Goal: Contribute content: Contribute content

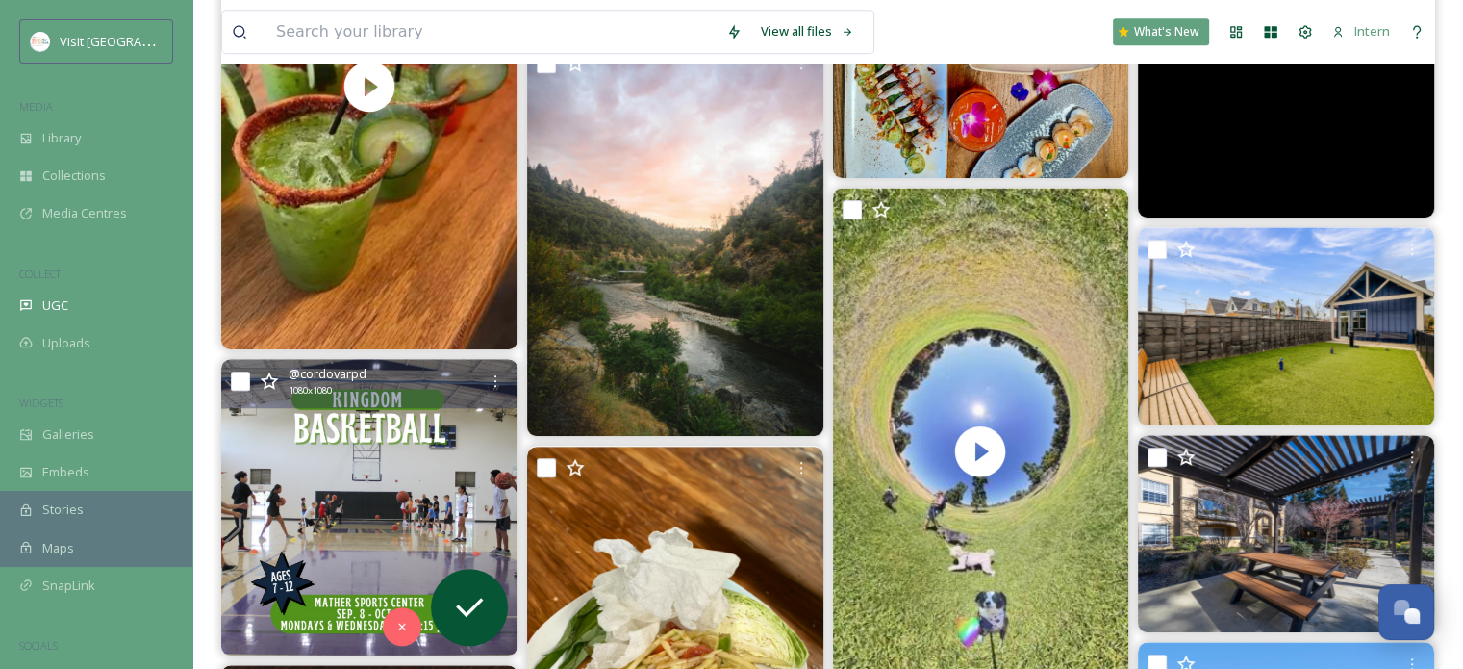
scroll to position [577, 0]
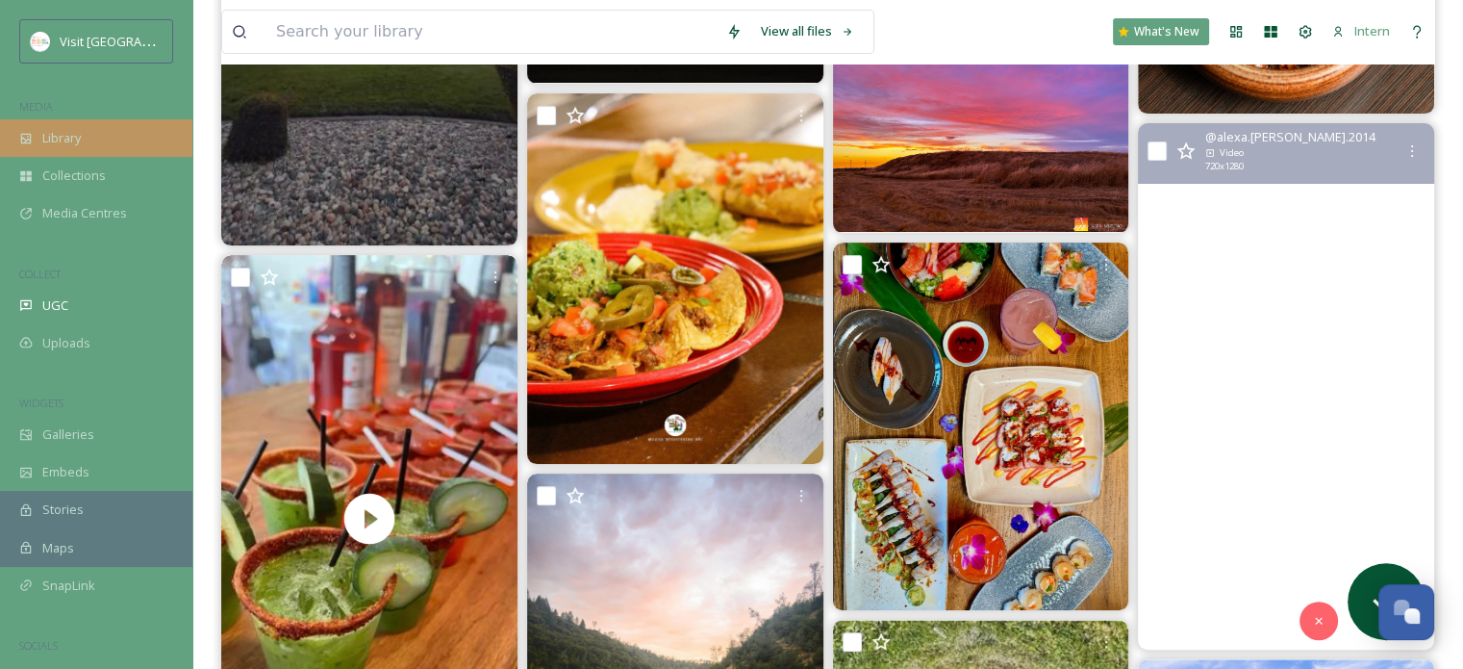
click at [81, 143] on span "Library" at bounding box center [61, 138] width 38 height 18
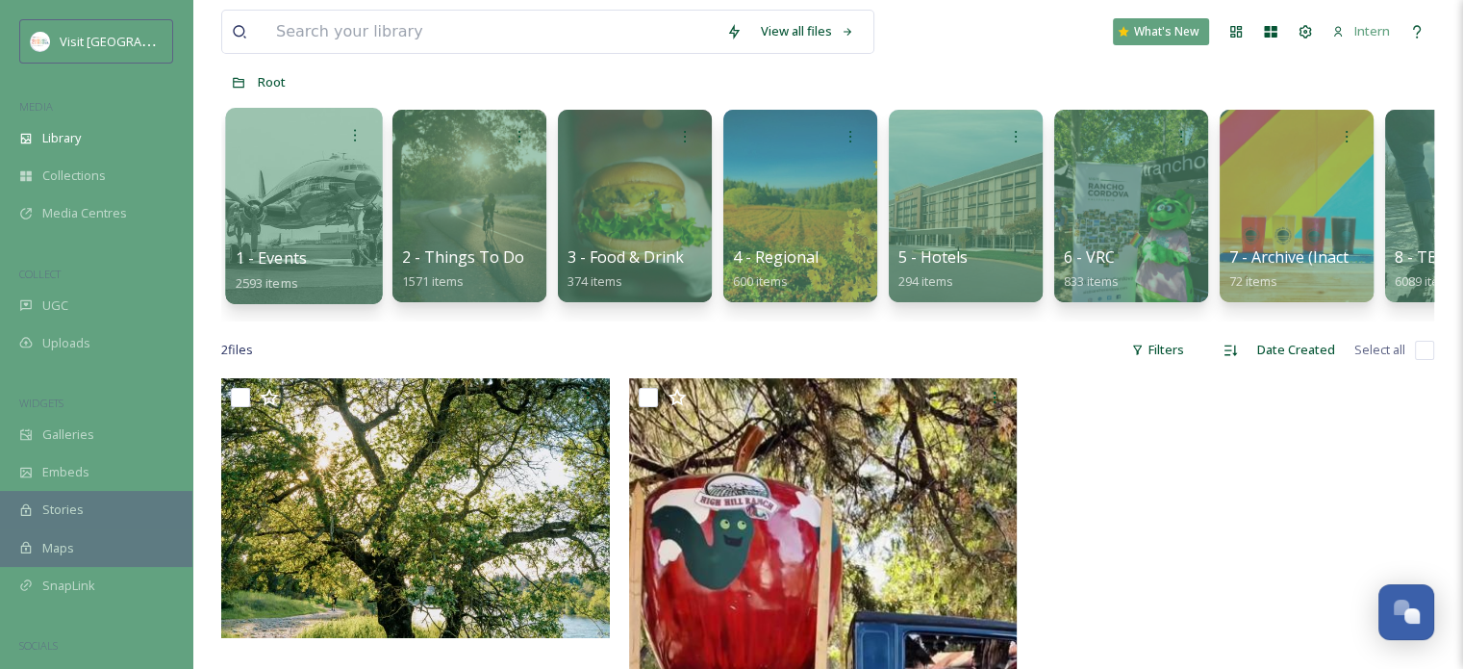
click at [277, 173] on div at bounding box center [303, 206] width 157 height 196
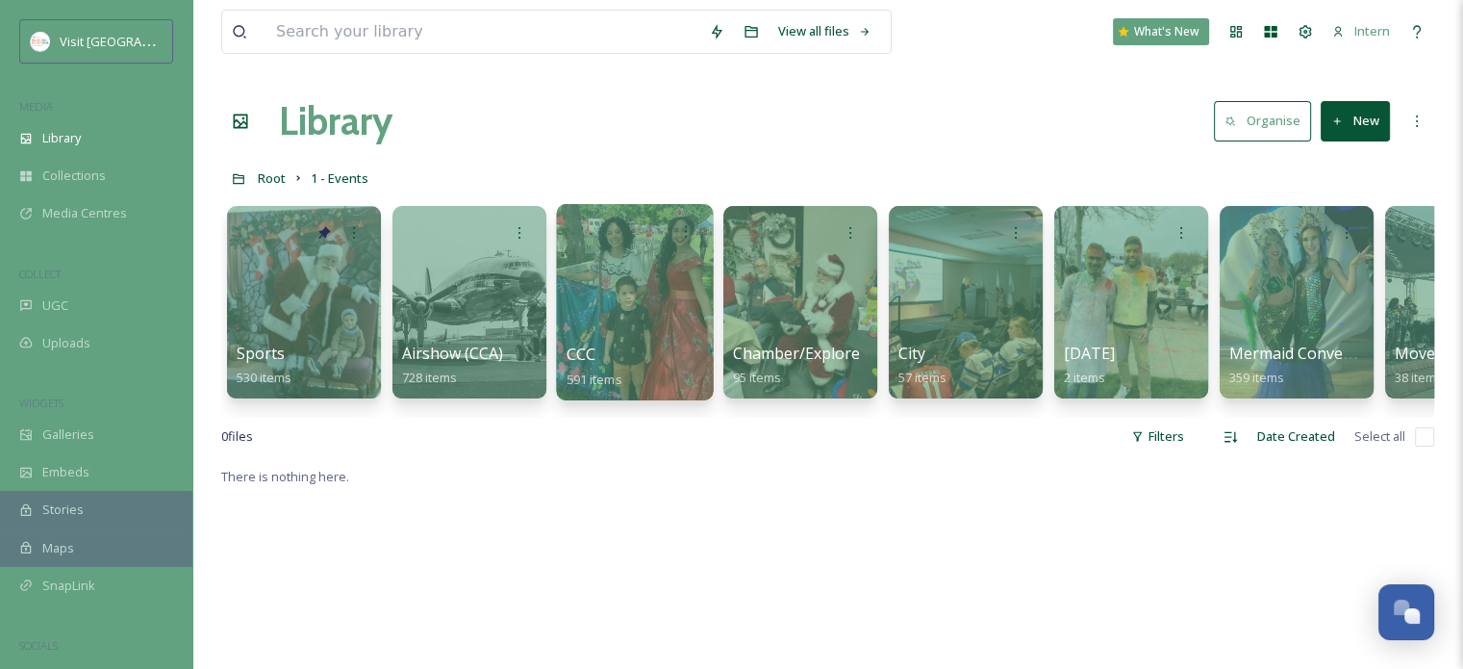
click at [652, 322] on div at bounding box center [634, 302] width 157 height 196
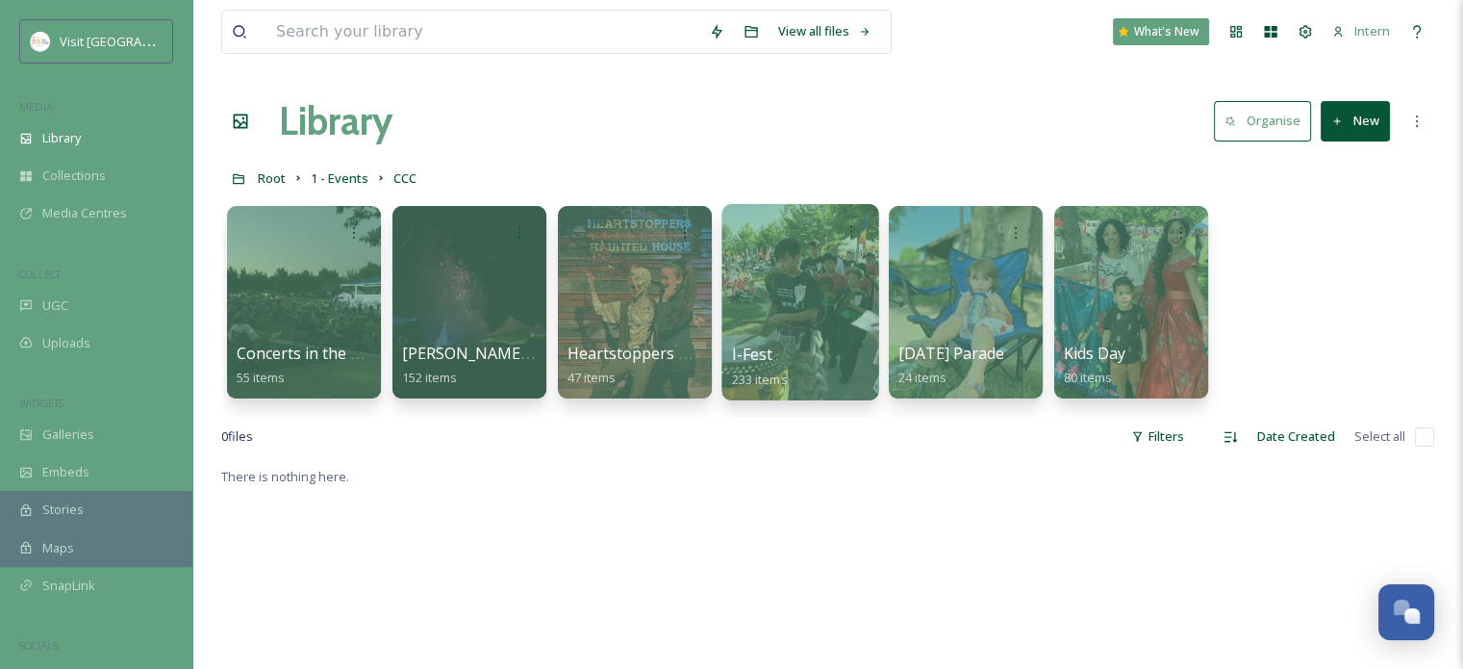
click at [767, 319] on div at bounding box center [799, 302] width 157 height 196
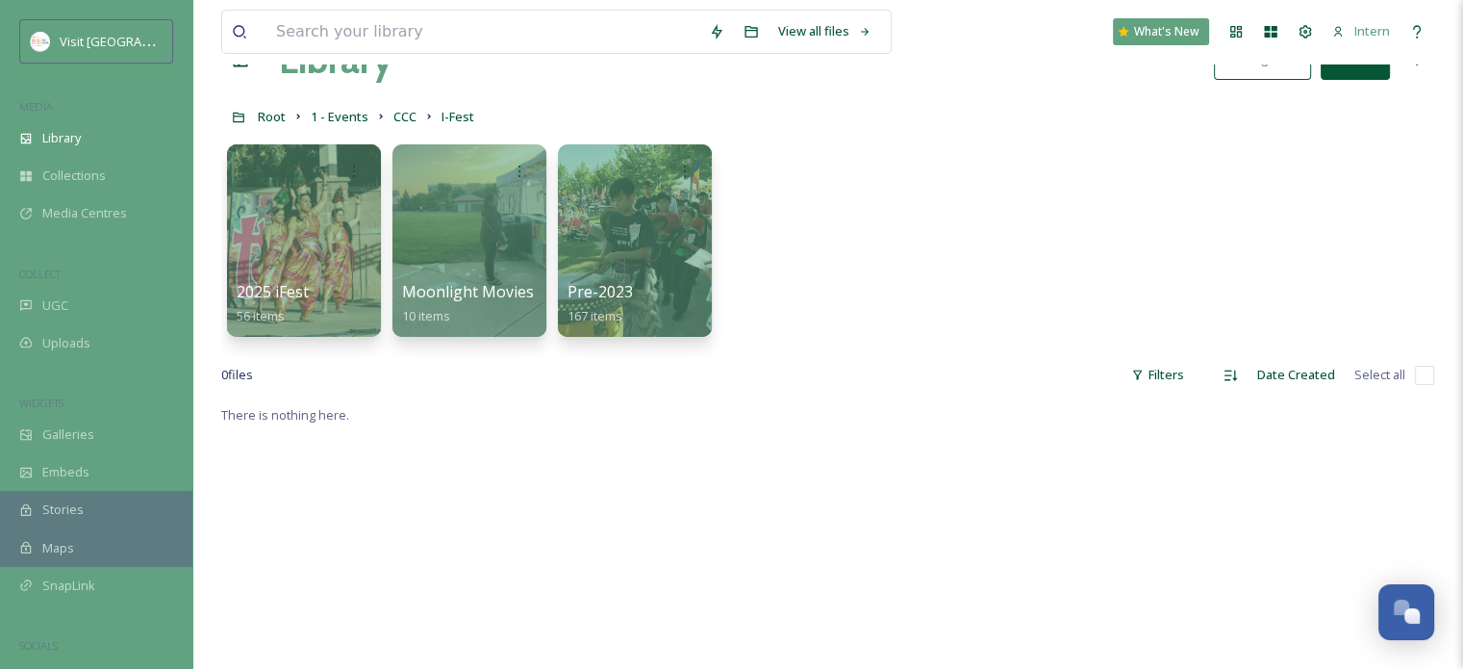
scroll to position [96, 0]
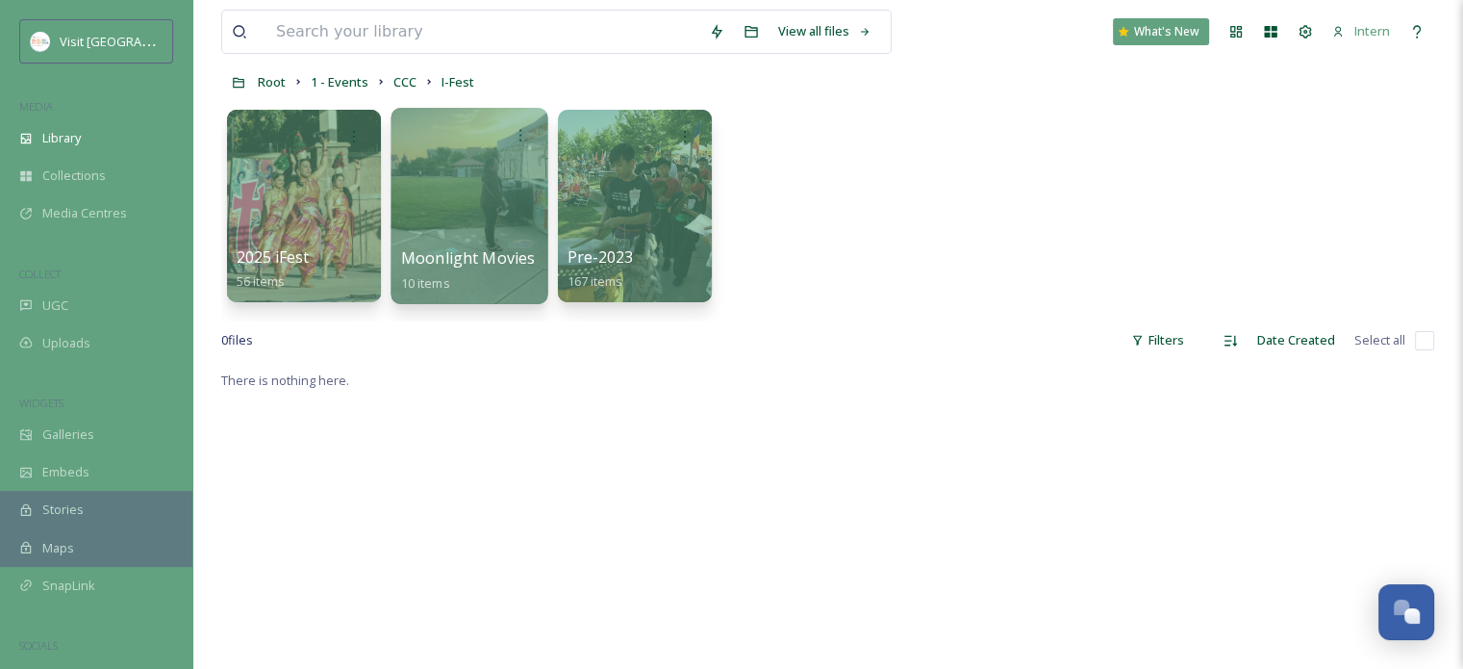
click at [454, 194] on div at bounding box center [469, 206] width 157 height 196
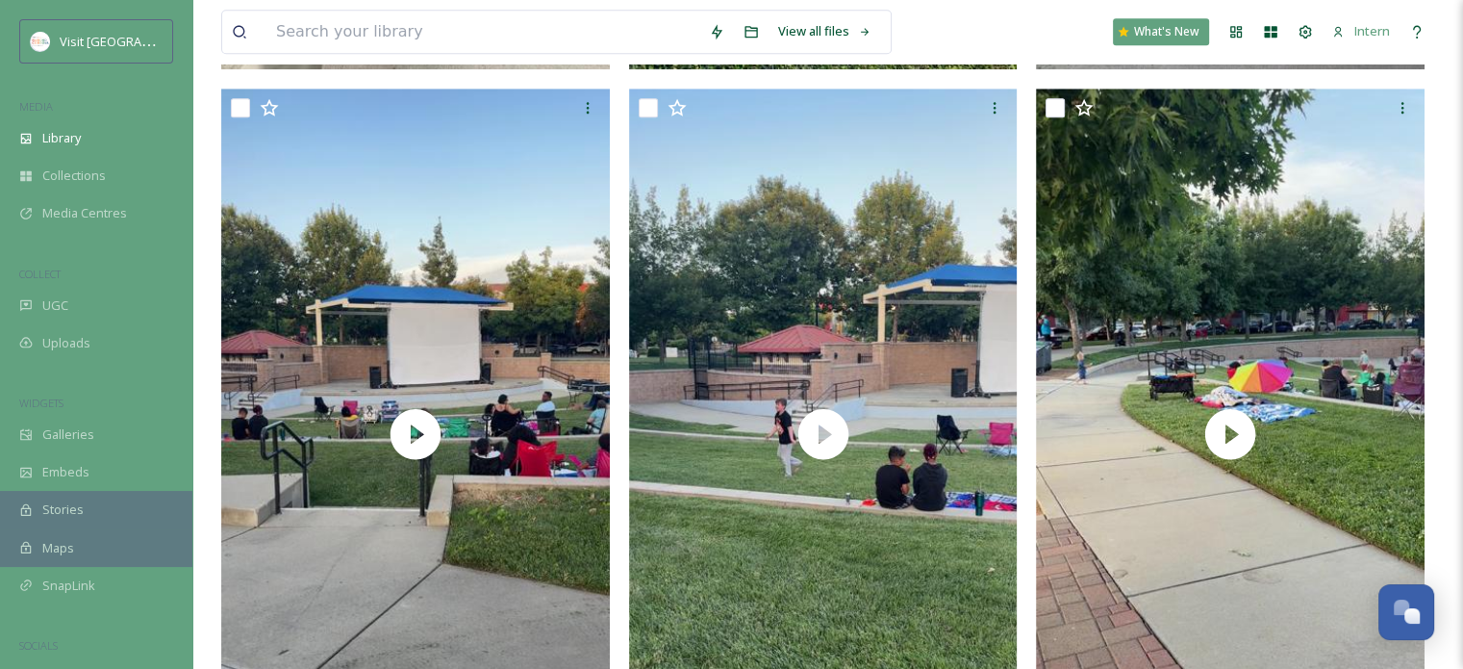
scroll to position [1443, 0]
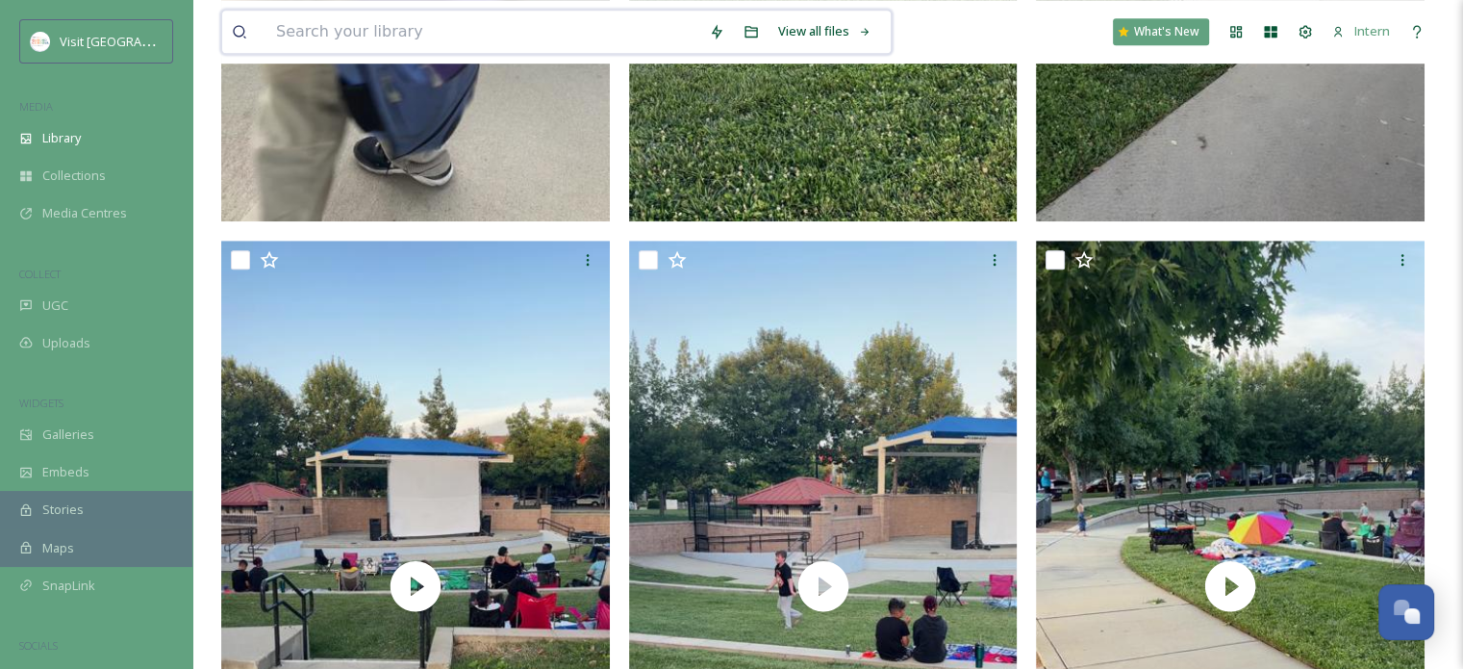
click at [319, 34] on input at bounding box center [482, 32] width 433 height 42
type input "art"
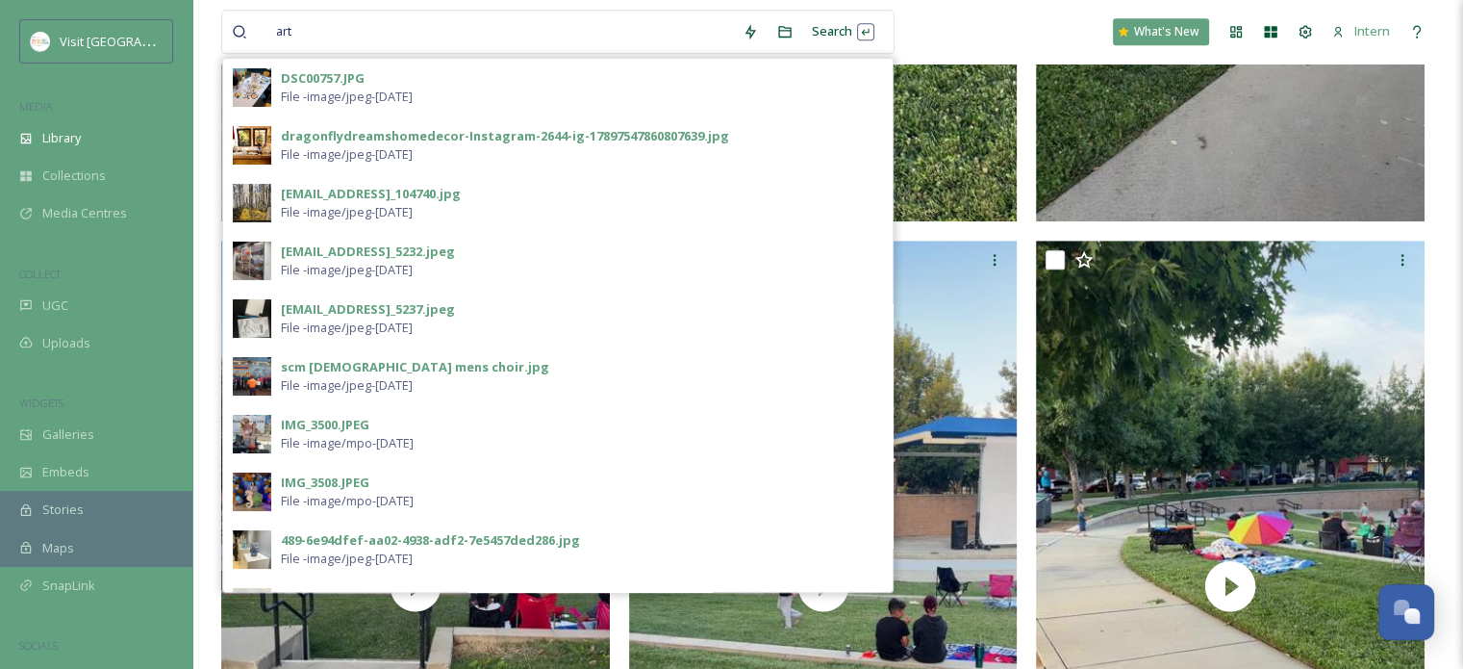
click at [349, 88] on span "File - image/jpeg - Jun 25 2022" at bounding box center [347, 97] width 132 height 18
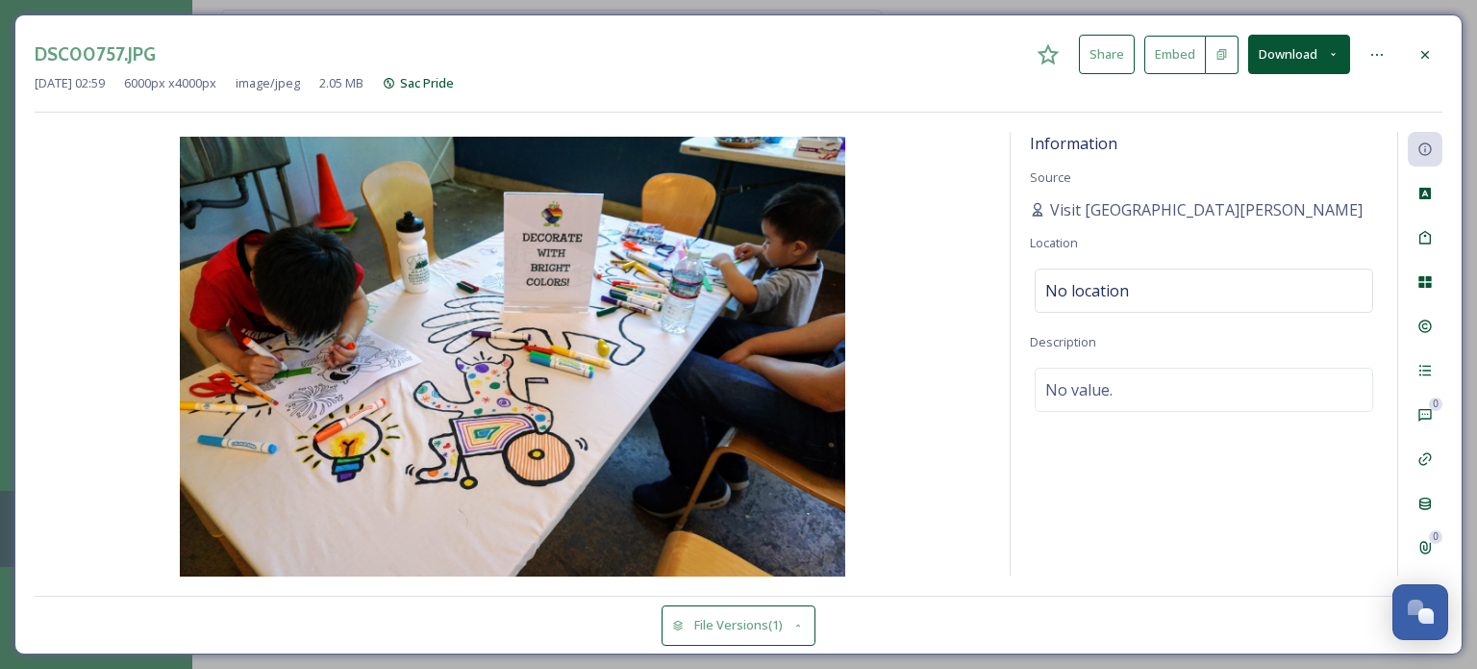
click at [1427, 54] on icon at bounding box center [1425, 54] width 15 height 15
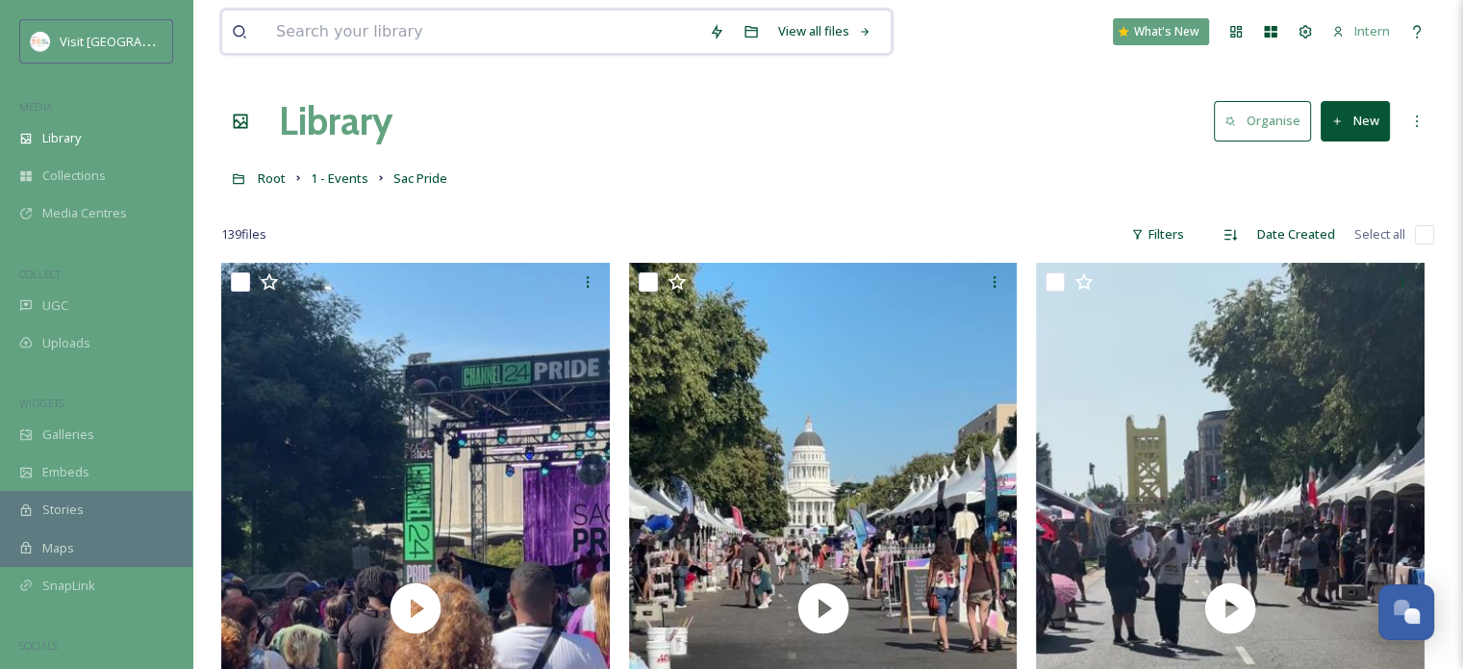
click at [534, 34] on input at bounding box center [482, 32] width 433 height 42
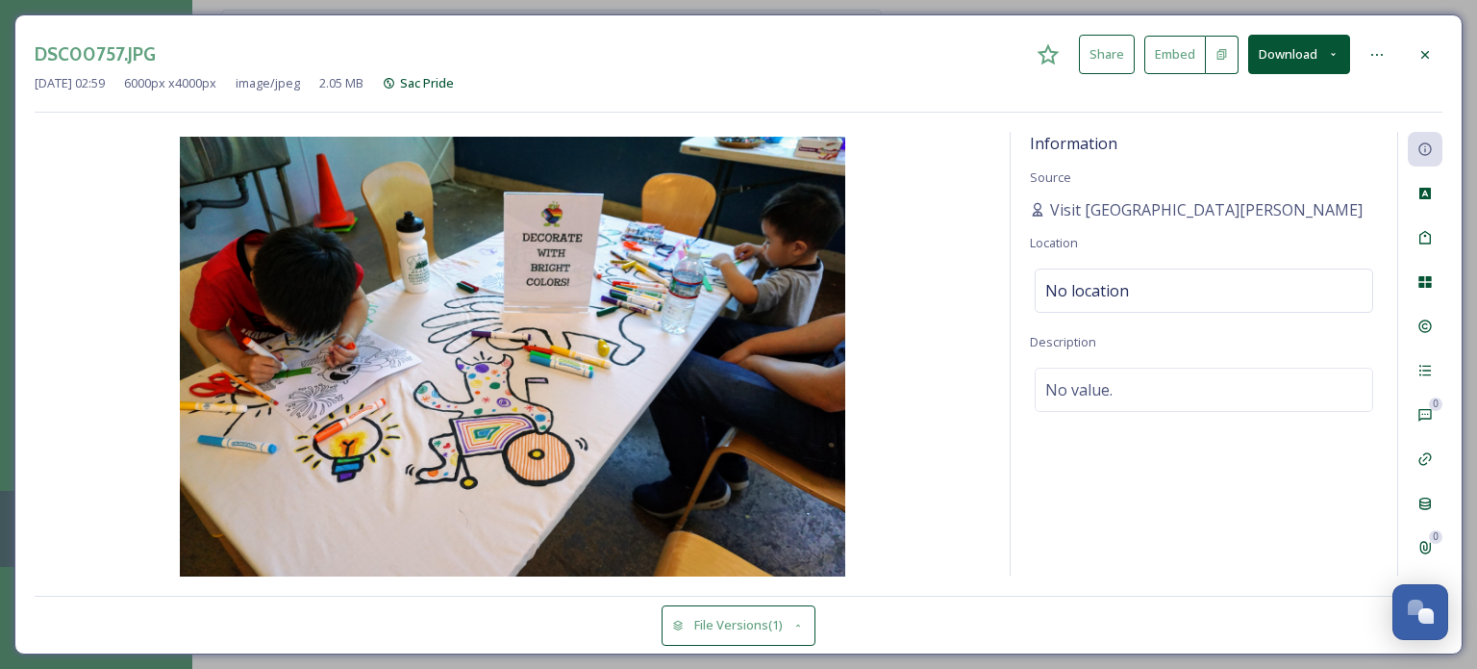
click at [1436, 52] on div at bounding box center [1425, 55] width 35 height 35
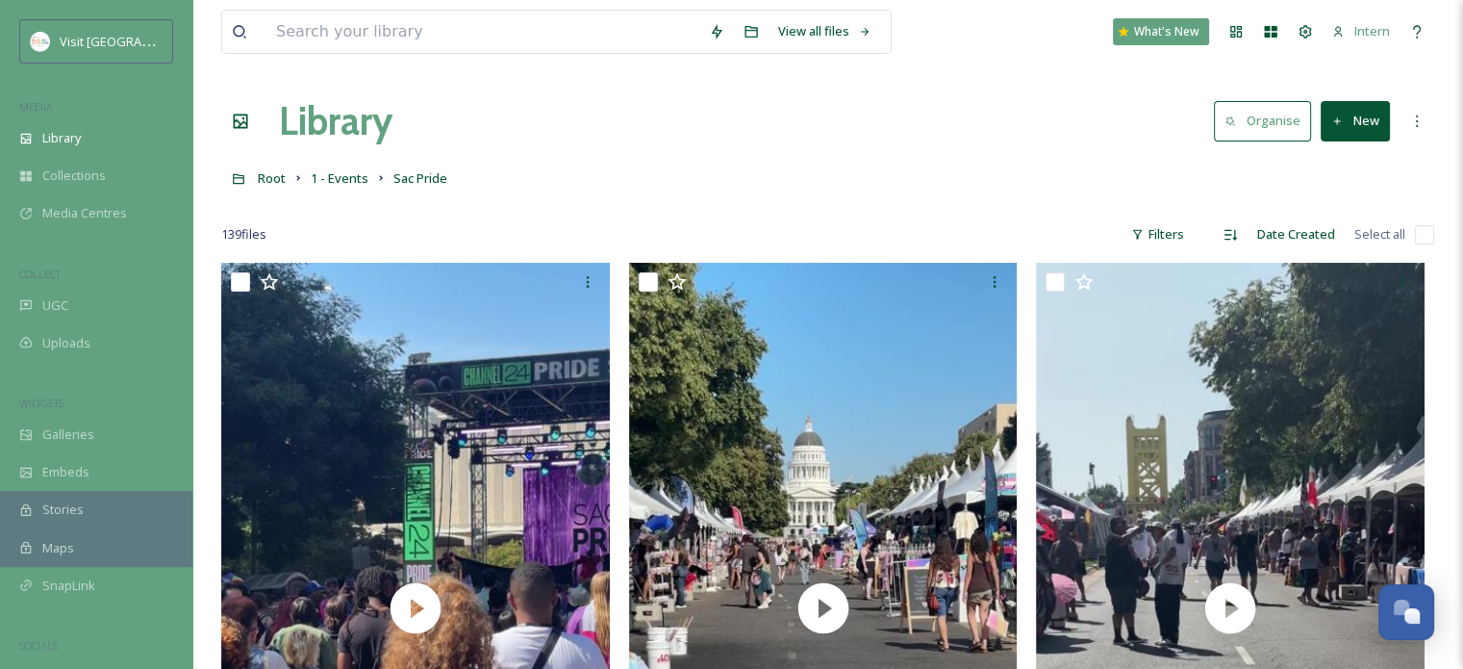
click at [301, 124] on h1 "Library" at bounding box center [336, 121] width 114 height 58
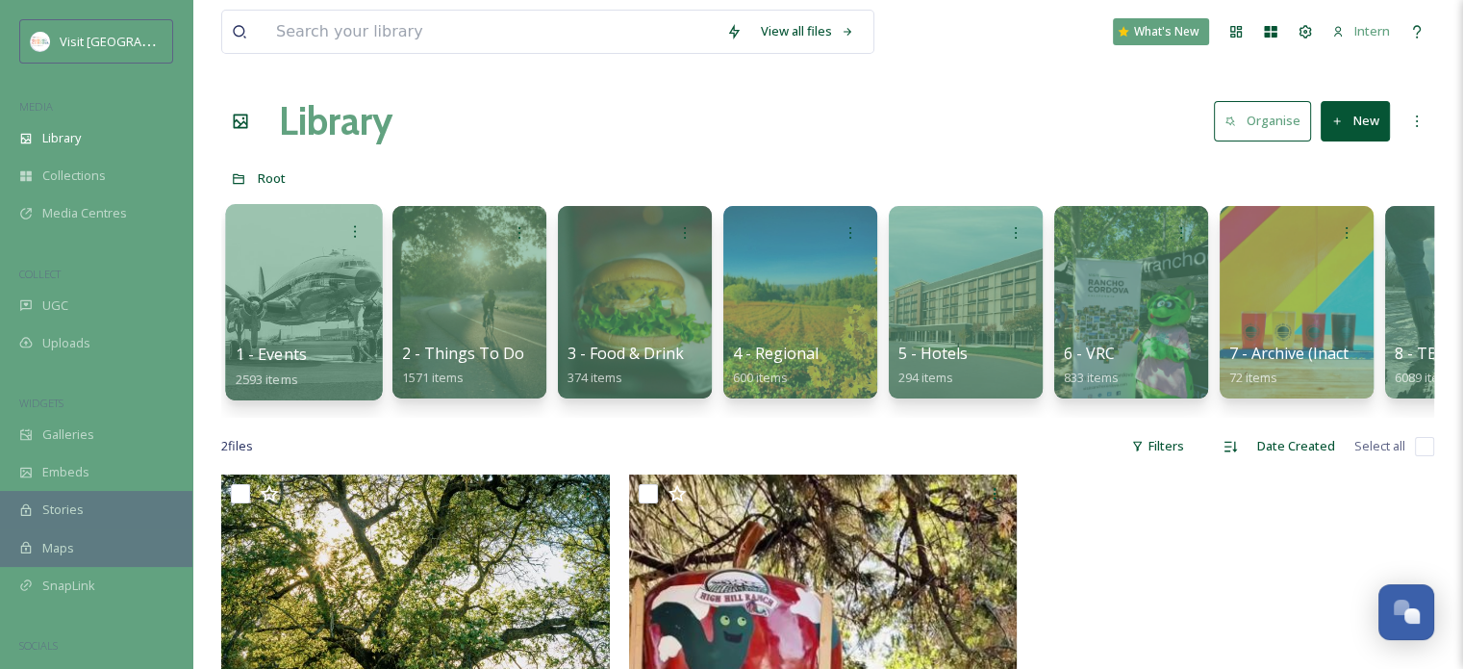
click at [312, 295] on div at bounding box center [303, 302] width 157 height 196
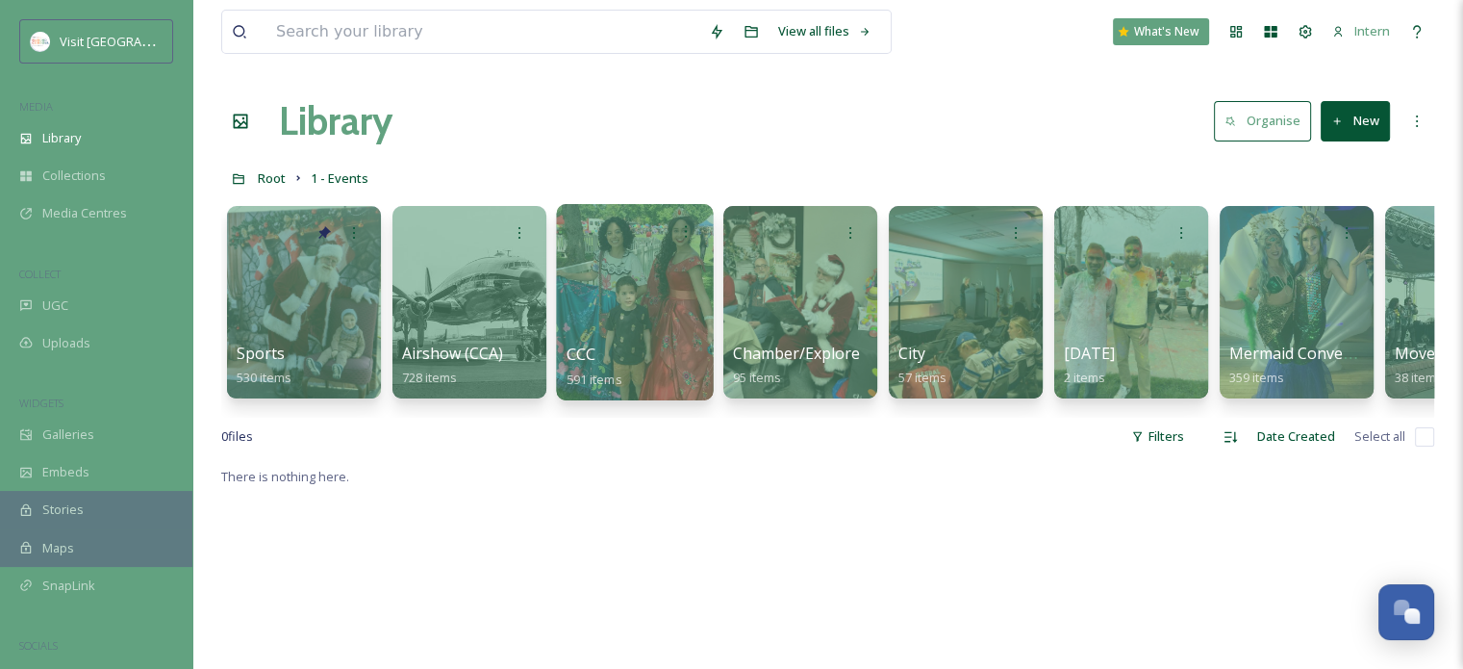
click at [620, 284] on div at bounding box center [634, 302] width 157 height 196
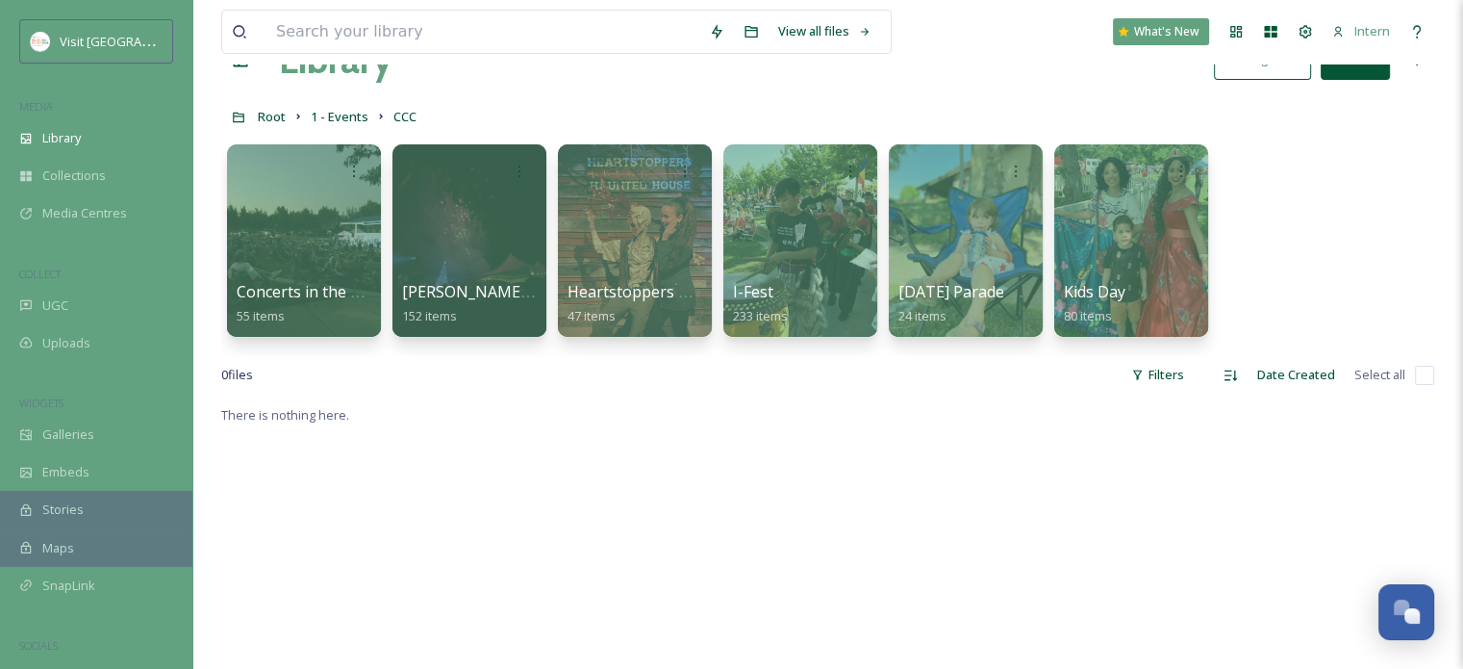
scroll to position [96, 0]
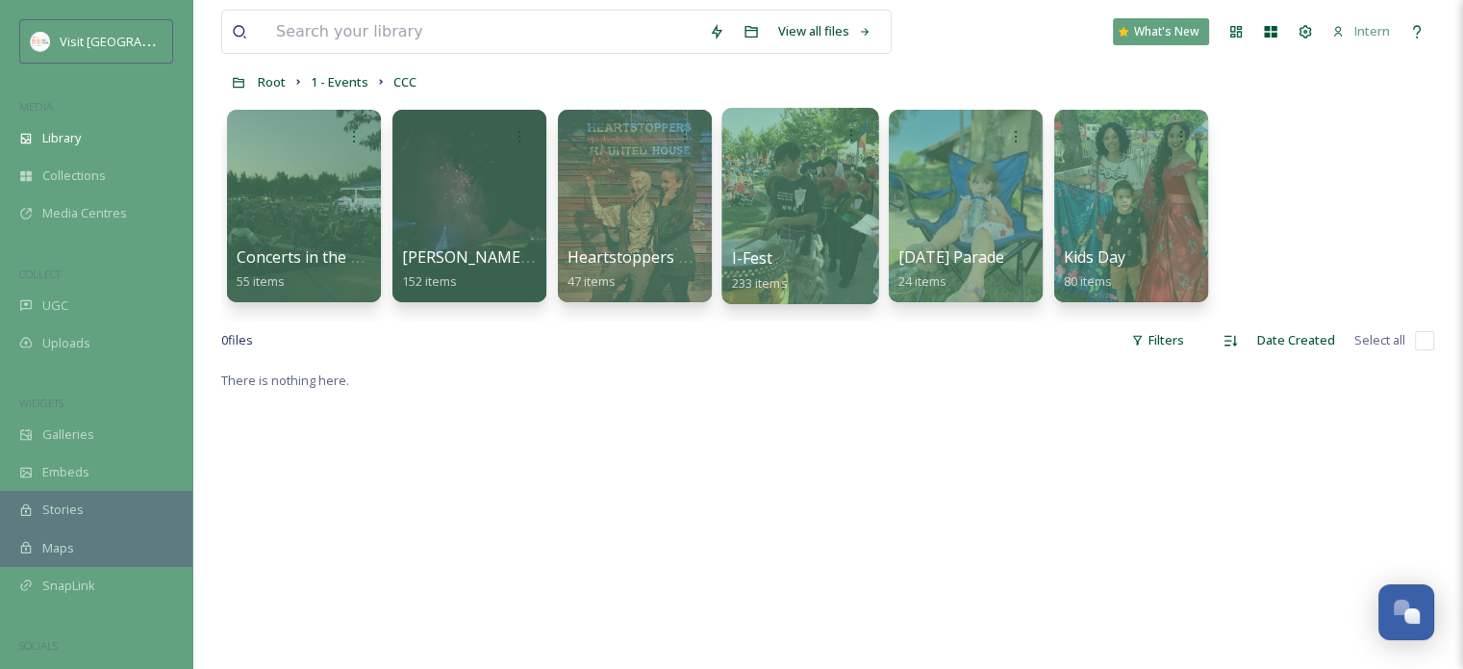
click at [731, 226] on div at bounding box center [799, 206] width 157 height 196
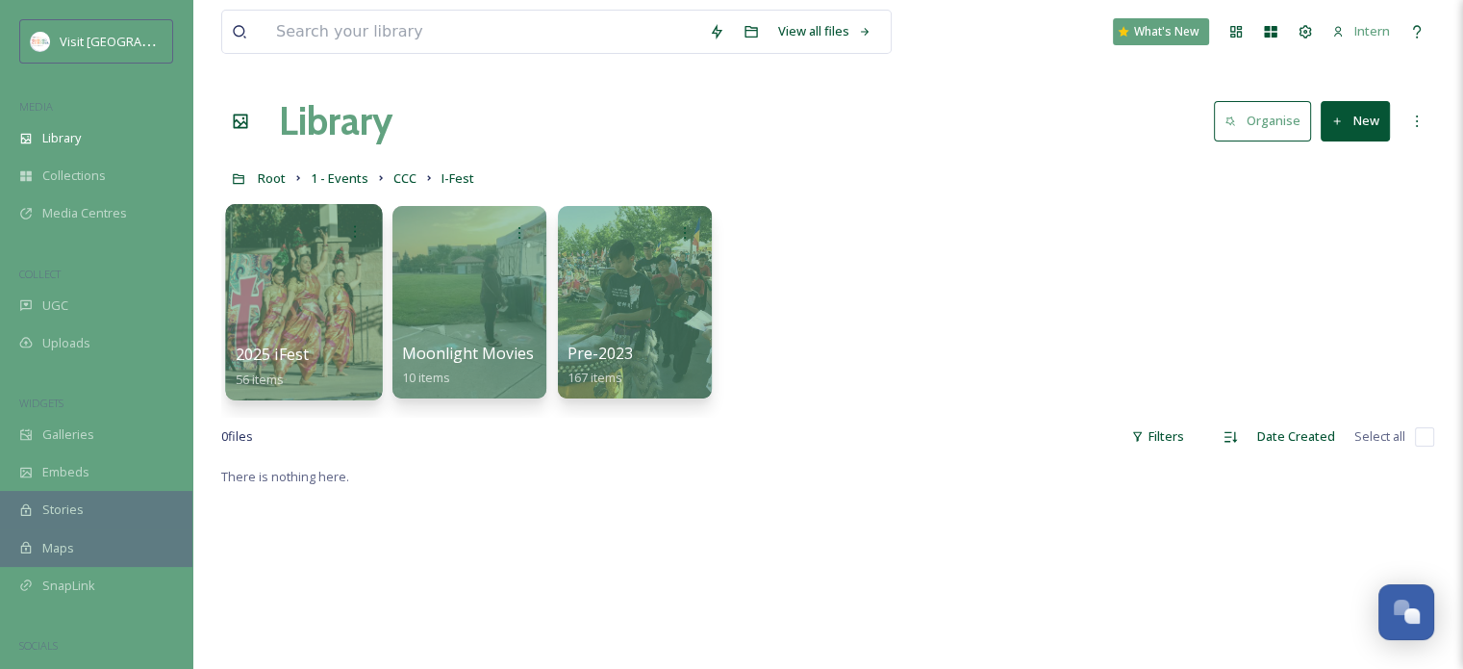
click at [265, 284] on div at bounding box center [303, 302] width 157 height 196
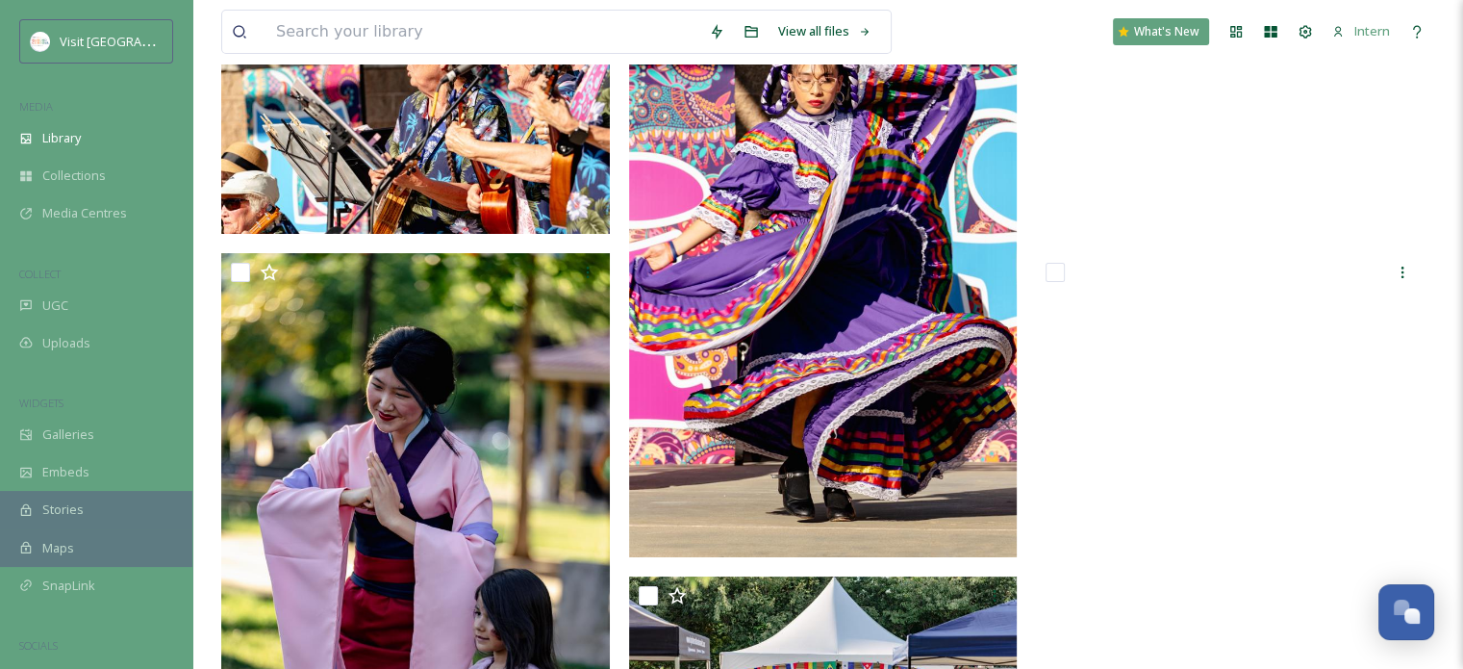
scroll to position [192, 0]
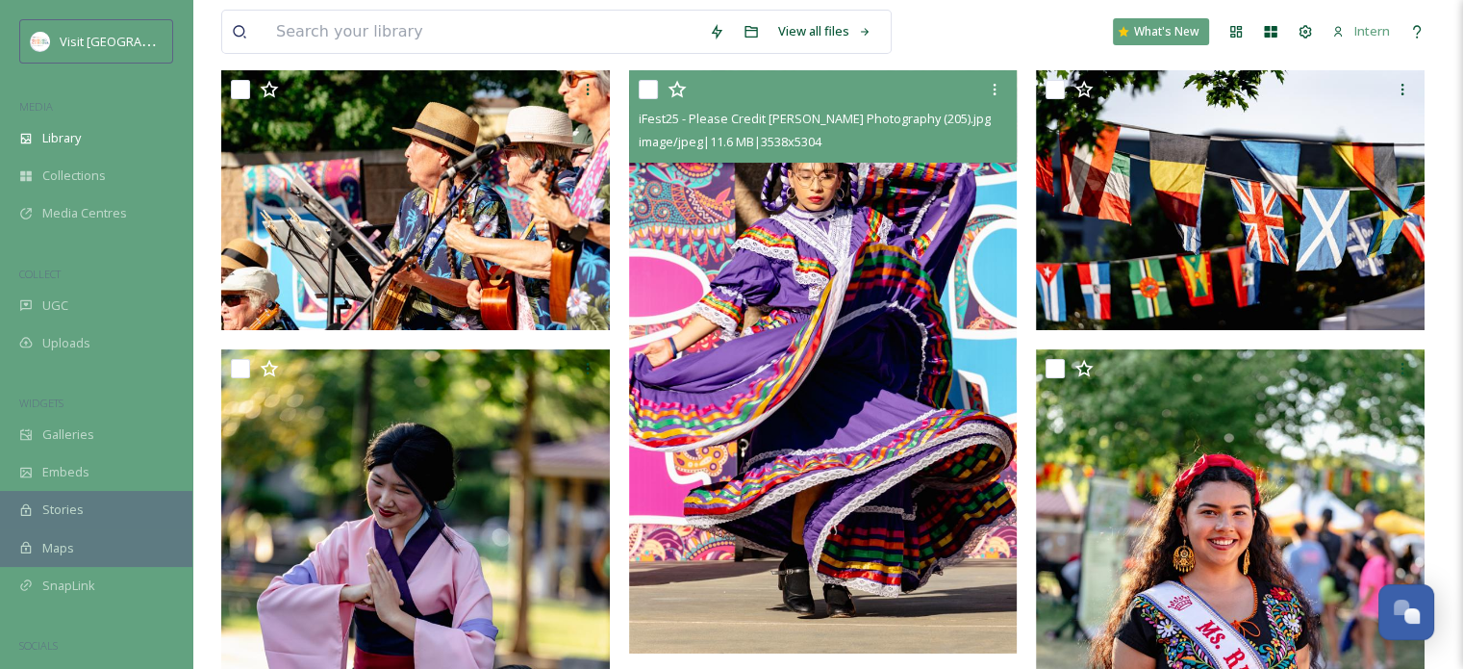
click at [758, 342] on img at bounding box center [823, 361] width 389 height 582
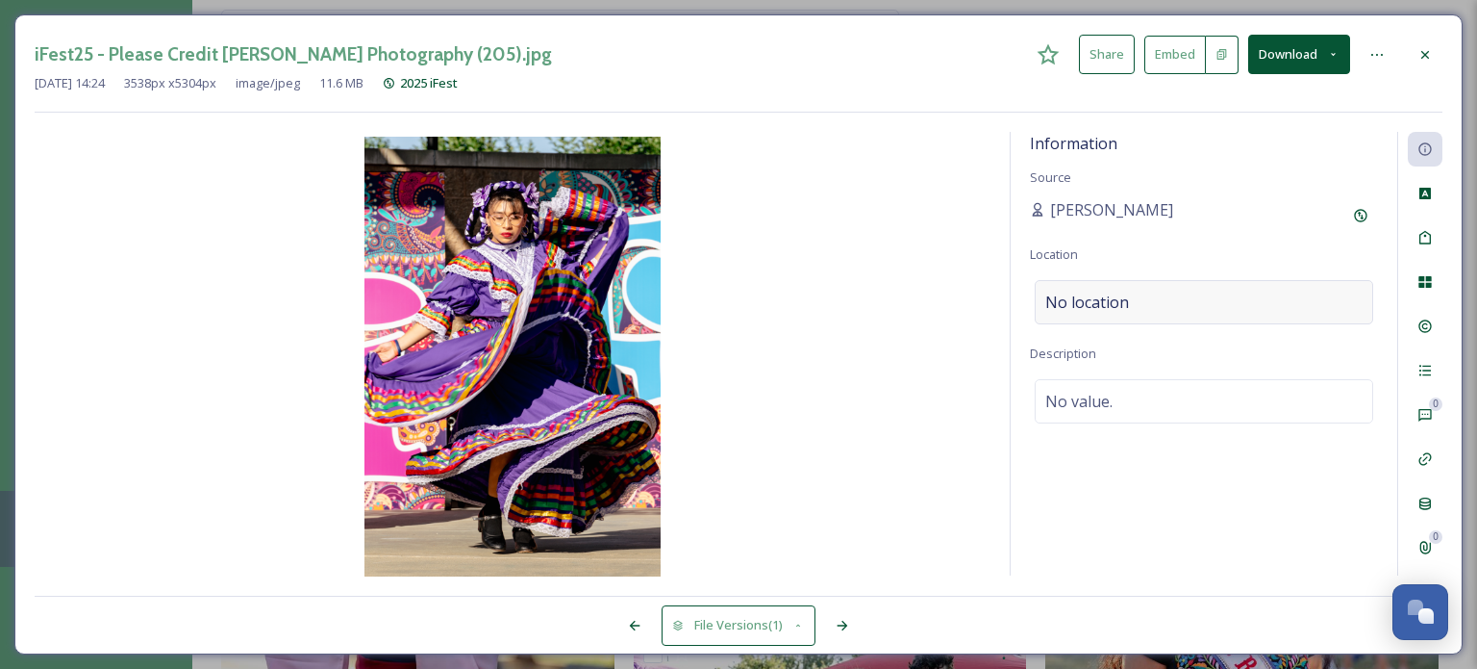
click at [1115, 297] on span "No location" at bounding box center [1088, 301] width 84 height 23
click at [1115, 297] on input at bounding box center [1204, 302] width 337 height 42
click at [1428, 282] on icon at bounding box center [1425, 282] width 13 height 12
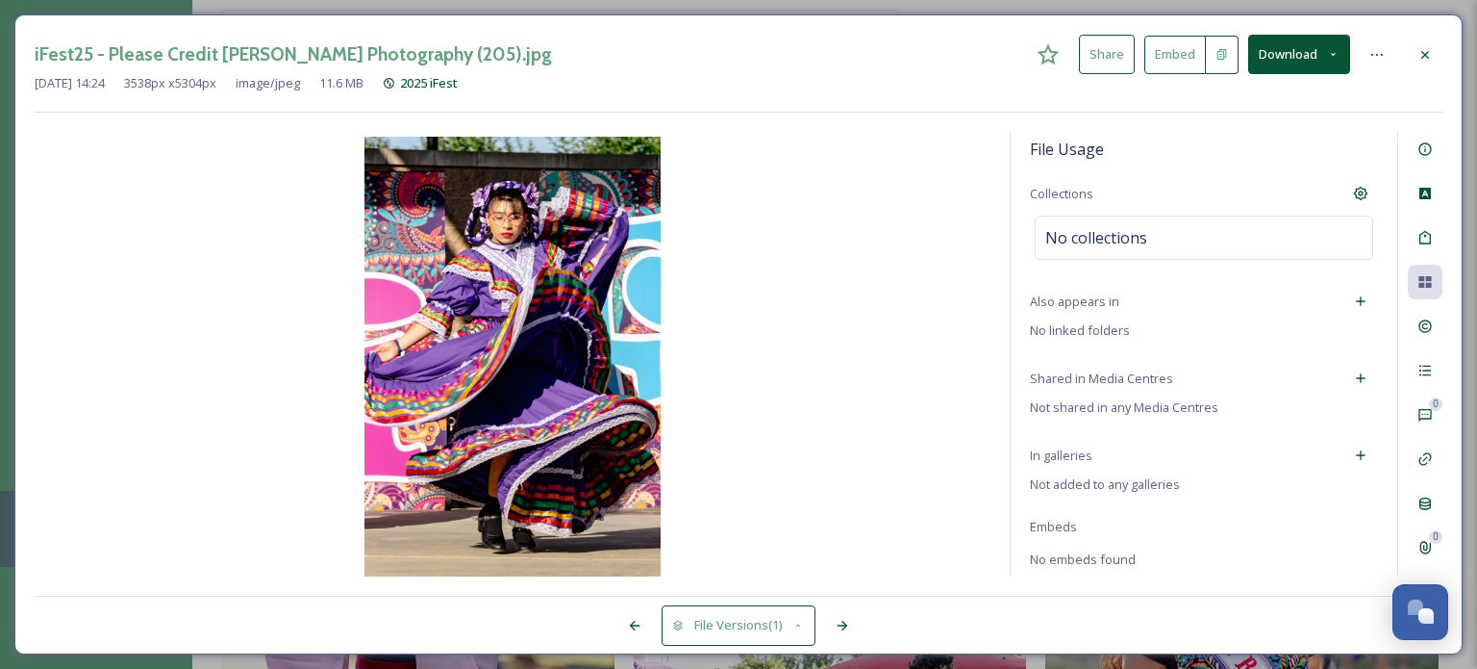
click at [1223, 484] on div "File Usage Collections No collections Also appears in No linked folders Shared …" at bounding box center [1204, 353] width 387 height 443
click at [1353, 447] on icon at bounding box center [1360, 454] width 15 height 15
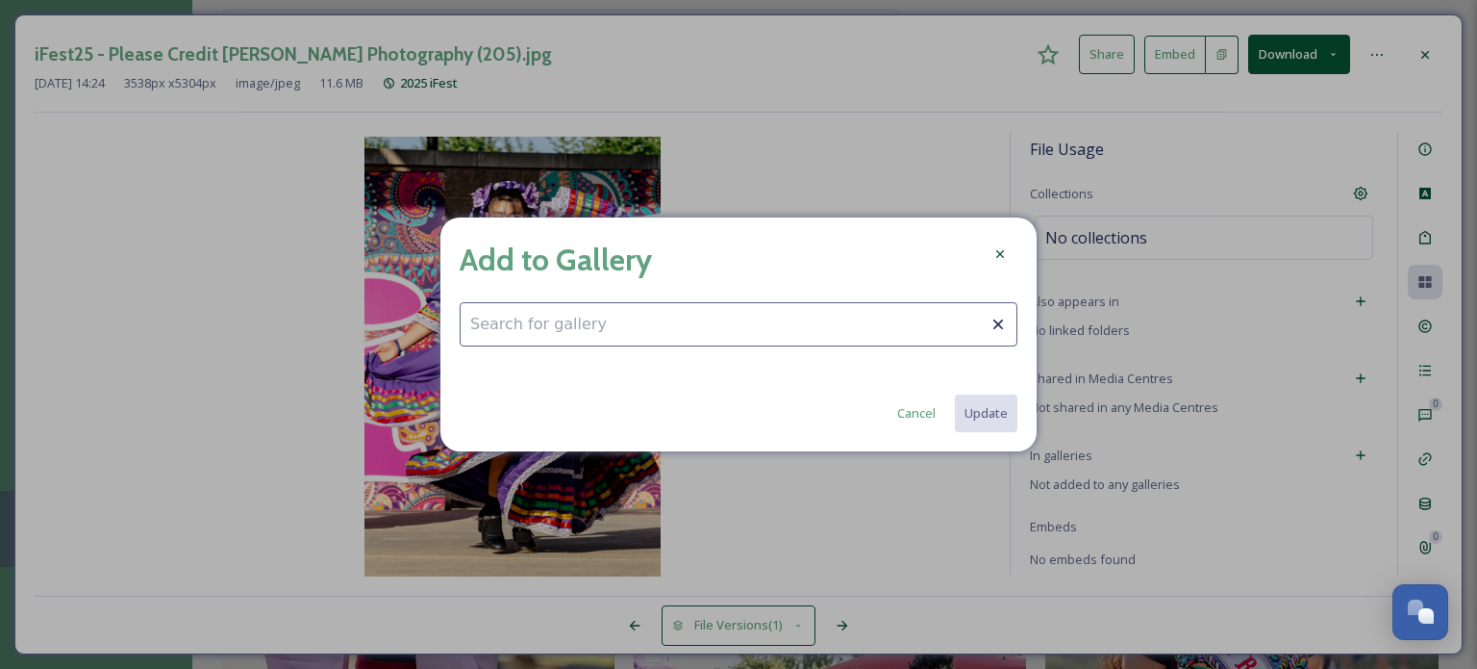
click at [801, 327] on input at bounding box center [739, 324] width 558 height 44
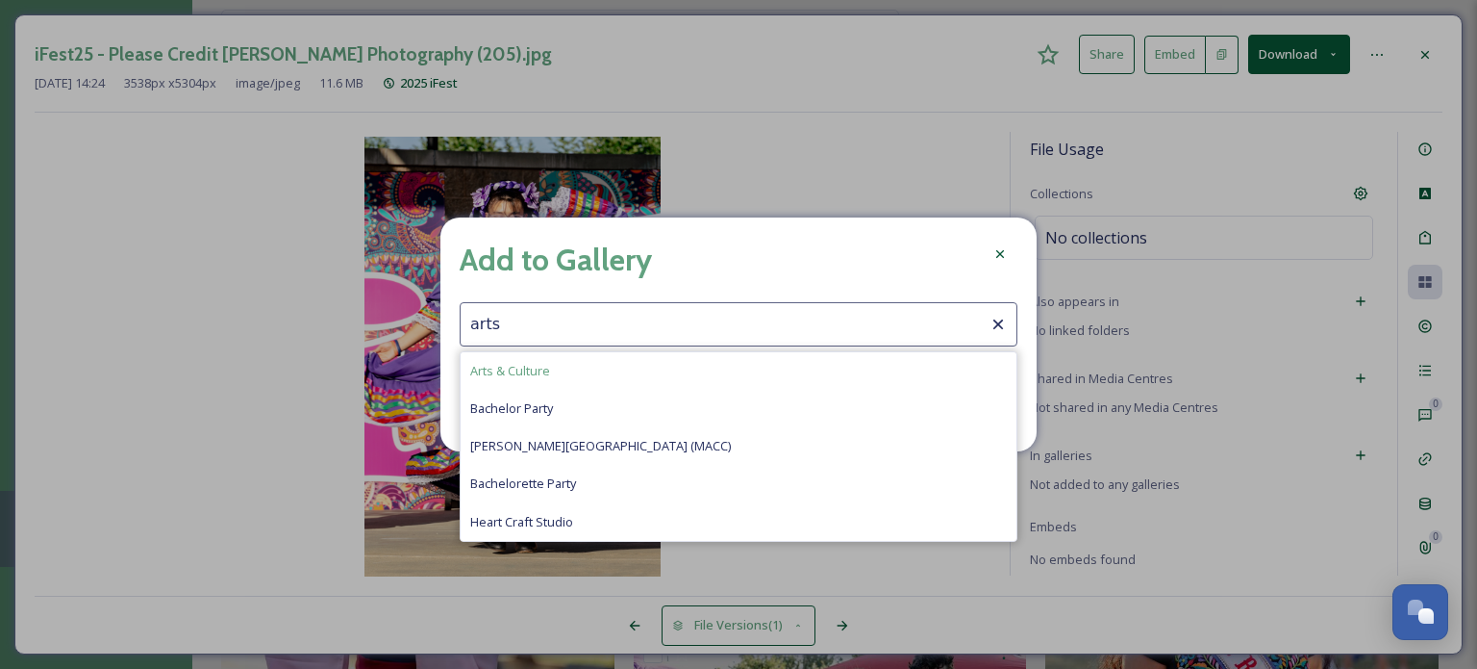
click at [524, 376] on span "Arts & Culture" at bounding box center [510, 371] width 80 height 18
type input "Arts & Culture"
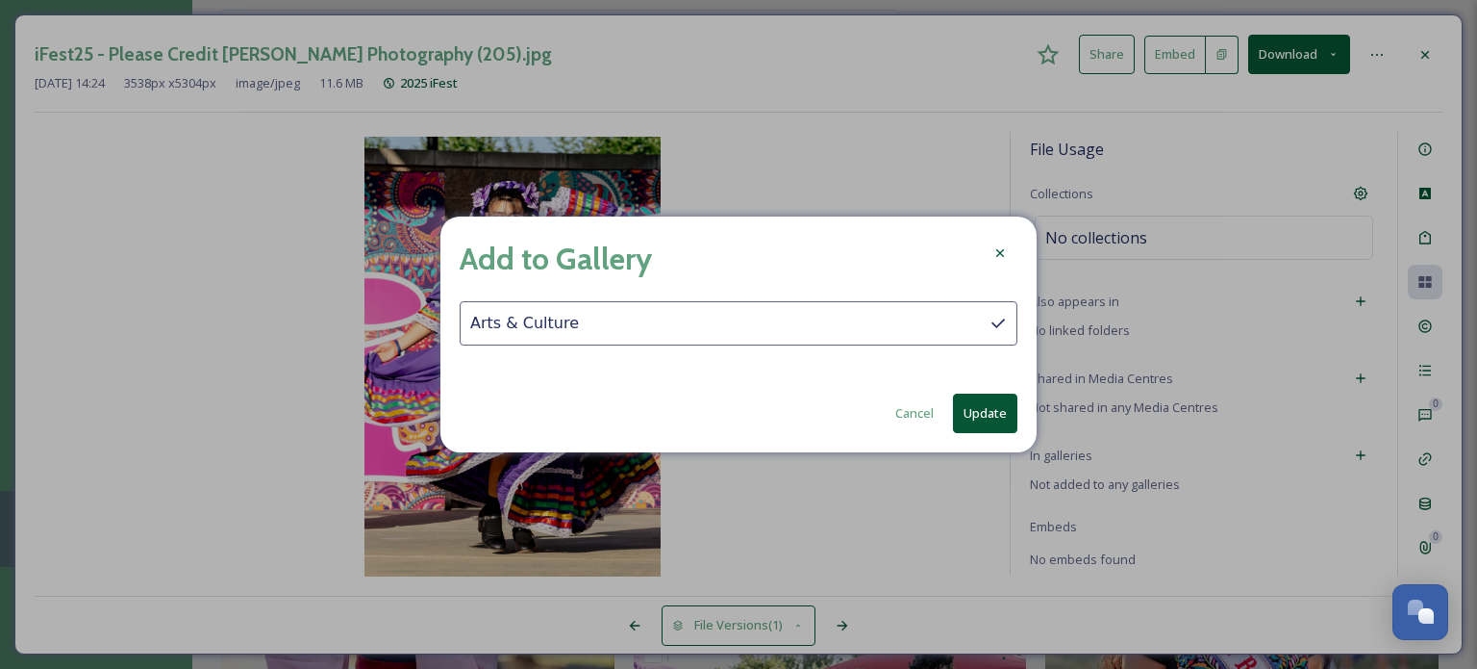
click at [695, 372] on div "Add to Gallery Arts & Culture Cancel Update" at bounding box center [739, 334] width 596 height 236
click at [989, 414] on button "Update" at bounding box center [985, 412] width 64 height 39
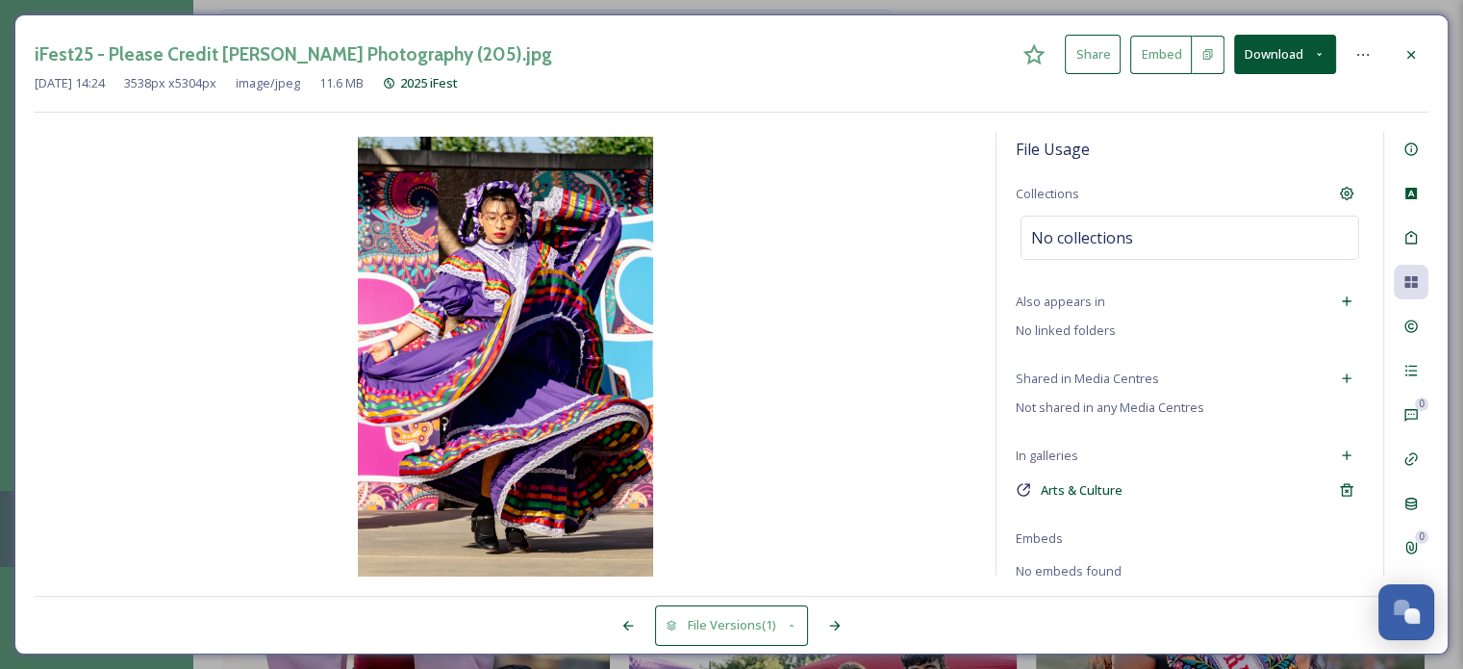
drag, startPoint x: 529, startPoint y: 34, endPoint x: 621, endPoint y: 65, distance: 97.6
click at [621, 65] on div "iFest25 - Please Credit Lisa Nottingham Photography (205).jpg Share Embed Downl…" at bounding box center [732, 54] width 1394 height 39
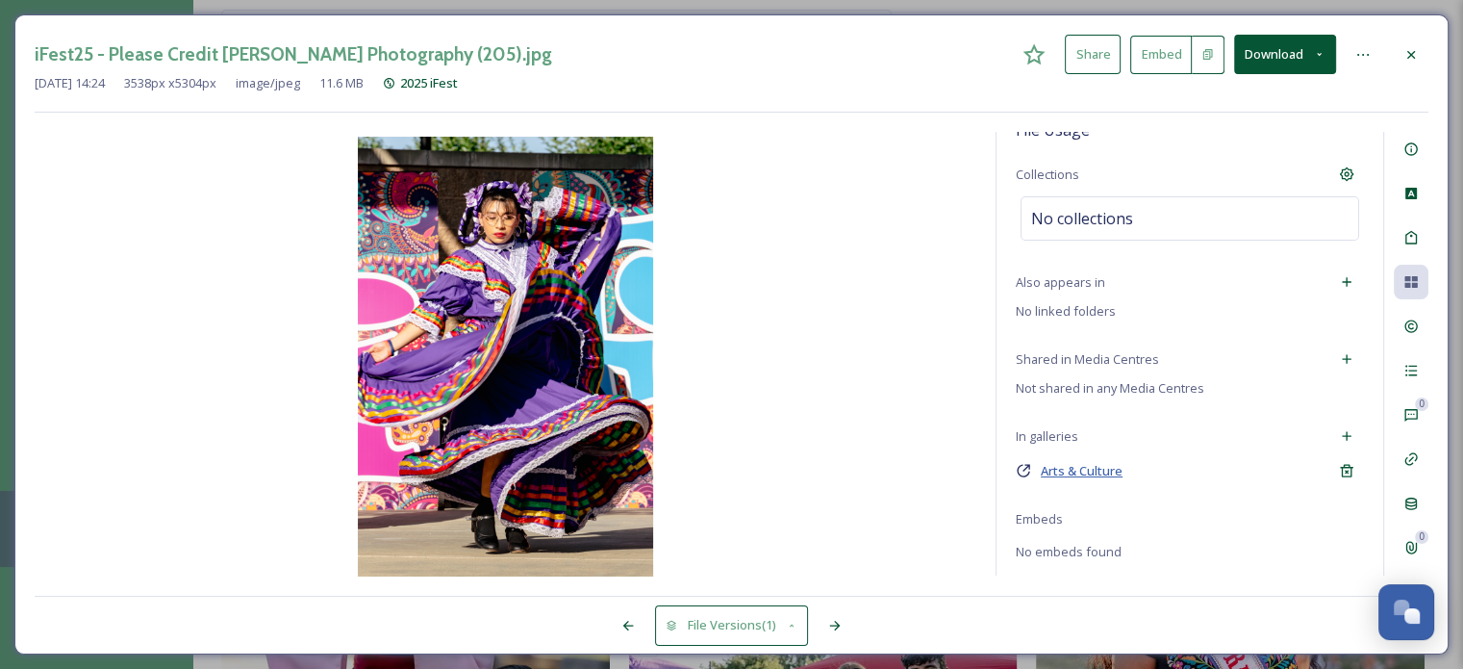
scroll to position [25, 0]
click at [1404, 52] on icon at bounding box center [1410, 54] width 15 height 15
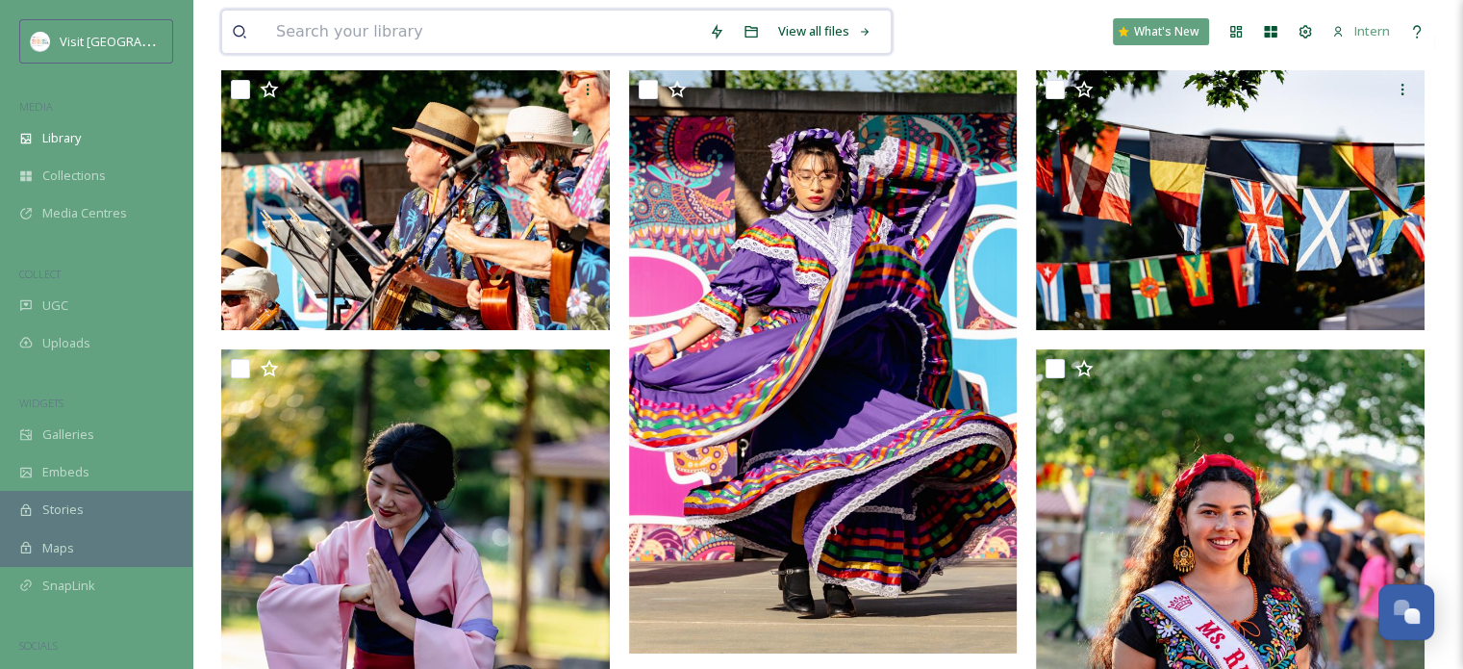
click at [311, 24] on input at bounding box center [482, 32] width 433 height 42
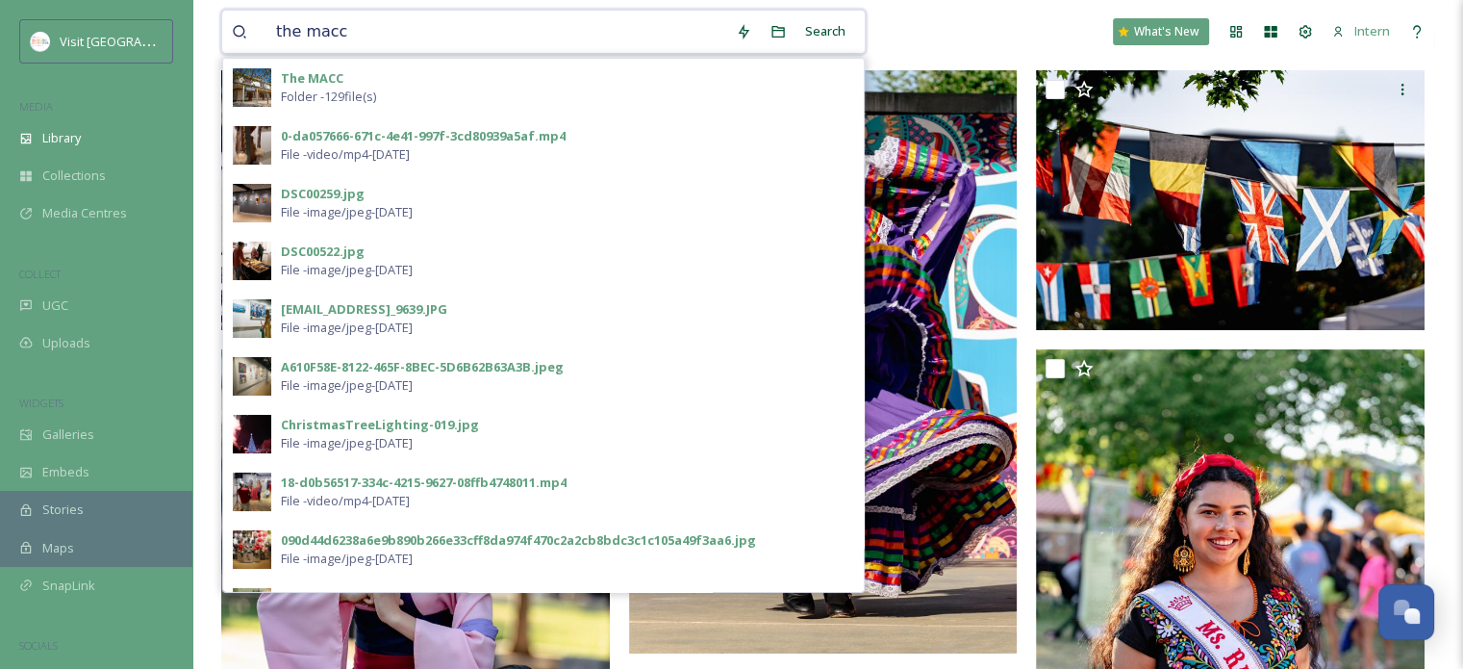
type input "the macc"
click at [304, 76] on strong "The MACC" at bounding box center [312, 77] width 63 height 17
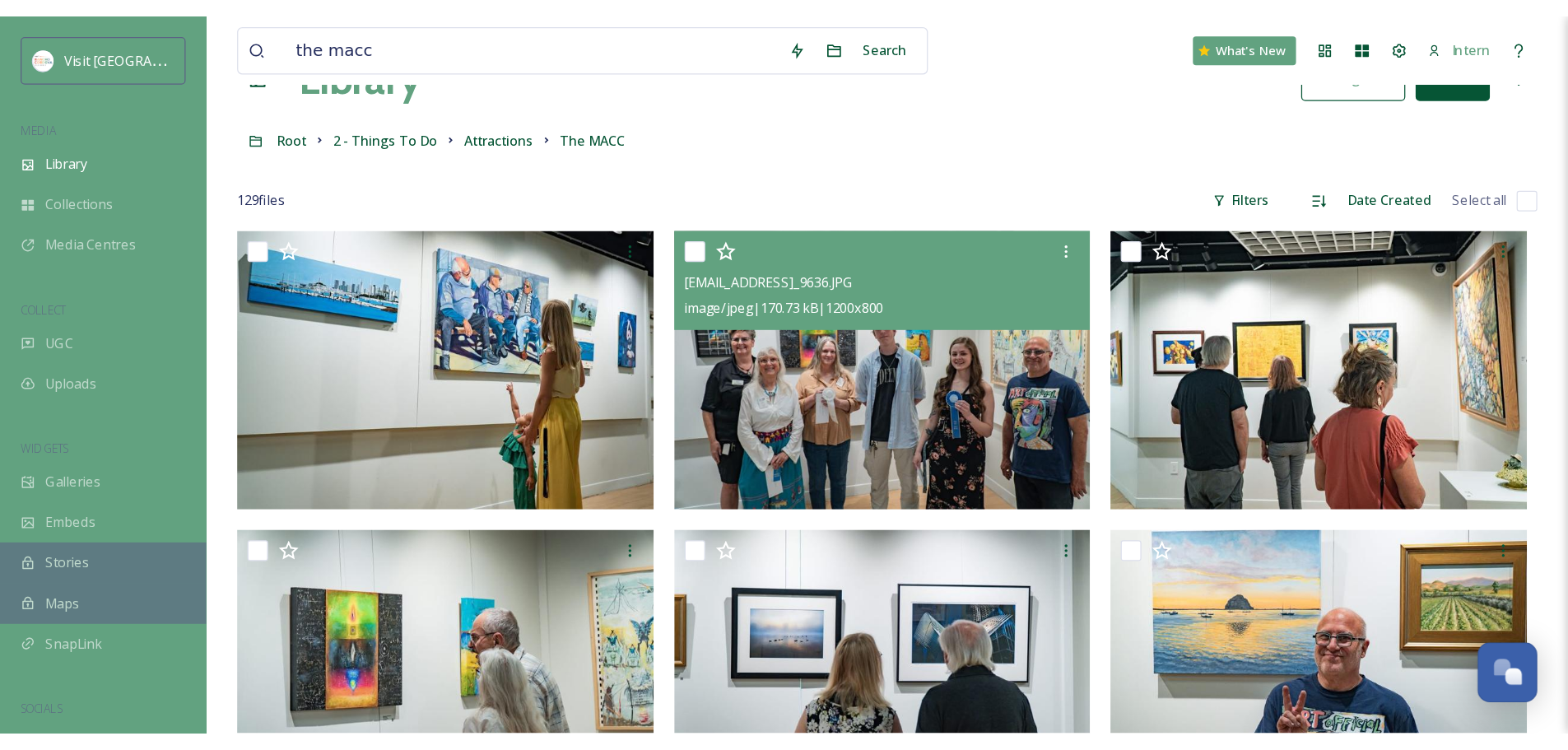
scroll to position [82, 0]
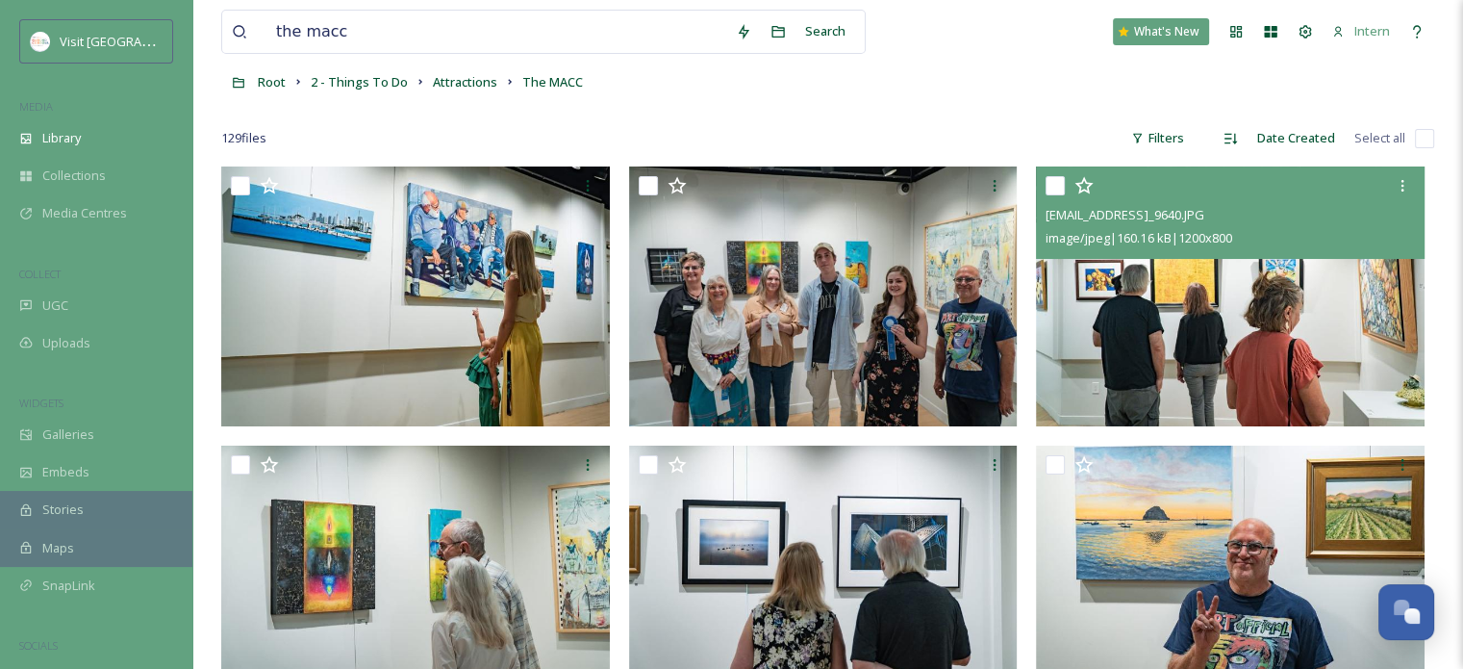
click at [1078, 326] on img at bounding box center [1230, 296] width 389 height 260
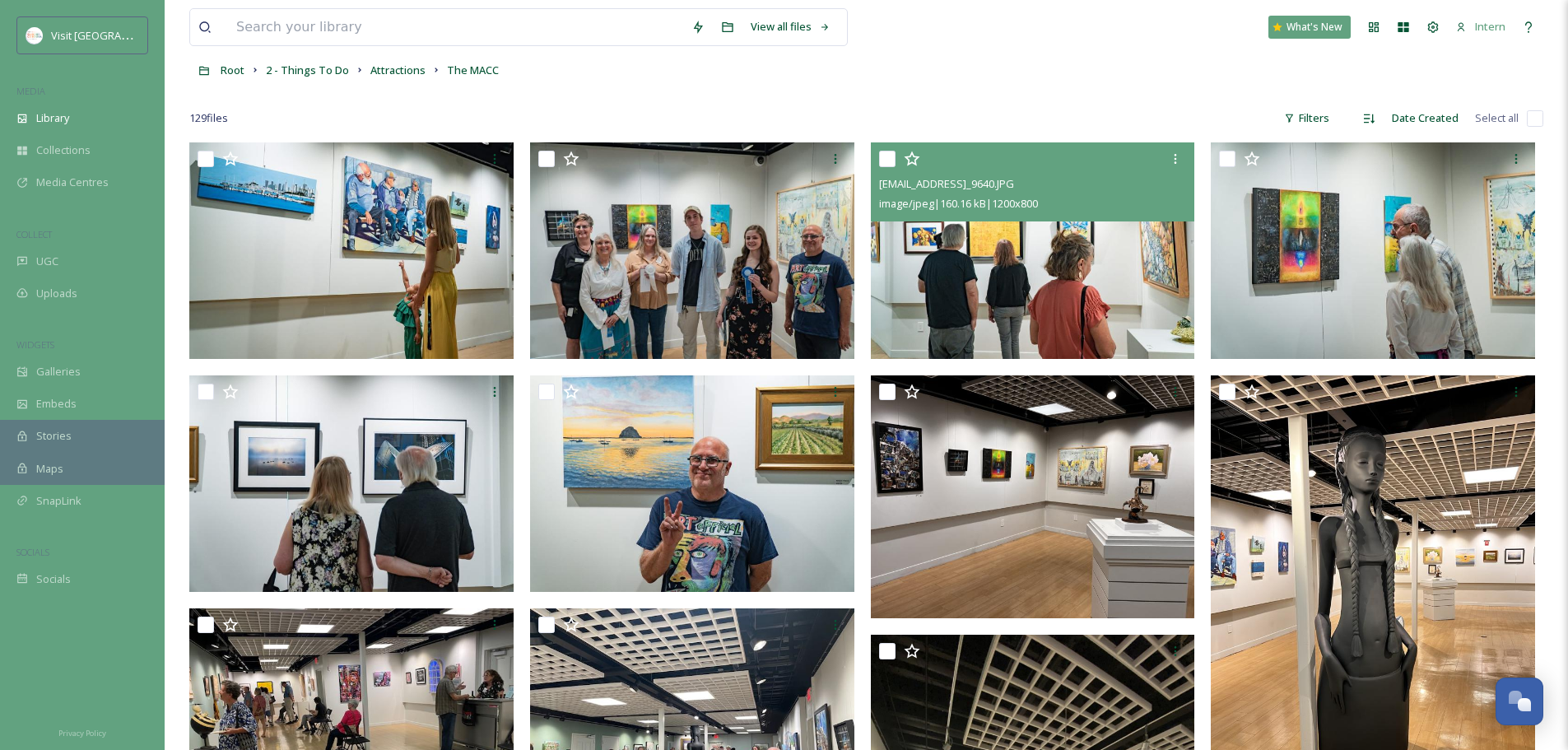
click at [947, 281] on img at bounding box center [1033, 250] width 324 height 217
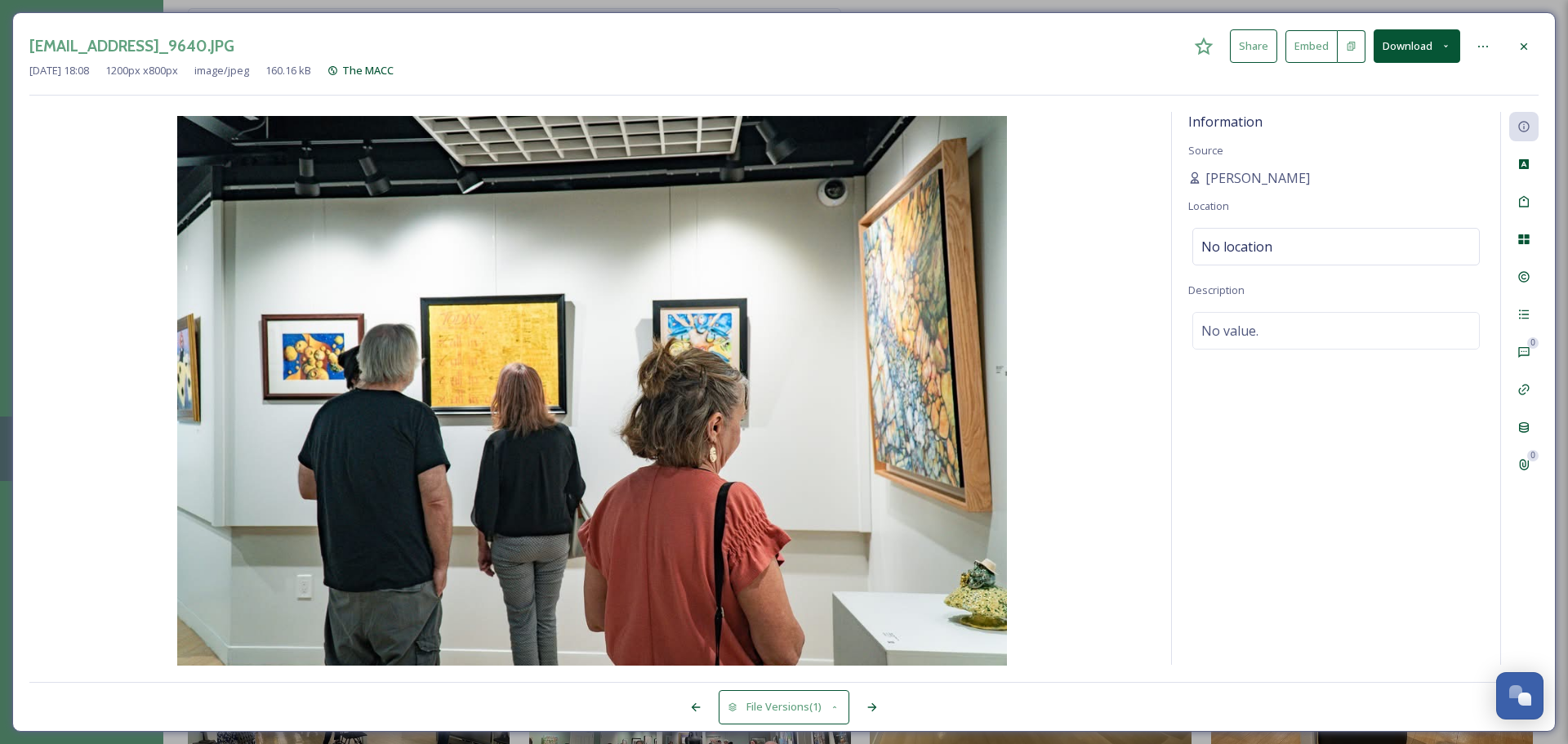
click at [1241, 47] on icon at bounding box center [1523, 46] width 13 height 13
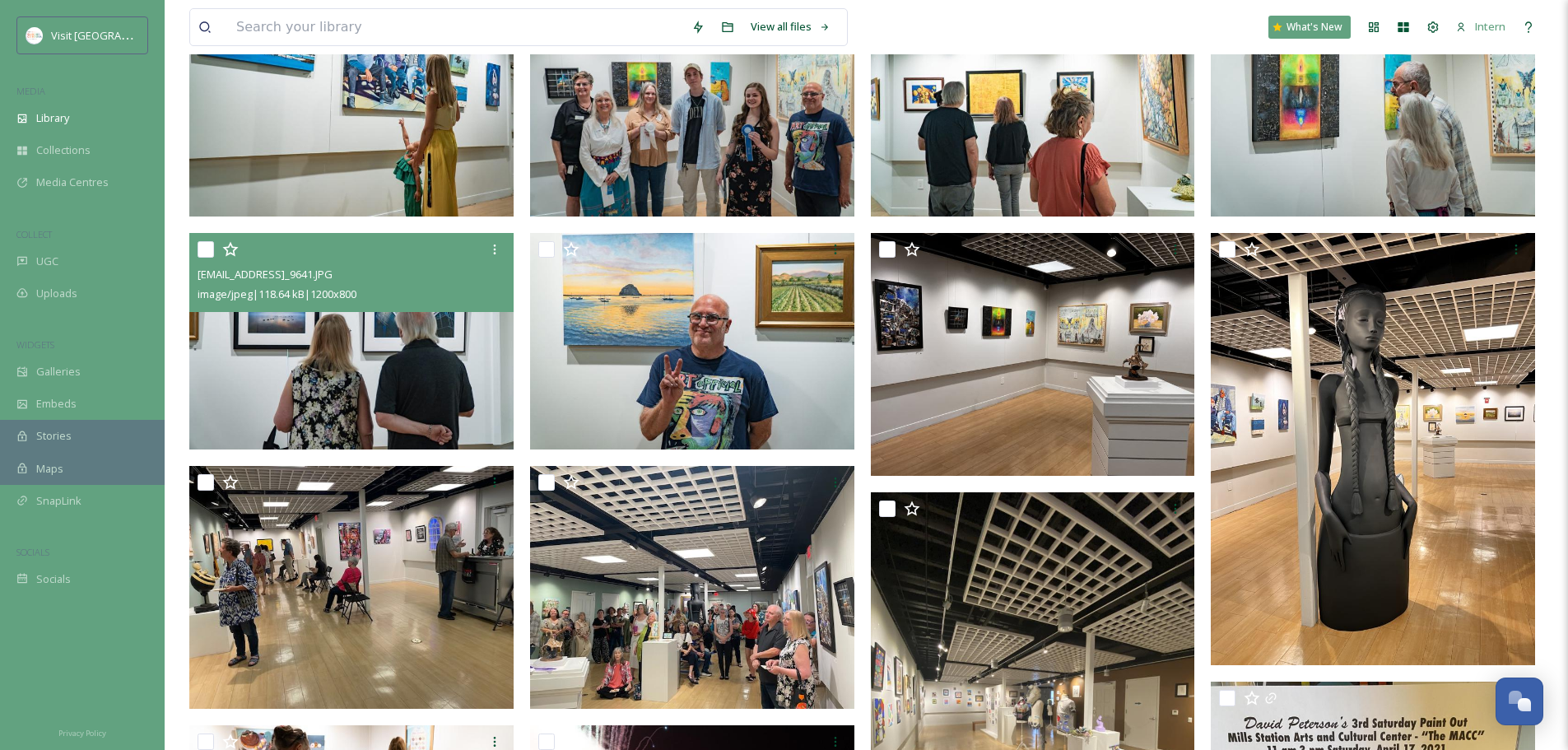
scroll to position [247, 0]
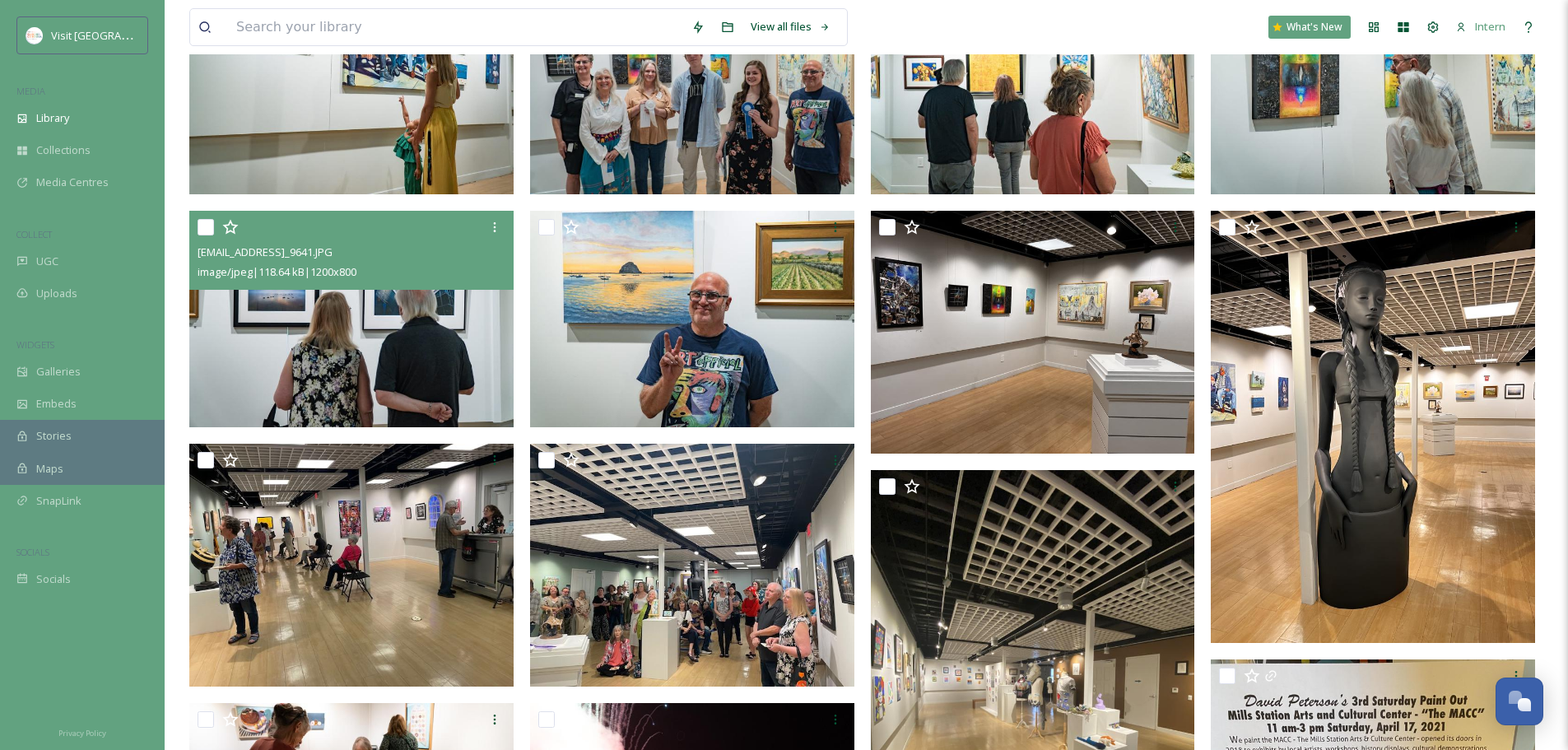
click at [315, 348] on img at bounding box center [351, 318] width 324 height 217
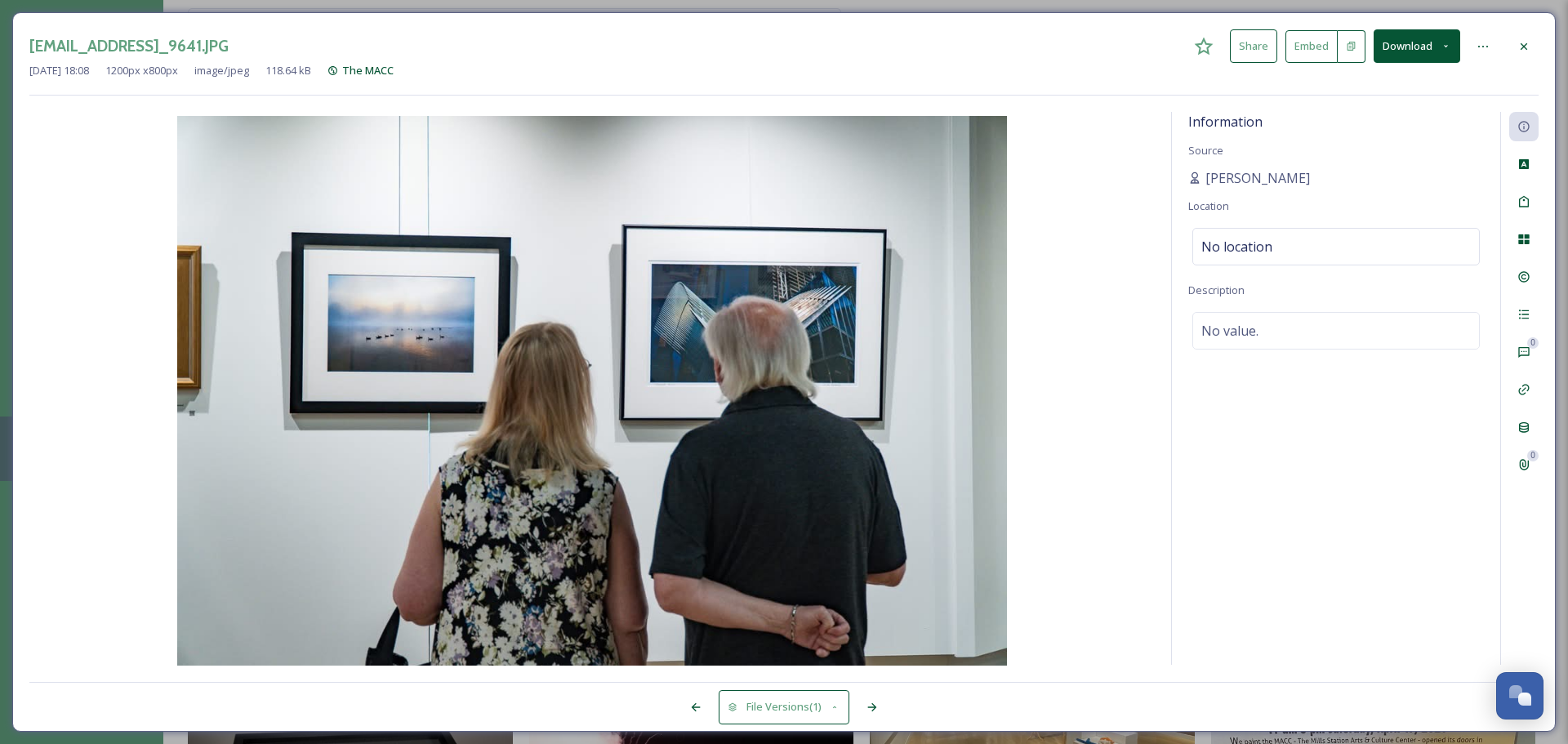
click at [1241, 40] on div at bounding box center [1524, 47] width 30 height 30
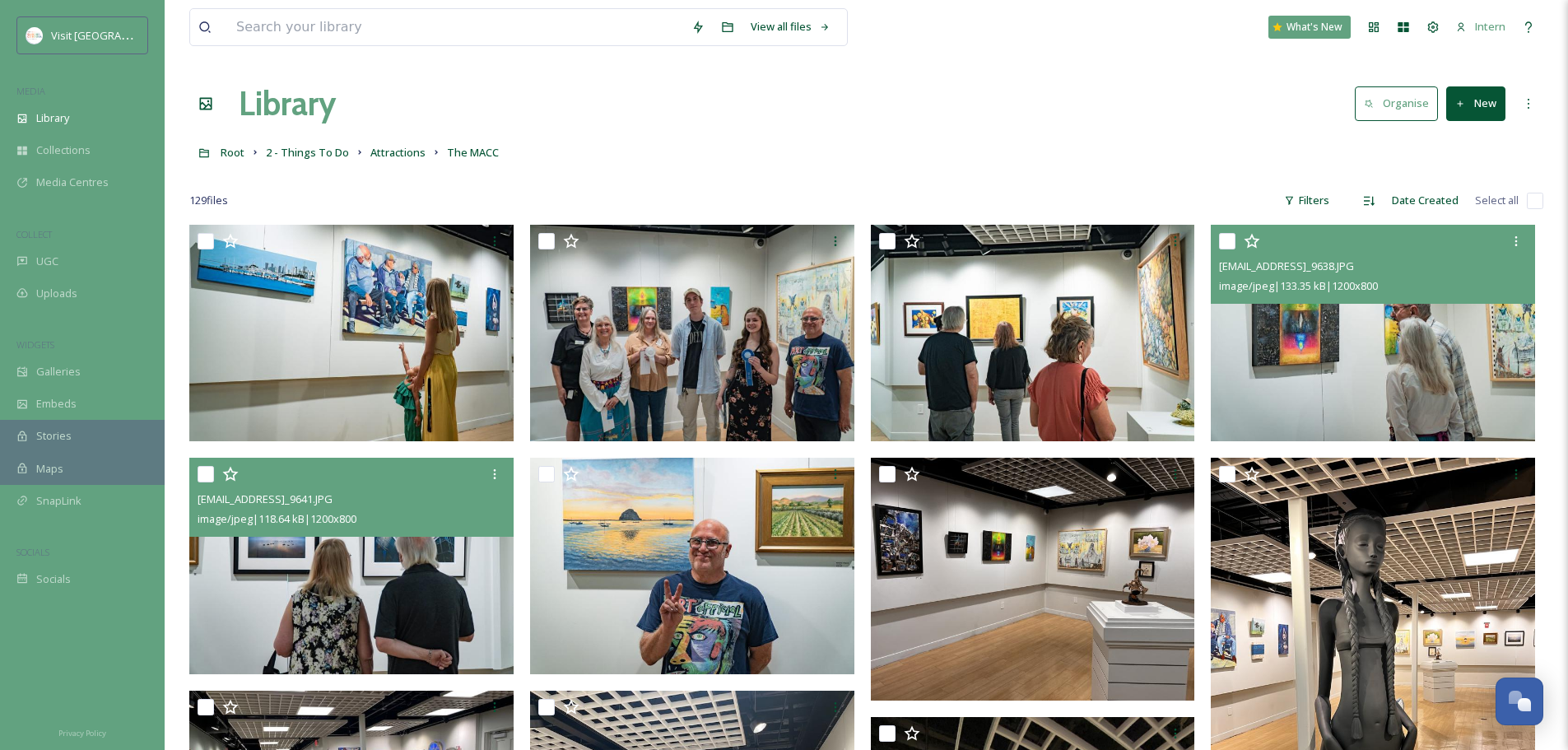
click at [1251, 333] on img at bounding box center [1373, 333] width 324 height 217
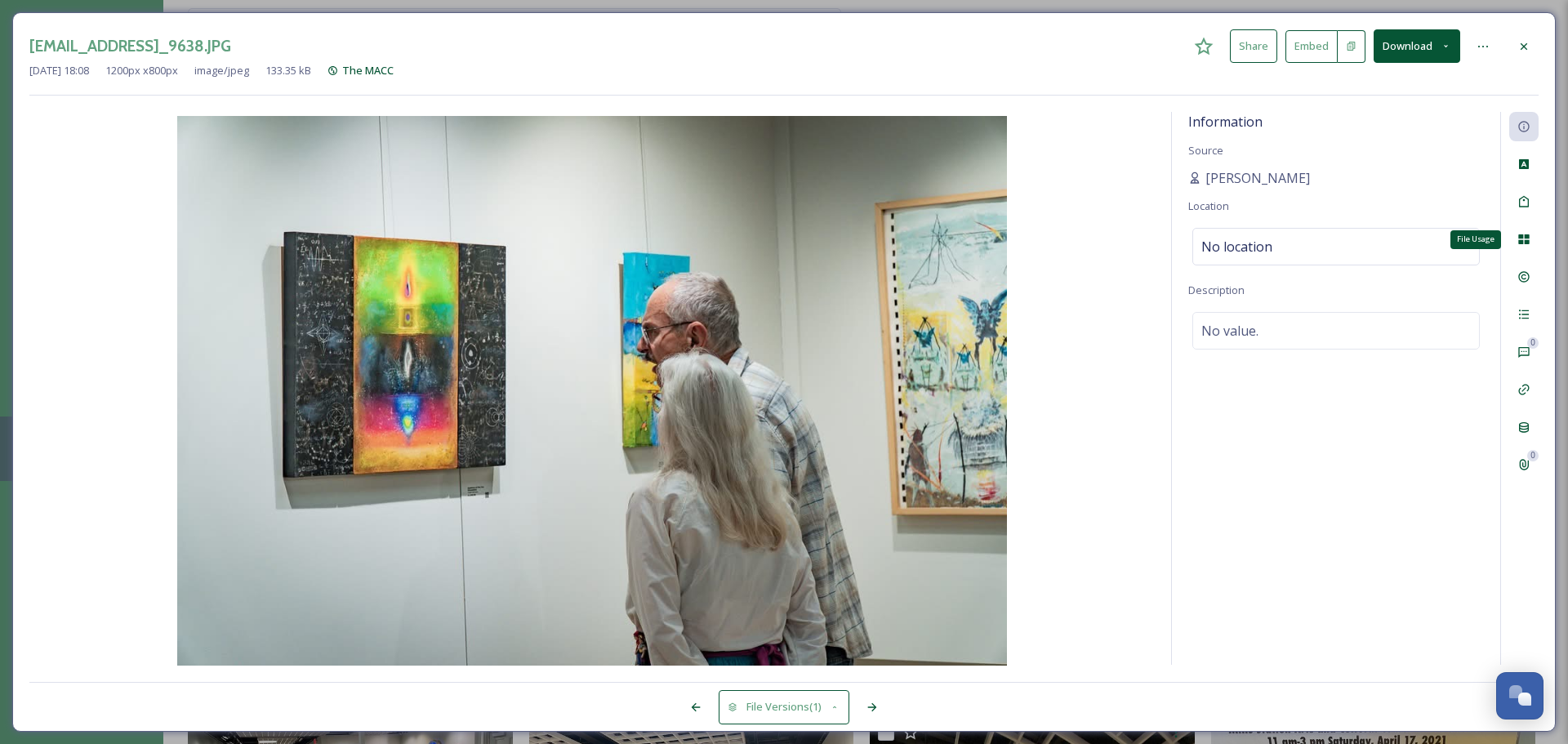
click at [1241, 246] on icon at bounding box center [1523, 239] width 13 height 13
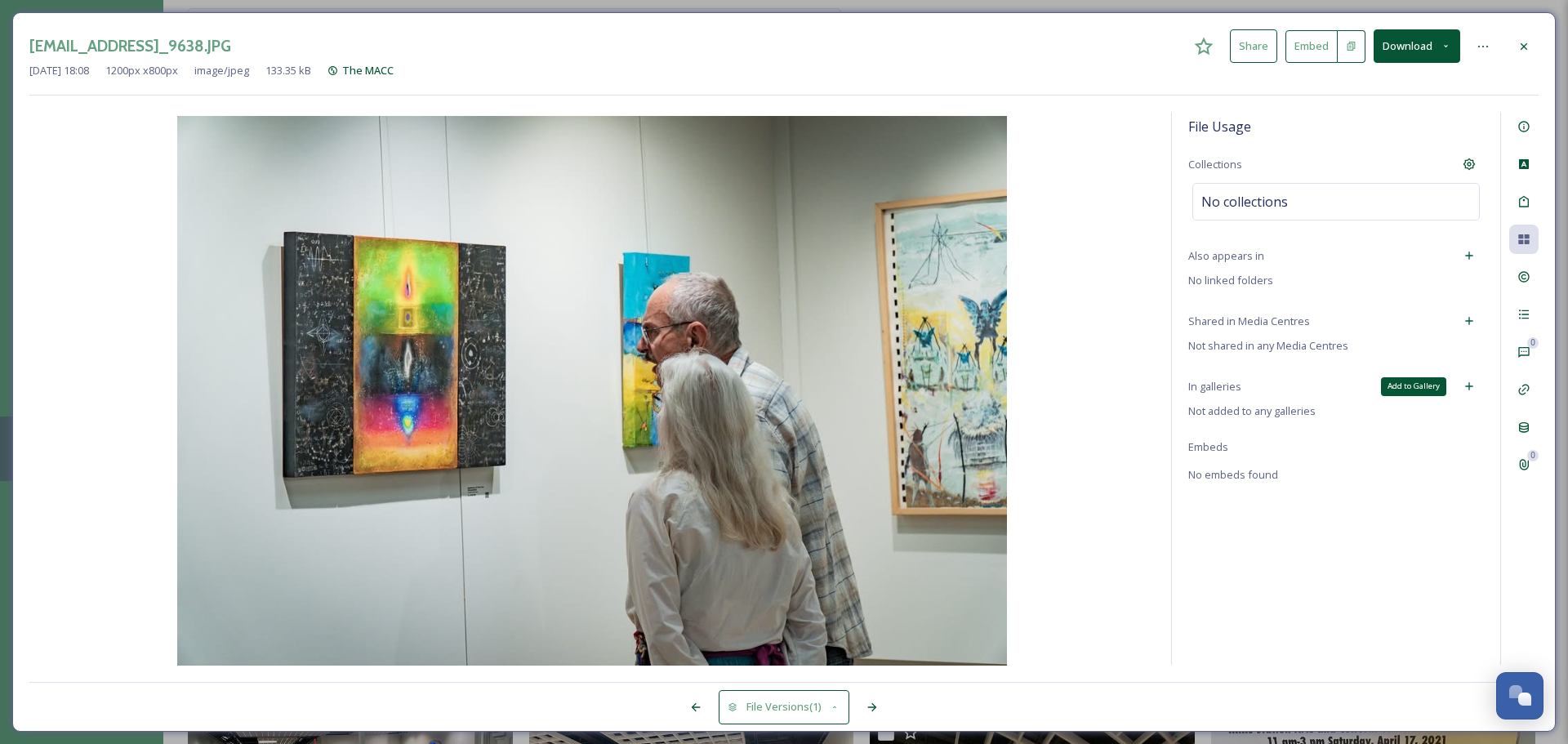
click at [1241, 383] on div "Add to Gallery" at bounding box center [1469, 386] width 30 height 30
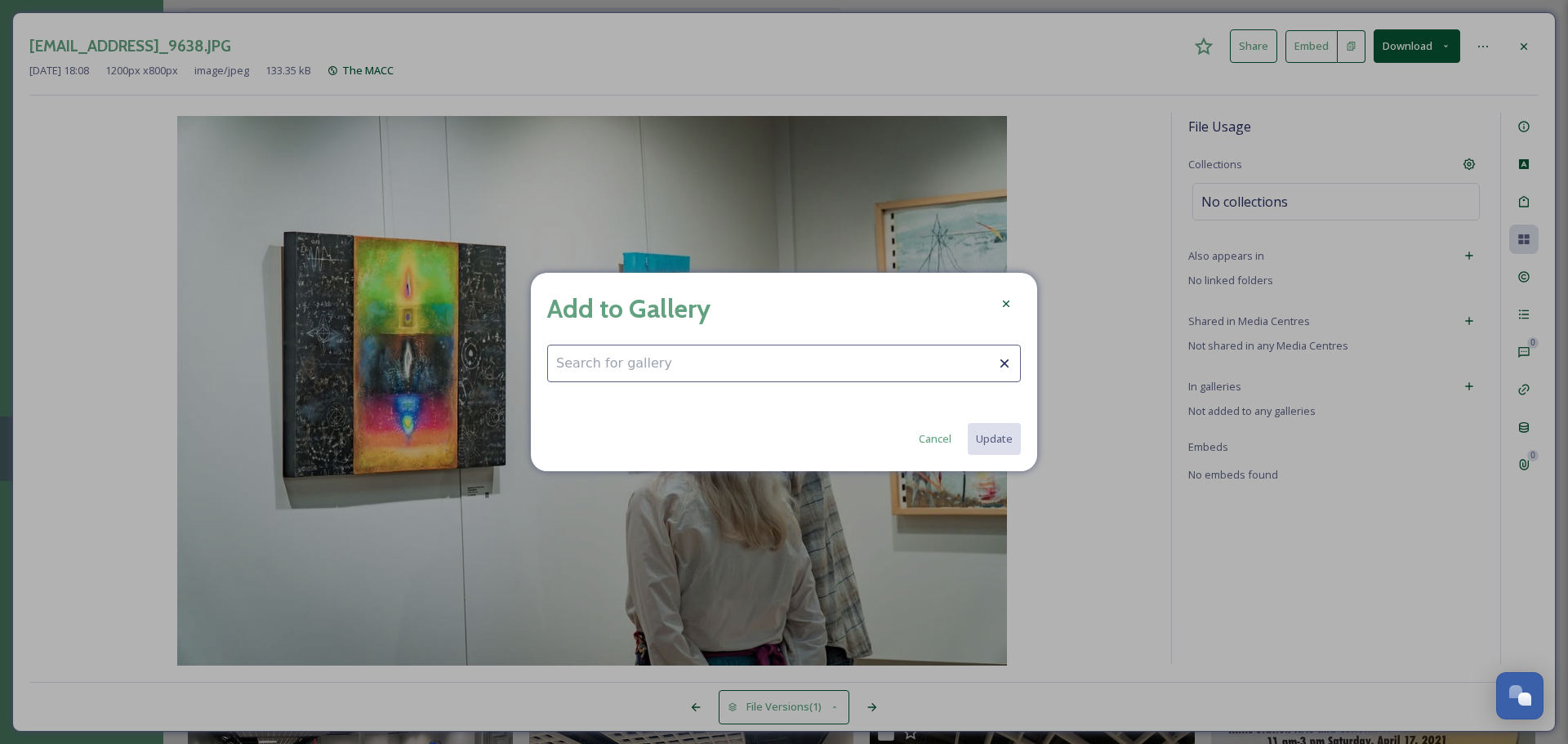
click at [827, 392] on div "Add to Gallery Cancel Update" at bounding box center [784, 372] width 506 height 199
click at [818, 375] on input at bounding box center [784, 364] width 474 height 37
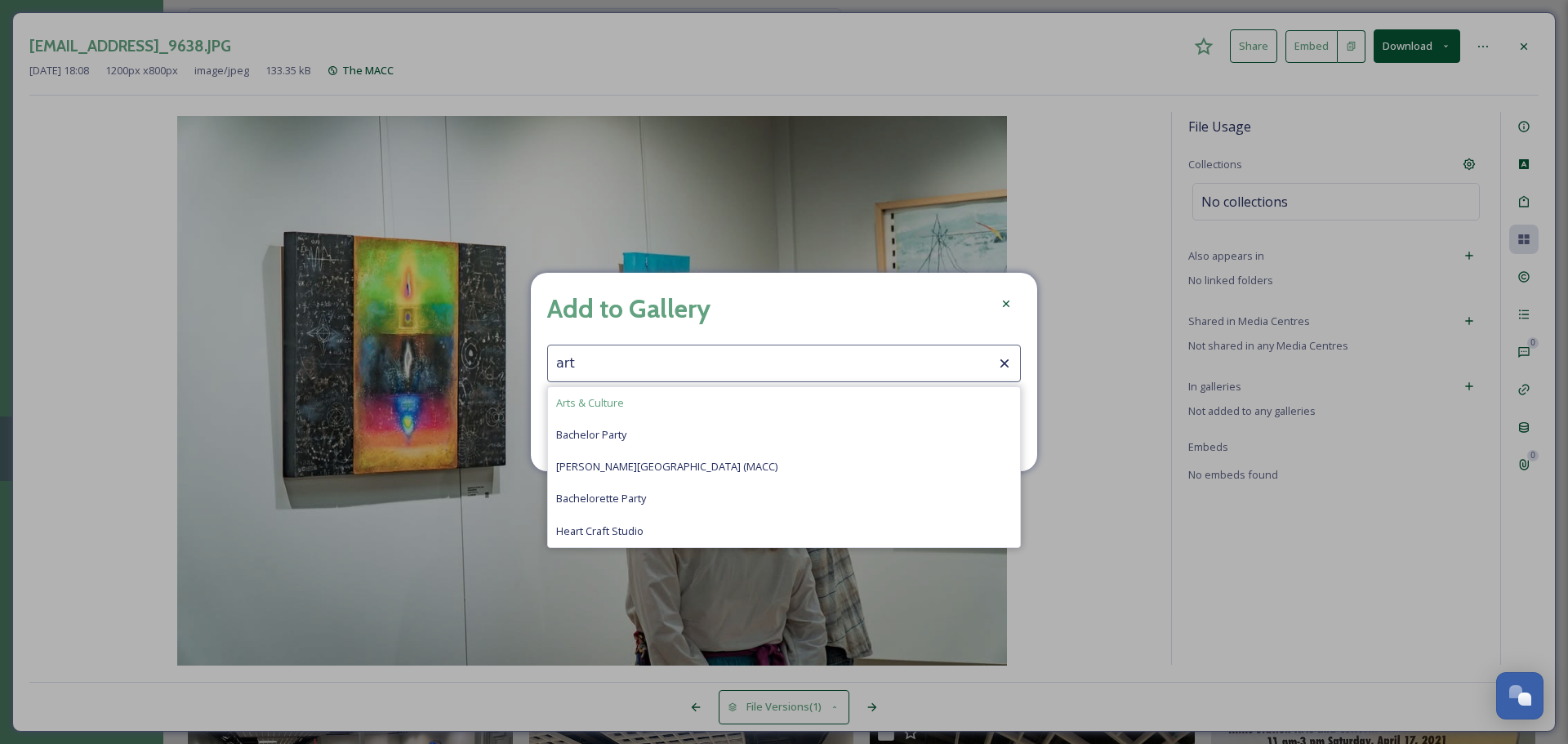
click at [660, 411] on div "Arts & Culture" at bounding box center [784, 403] width 472 height 32
type input "Arts & Culture"
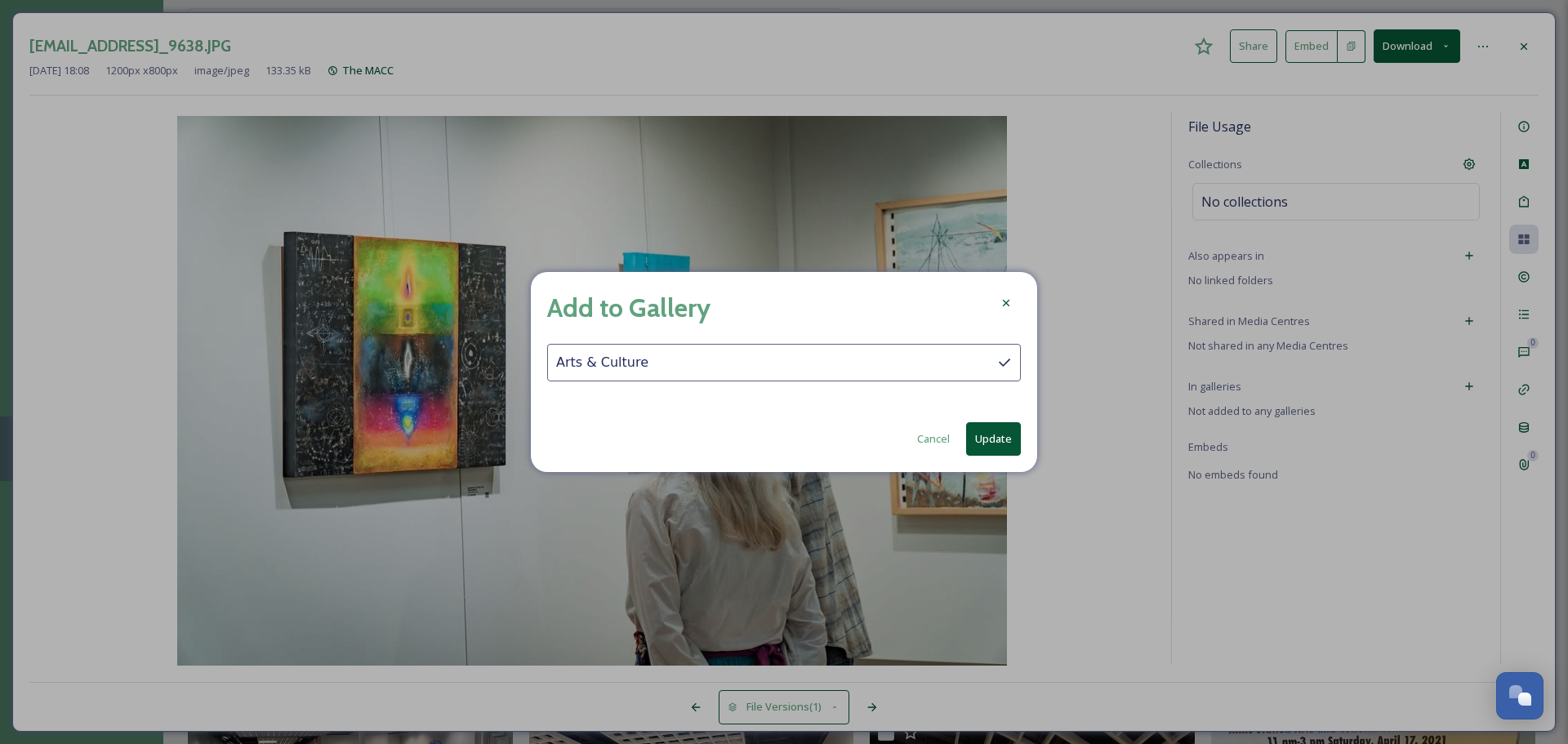
click at [1002, 433] on button "Update" at bounding box center [993, 438] width 54 height 33
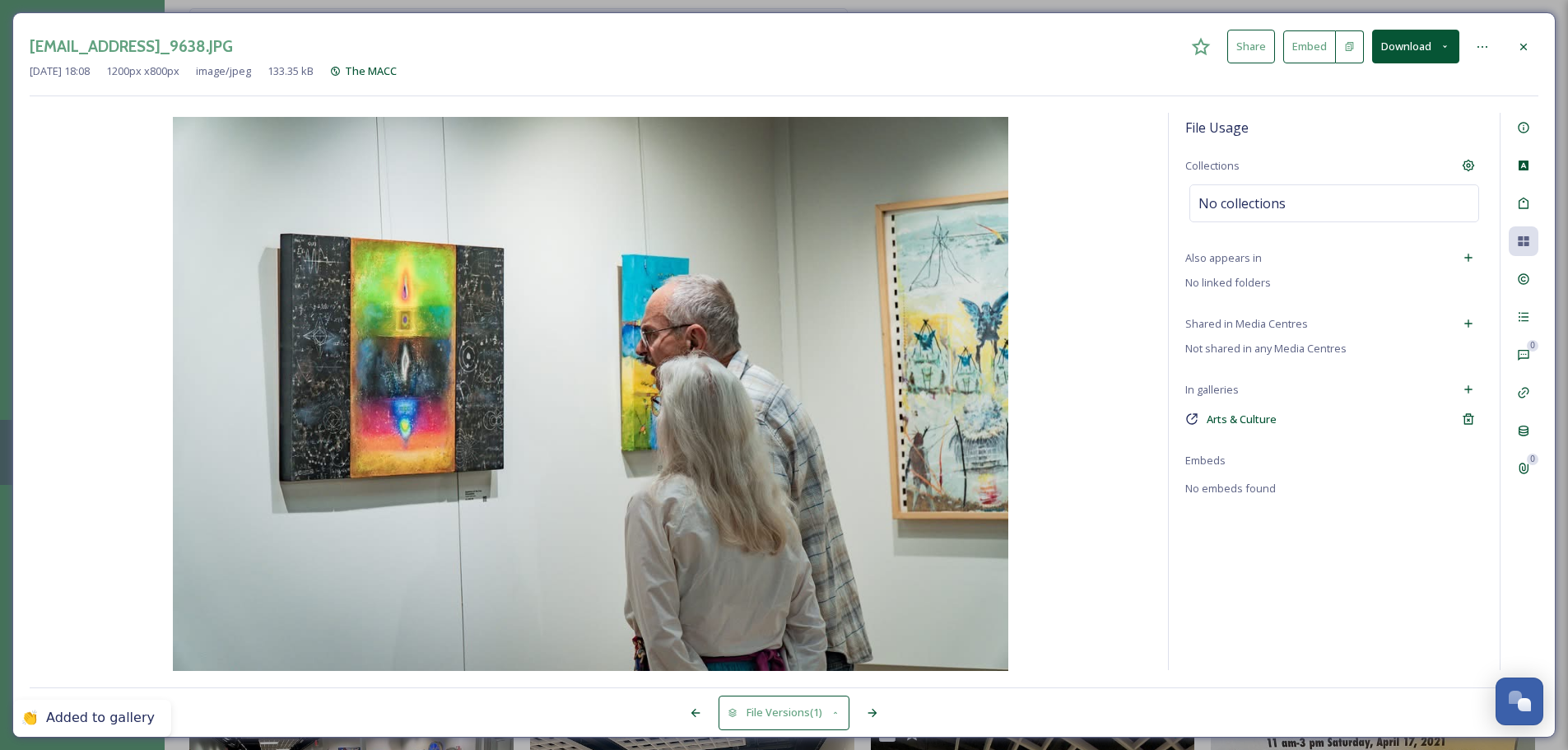
click at [1251, 55] on div at bounding box center [1523, 47] width 30 height 30
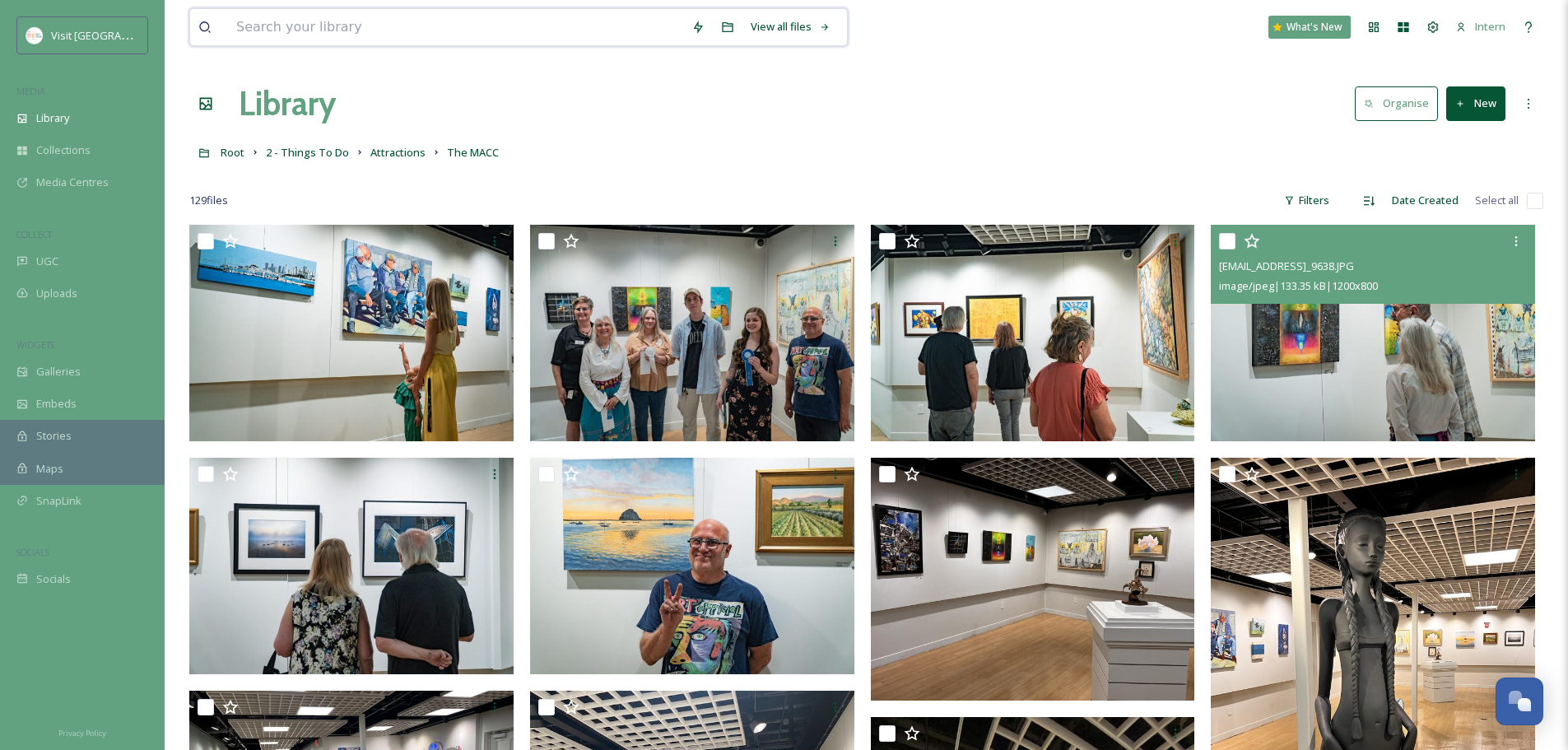
click at [309, 39] on input at bounding box center [455, 27] width 455 height 36
click at [262, 105] on h1 "Library" at bounding box center [288, 104] width 98 height 50
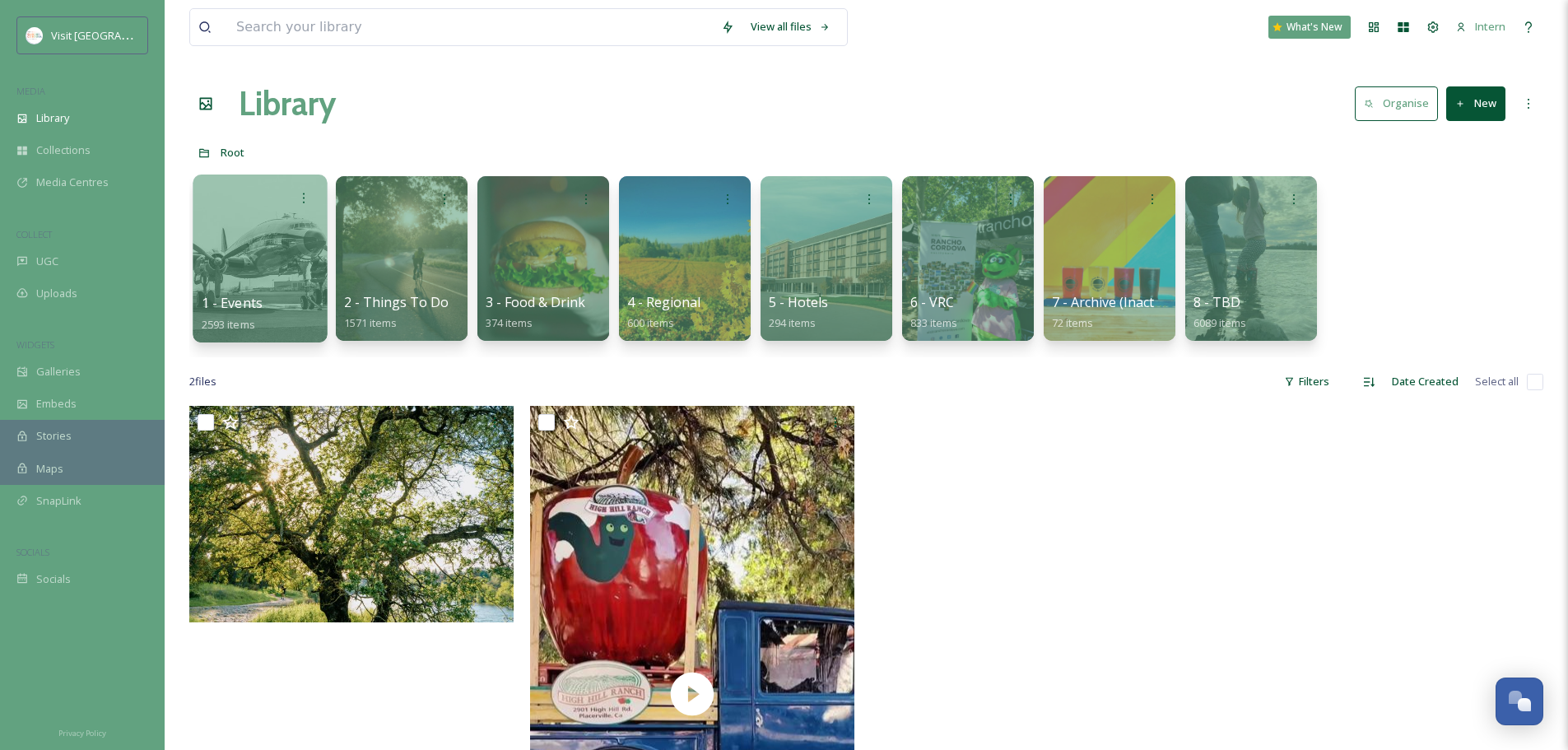
click at [272, 248] on div at bounding box center [259, 259] width 134 height 168
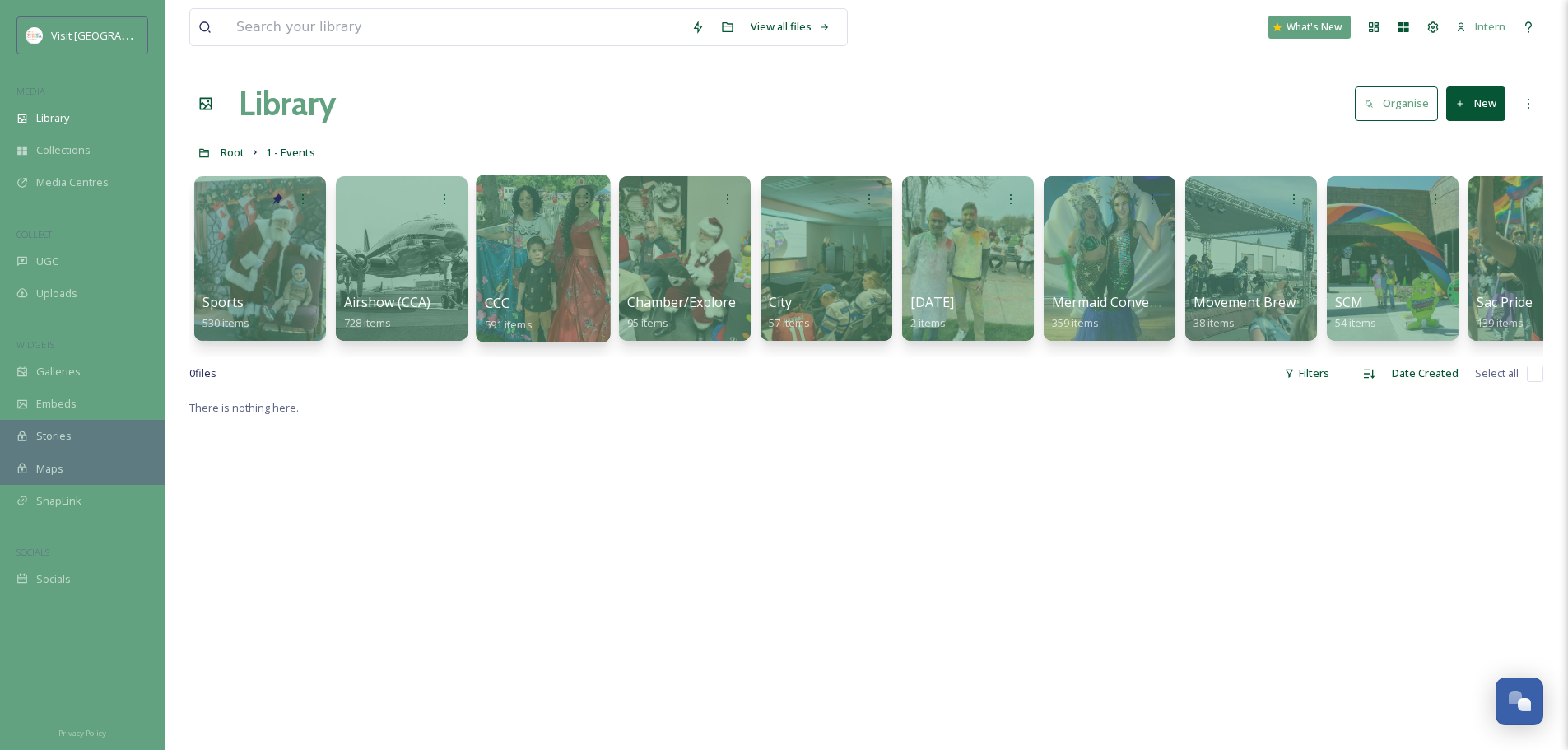
click at [513, 276] on div at bounding box center [543, 259] width 134 height 168
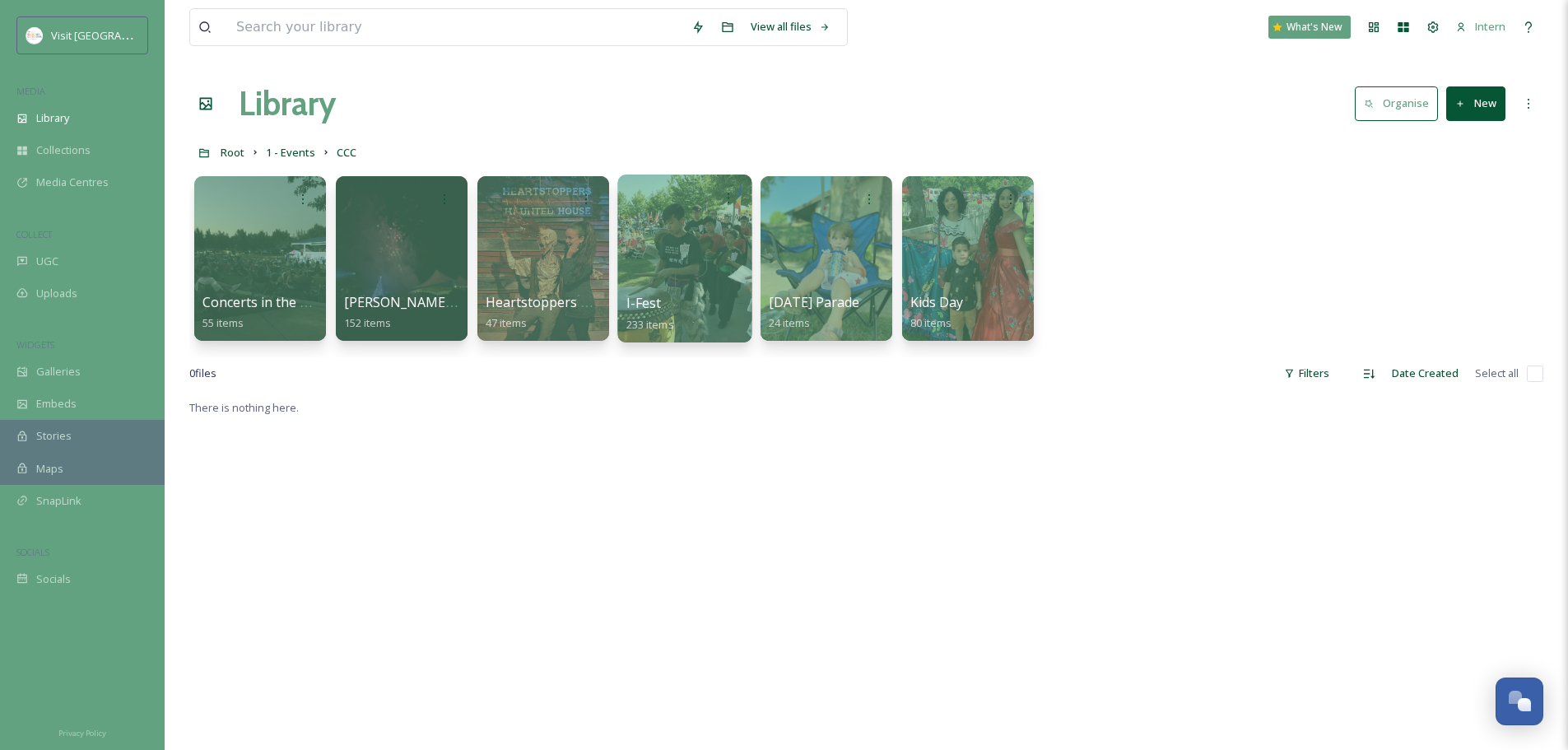
click at [665, 276] on div at bounding box center [684, 259] width 134 height 168
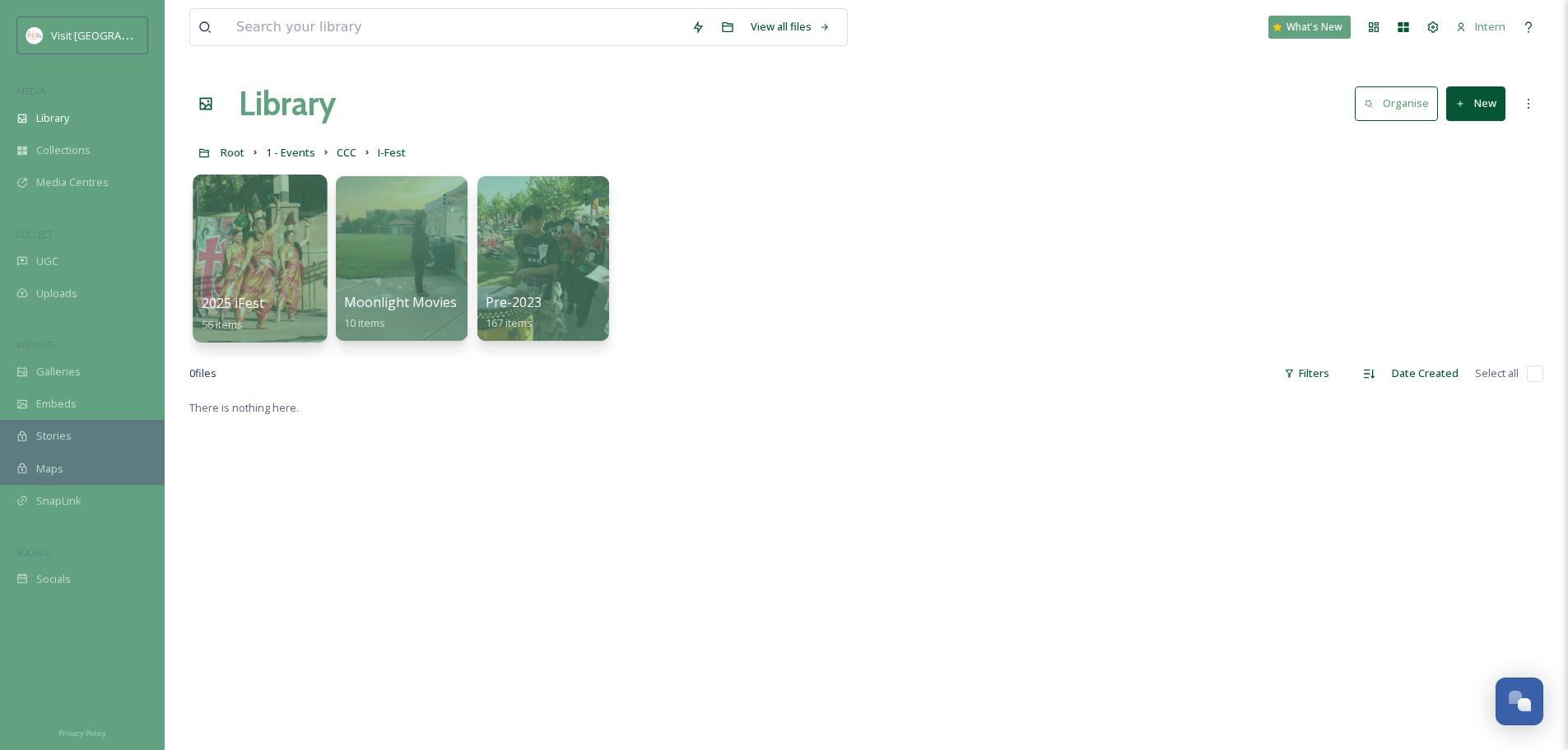
click at [214, 259] on div at bounding box center [259, 259] width 134 height 168
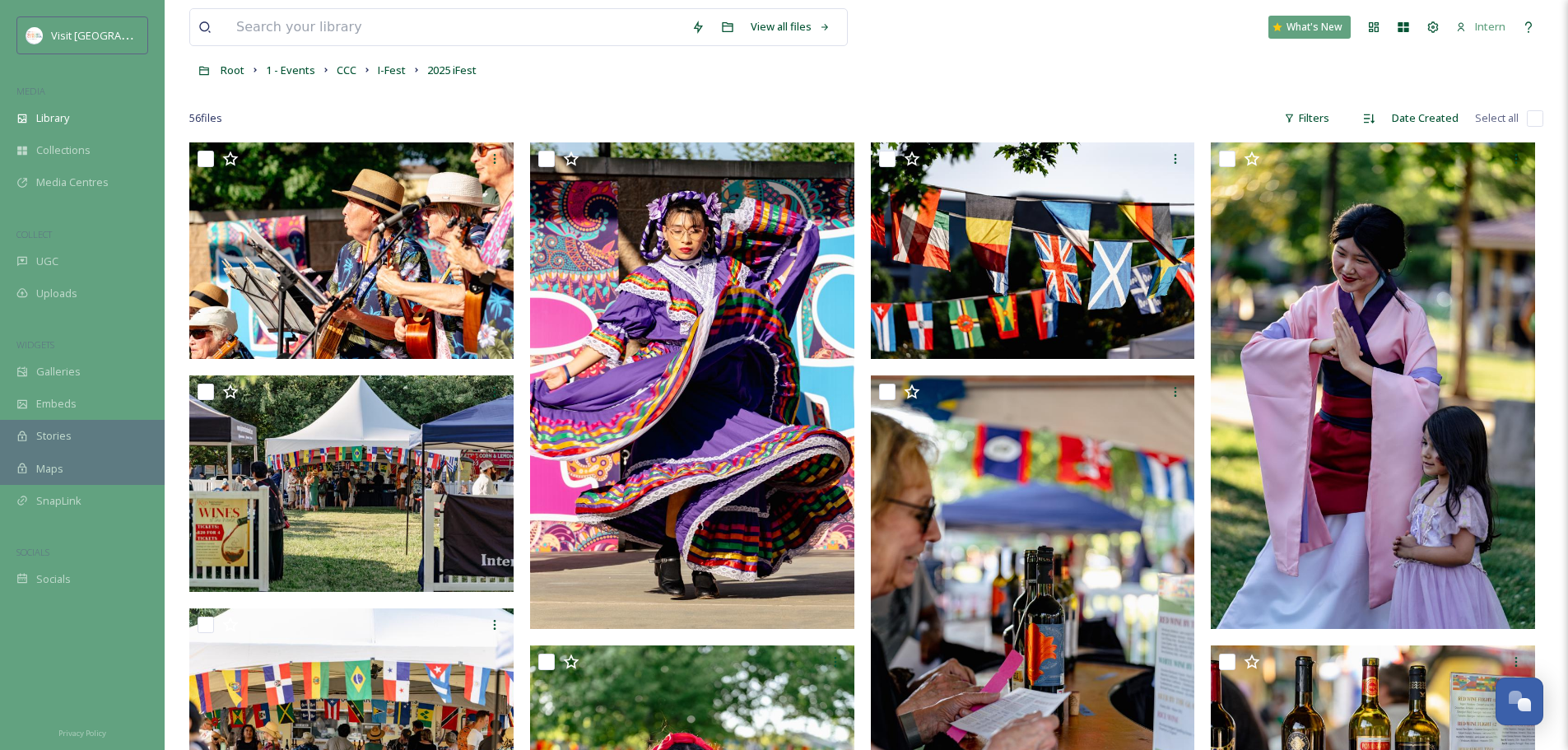
scroll to position [164, 0]
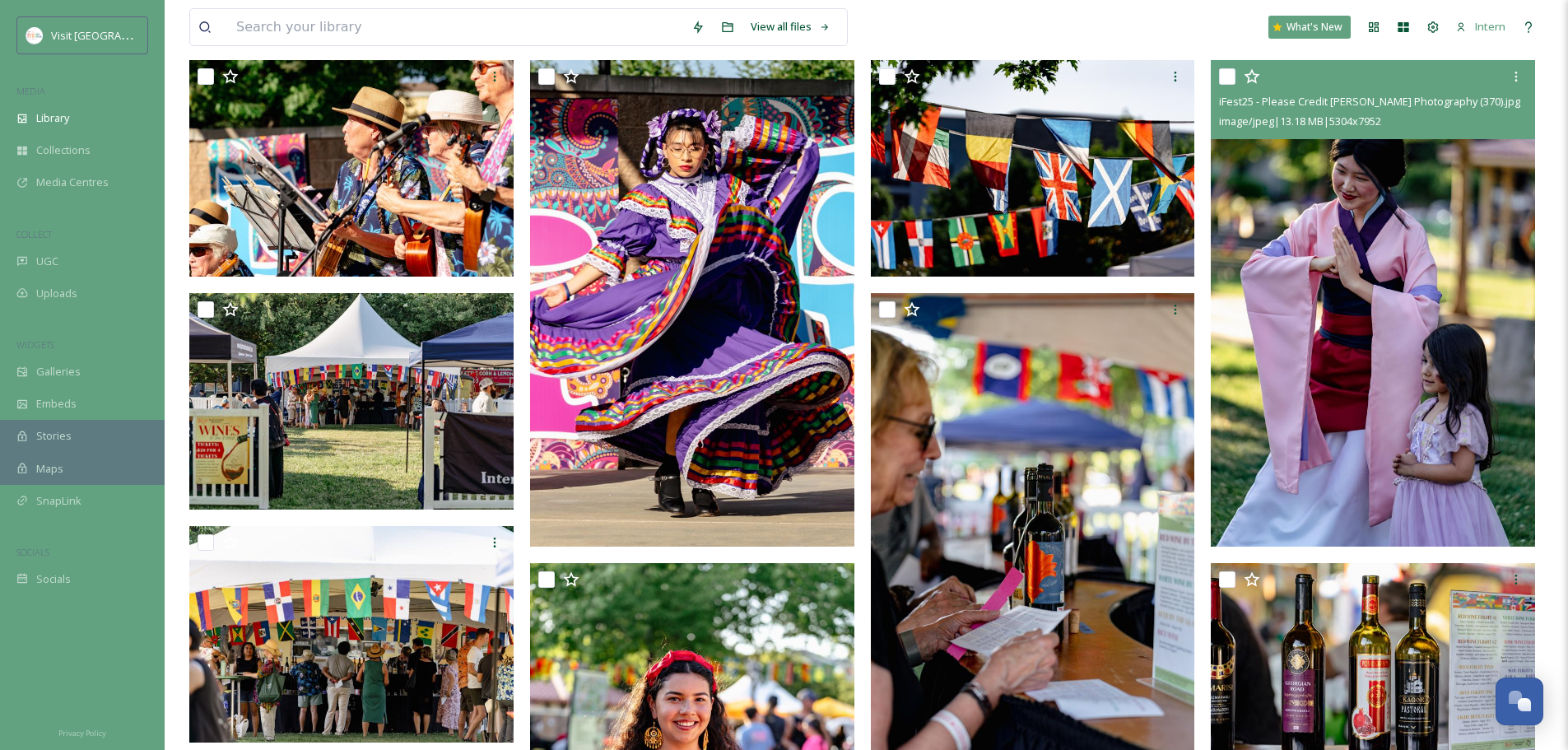
click at [1249, 354] on img at bounding box center [1373, 303] width 324 height 486
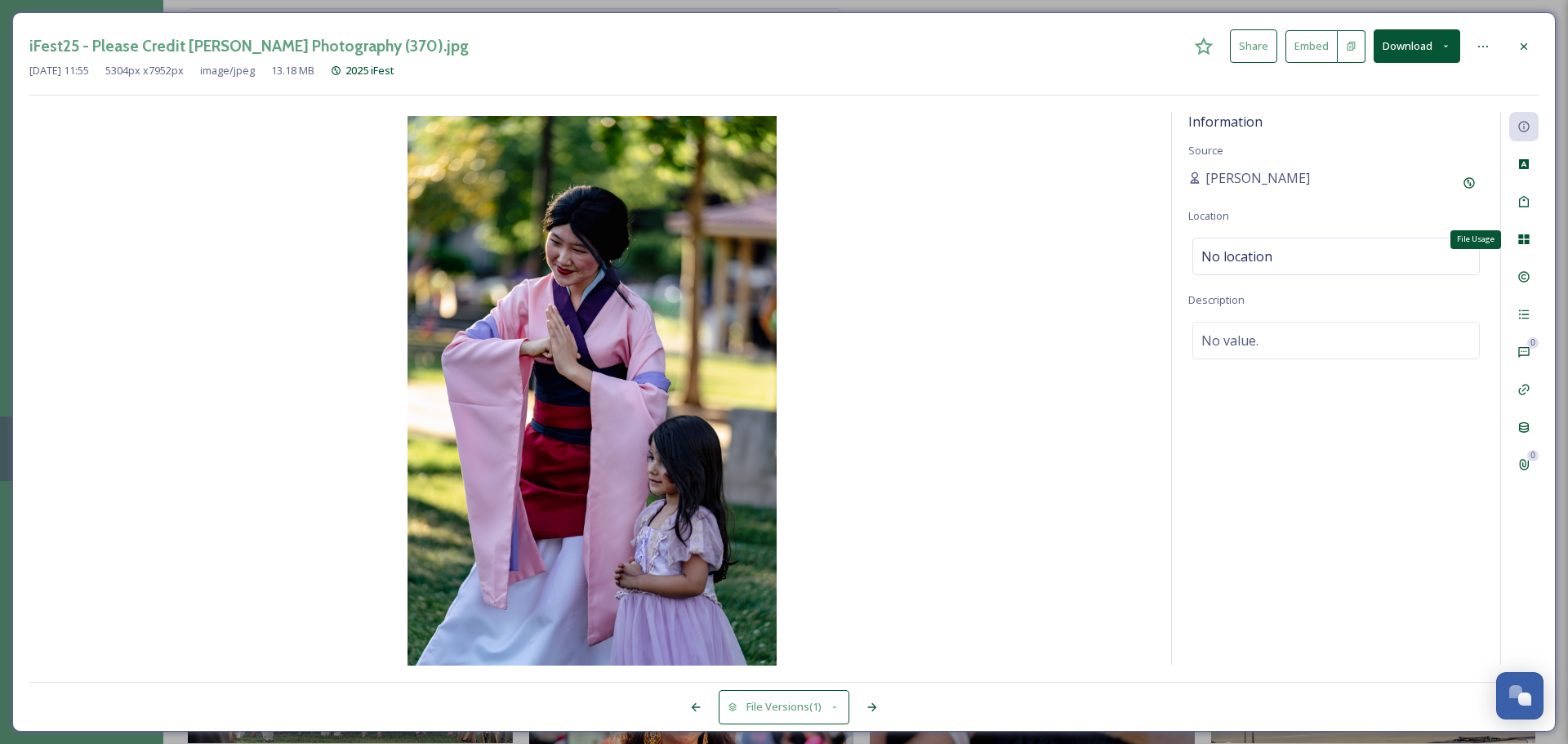
click at [1241, 242] on icon at bounding box center [1523, 240] width 11 height 10
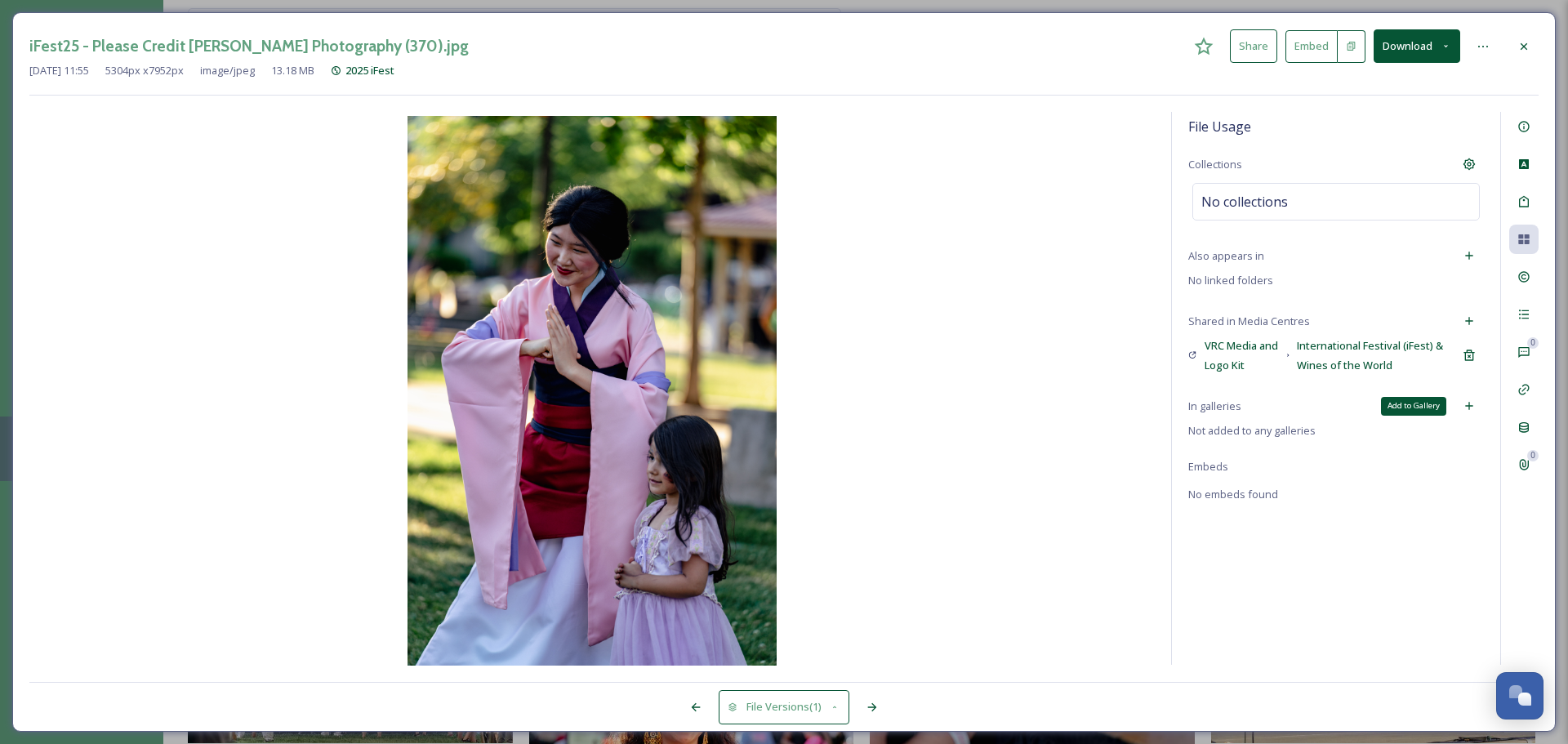
click at [1241, 406] on icon at bounding box center [1469, 406] width 8 height 8
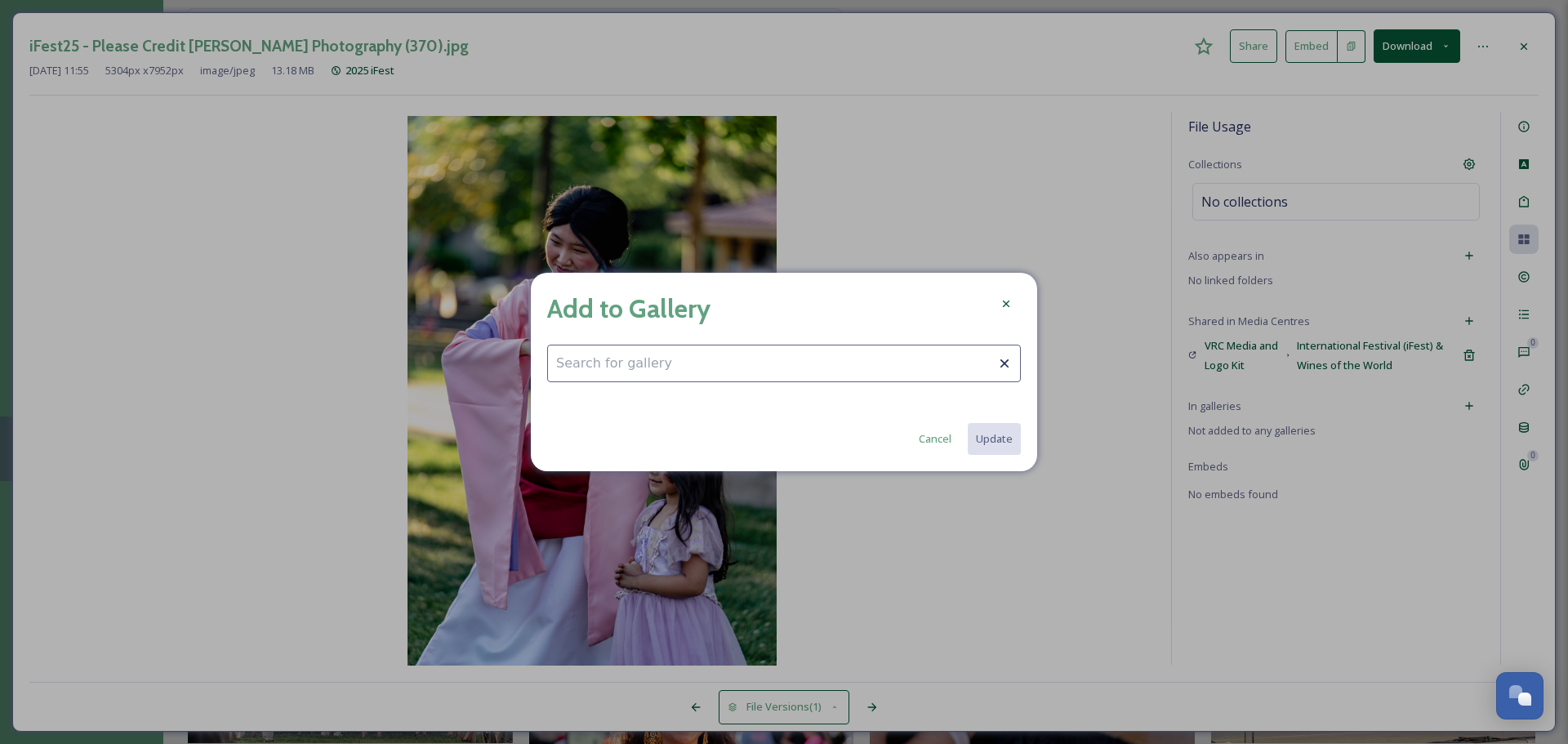
click at [901, 348] on input at bounding box center [784, 364] width 474 height 37
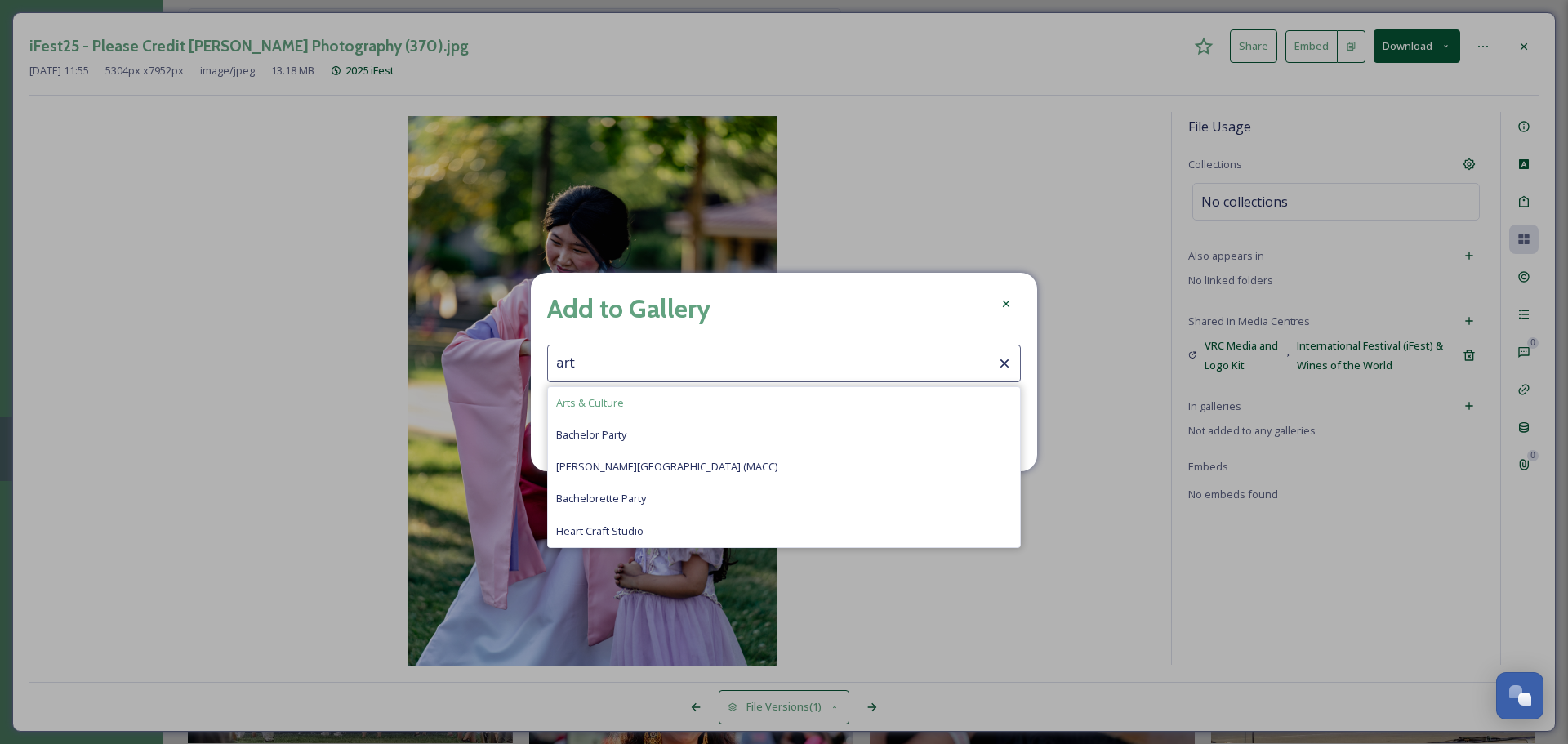
click at [585, 402] on span "Arts & Culture" at bounding box center [590, 403] width 68 height 15
type input "Arts & Culture"
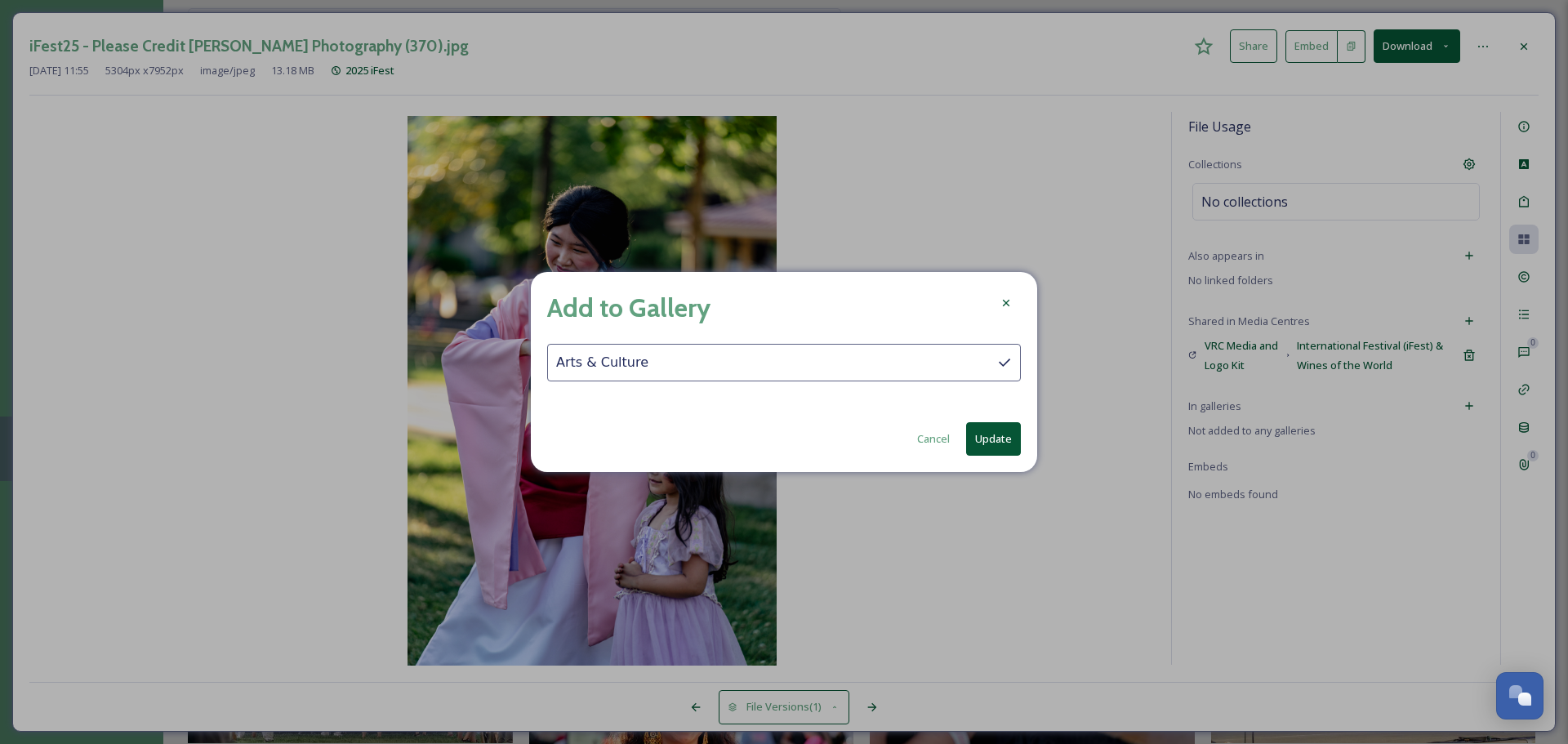
click at [990, 437] on button "Update" at bounding box center [993, 438] width 54 height 33
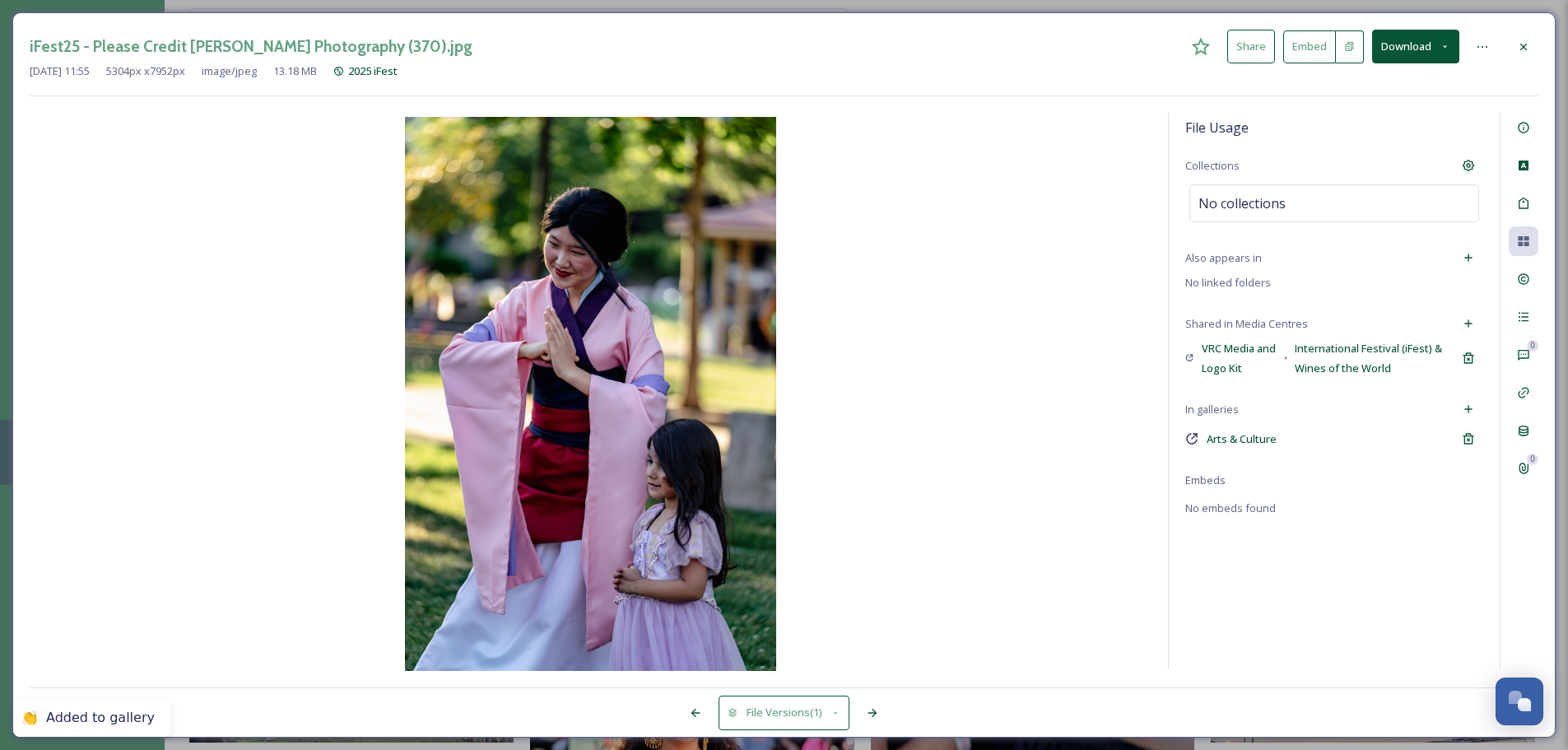
click at [1251, 46] on icon at bounding box center [1523, 46] width 13 height 13
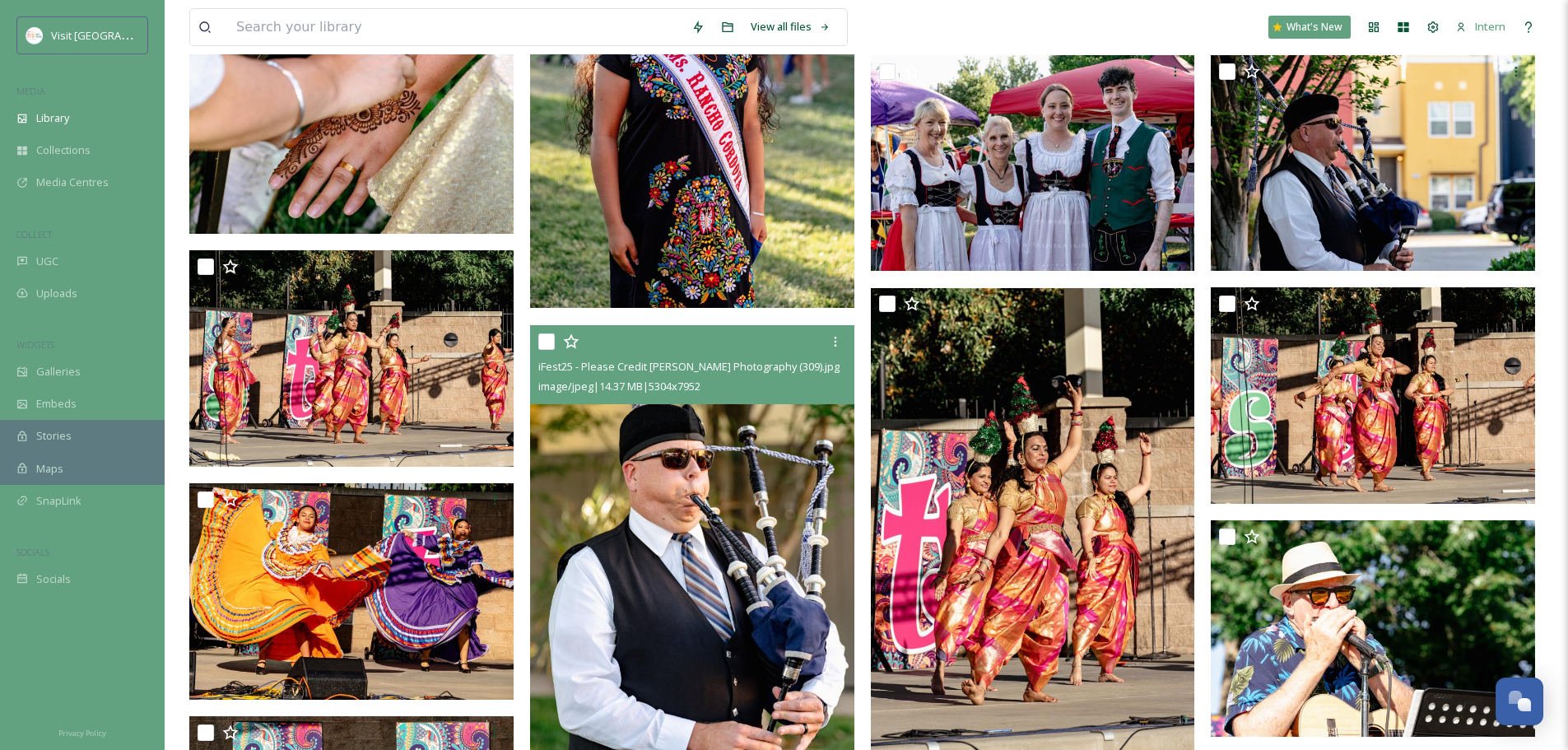
scroll to position [988, 0]
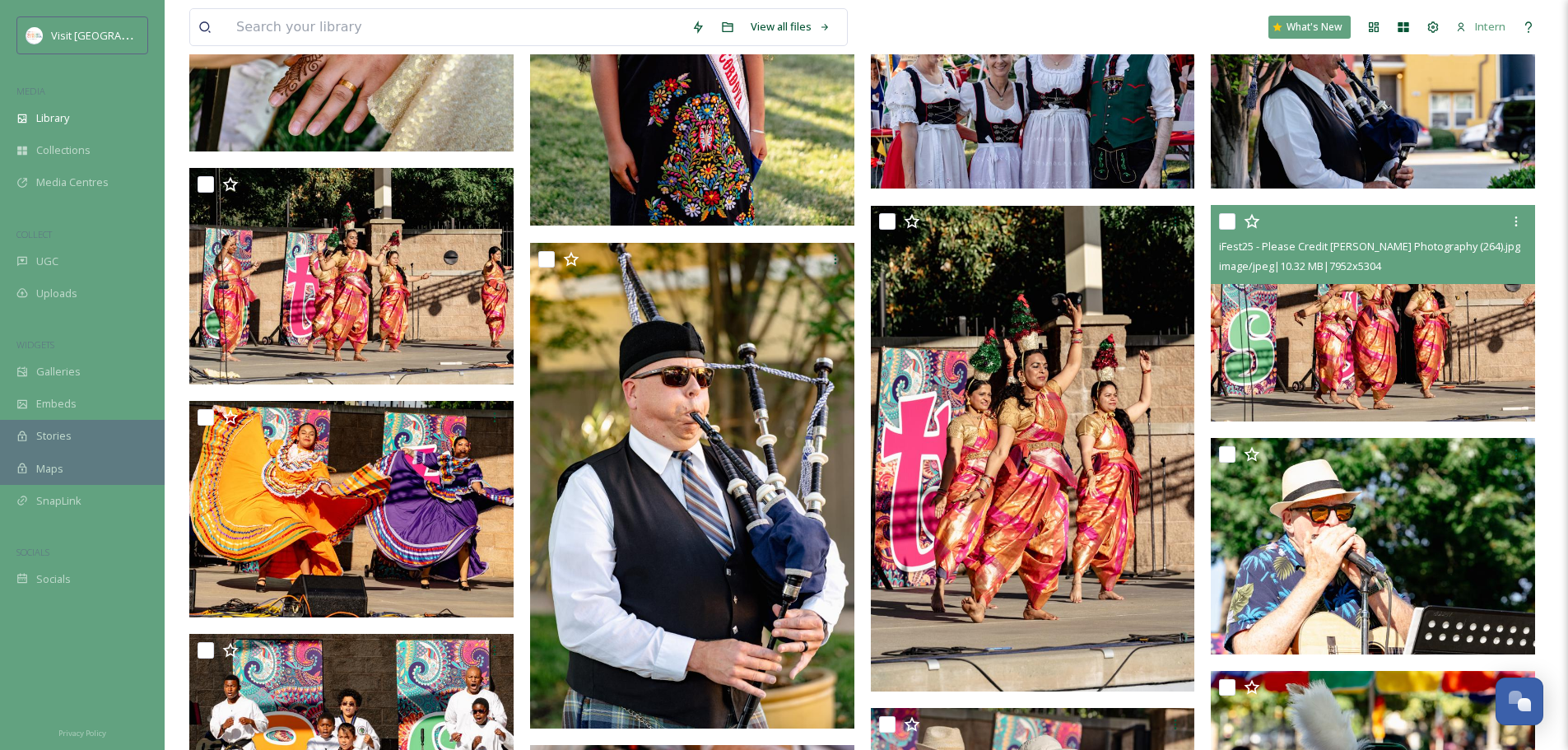
click at [1251, 334] on img at bounding box center [1373, 313] width 324 height 217
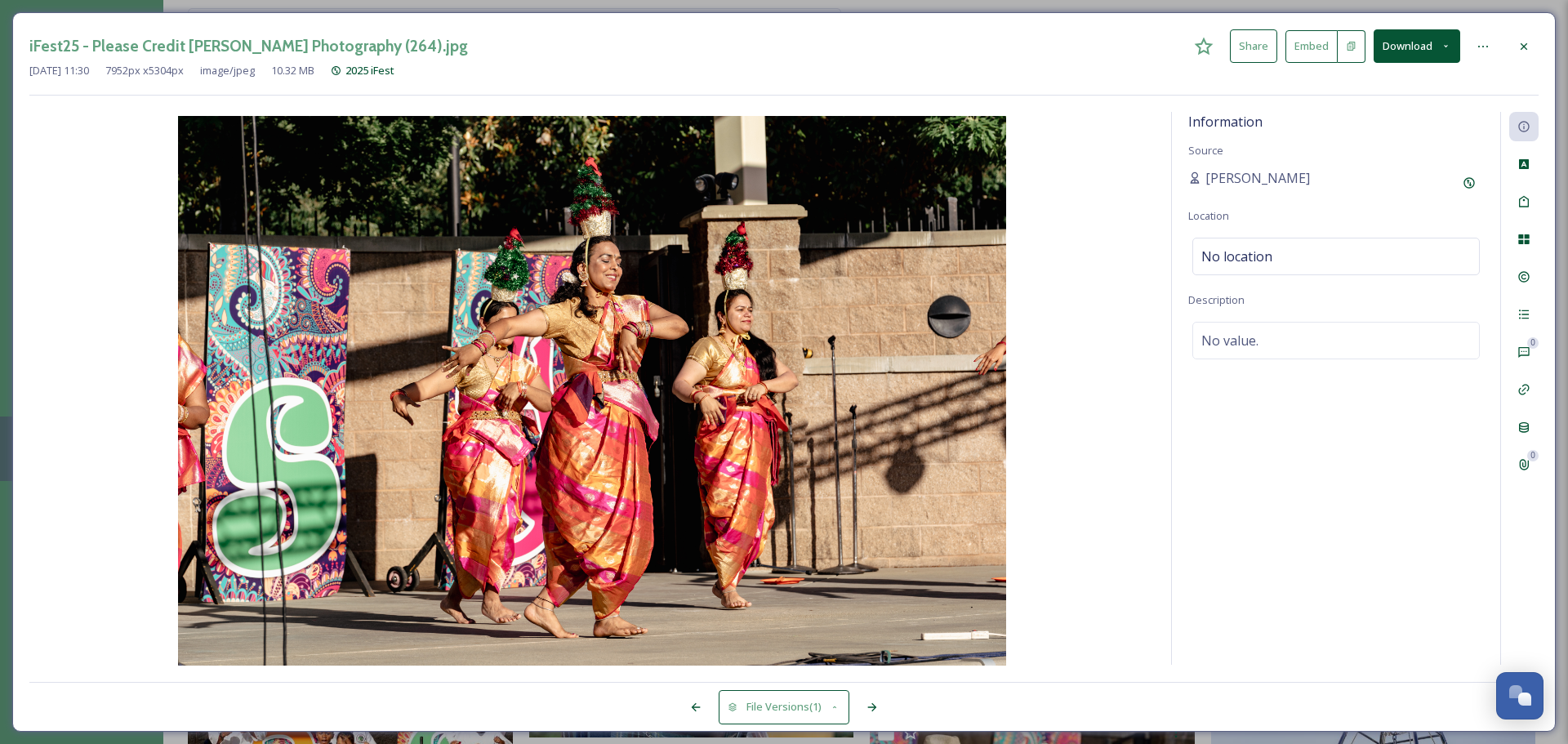
click at [1241, 45] on icon at bounding box center [1523, 46] width 13 height 13
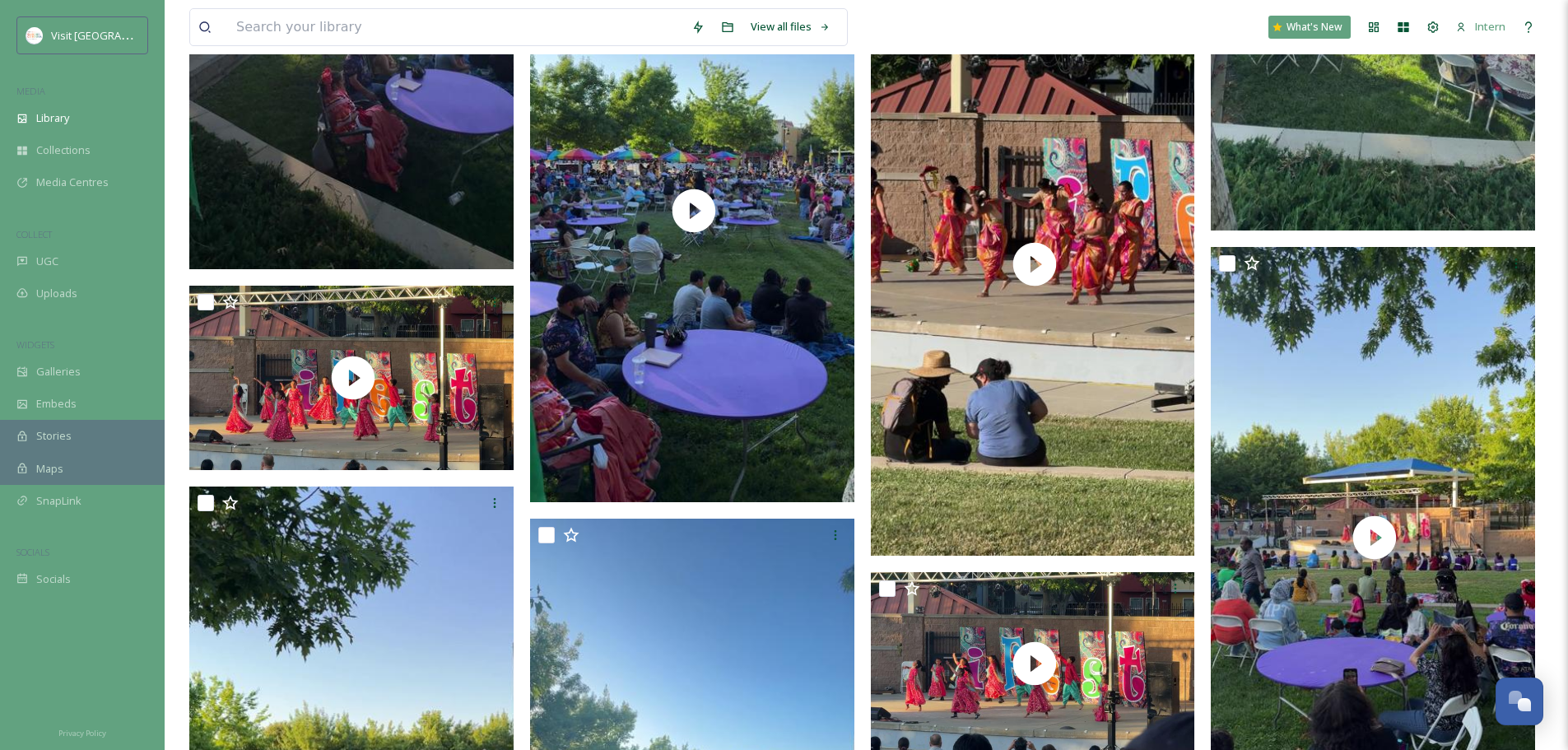
scroll to position [4200, 0]
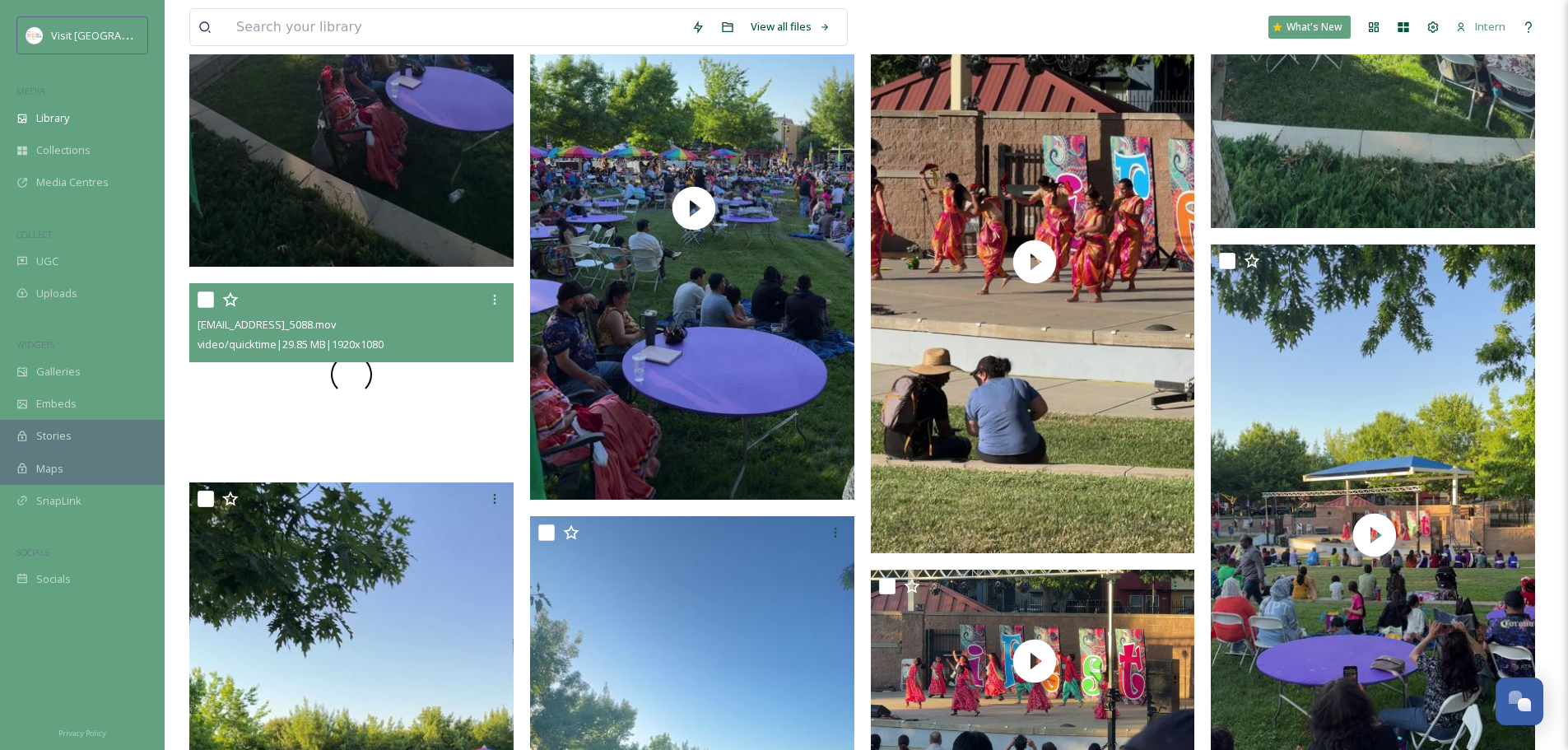
click at [423, 370] on div at bounding box center [351, 375] width 324 height 183
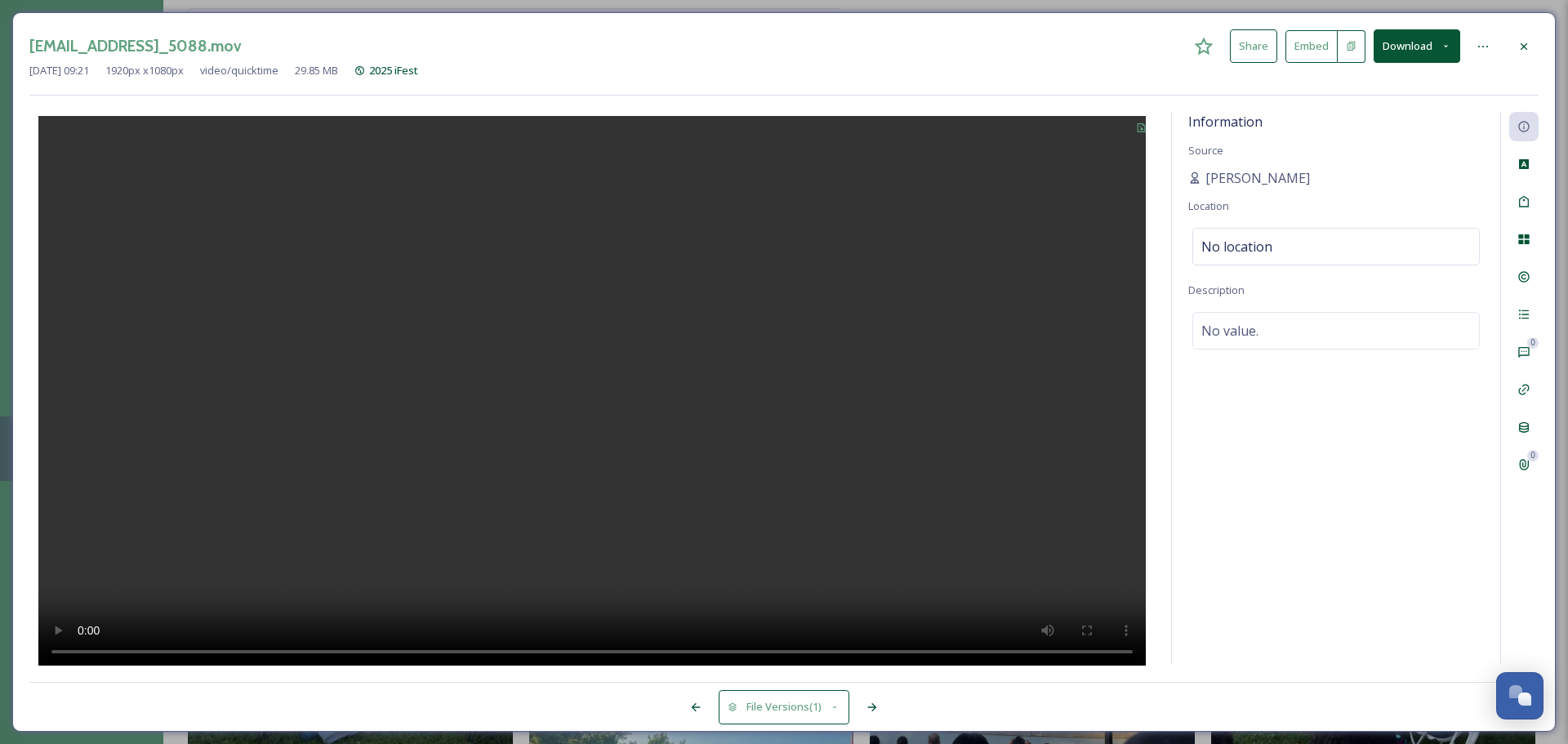
click at [1241, 46] on icon at bounding box center [1523, 46] width 13 height 13
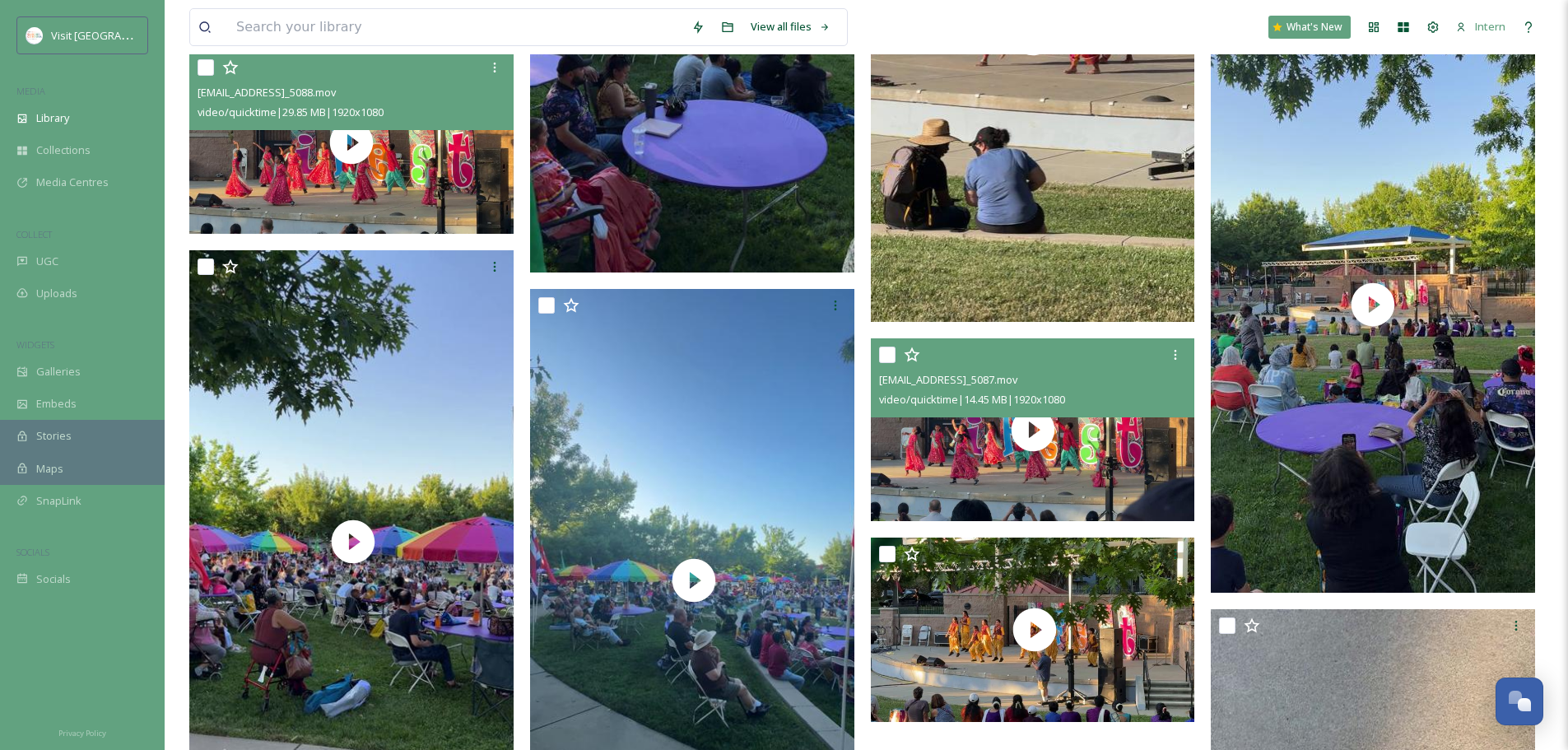
scroll to position [4530, 0]
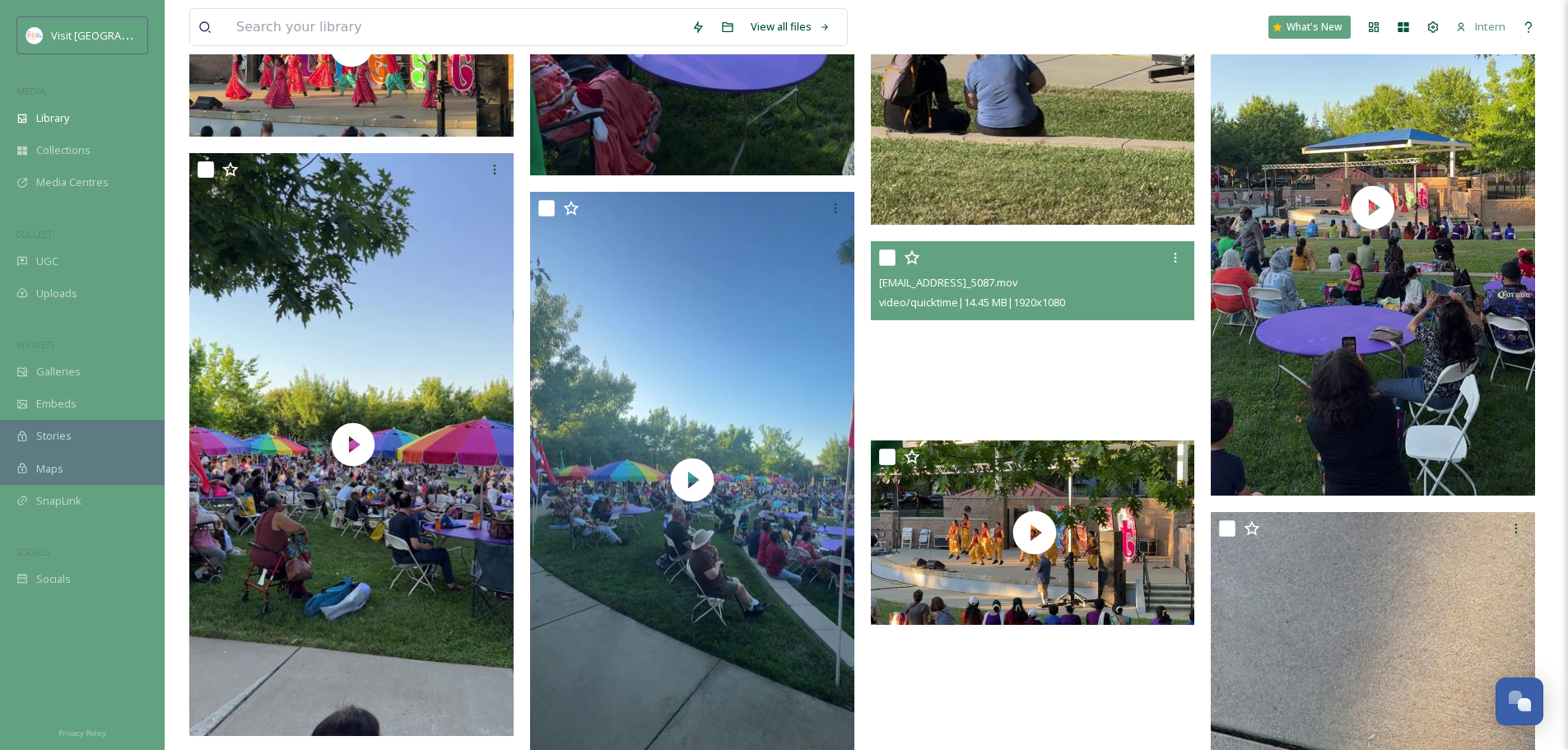
click at [947, 359] on video "ext_1747239705.466121_aubrey@visitranchocordova.com-IMG_5087.mov" at bounding box center [1033, 333] width 324 height 183
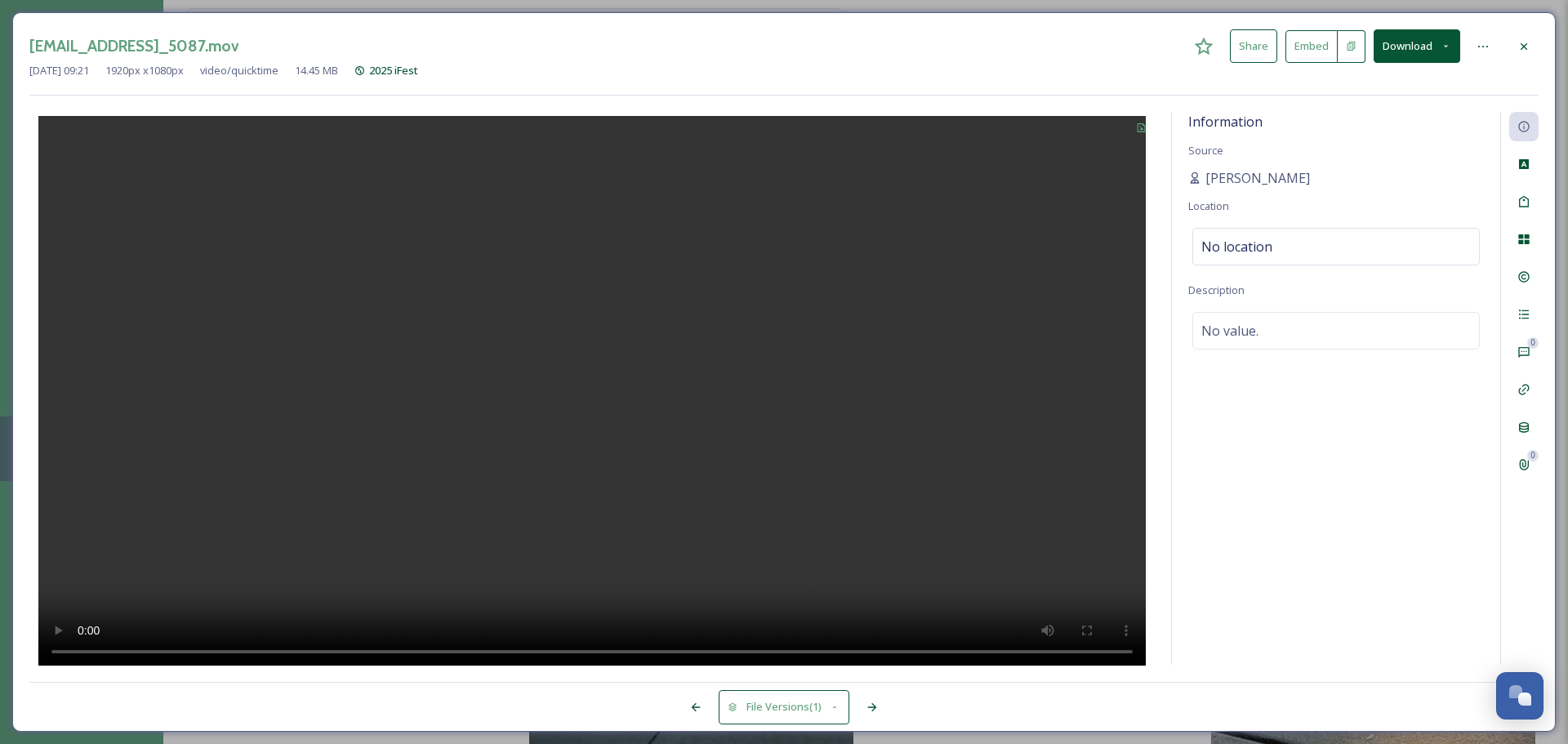
click at [1241, 40] on icon at bounding box center [1523, 46] width 13 height 13
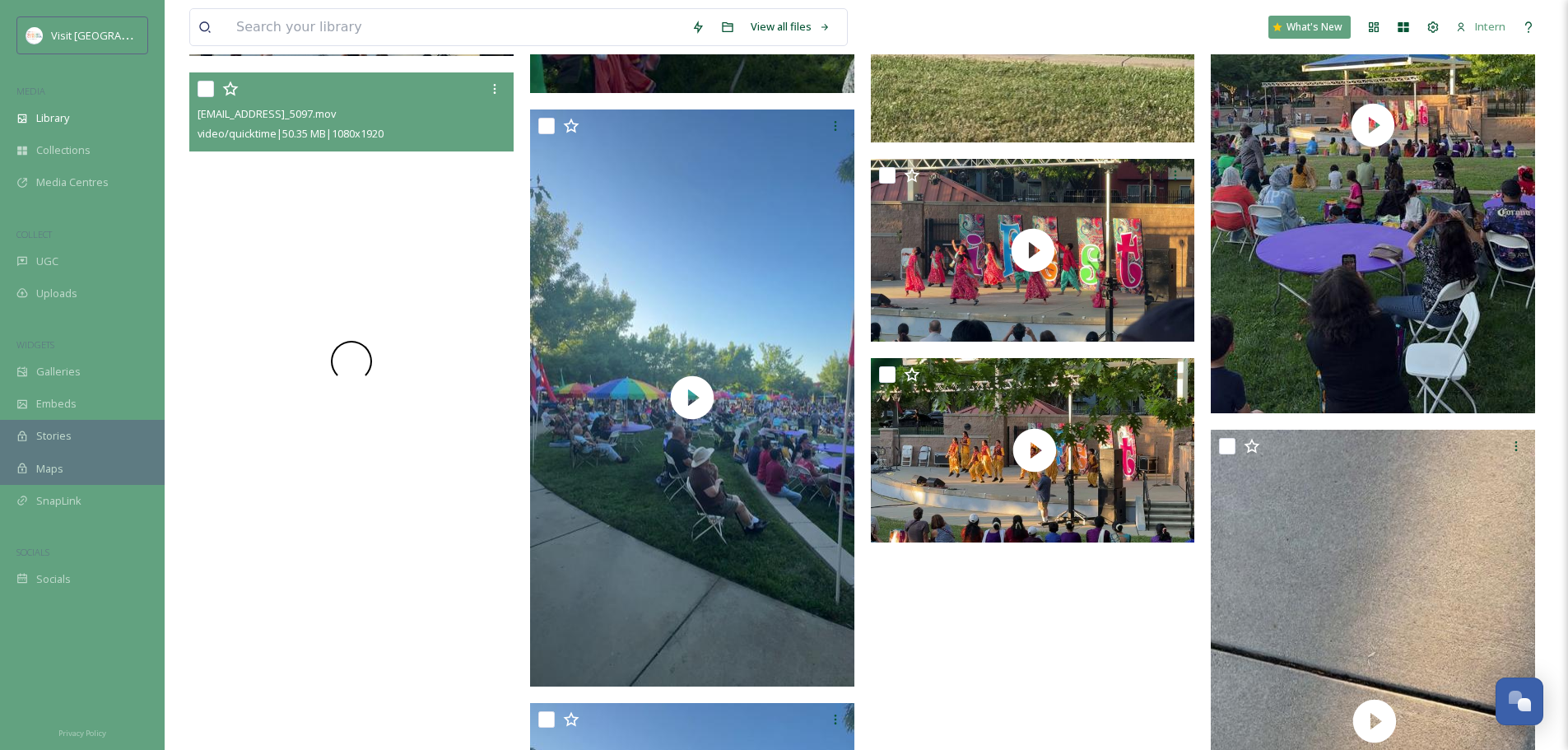
scroll to position [4200, 0]
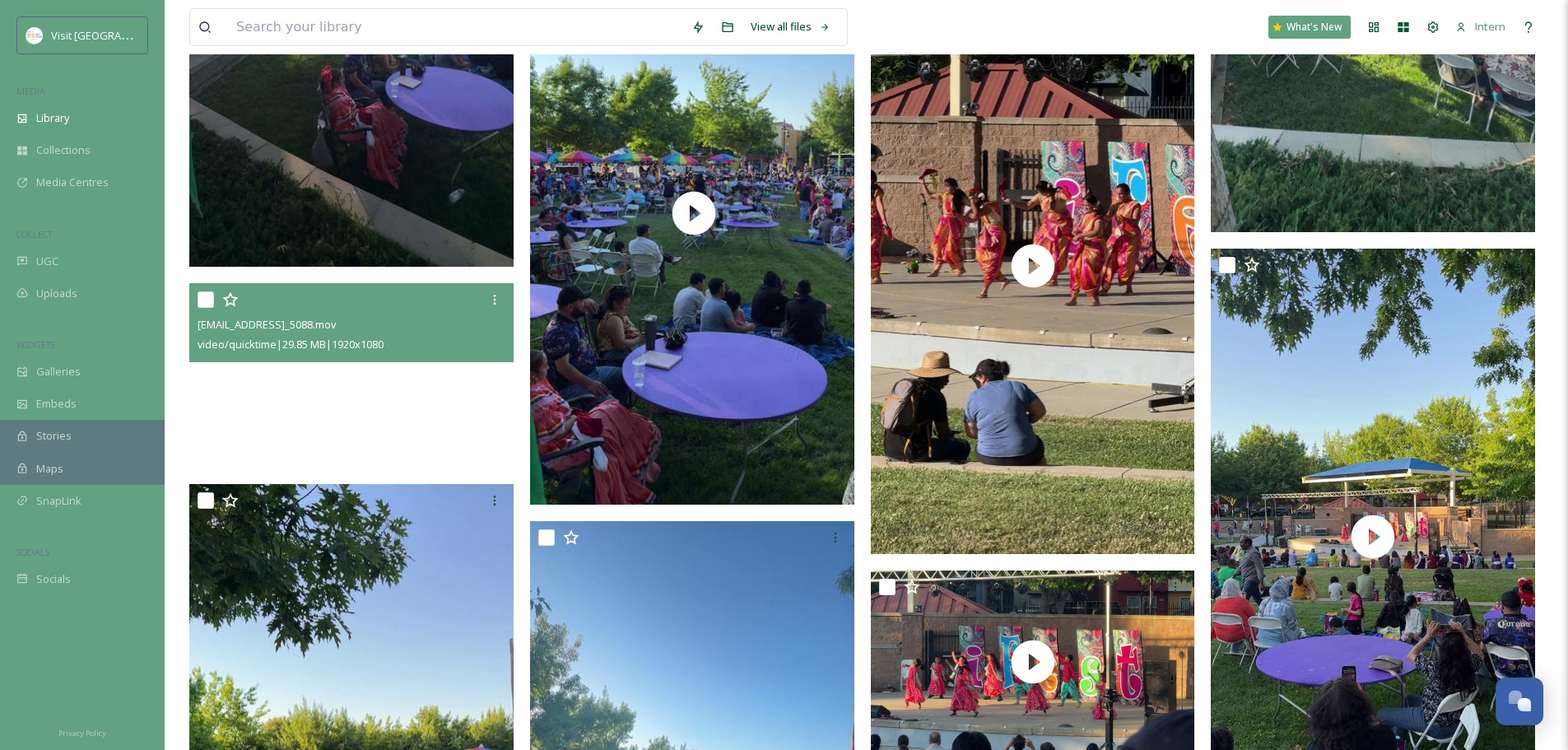
click at [381, 398] on video "ext_1747239709.142396_aubrey@visitranchocordova.com-IMG_5088.mov" at bounding box center [353, 375] width 328 height 184
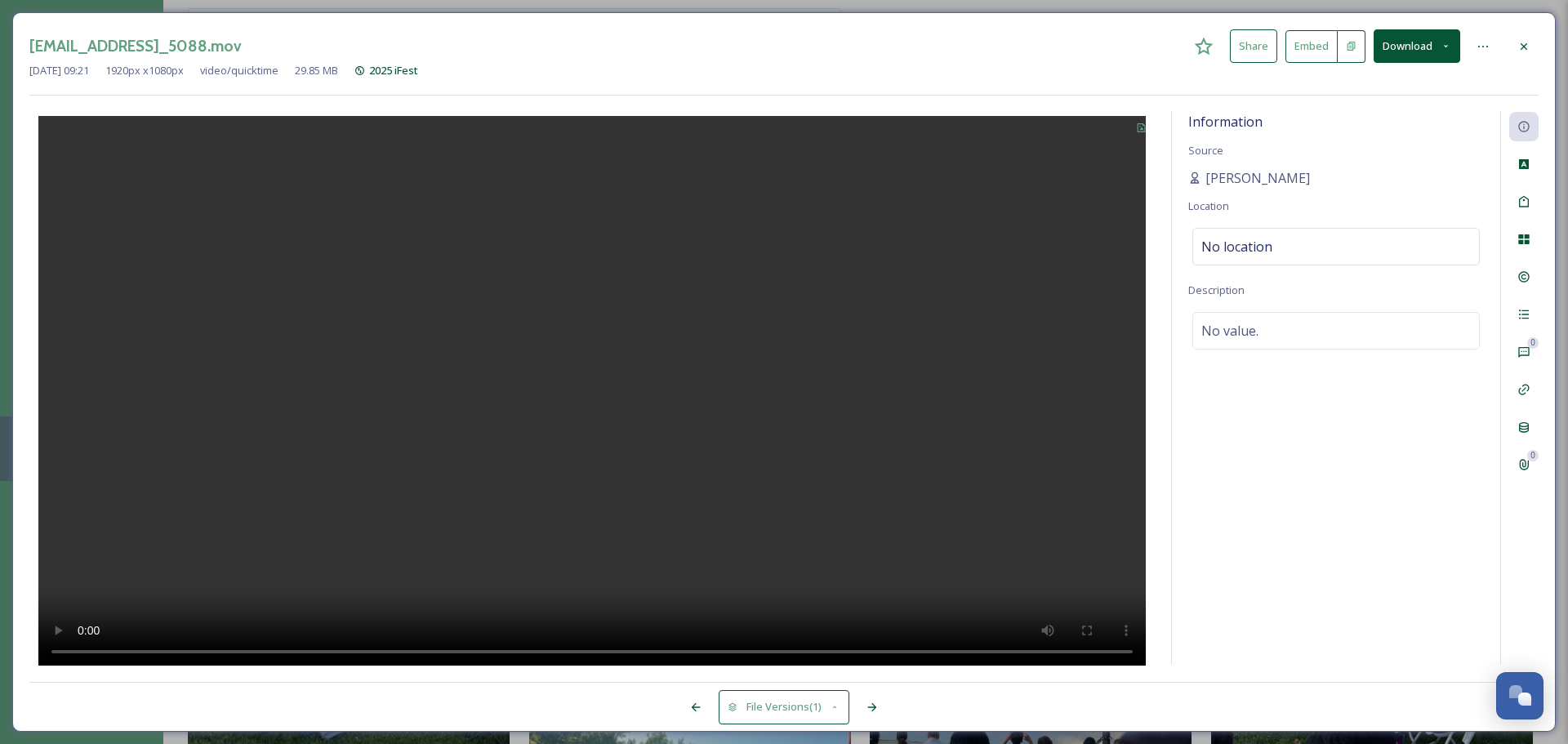
click at [554, 376] on video at bounding box center [592, 393] width 1107 height 554
click at [1241, 244] on icon at bounding box center [1523, 240] width 11 height 10
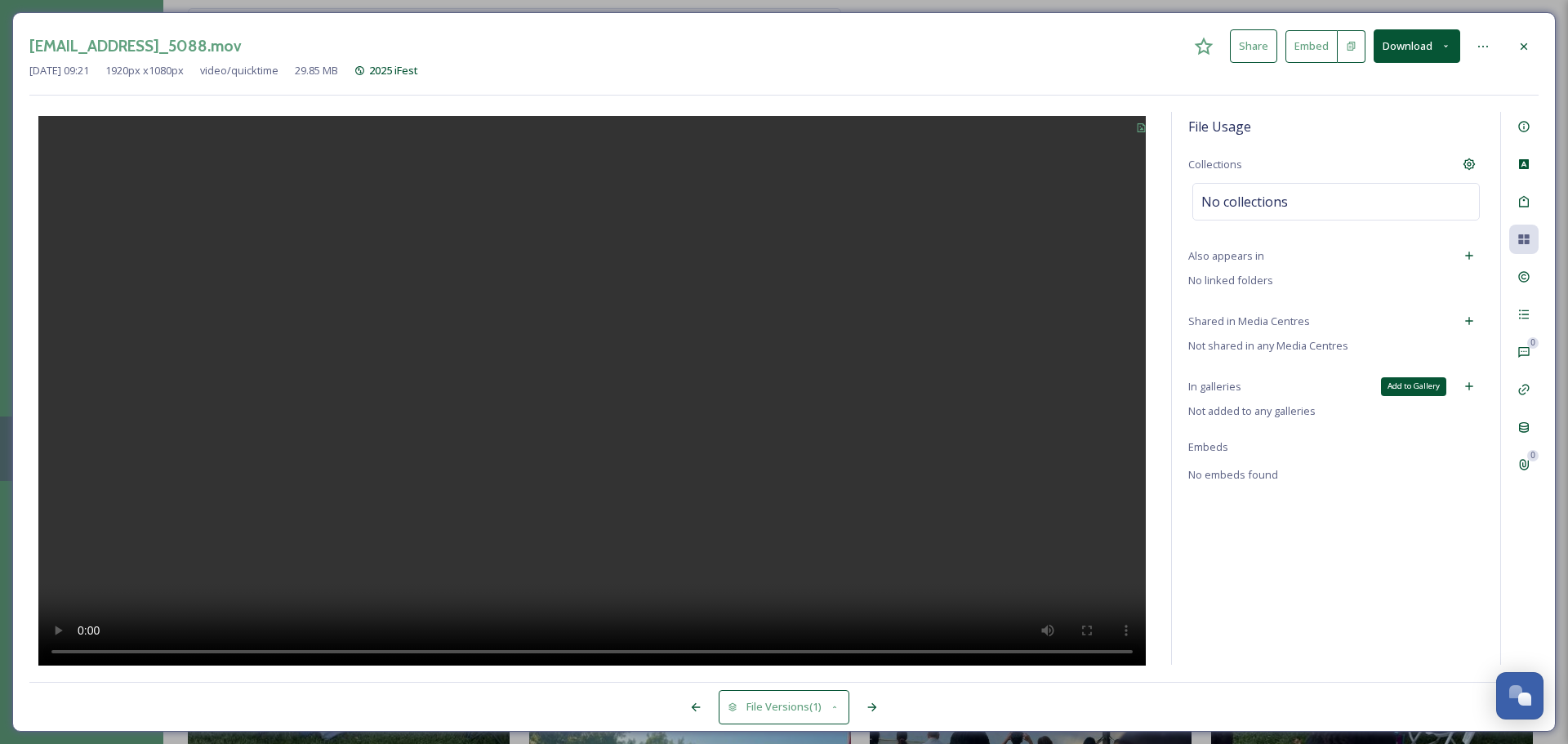
click at [1241, 381] on icon at bounding box center [1469, 386] width 13 height 13
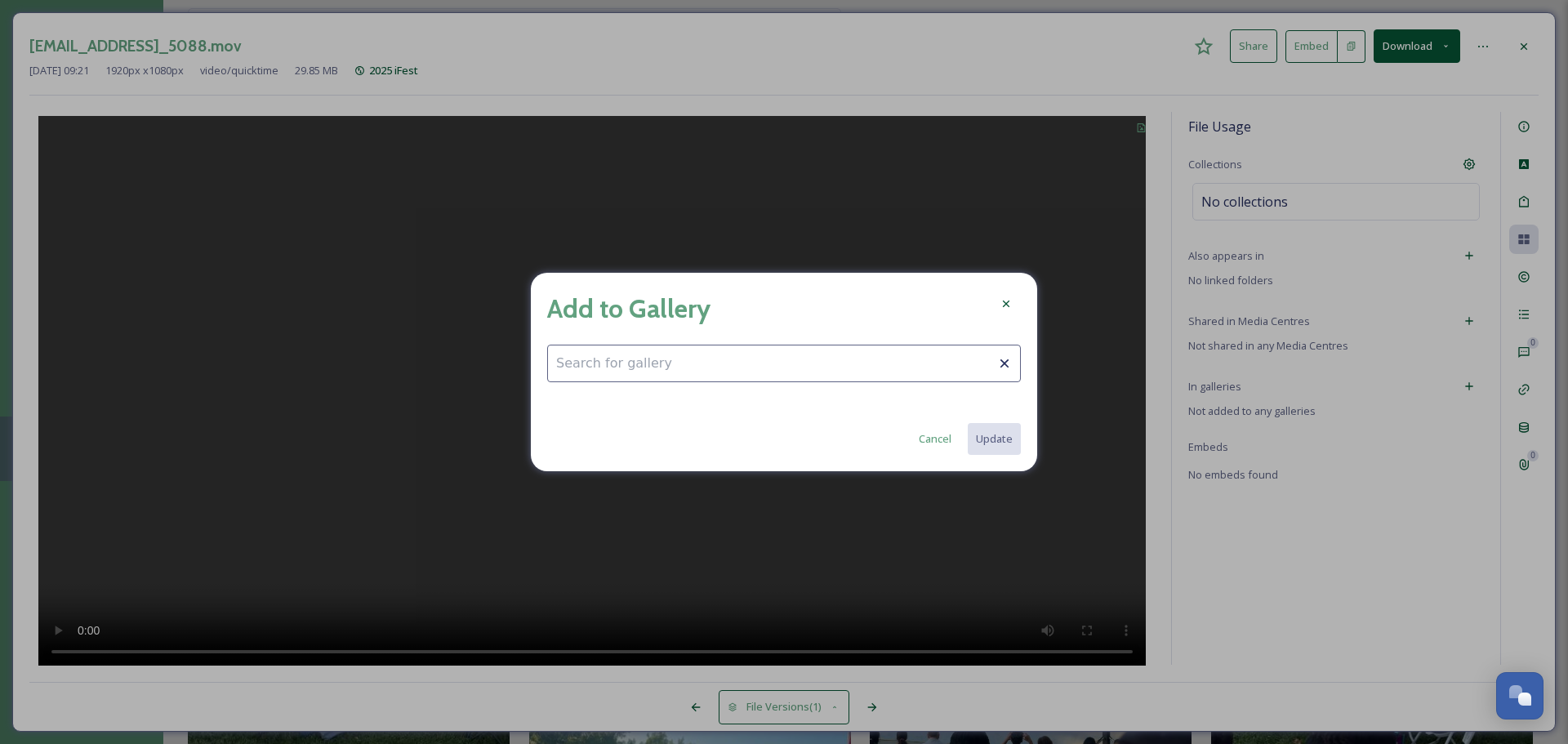
click at [851, 371] on input at bounding box center [784, 364] width 474 height 37
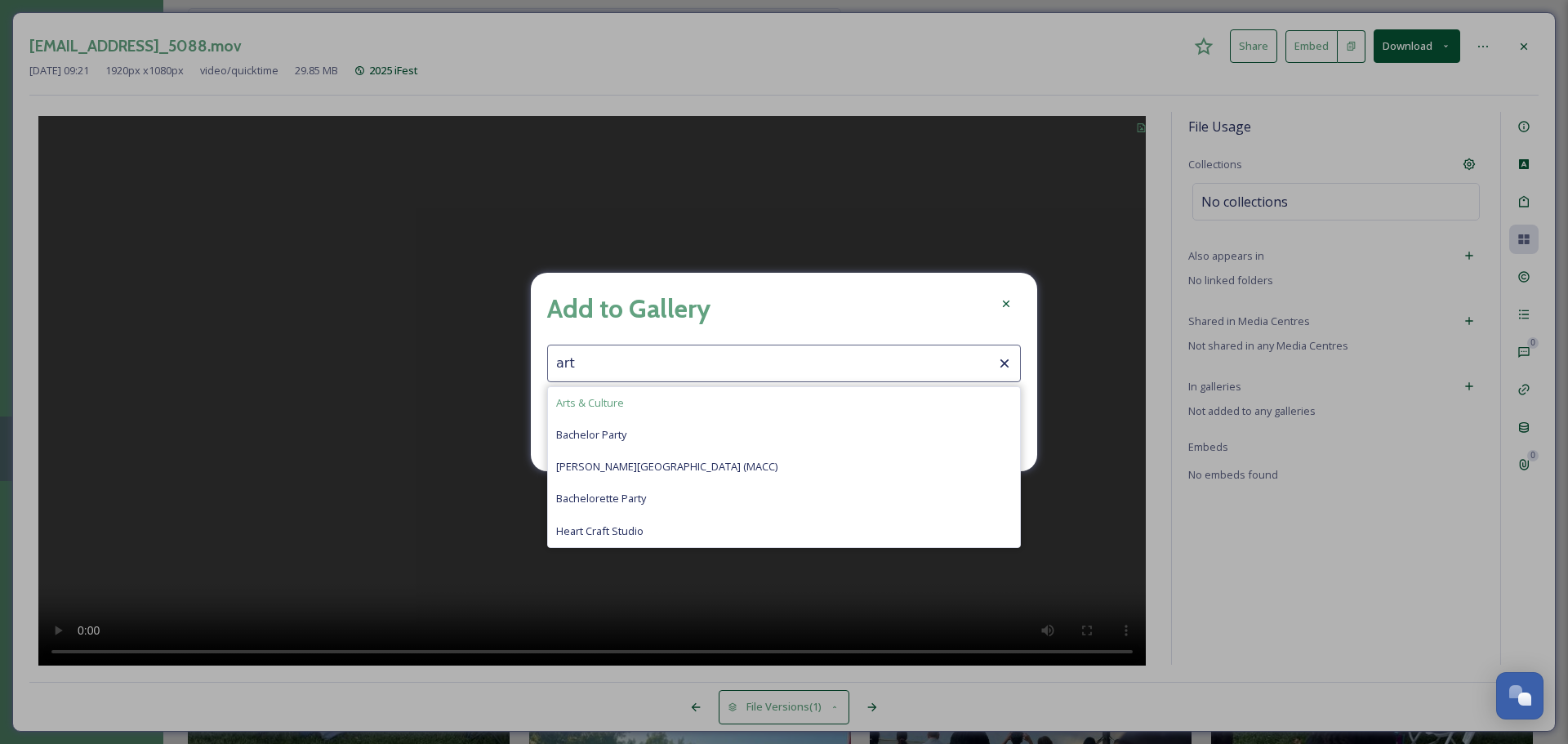
click at [658, 414] on div "Arts & Culture" at bounding box center [784, 403] width 472 height 32
type input "Arts & Culture"
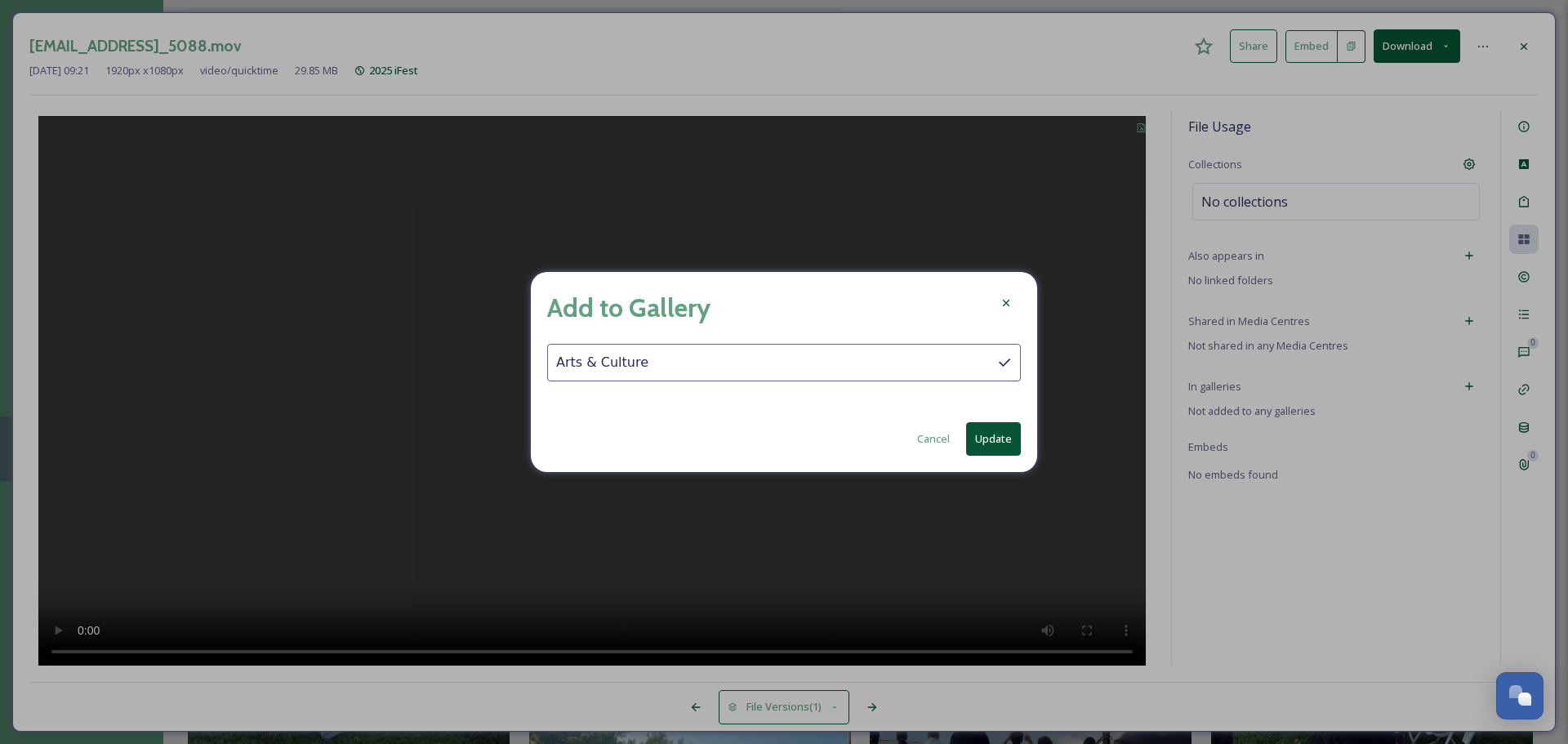
click at [1000, 432] on button "Update" at bounding box center [993, 438] width 54 height 33
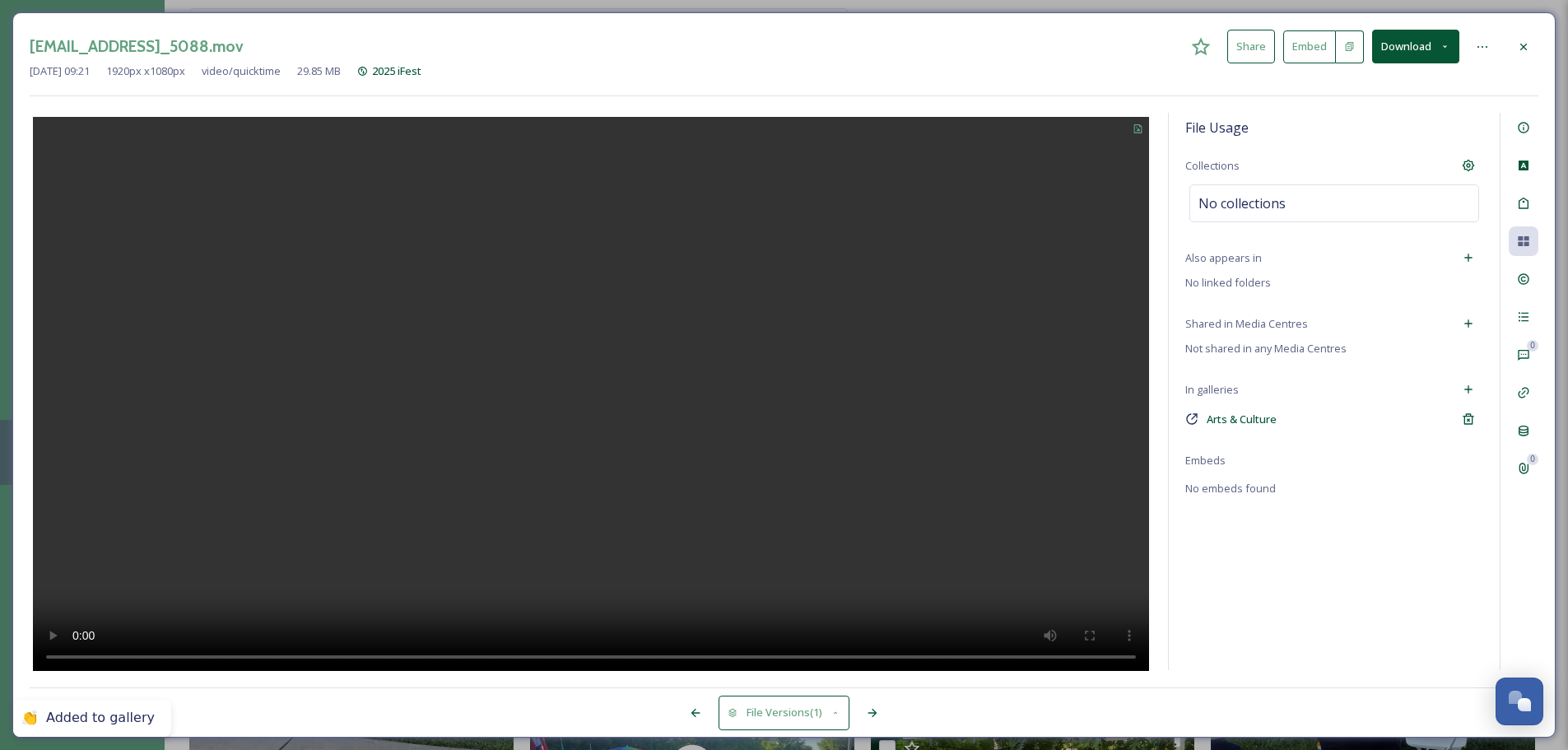
click at [1251, 48] on div at bounding box center [1523, 47] width 30 height 30
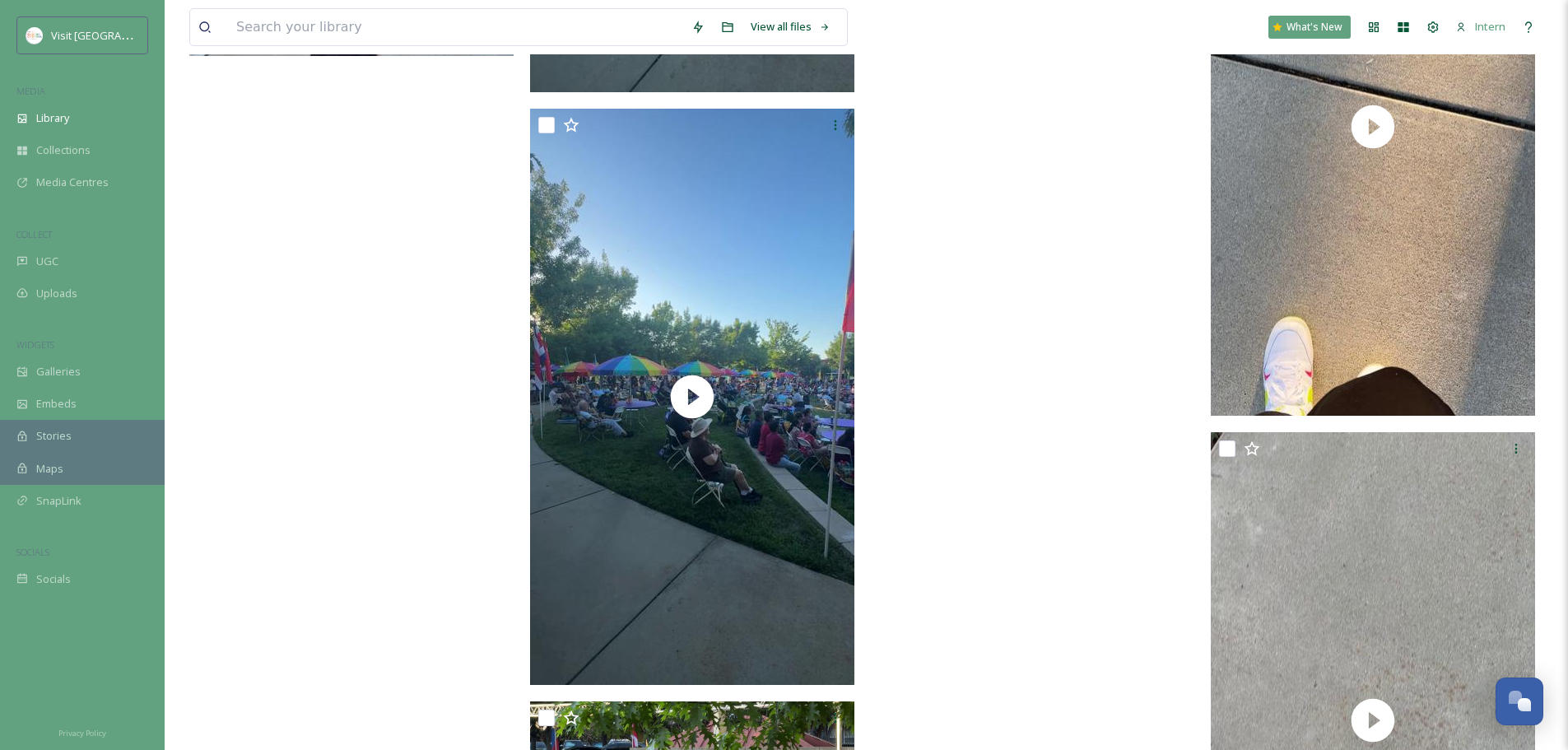
scroll to position [5449, 0]
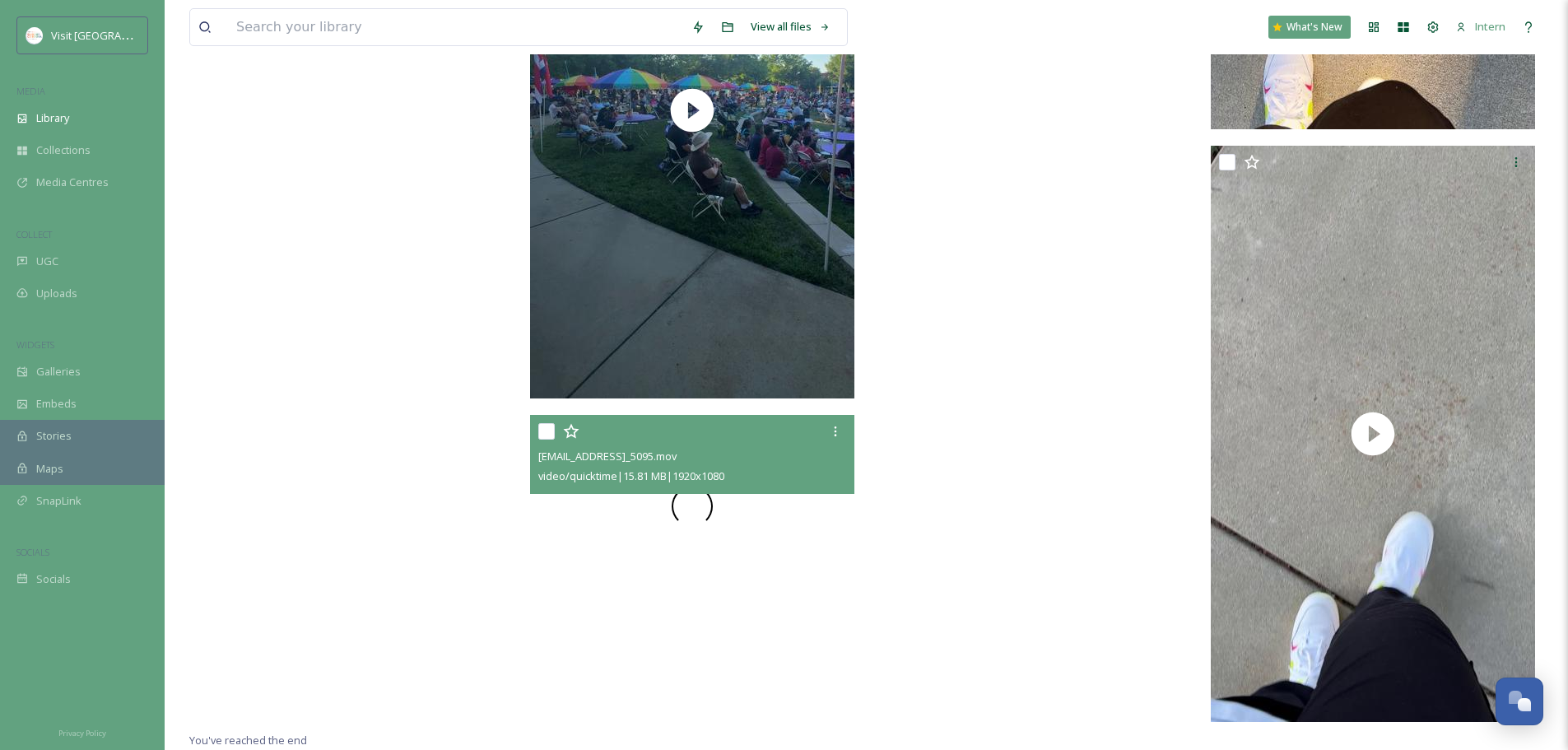
click at [682, 512] on video "ext_1747239700.266073_aubrey@visitranchocordova.com-IMG_5095.mov" at bounding box center [692, 507] width 324 height 183
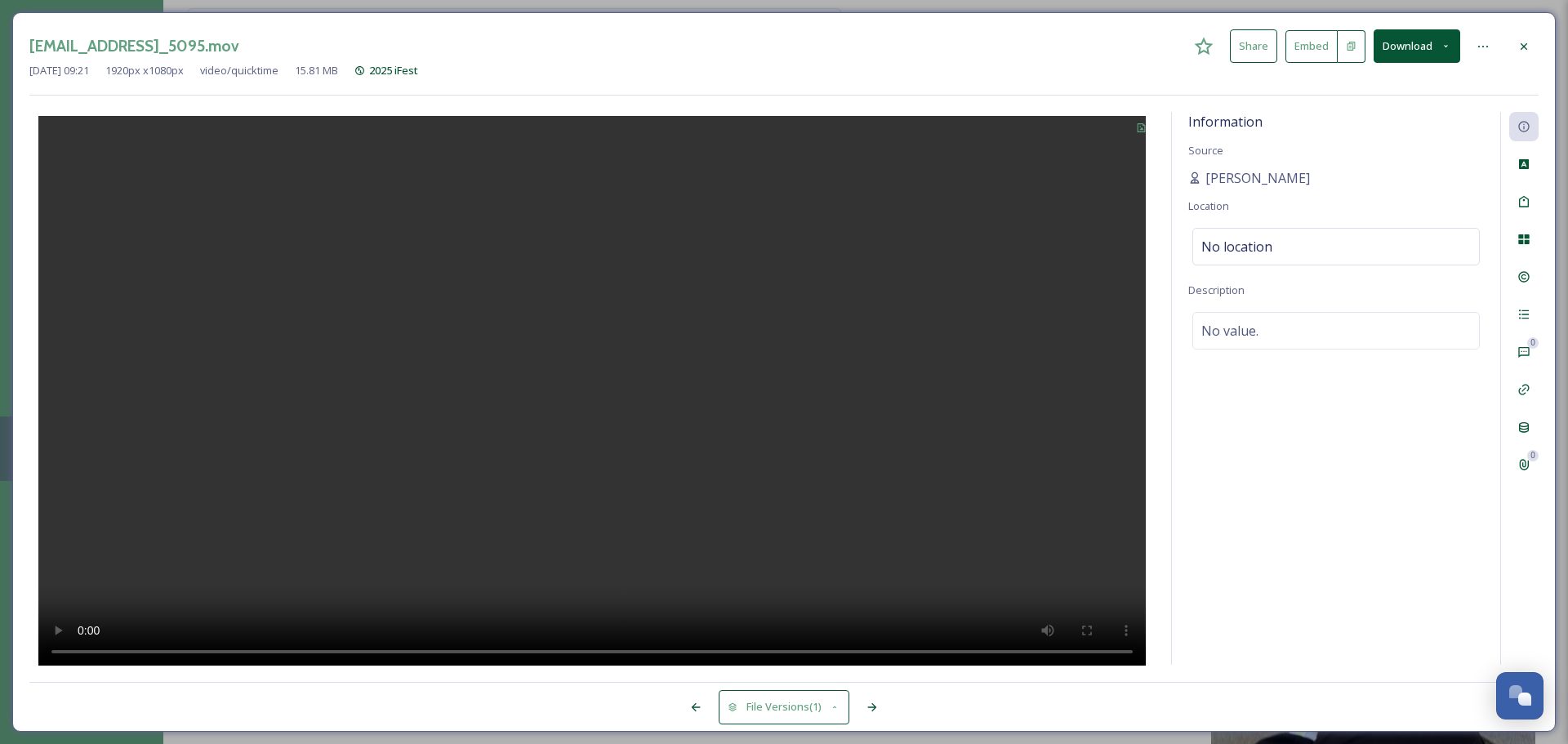
click at [348, 440] on video at bounding box center [592, 393] width 1107 height 554
click at [1241, 42] on div at bounding box center [1524, 47] width 30 height 30
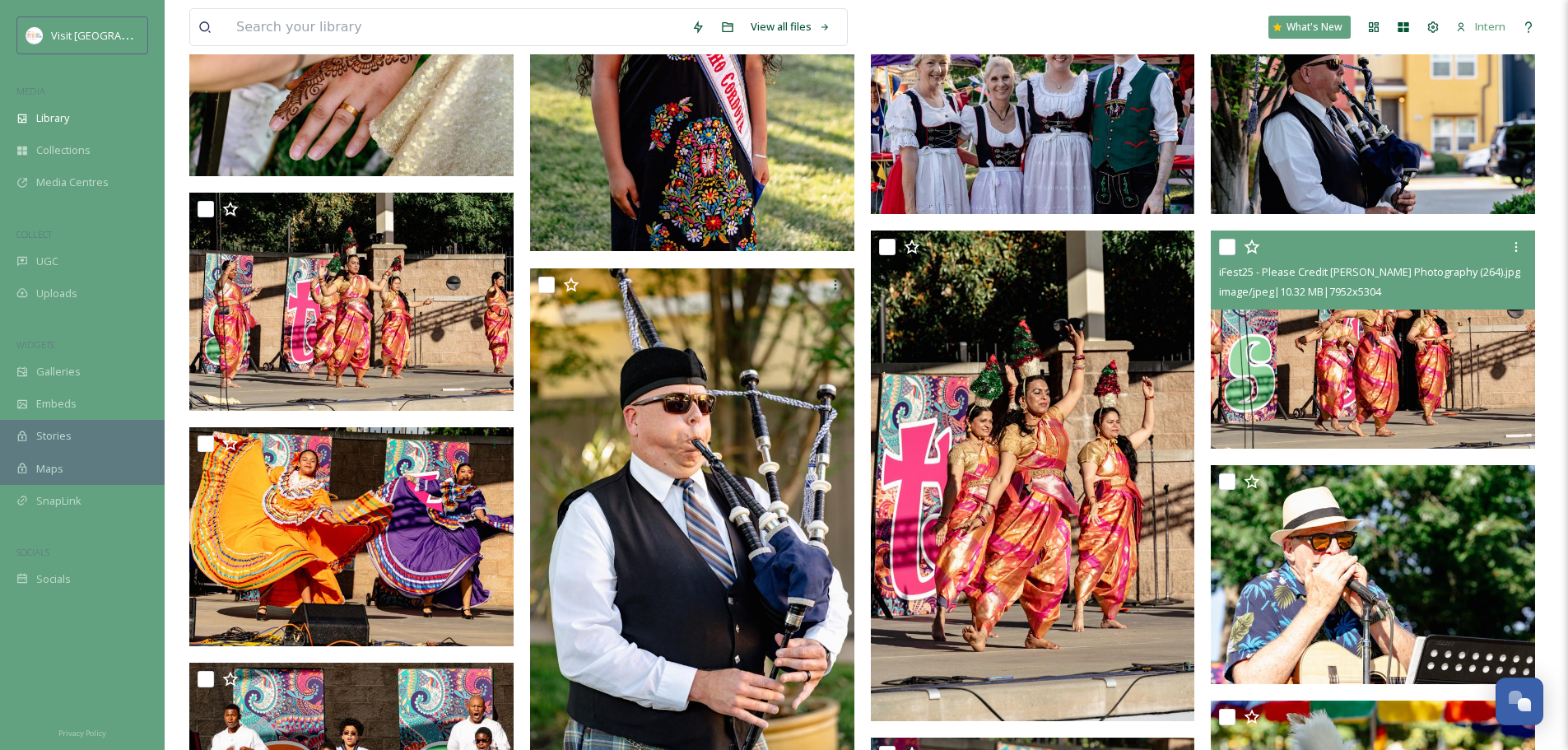
scroll to position [988, 0]
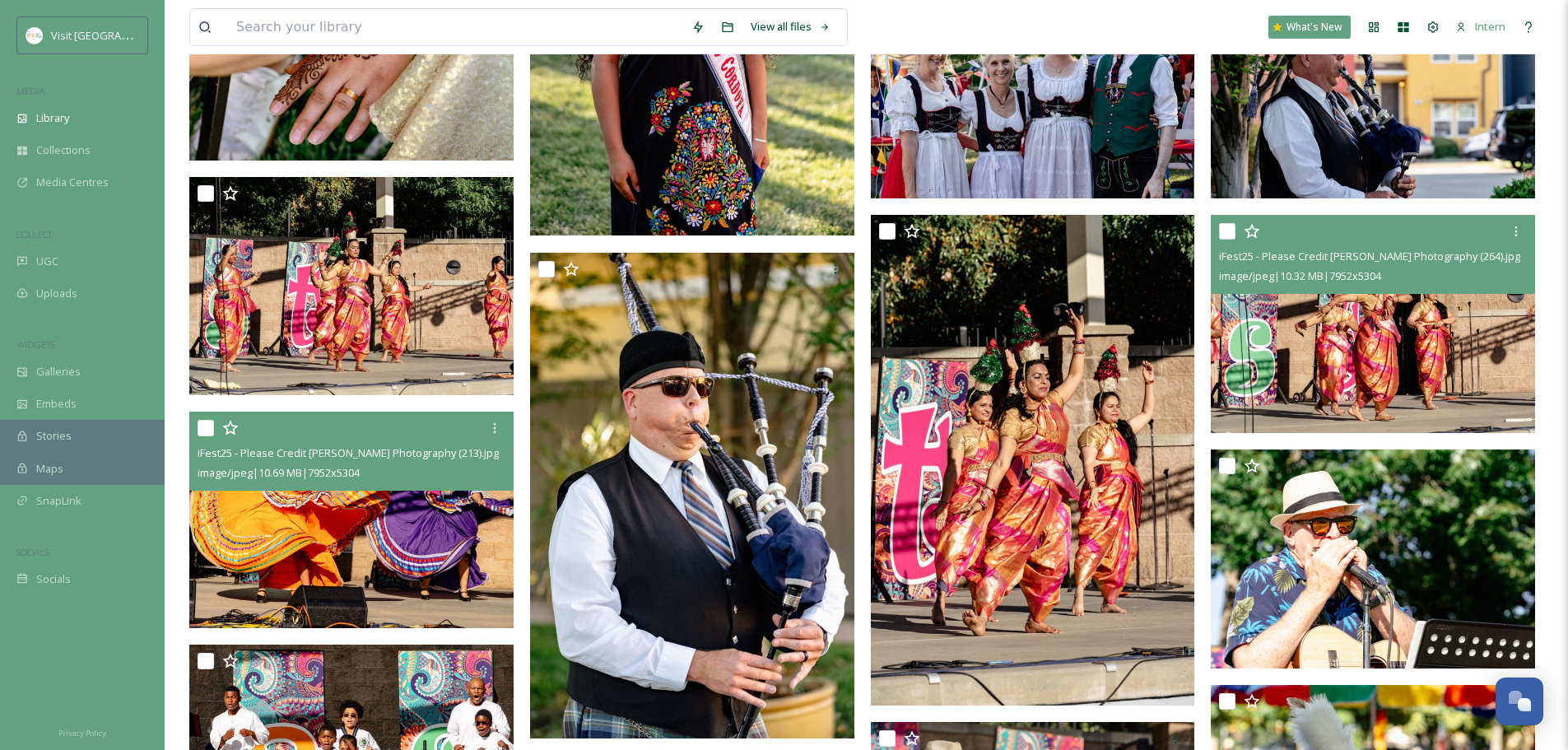
click at [383, 517] on img at bounding box center [351, 520] width 324 height 217
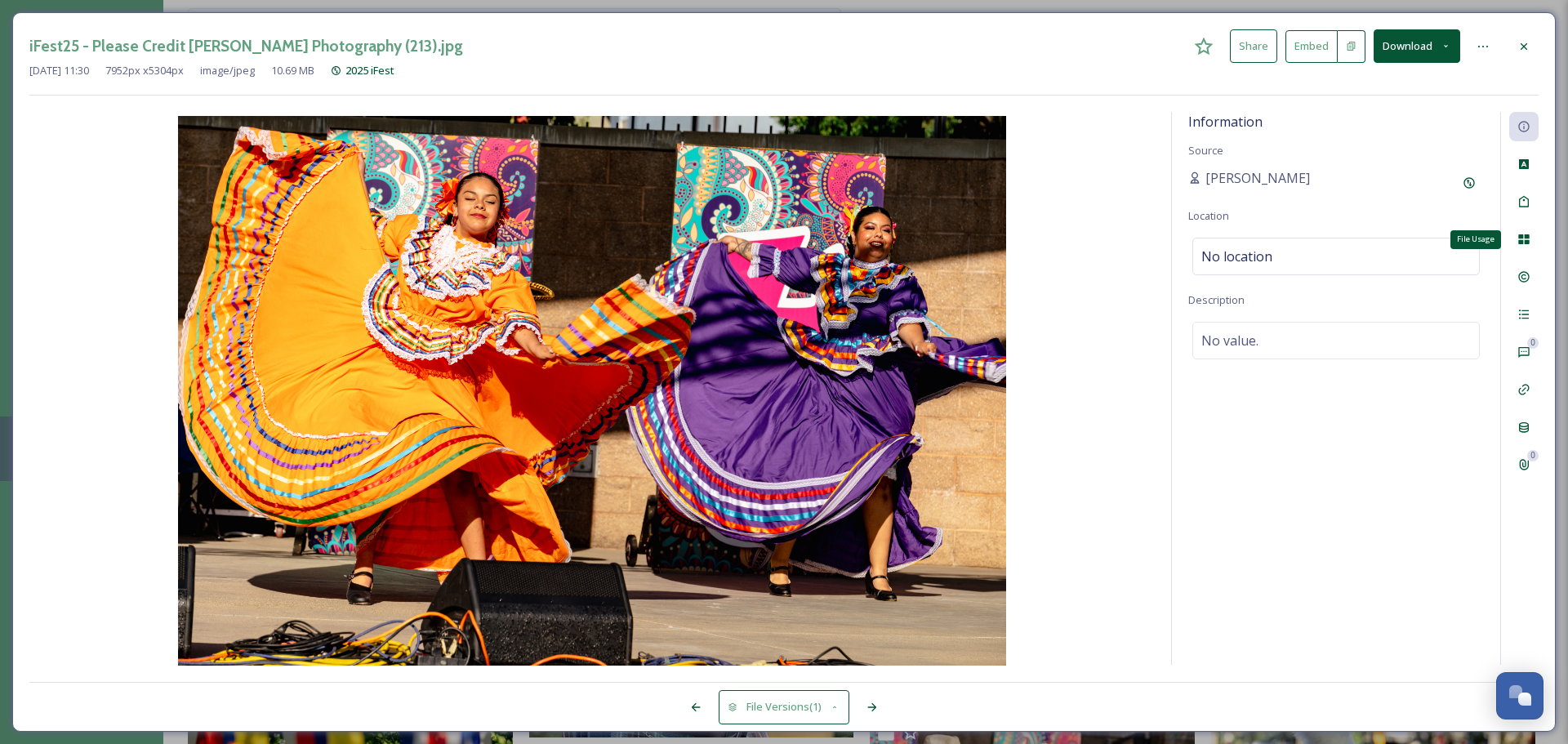
click at [1241, 245] on div "File Usage" at bounding box center [1524, 240] width 30 height 30
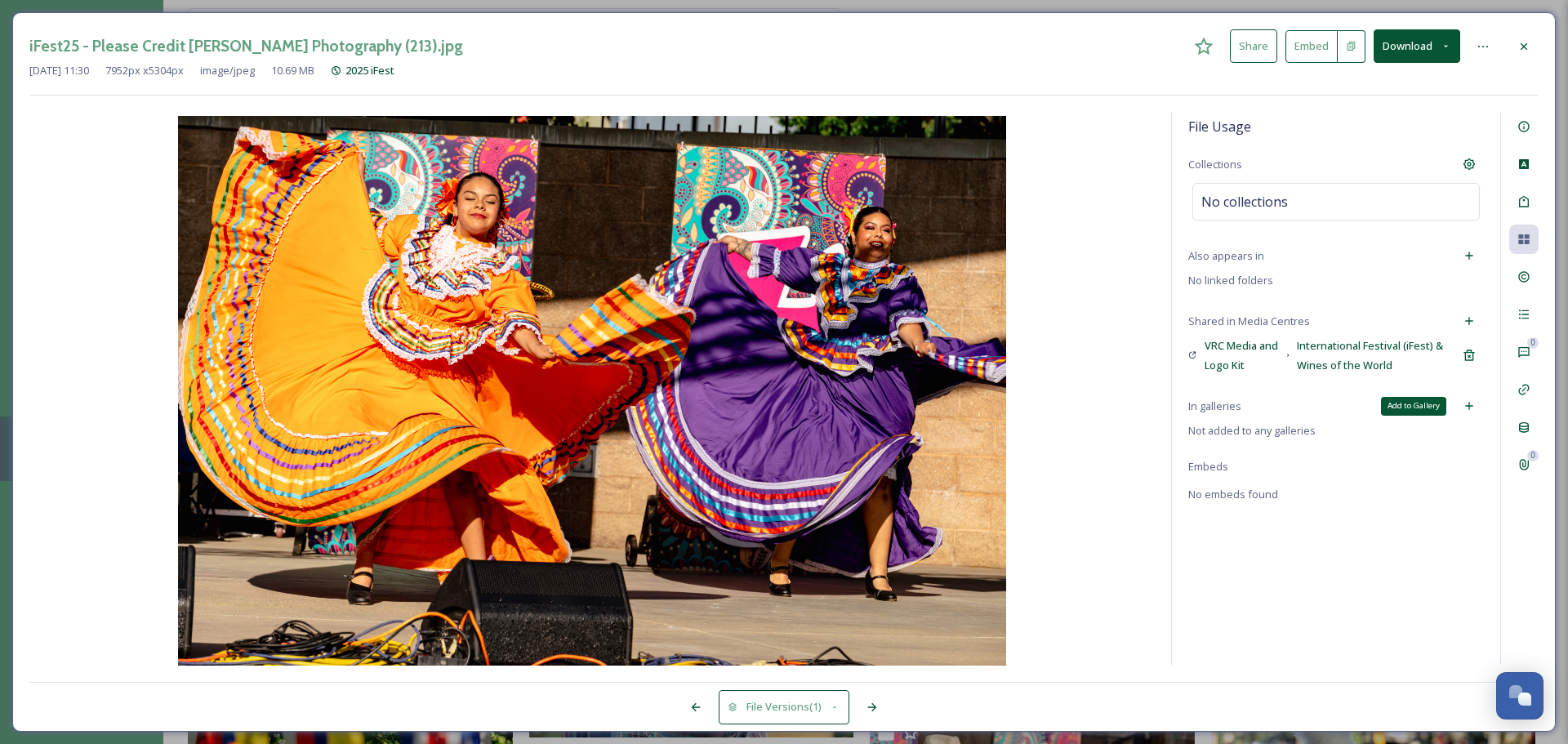
click at [1241, 409] on icon at bounding box center [1469, 405] width 13 height 13
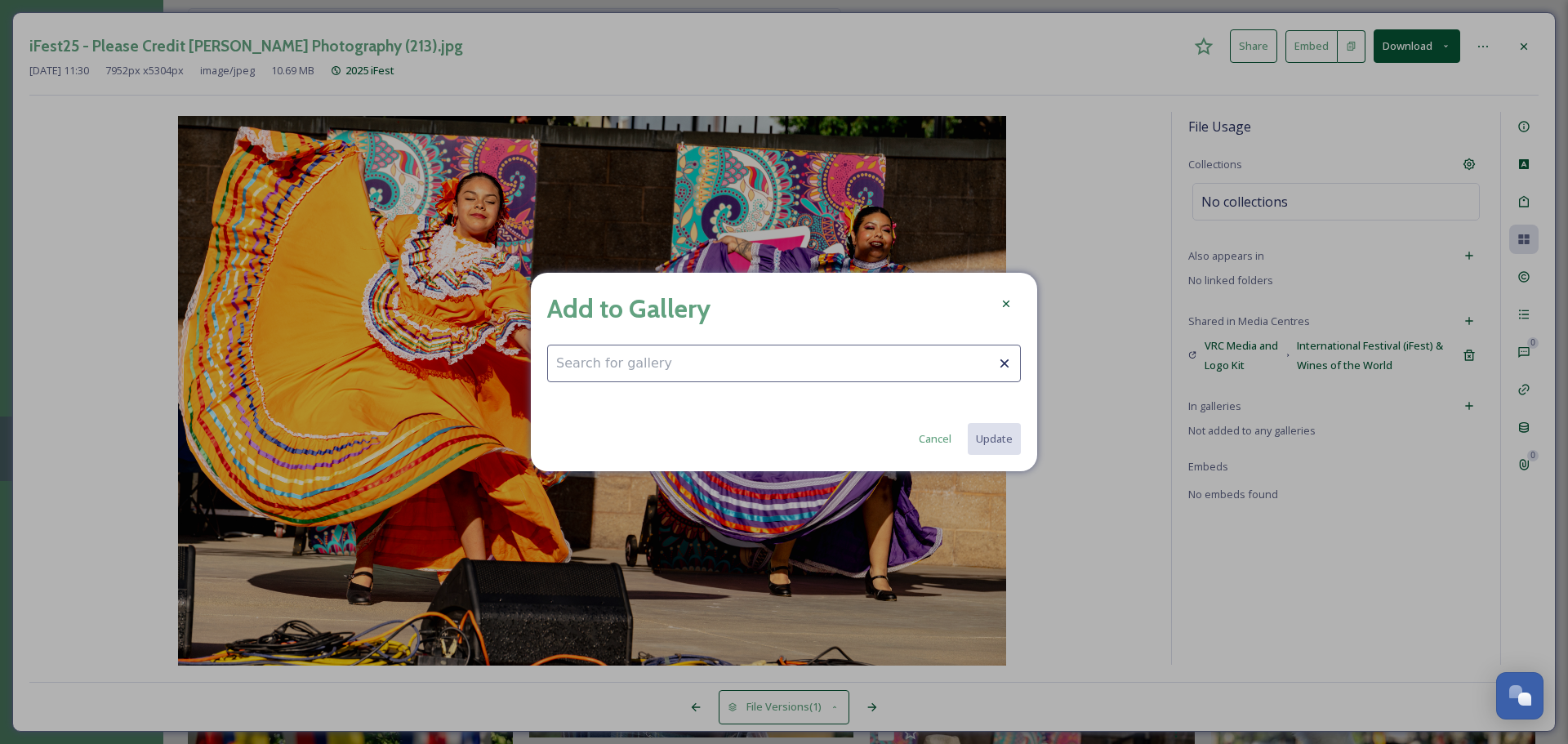
click at [843, 364] on input at bounding box center [784, 364] width 474 height 37
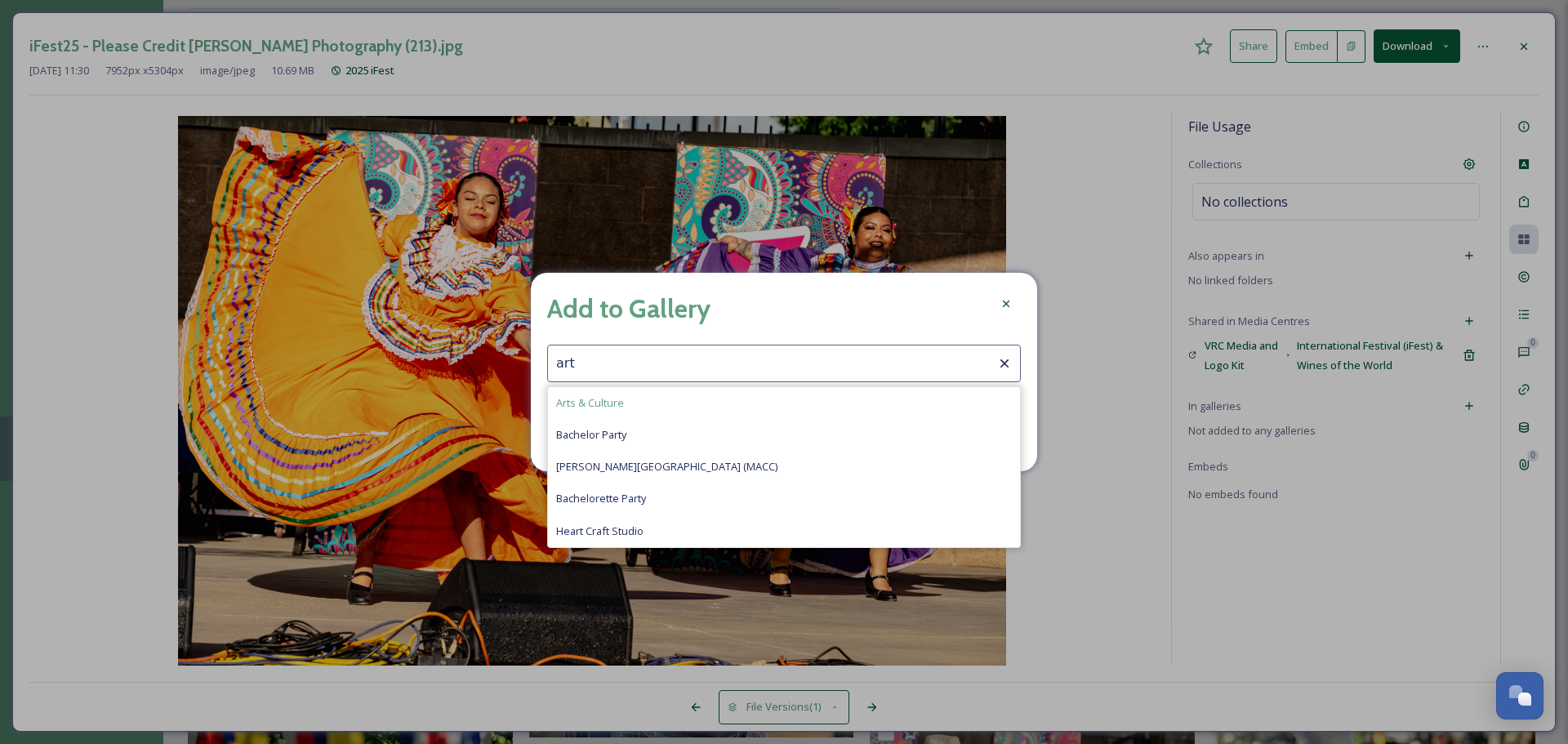
click at [593, 405] on span "Arts & Culture" at bounding box center [590, 403] width 68 height 15
type input "Arts & Culture"
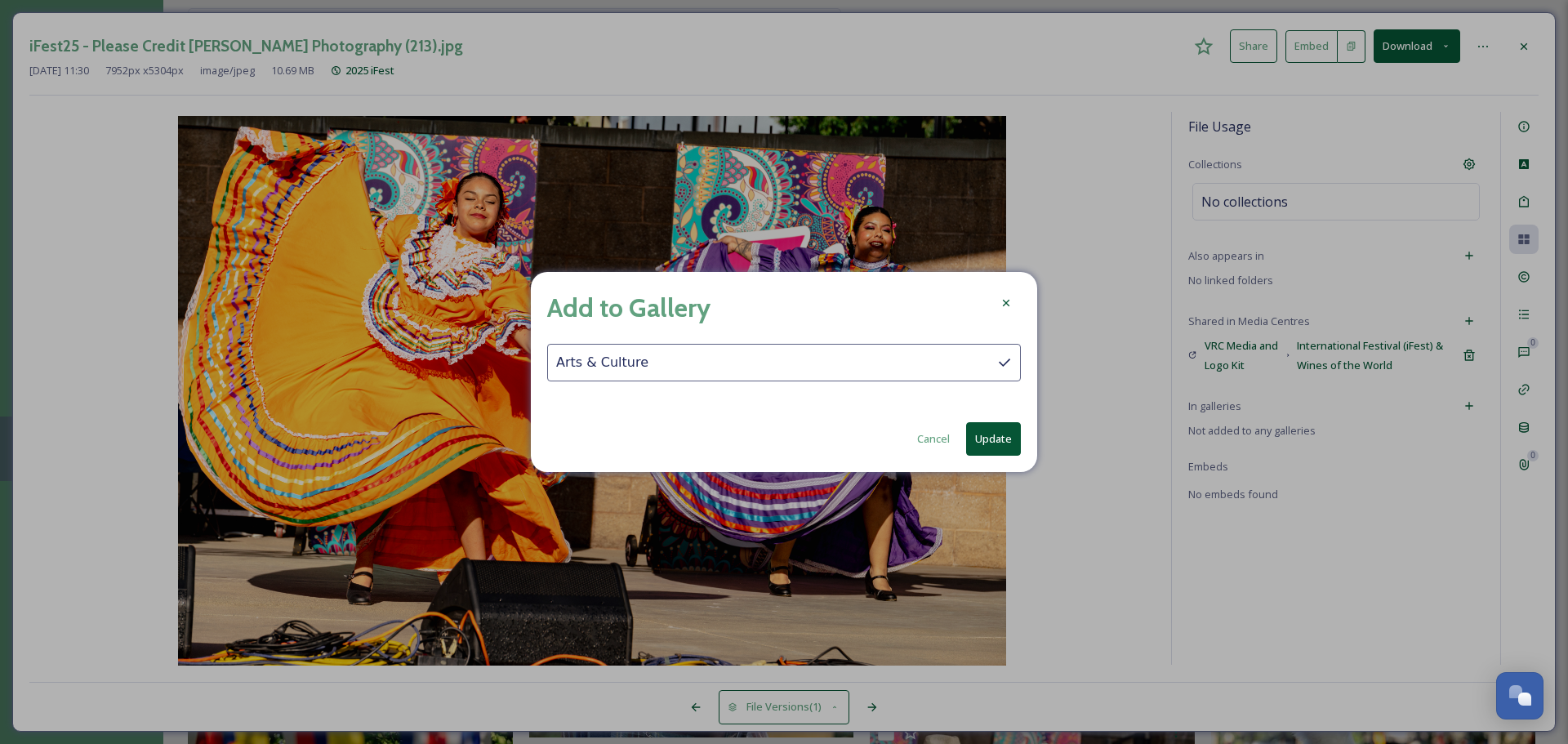
click at [979, 428] on button "Update" at bounding box center [993, 438] width 54 height 33
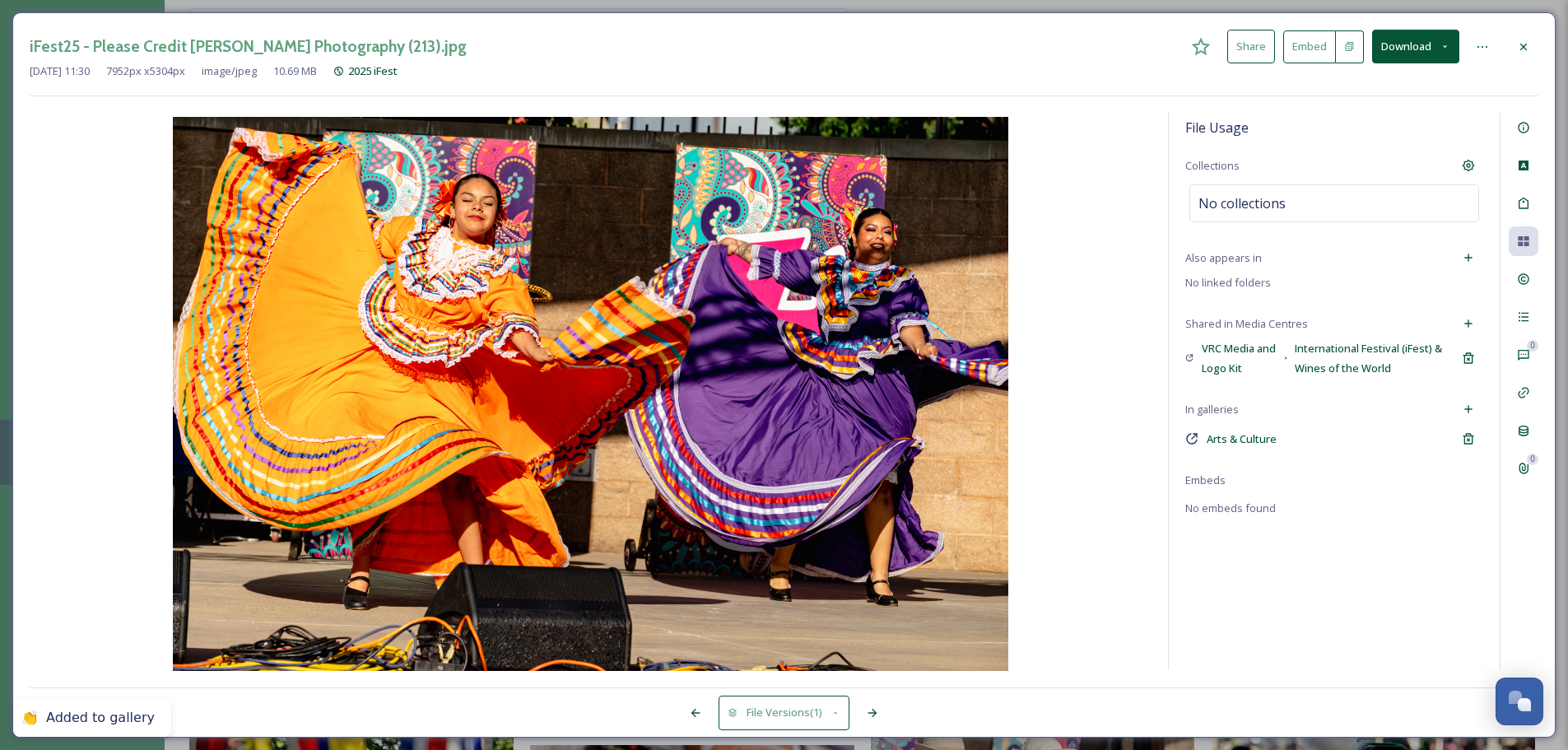
click at [1251, 50] on div at bounding box center [1523, 47] width 30 height 30
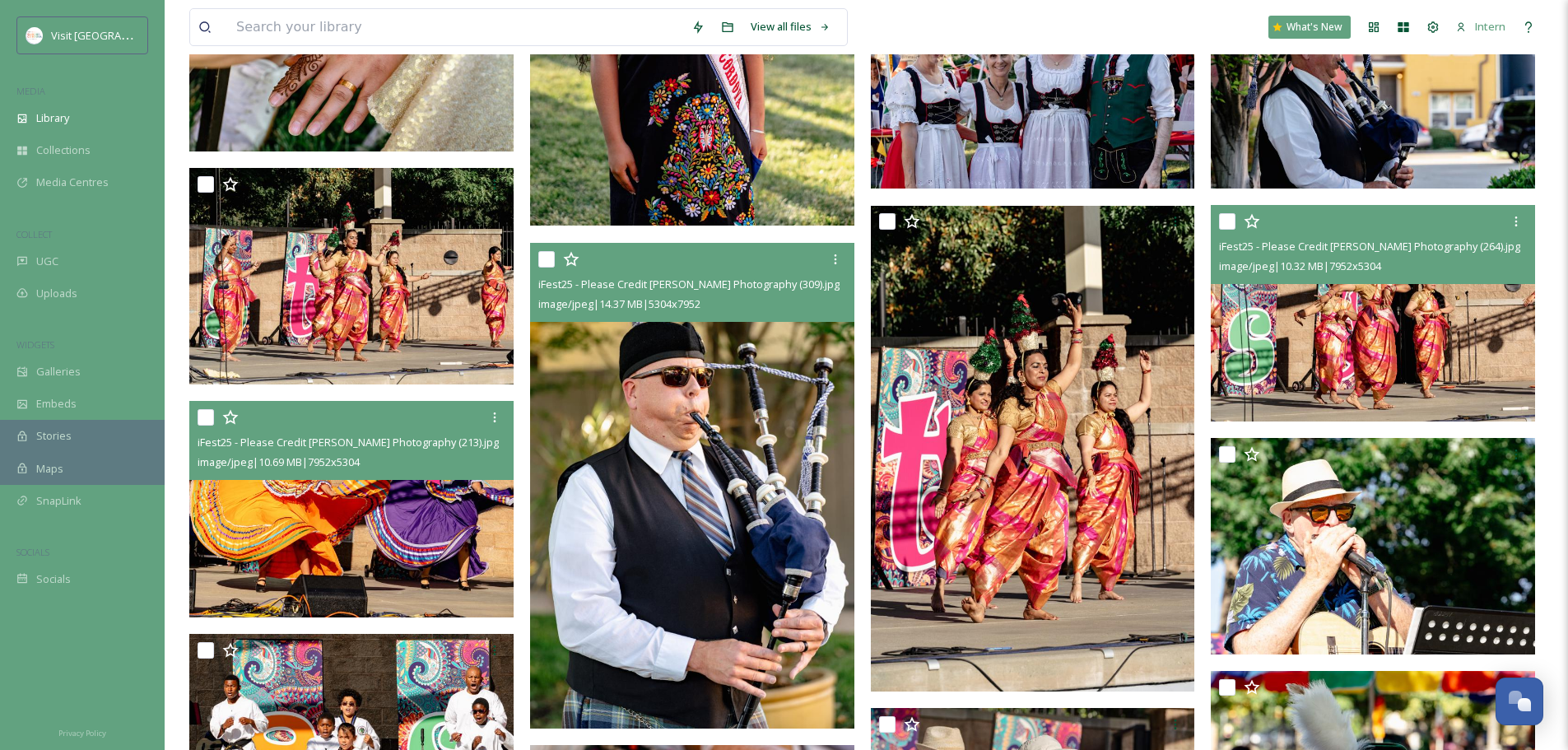
click at [566, 366] on img at bounding box center [692, 486] width 324 height 486
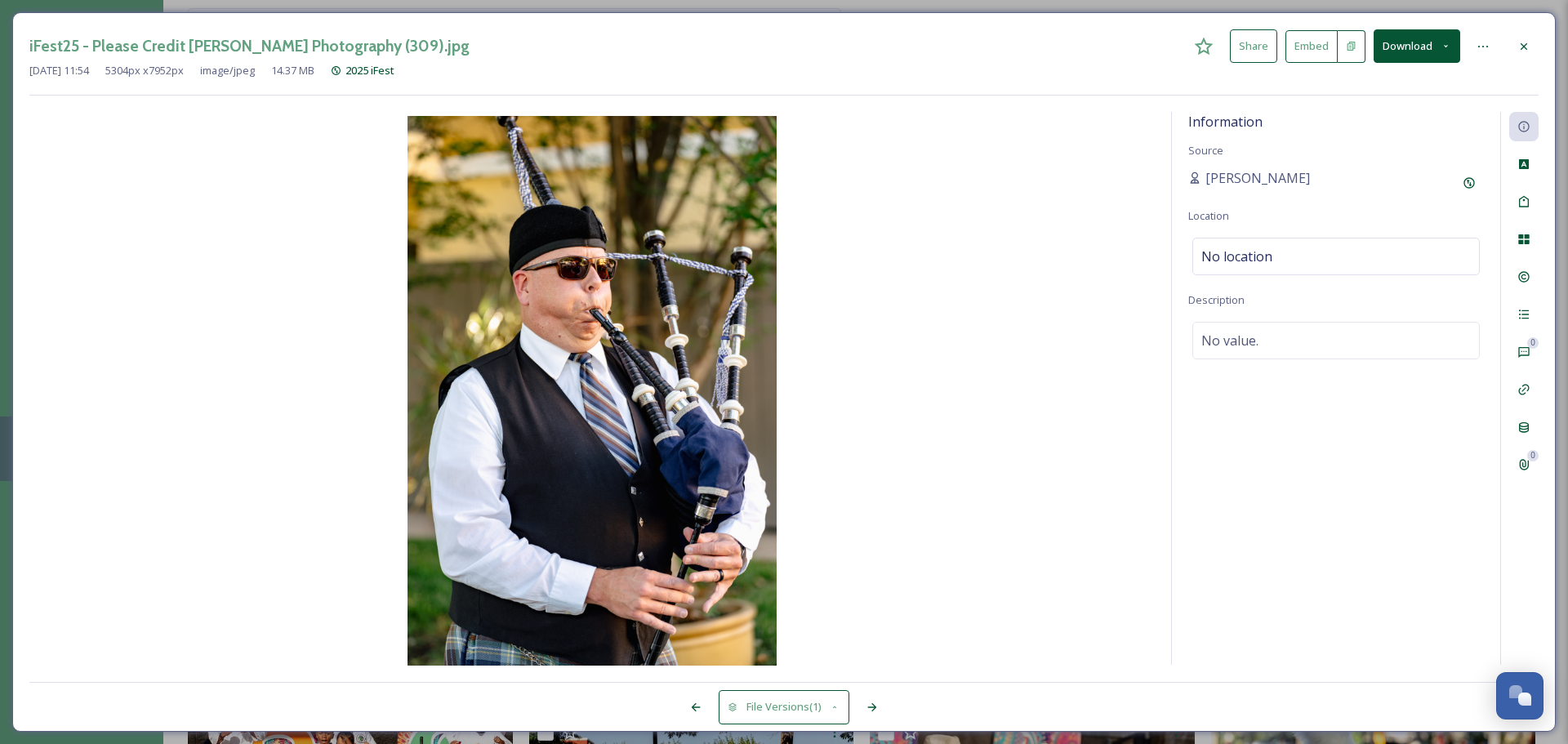
click at [1241, 245] on icon at bounding box center [1523, 239] width 13 height 13
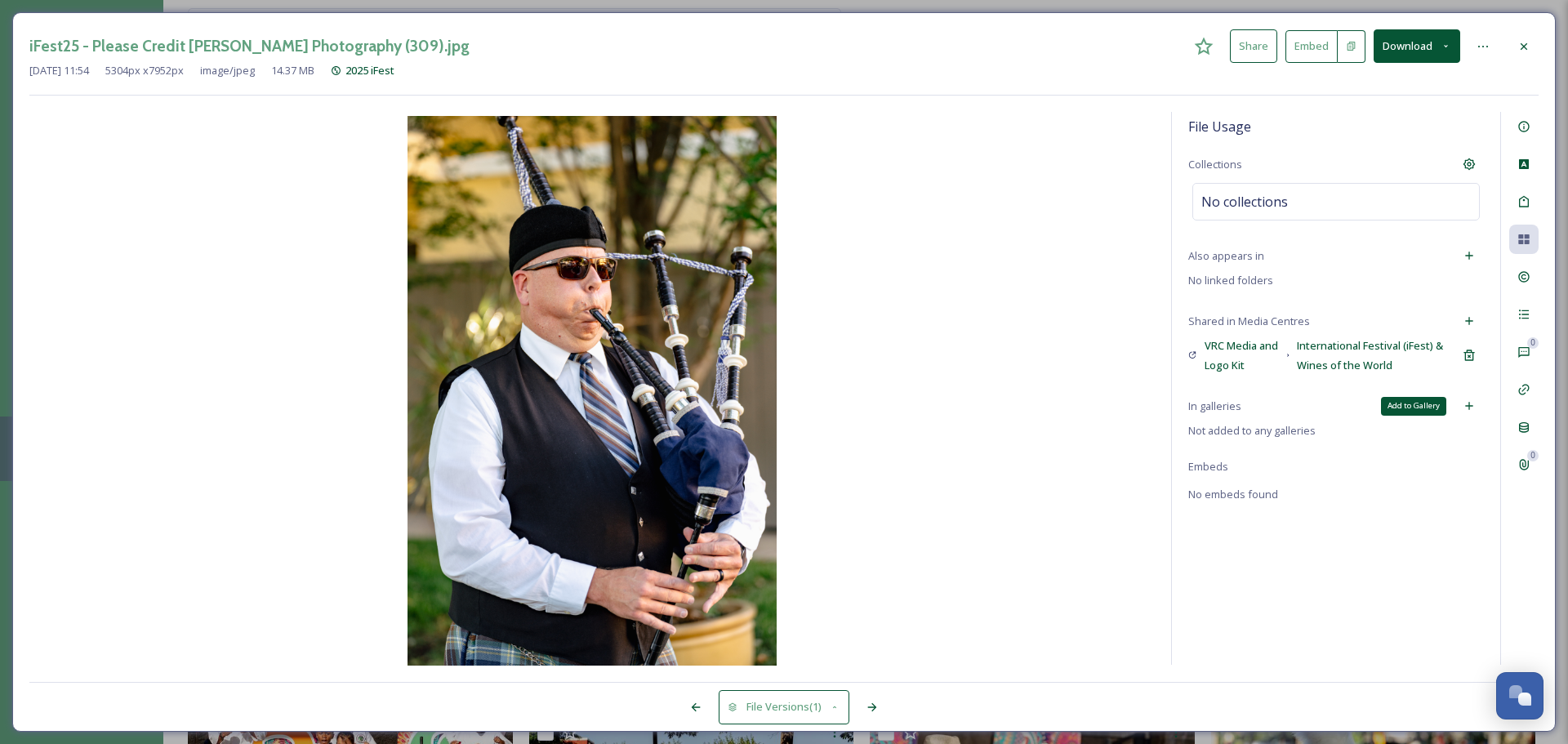
click at [1241, 399] on icon at bounding box center [1469, 405] width 13 height 13
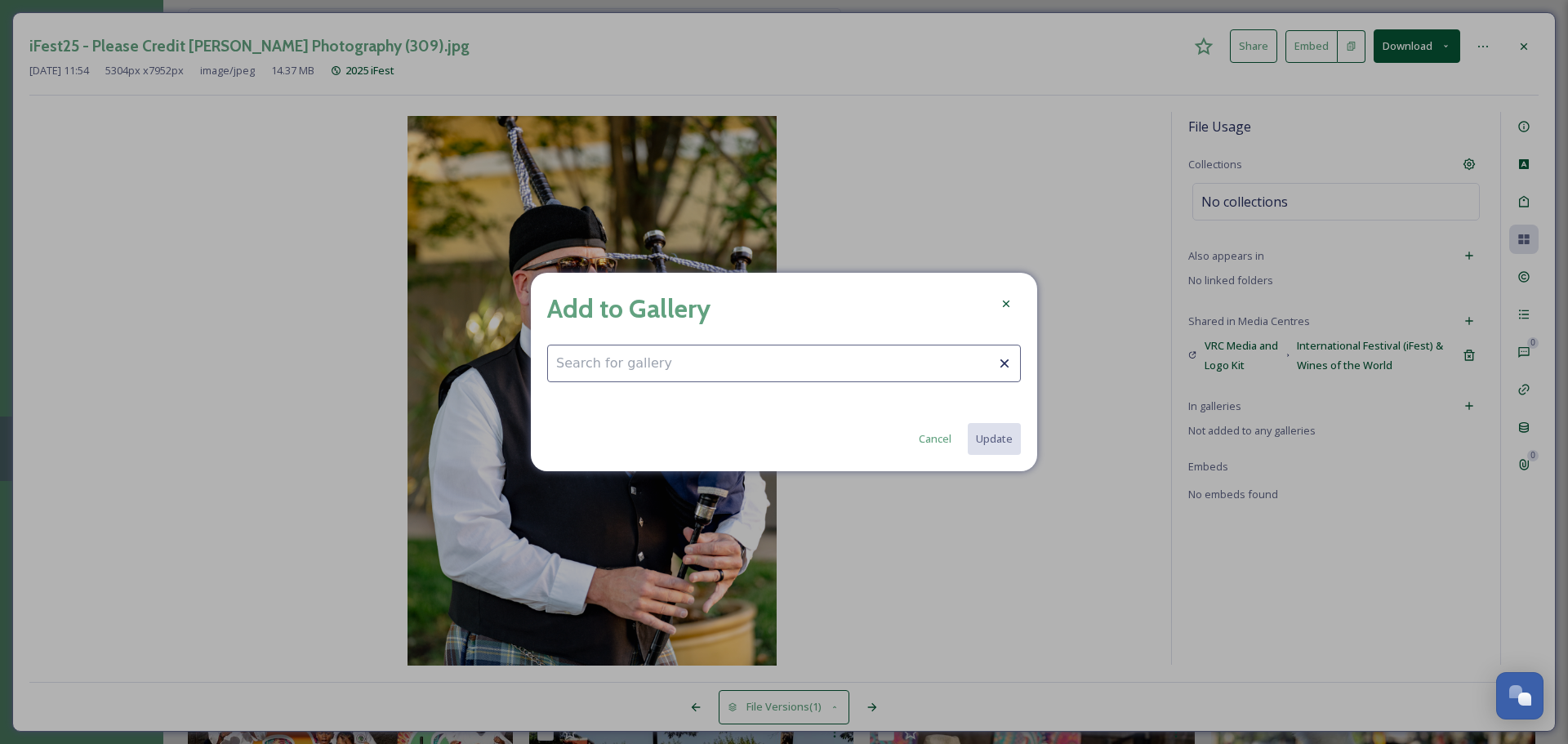
click at [872, 369] on input at bounding box center [784, 364] width 474 height 37
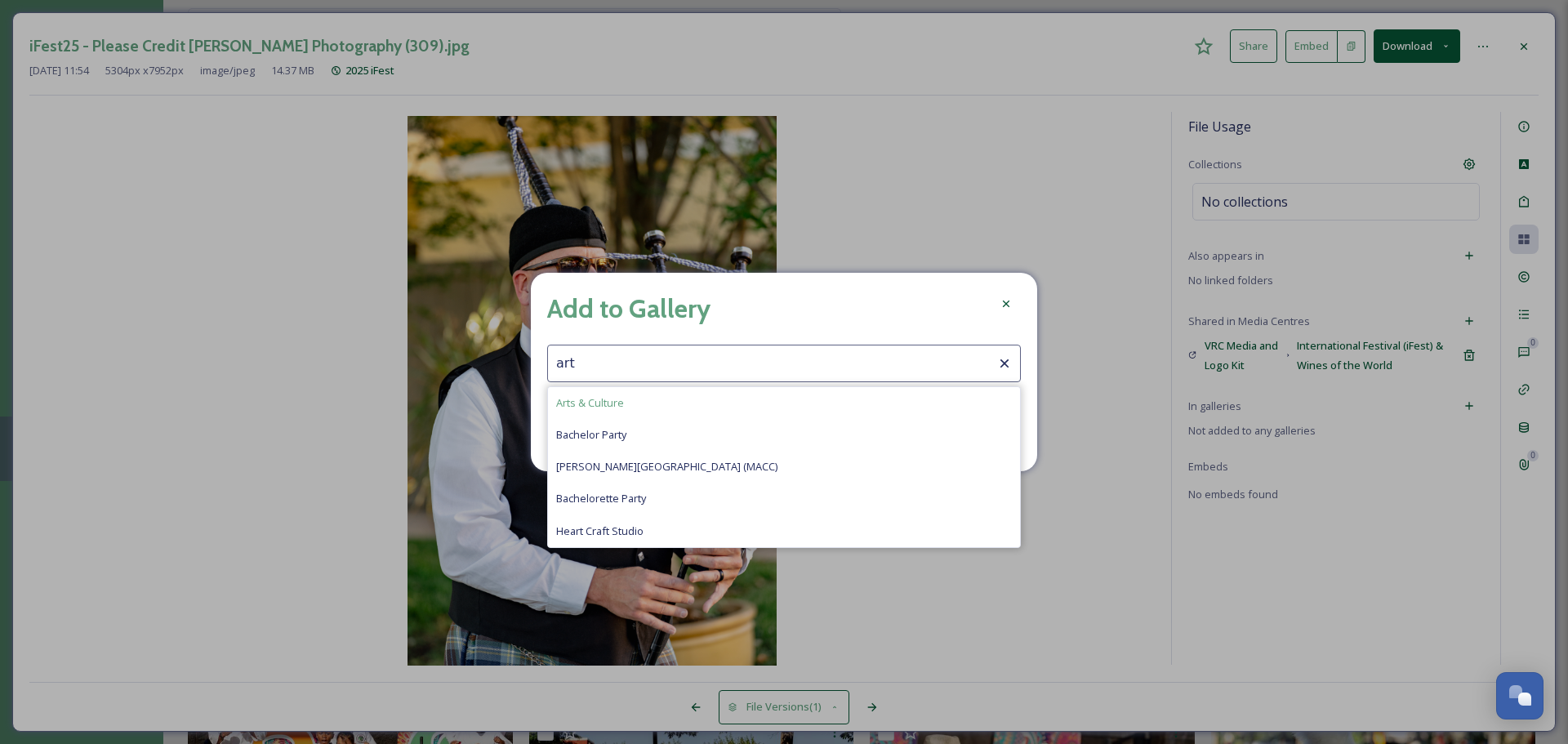
click at [608, 392] on div "Arts & Culture" at bounding box center [784, 403] width 472 height 32
type input "Arts & Culture"
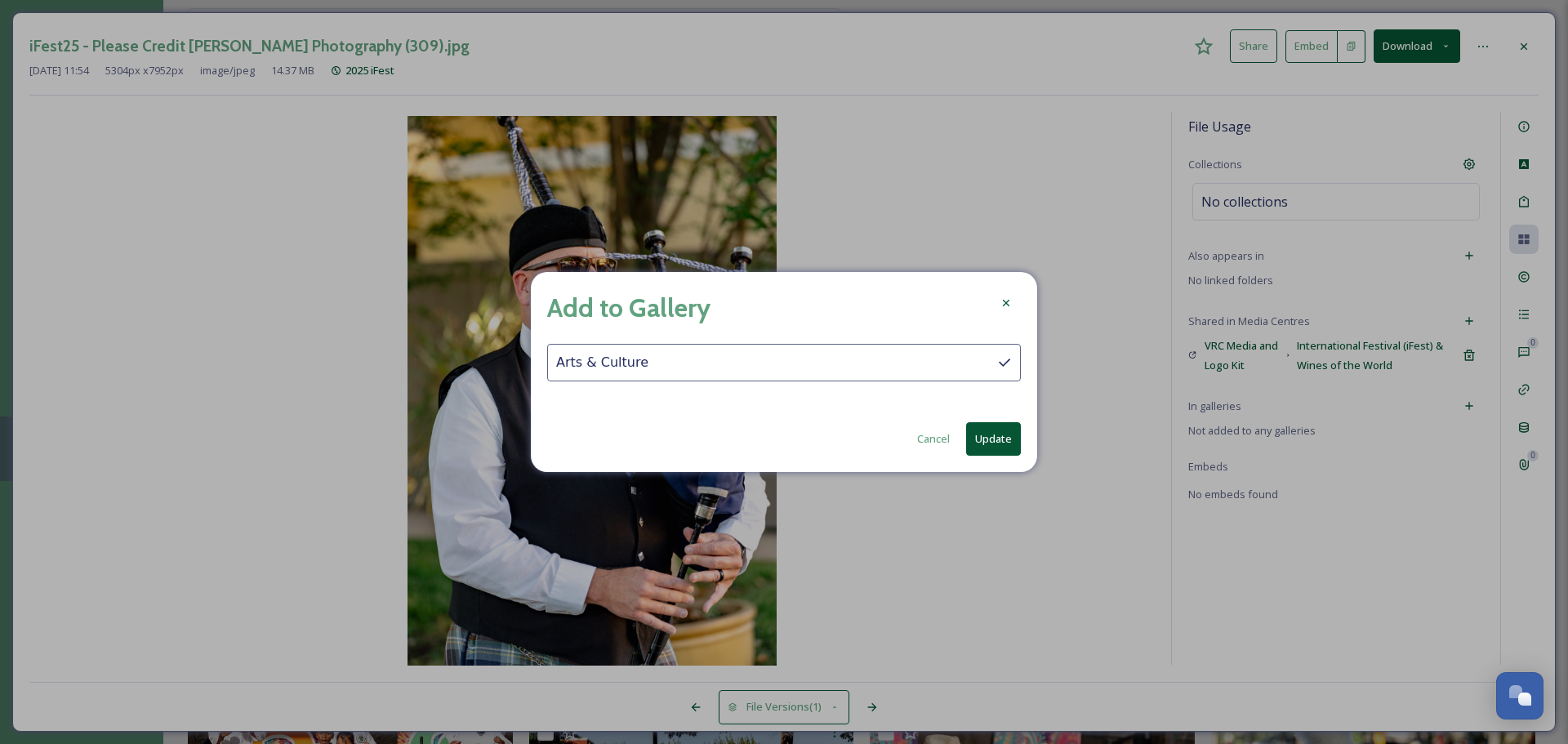
click at [997, 420] on div "Add to Gallery Arts & Culture Cancel Update" at bounding box center [784, 372] width 506 height 200
click at [998, 426] on button "Update" at bounding box center [993, 438] width 54 height 33
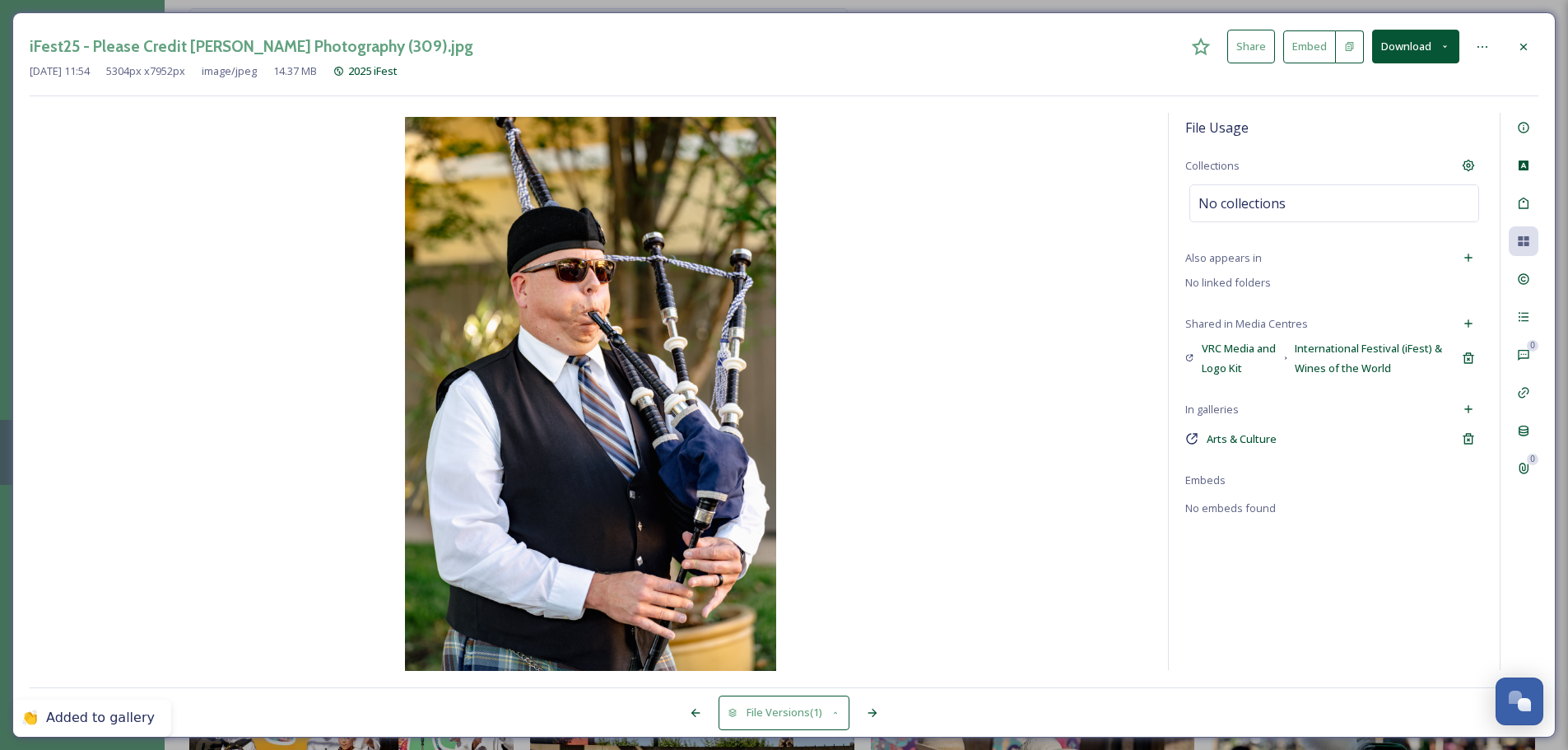
click at [1251, 45] on div at bounding box center [1523, 47] width 30 height 30
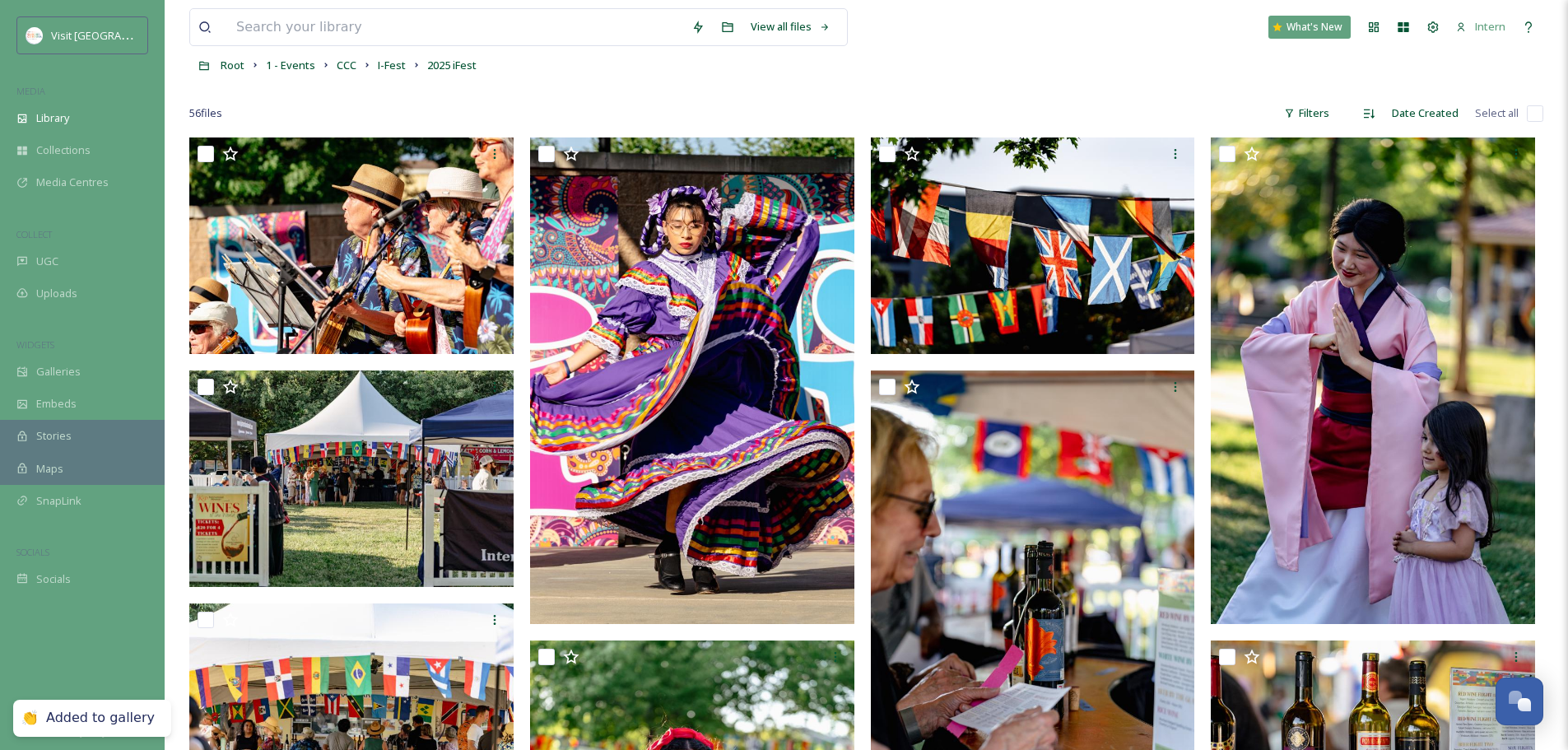
scroll to position [82, 0]
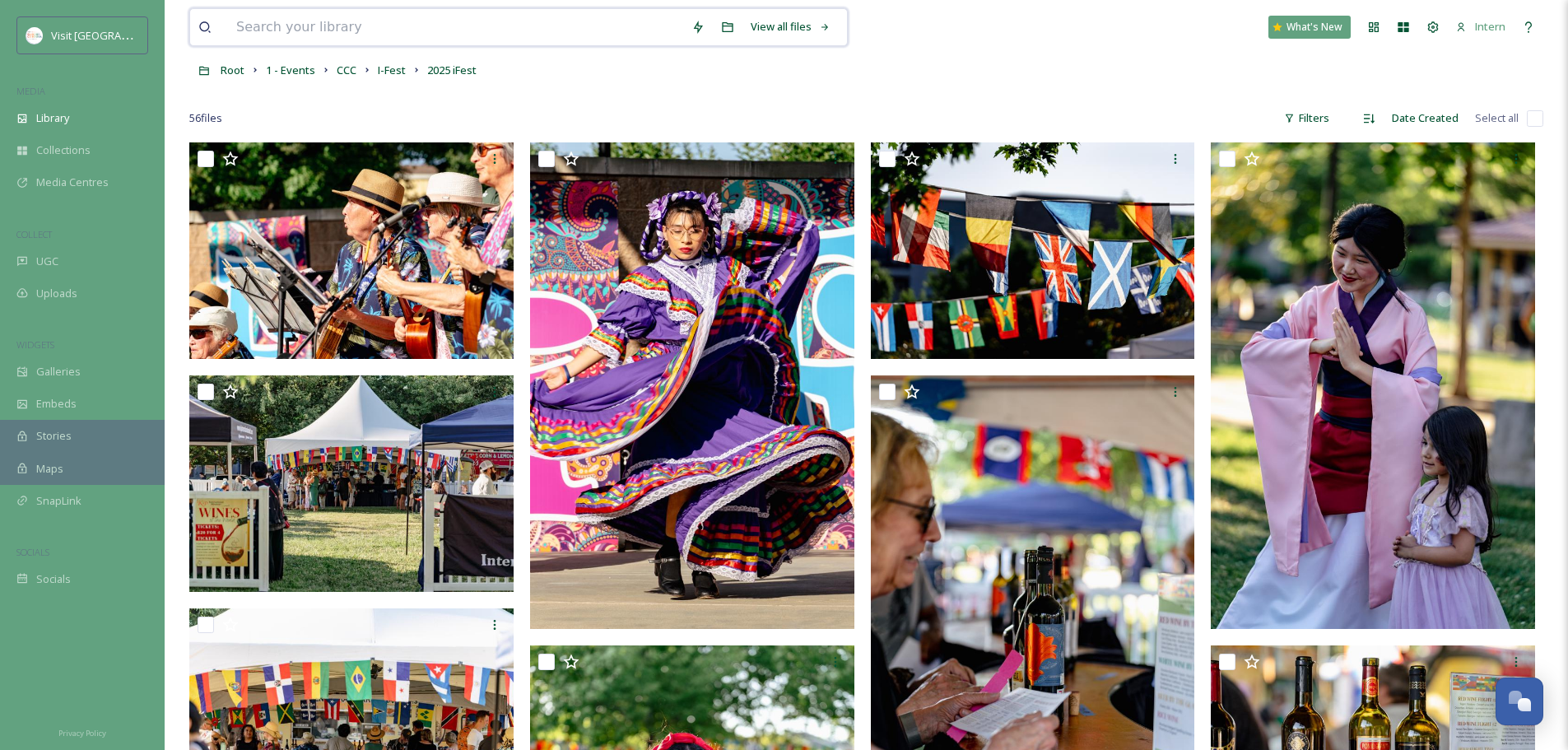
click at [283, 24] on input at bounding box center [455, 27] width 455 height 36
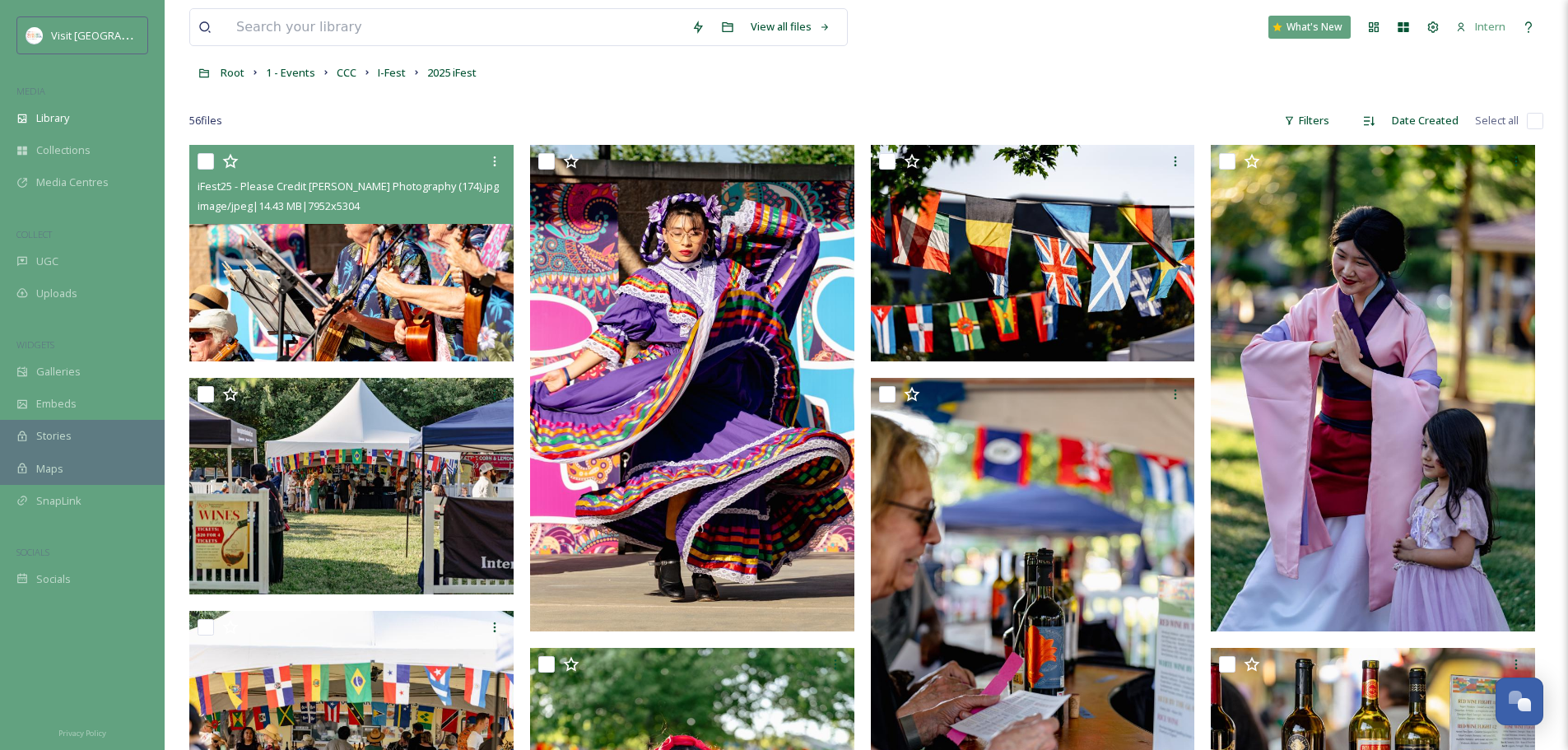
scroll to position [0, 0]
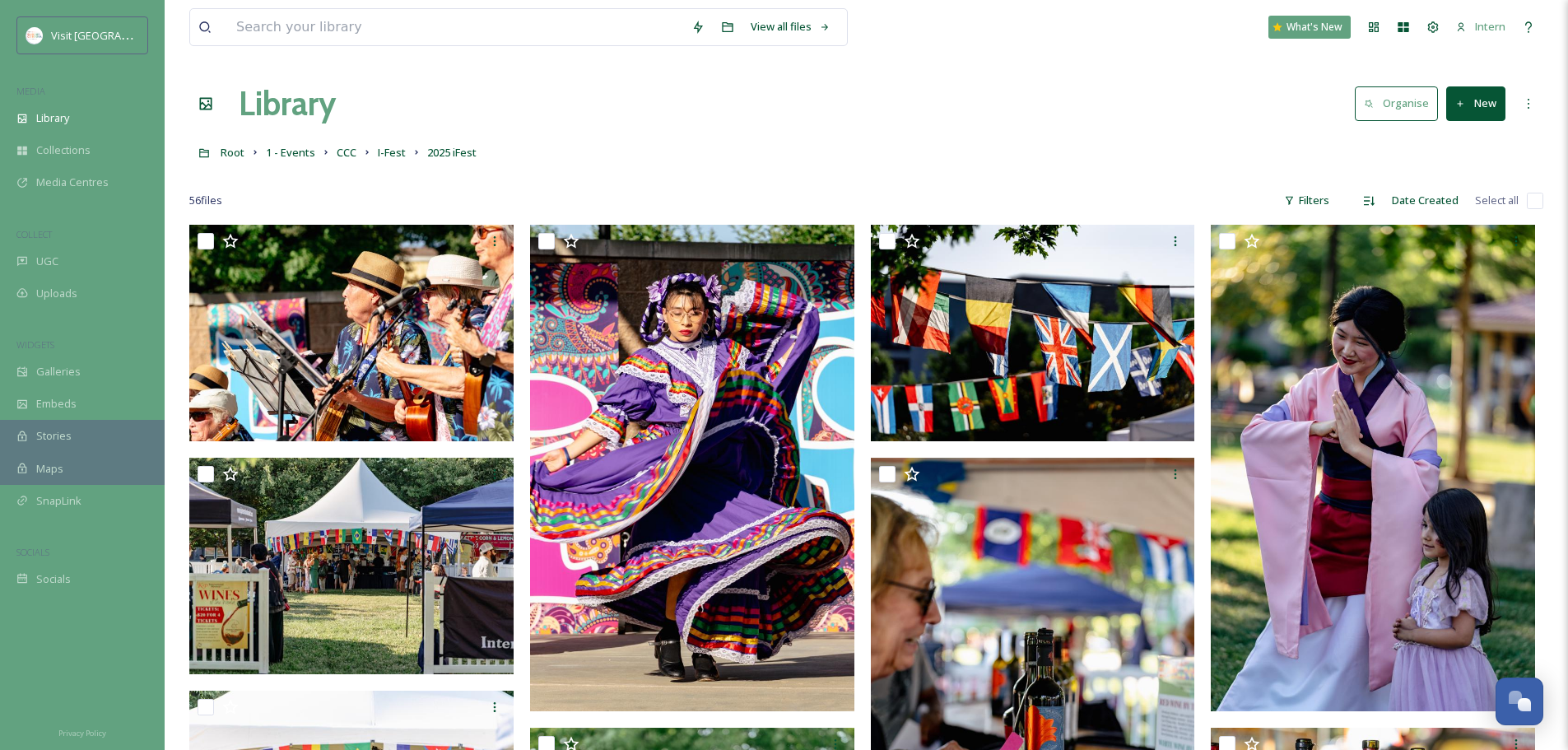
click at [258, 109] on h1 "Library" at bounding box center [288, 104] width 98 height 50
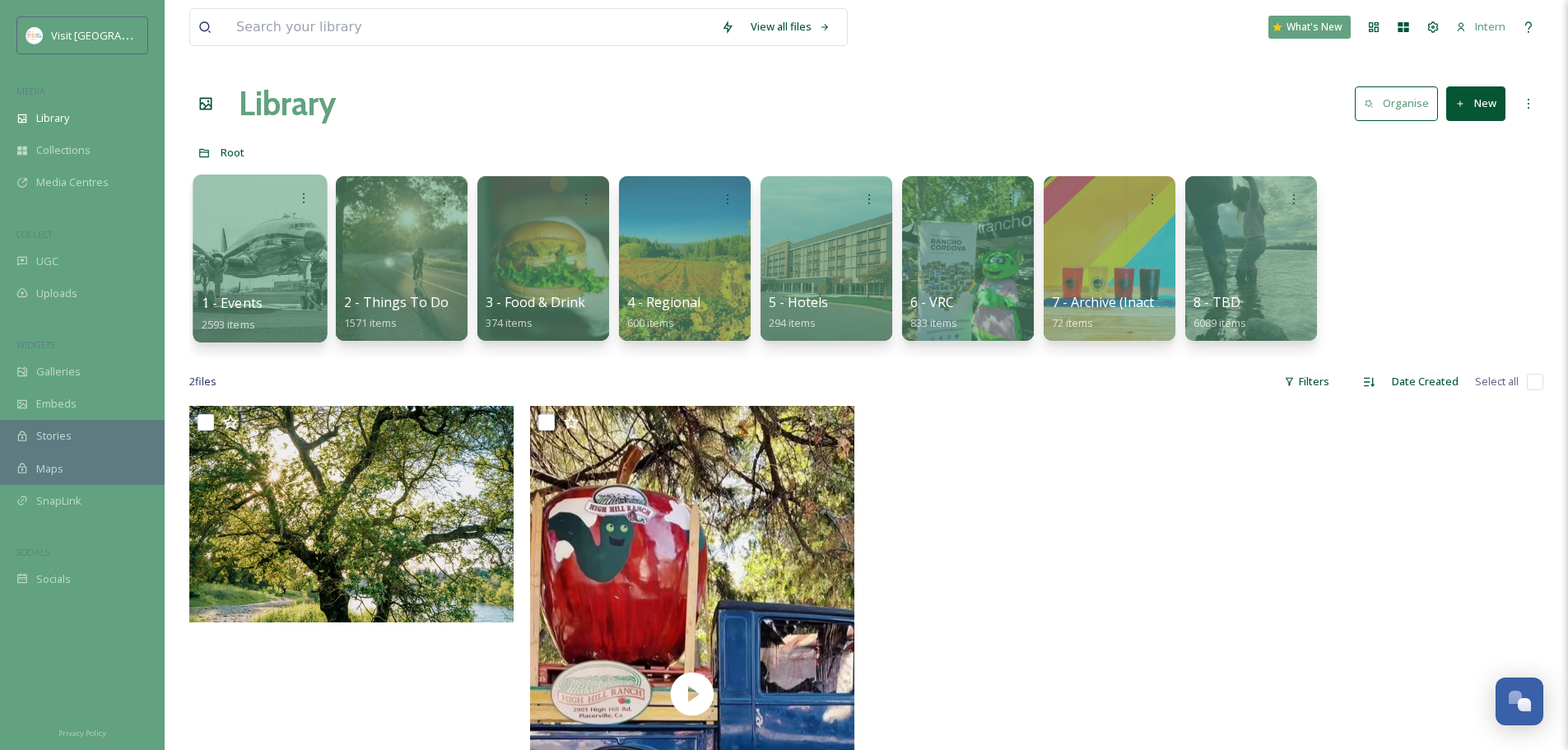
click at [263, 266] on div at bounding box center [259, 259] width 134 height 168
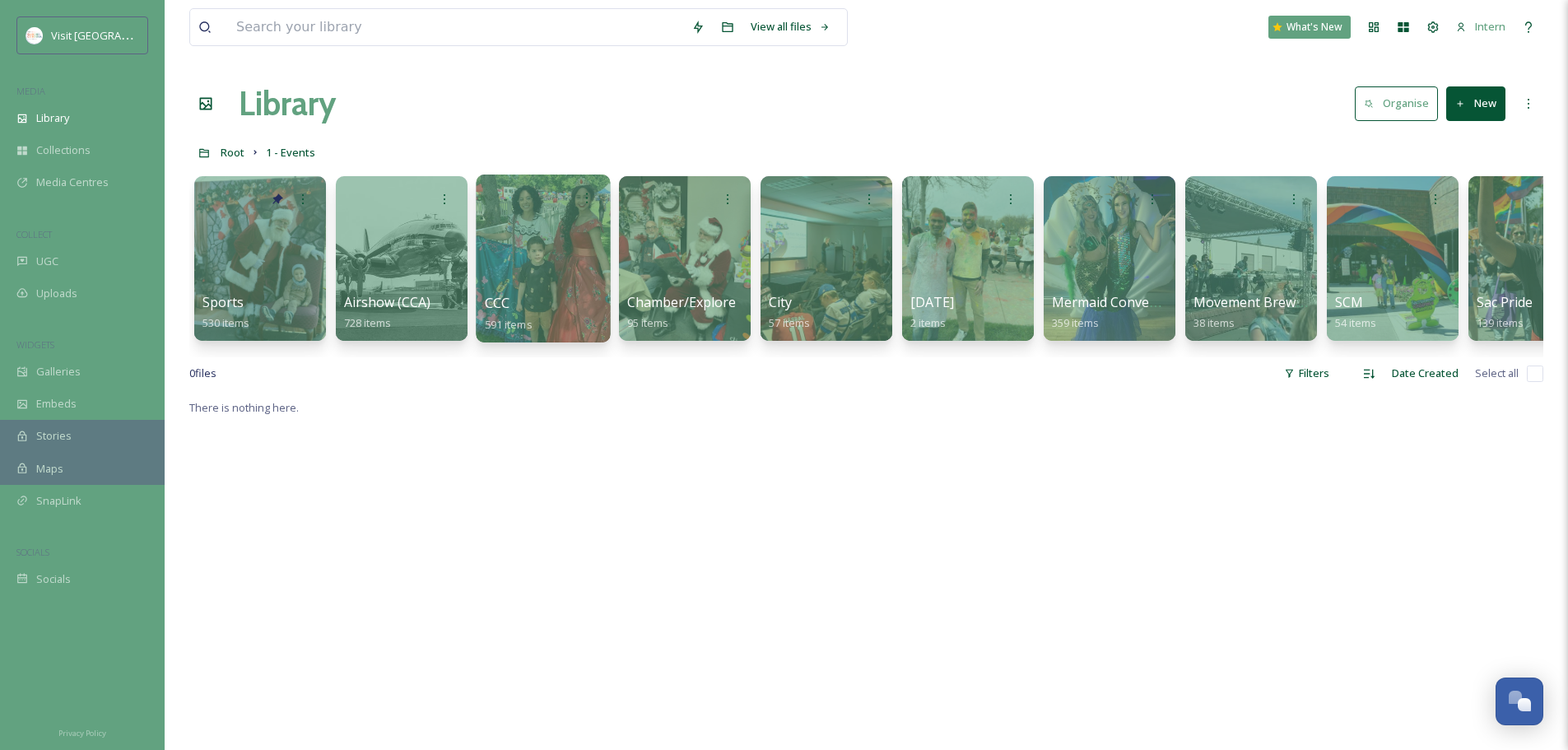
click at [484, 259] on div at bounding box center [543, 259] width 134 height 168
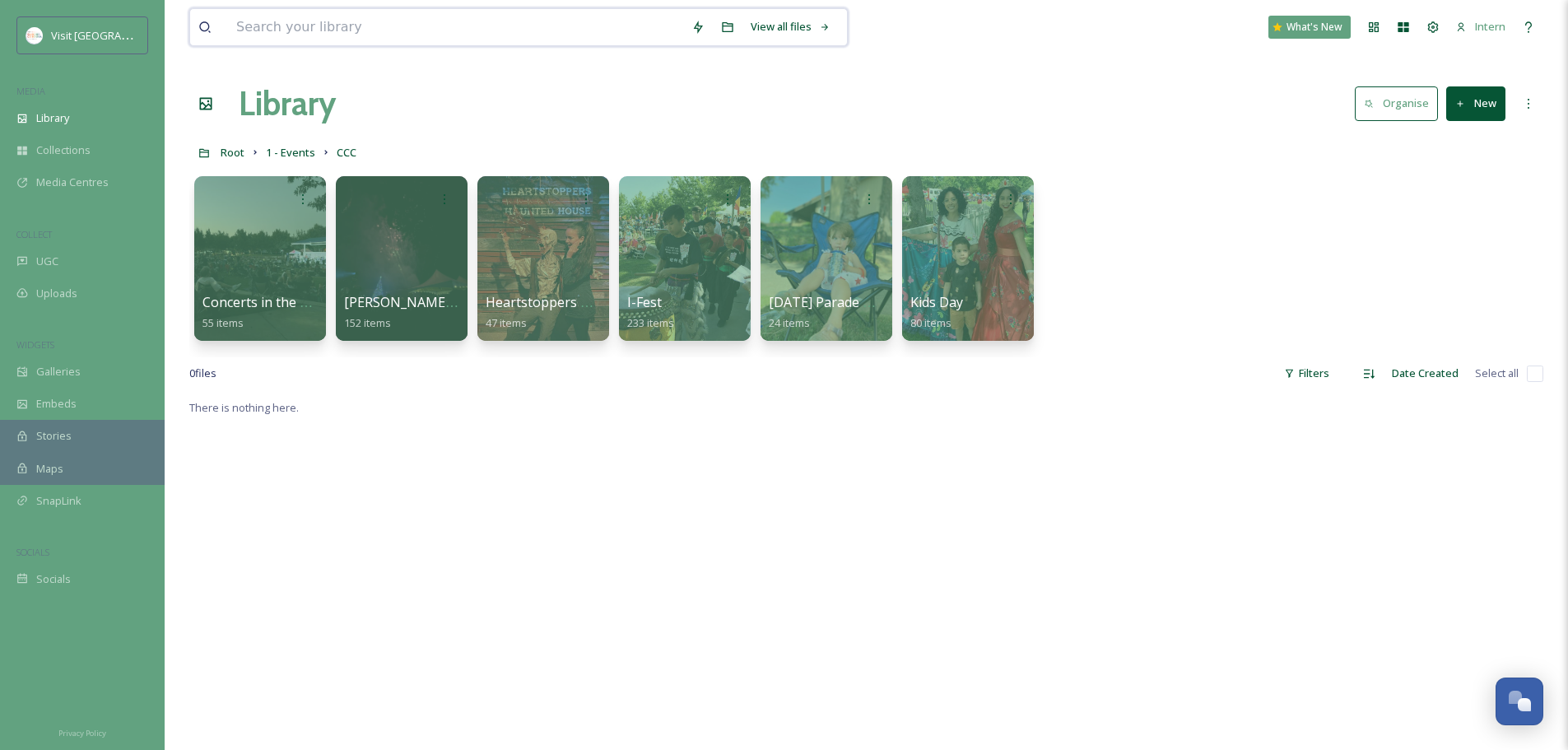
click at [401, 27] on input at bounding box center [455, 27] width 455 height 36
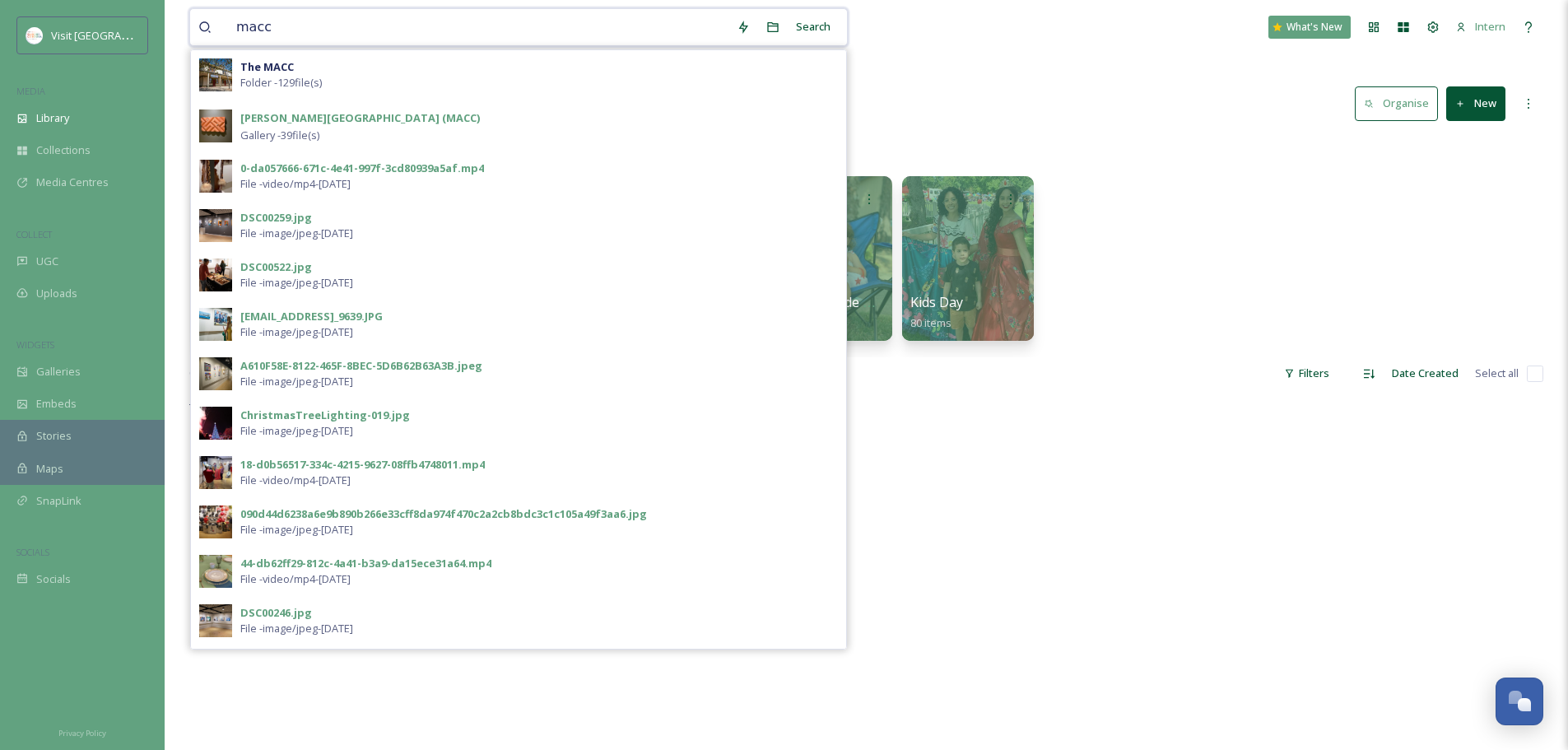
type input "macc"
click at [282, 61] on strong "The MACC" at bounding box center [267, 66] width 54 height 15
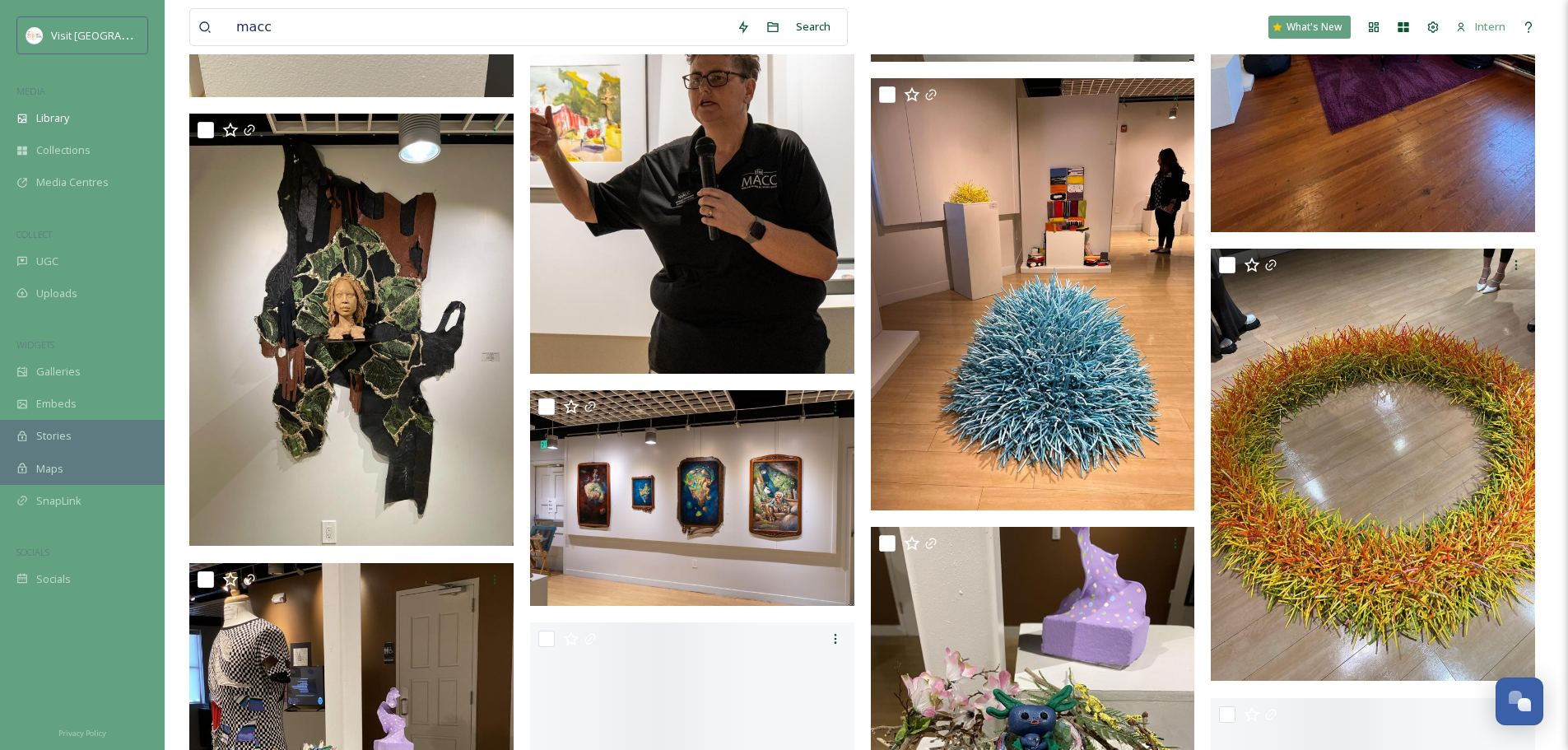
scroll to position [6012, 0]
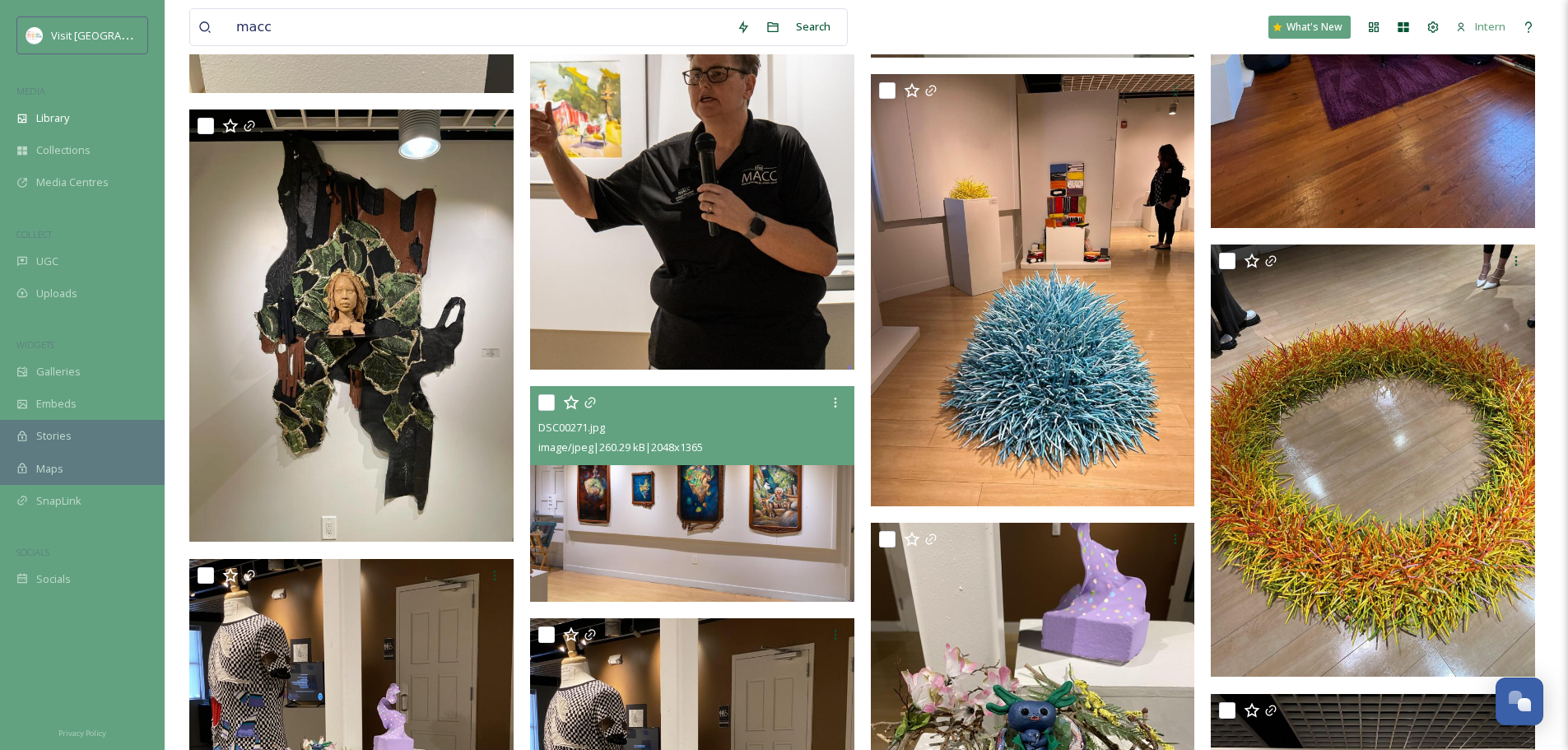
click at [662, 480] on img at bounding box center [692, 493] width 324 height 217
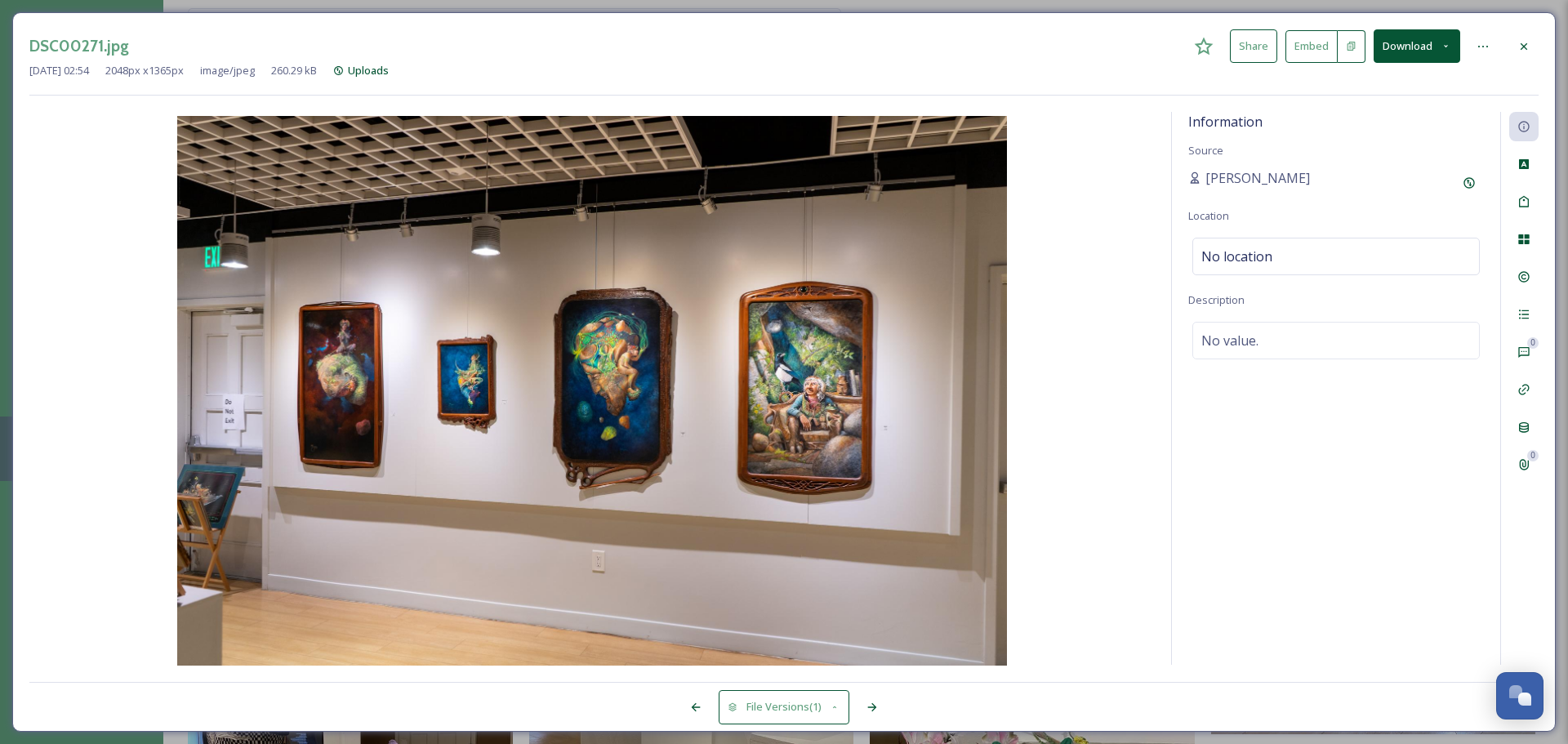
click at [1241, 47] on icon at bounding box center [1524, 46] width 7 height 7
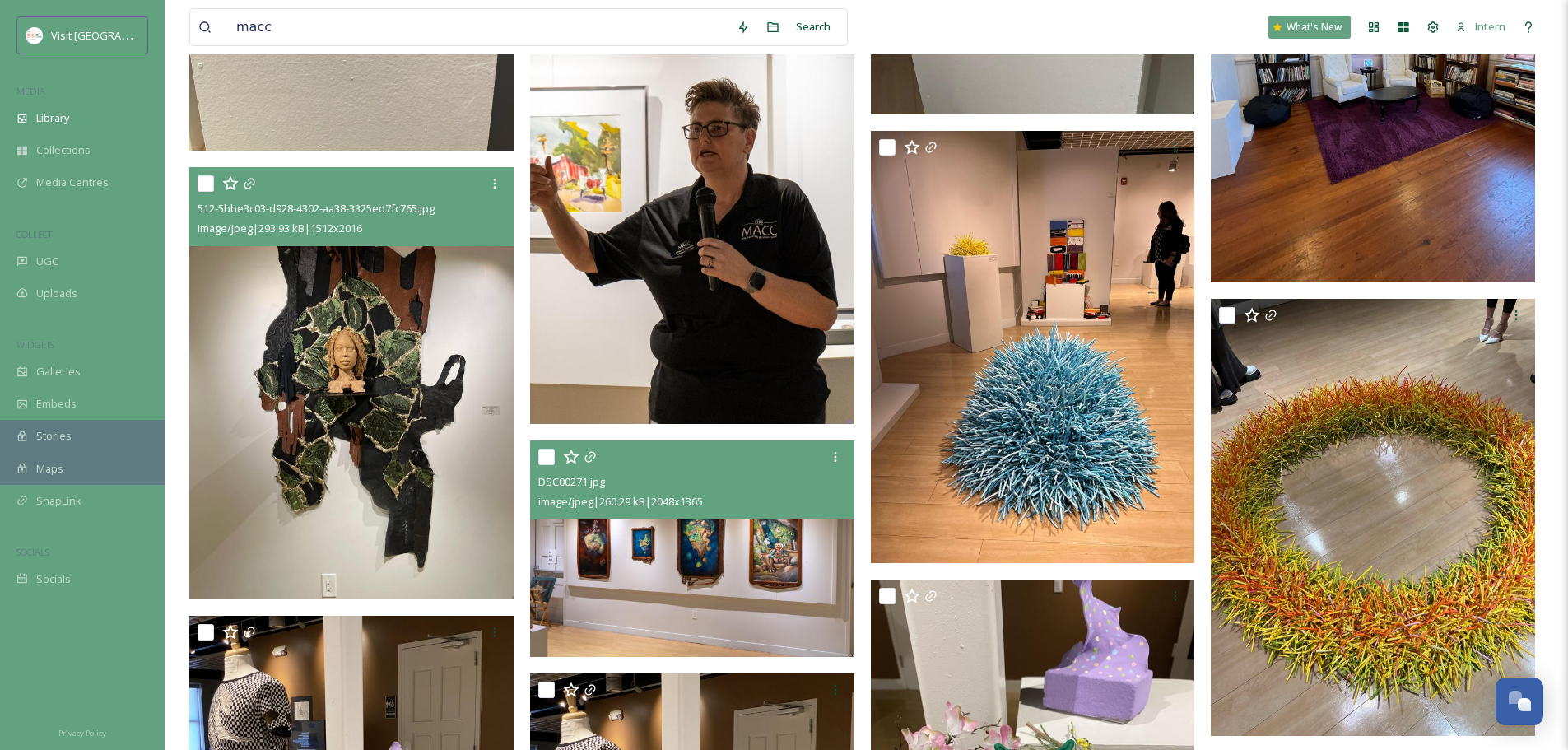
click at [384, 405] on img at bounding box center [351, 383] width 324 height 432
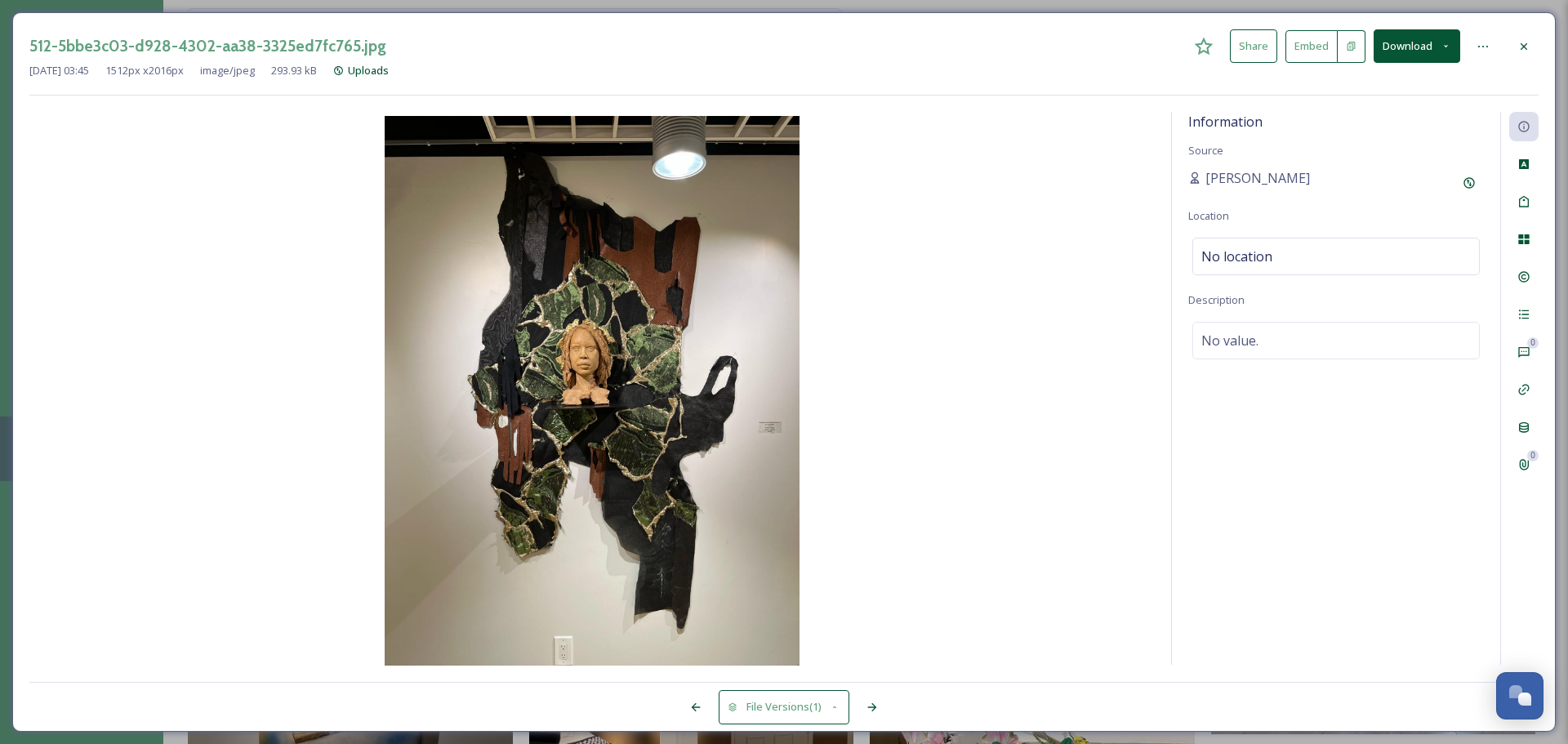
click at [1241, 40] on icon at bounding box center [1523, 46] width 13 height 13
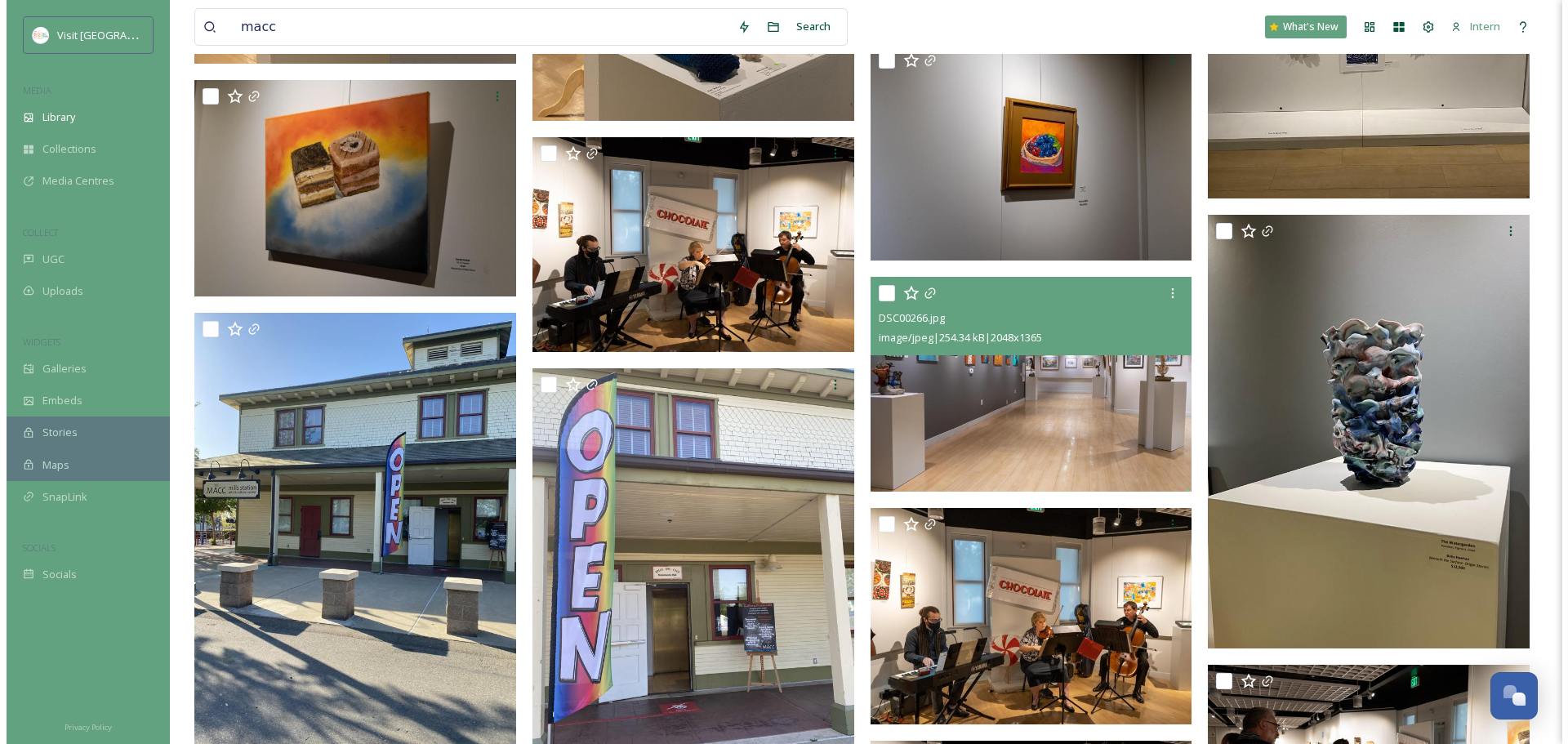
scroll to position [6944, 0]
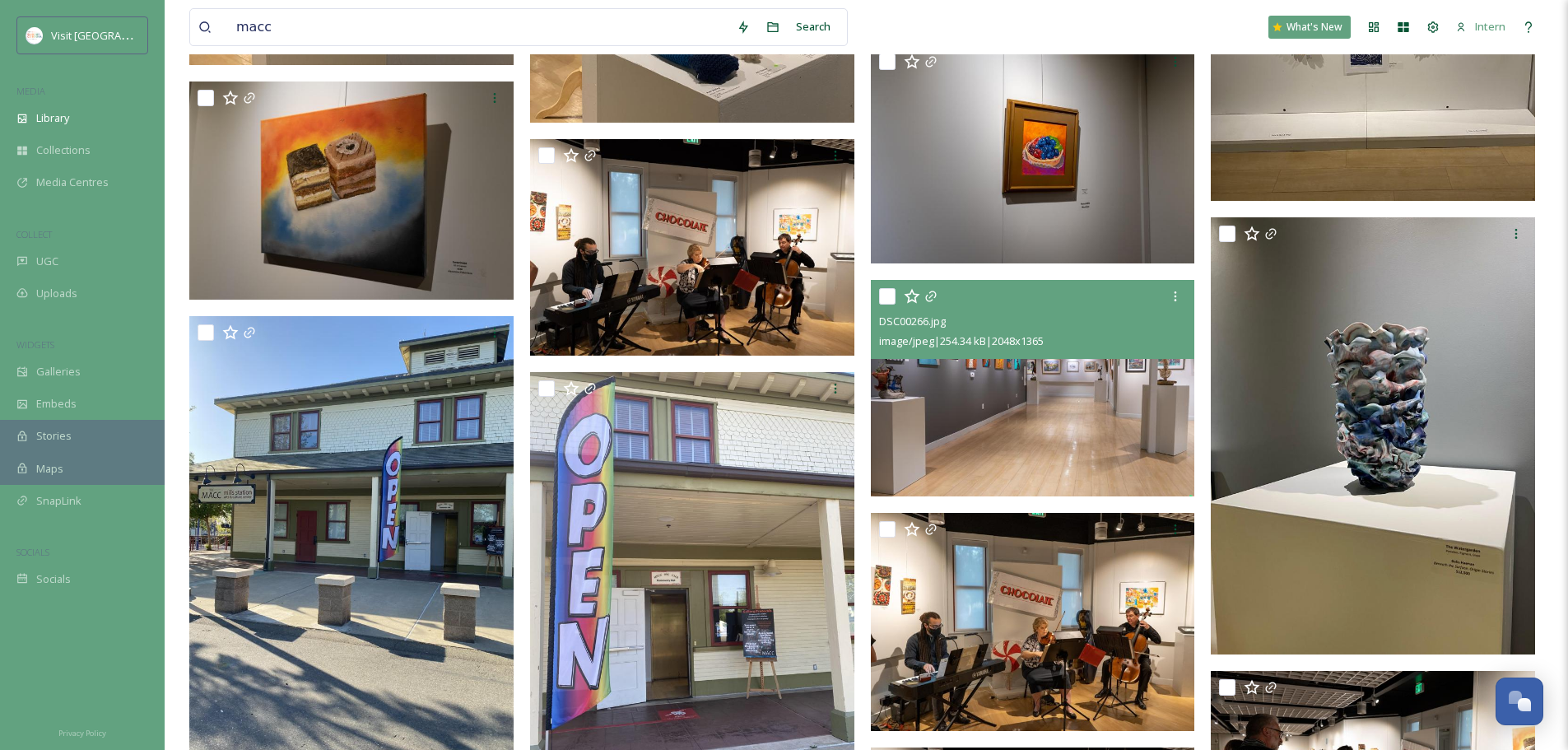
click at [975, 438] on img at bounding box center [1033, 388] width 324 height 217
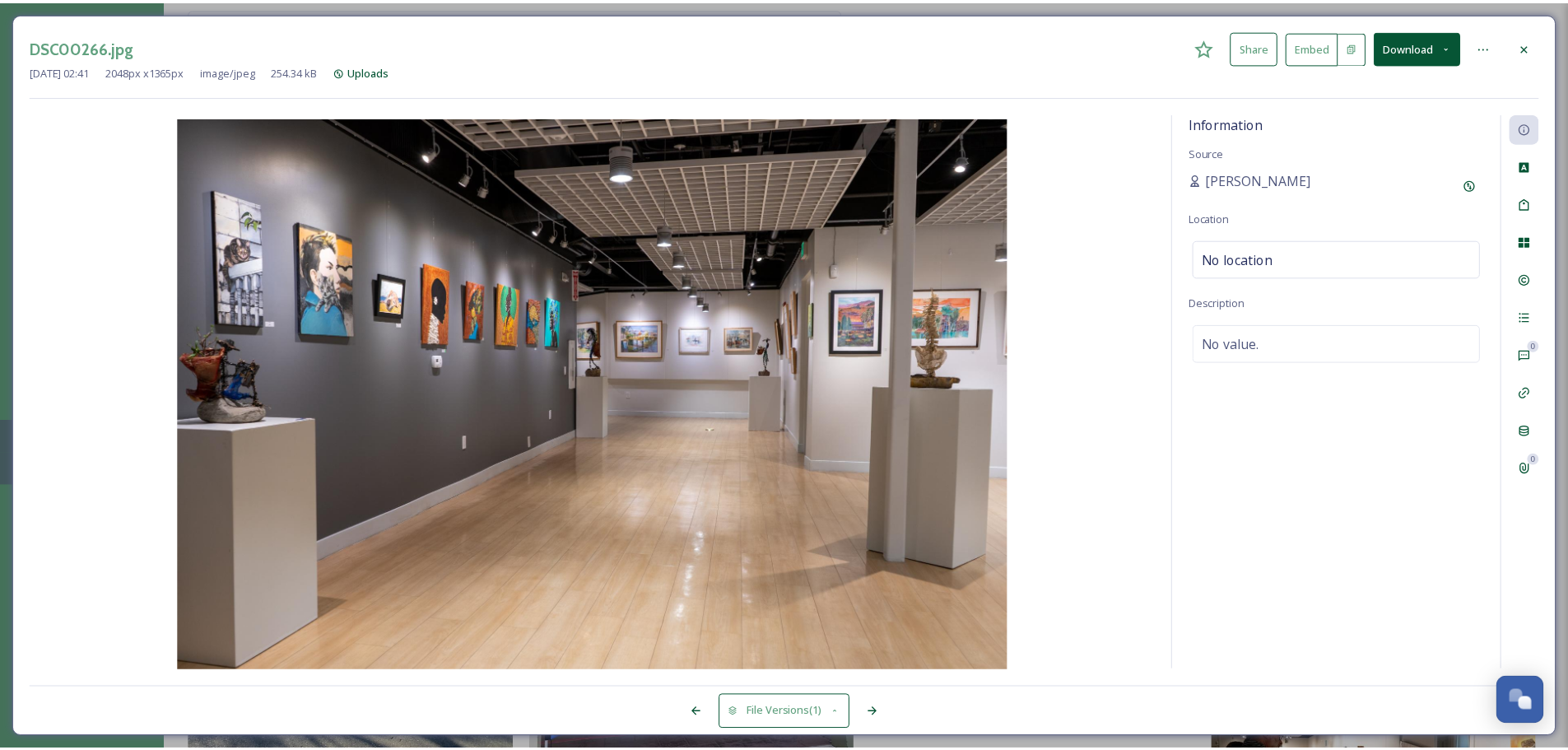
scroll to position [7004, 0]
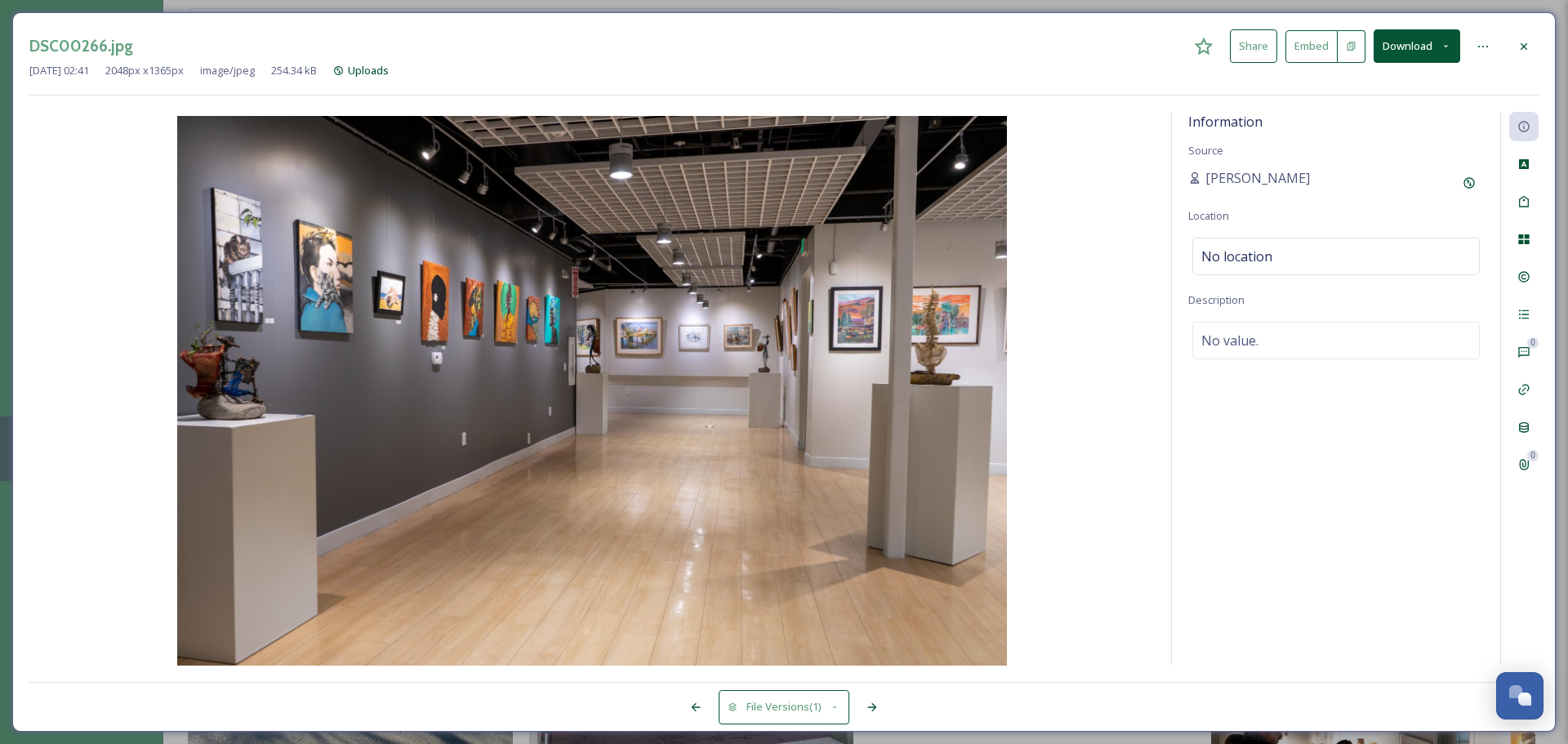
click at [1241, 49] on icon at bounding box center [1523, 46] width 13 height 13
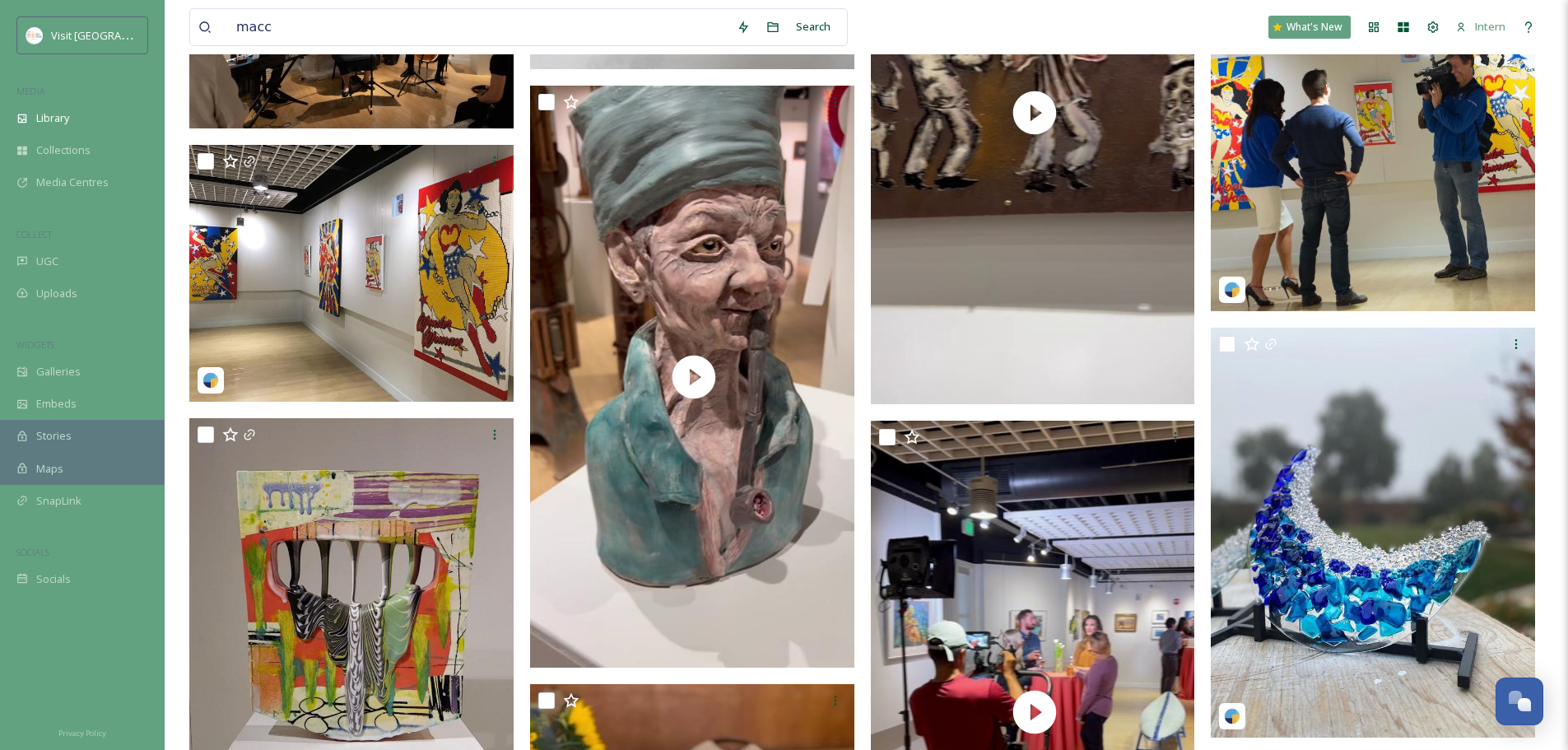
scroll to position [9063, 0]
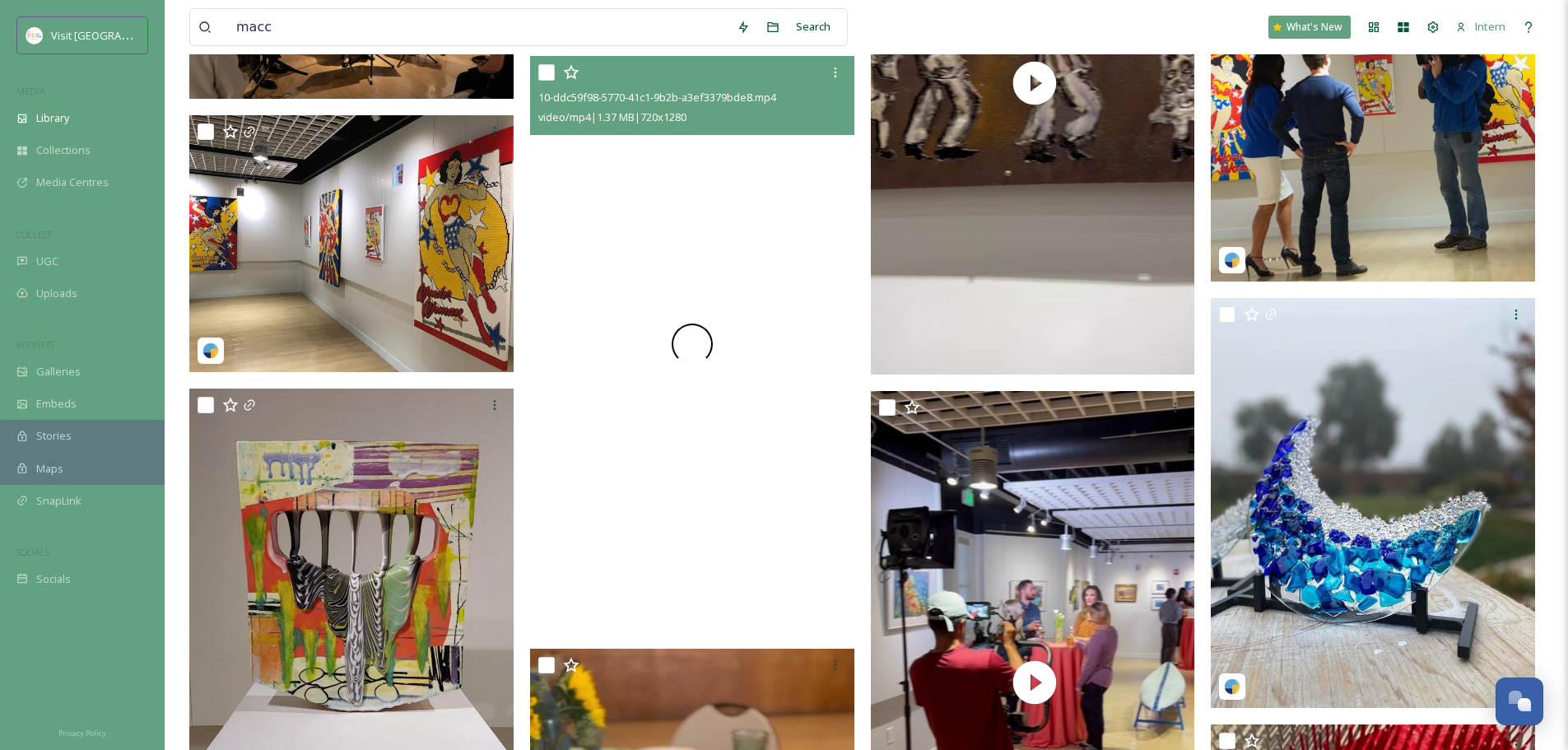
click at [634, 374] on video "10-ddc59f98-5770-41c1-9b2b-a3ef3379bde8.mp4" at bounding box center [692, 343] width 324 height 576
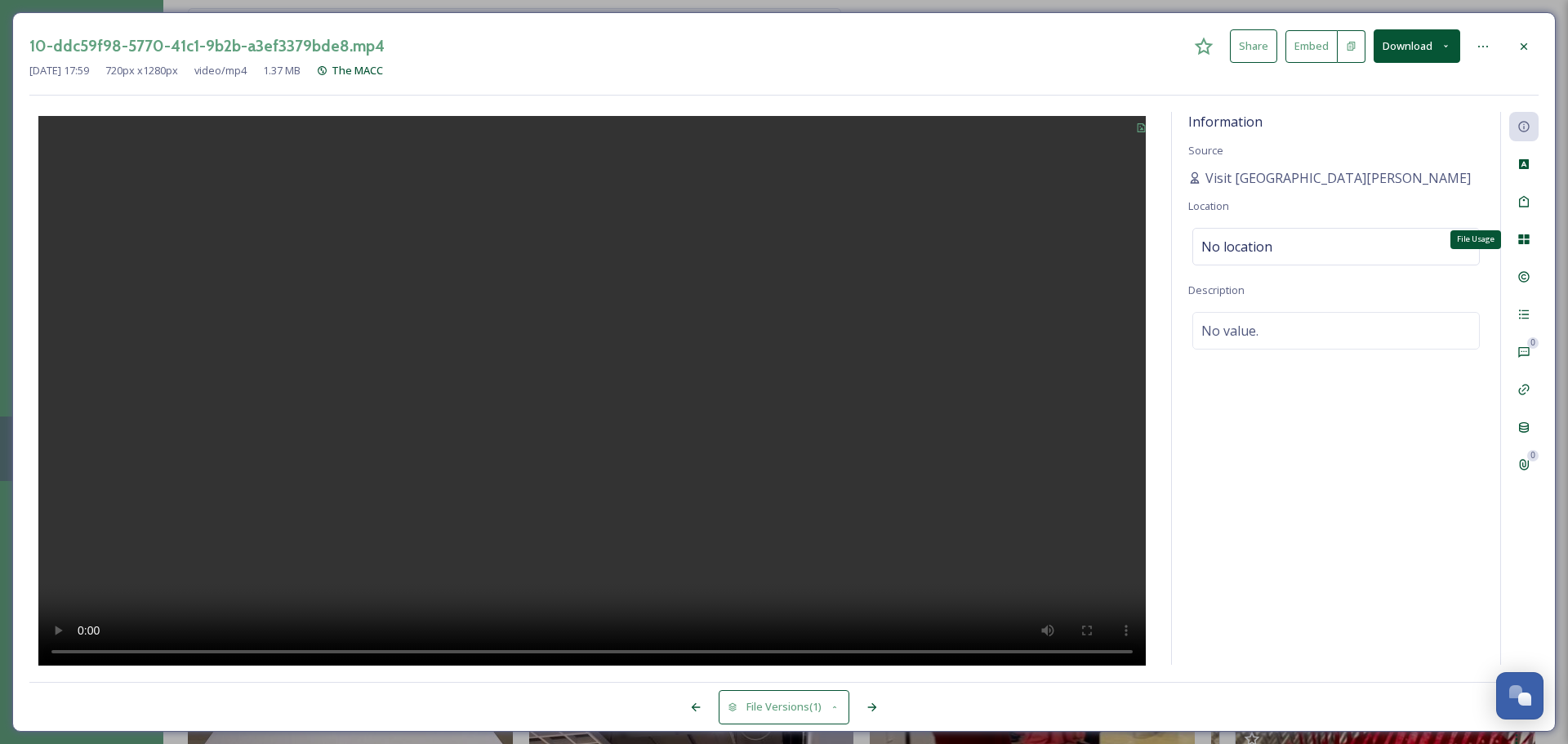
click at [1241, 233] on div "File Usage" at bounding box center [1524, 240] width 30 height 30
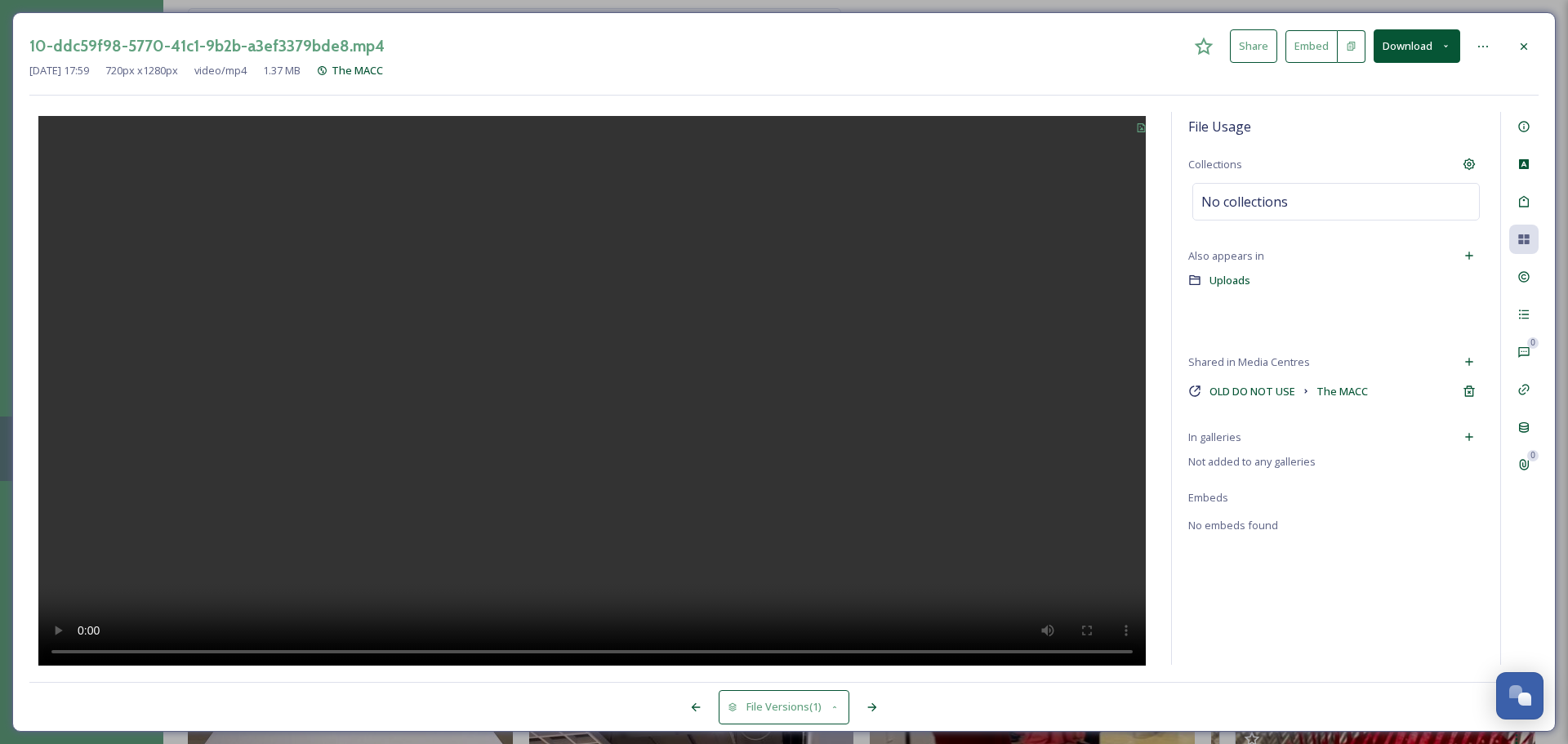
click at [1241, 50] on icon at bounding box center [1523, 46] width 13 height 13
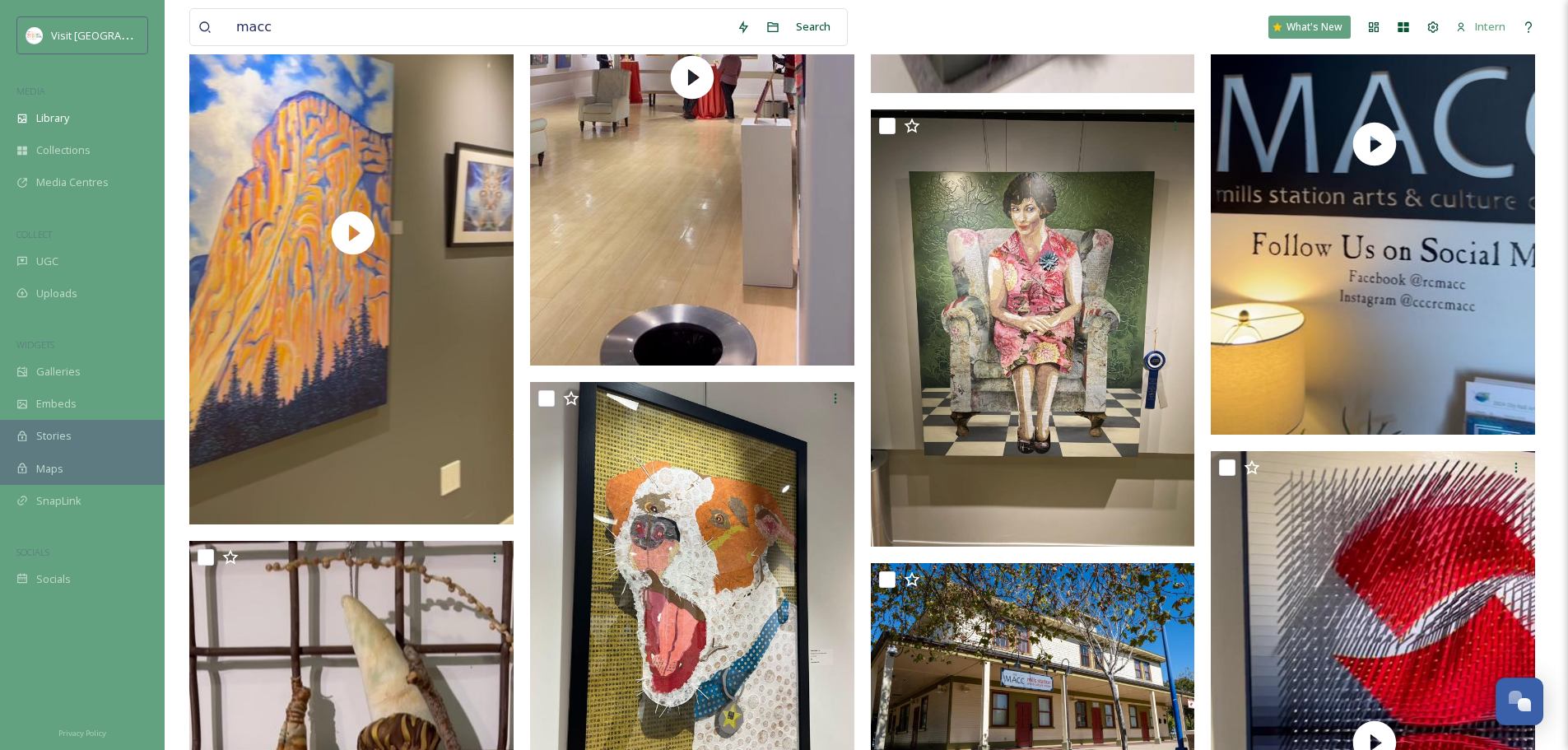
scroll to position [10545, 0]
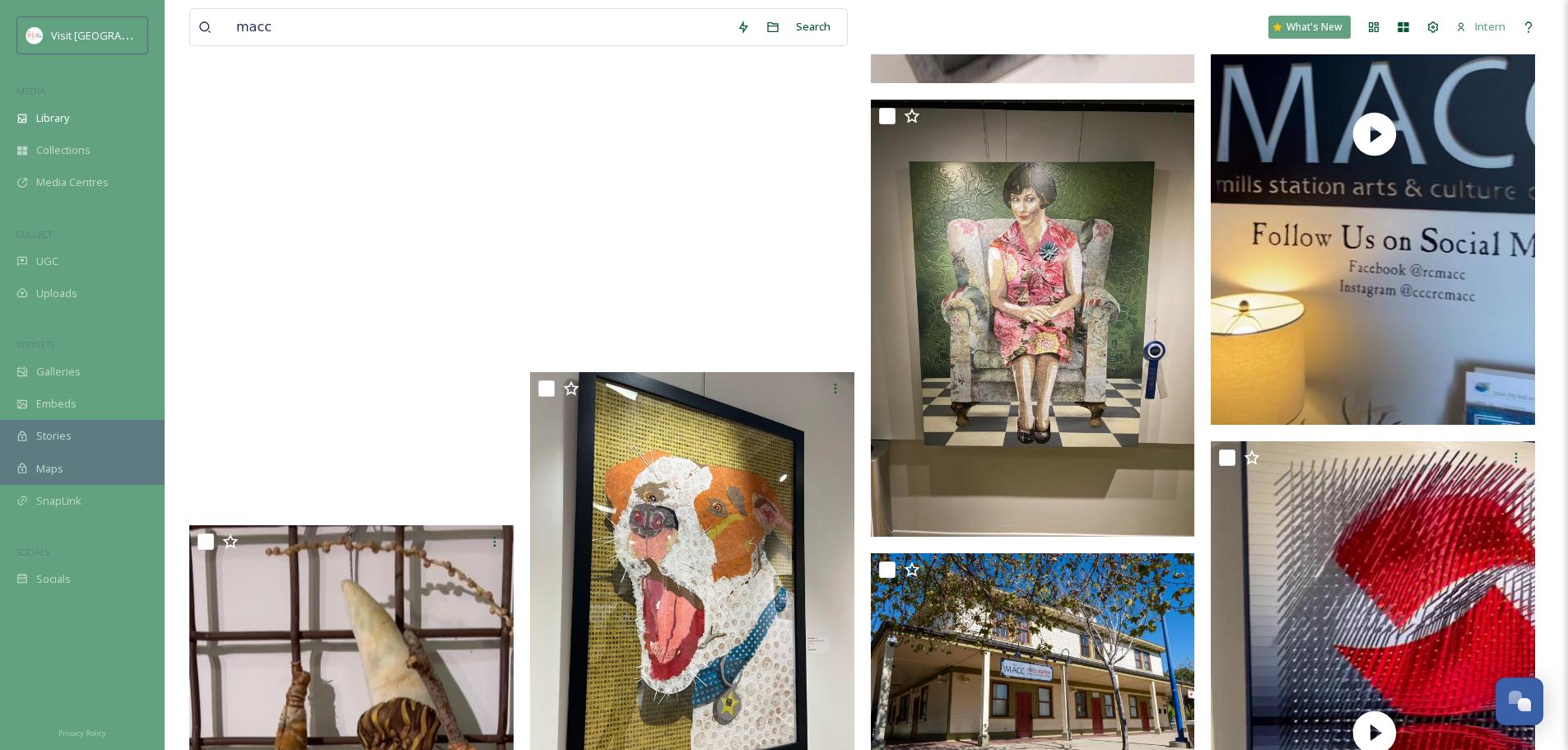
click at [350, 378] on video "2-da1b1e86-f236-46e7-a998-a60e3f711eeb.mp4" at bounding box center [351, 220] width 324 height 576
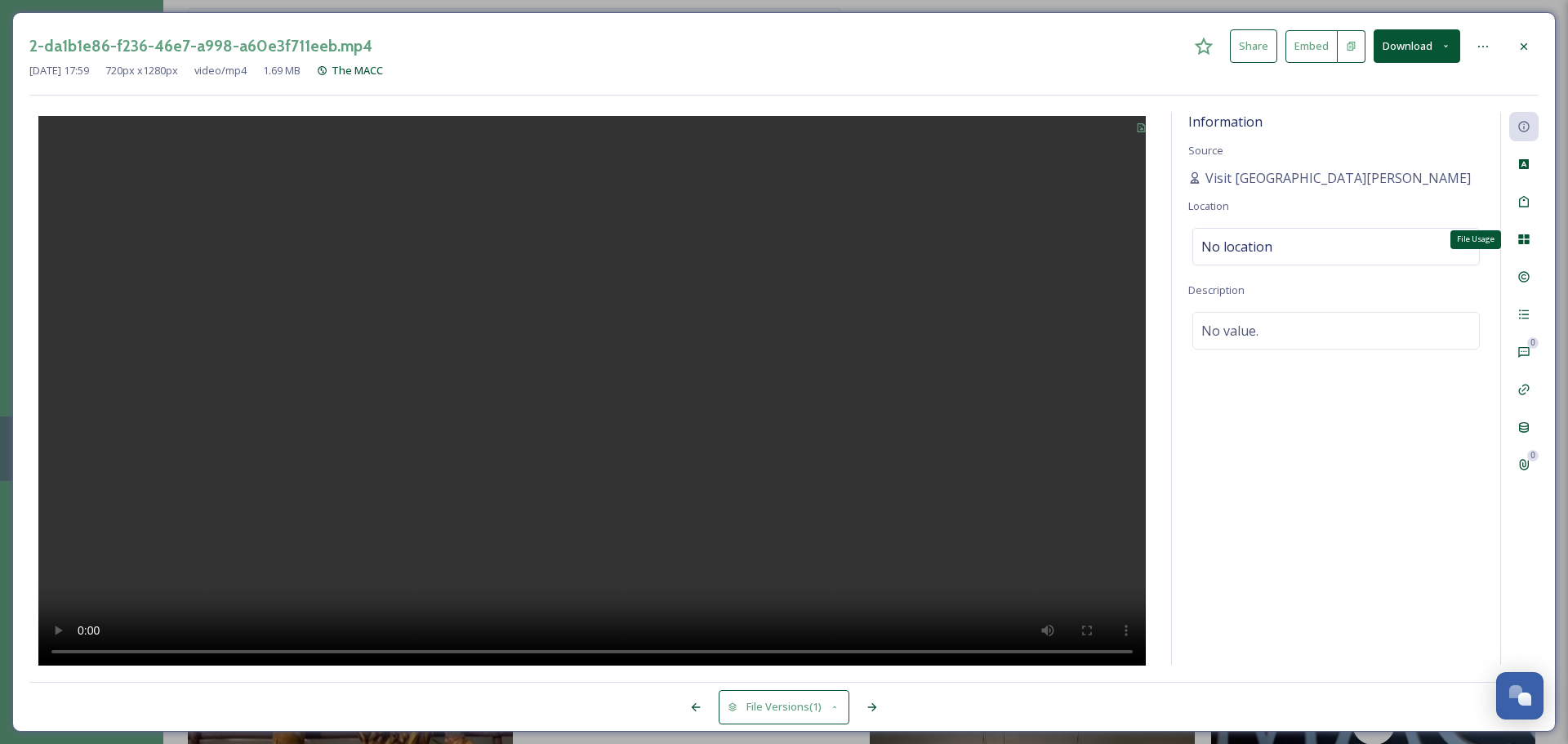
click at [1241, 243] on icon at bounding box center [1523, 240] width 11 height 10
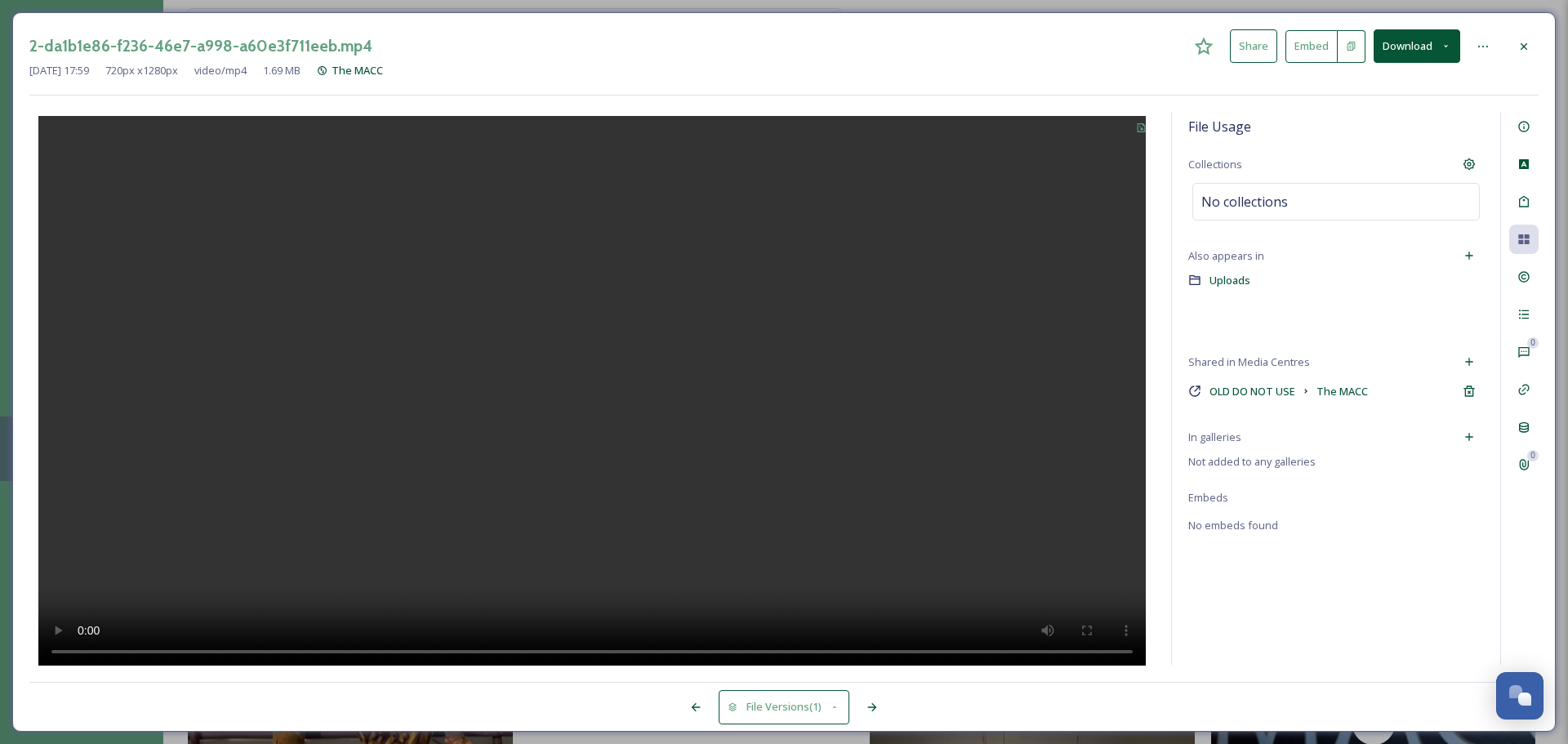
click at [1241, 34] on div at bounding box center [1524, 47] width 30 height 30
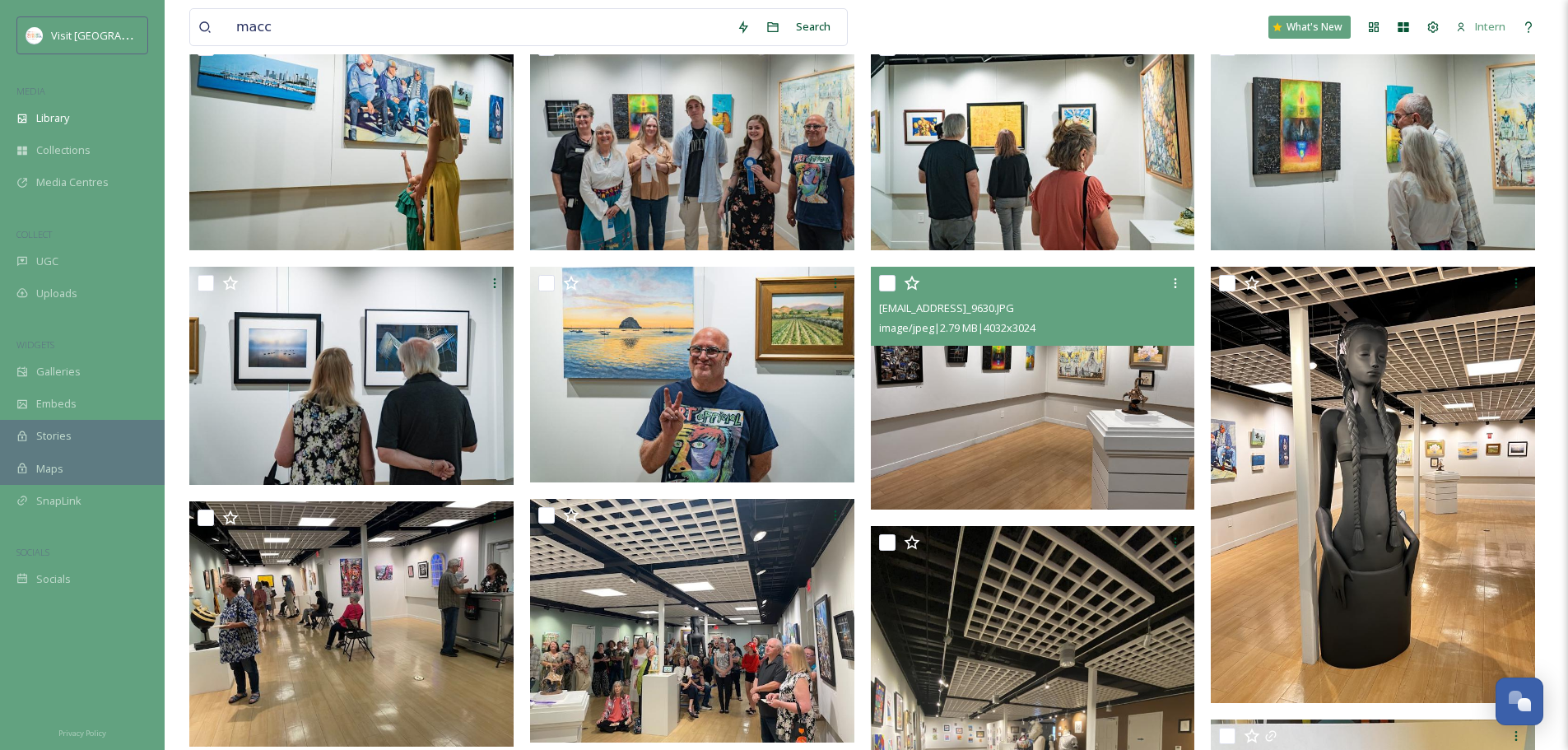
scroll to position [164, 0]
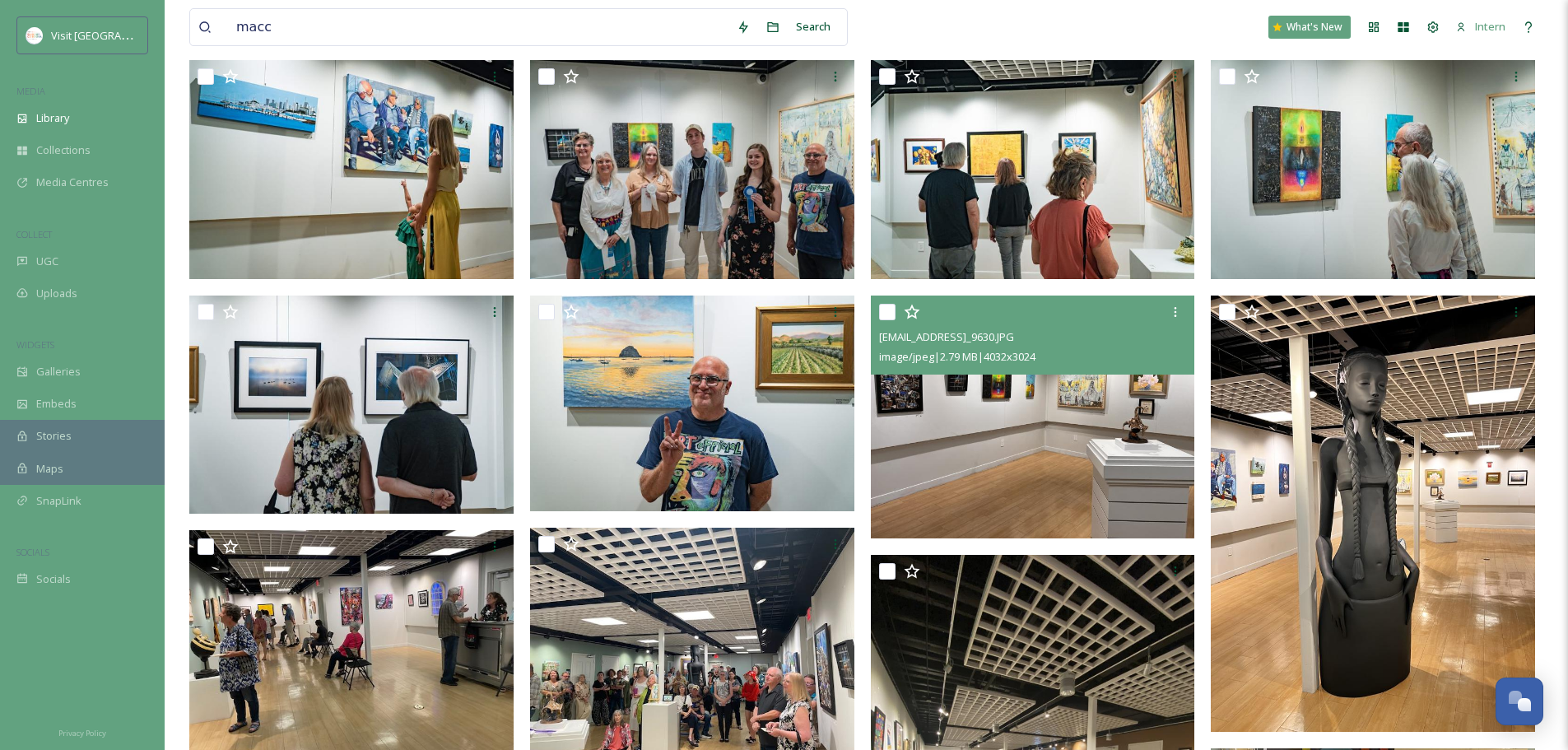
click at [996, 480] on img at bounding box center [1033, 417] width 324 height 244
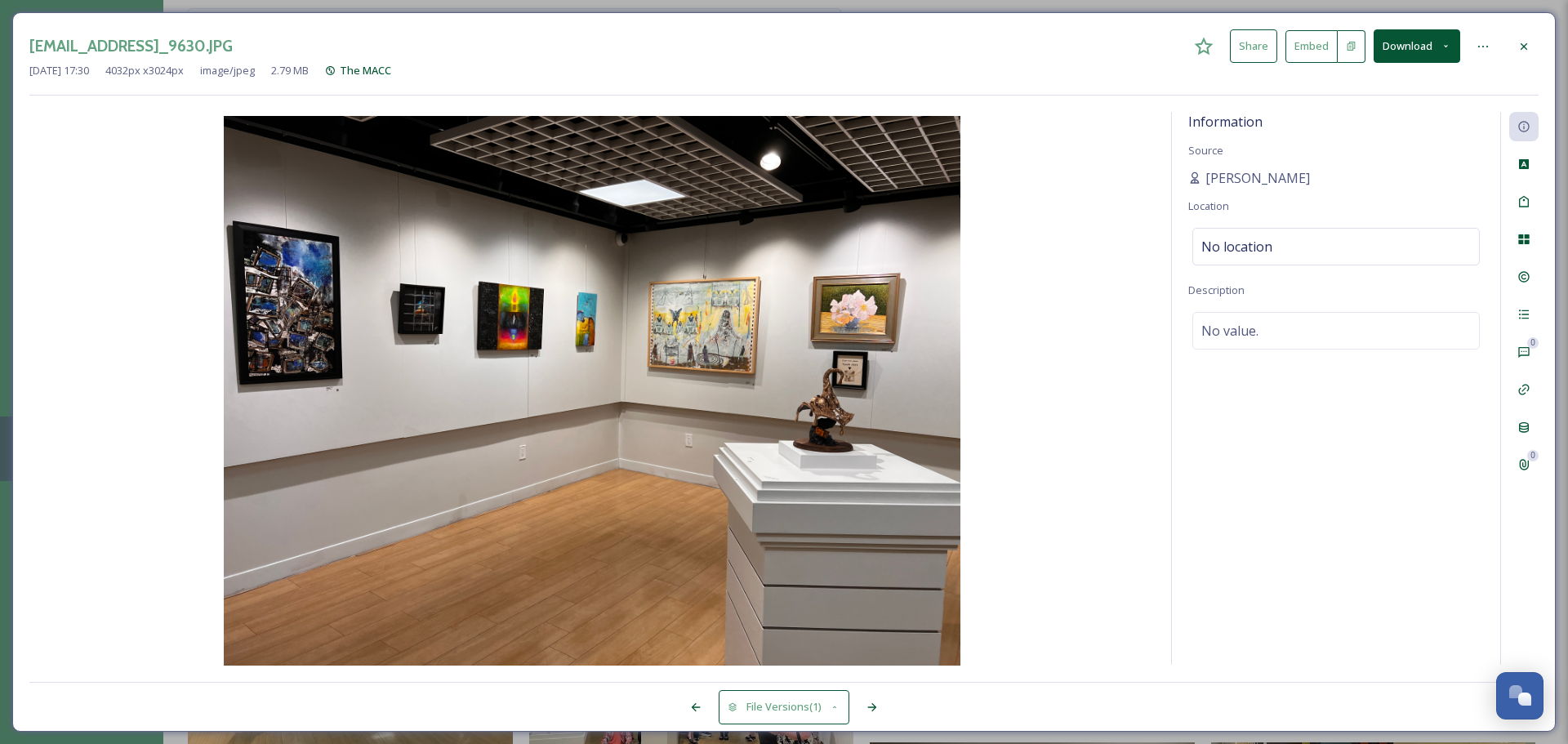
click at [1241, 42] on icon at bounding box center [1523, 46] width 13 height 13
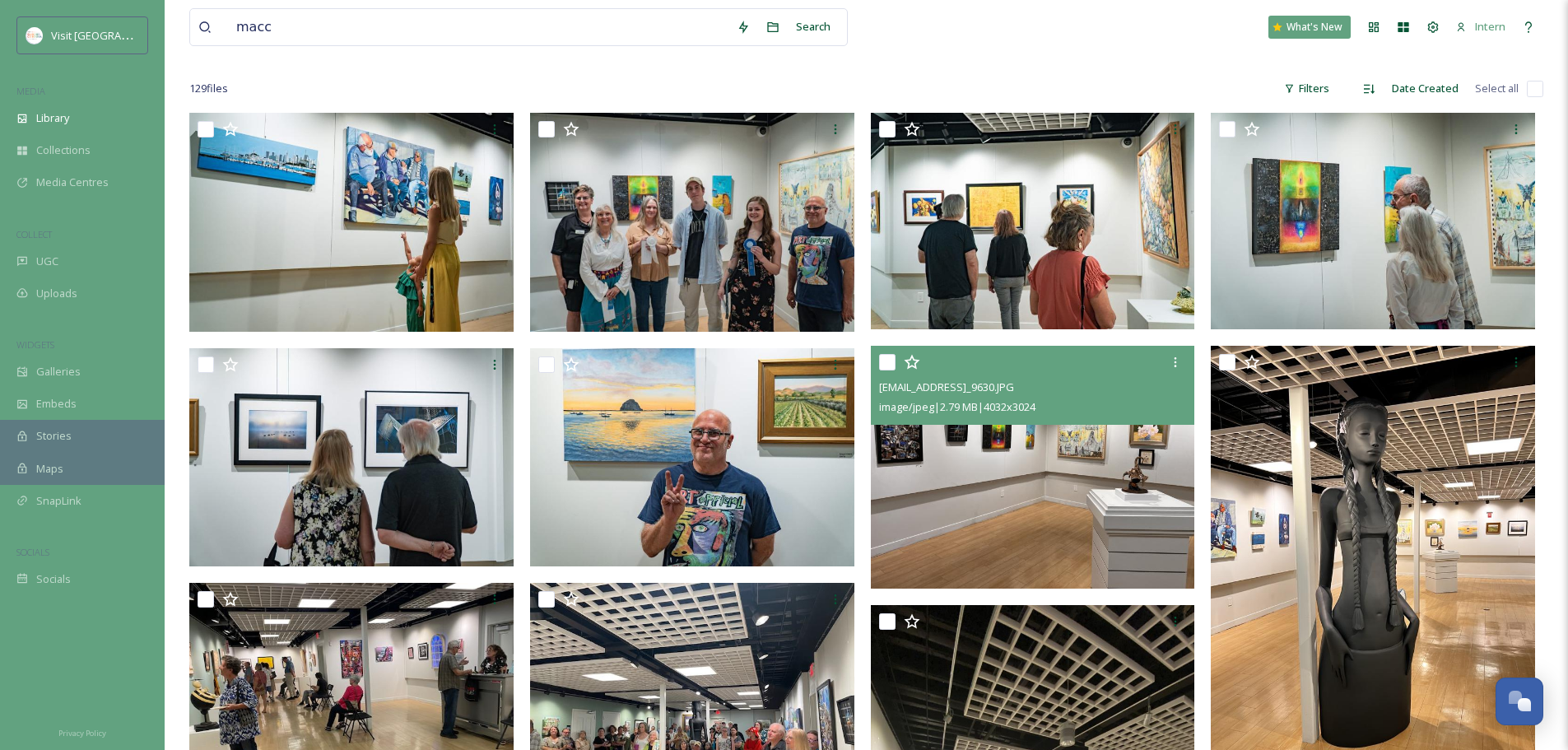
scroll to position [82, 0]
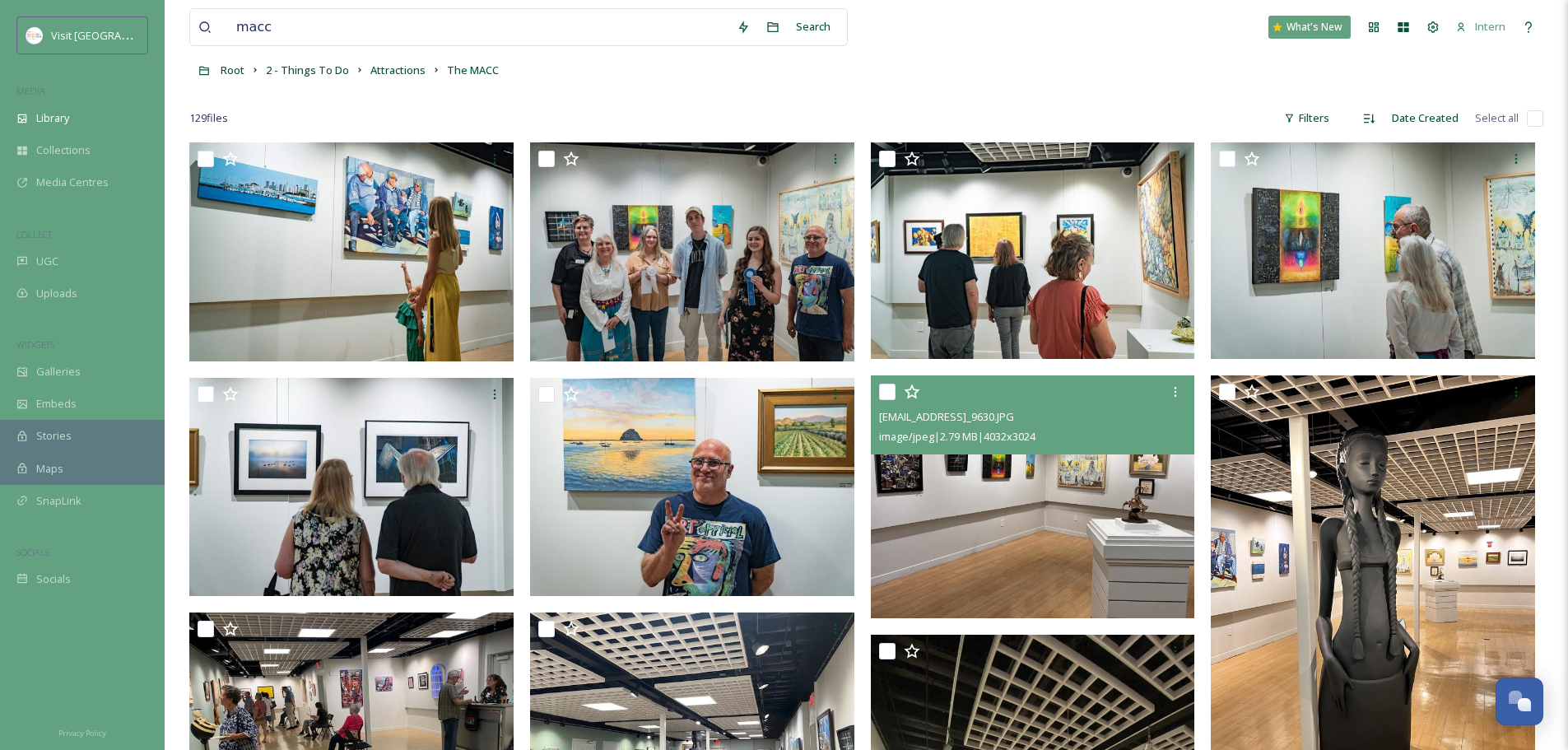
click at [1251, 486] on img at bounding box center [1375, 594] width 328 height 437
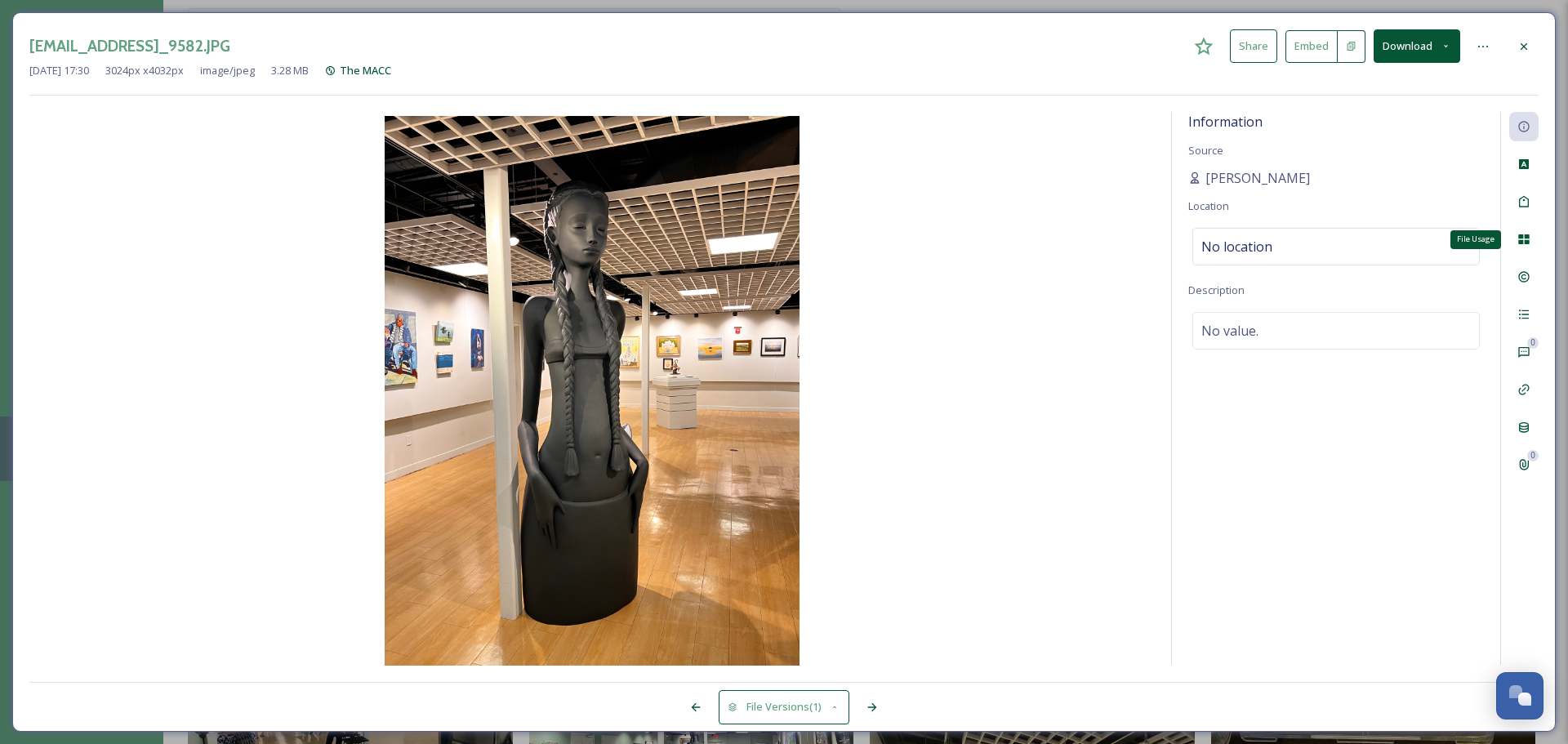
click at [1241, 237] on div "File Usage" at bounding box center [1524, 240] width 30 height 30
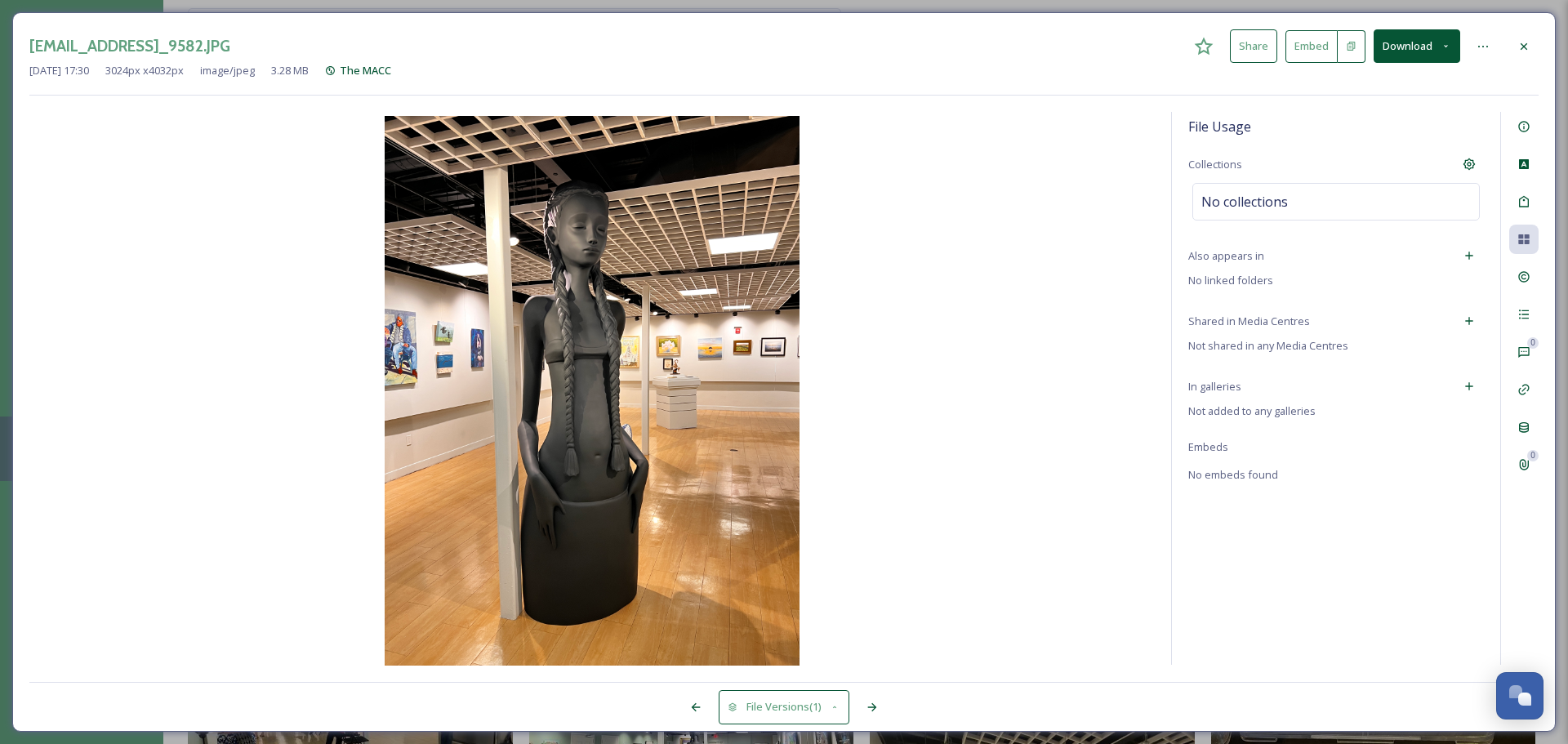
click at [1241, 386] on div at bounding box center [1469, 386] width 30 height 30
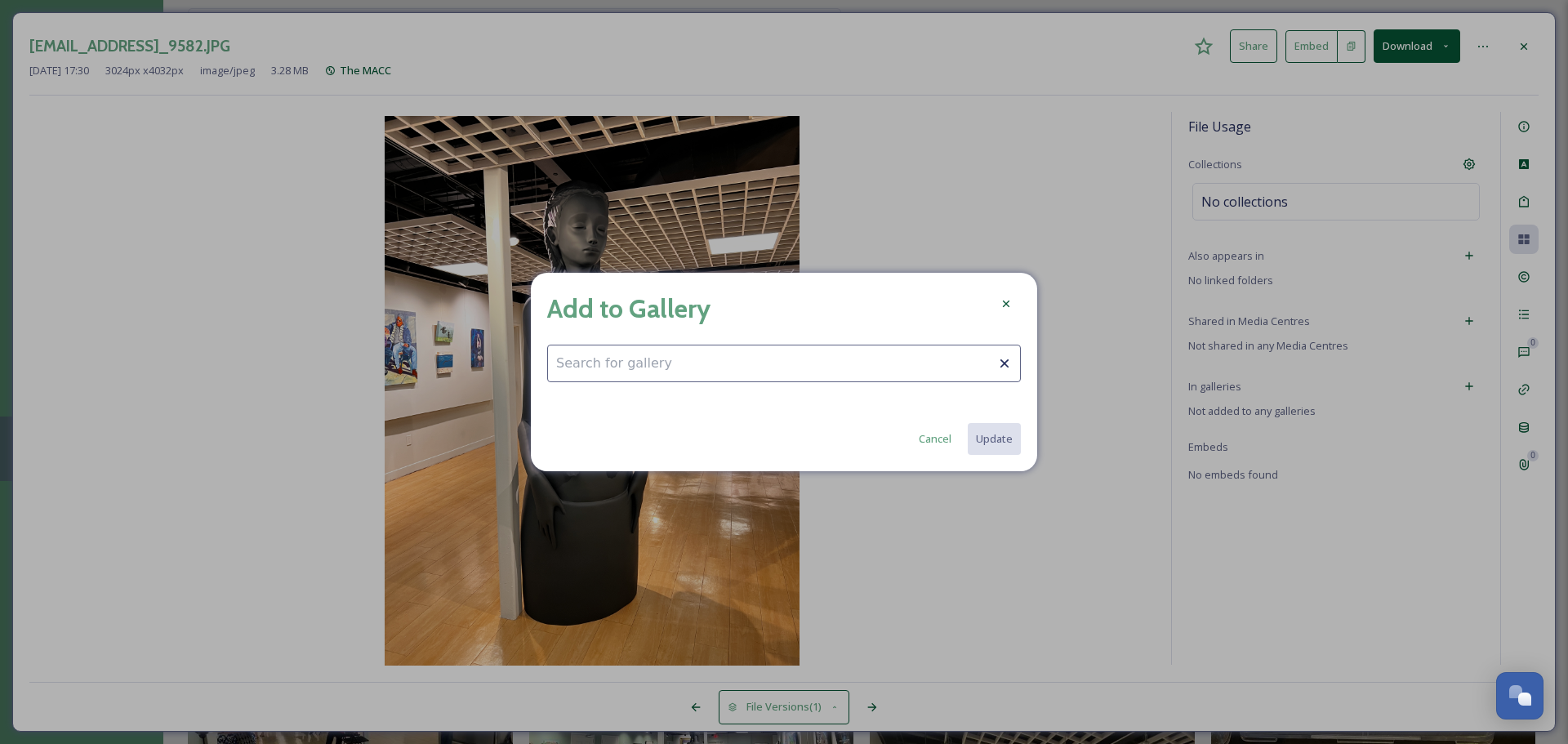
click at [846, 370] on input at bounding box center [784, 364] width 474 height 37
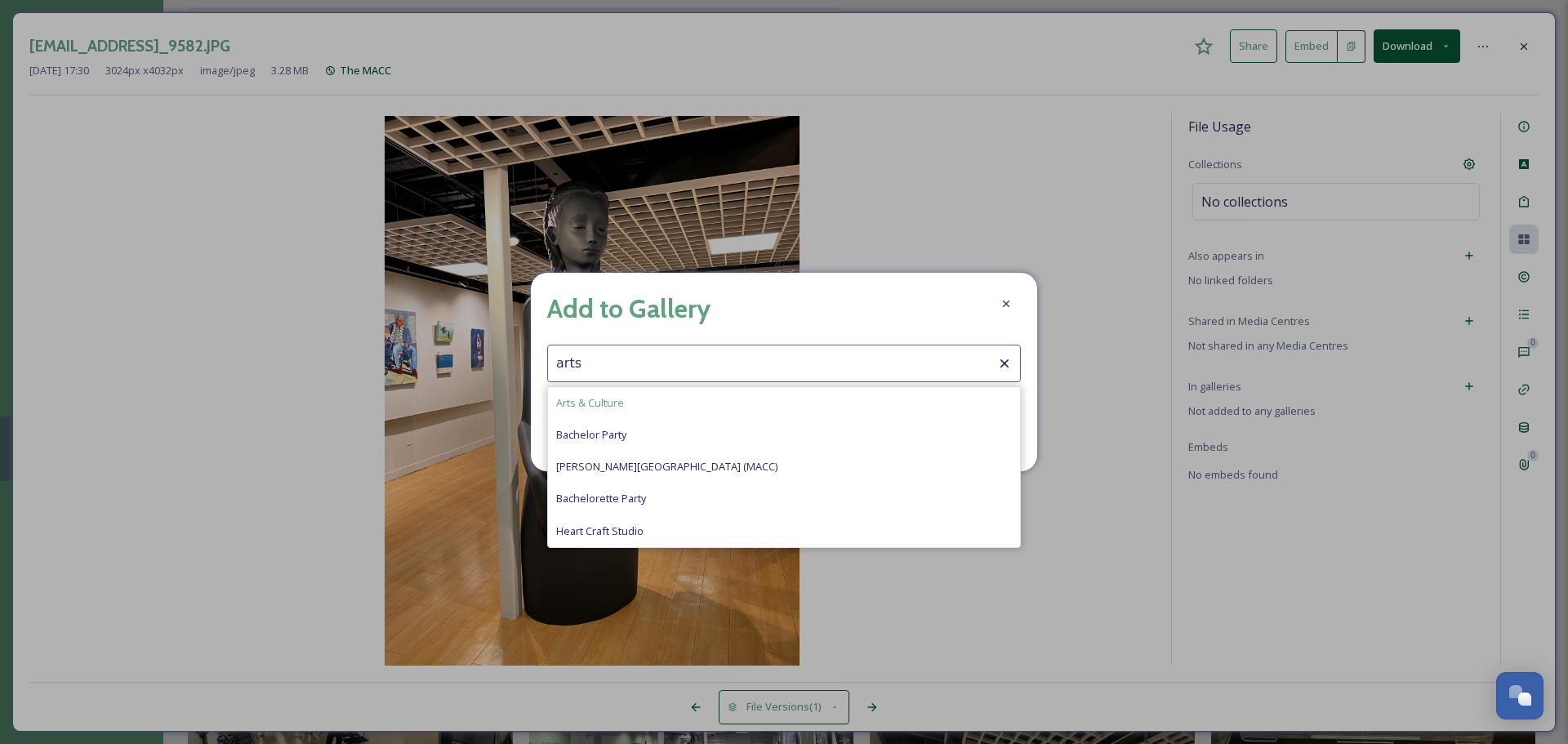
click at [645, 405] on div "Arts & Culture" at bounding box center [784, 403] width 472 height 32
type input "Arts & Culture"
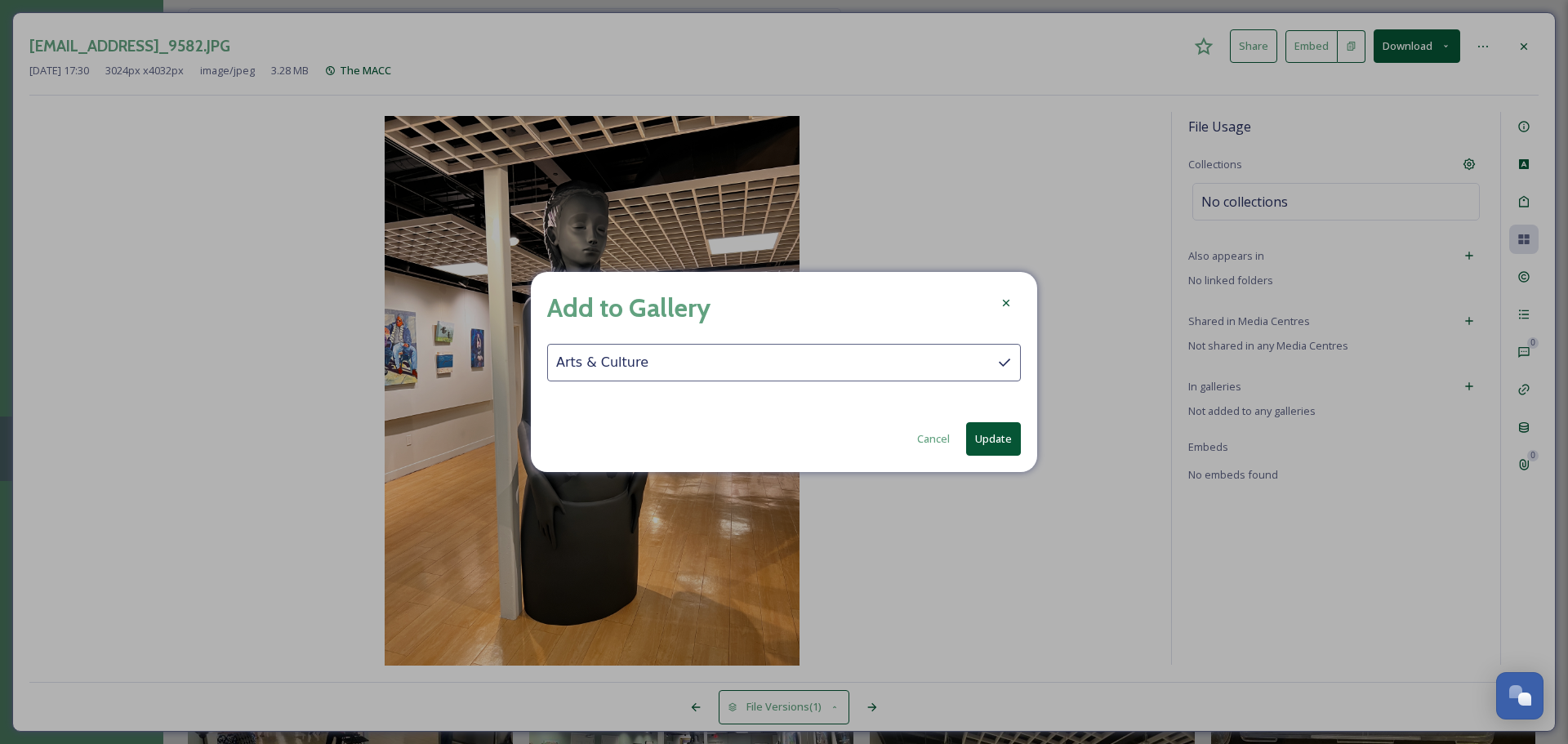
click at [1007, 437] on button "Update" at bounding box center [993, 438] width 54 height 33
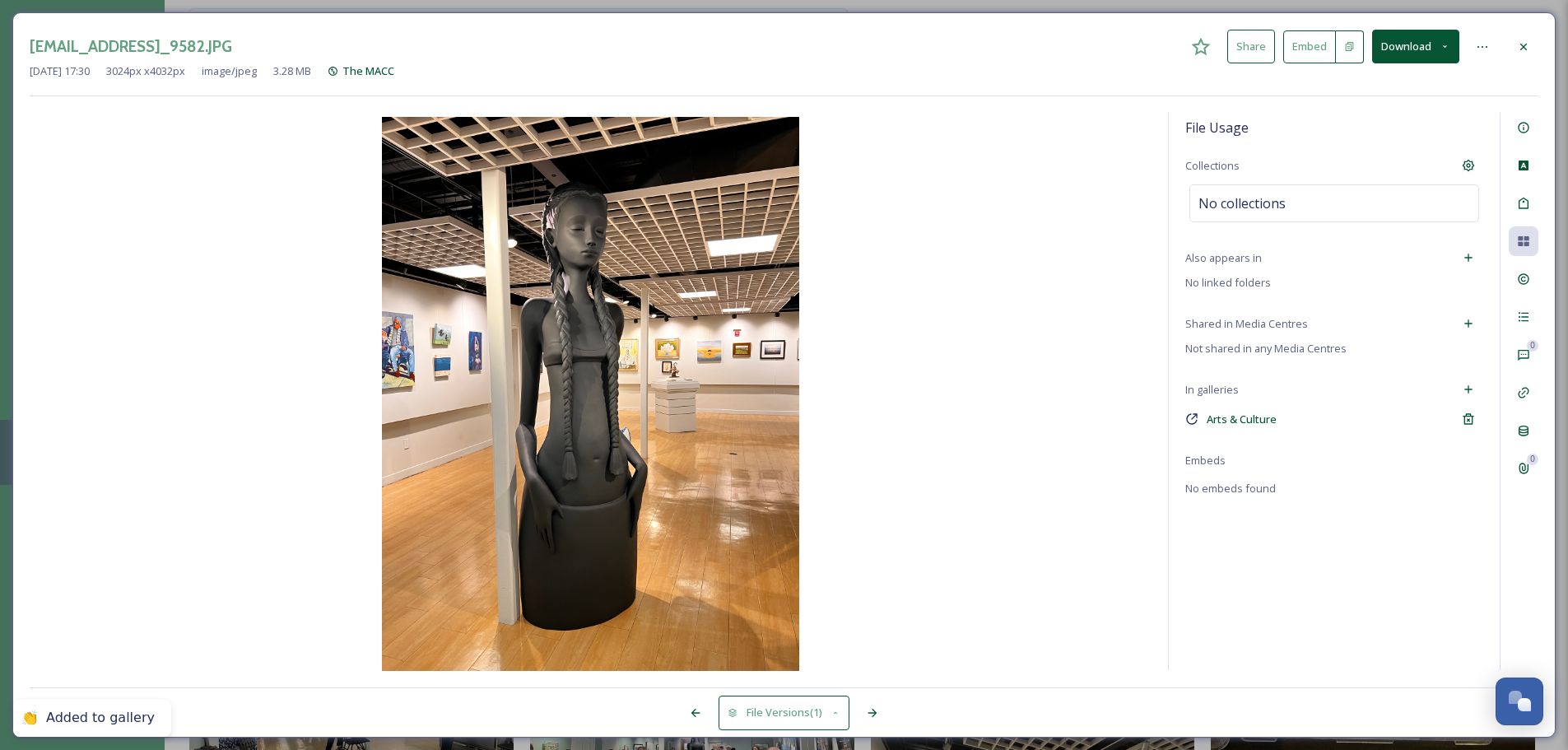
click at [1251, 45] on div at bounding box center [1523, 47] width 30 height 30
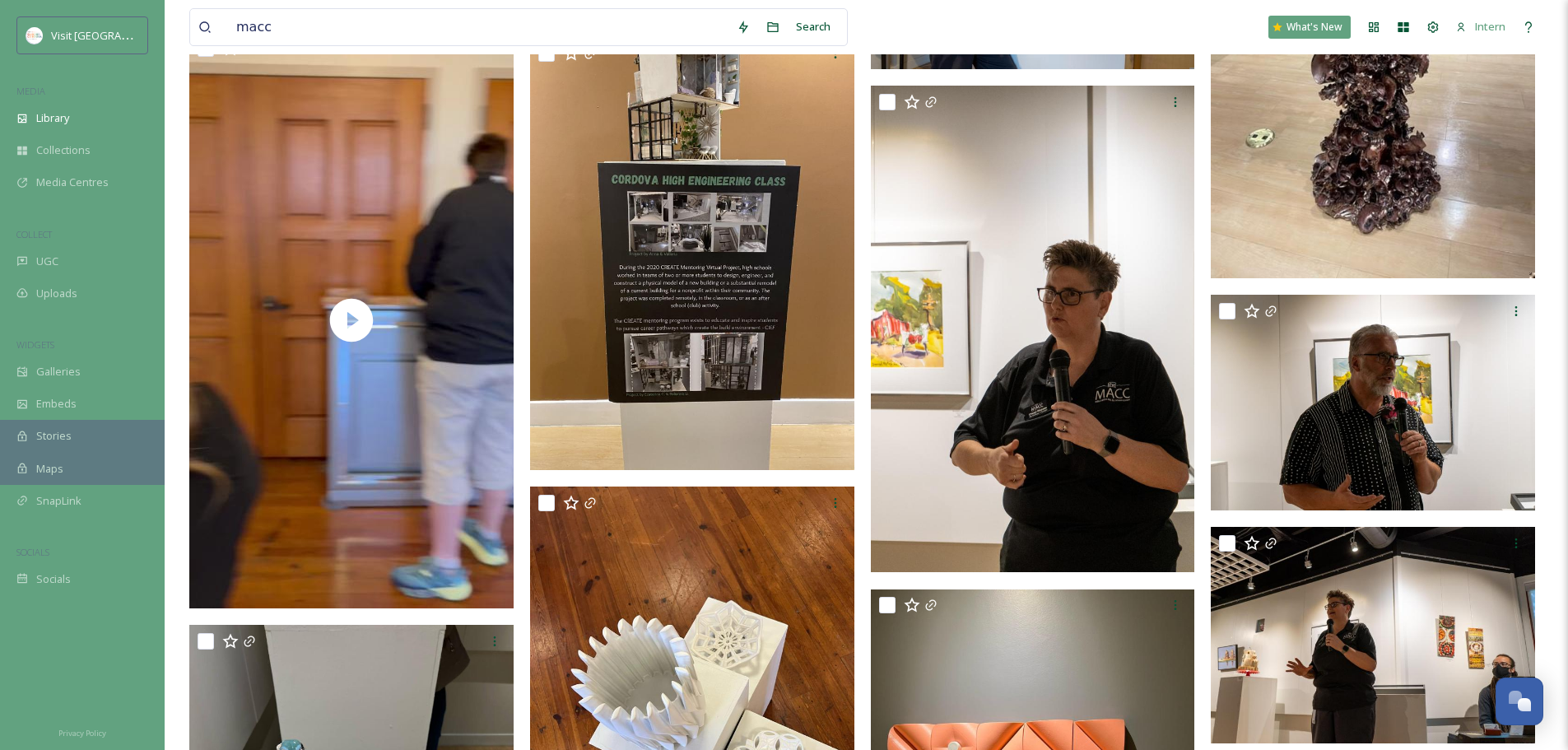
scroll to position [4118, 0]
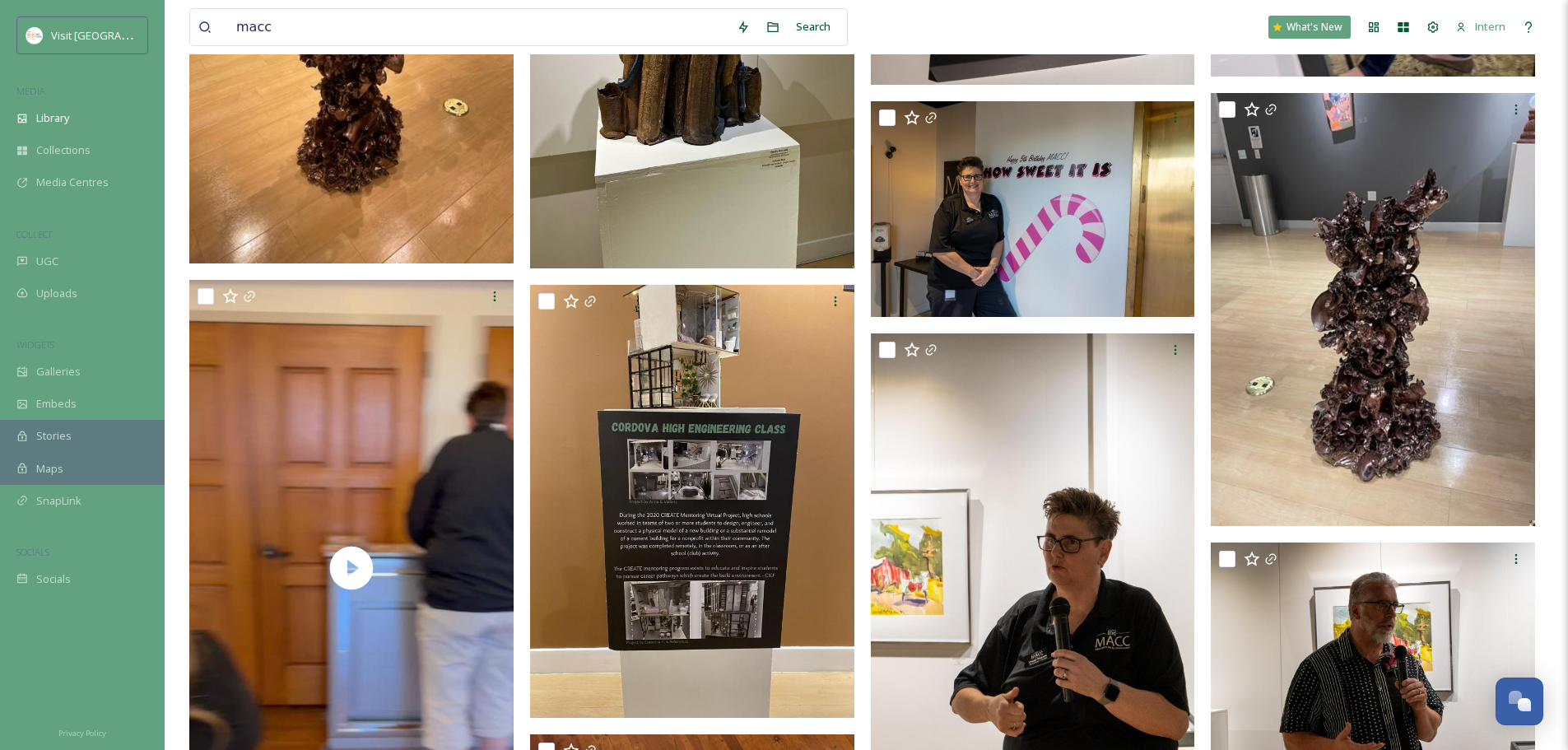
click at [209, 22] on icon at bounding box center [205, 27] width 13 height 13
click at [206, 25] on icon at bounding box center [205, 27] width 13 height 13
click at [80, 116] on div "Library" at bounding box center [82, 118] width 164 height 33
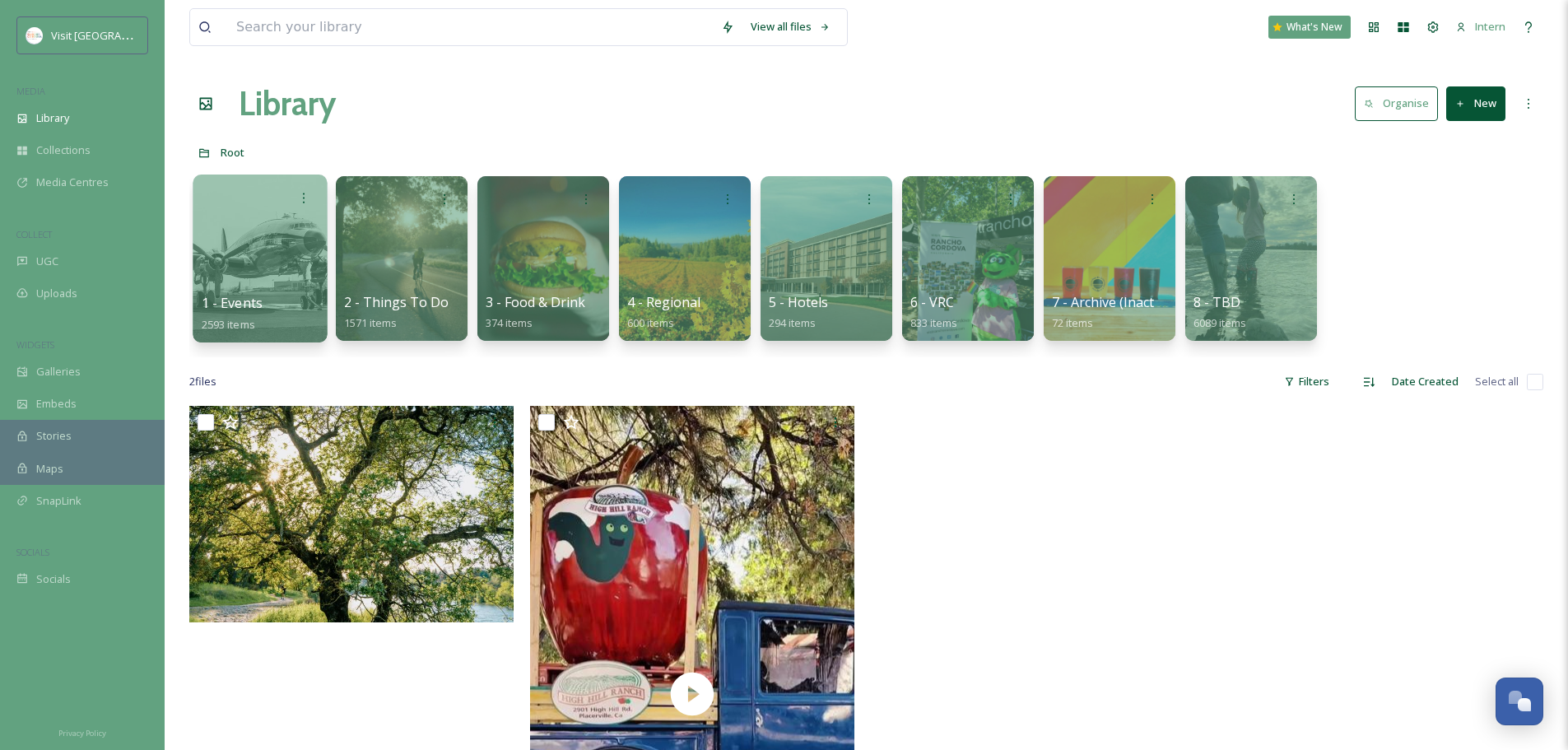
click at [307, 242] on div at bounding box center [259, 259] width 134 height 168
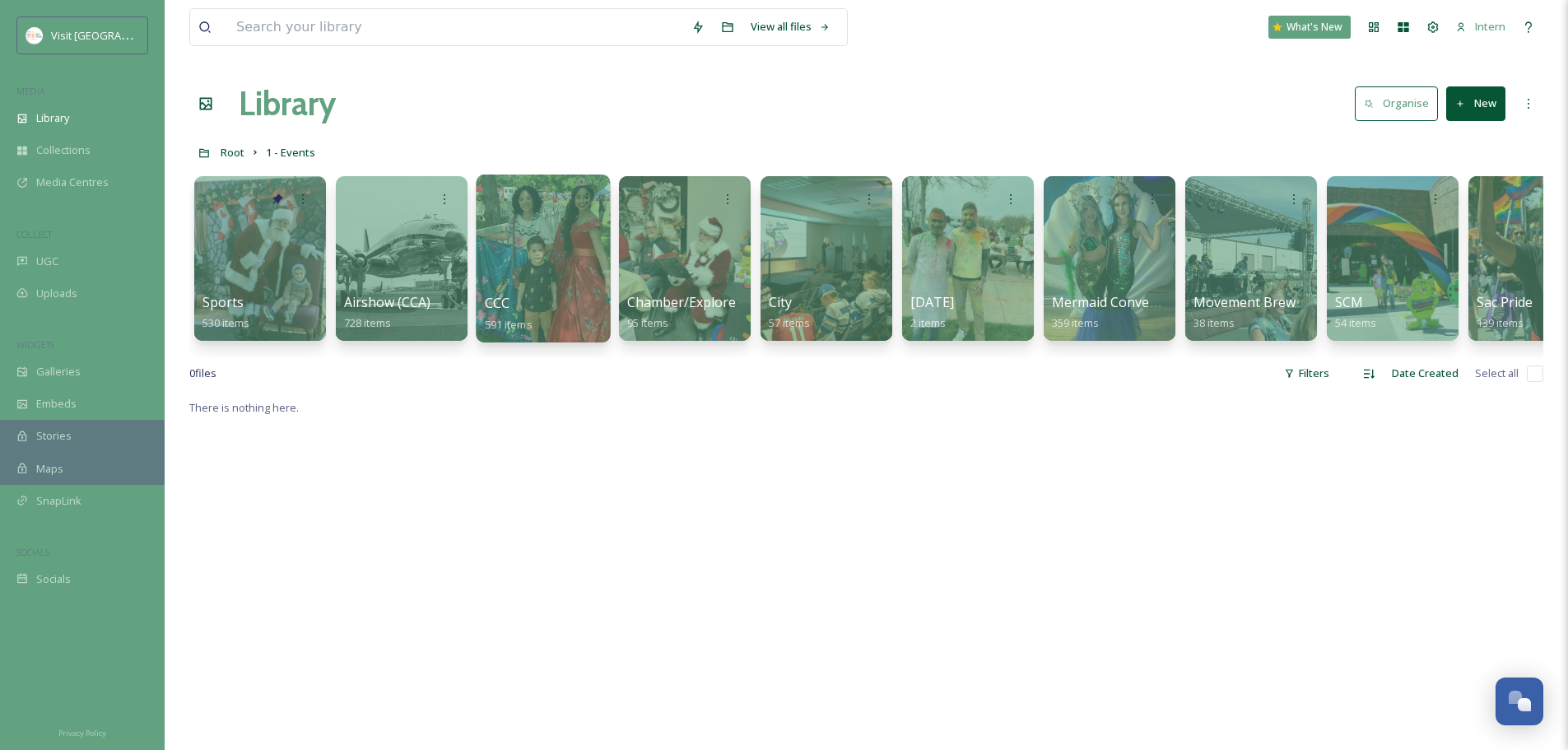
click at [498, 281] on div at bounding box center [543, 259] width 134 height 168
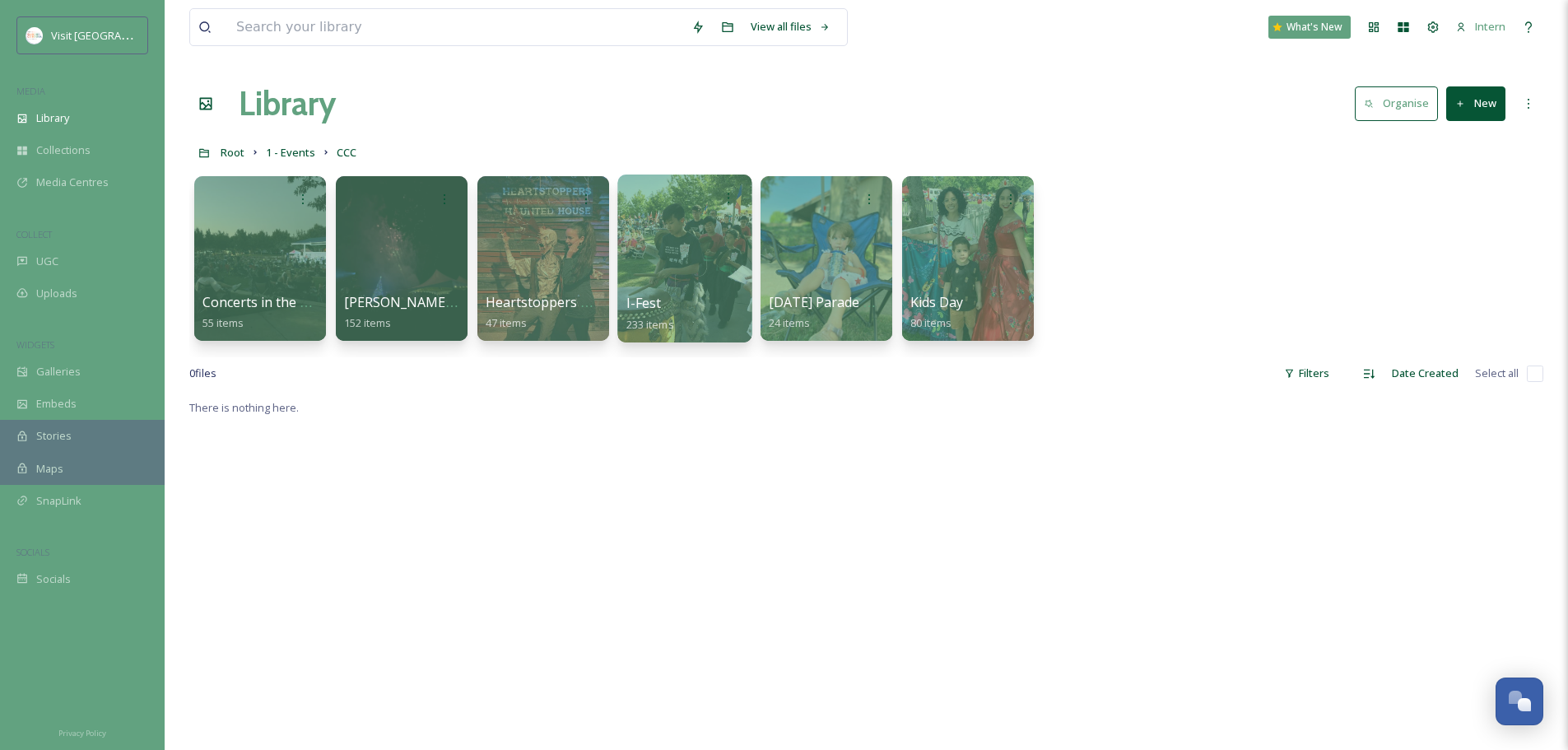
click at [723, 275] on div at bounding box center [684, 259] width 134 height 168
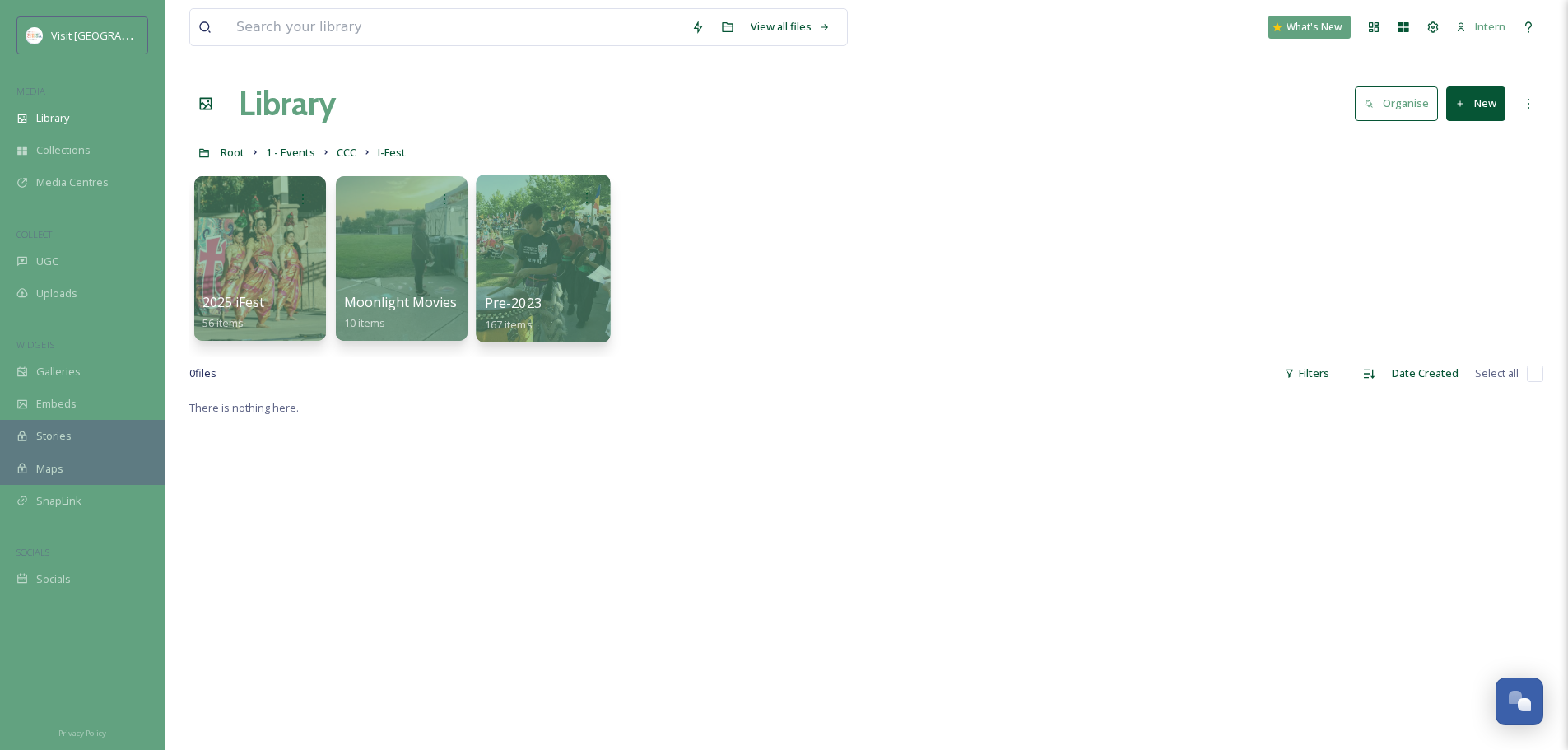
click at [500, 282] on div at bounding box center [543, 259] width 134 height 168
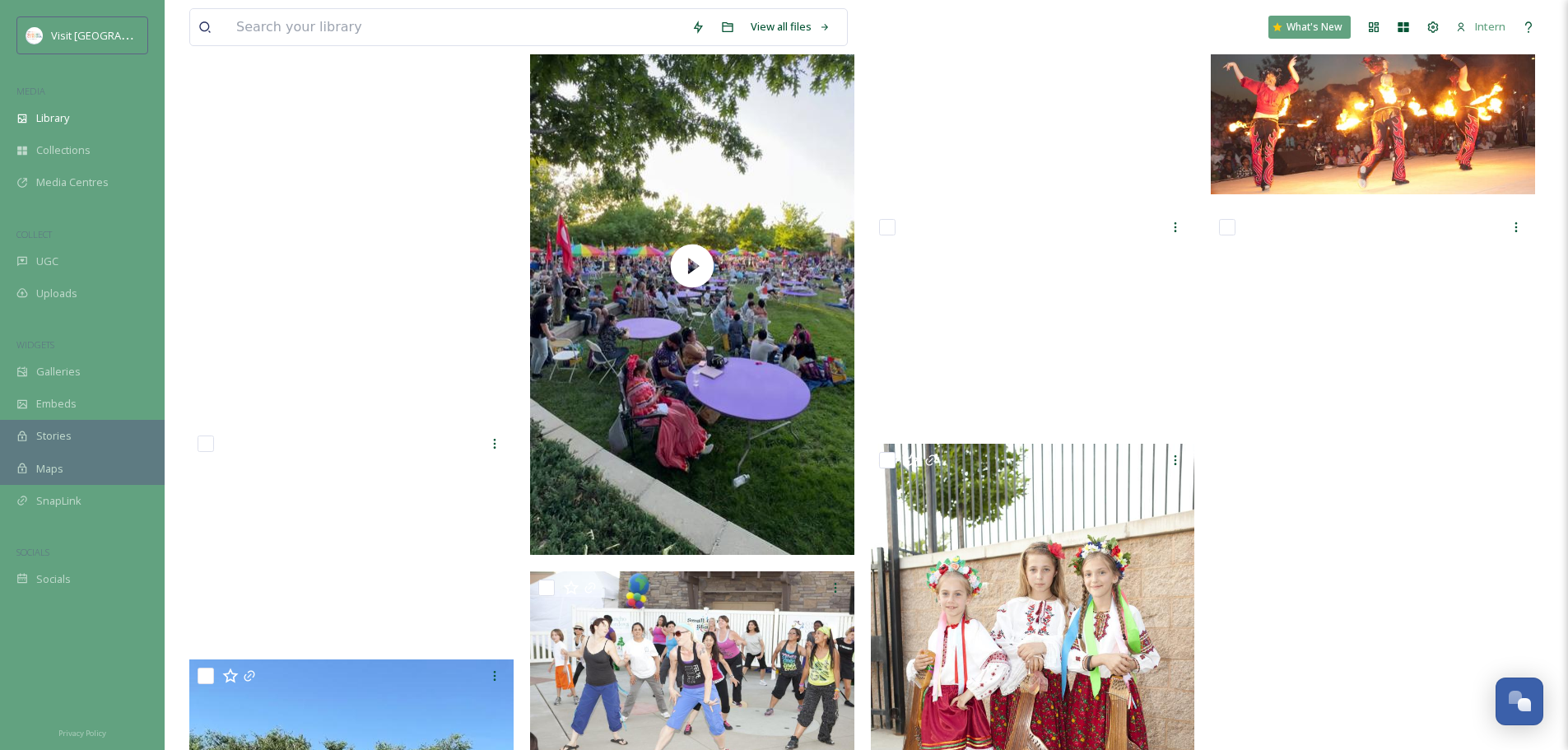
scroll to position [82, 0]
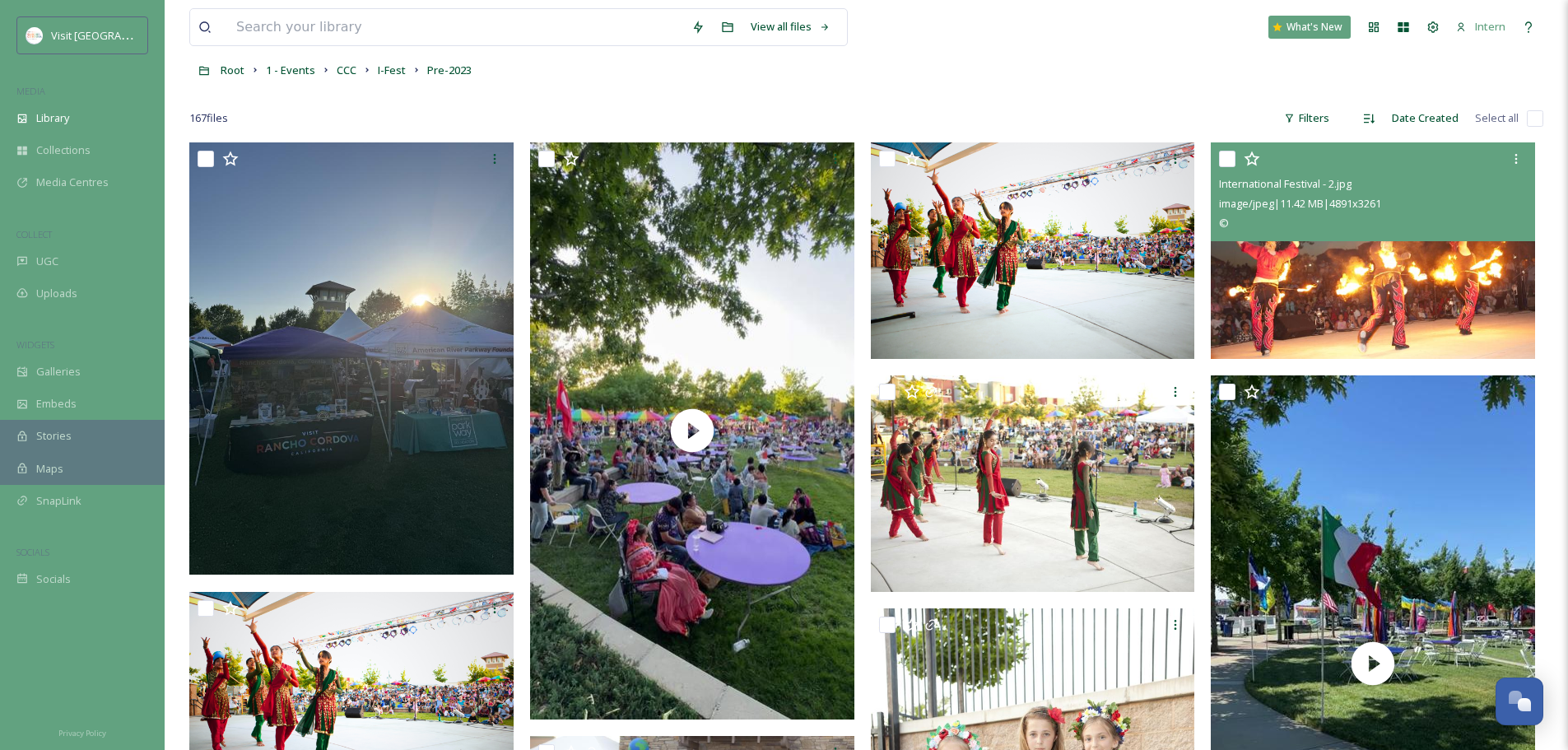
click at [1251, 313] on img at bounding box center [1373, 250] width 324 height 217
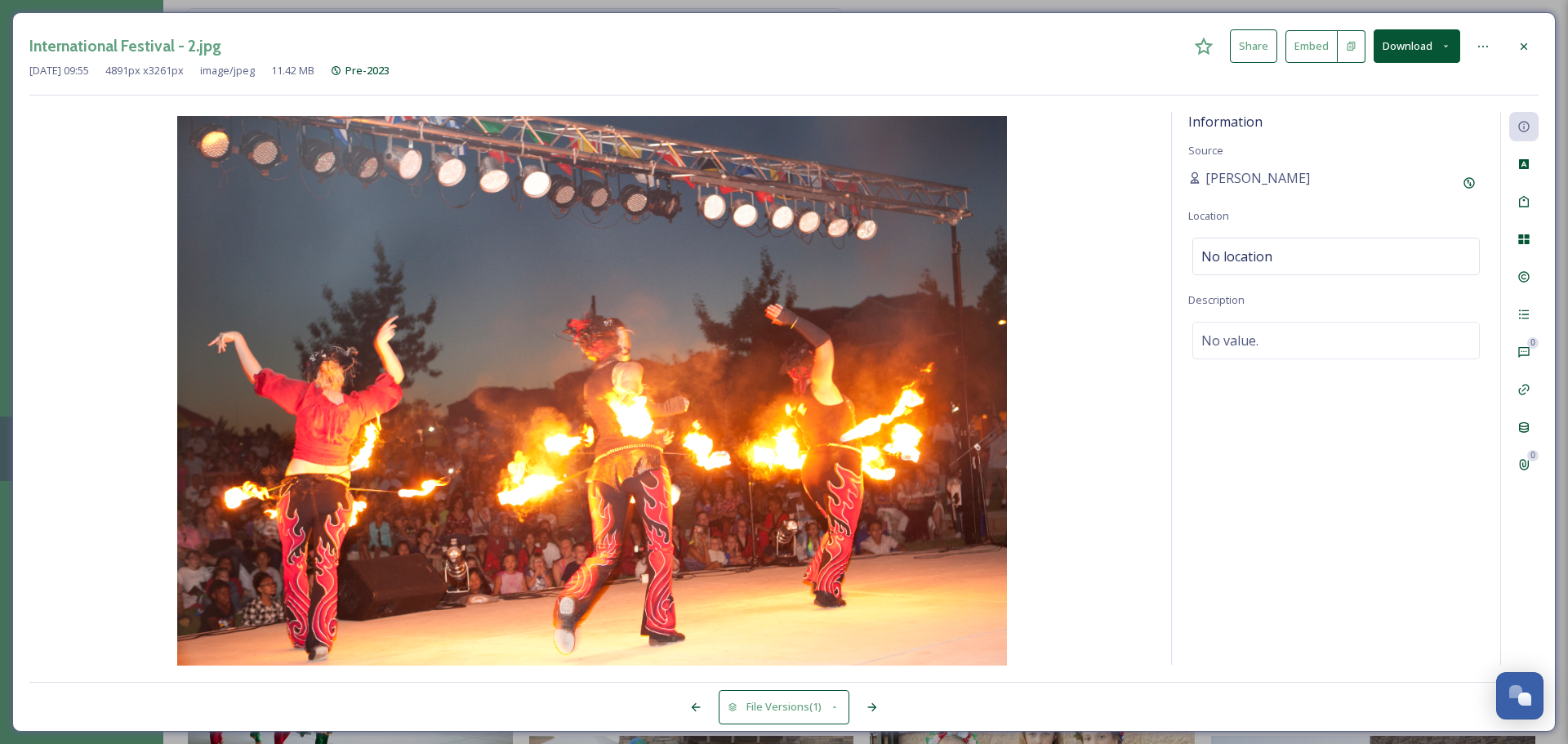
click at [1241, 46] on div at bounding box center [1524, 47] width 30 height 30
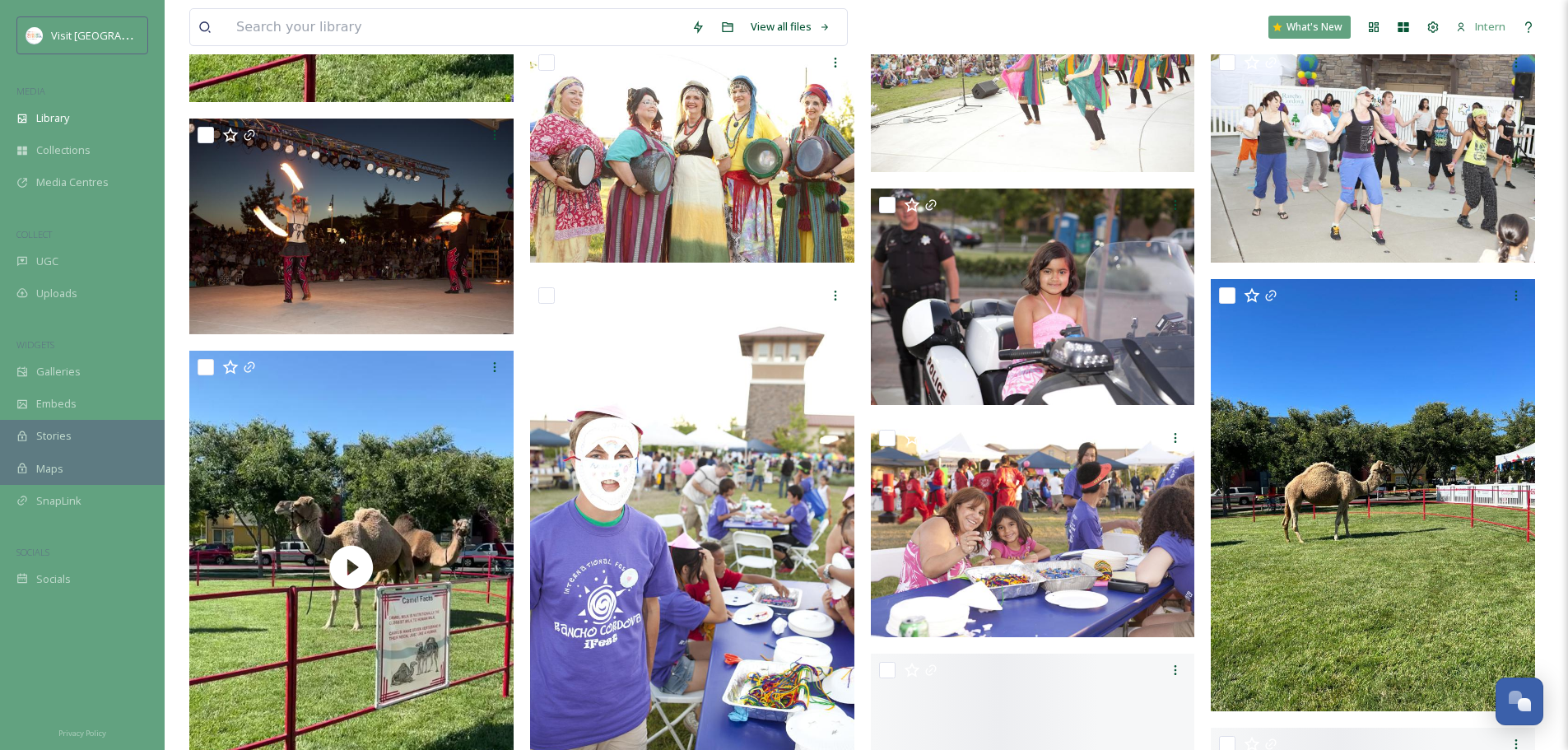
scroll to position [1318, 0]
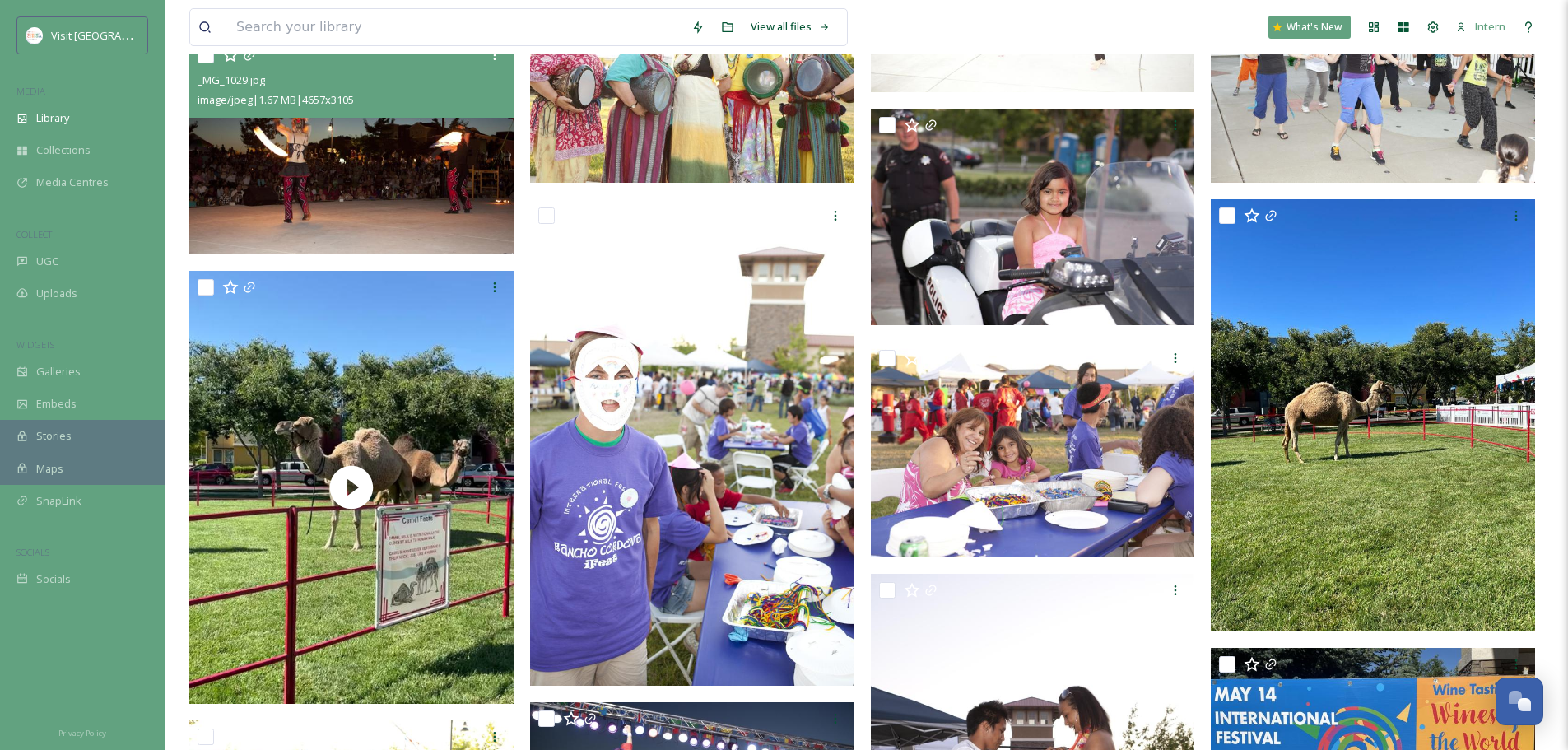
click at [358, 200] on img at bounding box center [351, 146] width 324 height 217
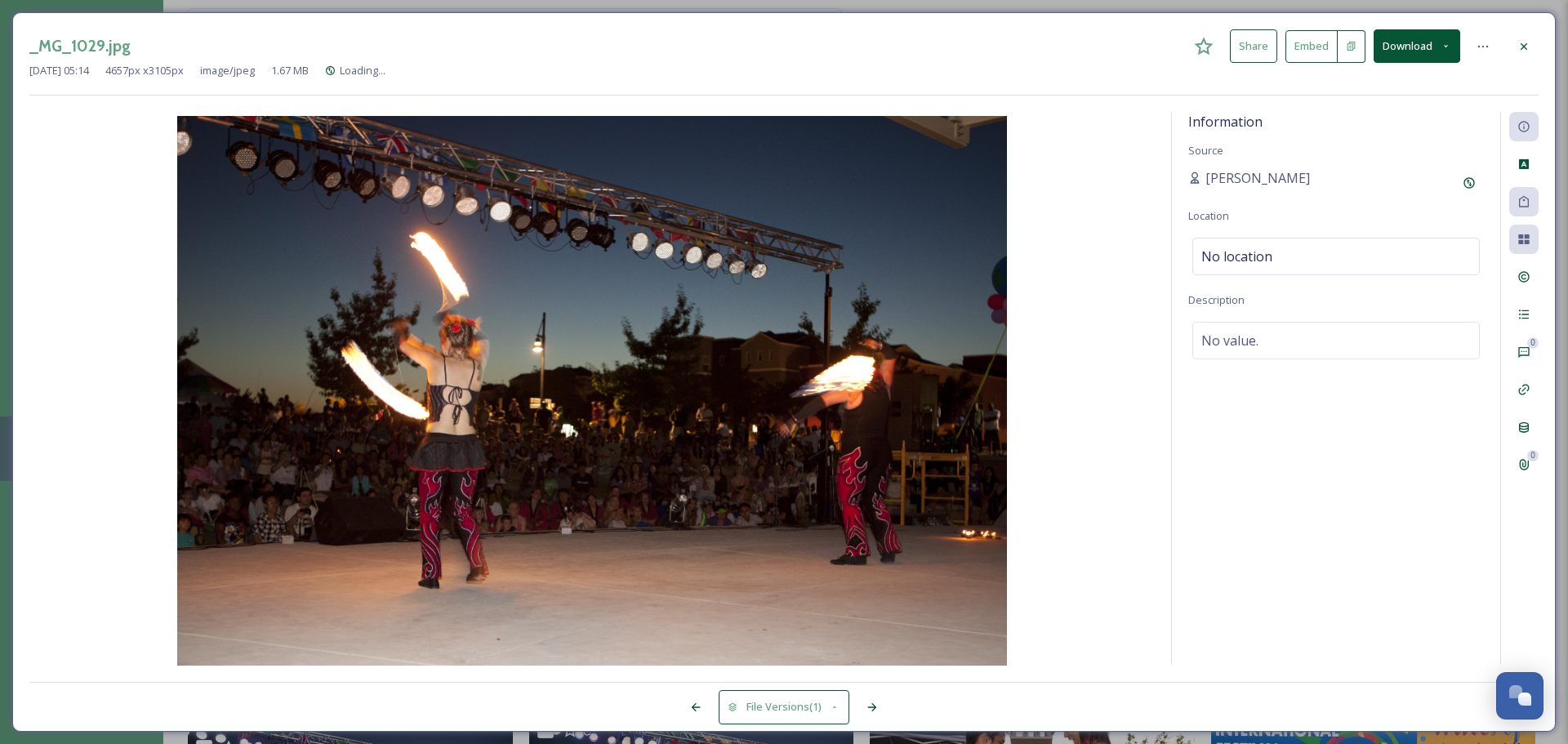
click at [1241, 48] on icon at bounding box center [1523, 46] width 13 height 13
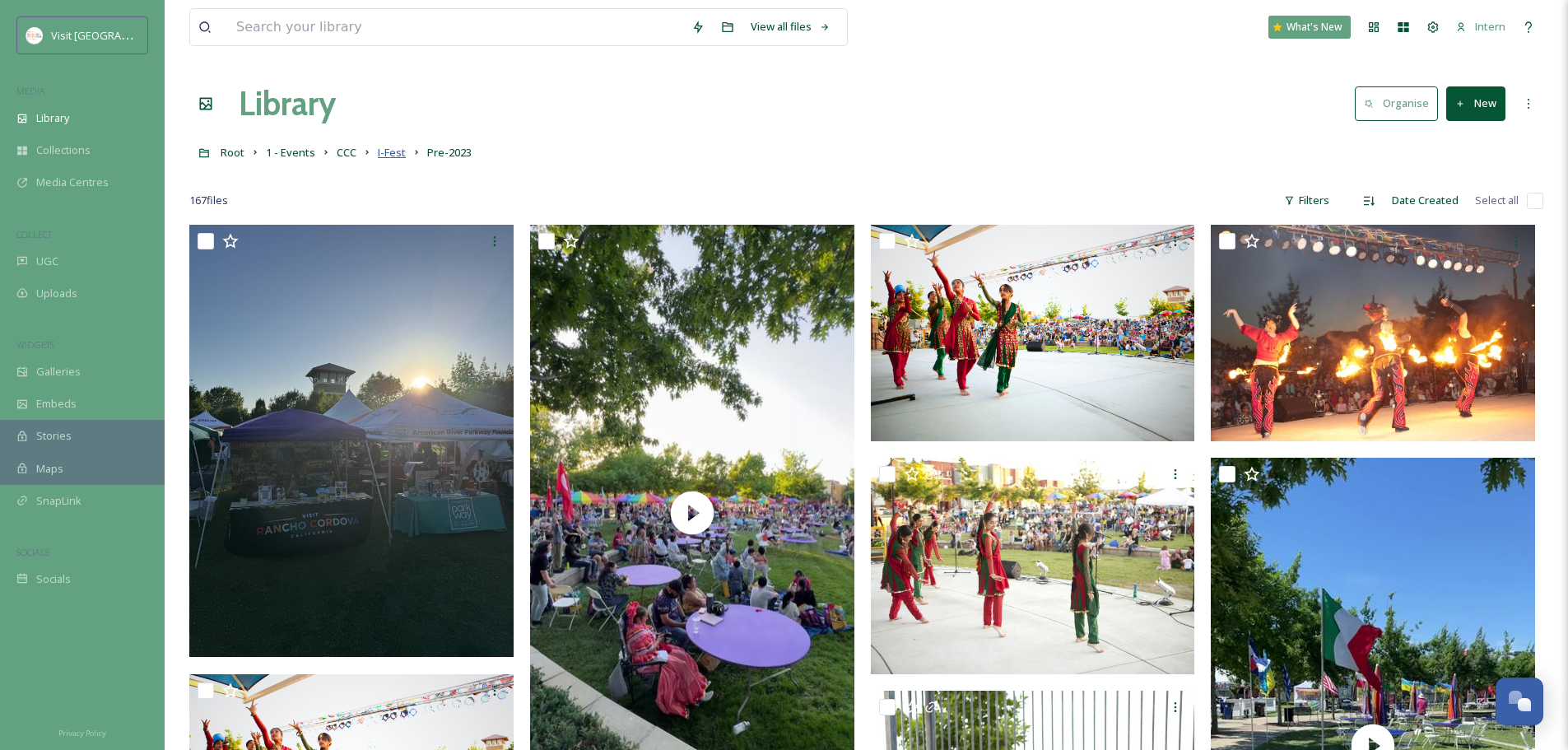
click at [382, 149] on span "I-Fest" at bounding box center [392, 152] width 28 height 15
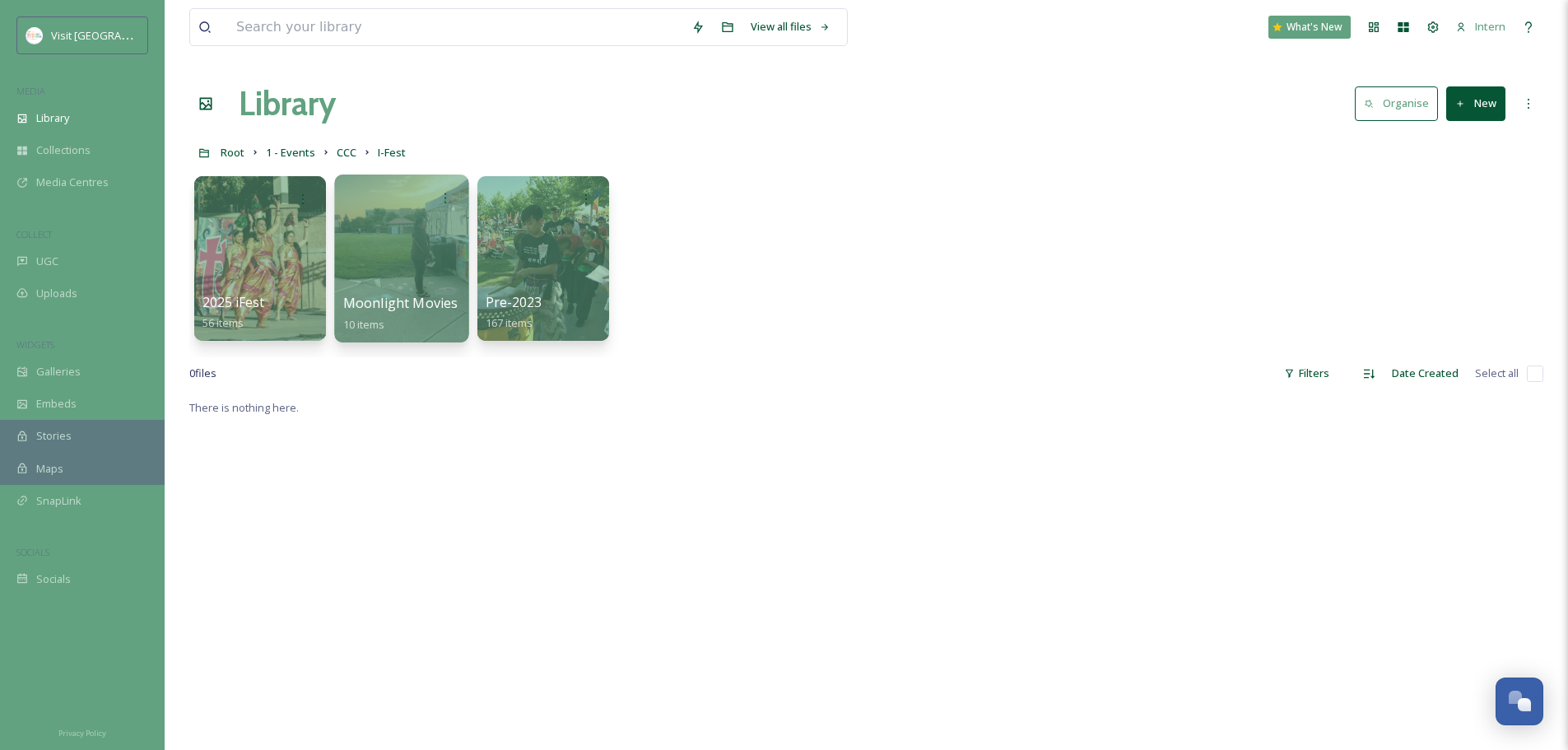
click at [384, 293] on div "Moonlight Movies 10 items" at bounding box center [402, 313] width 118 height 41
click at [377, 302] on span "Moonlight Movies" at bounding box center [401, 302] width 116 height 18
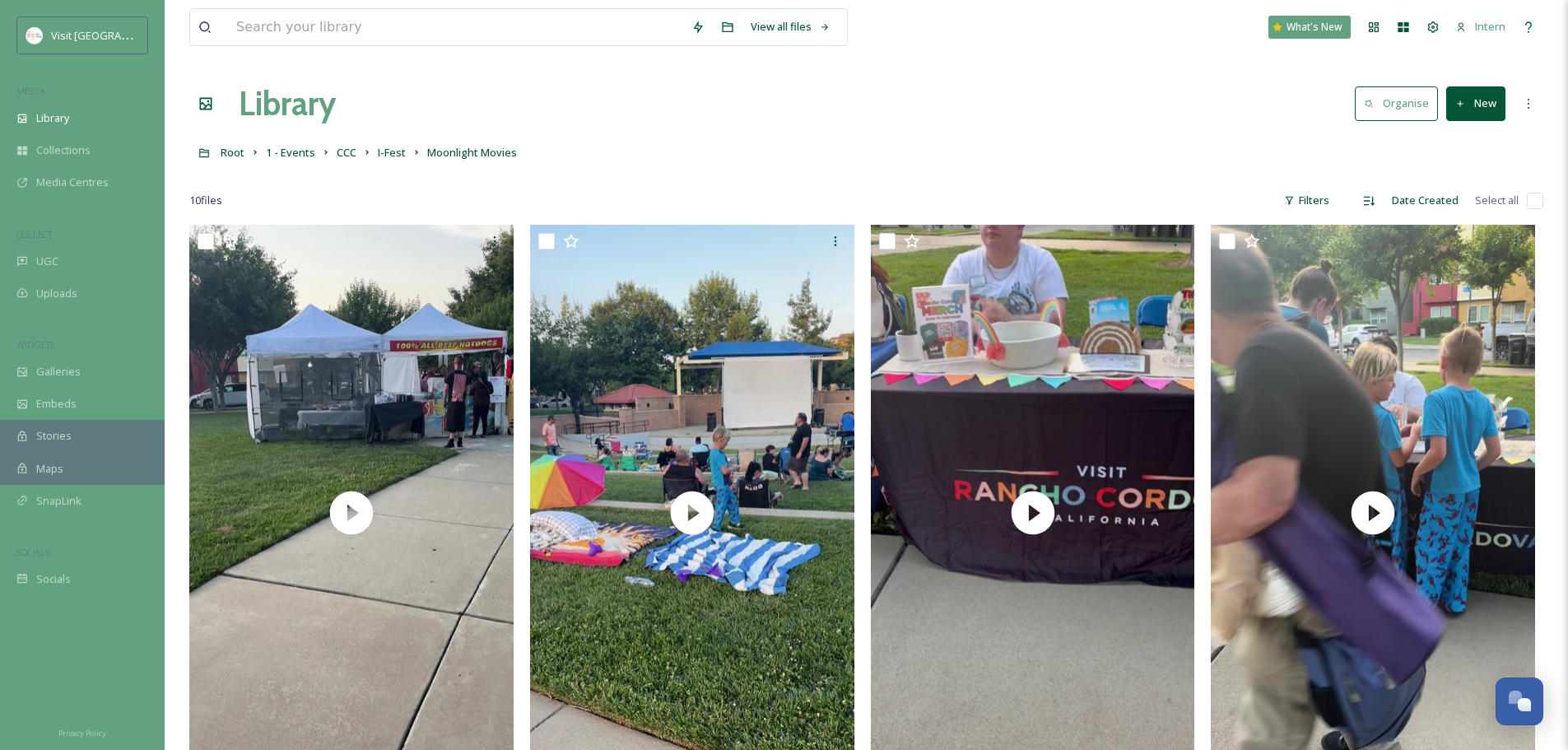
click at [375, 155] on div "Root 1 - Events CCC I-Fest Moonlight Movies" at bounding box center [866, 152] width 1354 height 32
click at [383, 153] on span "I-Fest" at bounding box center [392, 152] width 28 height 15
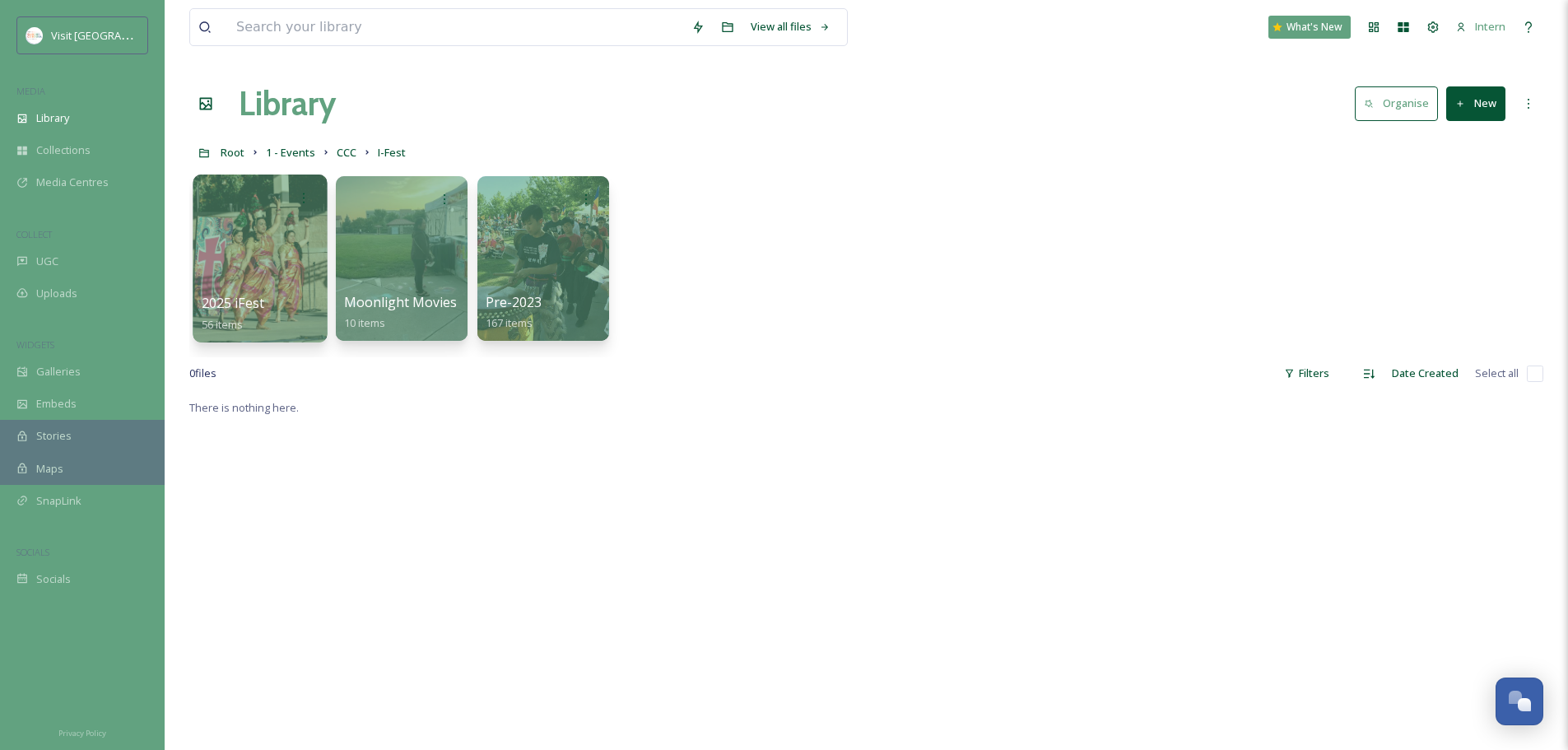
click at [233, 295] on span "2025 iFest" at bounding box center [234, 302] width 63 height 18
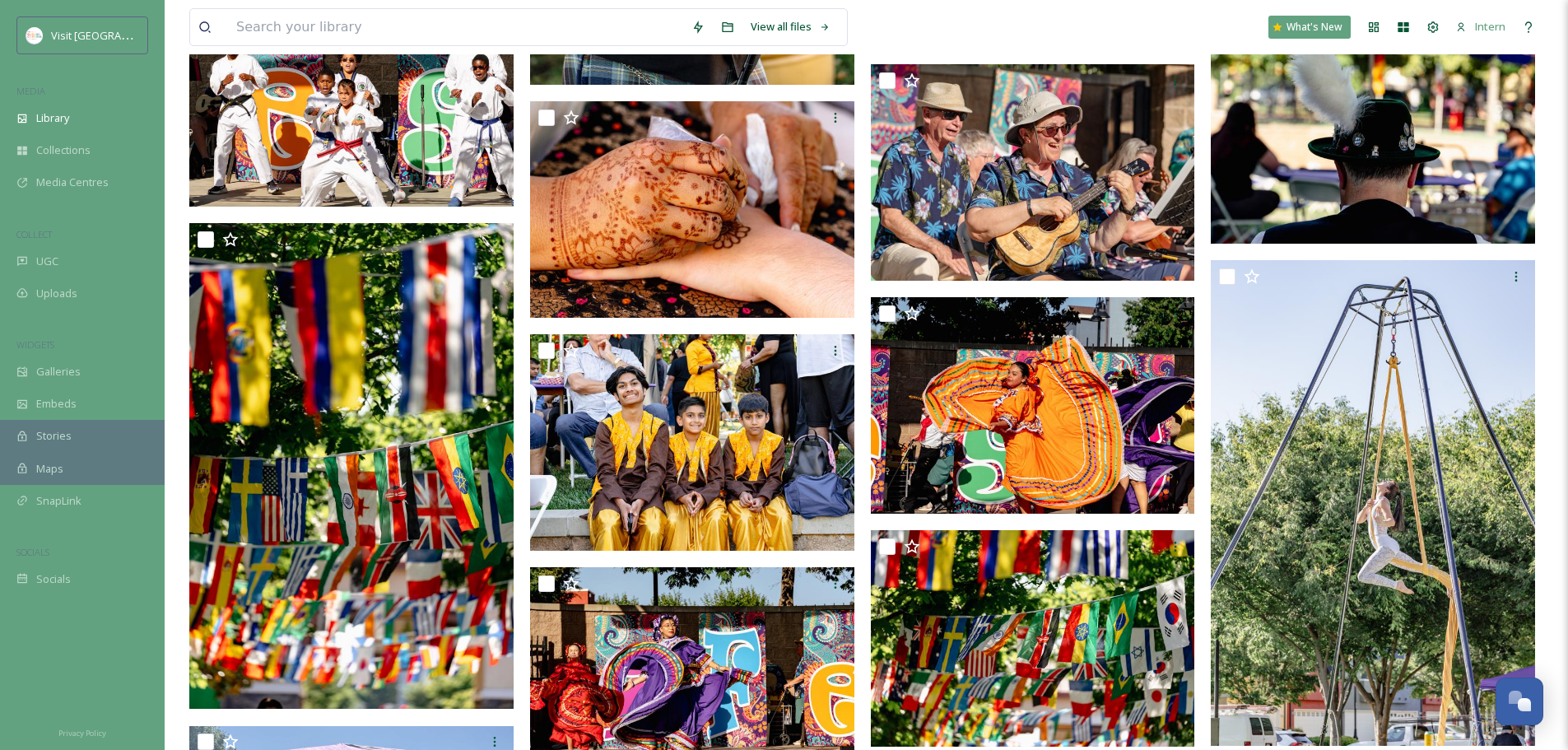
scroll to position [1400, 0]
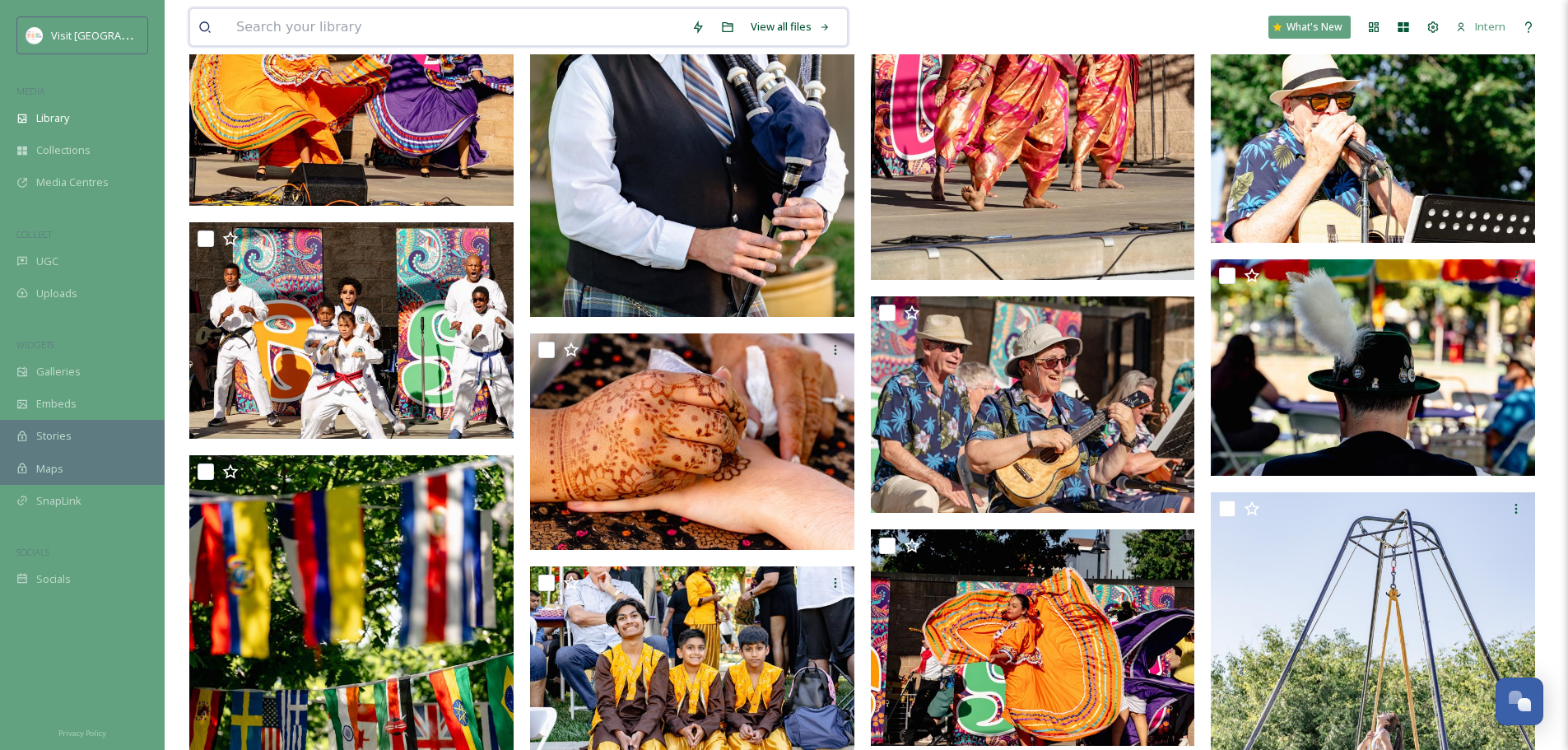
click at [327, 33] on input at bounding box center [455, 27] width 455 height 36
type input "art"
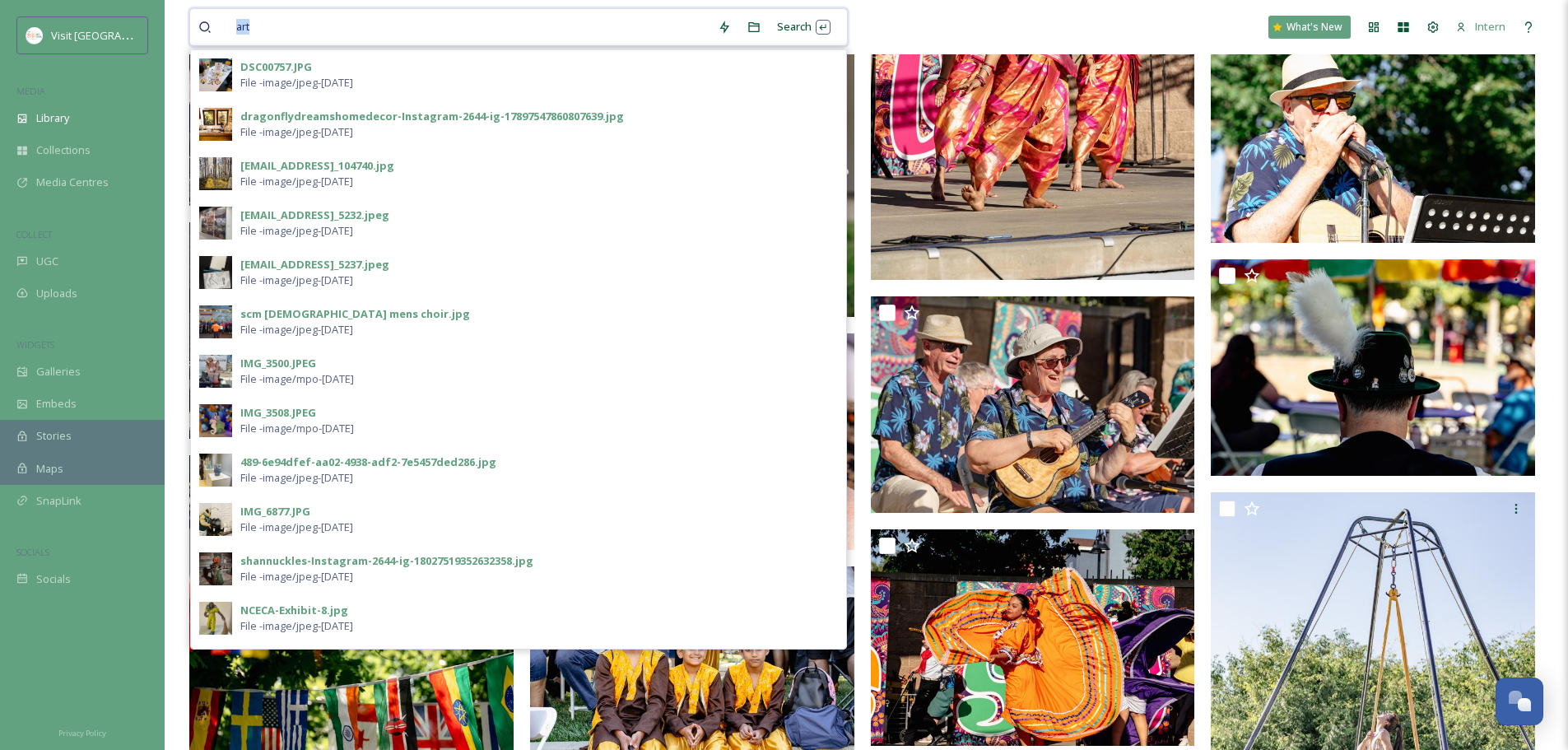
drag, startPoint x: 253, startPoint y: 26, endPoint x: 224, endPoint y: 22, distance: 29.3
click at [224, 22] on div "art" at bounding box center [454, 27] width 511 height 36
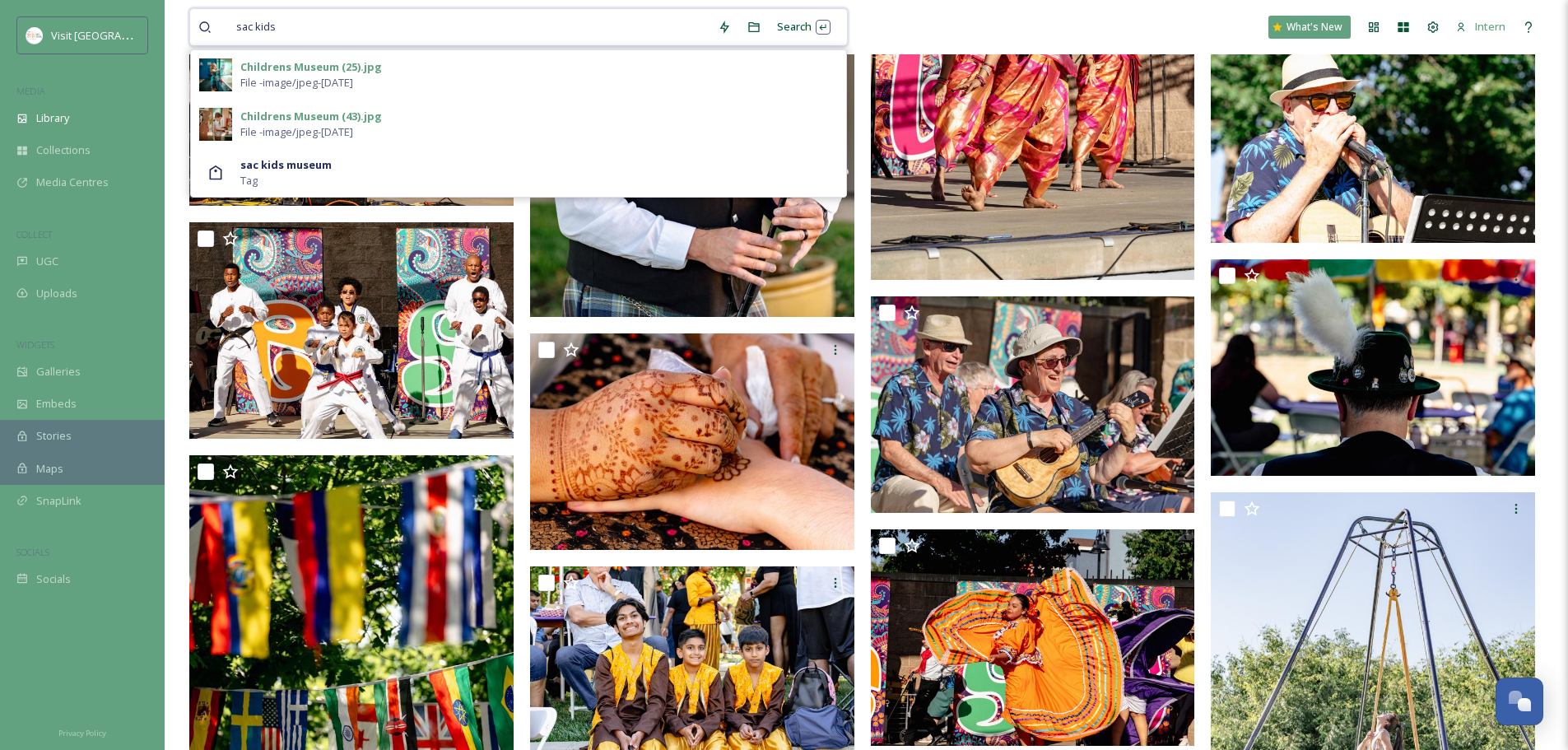
drag, startPoint x: 309, startPoint y: 19, endPoint x: 182, endPoint y: 19, distance: 127.0
click at [286, 30] on input at bounding box center [497, 27] width 424 height 36
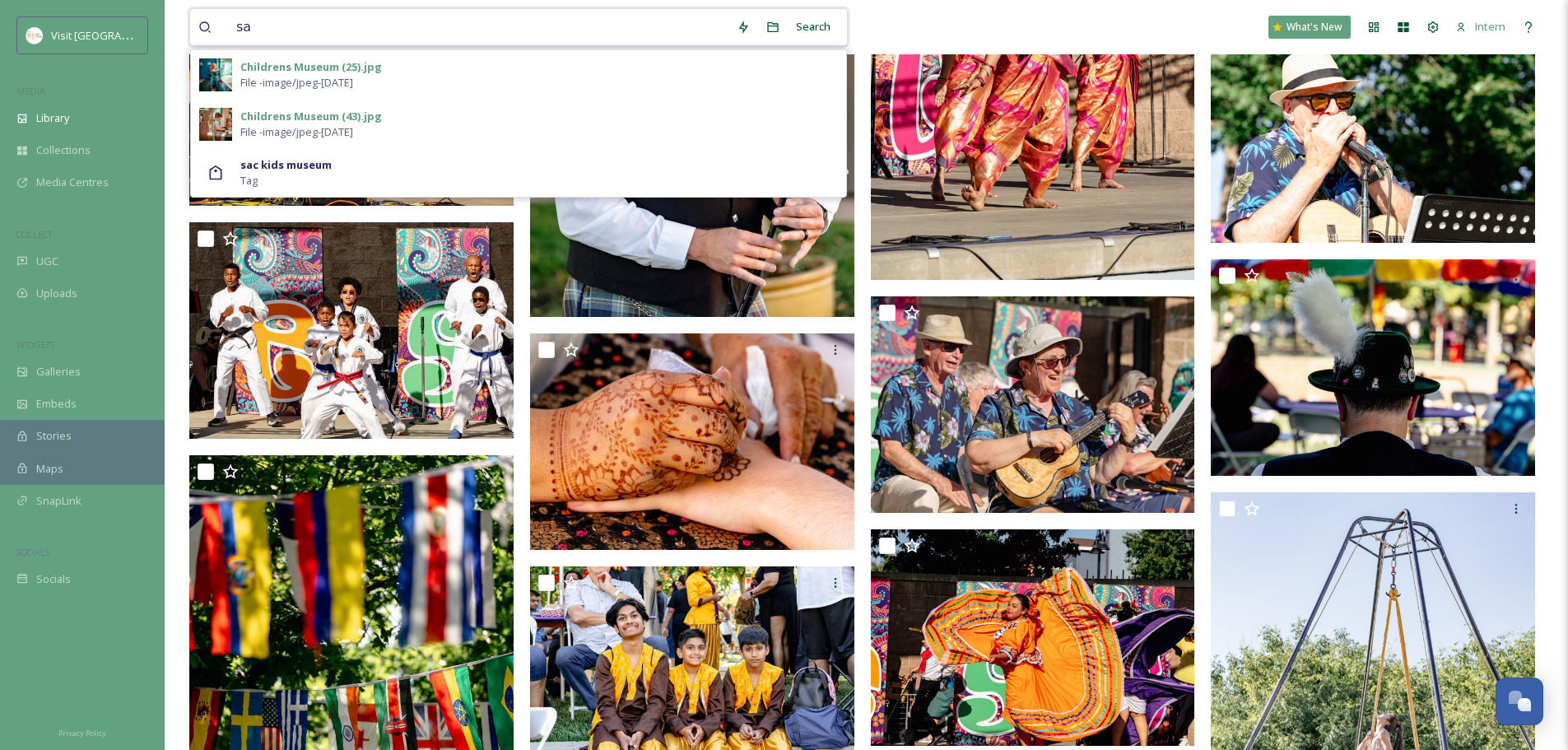
type input "s"
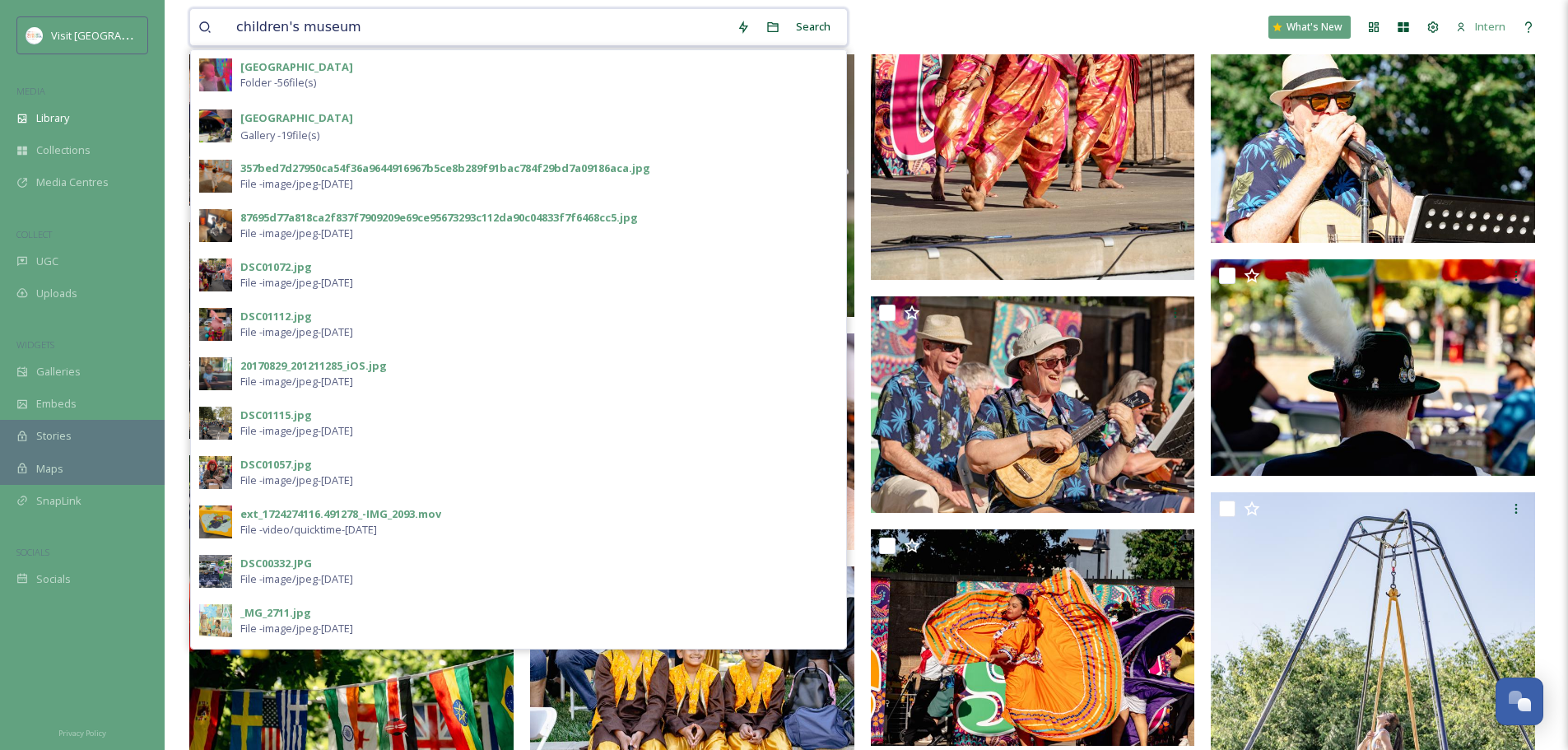
type input "children's museum"
click at [316, 81] on span "Folder - 56 file(s)" at bounding box center [278, 83] width 75 height 15
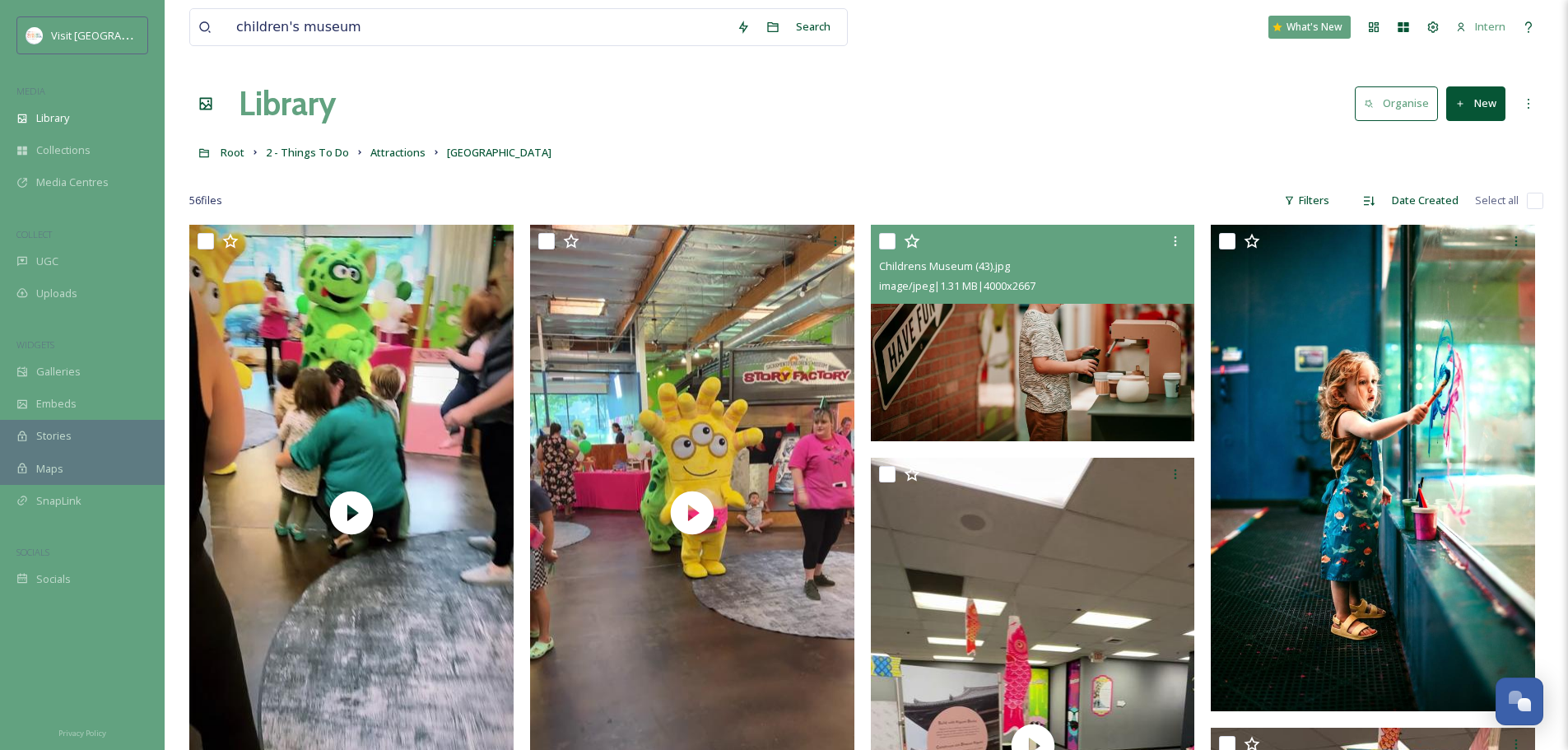
click at [961, 367] on img at bounding box center [1033, 333] width 324 height 217
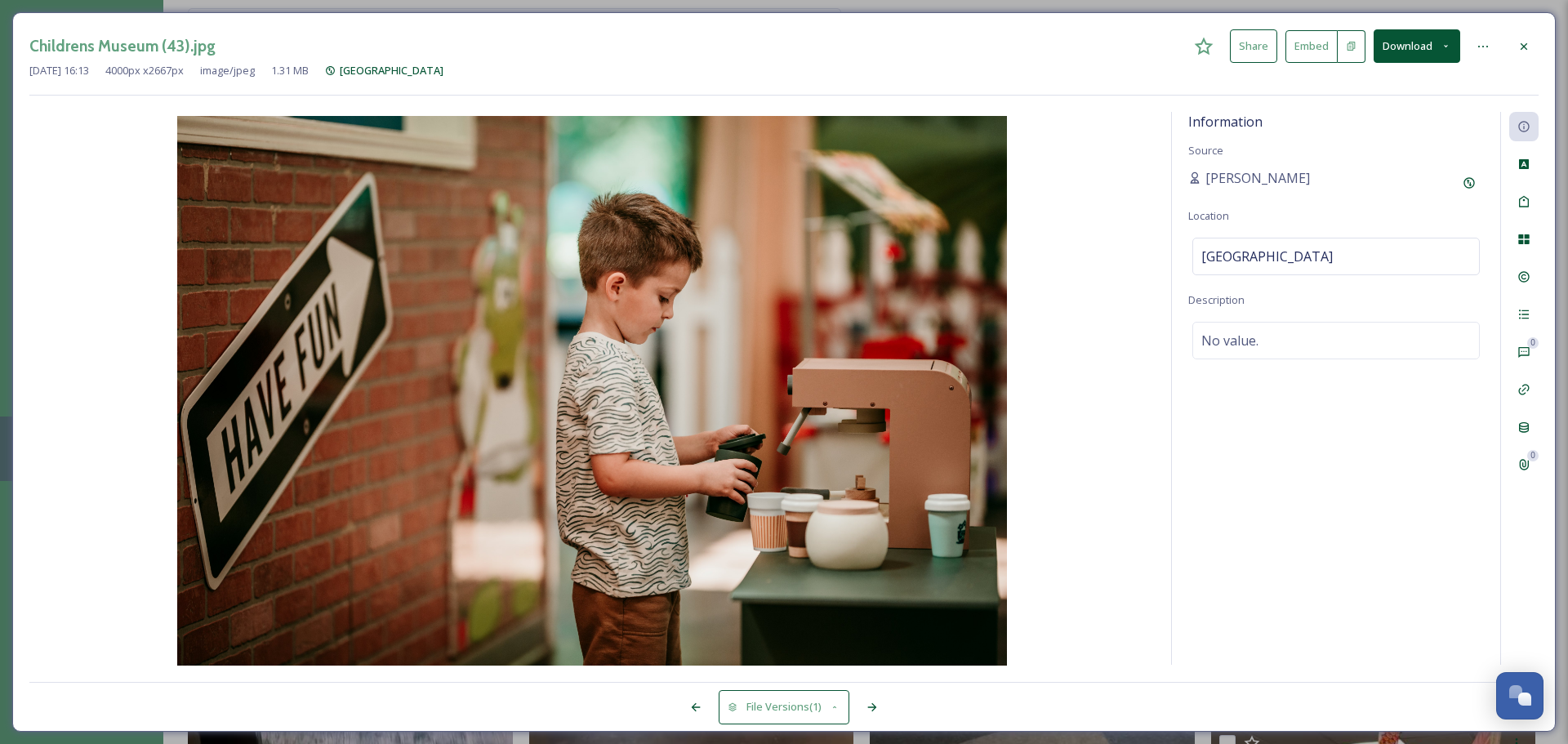
click at [1241, 45] on div at bounding box center [1524, 47] width 30 height 30
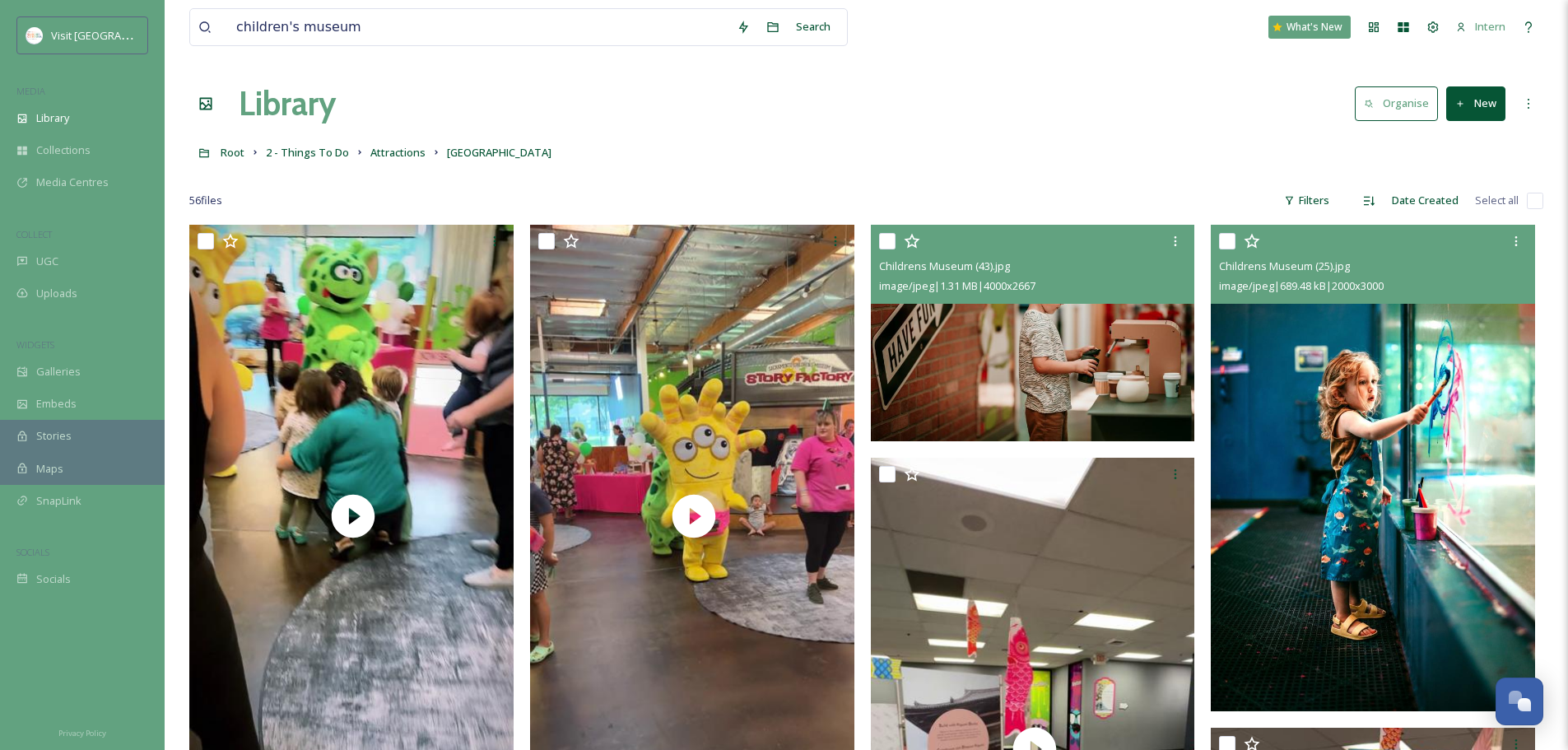
click at [1251, 393] on img at bounding box center [1373, 468] width 324 height 486
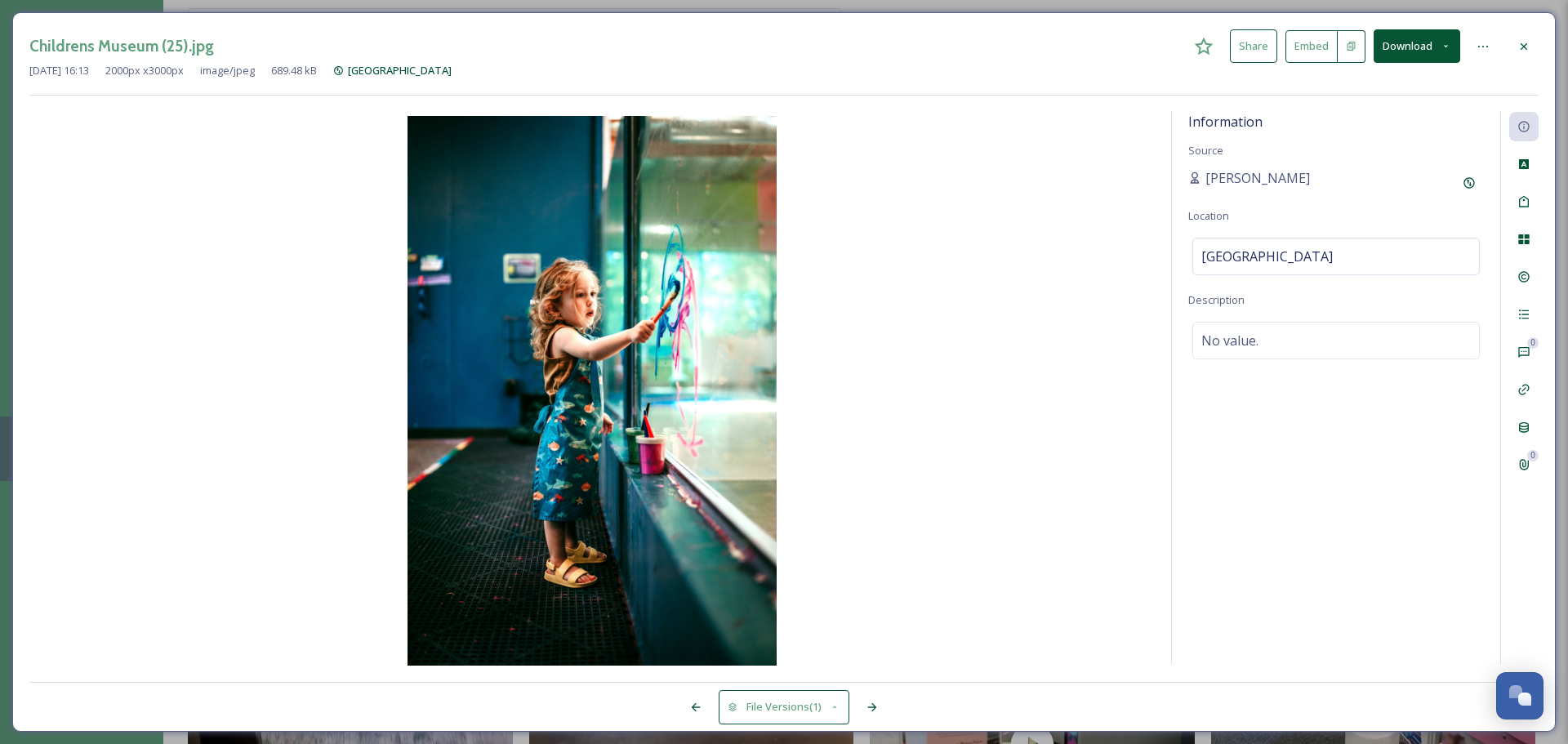
click at [1241, 47] on icon at bounding box center [1523, 46] width 13 height 13
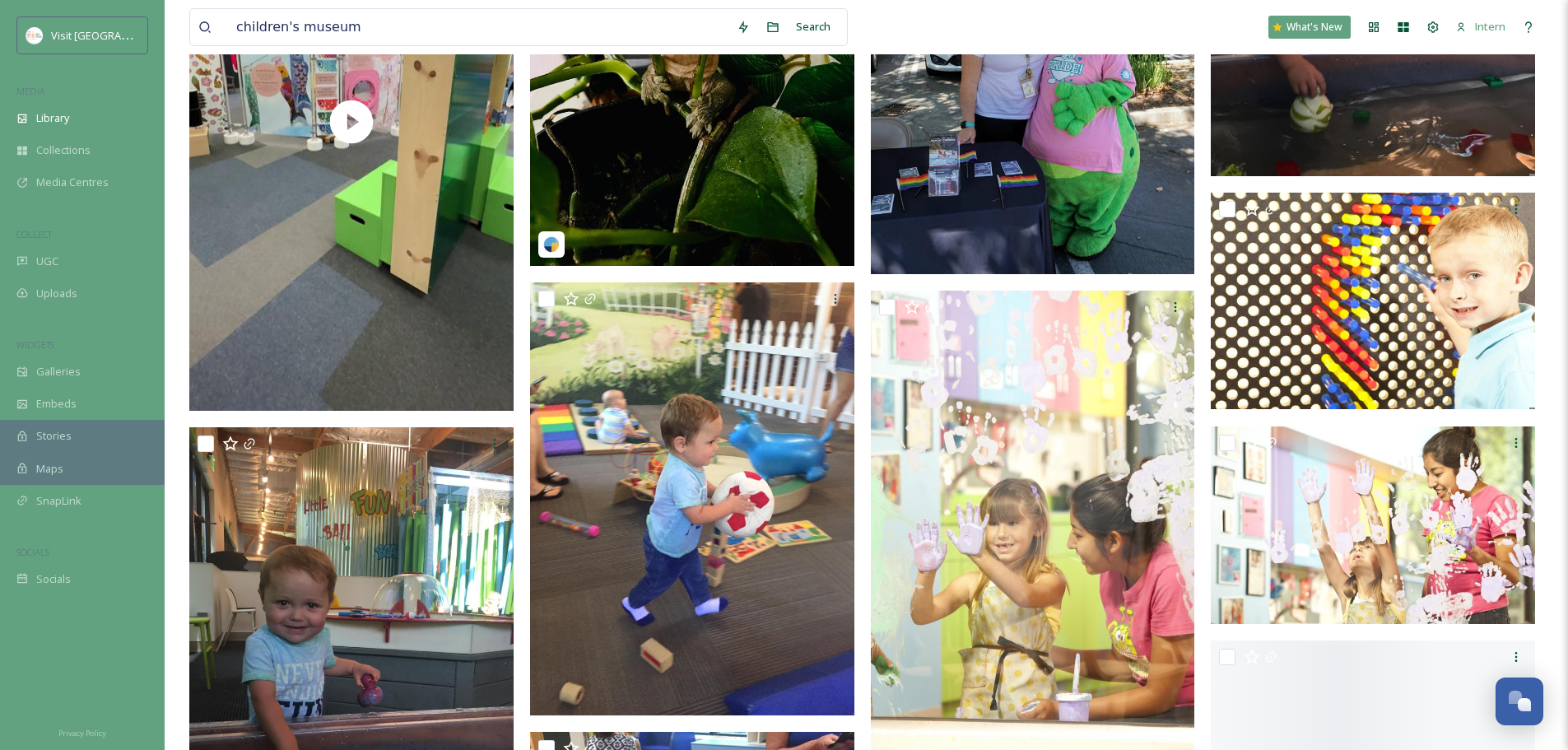
scroll to position [1647, 0]
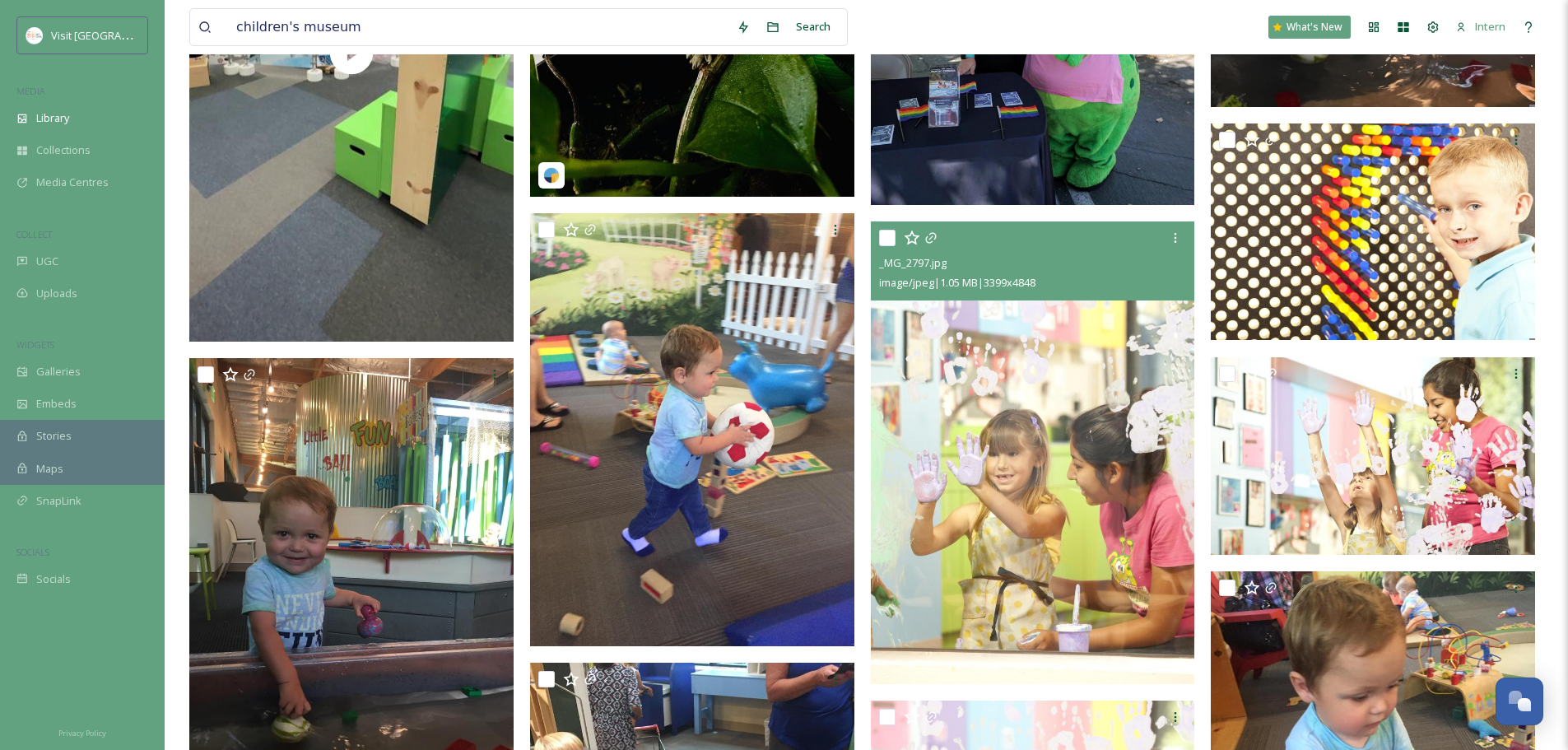
click at [930, 413] on img at bounding box center [1033, 453] width 324 height 463
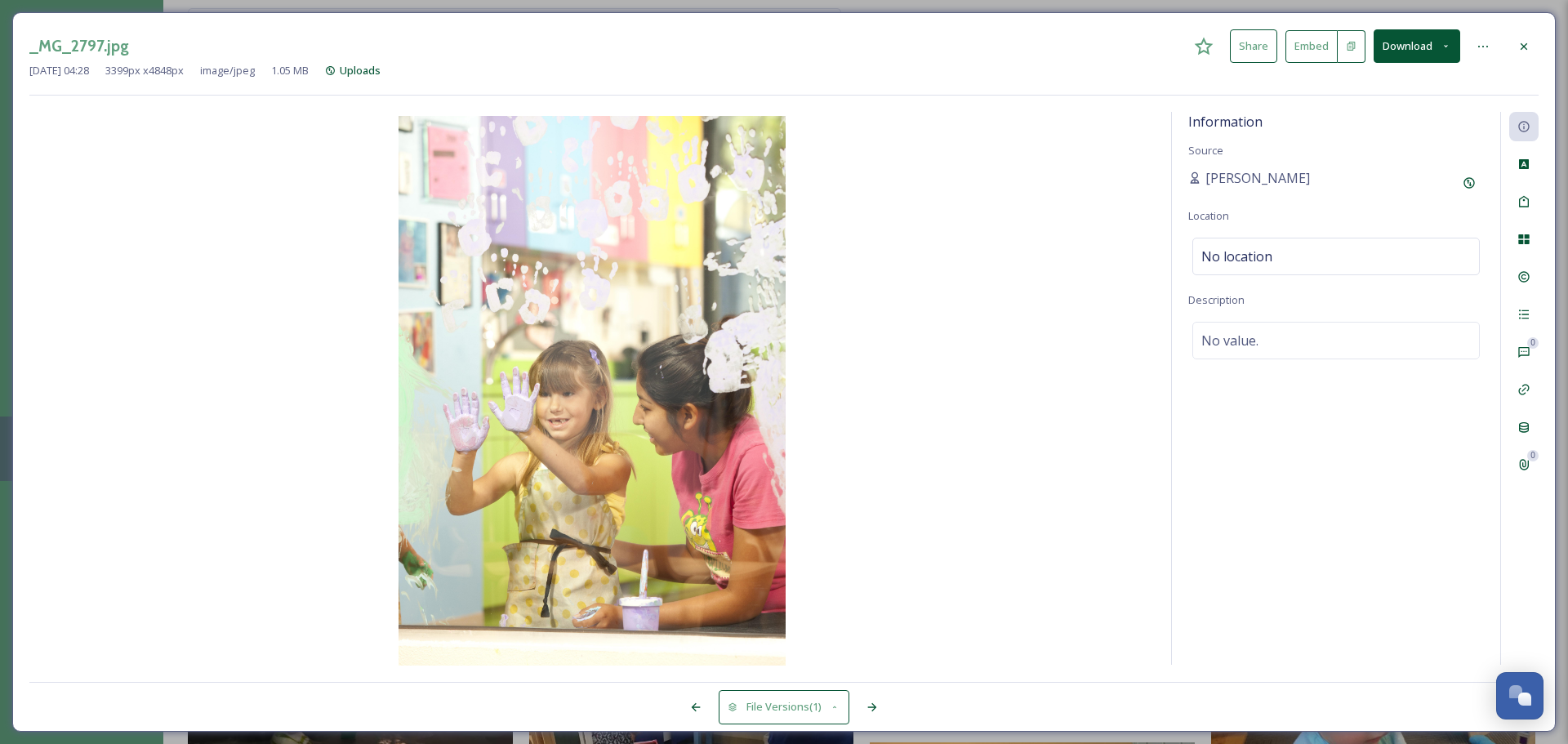
click at [1241, 48] on div at bounding box center [1524, 47] width 30 height 30
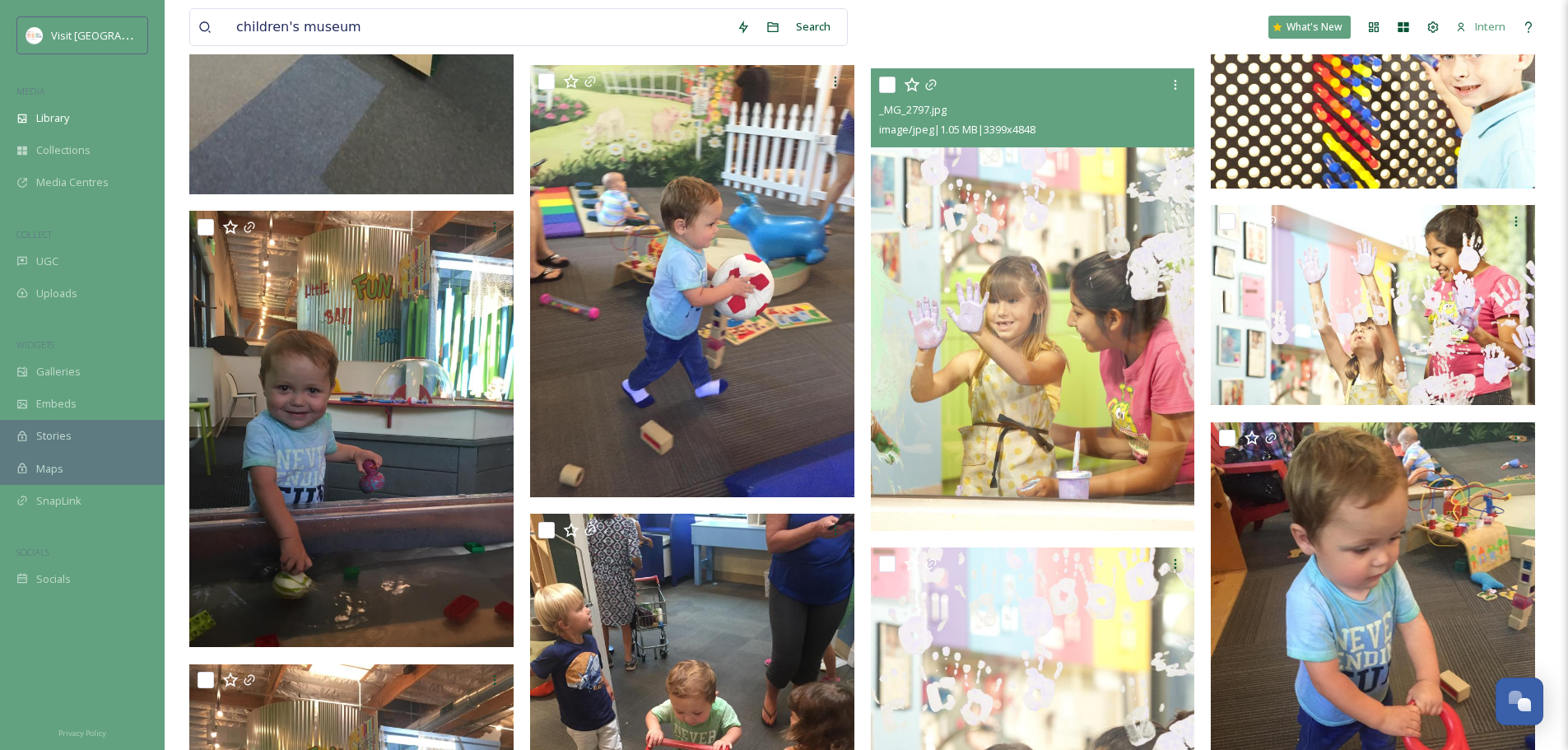
scroll to position [2141, 0]
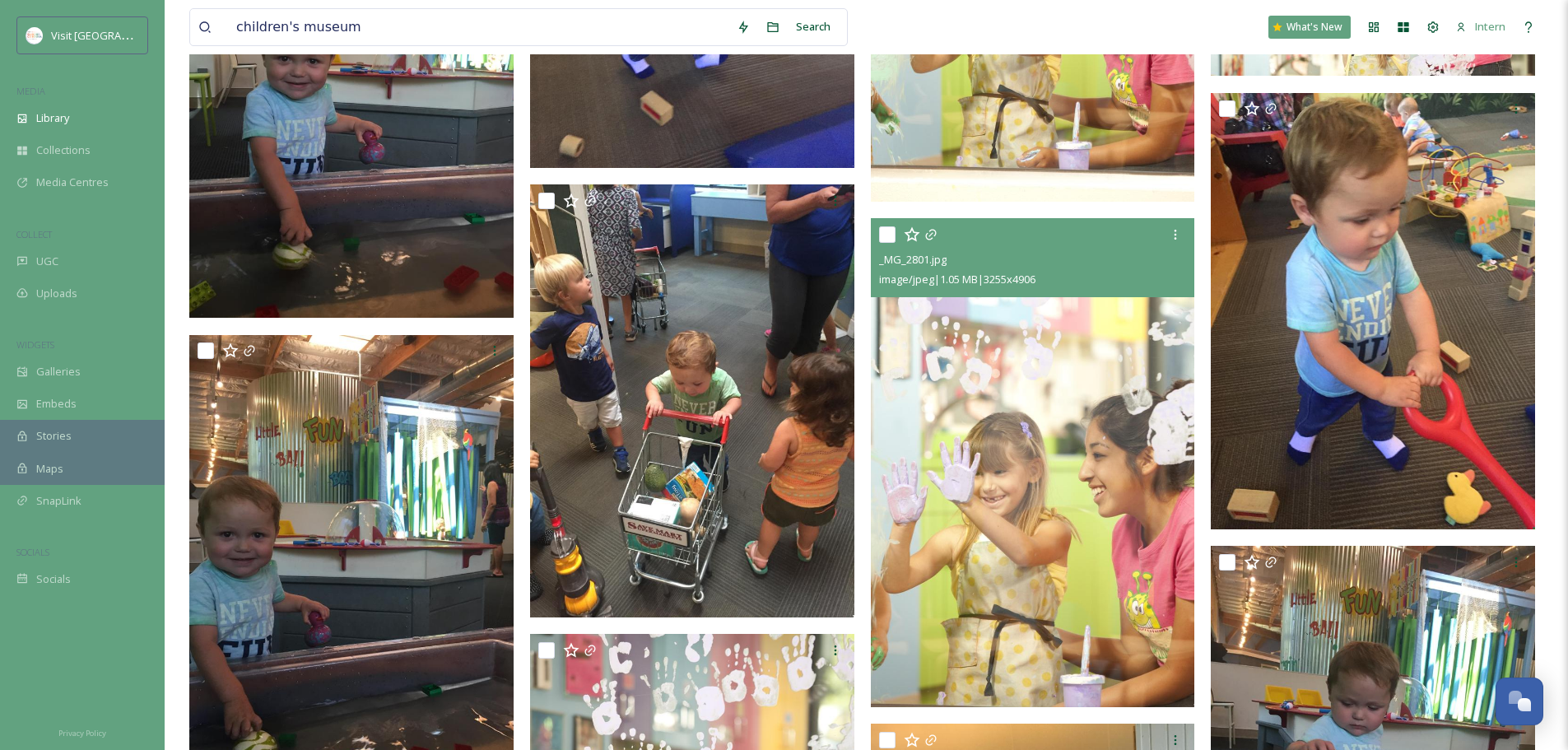
click at [943, 402] on img at bounding box center [1033, 462] width 324 height 489
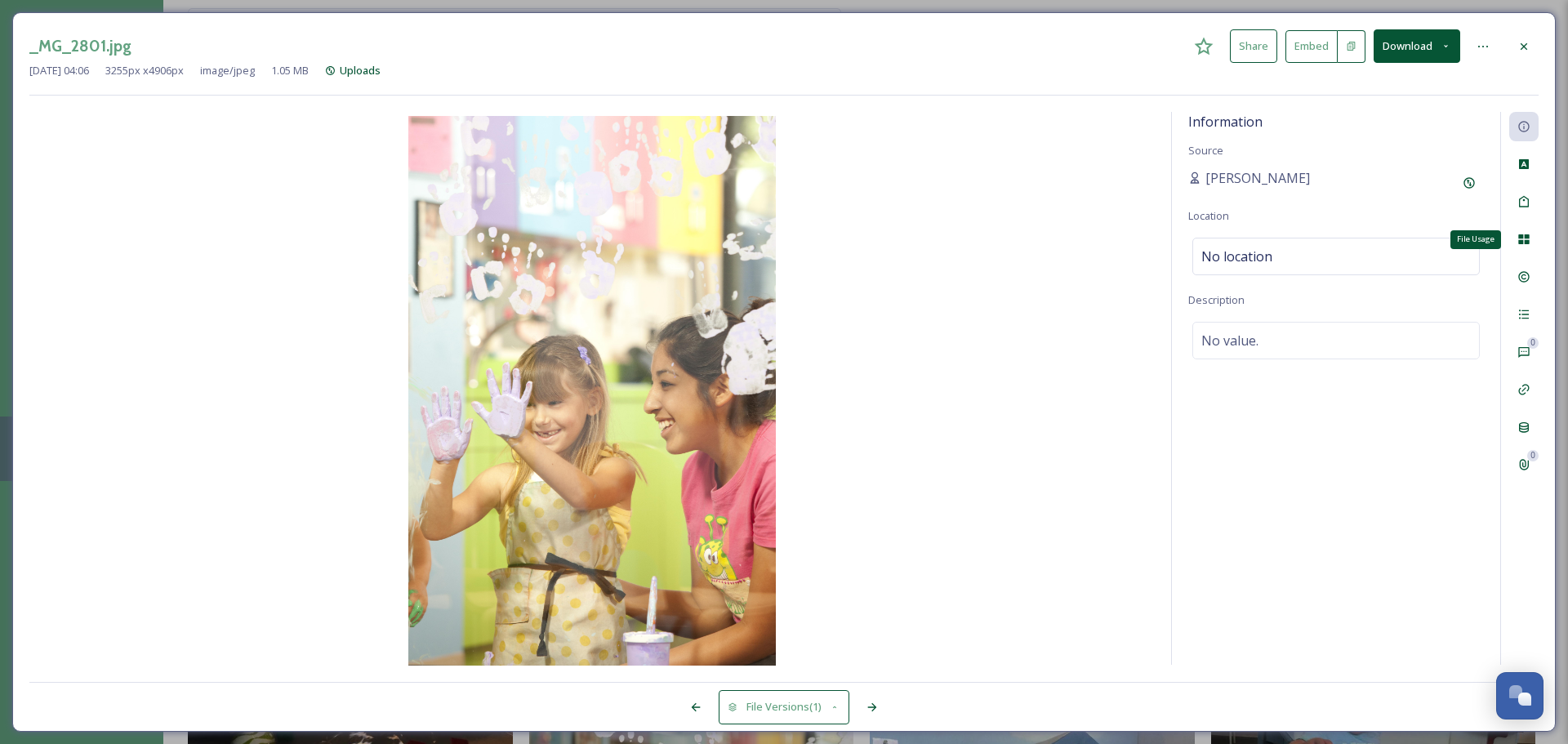
click at [1241, 232] on div "File Usage" at bounding box center [1524, 240] width 30 height 30
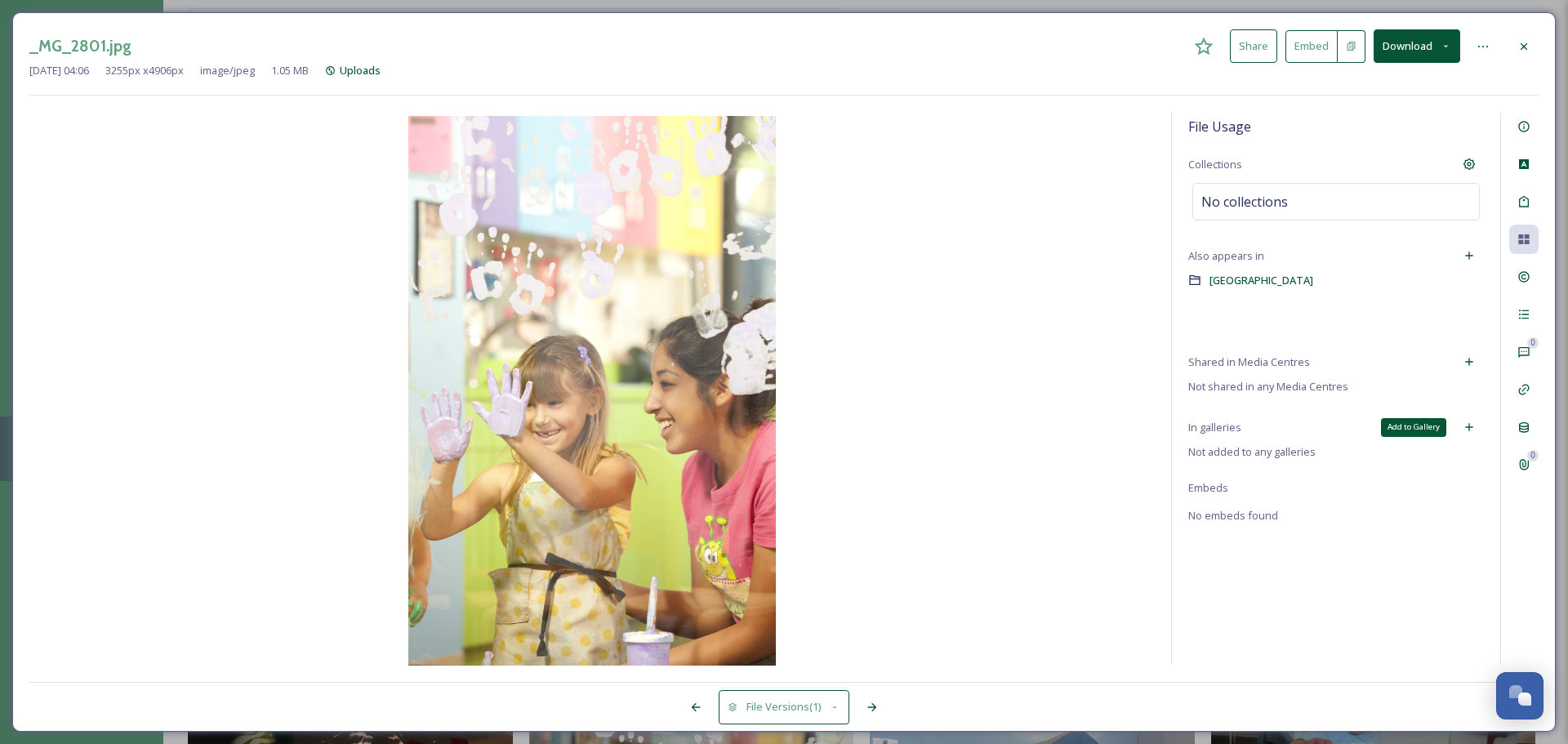
click at [1241, 428] on div "Add to Gallery" at bounding box center [1469, 427] width 30 height 30
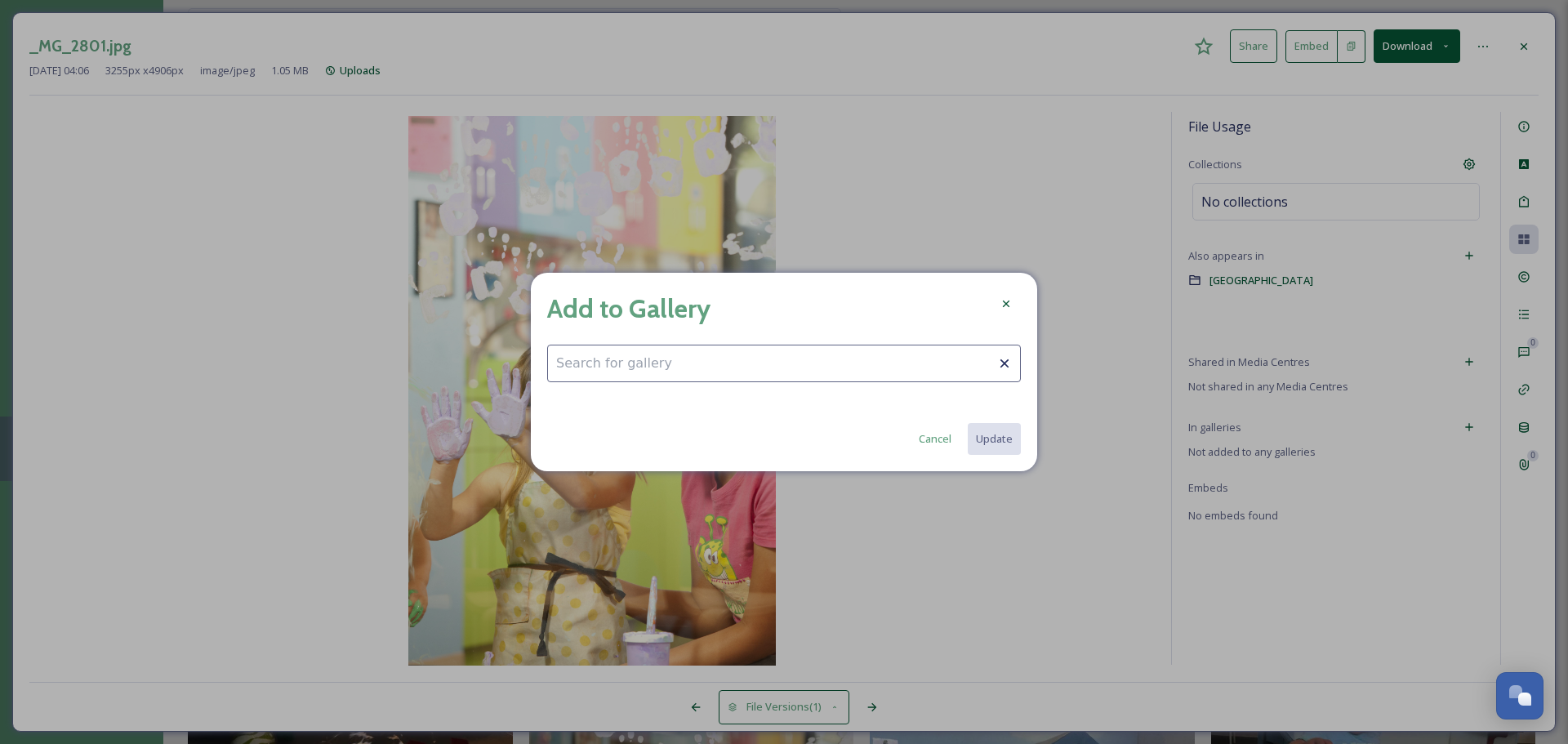
click at [796, 356] on input at bounding box center [784, 364] width 474 height 37
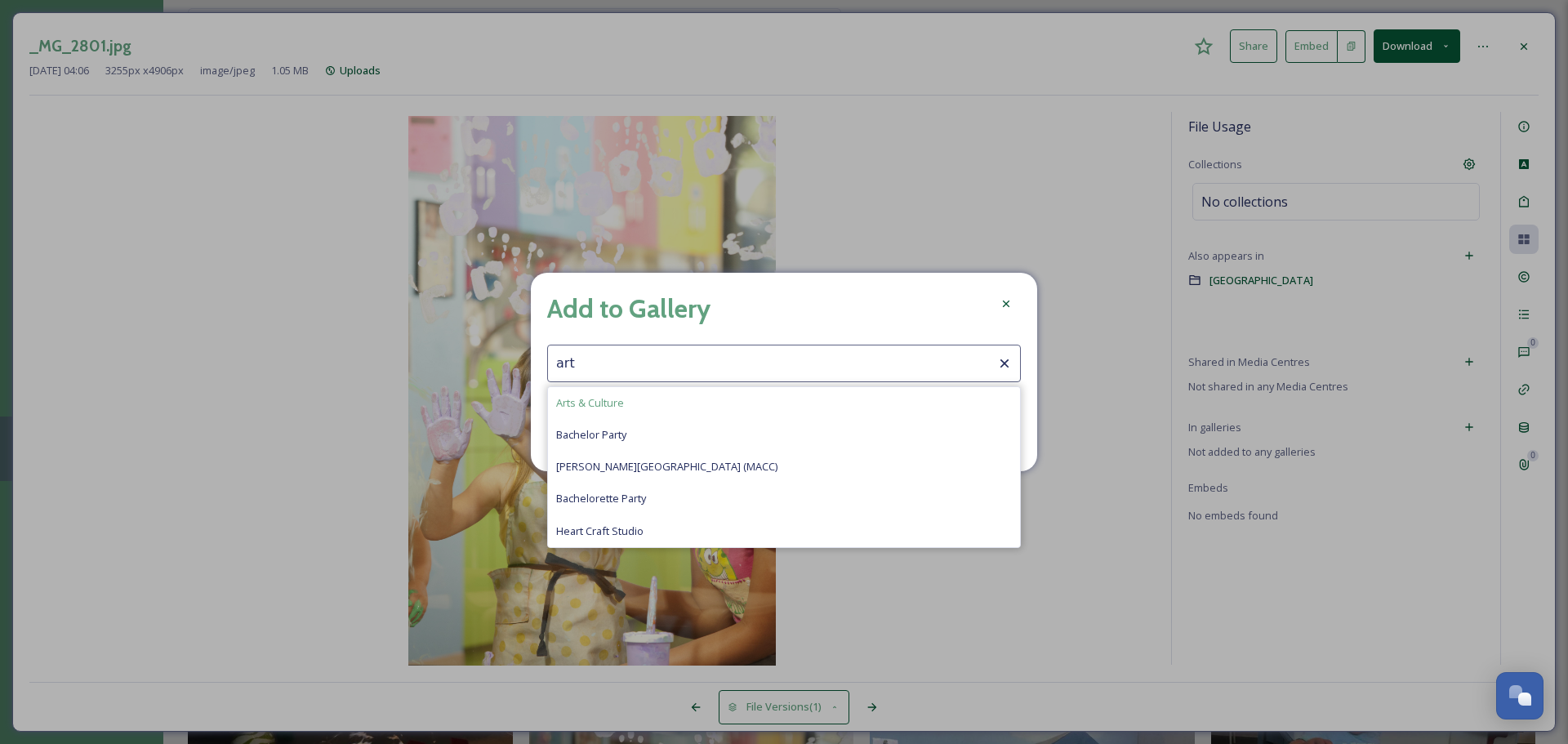
click at [607, 396] on span "Arts & Culture" at bounding box center [590, 403] width 68 height 15
type input "Arts & Culture"
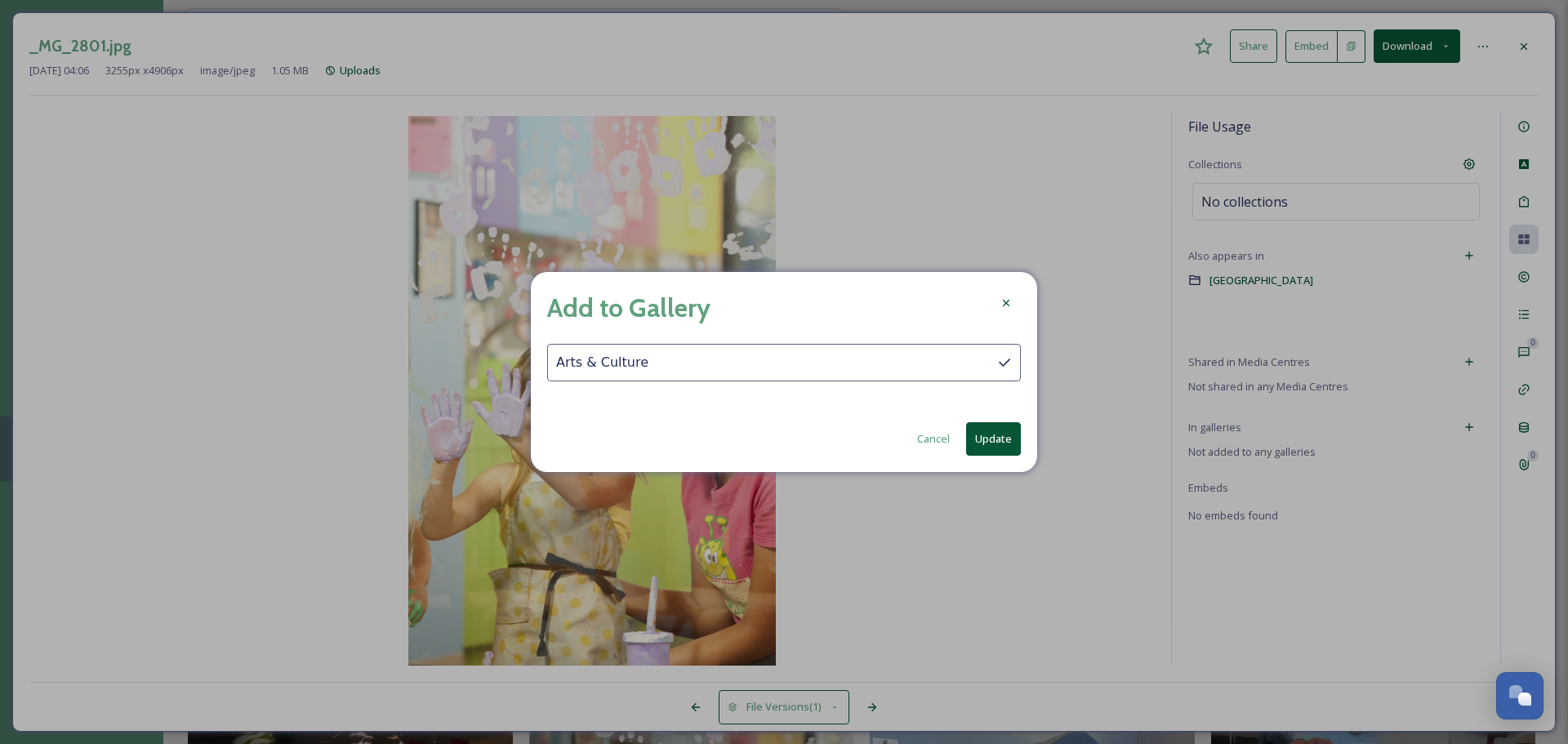
click at [1014, 437] on button "Update" at bounding box center [993, 438] width 54 height 33
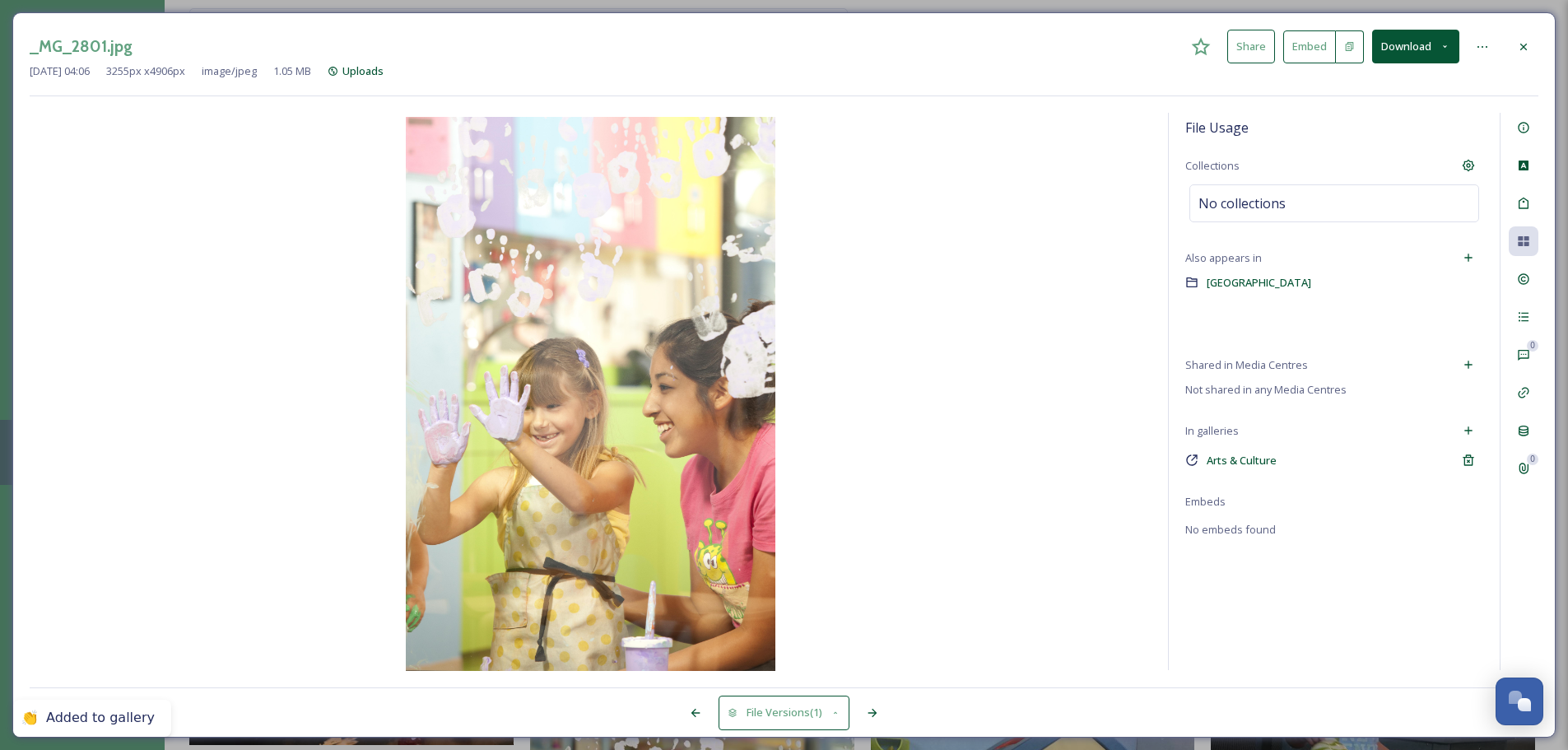
click at [1251, 42] on icon at bounding box center [1523, 46] width 13 height 13
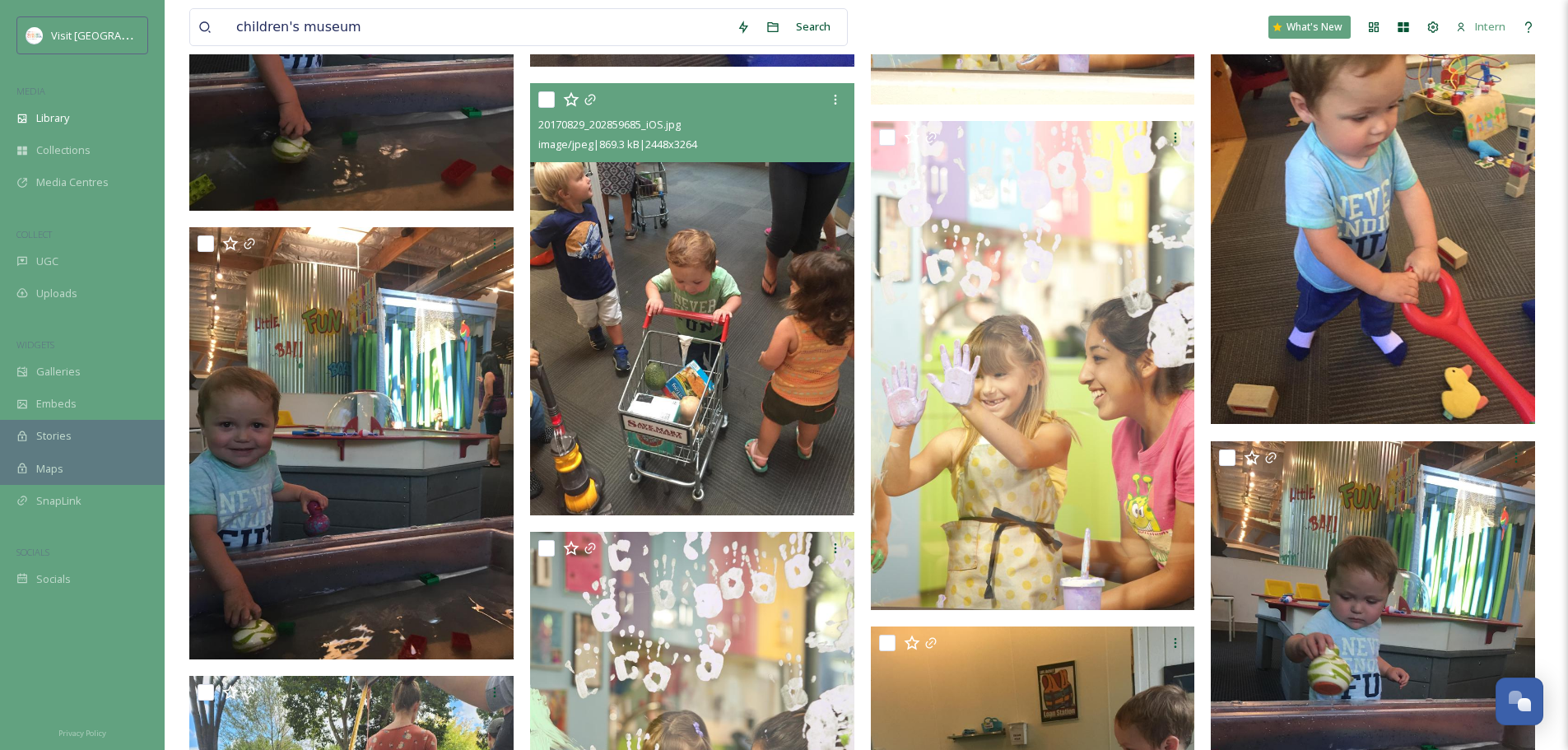
scroll to position [2471, 0]
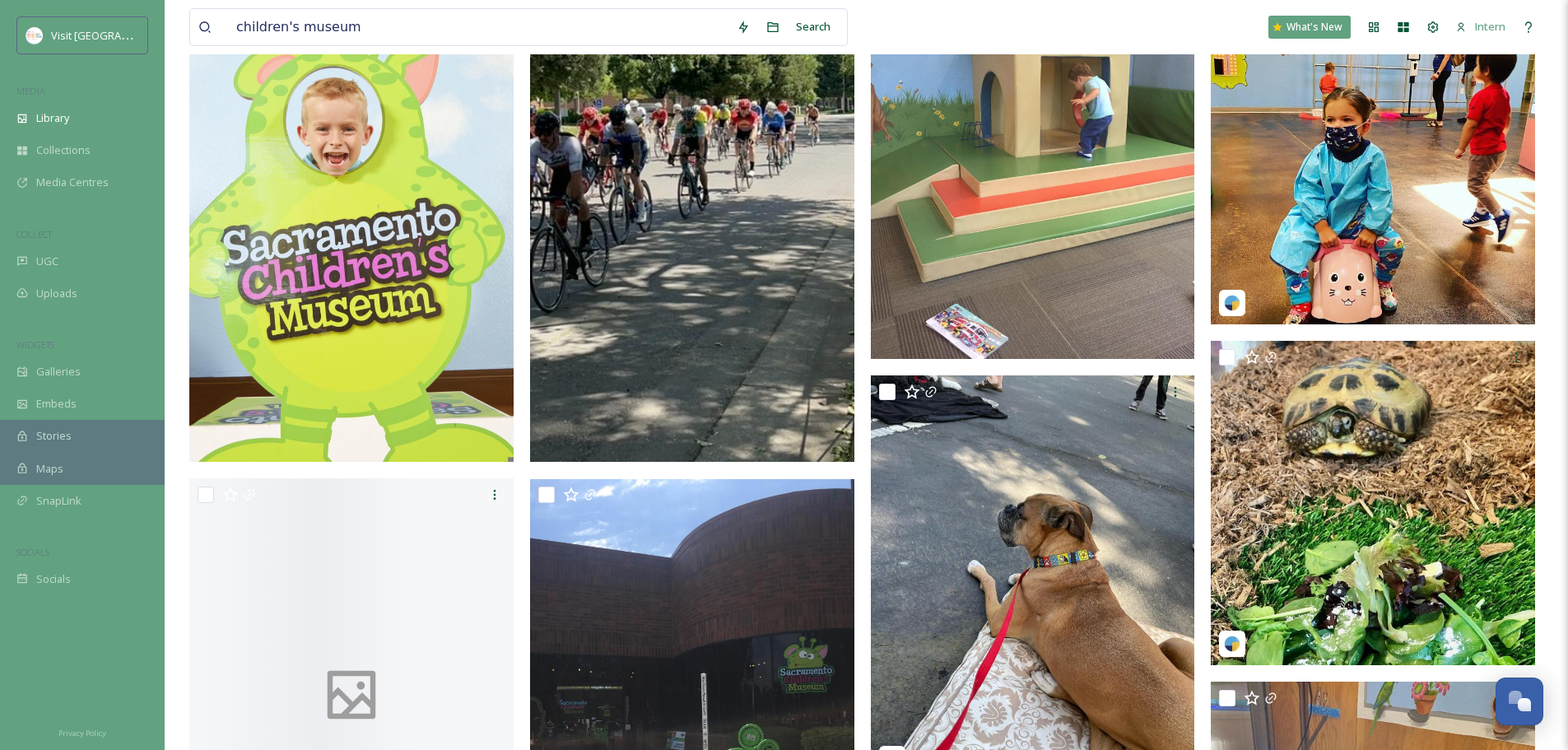
click at [407, 322] on img at bounding box center [351, 218] width 324 height 486
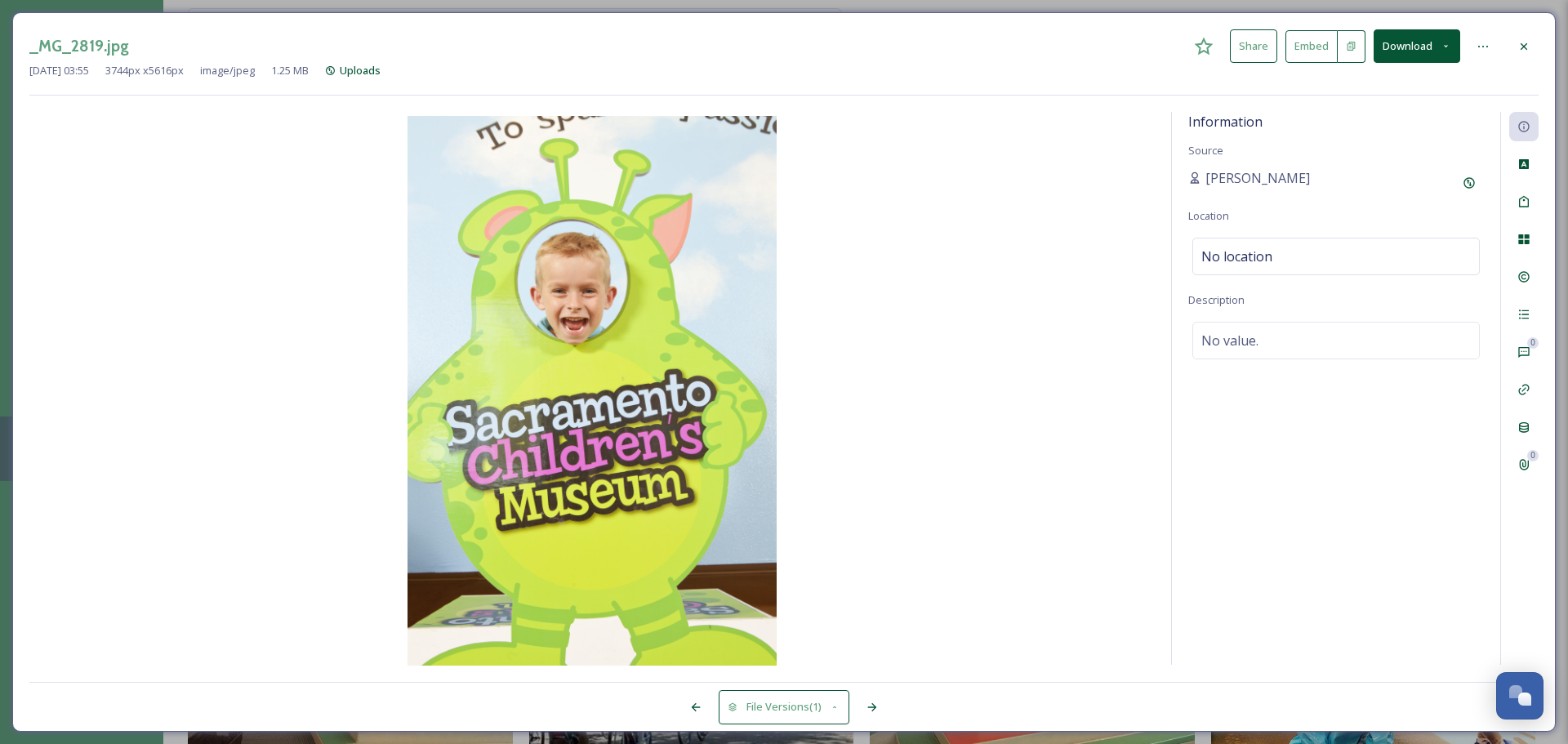
click at [1241, 40] on div at bounding box center [1524, 47] width 30 height 30
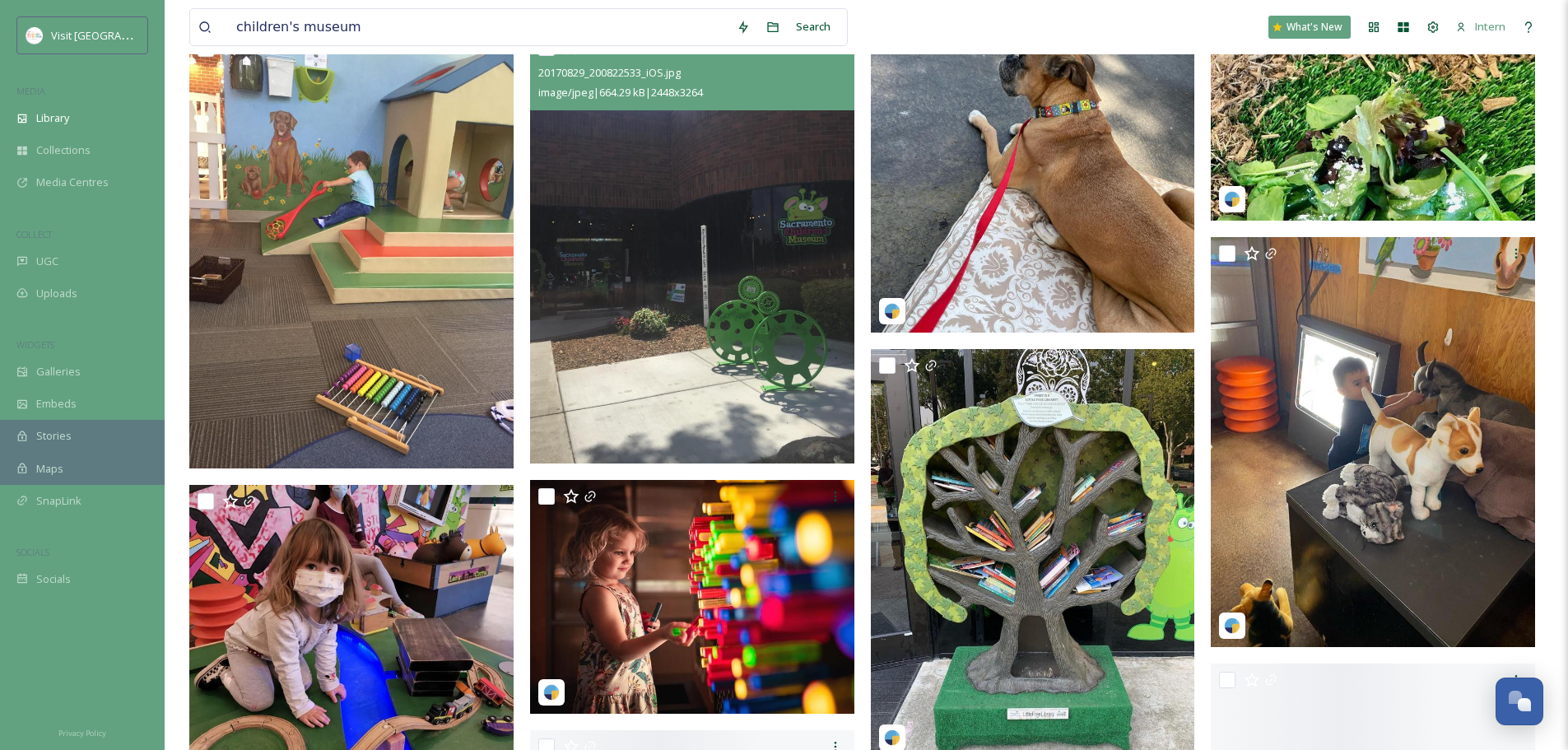
scroll to position [3861, 0]
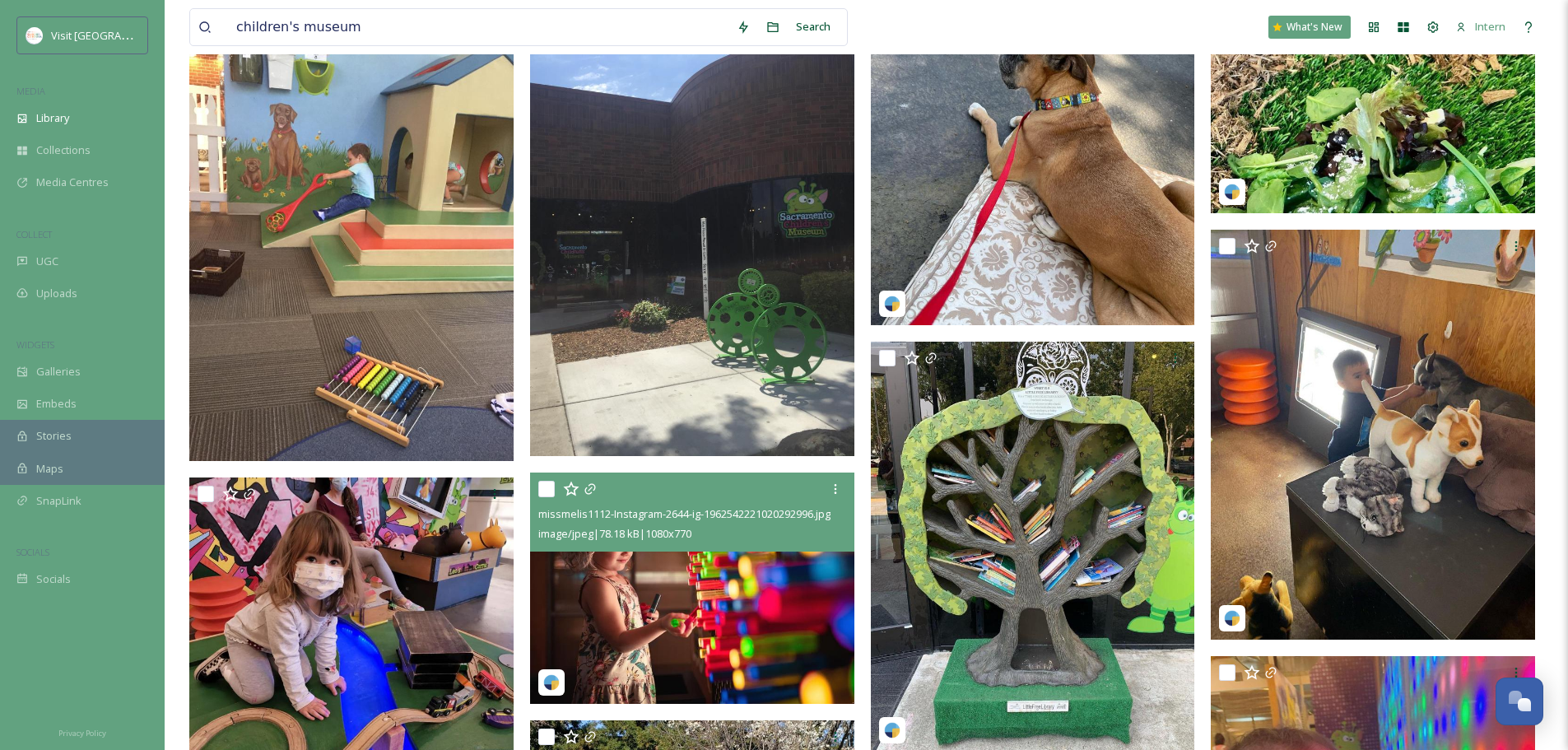
click at [597, 572] on img at bounding box center [692, 588] width 324 height 231
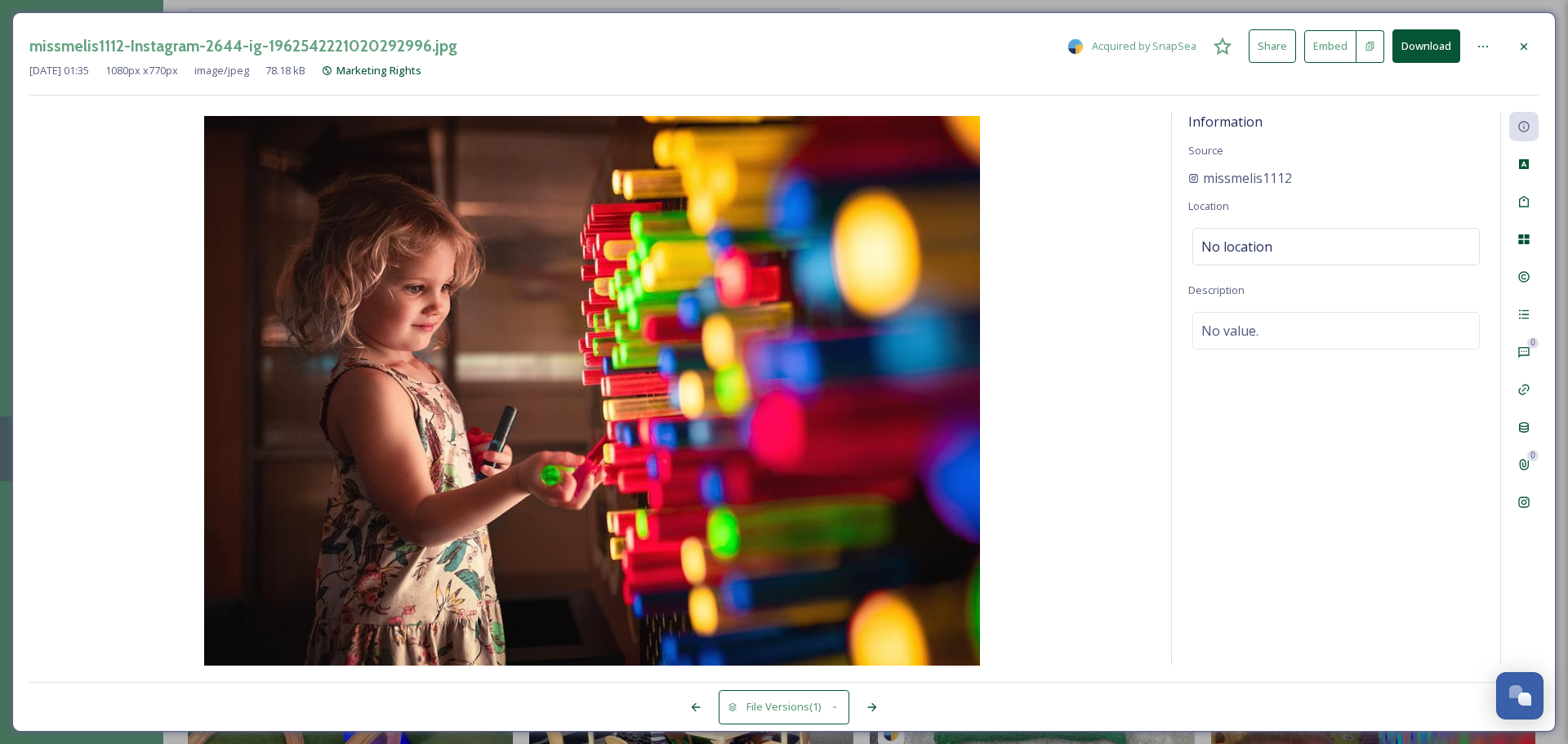
click at [1241, 240] on icon at bounding box center [1523, 239] width 13 height 13
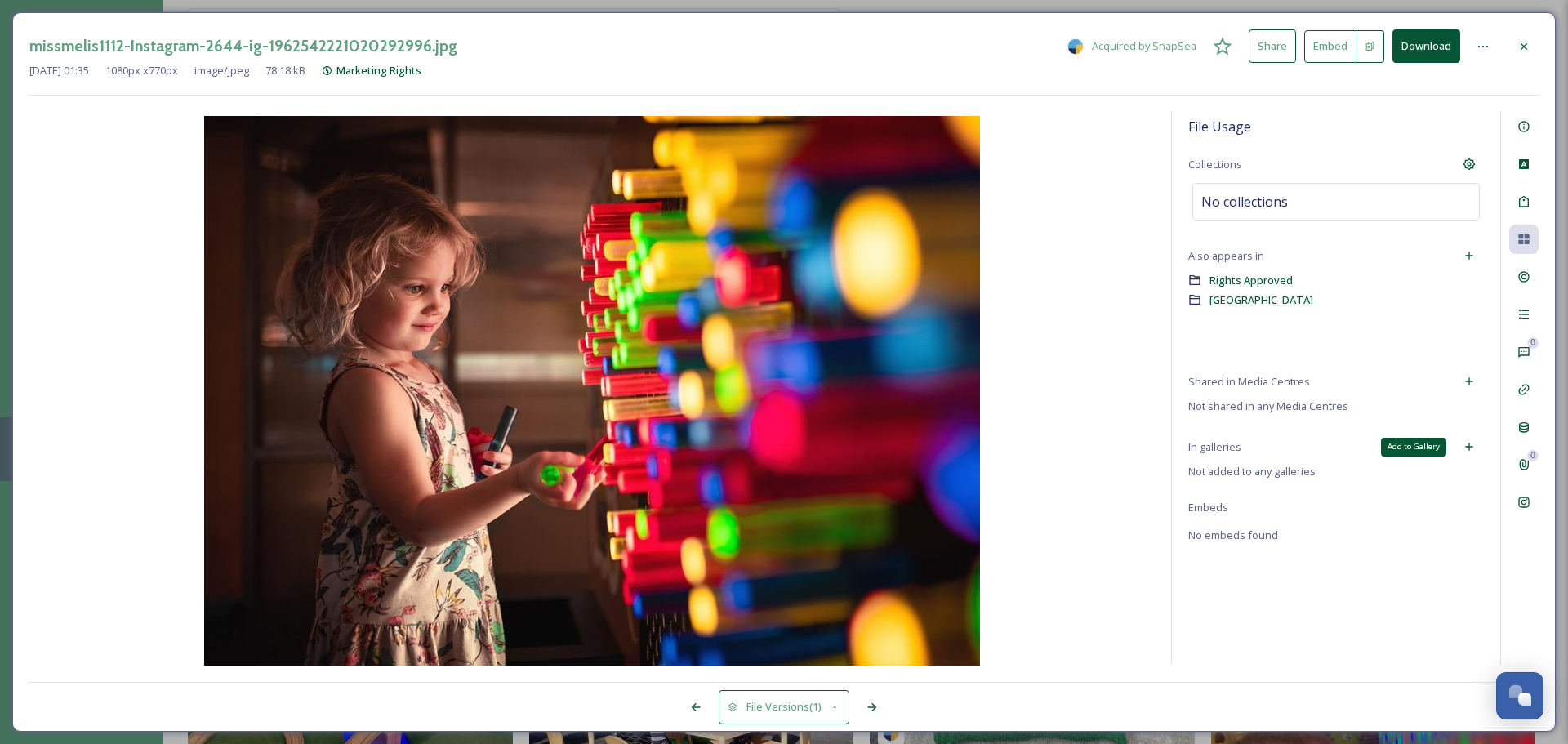
click at [1241, 443] on div "Add to Gallery" at bounding box center [1469, 447] width 30 height 30
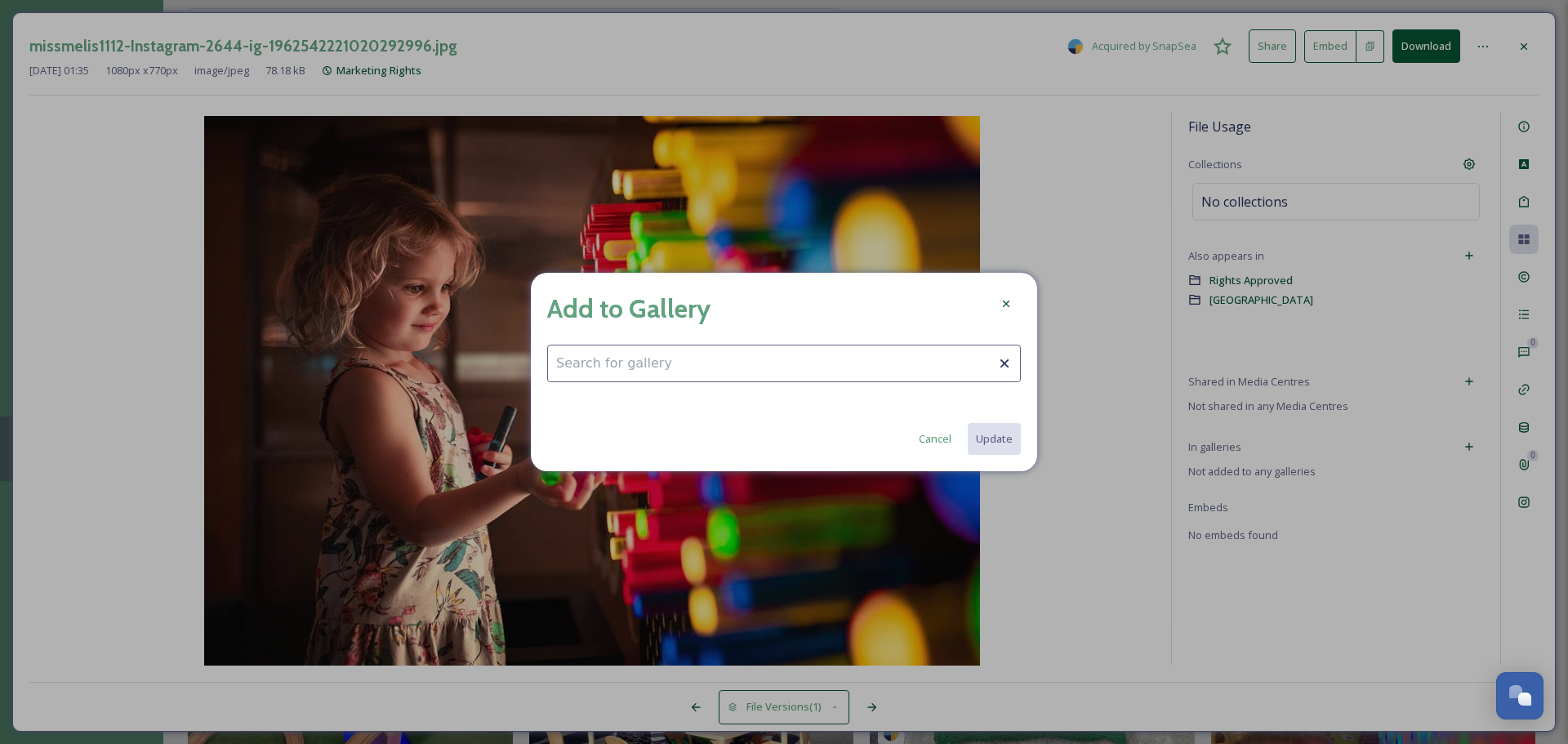
click at [844, 347] on input at bounding box center [784, 364] width 474 height 37
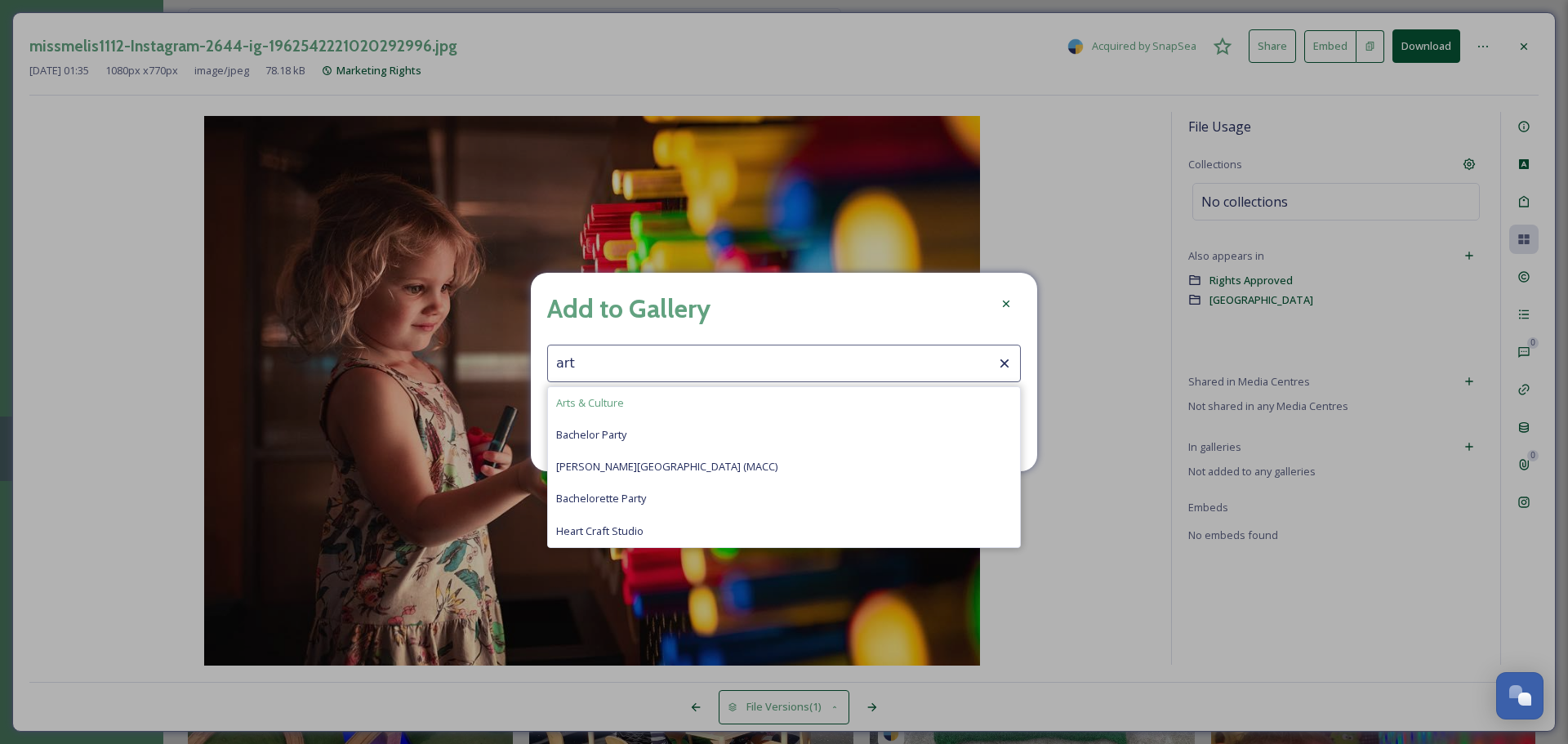
click at [614, 400] on span "Arts & Culture" at bounding box center [590, 403] width 68 height 15
type input "Arts & Culture"
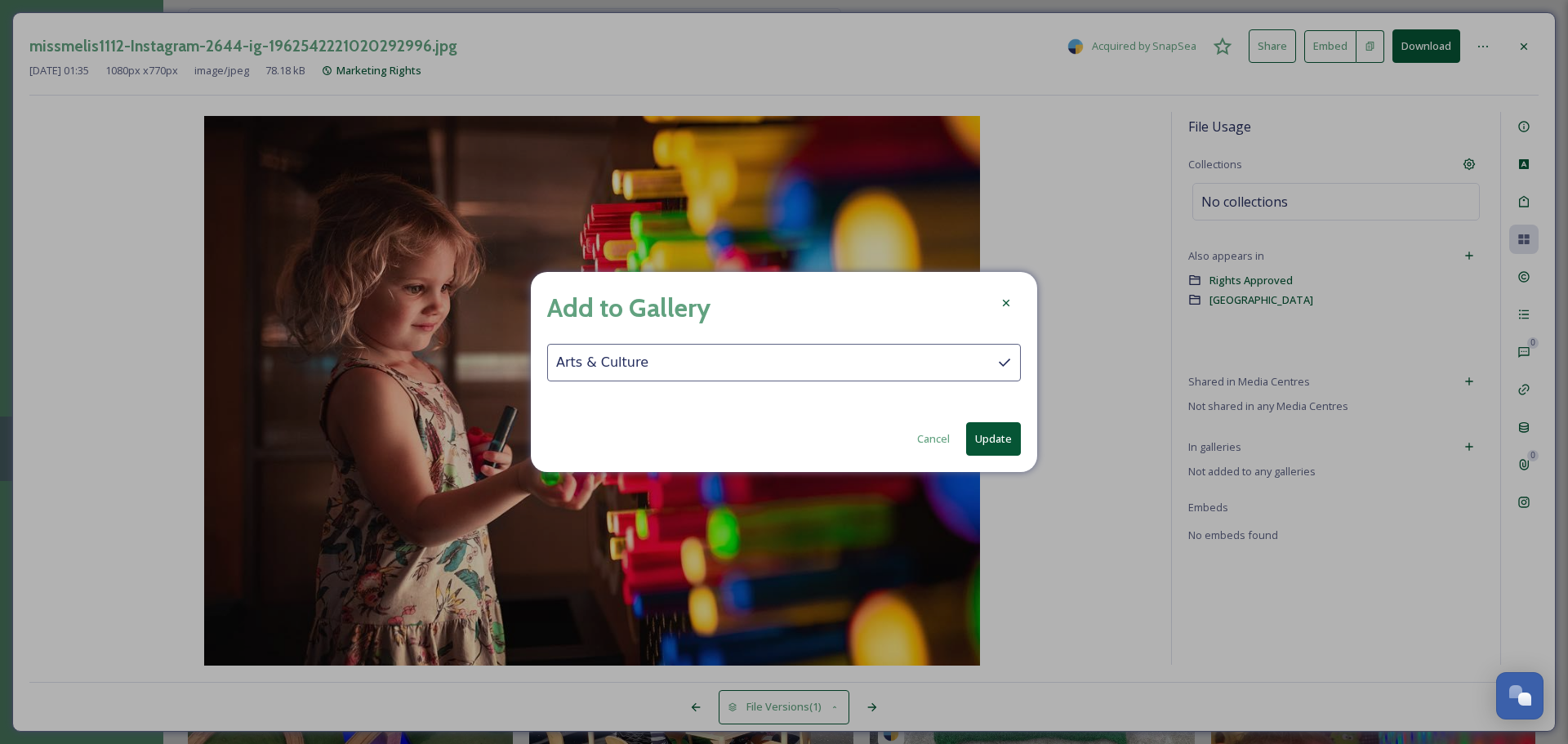
click at [986, 438] on button "Update" at bounding box center [993, 438] width 54 height 33
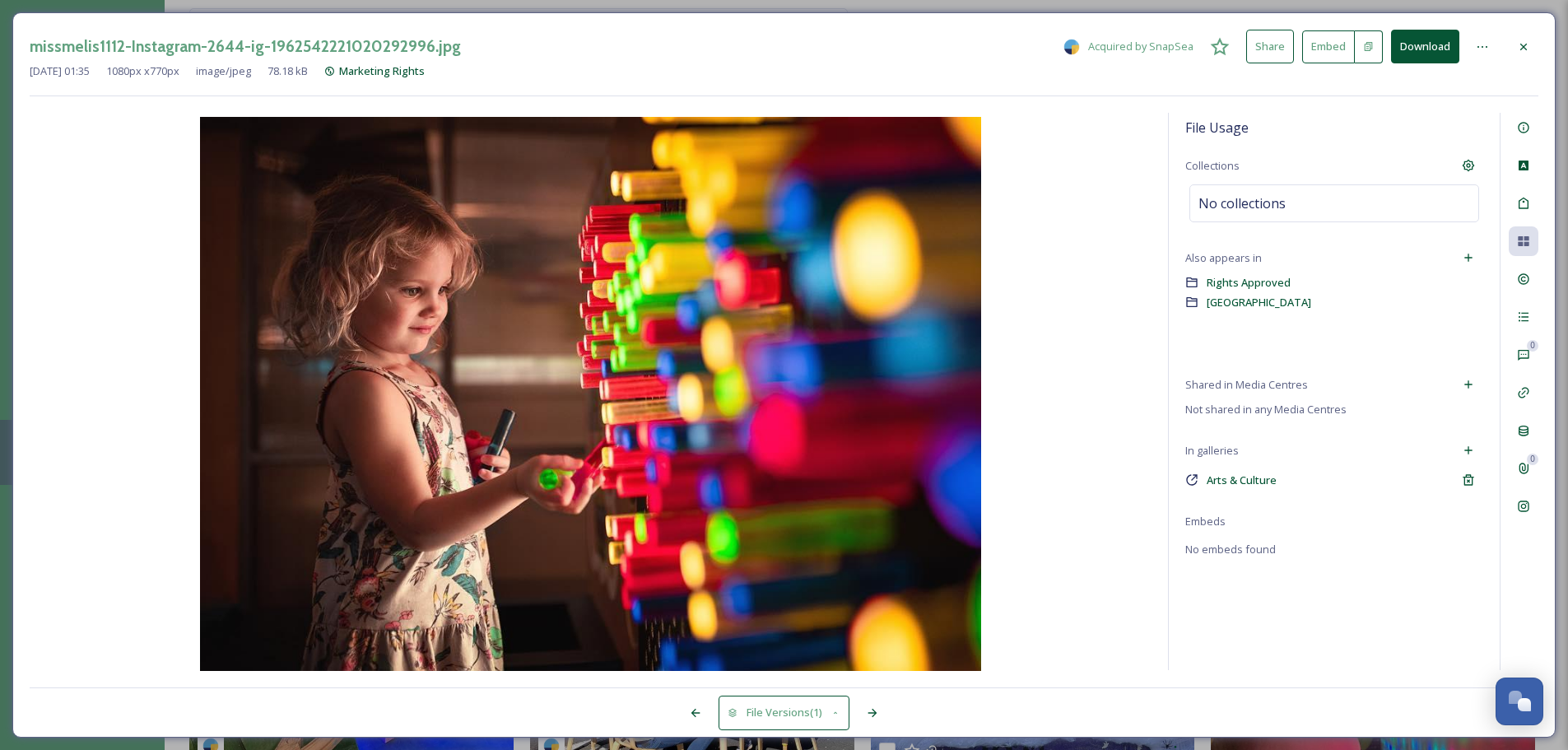
click at [1251, 49] on icon at bounding box center [1523, 46] width 13 height 13
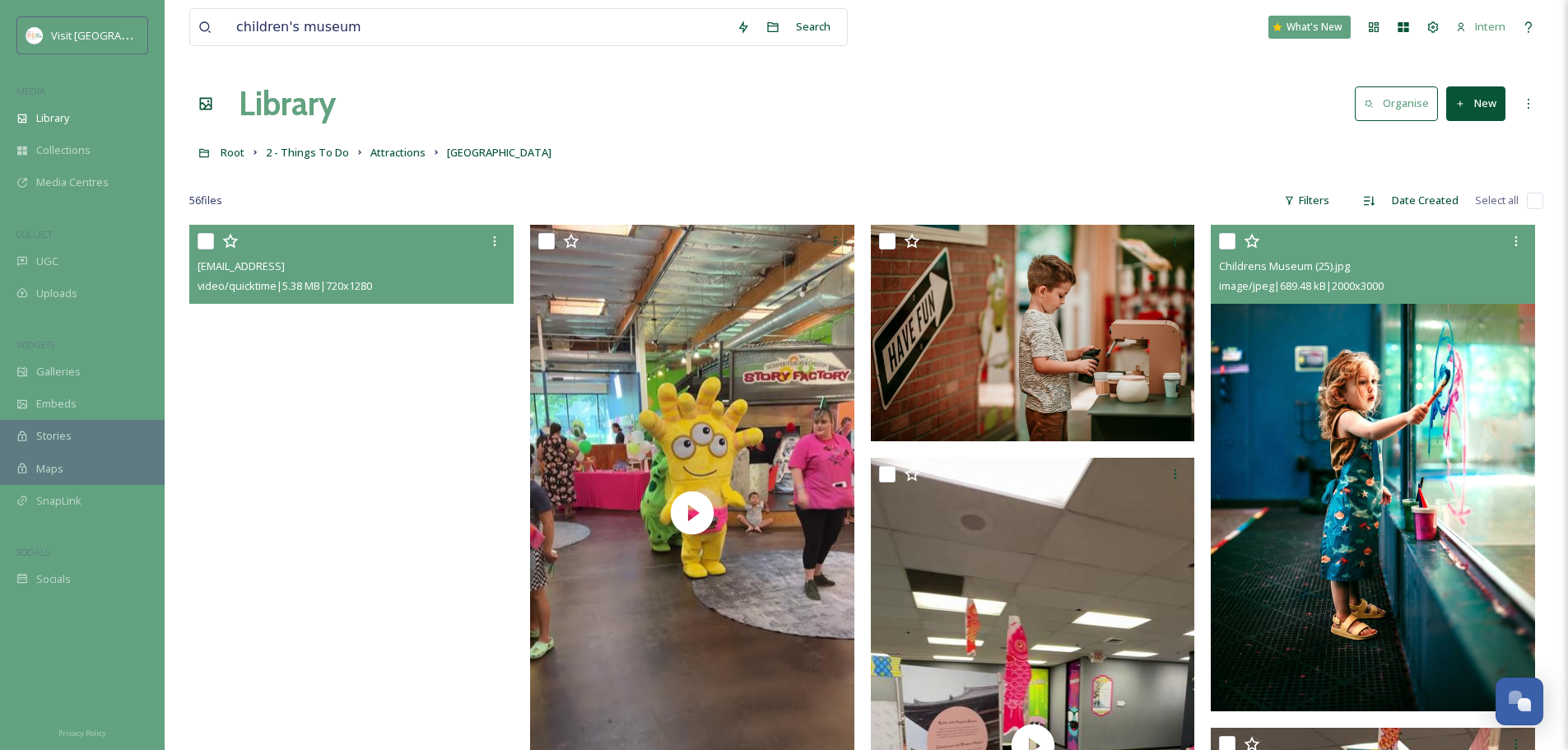
click at [304, 418] on video "ext_1753550940.707752_aubrey@visitranchocordova.com-f3efba0a05b349f2b76ef586066…" at bounding box center [351, 513] width 324 height 576
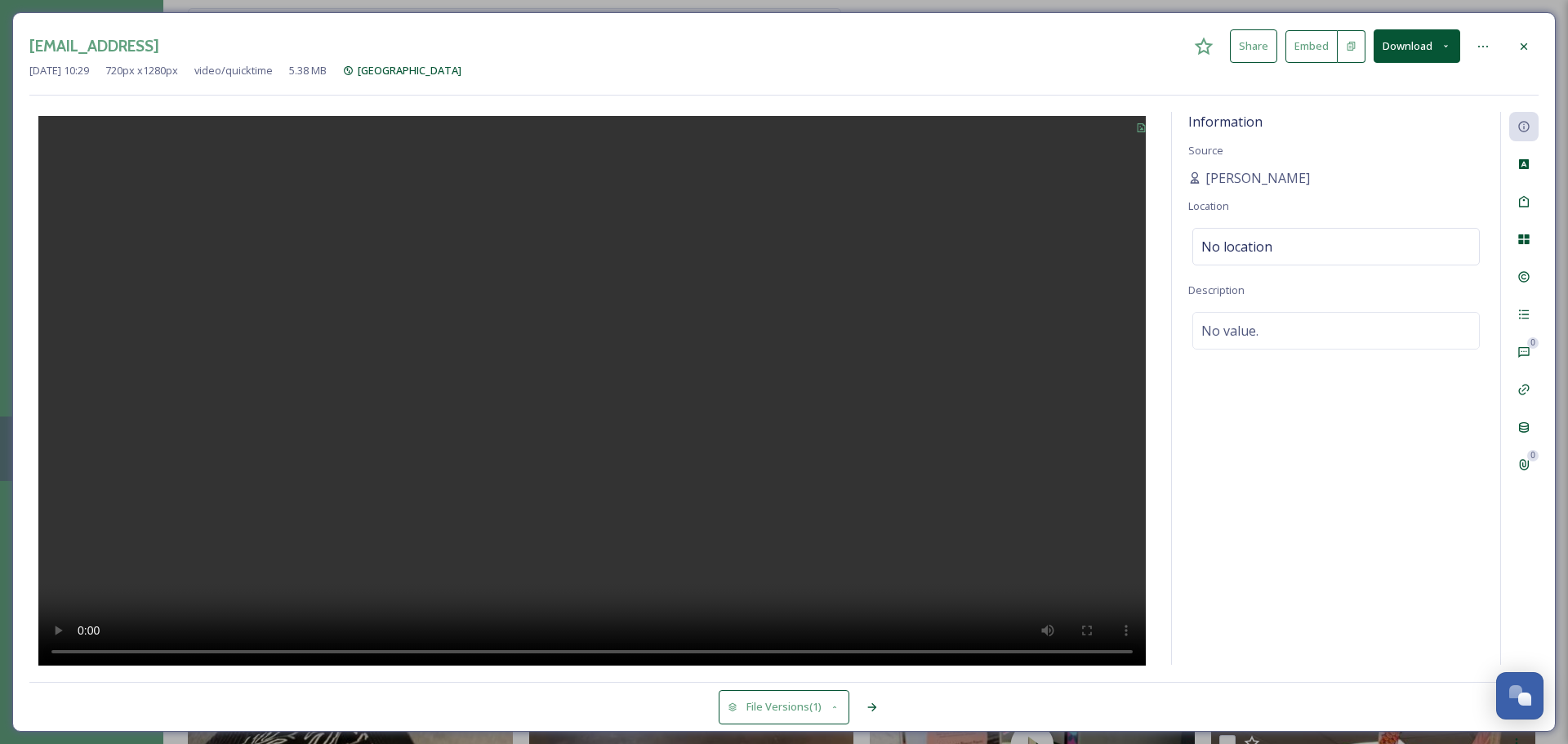
click at [1241, 37] on div at bounding box center [1524, 47] width 30 height 30
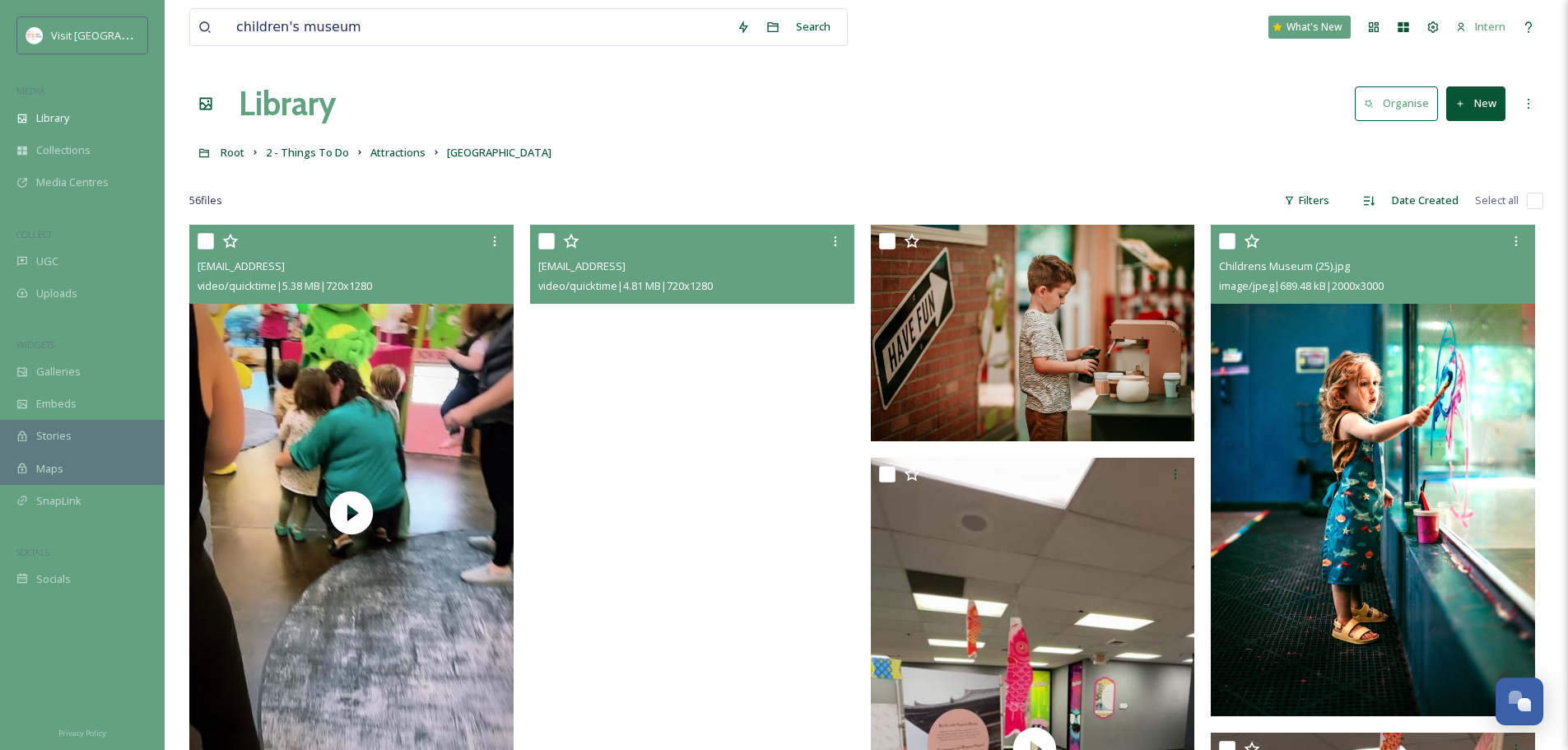
click at [683, 505] on video "ext_1753550936.078693_aubrey@visitranchocordova.com-e317773f11f34eee8f8ce21e5a7…" at bounding box center [692, 513] width 324 height 576
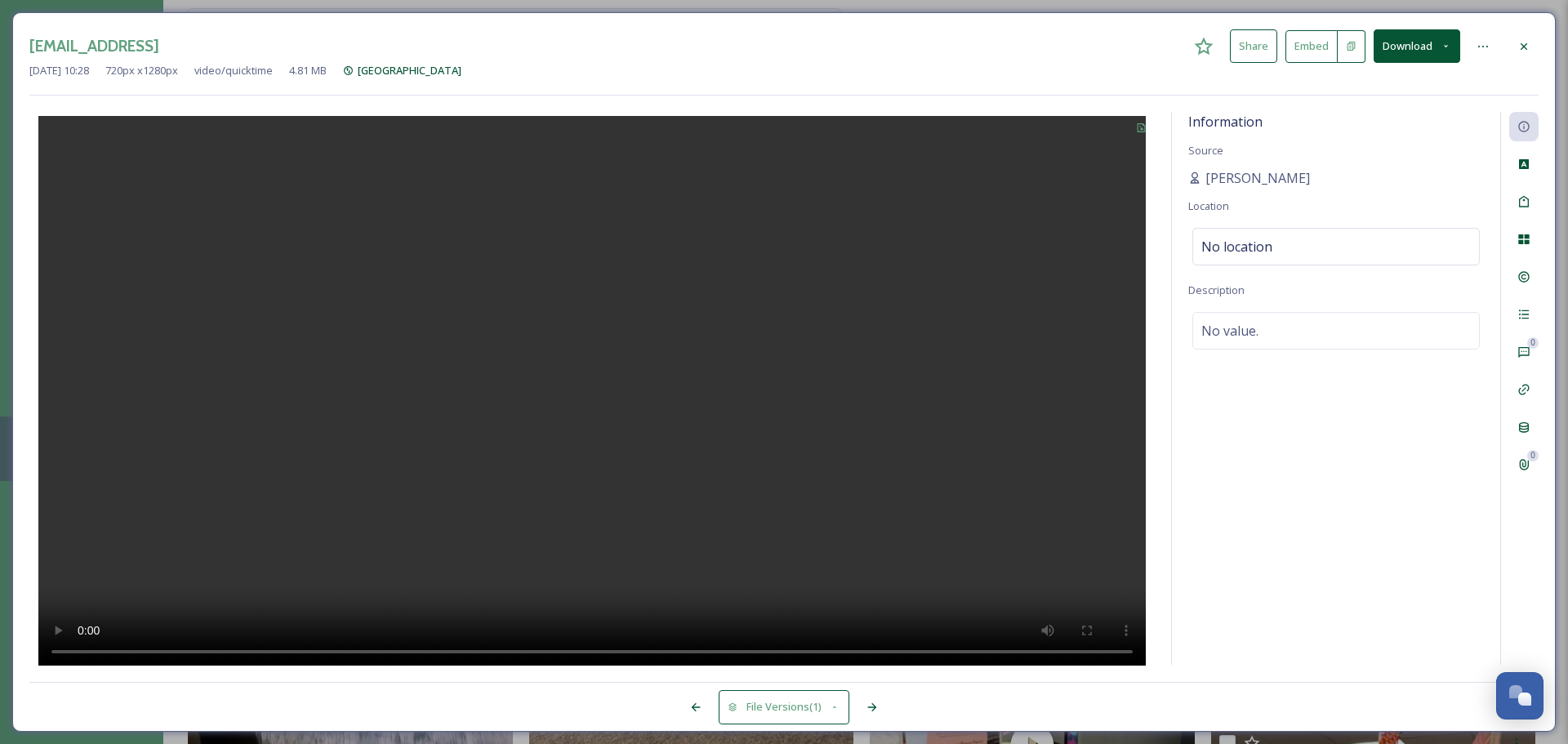
click at [1241, 40] on icon at bounding box center [1523, 46] width 13 height 13
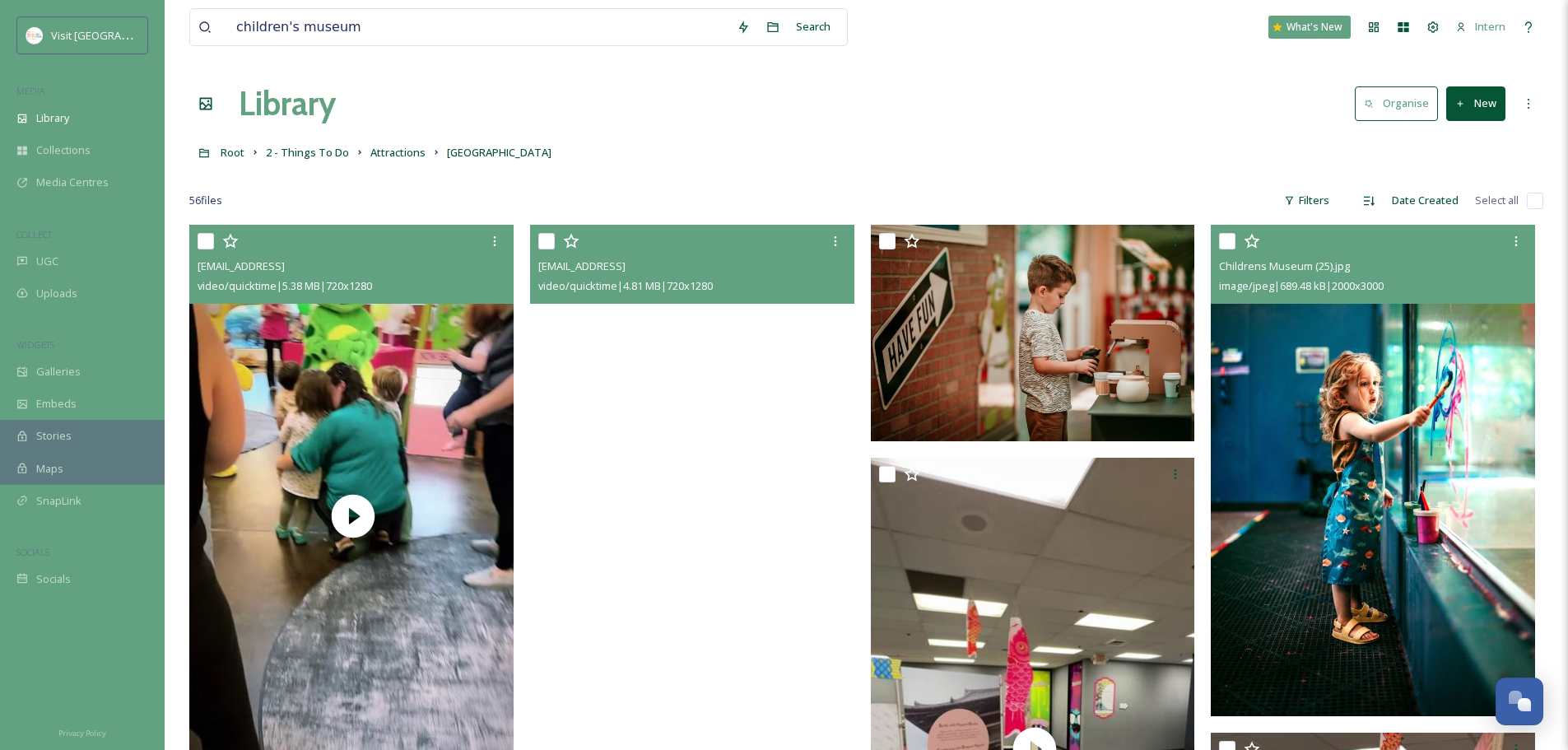
click at [804, 412] on video "ext_1753550936.078693_aubrey@visitranchocordova.com-e317773f11f34eee8f8ce21e5a7…" at bounding box center [692, 513] width 324 height 576
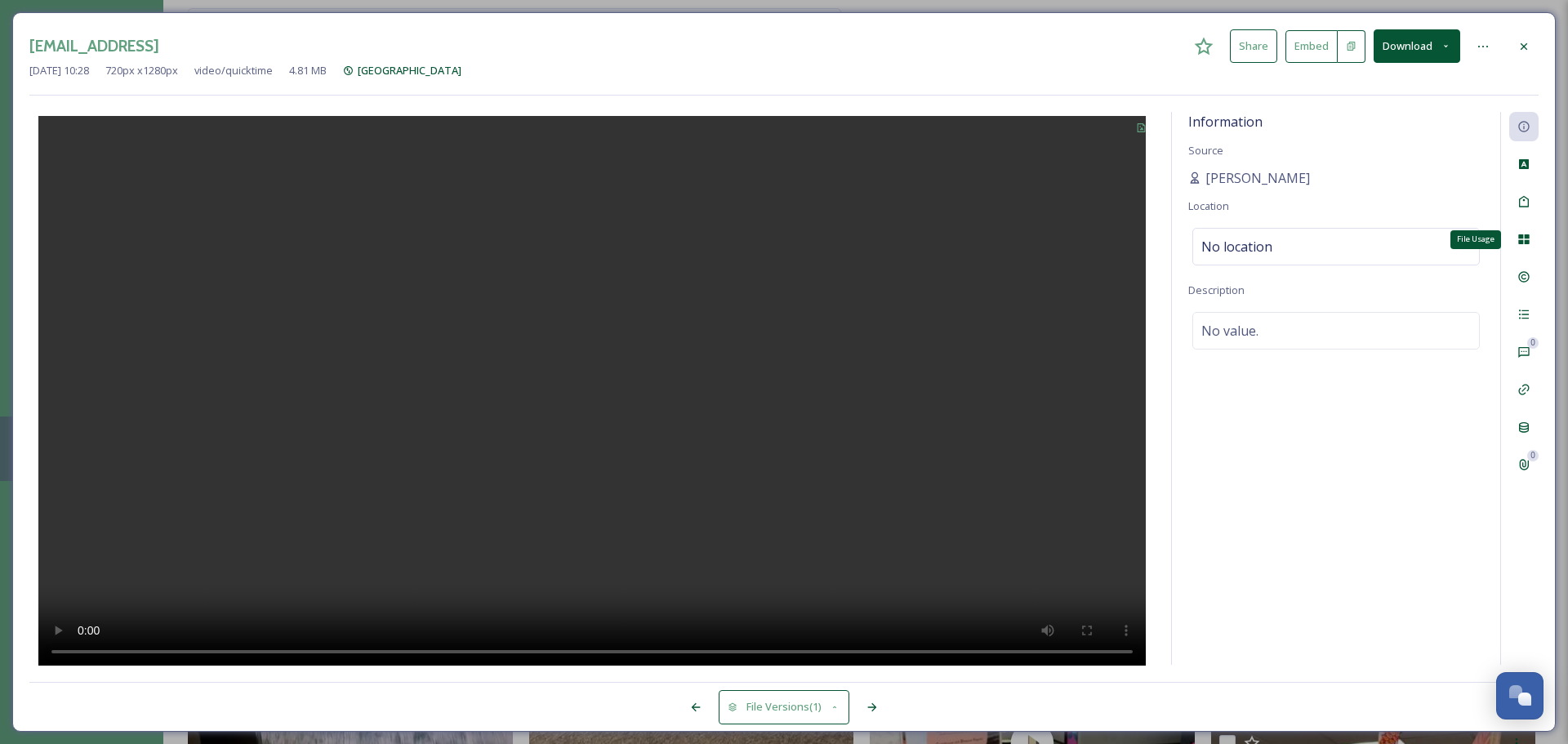
click at [1241, 242] on icon at bounding box center [1523, 240] width 11 height 10
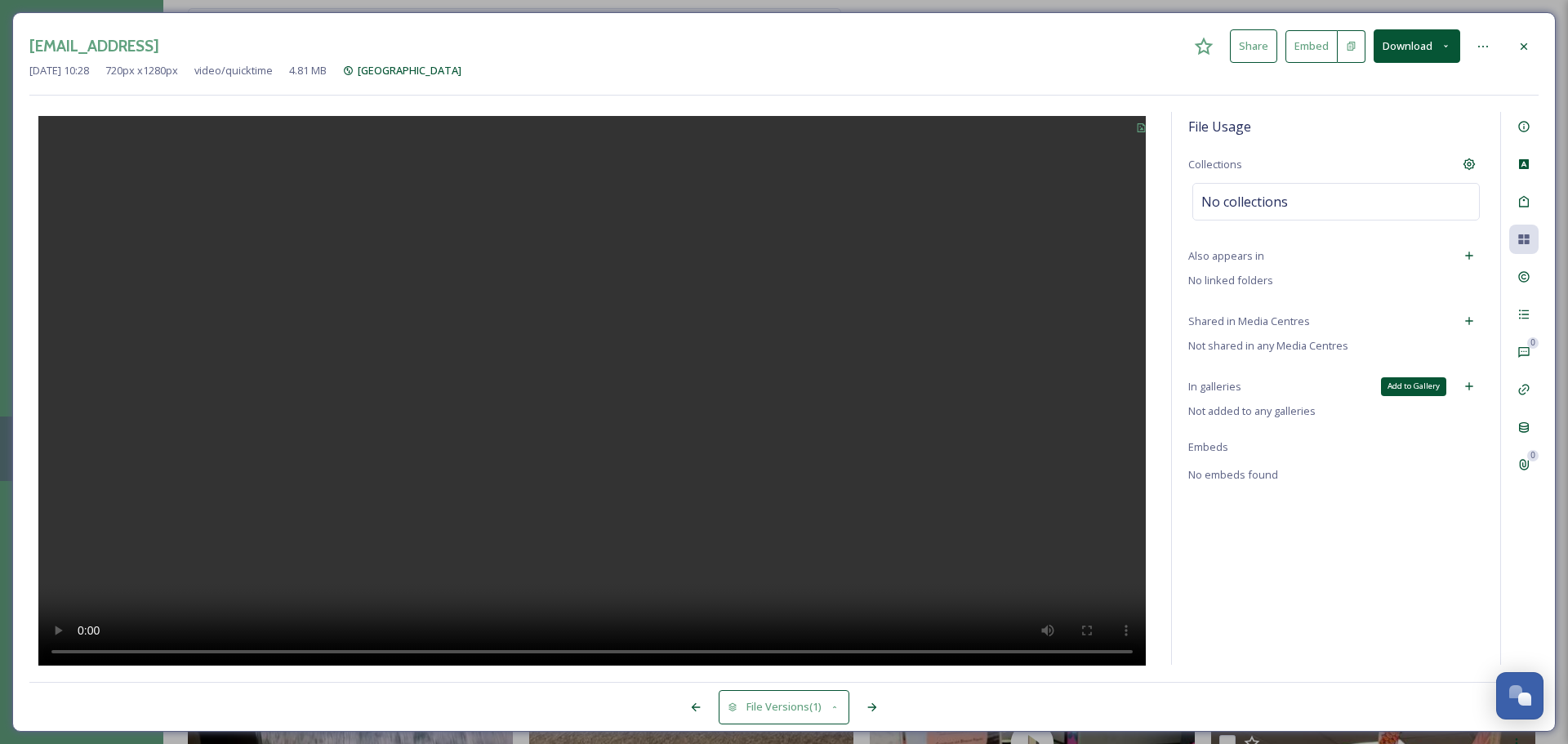
click at [1241, 386] on div "Add to Gallery" at bounding box center [1469, 386] width 30 height 30
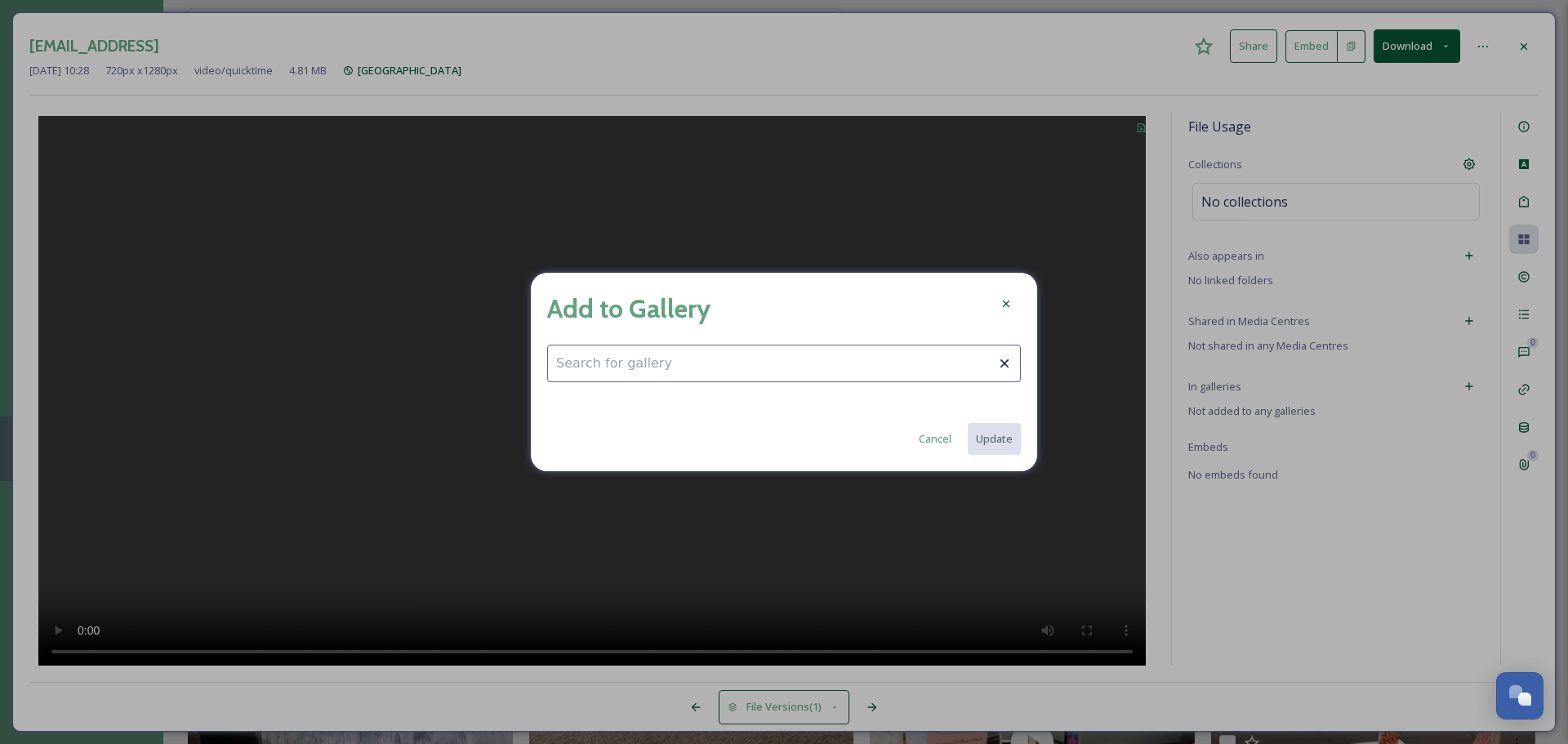
click at [817, 366] on input at bounding box center [784, 364] width 474 height 37
click at [648, 401] on div "Arts & Culture" at bounding box center [784, 403] width 472 height 32
type input "Arts & Culture"
click at [1011, 440] on button "Update" at bounding box center [993, 438] width 54 height 33
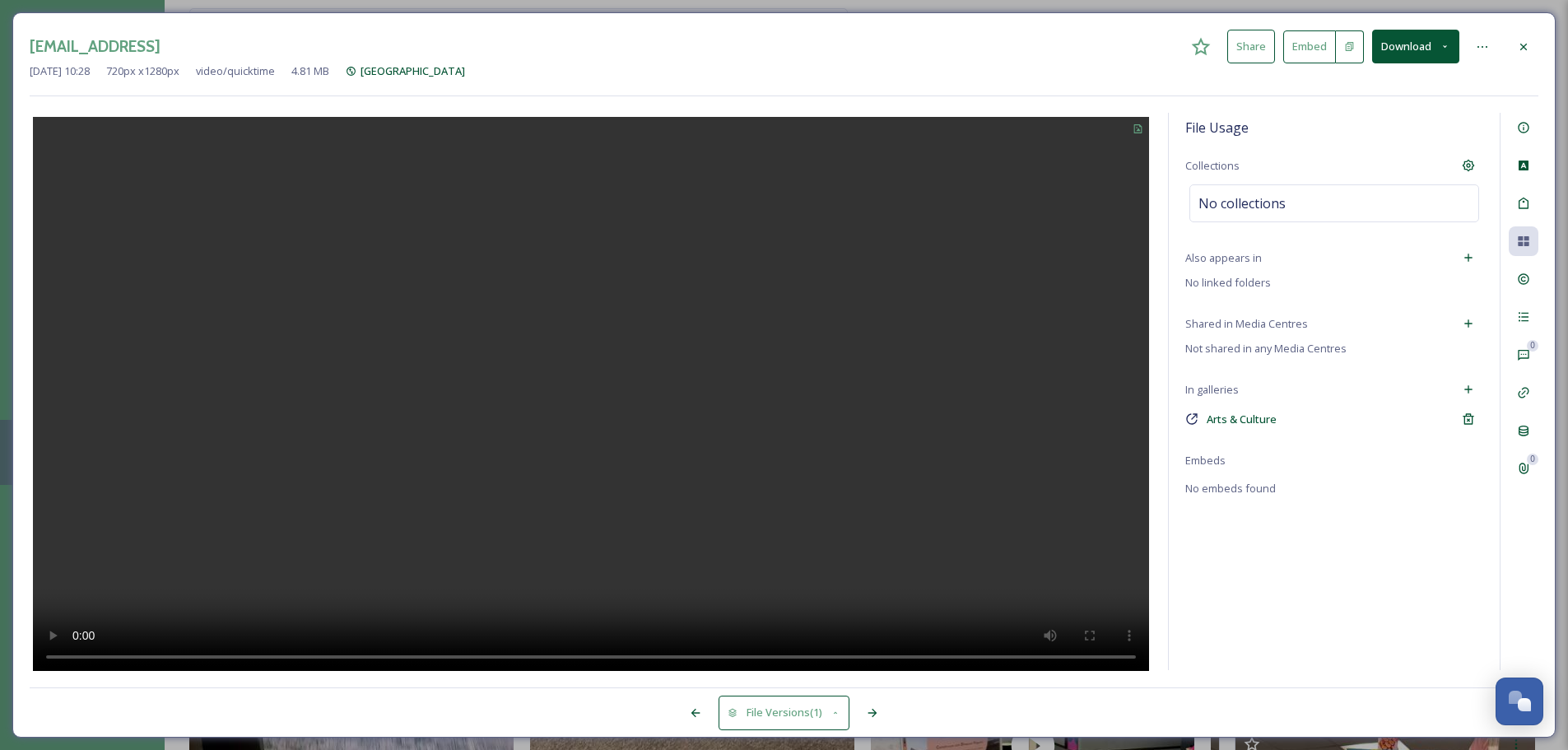
drag, startPoint x: 1529, startPoint y: 46, endPoint x: 1462, endPoint y: 46, distance: 67.0
click at [1251, 46] on icon at bounding box center [1523, 46] width 13 height 13
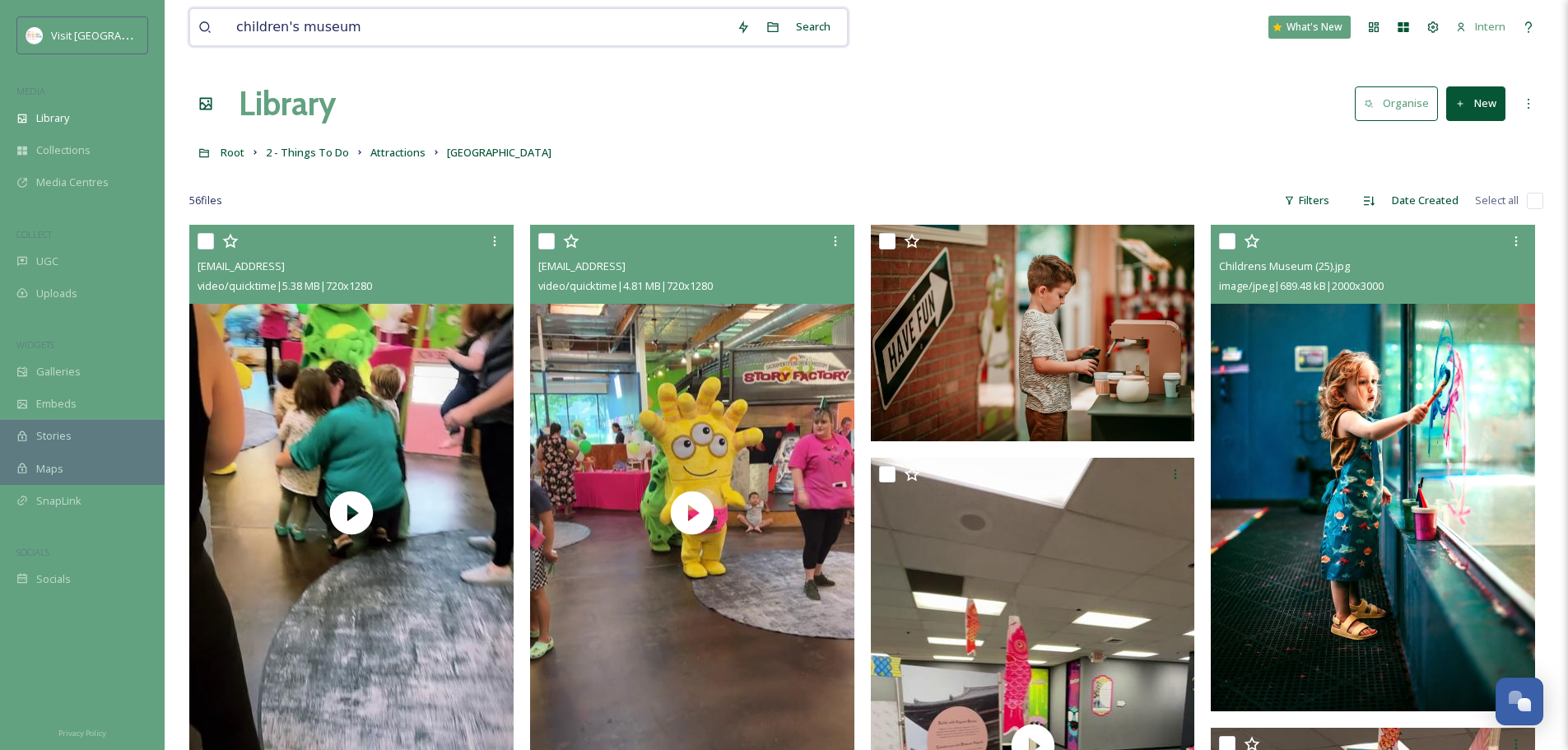
click at [520, 26] on input "children's museum" at bounding box center [478, 27] width 501 height 36
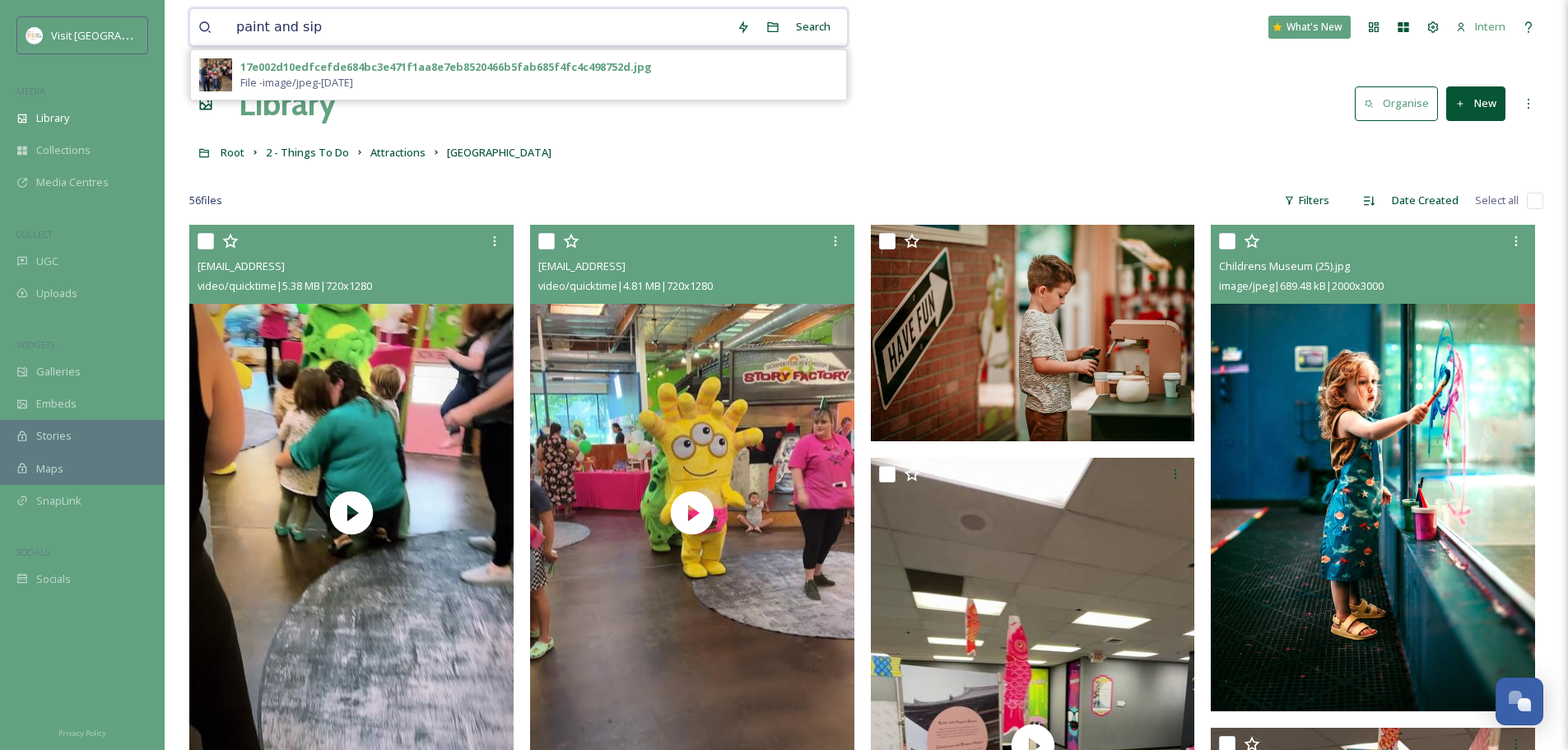
click at [293, 27] on input "paint and sip" at bounding box center [478, 27] width 501 height 36
type input "paint-and-sip"
click at [295, 68] on div "17e002d10edfcefde684bc3e471f1aa8e7eb8520466b5fab685f4fc4c498752d.jpg" at bounding box center [446, 67] width 412 height 15
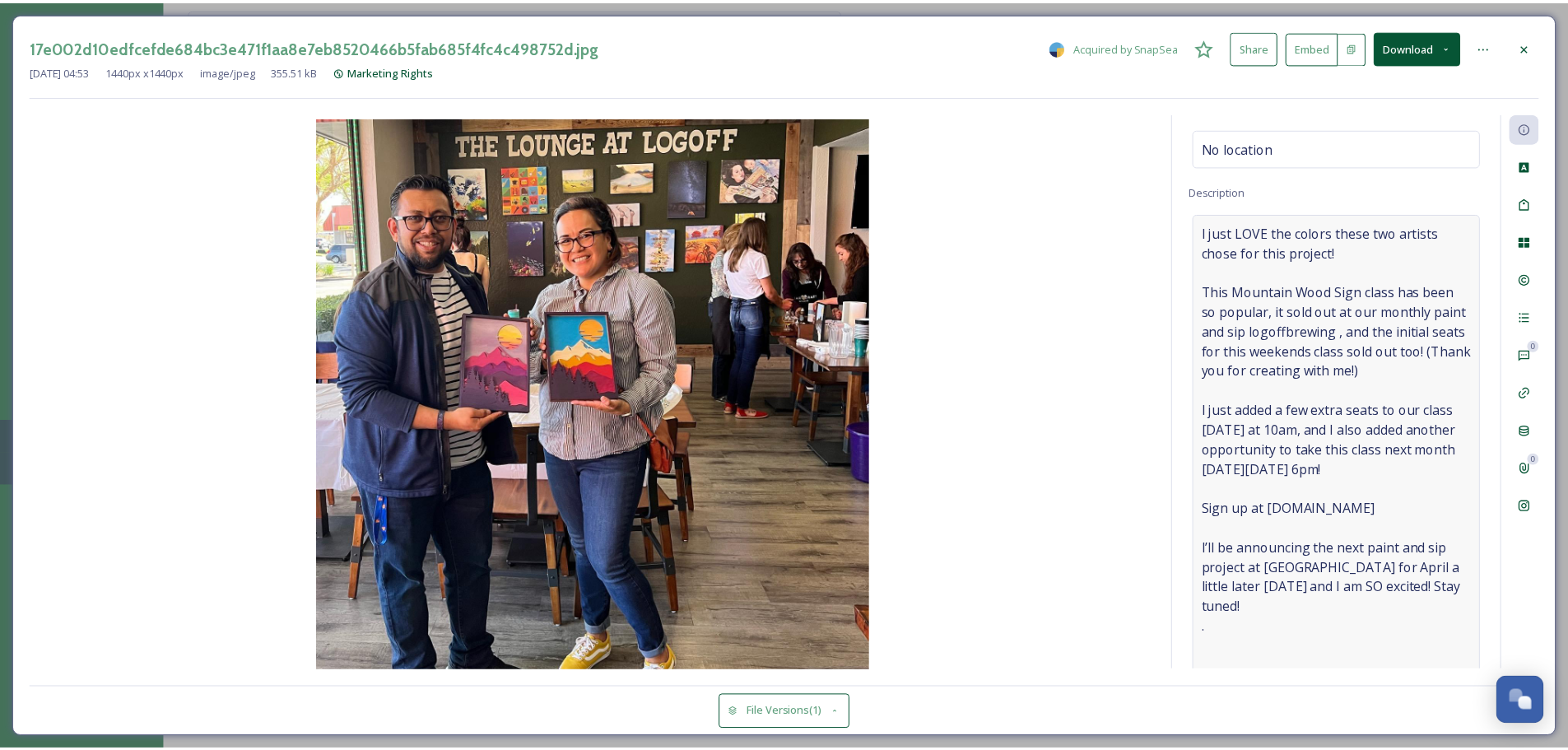
scroll to position [278, 0]
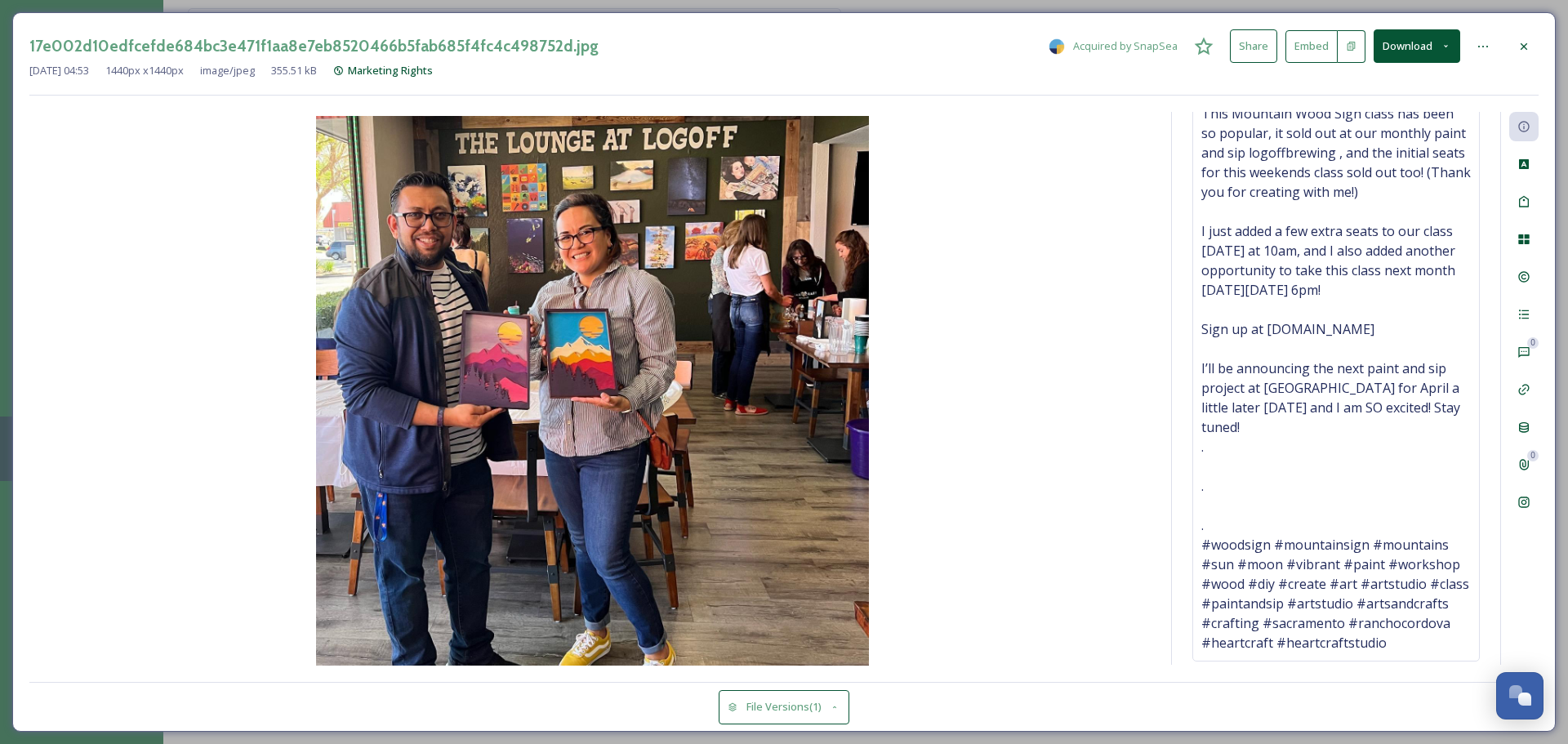
click at [1241, 37] on div at bounding box center [1524, 47] width 30 height 30
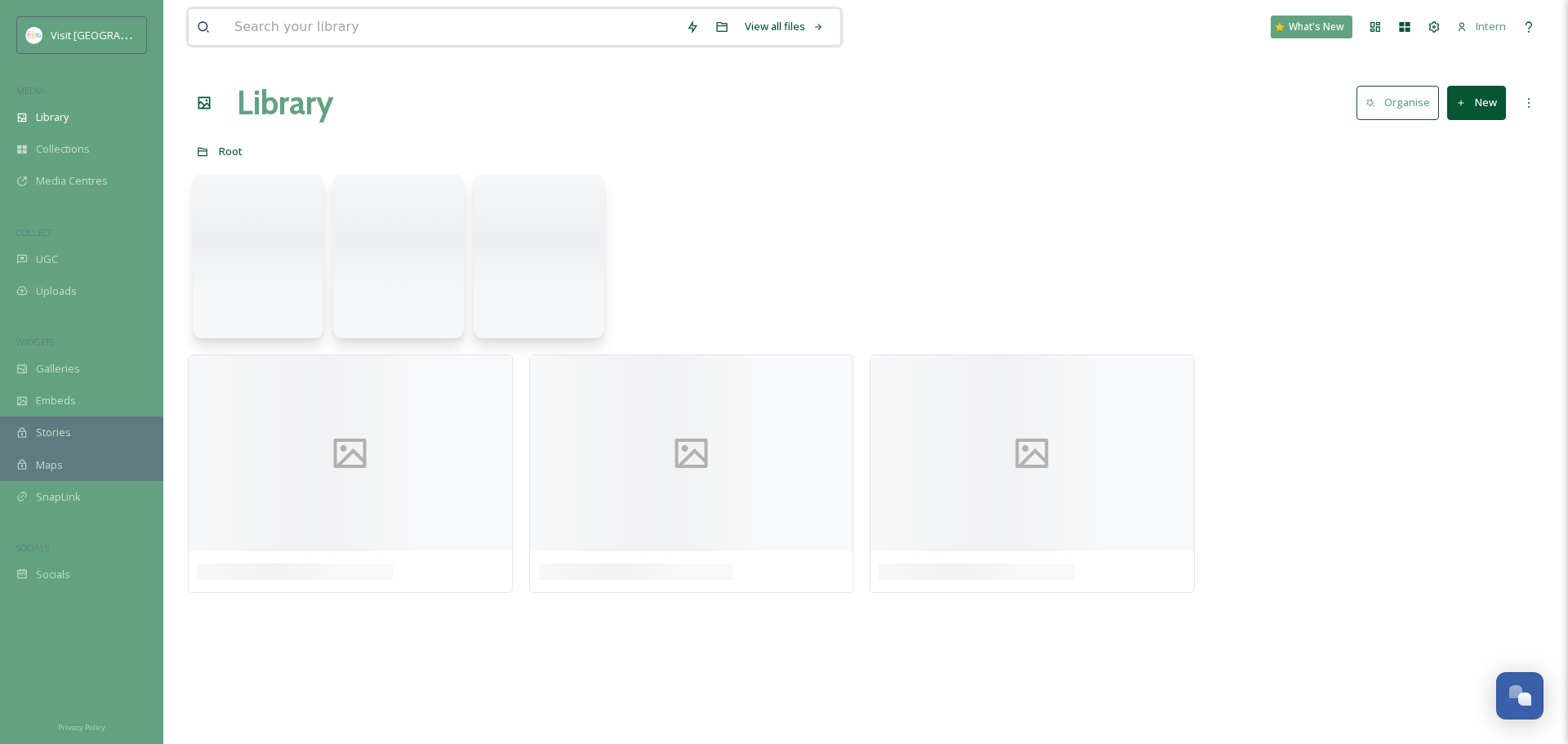
click at [413, 13] on input at bounding box center [452, 27] width 452 height 36
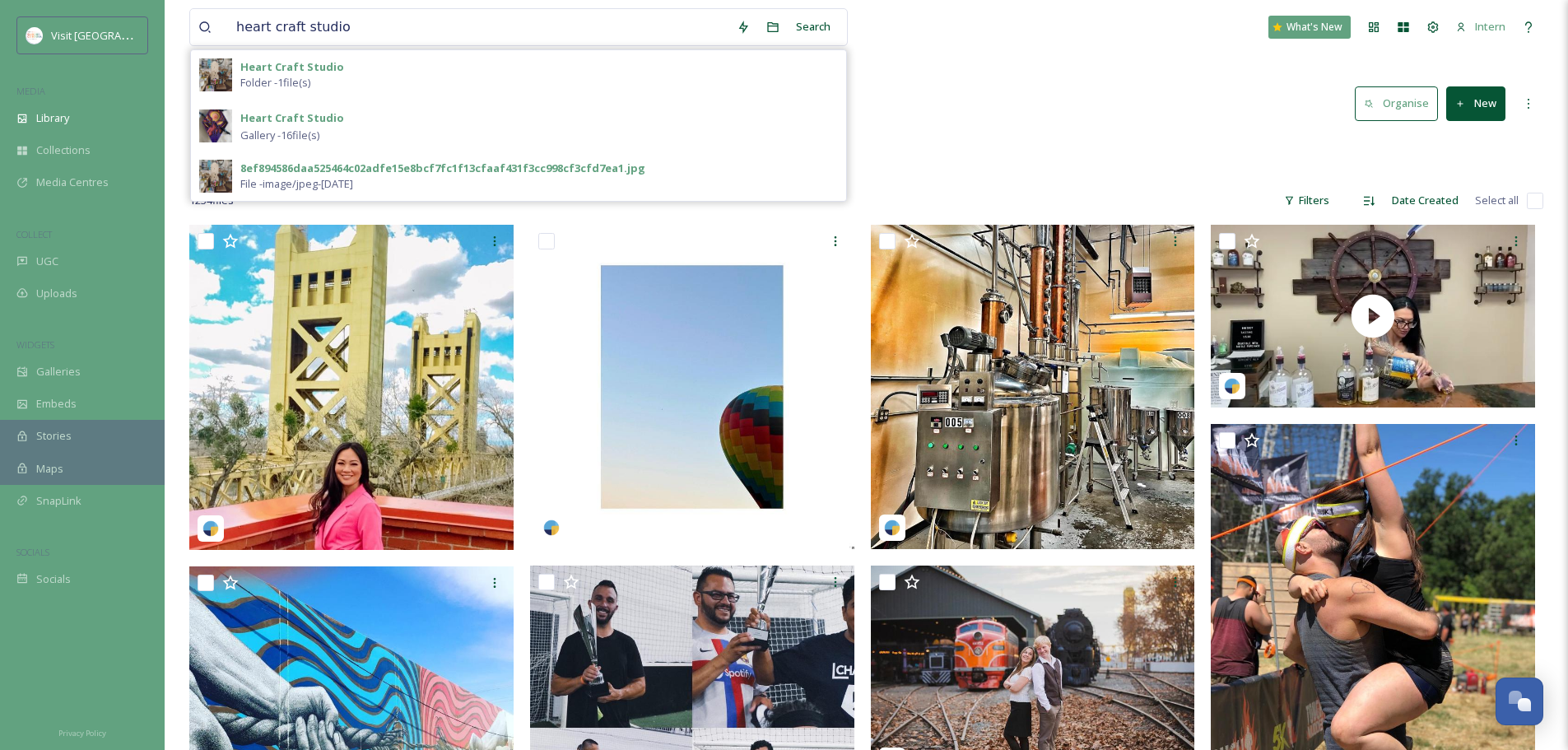
click at [335, 64] on strong "Heart Craft Studio" at bounding box center [292, 66] width 104 height 15
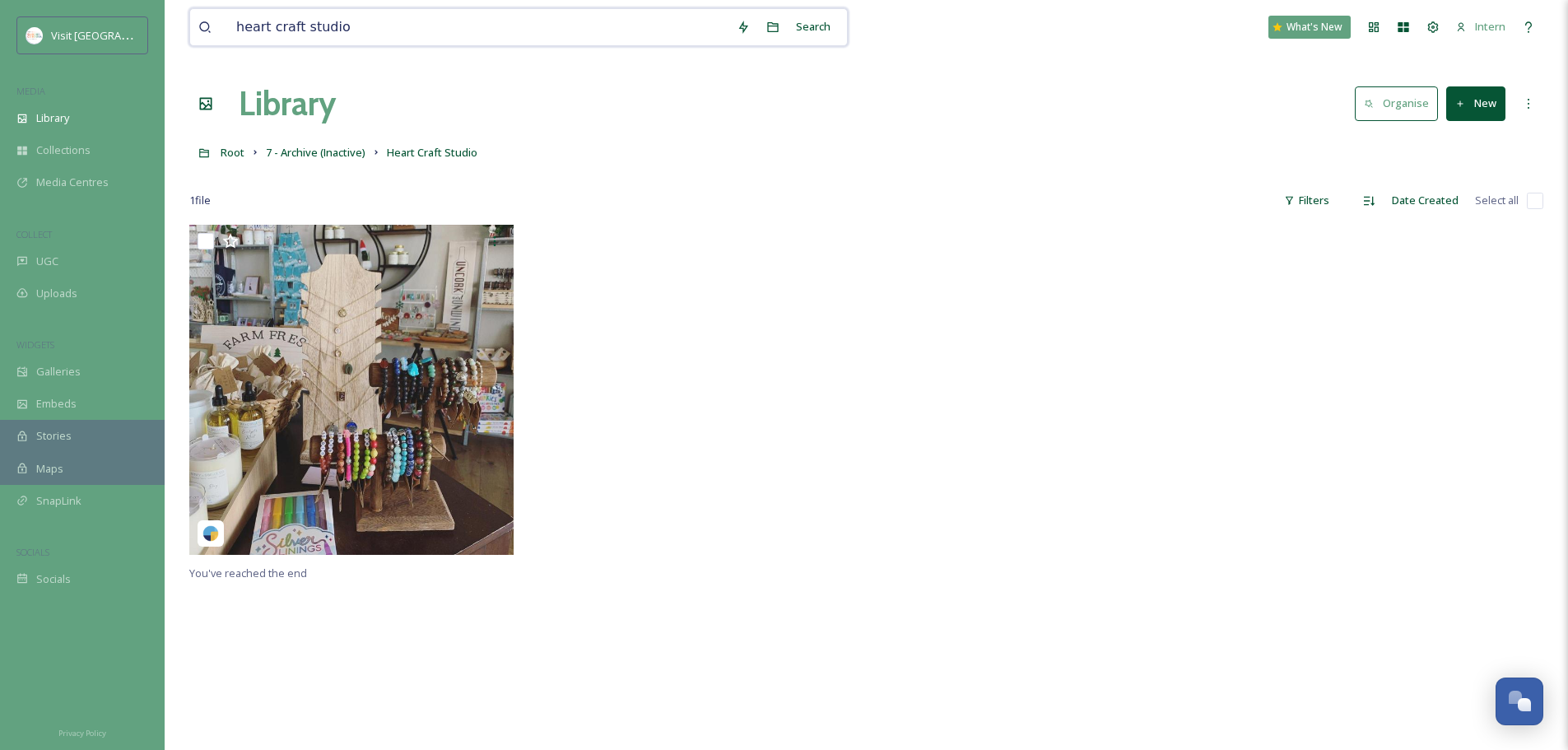
click at [321, 24] on input "heart craft studio" at bounding box center [478, 27] width 501 height 36
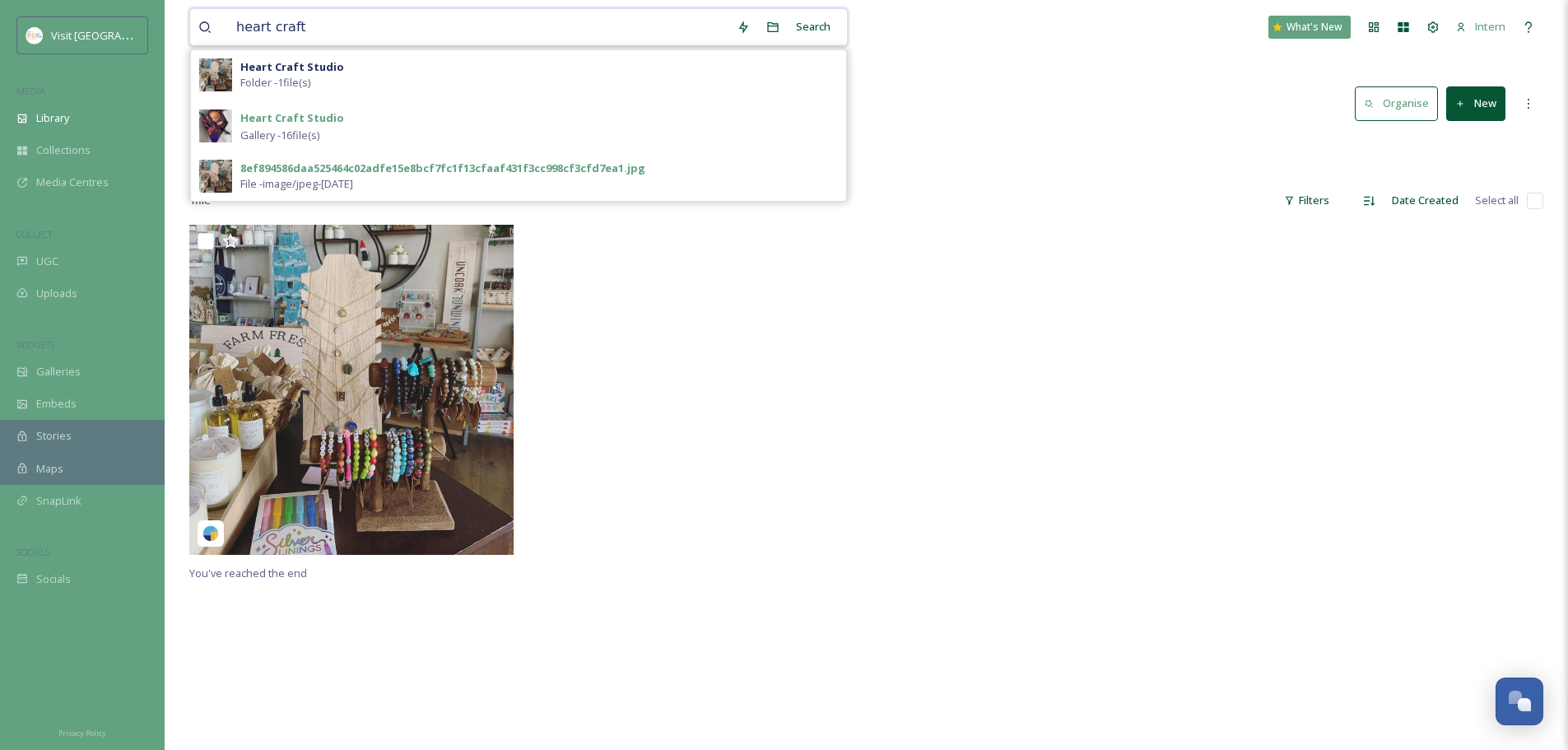
type input "heart craft"
click at [305, 113] on strong "Heart Craft Studio" at bounding box center [292, 117] width 104 height 15
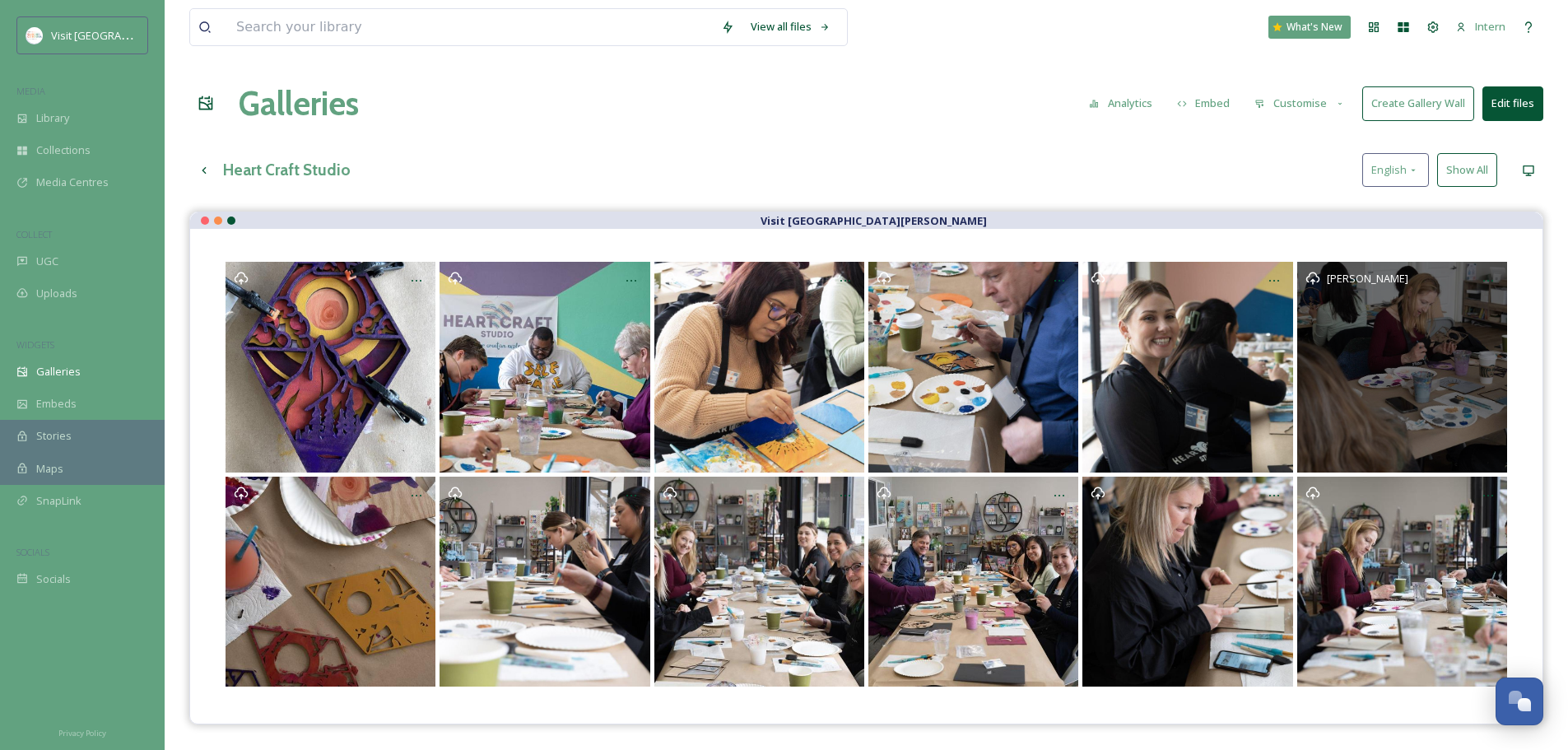
click at [1251, 359] on div "Lisa Nottingham" at bounding box center [1402, 366] width 210 height 210
click at [1251, 357] on div "Lisa Nottingham" at bounding box center [1402, 366] width 210 height 210
click at [1251, 335] on div "Lisa Nottingham" at bounding box center [1402, 366] width 210 height 210
click at [1251, 279] on icon at bounding box center [1488, 280] width 13 height 13
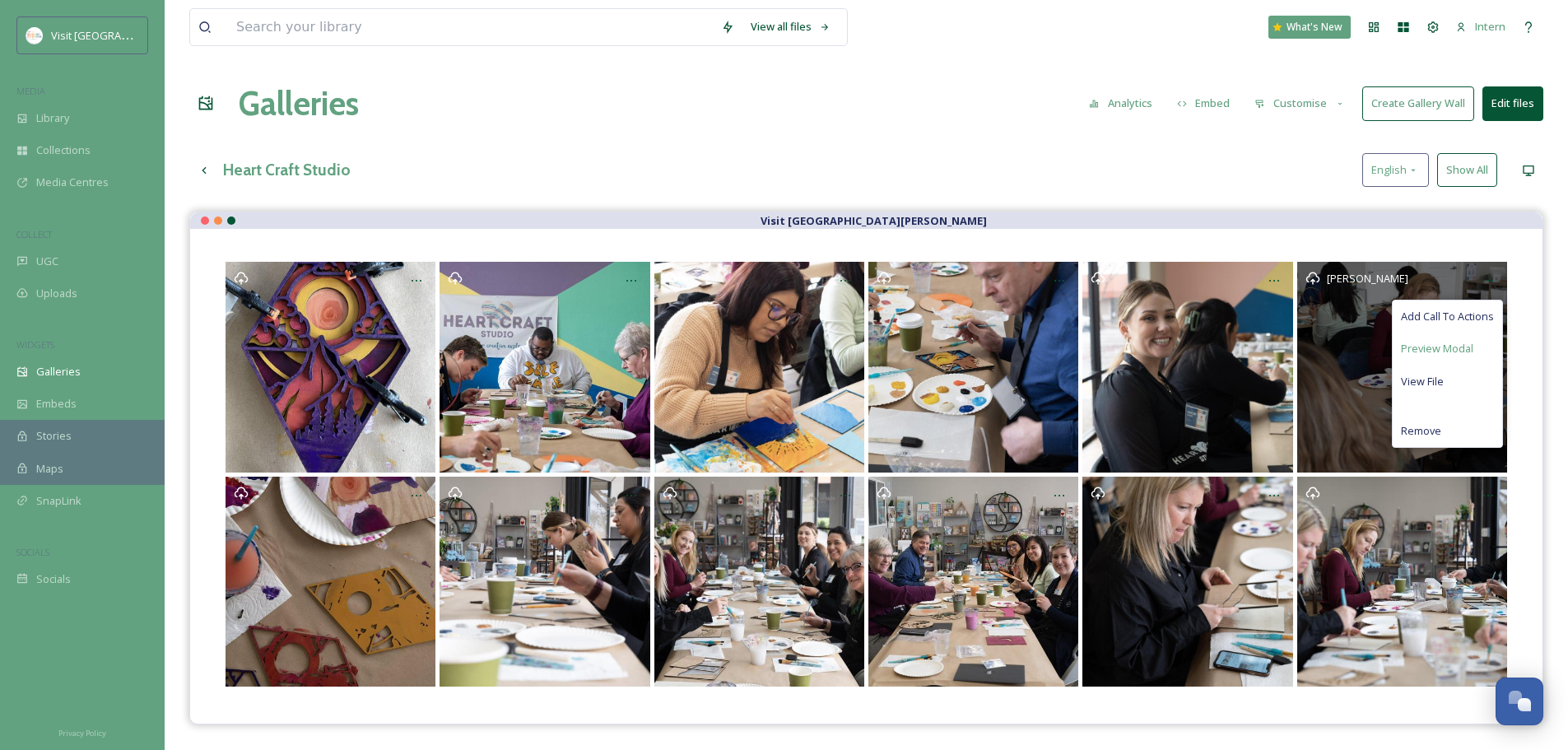
click at [1251, 348] on span "Preview Modal" at bounding box center [1437, 348] width 73 height 15
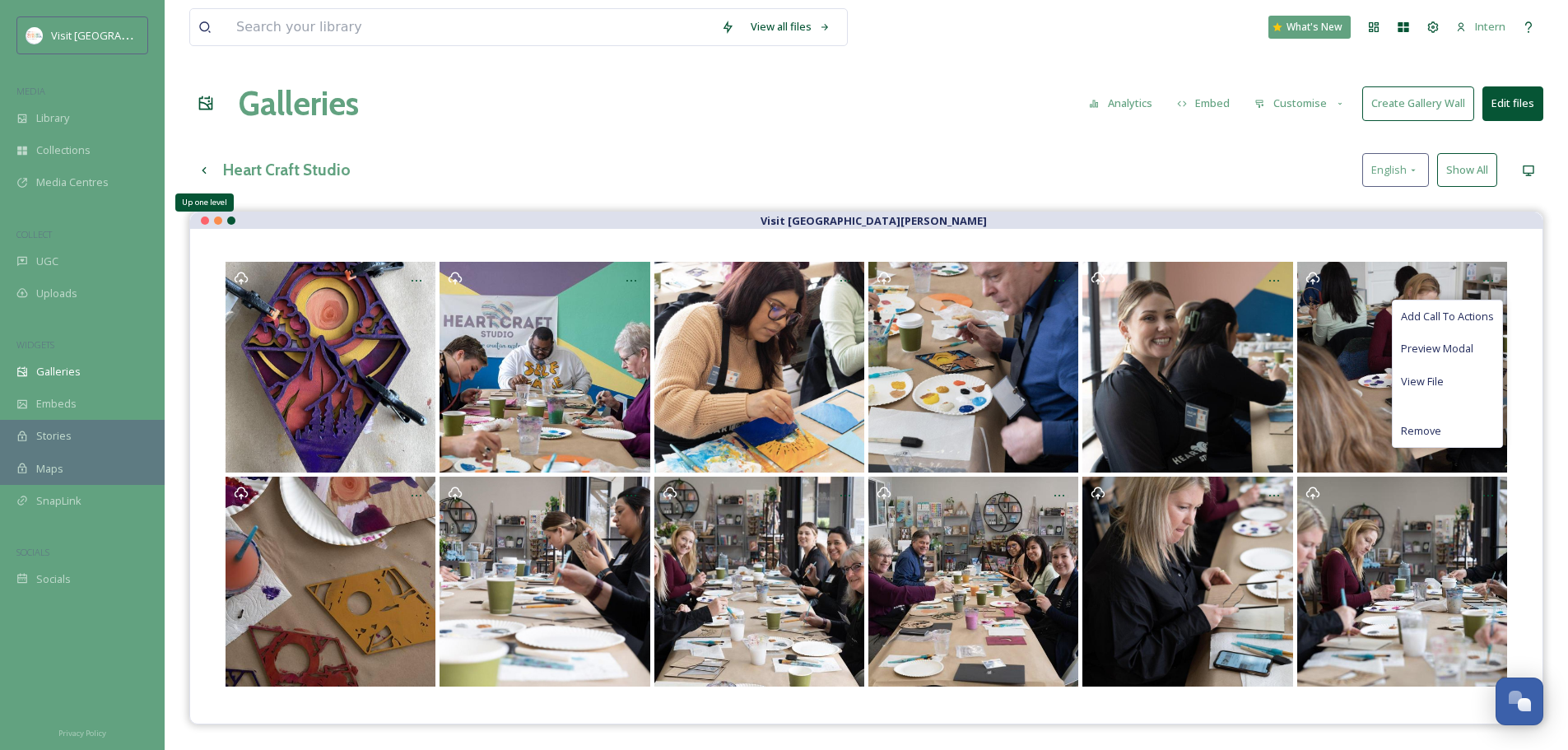
click at [199, 170] on icon at bounding box center [204, 170] width 13 height 13
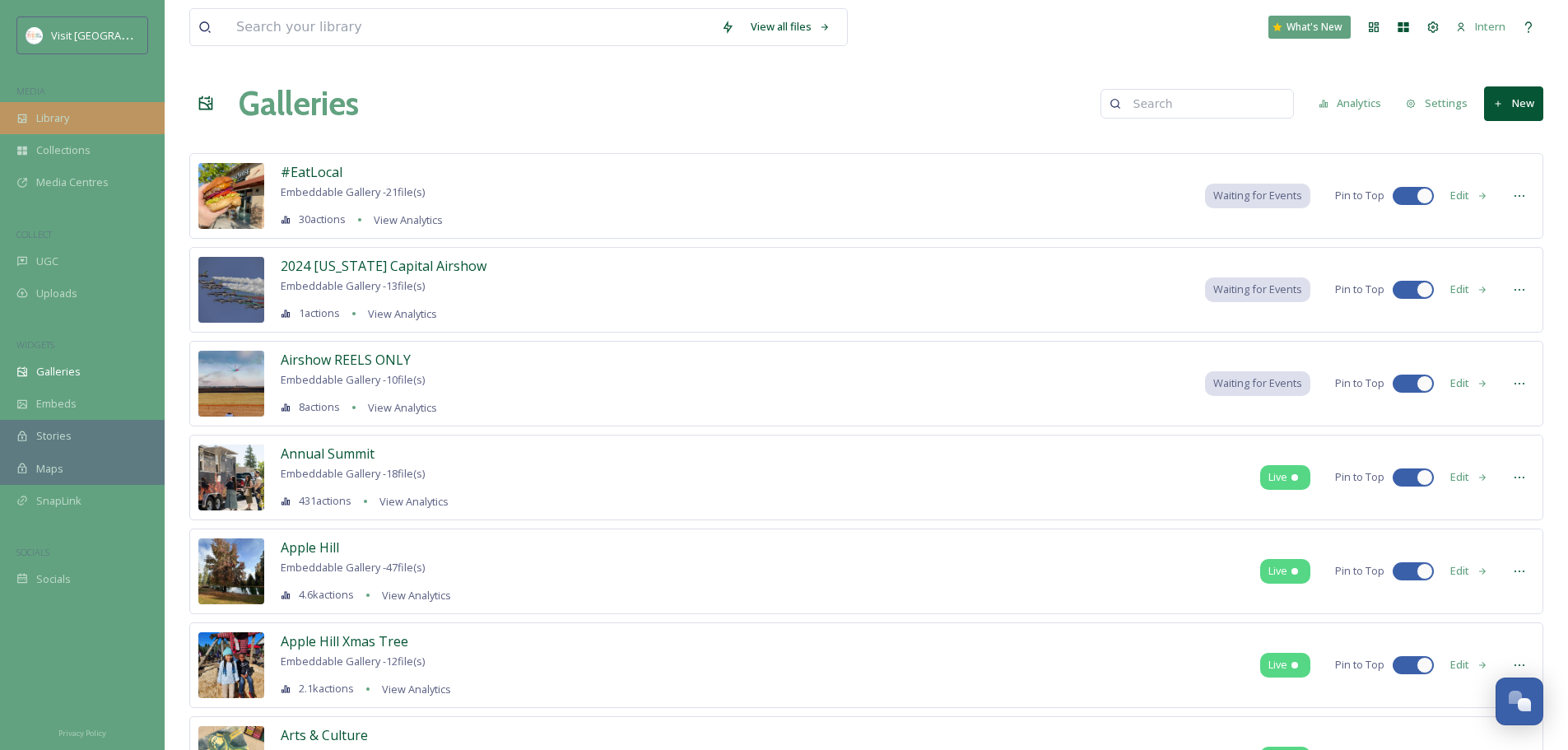
click at [60, 127] on div "Library" at bounding box center [82, 118] width 164 height 33
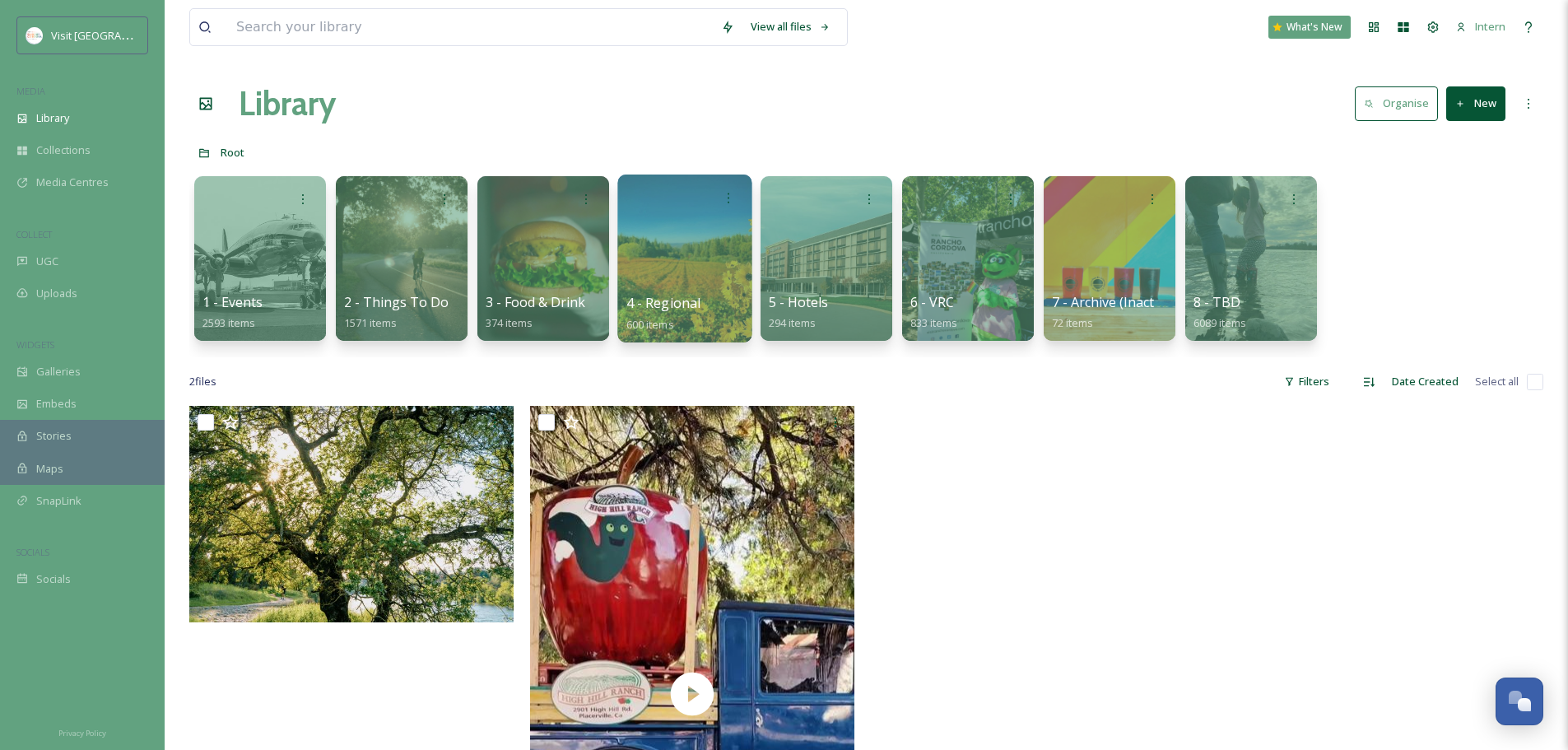
click at [731, 301] on div "4 - Regional 600 items" at bounding box center [686, 313] width 118 height 41
click at [696, 318] on div "4 - Regional 600 items" at bounding box center [686, 313] width 118 height 41
click at [698, 271] on div at bounding box center [684, 259] width 134 height 168
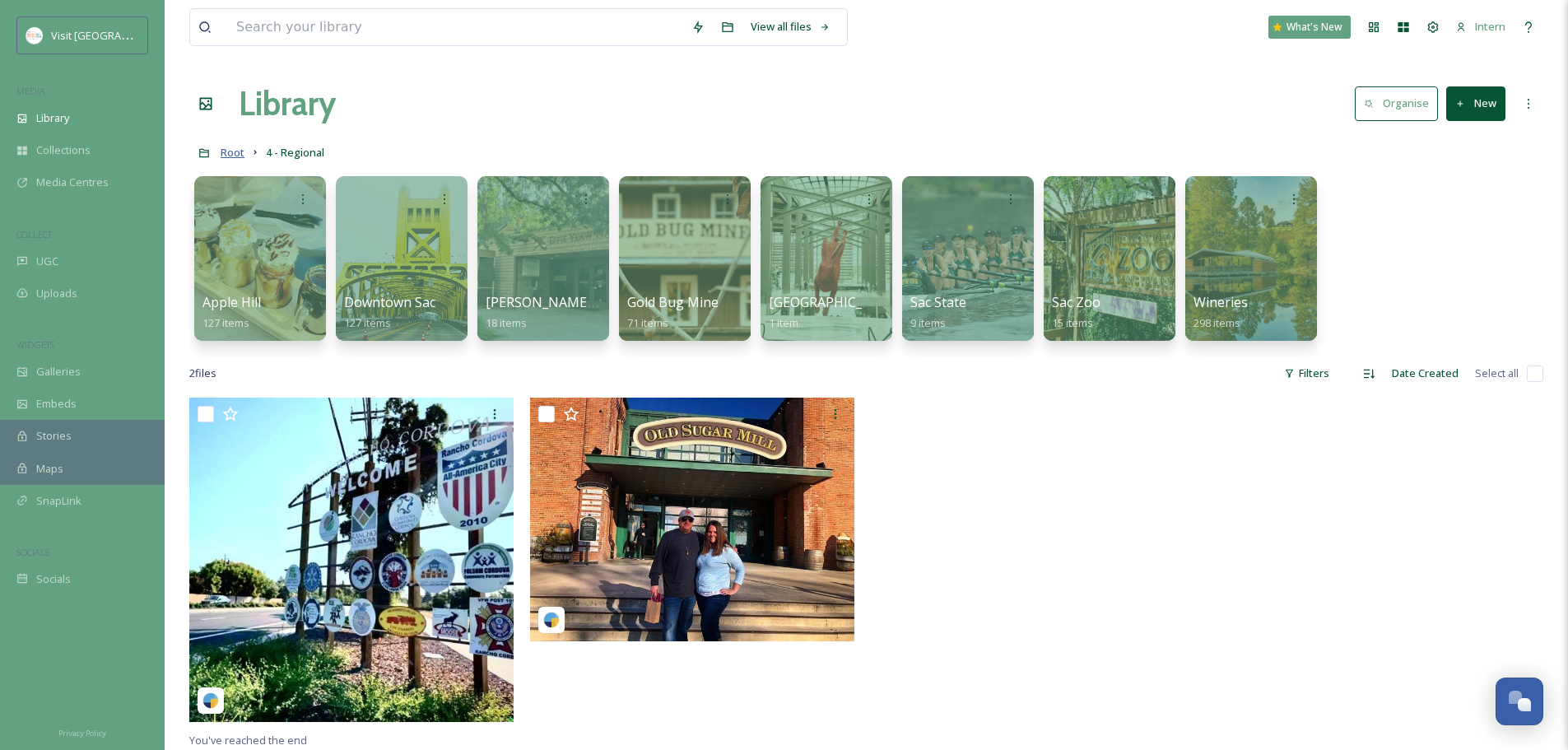
click at [236, 152] on span "Root" at bounding box center [233, 152] width 24 height 15
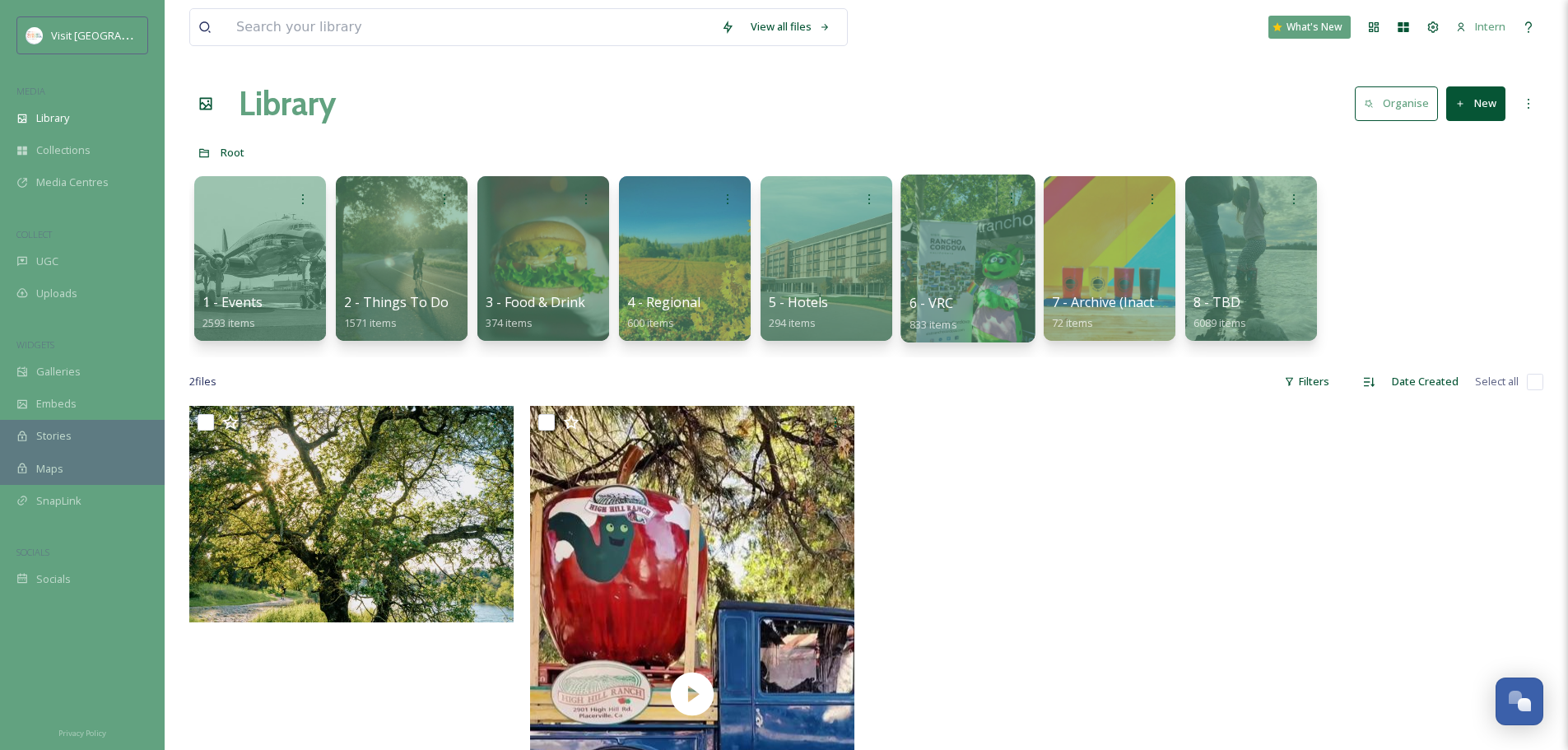
click at [965, 292] on div at bounding box center [967, 259] width 134 height 168
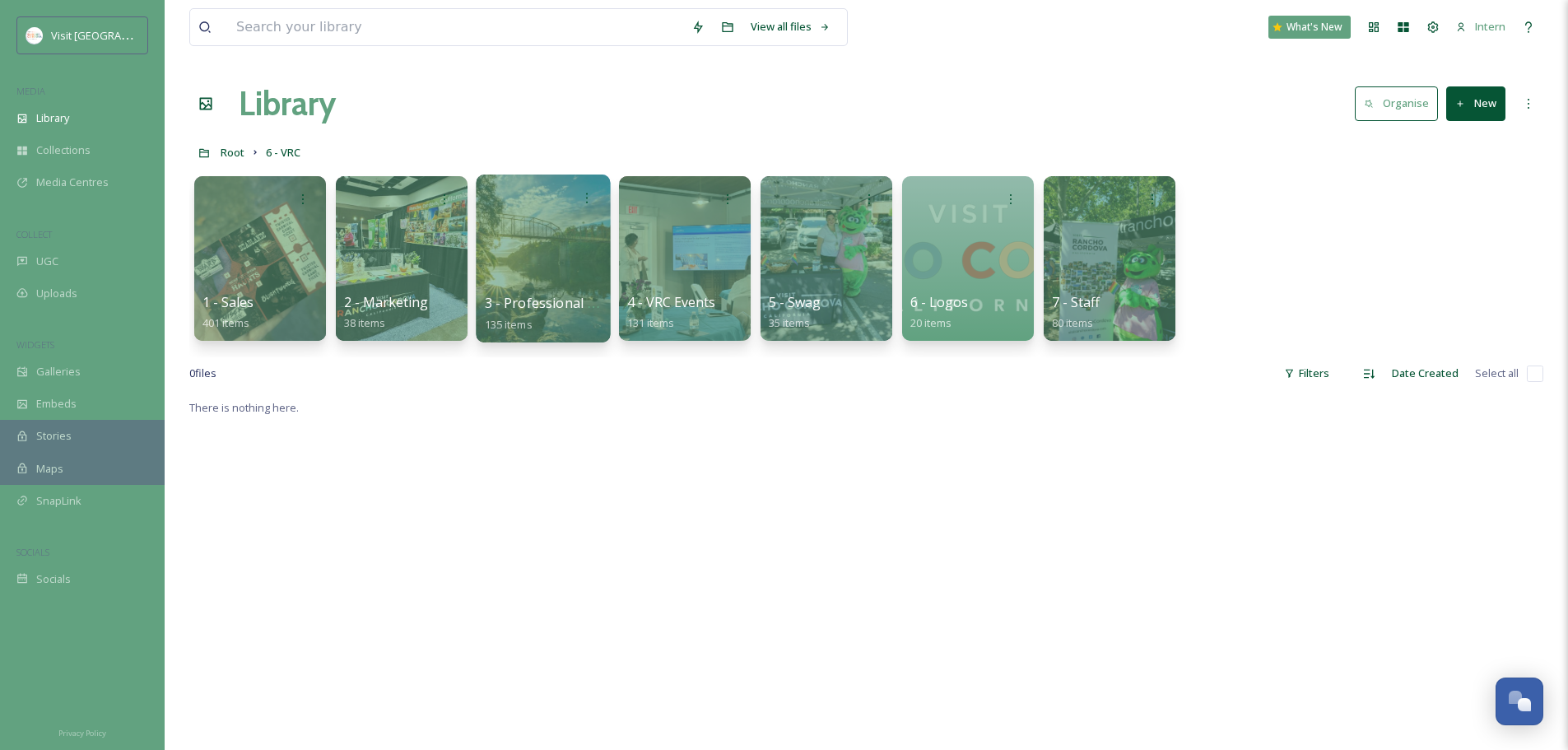
click at [531, 291] on div at bounding box center [543, 259] width 134 height 168
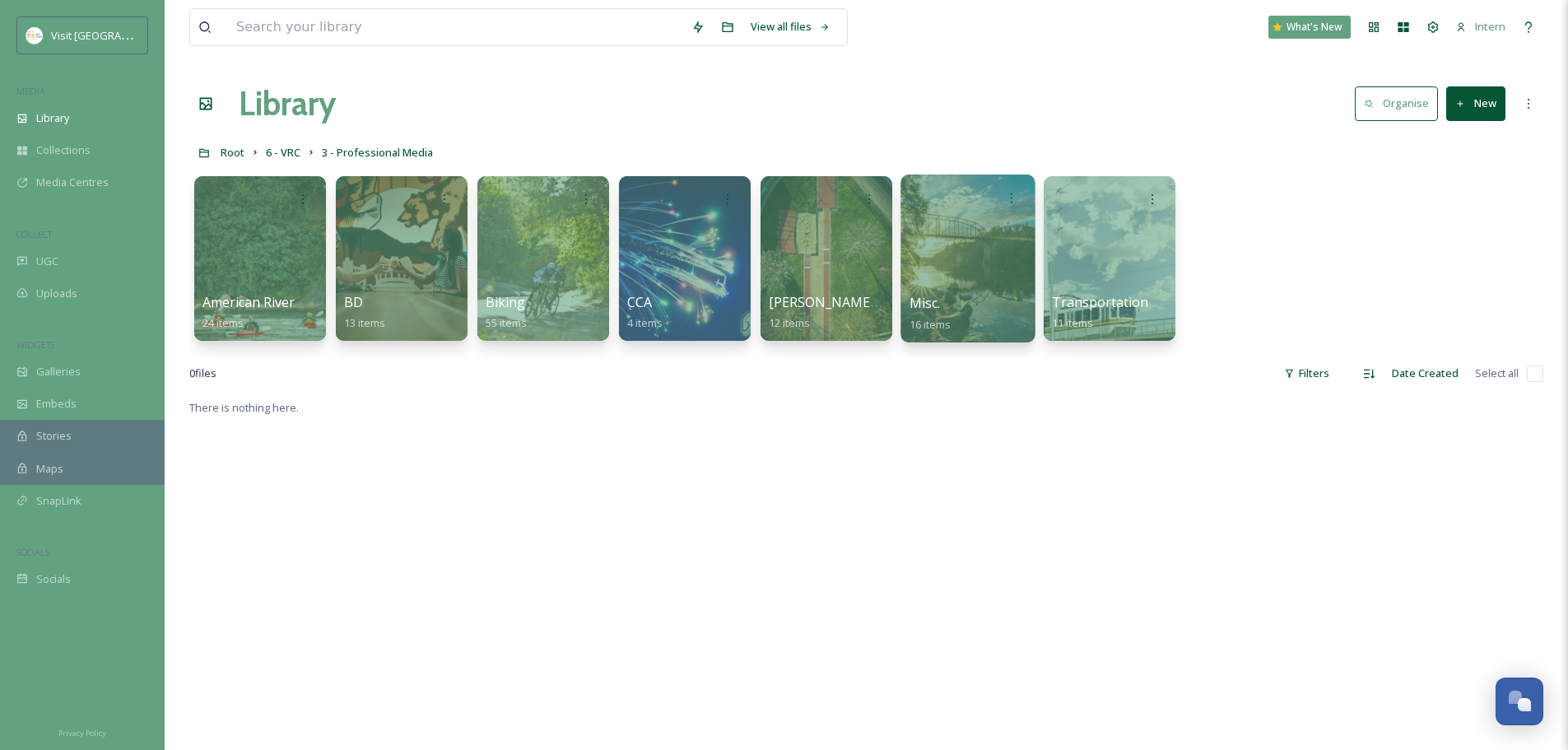
click at [903, 285] on div at bounding box center [967, 259] width 134 height 168
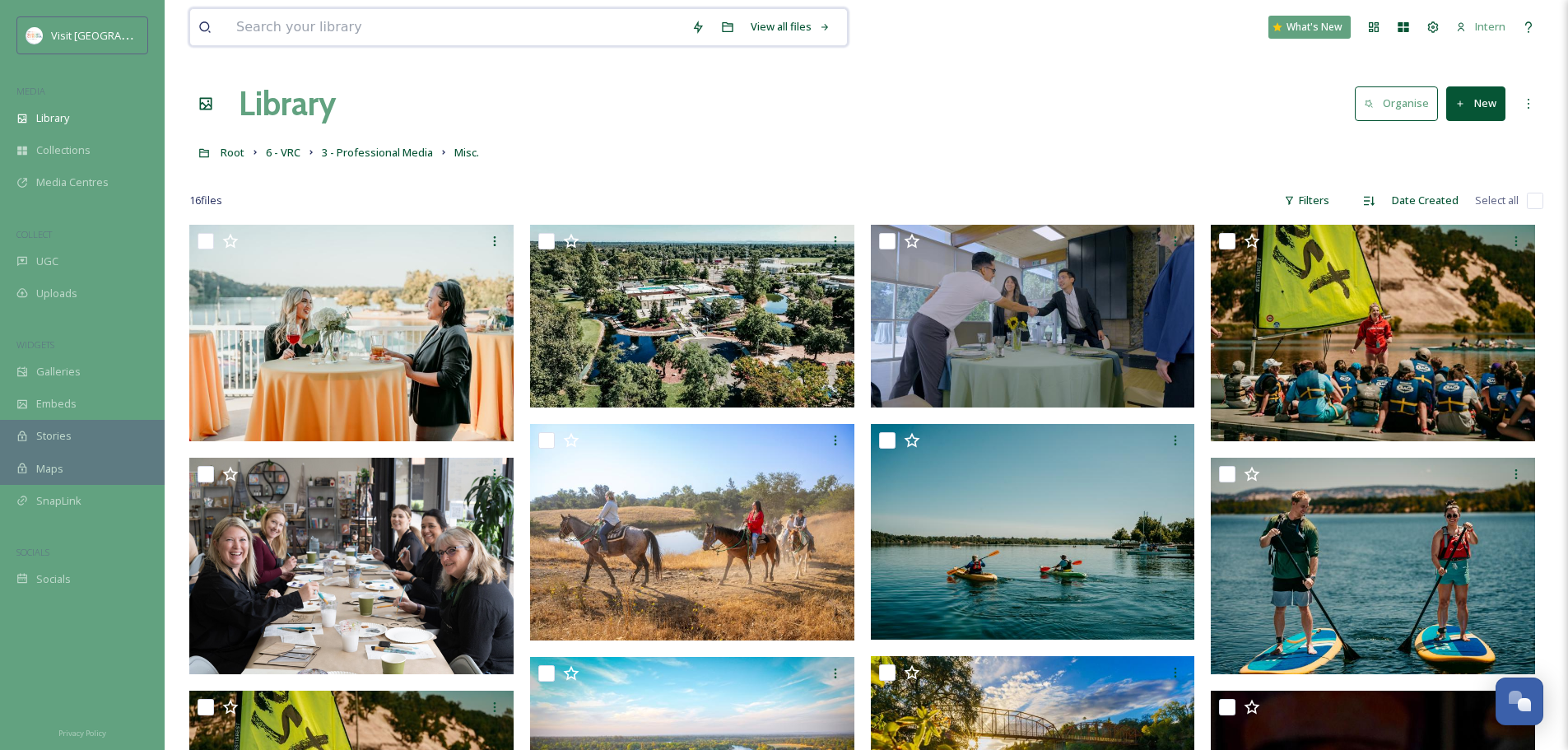
click at [270, 28] on input at bounding box center [455, 27] width 455 height 36
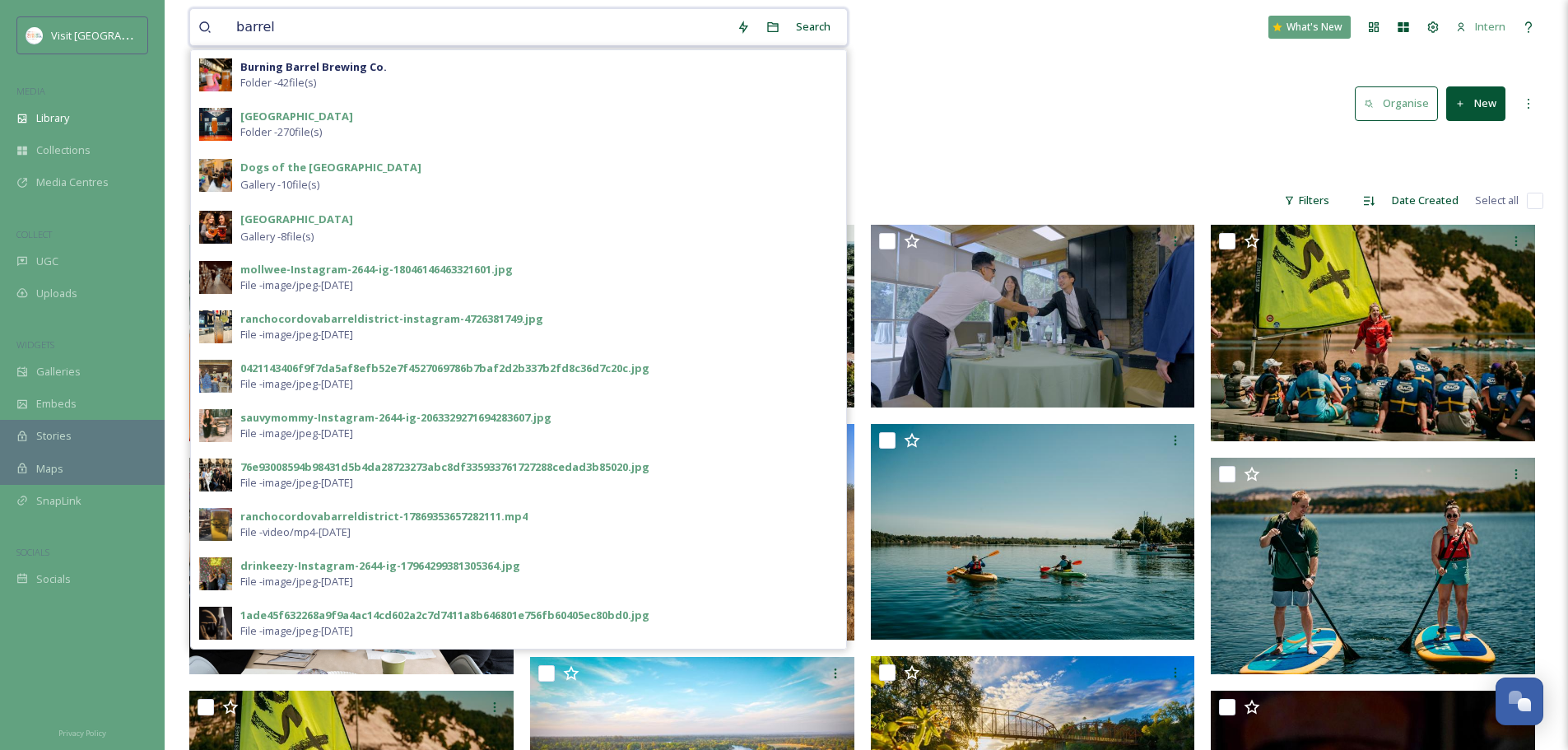
type input "barrel"
click at [290, 118] on strong "Barrel District" at bounding box center [297, 116] width 113 height 15
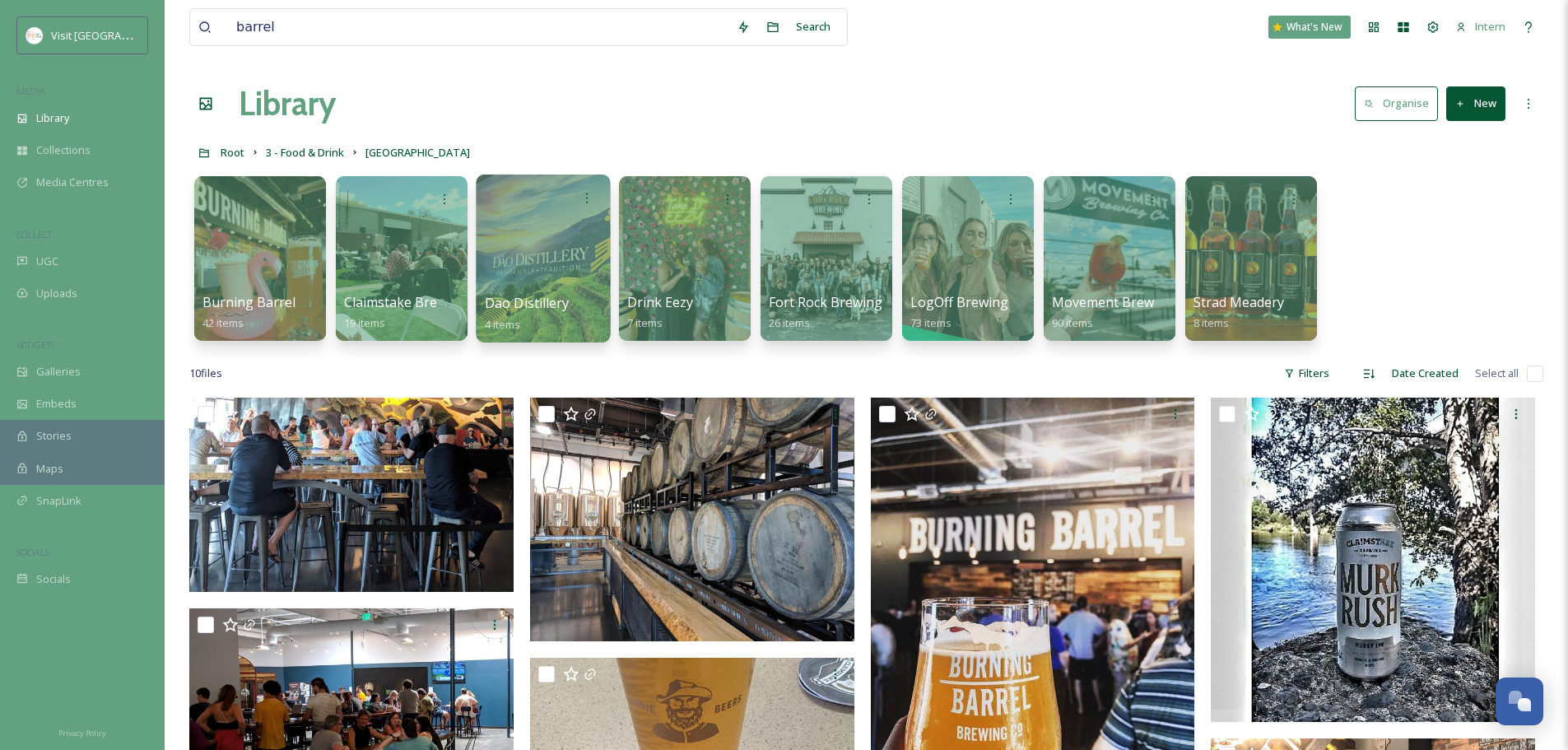
click at [527, 307] on span "Dao Distillery" at bounding box center [527, 302] width 85 height 18
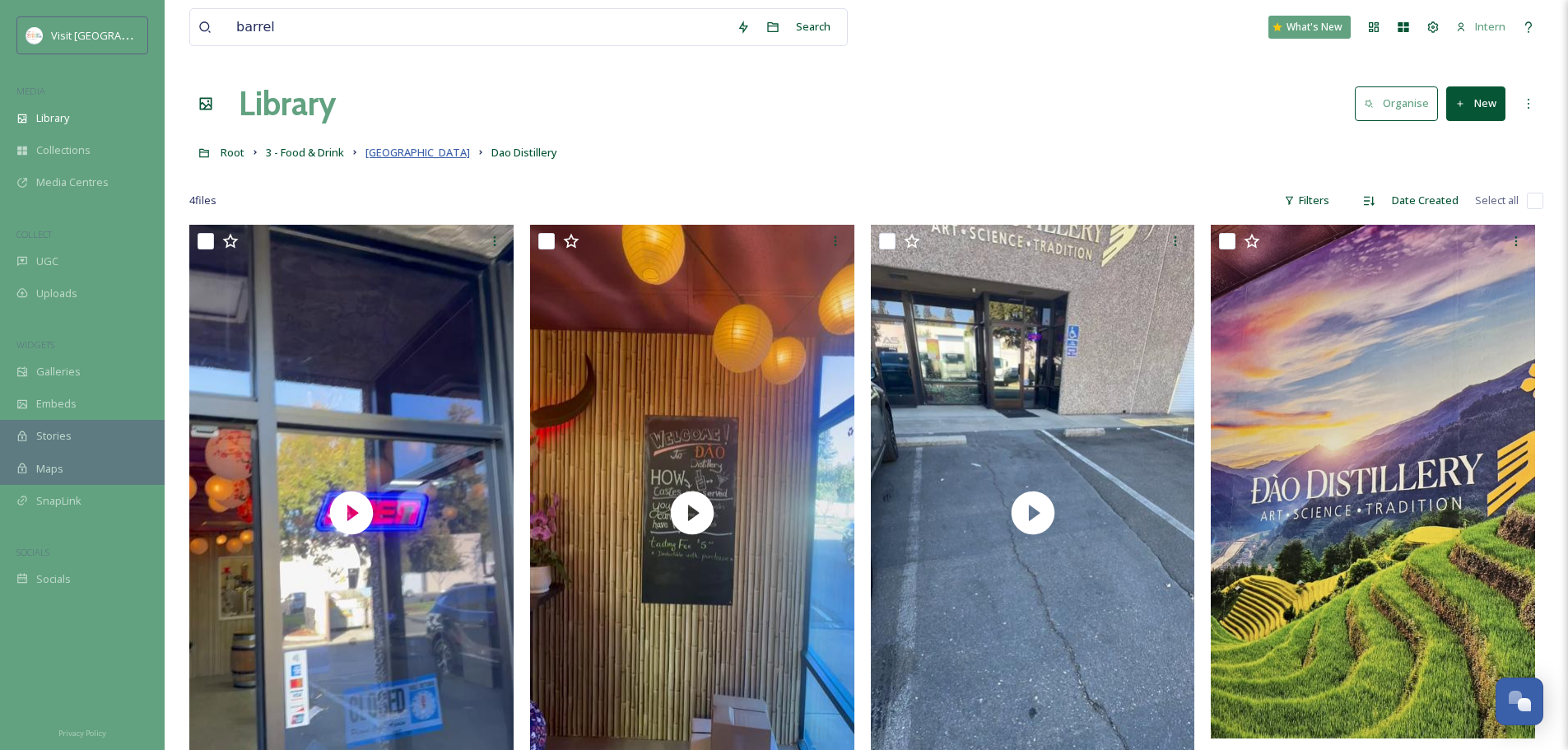
click at [425, 159] on span "Barrel District" at bounding box center [418, 152] width 104 height 15
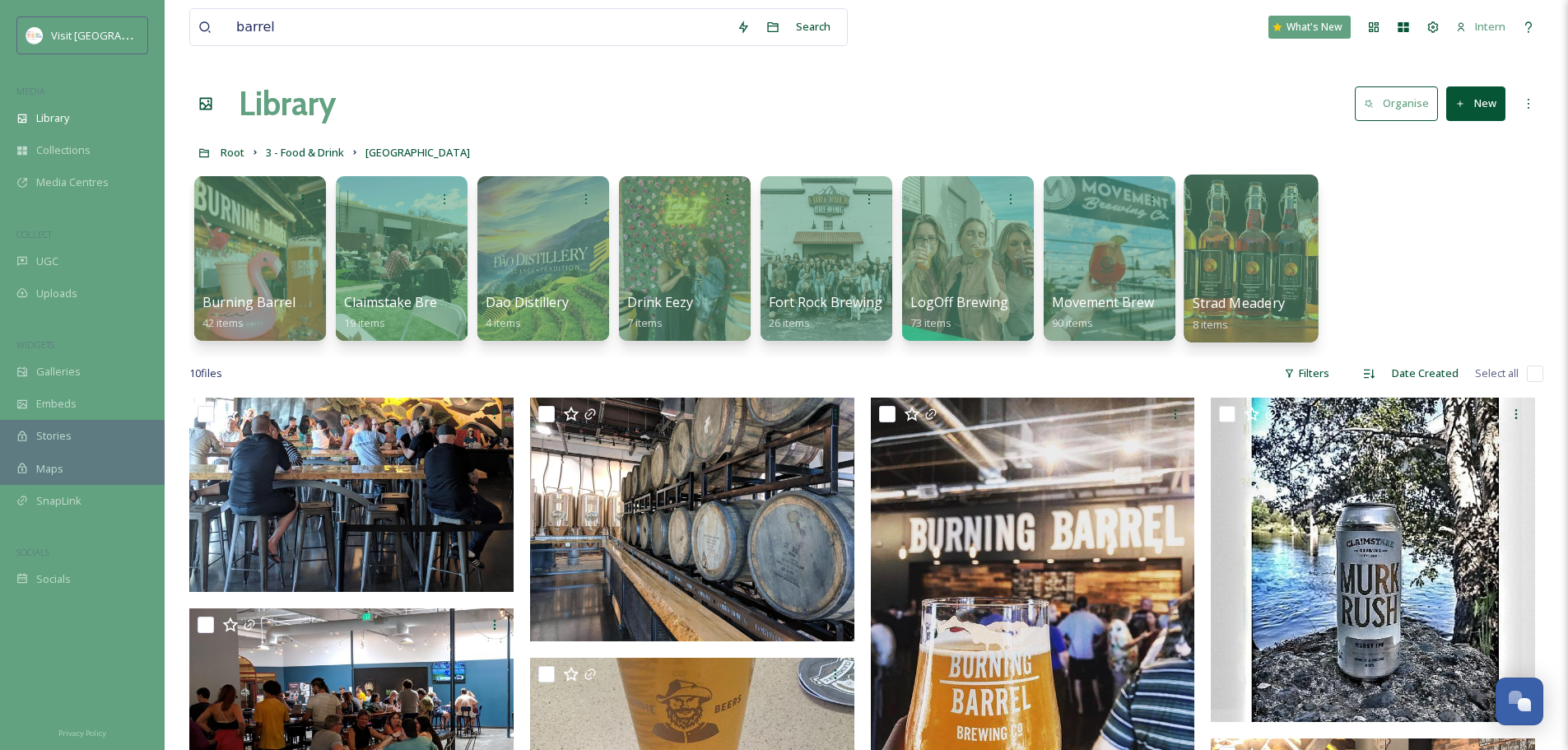
click at [1238, 289] on div at bounding box center [1250, 259] width 134 height 168
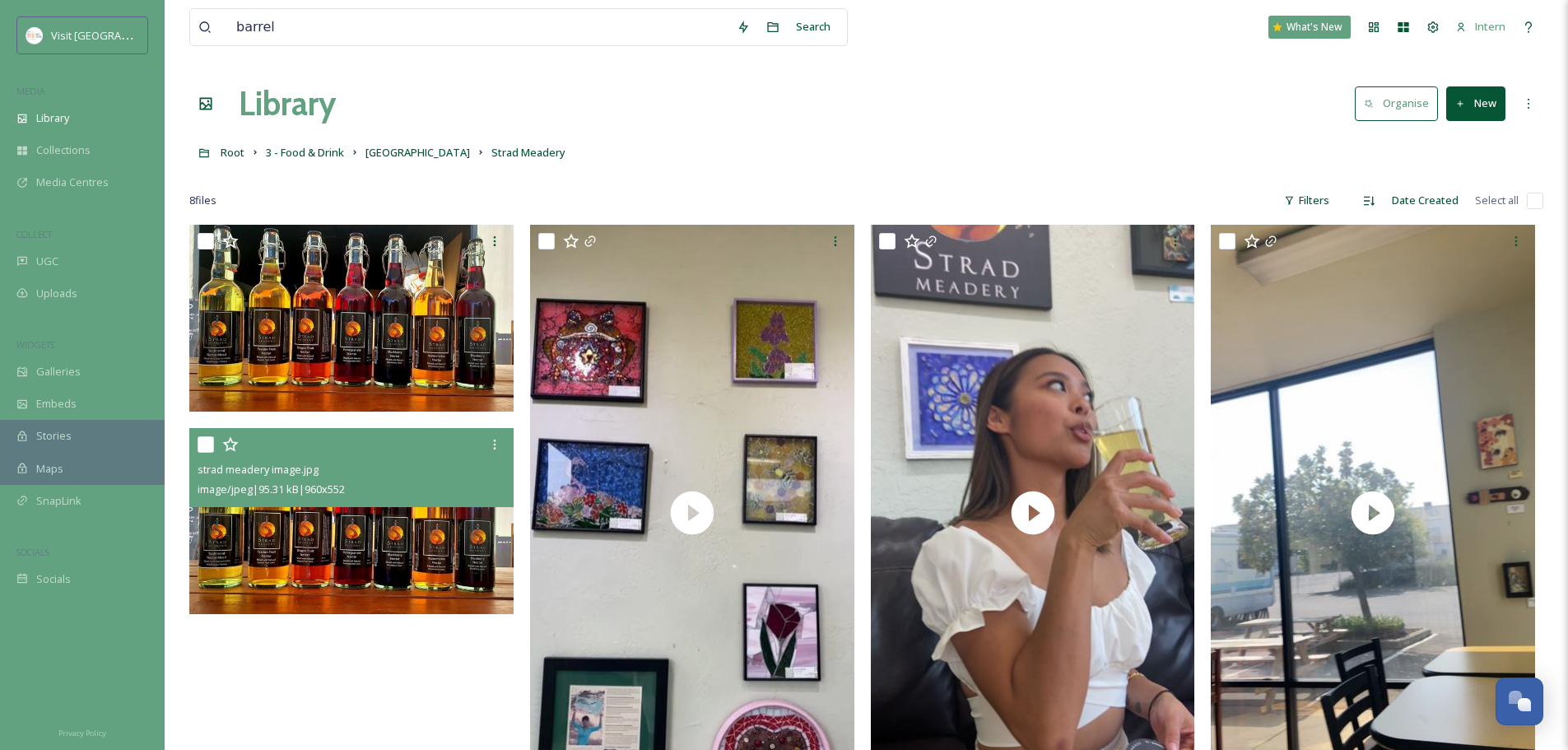
click at [279, 552] on img at bounding box center [351, 521] width 324 height 187
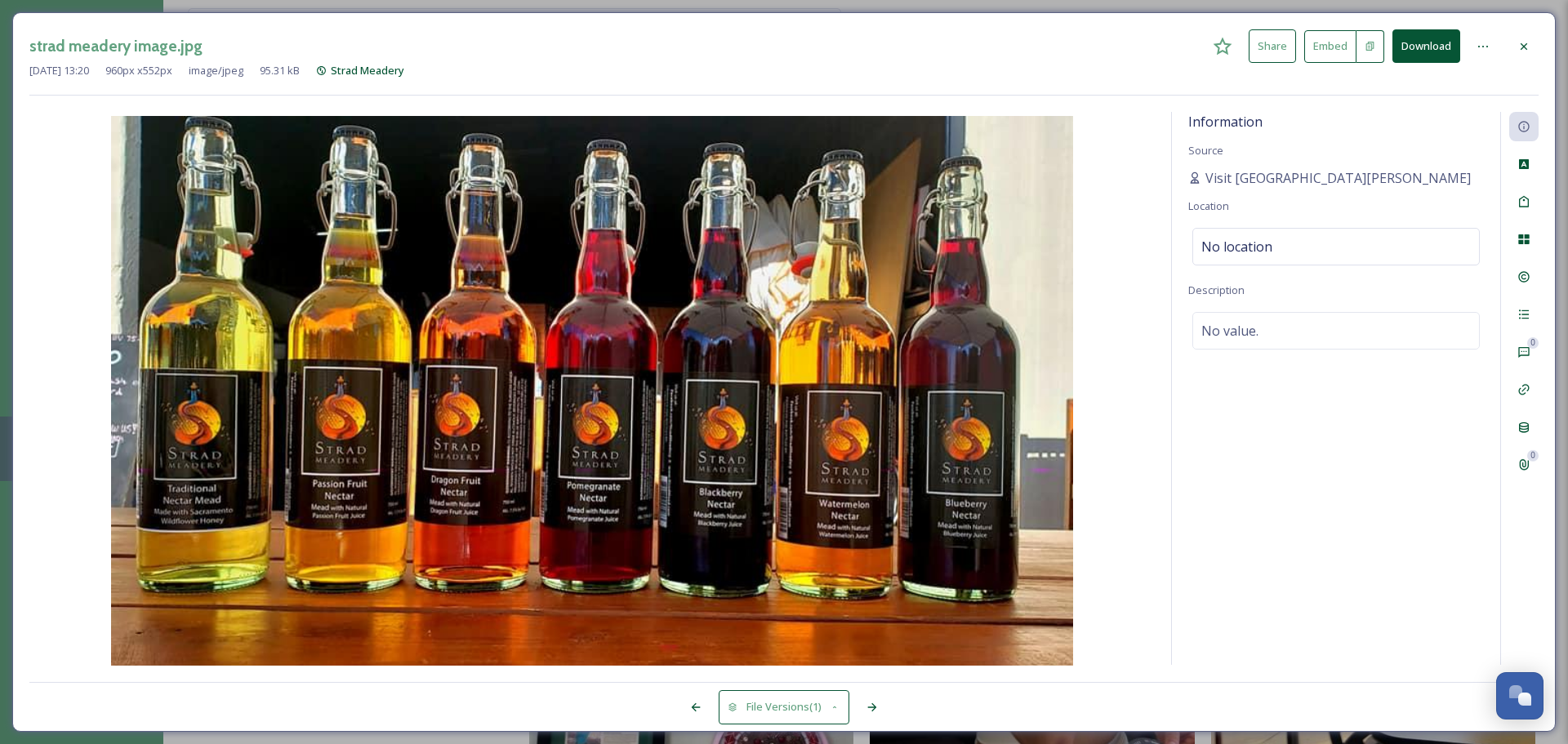
click at [1241, 43] on icon at bounding box center [1523, 46] width 13 height 13
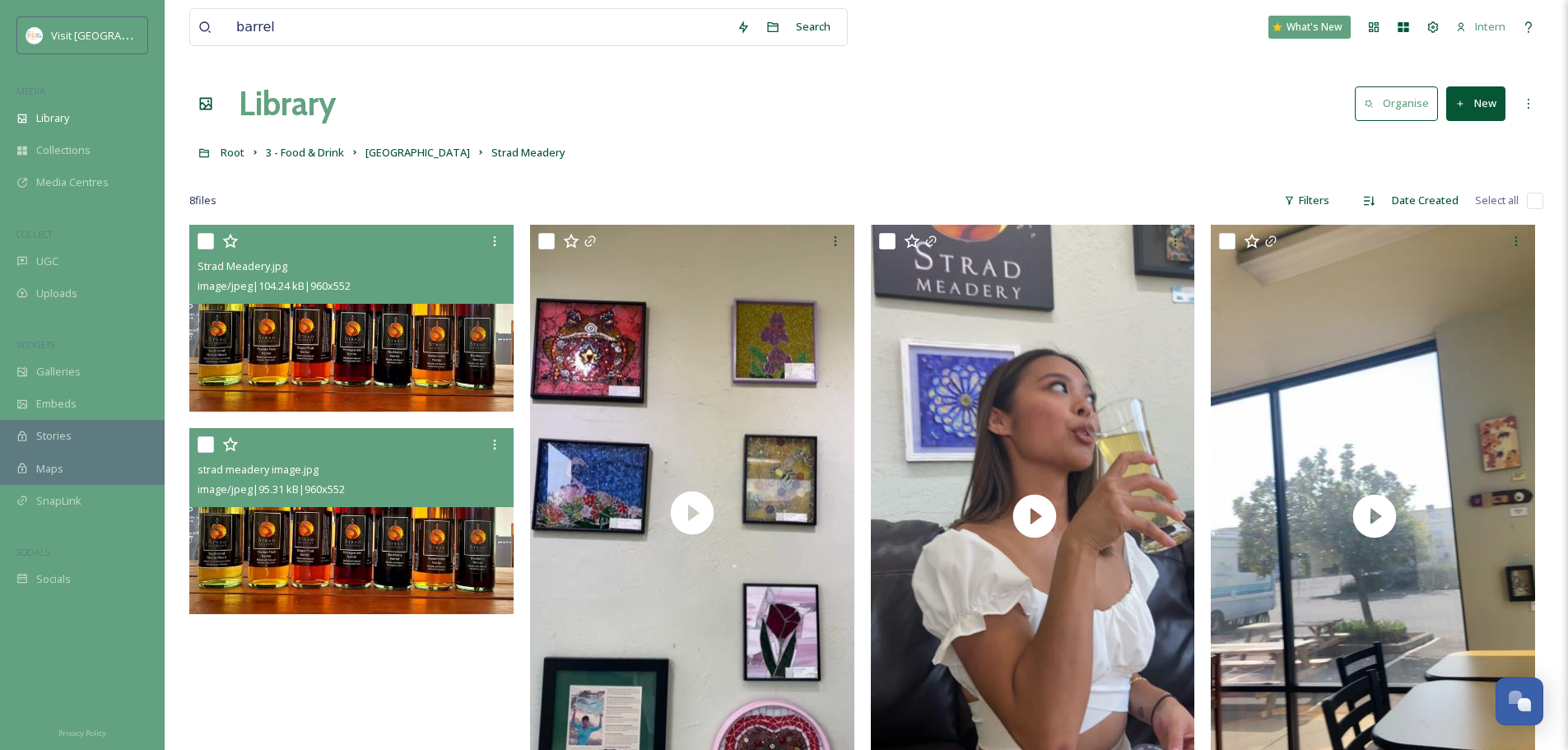
click at [365, 325] on img at bounding box center [351, 318] width 324 height 187
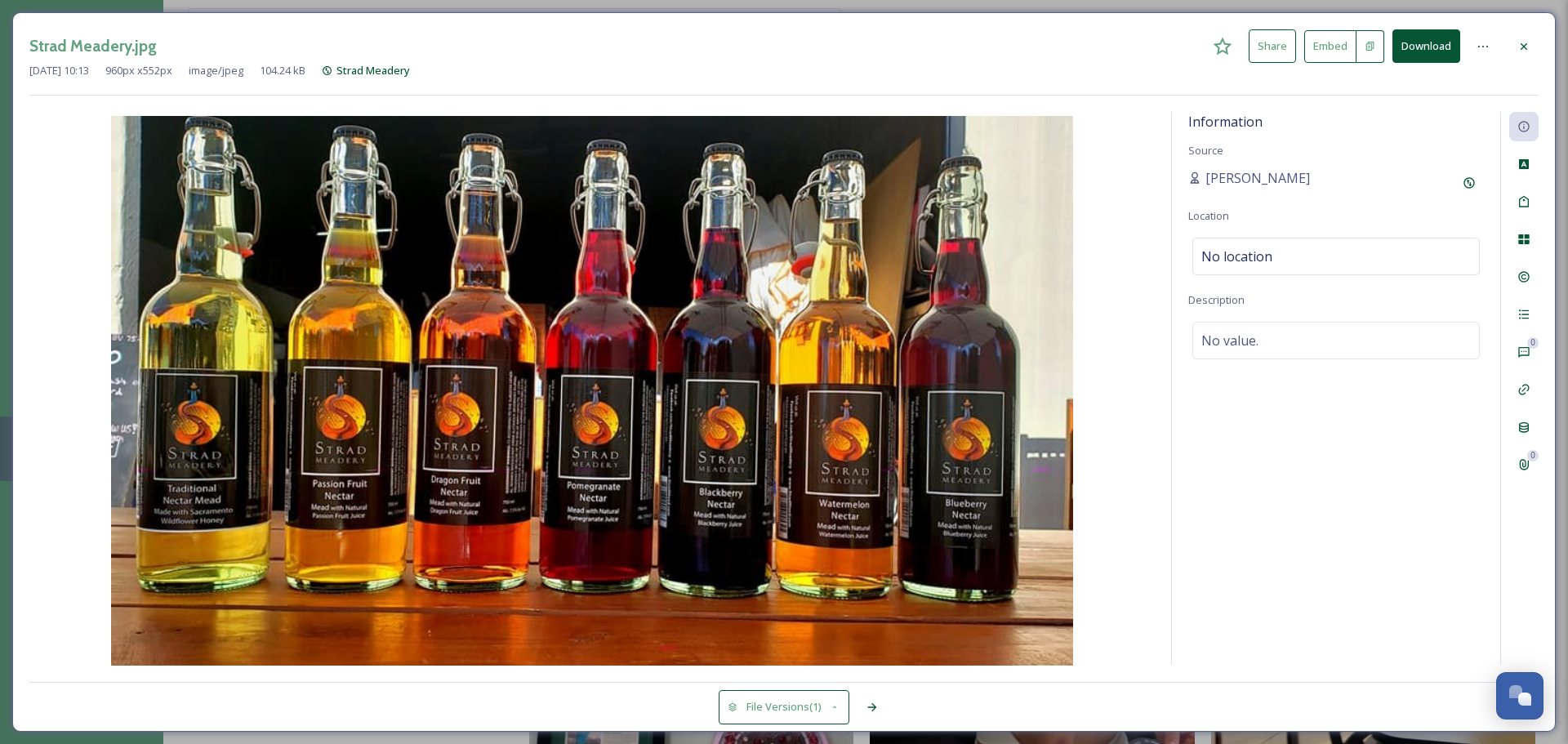
click at [1241, 44] on div at bounding box center [1524, 47] width 30 height 30
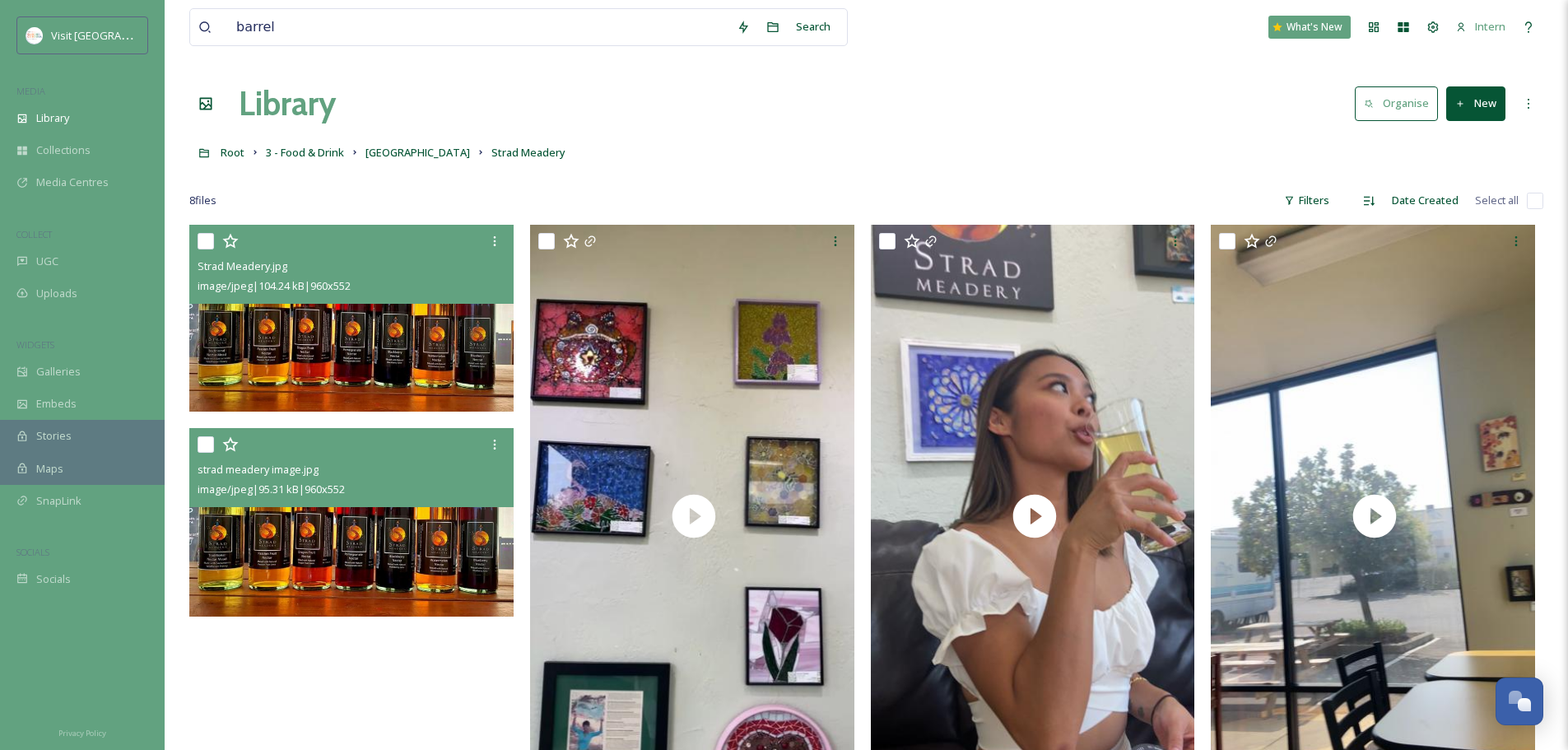
click at [407, 161] on link "Barrel District" at bounding box center [418, 152] width 104 height 20
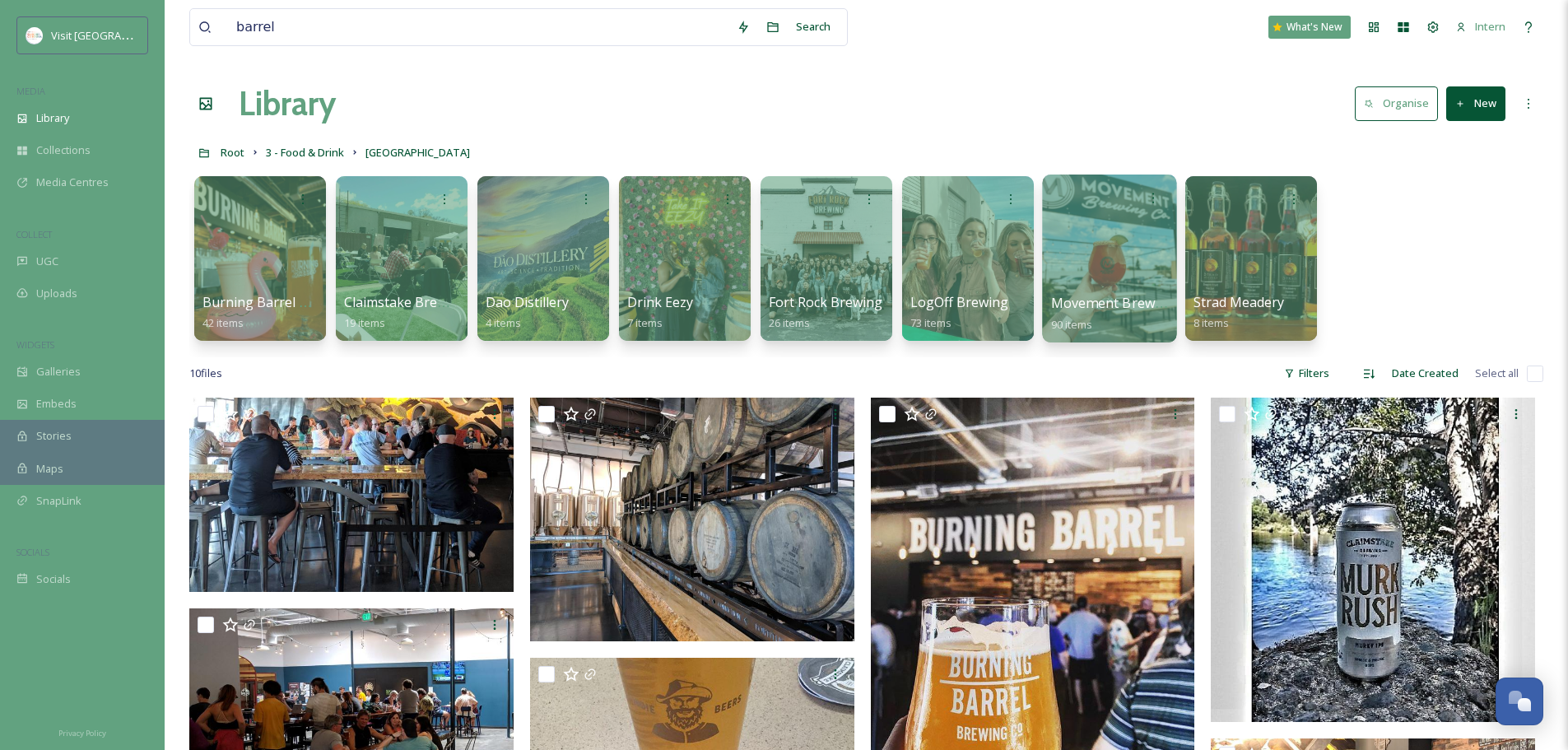
click at [1155, 295] on span "Movement Brewing" at bounding box center [1113, 302] width 124 height 18
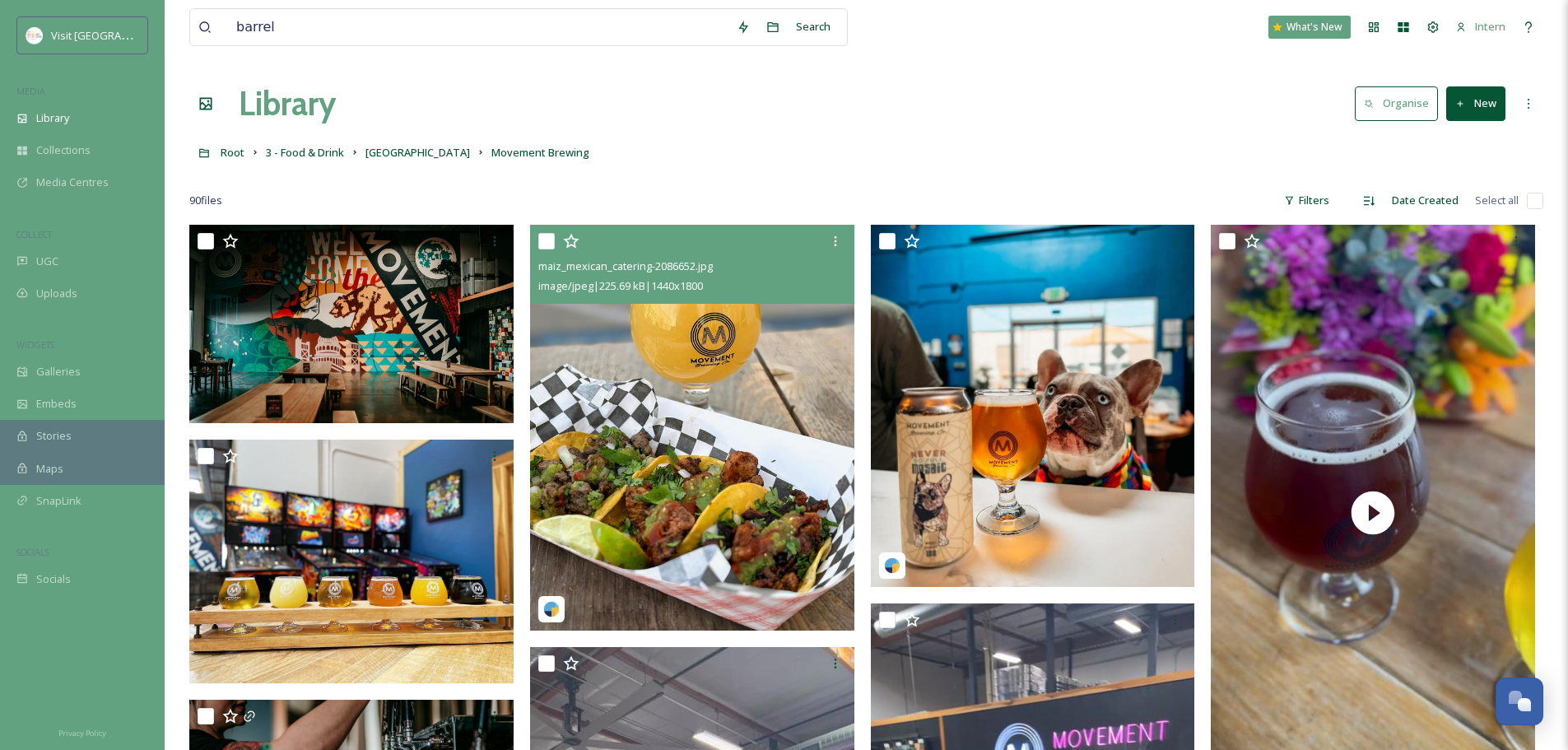
click at [692, 473] on img at bounding box center [692, 428] width 324 height 406
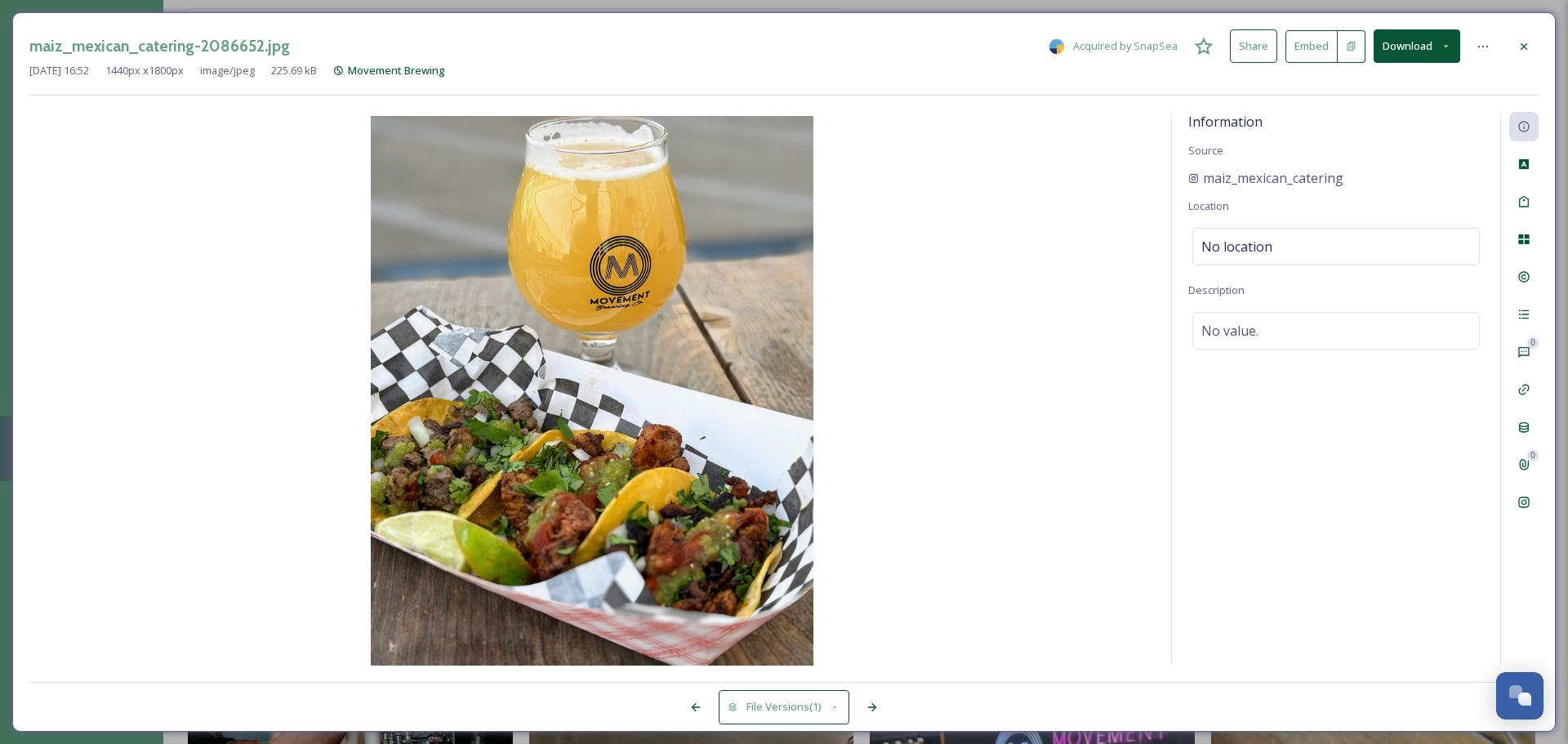
click at [1241, 242] on icon at bounding box center [1523, 239] width 13 height 13
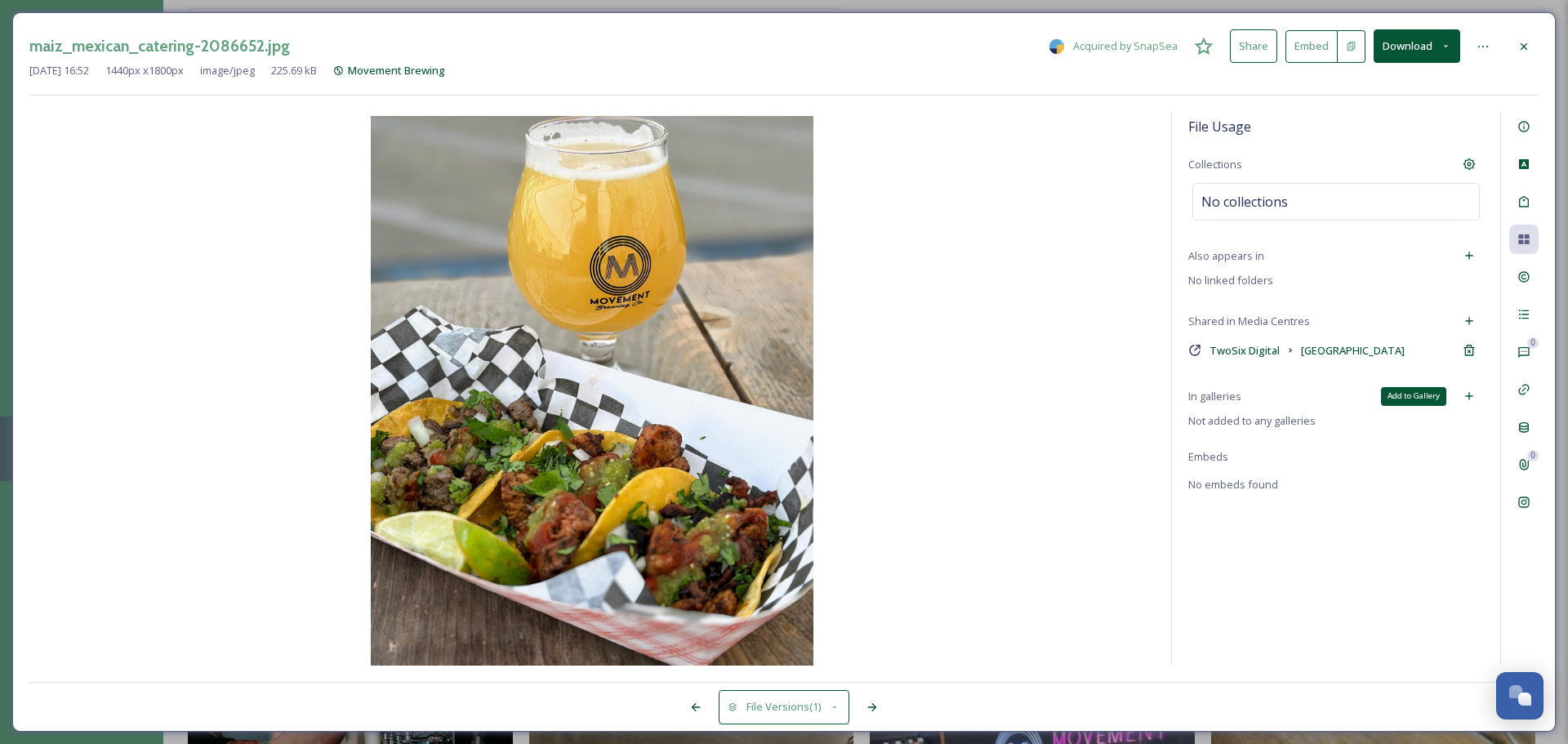
click at [1241, 391] on div "Add to Gallery" at bounding box center [1469, 396] width 30 height 30
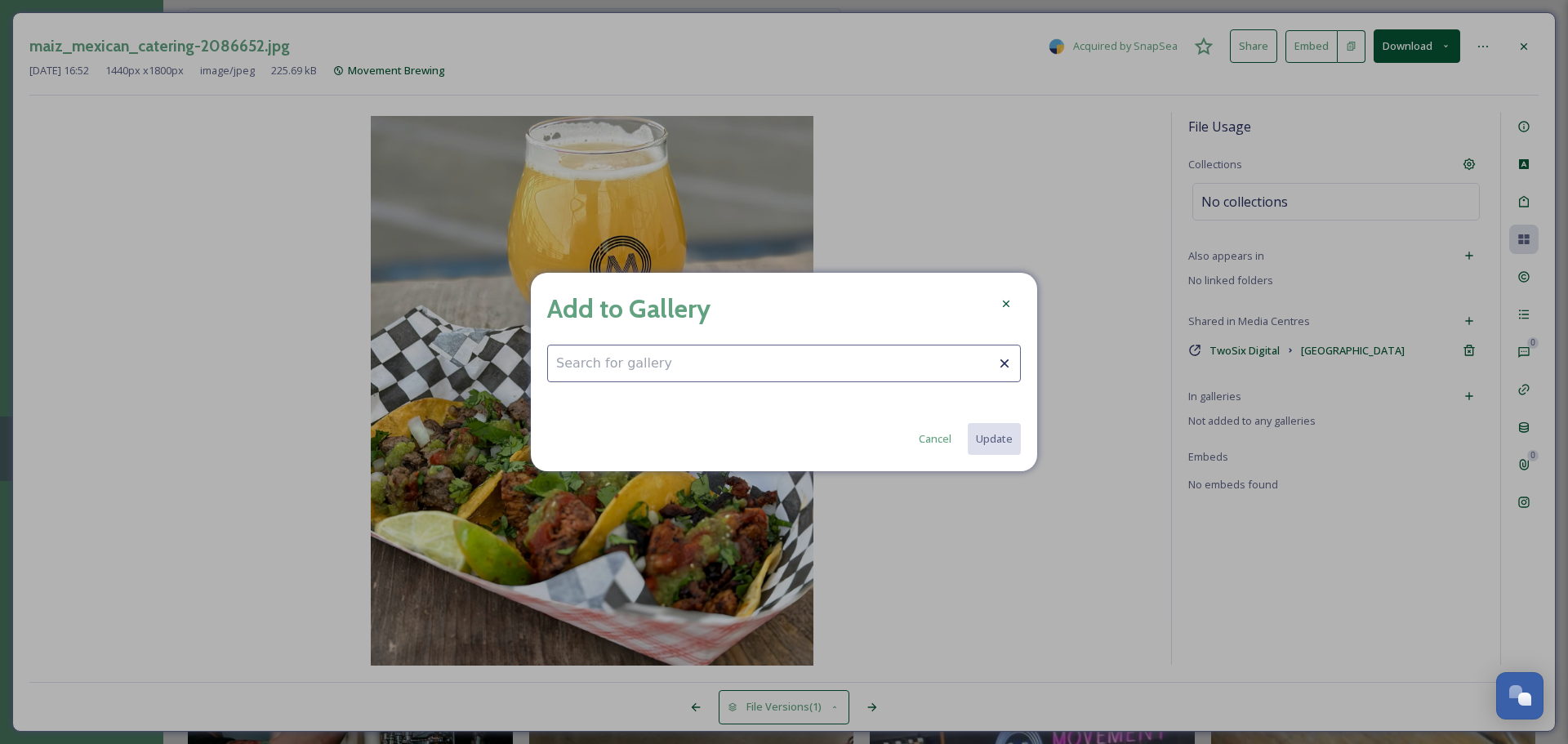
click at [801, 359] on input at bounding box center [784, 364] width 474 height 37
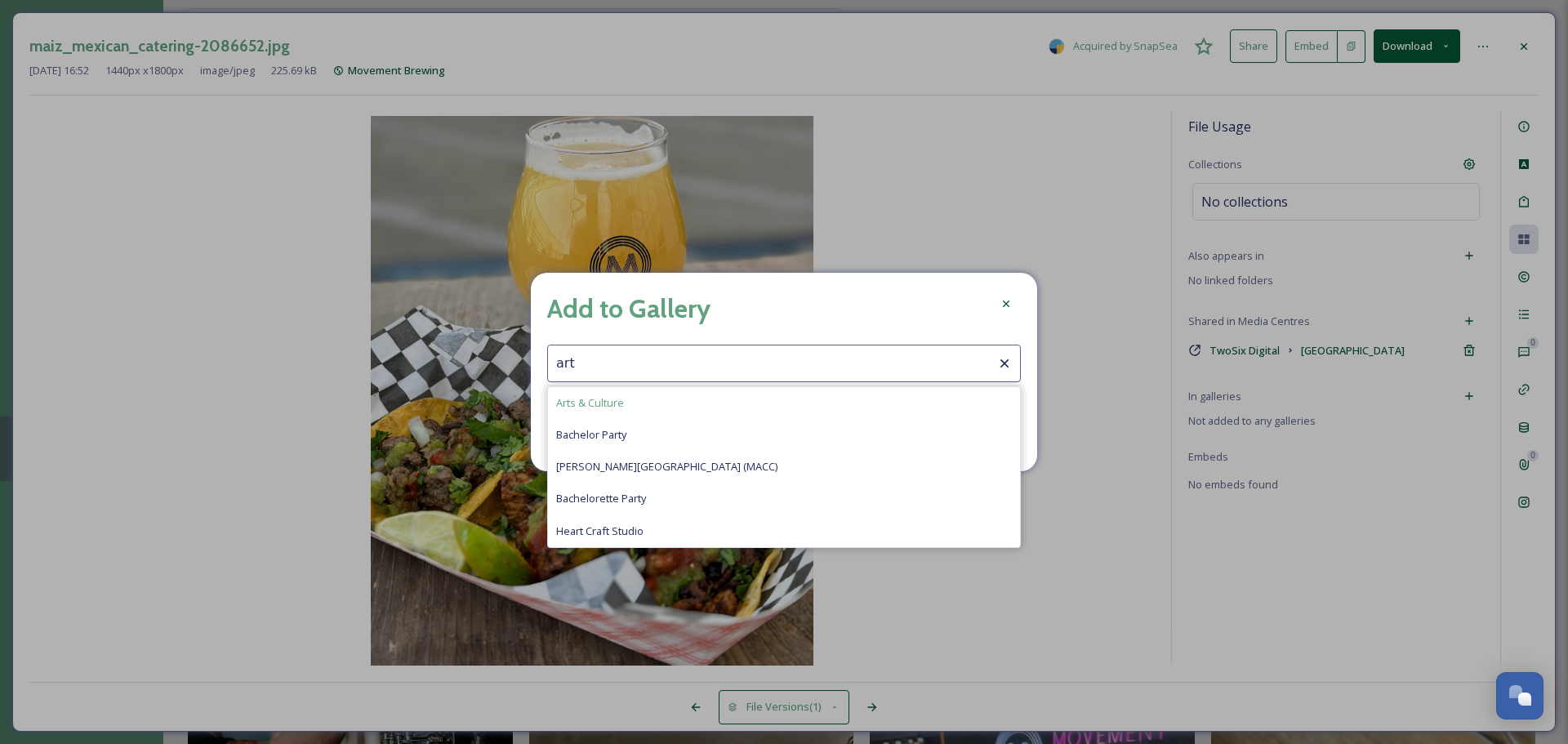
click at [599, 401] on span "Arts & Culture" at bounding box center [590, 403] width 68 height 15
type input "Arts & Culture"
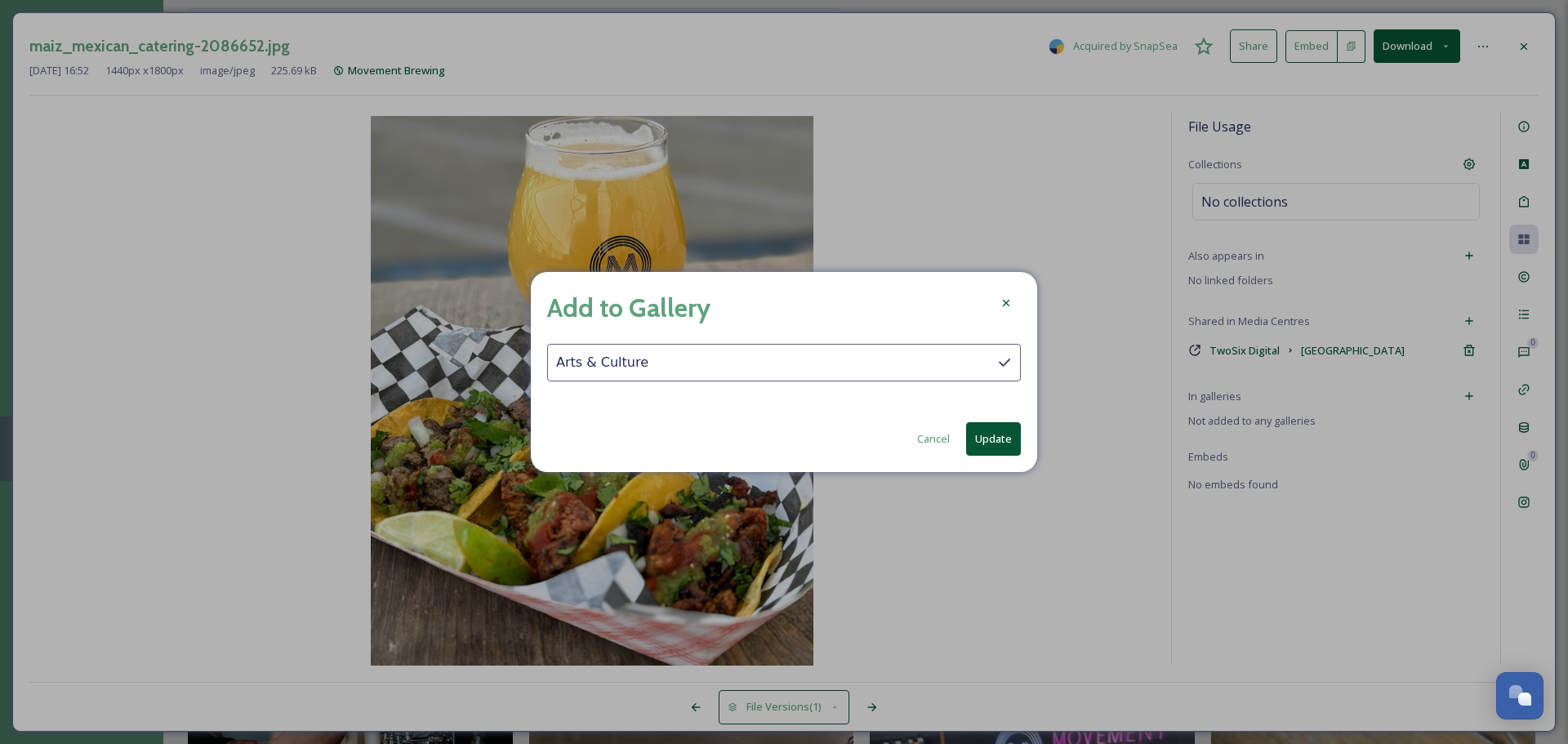
click at [980, 434] on button "Update" at bounding box center [993, 438] width 54 height 33
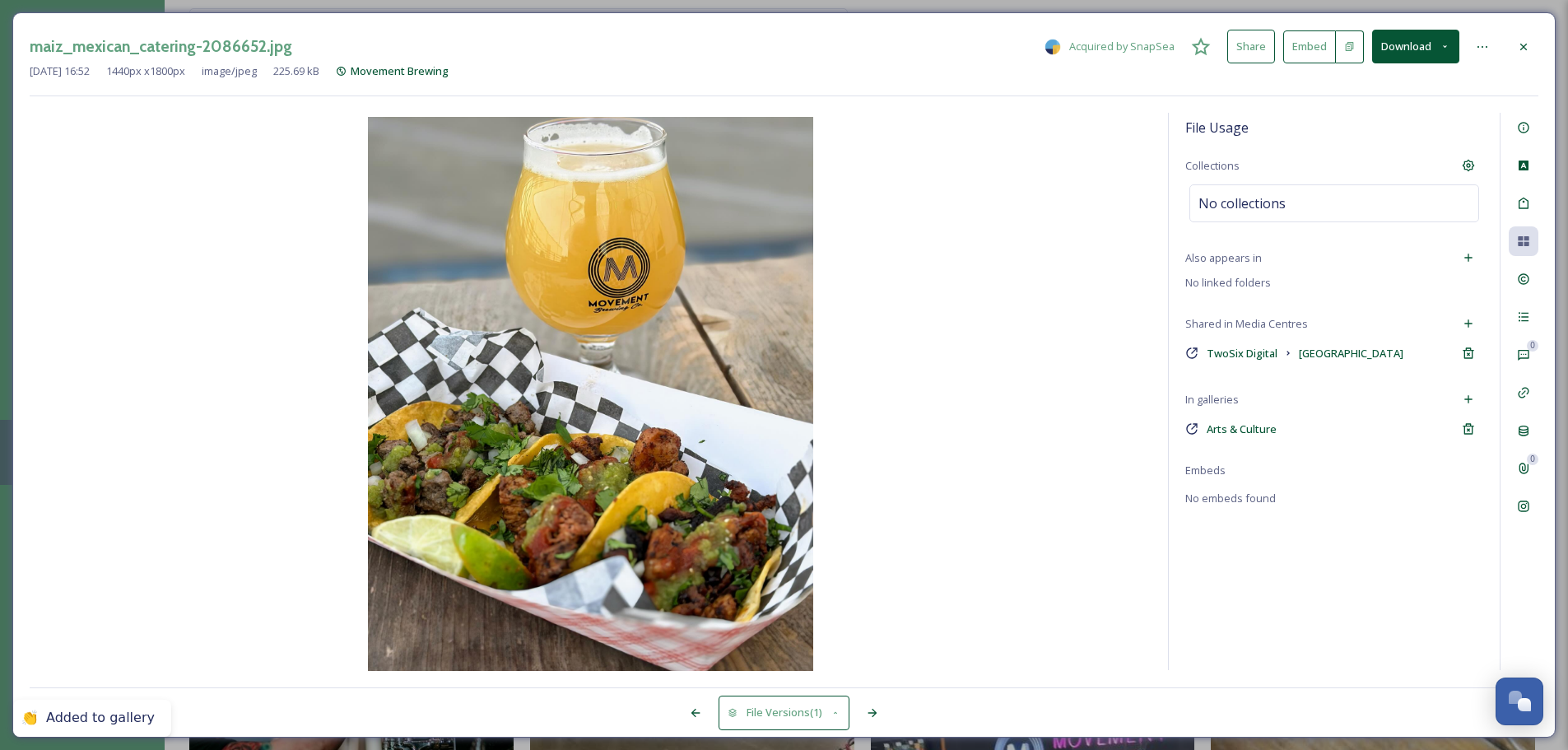
click at [1251, 56] on div at bounding box center [1523, 47] width 30 height 30
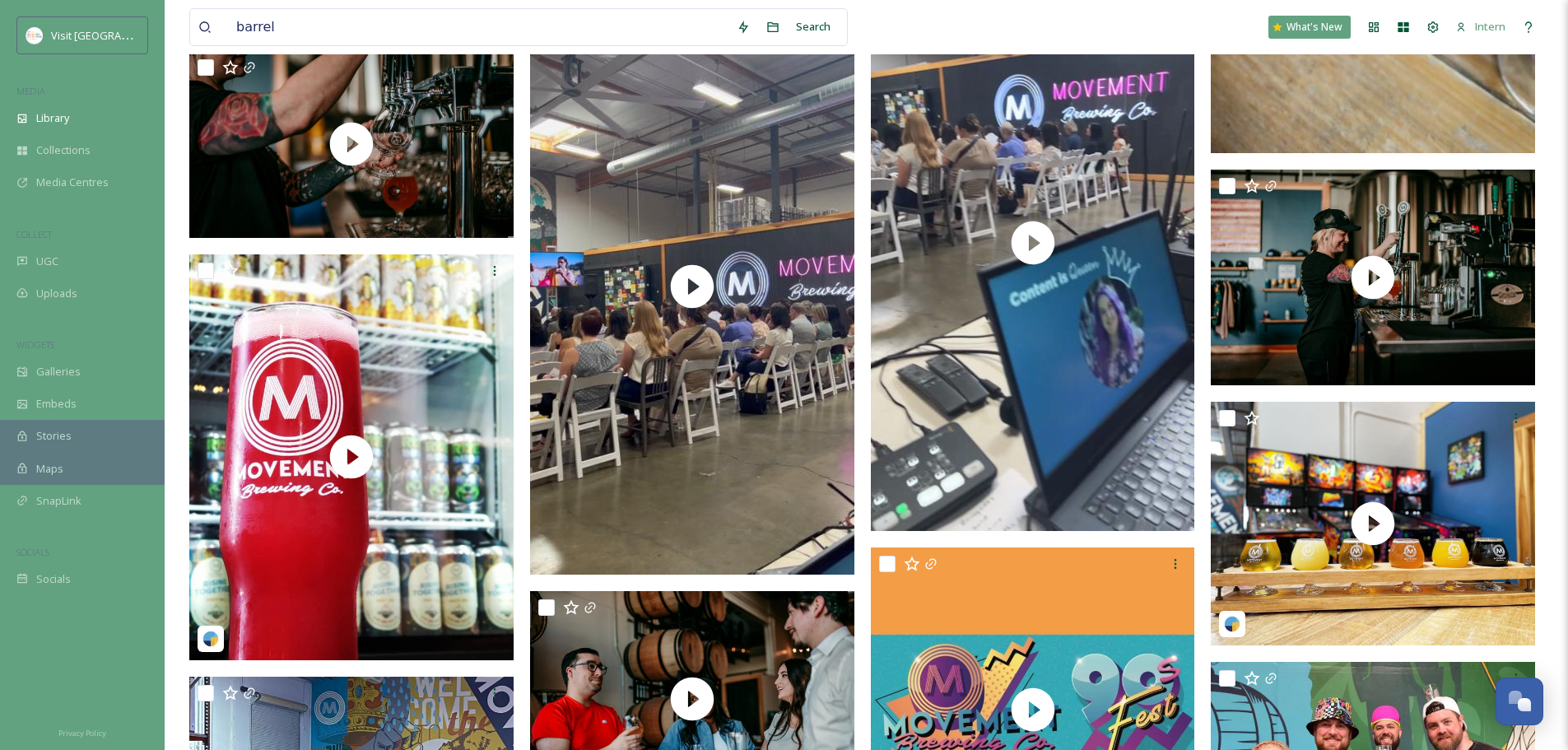
scroll to position [824, 0]
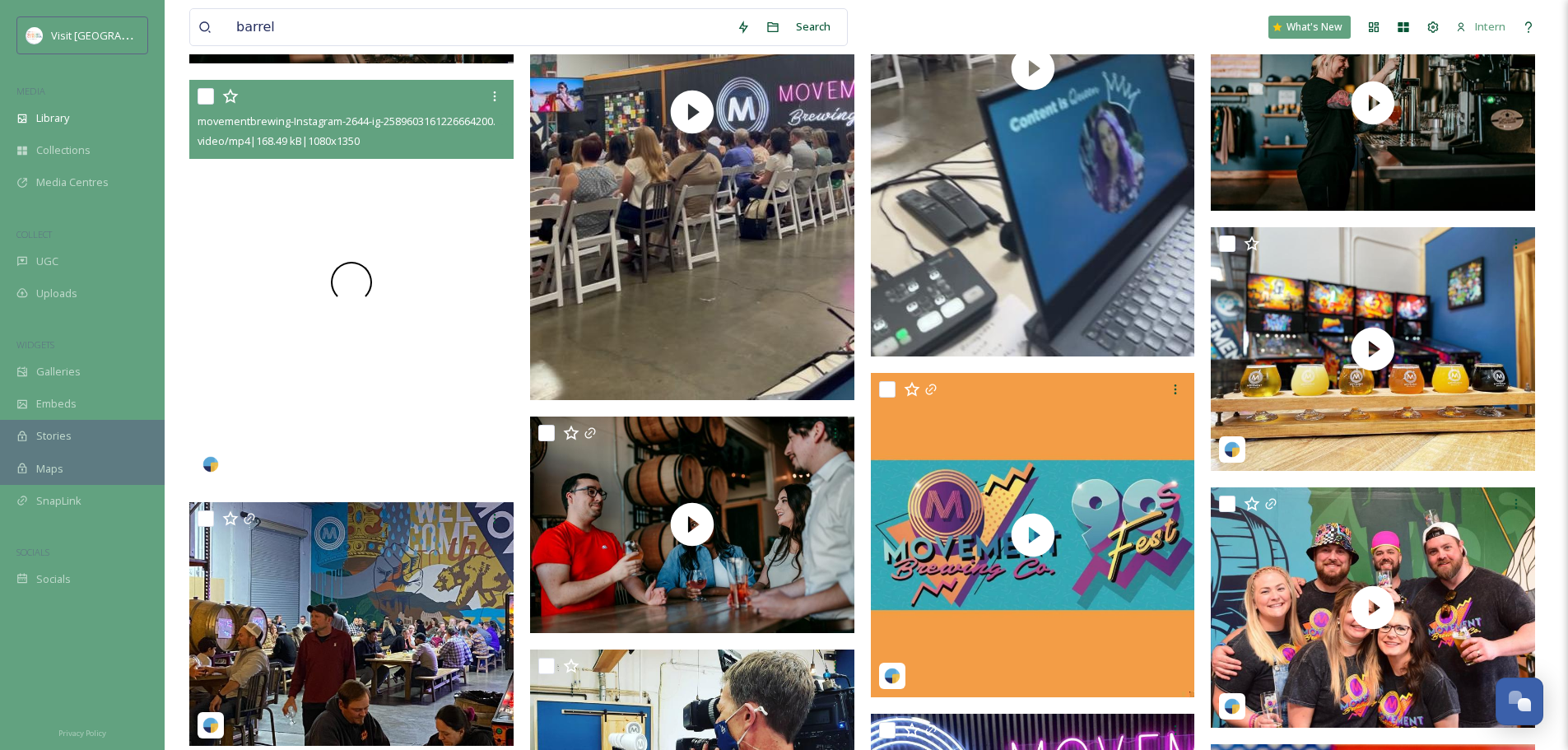
click at [372, 336] on div at bounding box center [351, 283] width 324 height 406
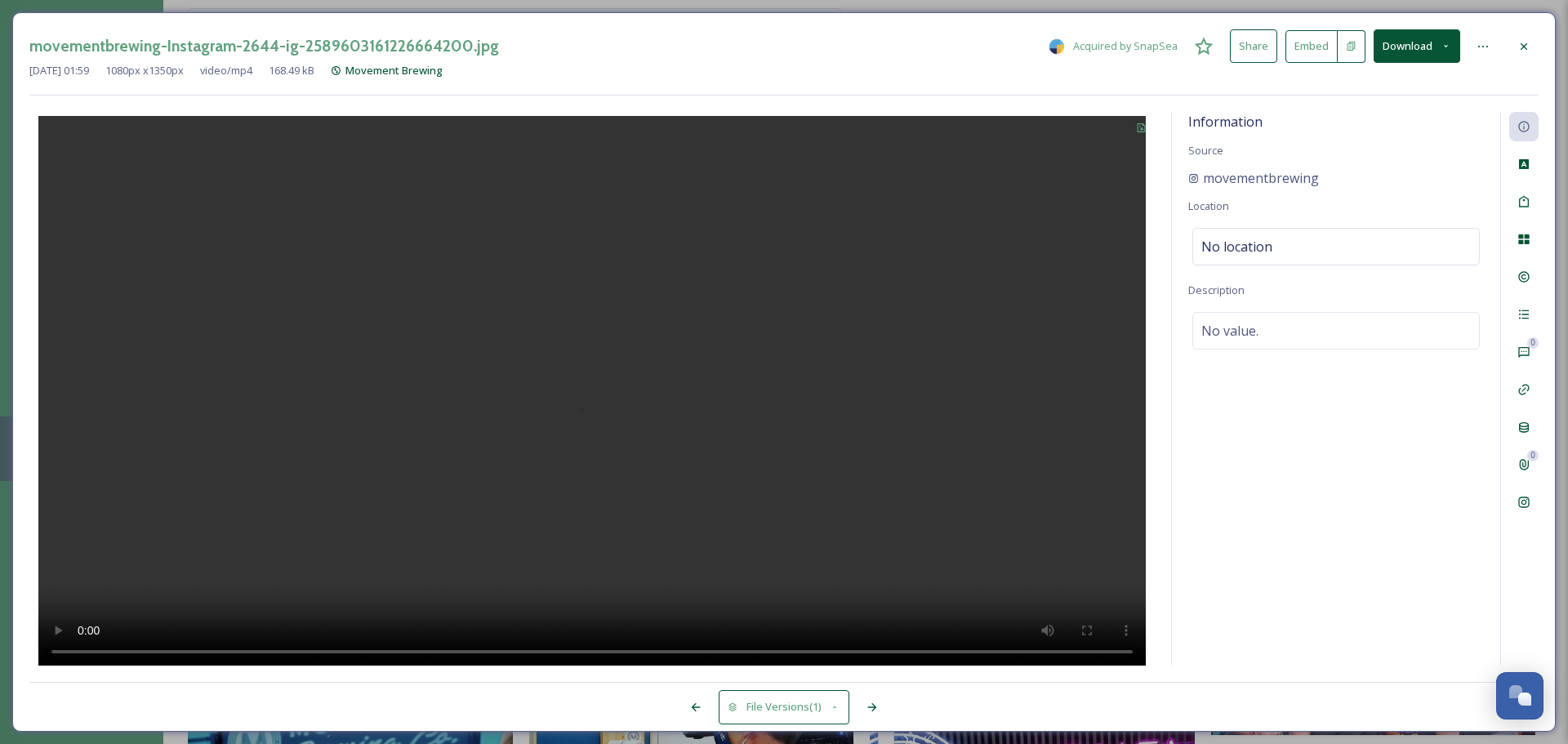
click at [1241, 43] on icon at bounding box center [1523, 46] width 13 height 13
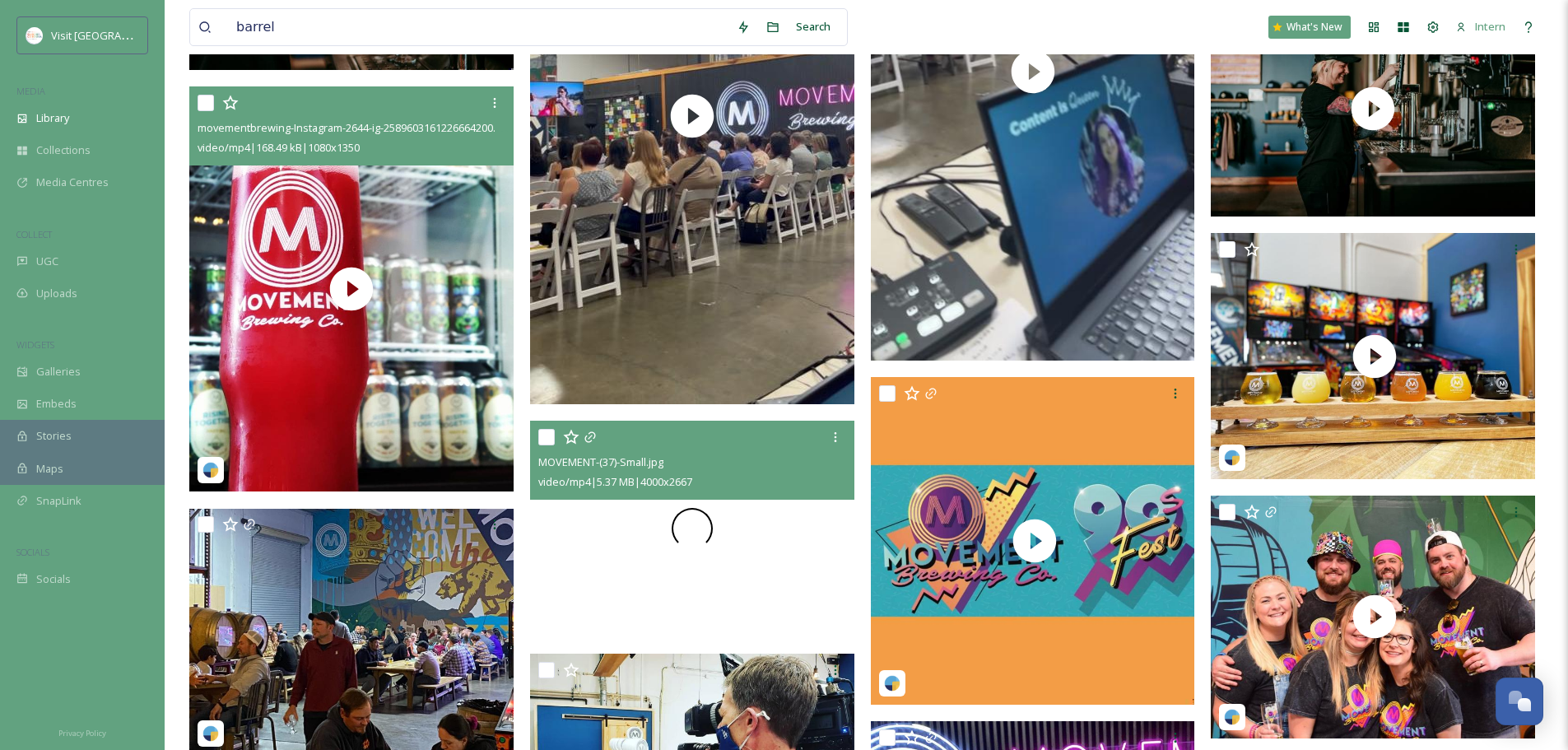
click at [734, 572] on div at bounding box center [692, 529] width 324 height 217
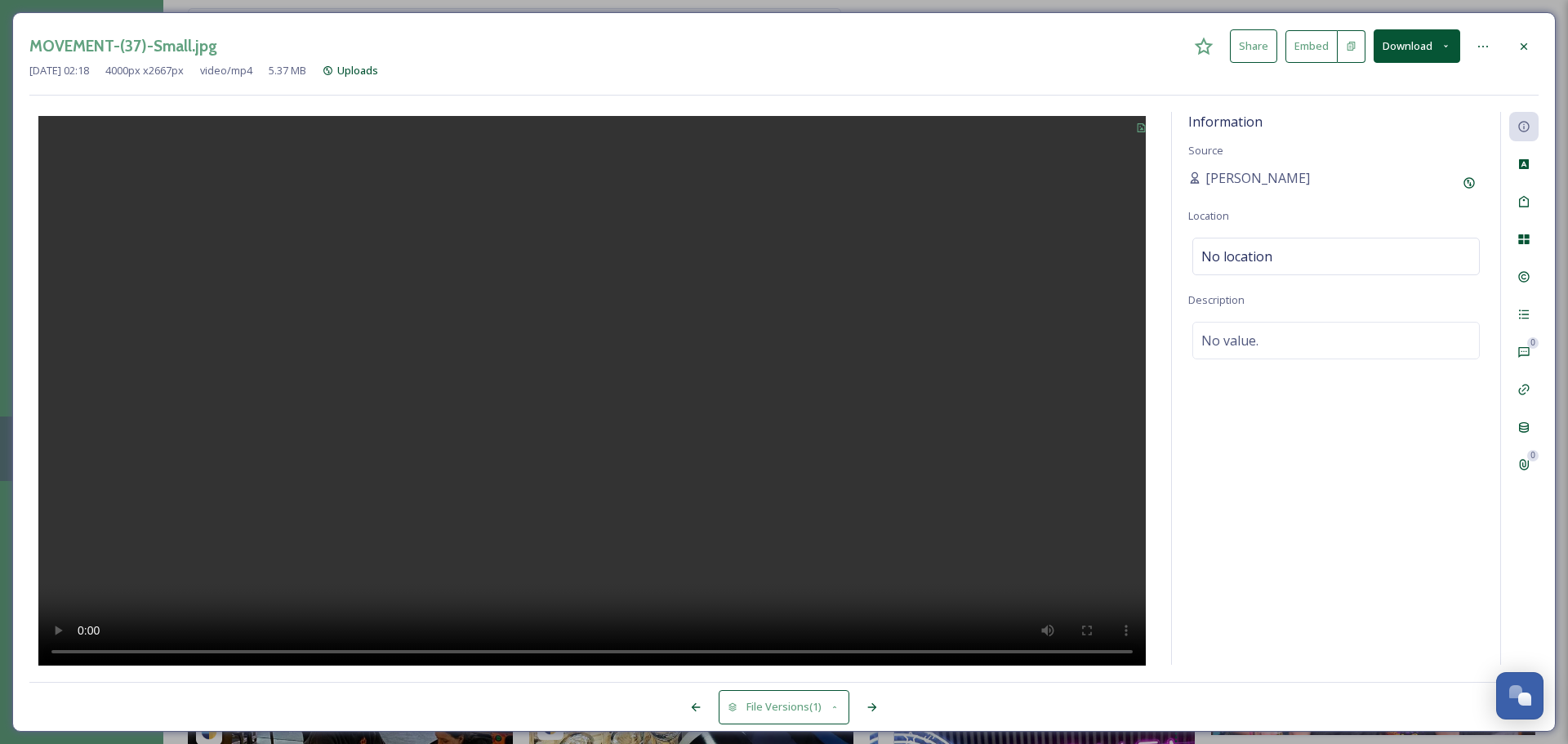
click at [1241, 43] on icon at bounding box center [1523, 46] width 13 height 13
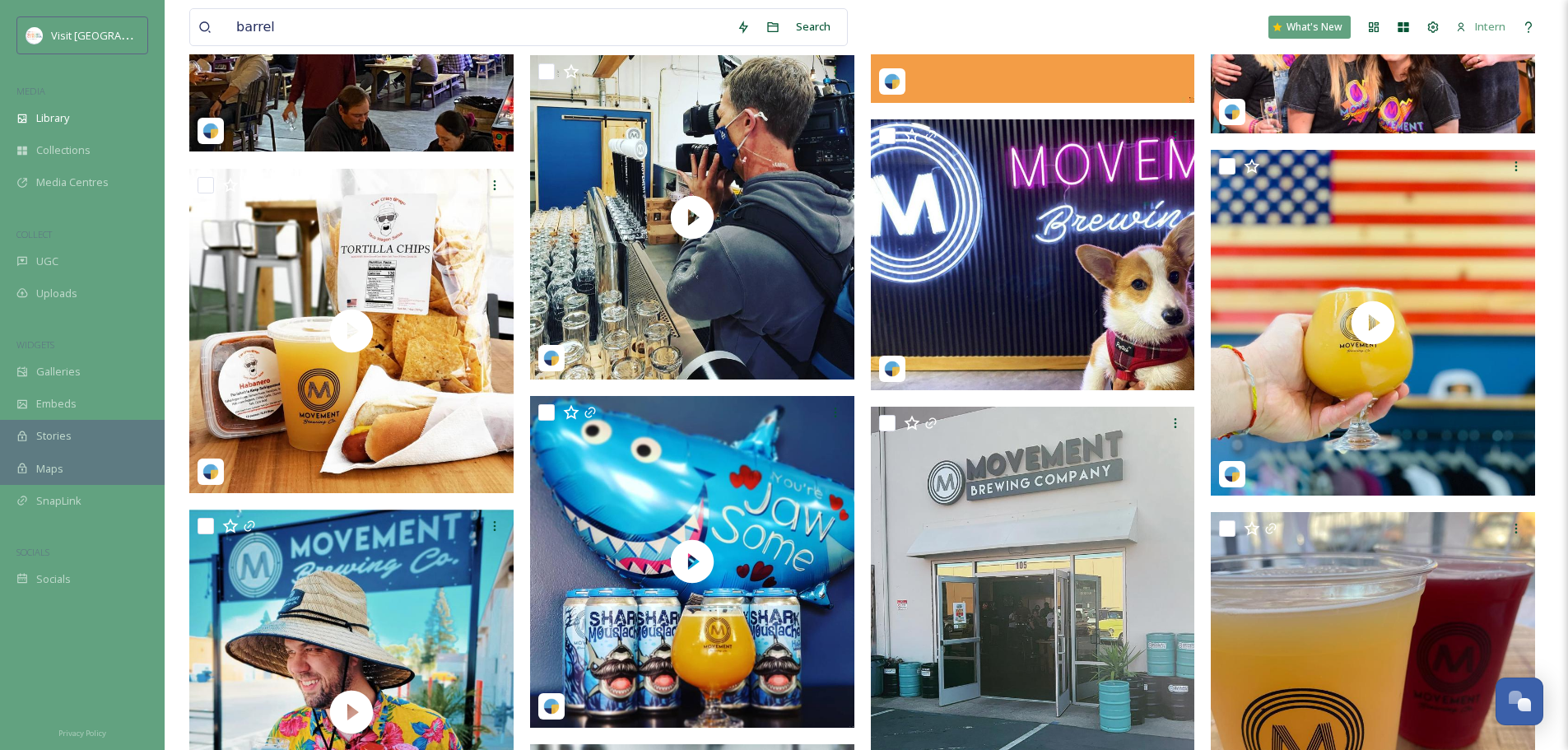
scroll to position [1482, 0]
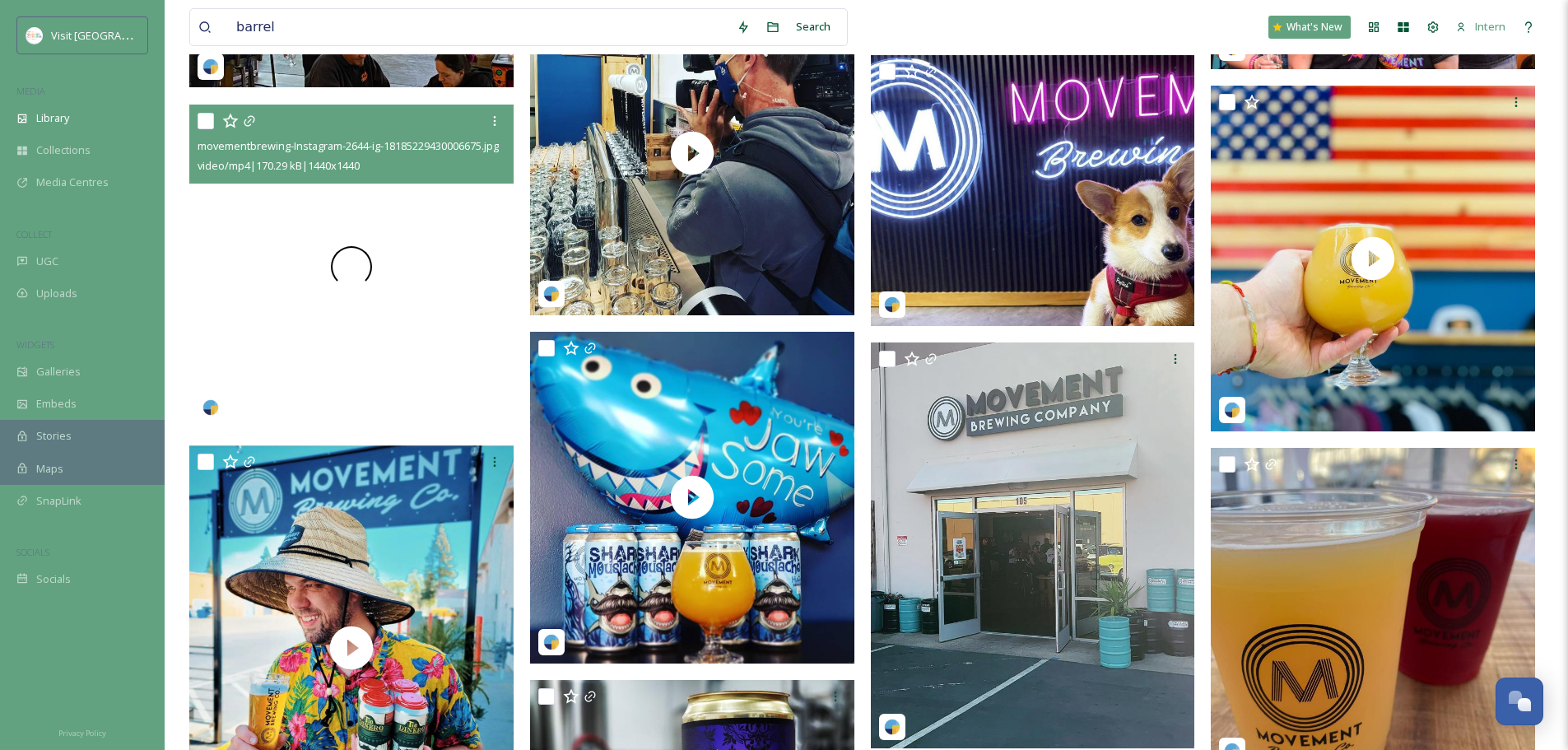
click at [276, 309] on div at bounding box center [351, 266] width 324 height 324
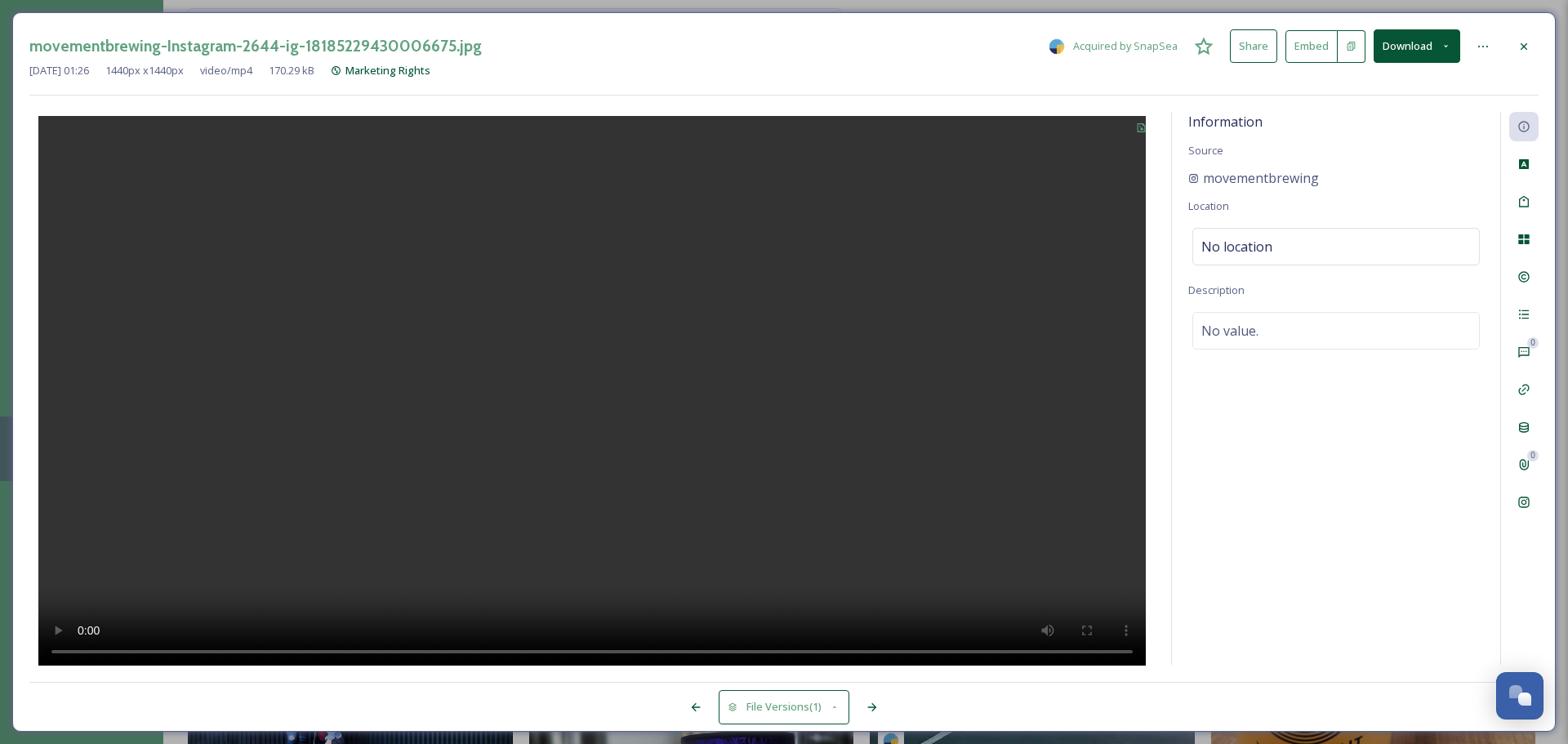
click at [564, 527] on video at bounding box center [592, 393] width 1107 height 554
click at [1241, 44] on icon at bounding box center [1524, 46] width 7 height 7
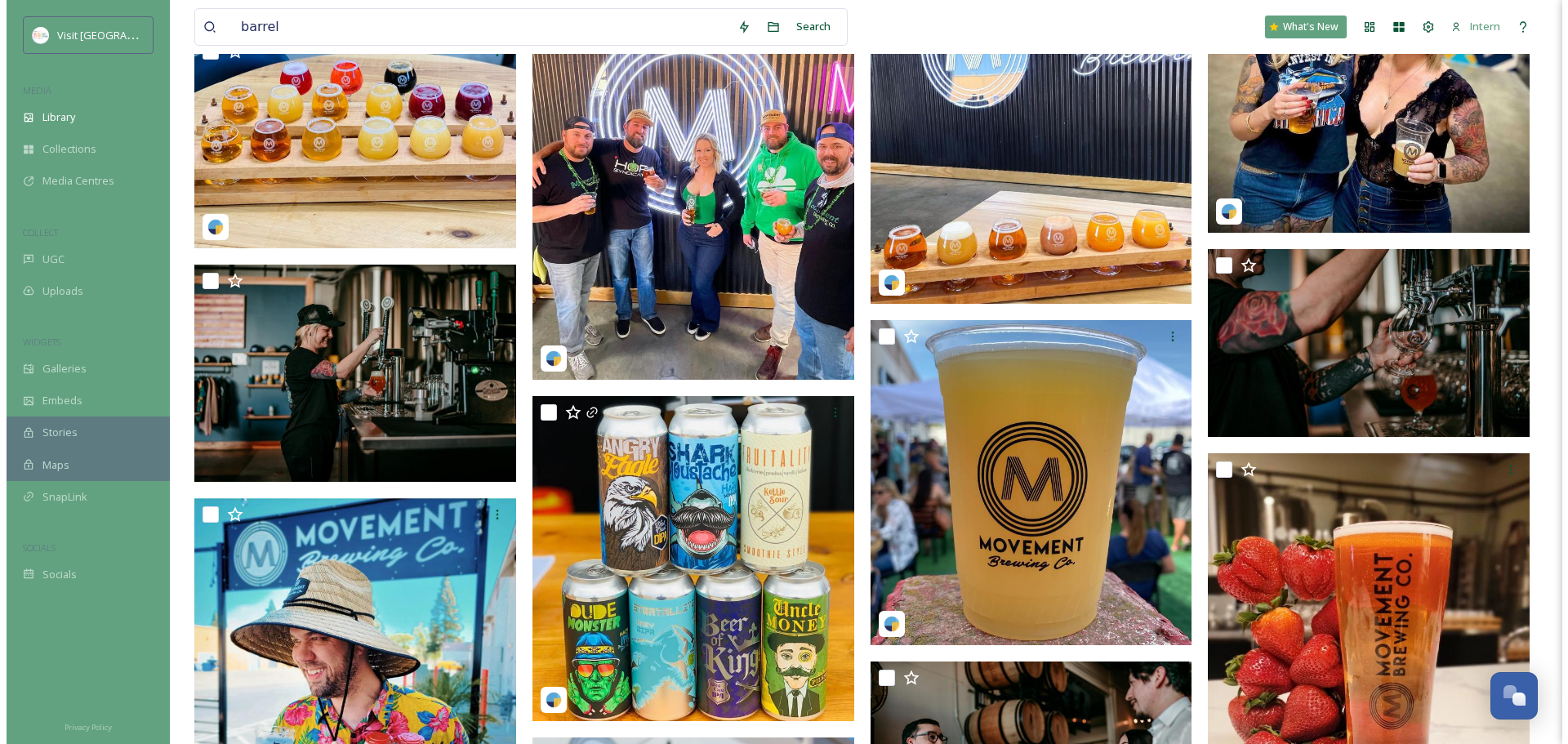
scroll to position [3513, 0]
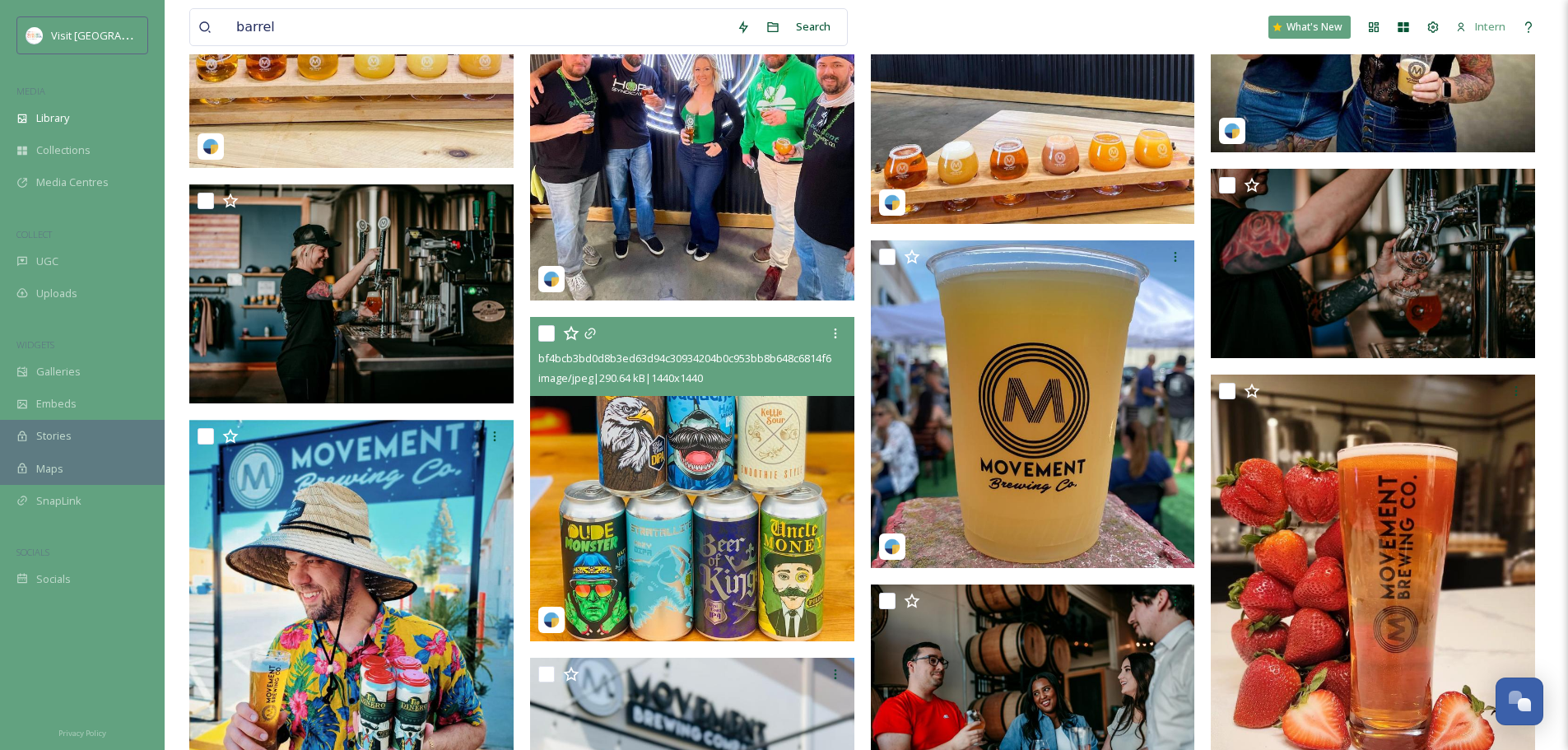
click at [728, 459] on img at bounding box center [692, 479] width 324 height 324
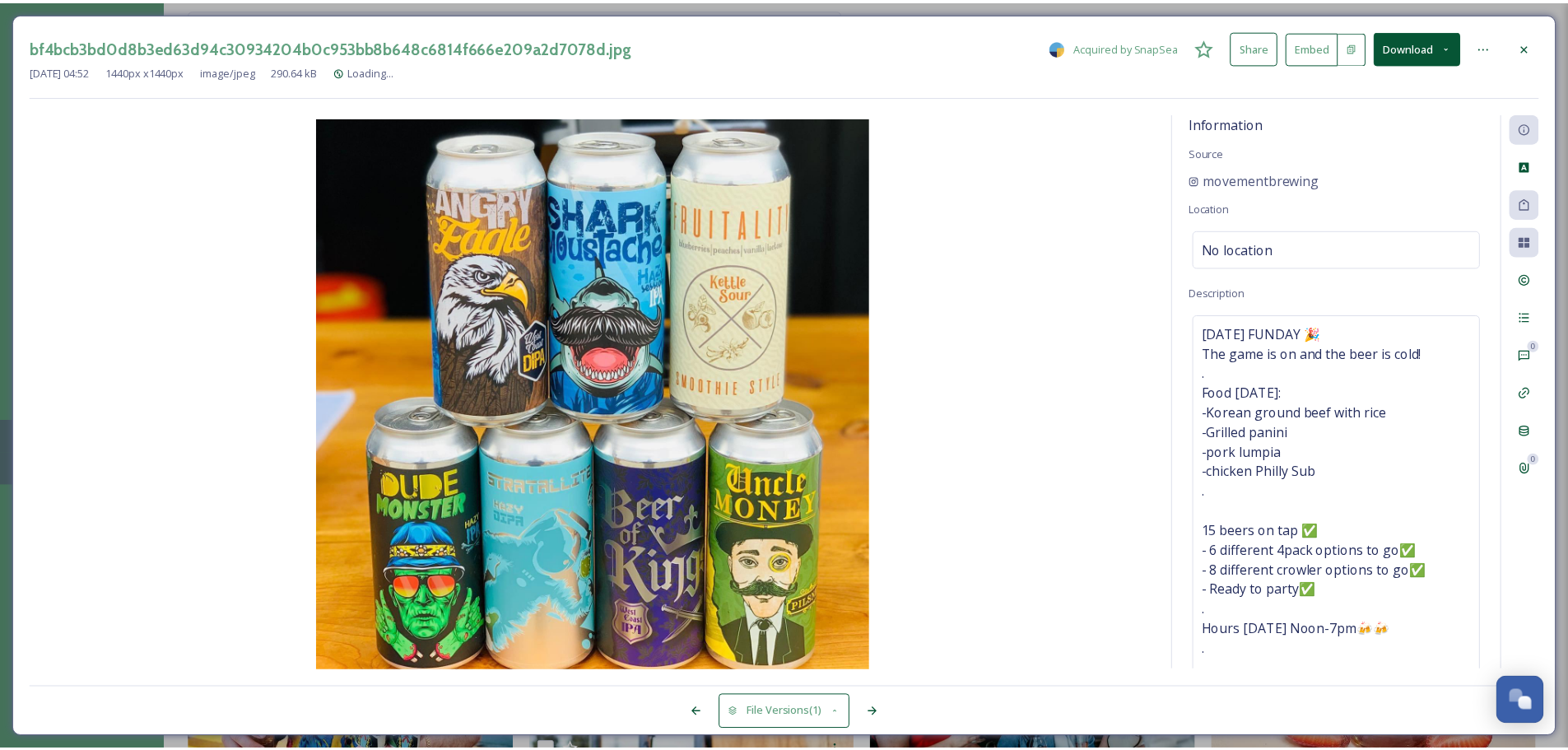
scroll to position [3545, 0]
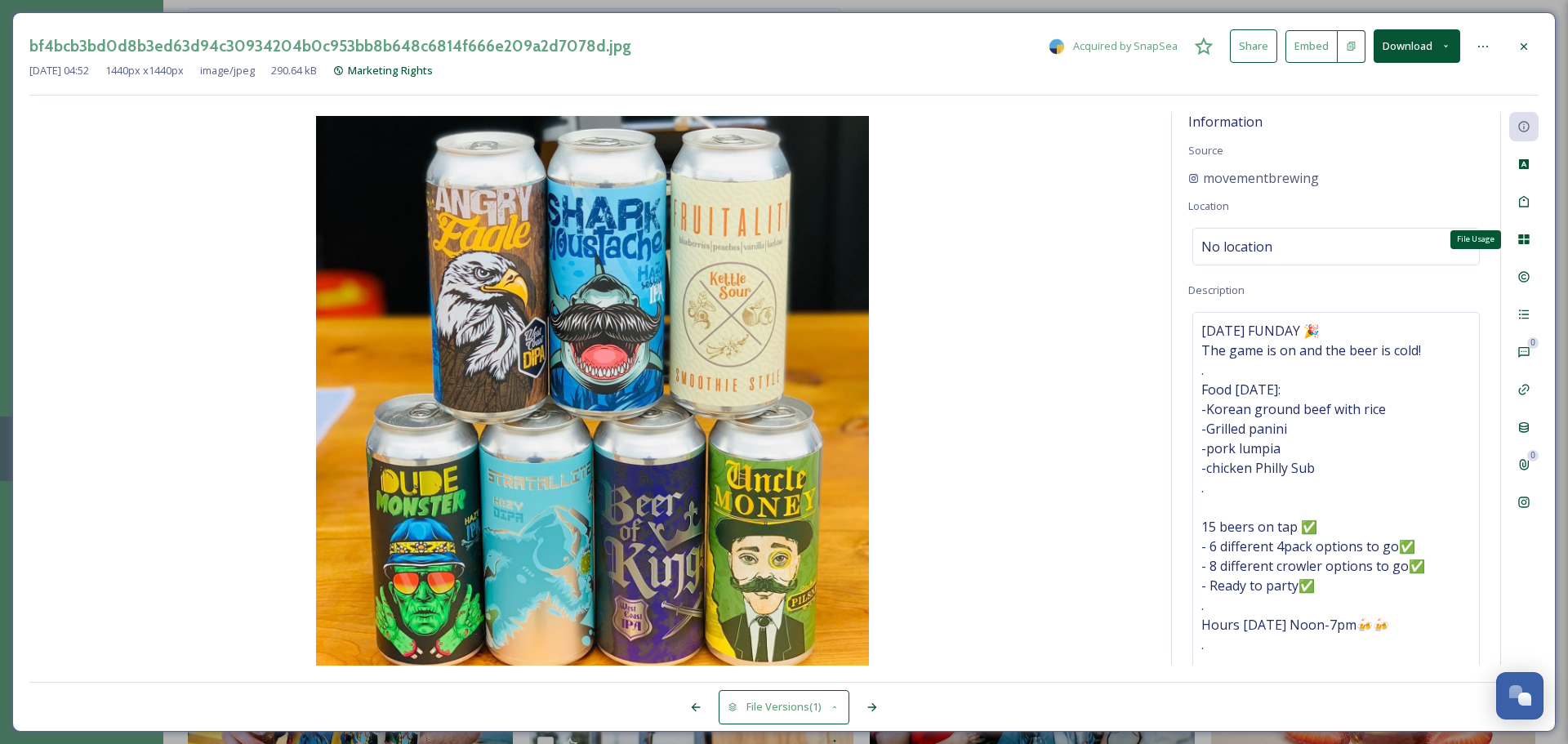
click at [1241, 241] on icon at bounding box center [1523, 240] width 11 height 10
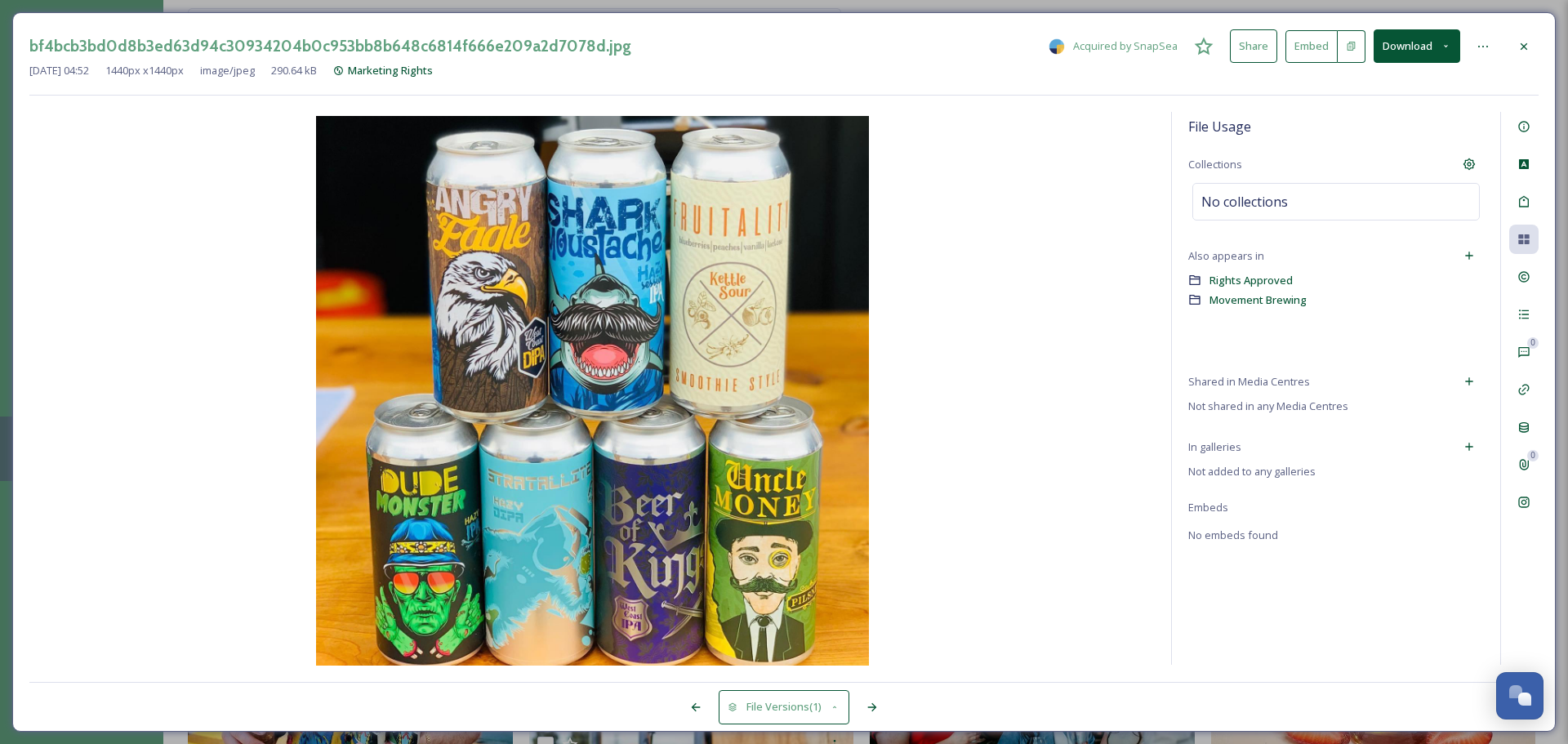
click at [1241, 451] on div at bounding box center [1469, 447] width 30 height 30
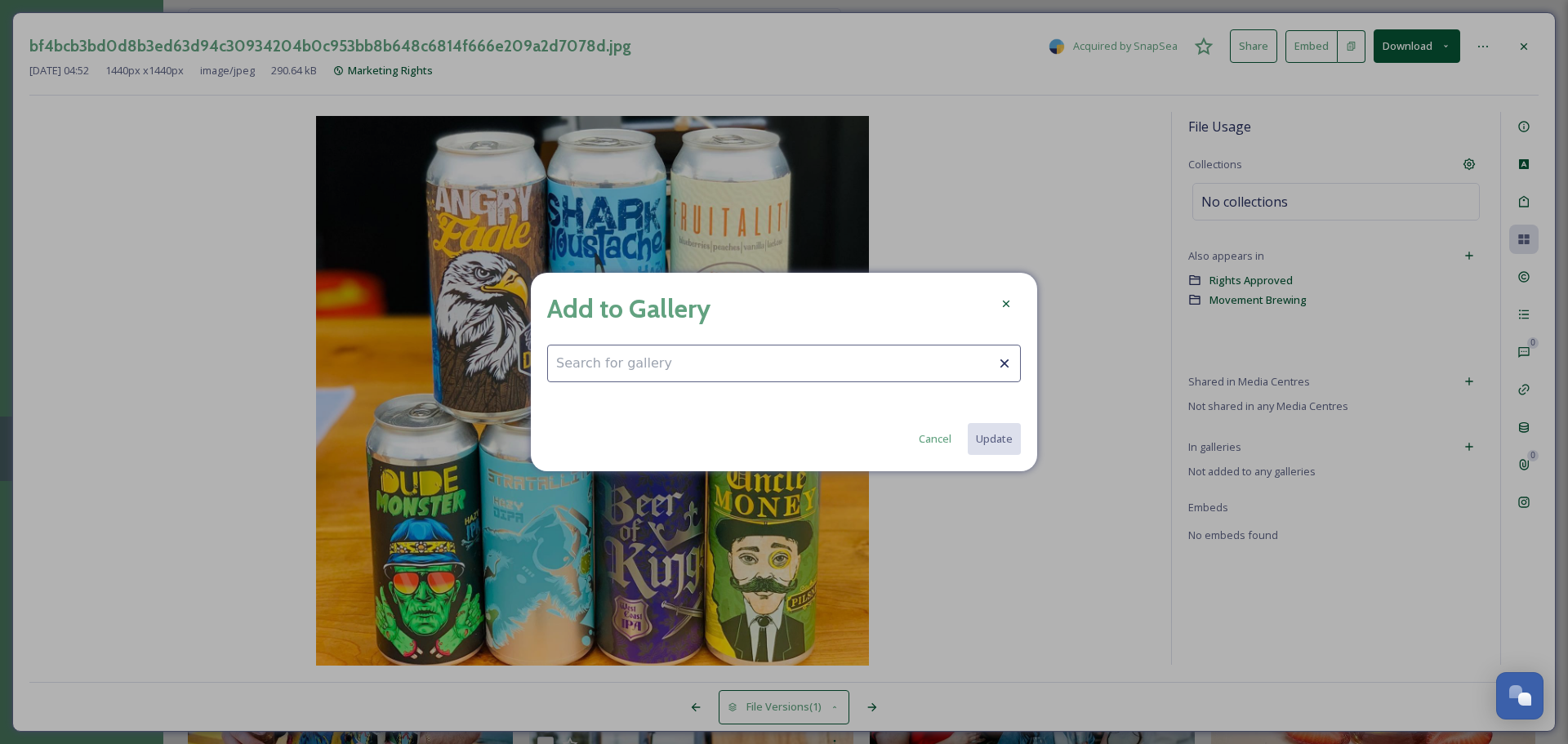
click at [686, 372] on input at bounding box center [784, 364] width 474 height 37
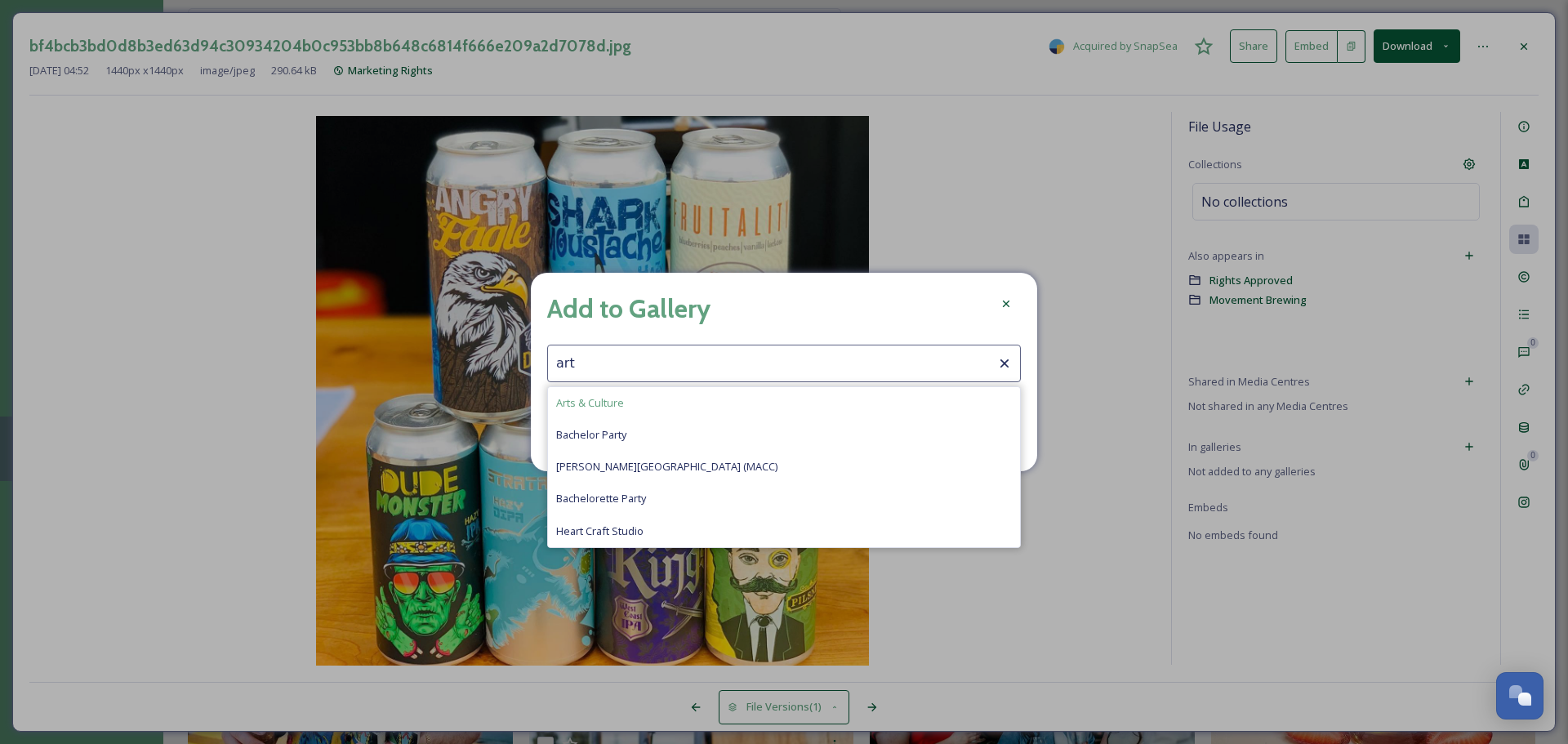
click at [643, 397] on div "Arts & Culture" at bounding box center [784, 403] width 472 height 32
type input "Arts & Culture"
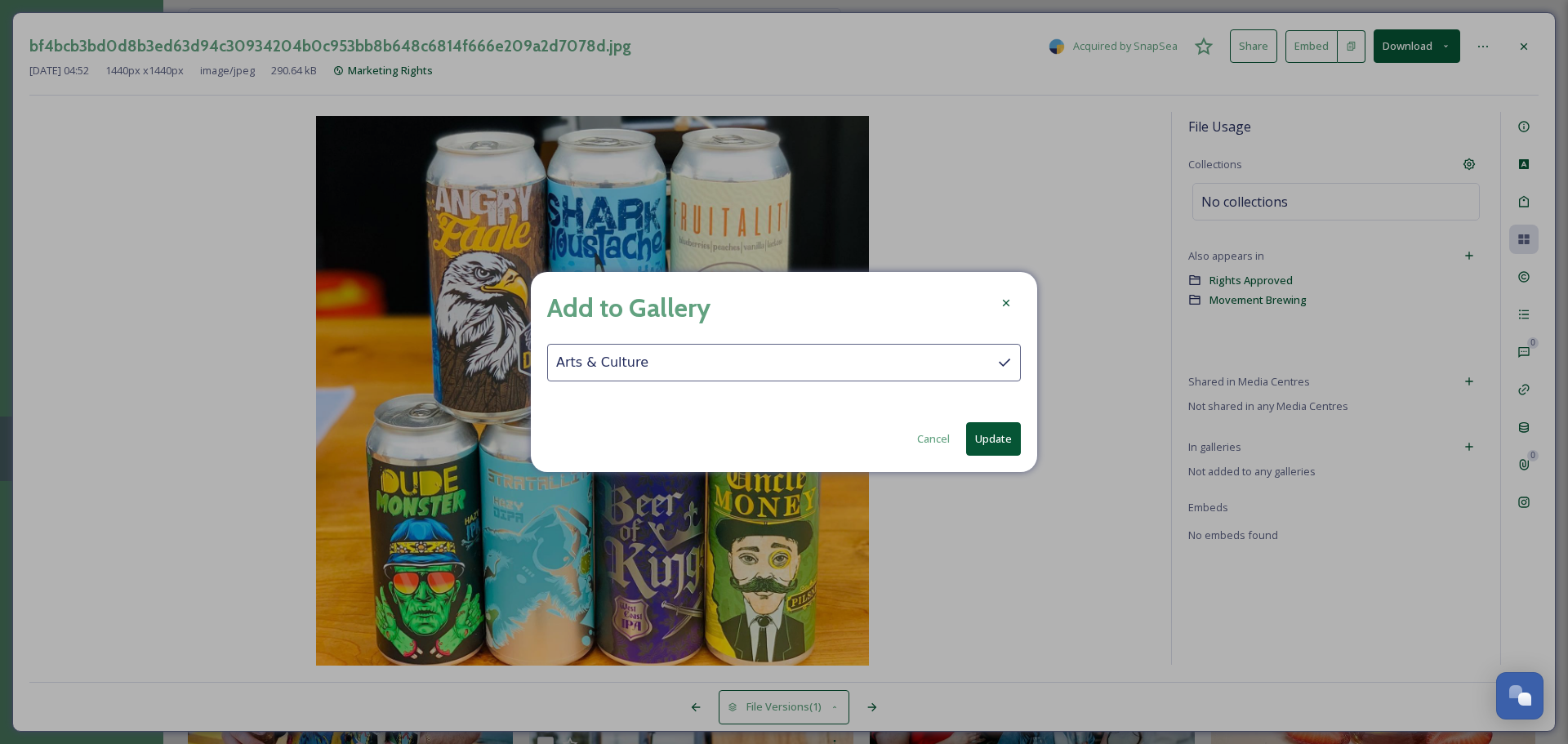
click at [984, 446] on button "Update" at bounding box center [993, 438] width 54 height 33
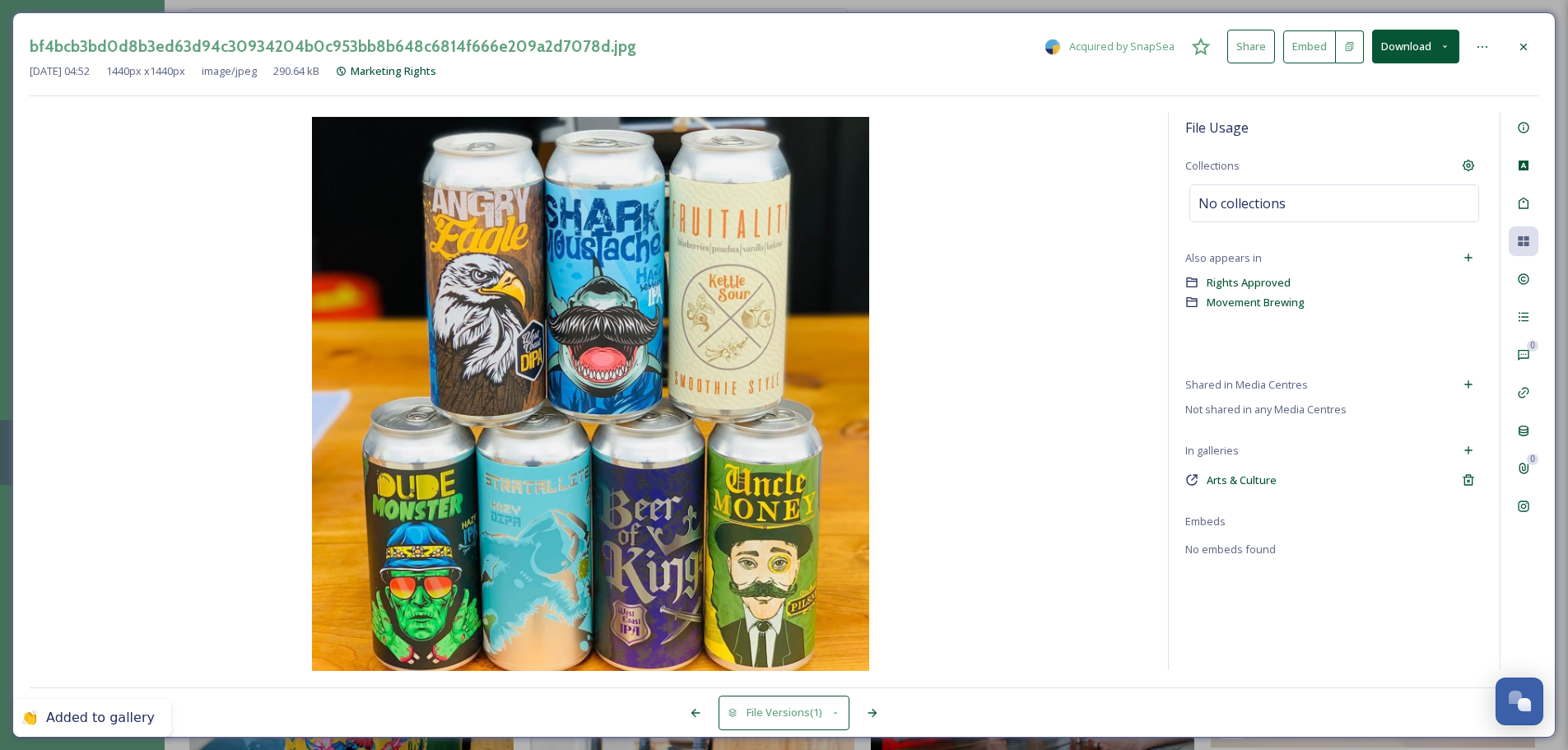
click at [1251, 48] on div at bounding box center [1523, 47] width 30 height 30
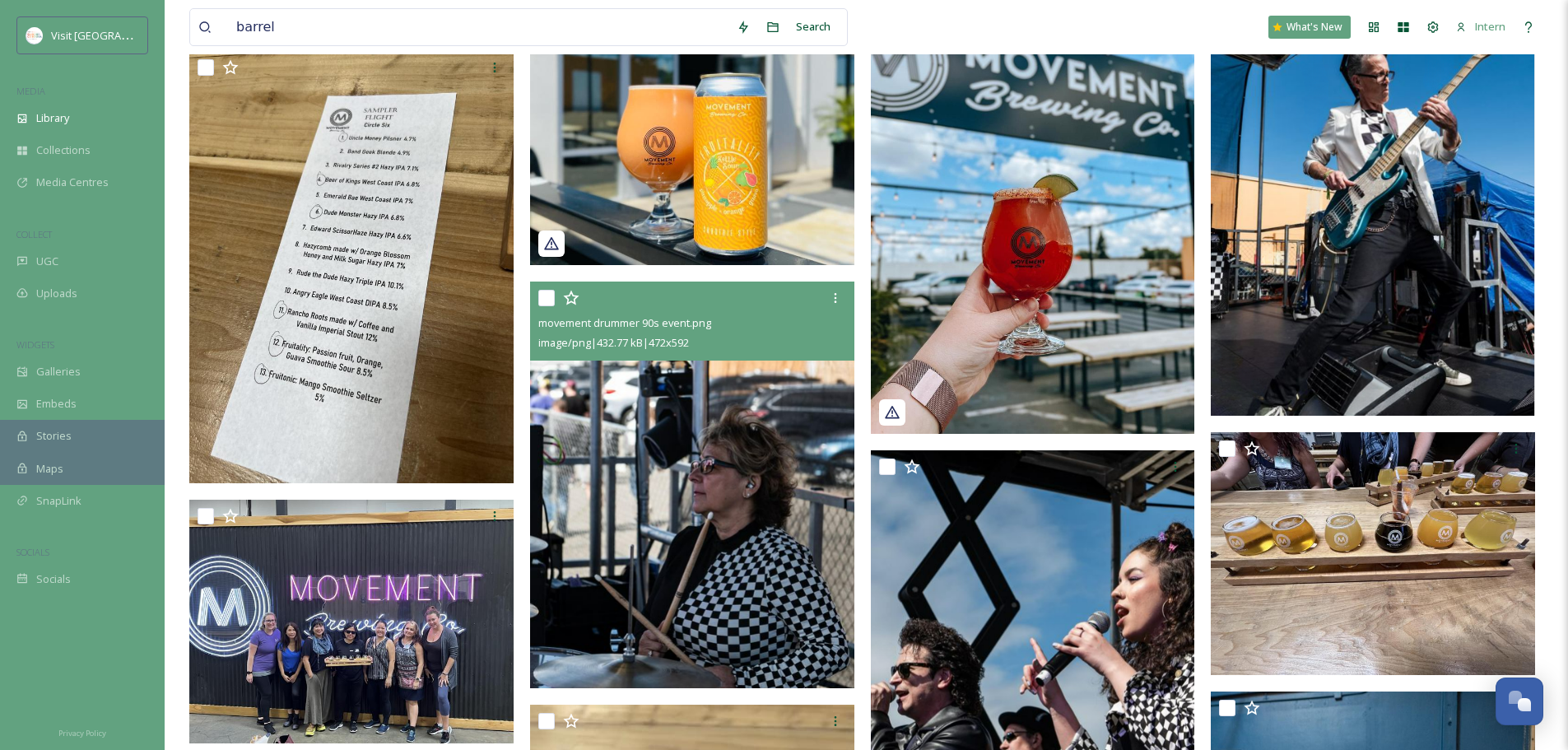
scroll to position [4286, 0]
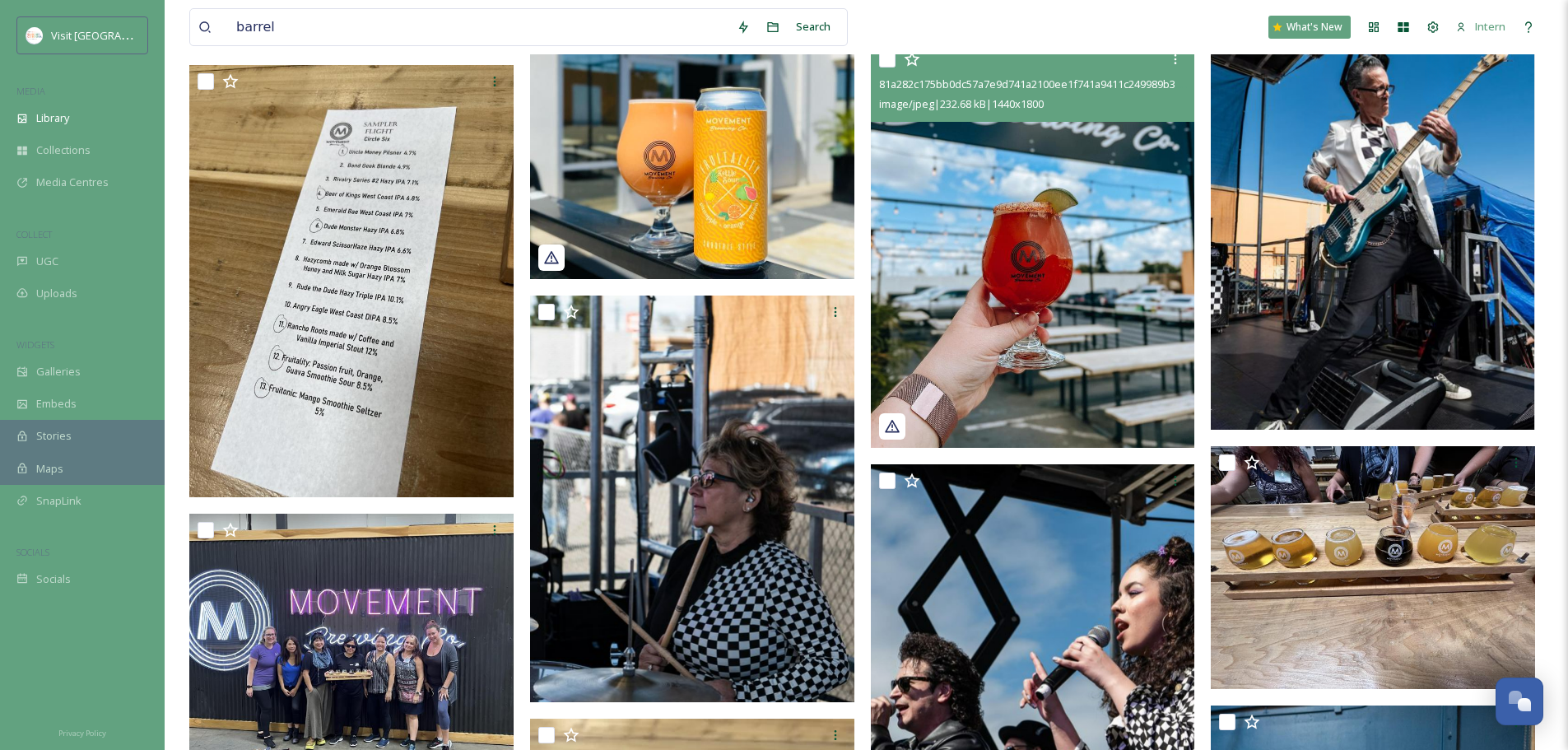
click at [991, 265] on img at bounding box center [1033, 246] width 324 height 406
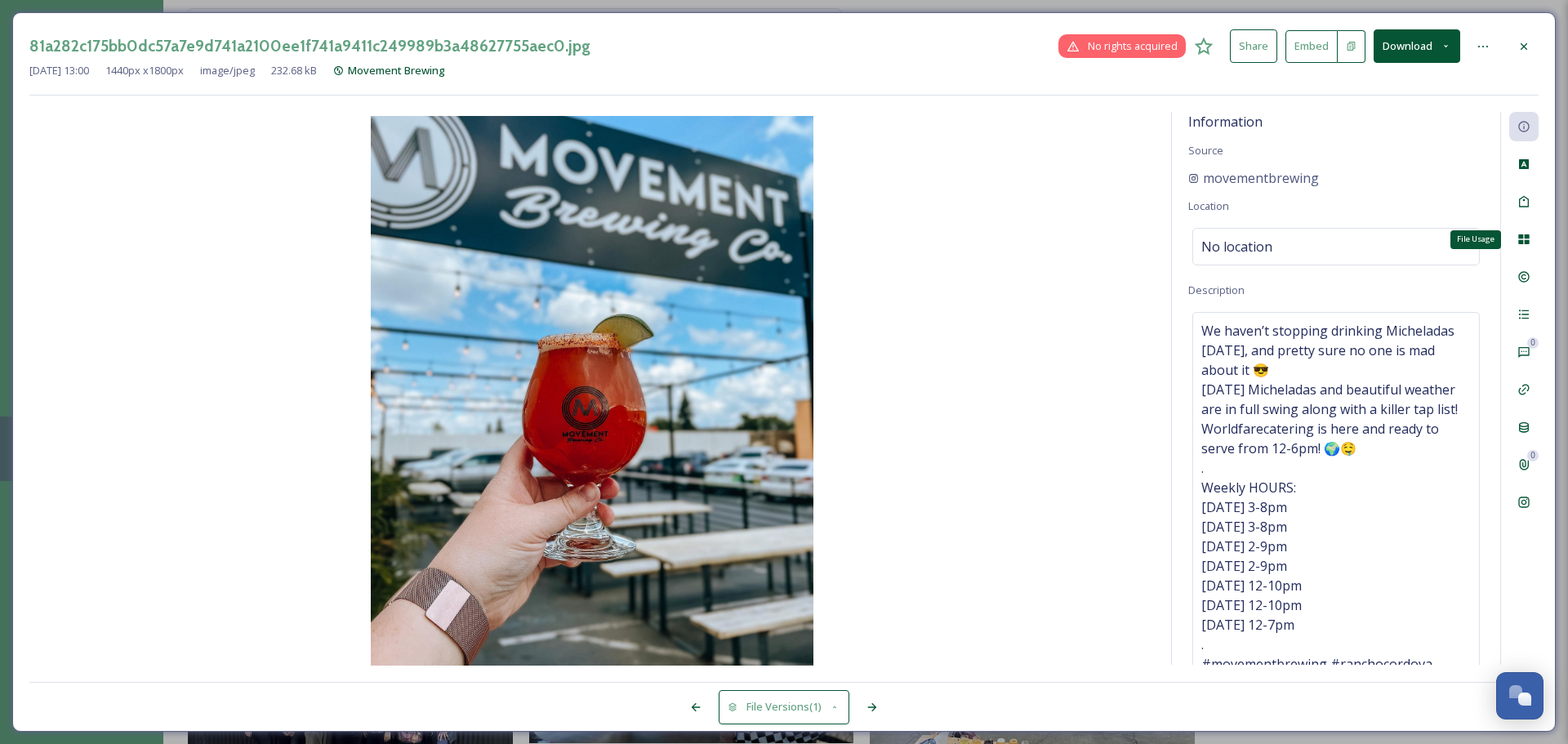
click at [1241, 236] on icon at bounding box center [1523, 240] width 11 height 10
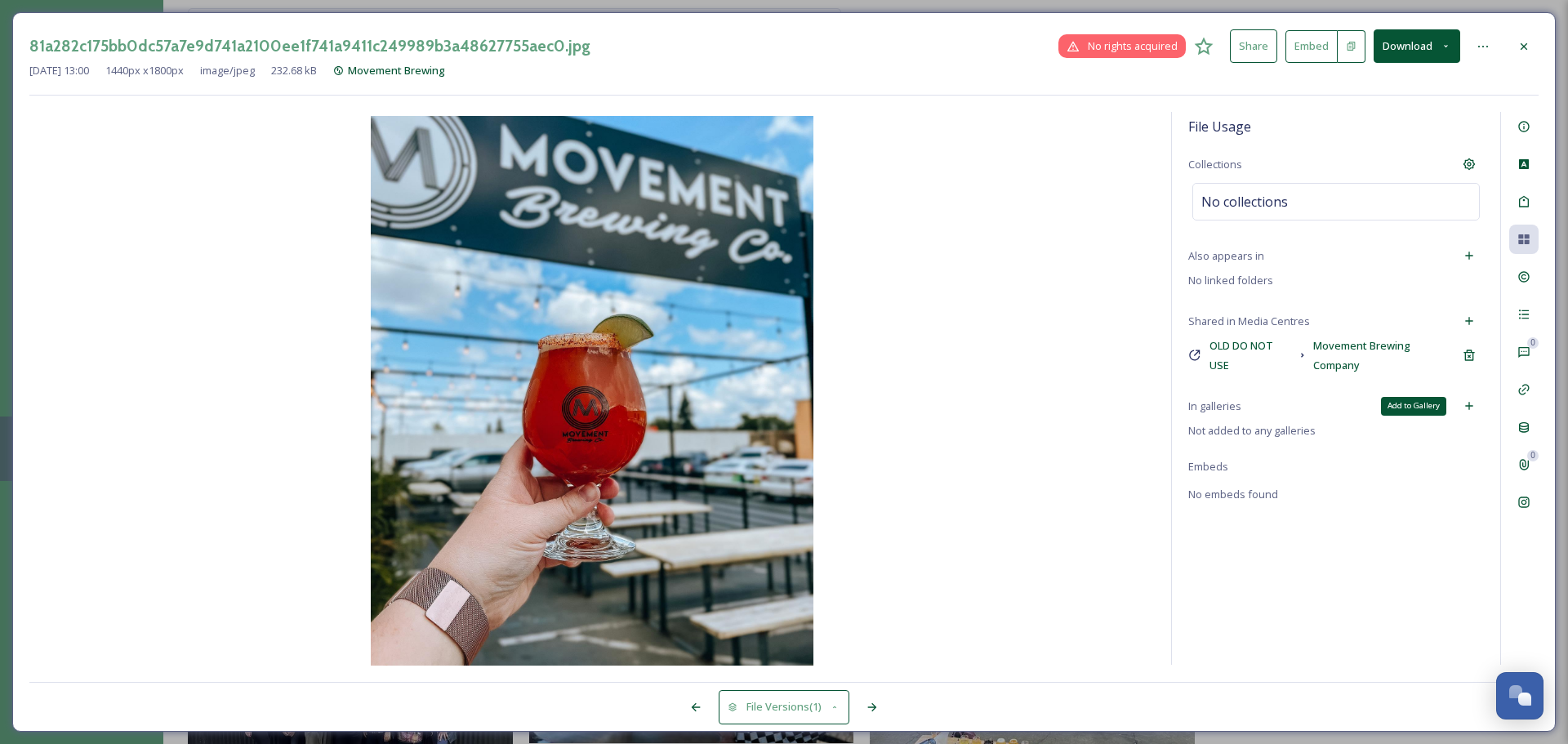
click at [1241, 404] on icon at bounding box center [1469, 405] width 13 height 13
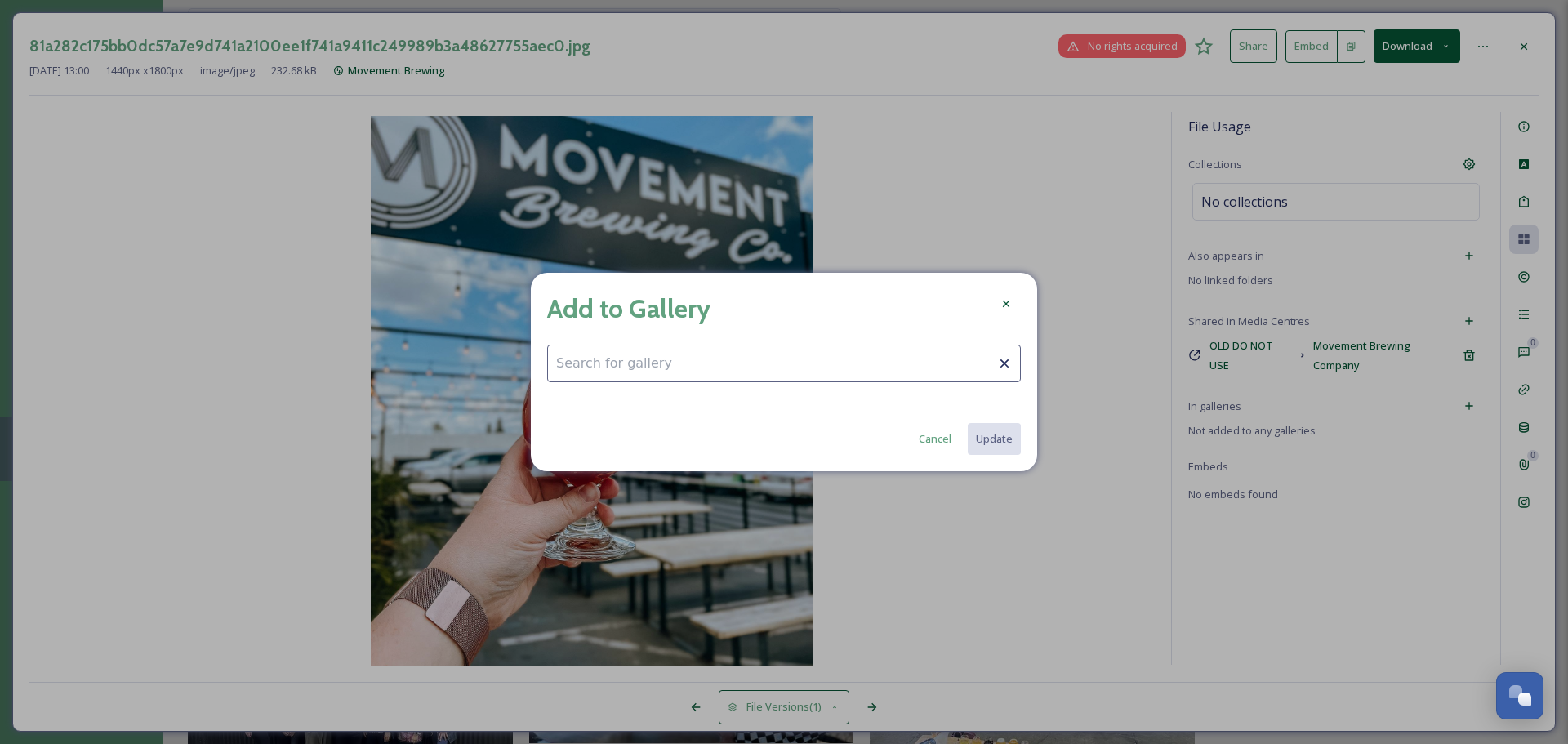
click at [852, 359] on input at bounding box center [784, 364] width 474 height 37
click at [676, 402] on div "Barrel District" at bounding box center [784, 403] width 472 height 32
type input "Barrel District"
click at [1011, 440] on button "Update" at bounding box center [993, 438] width 54 height 33
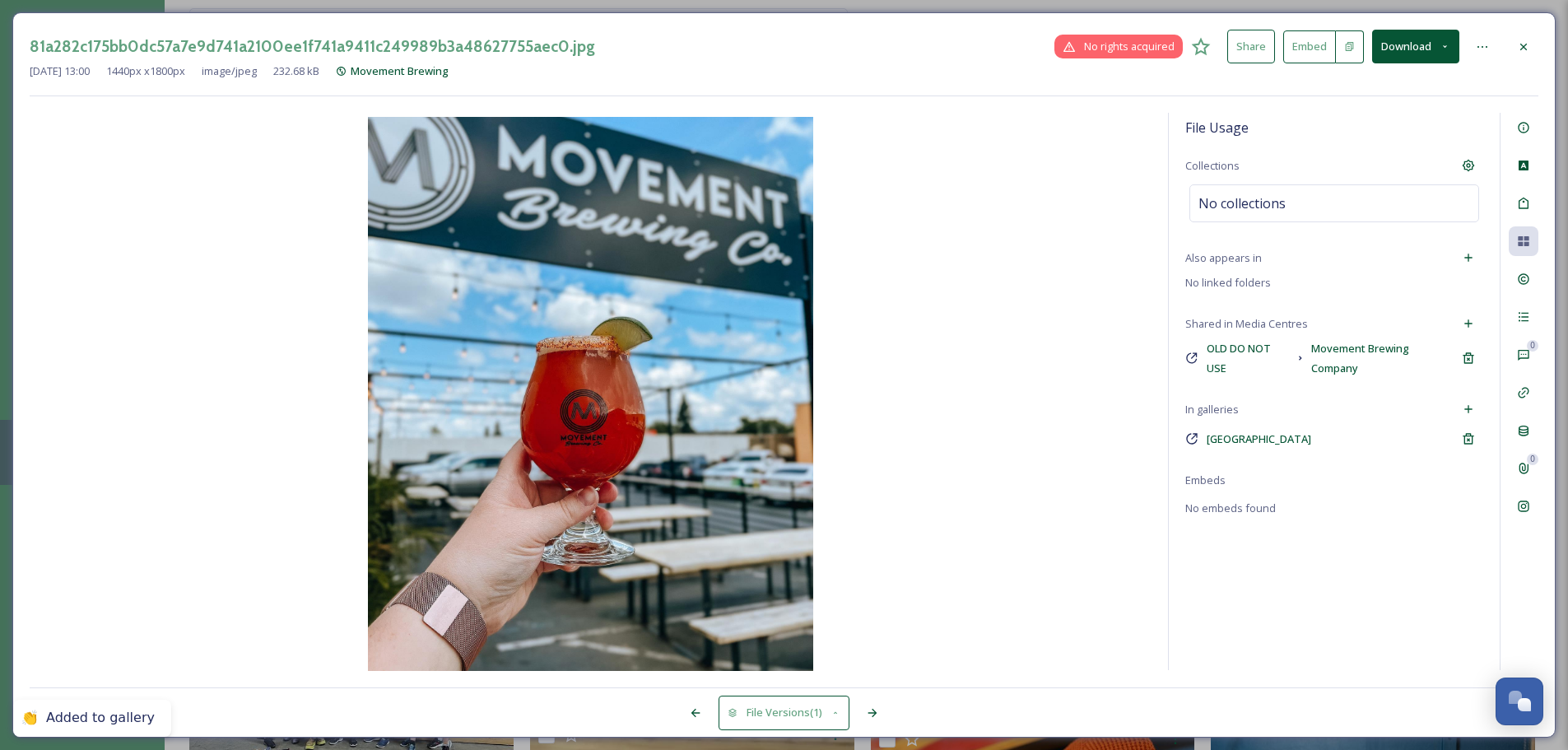
click at [1251, 46] on div at bounding box center [1523, 47] width 30 height 30
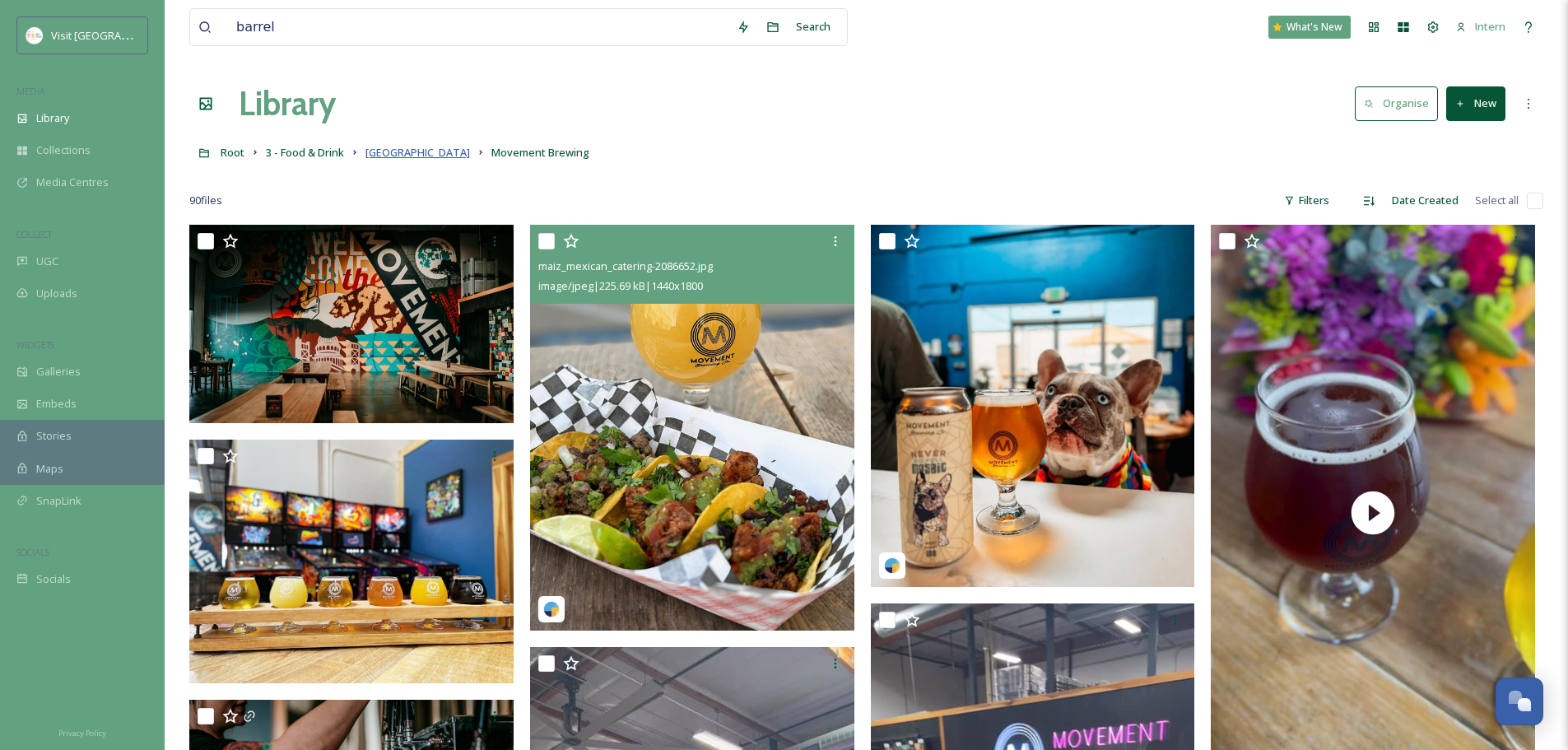
click at [415, 147] on span "Barrel District" at bounding box center [418, 152] width 104 height 15
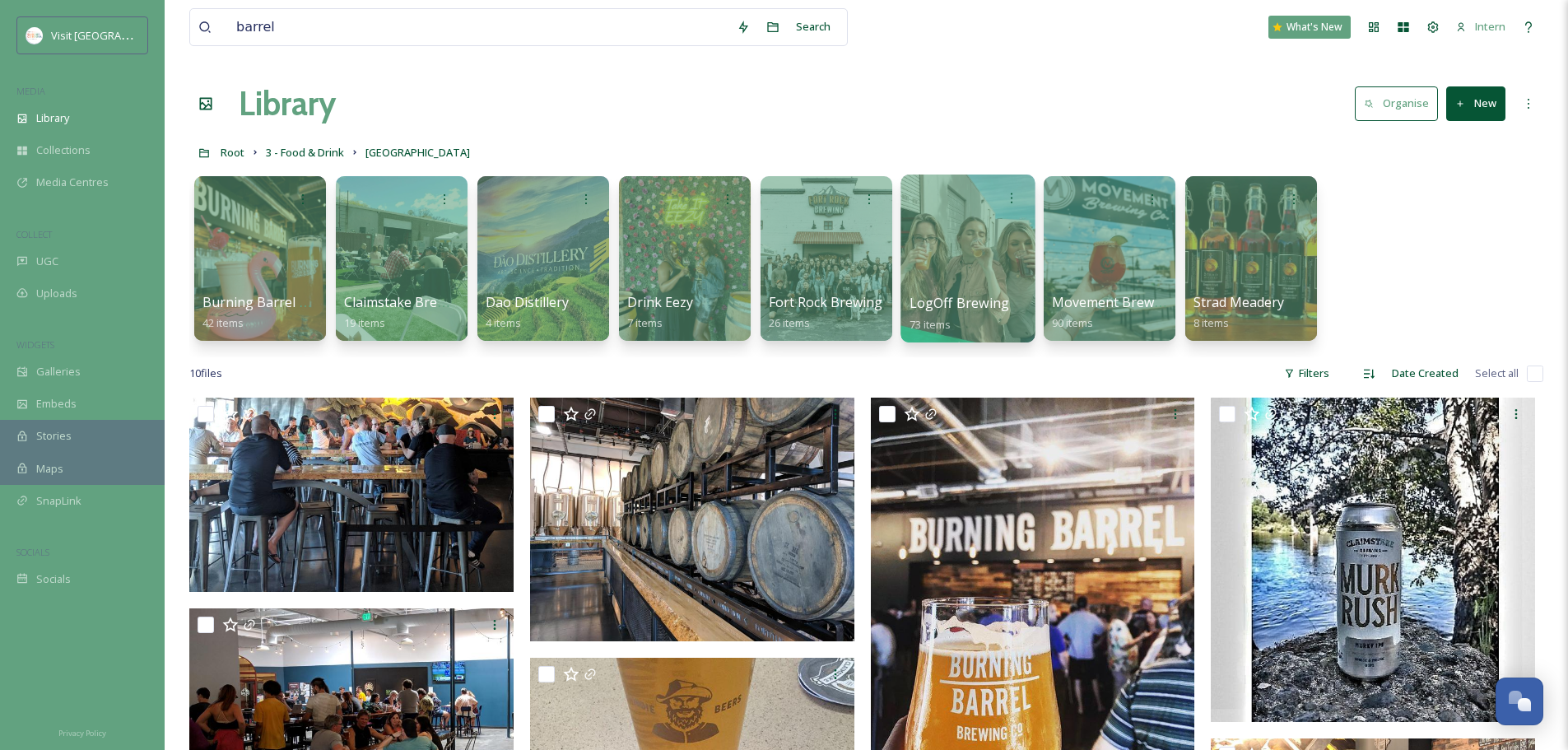
click at [1003, 243] on div at bounding box center [967, 259] width 134 height 168
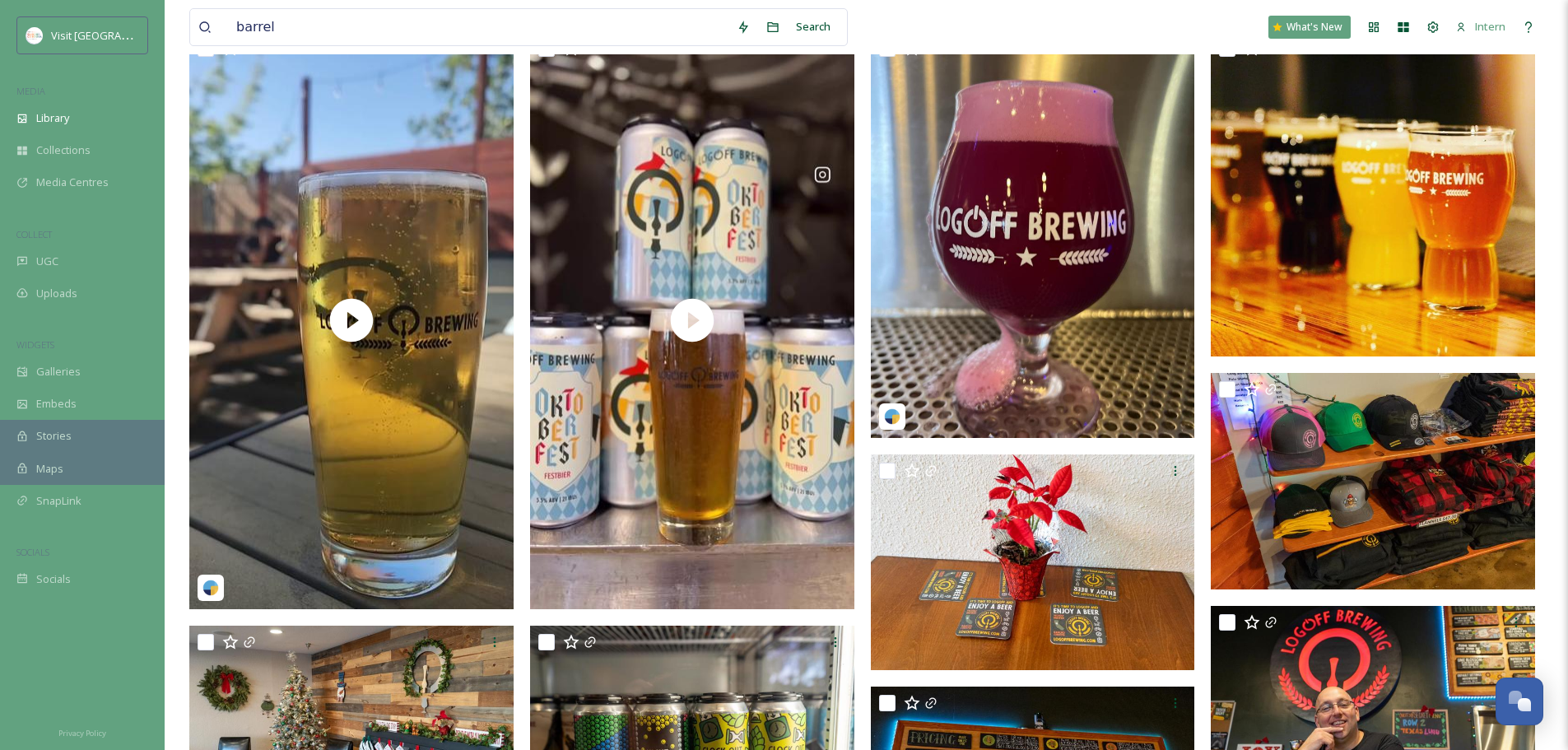
scroll to position [247, 0]
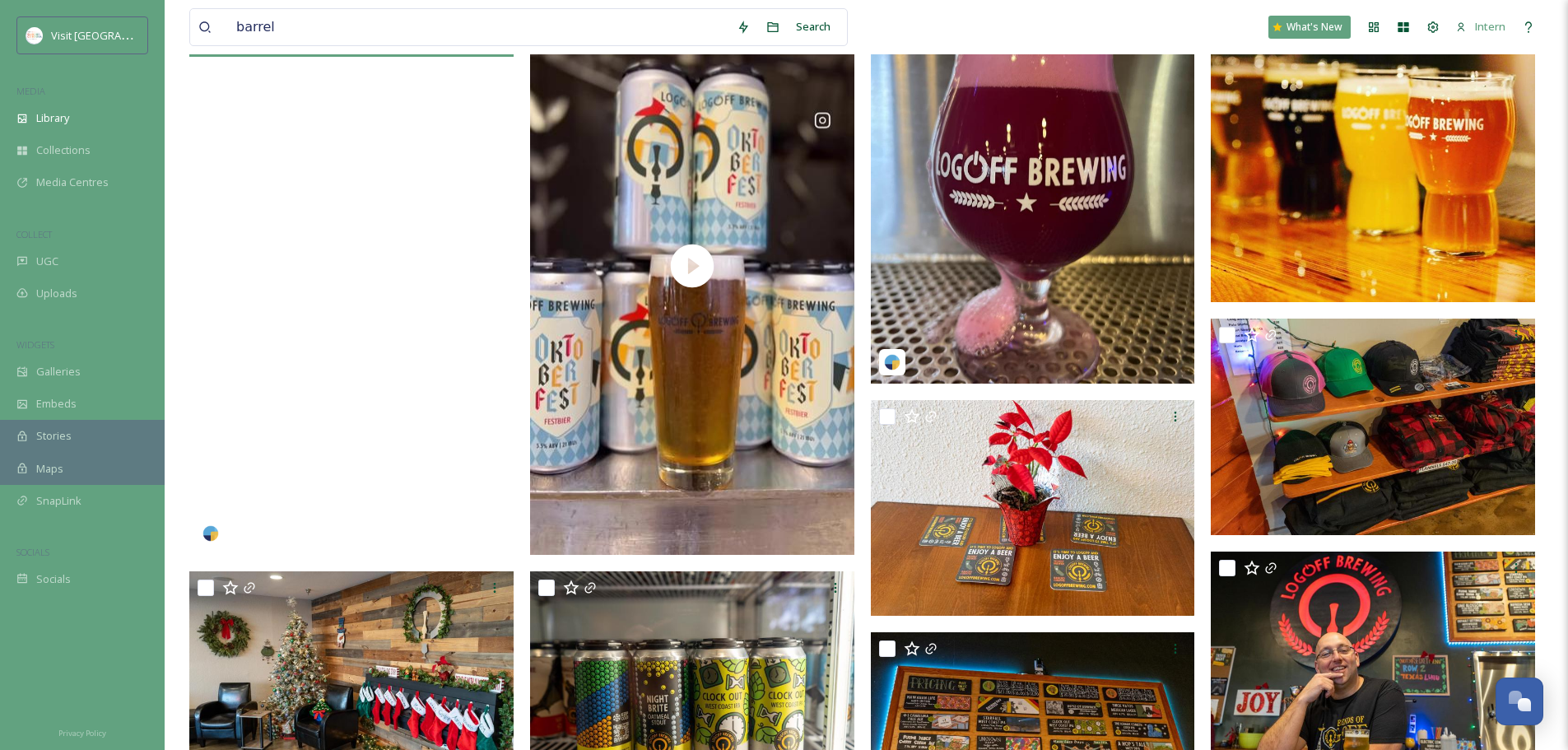
click at [376, 433] on video "ranchocordovabarreldistrict-17869353657282111.mp4" at bounding box center [351, 265] width 324 height 576
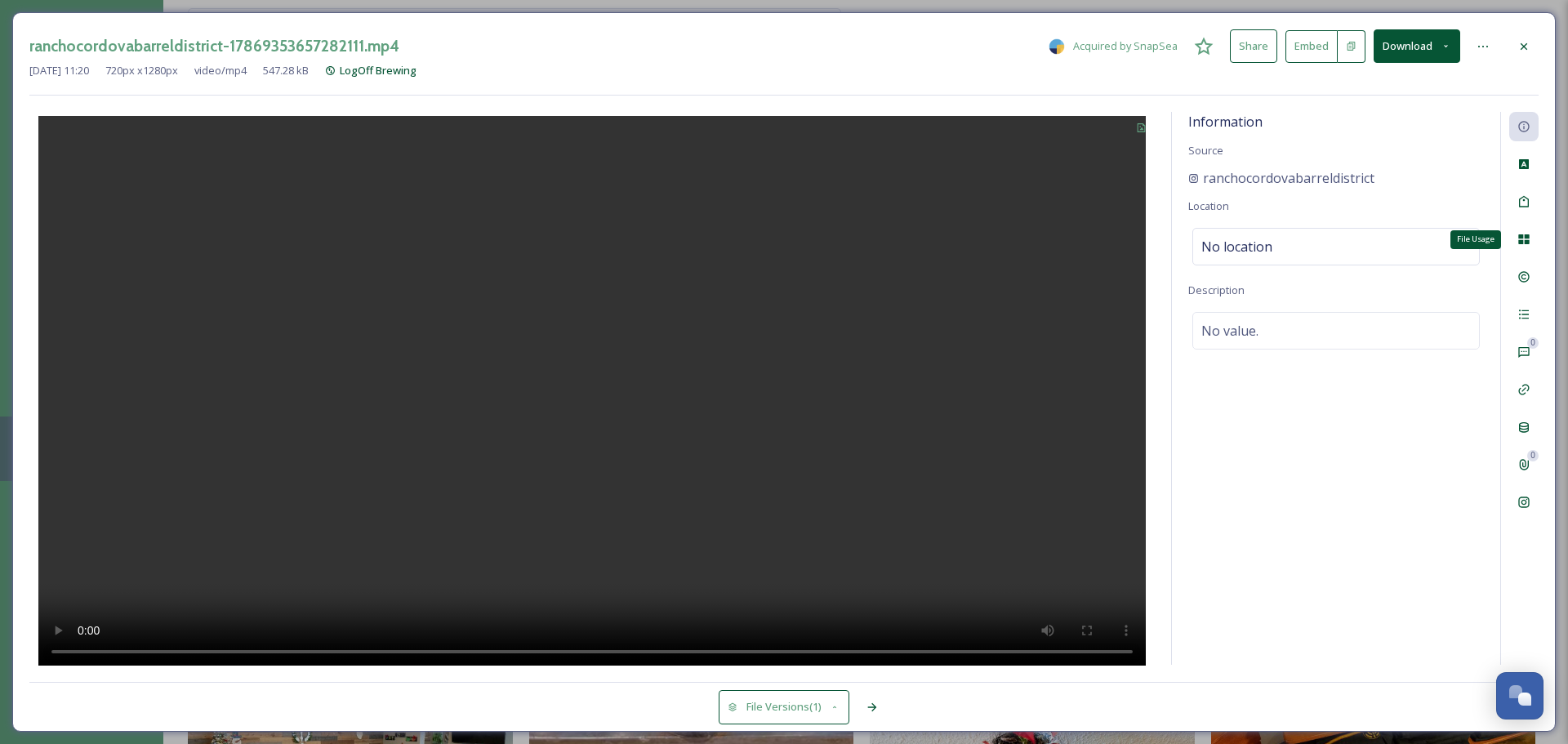
click at [1241, 237] on icon at bounding box center [1523, 240] width 11 height 10
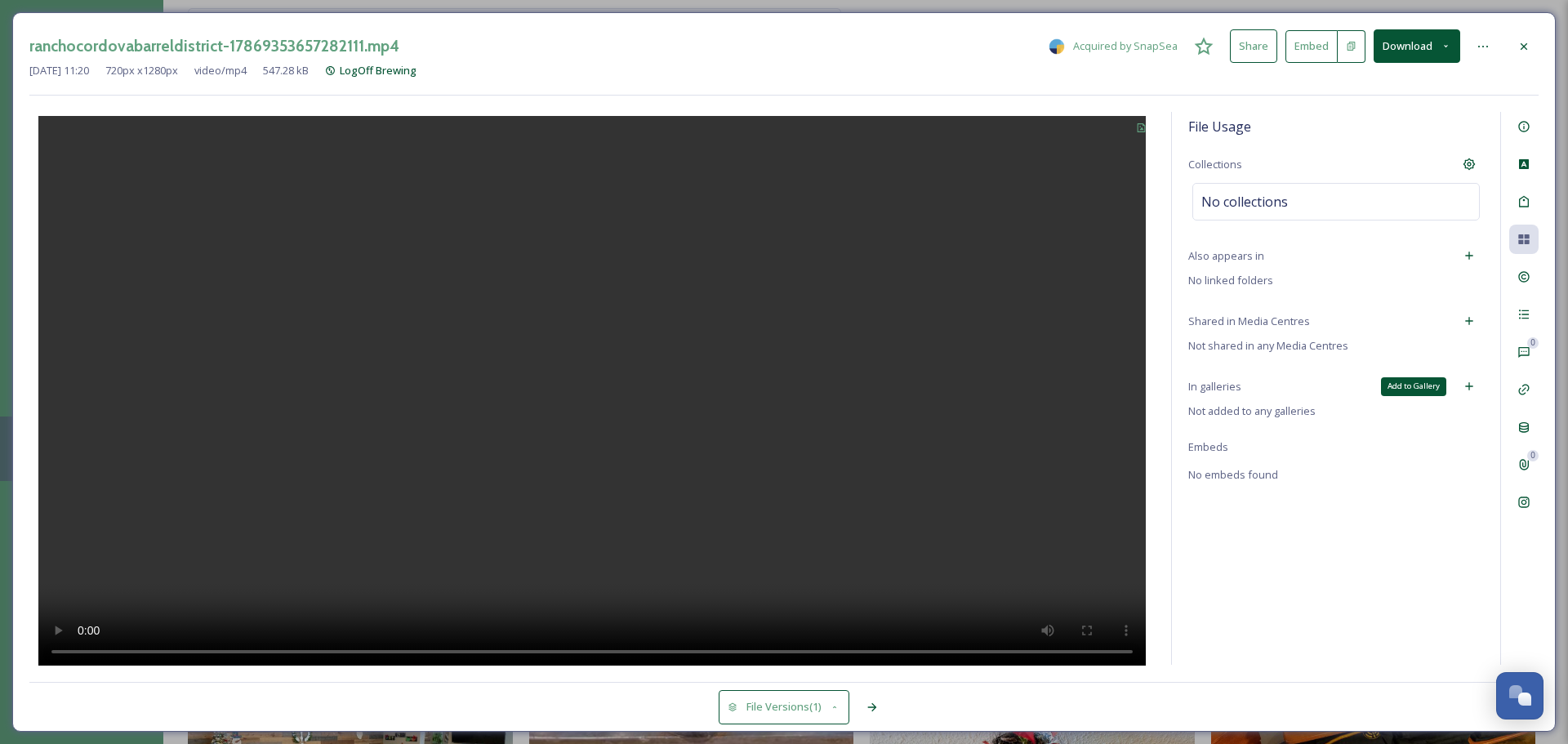
click at [1241, 380] on div "Add to Gallery" at bounding box center [1469, 386] width 30 height 30
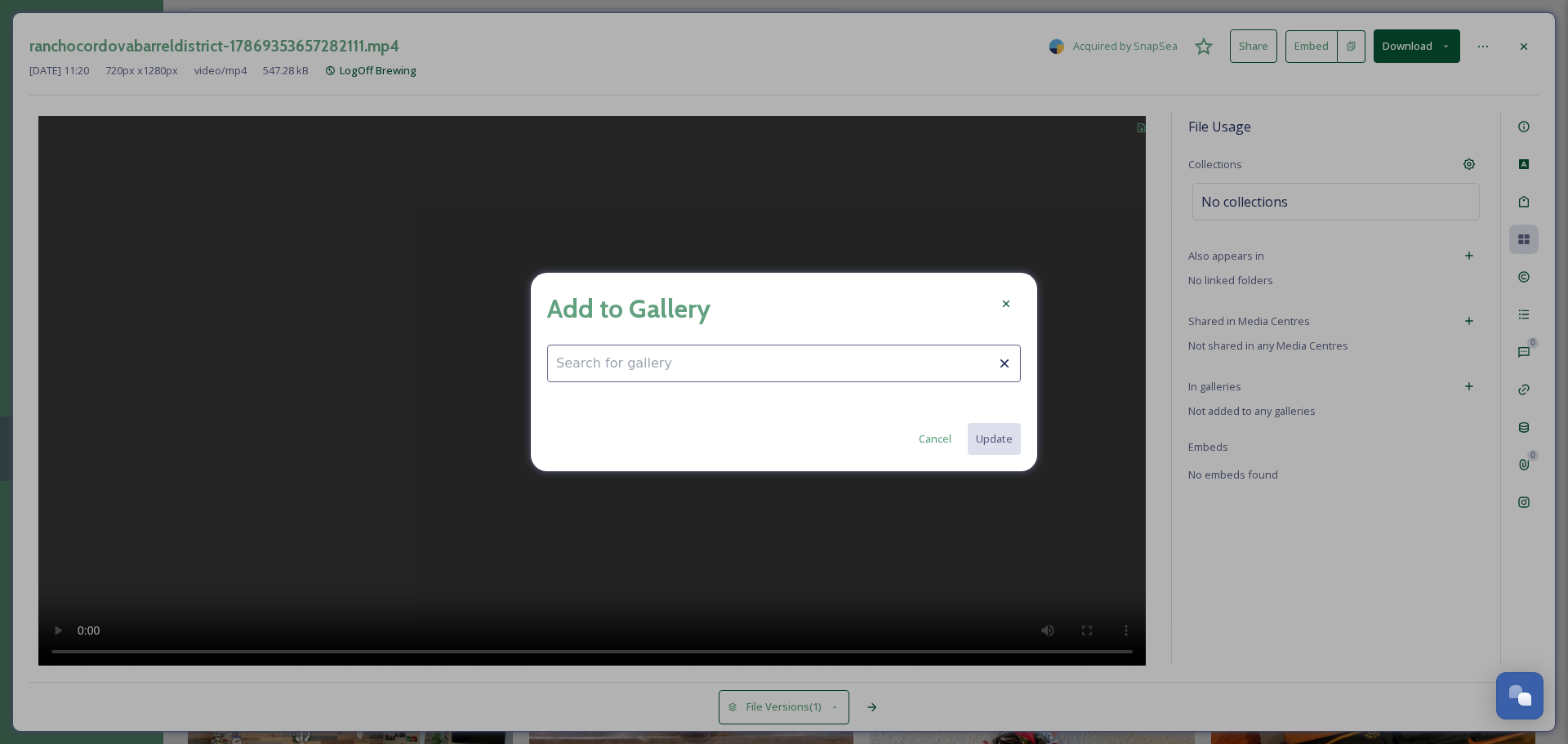
click at [912, 369] on input at bounding box center [784, 364] width 474 height 37
click at [599, 397] on span "Barrel District" at bounding box center [608, 403] width 104 height 15
type input "Barrel District"
click at [1004, 436] on button "Update" at bounding box center [993, 438] width 54 height 33
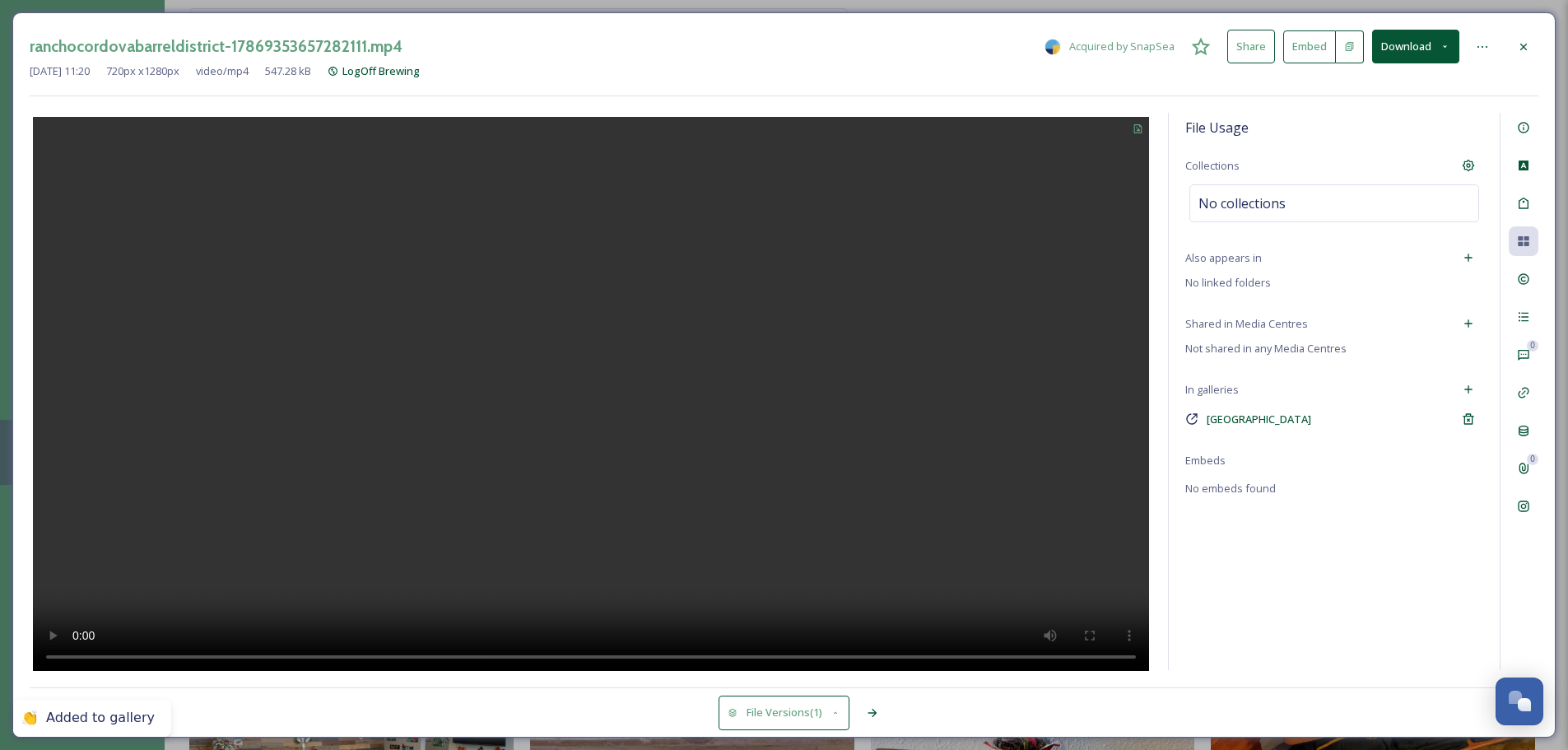
click at [1251, 40] on div at bounding box center [1523, 47] width 30 height 30
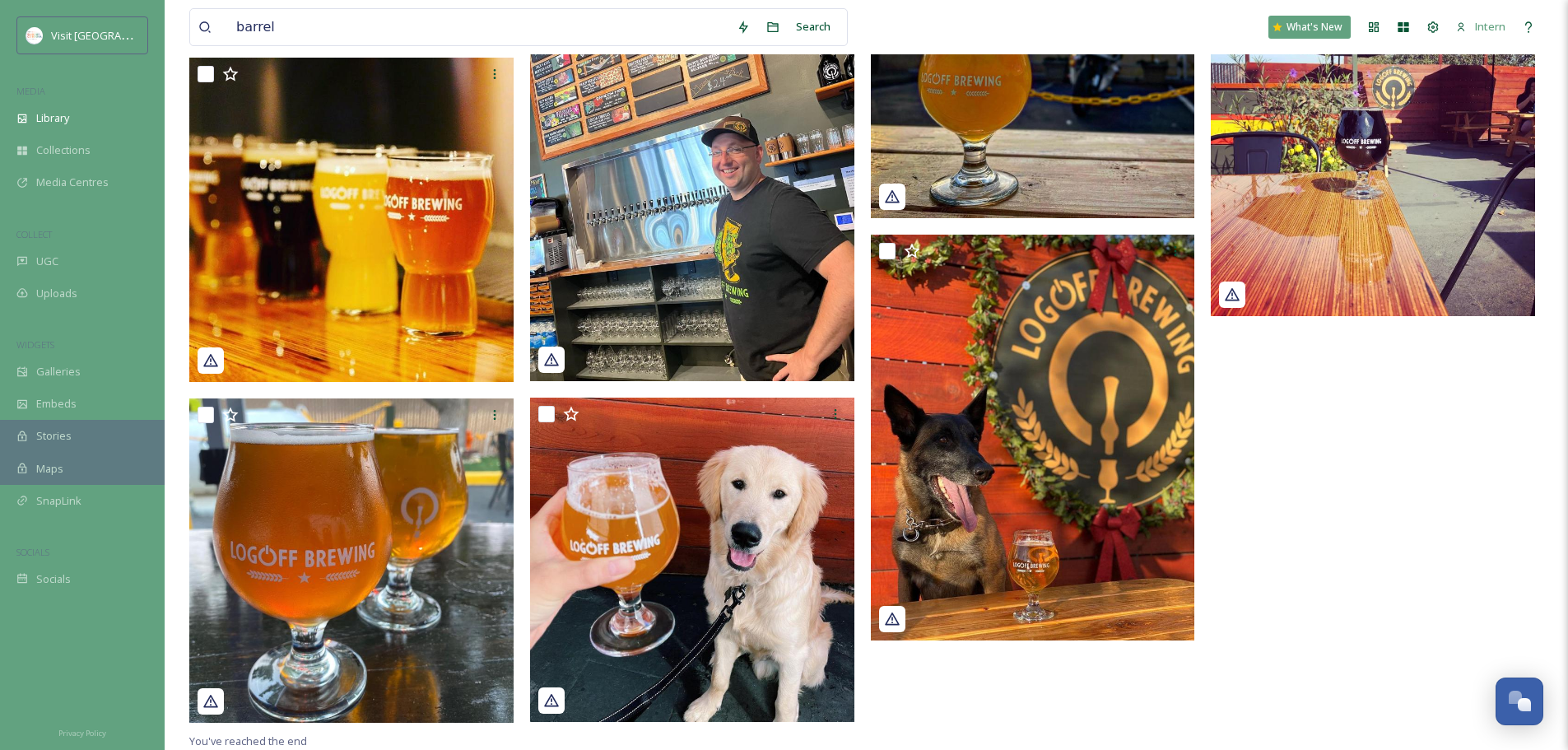
scroll to position [3951, 0]
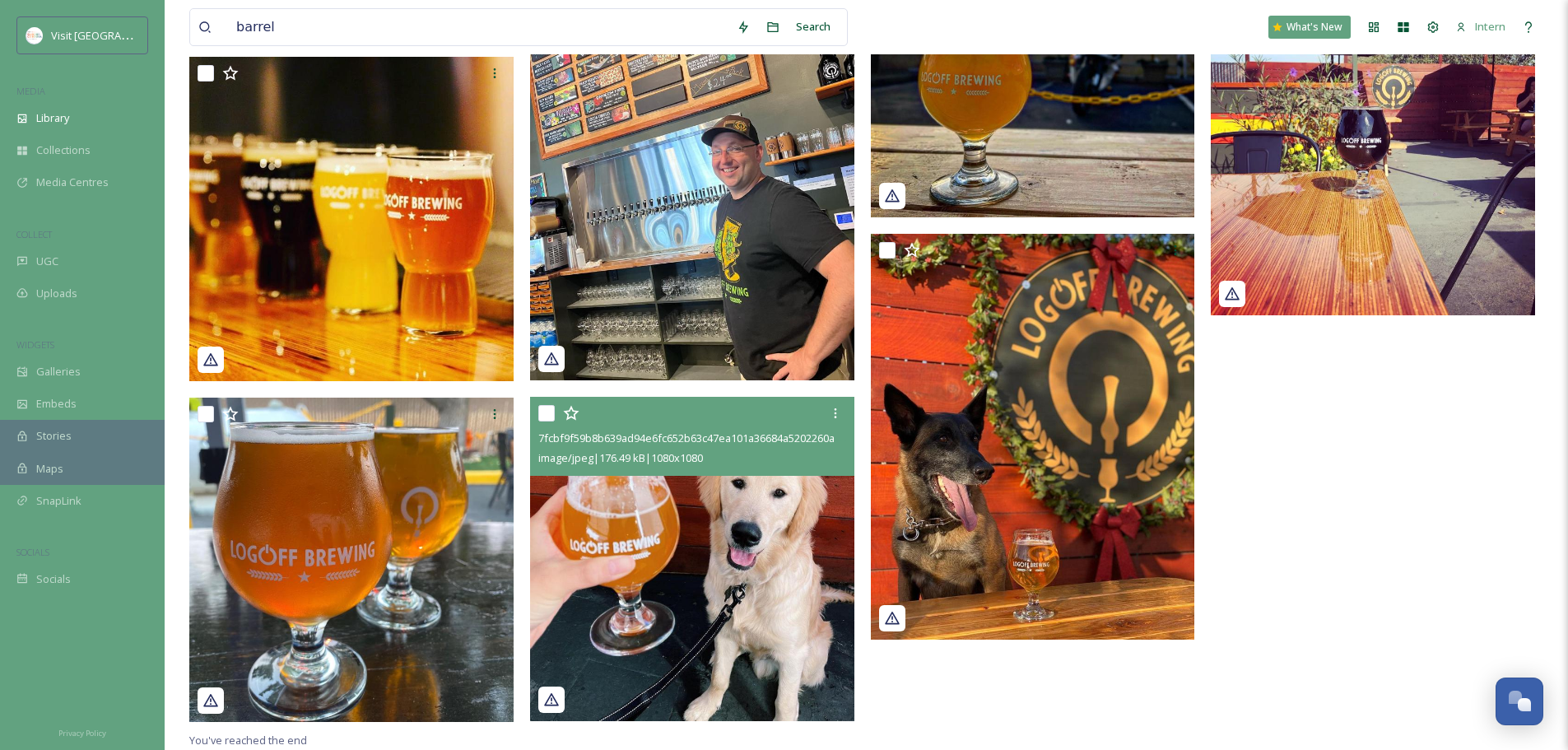
click at [621, 533] on img at bounding box center [692, 559] width 324 height 324
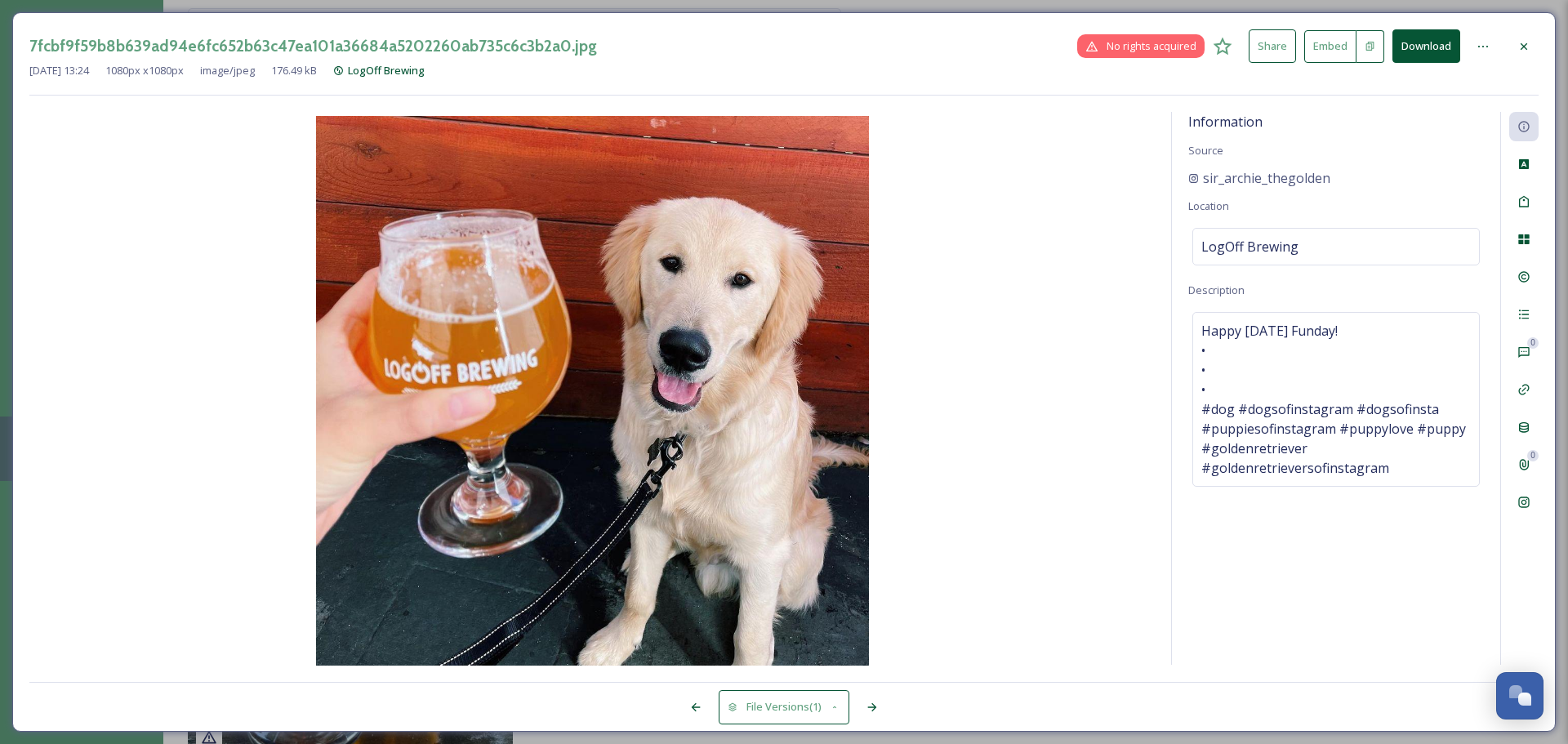
click at [1241, 32] on div at bounding box center [1524, 47] width 30 height 30
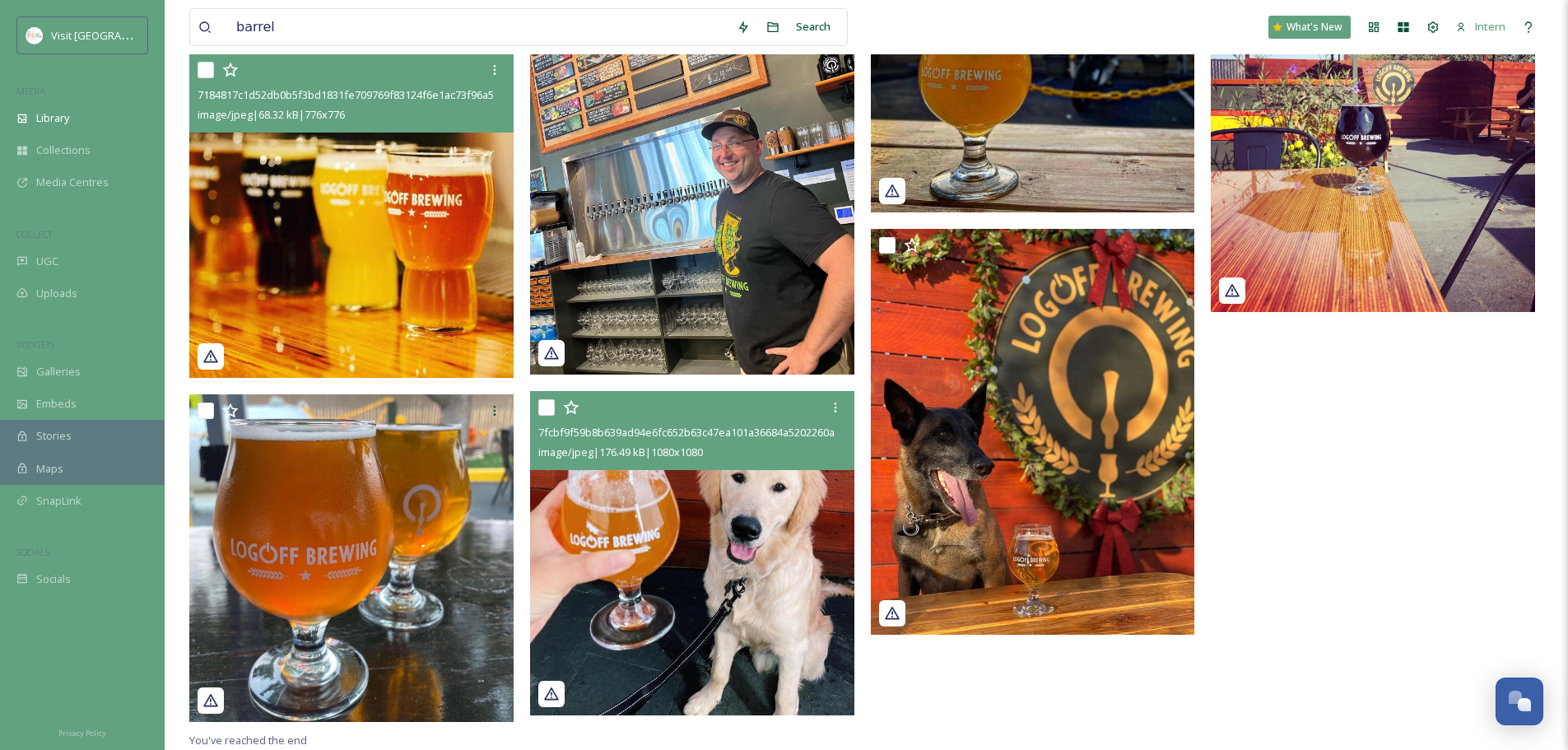
scroll to position [3988, 0]
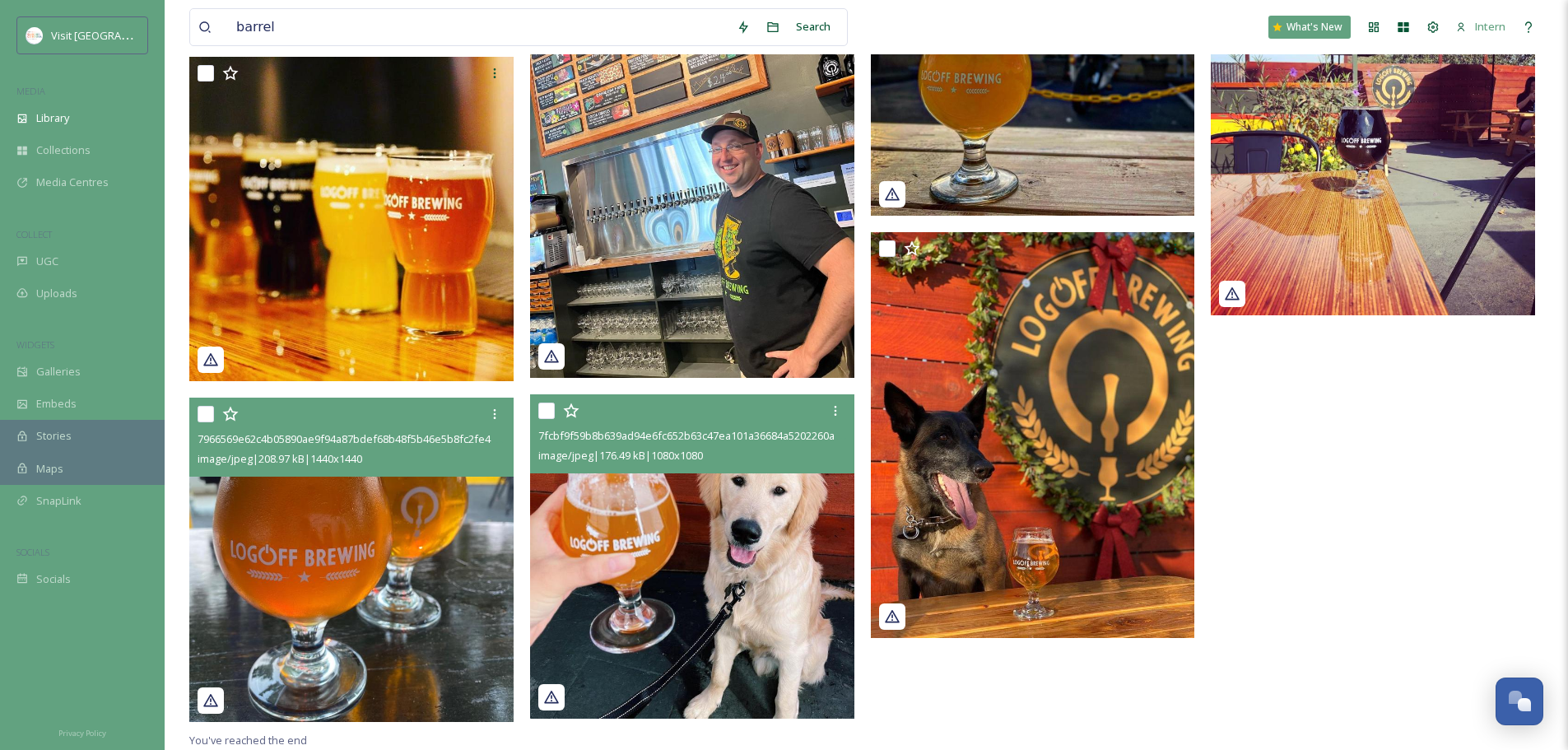
click at [345, 572] on img at bounding box center [351, 560] width 324 height 324
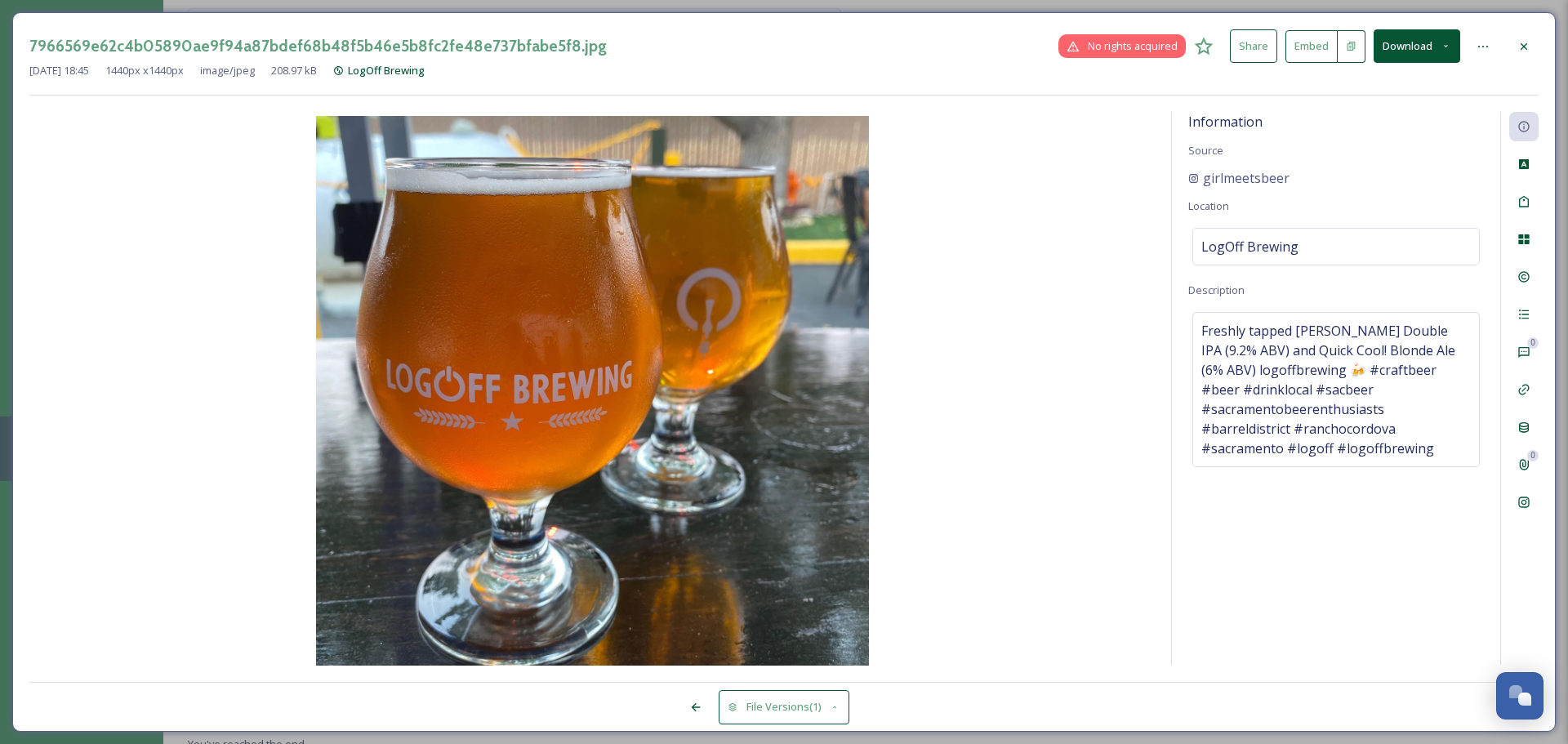
scroll to position [3962, 0]
click at [1241, 245] on icon at bounding box center [1523, 239] width 13 height 13
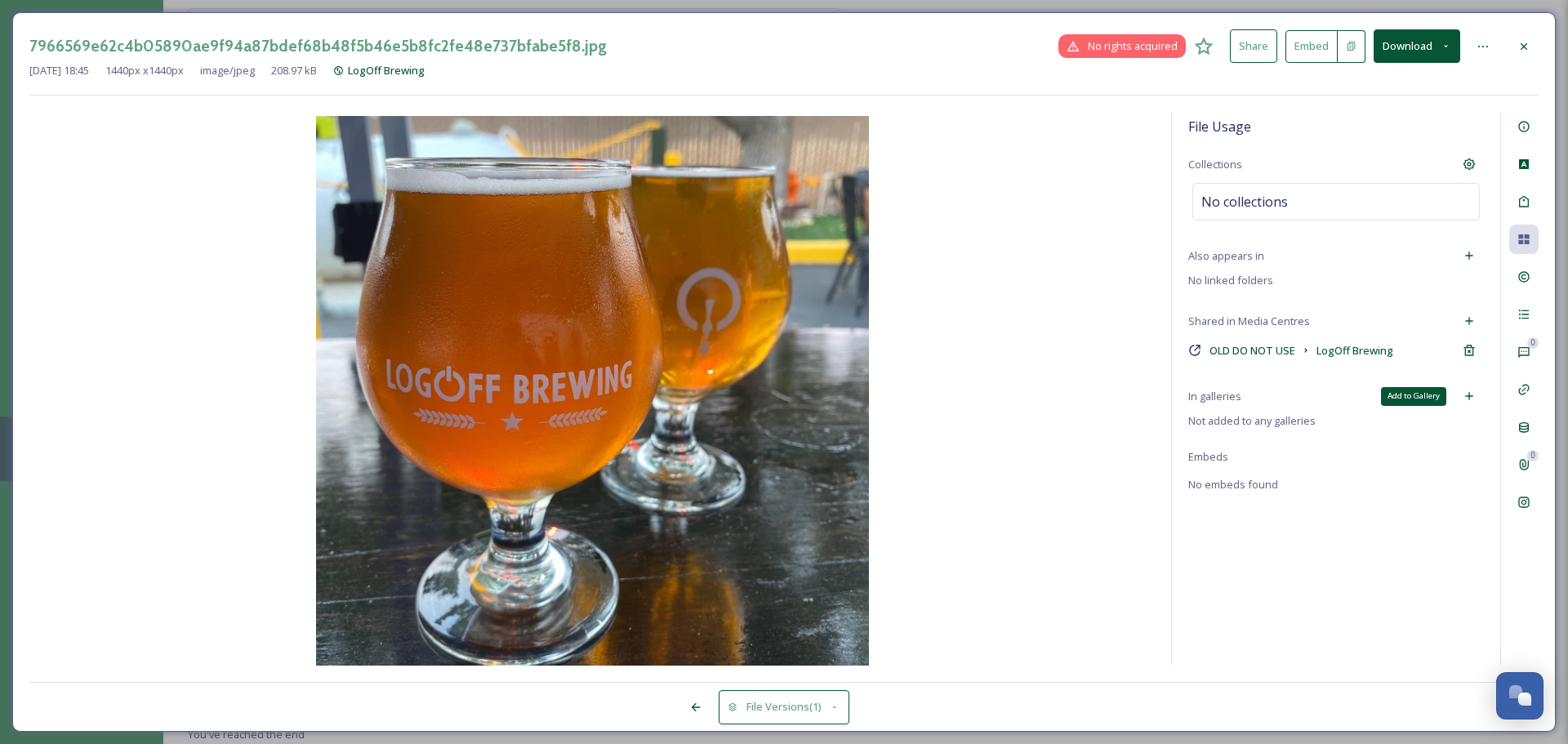
click at [1241, 388] on div "Add to Gallery" at bounding box center [1469, 396] width 30 height 30
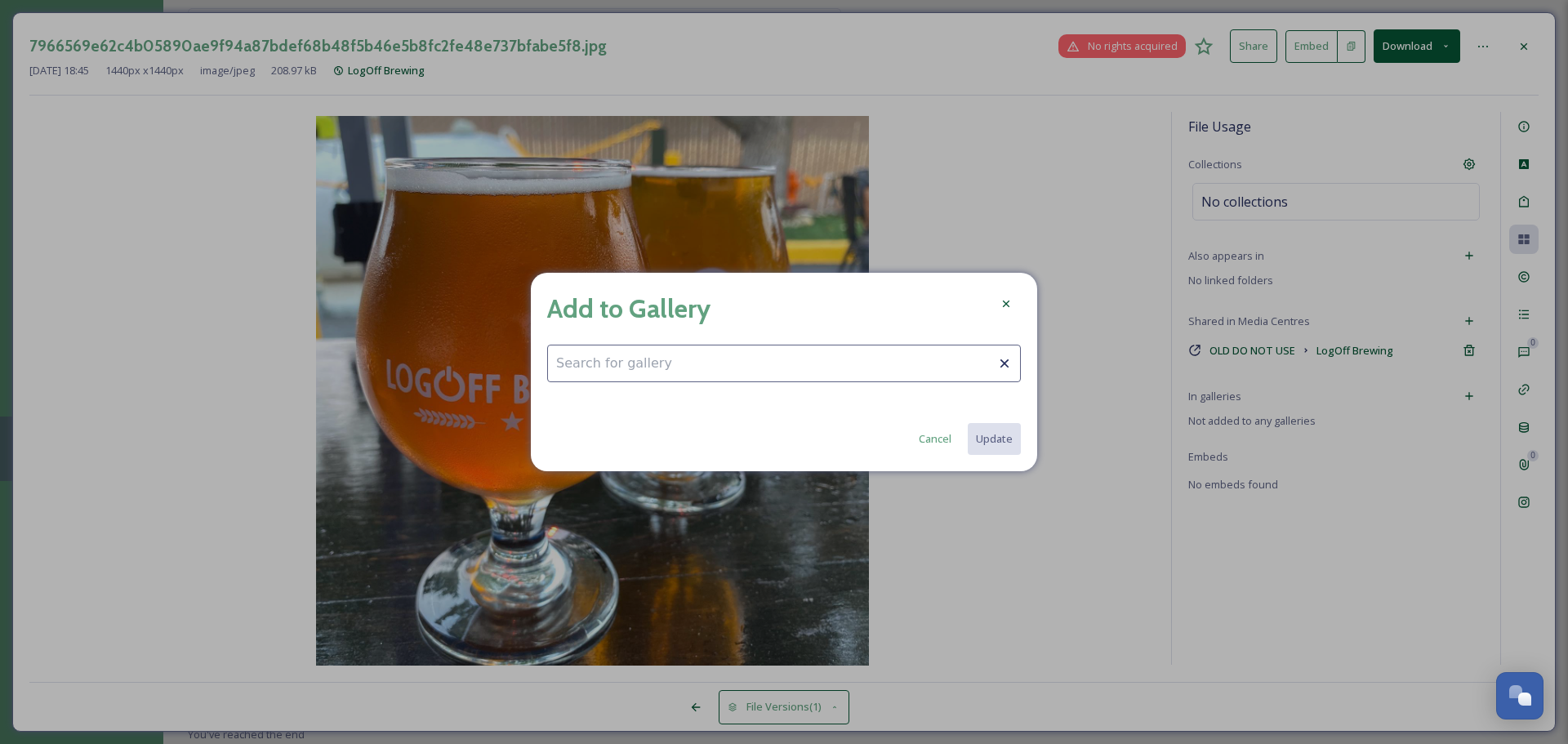
click at [834, 364] on input at bounding box center [784, 364] width 474 height 37
click at [612, 392] on div "Barrel District" at bounding box center [784, 403] width 472 height 32
type input "Barrel District"
click at [928, 444] on button "Cancel" at bounding box center [934, 439] width 49 height 32
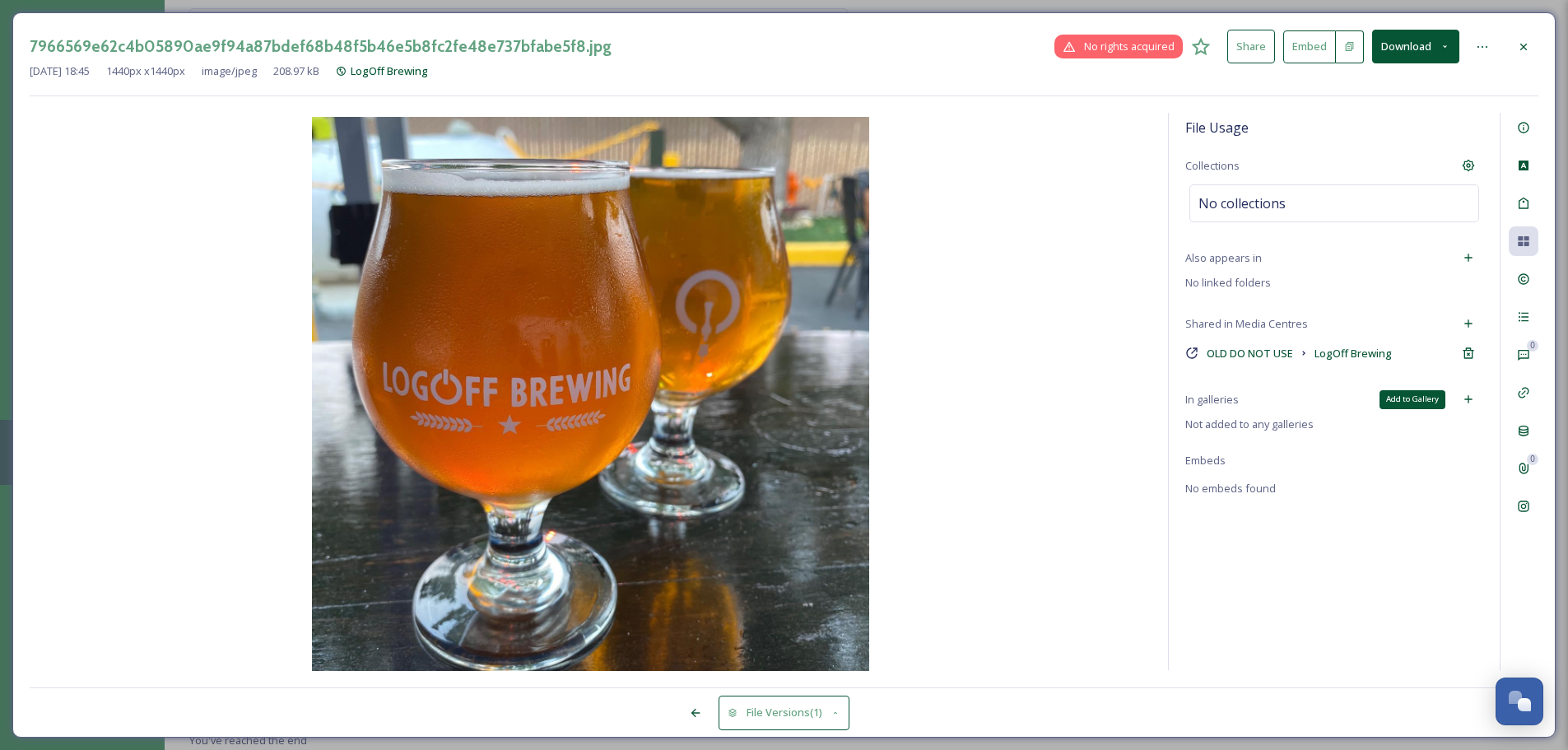
click at [1251, 402] on icon at bounding box center [1468, 399] width 13 height 13
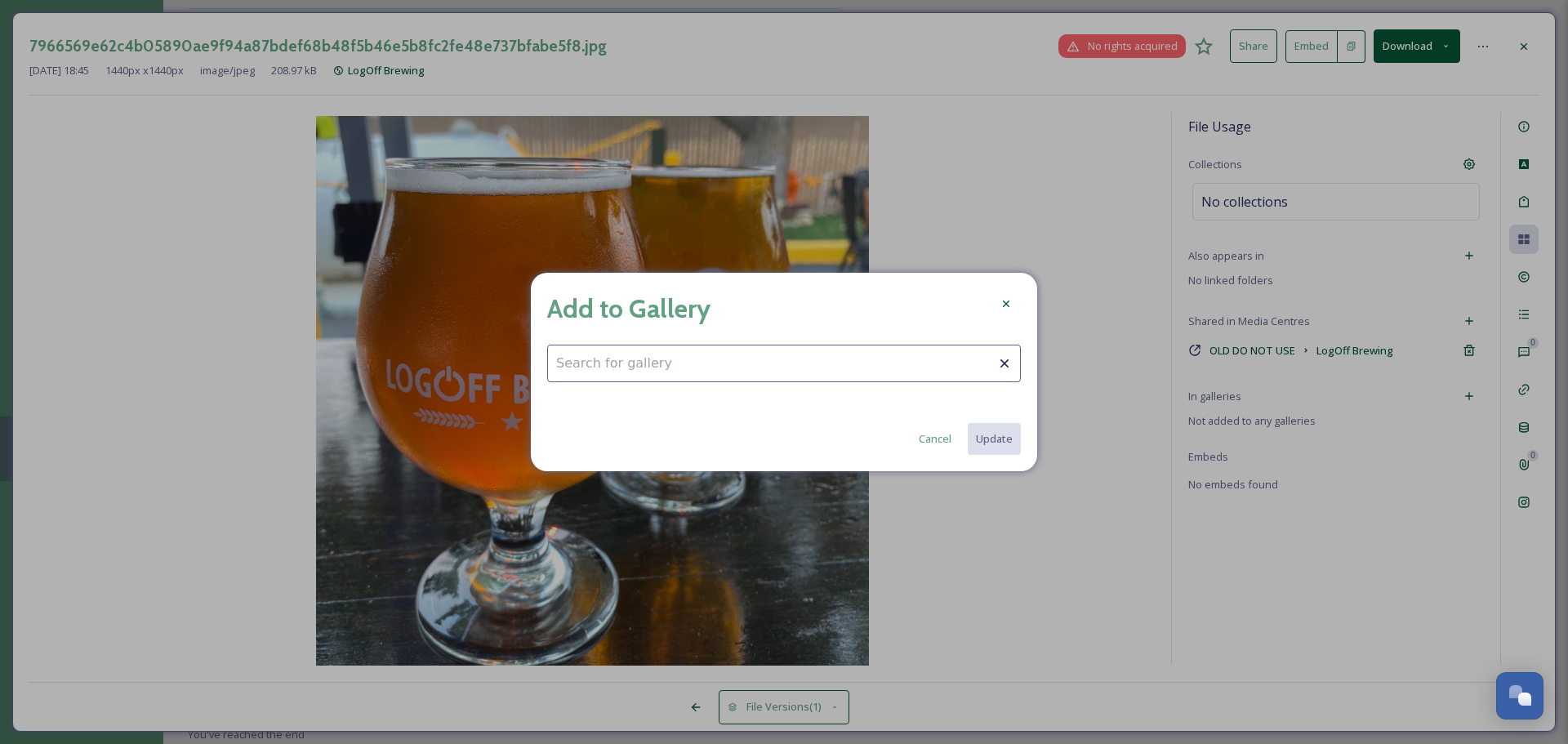
click at [821, 381] on input at bounding box center [784, 364] width 474 height 37
click at [606, 404] on span "Barrel District" at bounding box center [608, 403] width 104 height 15
type input "Barrel District"
click at [1015, 436] on button "Update" at bounding box center [993, 438] width 54 height 33
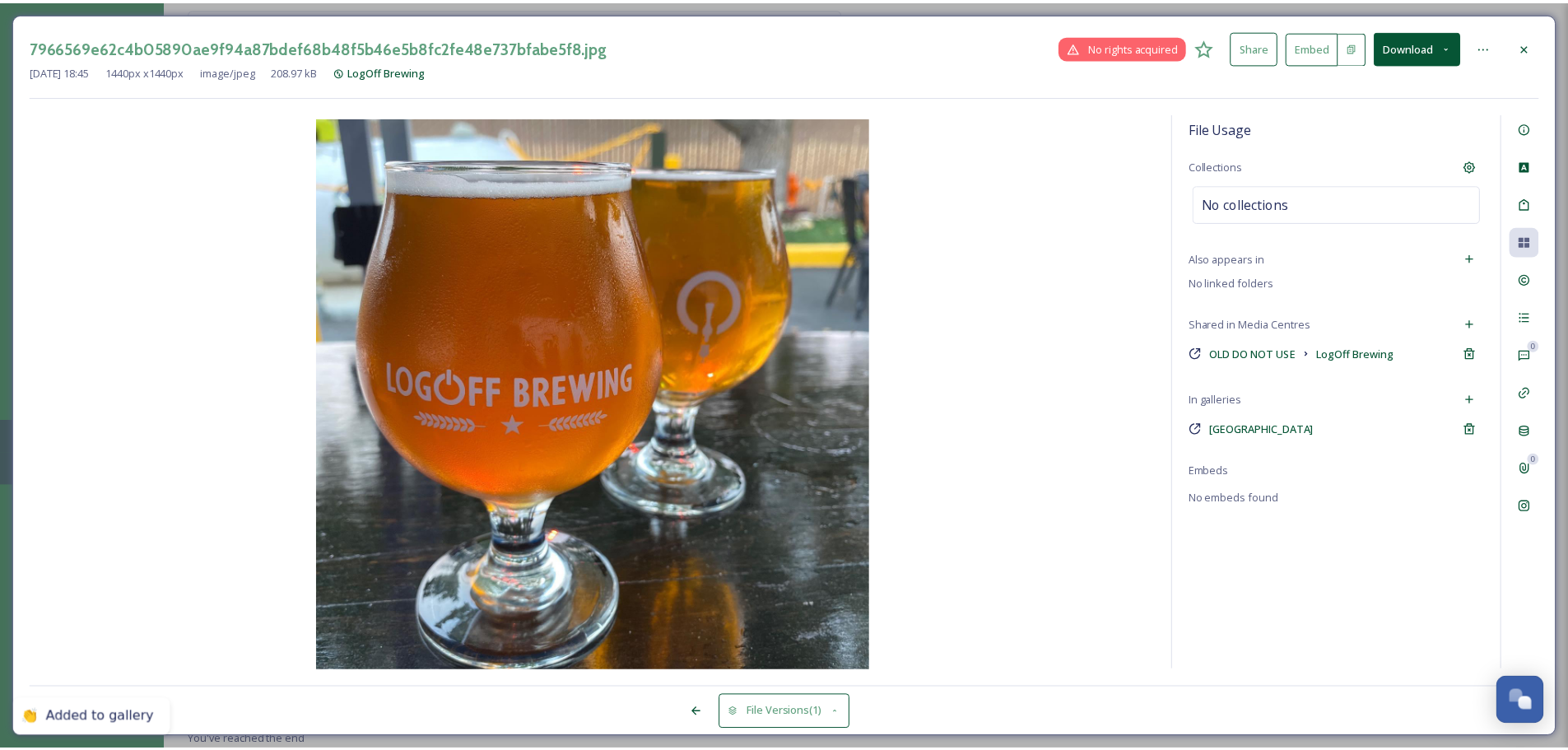
scroll to position [3950, 0]
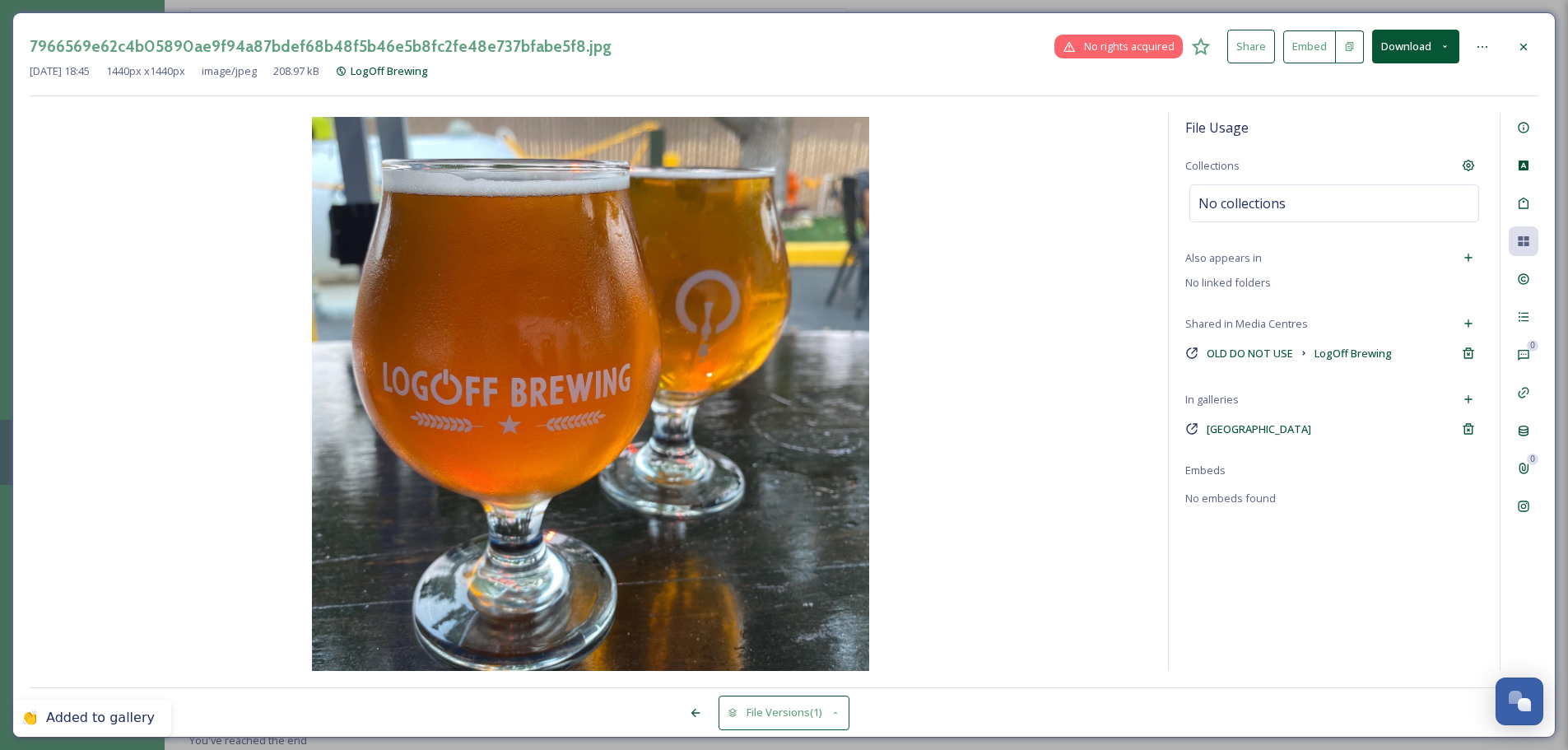
click at [1251, 44] on icon at bounding box center [1523, 46] width 13 height 13
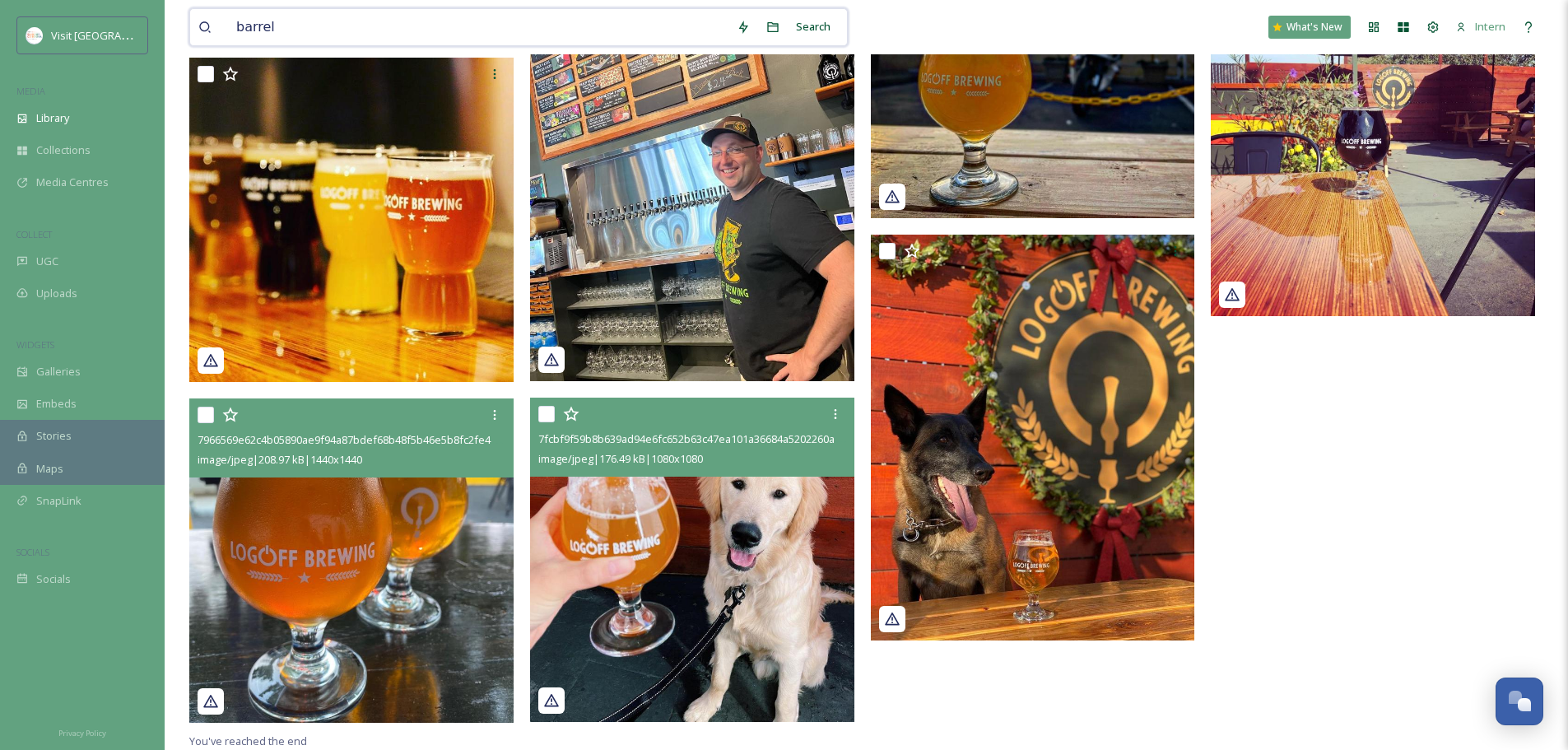
click at [278, 27] on input "barrel" at bounding box center [478, 27] width 501 height 36
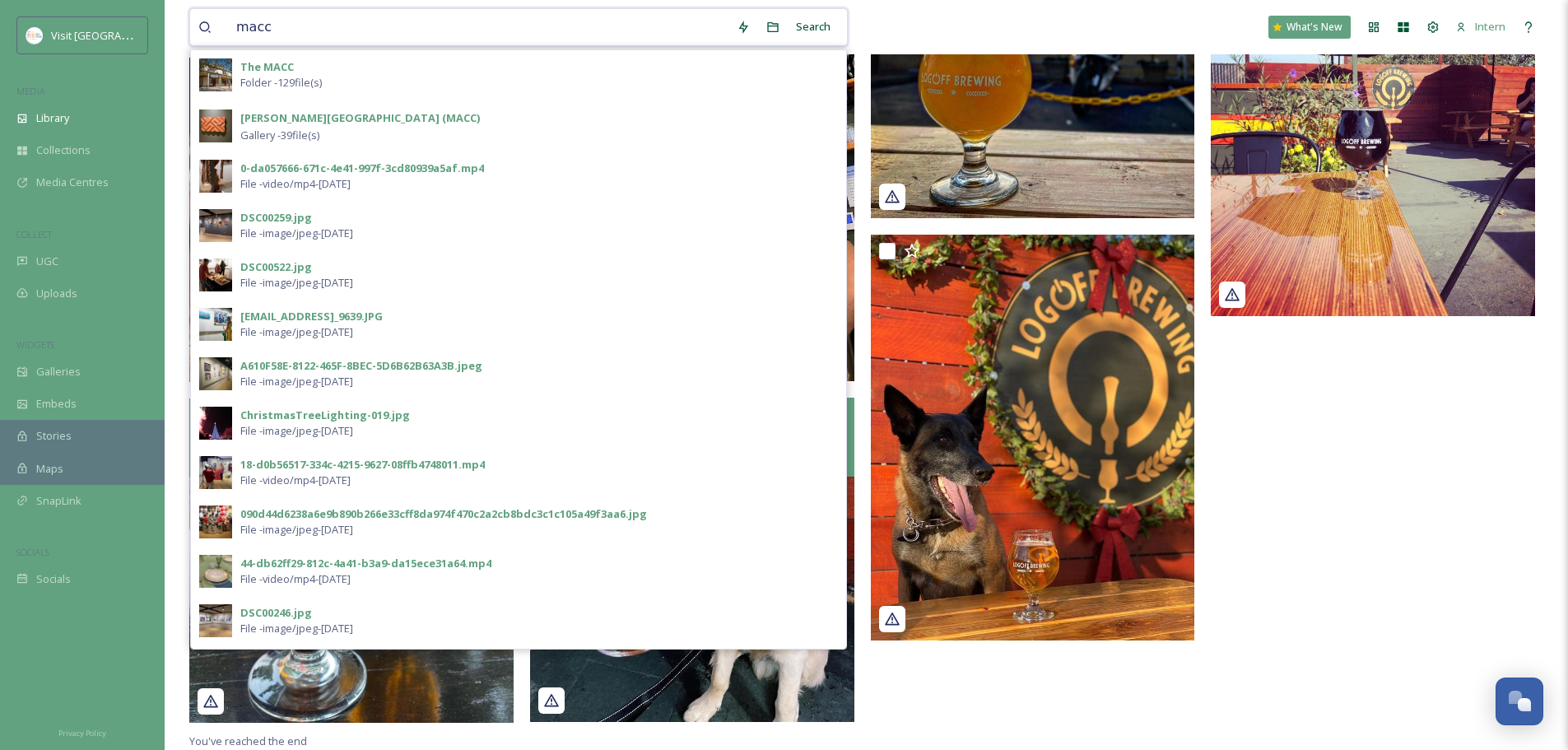
type input "macc"
click at [280, 70] on strong "The MACC" at bounding box center [267, 66] width 54 height 15
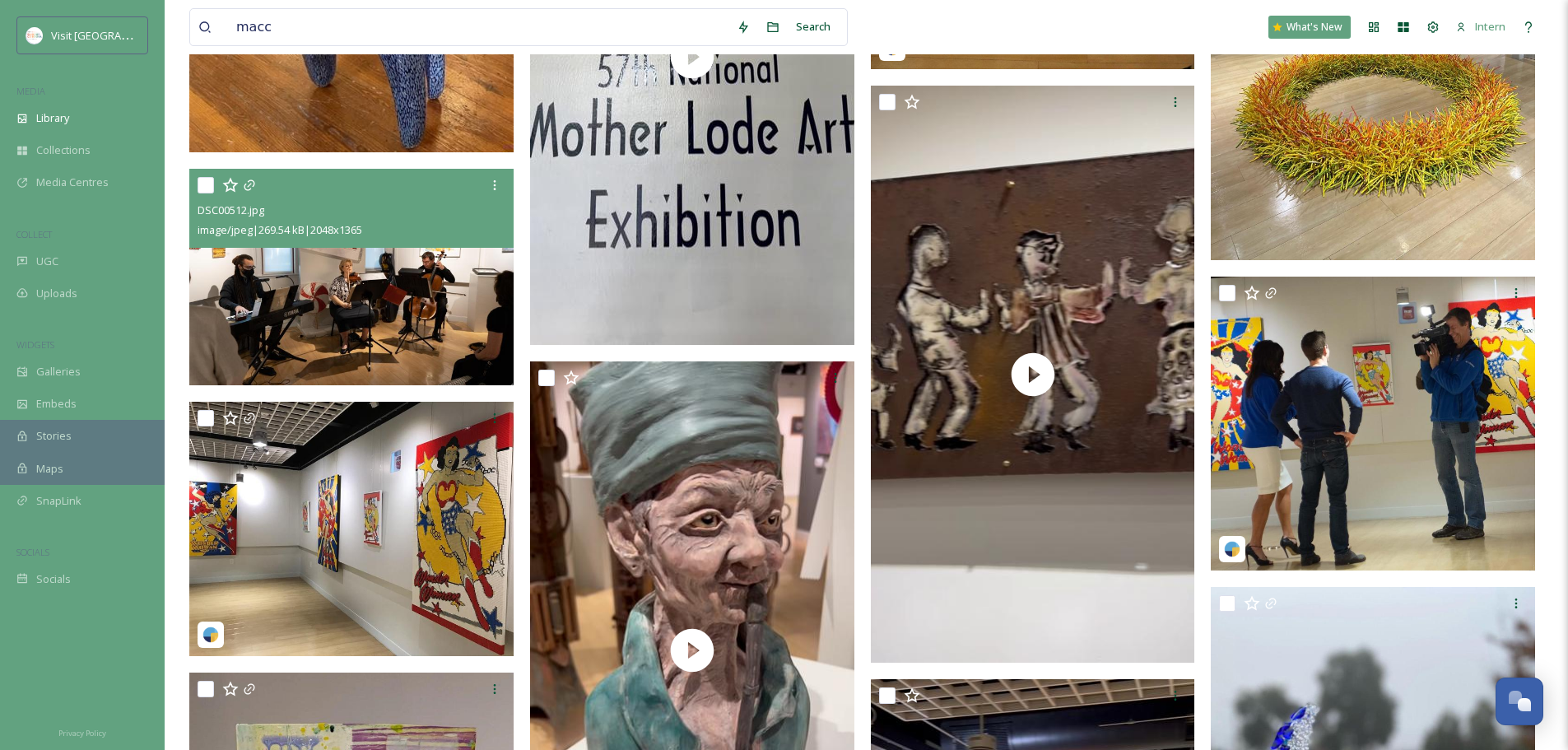
scroll to position [8977, 0]
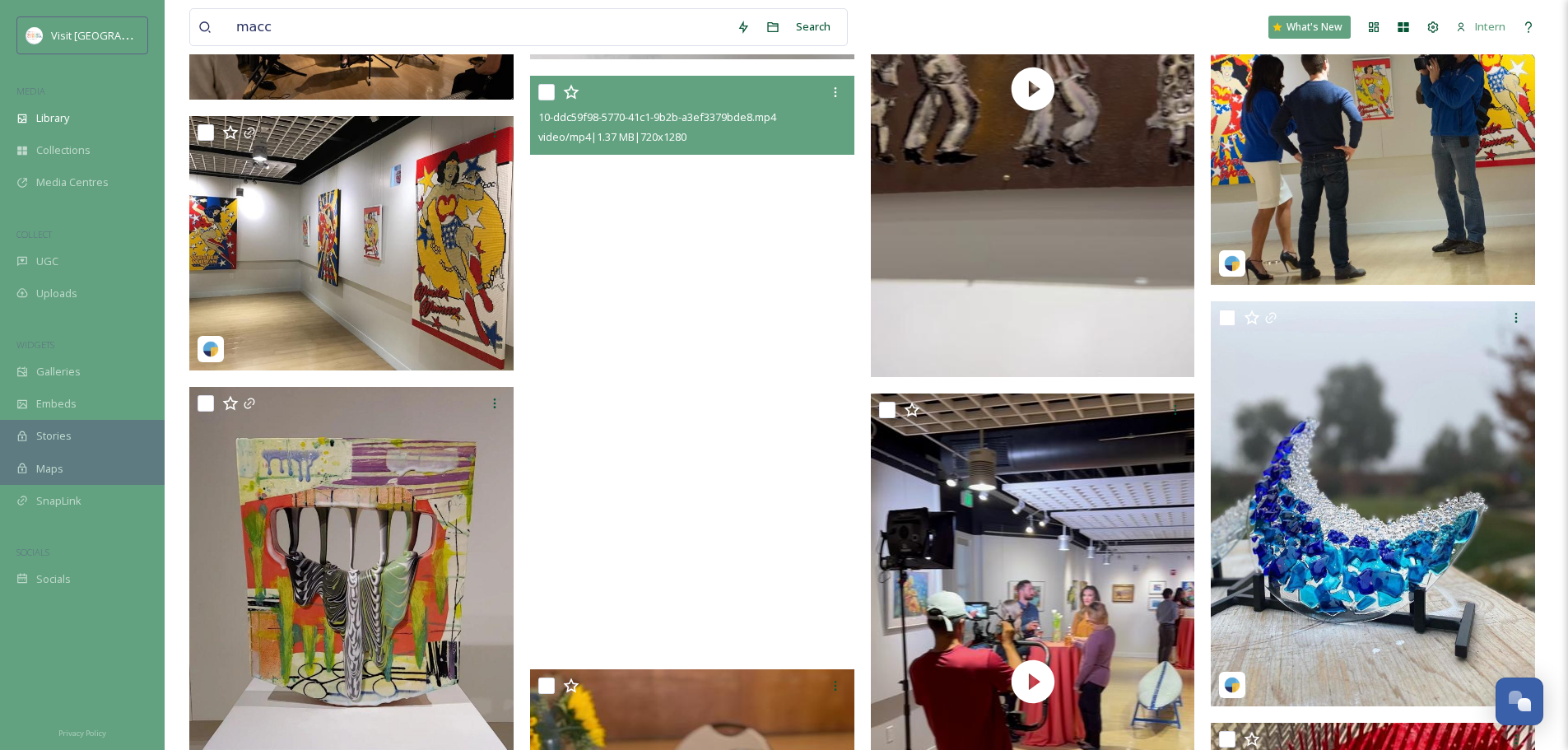
click at [757, 254] on video "10-ddc59f98-5770-41c1-9b2b-a3ef3379bde8.mp4" at bounding box center [692, 363] width 324 height 576
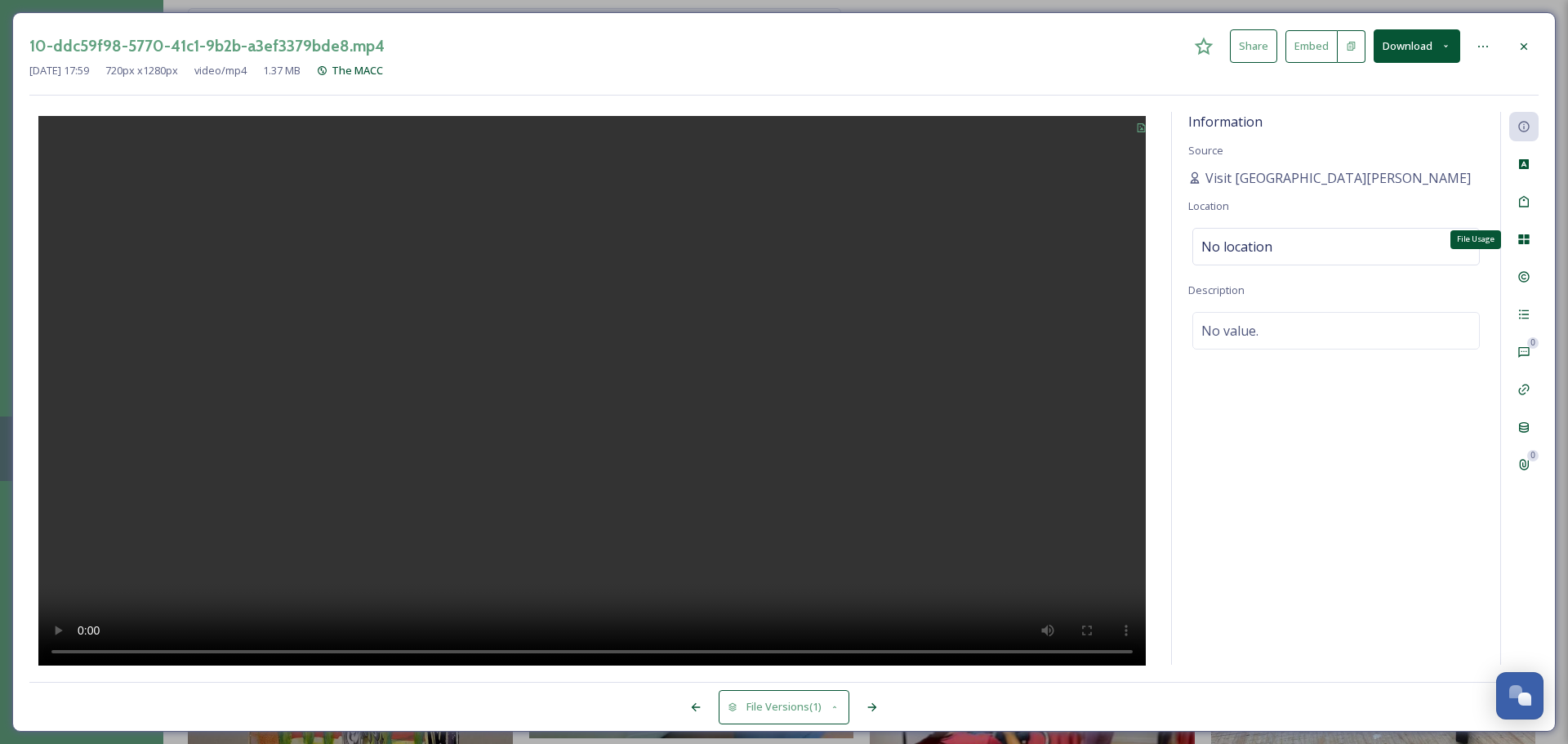
click at [1241, 245] on icon at bounding box center [1523, 240] width 11 height 10
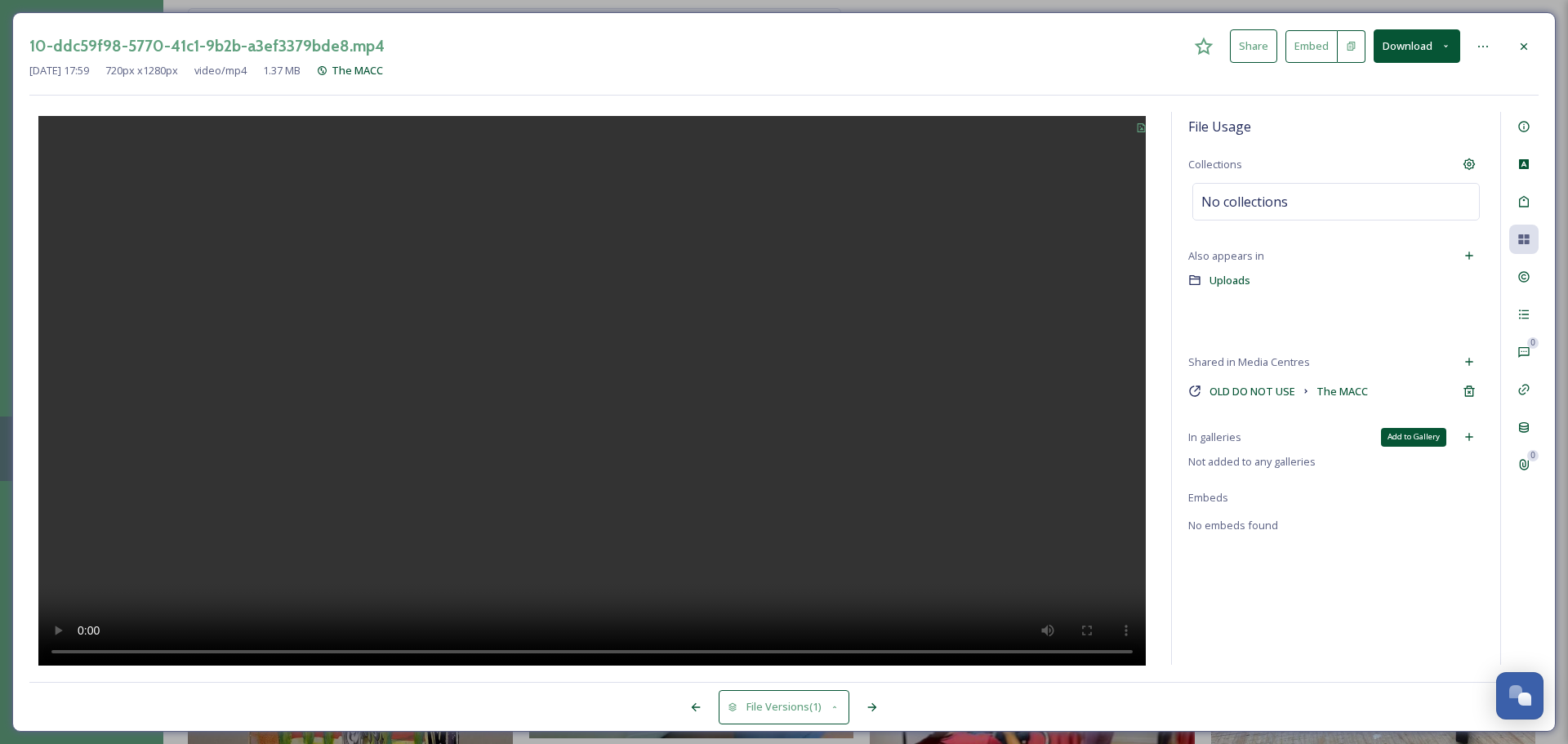
click at [1241, 438] on div "Add to Gallery" at bounding box center [1469, 437] width 30 height 30
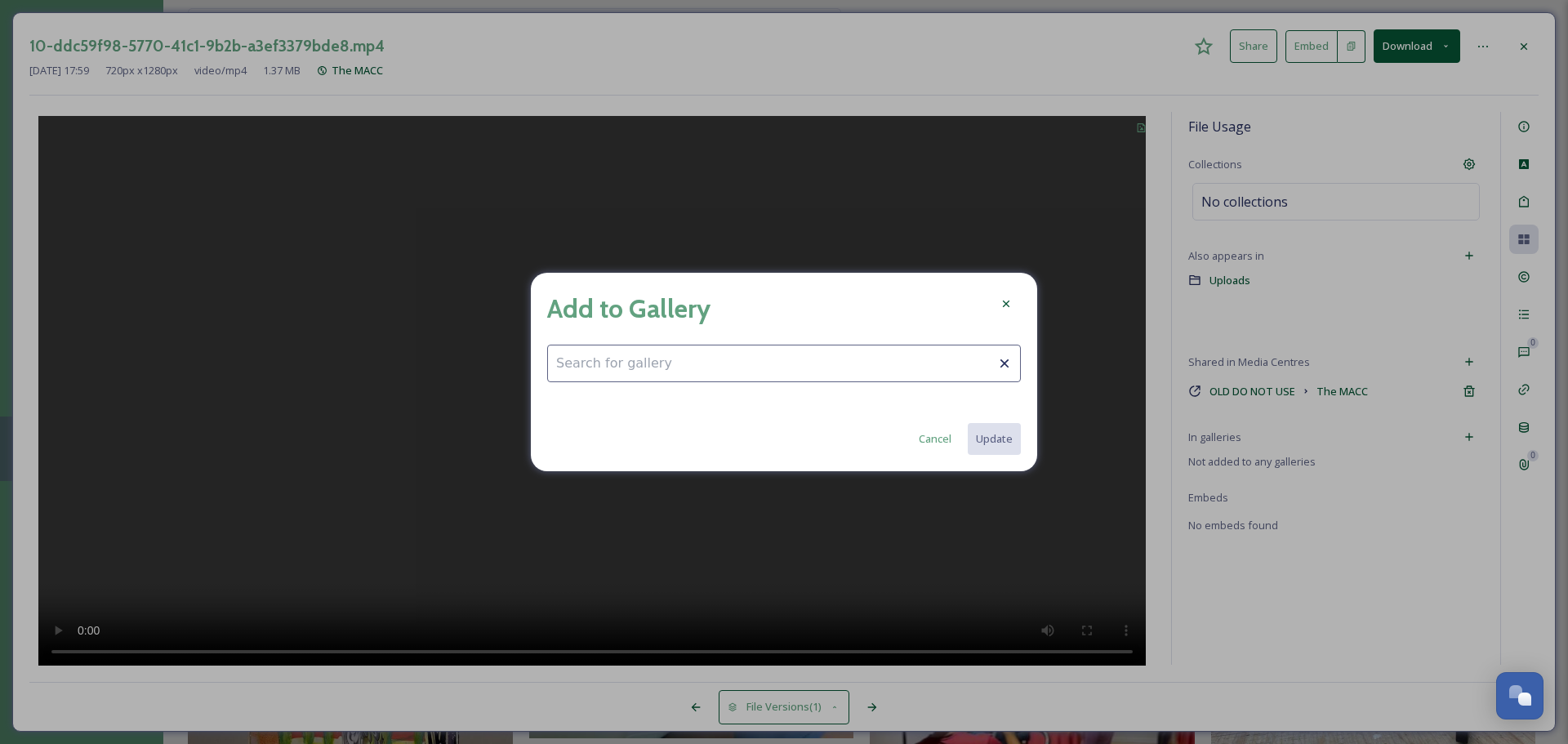
click at [970, 373] on input at bounding box center [784, 364] width 474 height 37
click at [632, 405] on div "Arts & Culture" at bounding box center [784, 403] width 472 height 32
type input "Arts & Culture"
click at [991, 427] on button "Update" at bounding box center [993, 438] width 54 height 33
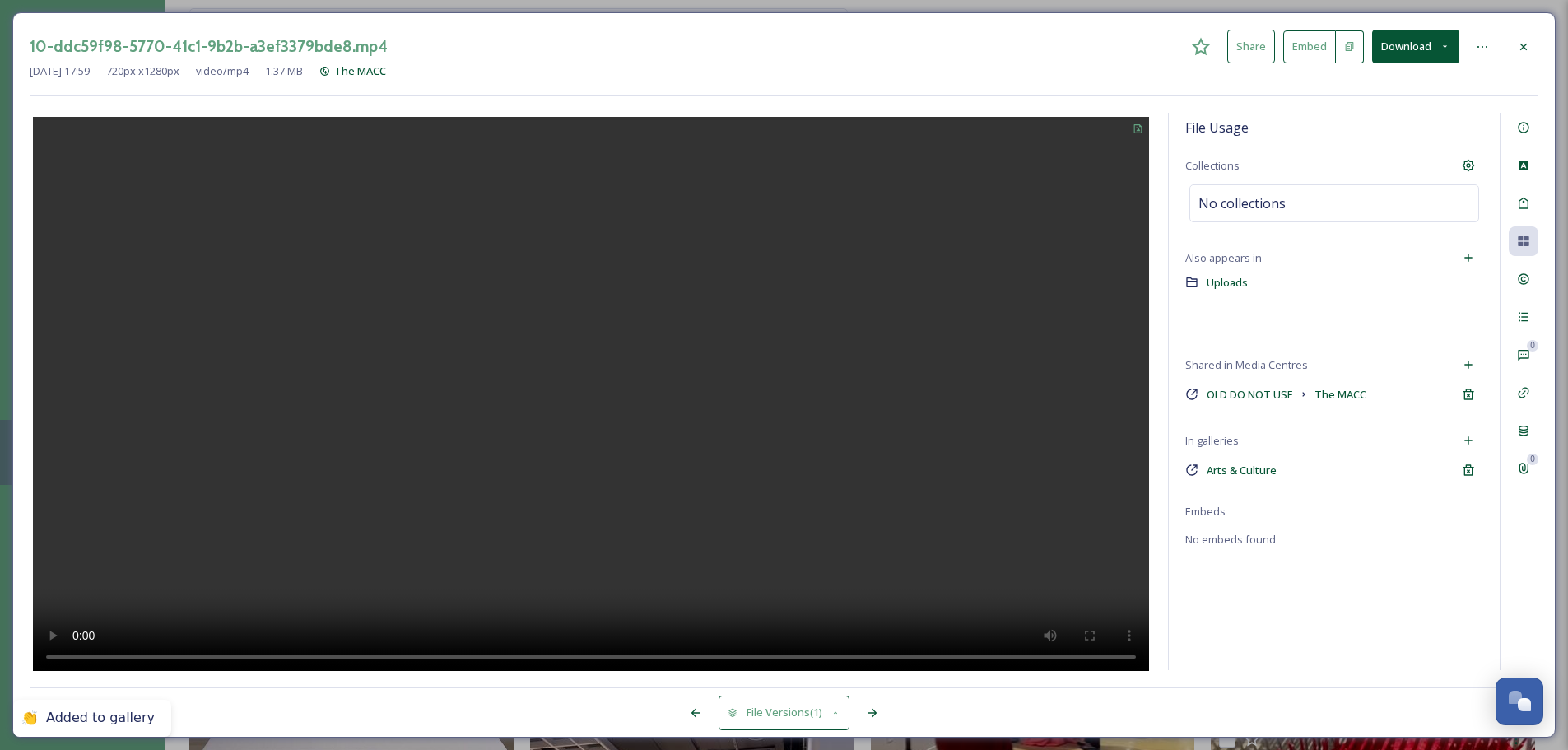
click at [1251, 51] on icon at bounding box center [1523, 46] width 13 height 13
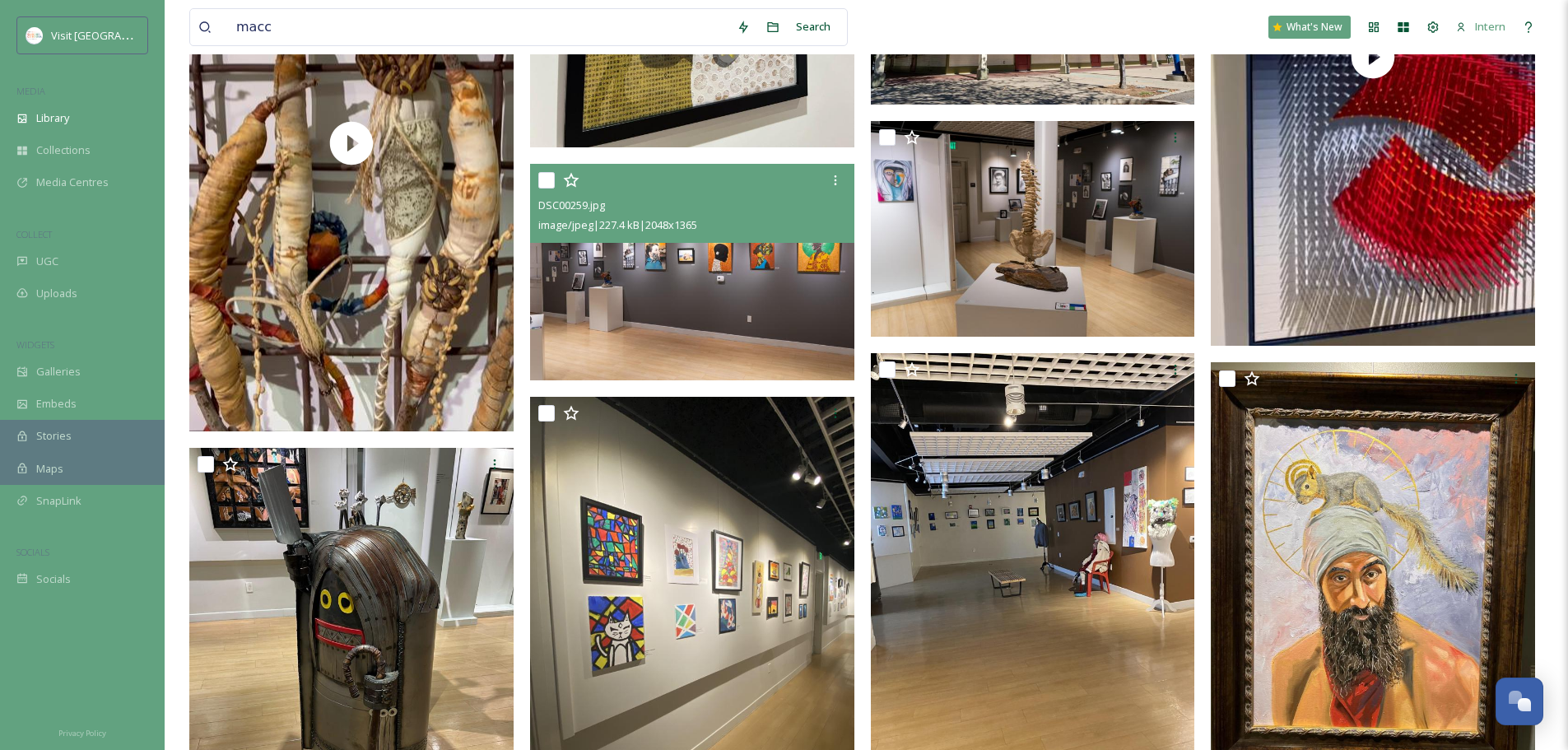
scroll to position [11365, 0]
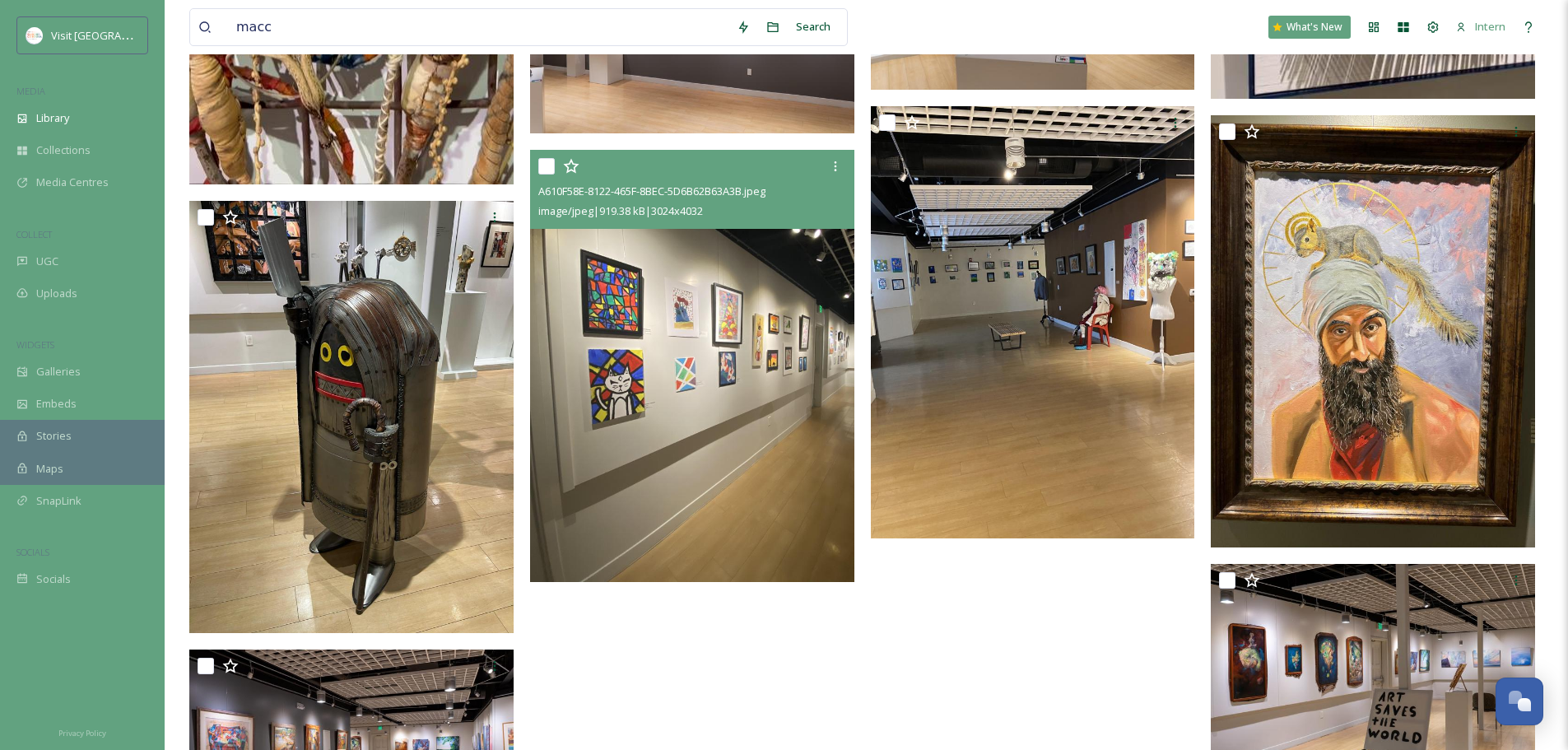
click at [638, 344] on img at bounding box center [692, 366] width 324 height 432
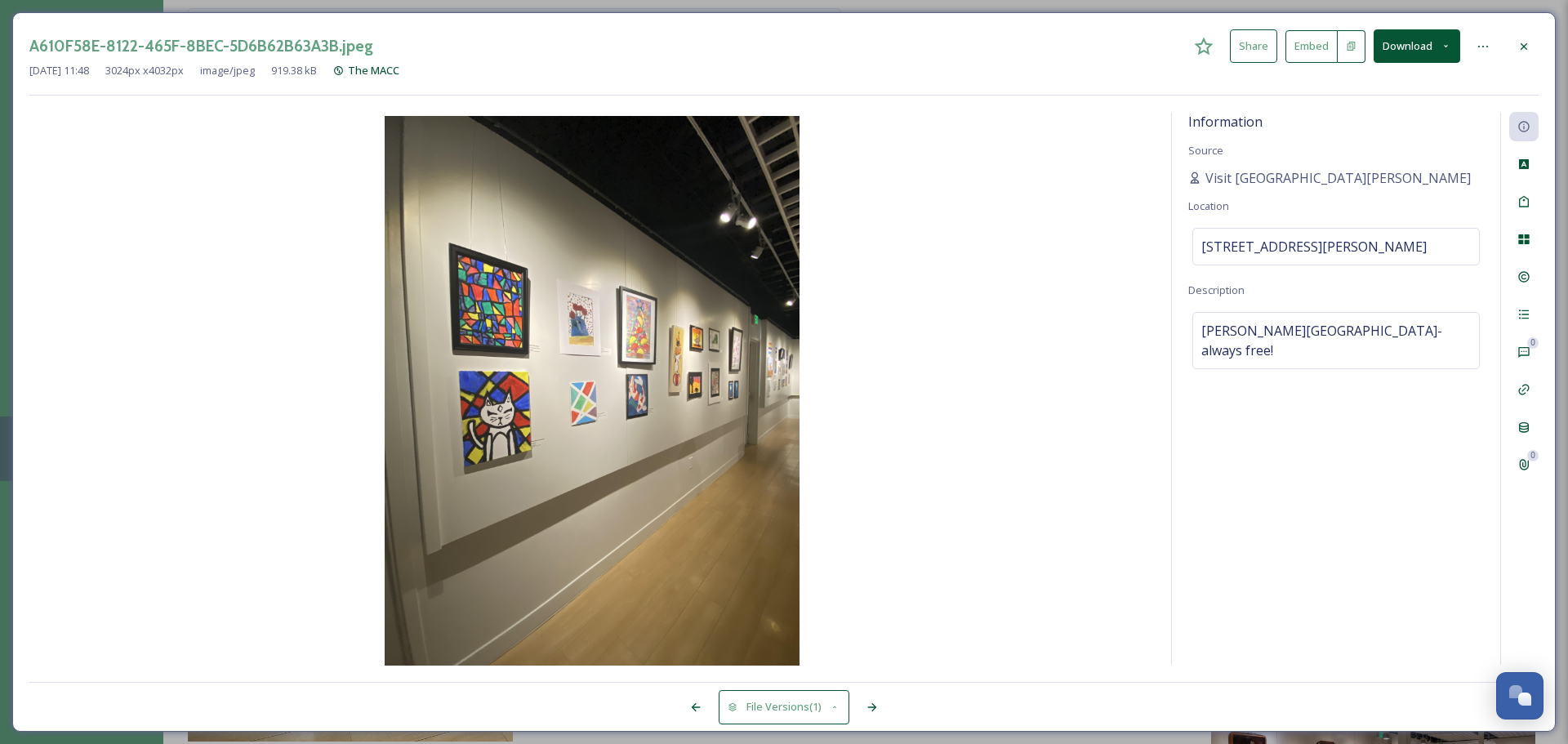
click at [1241, 50] on icon at bounding box center [1523, 46] width 13 height 13
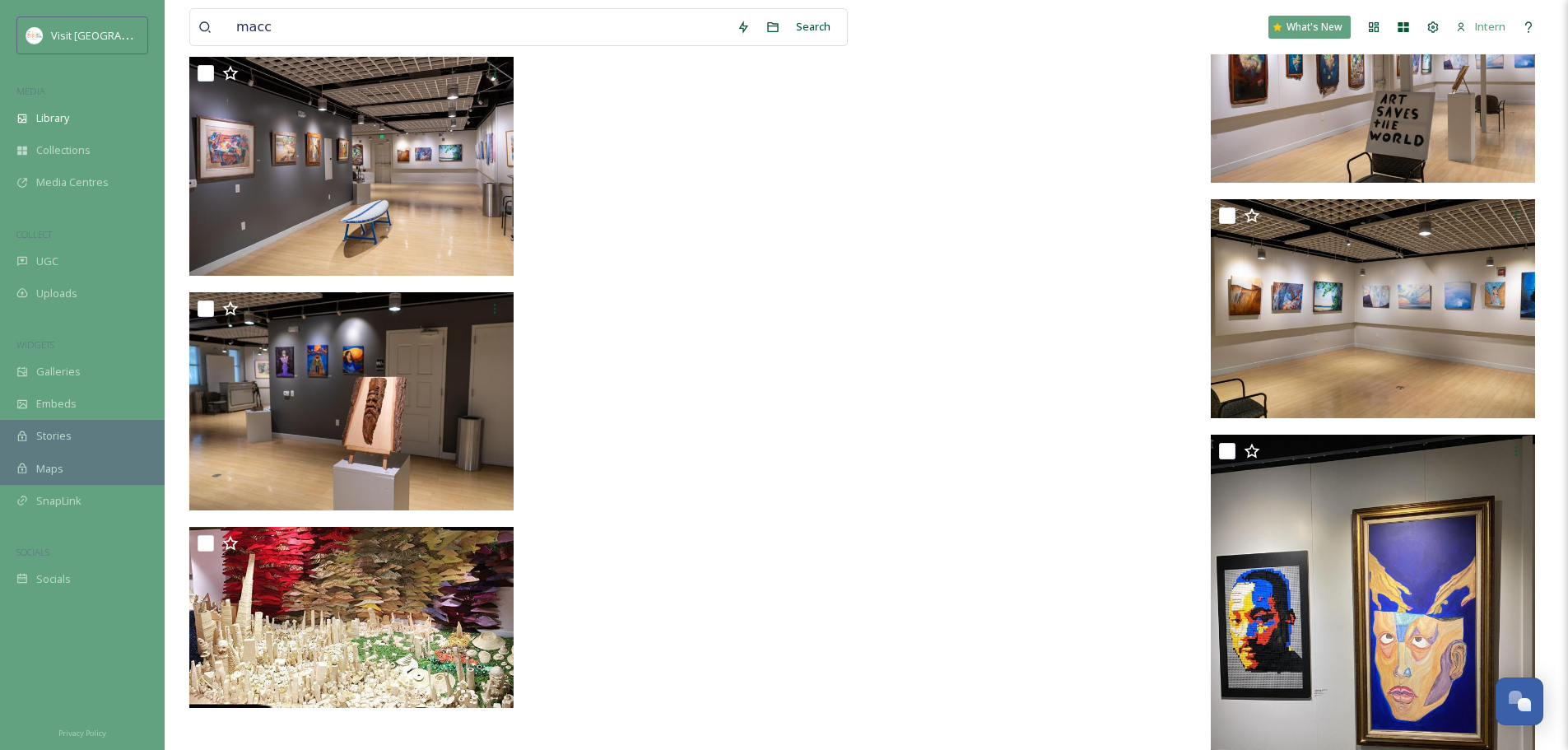
scroll to position [11892, 0]
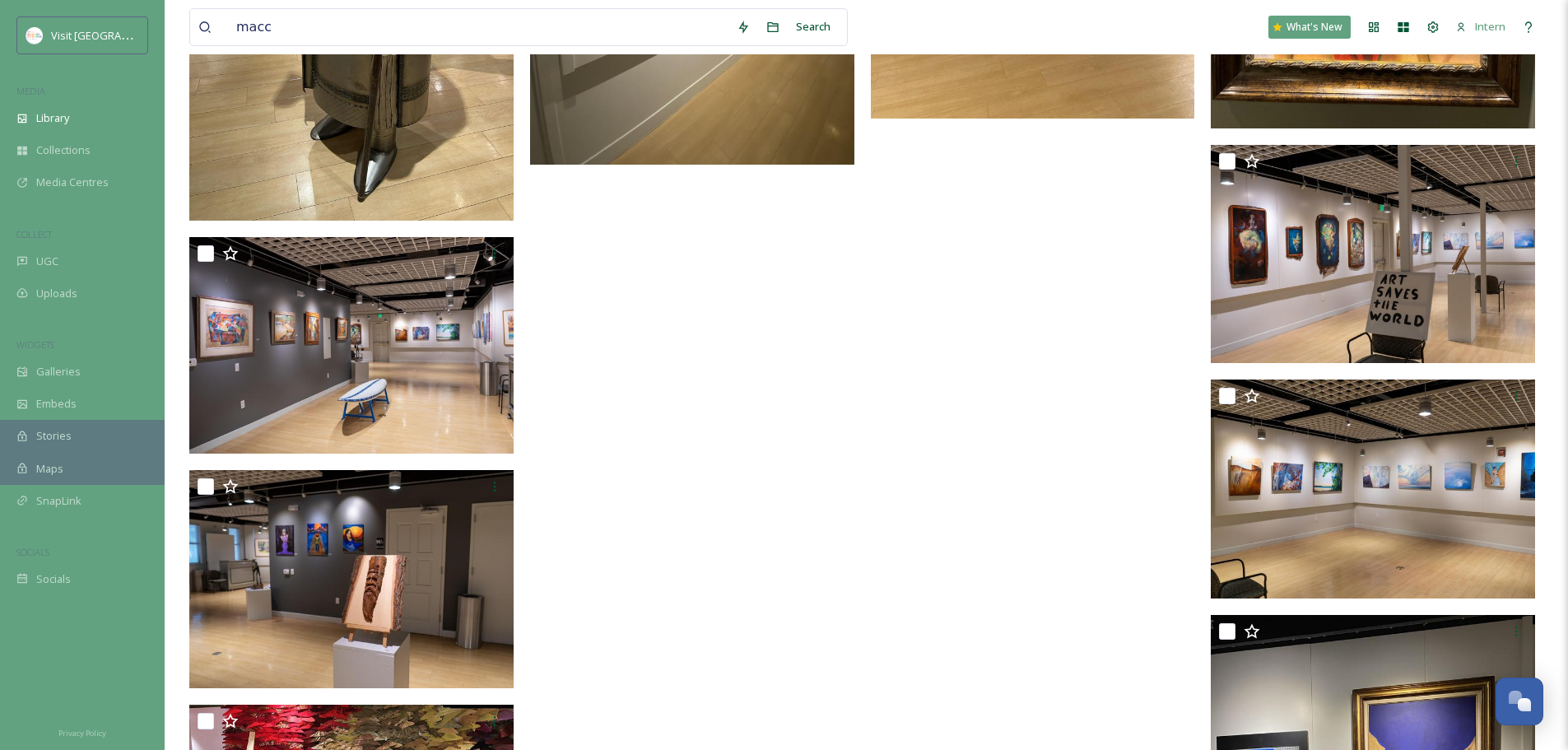
click at [377, 344] on img at bounding box center [351, 345] width 324 height 217
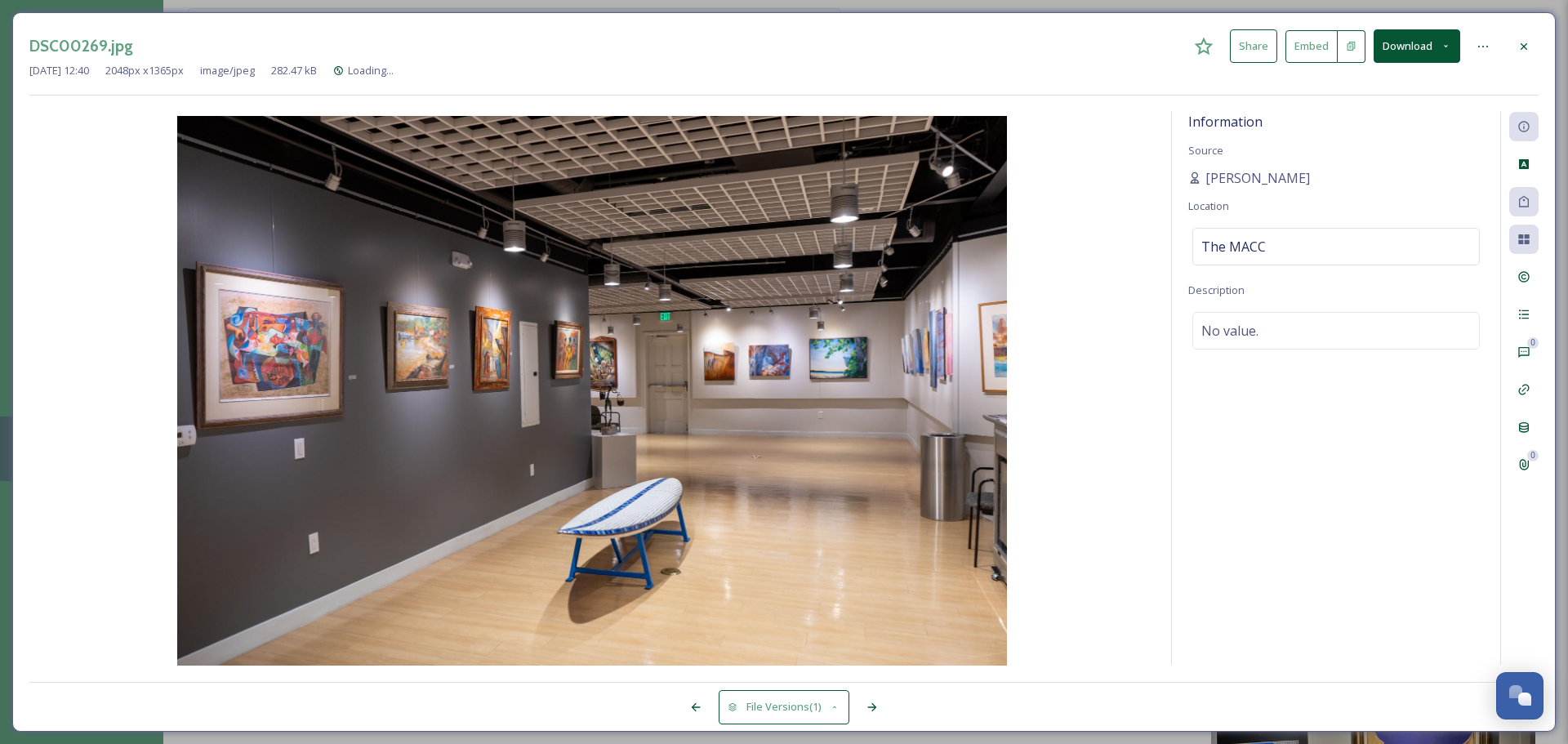
click at [1241, 34] on div at bounding box center [1524, 47] width 30 height 30
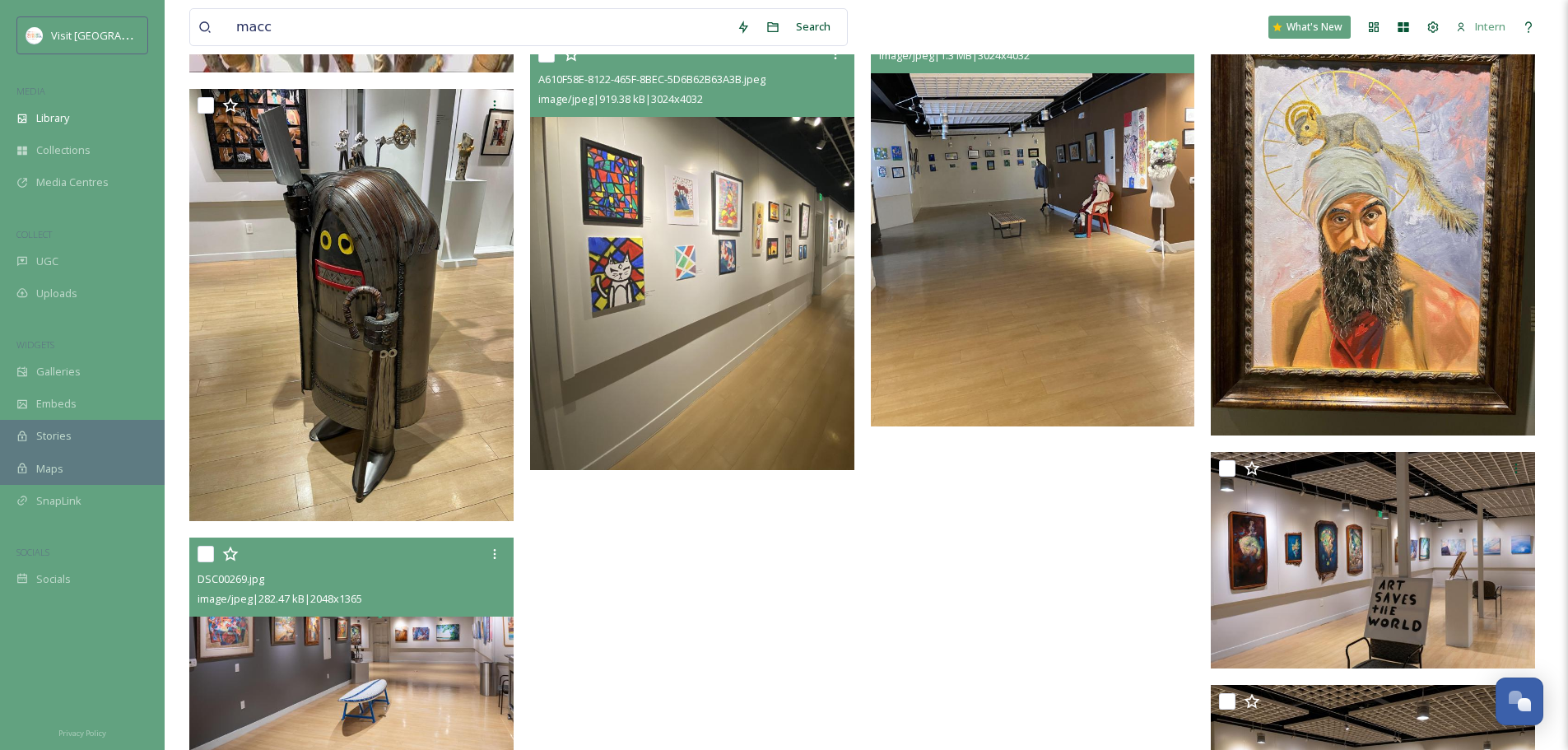
scroll to position [11398, 0]
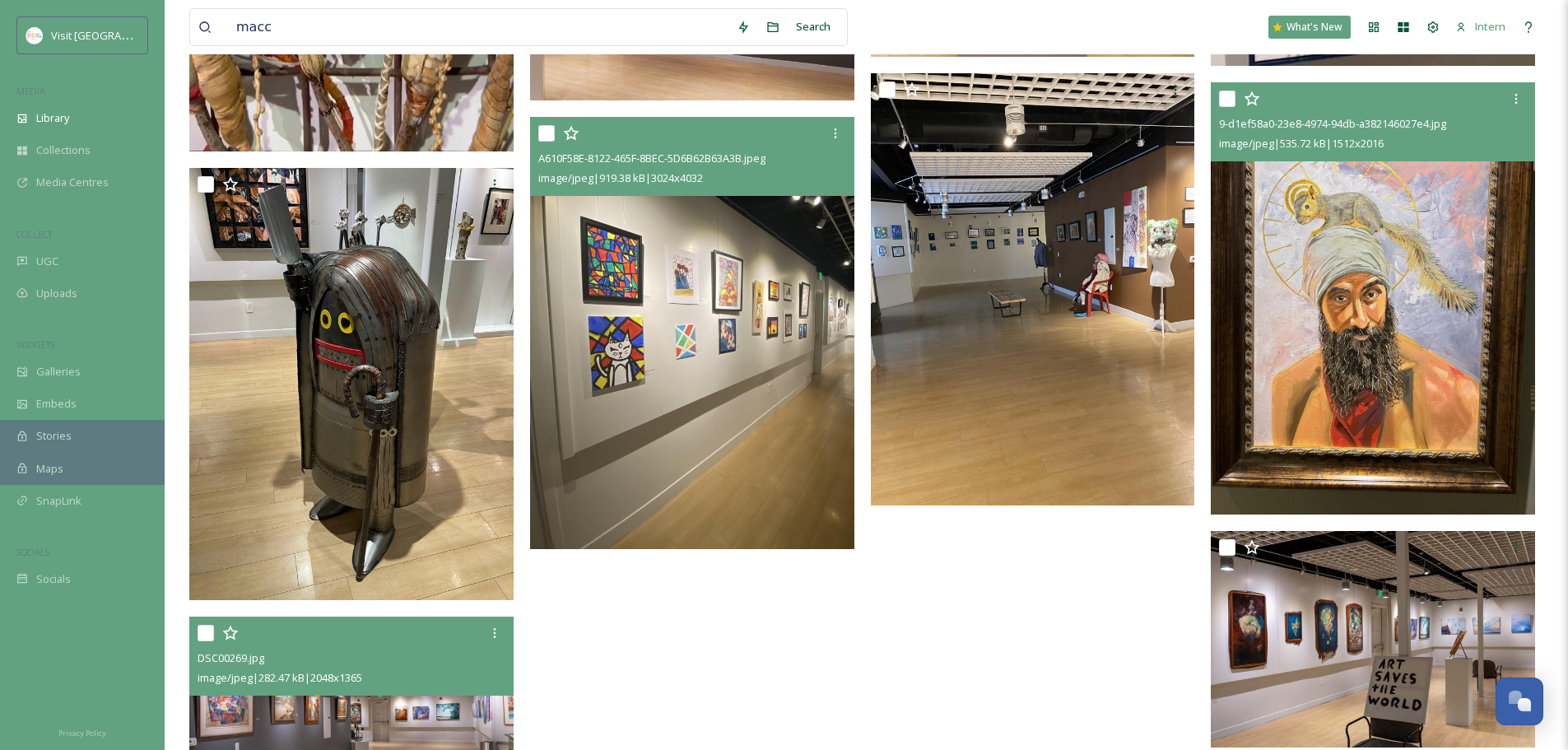
click at [1251, 364] on img at bounding box center [1373, 298] width 324 height 432
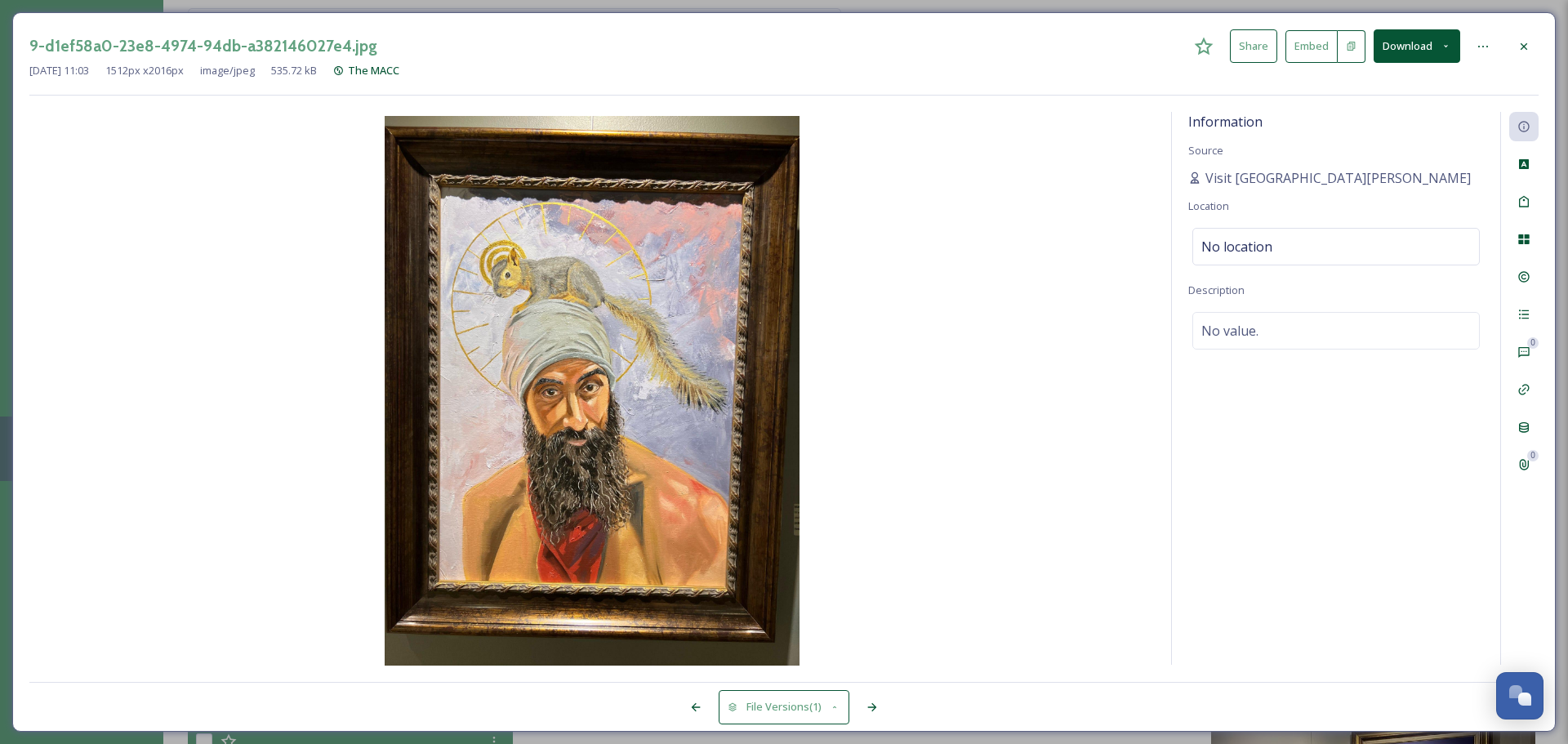
click at [1241, 40] on div at bounding box center [1524, 47] width 30 height 30
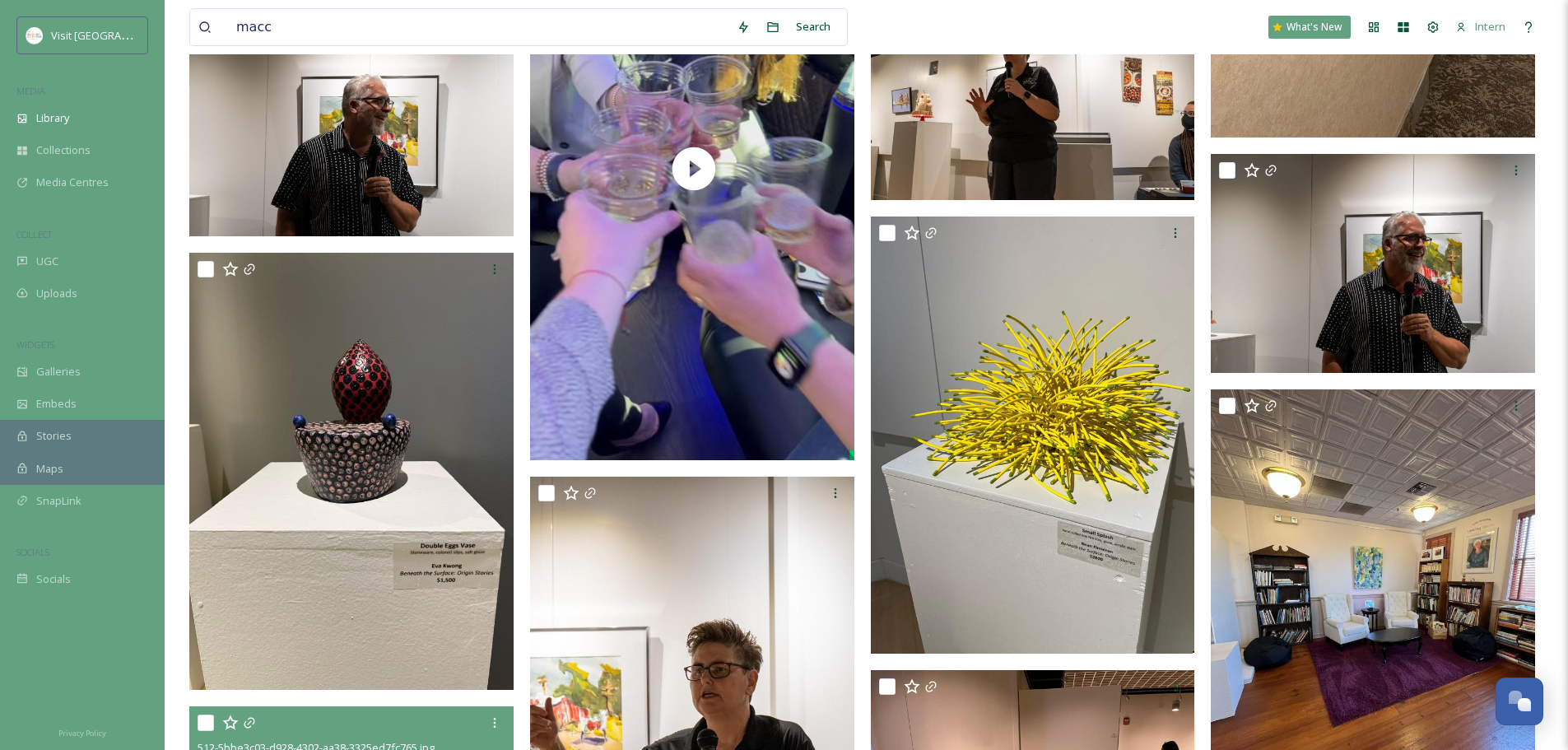
scroll to position [5468, 0]
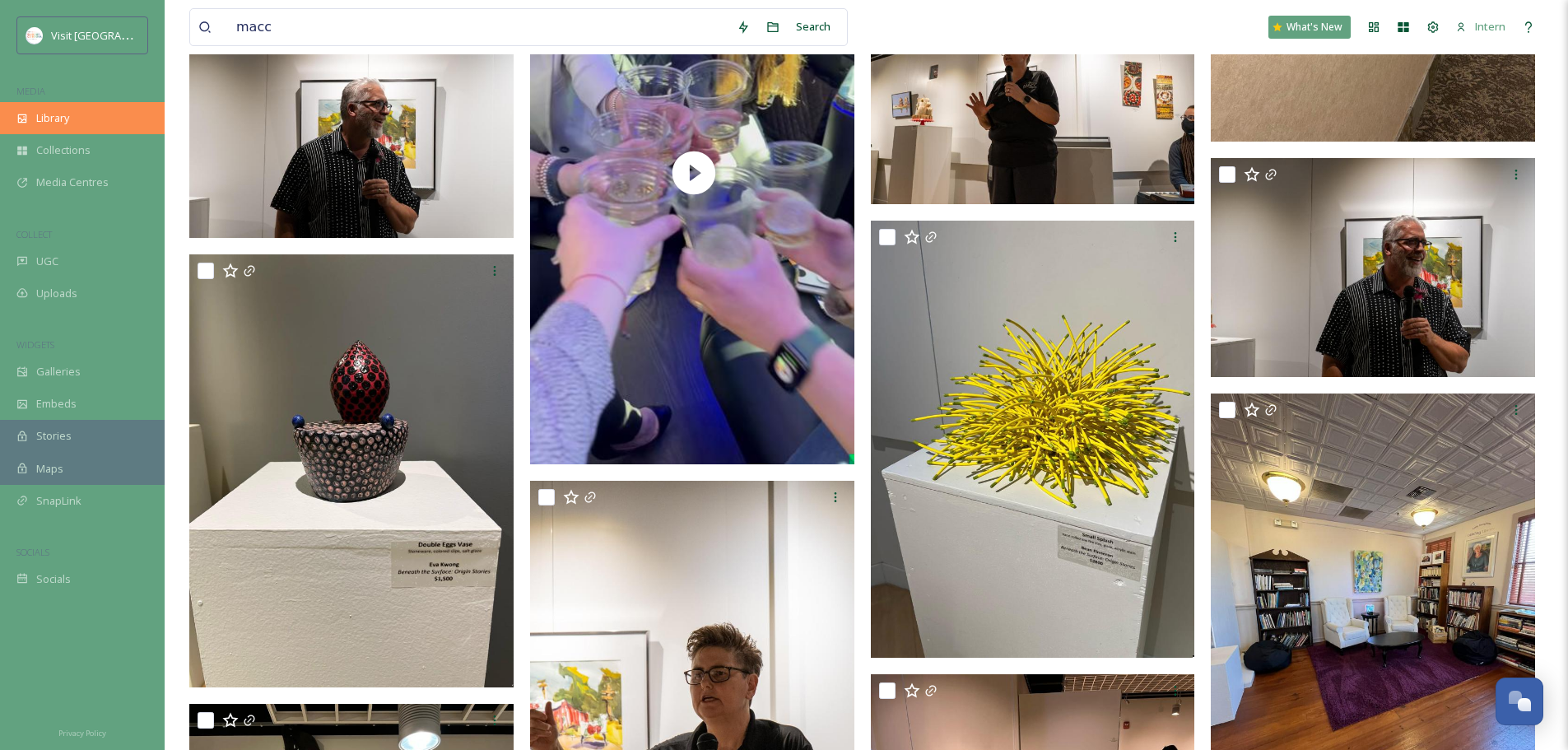
click at [71, 110] on div "Library" at bounding box center [82, 118] width 164 height 33
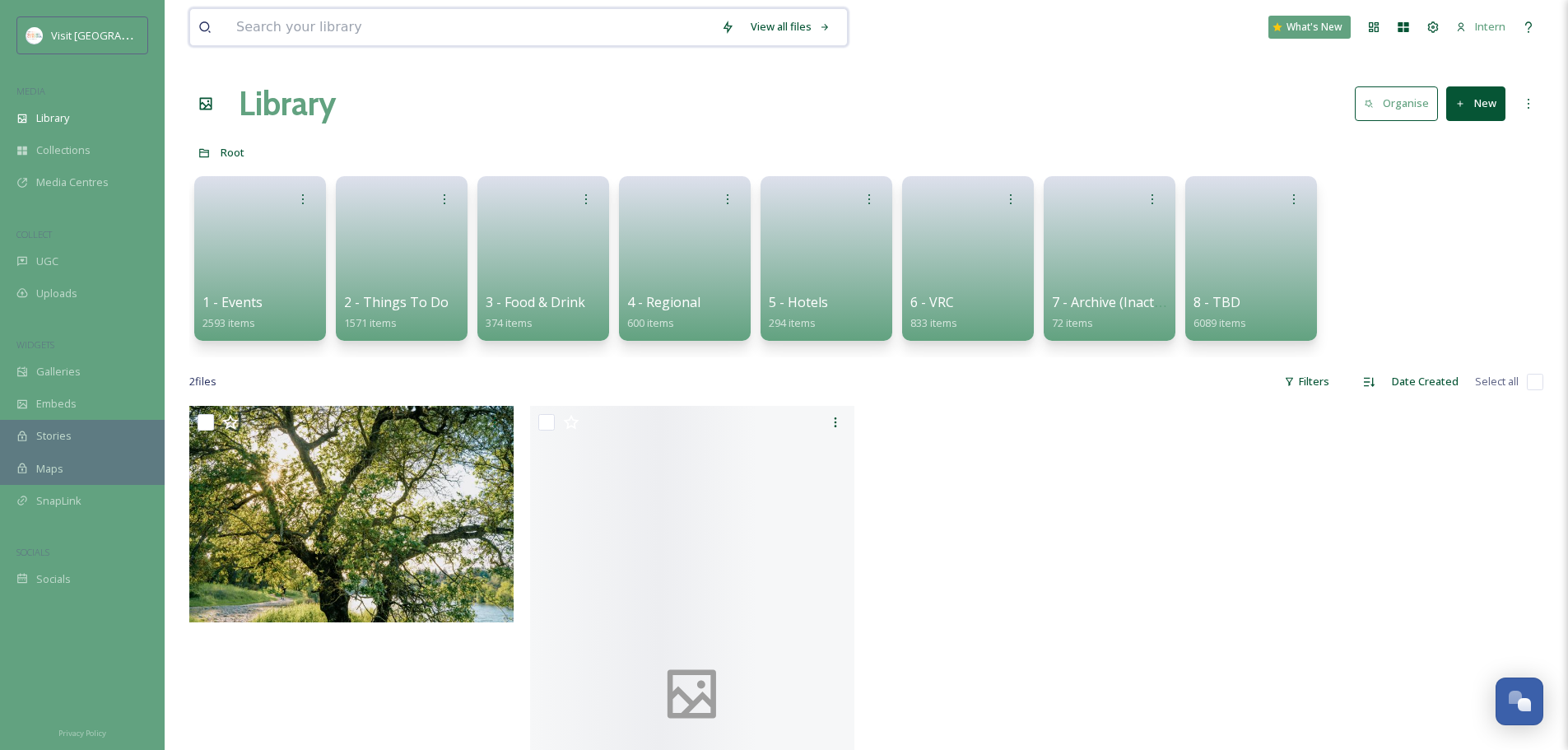
click at [277, 27] on input at bounding box center [470, 27] width 485 height 36
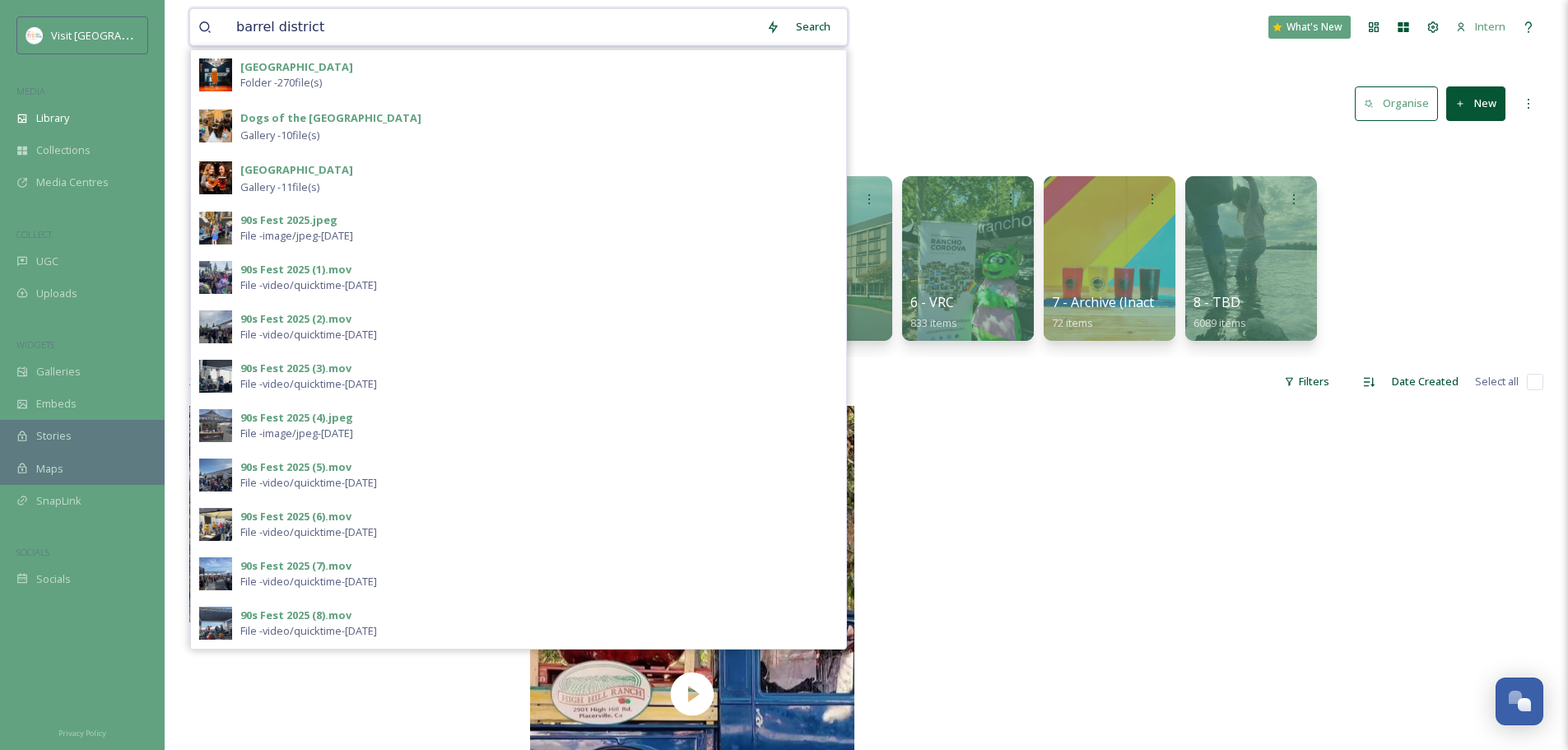
type input "barrel district"
click at [277, 88] on span "Folder - 270 file(s)" at bounding box center [281, 83] width 81 height 15
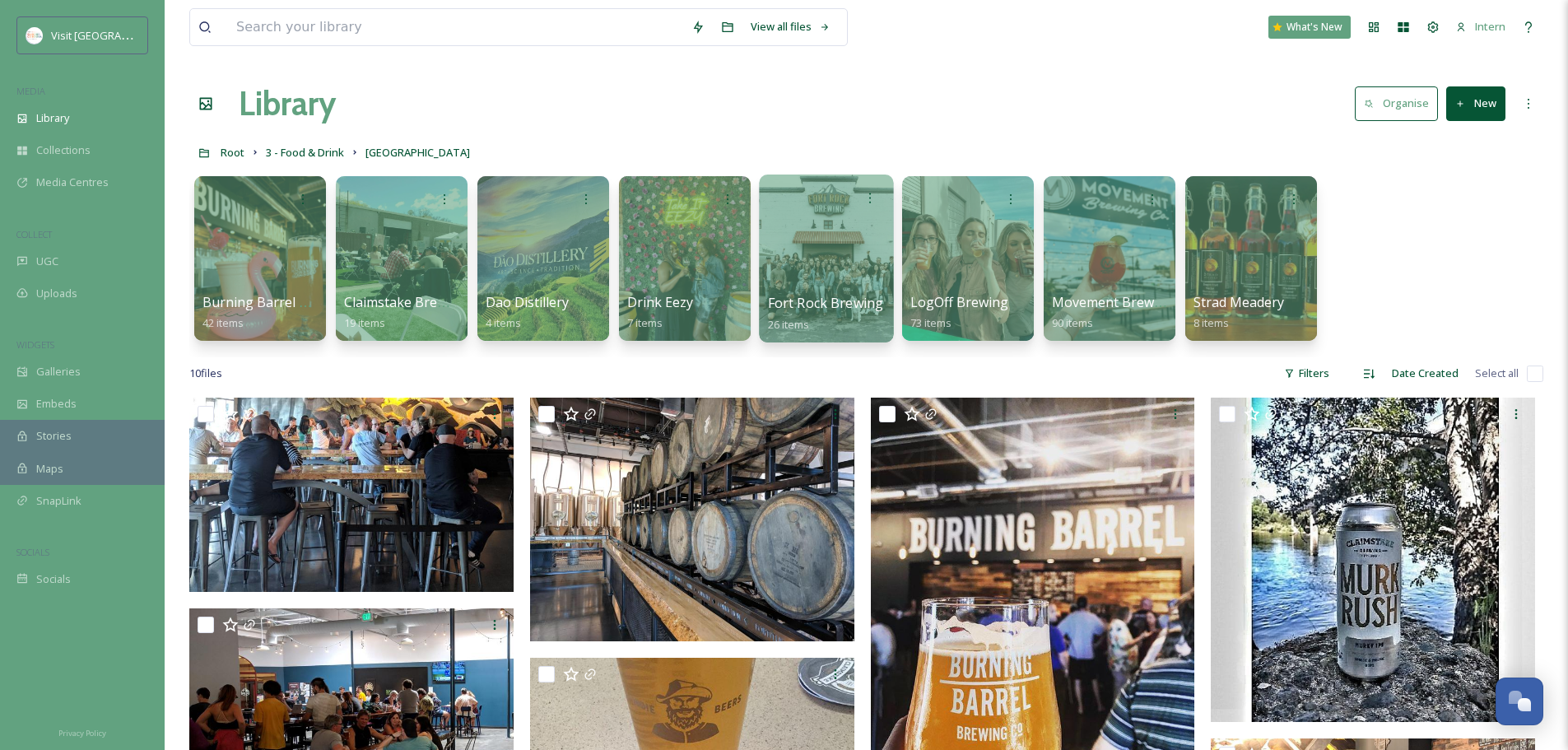
click at [828, 313] on div "Fort Rock Brewing 26 items" at bounding box center [827, 313] width 118 height 41
click at [852, 216] on div at bounding box center [826, 259] width 134 height 168
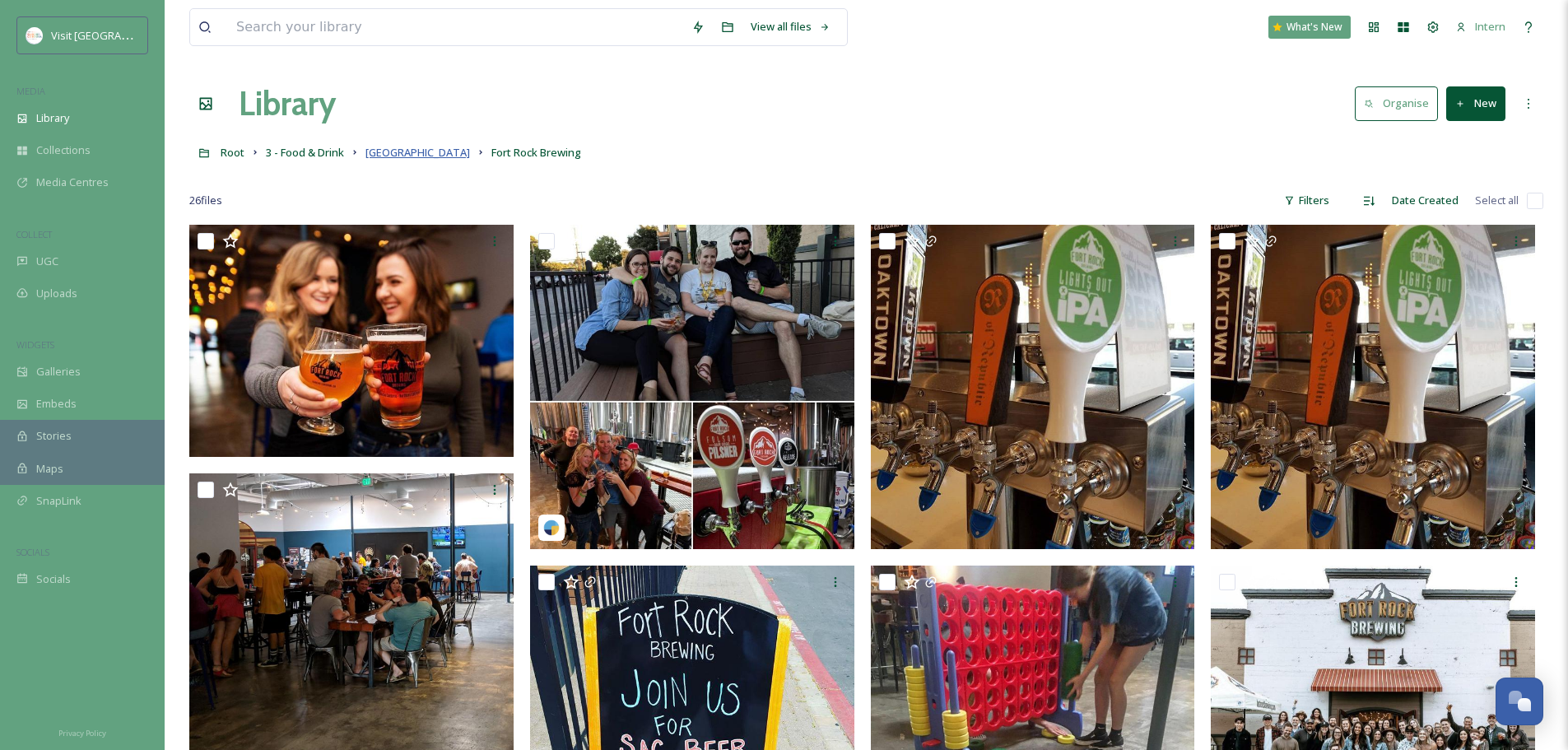
click at [400, 156] on span "Barrel District" at bounding box center [418, 152] width 104 height 15
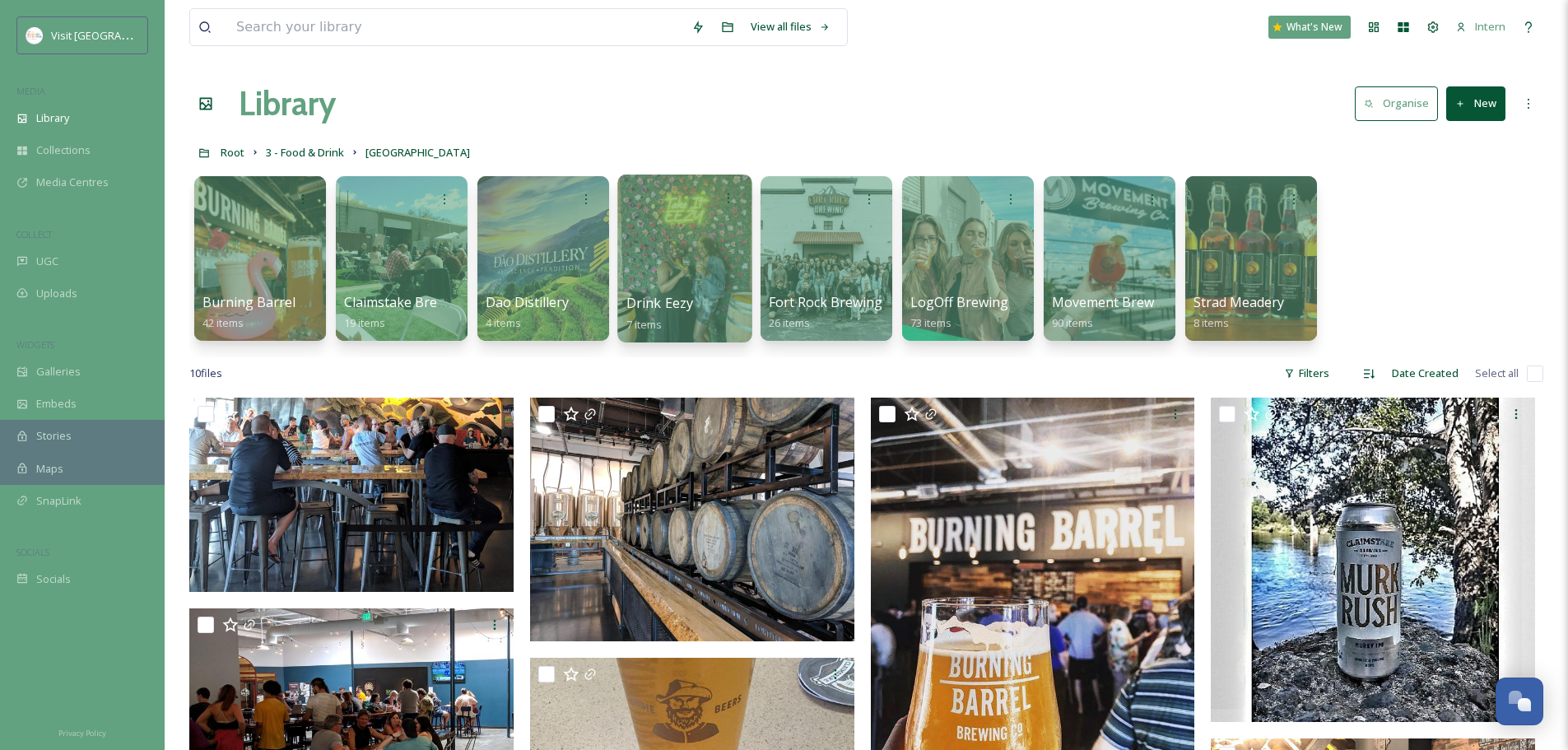
click at [725, 292] on div at bounding box center [684, 259] width 134 height 168
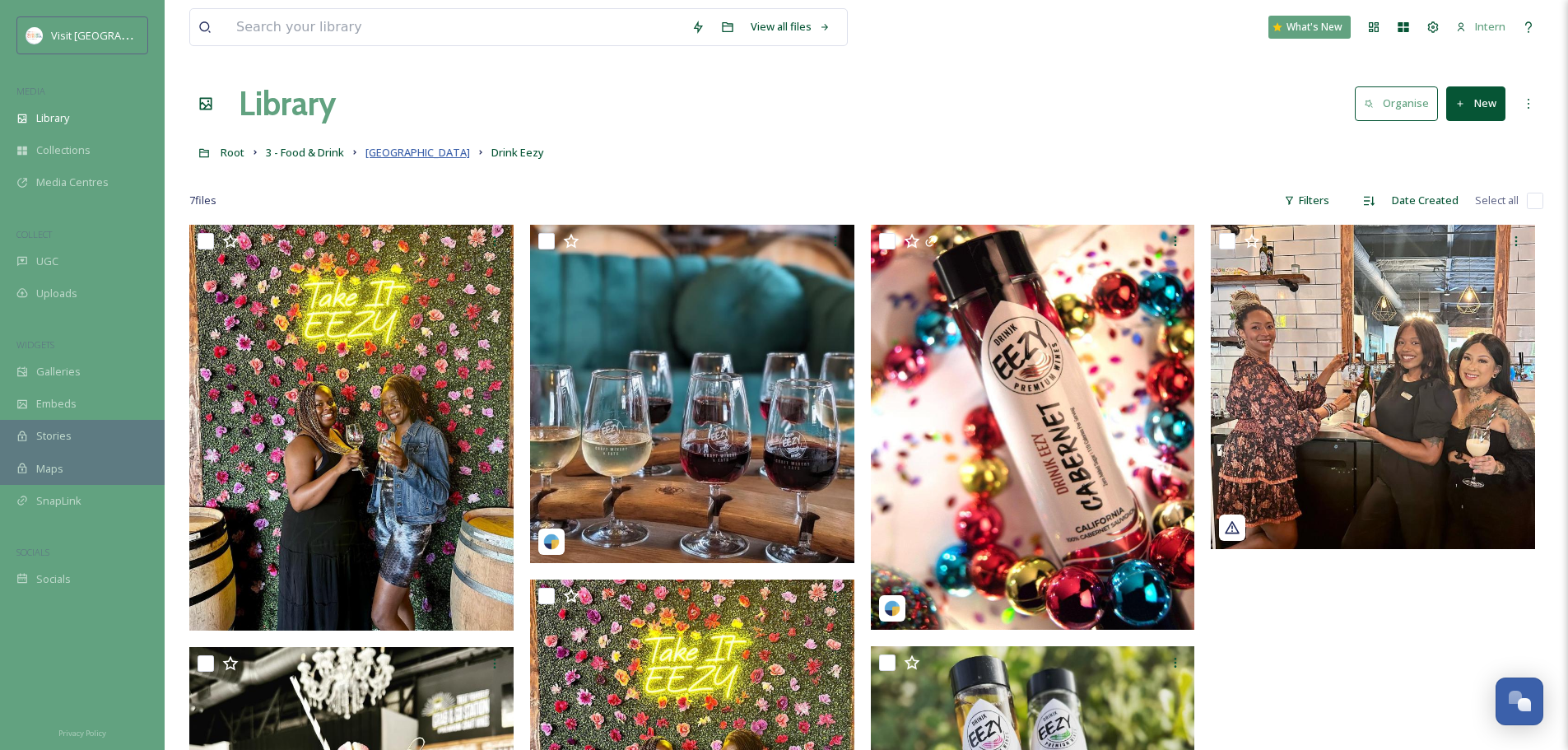
click at [391, 154] on span "Barrel District" at bounding box center [418, 152] width 104 height 15
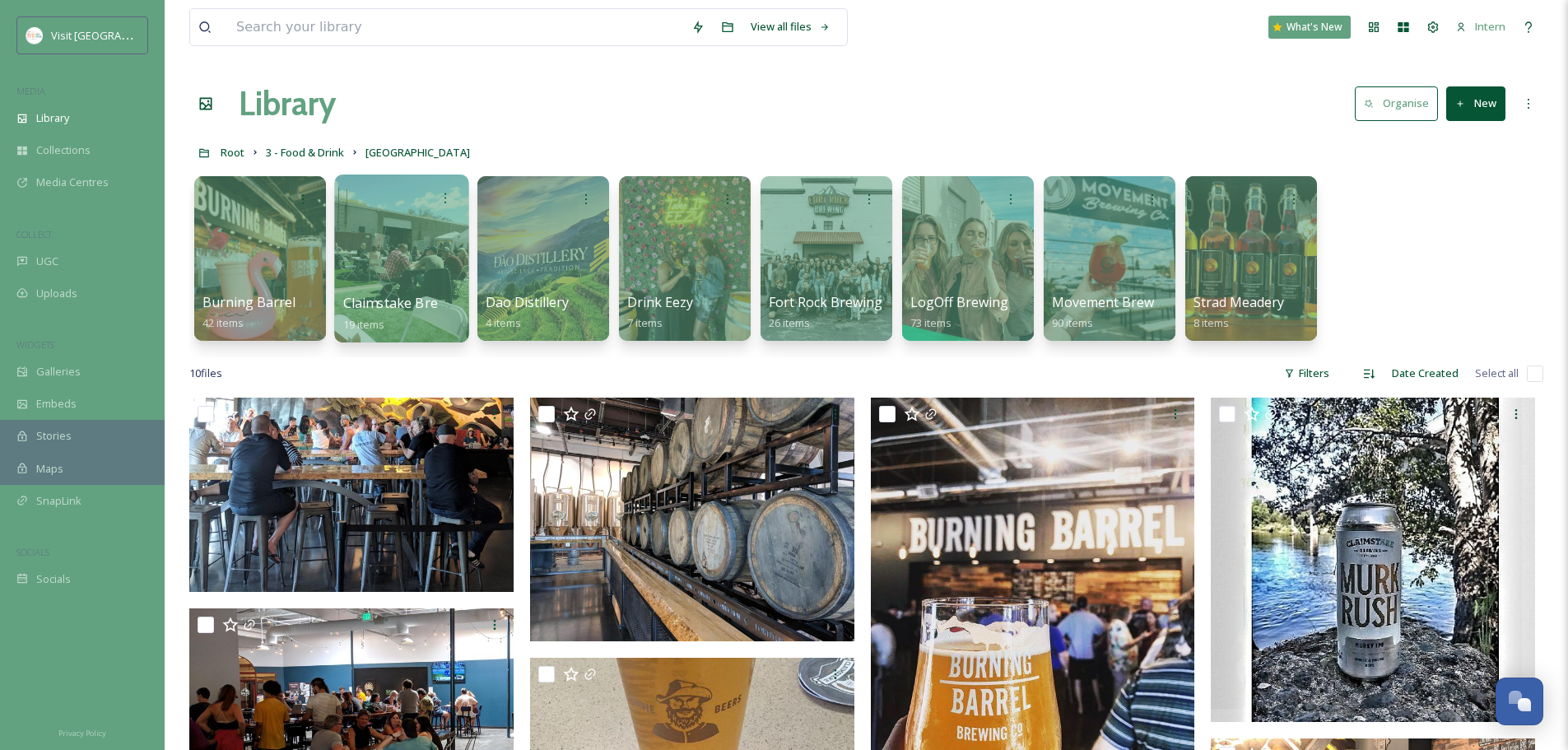
click at [365, 299] on span "Claimstake Brewing Co" at bounding box center [415, 302] width 145 height 18
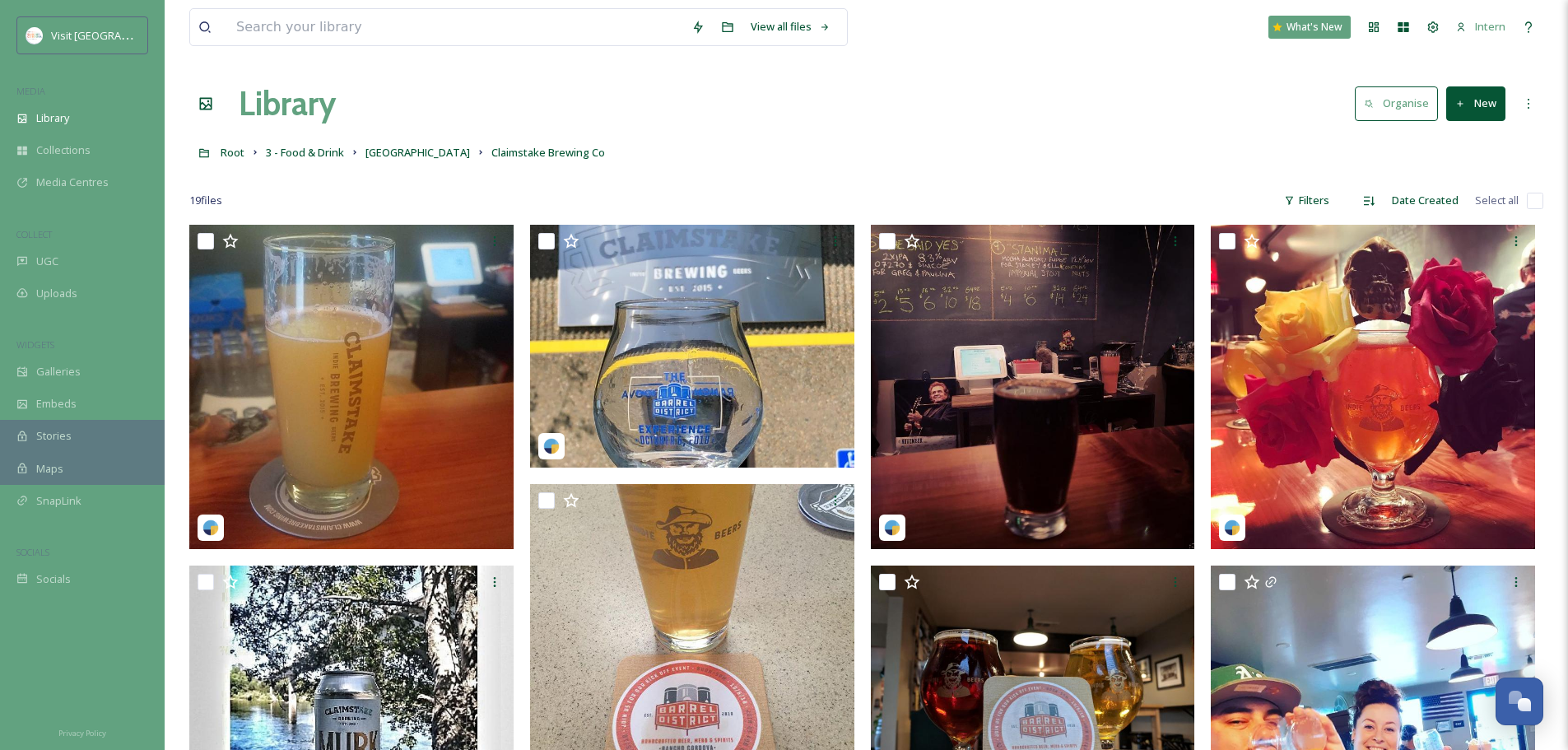
click at [421, 144] on link "Barrel District" at bounding box center [418, 152] width 104 height 20
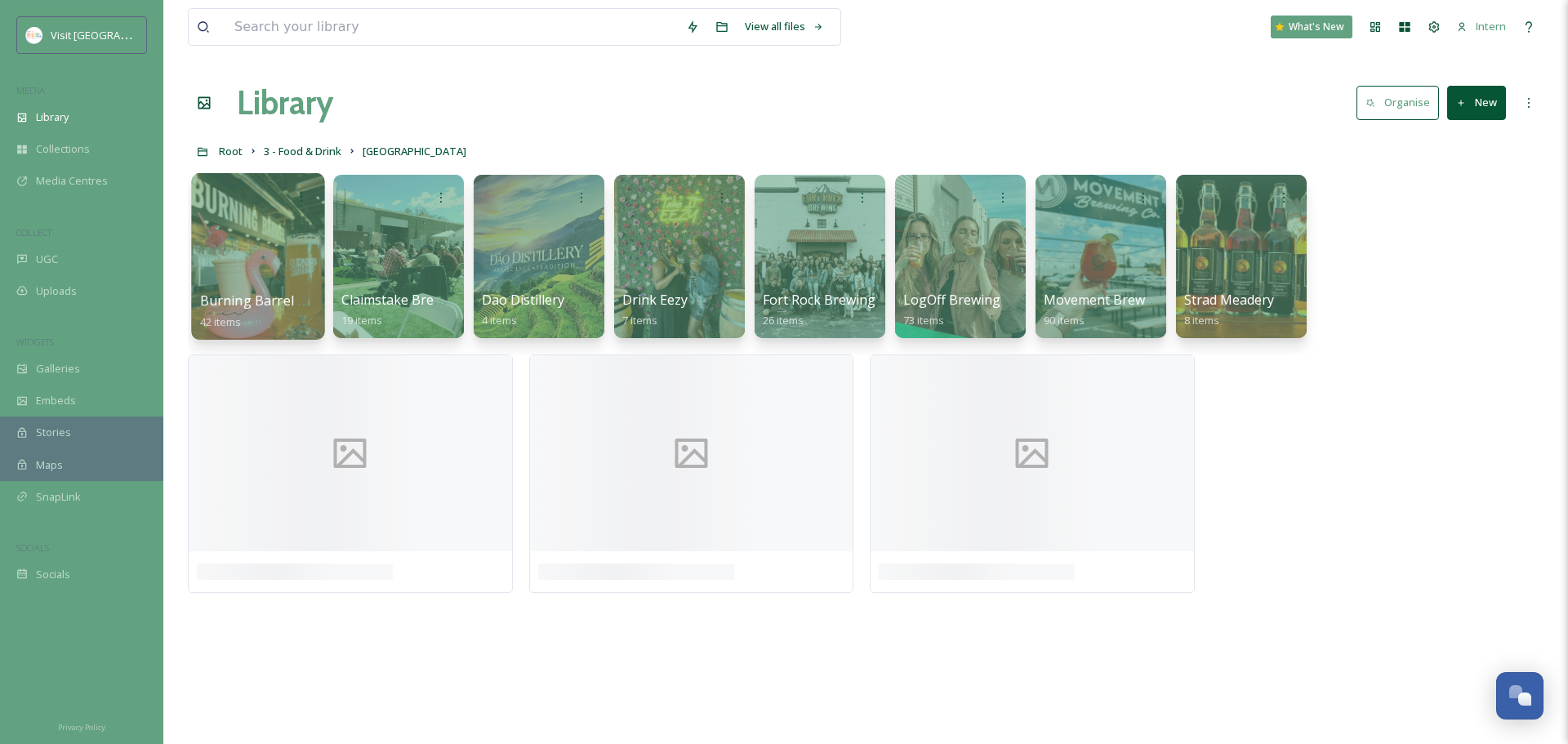
click at [255, 323] on div "Burning Barrel Brewing Co. 42 items" at bounding box center [259, 311] width 117 height 41
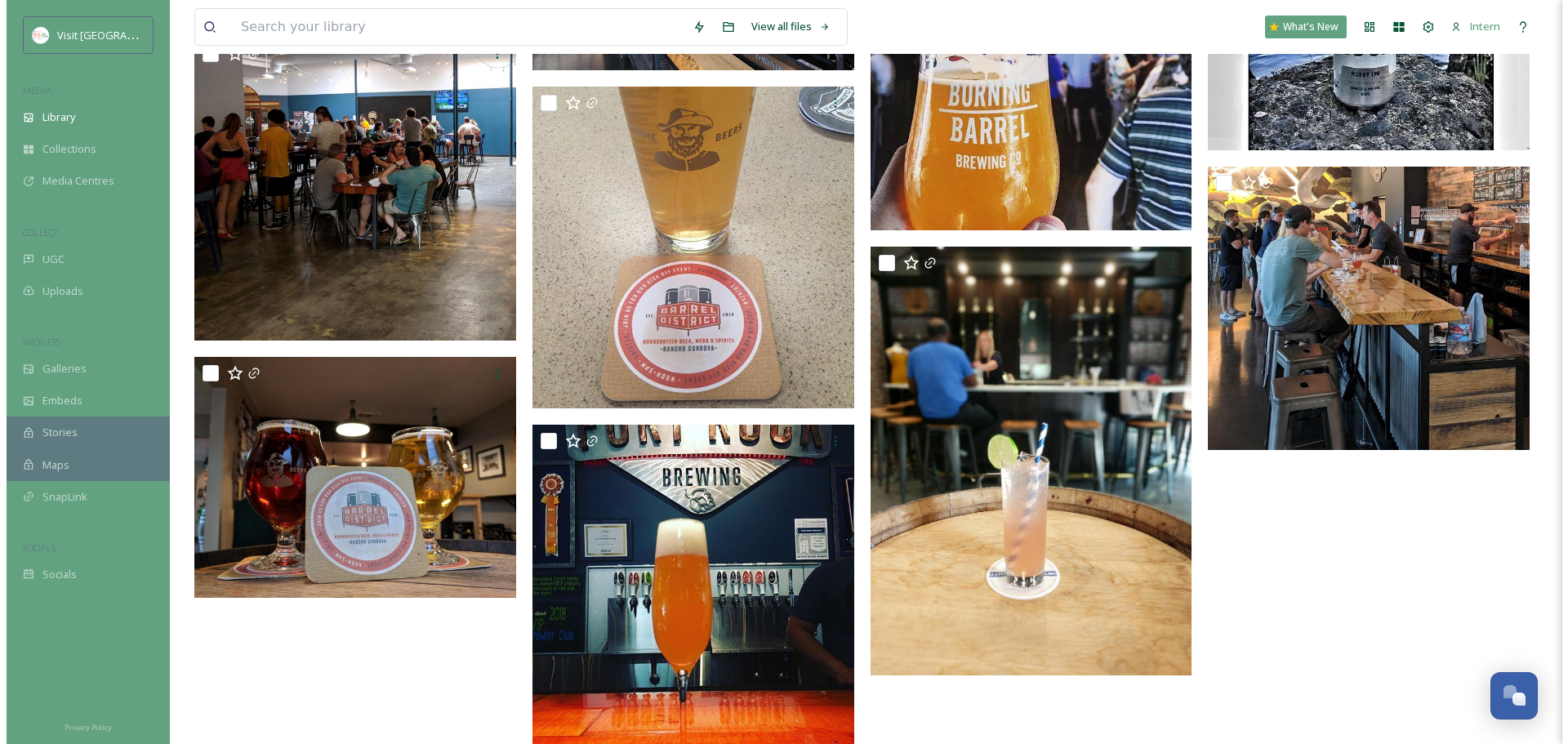
scroll to position [596, 0]
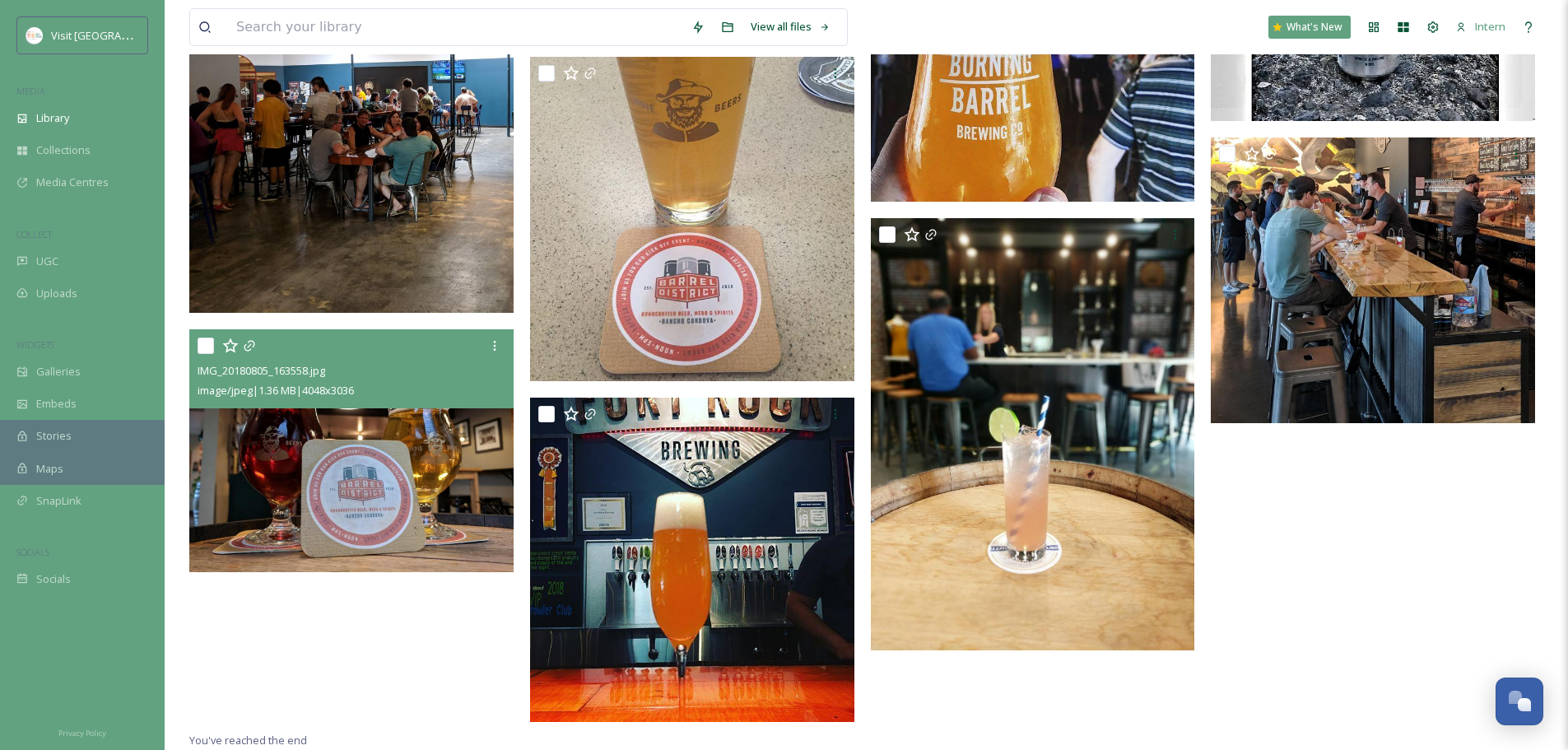
click at [418, 447] on img at bounding box center [351, 451] width 324 height 244
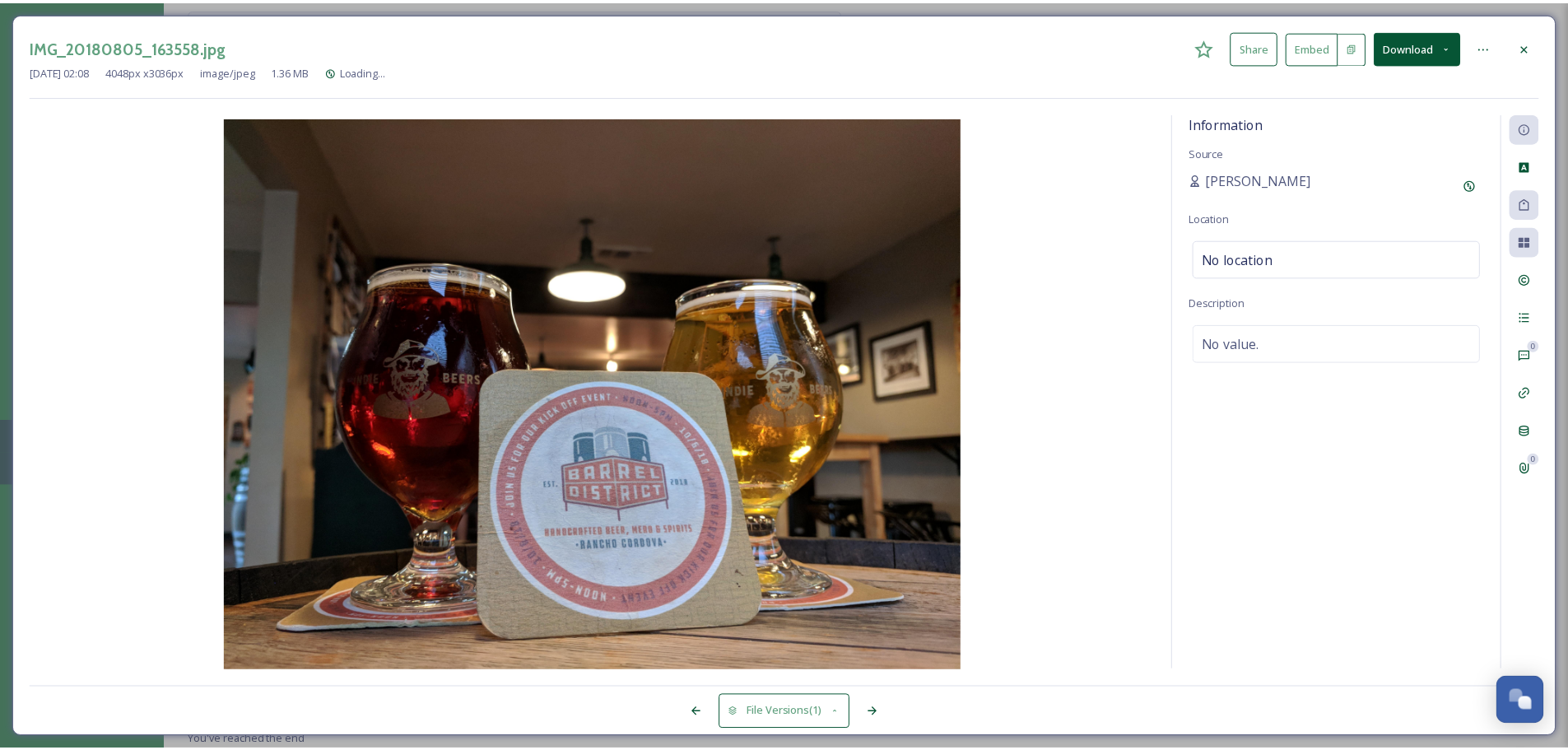
scroll to position [603, 0]
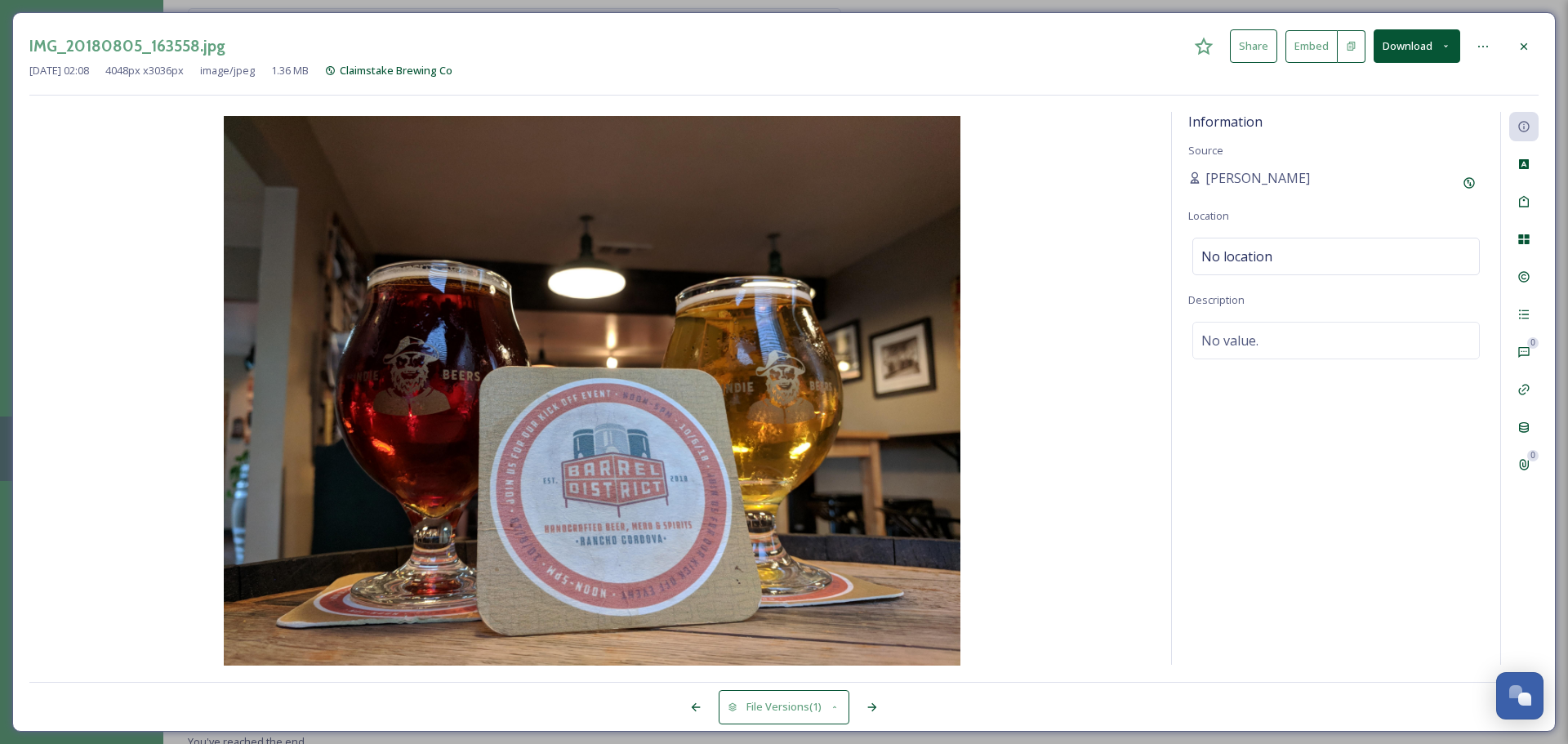
click at [1241, 43] on icon at bounding box center [1523, 46] width 13 height 13
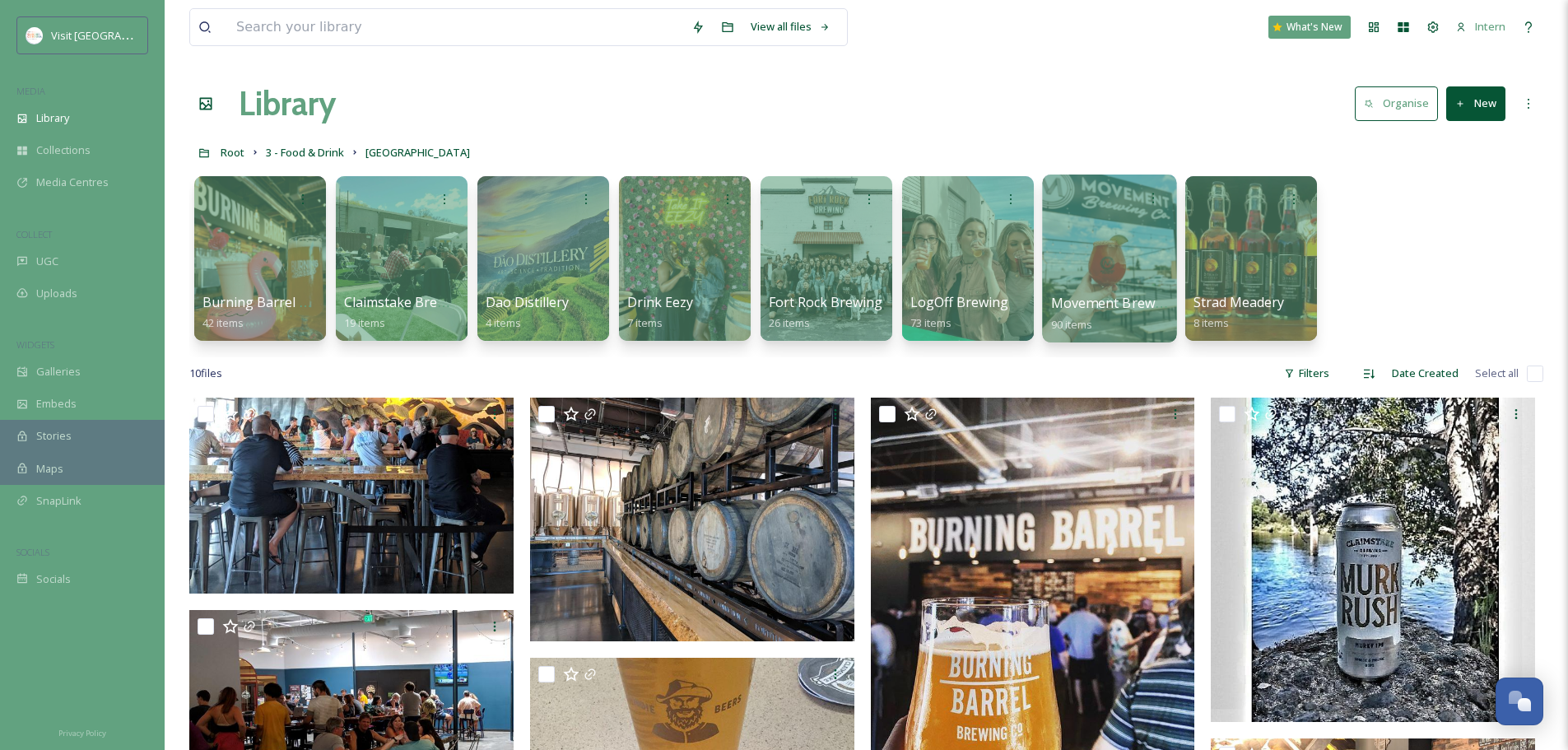
click at [1117, 260] on div at bounding box center [1109, 259] width 134 height 168
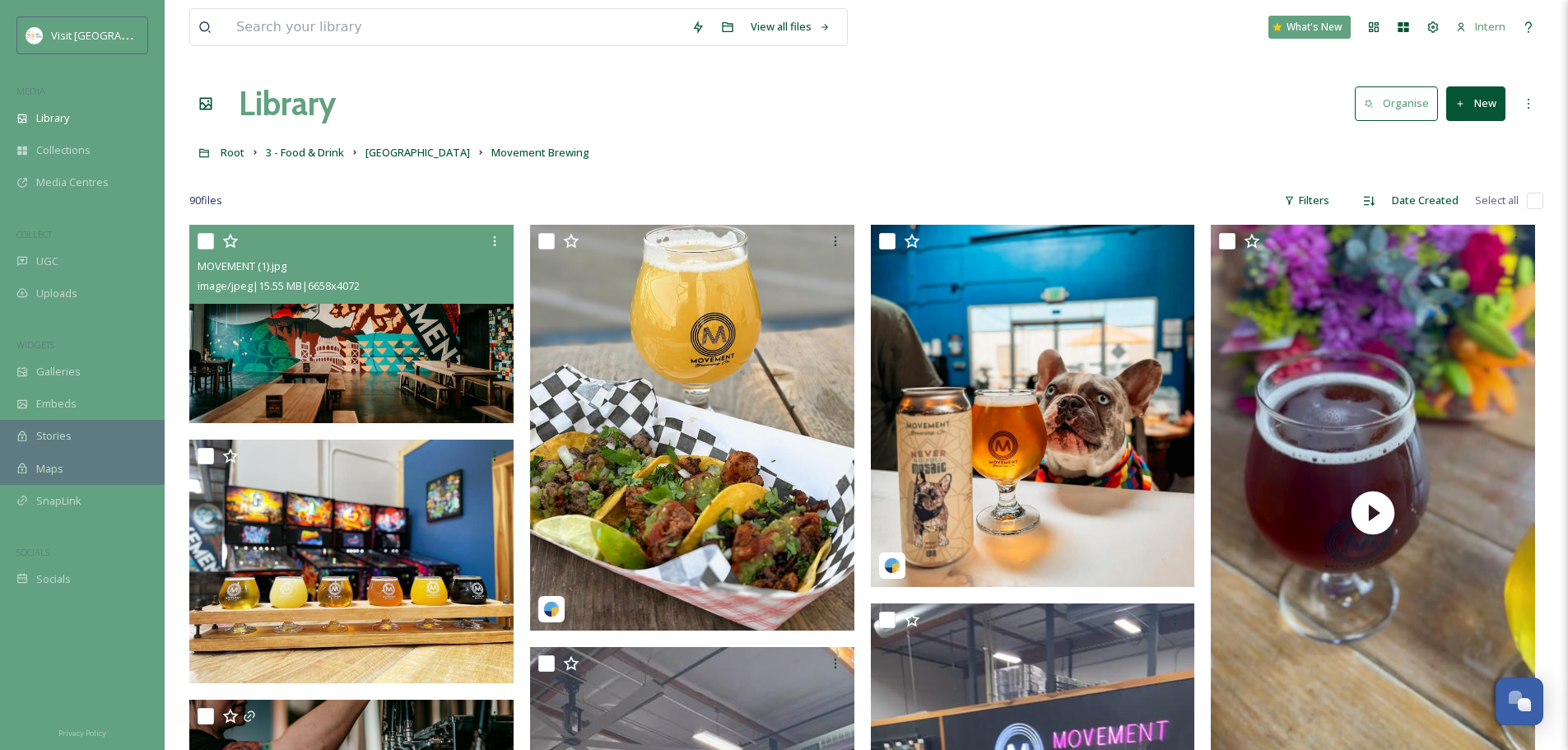
click at [412, 378] on img at bounding box center [351, 324] width 324 height 199
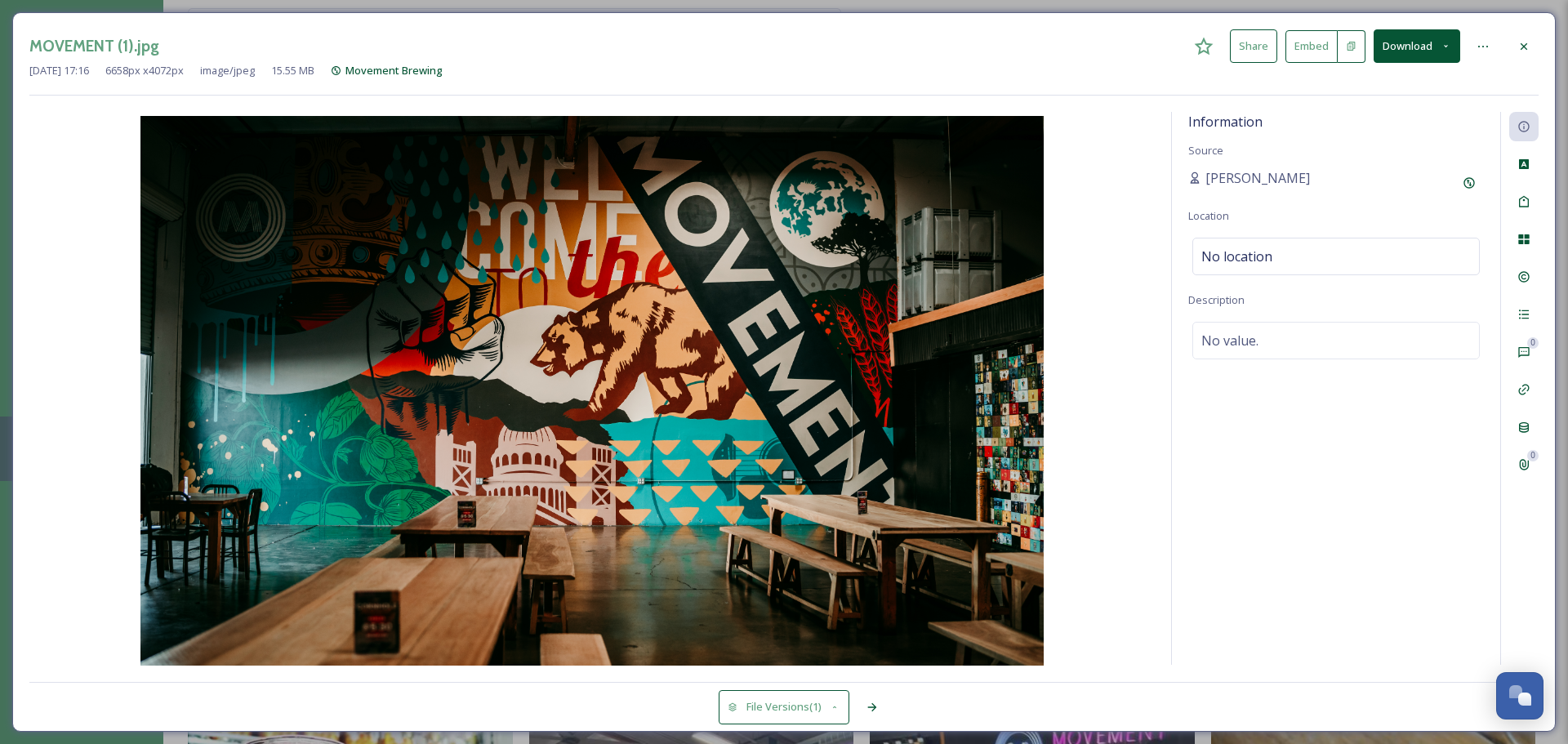
click at [1241, 240] on div at bounding box center [1524, 240] width 30 height 30
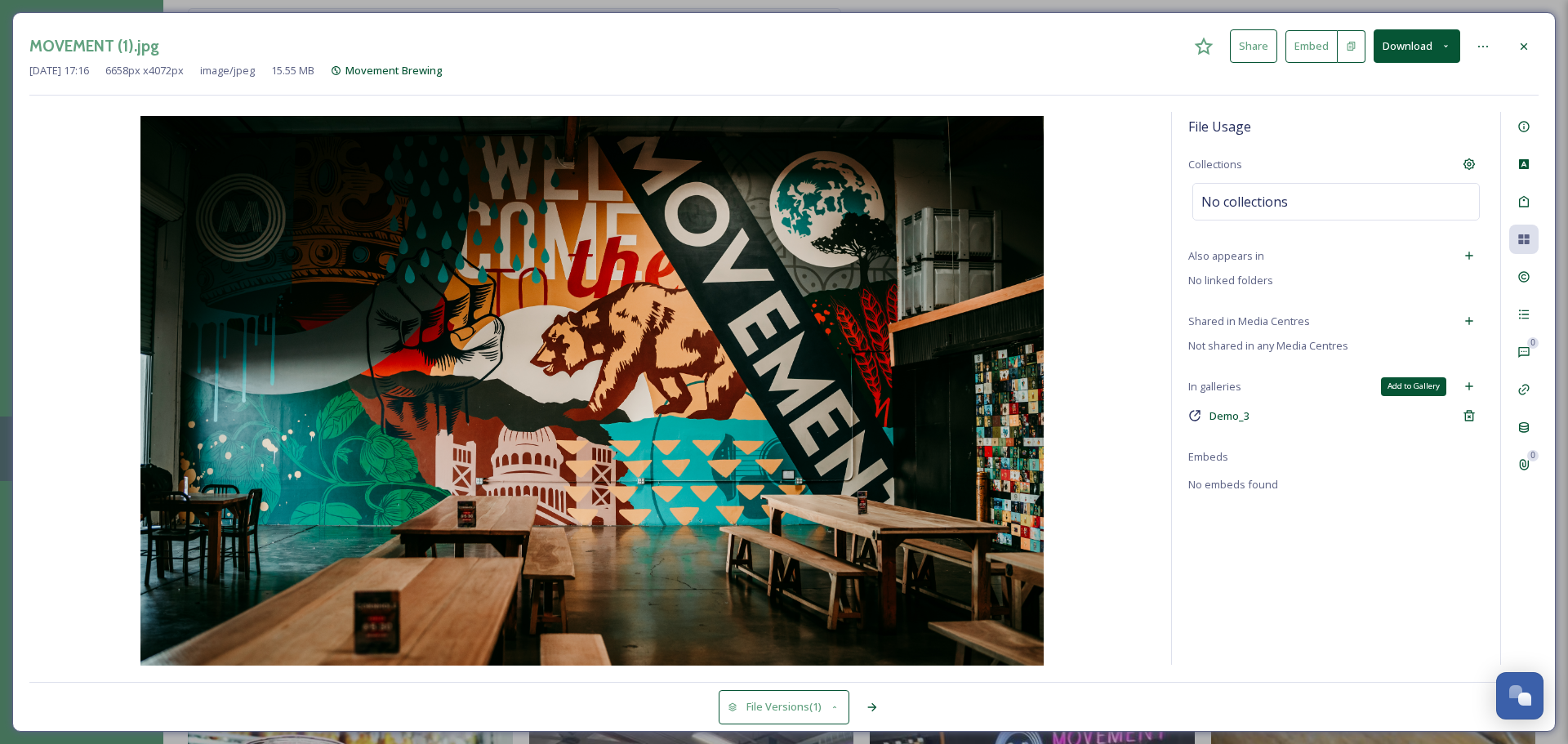
click at [1241, 386] on icon at bounding box center [1469, 386] width 13 height 13
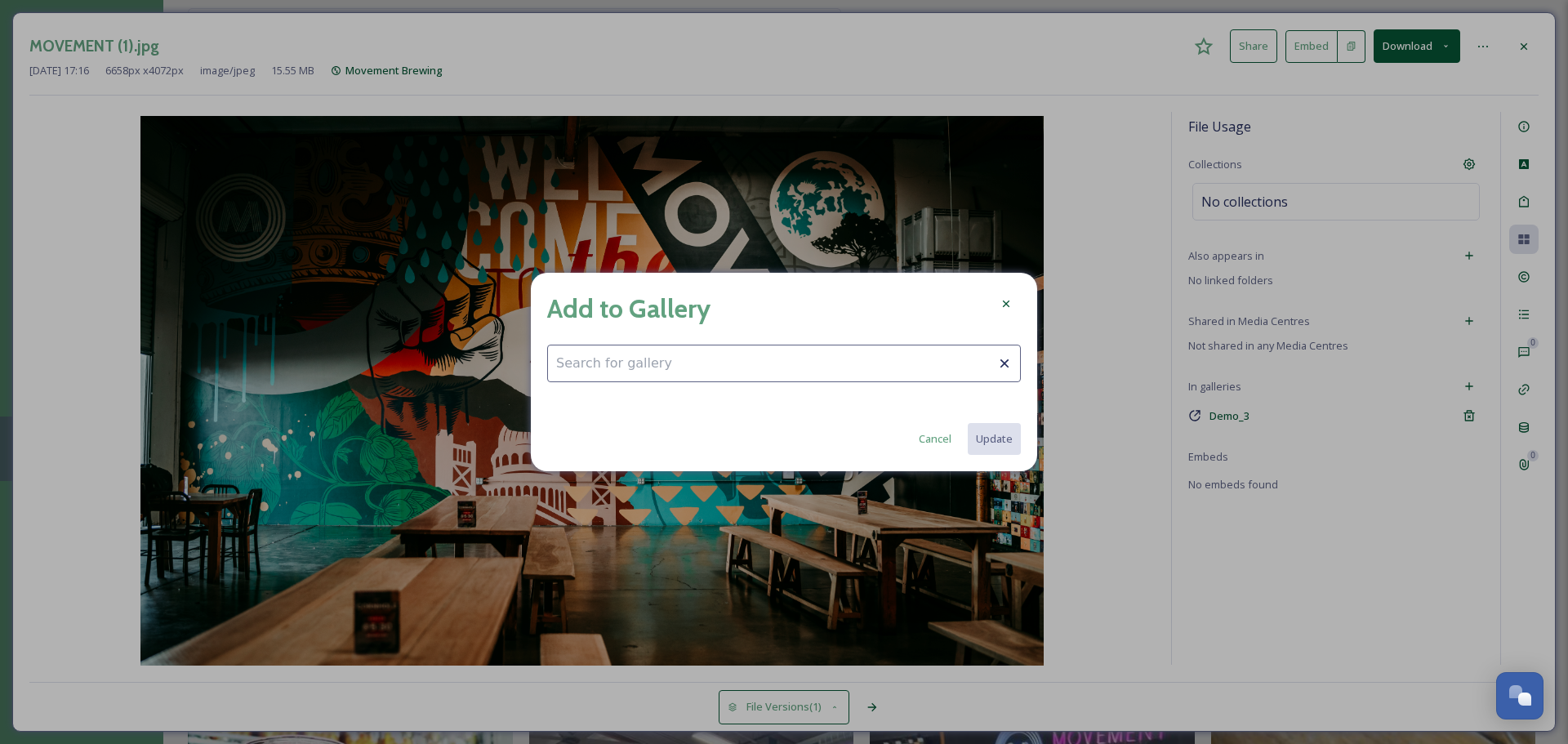
click at [732, 354] on input at bounding box center [784, 364] width 474 height 37
click at [611, 388] on div "Barrel District" at bounding box center [784, 403] width 472 height 32
type input "Barrel District"
click at [986, 431] on button "Update" at bounding box center [993, 438] width 54 height 33
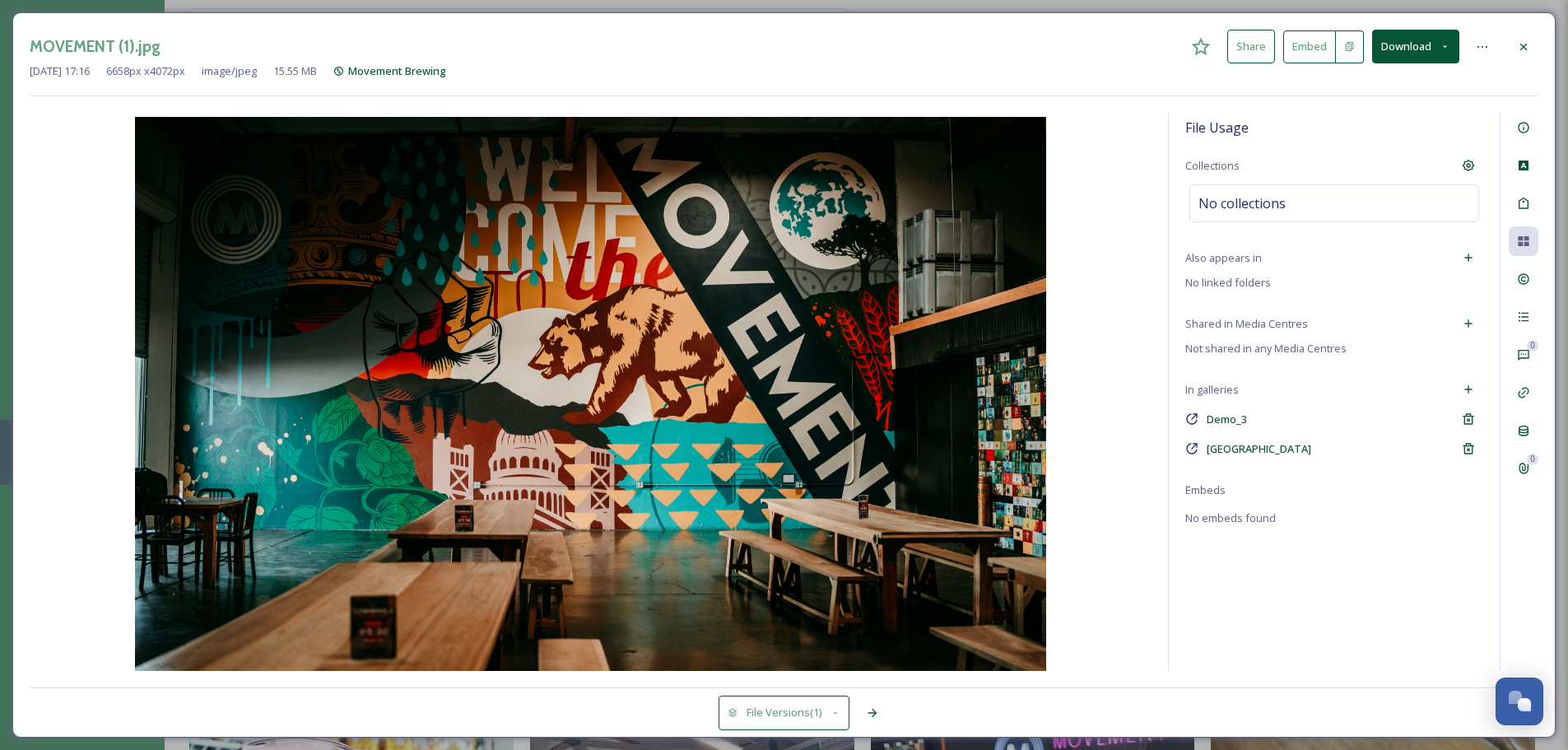
click at [1251, 46] on icon at bounding box center [1523, 46] width 13 height 13
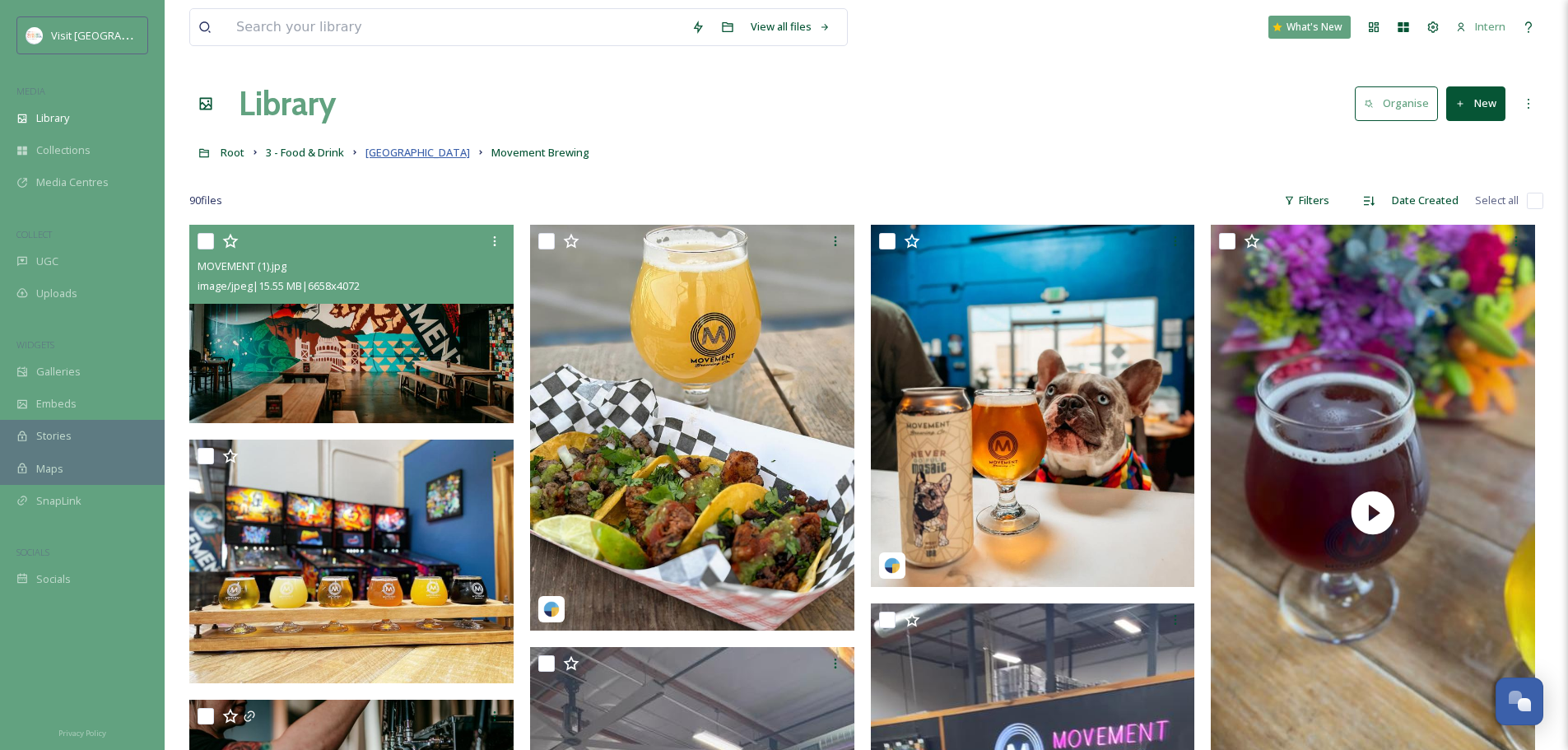
click at [431, 150] on span "Barrel District" at bounding box center [418, 152] width 104 height 15
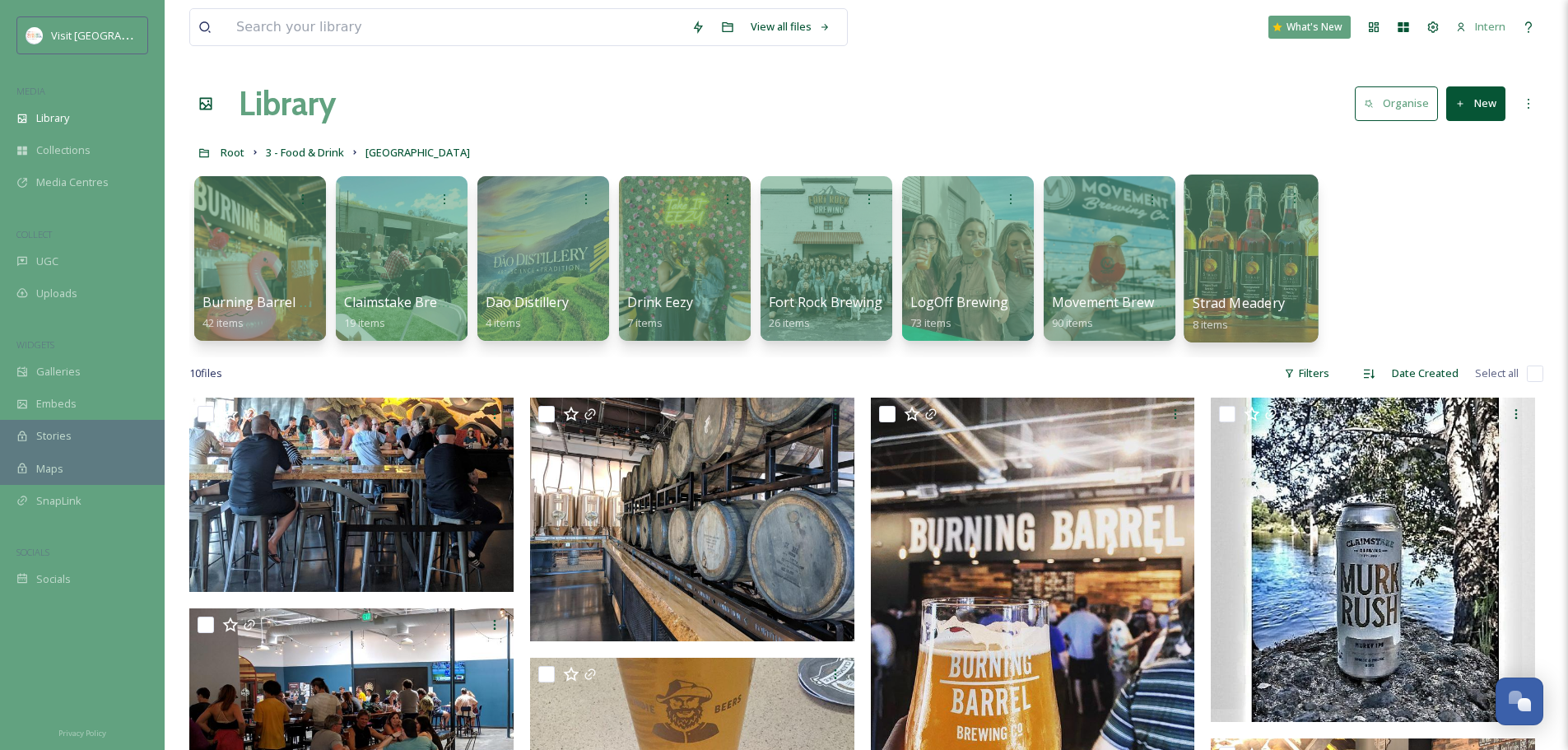
click at [1219, 303] on span "Strad Meadery" at bounding box center [1239, 302] width 92 height 18
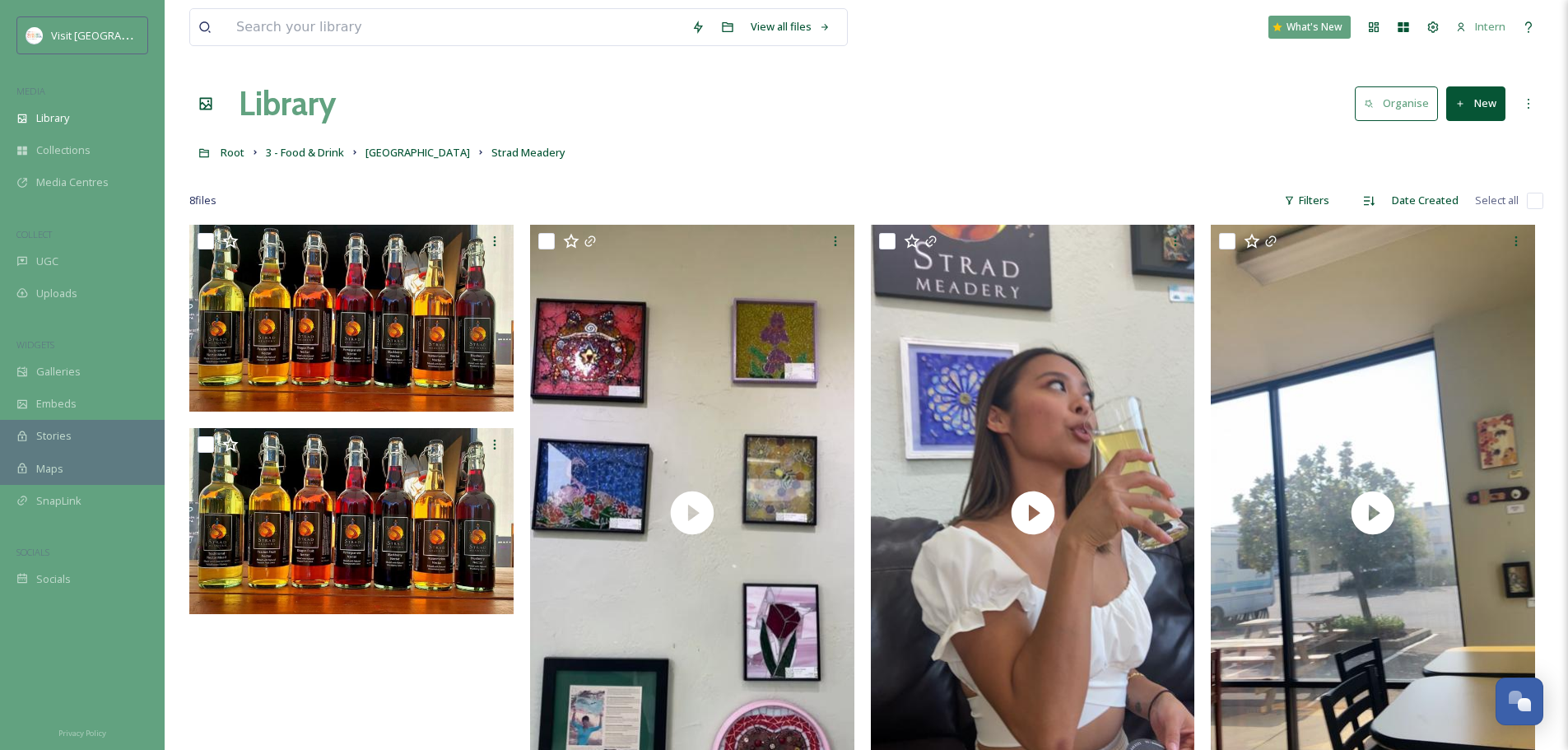
click at [396, 168] on div at bounding box center [866, 176] width 1354 height 16
click at [398, 158] on span "Barrel District" at bounding box center [418, 152] width 104 height 15
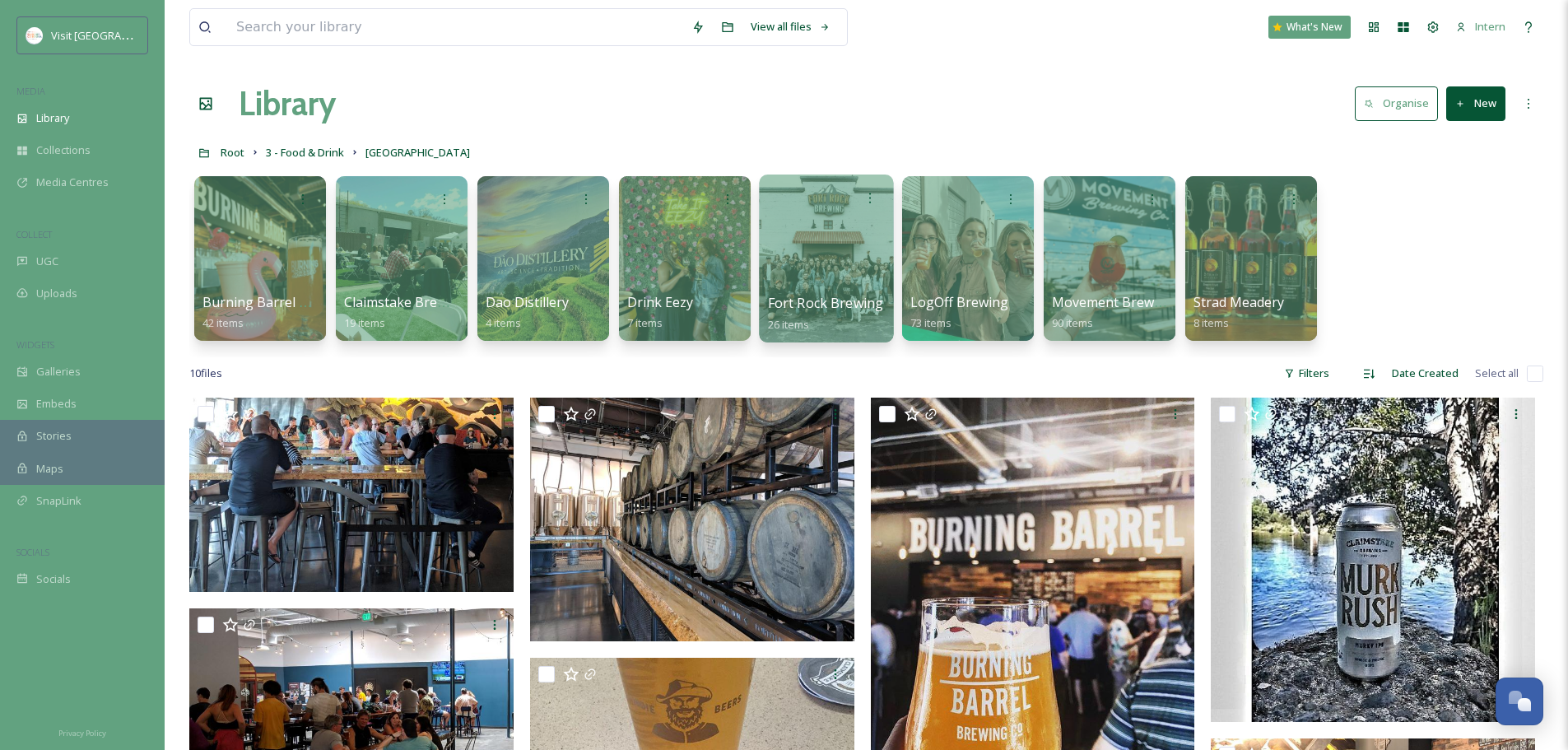
click at [823, 280] on div at bounding box center [826, 259] width 134 height 168
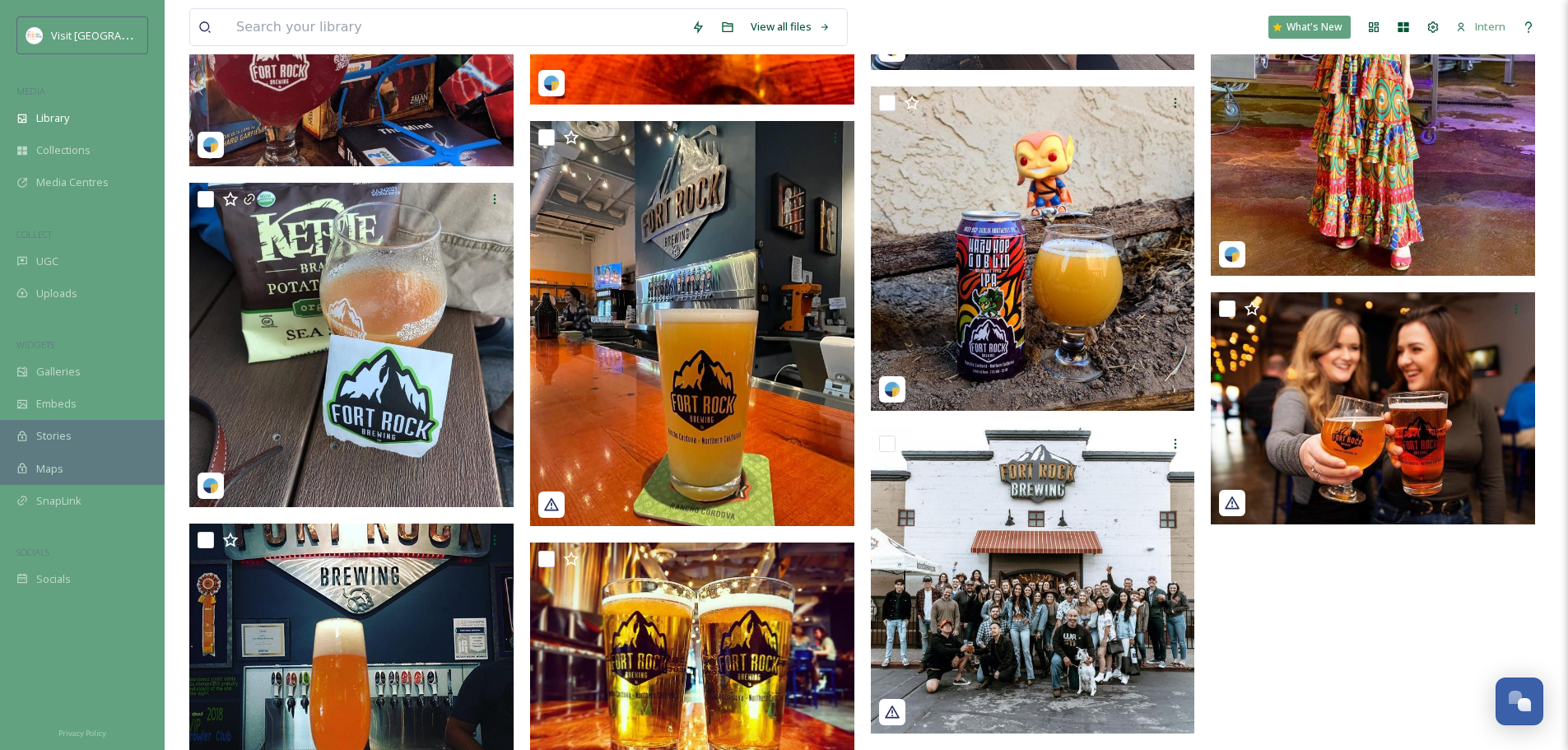
scroll to position [1812, 0]
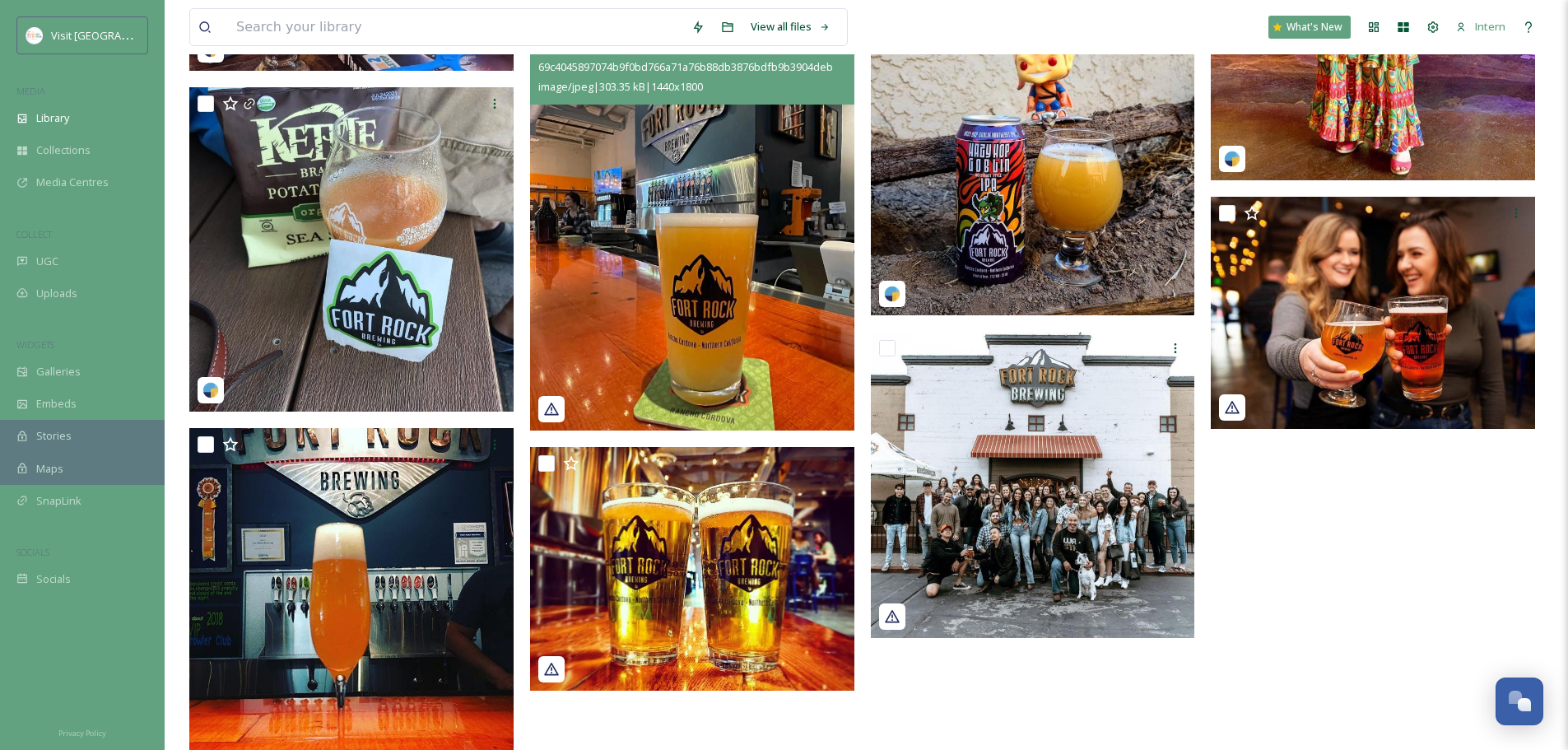
click at [620, 291] on img at bounding box center [692, 229] width 324 height 406
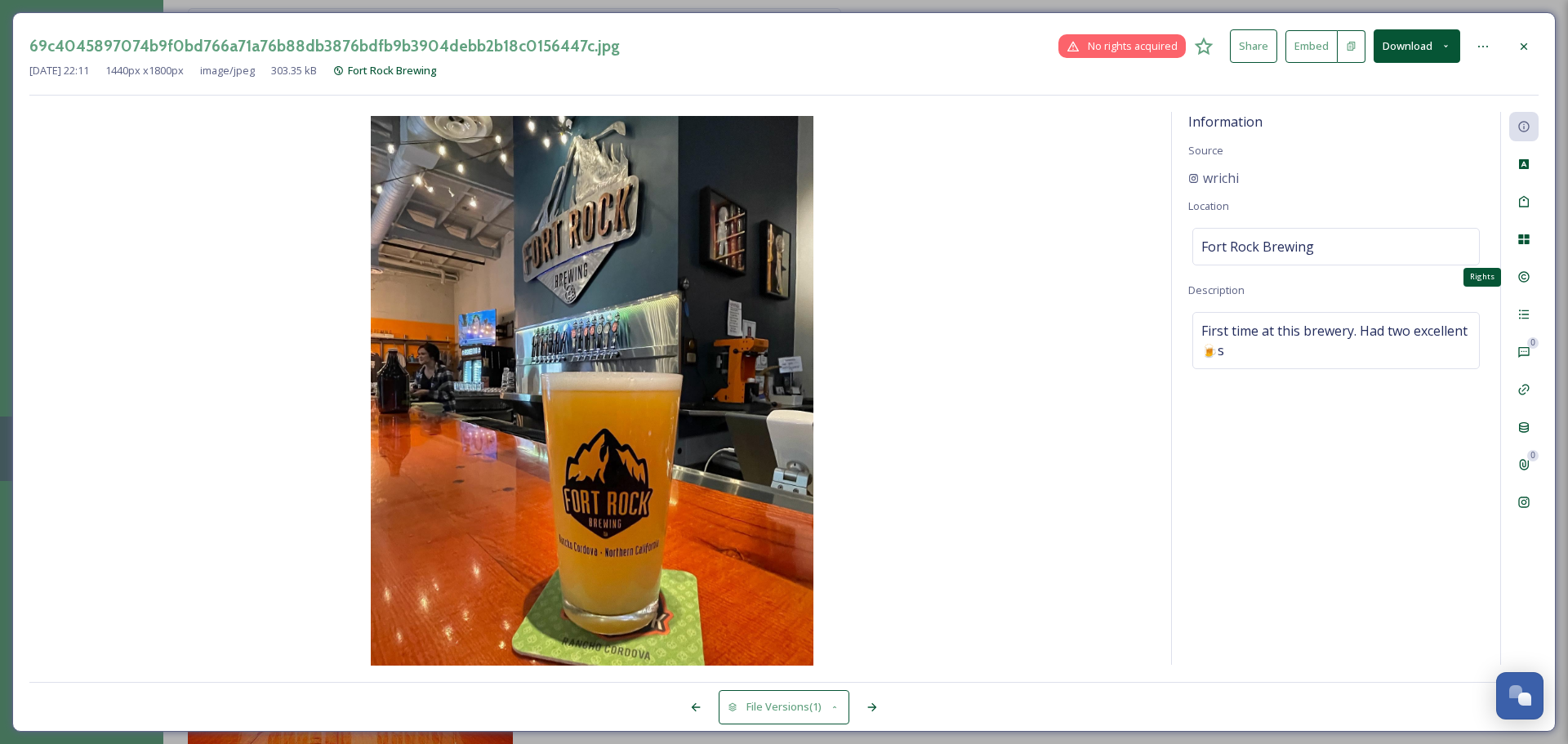
click at [1241, 234] on icon at bounding box center [1523, 239] width 13 height 13
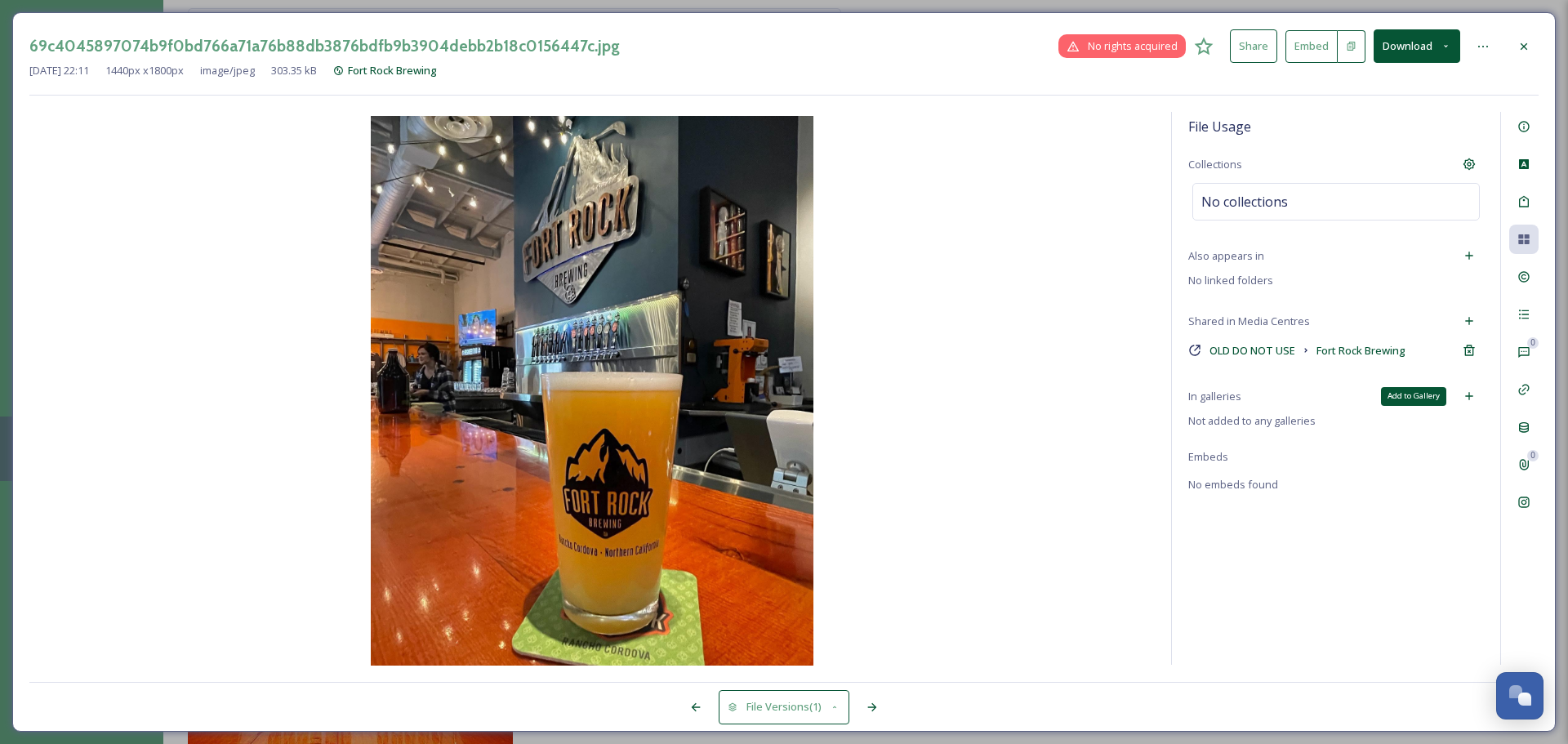
click at [1241, 395] on icon at bounding box center [1469, 396] width 13 height 13
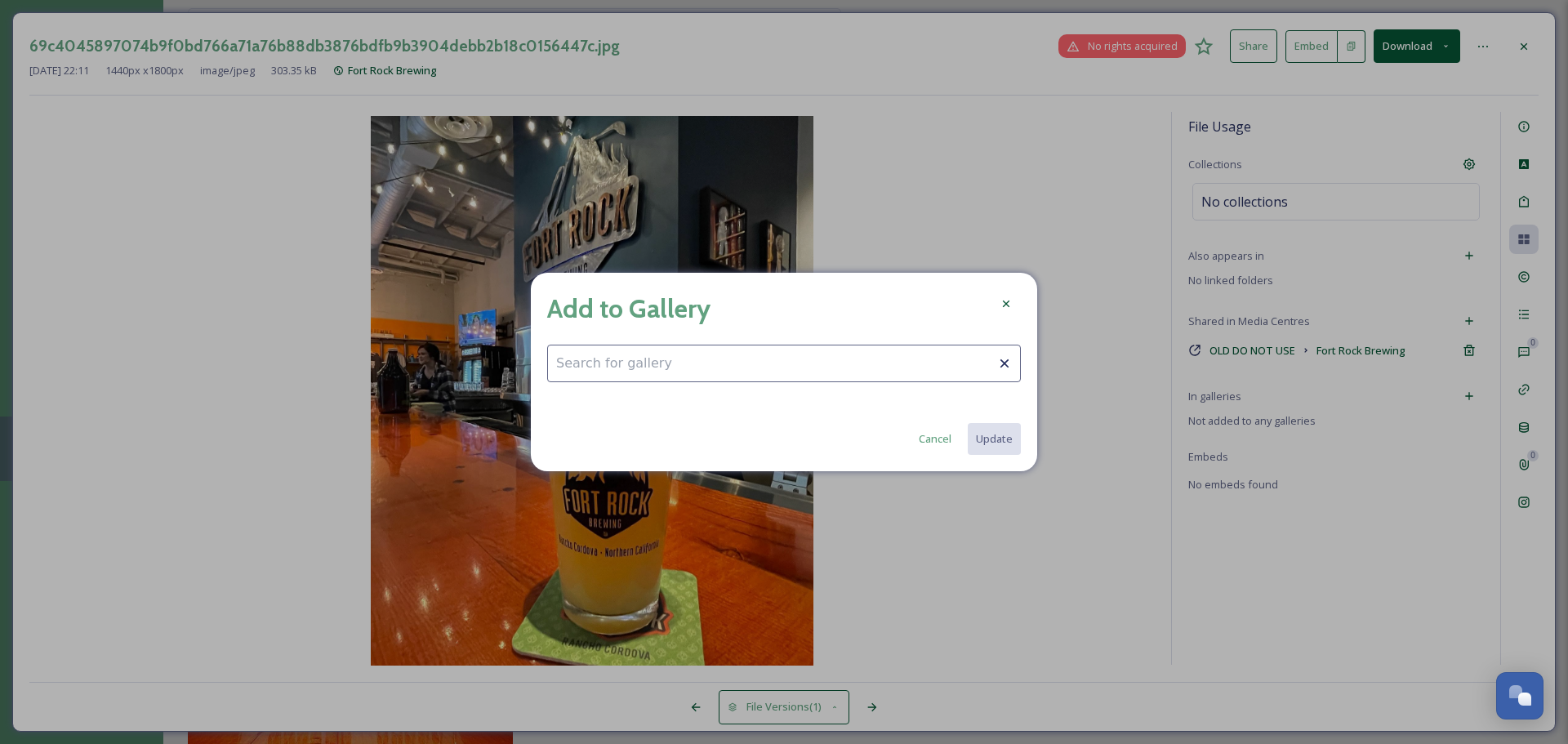
click at [843, 364] on input at bounding box center [784, 364] width 474 height 37
click at [570, 416] on div "Barrel District" at bounding box center [784, 403] width 472 height 32
type input "Barrel District"
click at [1020, 436] on div "Add to Gallery Barrel District Cancel Update" at bounding box center [784, 372] width 506 height 200
drag, startPoint x: 1004, startPoint y: 439, endPoint x: 982, endPoint y: 449, distance: 24.2
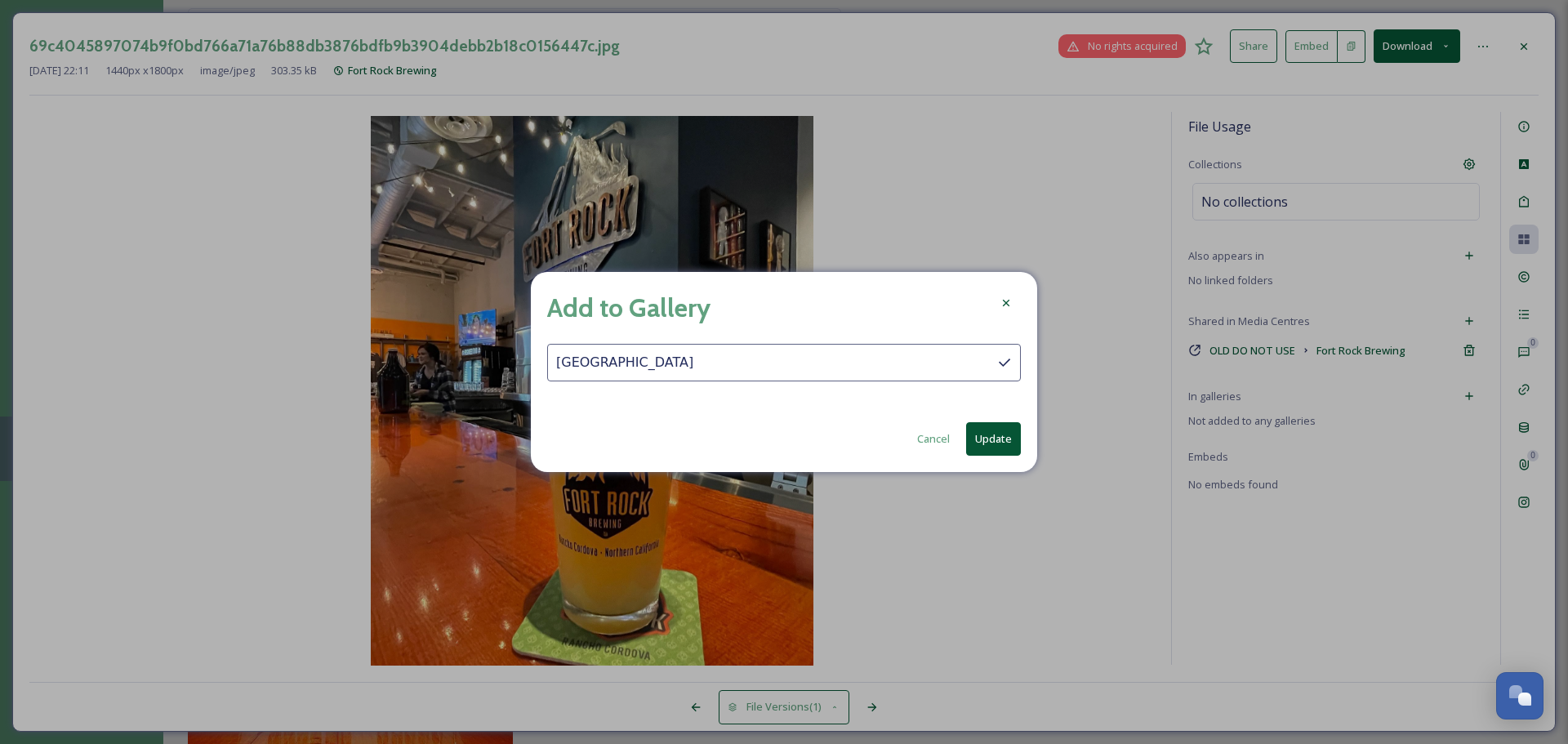
click at [1003, 440] on button "Update" at bounding box center [993, 438] width 54 height 33
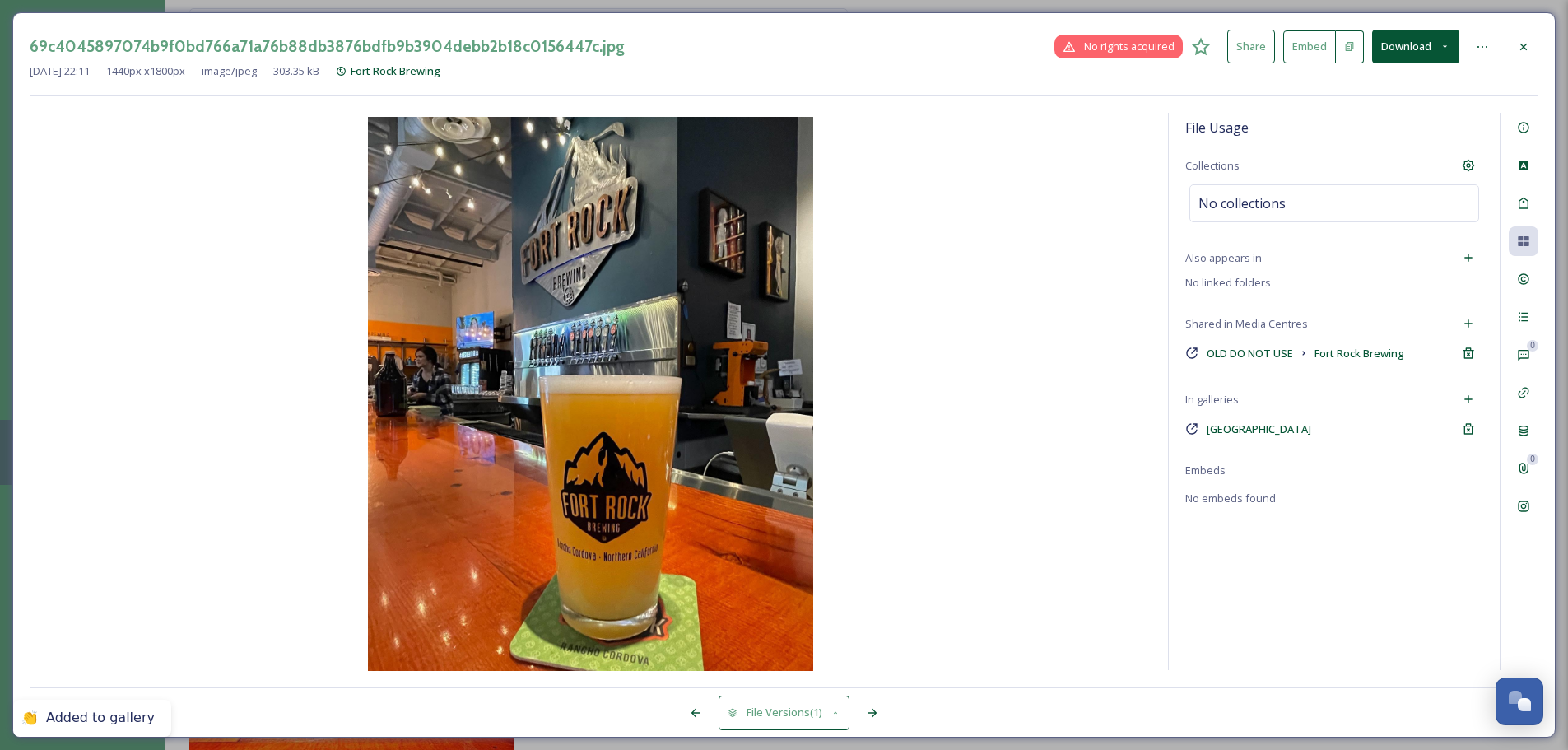
click at [1251, 45] on div at bounding box center [1523, 47] width 30 height 30
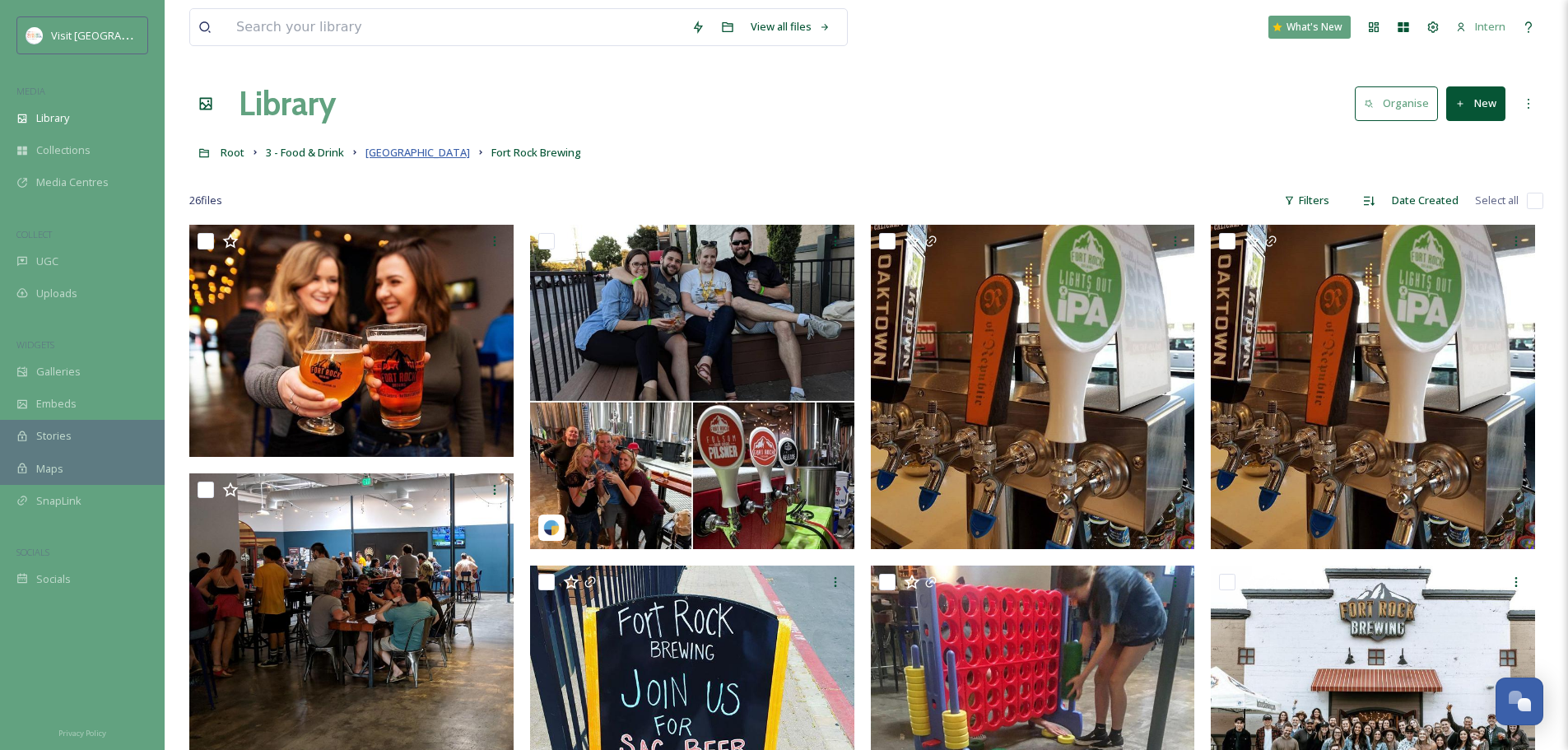
click at [383, 154] on span "Barrel District" at bounding box center [418, 152] width 104 height 15
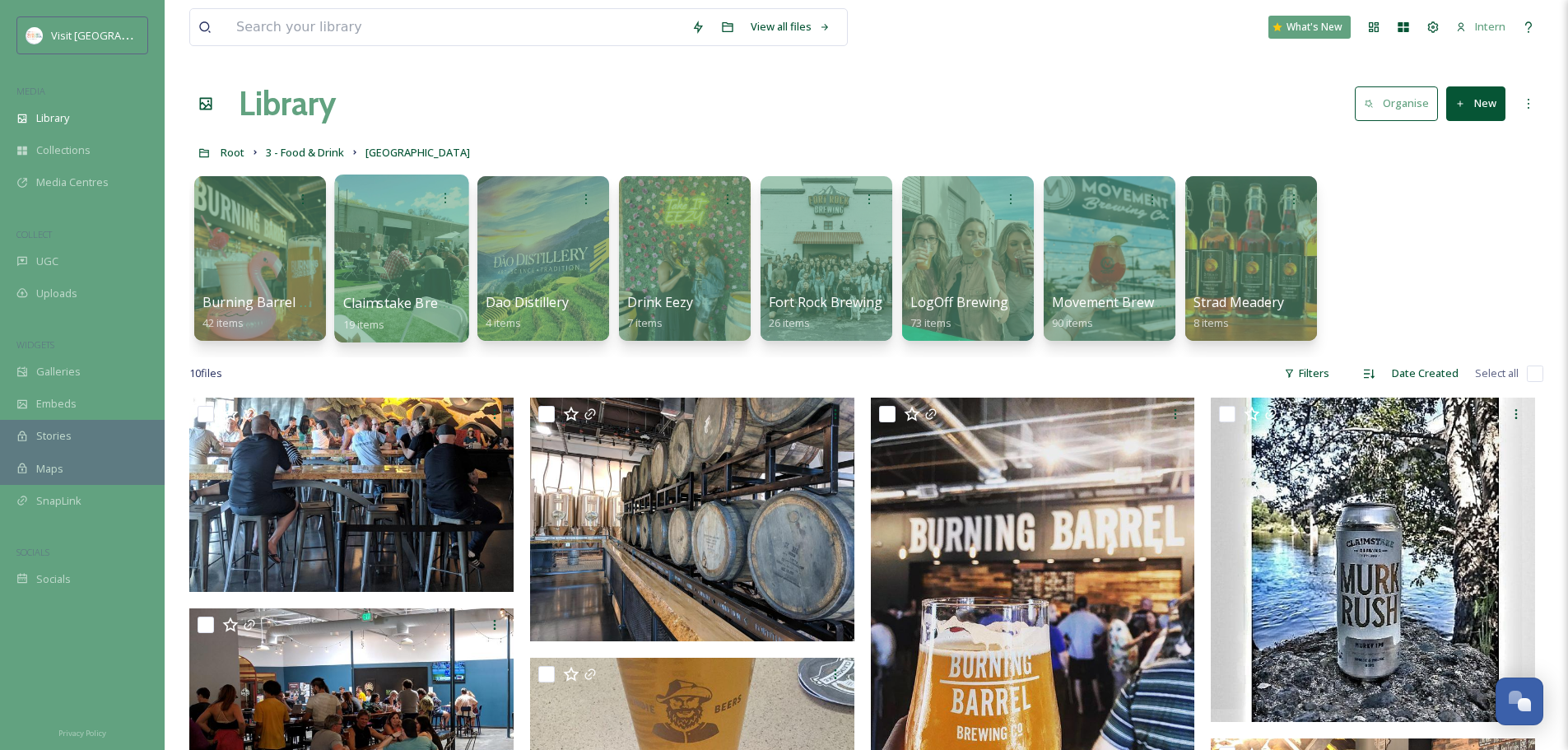
click at [404, 312] on span "Claimstake Brewing Co" at bounding box center [415, 302] width 145 height 18
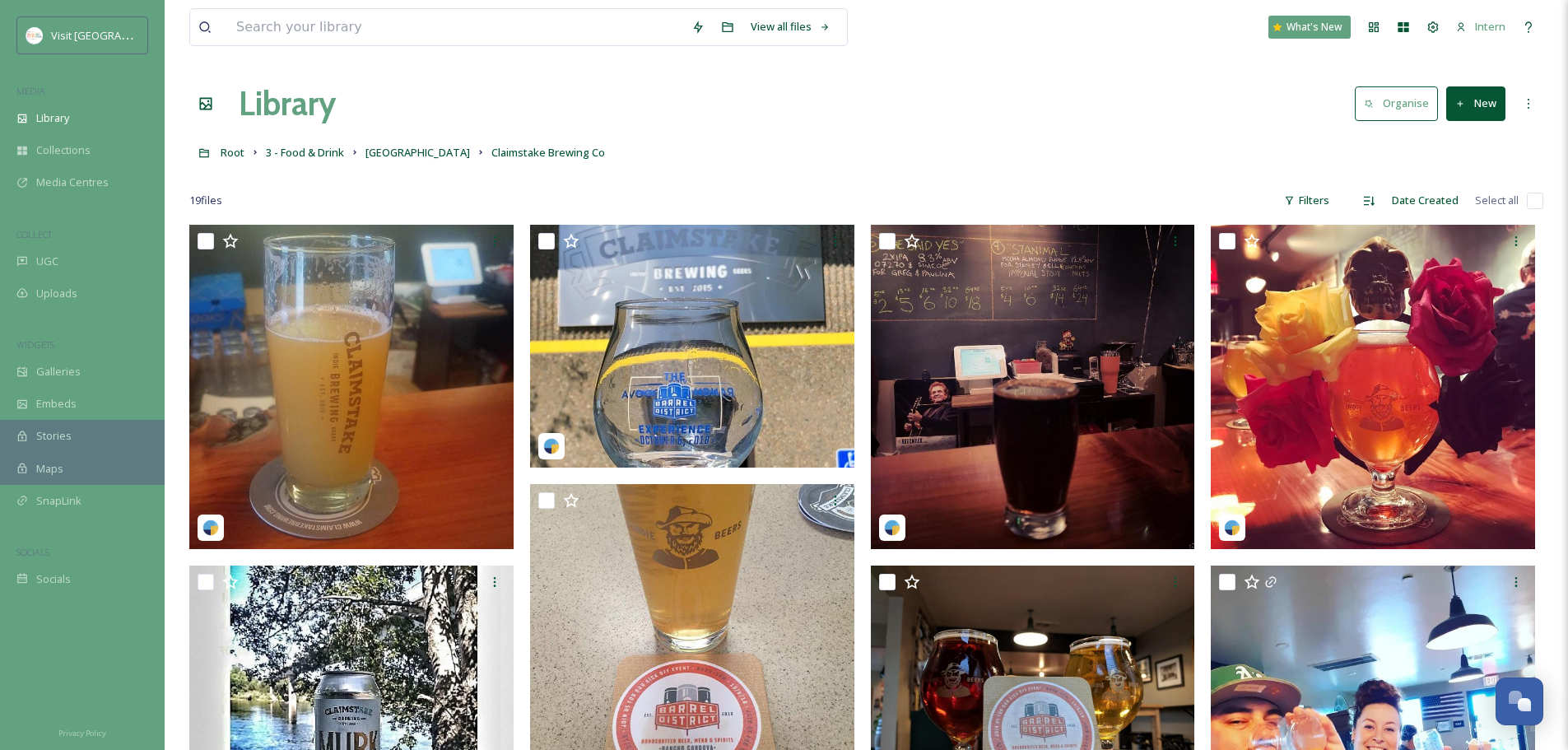
click at [401, 161] on link "Barrel District" at bounding box center [418, 152] width 104 height 20
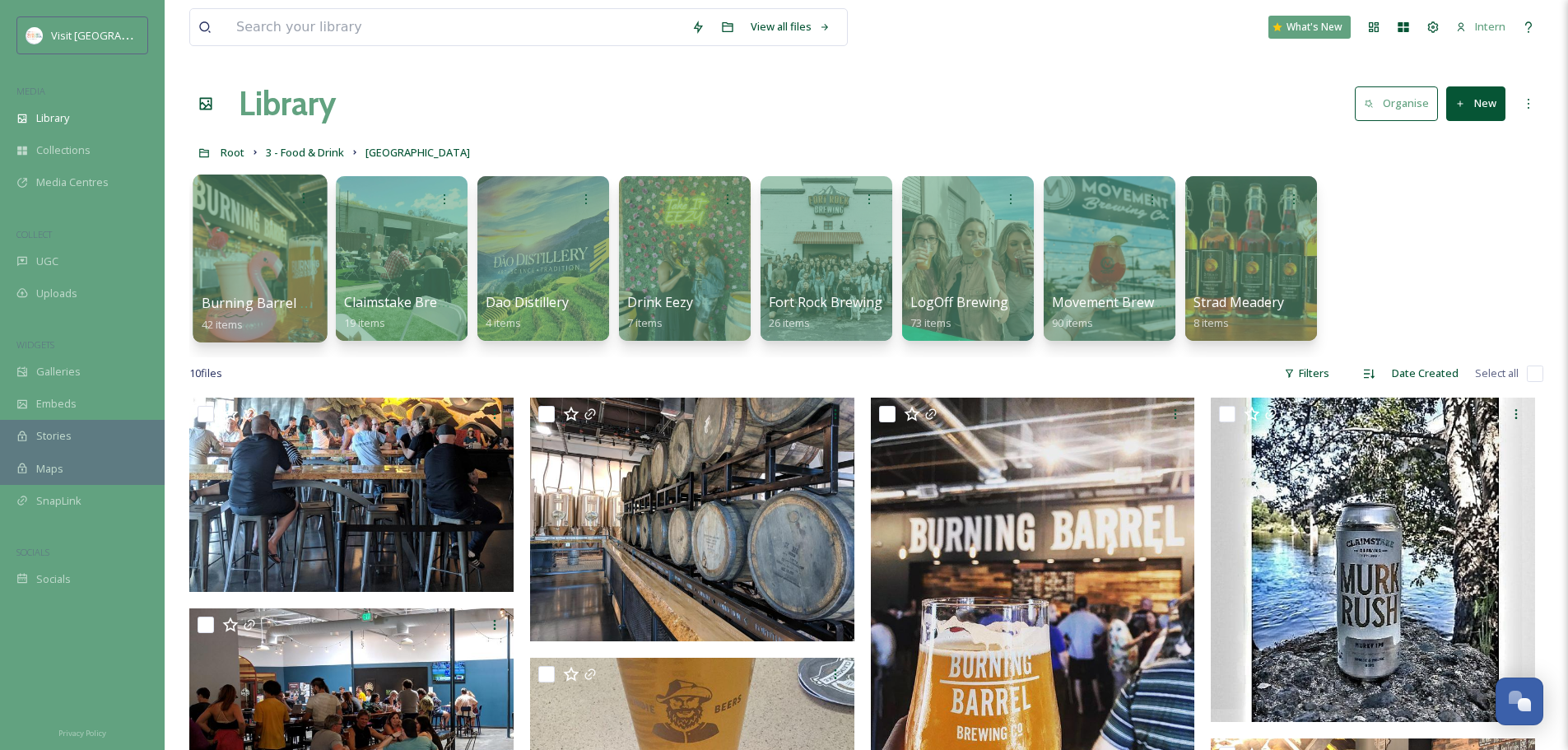
click at [228, 235] on div at bounding box center [259, 259] width 134 height 168
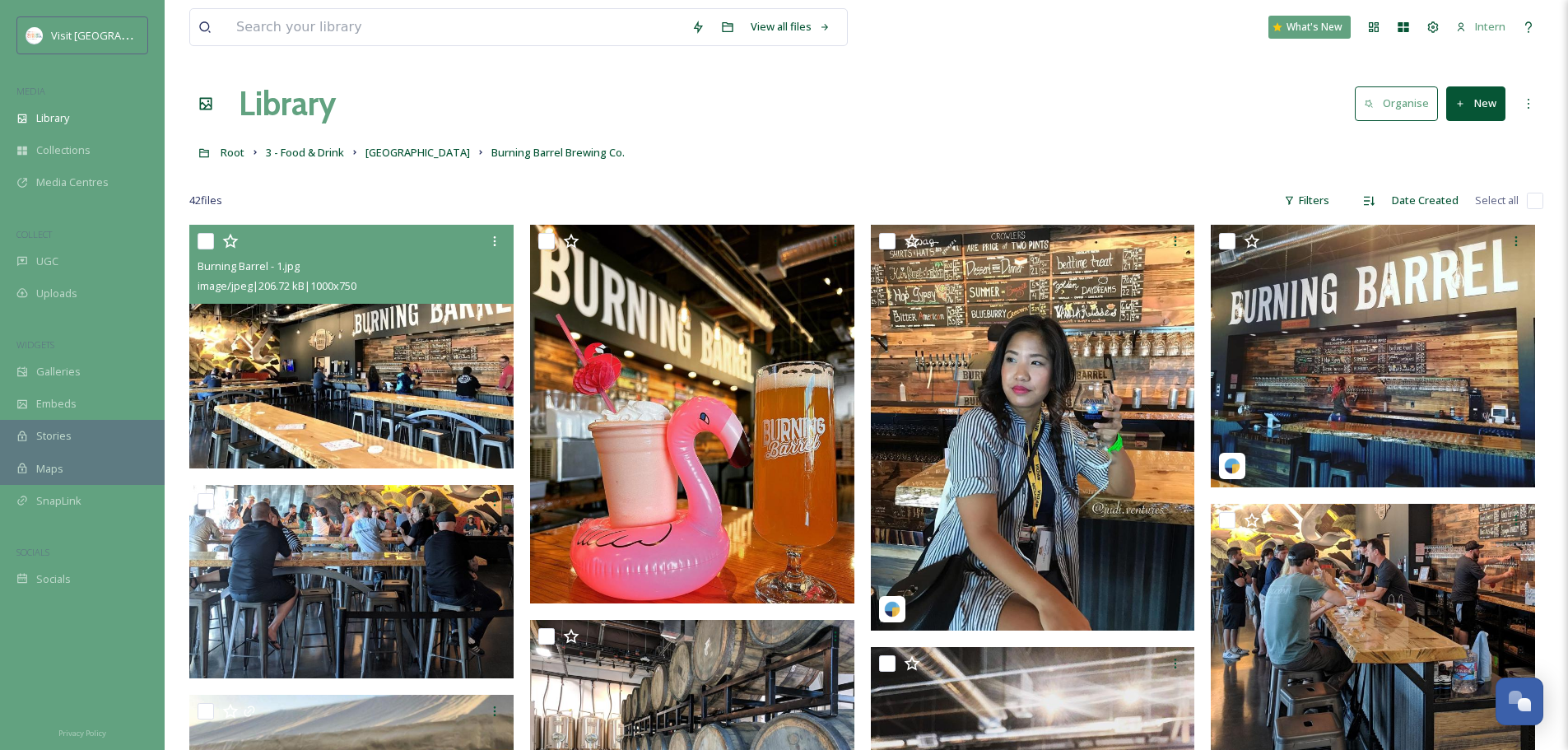
click at [446, 432] on img at bounding box center [351, 347] width 324 height 244
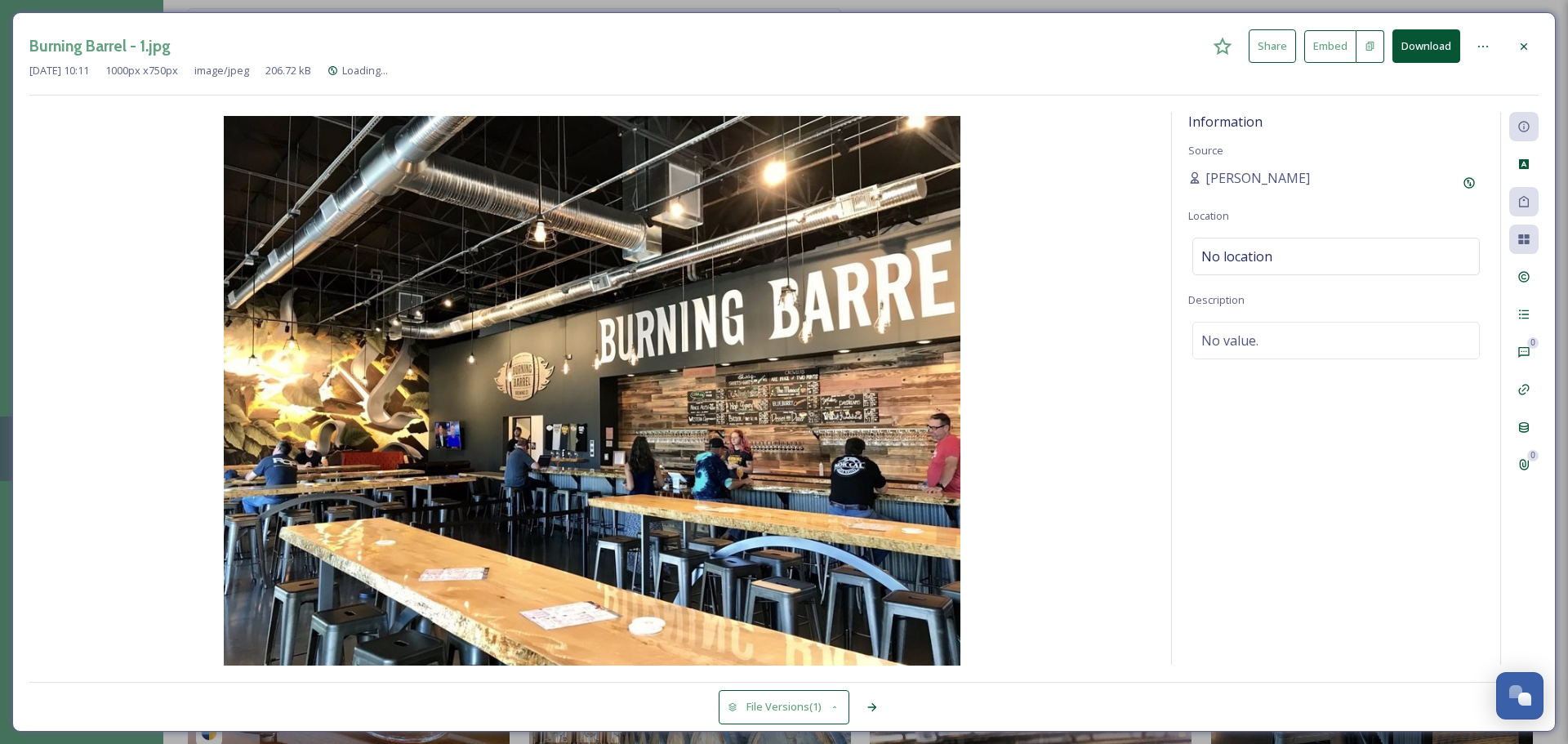
click at [1241, 51] on div at bounding box center [1524, 47] width 30 height 30
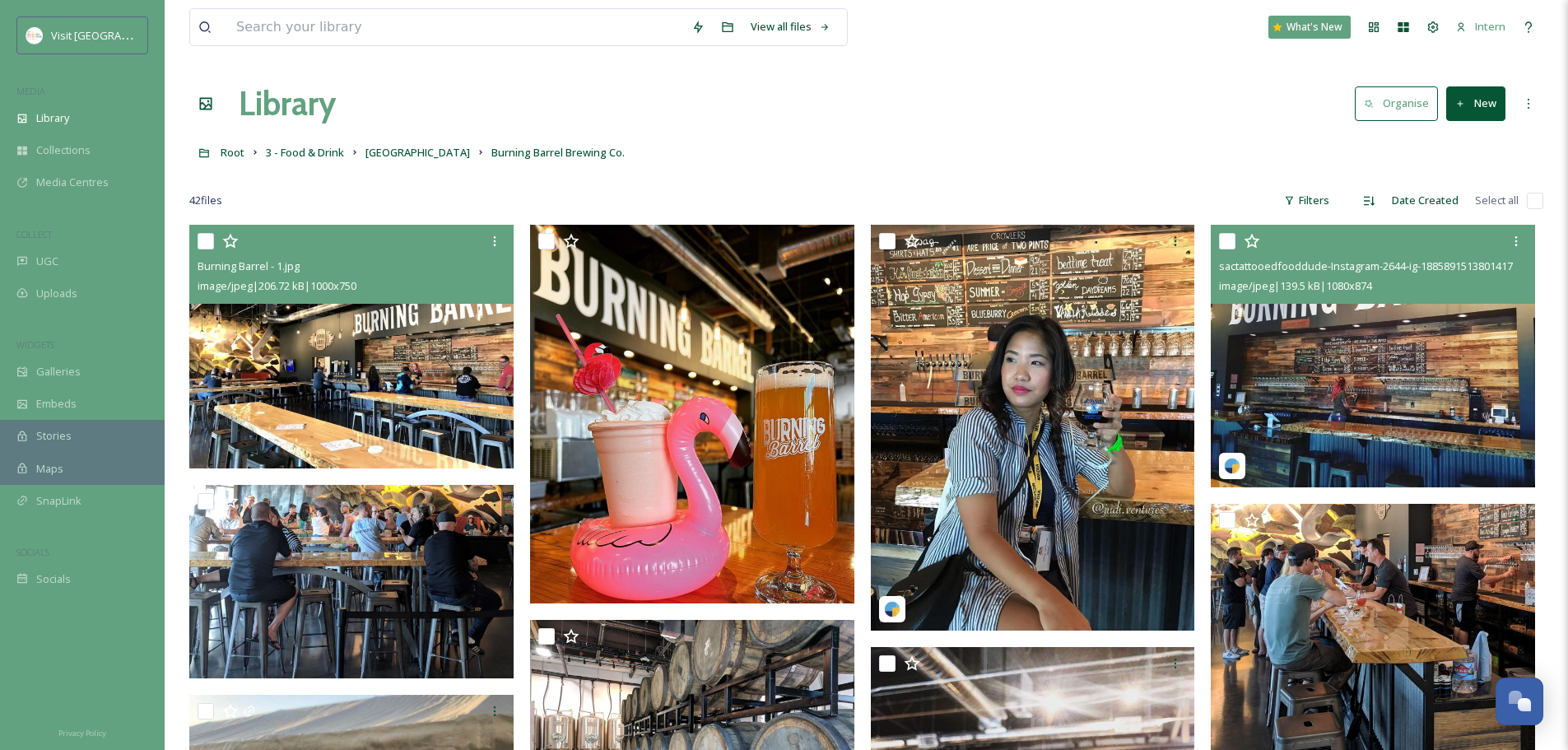
click at [1251, 408] on img at bounding box center [1373, 356] width 324 height 263
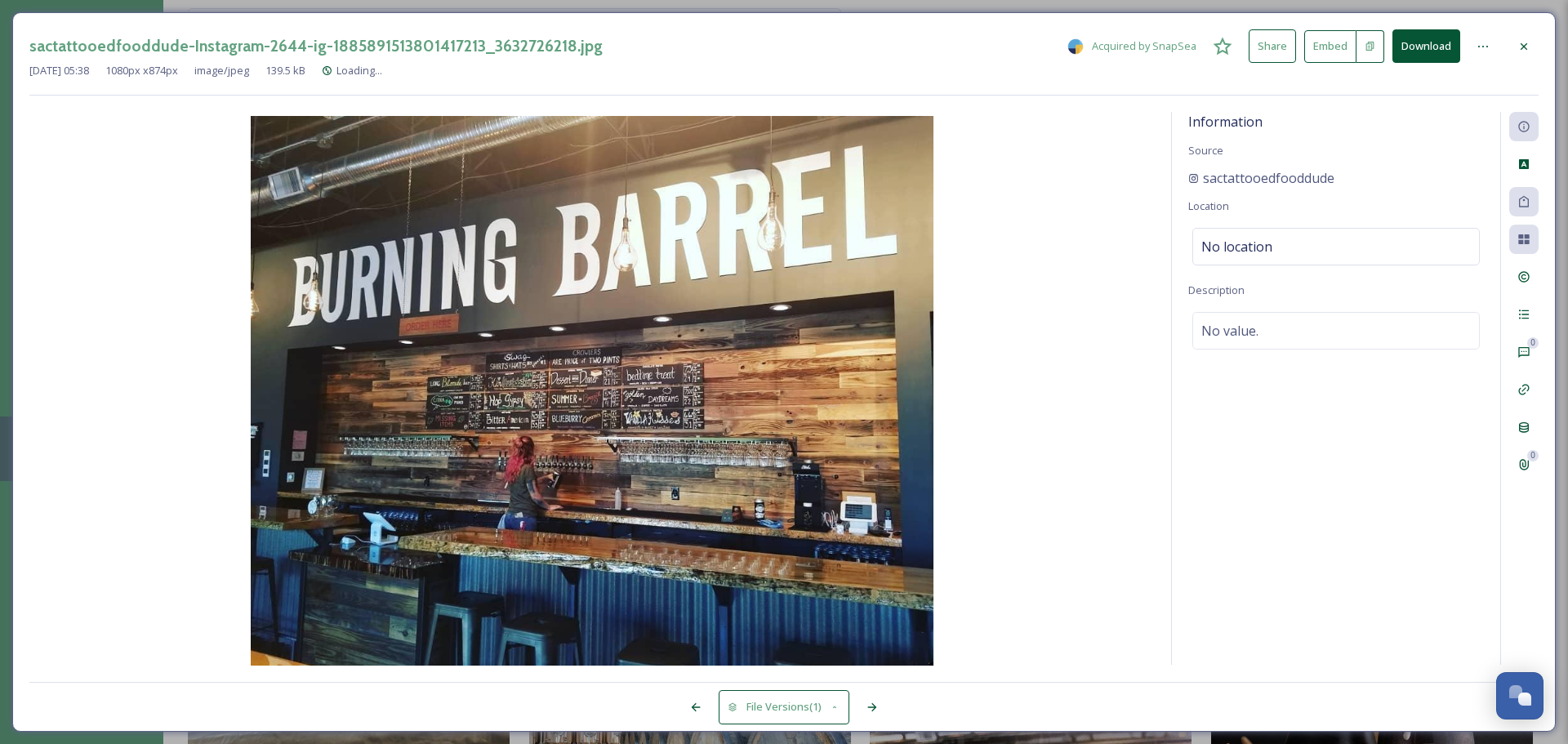
click at [1241, 49] on div at bounding box center [1524, 47] width 30 height 30
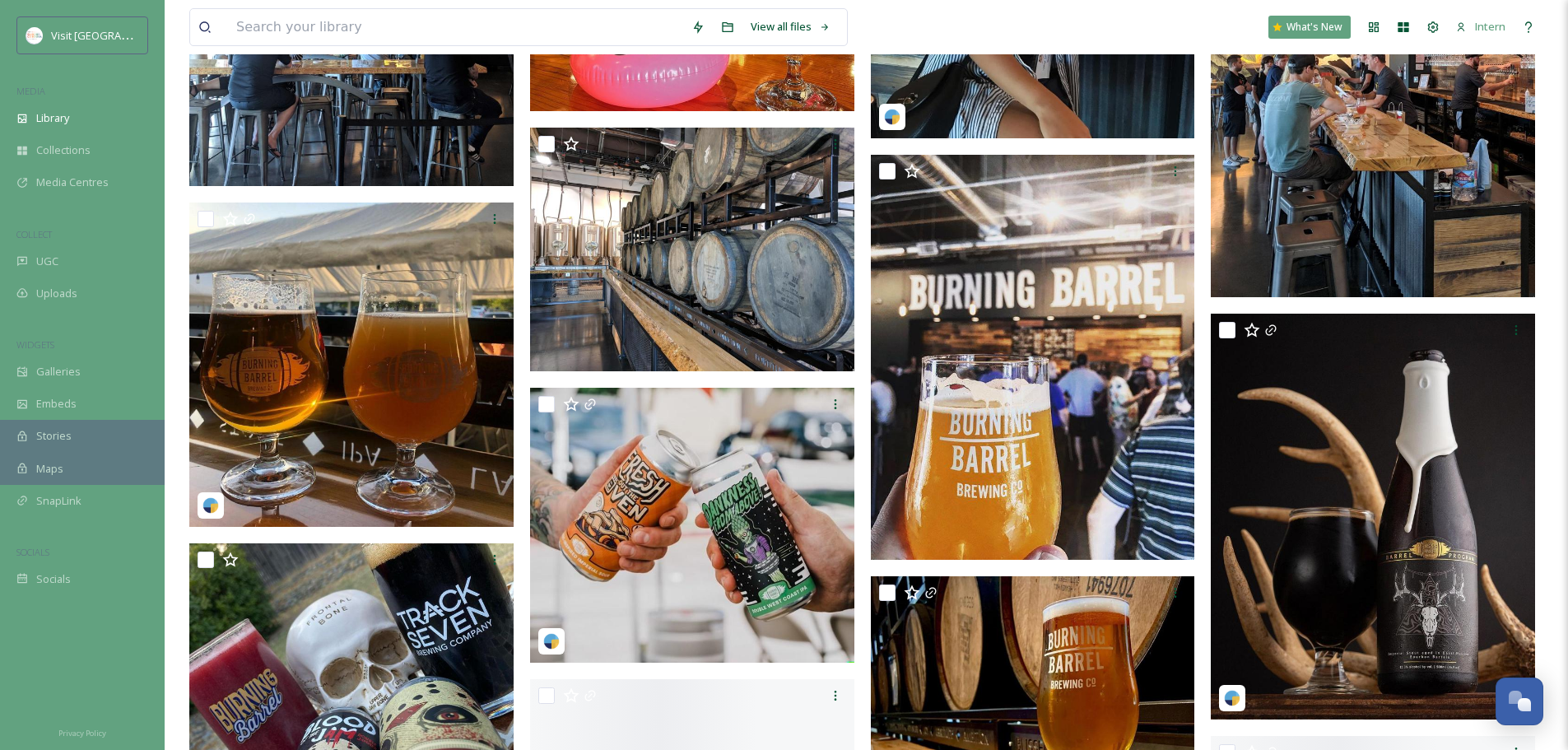
scroll to position [494, 0]
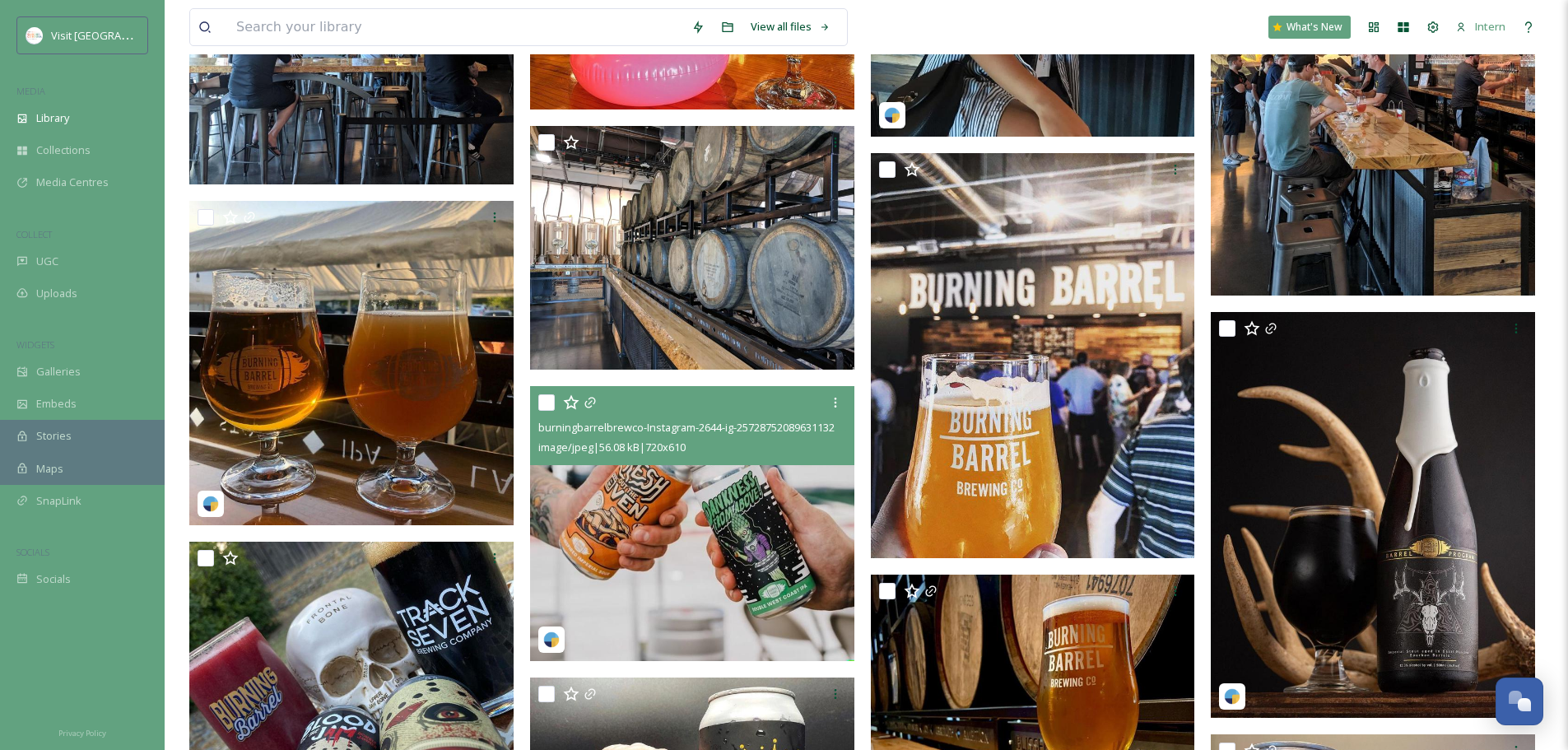
click at [722, 519] on img at bounding box center [692, 523] width 324 height 275
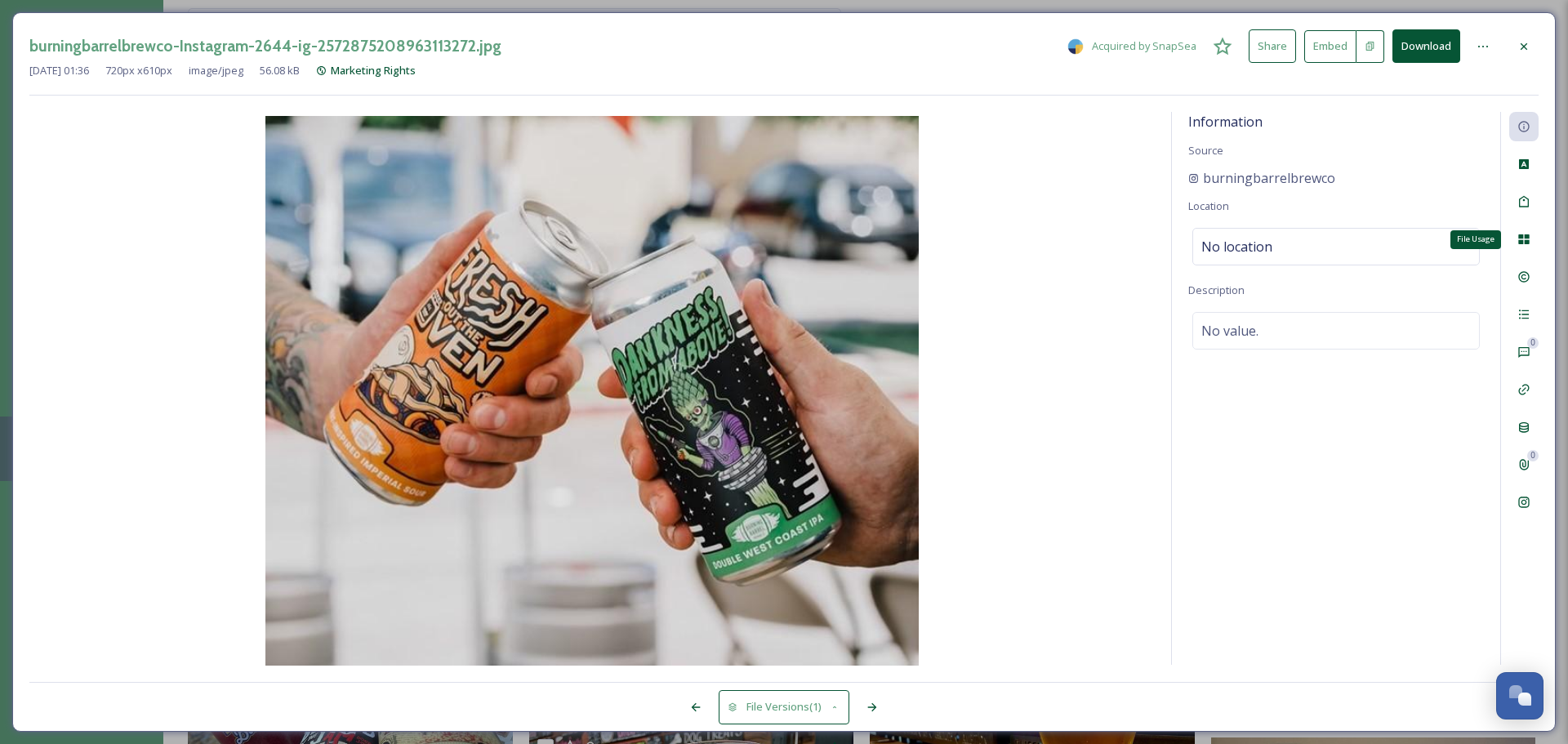
click at [1241, 243] on div "File Usage" at bounding box center [1524, 240] width 30 height 30
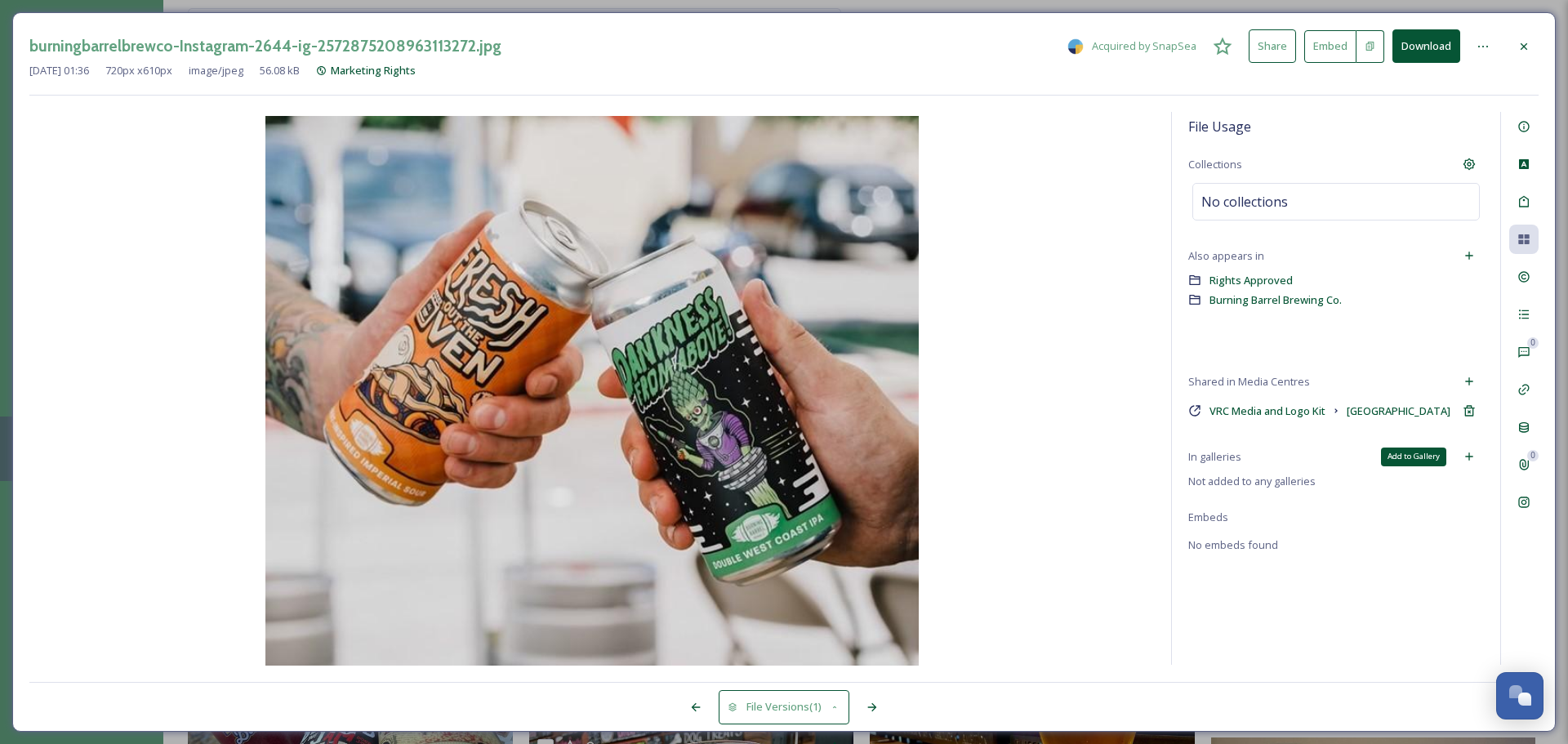
click at [1241, 459] on div "Add to Gallery" at bounding box center [1469, 456] width 30 height 30
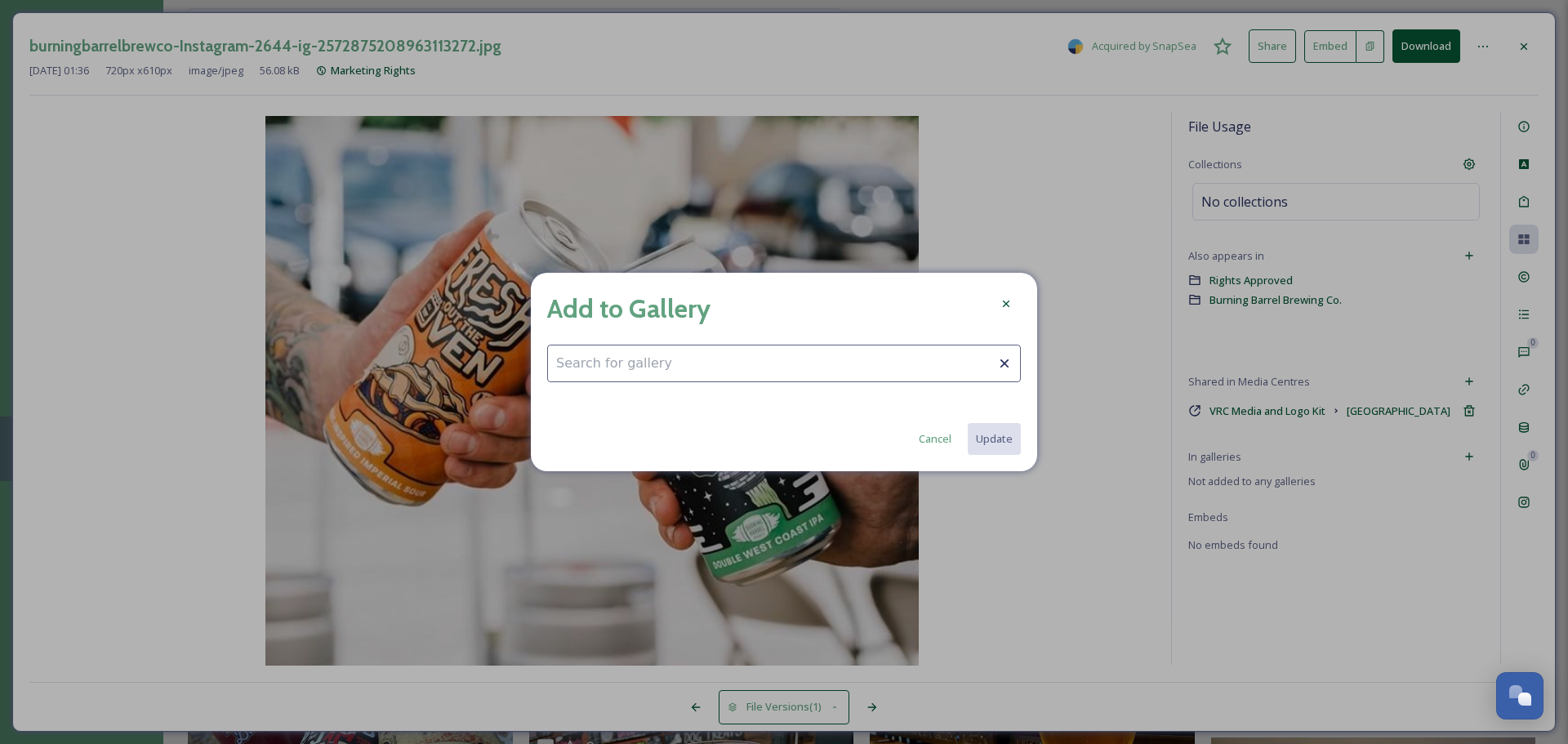
click at [841, 364] on input at bounding box center [784, 364] width 474 height 37
click at [617, 390] on div "Barrel District" at bounding box center [784, 403] width 472 height 32
type input "Barrel District"
click at [1003, 433] on button "Update" at bounding box center [993, 438] width 54 height 33
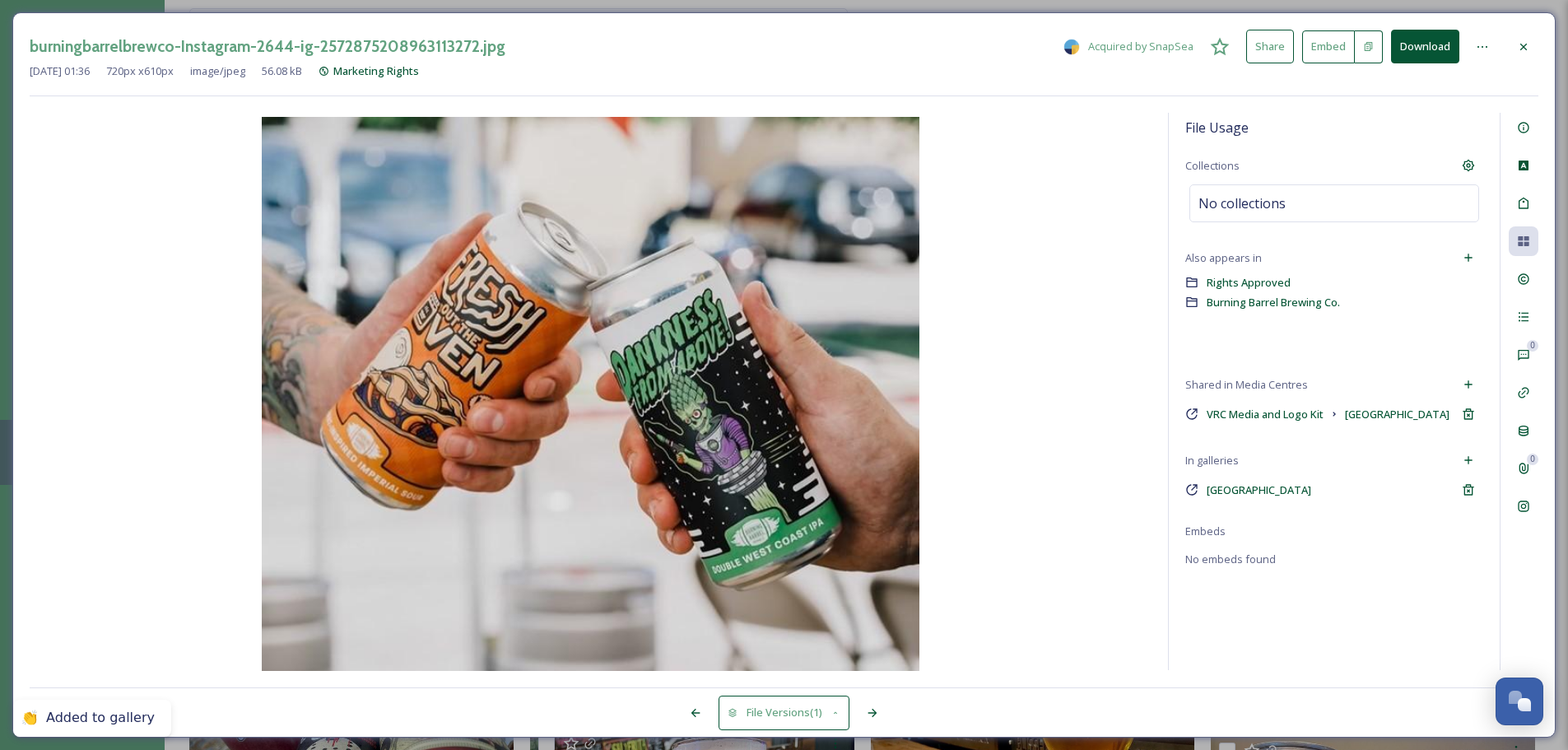
click at [1251, 48] on div at bounding box center [1523, 47] width 30 height 30
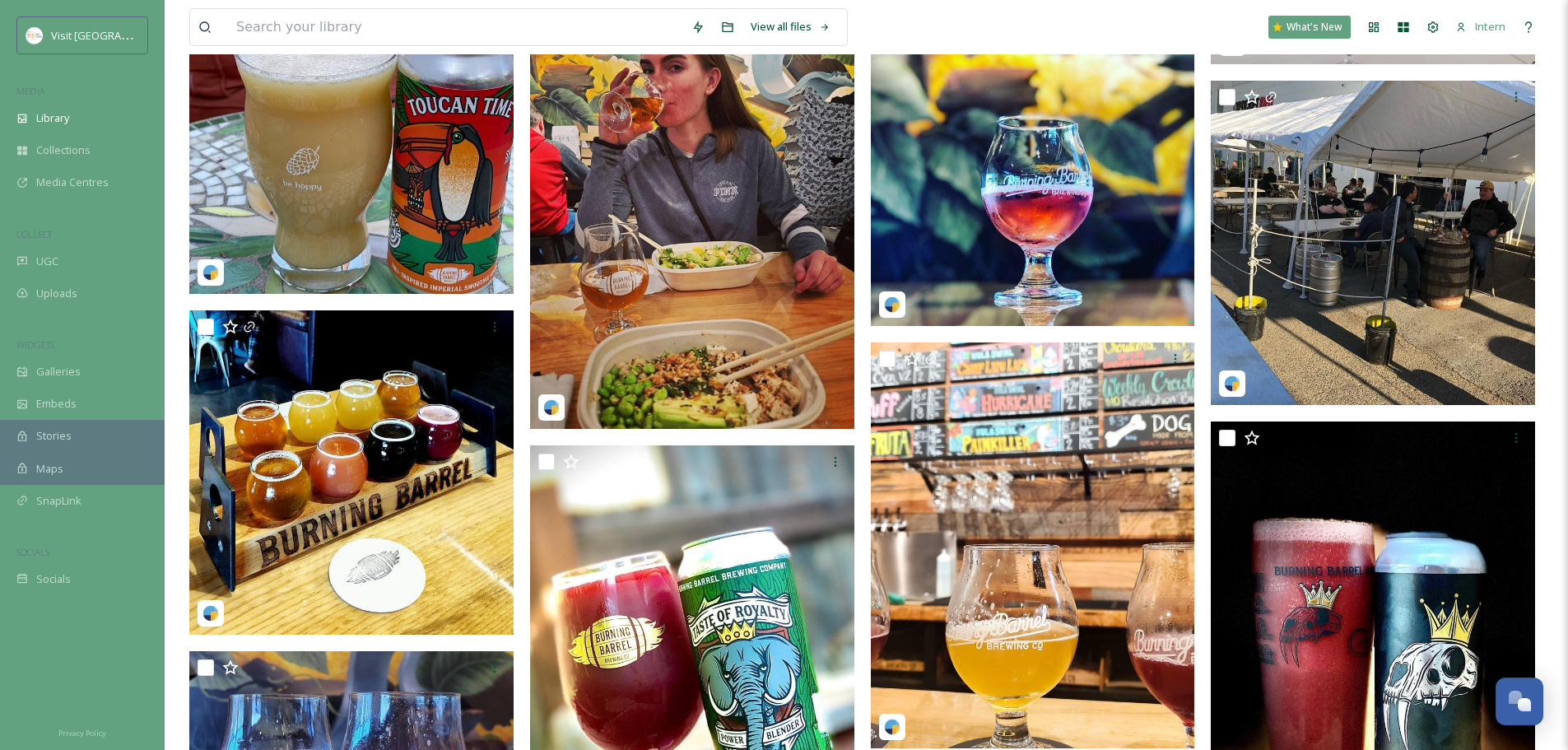
scroll to position [2141, 0]
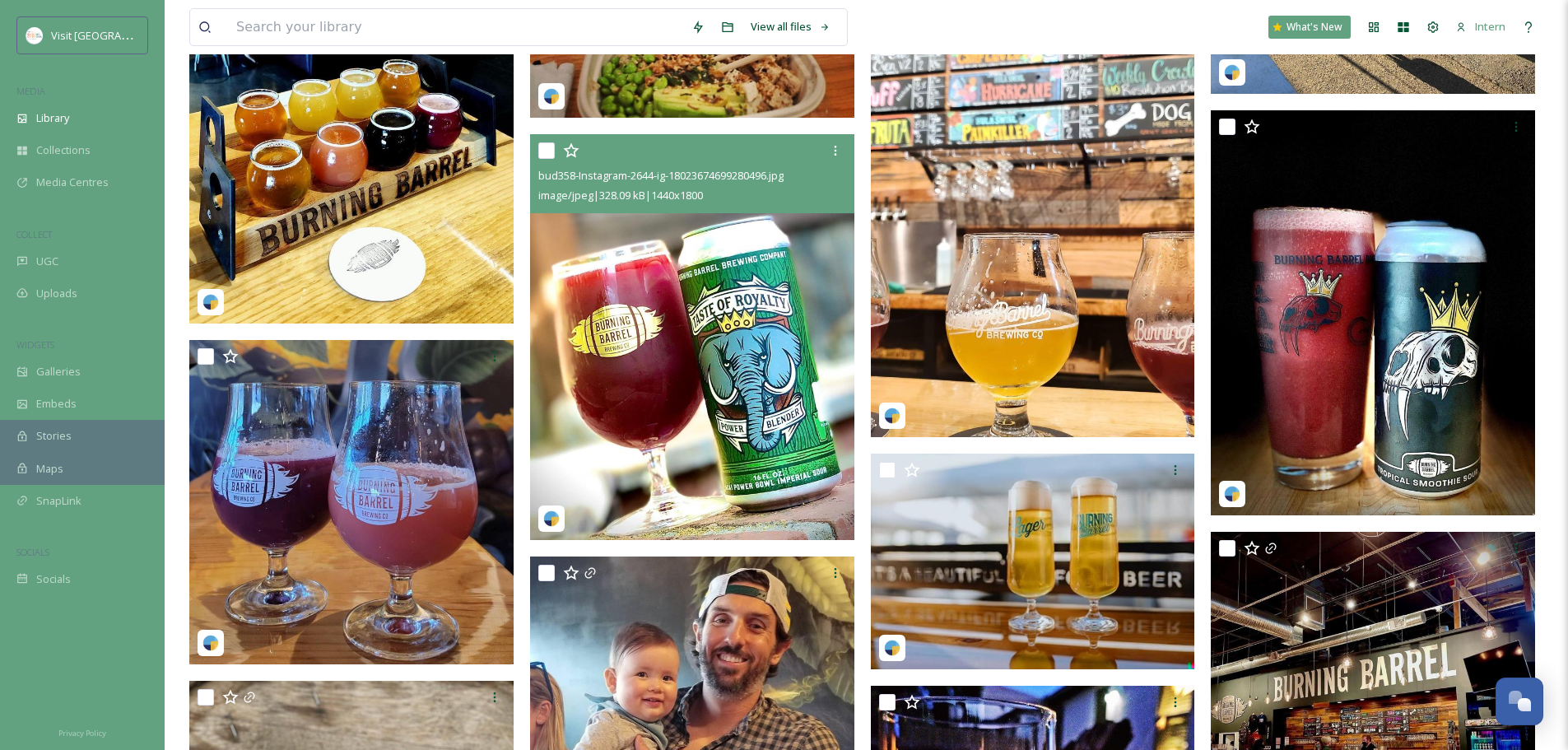
click at [687, 339] on img at bounding box center [692, 337] width 324 height 406
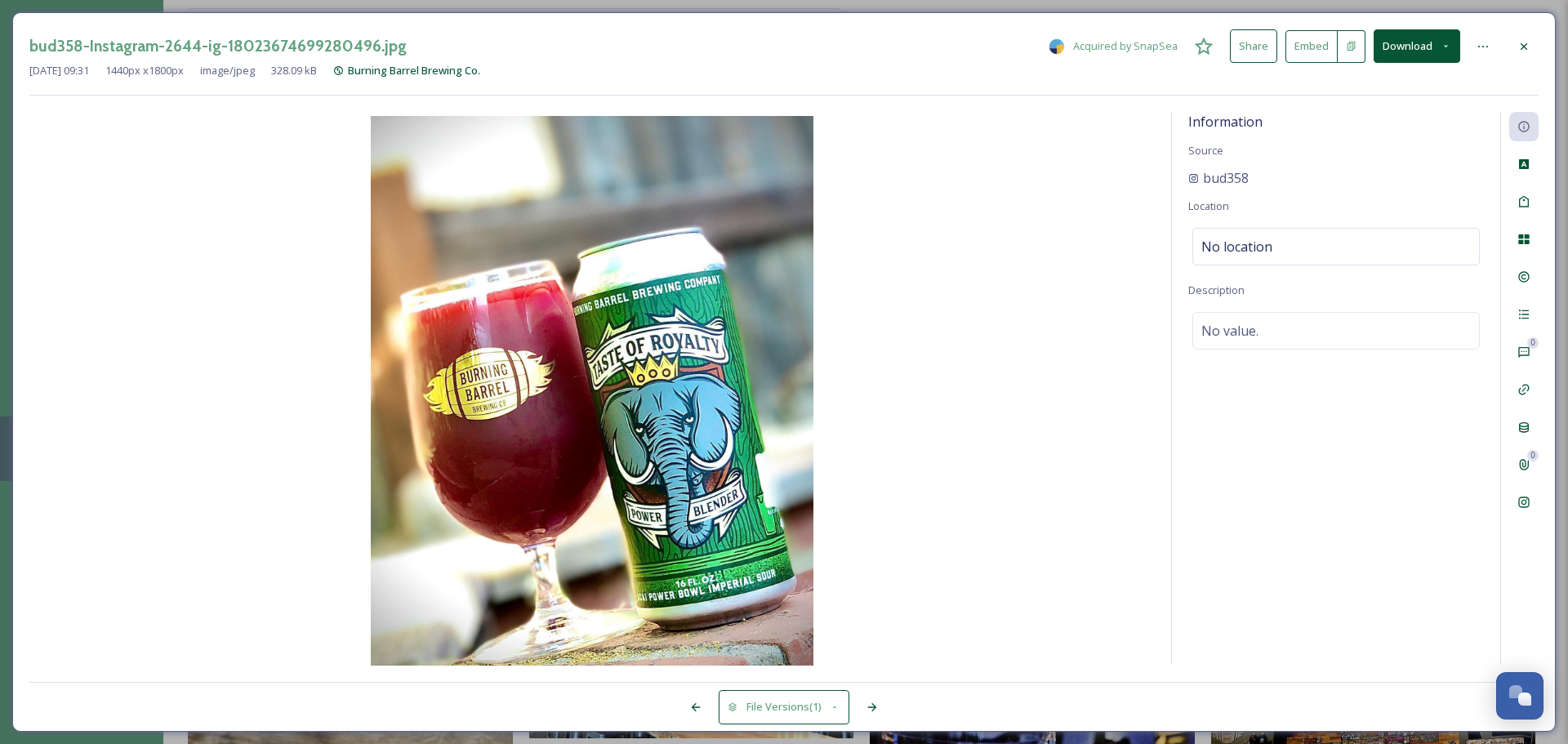
click at [1241, 42] on icon at bounding box center [1523, 46] width 13 height 13
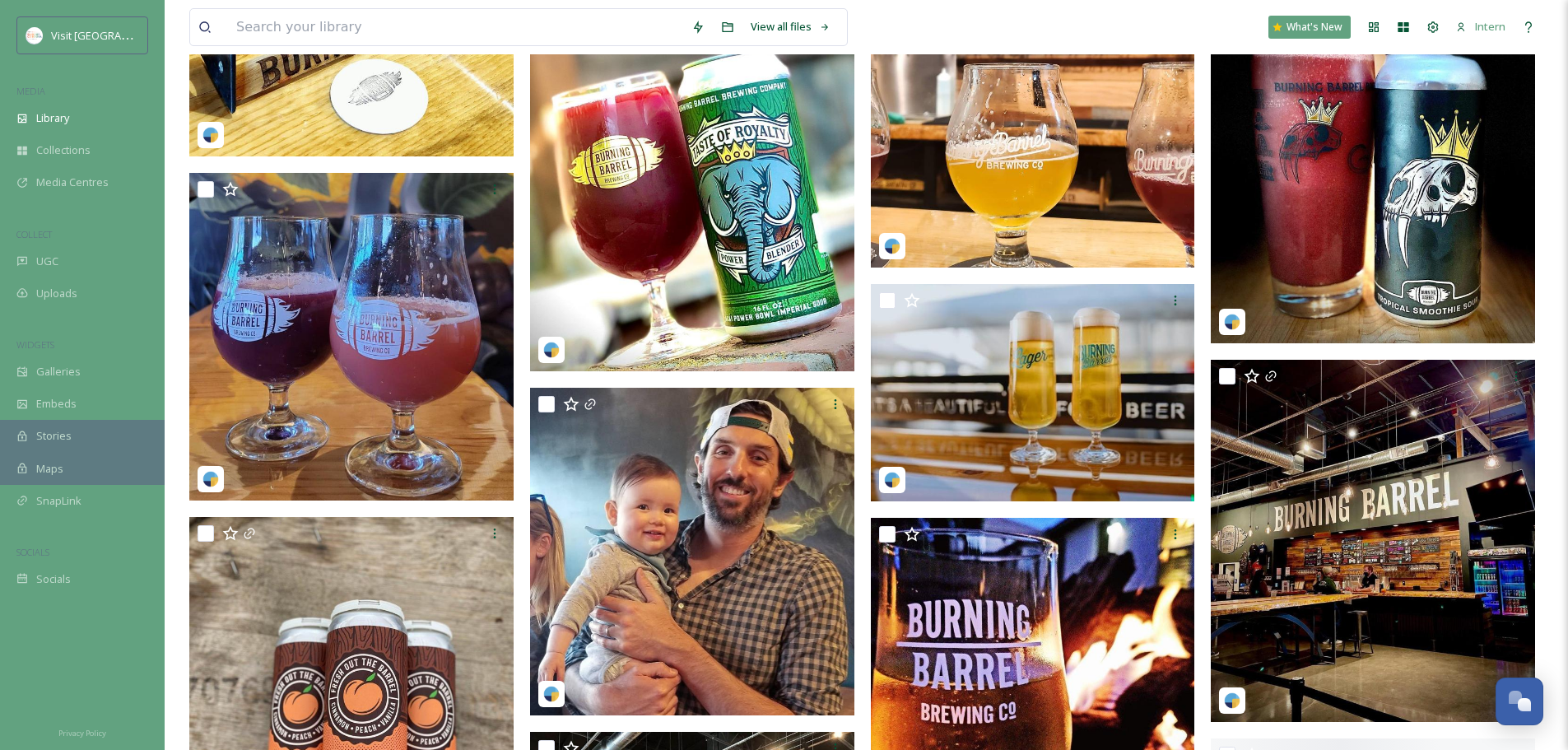
scroll to position [2471, 0]
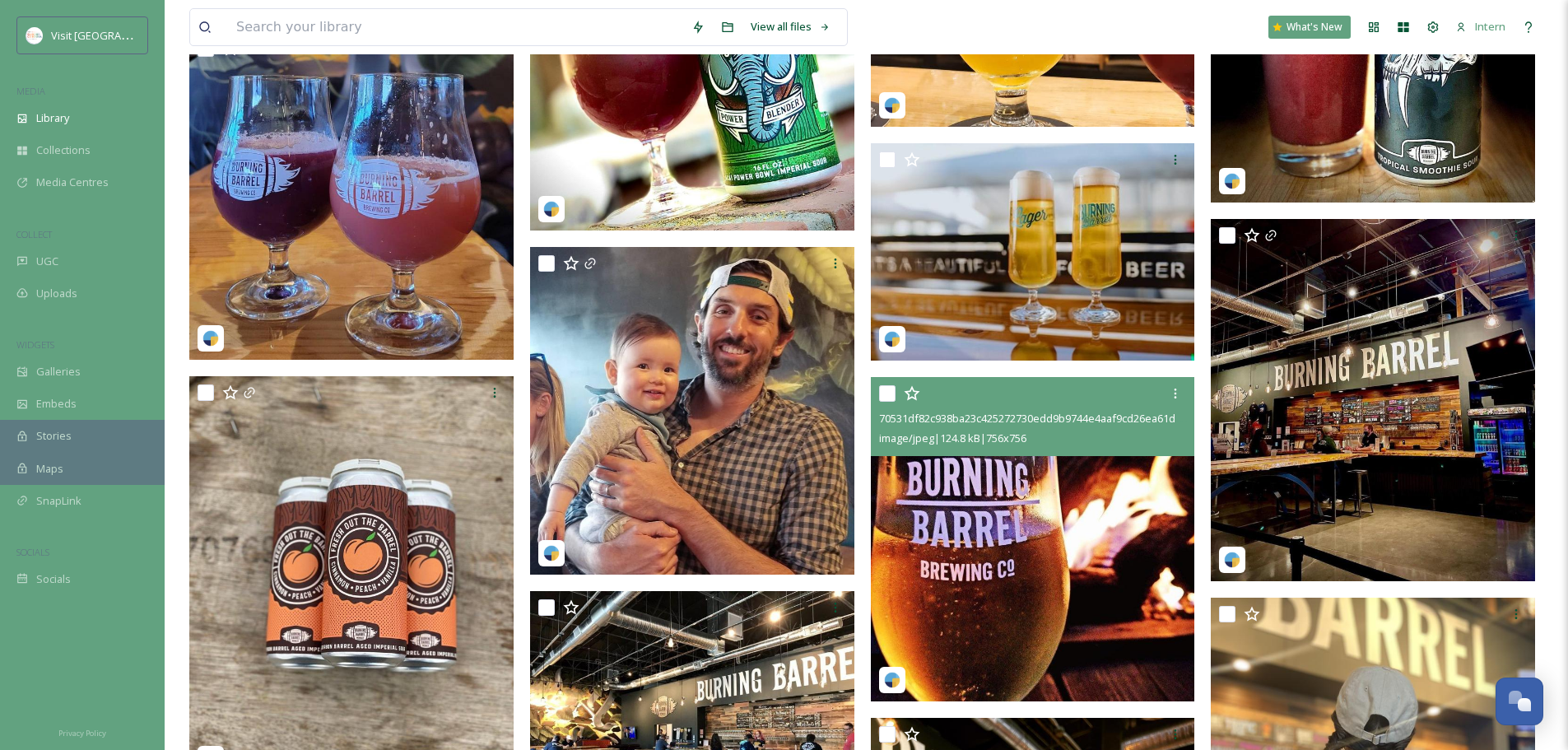
click at [977, 572] on img at bounding box center [1033, 539] width 324 height 324
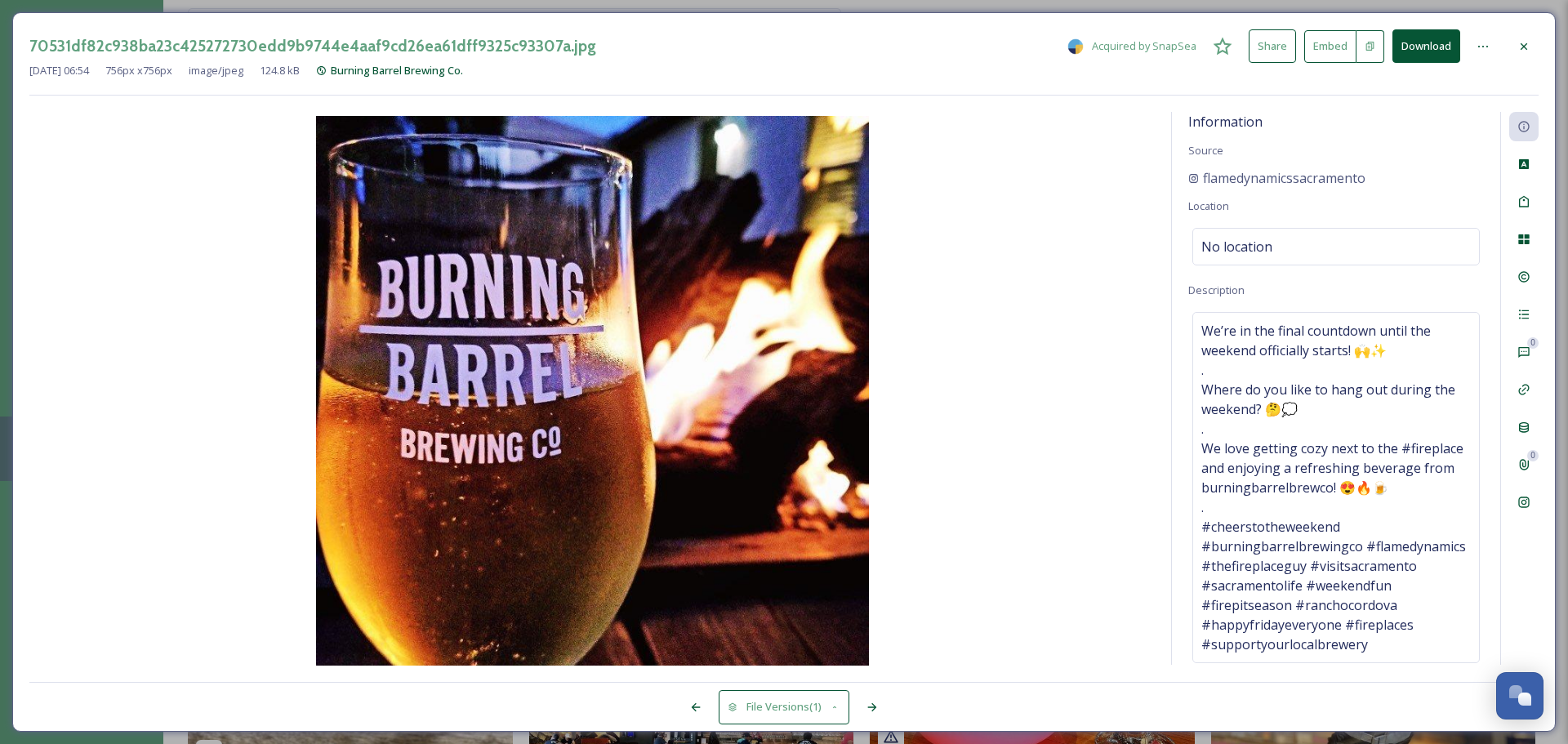
click at [1241, 45] on icon at bounding box center [1524, 46] width 7 height 7
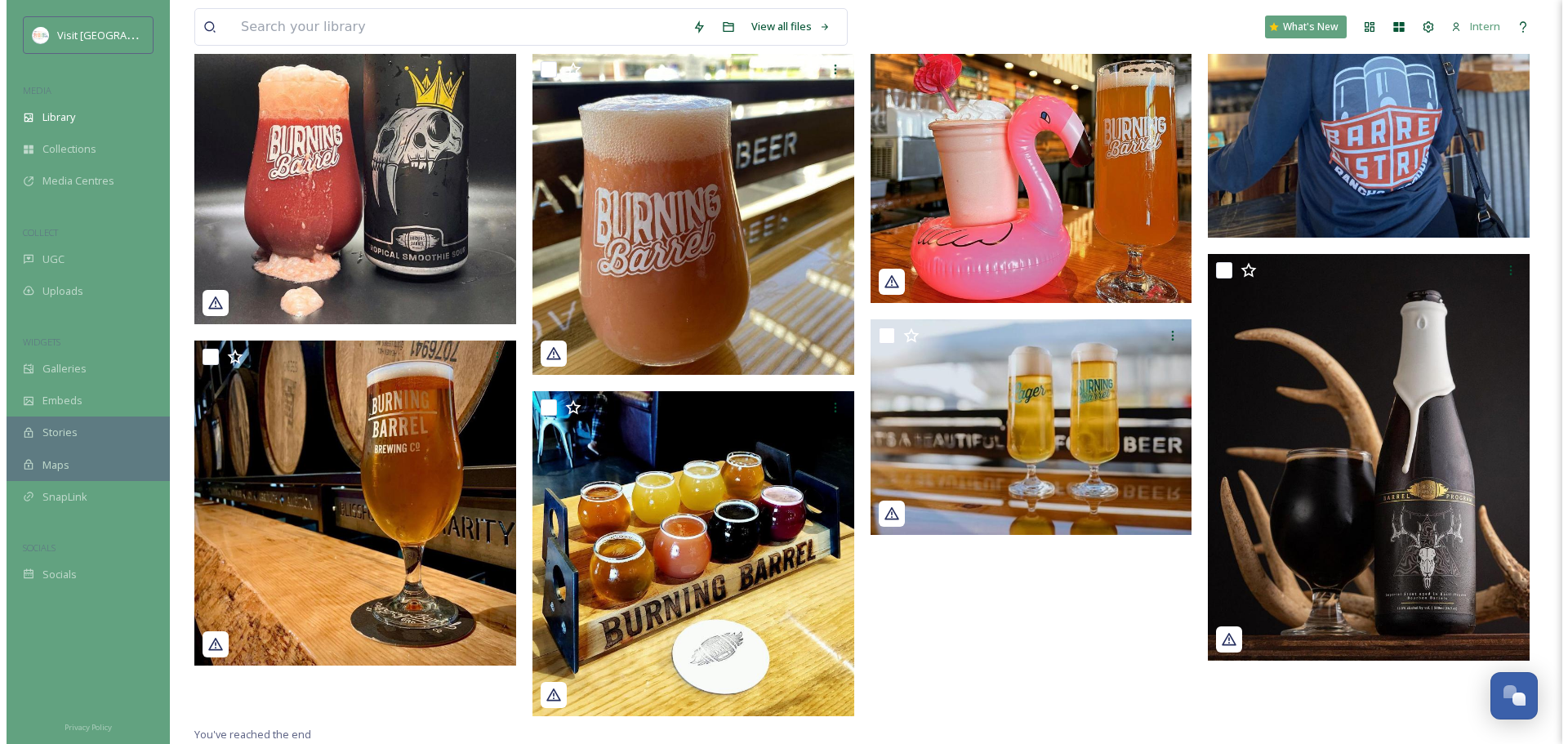
scroll to position [3239, 0]
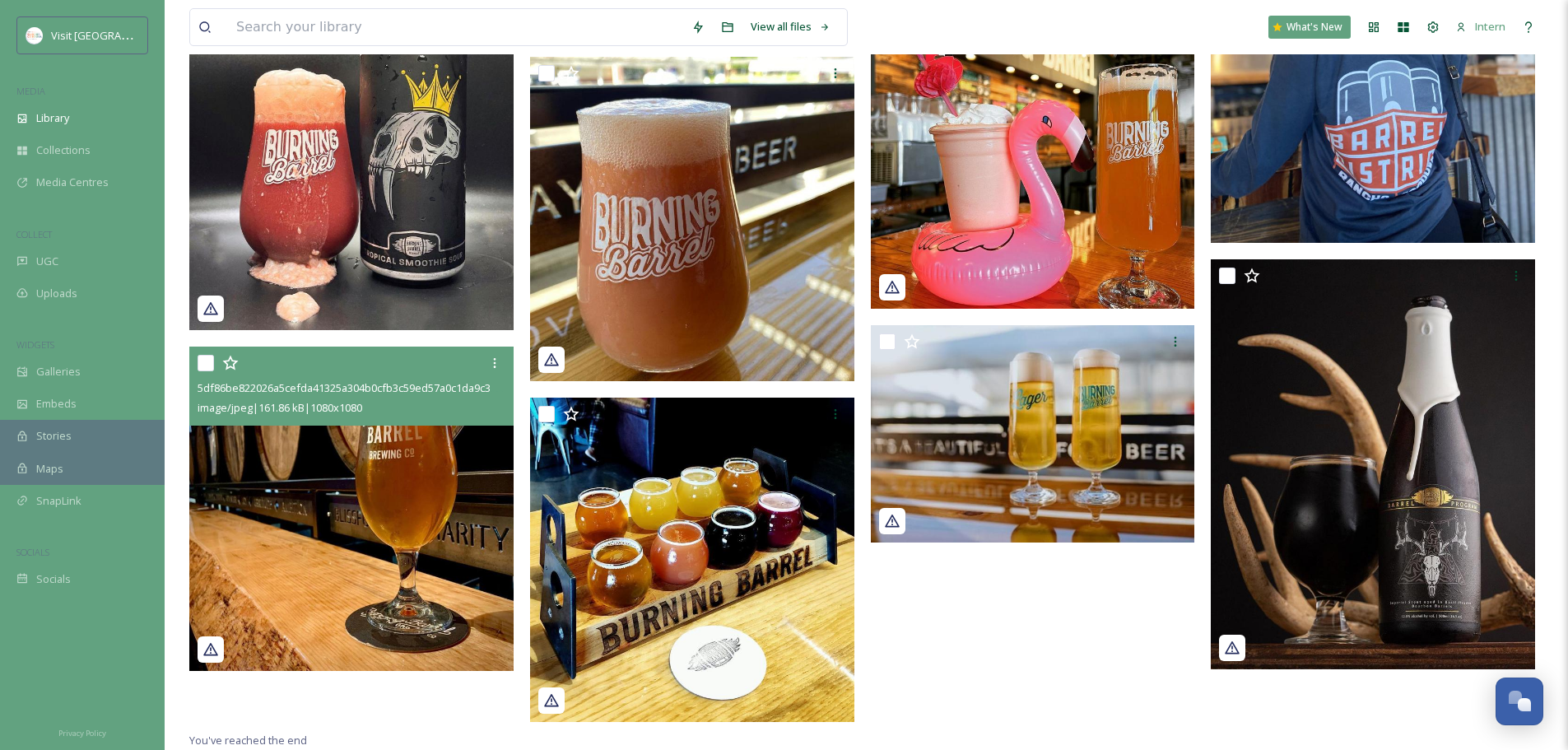
click at [277, 553] on img at bounding box center [351, 509] width 324 height 324
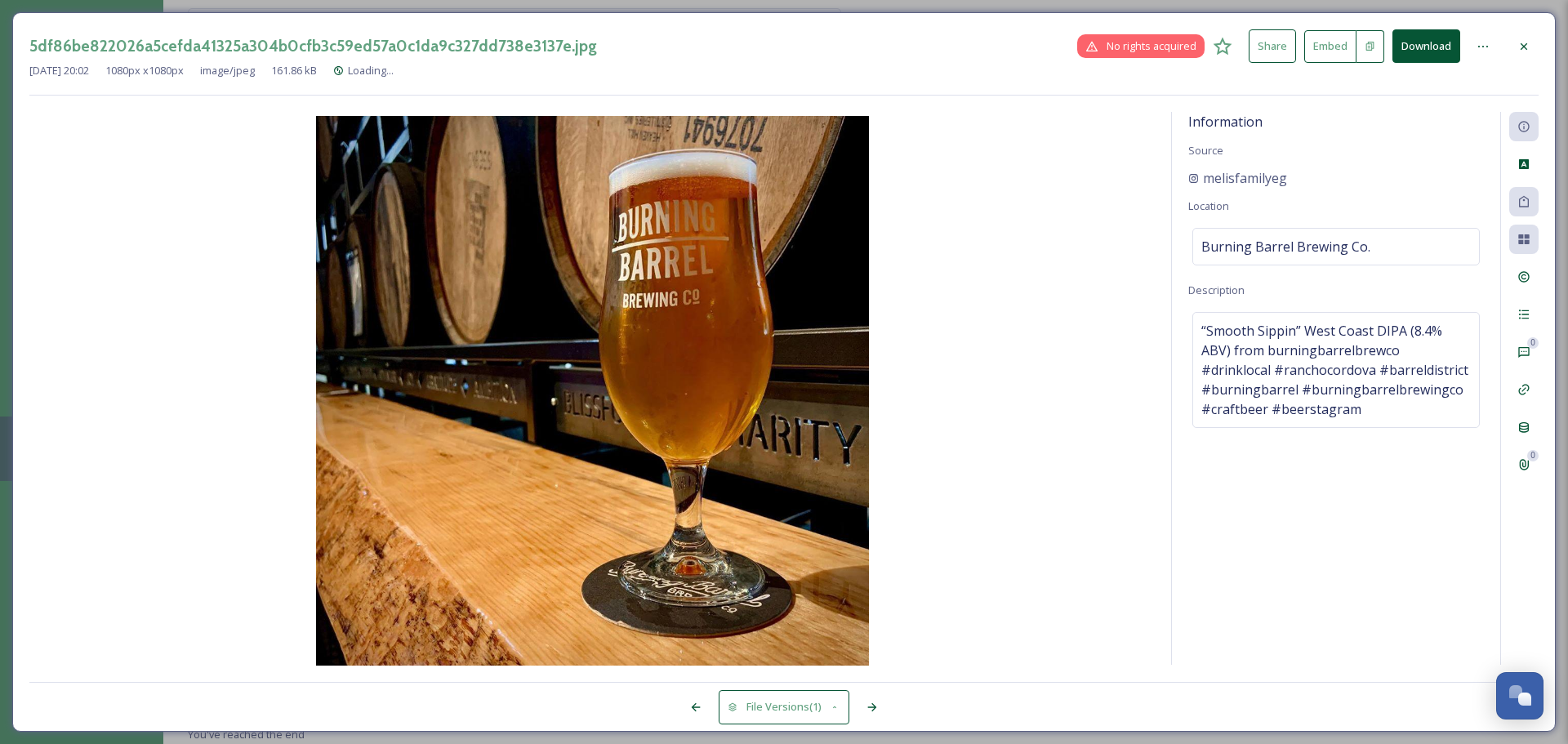
scroll to position [3243, 0]
click at [1241, 229] on div "File Usage" at bounding box center [1524, 240] width 30 height 30
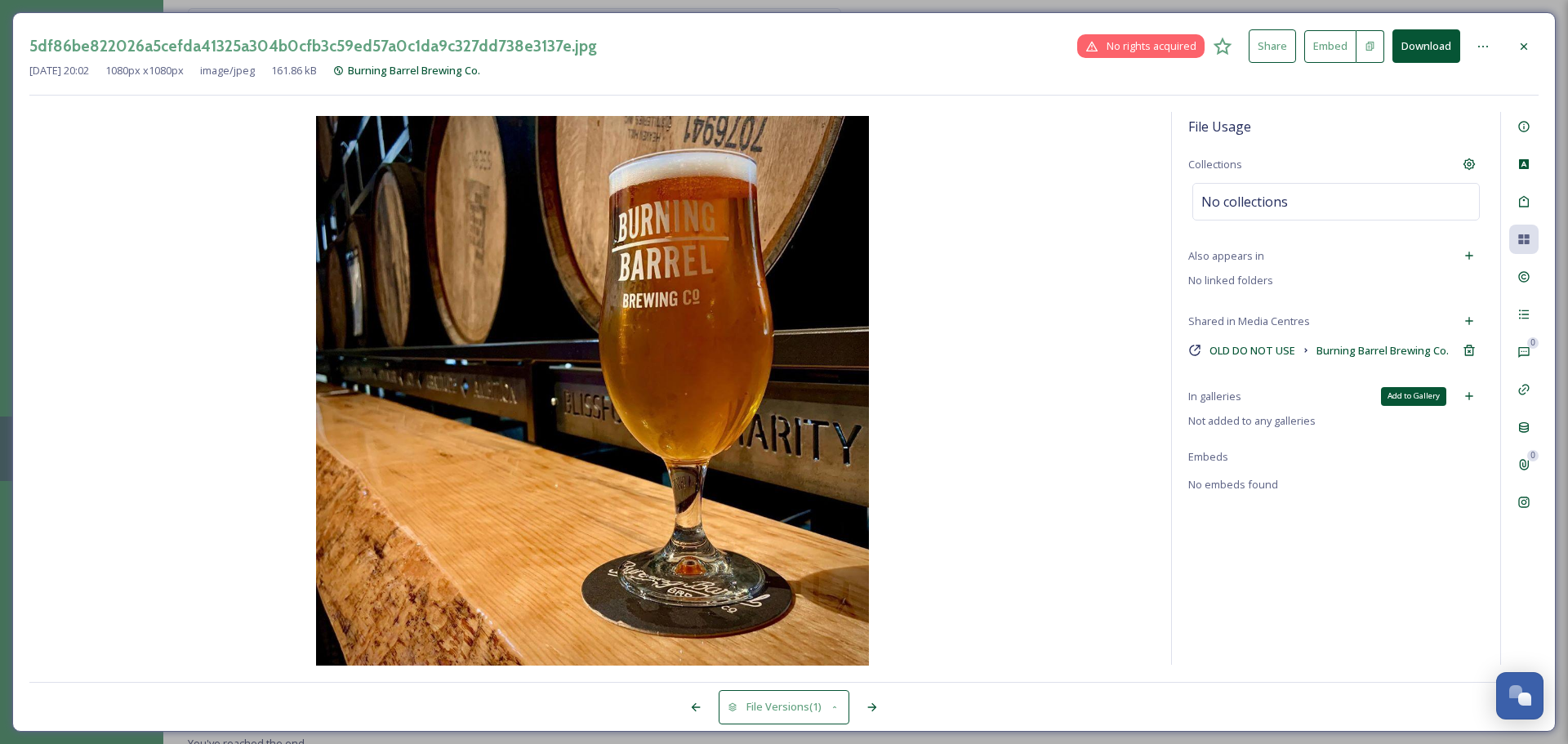
click at [1241, 403] on icon at bounding box center [1469, 396] width 13 height 13
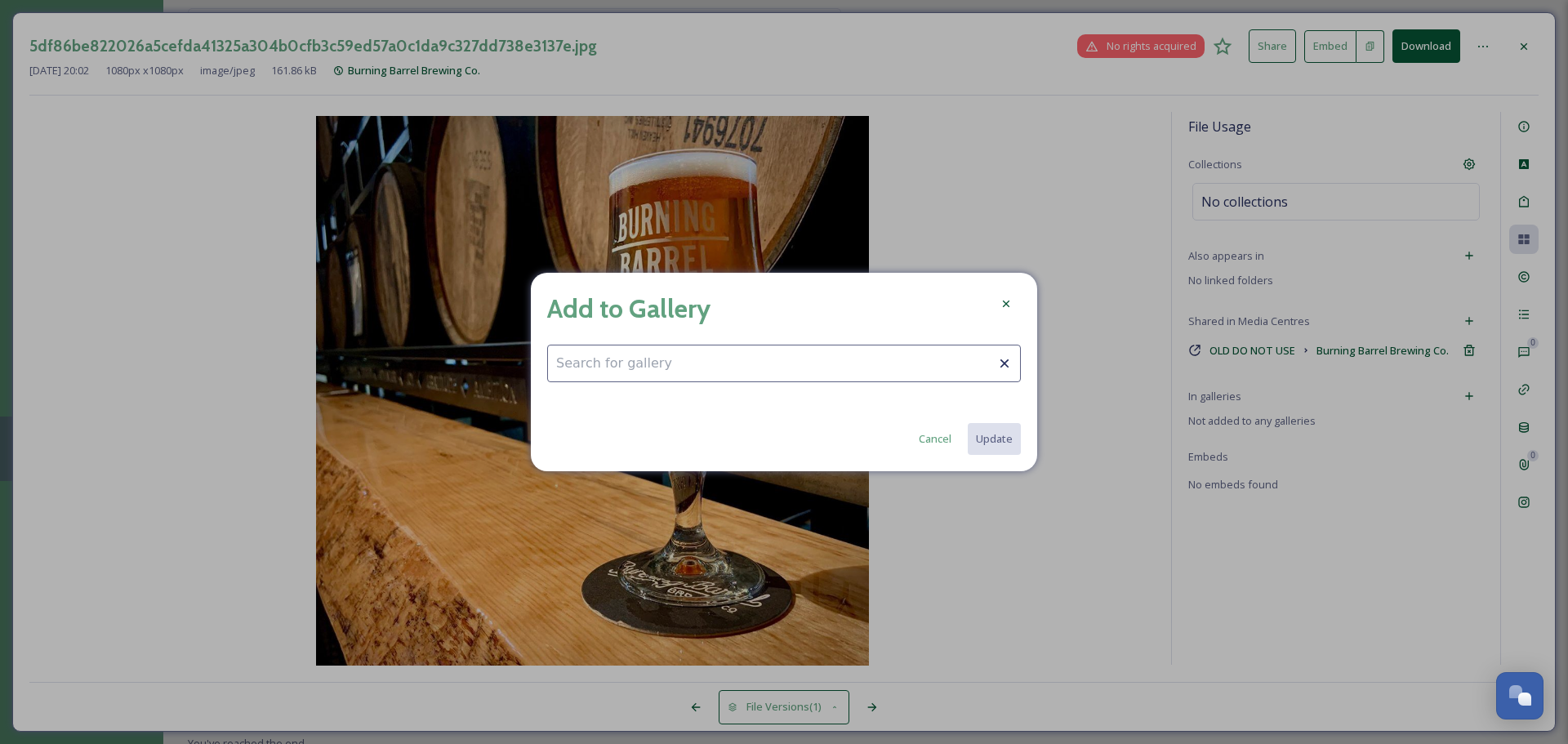
click at [927, 372] on input at bounding box center [784, 364] width 474 height 37
click at [594, 397] on span "Barrel District" at bounding box center [608, 403] width 104 height 15
type input "Barrel District"
click at [1000, 432] on button "Update" at bounding box center [993, 438] width 54 height 33
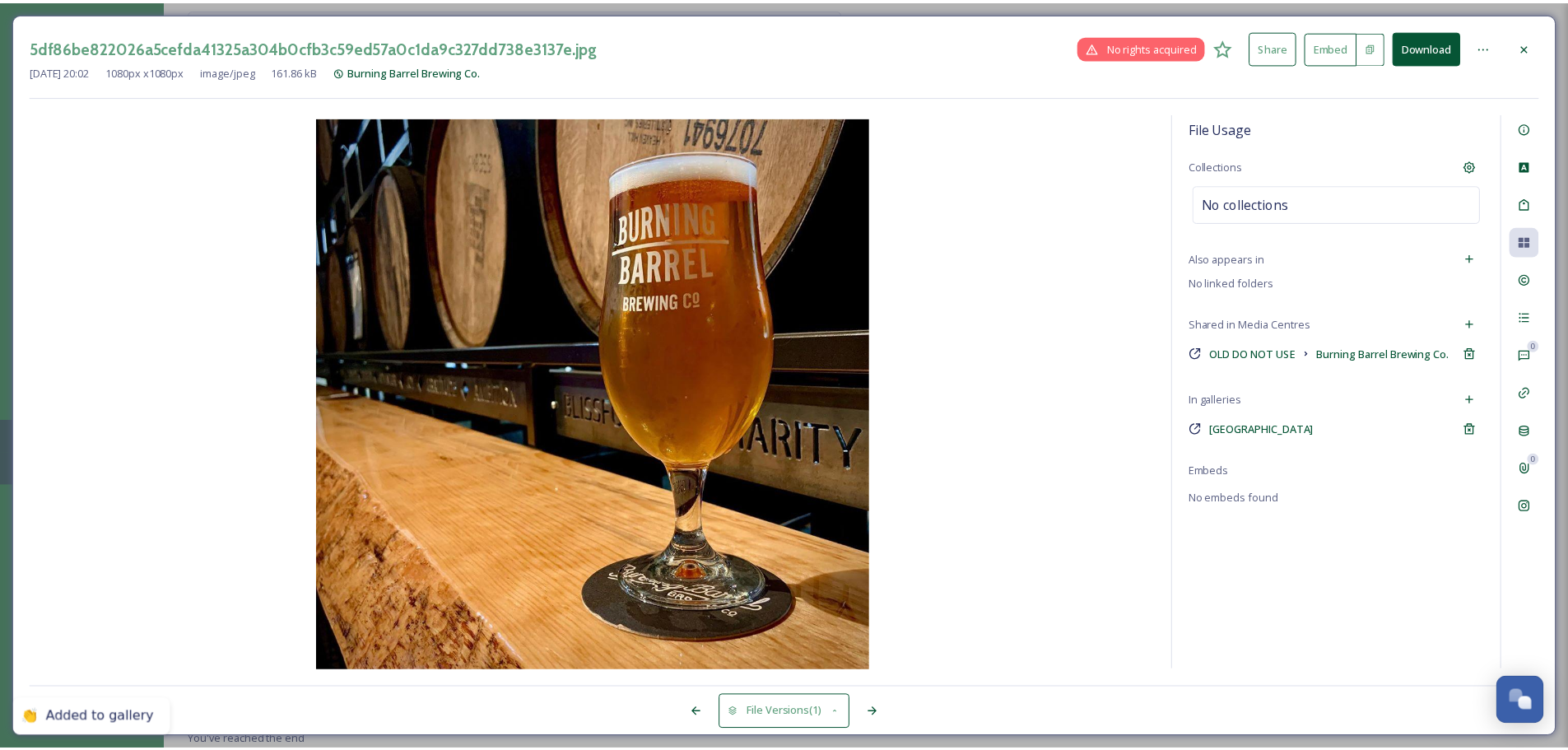
scroll to position [3241, 0]
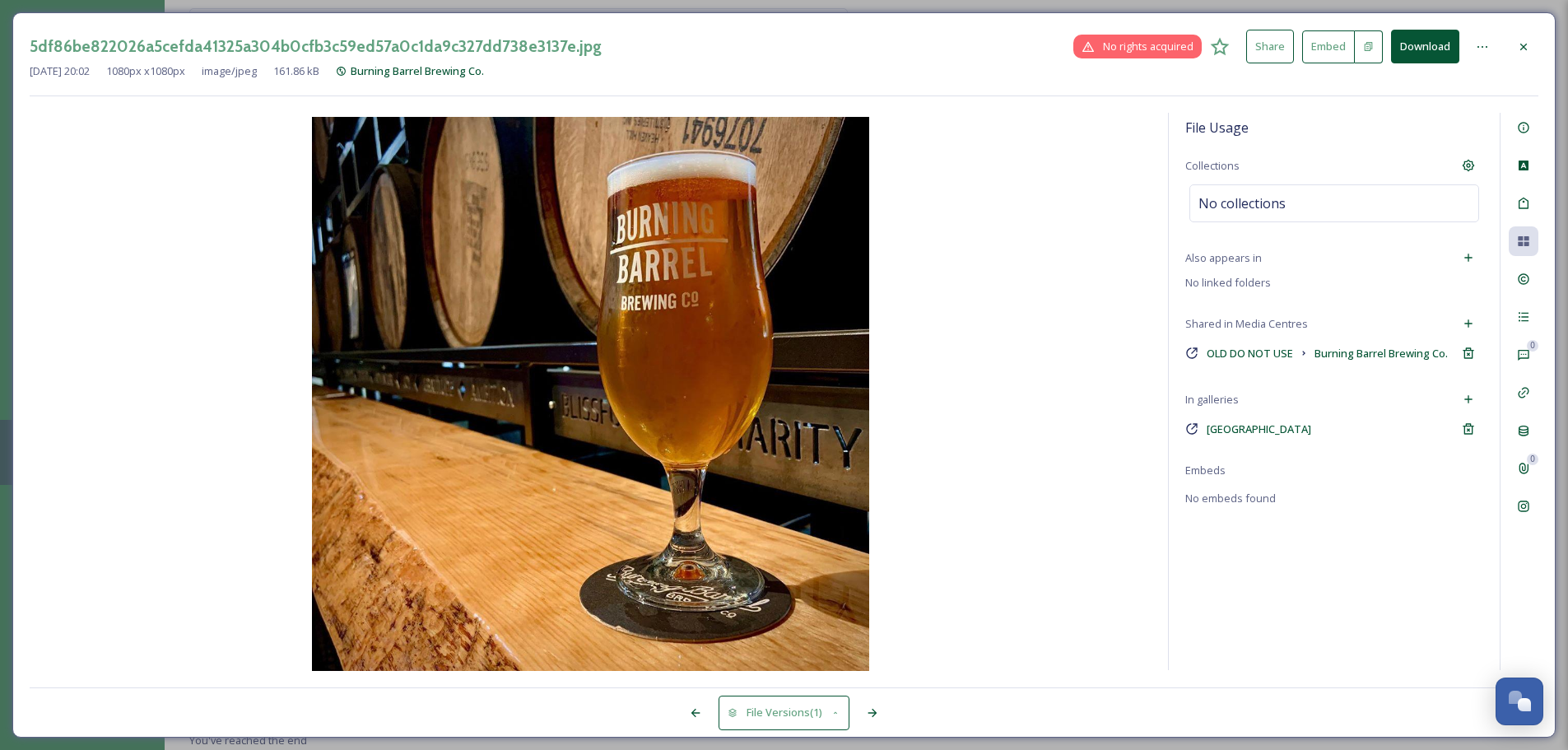
click at [1251, 39] on div at bounding box center [1523, 47] width 30 height 30
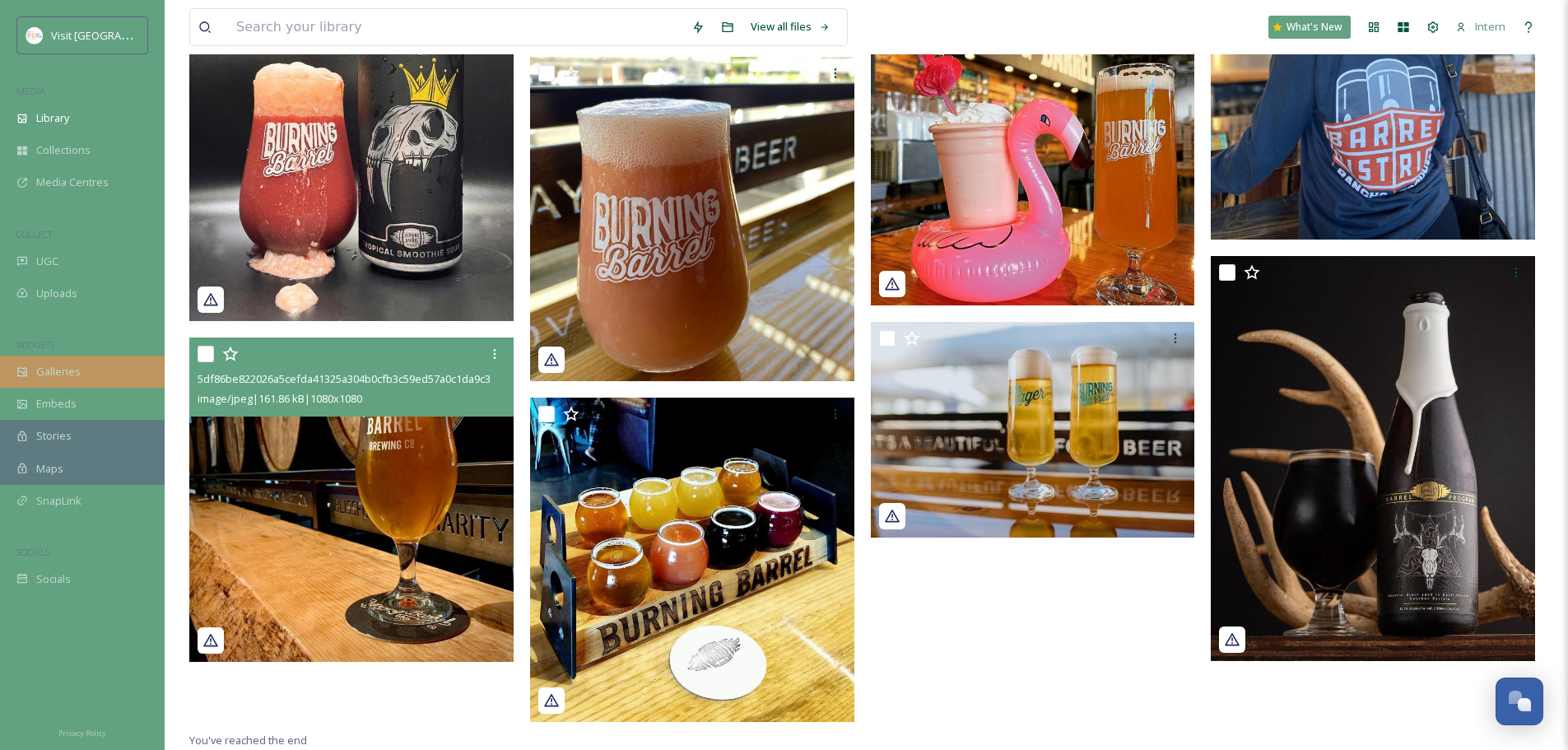
click at [62, 377] on span "Galleries" at bounding box center [58, 372] width 45 height 15
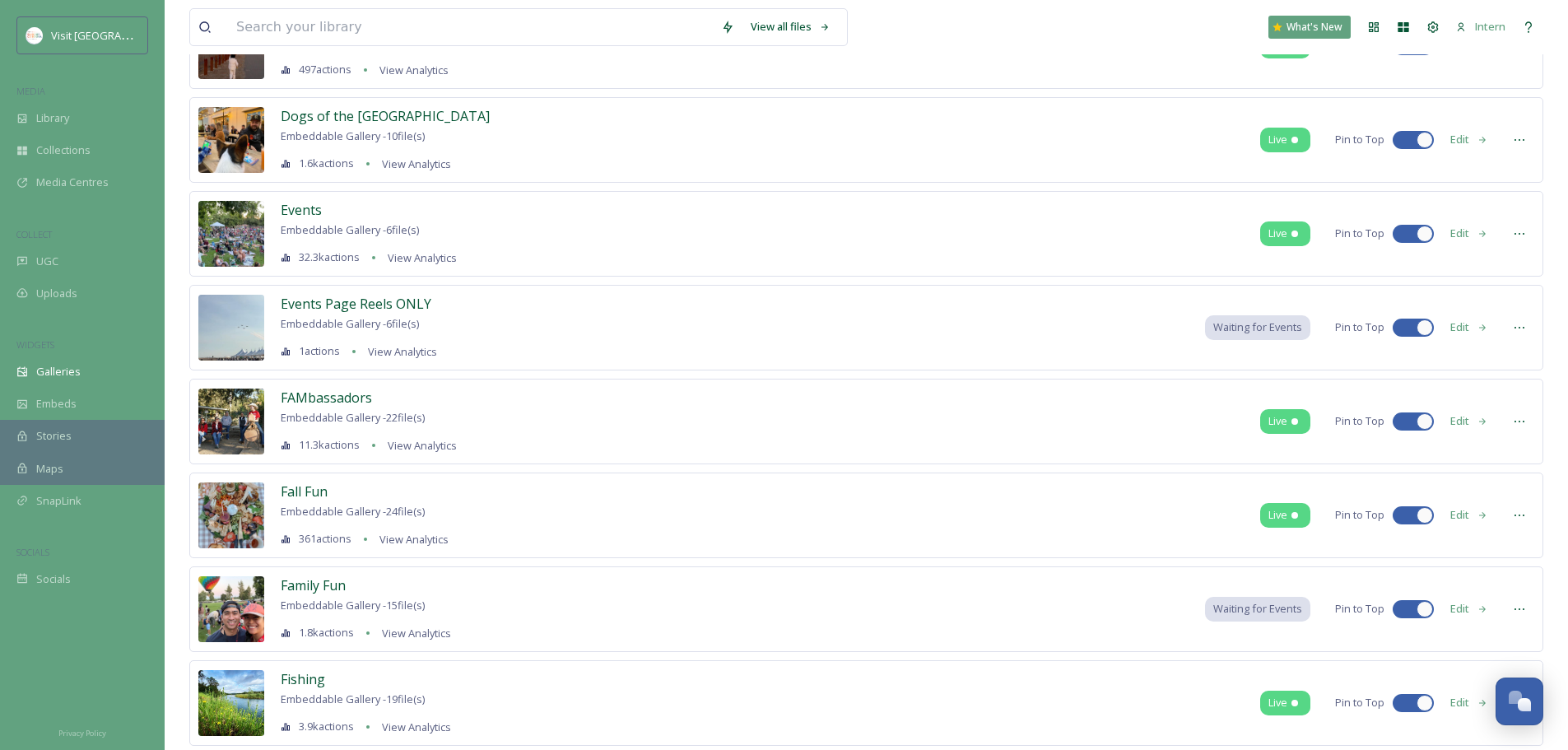
scroll to position [1565, 0]
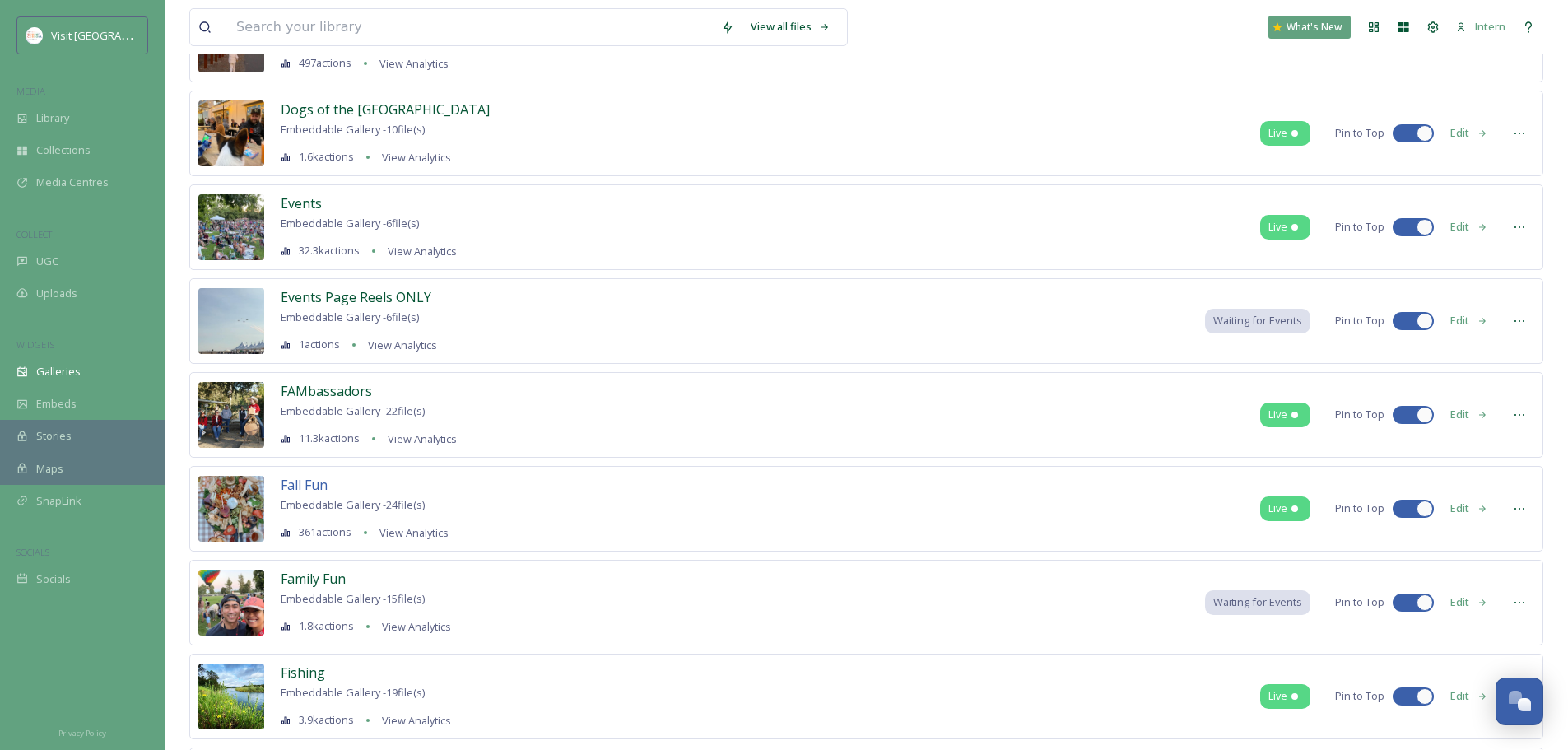
click at [303, 477] on span "Fall Fun" at bounding box center [304, 485] width 47 height 18
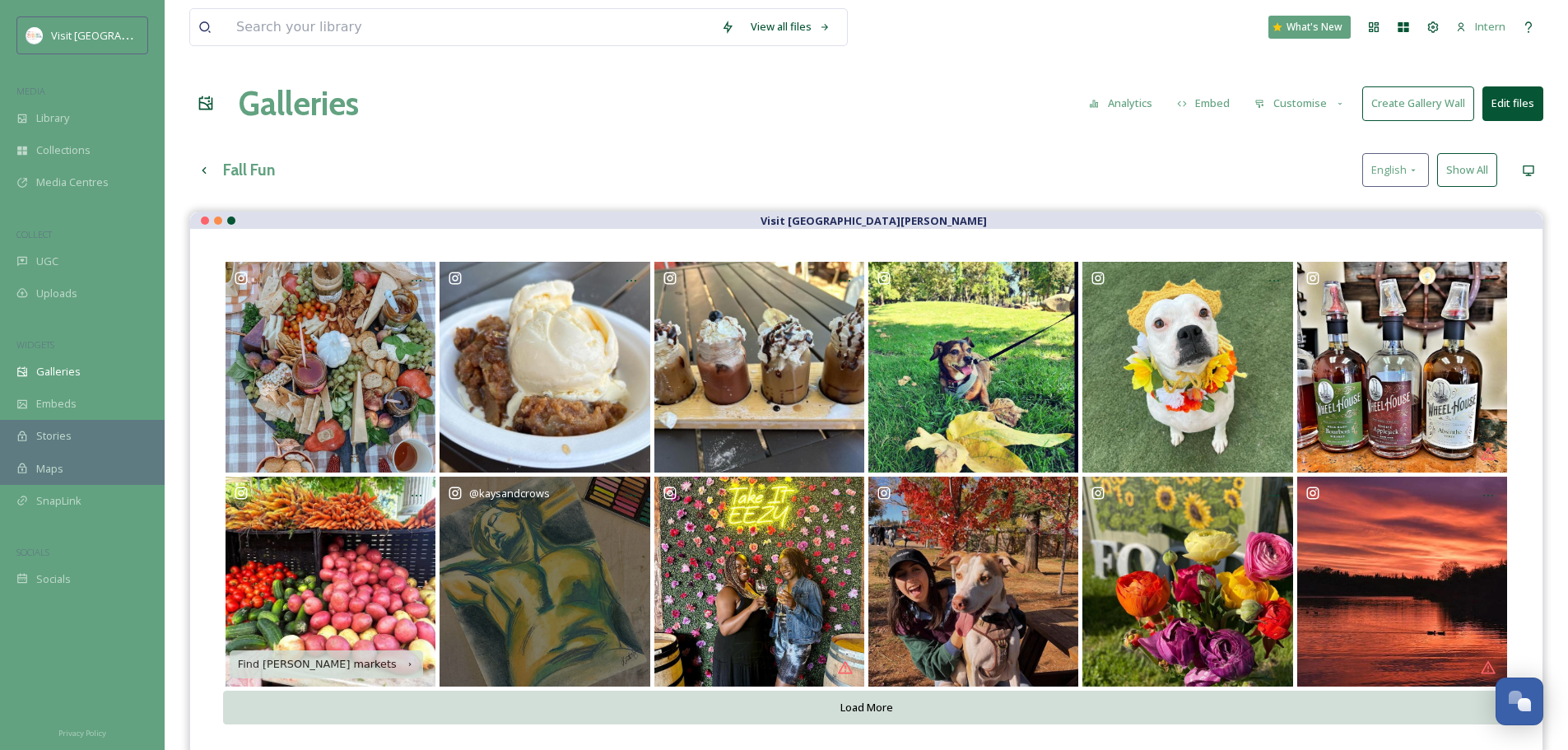
click at [528, 572] on div "@ kaysandcrows" at bounding box center [544, 581] width 210 height 210
click at [530, 572] on div "@ kaysandcrows" at bounding box center [544, 581] width 210 height 210
click at [531, 572] on div "@ kaysandcrows" at bounding box center [544, 581] width 210 height 210
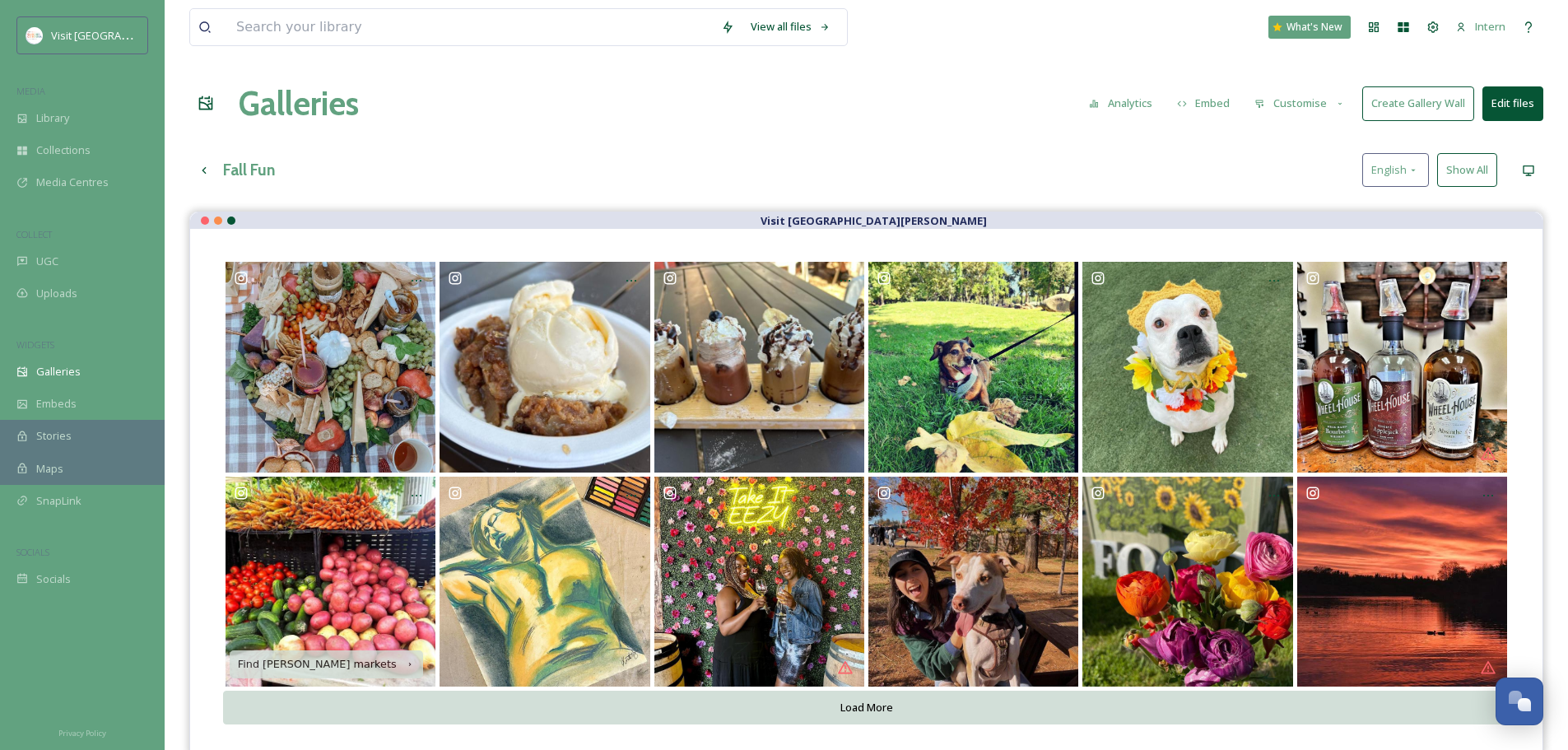
click at [1251, 170] on button "Show All" at bounding box center [1467, 170] width 60 height 33
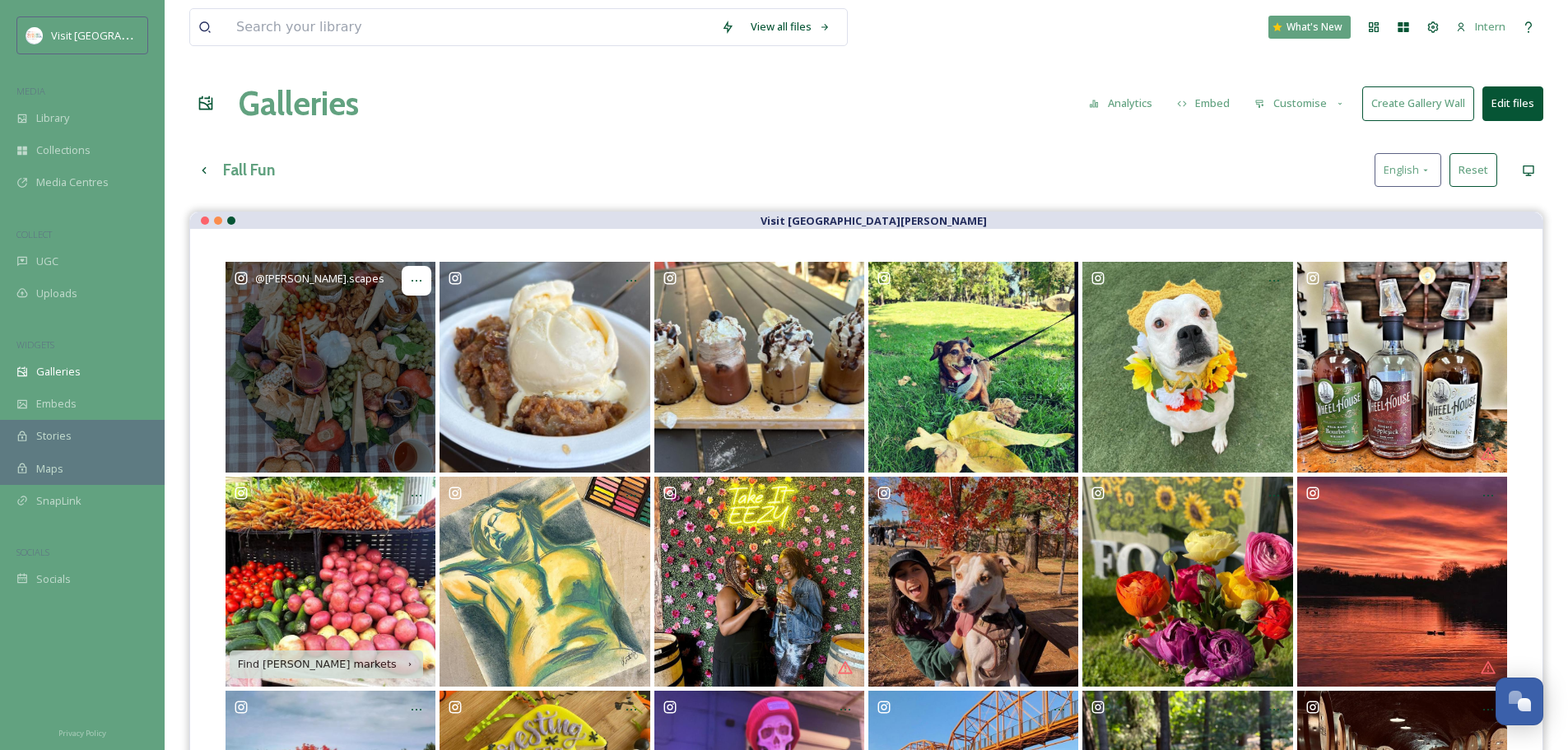
click at [411, 283] on icon at bounding box center [416, 280] width 13 height 13
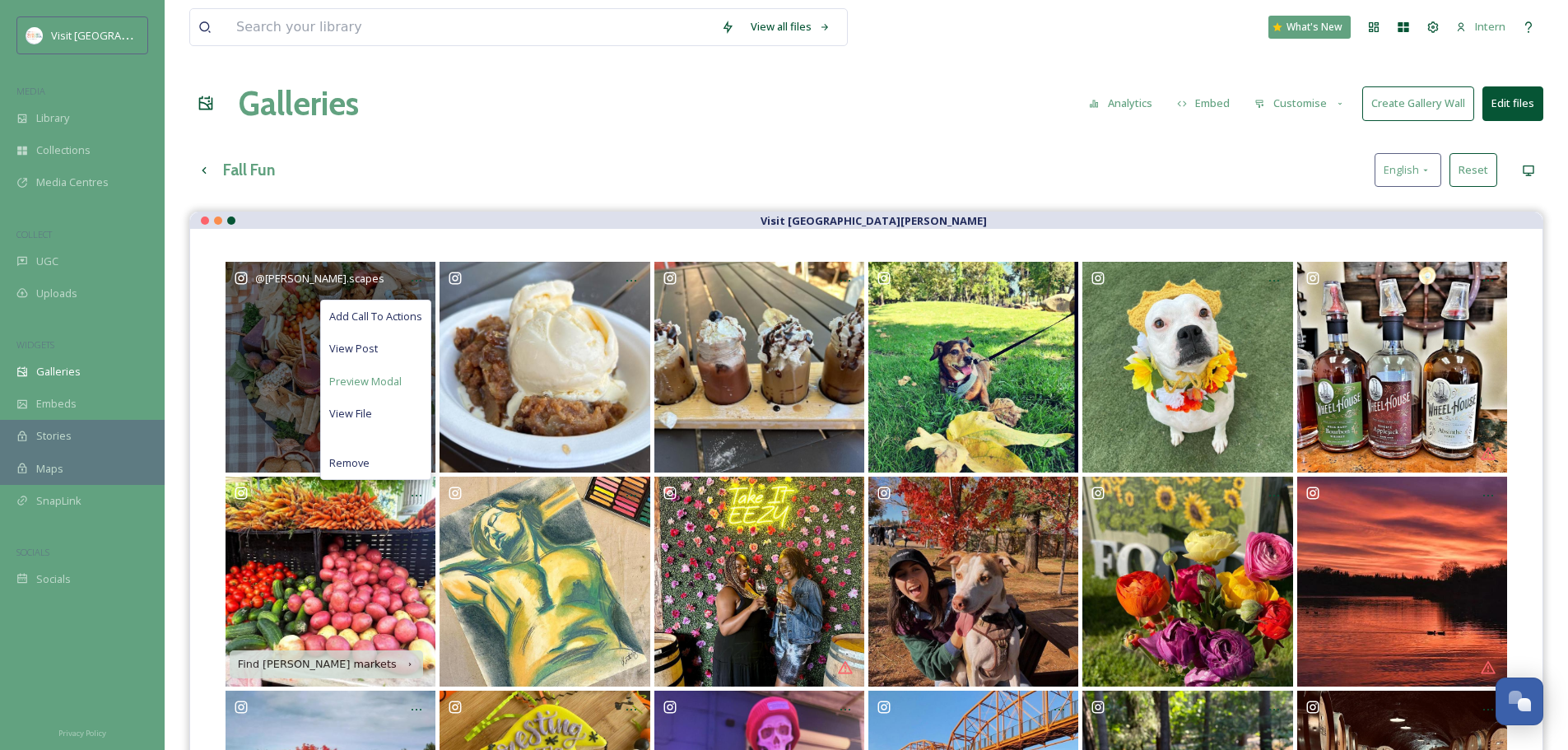
click at [373, 371] on div "Preview Modal" at bounding box center [376, 382] width 110 height 33
click at [357, 463] on span "Remove" at bounding box center [349, 463] width 40 height 15
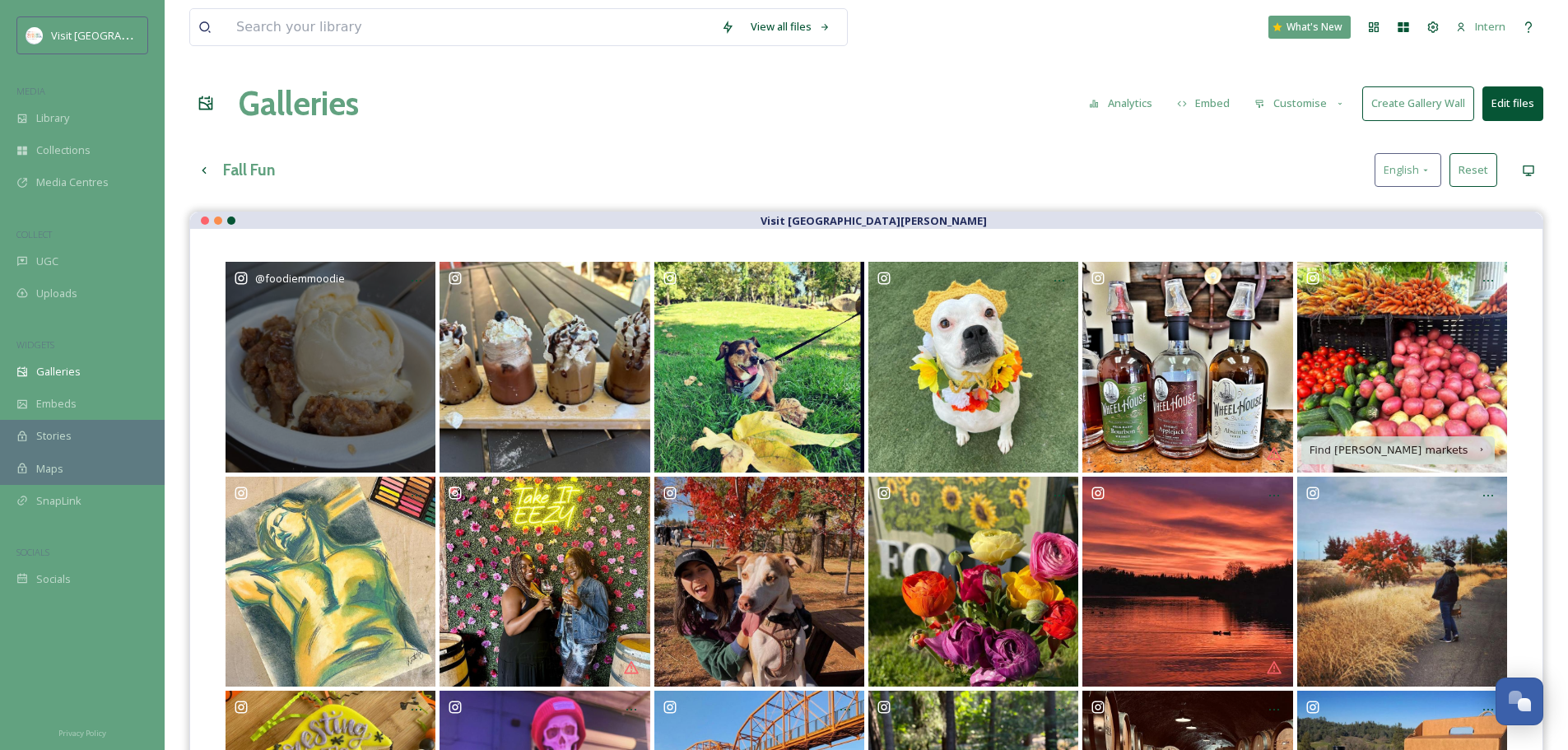
click at [331, 401] on div "@ foodiemmoodie" at bounding box center [330, 366] width 210 height 210
click at [409, 282] on div at bounding box center [416, 281] width 30 height 30
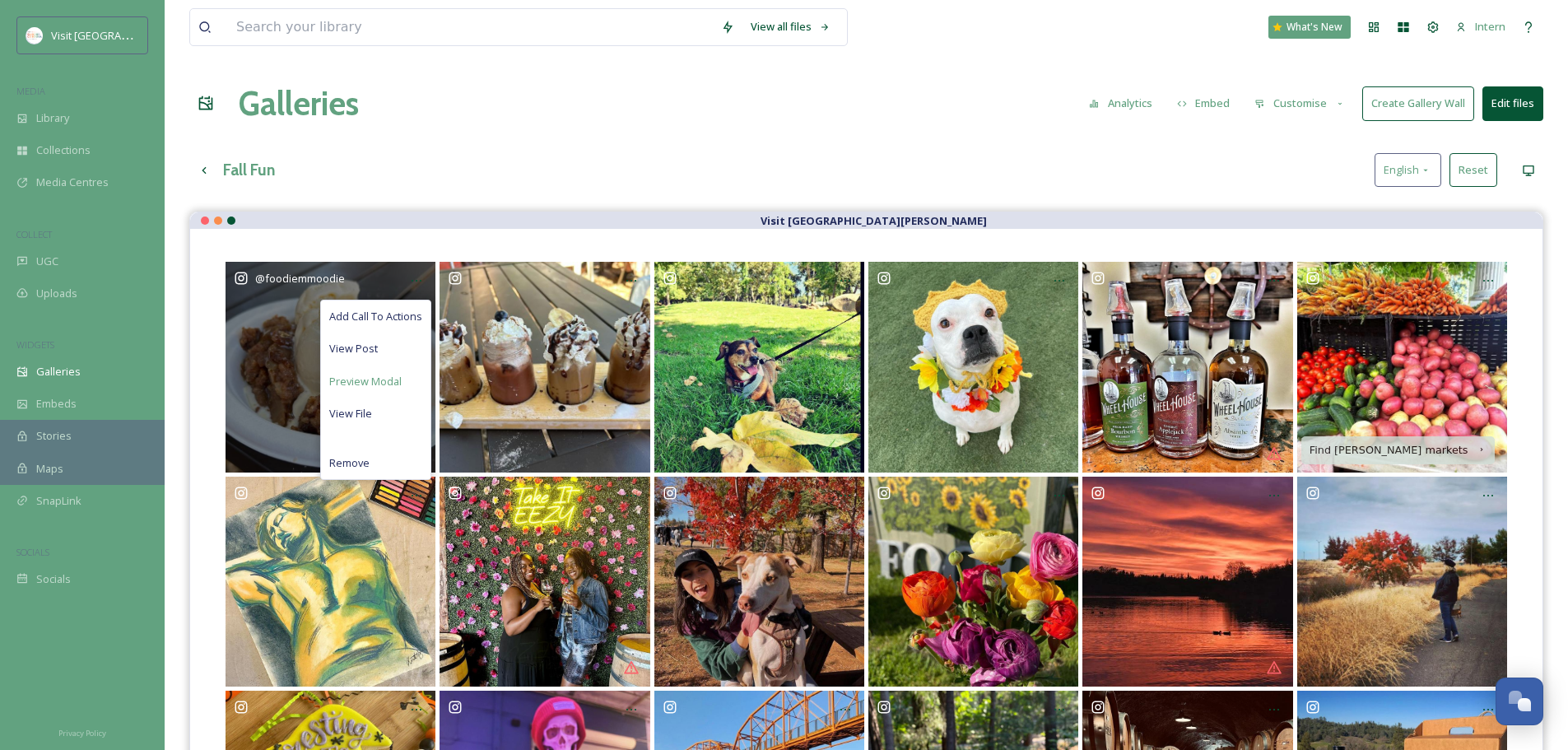
click at [371, 375] on span "Preview Modal" at bounding box center [365, 382] width 73 height 15
click at [362, 458] on span "Remove" at bounding box center [349, 463] width 40 height 15
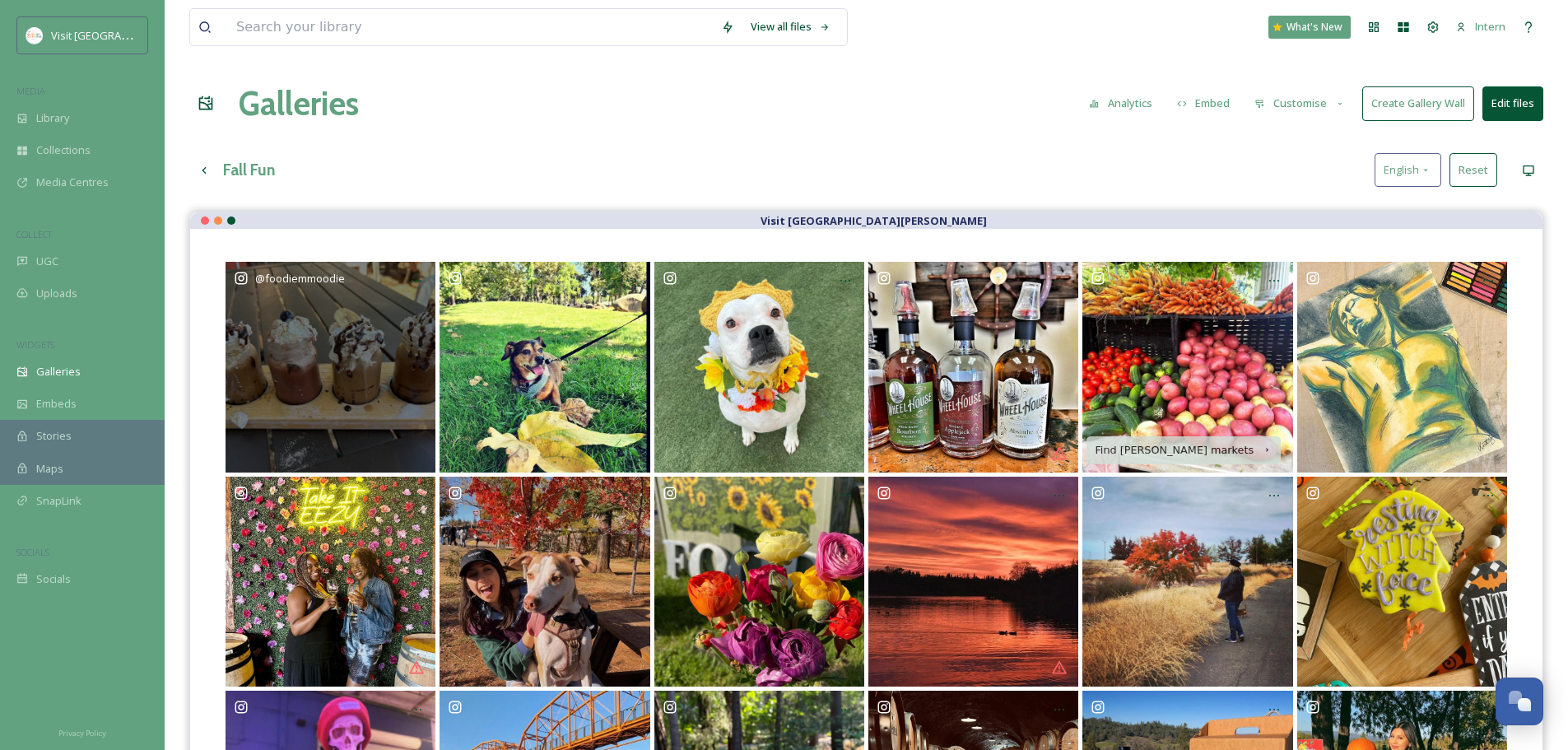
click at [375, 424] on div "@ foodiemmoodie" at bounding box center [330, 366] width 210 height 210
click at [411, 278] on icon at bounding box center [416, 280] width 13 height 13
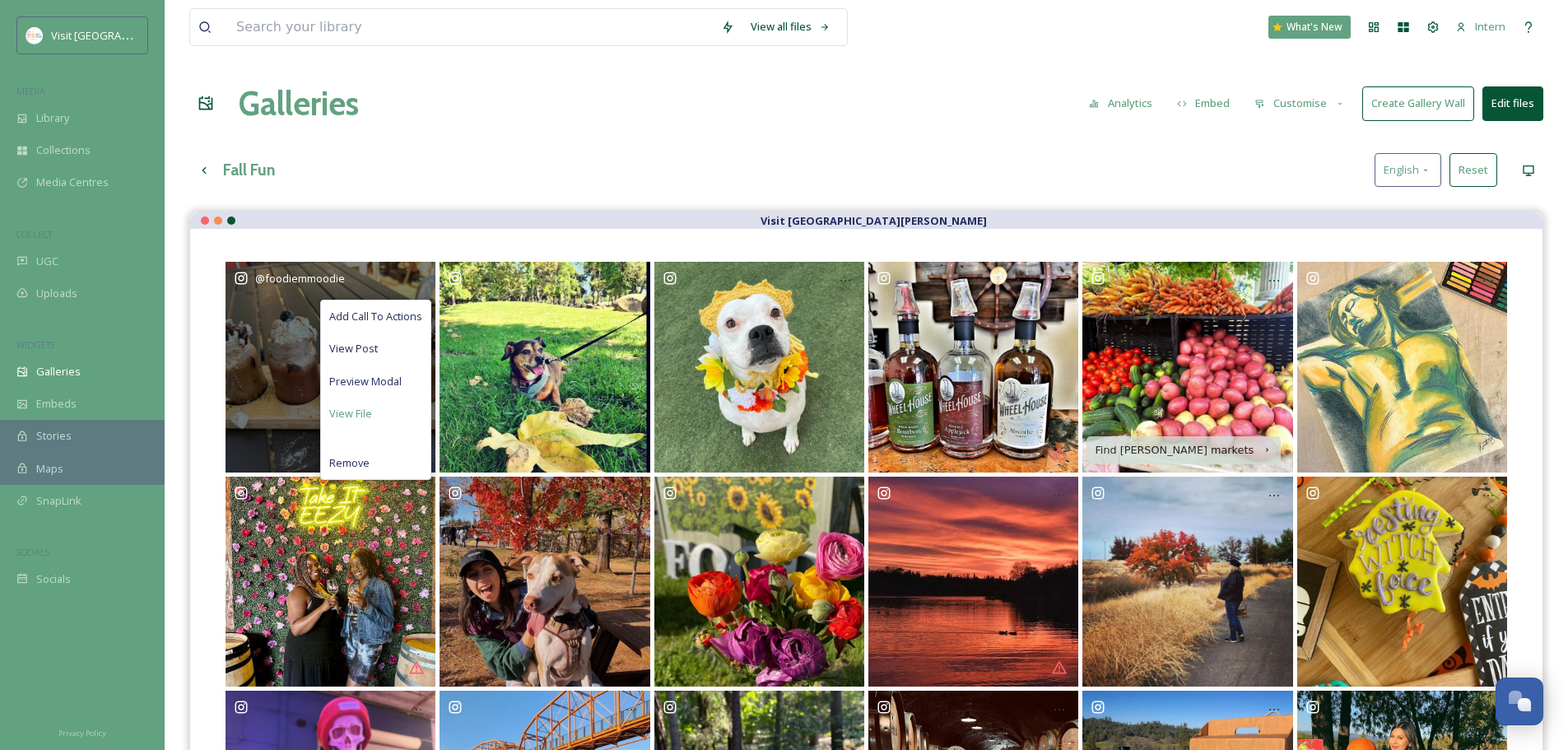
click at [362, 416] on span "View File" at bounding box center [351, 414] width 43 height 15
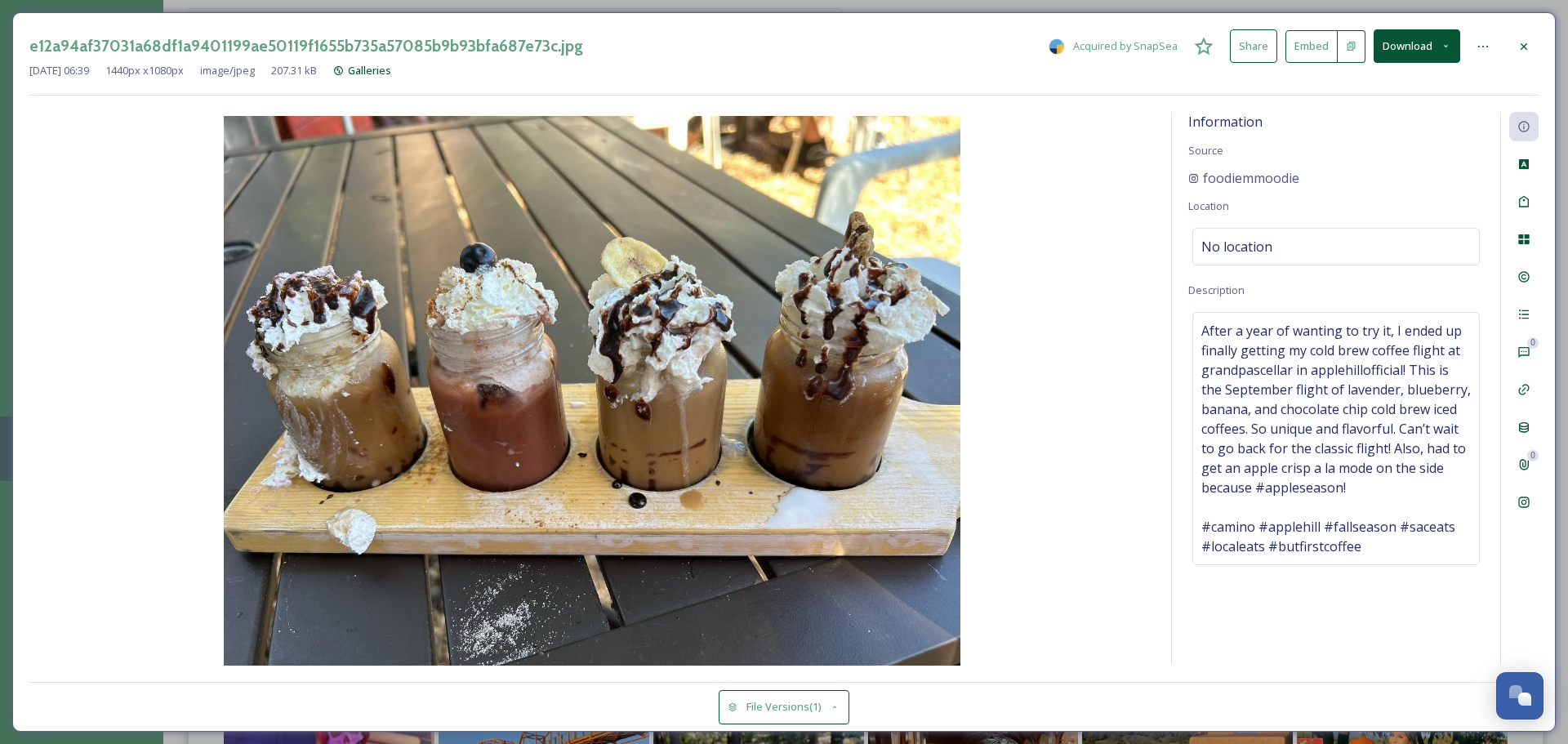
click at [1241, 41] on icon at bounding box center [1523, 46] width 13 height 13
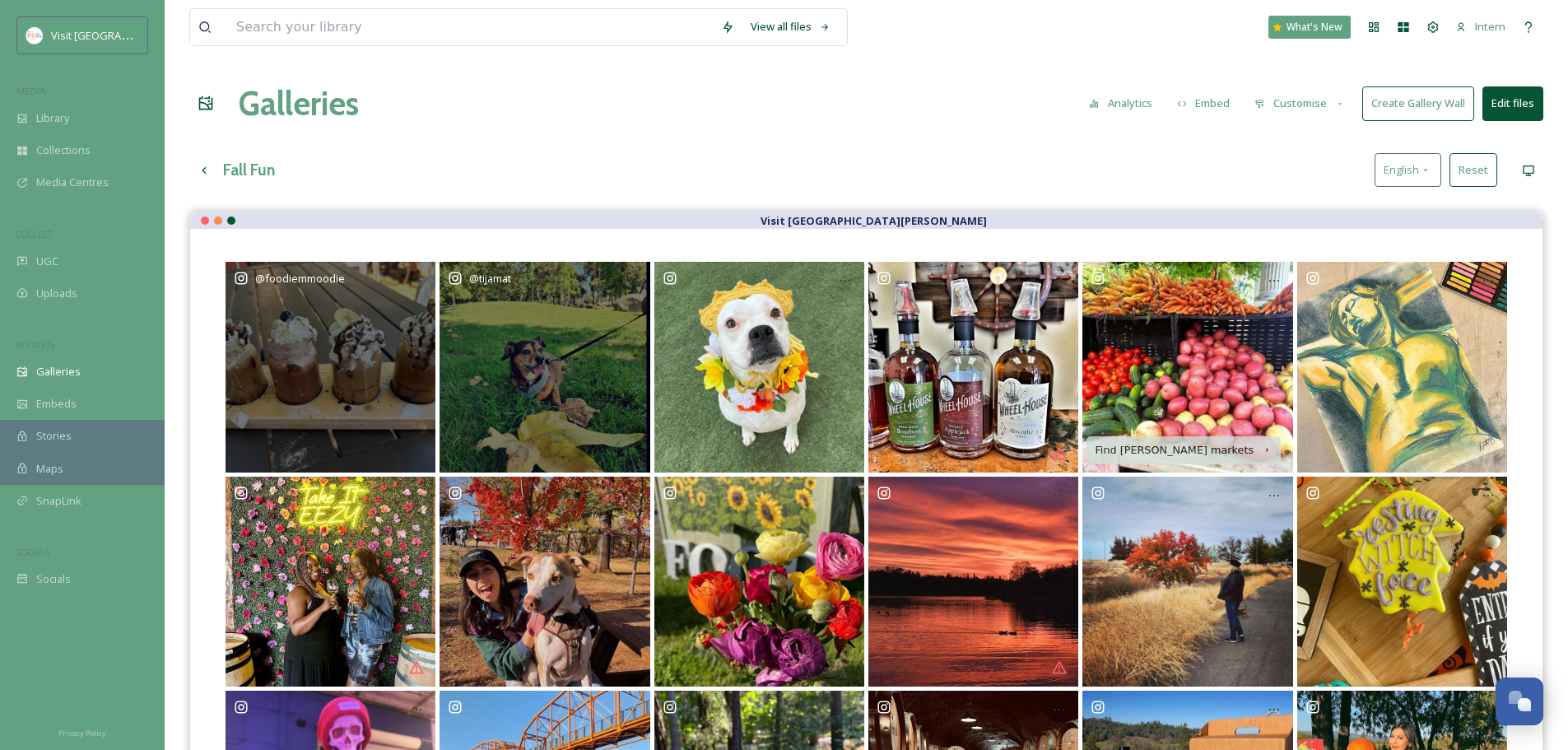
click at [591, 356] on div "@ tijamat" at bounding box center [544, 366] width 210 height 210
click at [629, 279] on icon at bounding box center [631, 280] width 13 height 13
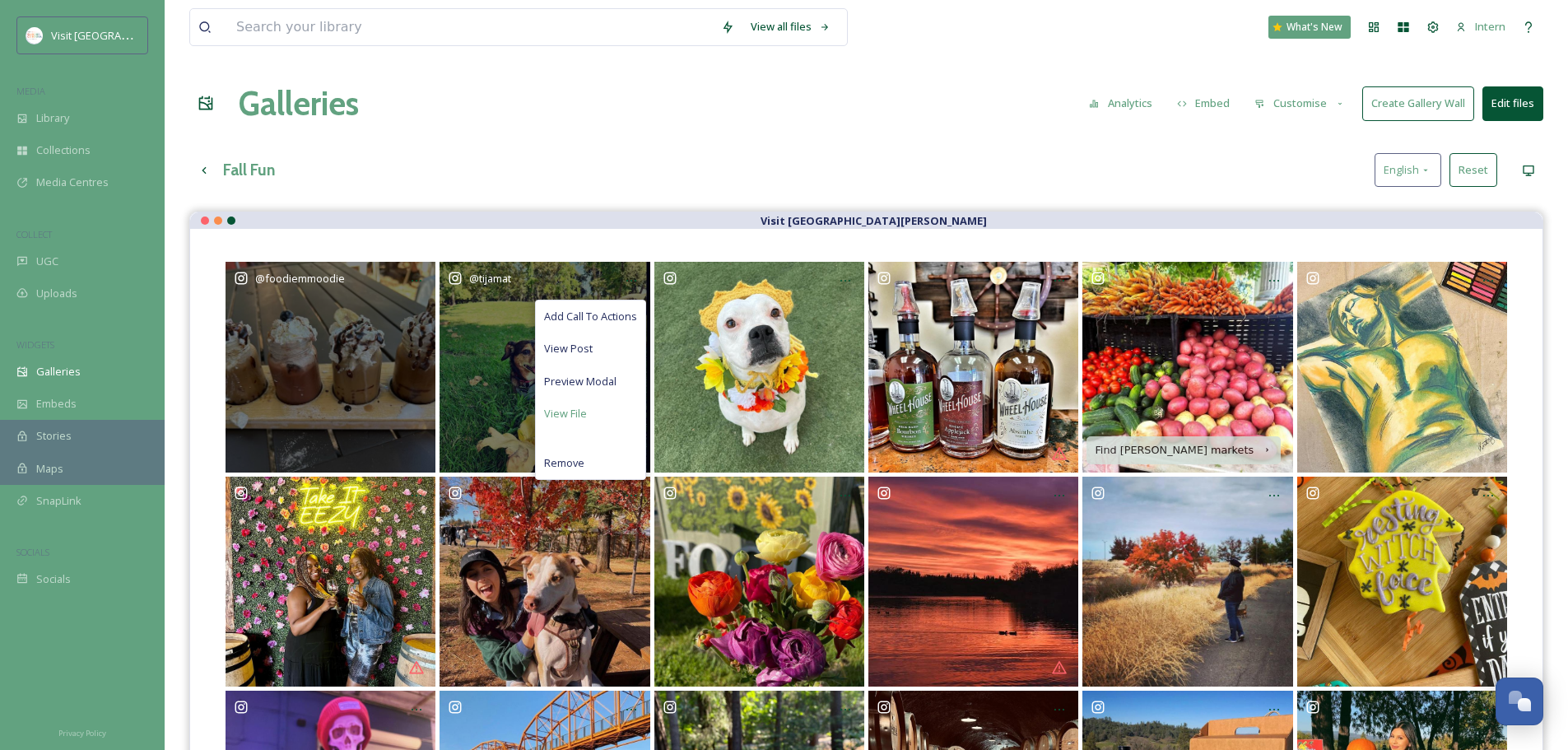
click at [572, 408] on span "View File" at bounding box center [566, 414] width 43 height 15
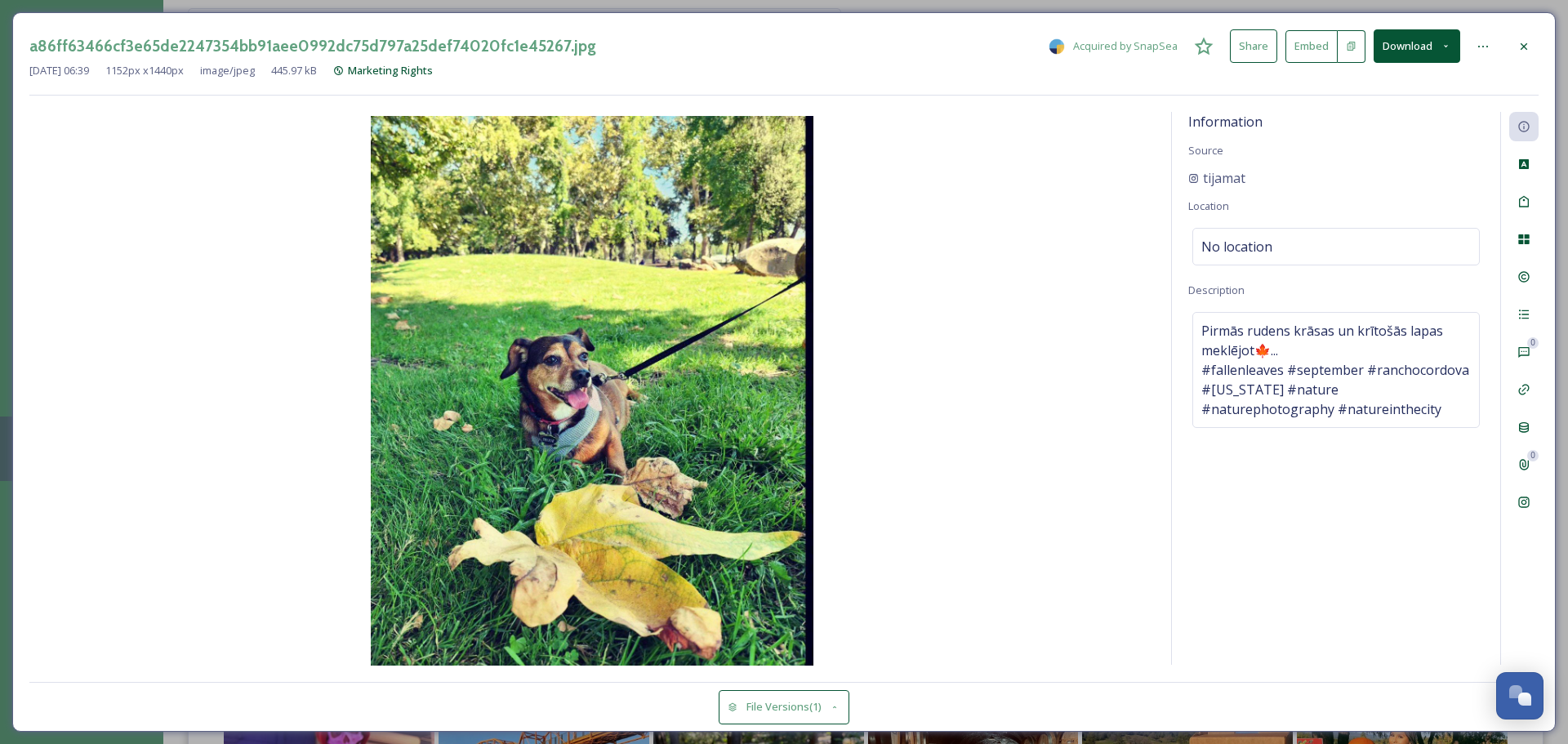
click at [1241, 47] on icon at bounding box center [1524, 46] width 7 height 7
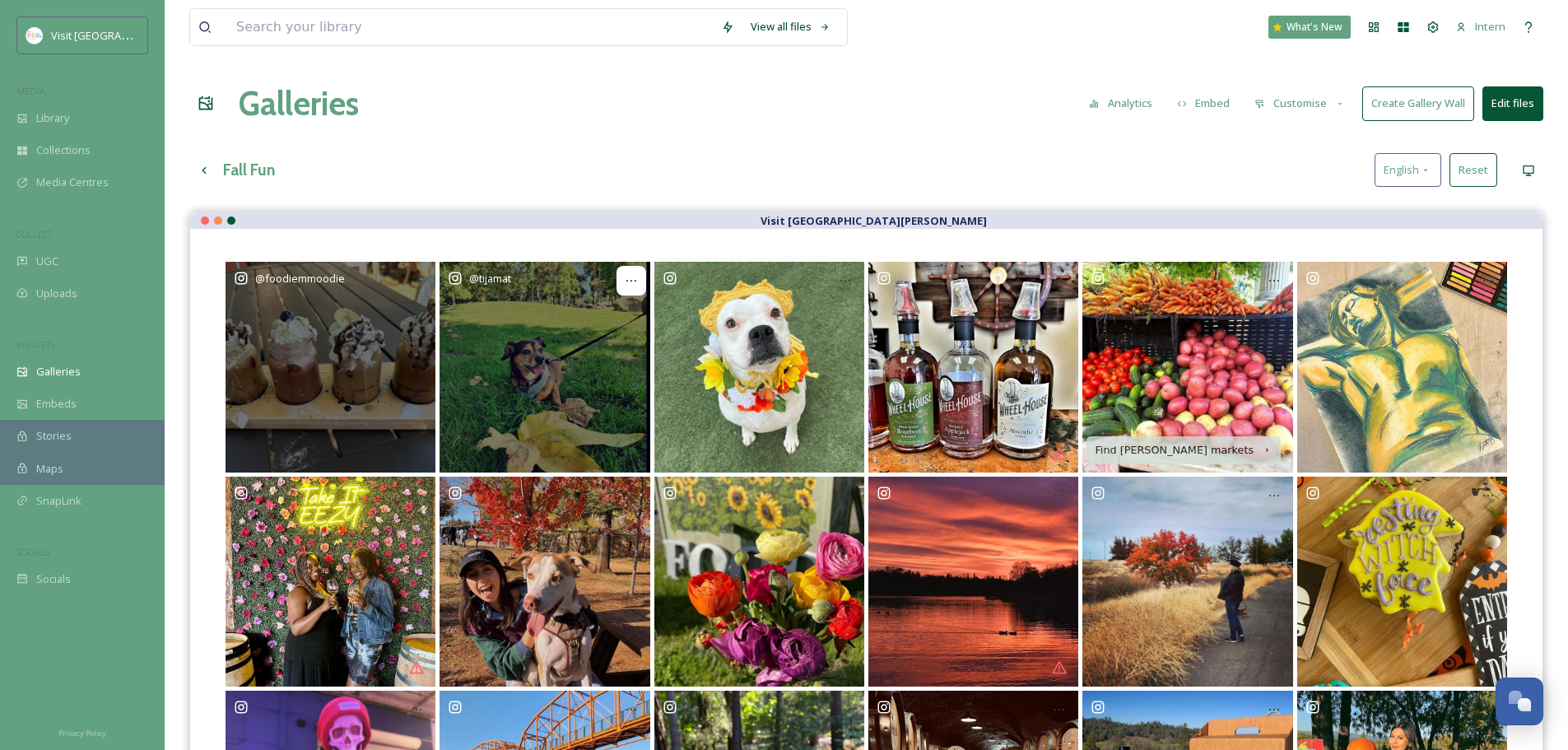
click at [633, 284] on icon at bounding box center [631, 280] width 13 height 13
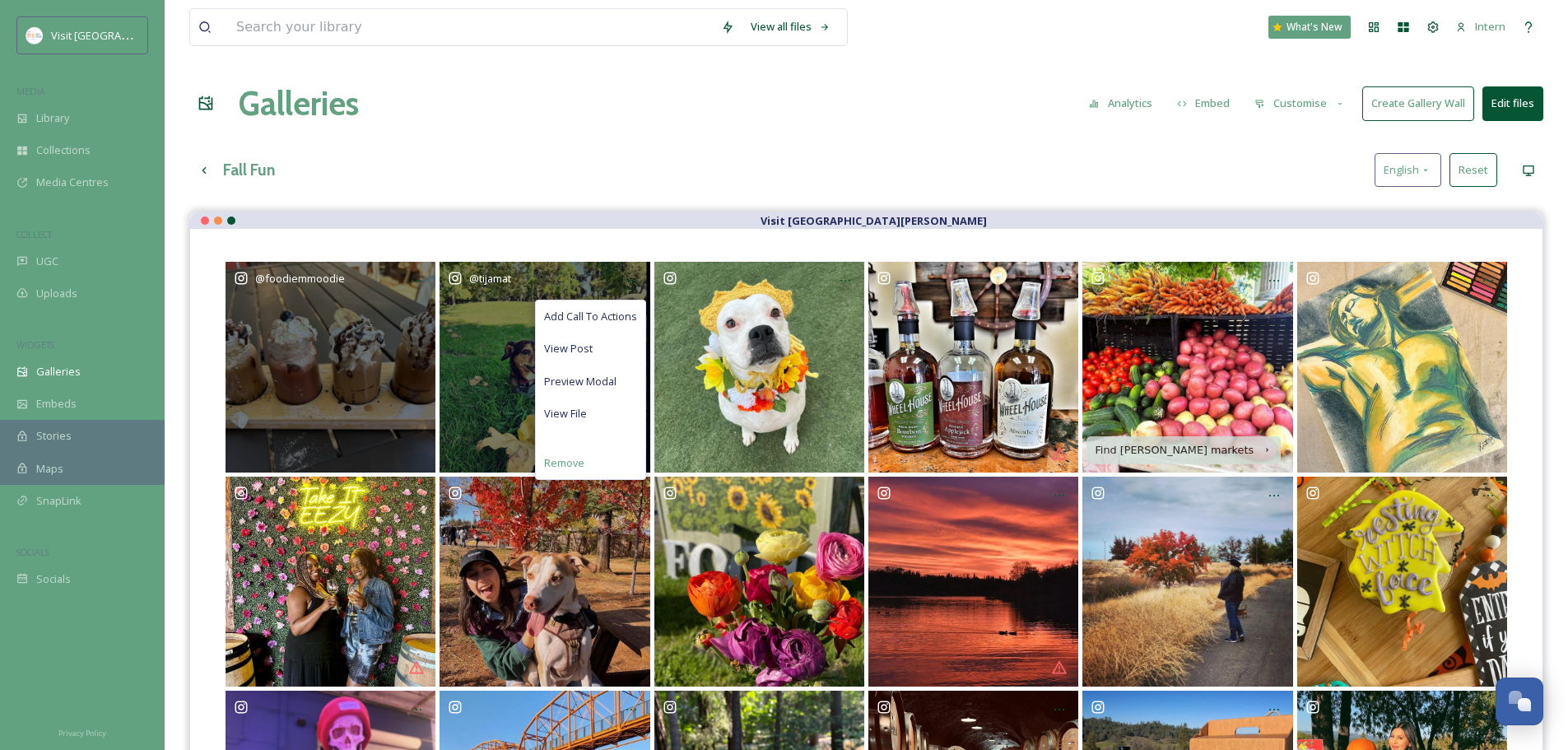
click at [574, 460] on span "Remove" at bounding box center [564, 463] width 40 height 15
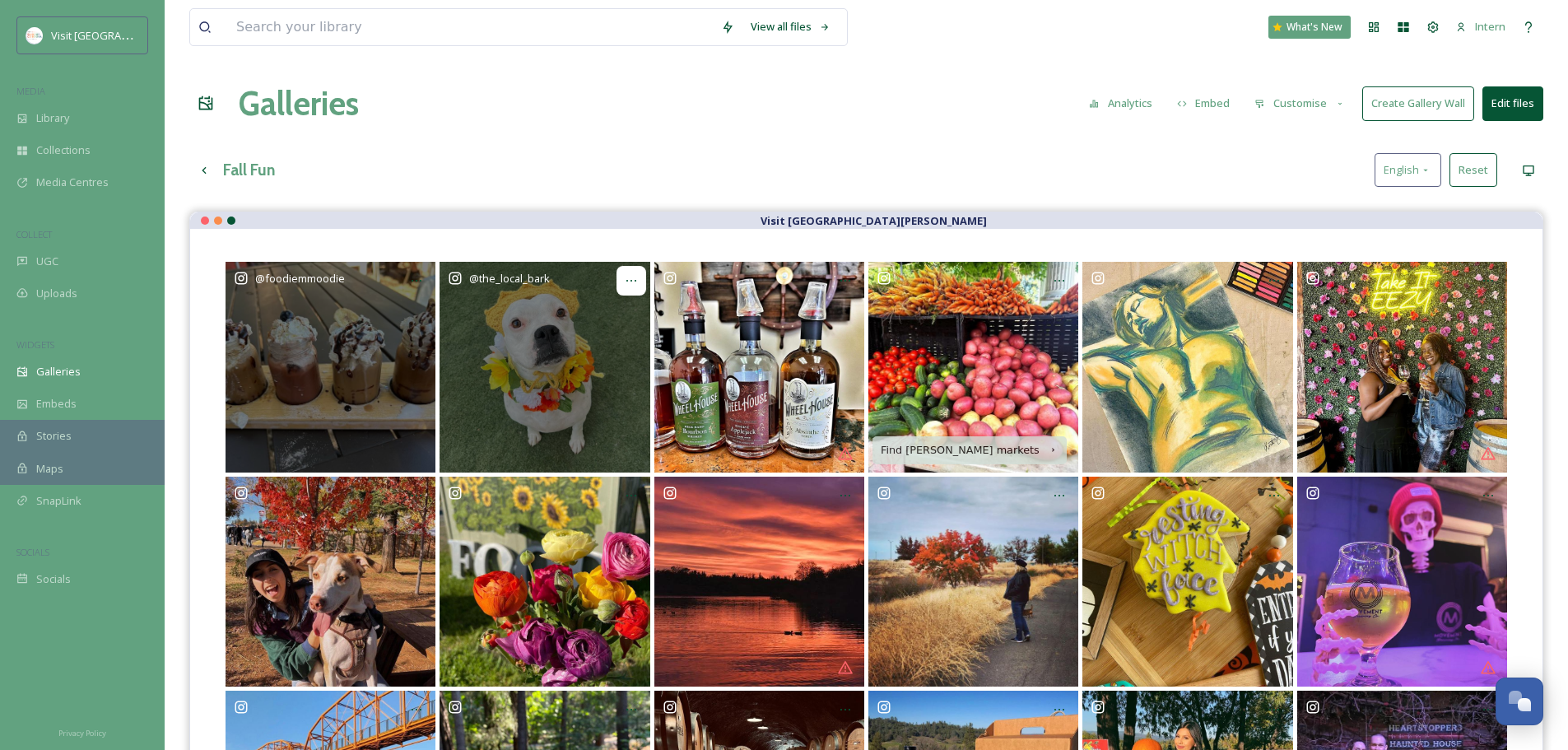
click at [623, 282] on div at bounding box center [631, 281] width 30 height 30
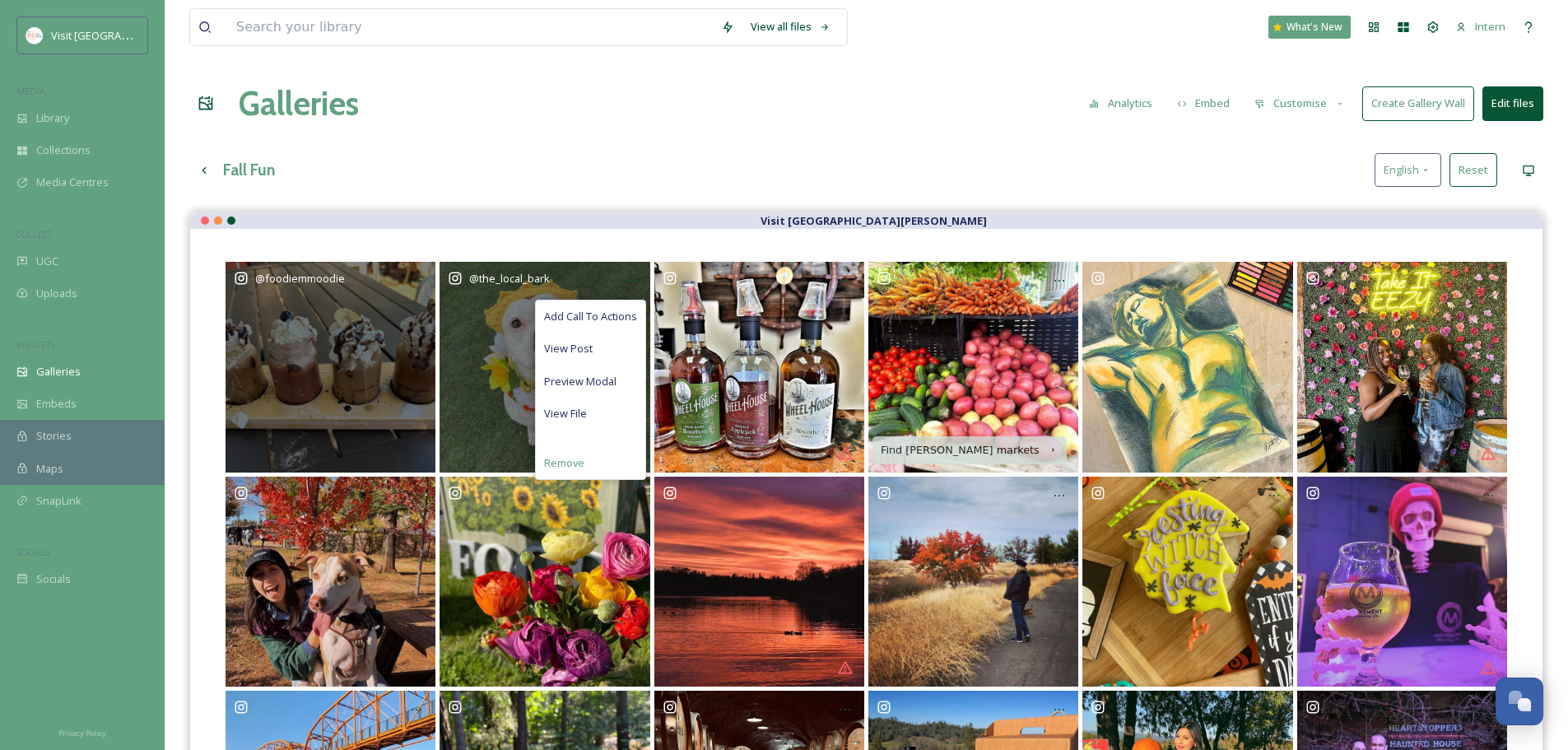
click at [579, 456] on span "Remove" at bounding box center [564, 463] width 40 height 15
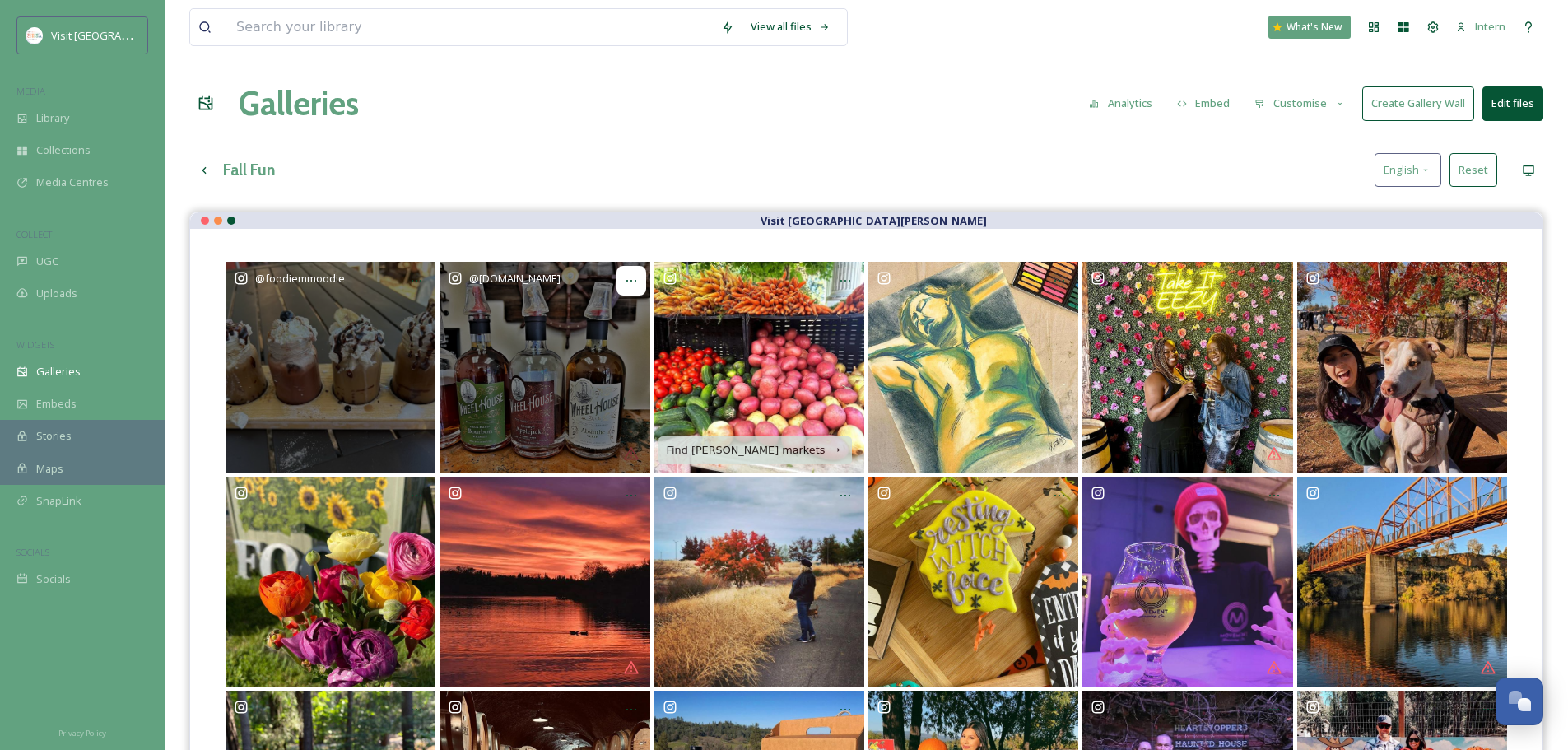
click at [635, 276] on icon at bounding box center [631, 280] width 13 height 13
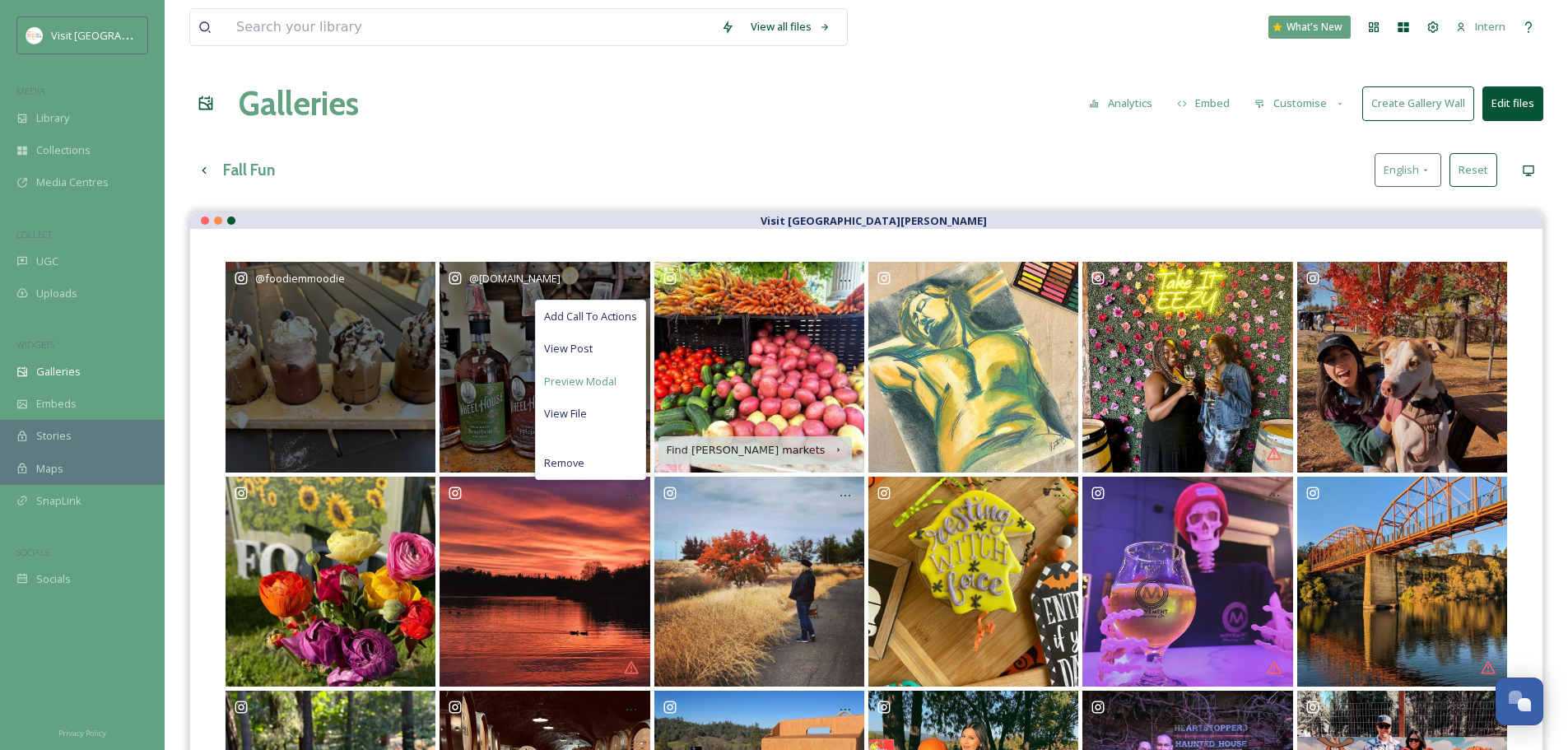
click at [587, 375] on span "Preview Modal" at bounding box center [580, 382] width 73 height 15
click at [567, 461] on span "Remove" at bounding box center [564, 463] width 40 height 15
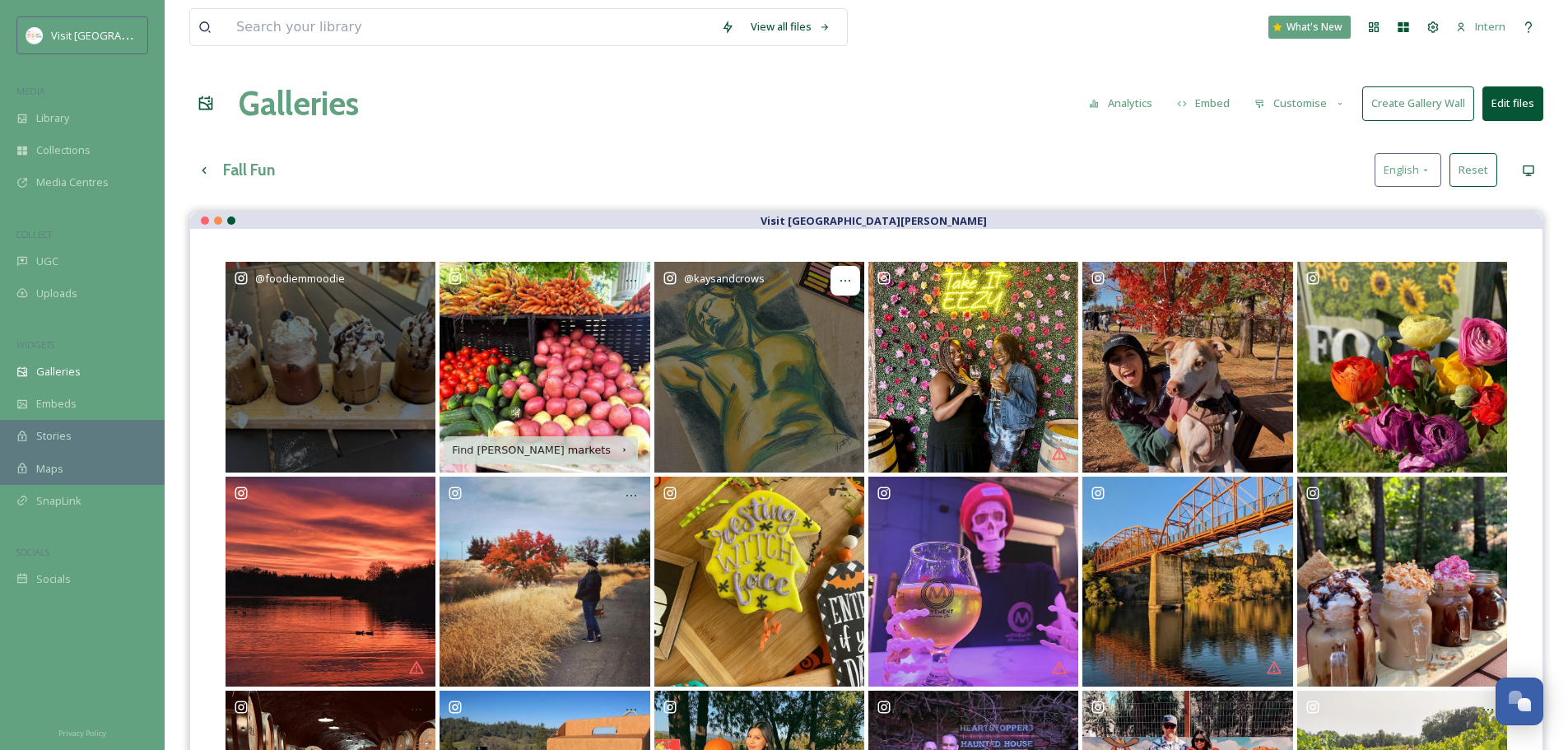
click at [851, 275] on icon at bounding box center [845, 280] width 13 height 13
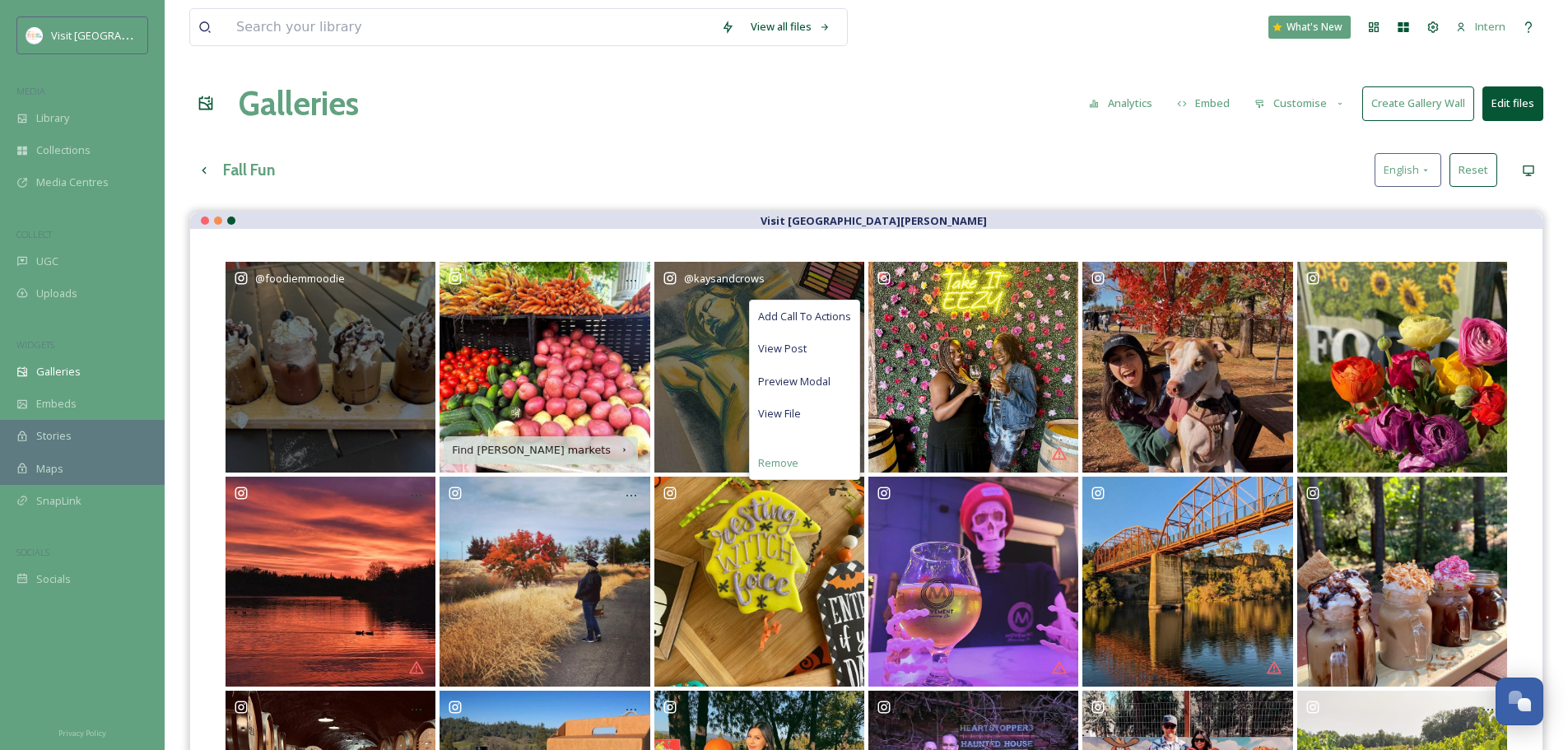
click at [795, 463] on span "Remove" at bounding box center [778, 463] width 40 height 15
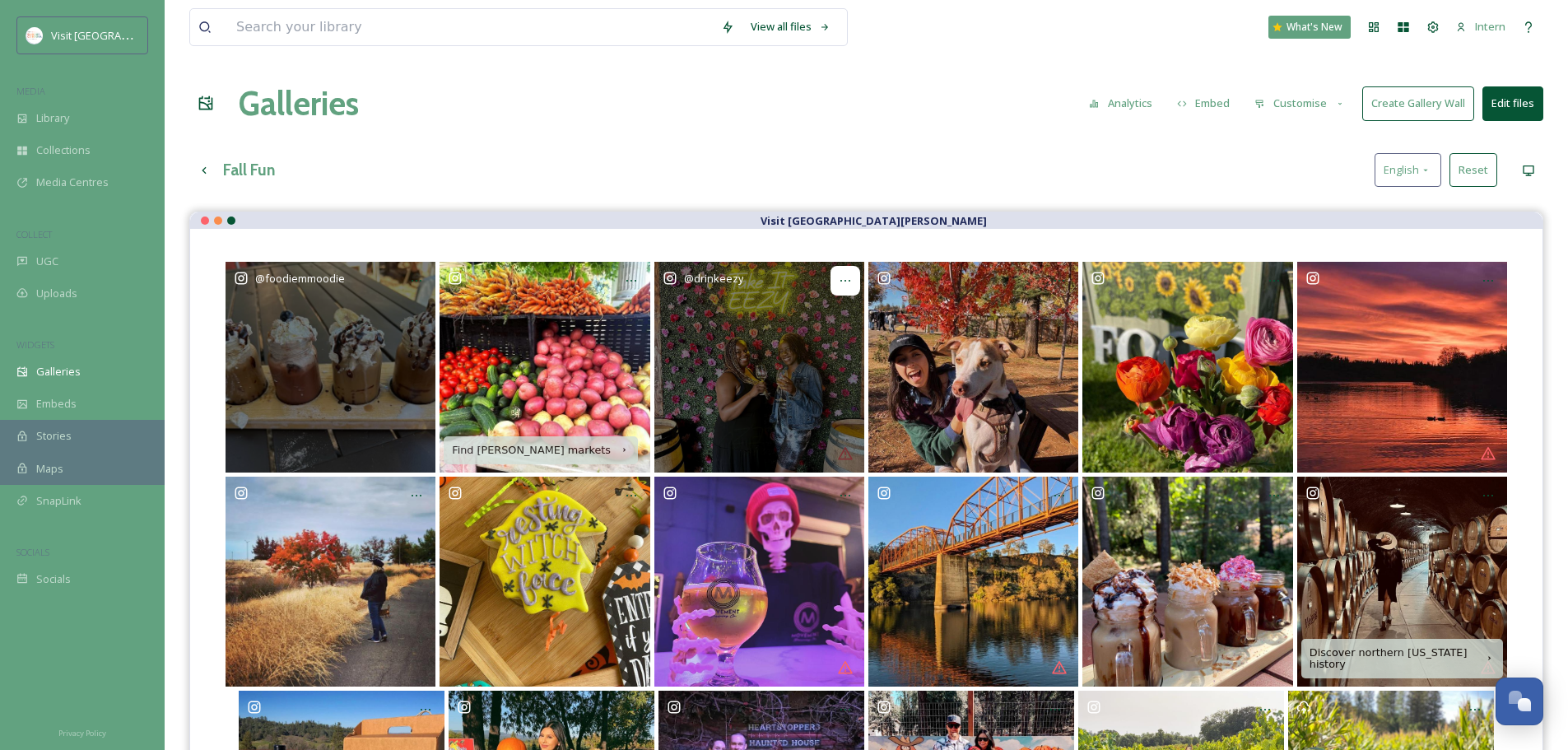
click at [838, 282] on div at bounding box center [846, 281] width 30 height 30
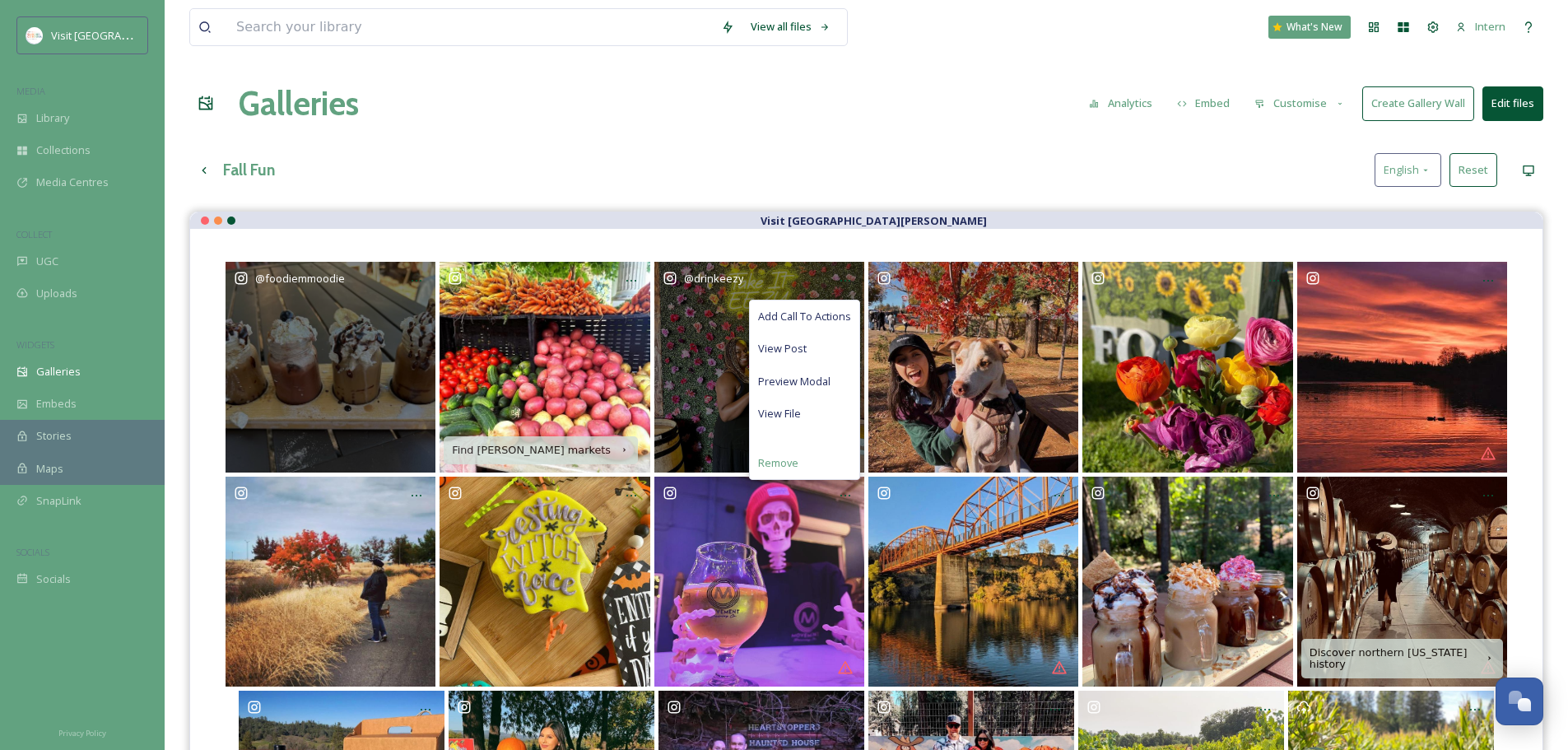
click at [796, 465] on span "Remove" at bounding box center [778, 463] width 40 height 15
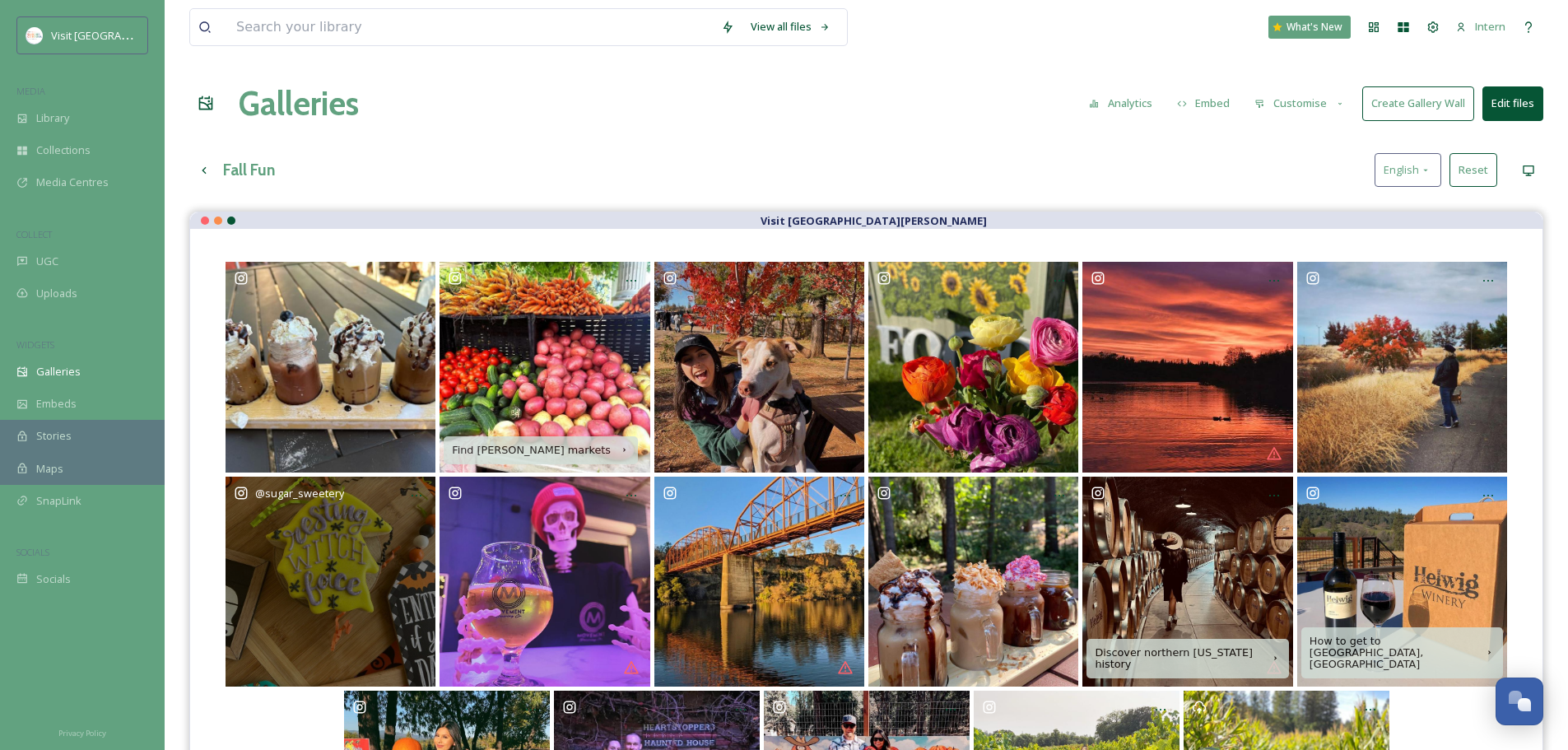
click at [357, 562] on div "@ sugar_sweetery" at bounding box center [330, 581] width 210 height 210
click at [418, 495] on icon at bounding box center [417, 496] width 10 height 2
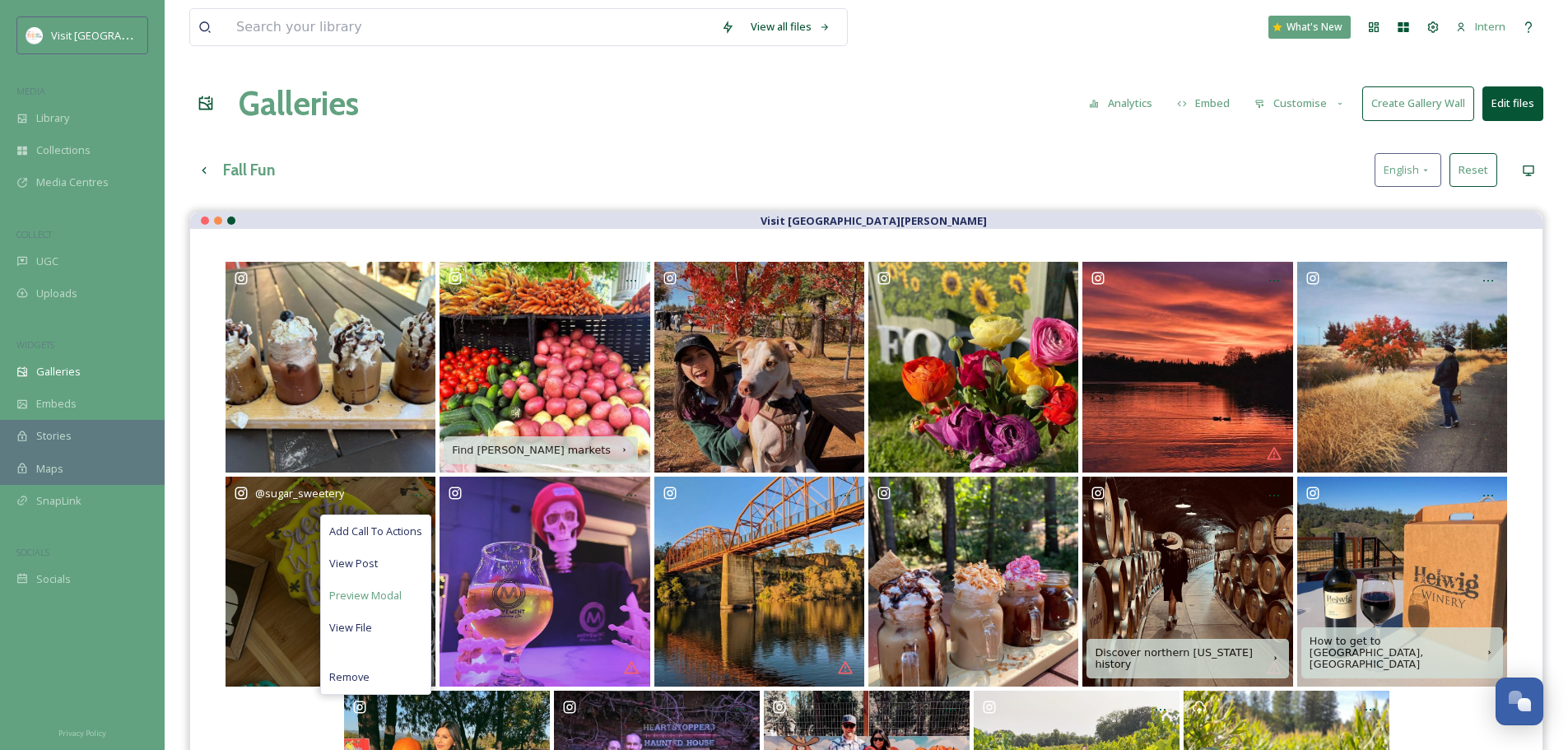
click at [372, 572] on span "Preview Modal" at bounding box center [365, 596] width 73 height 15
click at [354, 572] on span "Remove" at bounding box center [349, 677] width 40 height 15
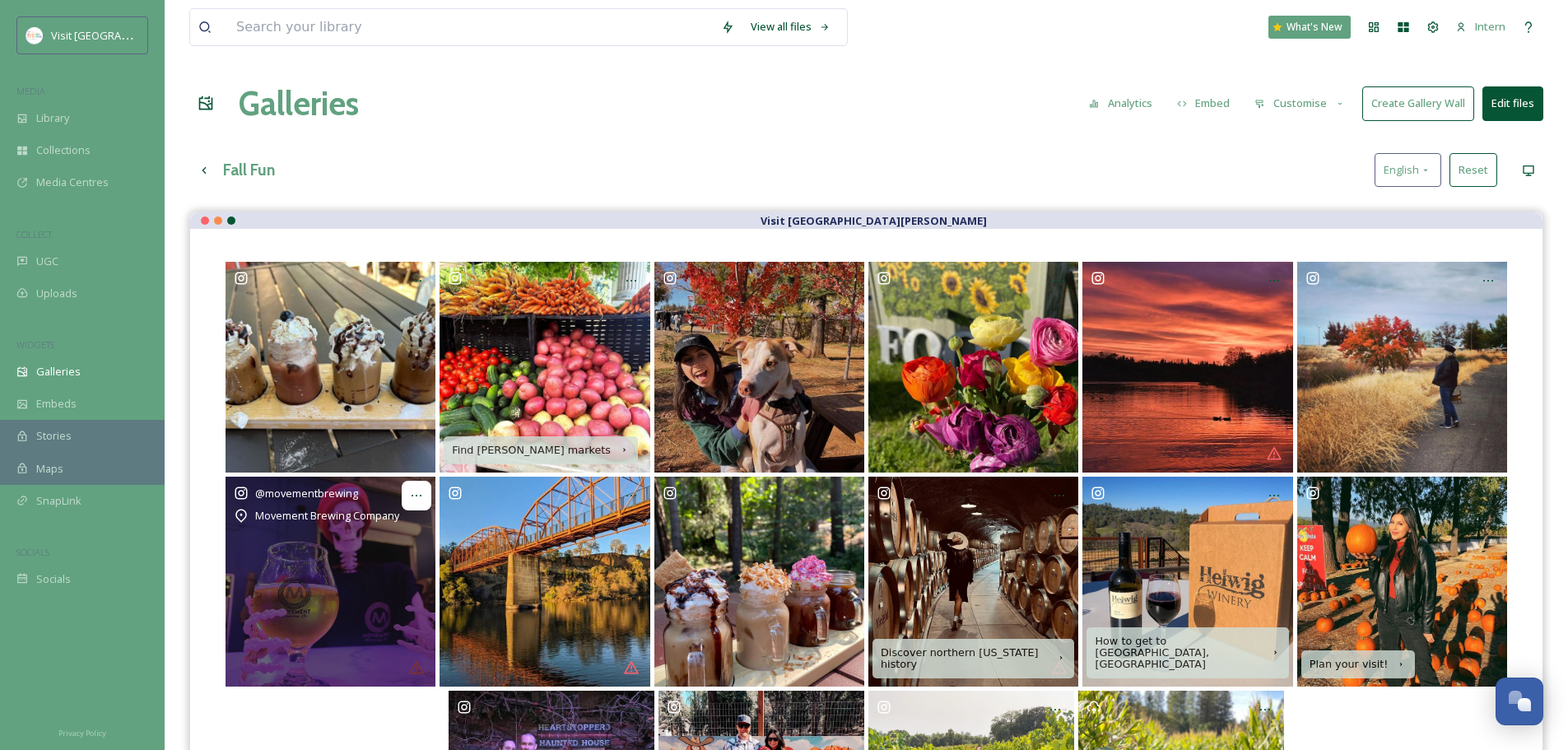
click at [426, 503] on div at bounding box center [416, 496] width 30 height 30
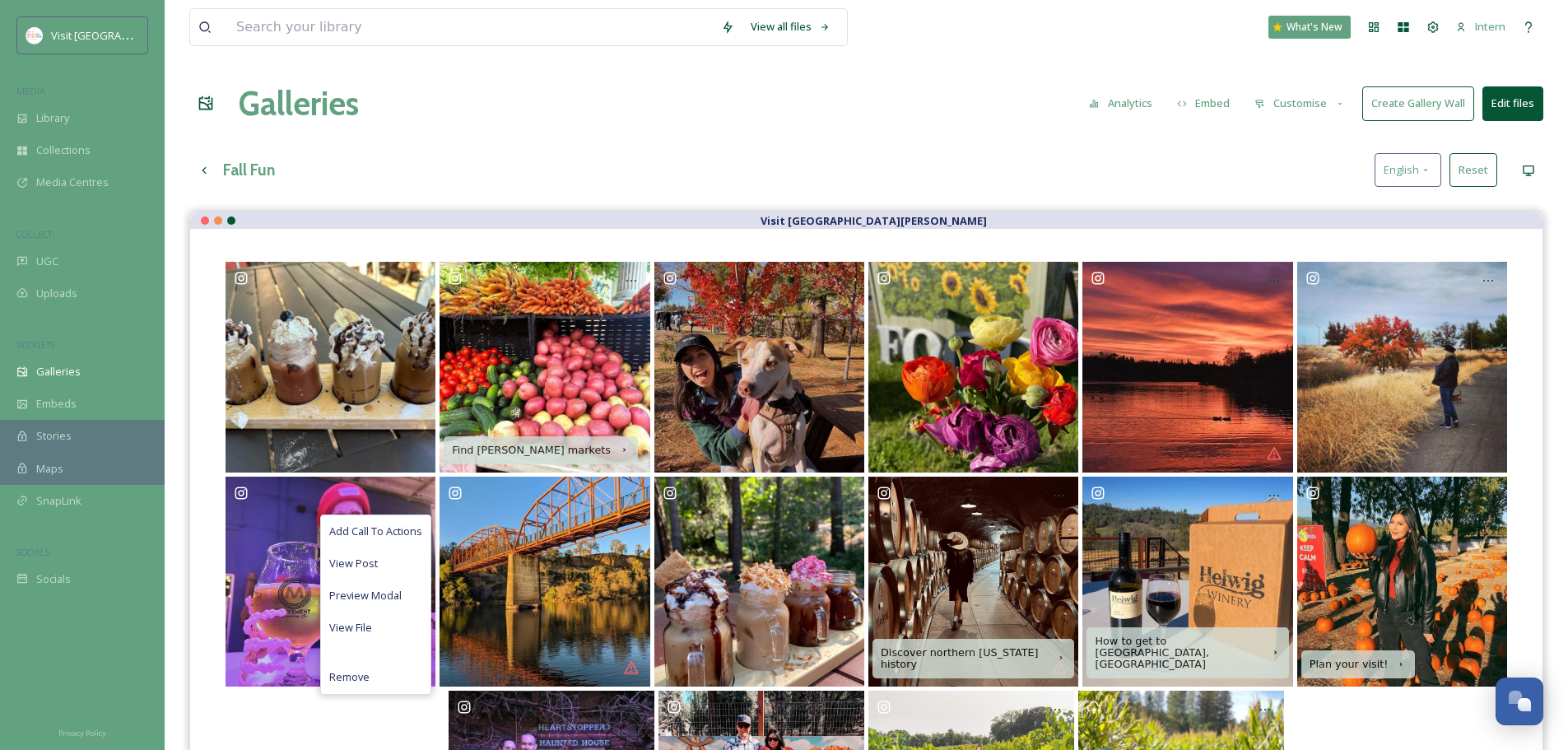
click at [502, 152] on div "View all files What's New Intern Galleries Analytics Embed Customise Create Gal…" at bounding box center [866, 493] width 1404 height 986
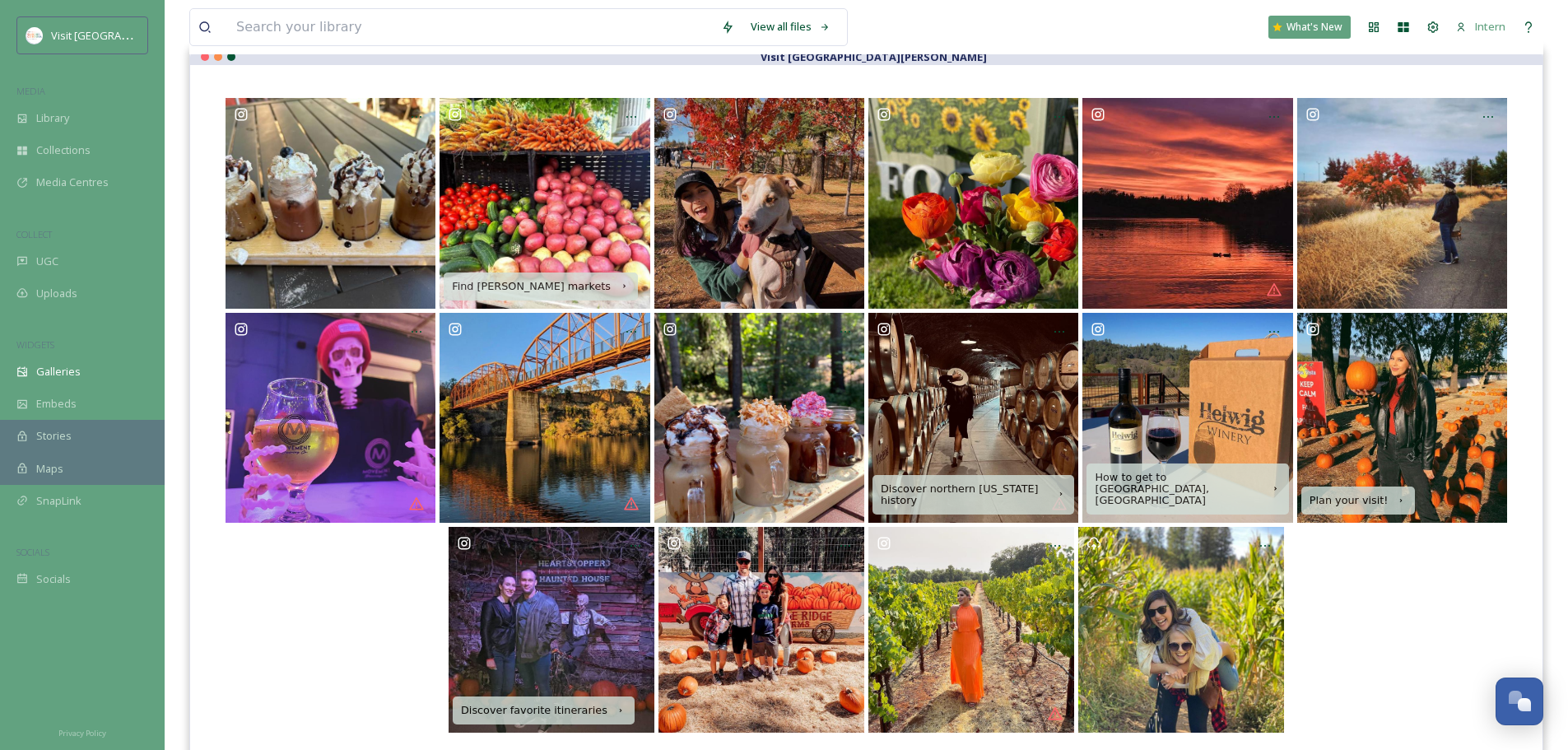
scroll to position [164, 0]
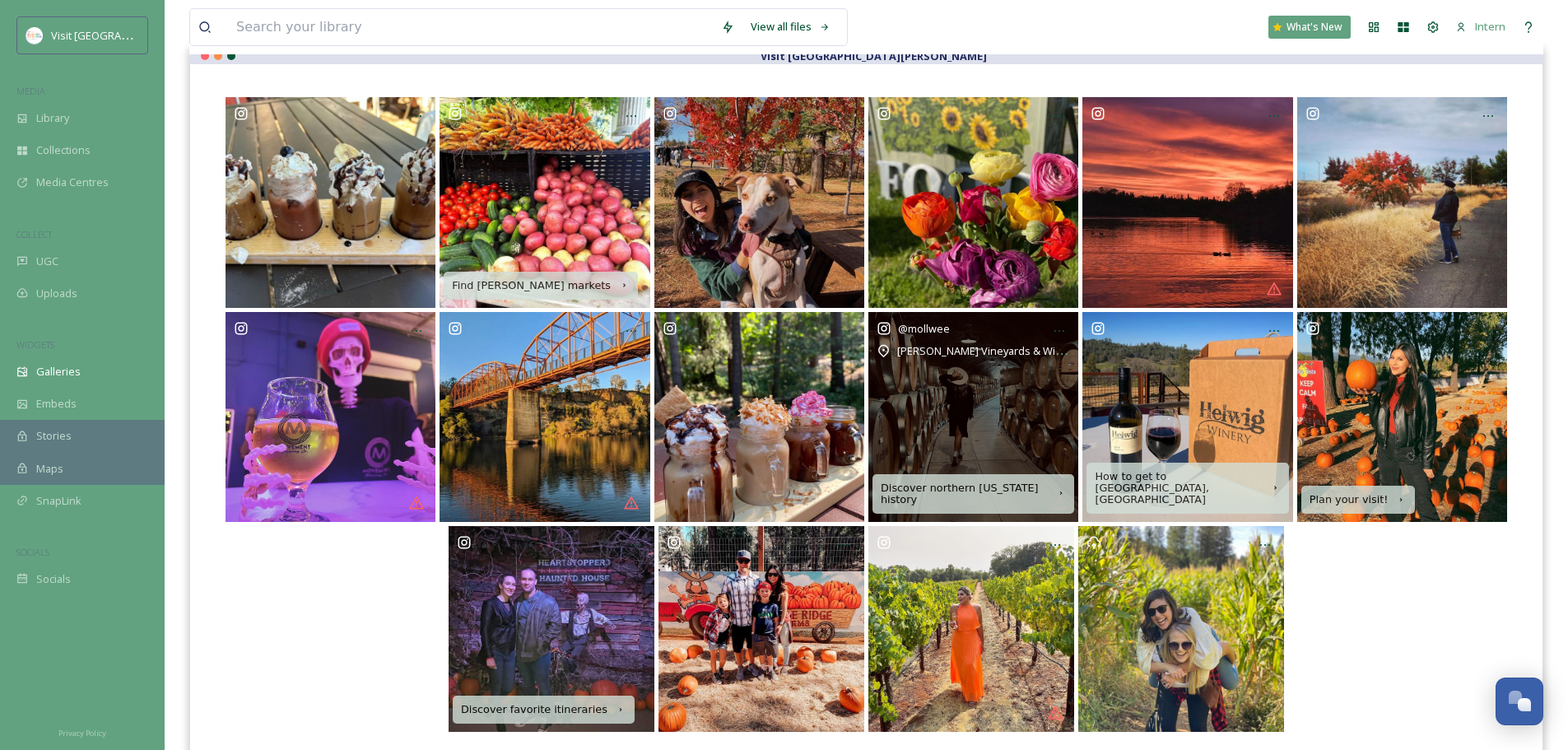
click at [1075, 335] on div "@ mollwee Helwig Vineyards & Winery" at bounding box center [973, 417] width 210 height 210
click at [1061, 334] on icon at bounding box center [1059, 330] width 13 height 13
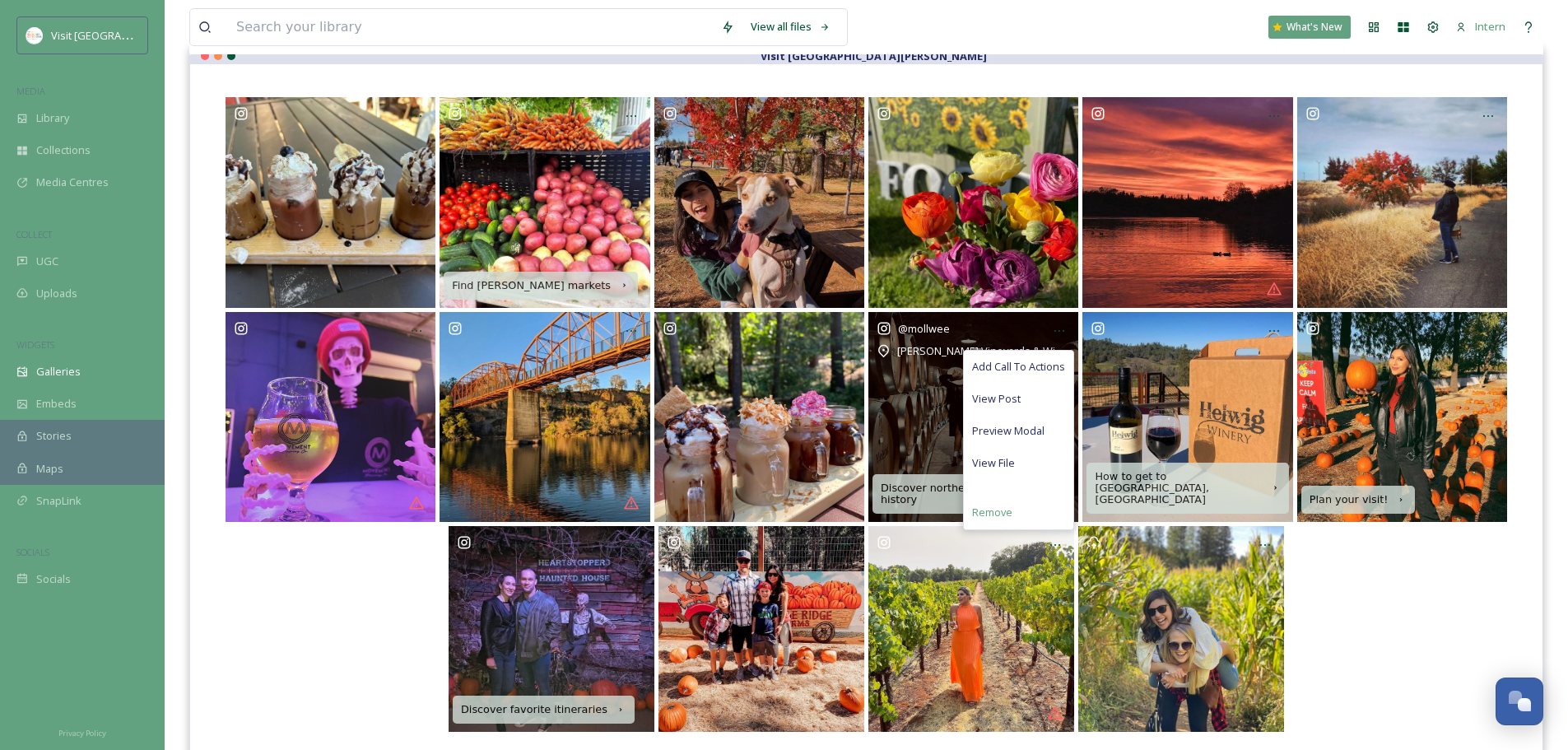
click at [1002, 510] on span "Remove" at bounding box center [992, 513] width 40 height 15
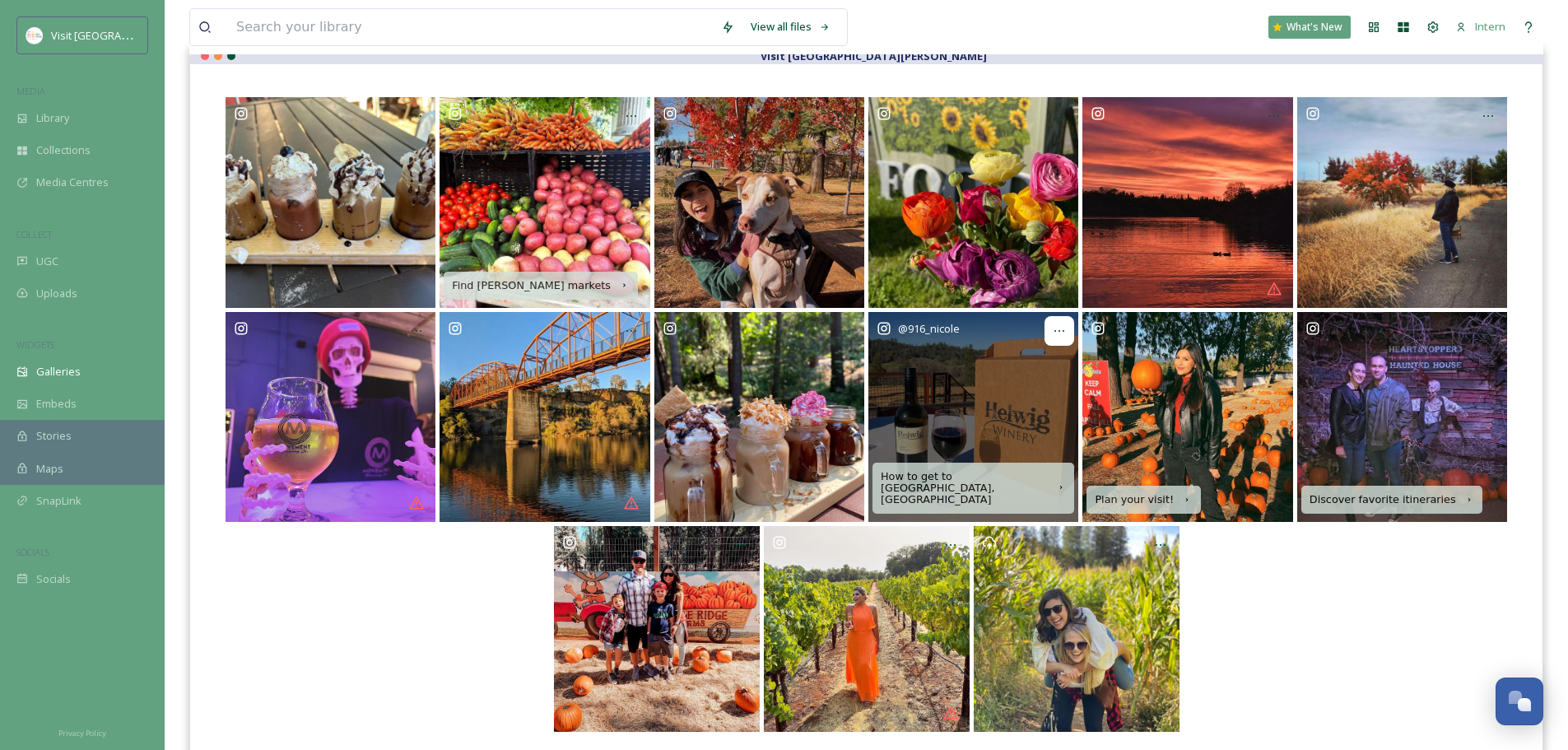
click at [1056, 331] on icon at bounding box center [1060, 331] width 10 height 2
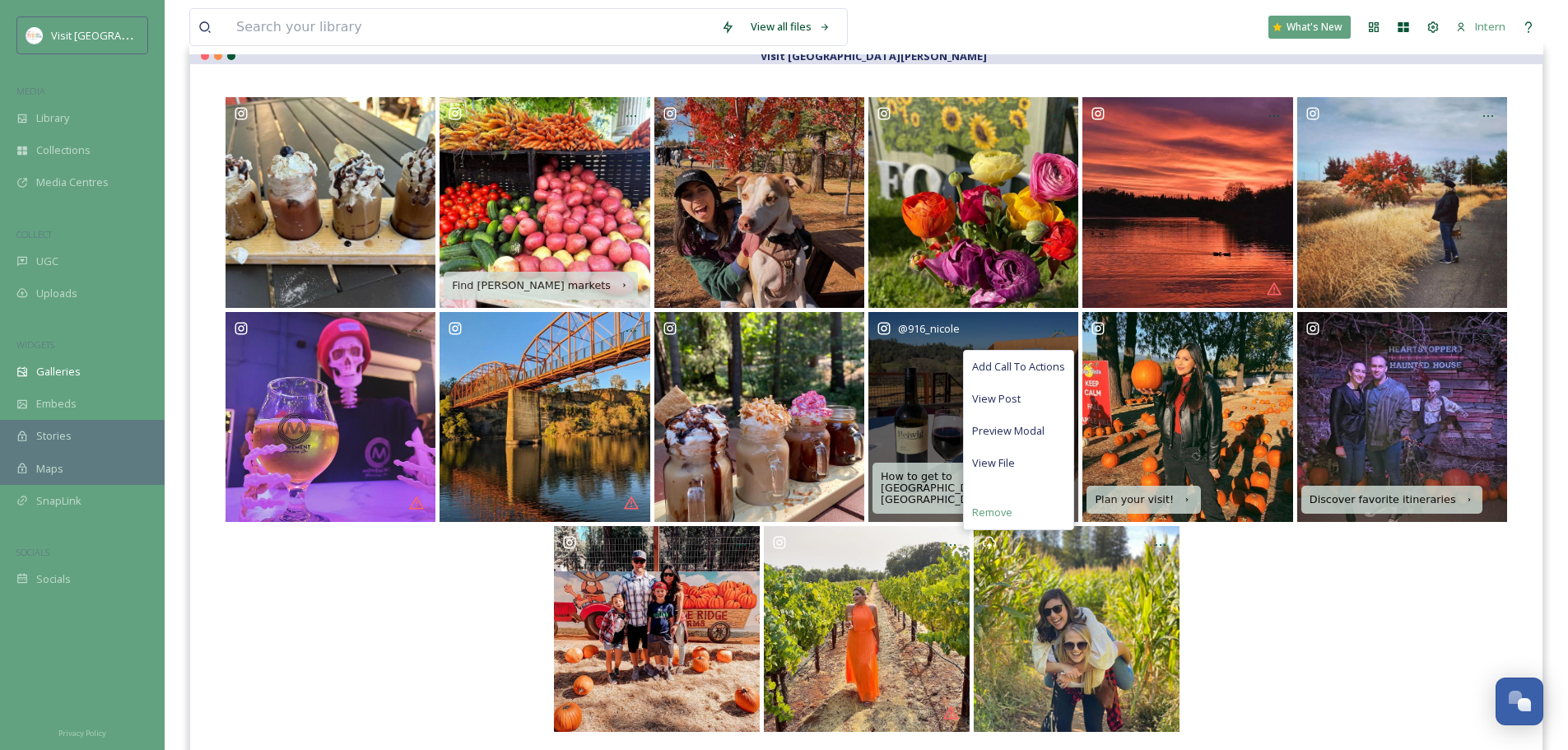
click at [999, 508] on span "Remove" at bounding box center [992, 513] width 40 height 15
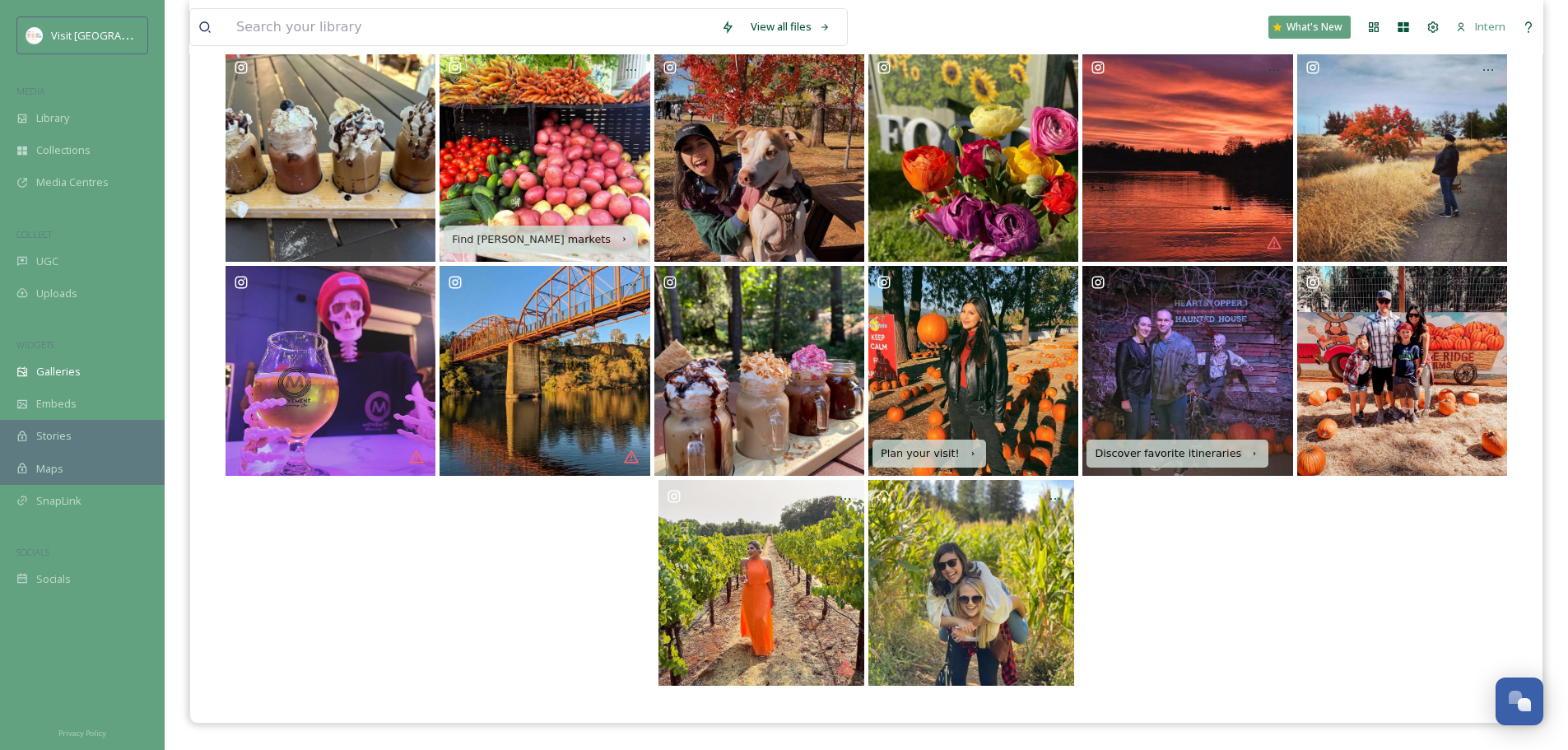
scroll to position [236, 0]
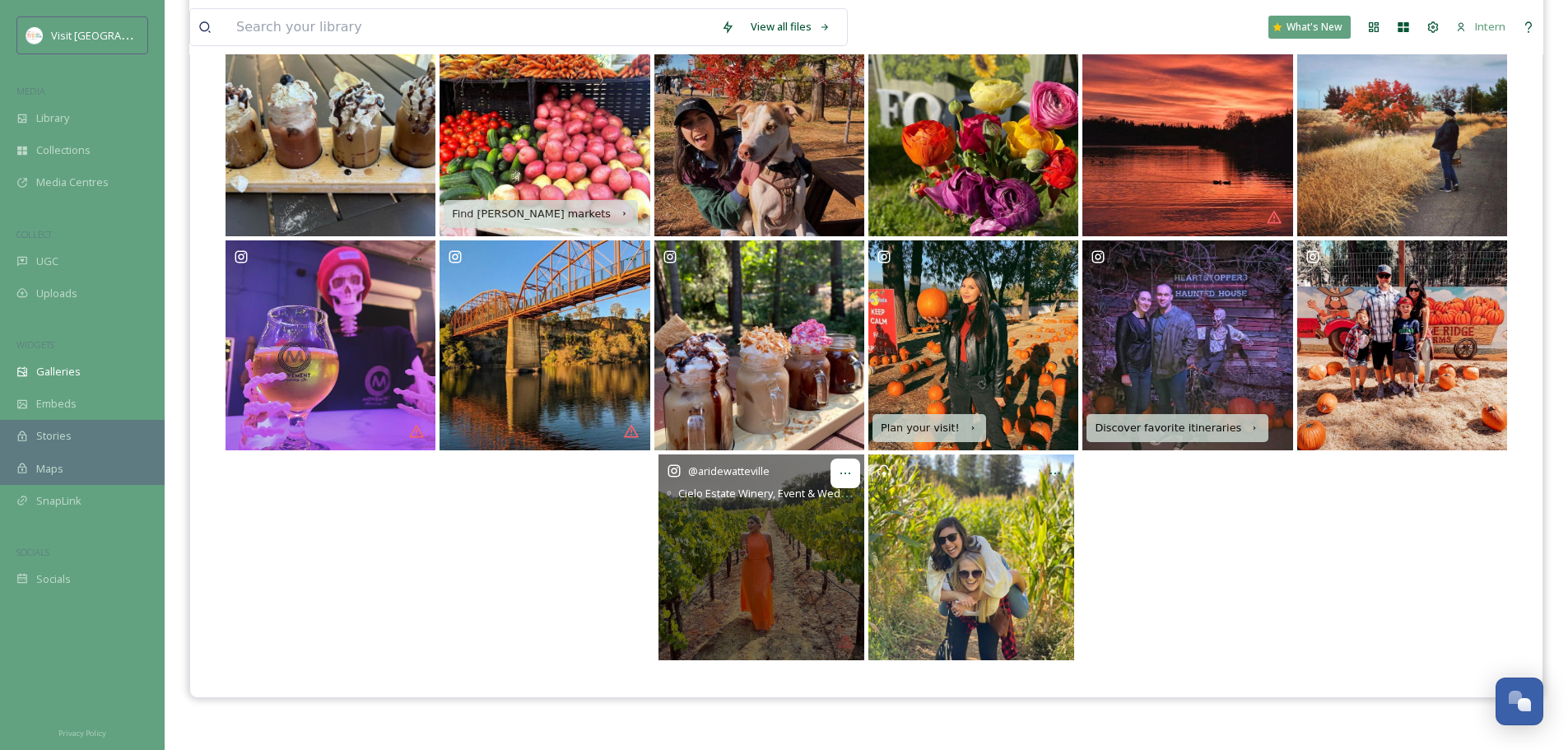
click at [845, 473] on icon at bounding box center [845, 473] width 13 height 13
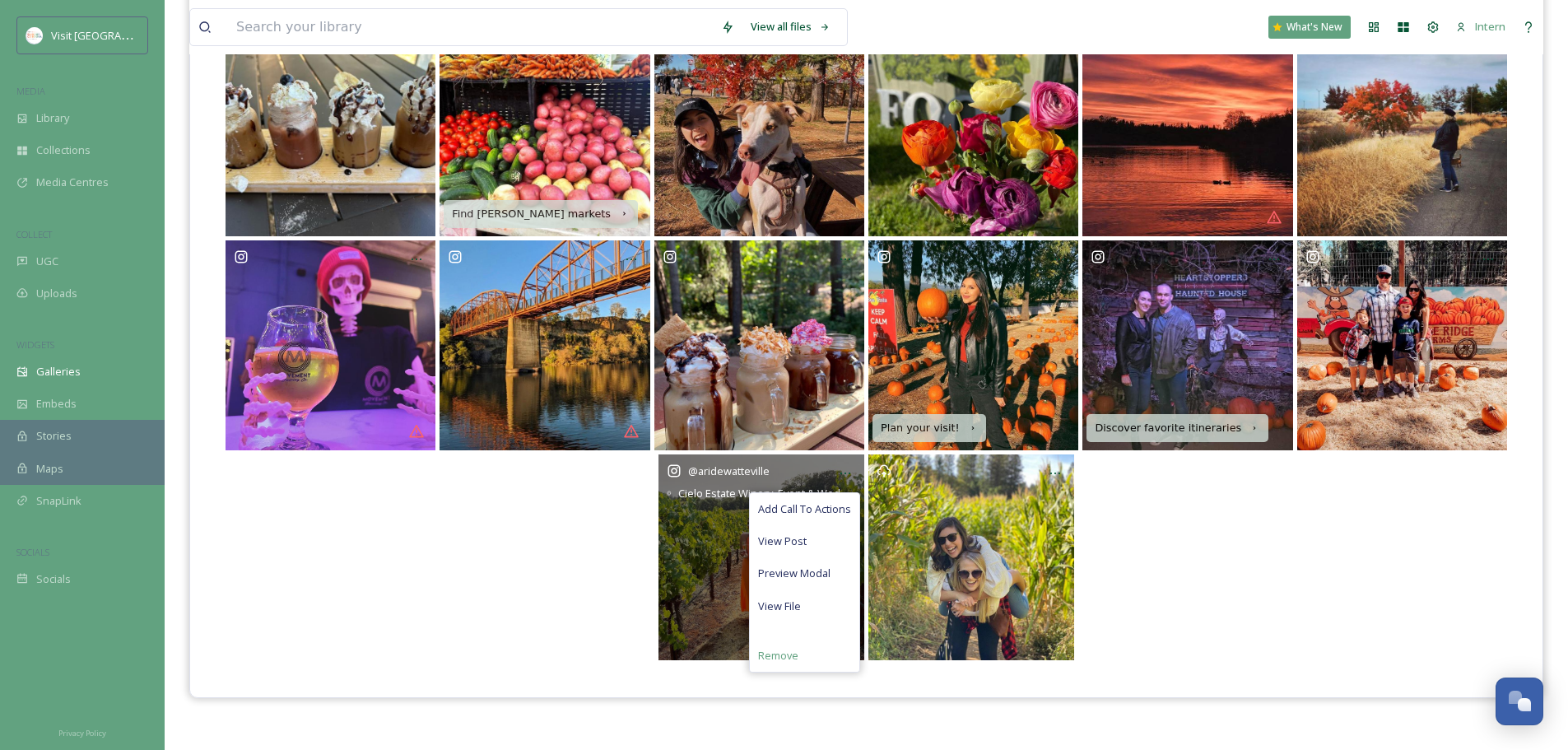
click at [791, 572] on span "Remove" at bounding box center [778, 656] width 40 height 15
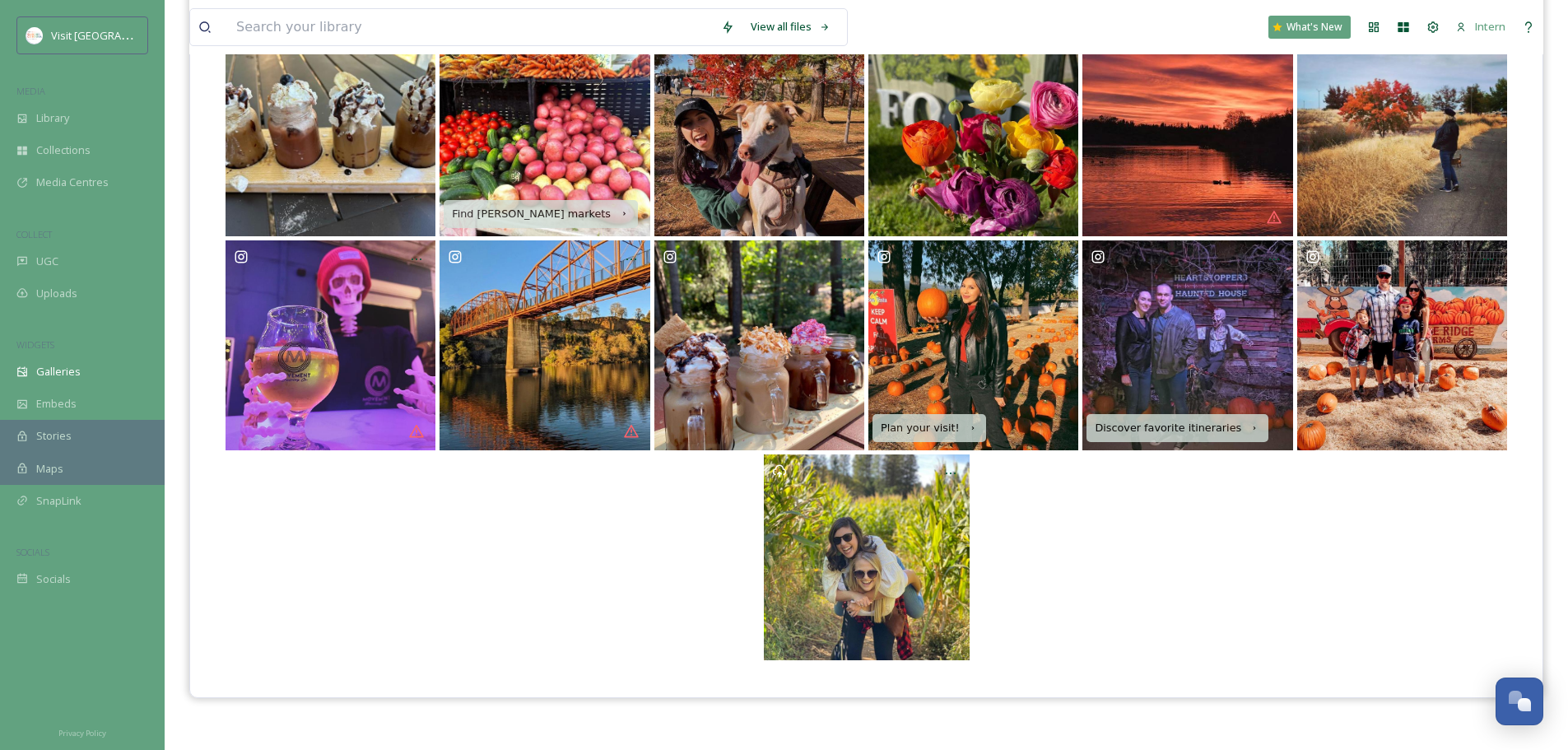
click at [1116, 572] on div at bounding box center [866, 557] width 1286 height 205
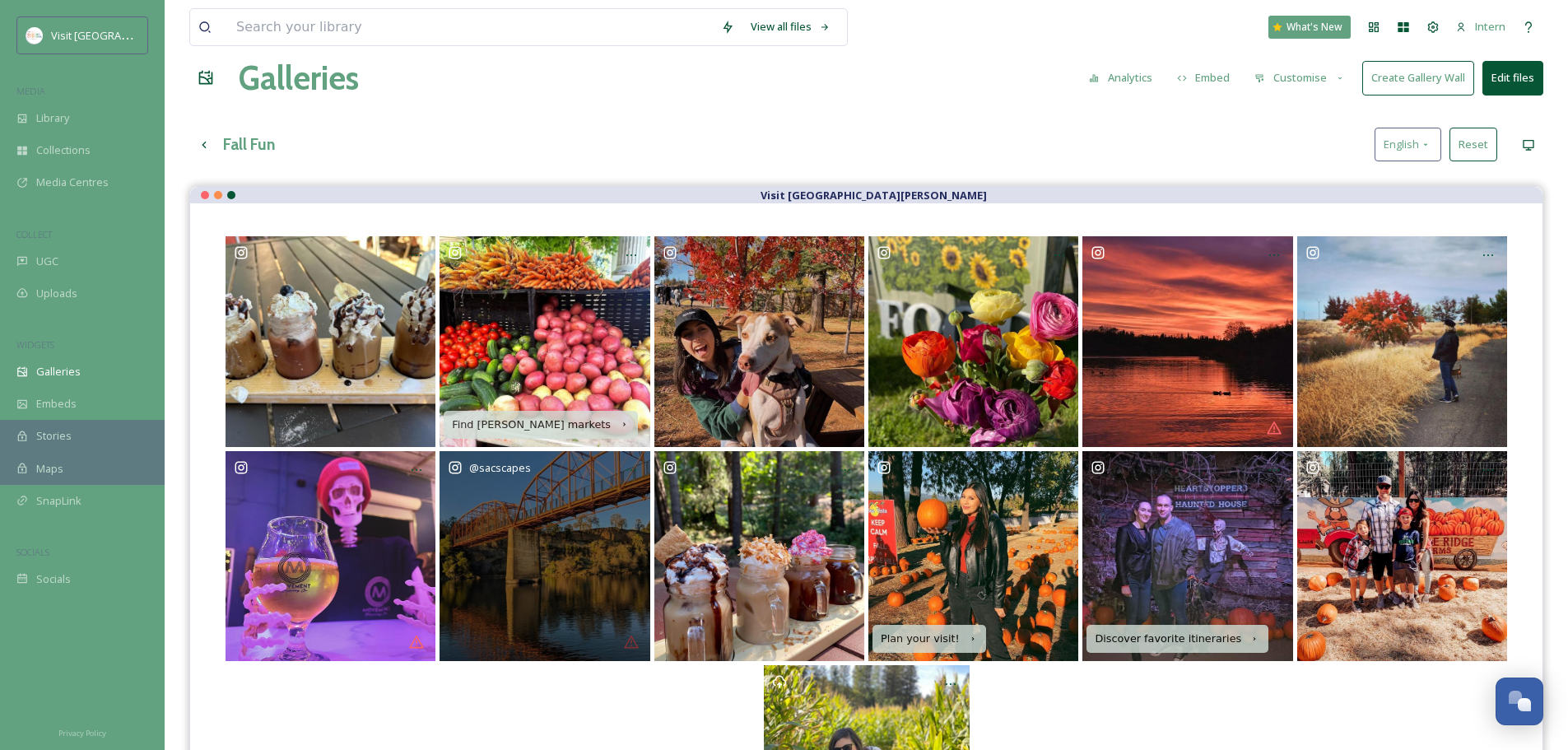
scroll to position [0, 0]
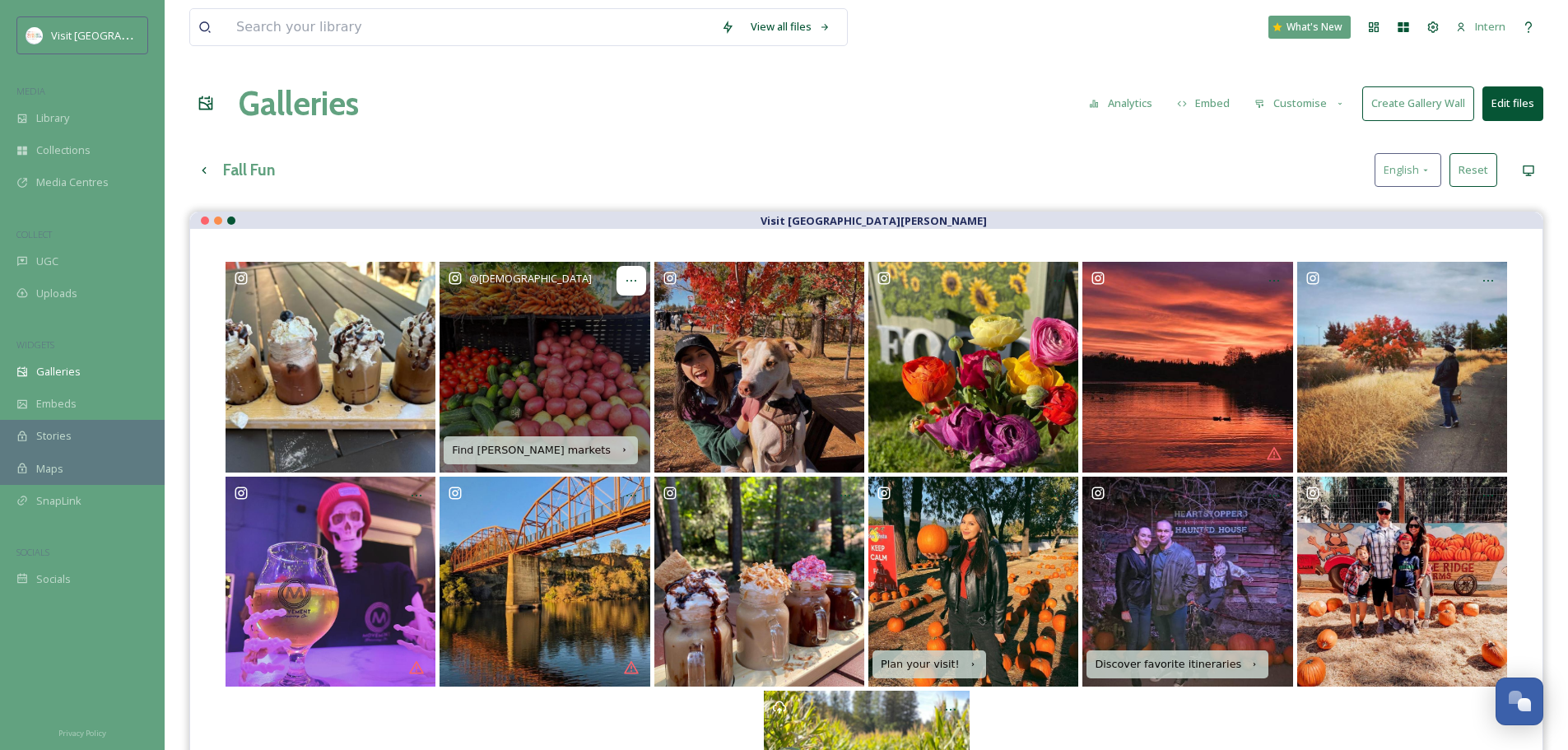
click at [625, 277] on icon at bounding box center [631, 280] width 13 height 13
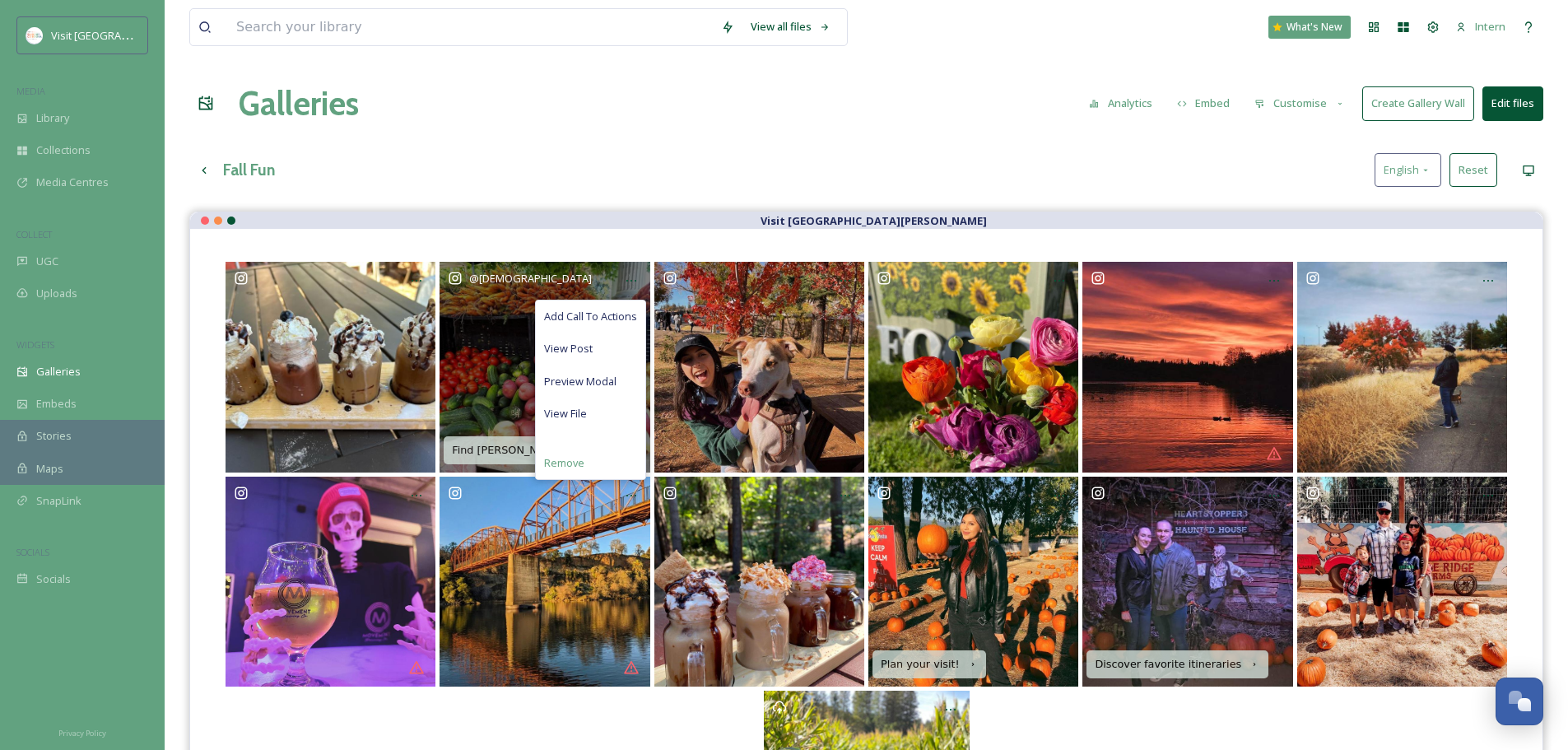
click at [575, 465] on span "Remove" at bounding box center [564, 463] width 40 height 15
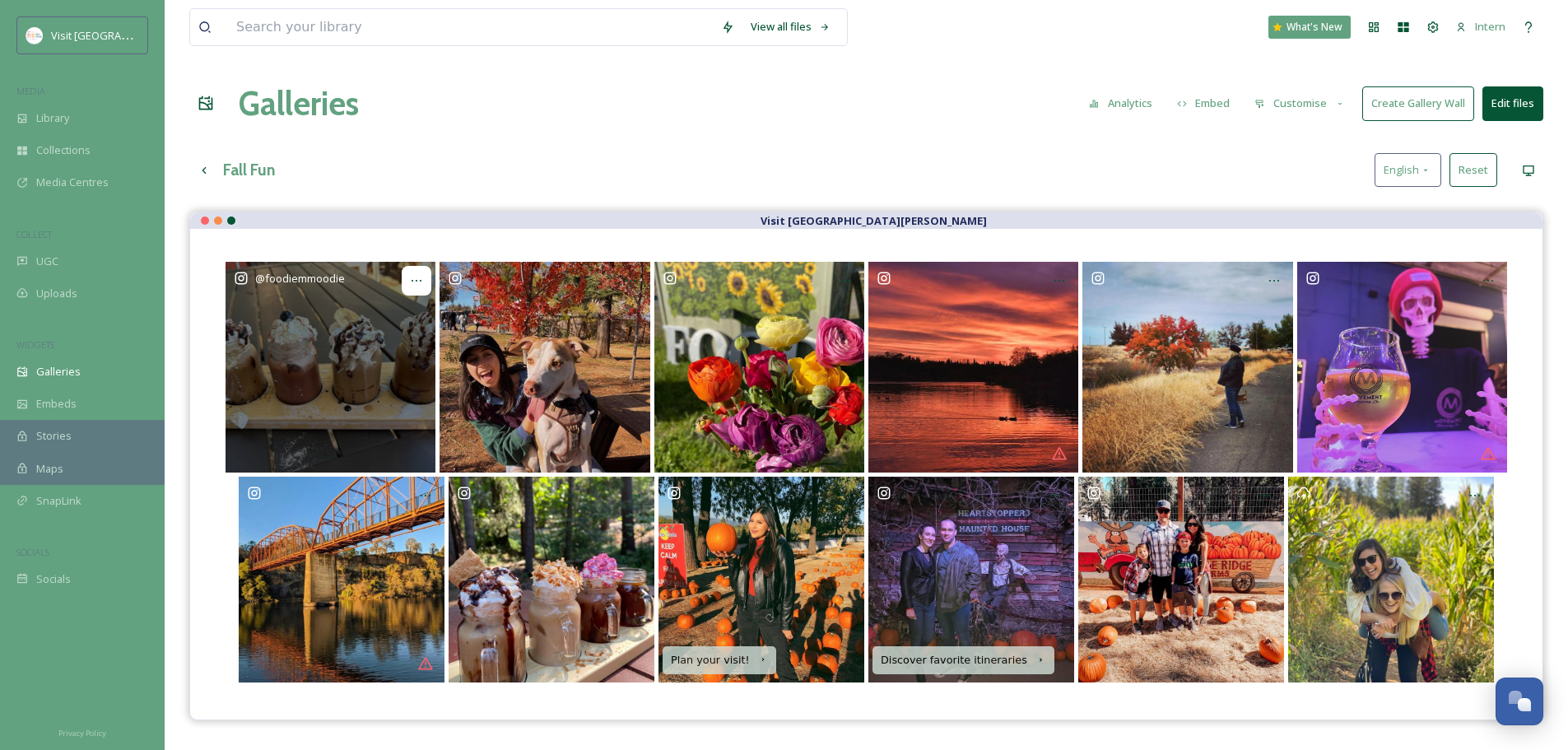
click at [407, 277] on div at bounding box center [416, 281] width 30 height 30
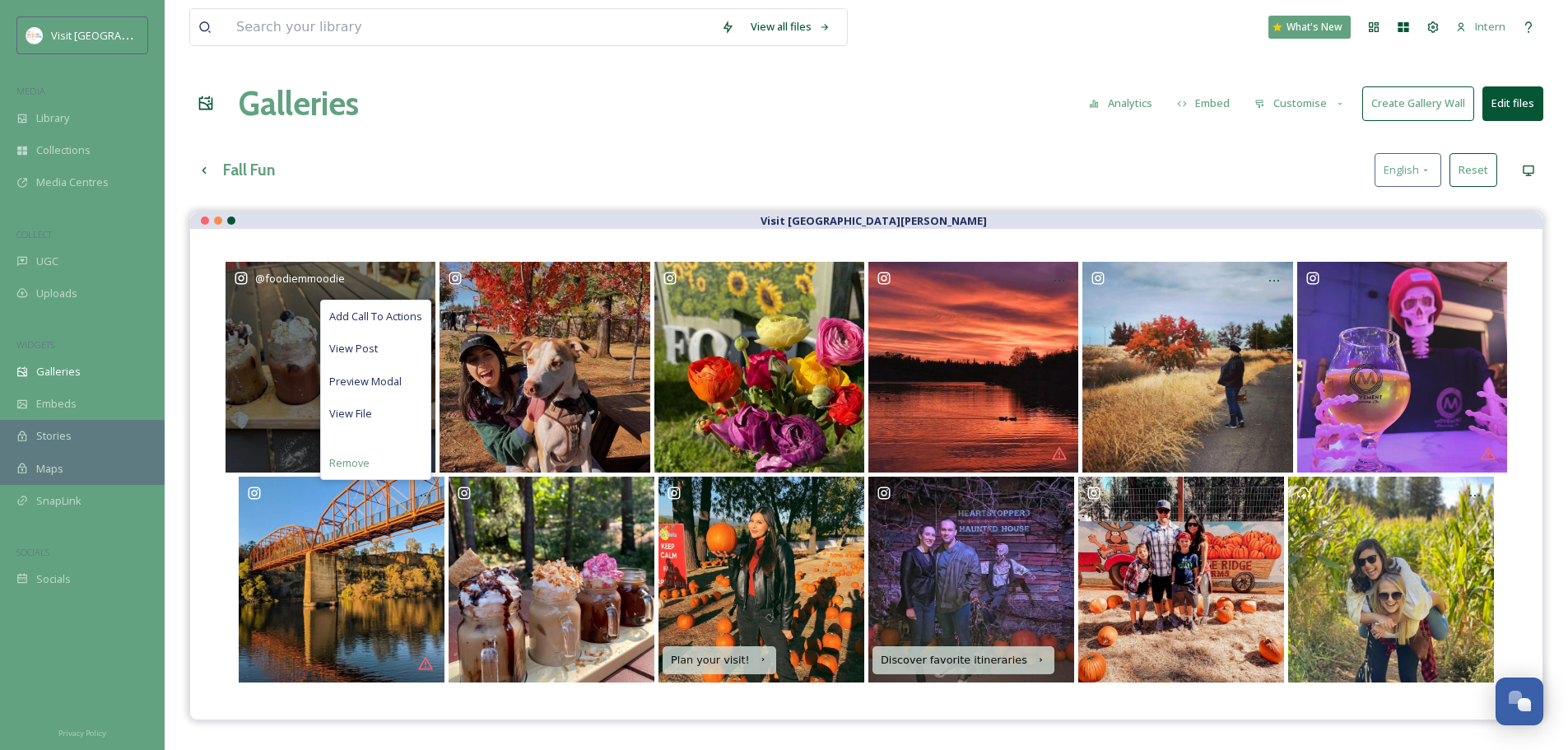
click at [380, 453] on div "Remove" at bounding box center [376, 463] width 110 height 33
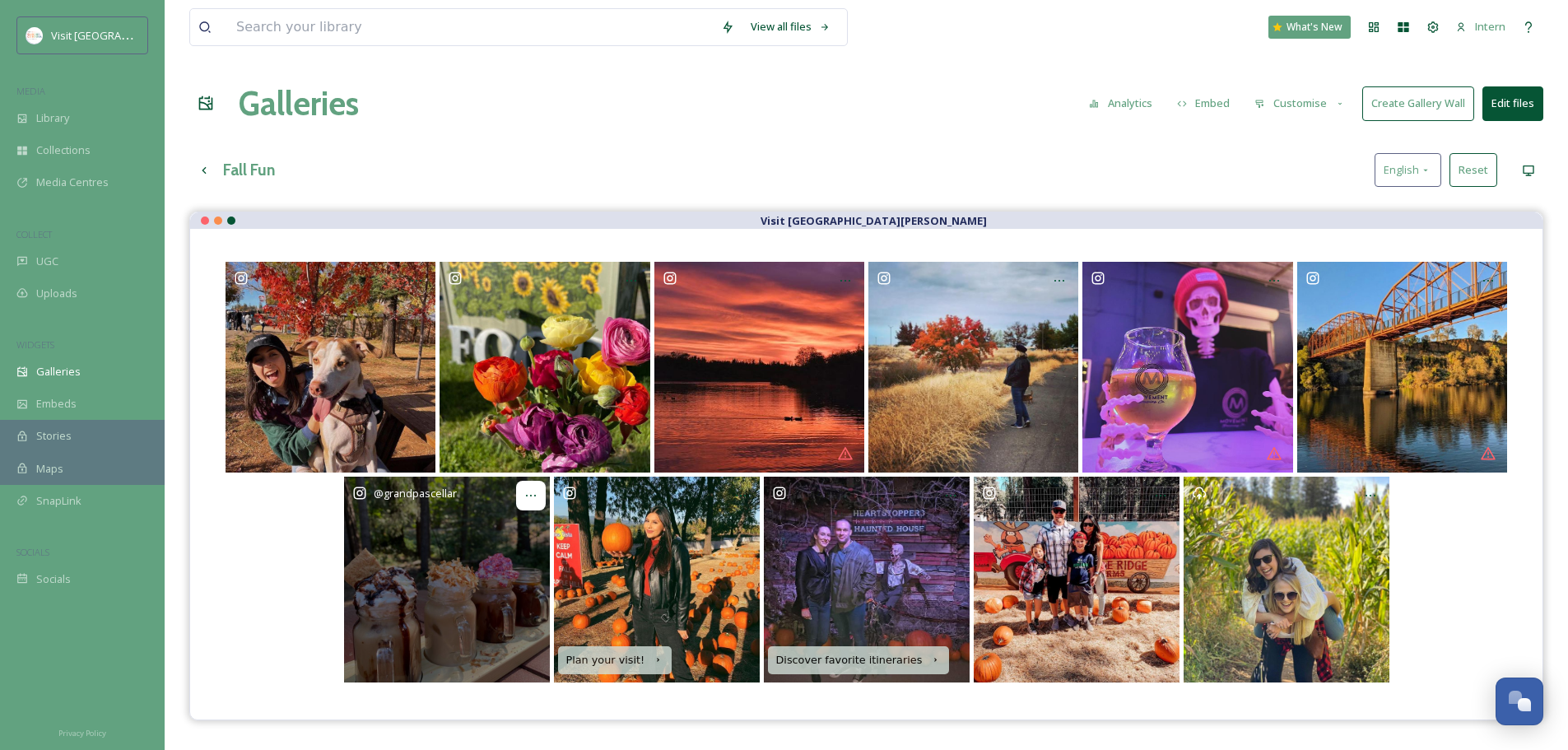
click at [528, 492] on icon at bounding box center [531, 495] width 13 height 13
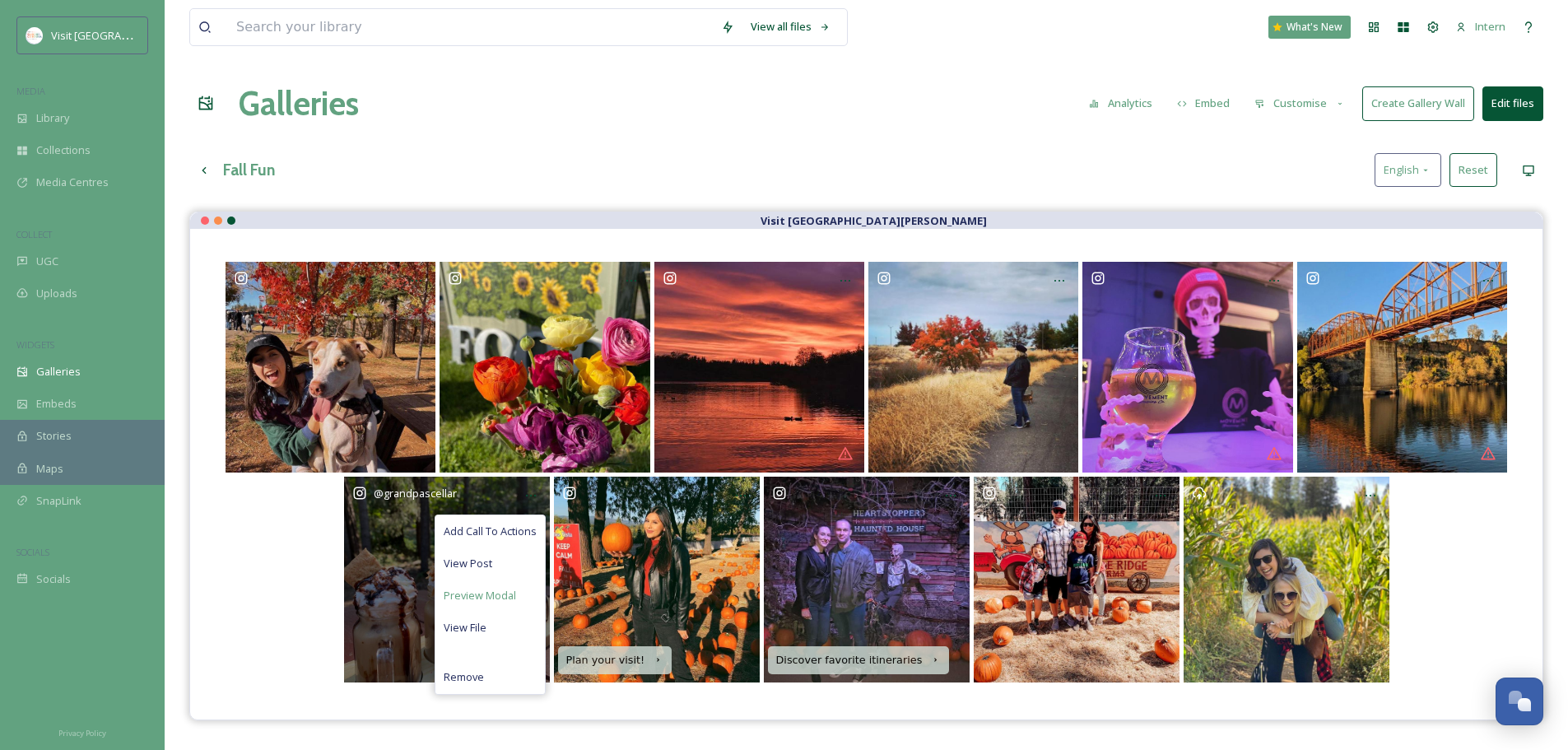
click at [482, 572] on span "Preview Modal" at bounding box center [479, 596] width 73 height 15
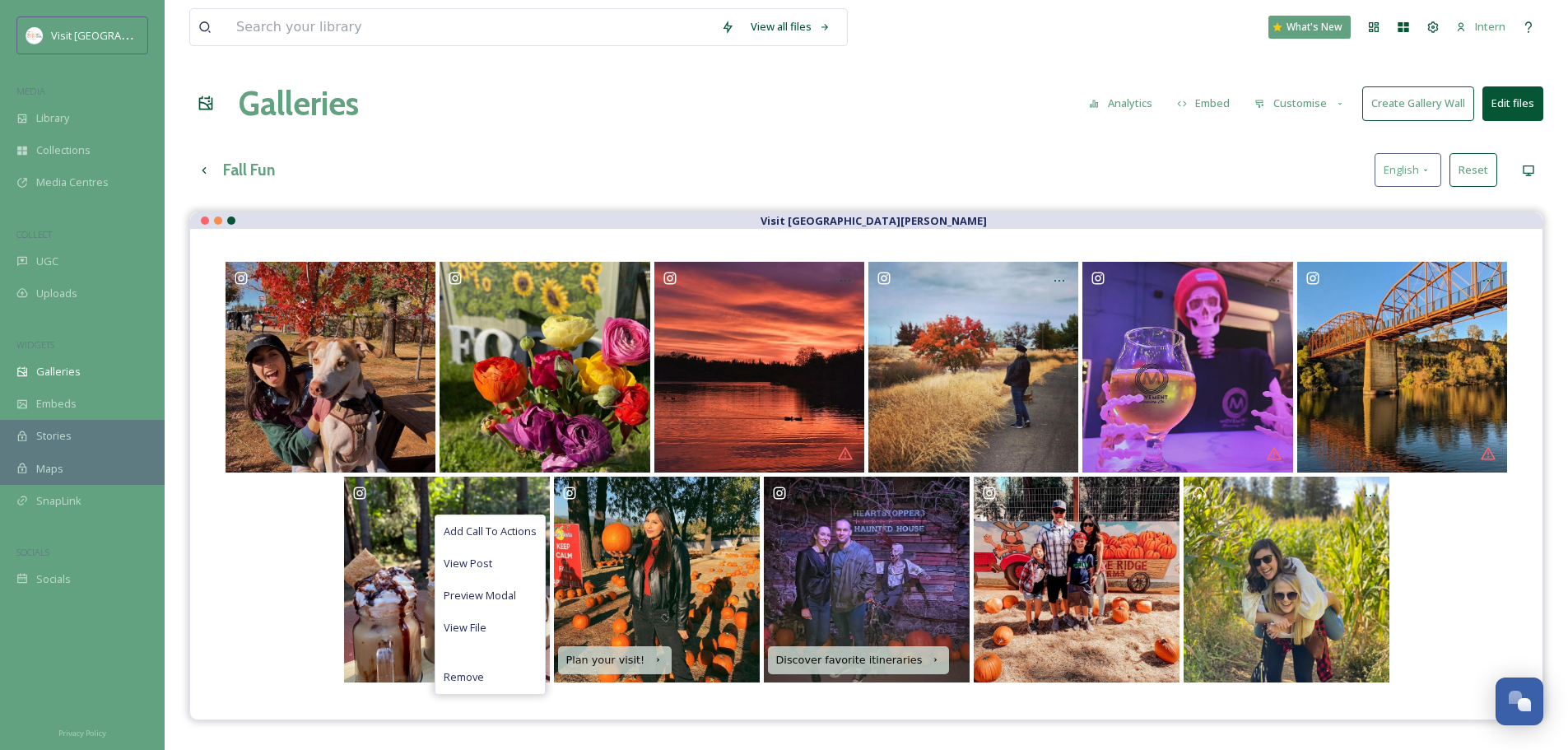
click at [662, 186] on div "Fall Fun English Reset" at bounding box center [866, 170] width 1354 height 33
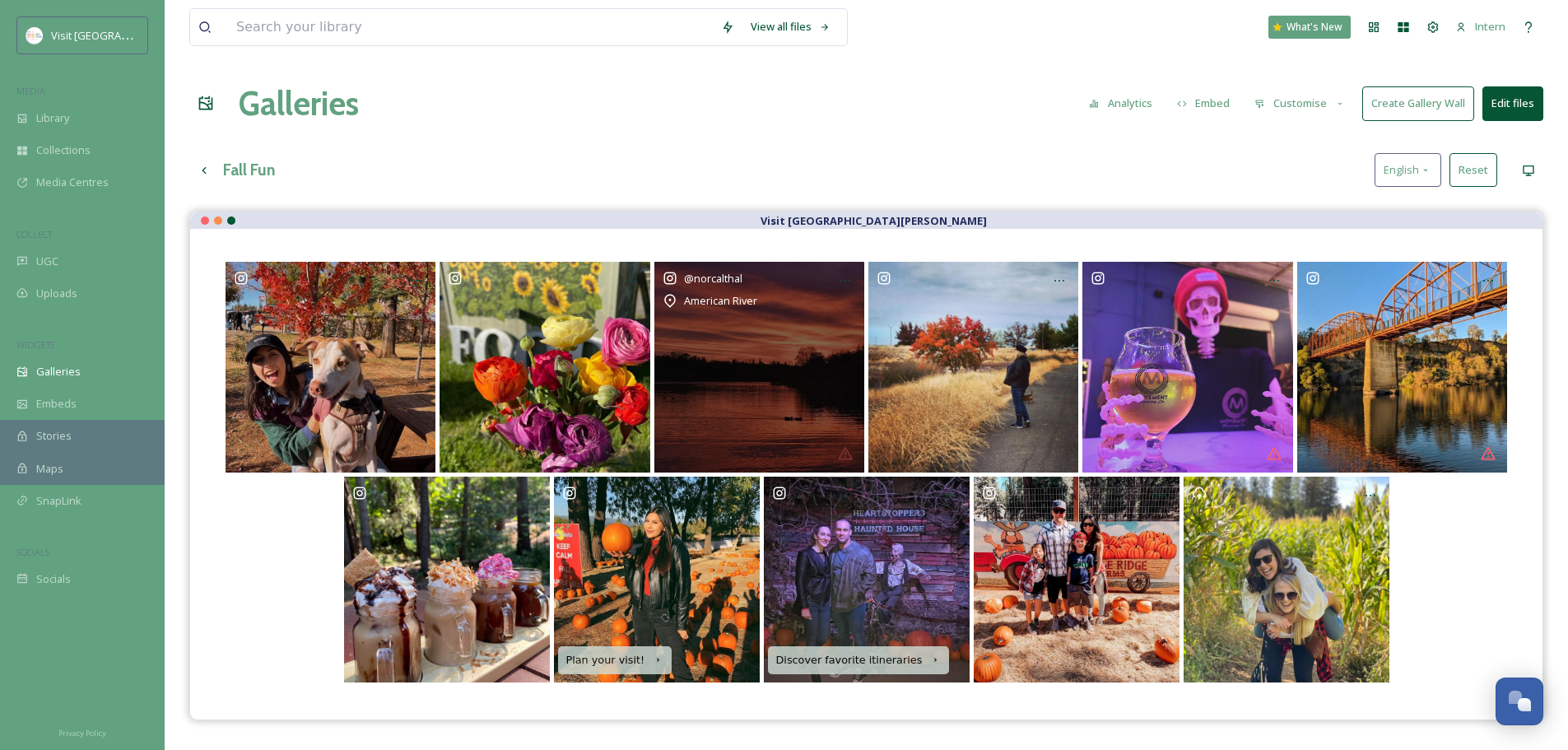
click at [798, 352] on div "@ norcalthal American River" at bounding box center [759, 366] width 210 height 210
click at [838, 278] on div at bounding box center [846, 281] width 30 height 30
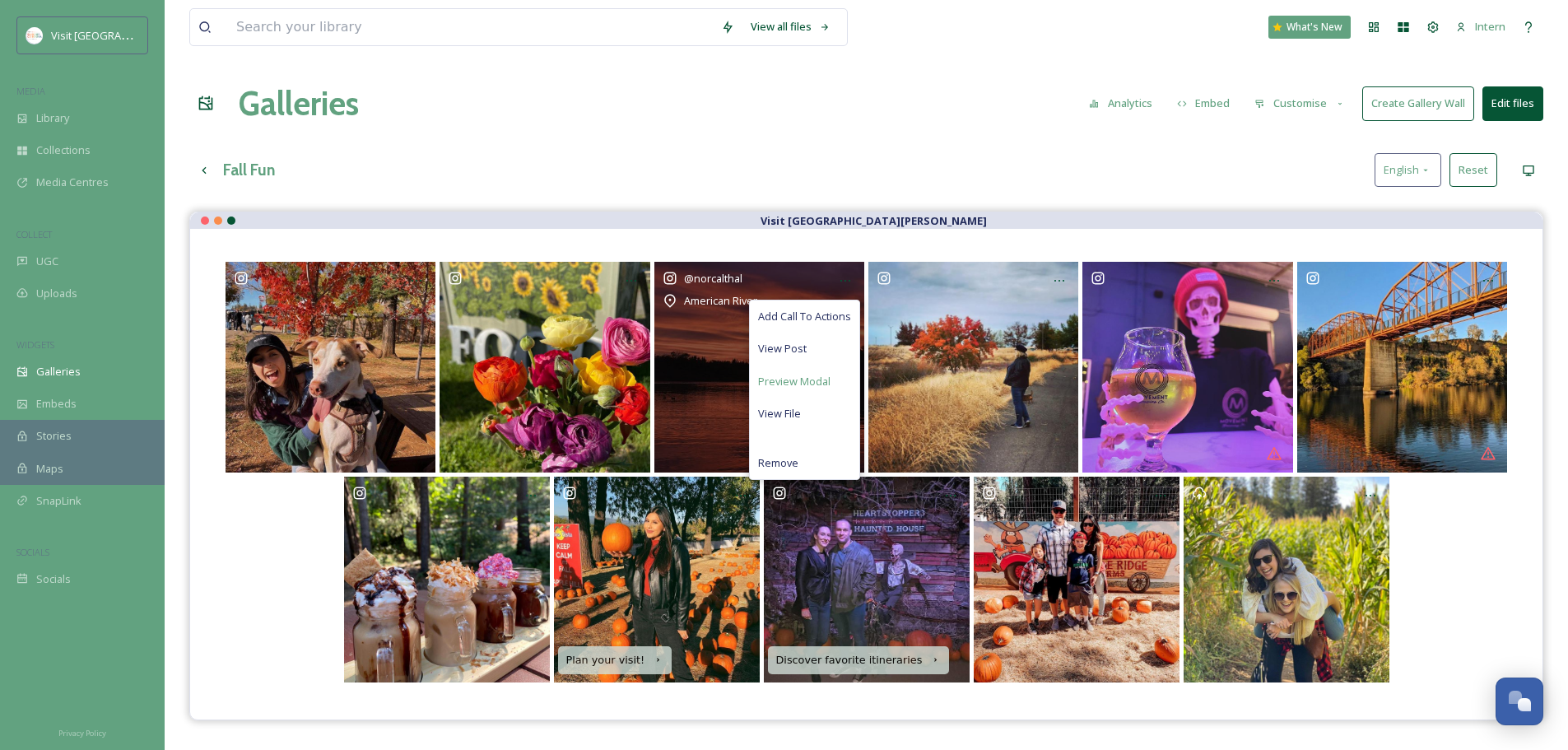
click at [793, 379] on span "Preview Modal" at bounding box center [794, 382] width 73 height 15
click at [780, 459] on span "Remove" at bounding box center [778, 463] width 40 height 15
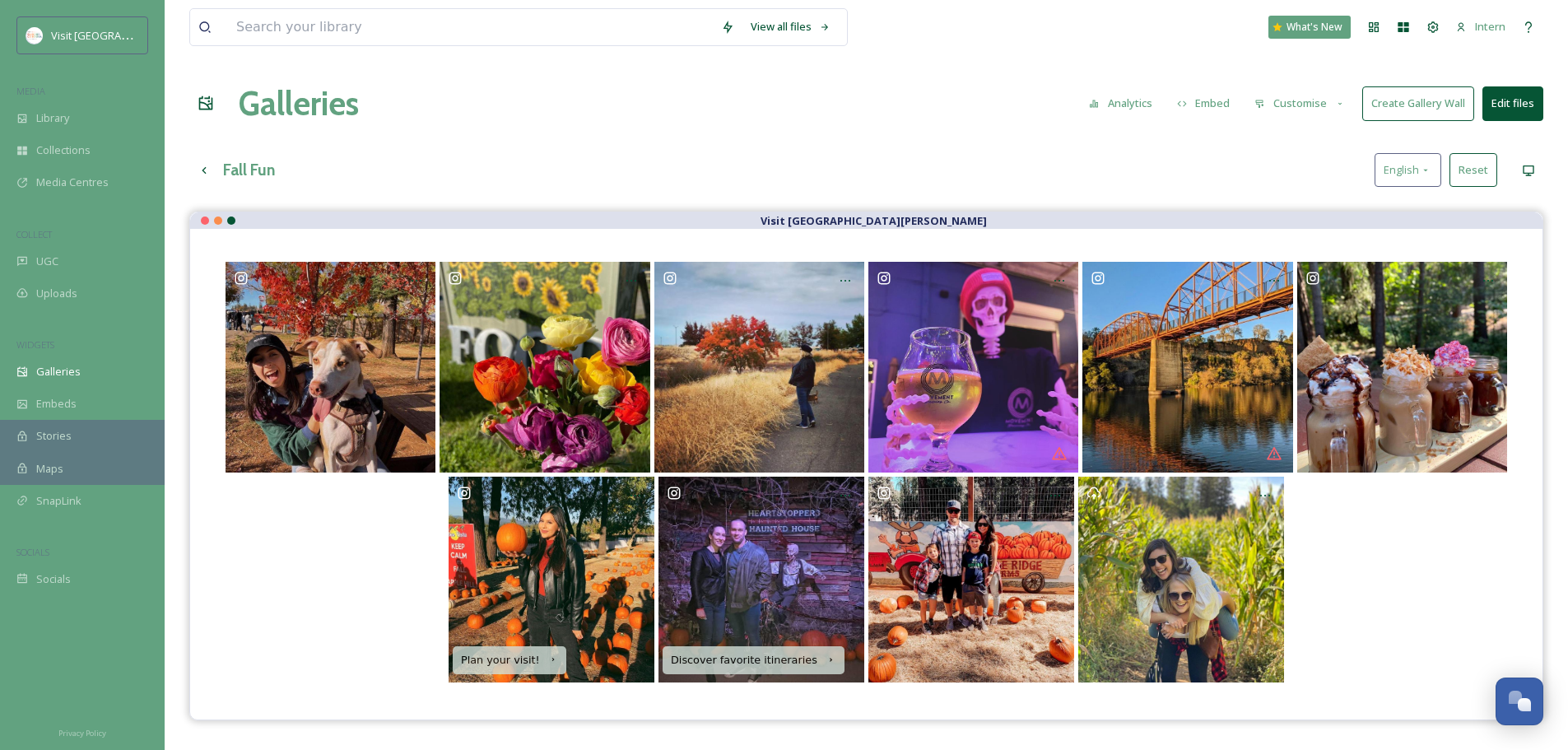
click at [297, 7] on div "View all files What's New Intern" at bounding box center [866, 27] width 1354 height 54
click at [295, 23] on input at bounding box center [470, 27] width 485 height 36
click at [78, 120] on div "Library" at bounding box center [82, 118] width 164 height 33
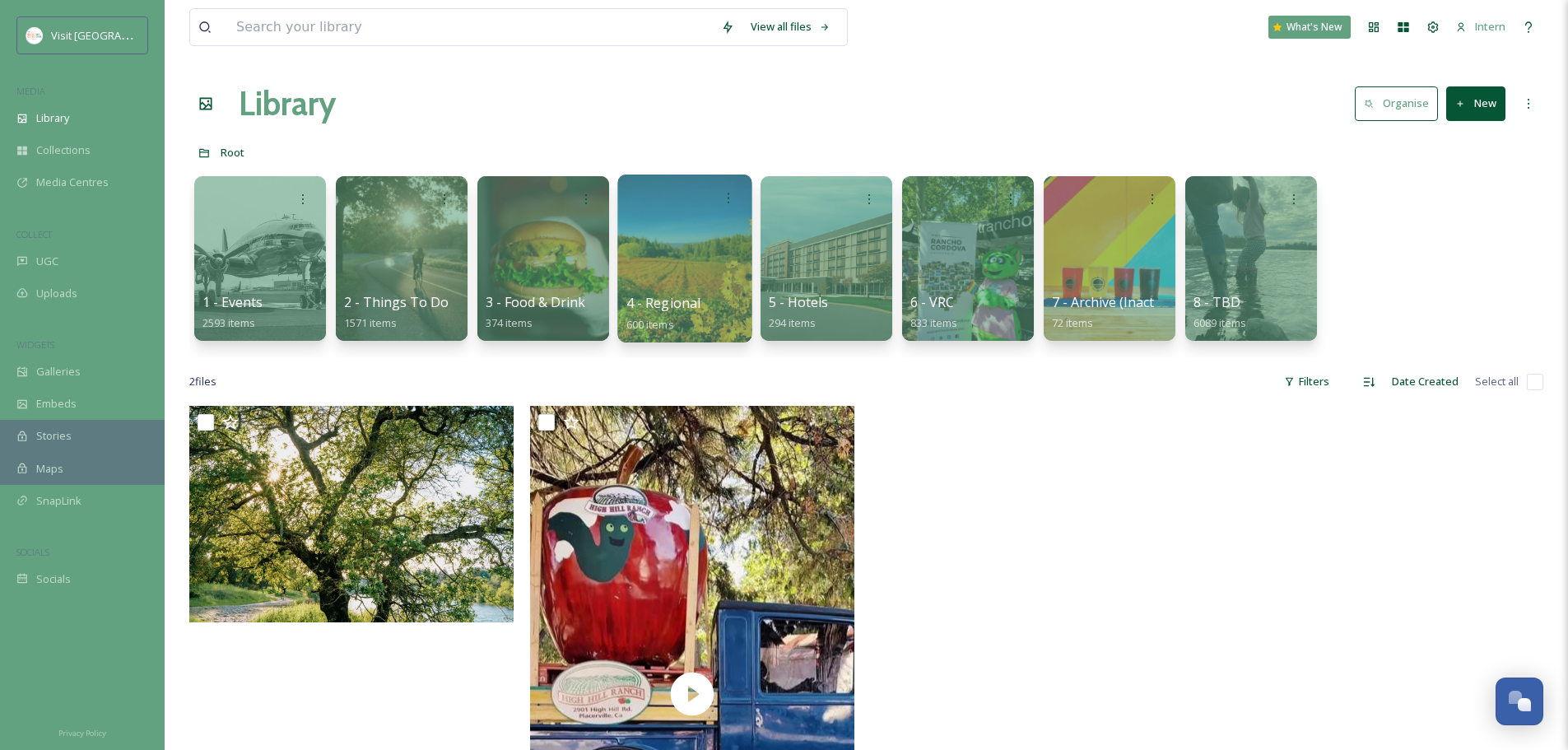
click at [674, 302] on span "4 - Regional" at bounding box center [664, 302] width 75 height 18
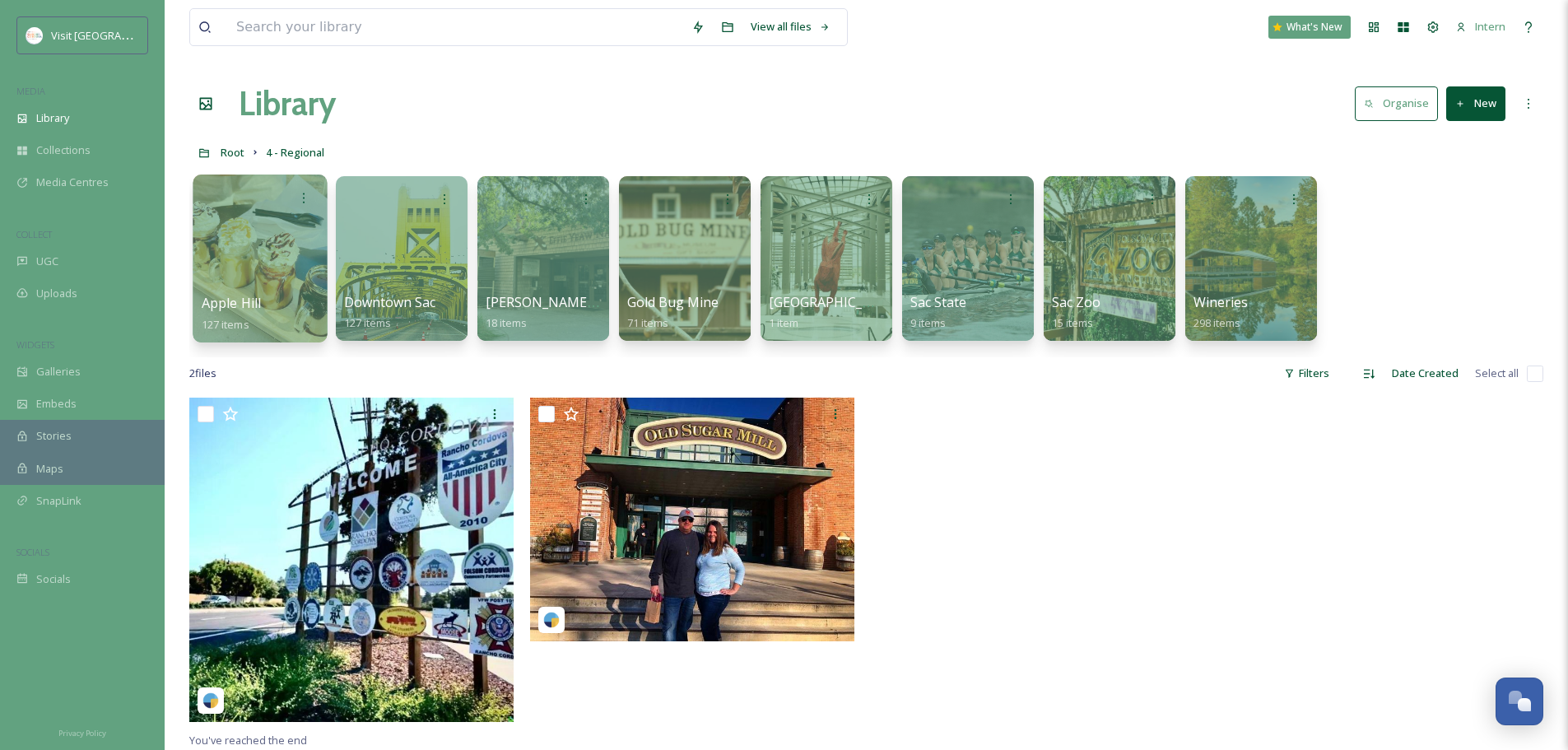
click at [277, 319] on div "Apple Hill 127 items" at bounding box center [261, 313] width 118 height 41
click at [208, 285] on div at bounding box center [259, 259] width 134 height 168
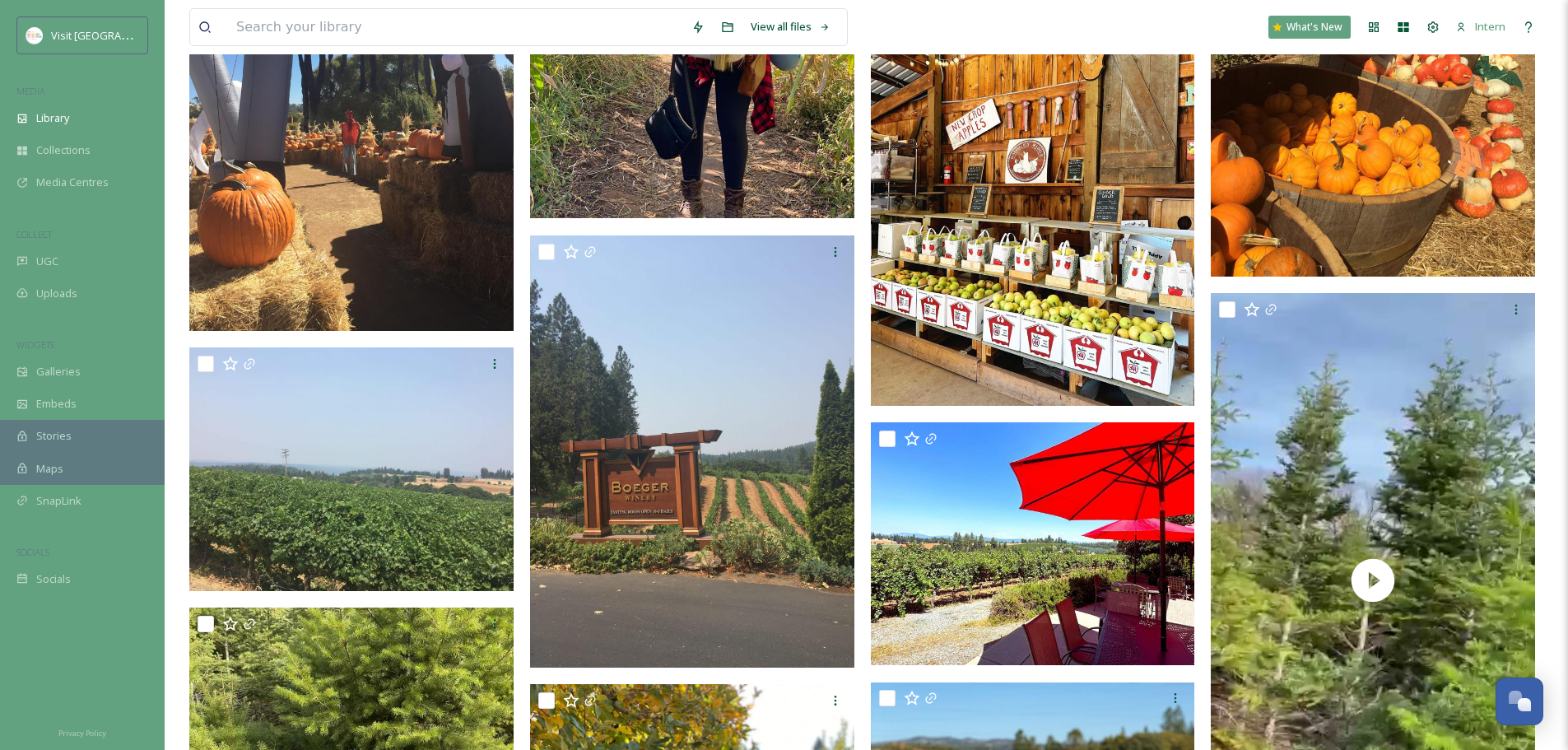
scroll to position [5436, 0]
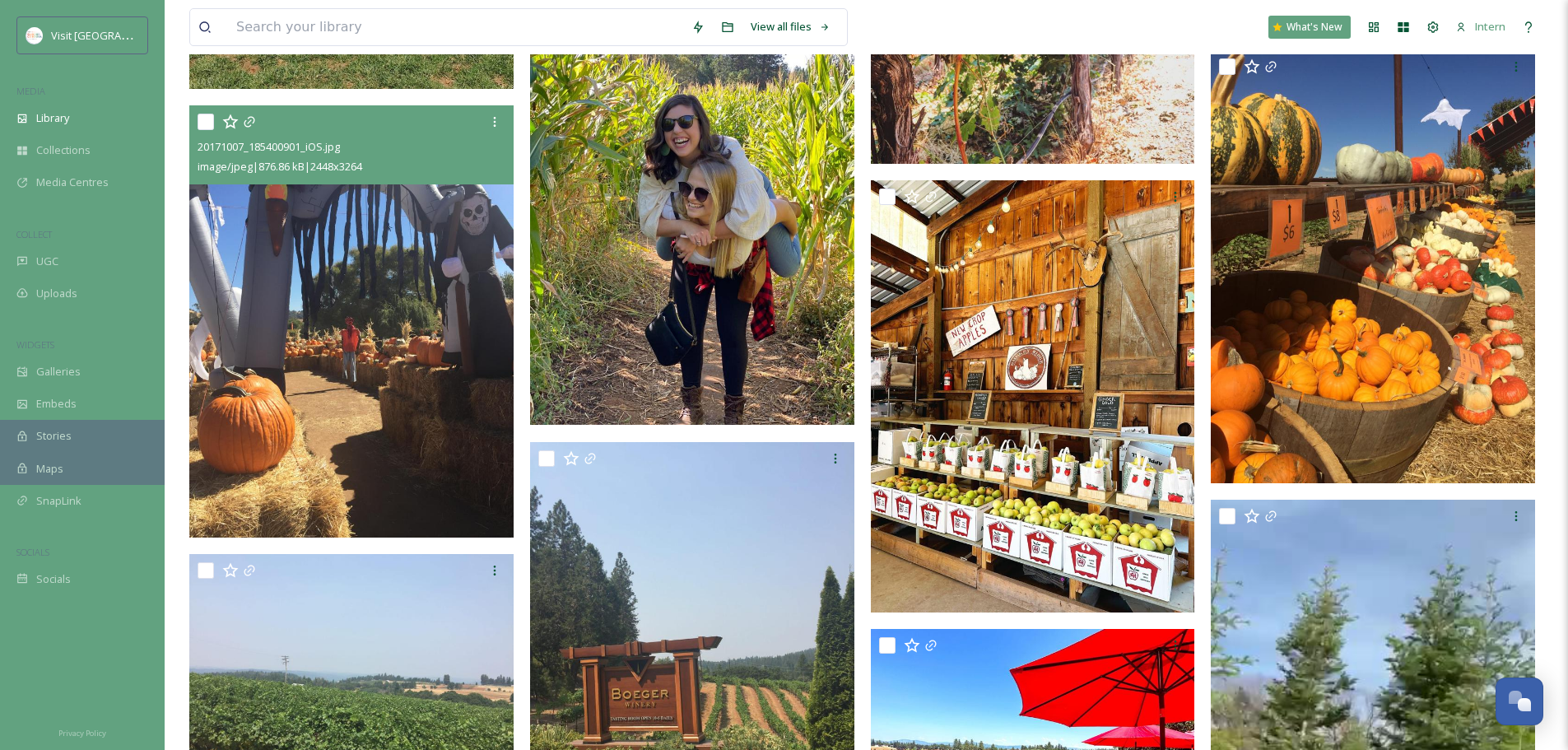
click at [382, 368] on img at bounding box center [351, 321] width 324 height 432
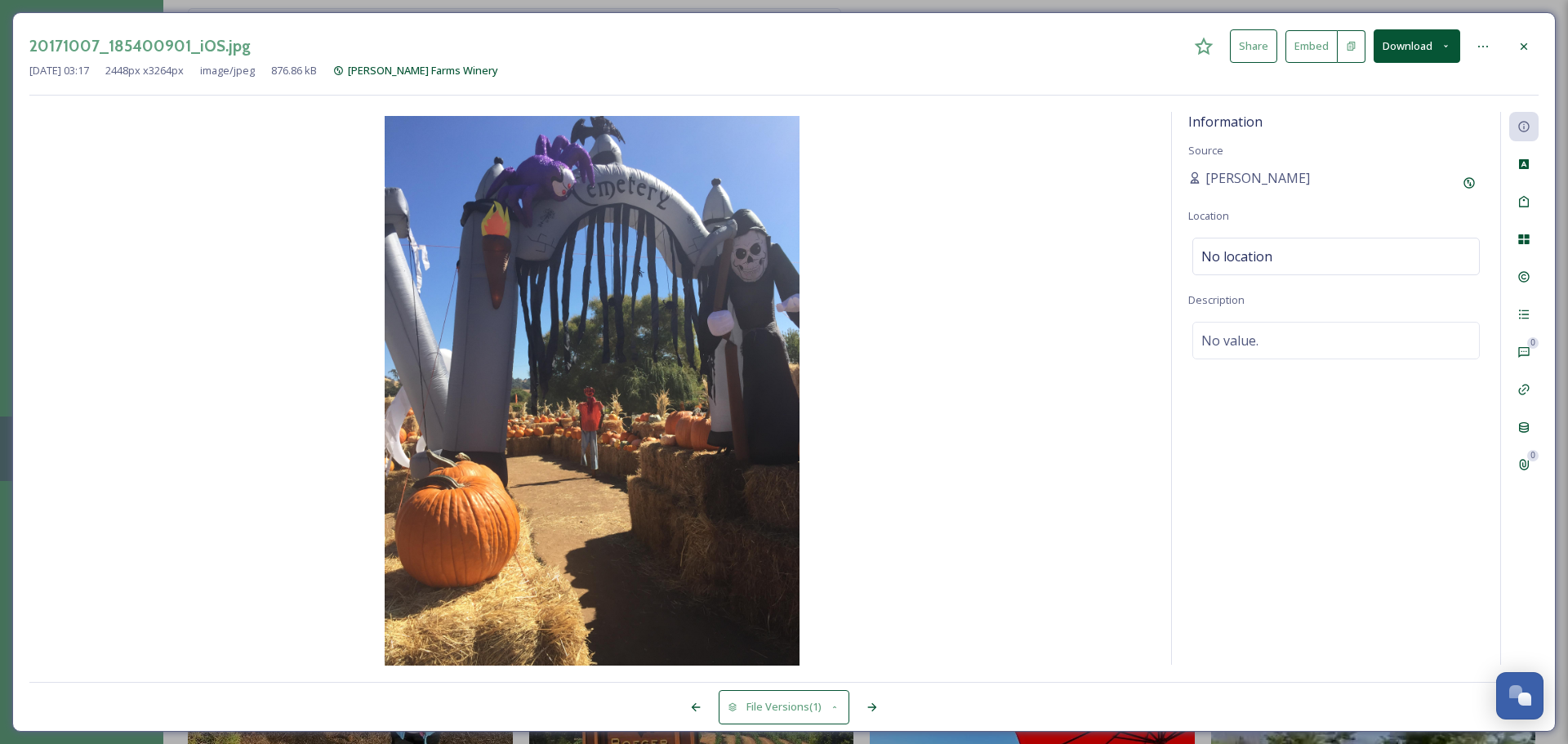
click at [1241, 48] on div "20171007_185400901_iOS.jpg Share Embed Download Dec 29 2023 03:17 2448 px x 326…" at bounding box center [784, 371] width 1543 height 719
click at [1241, 48] on div at bounding box center [1524, 47] width 30 height 30
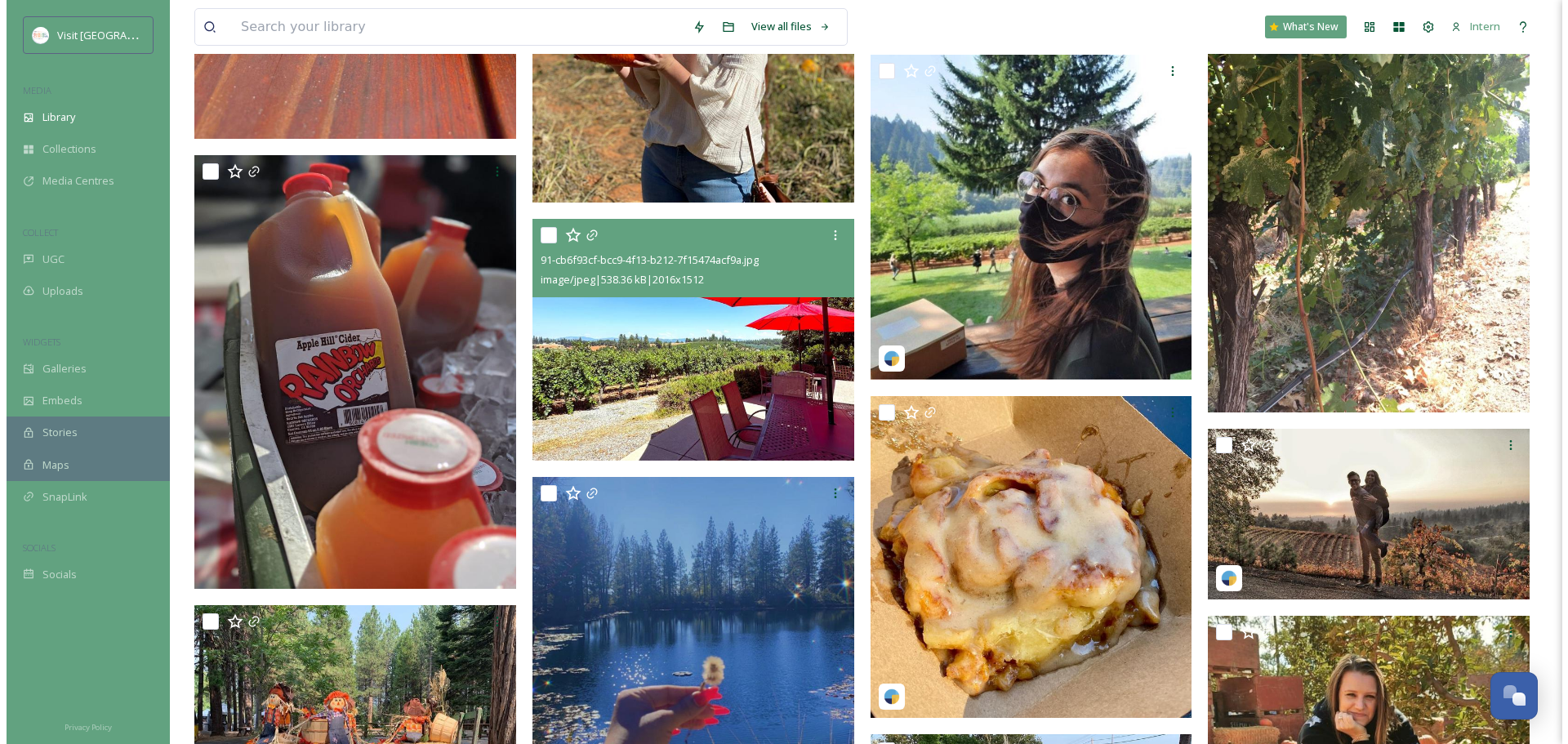
scroll to position [7026, 0]
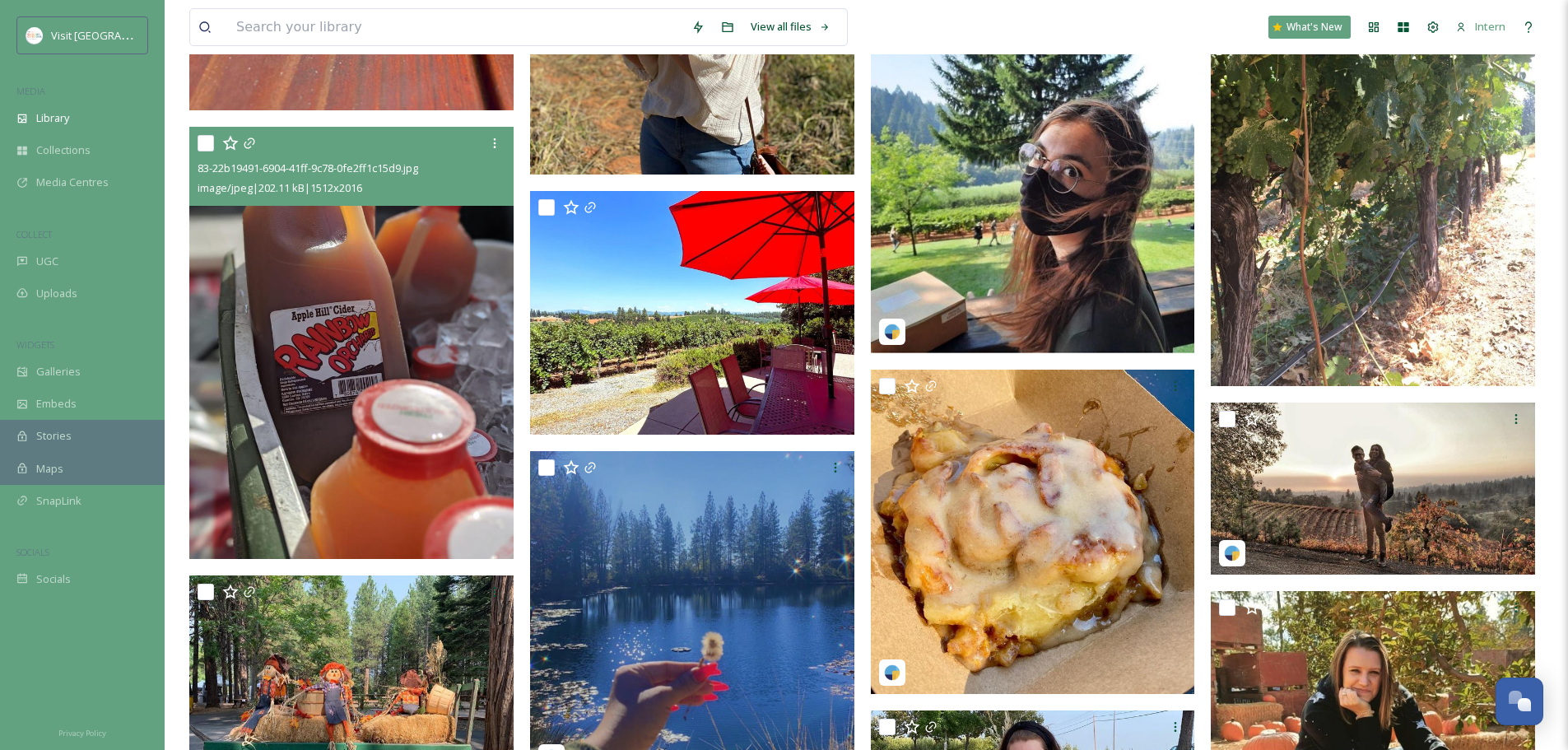
click at [413, 390] on img at bounding box center [351, 342] width 324 height 432
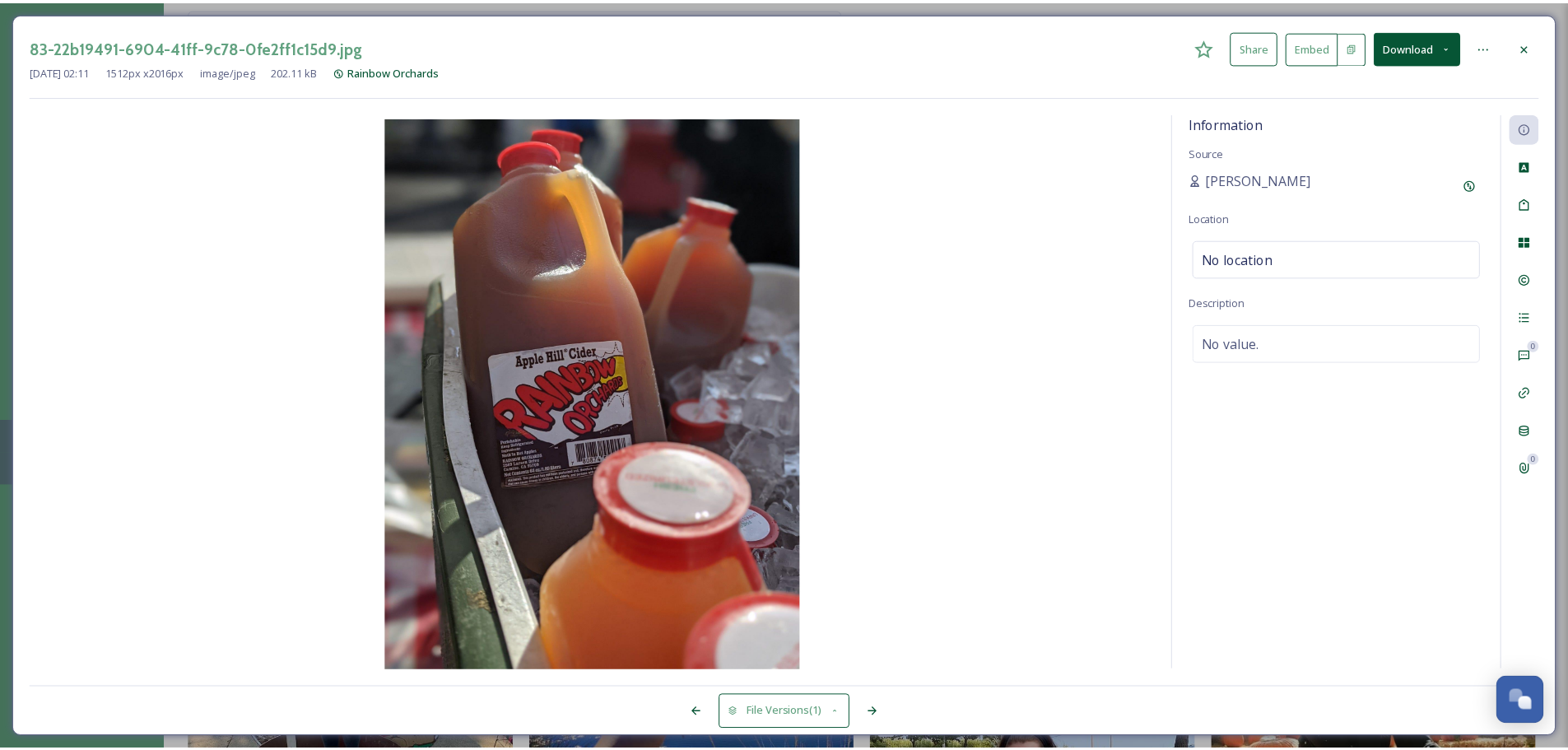
scroll to position [7087, 0]
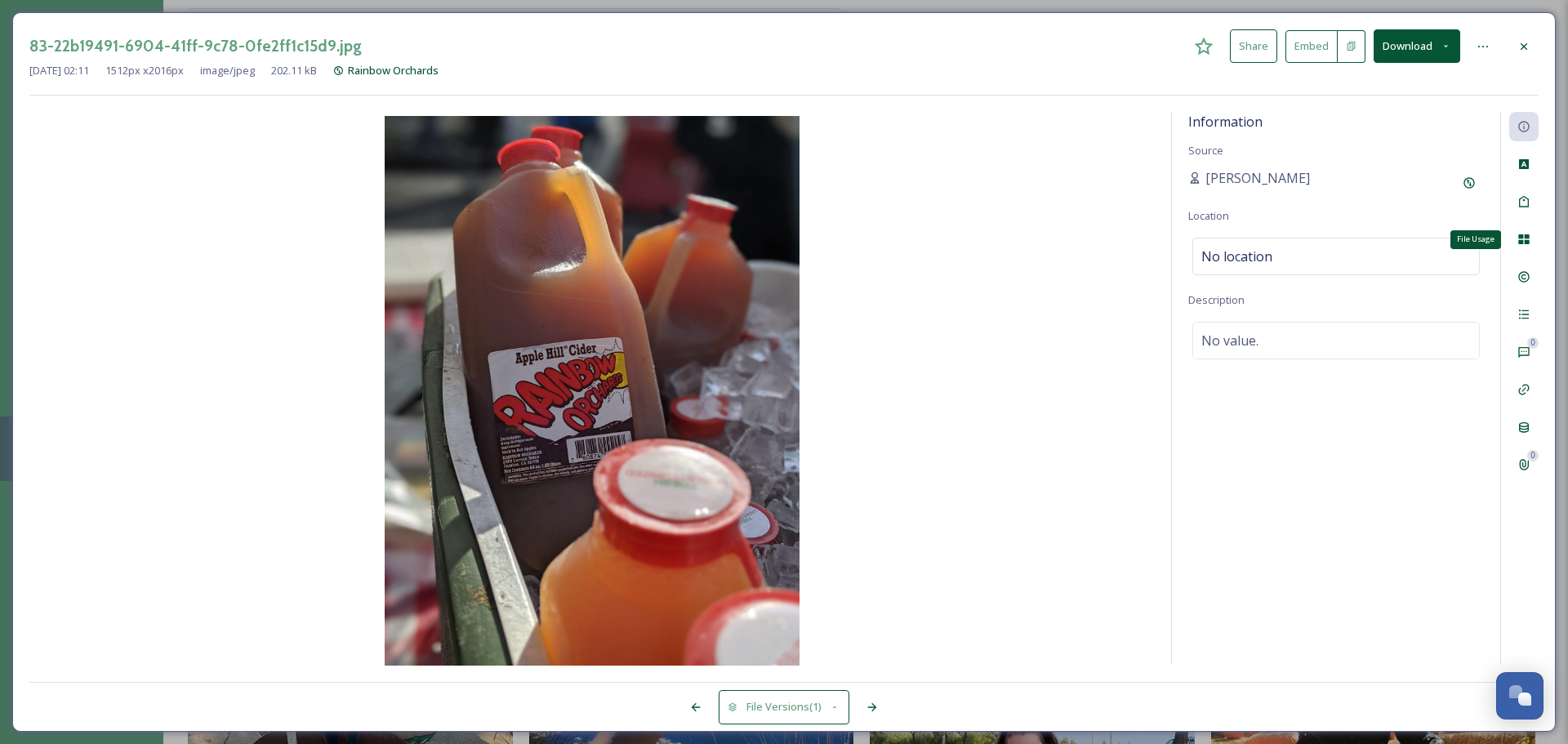
click at [1241, 244] on icon at bounding box center [1523, 240] width 11 height 10
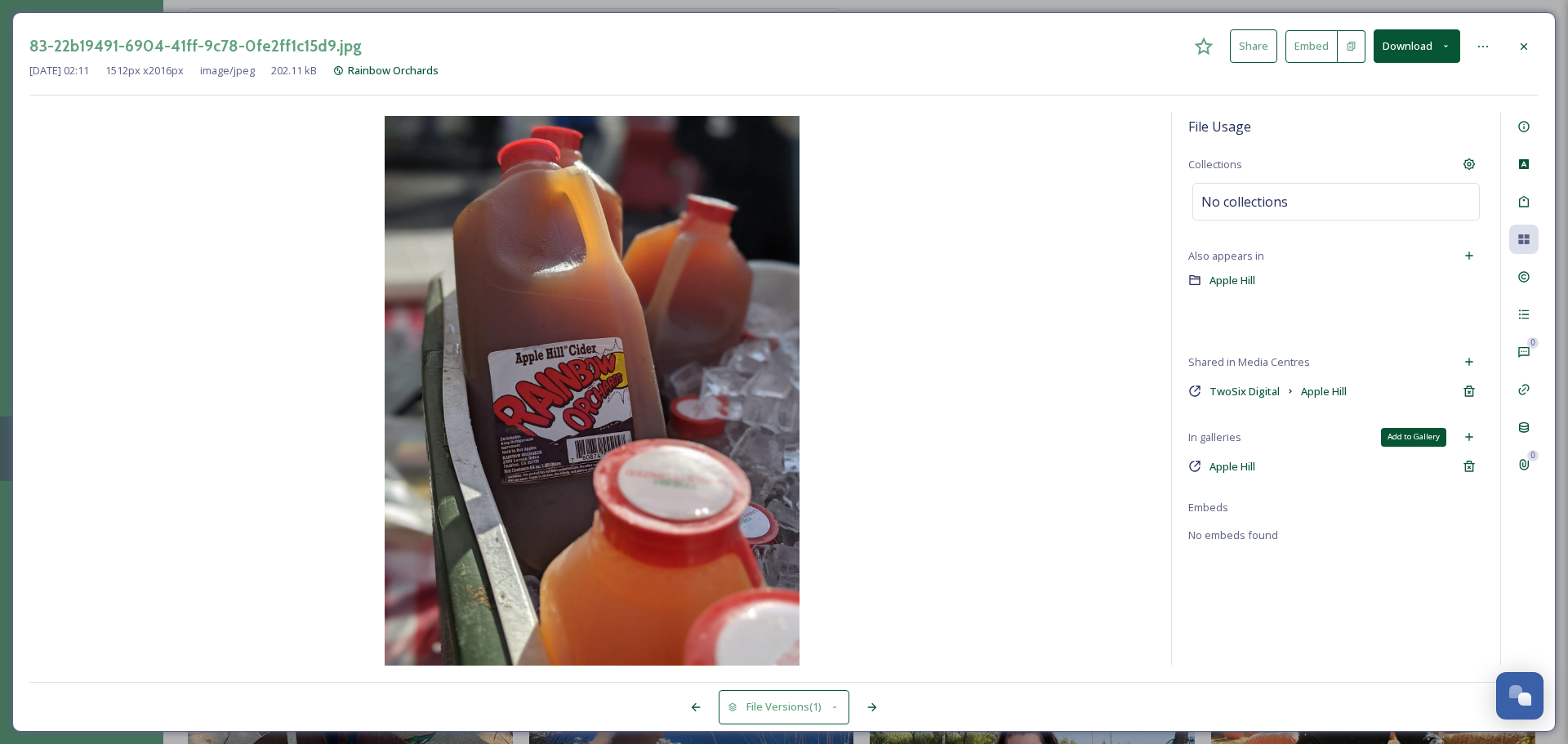
click at [1241, 437] on icon at bounding box center [1469, 437] width 8 height 8
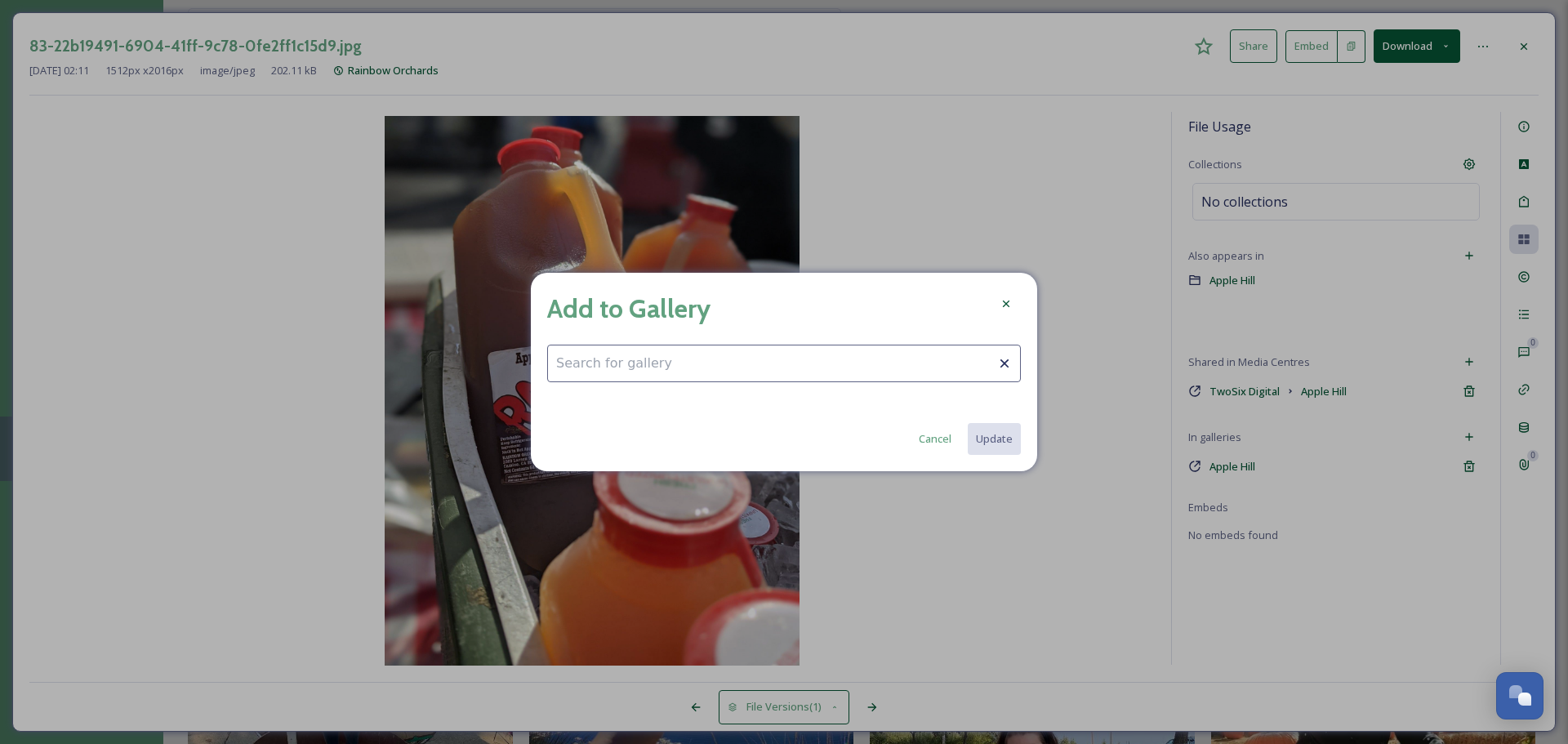
click at [740, 371] on input at bounding box center [784, 364] width 474 height 37
click at [640, 397] on div "Fall Fun" at bounding box center [784, 403] width 472 height 32
type input "Fall Fun"
click at [1000, 423] on button "Update" at bounding box center [993, 438] width 54 height 33
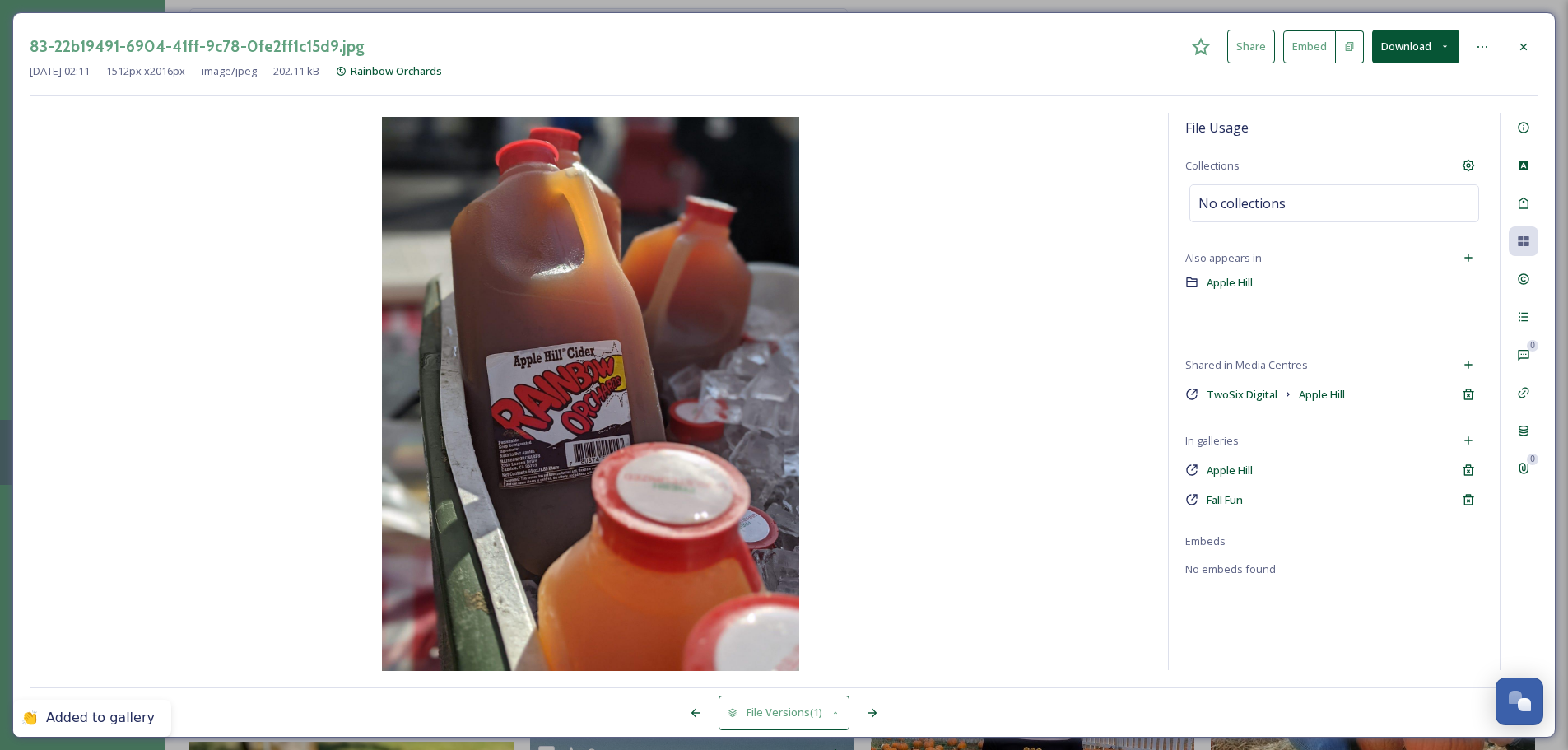
click at [1251, 47] on icon at bounding box center [1524, 46] width 7 height 7
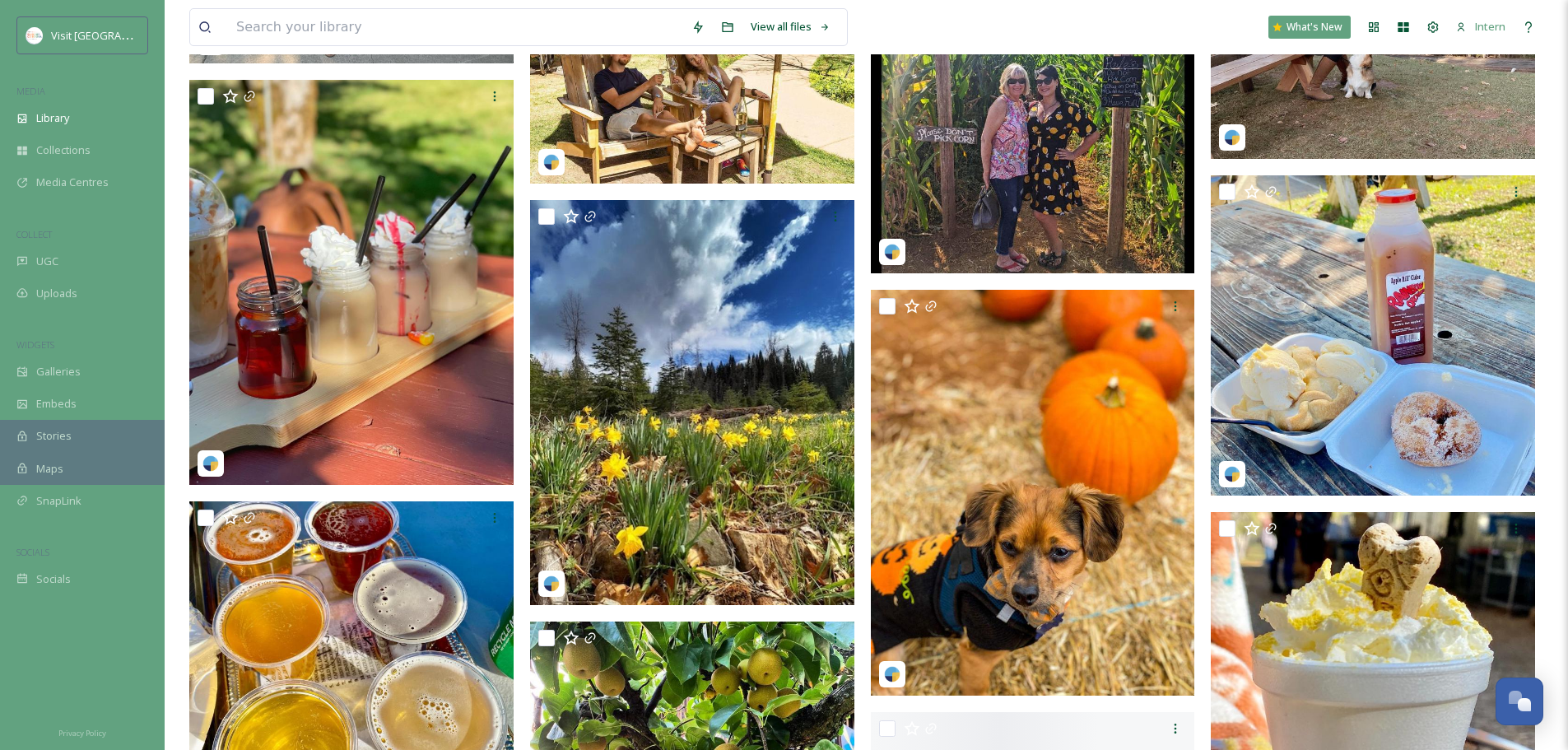
scroll to position [8241, 0]
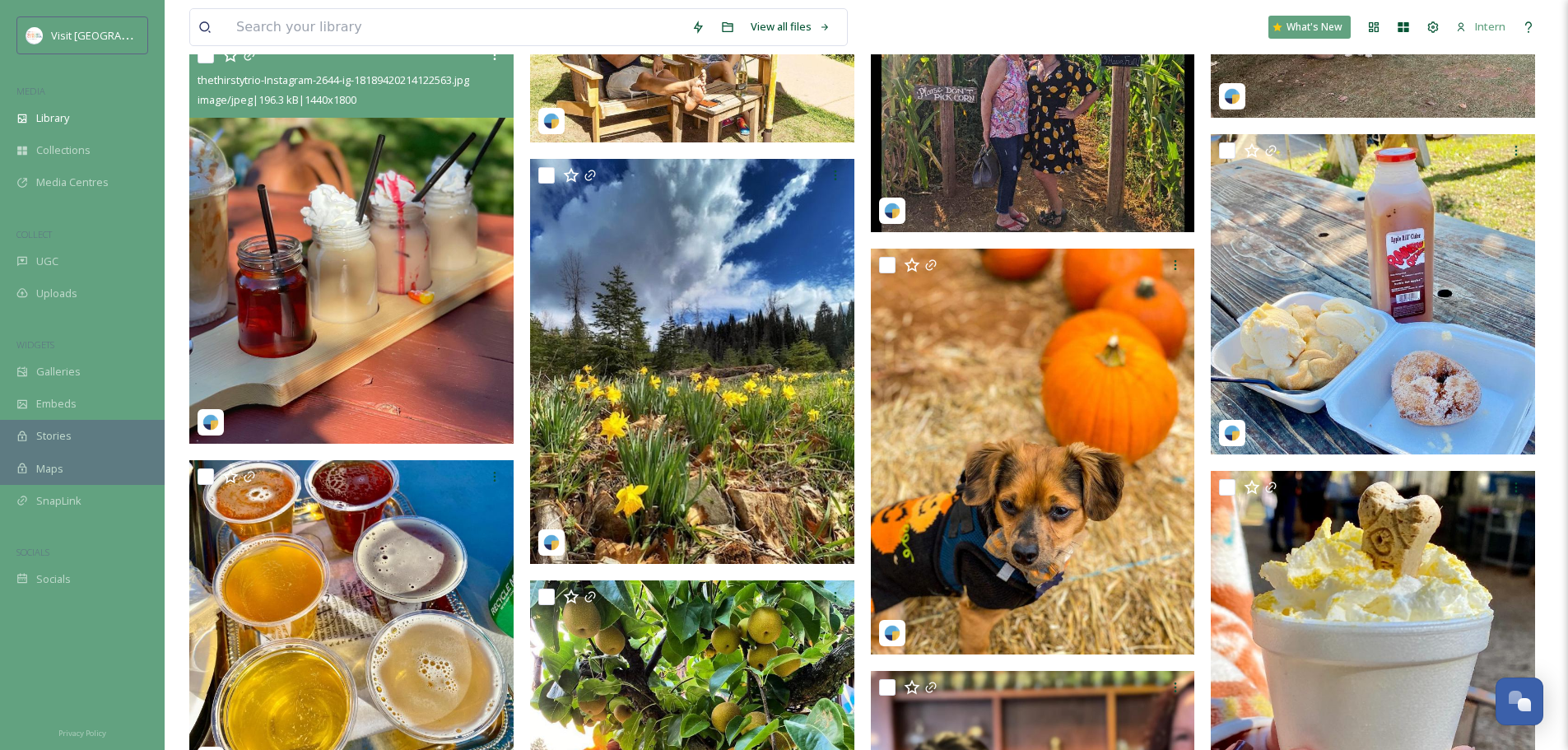
click at [409, 228] on img at bounding box center [351, 241] width 324 height 406
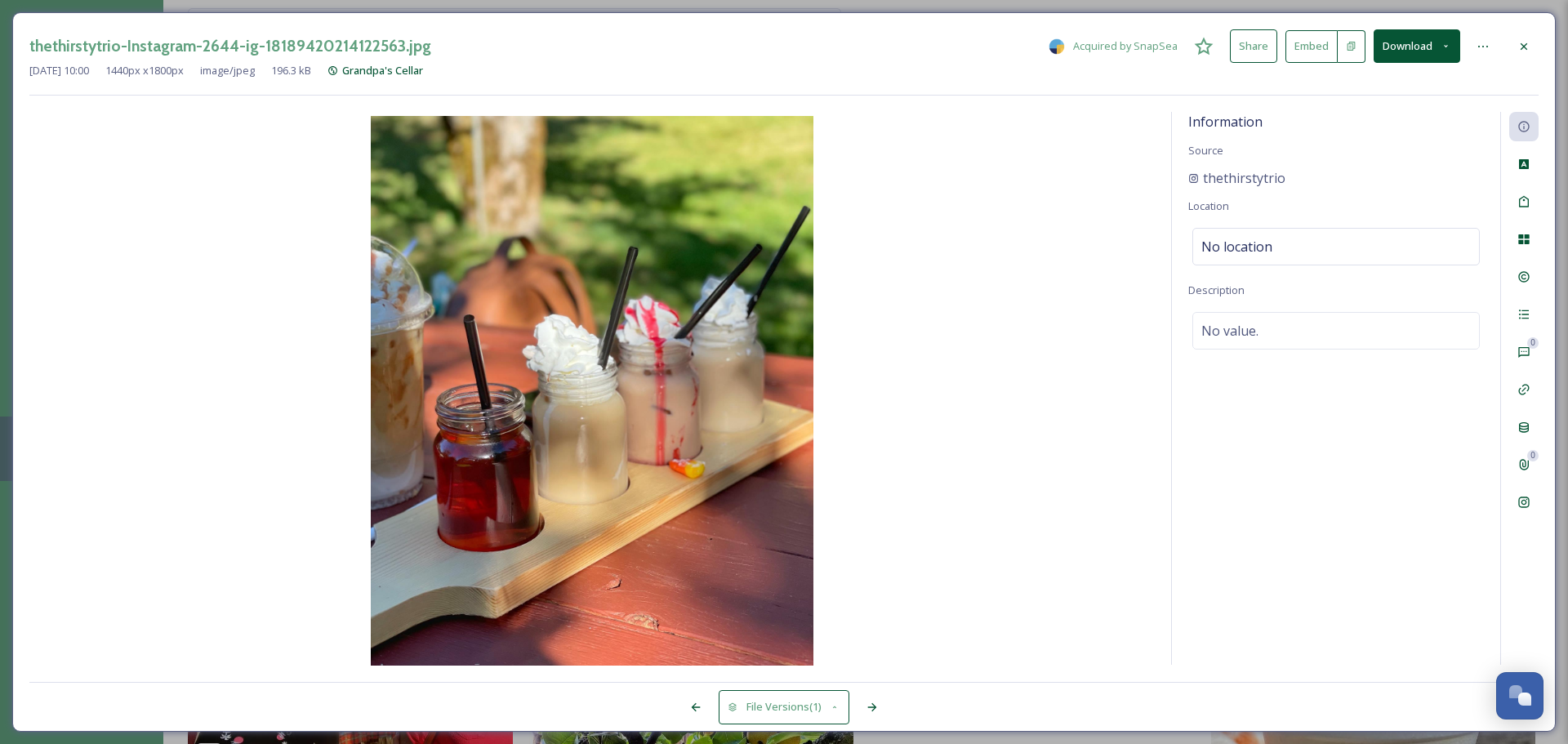
click at [1241, 42] on icon at bounding box center [1523, 46] width 13 height 13
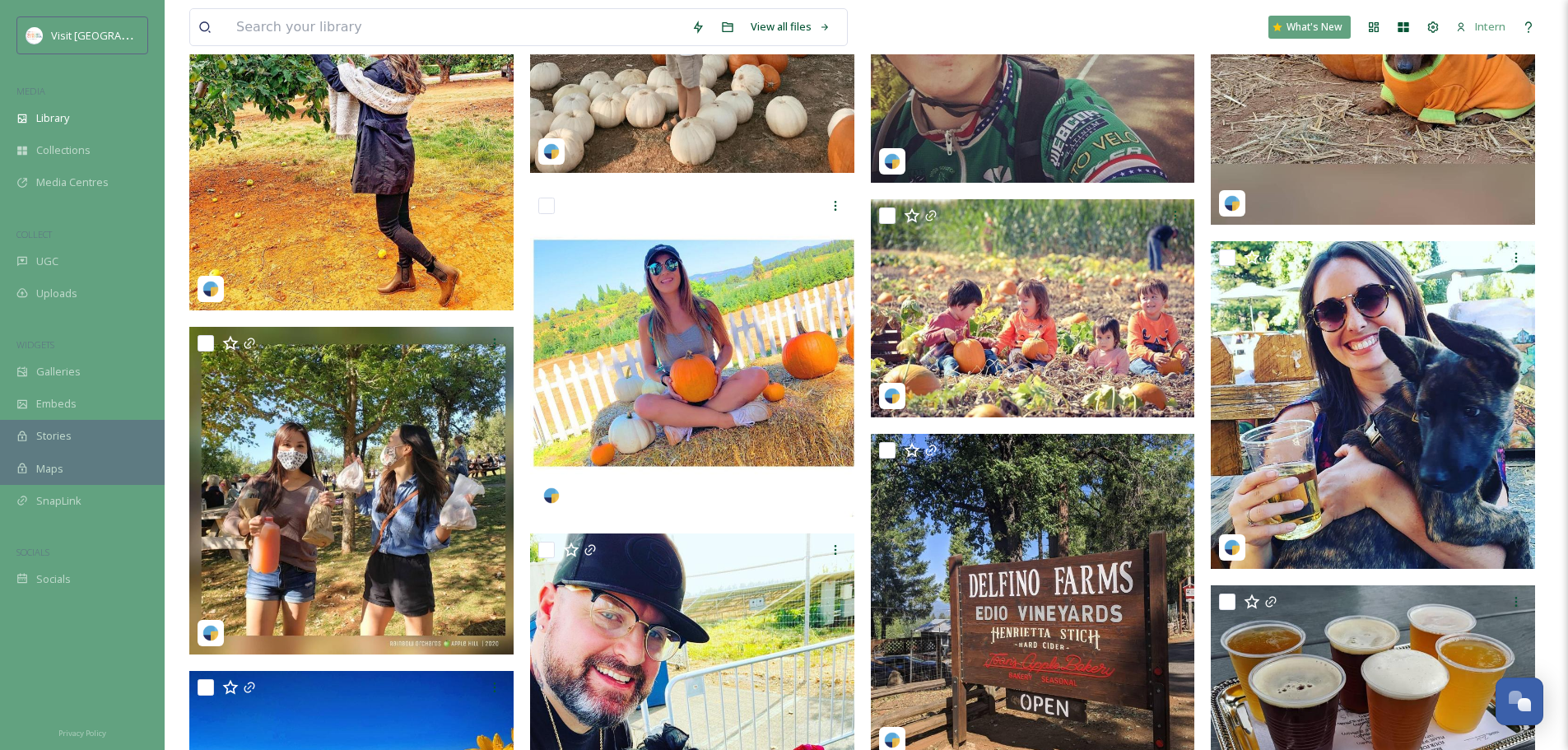
scroll to position [9558, 0]
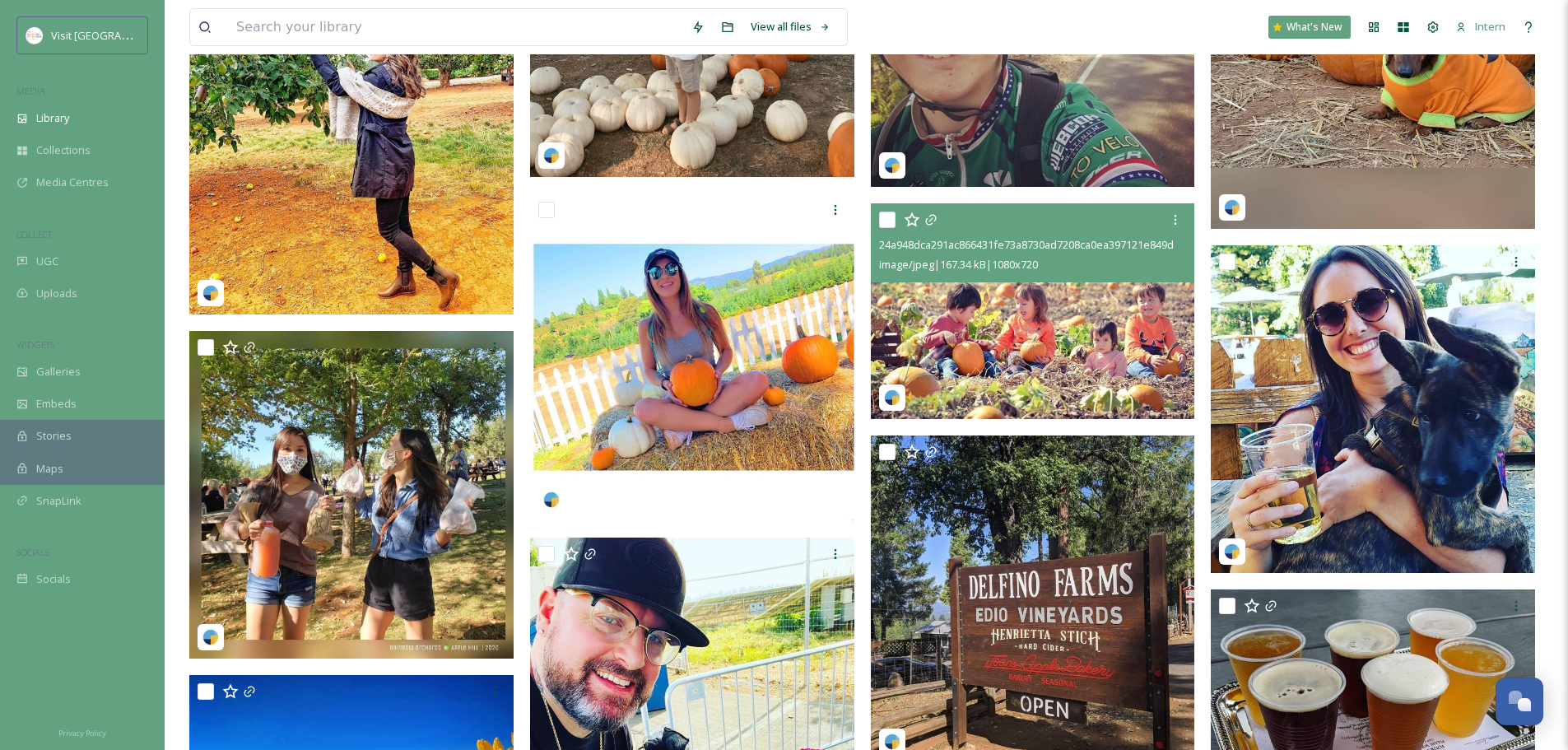
click at [1066, 306] on img at bounding box center [1033, 312] width 324 height 217
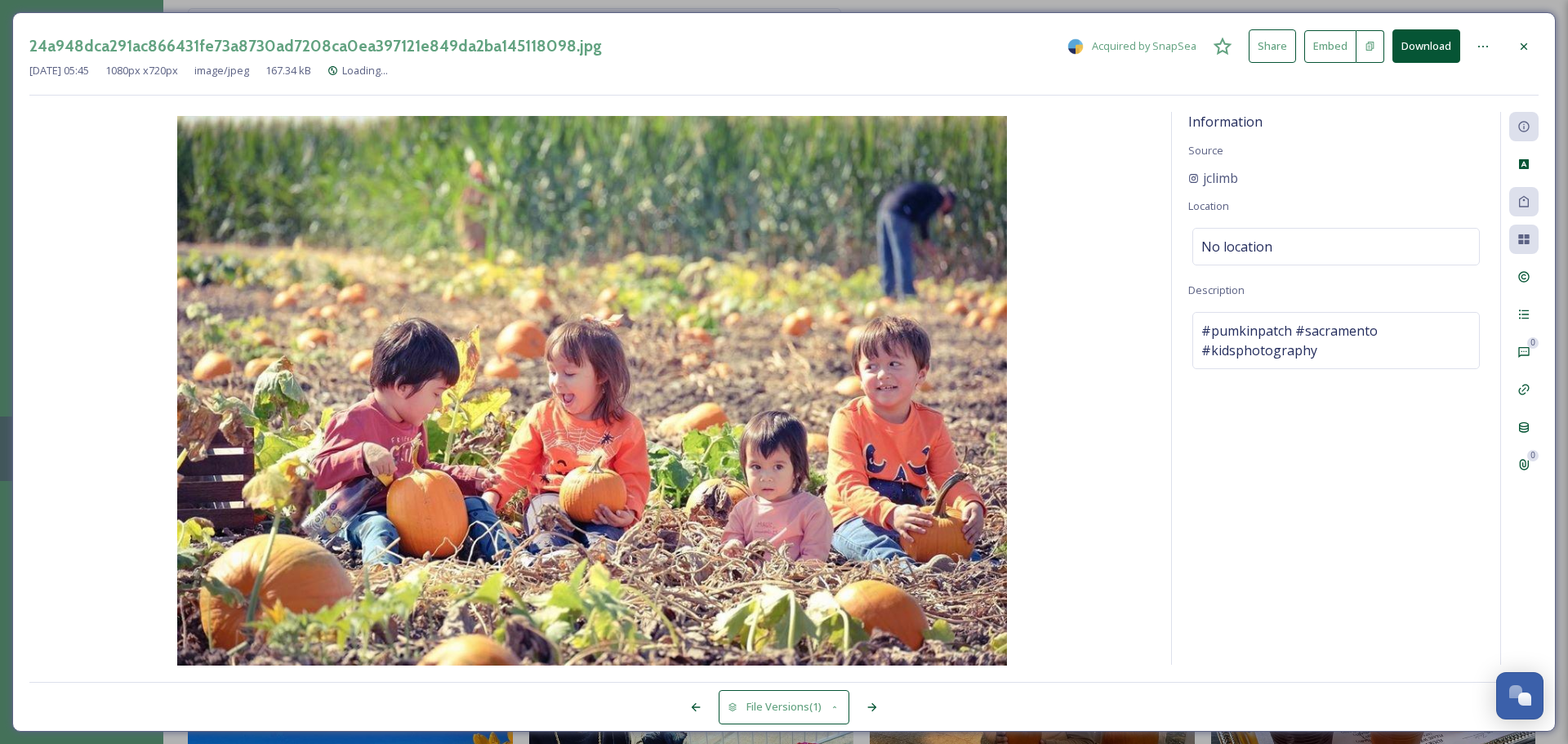
click at [1241, 48] on icon at bounding box center [1523, 46] width 13 height 13
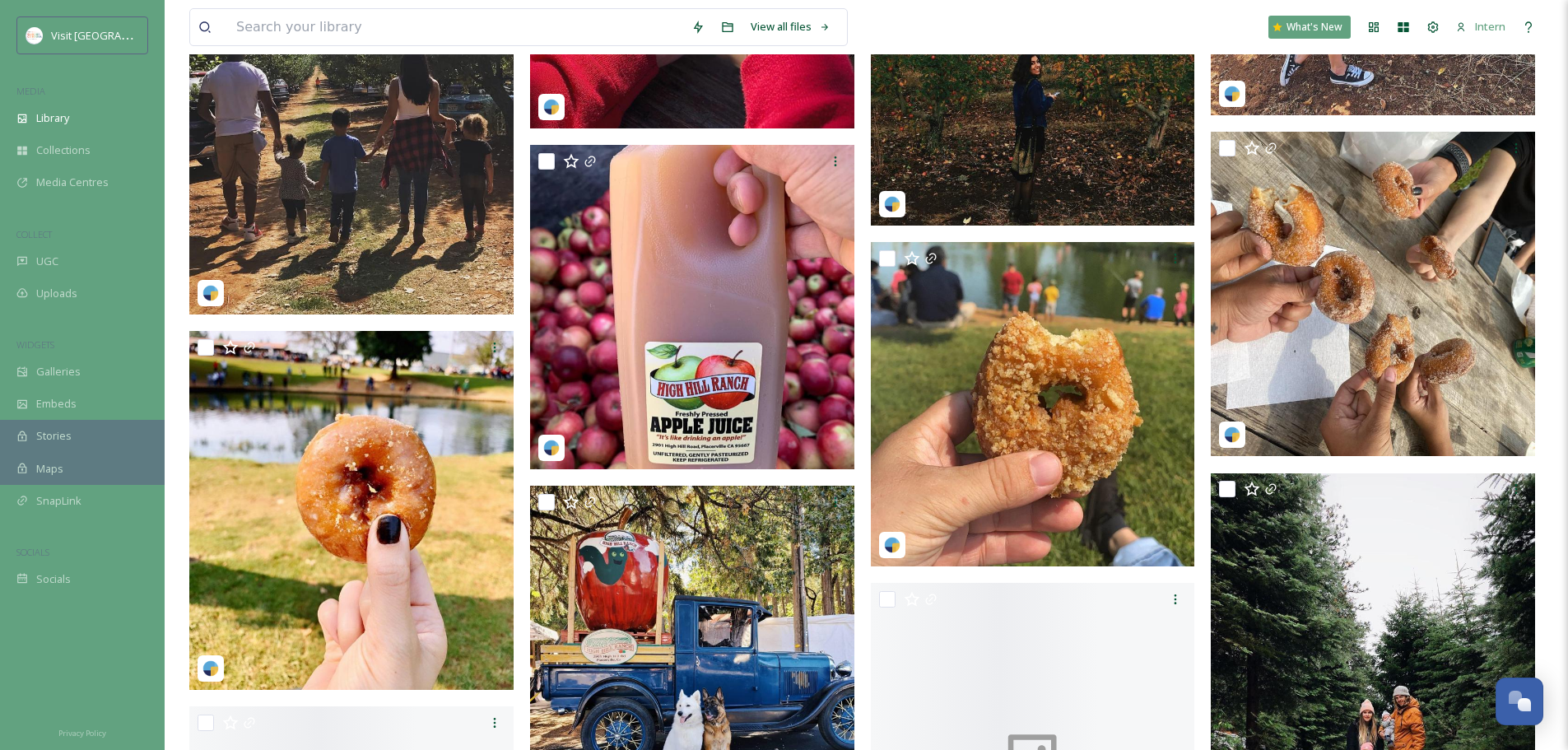
scroll to position [10711, 0]
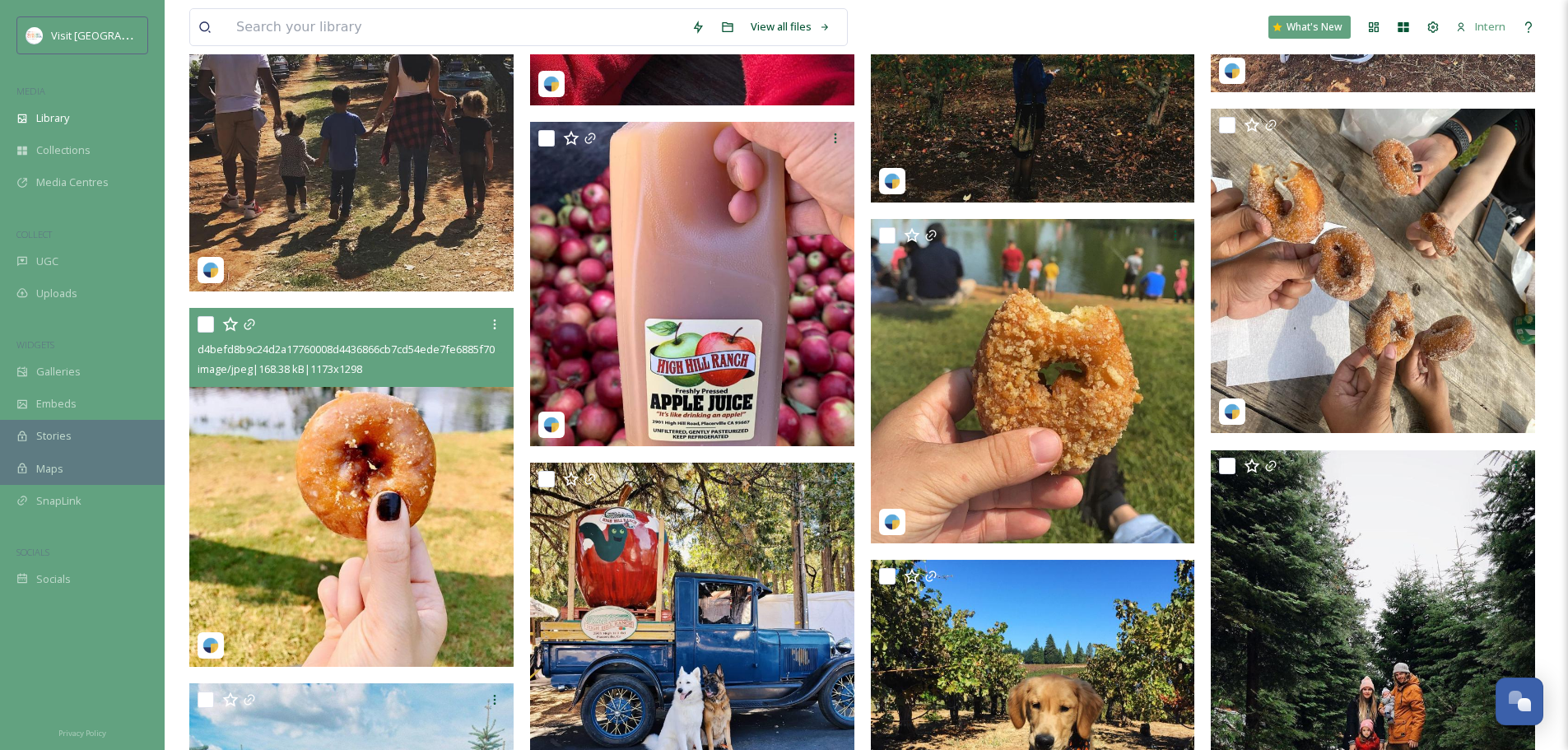
click at [410, 464] on img at bounding box center [351, 487] width 324 height 359
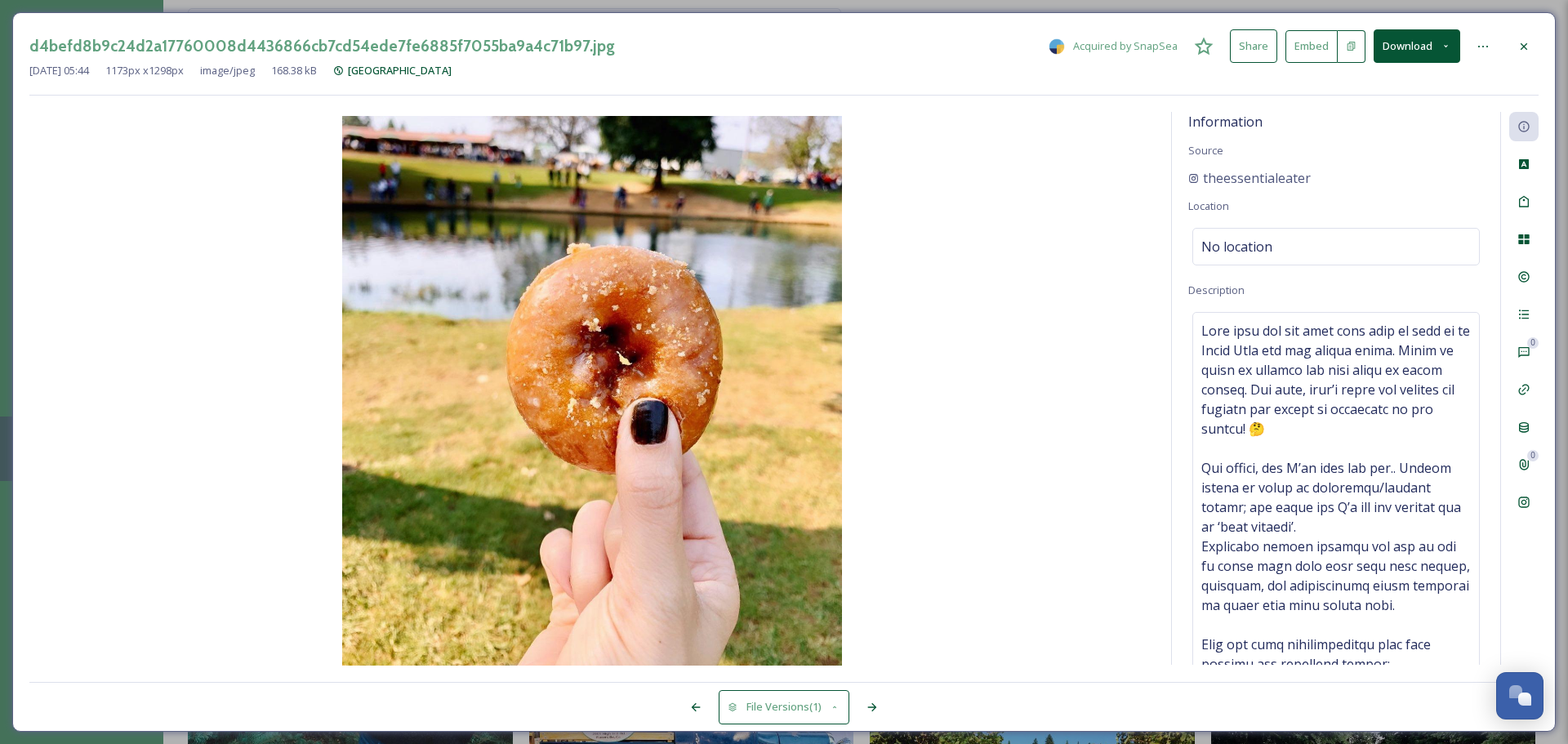
click at [1241, 40] on icon at bounding box center [1523, 46] width 13 height 13
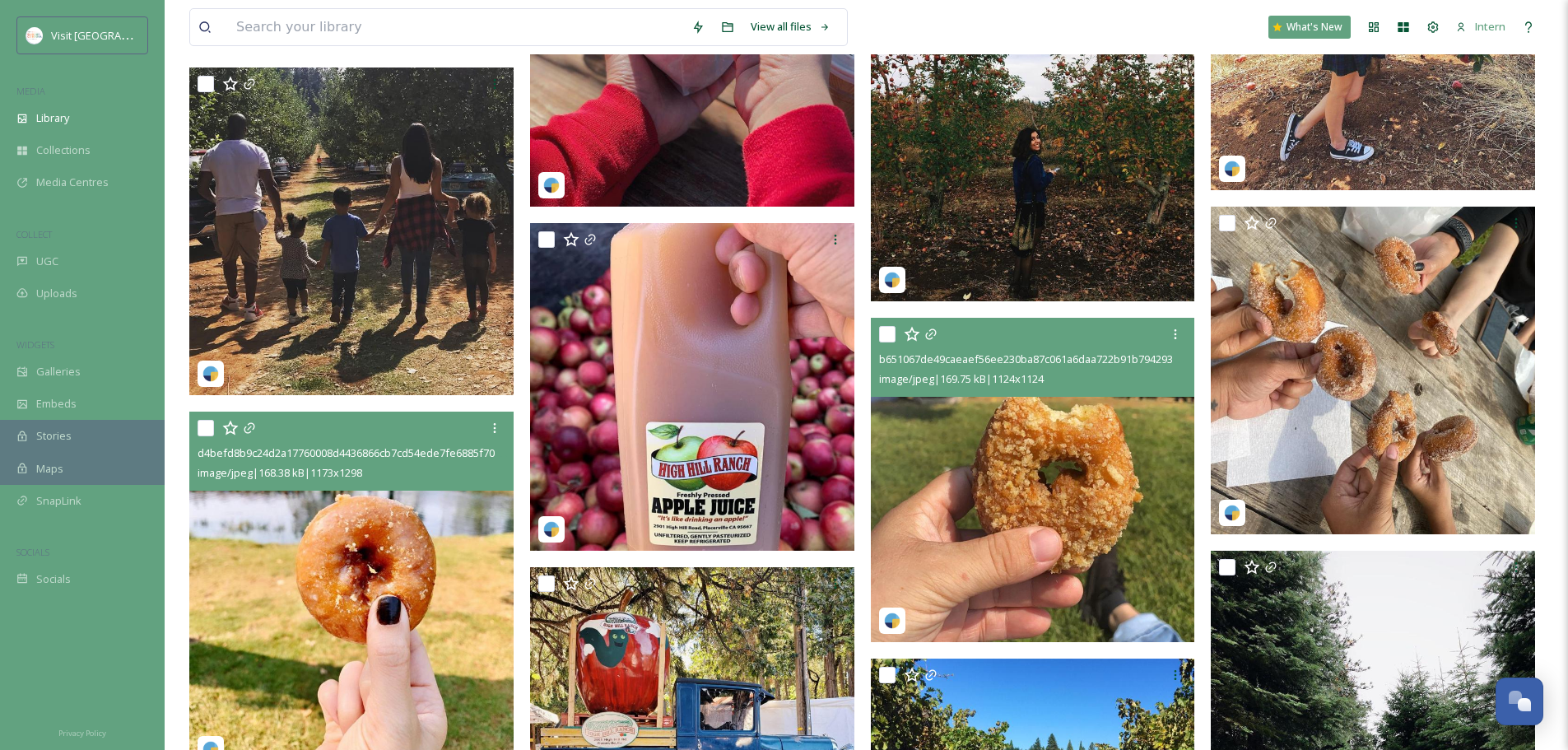
click at [934, 525] on img at bounding box center [1033, 479] width 324 height 324
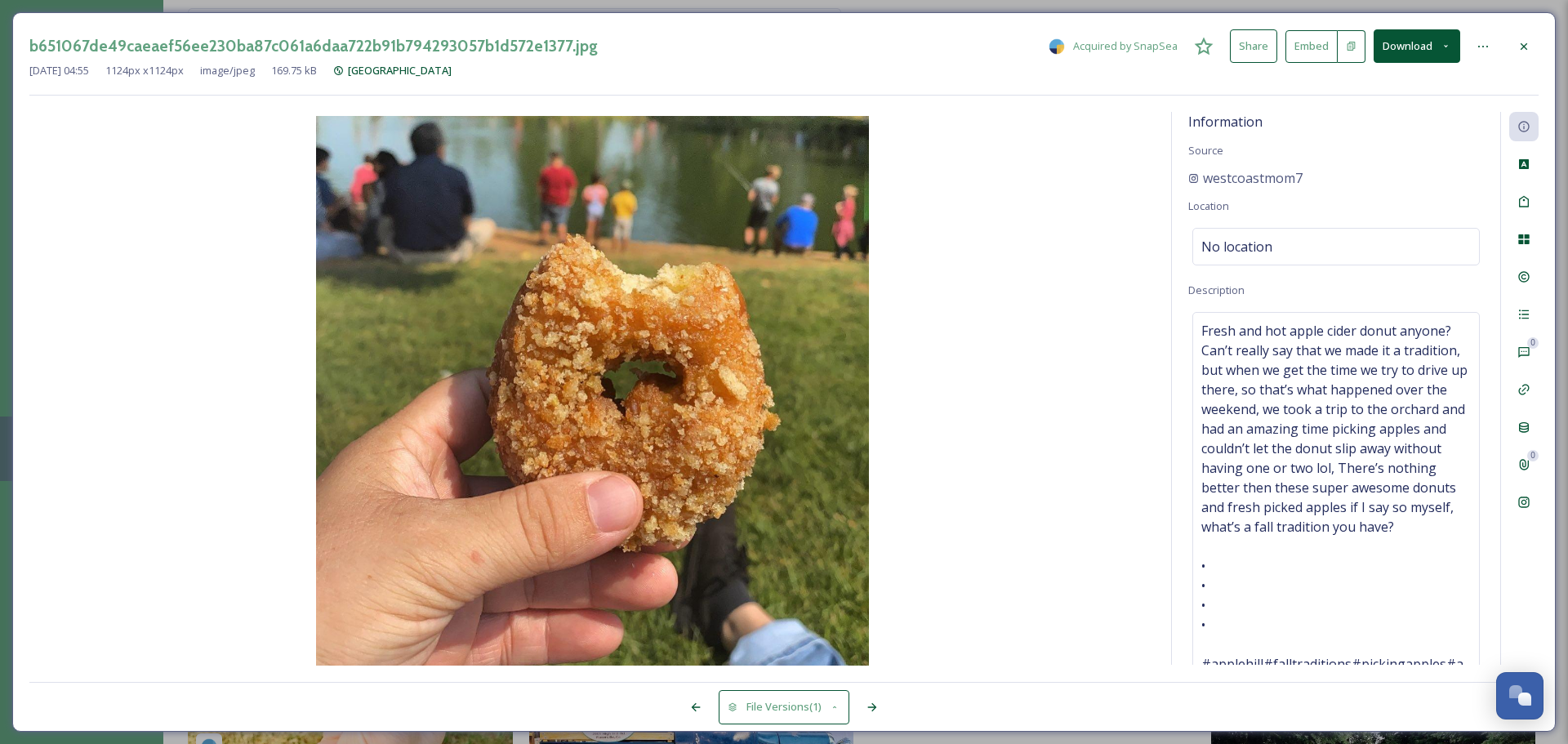
click at [1241, 43] on icon at bounding box center [1523, 46] width 13 height 13
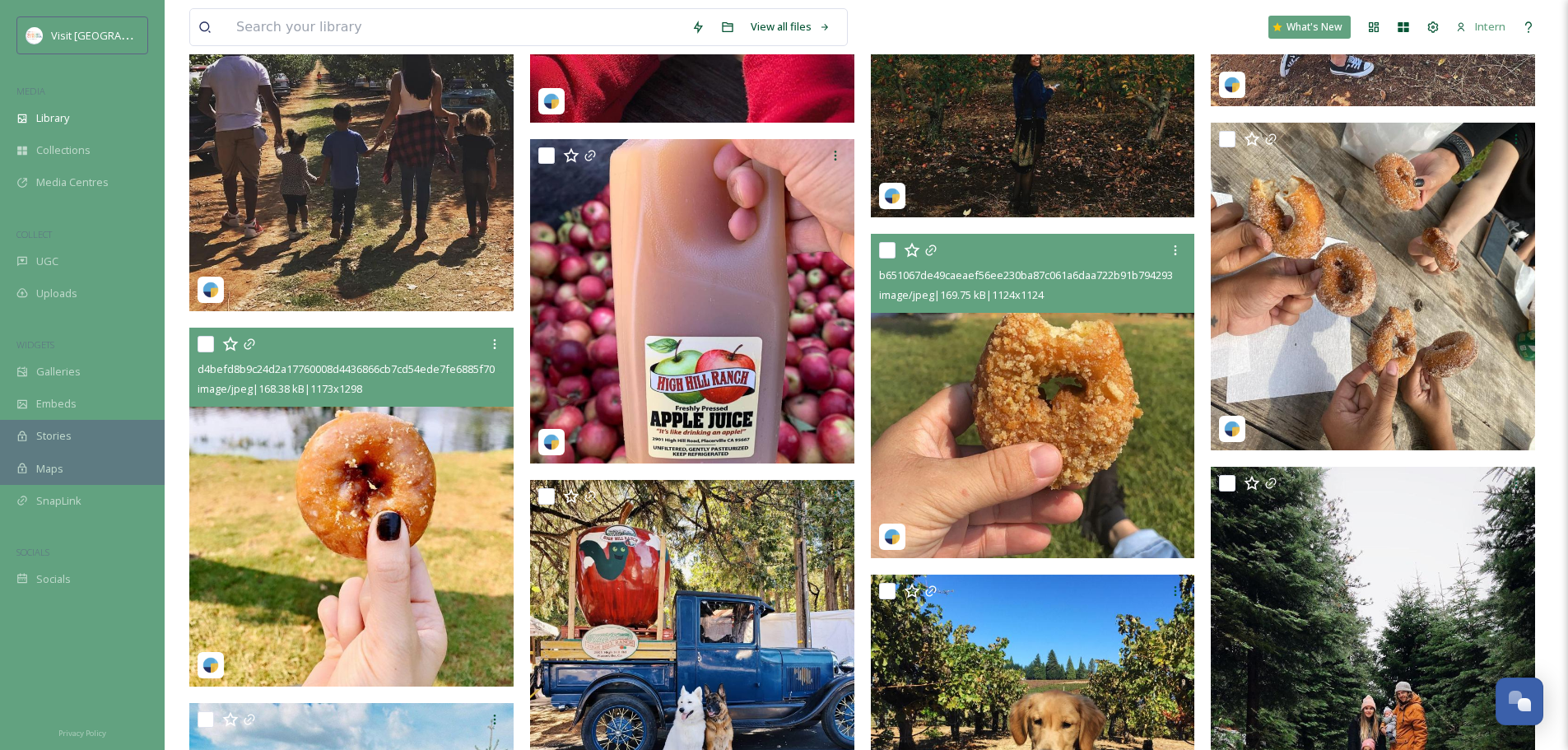
scroll to position [10876, 0]
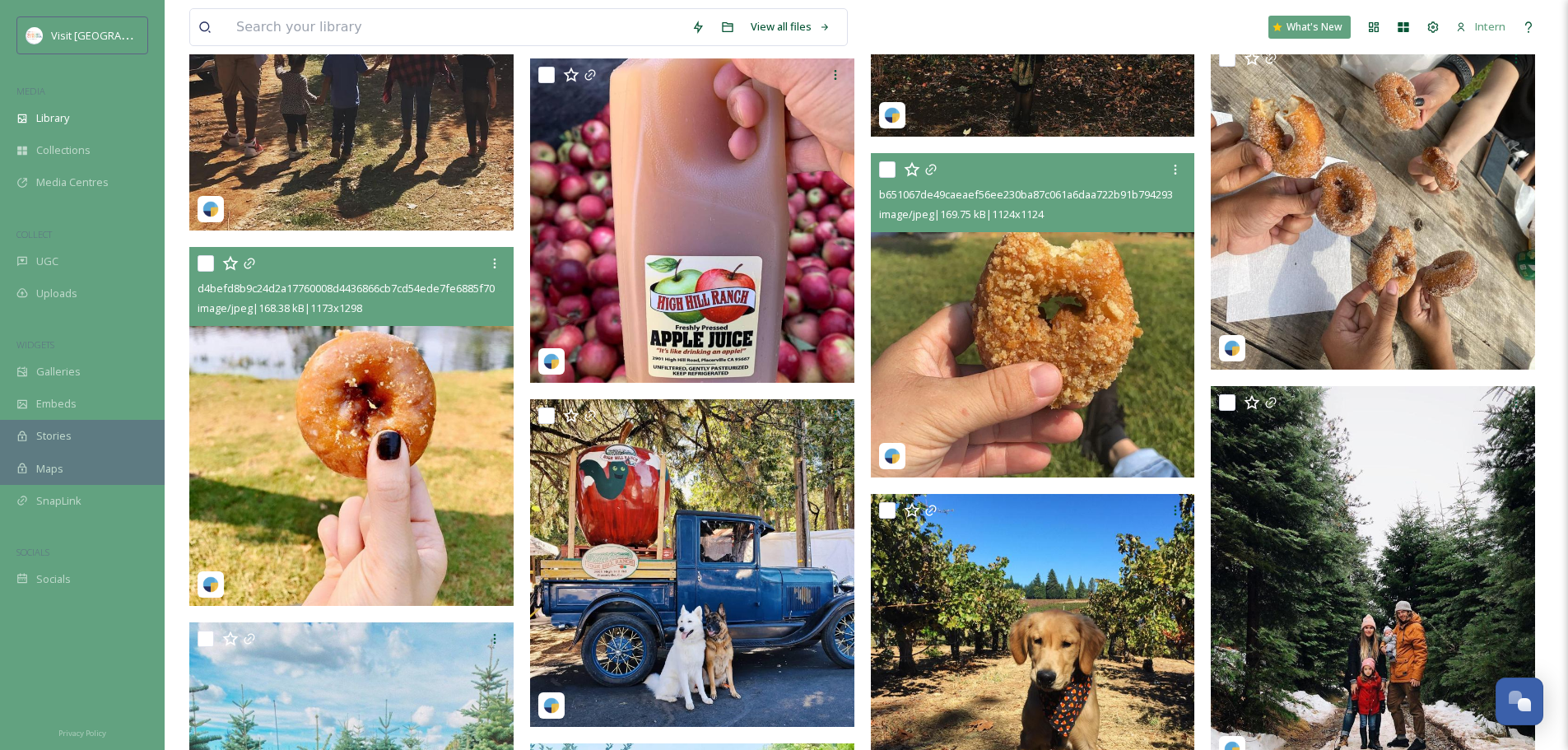
click at [346, 458] on img at bounding box center [351, 426] width 324 height 359
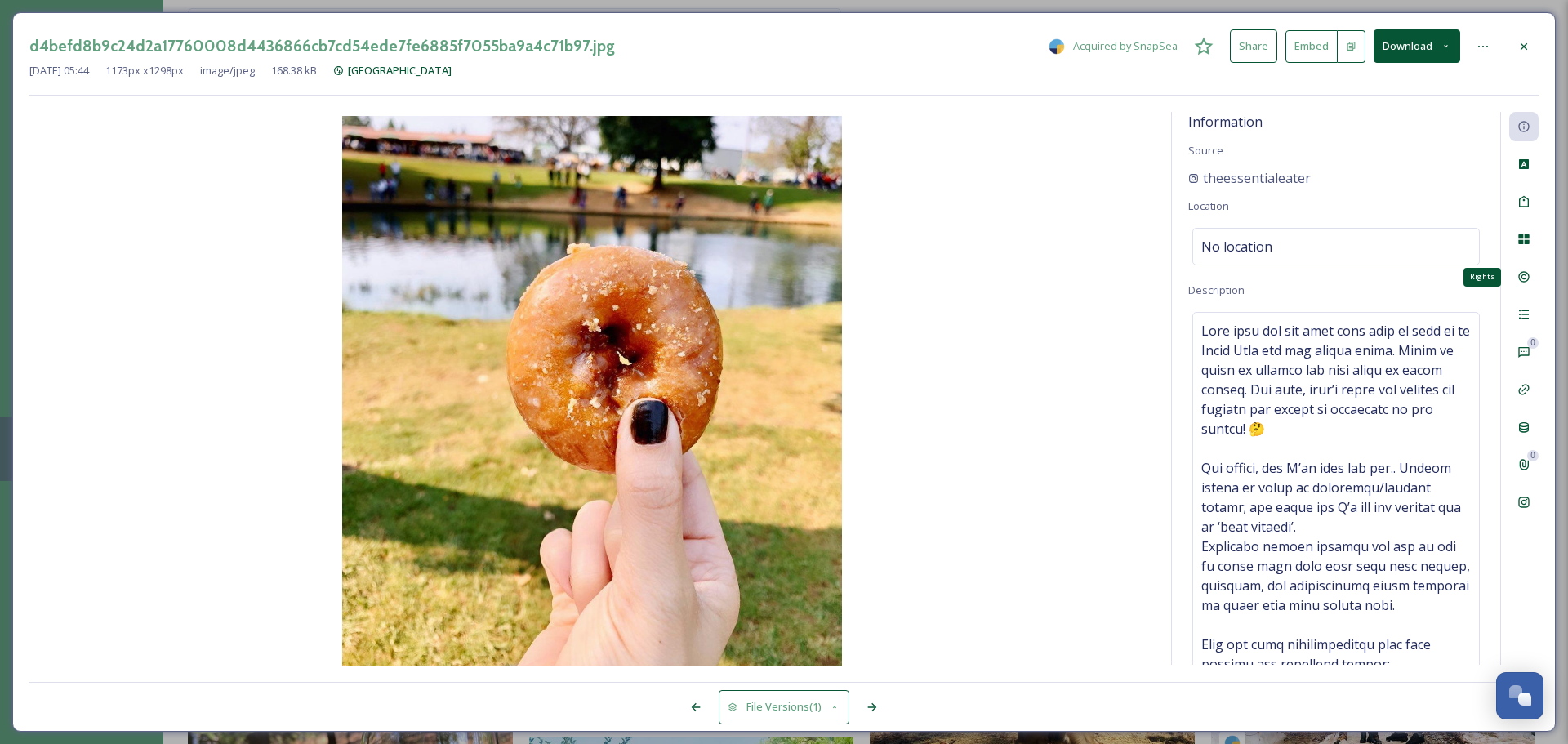
click at [1241, 237] on icon at bounding box center [1523, 240] width 11 height 10
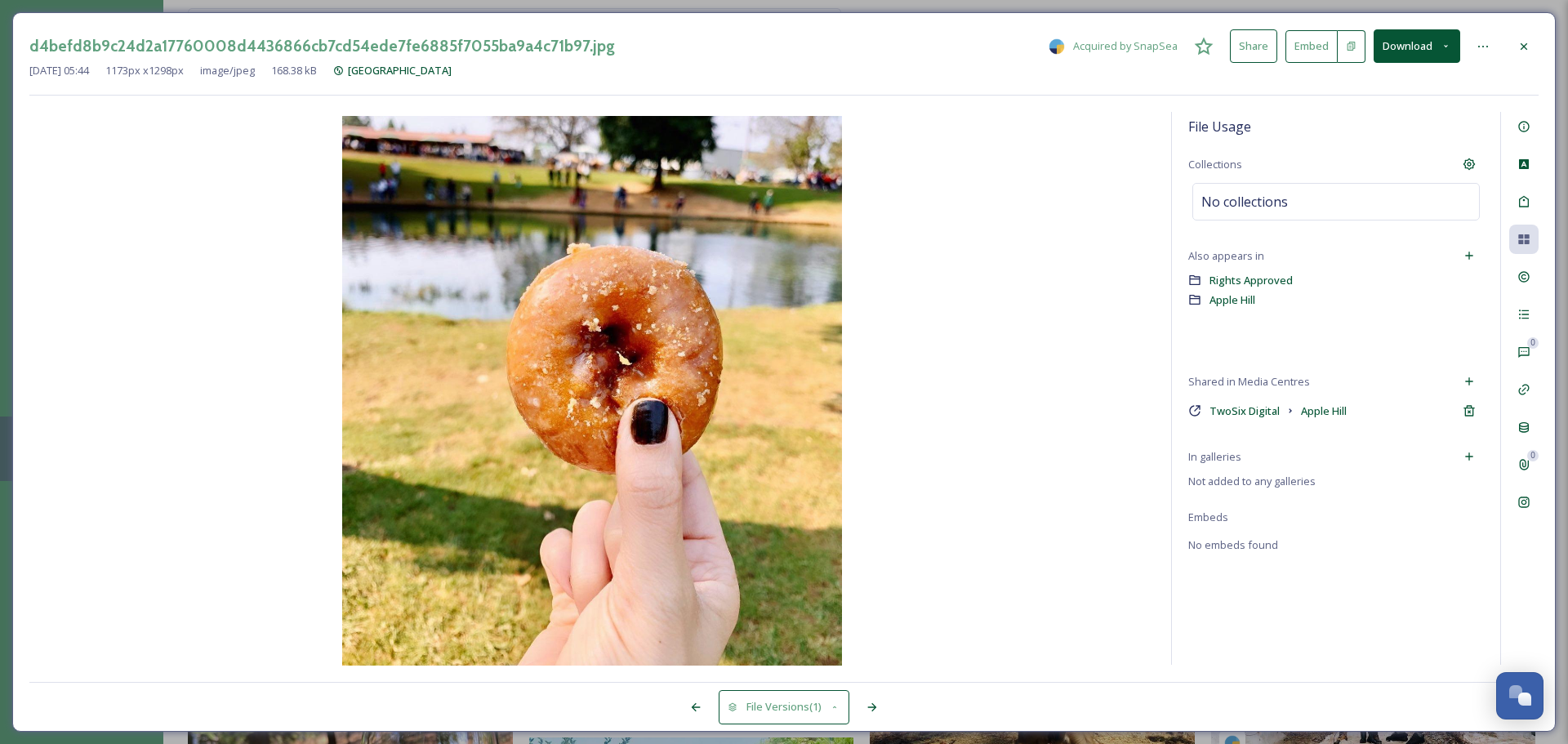
click at [1241, 454] on div "In galleries" at bounding box center [1336, 456] width 295 height 30
click at [1241, 454] on div "Add to Gallery" at bounding box center [1469, 456] width 30 height 30
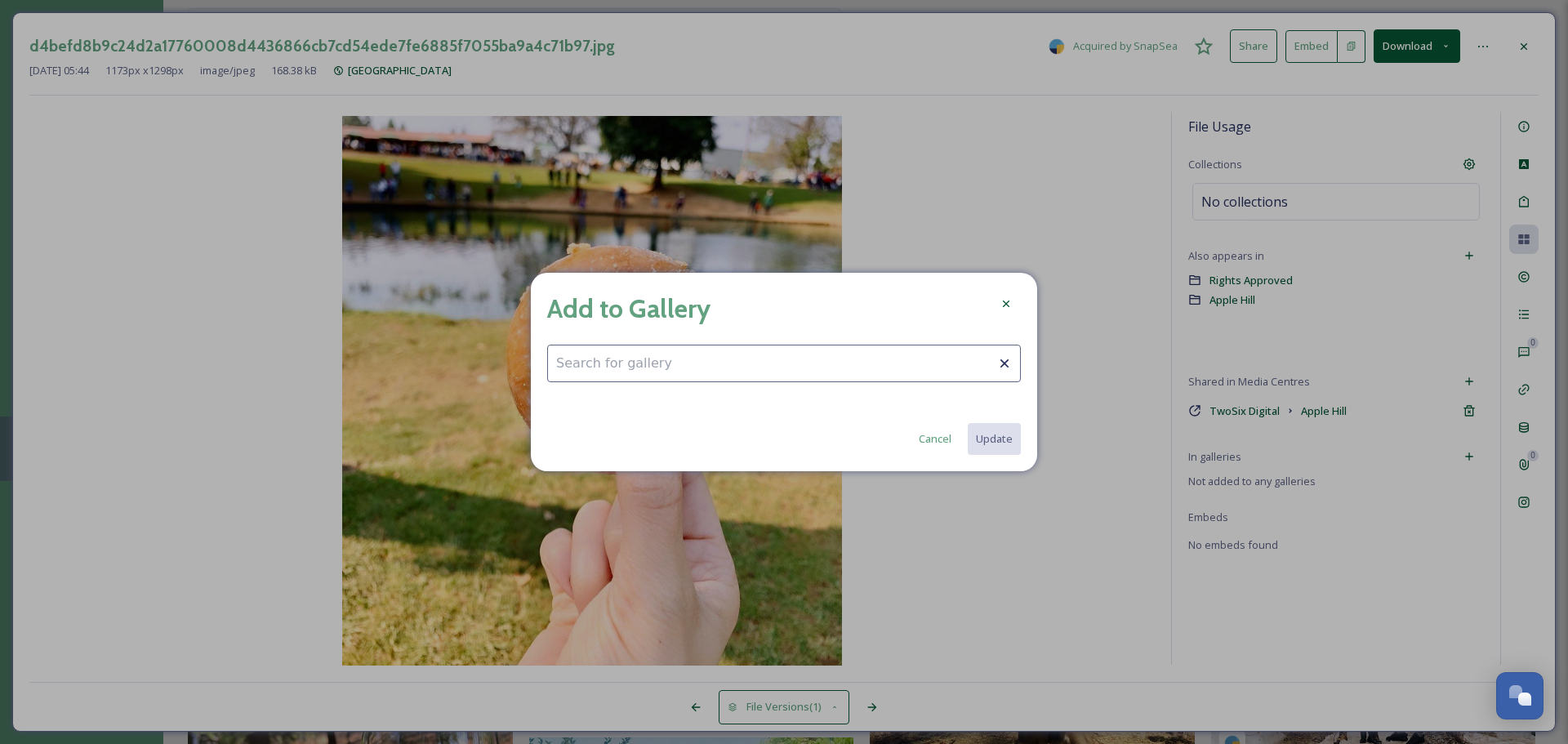
click at [787, 328] on div "Add to Gallery" at bounding box center [784, 309] width 474 height 39
click at [774, 345] on input at bounding box center [784, 364] width 474 height 37
click at [572, 406] on span "Fall Fun" at bounding box center [574, 403] width 36 height 15
type input "Fall Fun"
click at [1009, 441] on button "Update" at bounding box center [993, 438] width 54 height 33
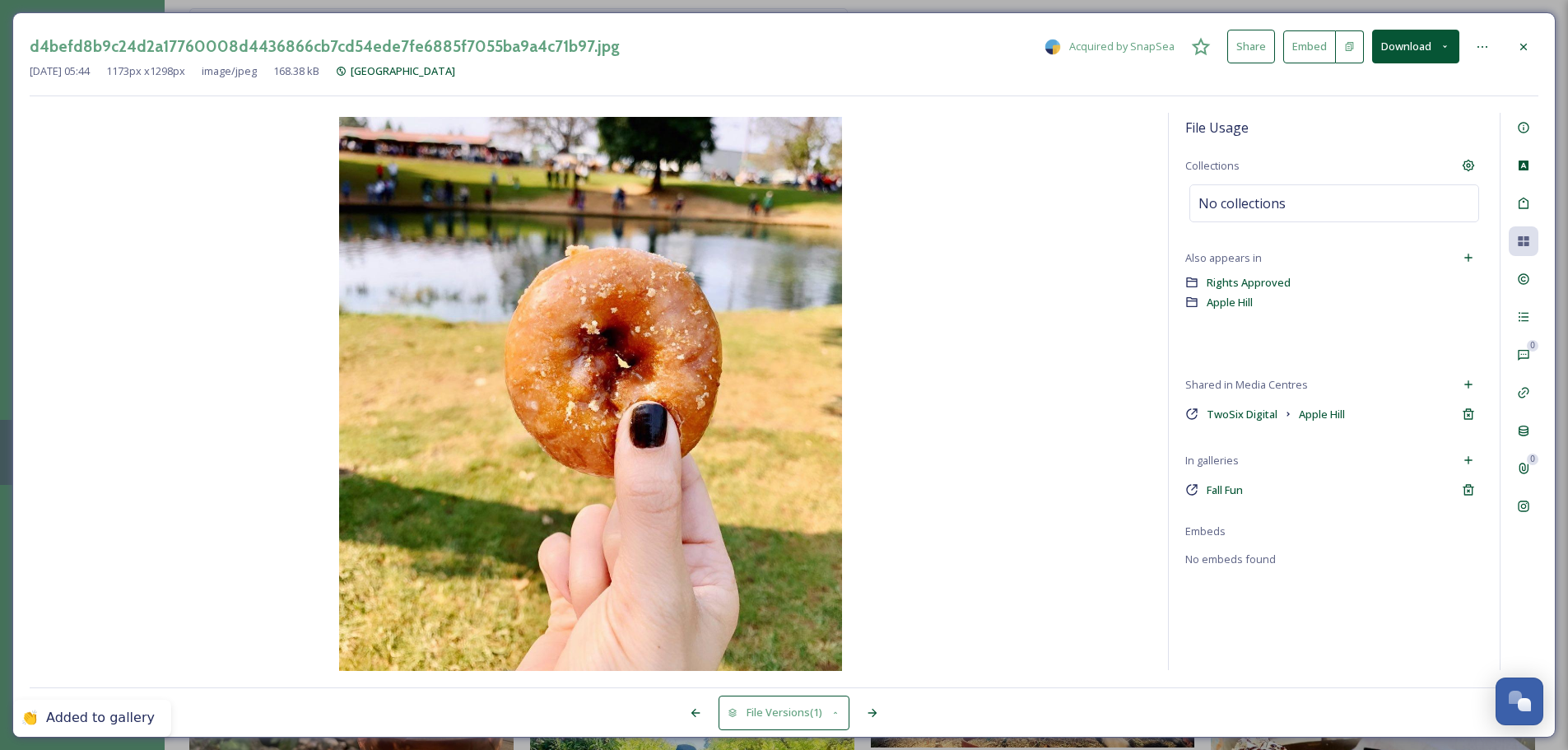
click at [1251, 52] on div at bounding box center [1523, 47] width 30 height 30
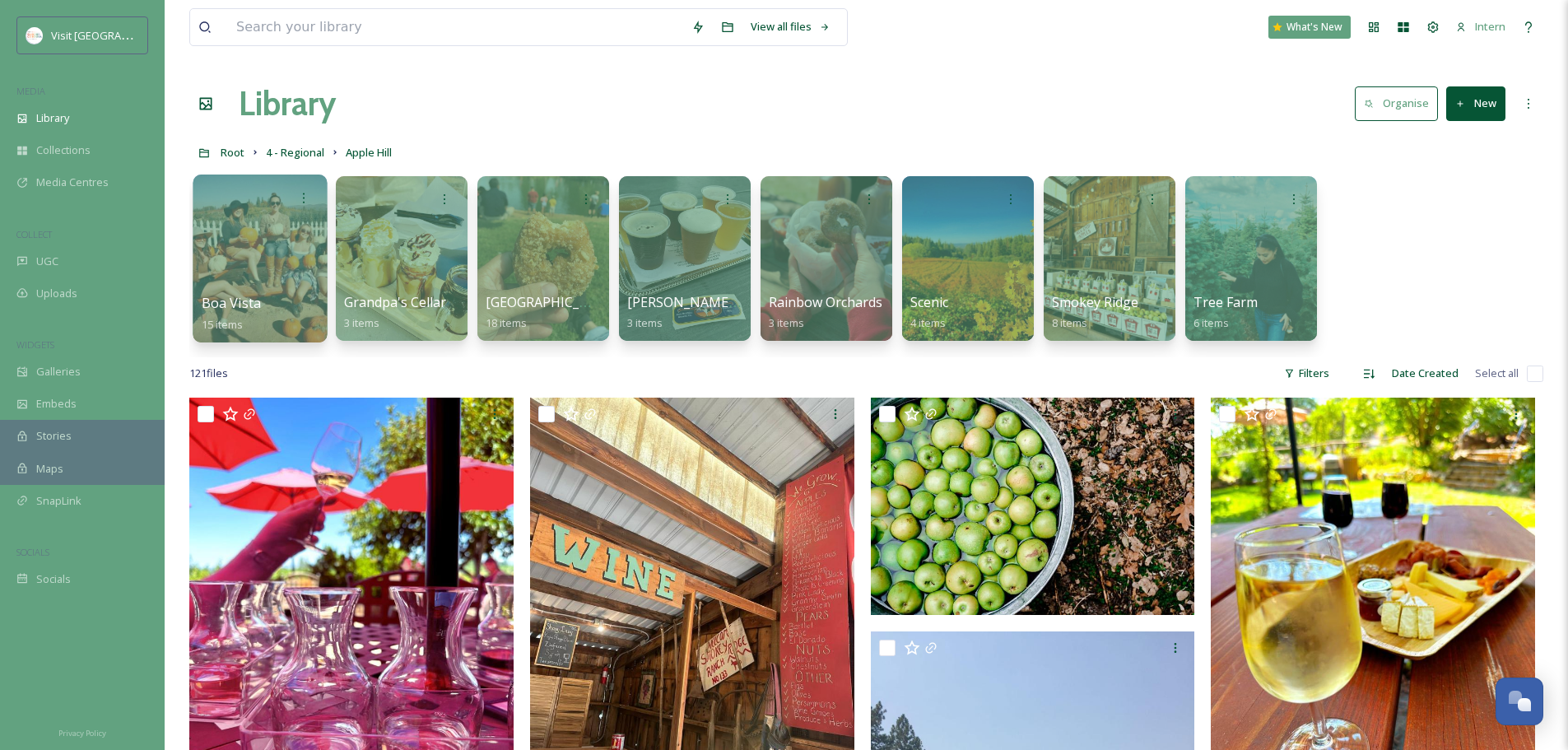
click at [264, 296] on div "Boa Vista 15 items" at bounding box center [261, 313] width 118 height 41
click at [306, 313] on div "Boa Vista 15 items" at bounding box center [261, 313] width 118 height 41
click at [238, 230] on div at bounding box center [259, 259] width 134 height 168
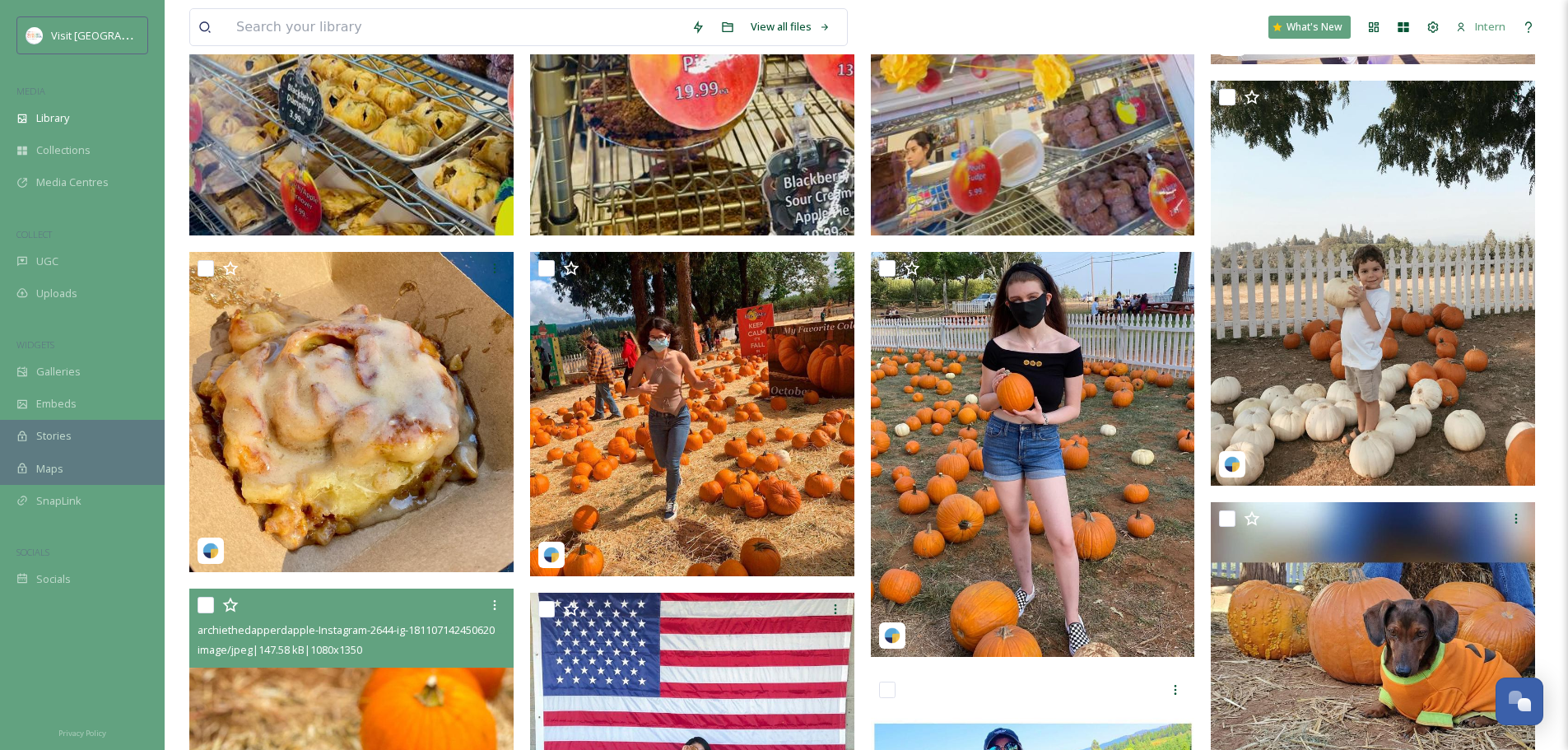
scroll to position [272, 0]
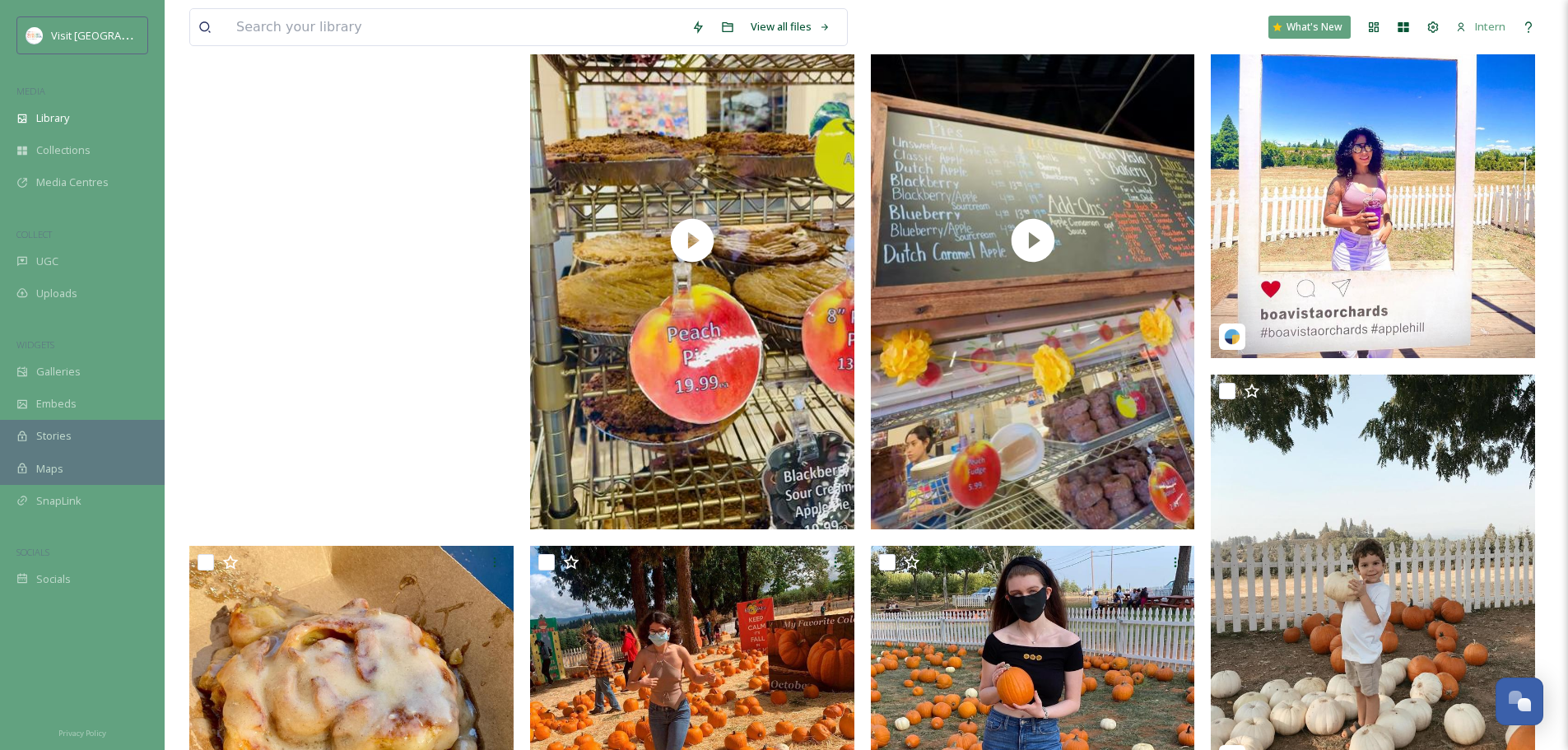
click at [435, 437] on video "ext_1753916816.783397_aubrey@visitranchocordova.com-IMG_6197.mov" at bounding box center [351, 240] width 324 height 576
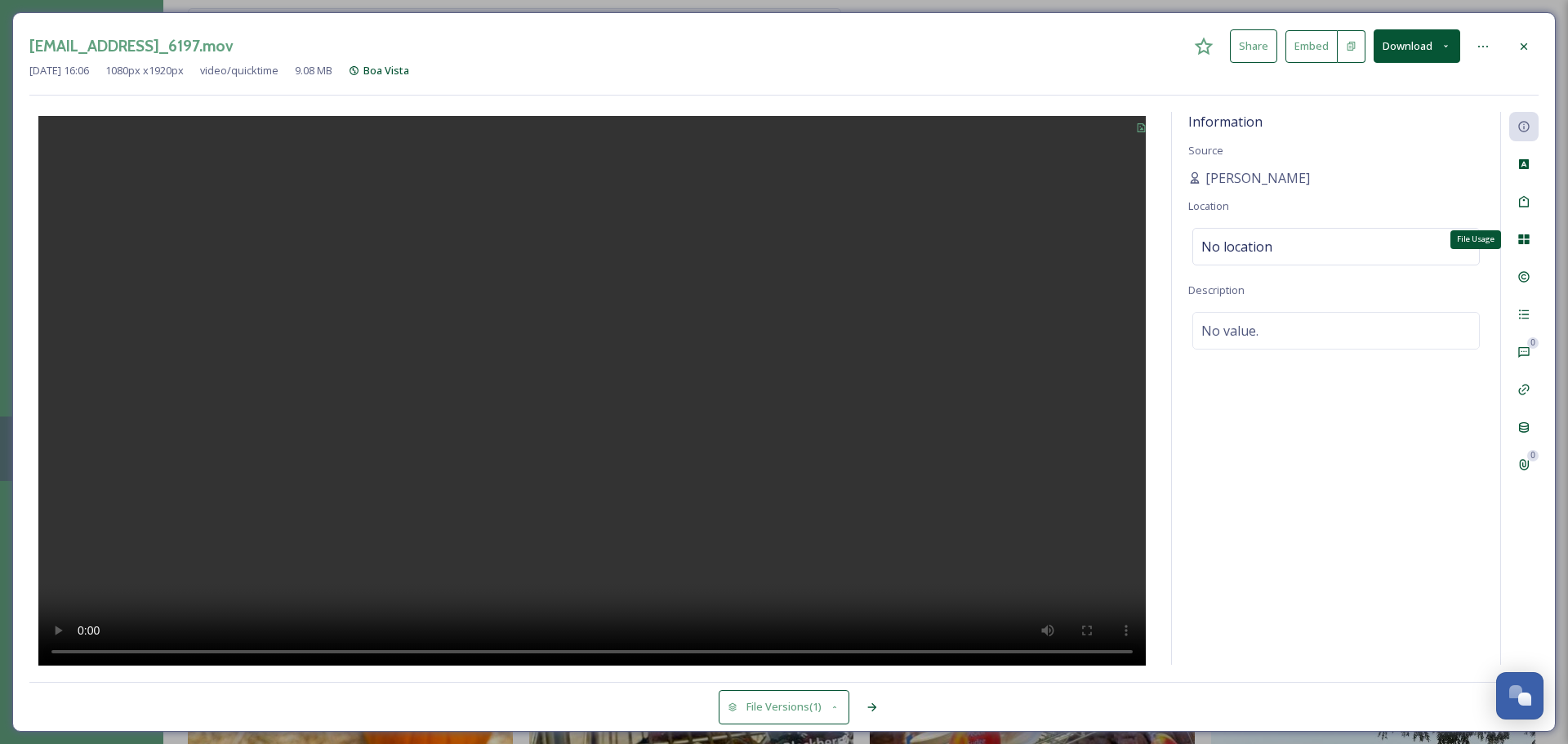
click at [1241, 240] on icon at bounding box center [1523, 239] width 13 height 13
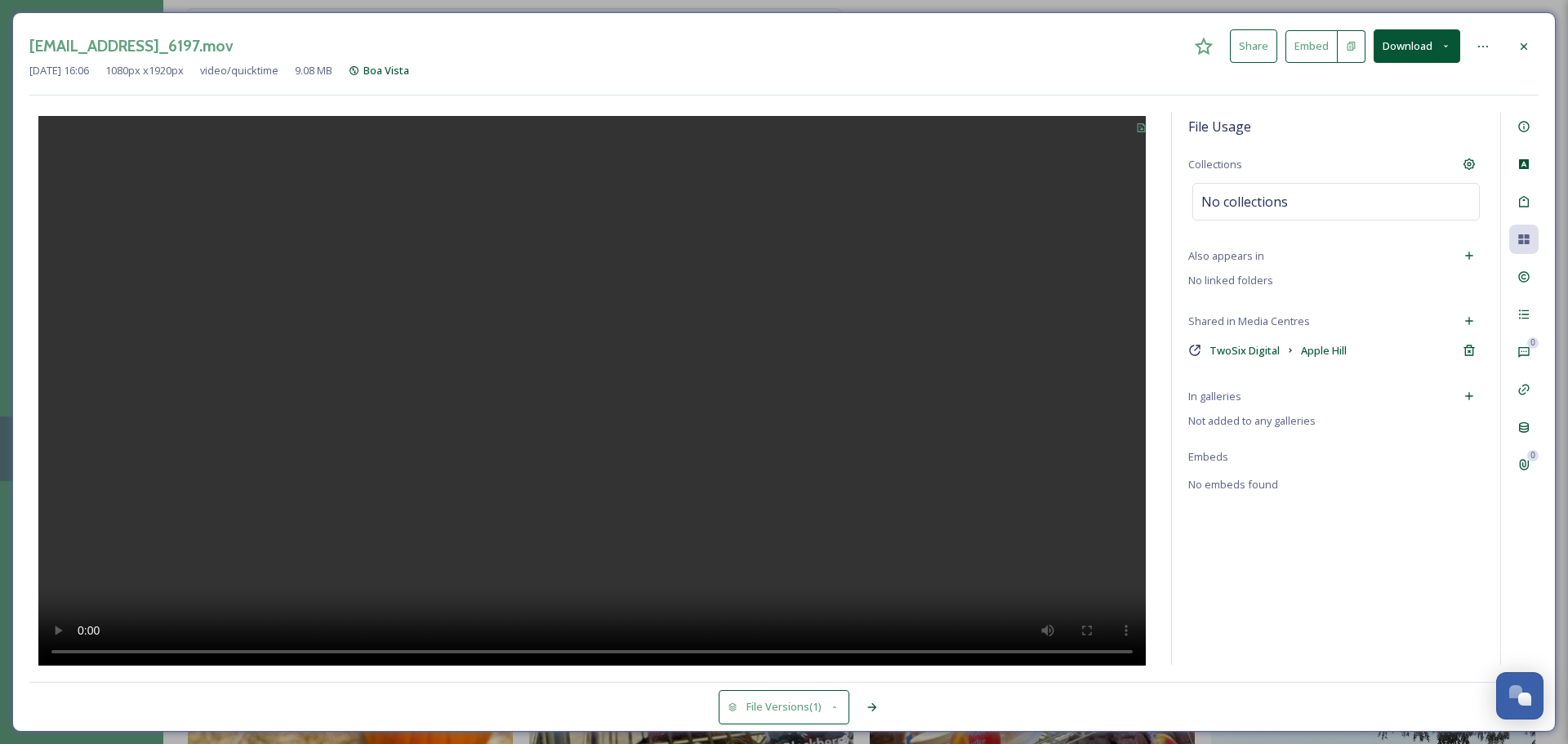
click at [1241, 397] on icon at bounding box center [1469, 396] width 13 height 13
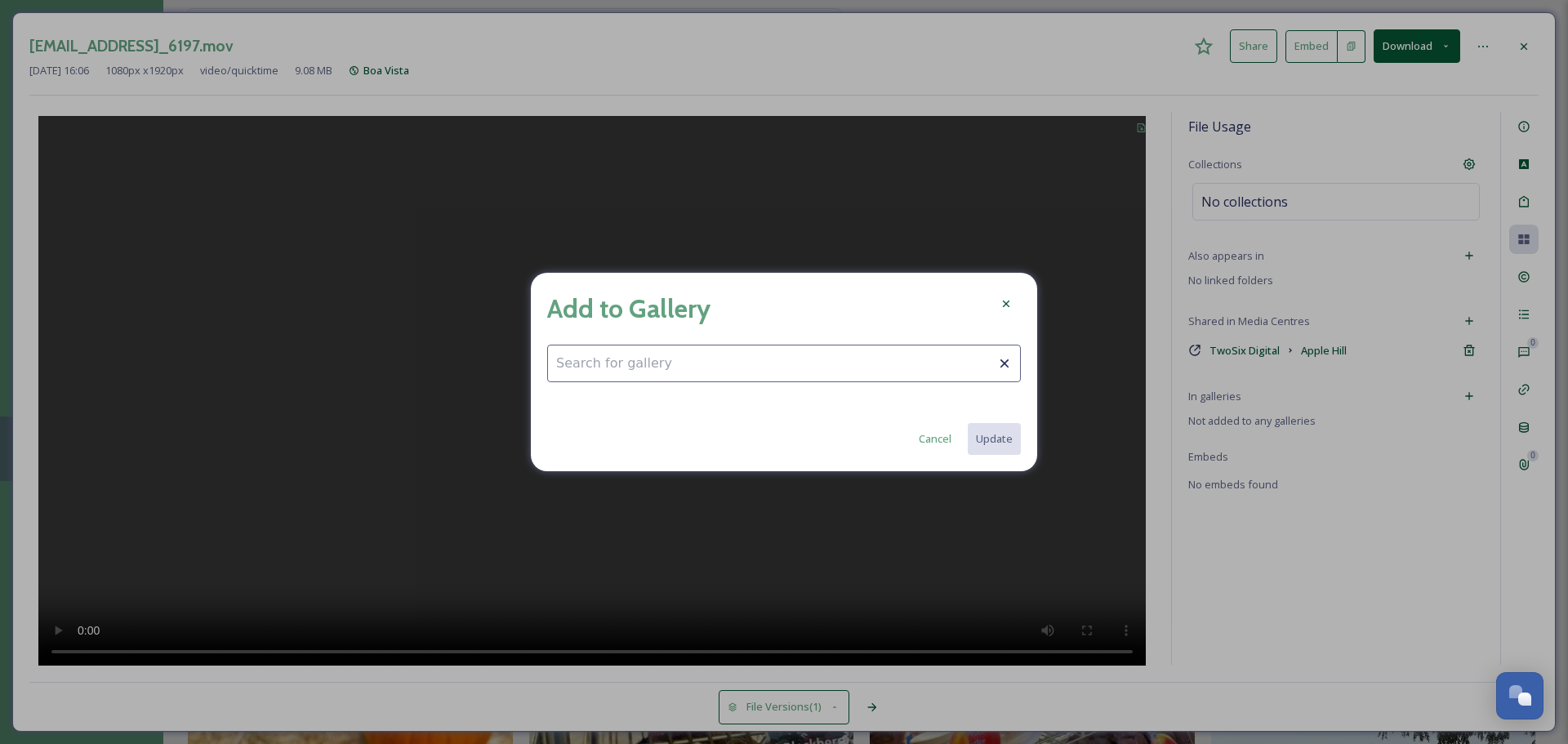
click at [856, 361] on input at bounding box center [784, 364] width 474 height 37
click at [744, 395] on div "Fall Fun" at bounding box center [784, 403] width 472 height 32
type input "Fall Fun"
click at [975, 448] on button "Update" at bounding box center [993, 438] width 54 height 33
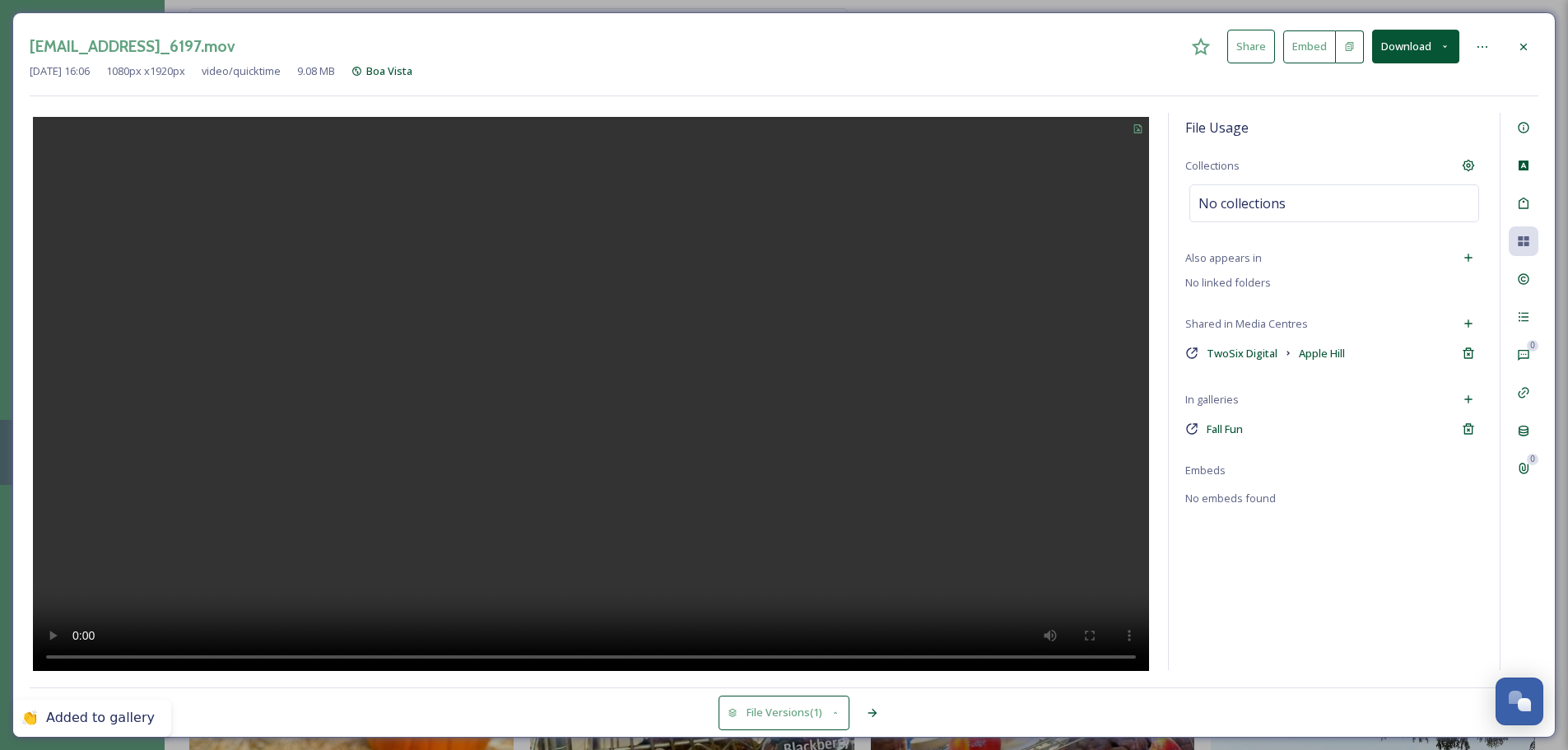
click at [1251, 51] on div at bounding box center [1523, 47] width 30 height 30
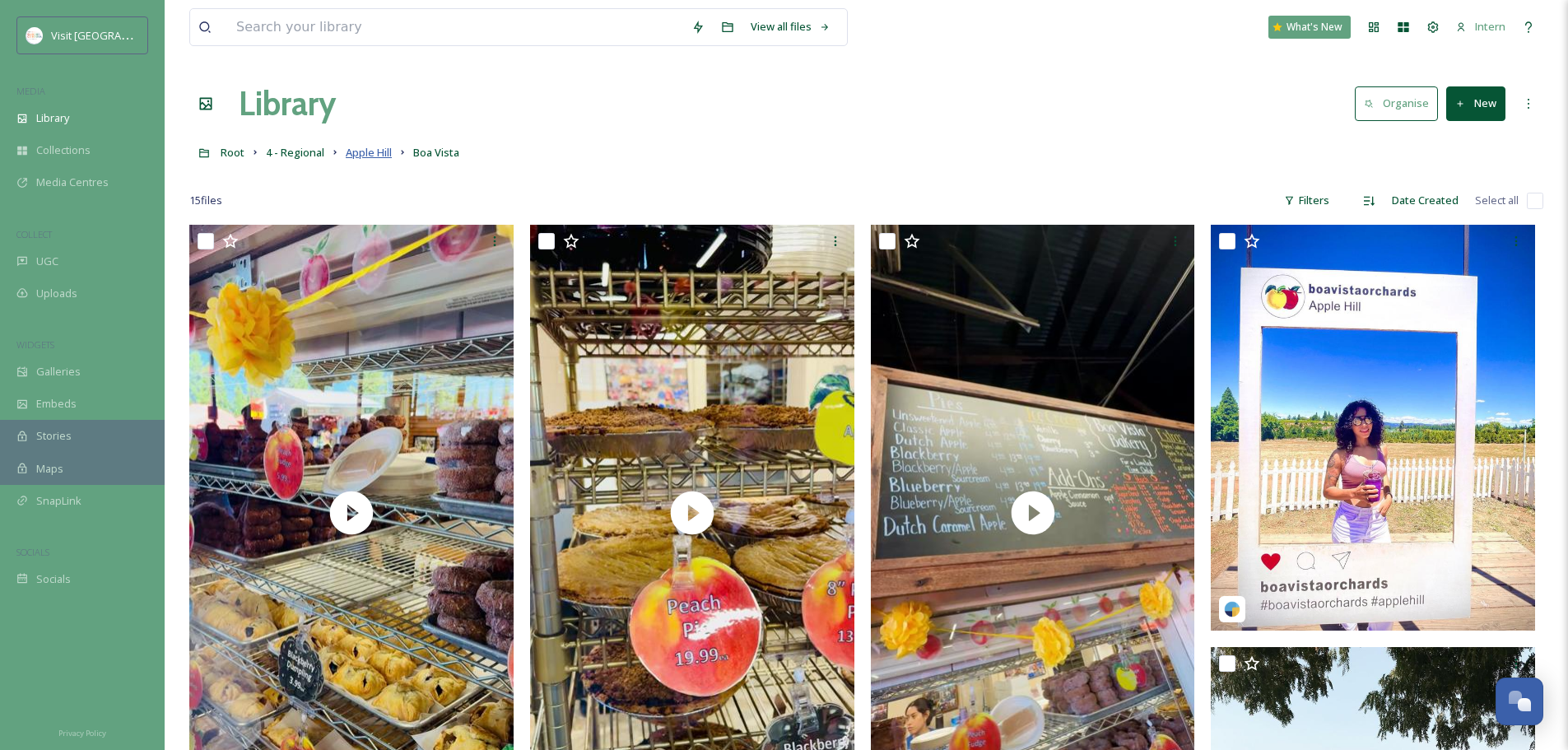
click at [379, 158] on span "Apple Hill" at bounding box center [369, 152] width 46 height 15
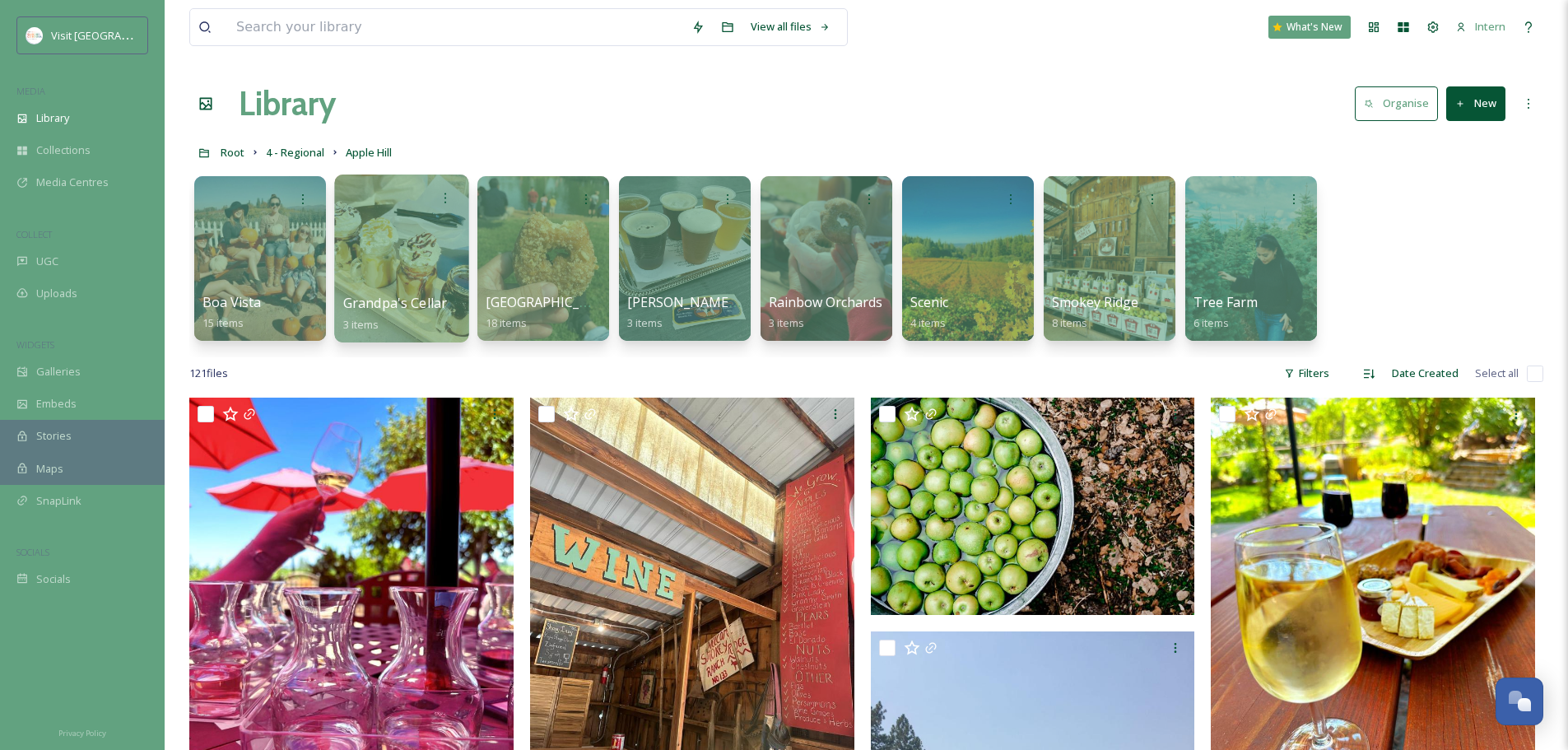
click at [431, 318] on div "Grandpa's Cellar 3 items" at bounding box center [402, 313] width 118 height 41
click at [432, 265] on div at bounding box center [401, 259] width 134 height 168
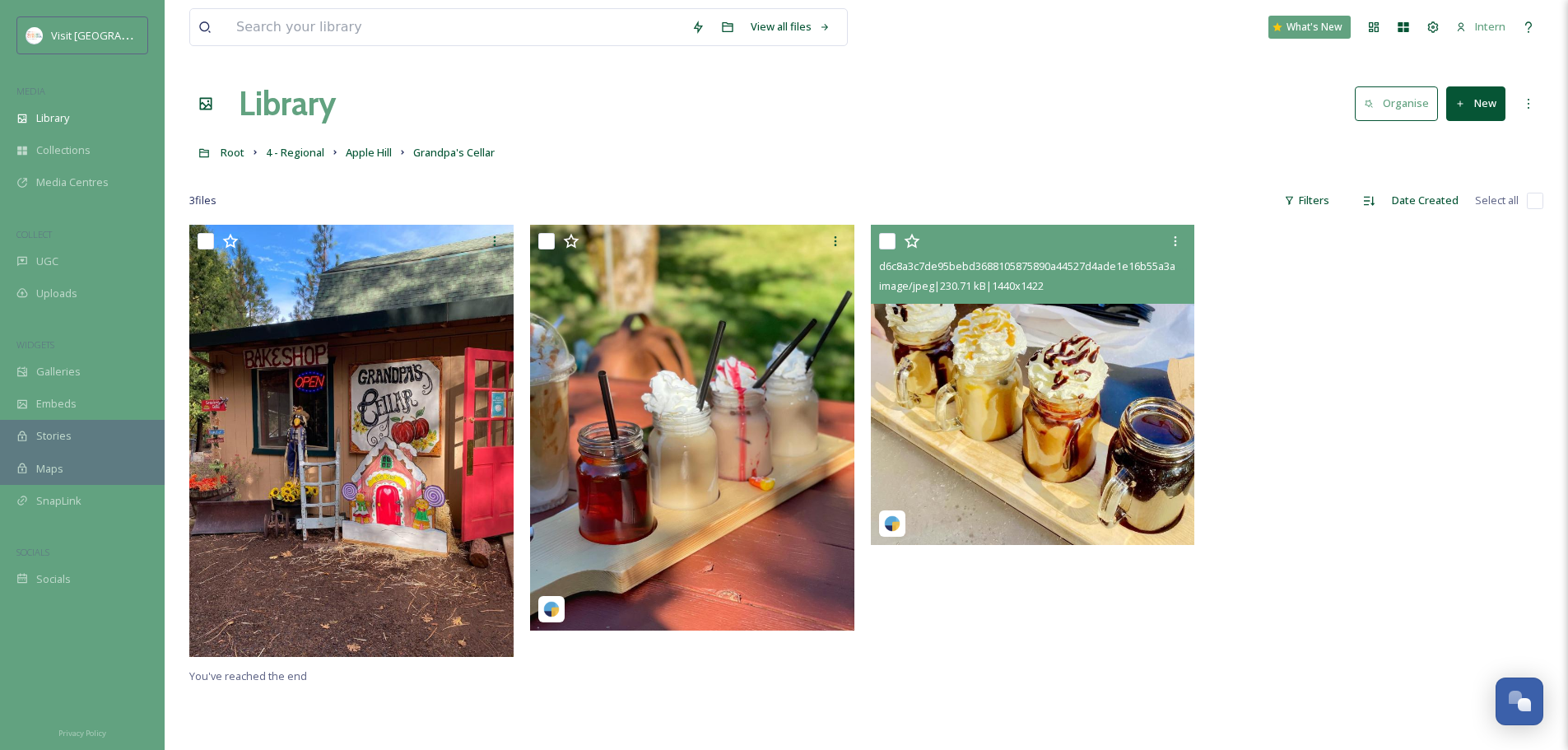
click at [942, 414] on img at bounding box center [1033, 385] width 324 height 320
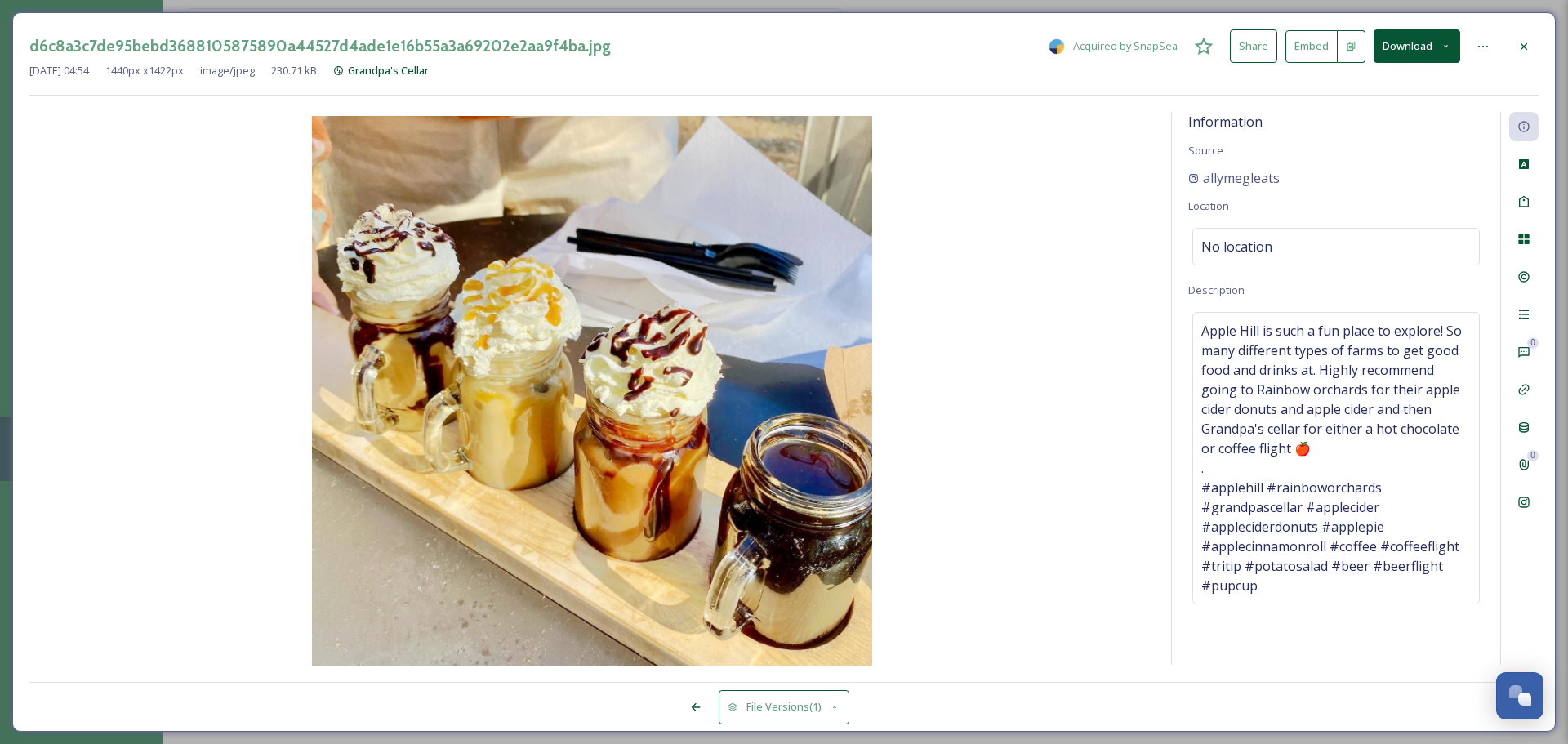
click at [1241, 42] on icon at bounding box center [1523, 46] width 13 height 13
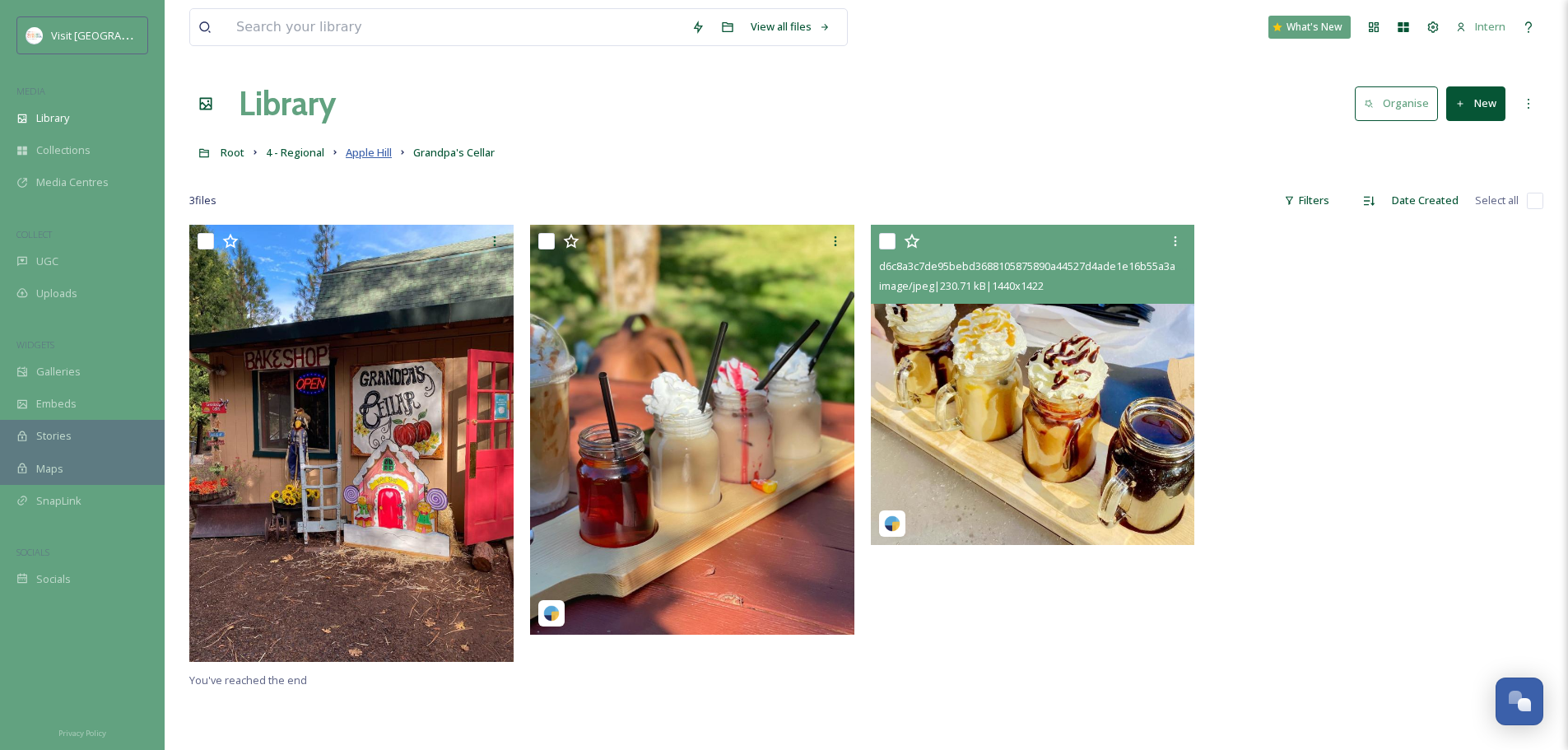
click at [377, 154] on span "Apple Hill" at bounding box center [369, 152] width 46 height 15
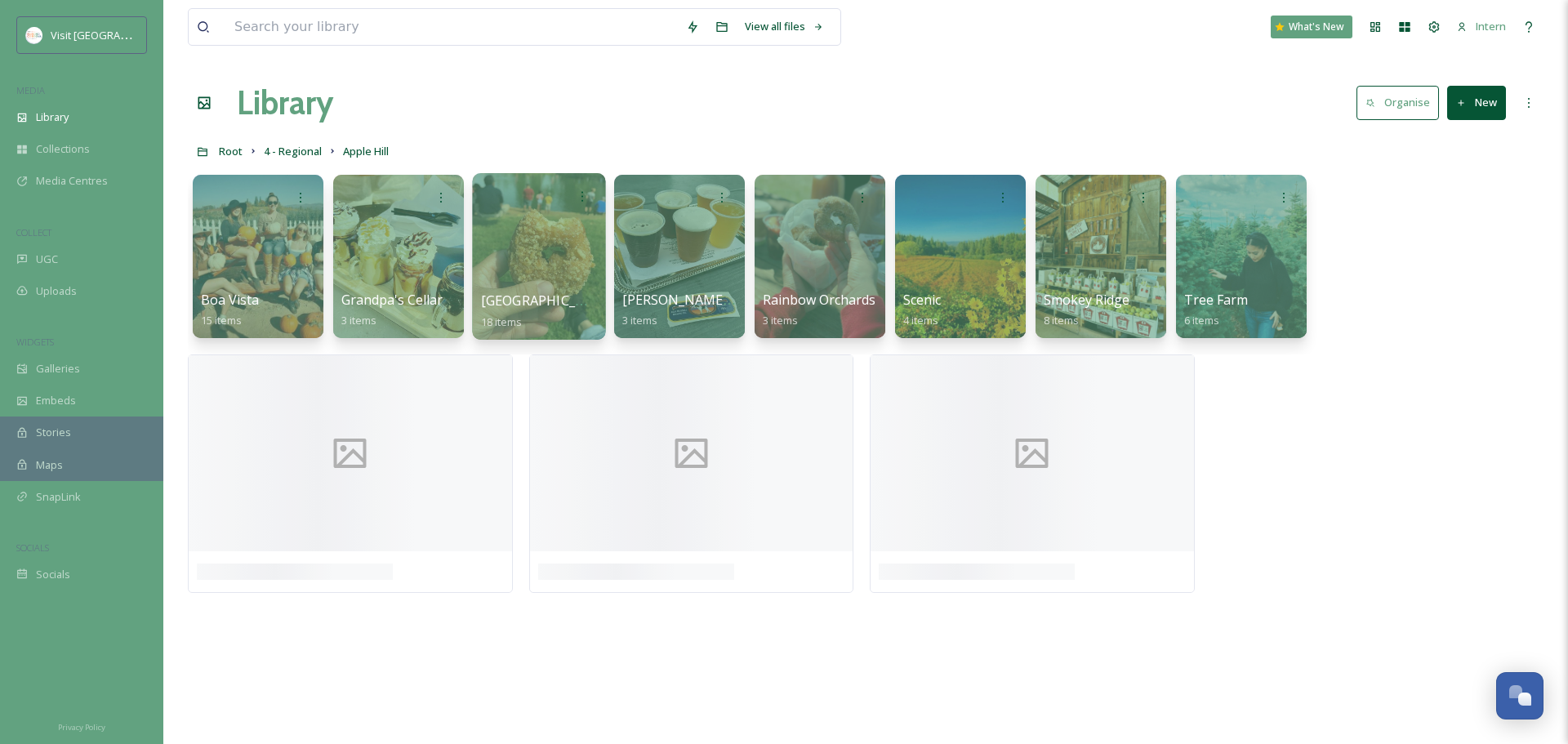
click at [525, 299] on span "High Hill" at bounding box center [548, 300] width 134 height 18
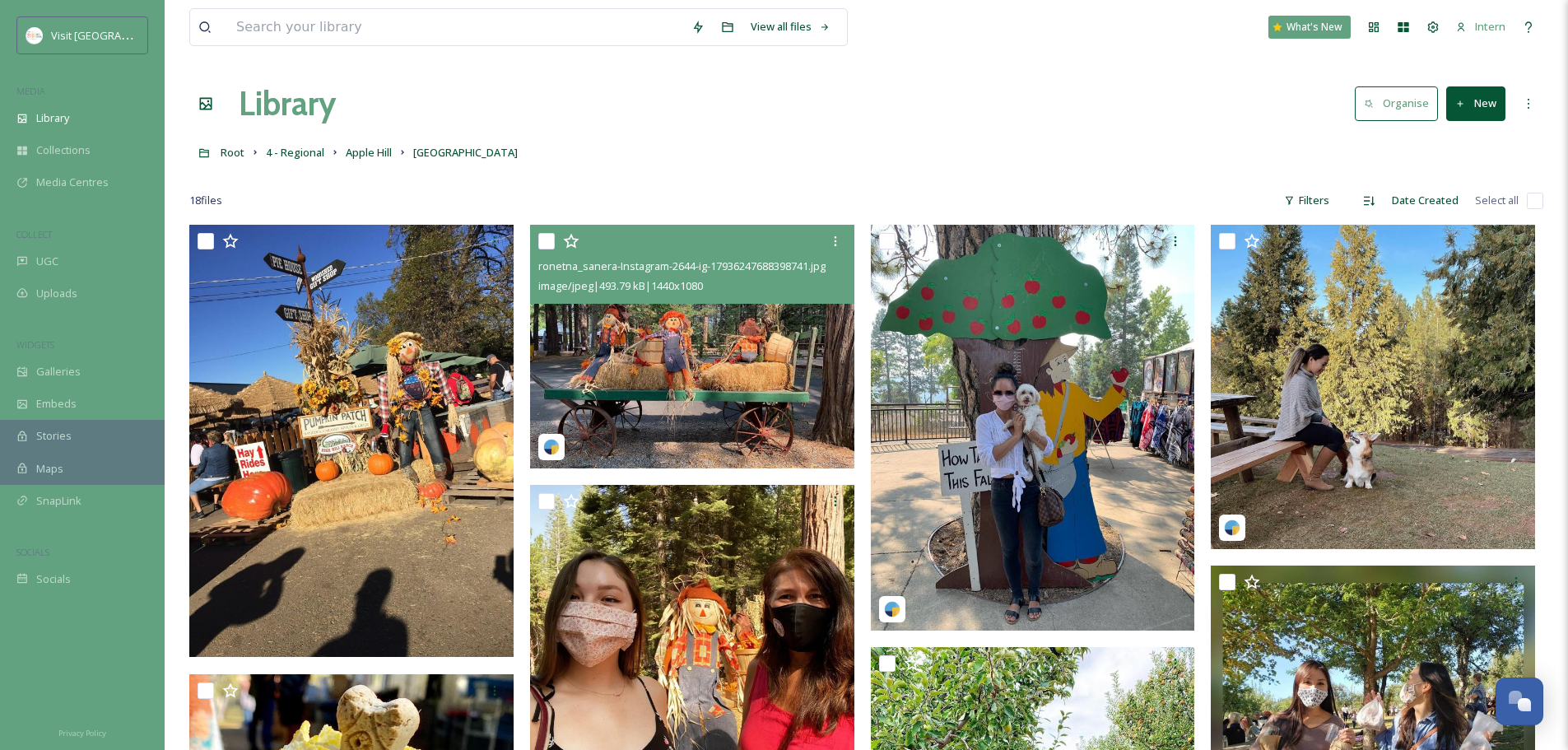
click at [676, 360] on img at bounding box center [692, 347] width 324 height 244
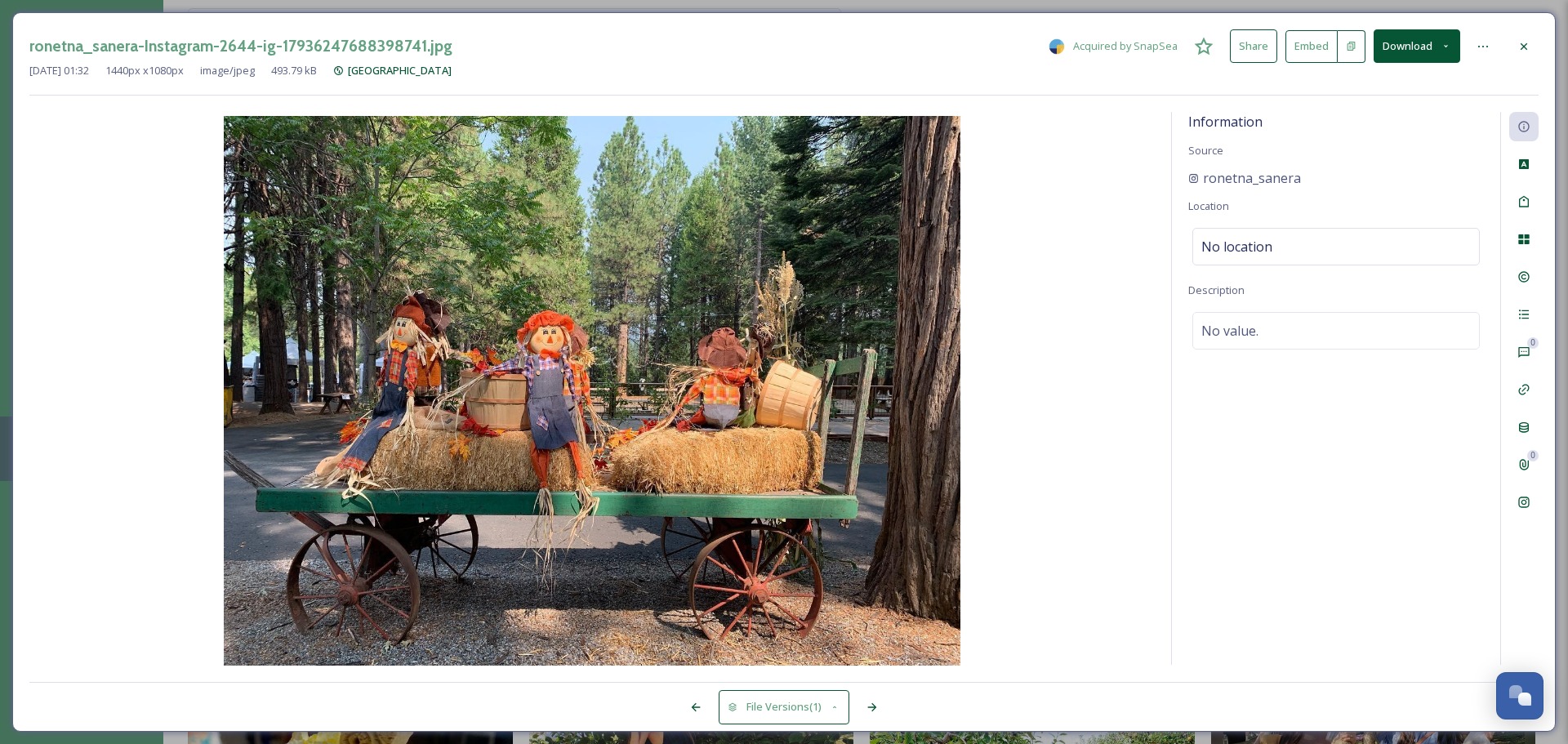
click at [1241, 54] on div at bounding box center [1524, 47] width 30 height 30
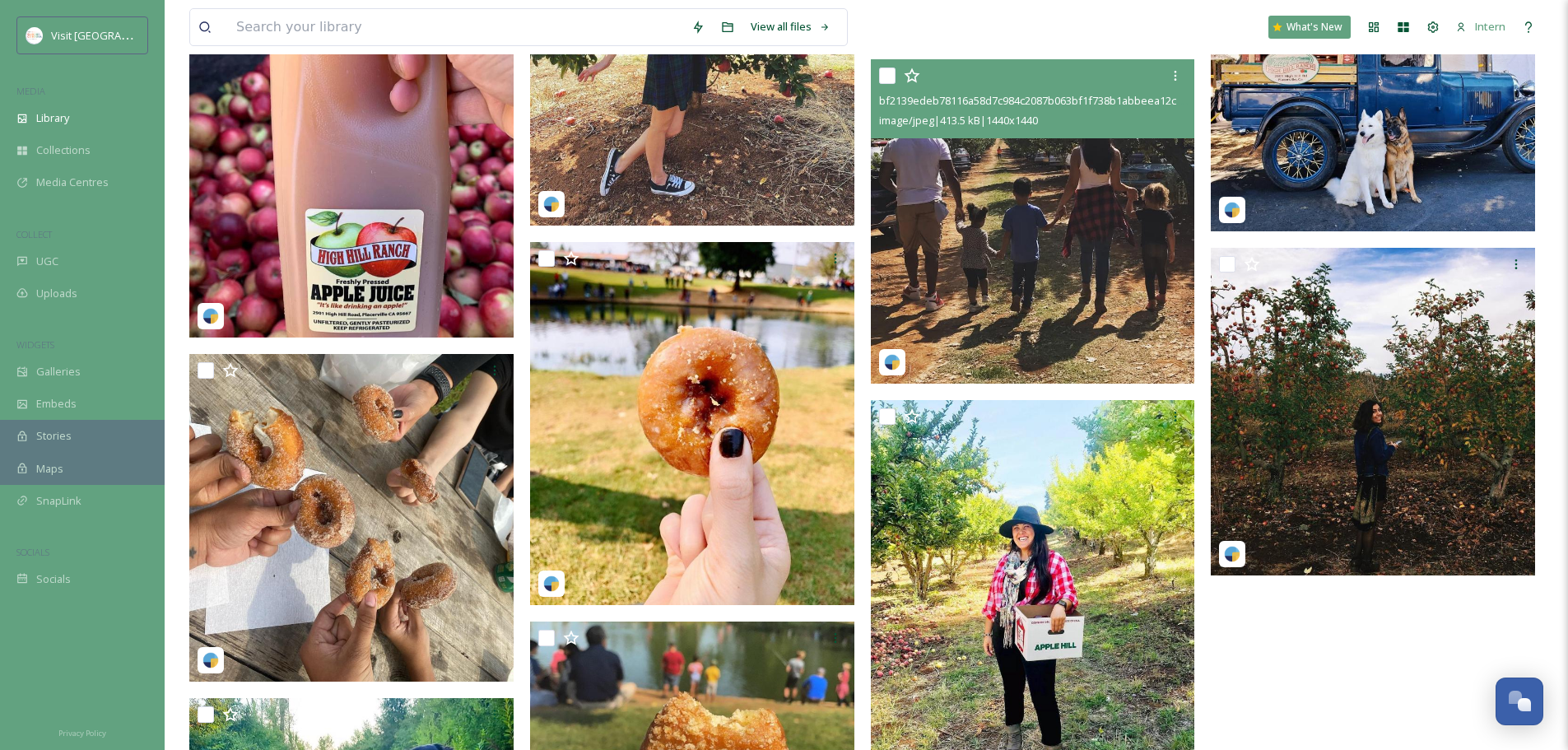
scroll to position [1067, 0]
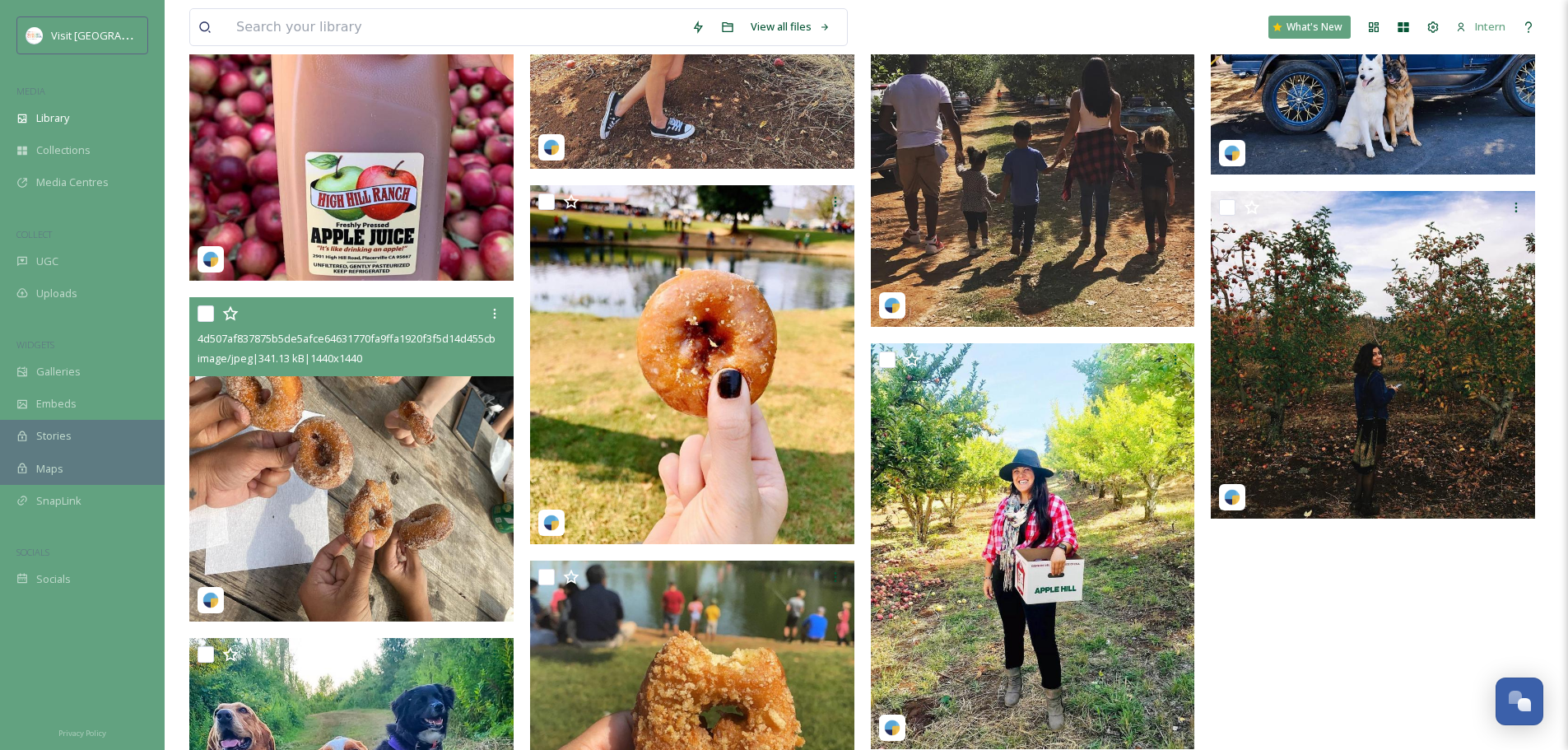
click at [400, 452] on img at bounding box center [351, 459] width 324 height 324
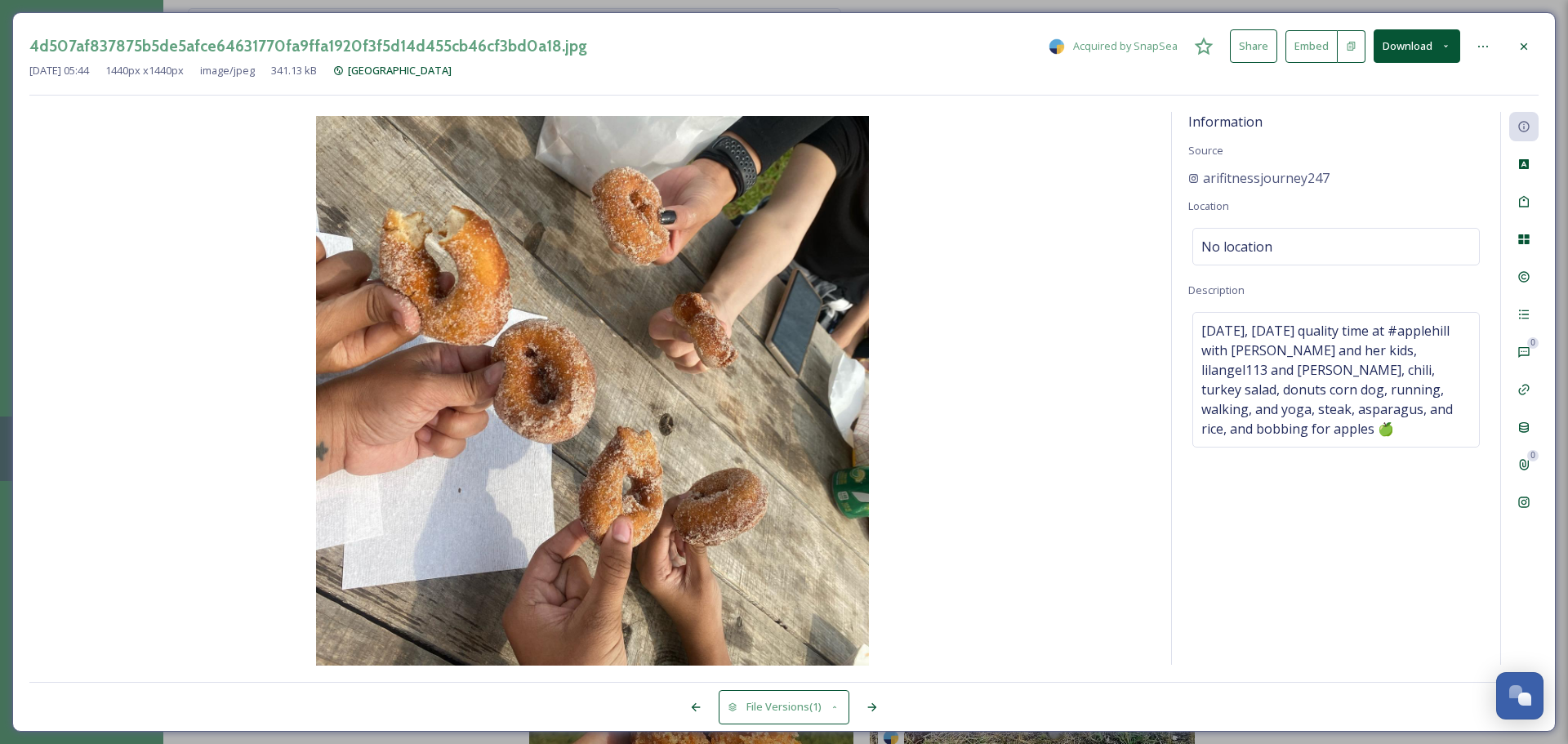
click at [1241, 50] on div at bounding box center [1524, 47] width 30 height 30
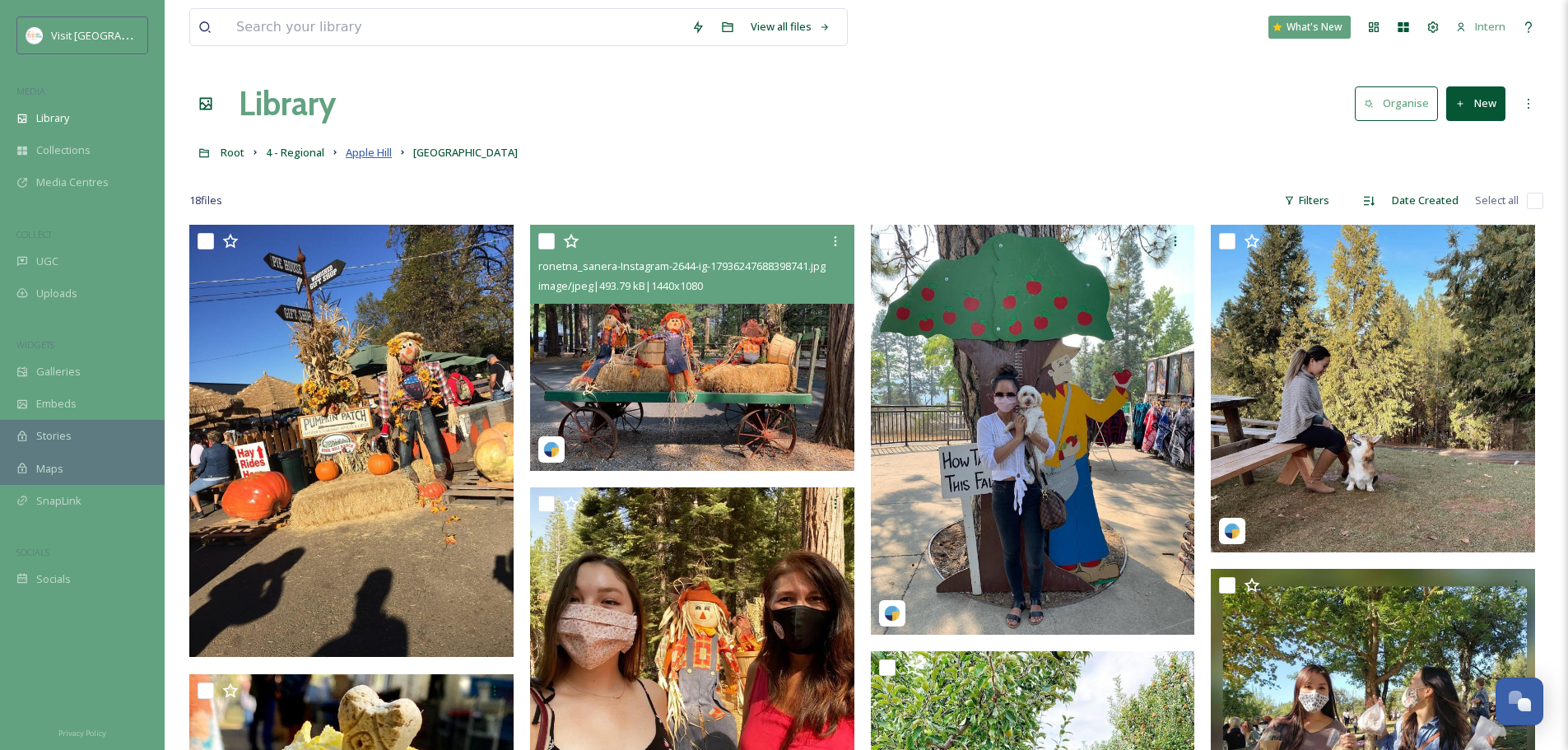
click at [372, 155] on span "Apple Hill" at bounding box center [369, 152] width 46 height 15
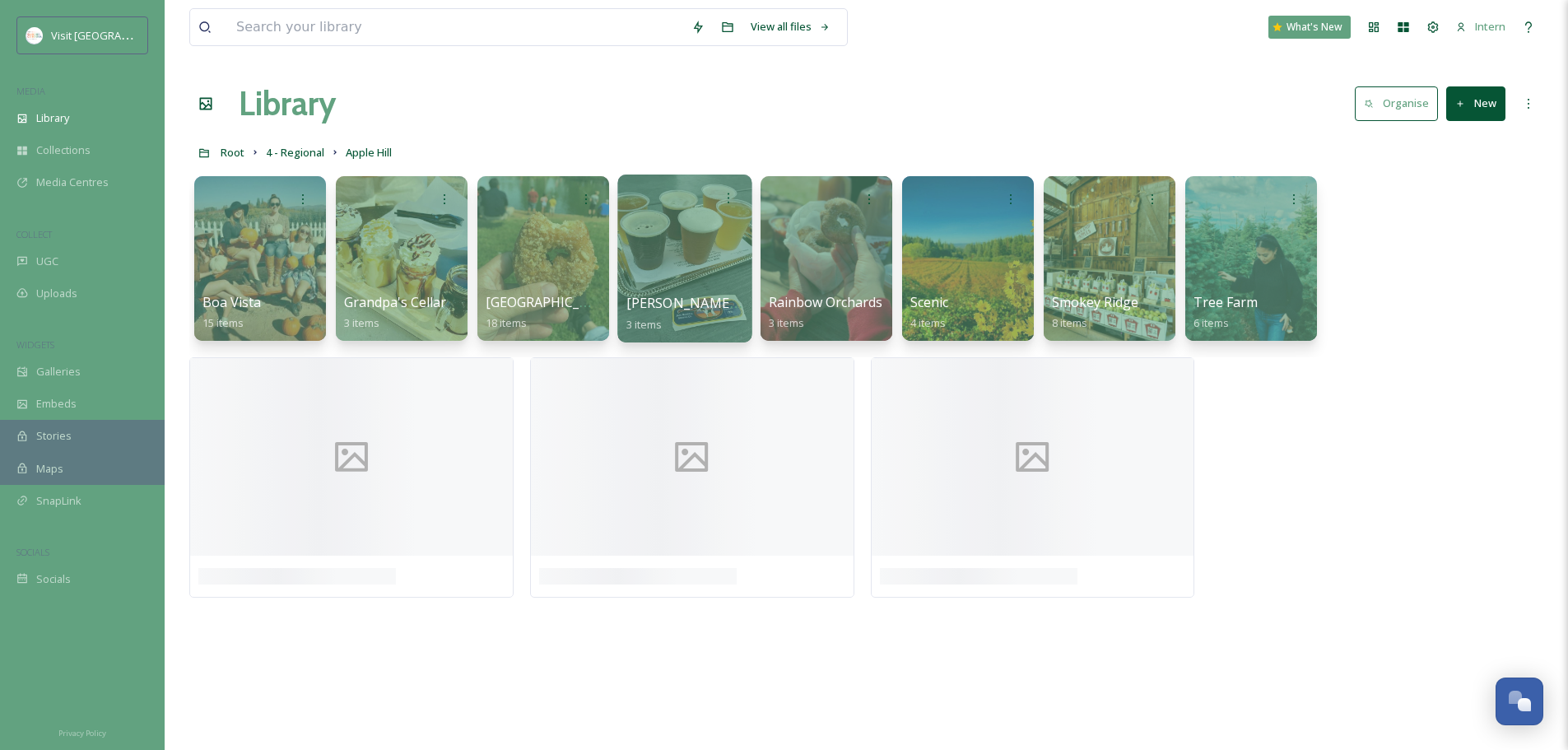
click at [700, 253] on div at bounding box center [684, 259] width 134 height 168
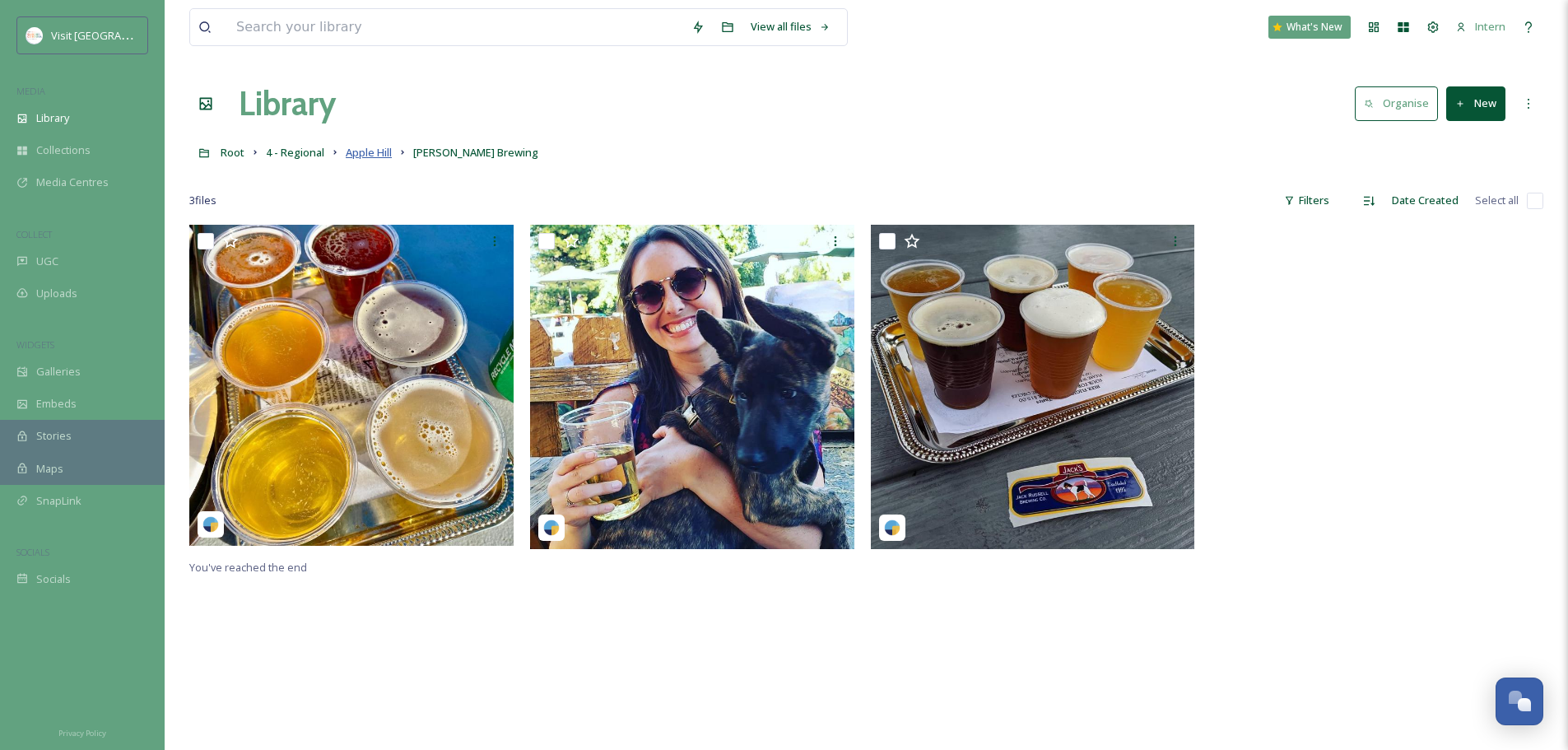
click at [368, 155] on span "Apple Hill" at bounding box center [369, 152] width 46 height 15
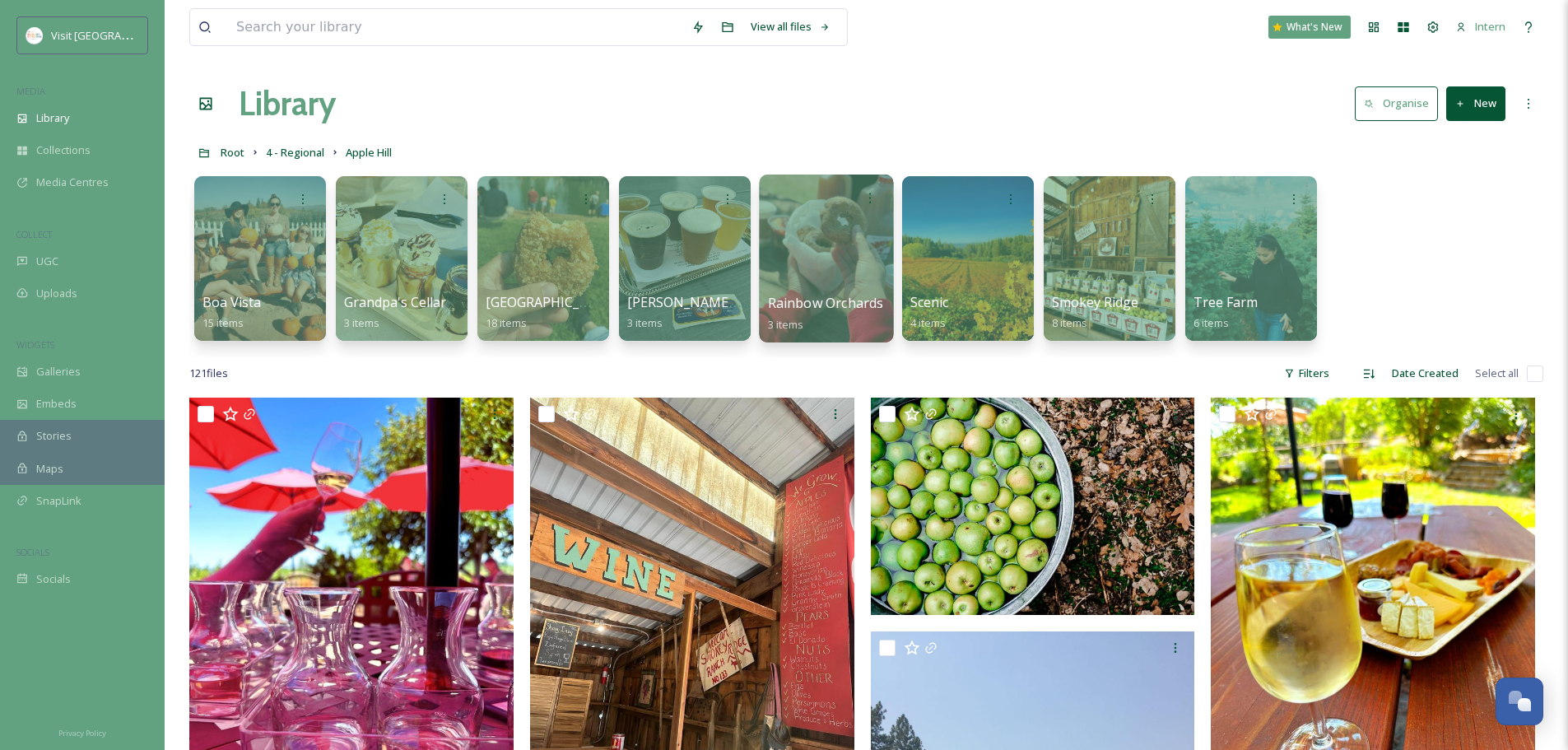
click at [830, 274] on div at bounding box center [826, 259] width 134 height 168
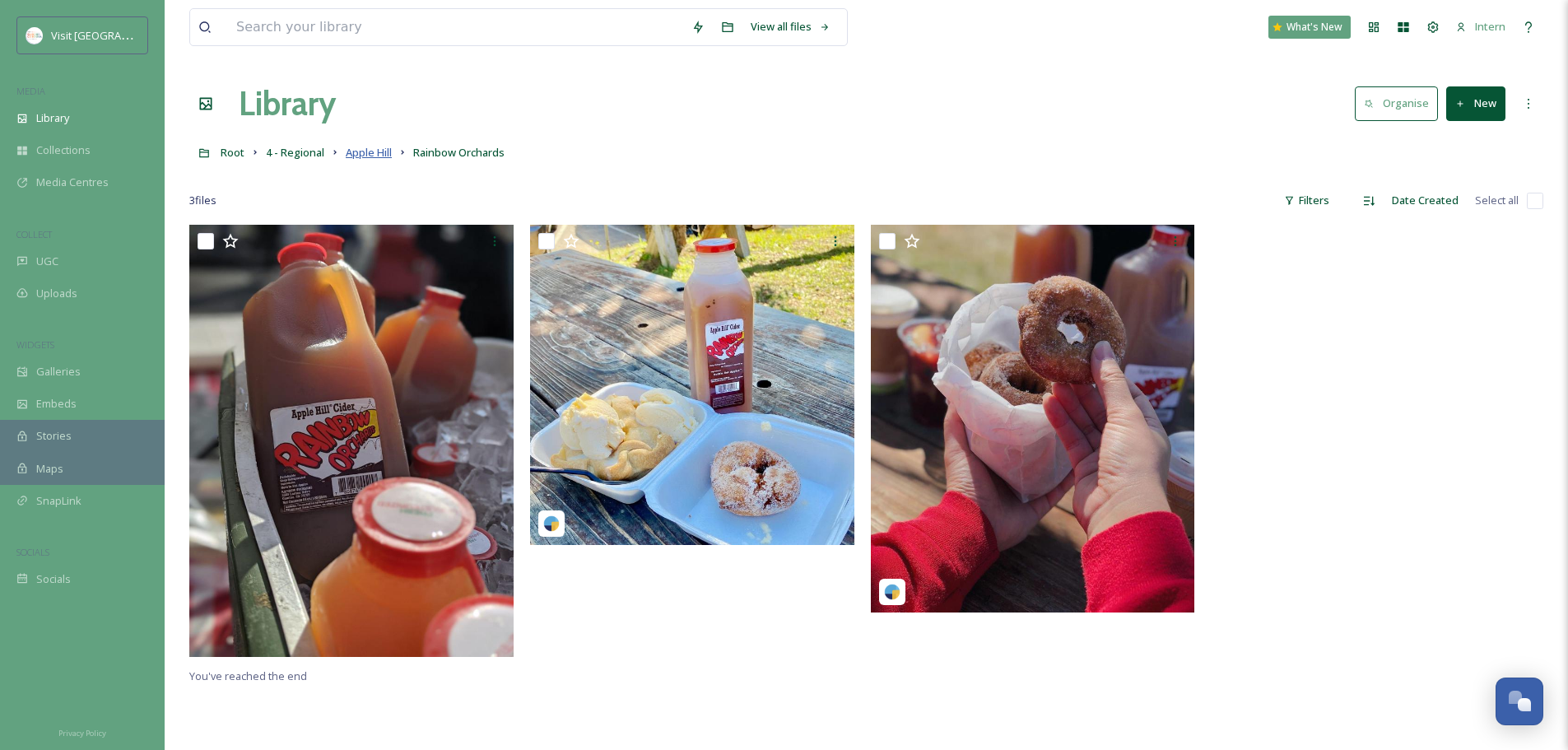
click at [354, 146] on span "Apple Hill" at bounding box center [369, 152] width 46 height 15
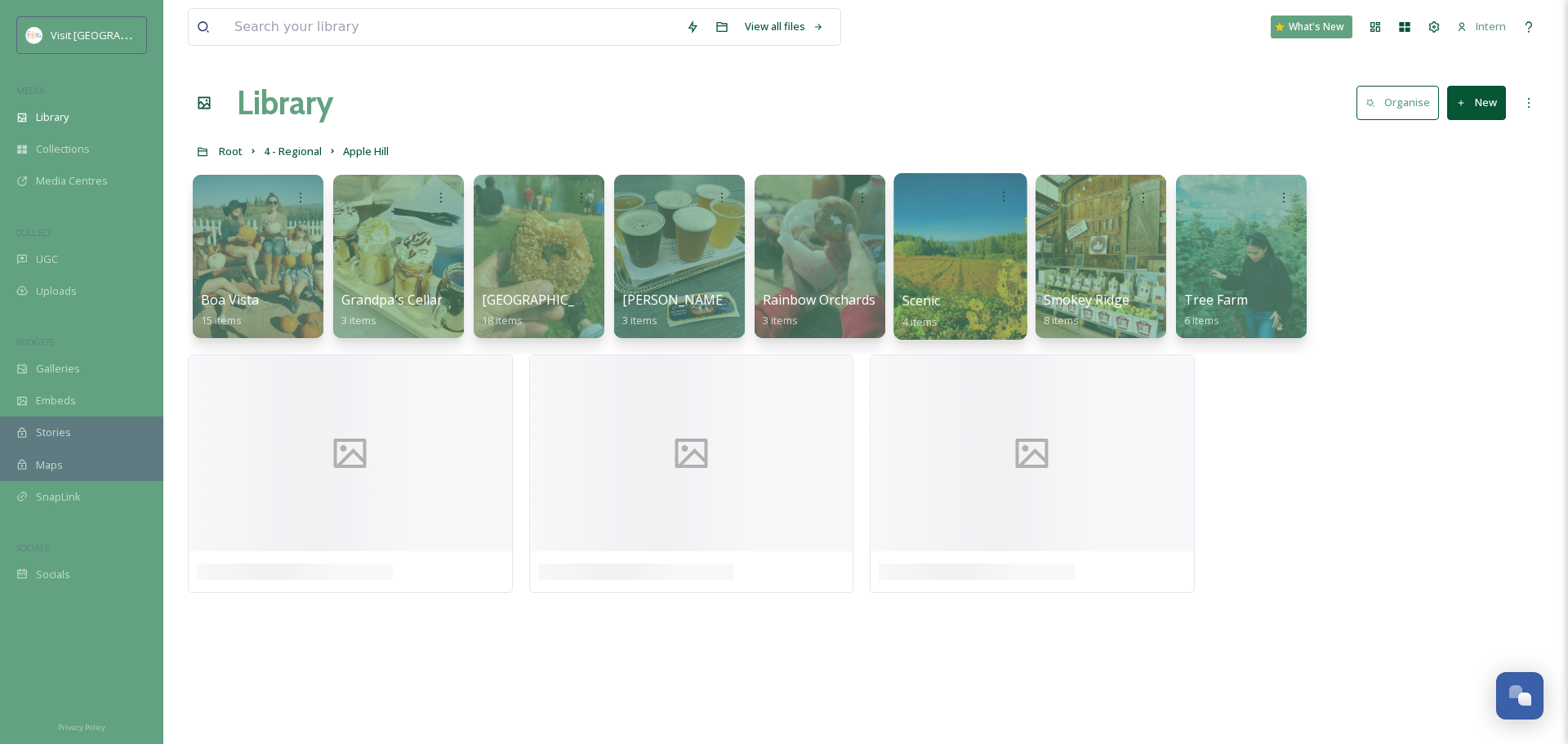
click at [936, 296] on span "Scenic" at bounding box center [921, 300] width 38 height 18
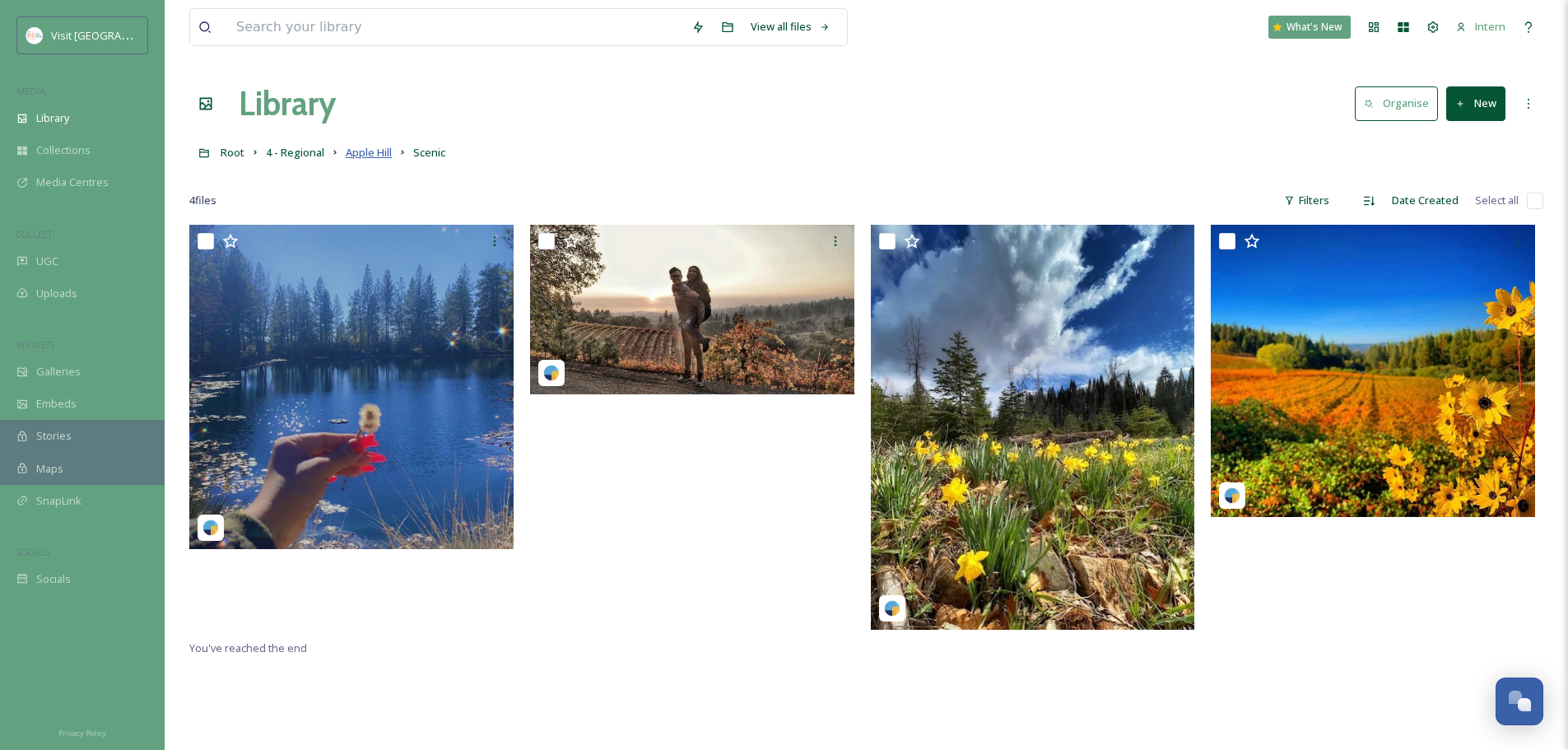
click at [389, 152] on span "Apple Hill" at bounding box center [369, 152] width 46 height 15
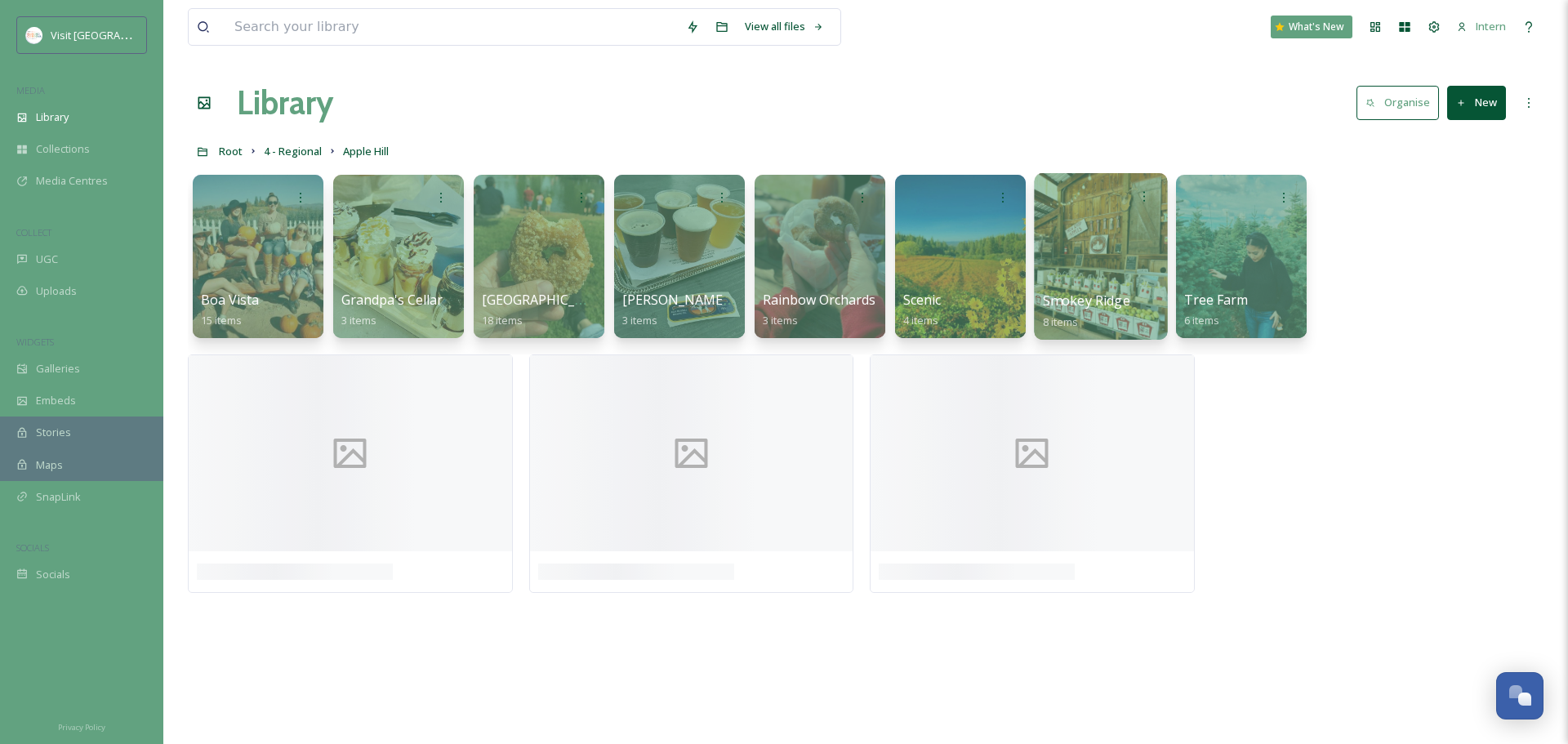
click at [1053, 268] on div at bounding box center [1100, 256] width 133 height 166
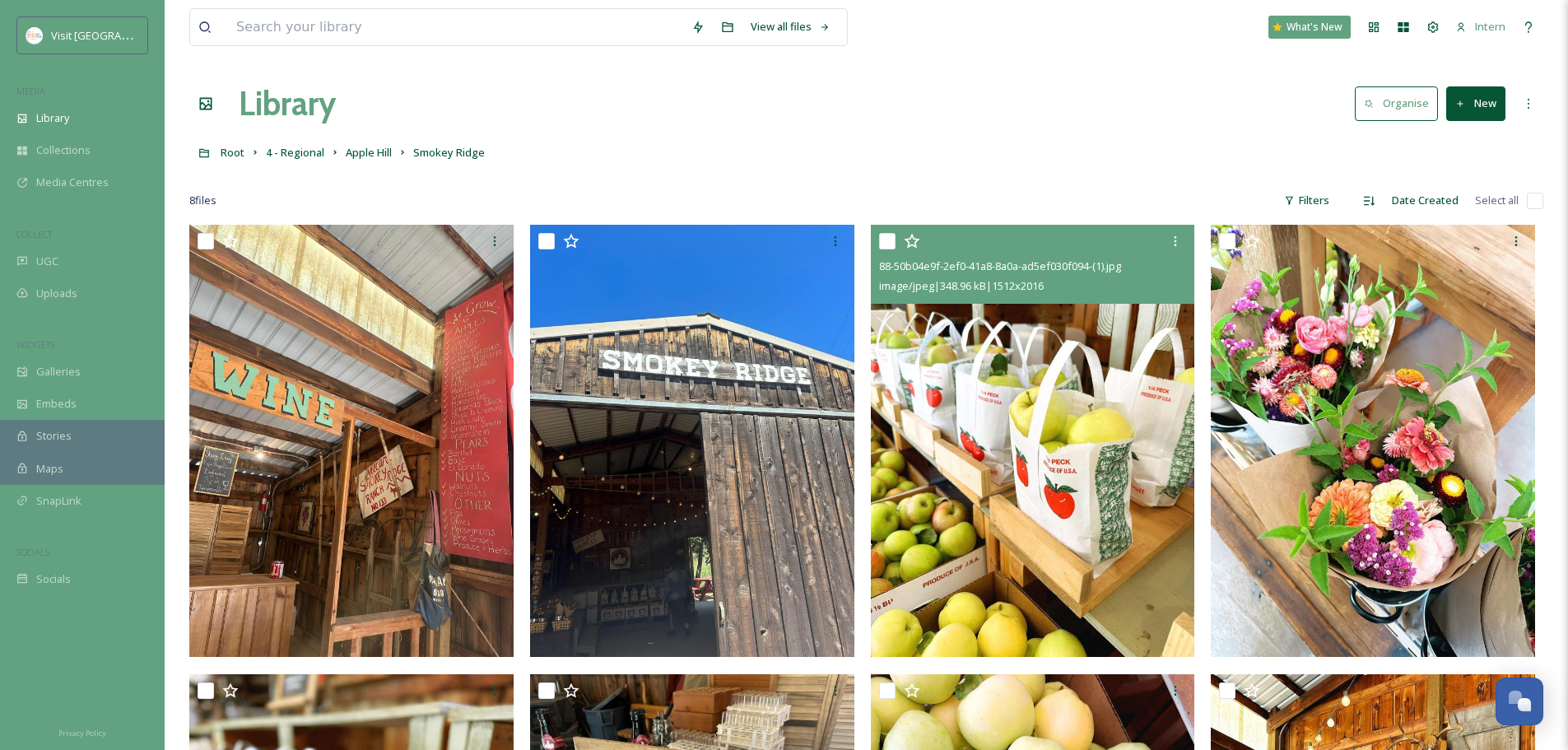
click at [962, 407] on img at bounding box center [1033, 441] width 324 height 432
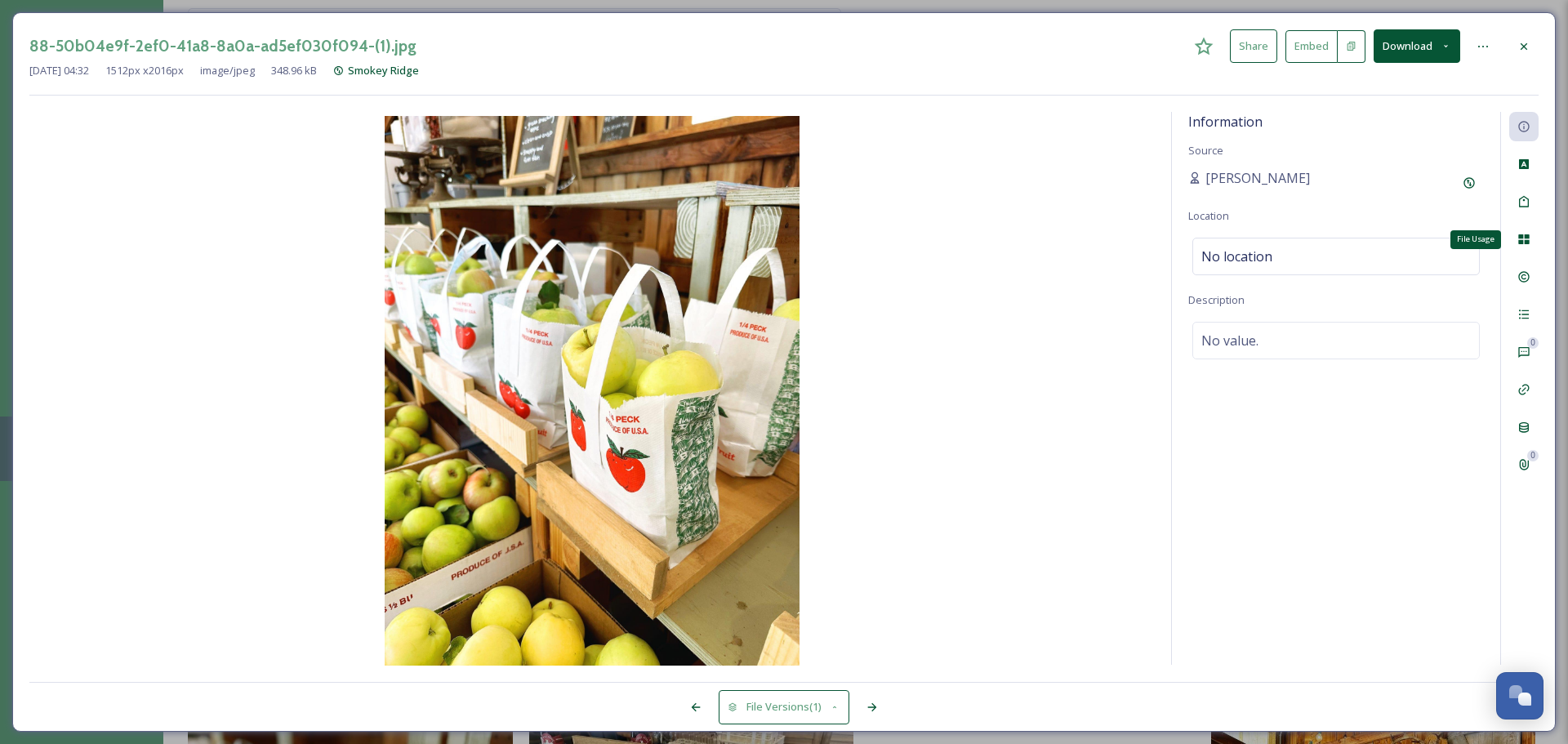
click at [1241, 237] on icon at bounding box center [1523, 239] width 13 height 13
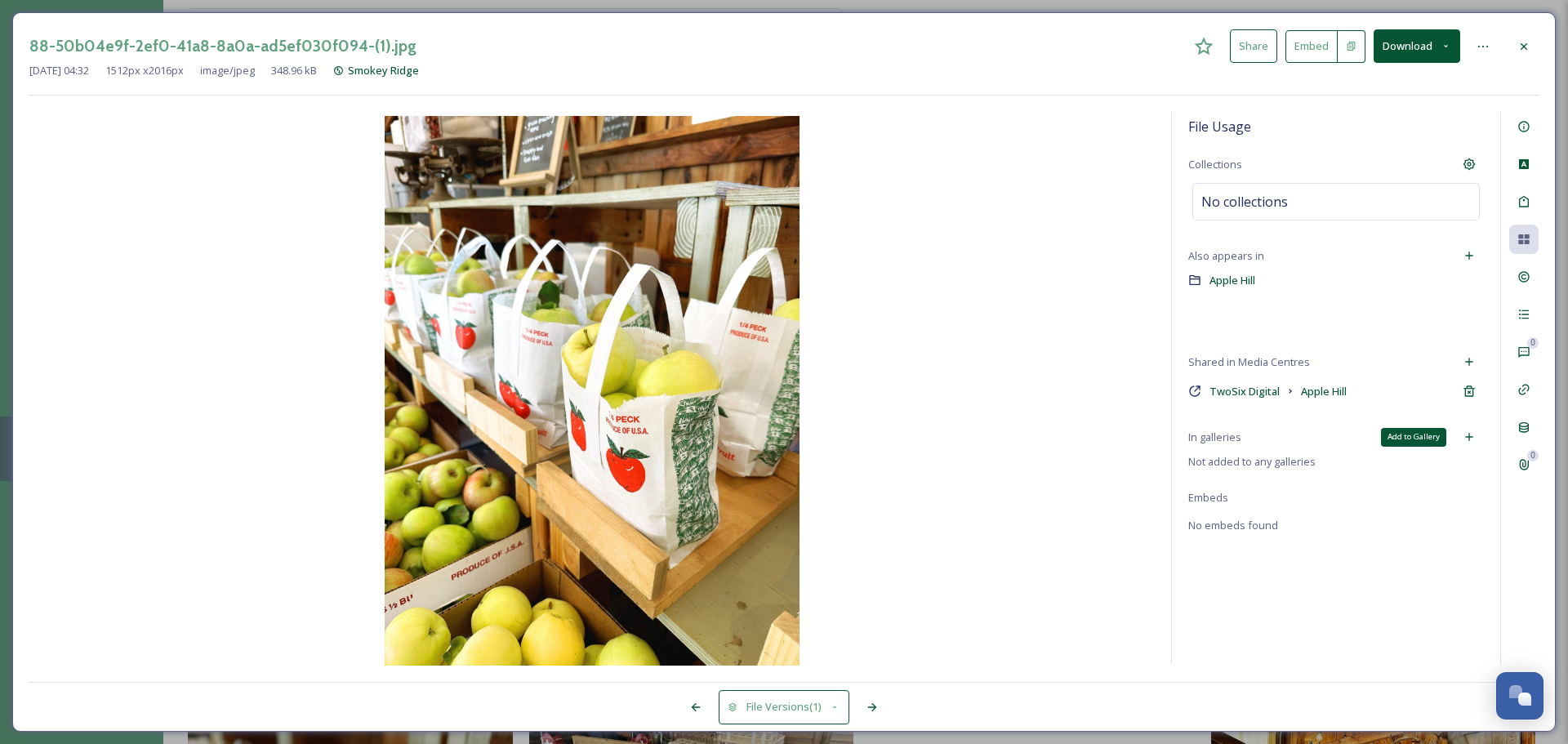
click at [1241, 429] on div "Add to Gallery" at bounding box center [1469, 437] width 30 height 30
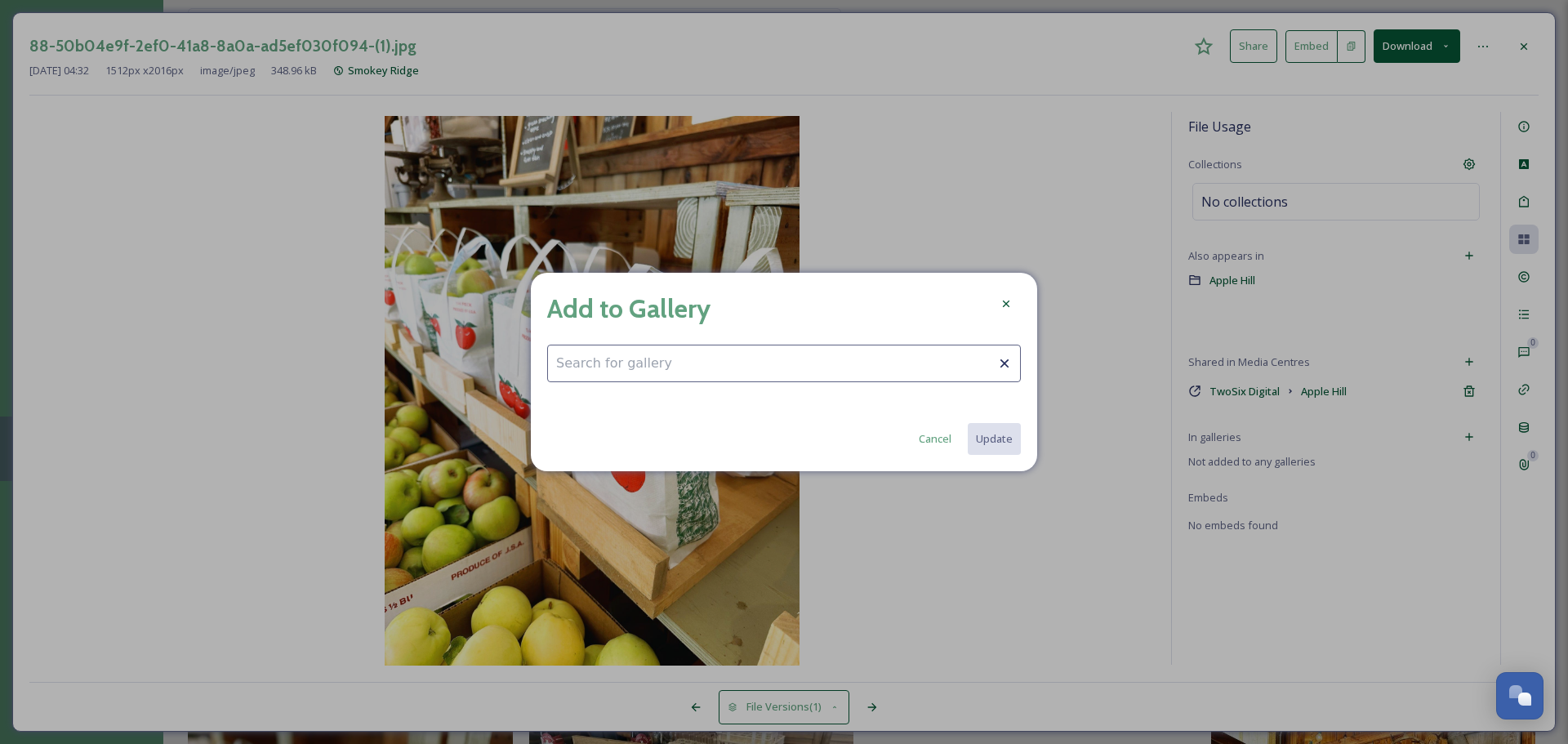
click at [867, 374] on input at bounding box center [784, 364] width 474 height 37
click at [673, 397] on div "Fall Fun" at bounding box center [784, 403] width 472 height 32
type input "Fall Fun"
click at [1014, 451] on button "Update" at bounding box center [993, 438] width 54 height 33
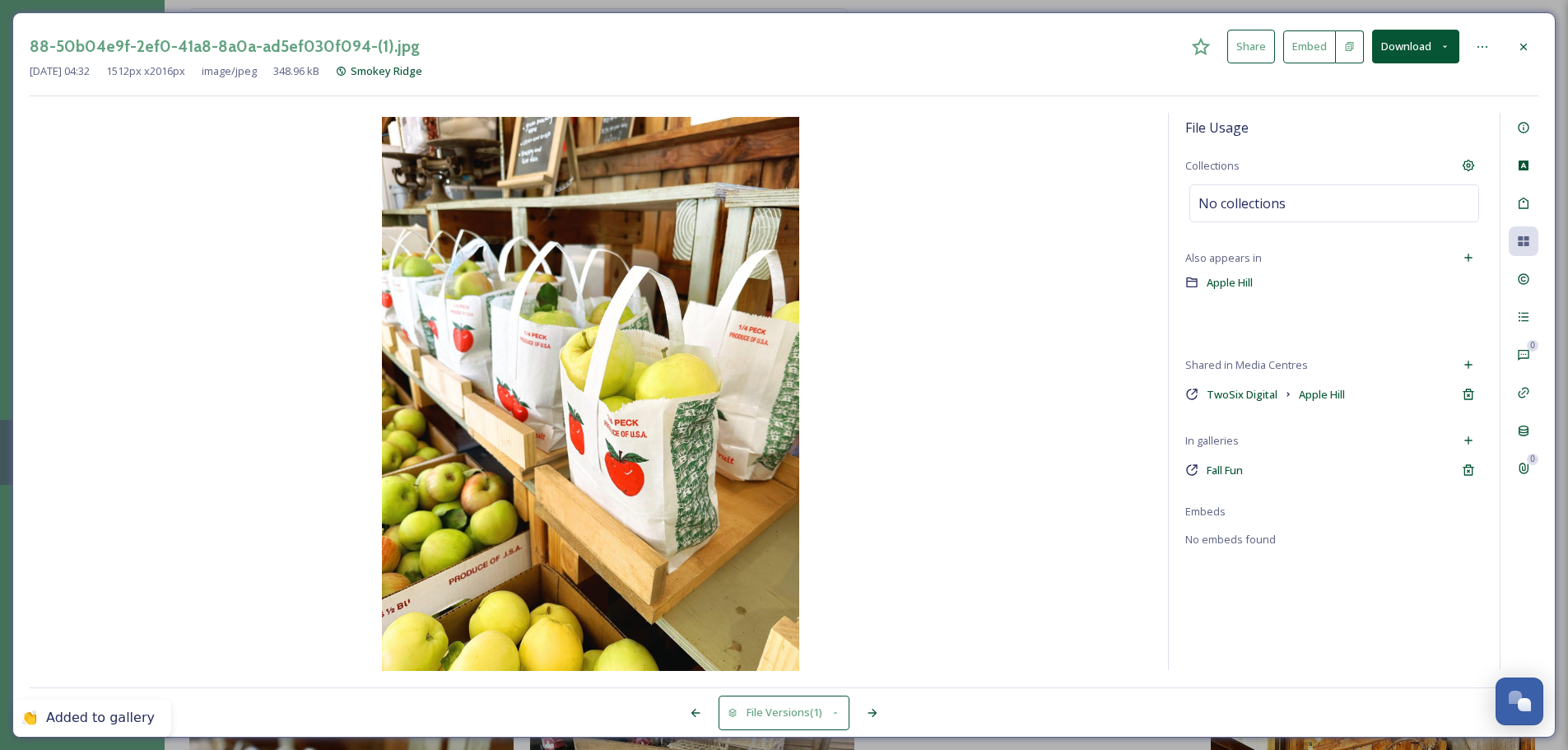
click at [1251, 51] on div at bounding box center [1523, 47] width 30 height 30
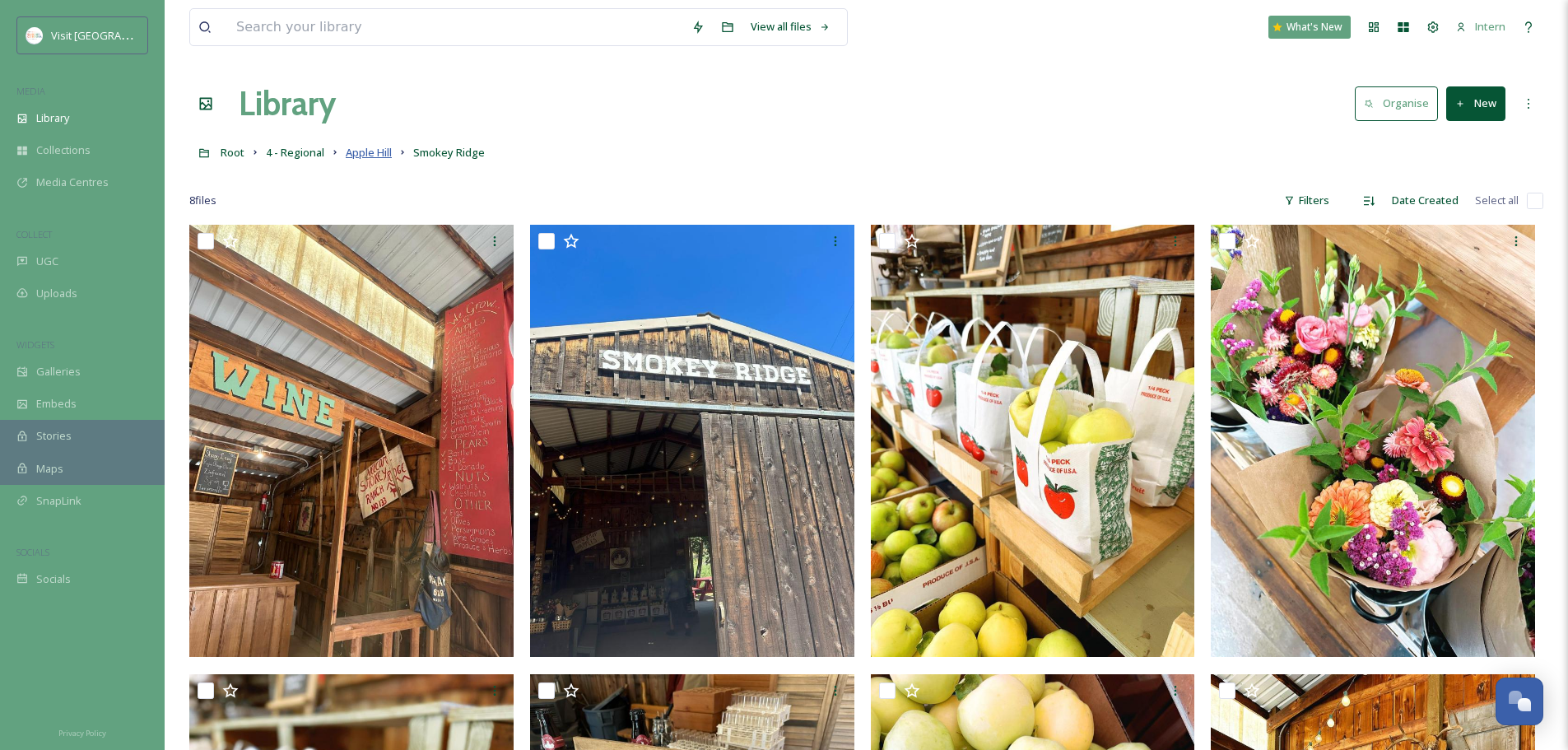
click at [377, 157] on span "Apple Hill" at bounding box center [369, 152] width 46 height 15
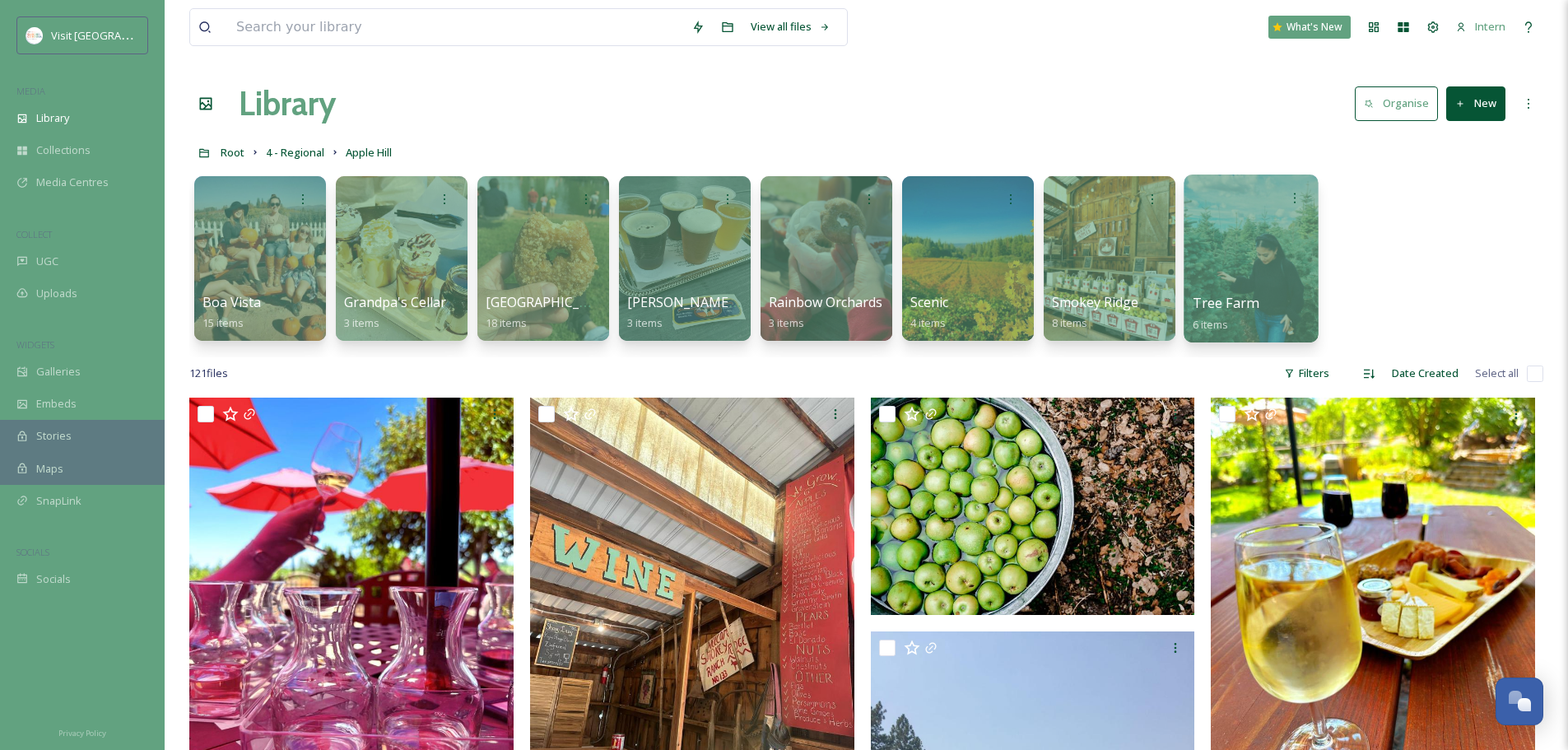
click at [1234, 279] on div at bounding box center [1250, 259] width 134 height 168
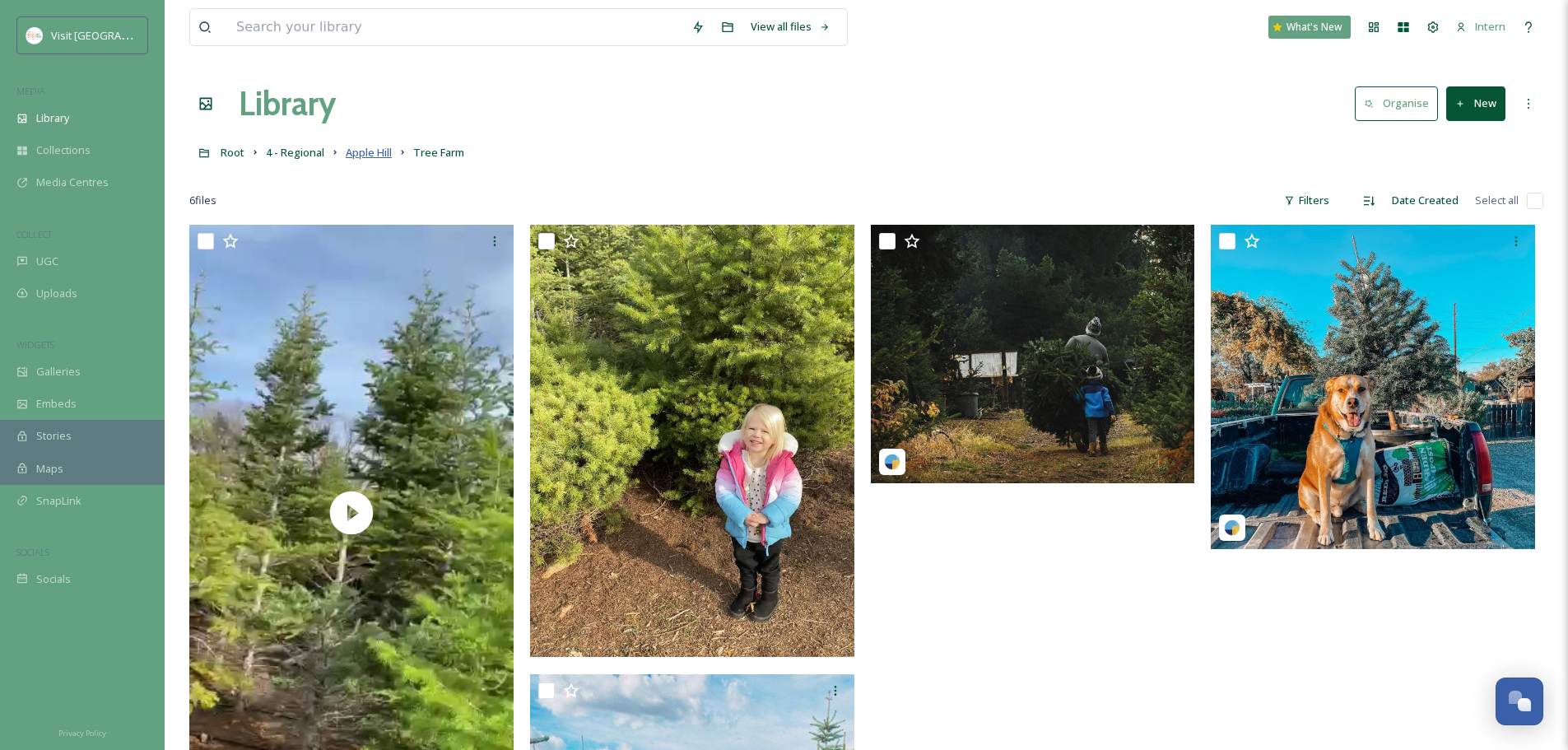
click at [379, 157] on span "Apple Hill" at bounding box center [369, 152] width 46 height 15
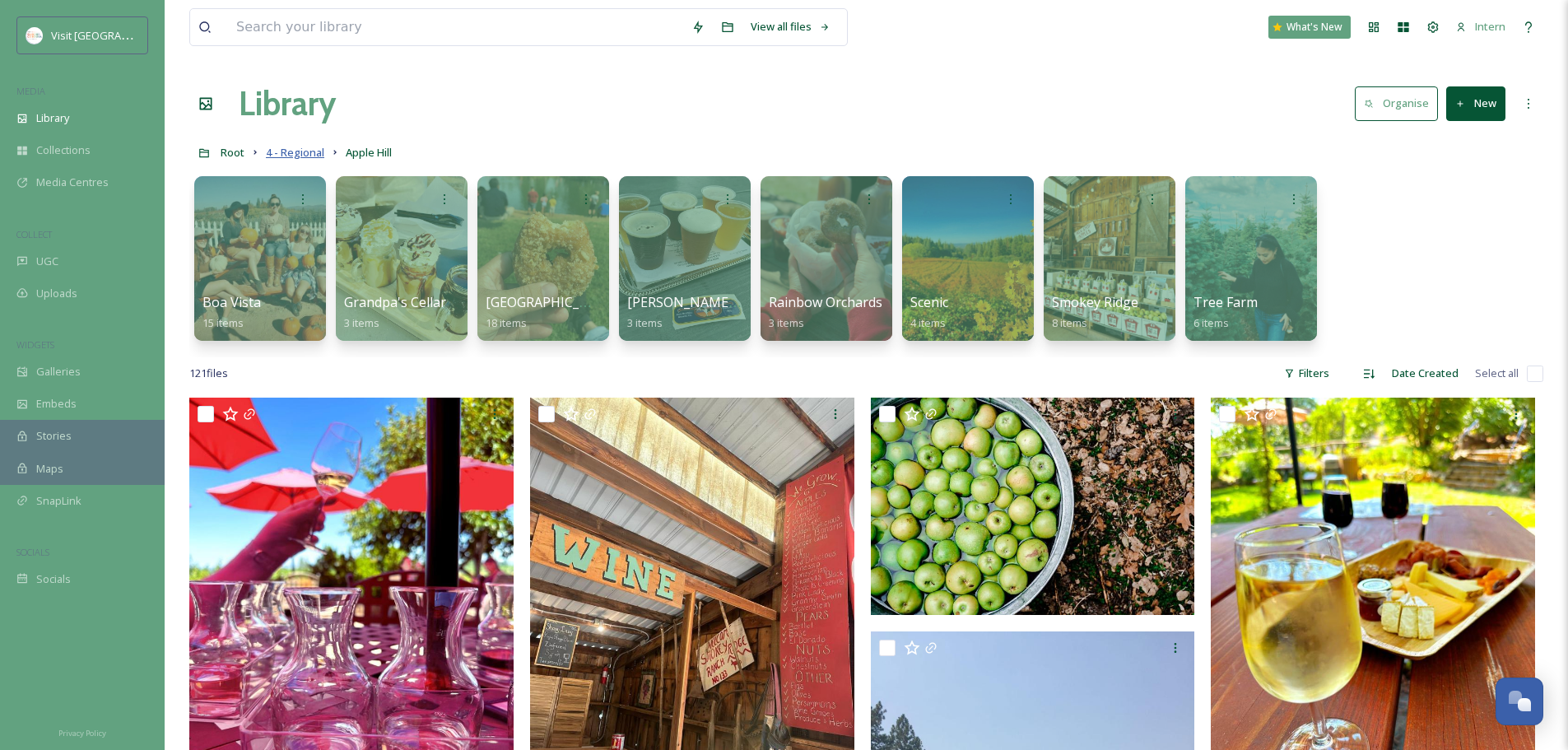
click at [292, 152] on span "4 - Regional" at bounding box center [295, 152] width 58 height 15
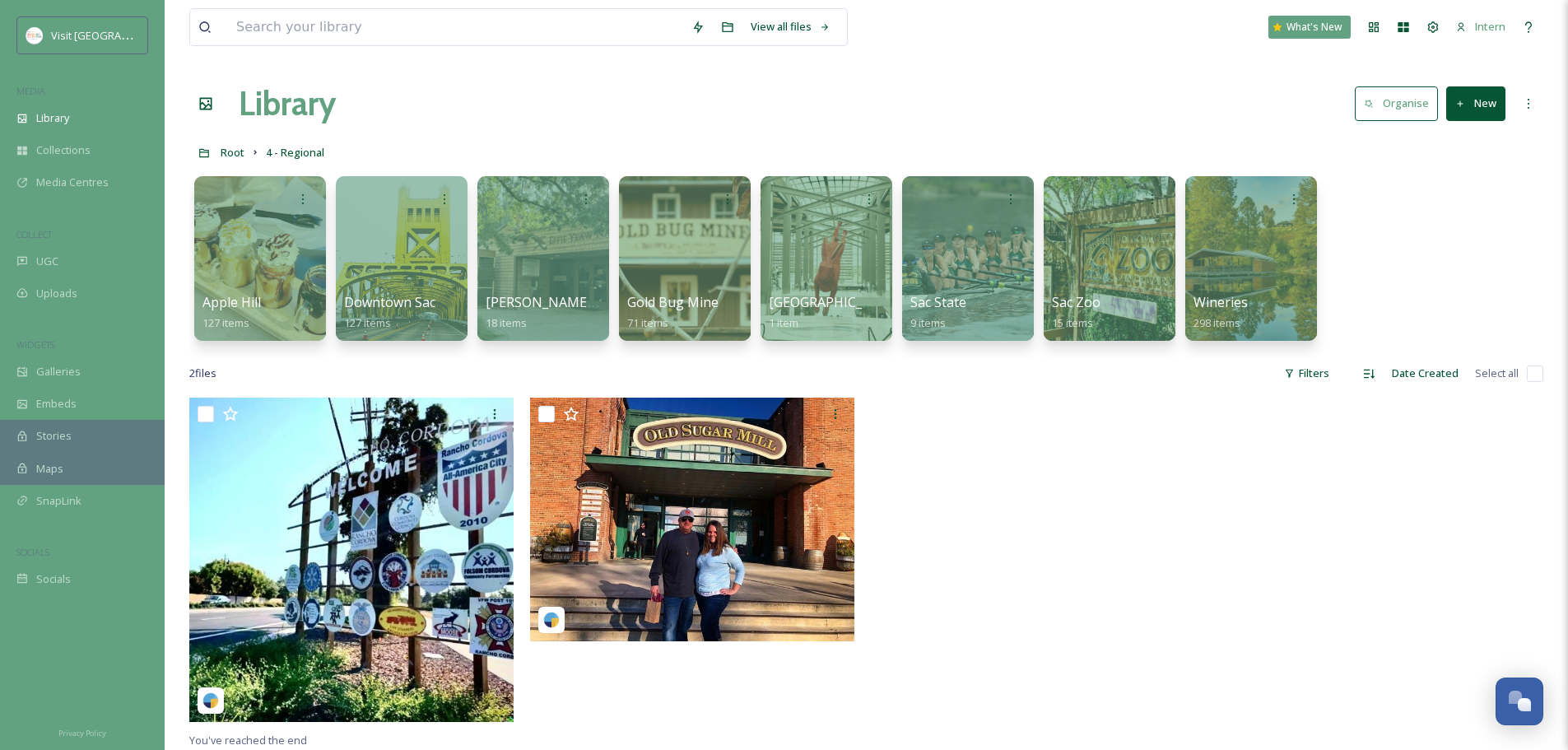
click at [1029, 501] on div at bounding box center [1037, 564] width 333 height 333
click at [1210, 290] on div at bounding box center [1250, 259] width 134 height 168
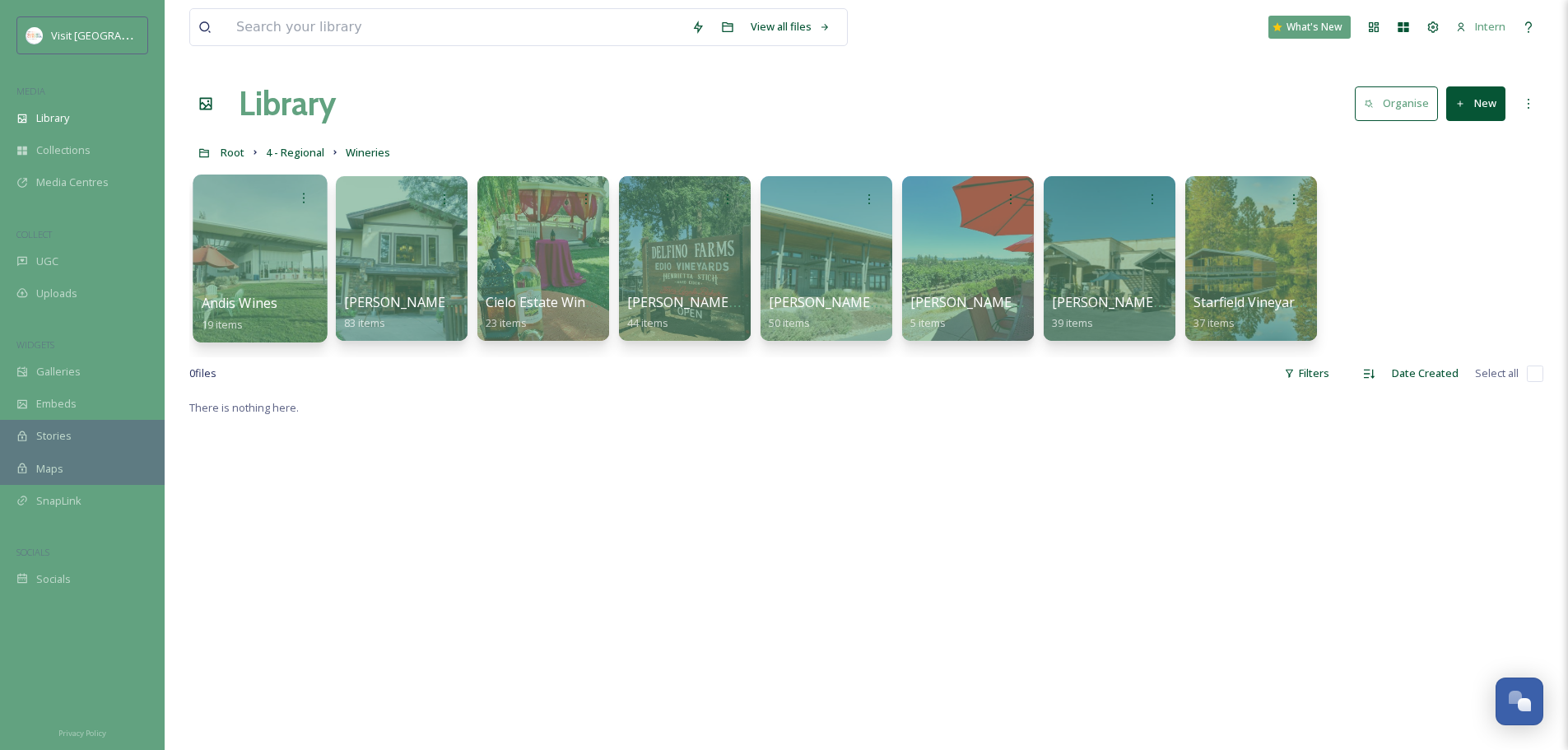
click at [228, 266] on div at bounding box center [259, 259] width 134 height 168
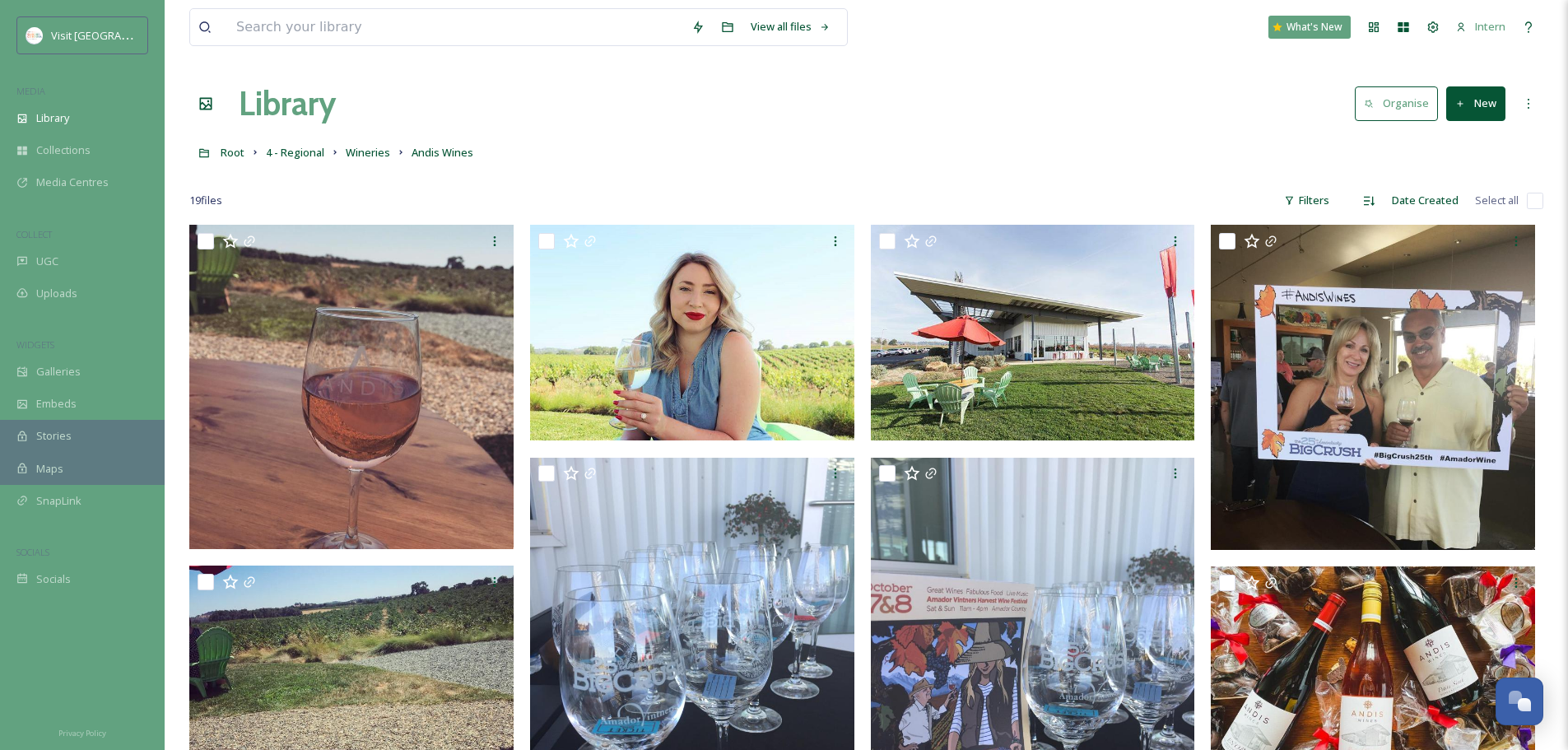
click at [372, 145] on link "Wineries" at bounding box center [368, 152] width 45 height 20
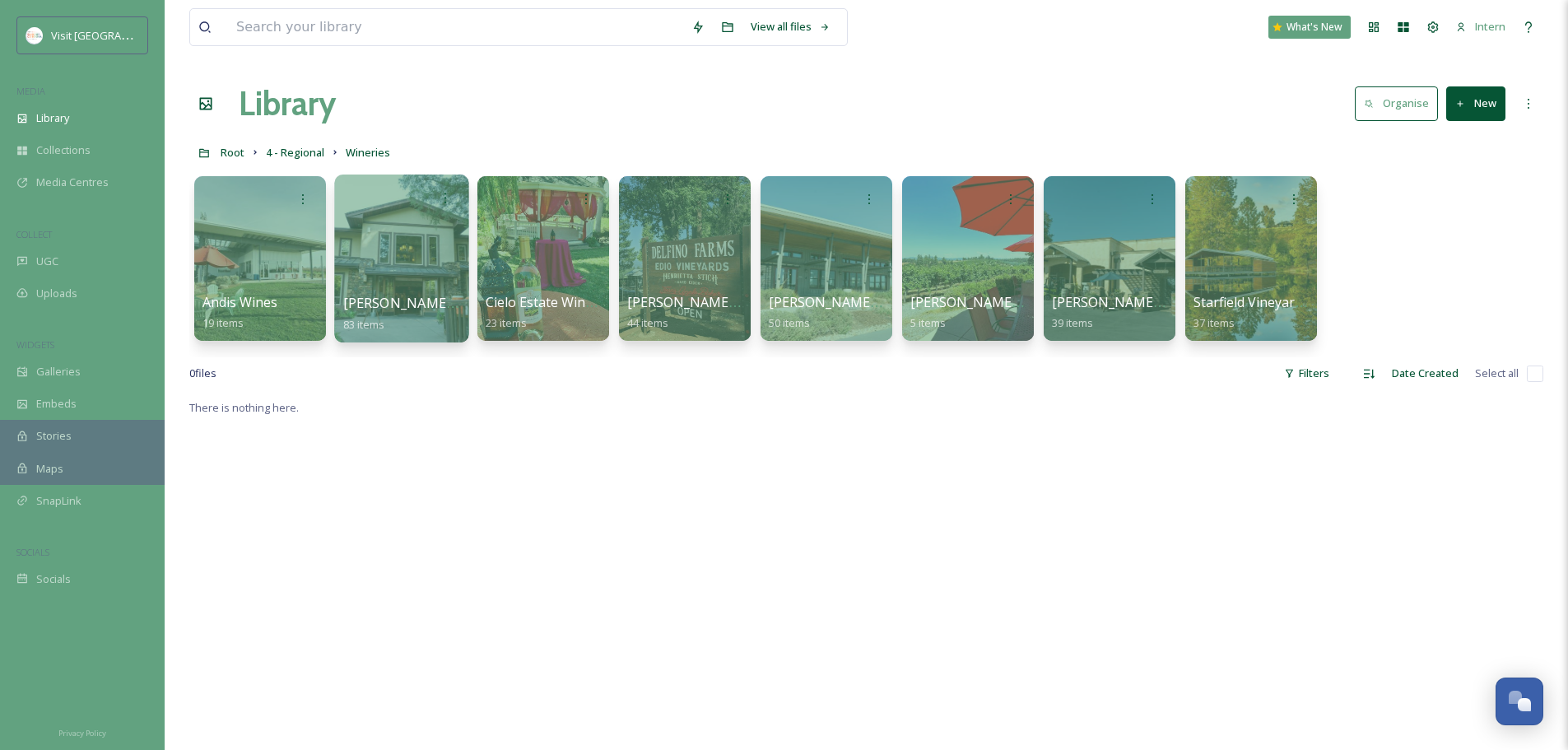
click at [385, 193] on div at bounding box center [402, 199] width 118 height 31
click at [392, 296] on span "Boeger Winery" at bounding box center [421, 302] width 156 height 18
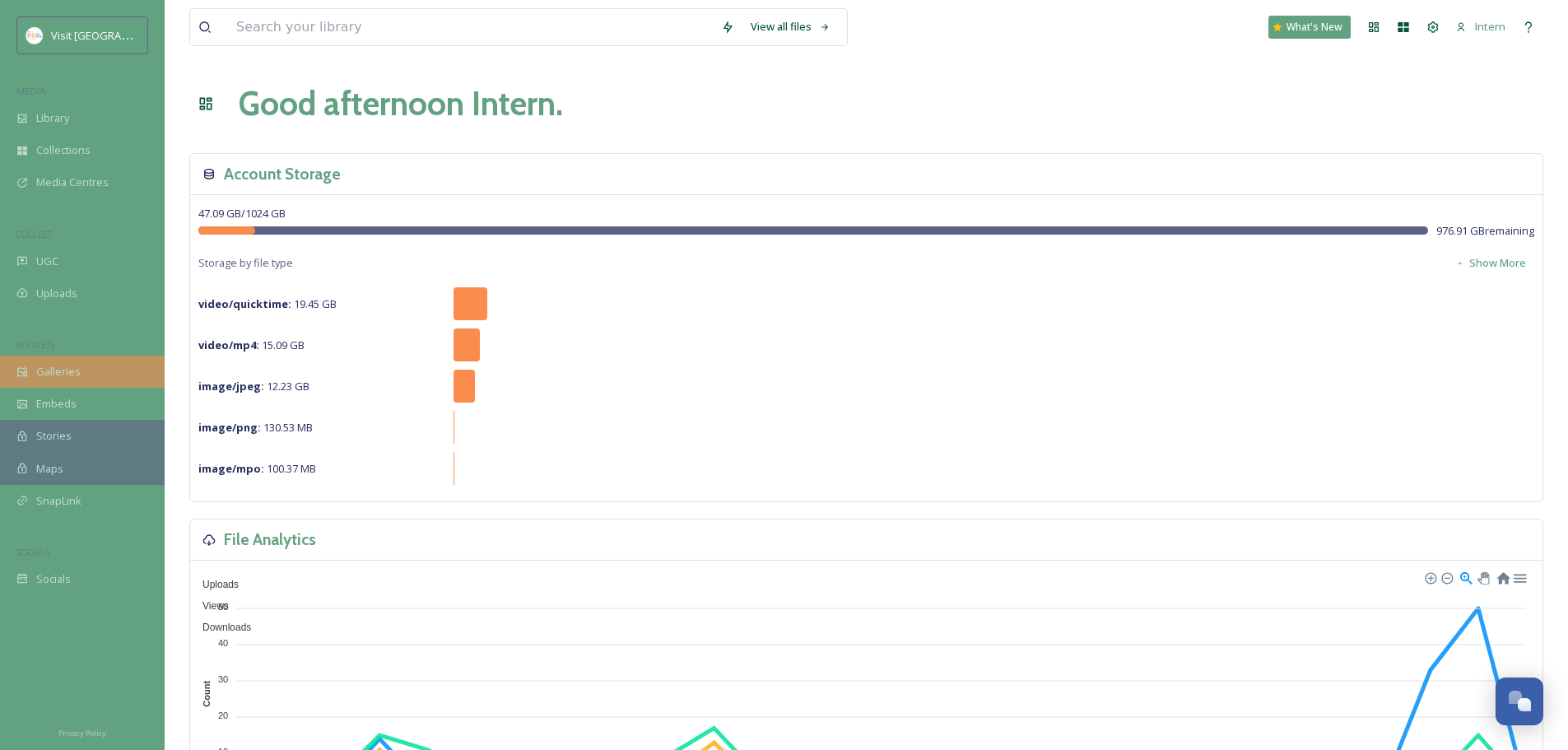
click at [67, 371] on span "Galleries" at bounding box center [58, 372] width 45 height 15
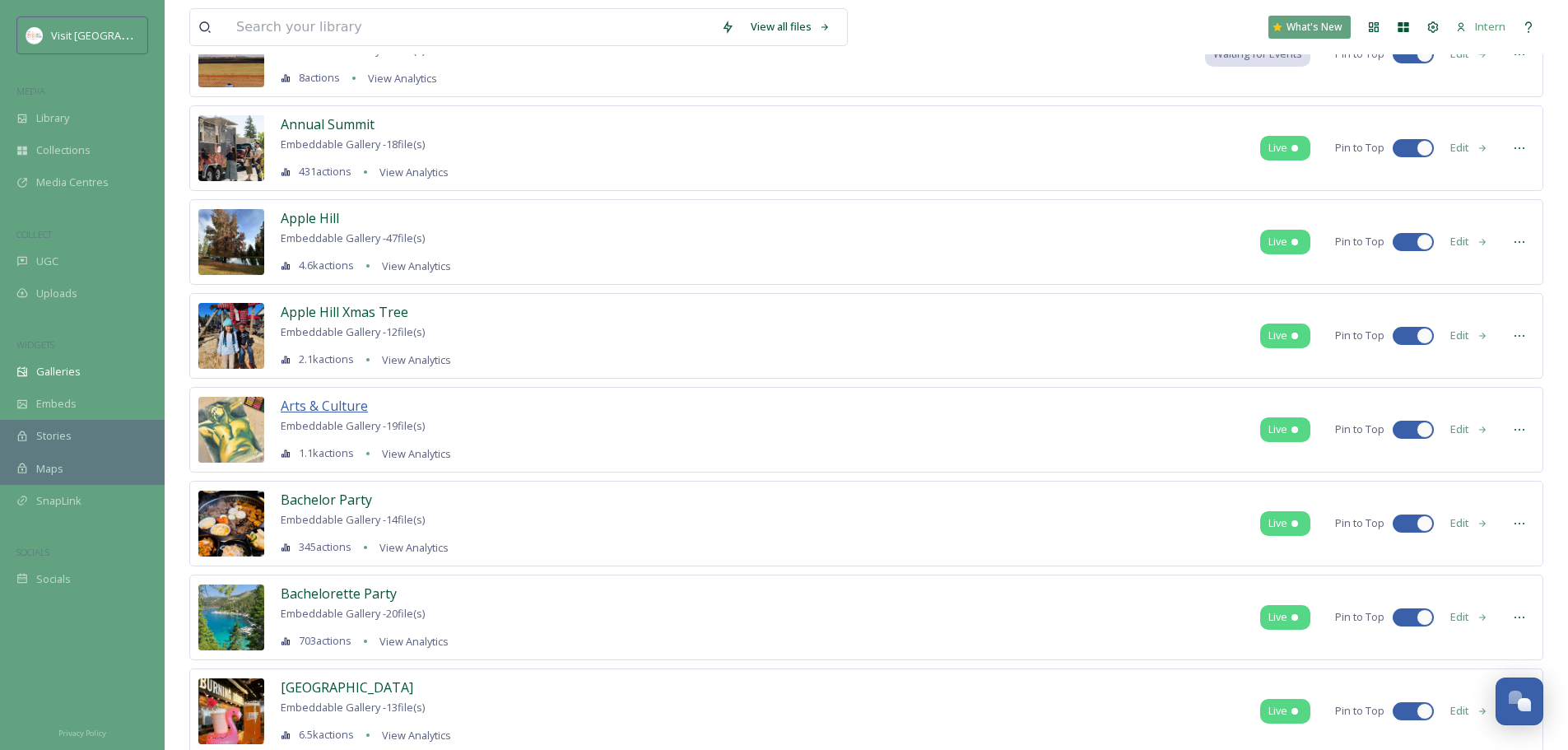
scroll to position [494, 0]
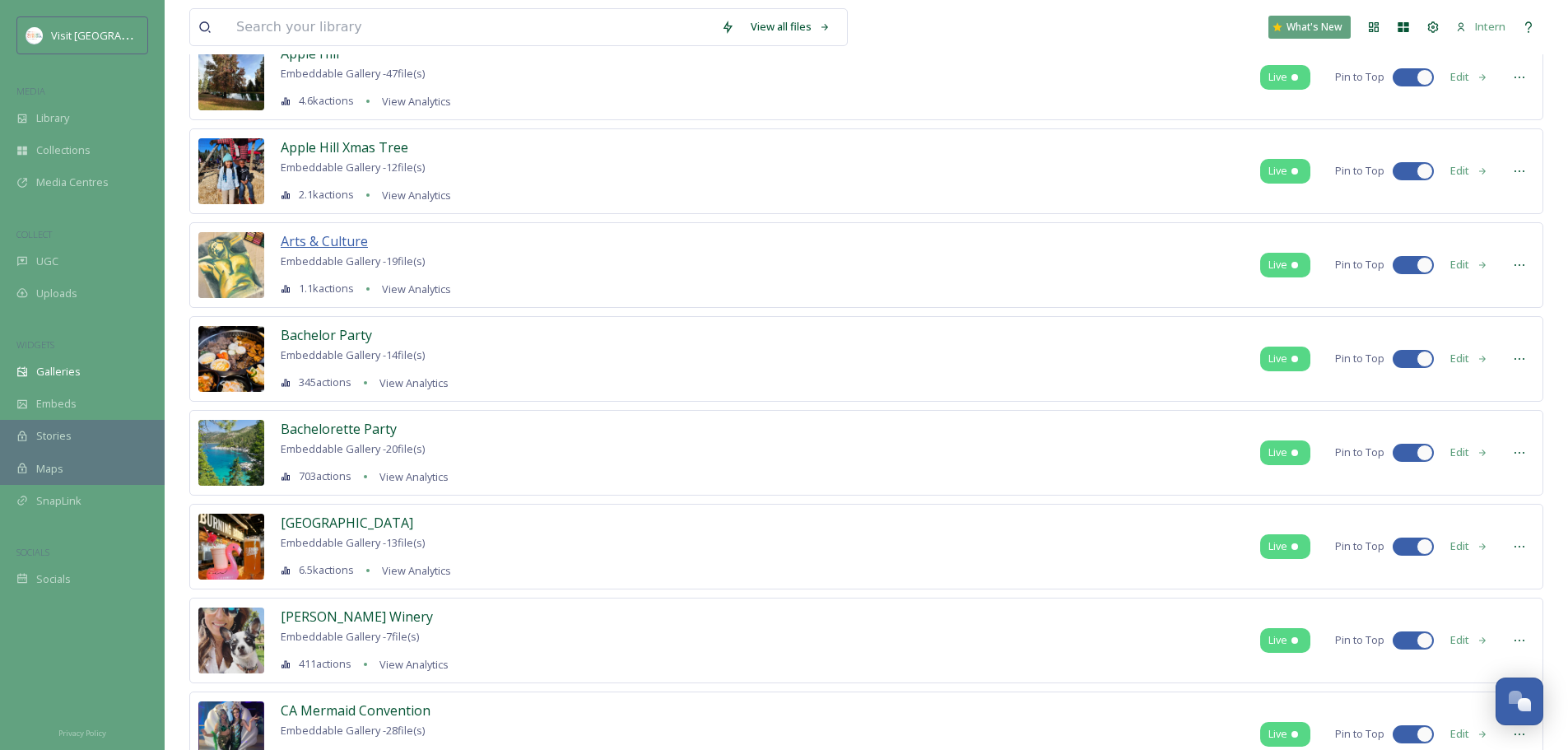
click at [294, 246] on span "Arts & Culture" at bounding box center [324, 241] width 87 height 18
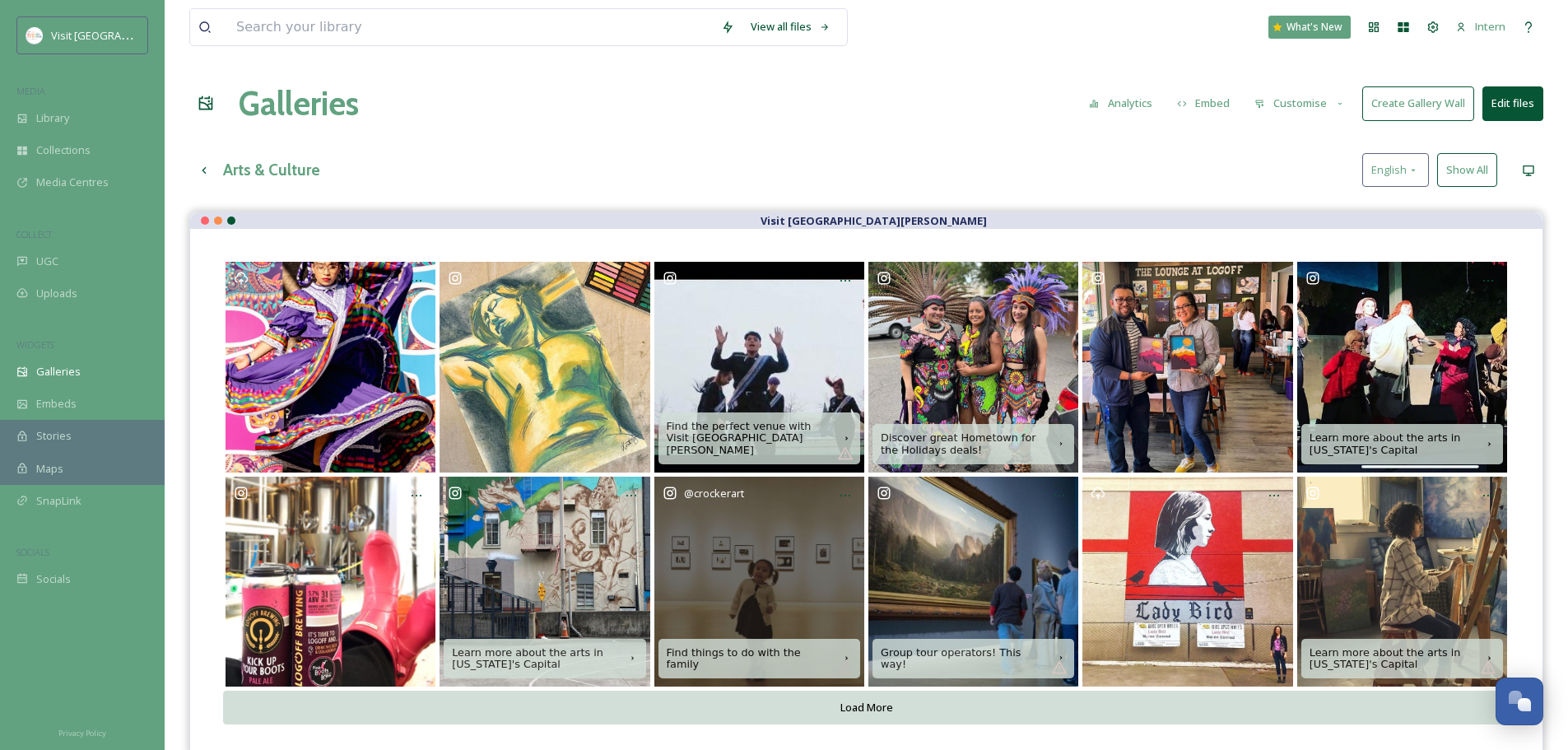
click at [700, 582] on div "@ crockerart" at bounding box center [759, 581] width 210 height 210
click at [750, 573] on div "@ crockerart" at bounding box center [759, 581] width 210 height 210
click at [762, 585] on div "@ crockerart" at bounding box center [759, 581] width 210 height 210
click at [761, 605] on div "@ crockerart" at bounding box center [759, 581] width 210 height 210
click at [789, 579] on div "@ crockerart" at bounding box center [759, 581] width 210 height 210
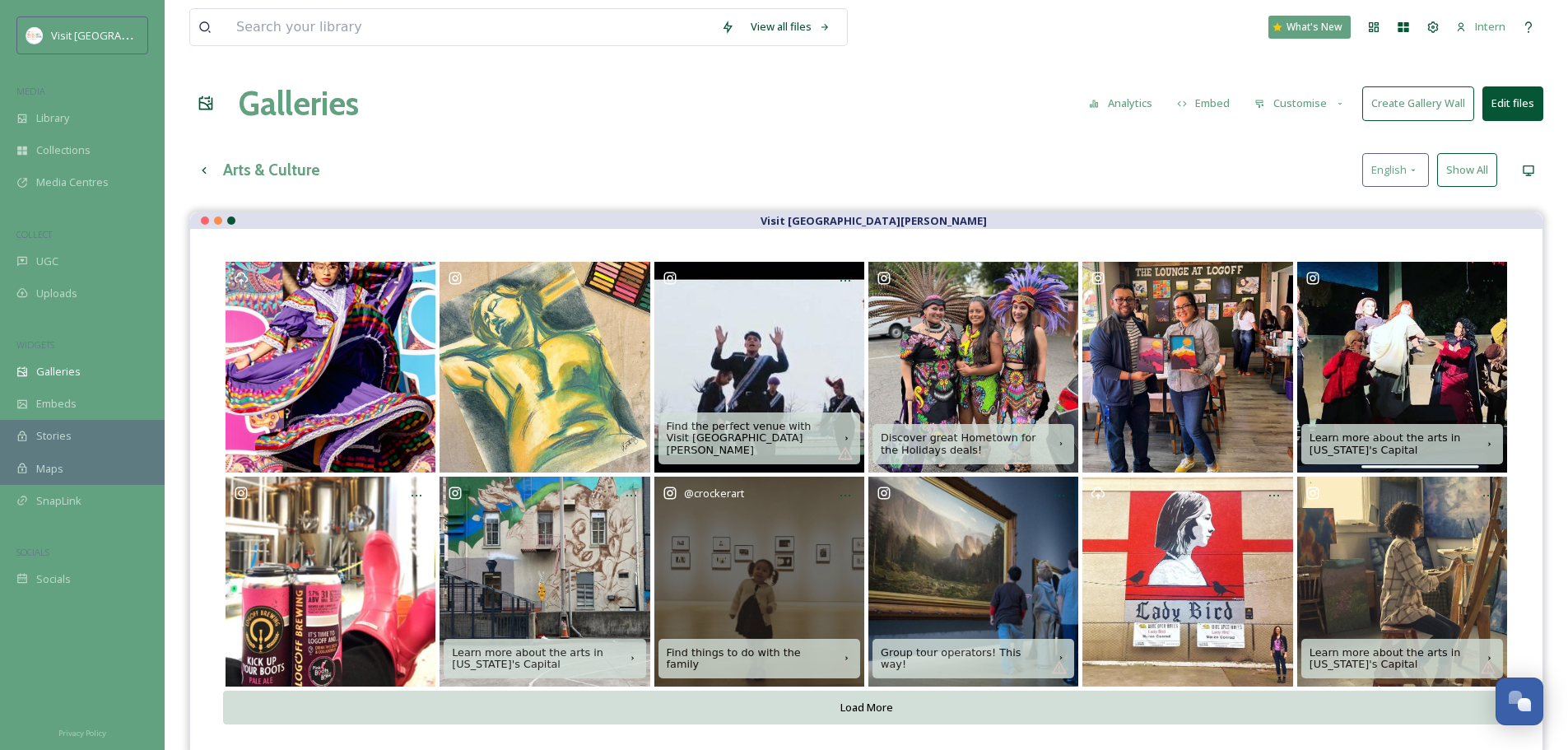
click at [749, 576] on div "@ crockerart" at bounding box center [759, 581] width 210 height 210
click at [754, 575] on div "@ crockerart" at bounding box center [759, 581] width 210 height 210
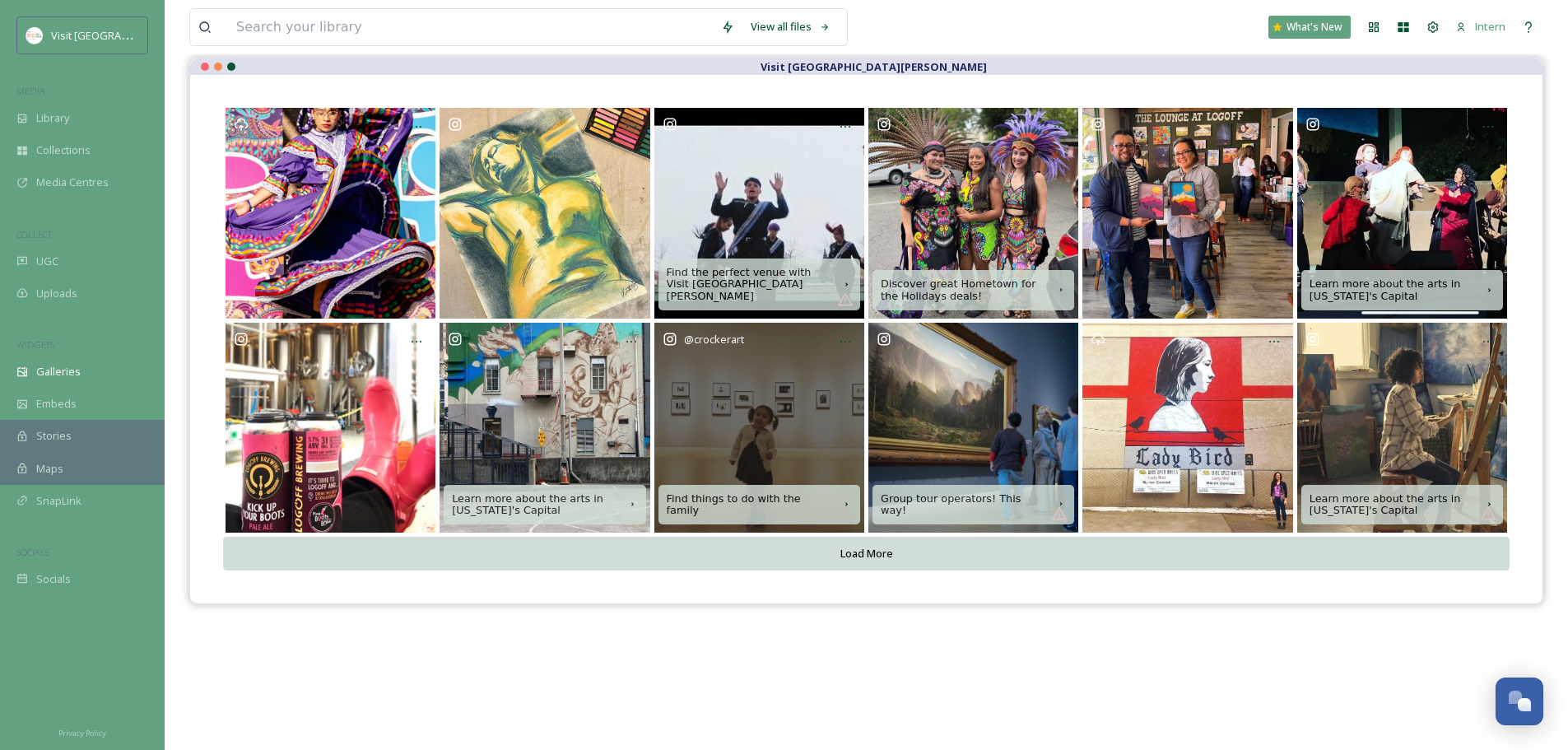
scroll to position [82, 0]
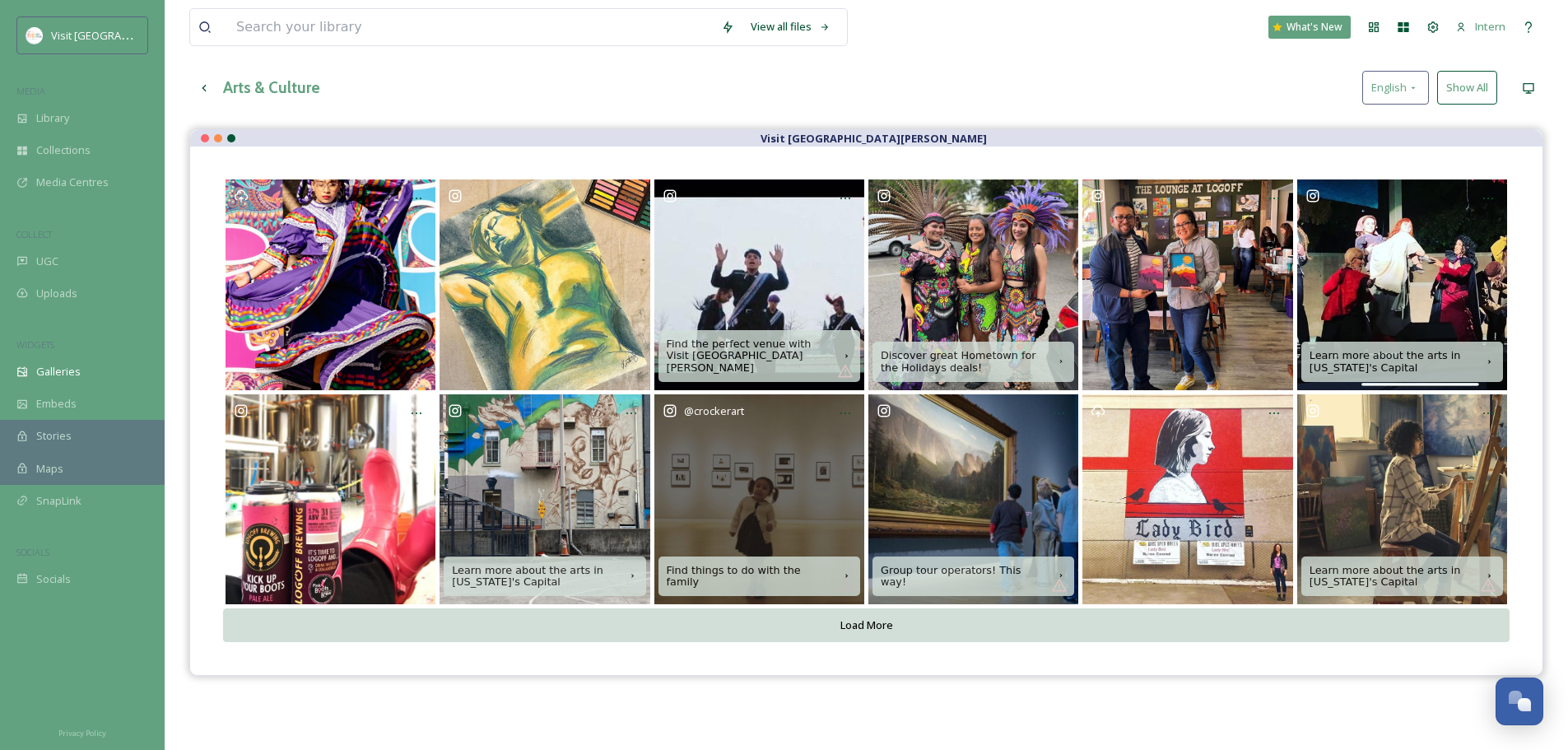
drag, startPoint x: 733, startPoint y: 485, endPoint x: 702, endPoint y: 480, distance: 31.4
click at [702, 480] on div "@ crockerart" at bounding box center [759, 499] width 210 height 210
click at [846, 412] on icon at bounding box center [845, 413] width 13 height 13
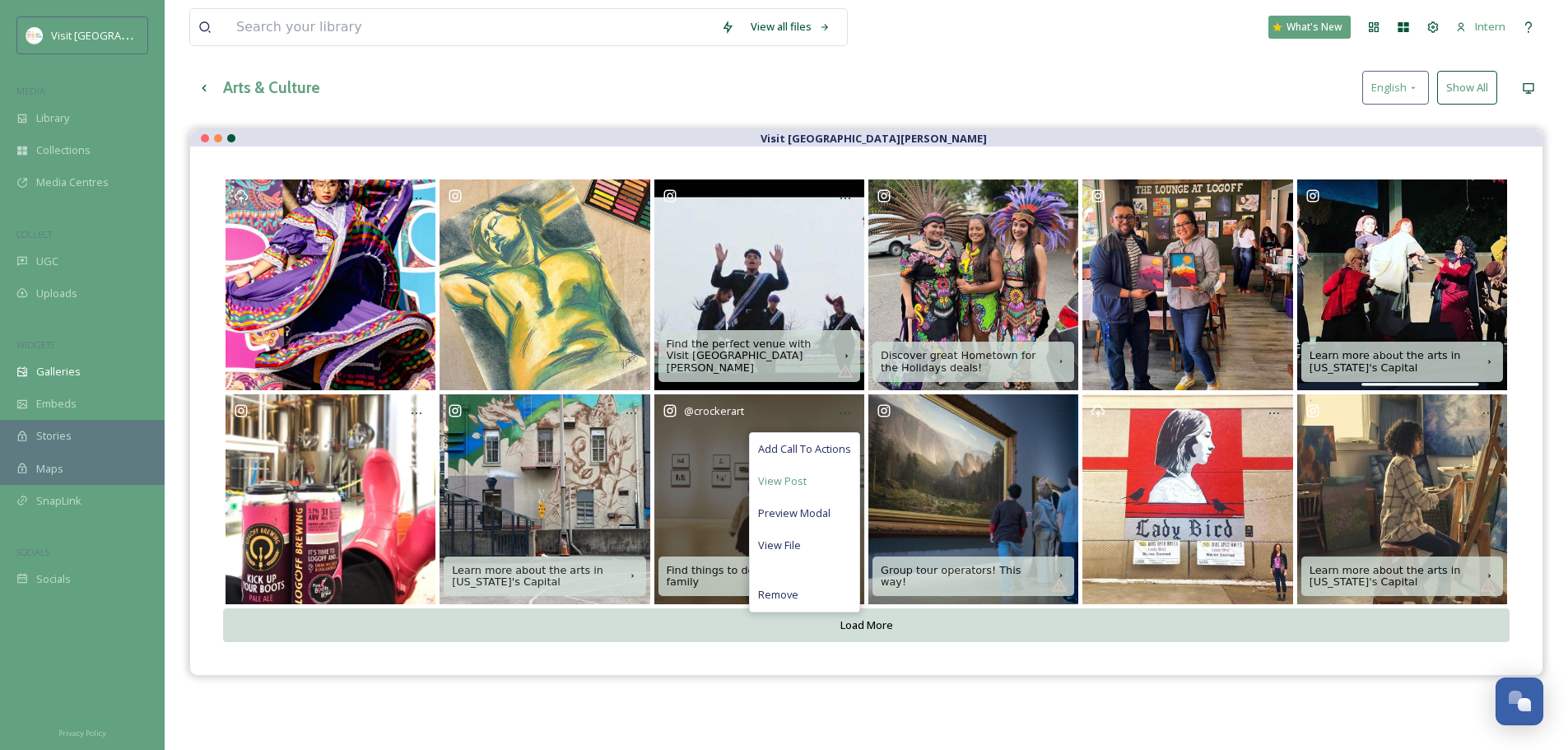
click at [801, 481] on span "View Post" at bounding box center [782, 481] width 49 height 15
click at [789, 510] on span "Preview Modal" at bounding box center [794, 514] width 73 height 15
click at [772, 597] on span "Remove" at bounding box center [778, 595] width 40 height 15
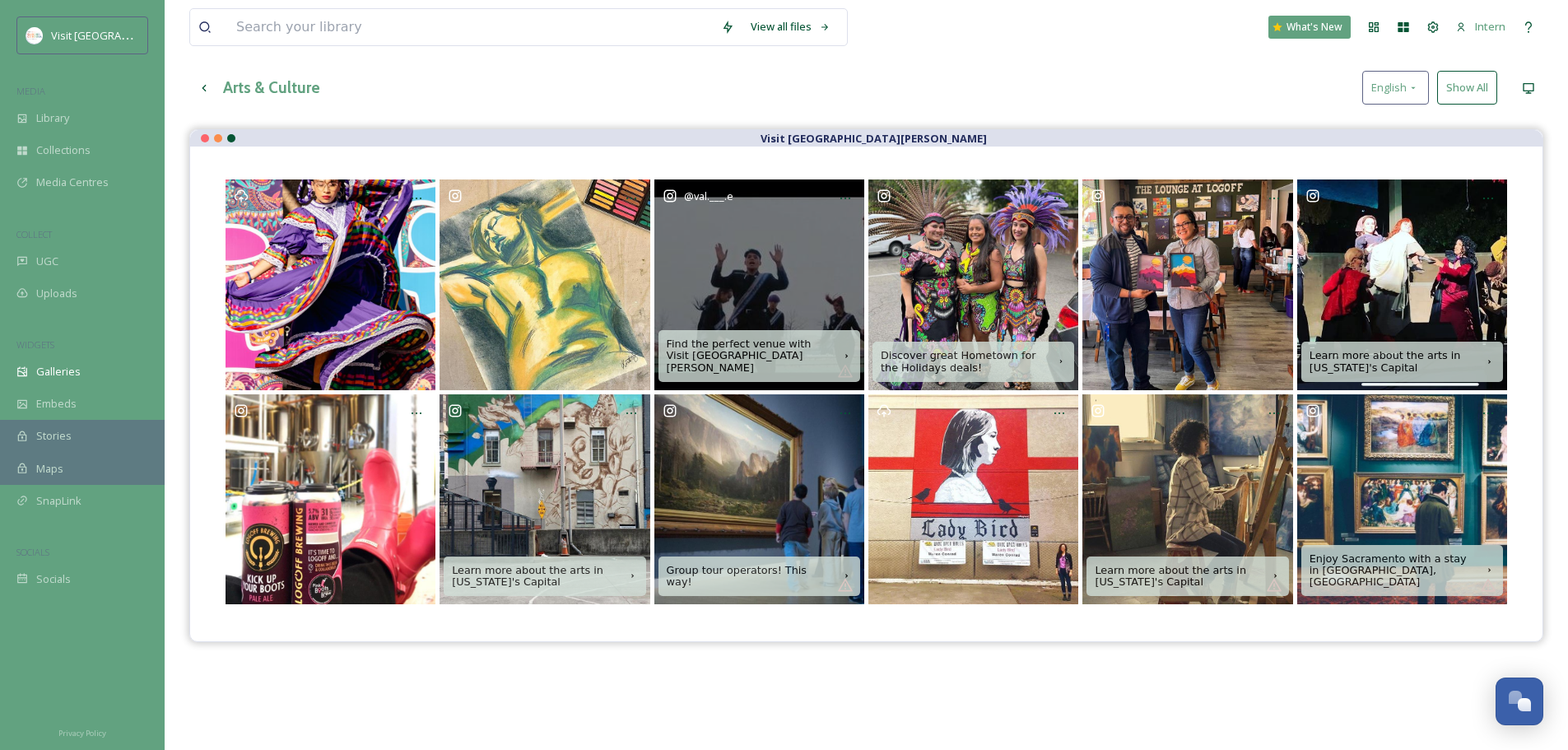
click at [765, 288] on div "@ val.___.e" at bounding box center [759, 284] width 210 height 210
click at [846, 191] on div at bounding box center [846, 199] width 30 height 30
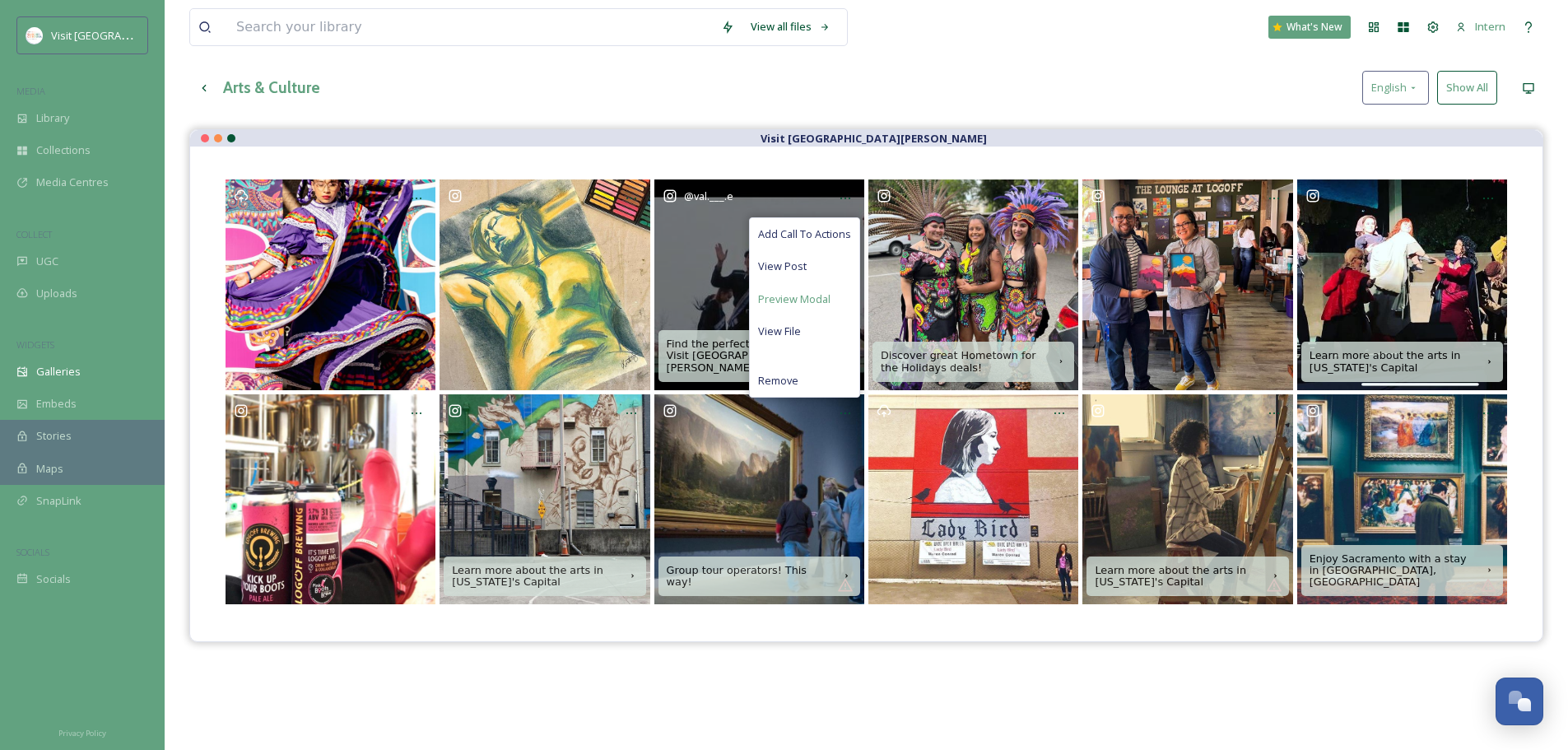
click at [790, 294] on span "Preview Modal" at bounding box center [794, 300] width 73 height 15
click at [782, 382] on span "Remove" at bounding box center [778, 381] width 40 height 15
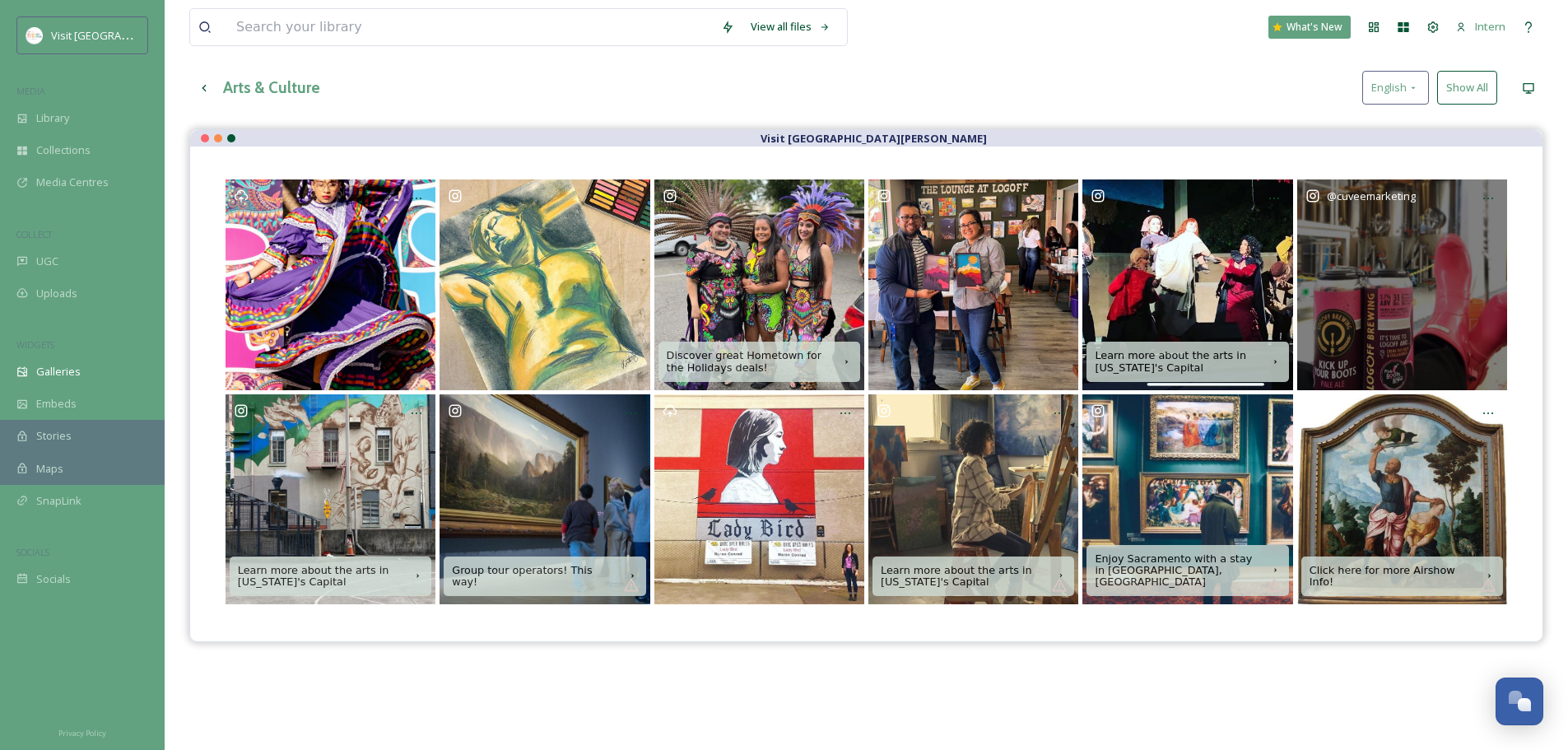
click at [1424, 288] on div "@ cuveemarketing" at bounding box center [1402, 284] width 210 height 210
click at [1491, 195] on icon at bounding box center [1488, 198] width 13 height 13
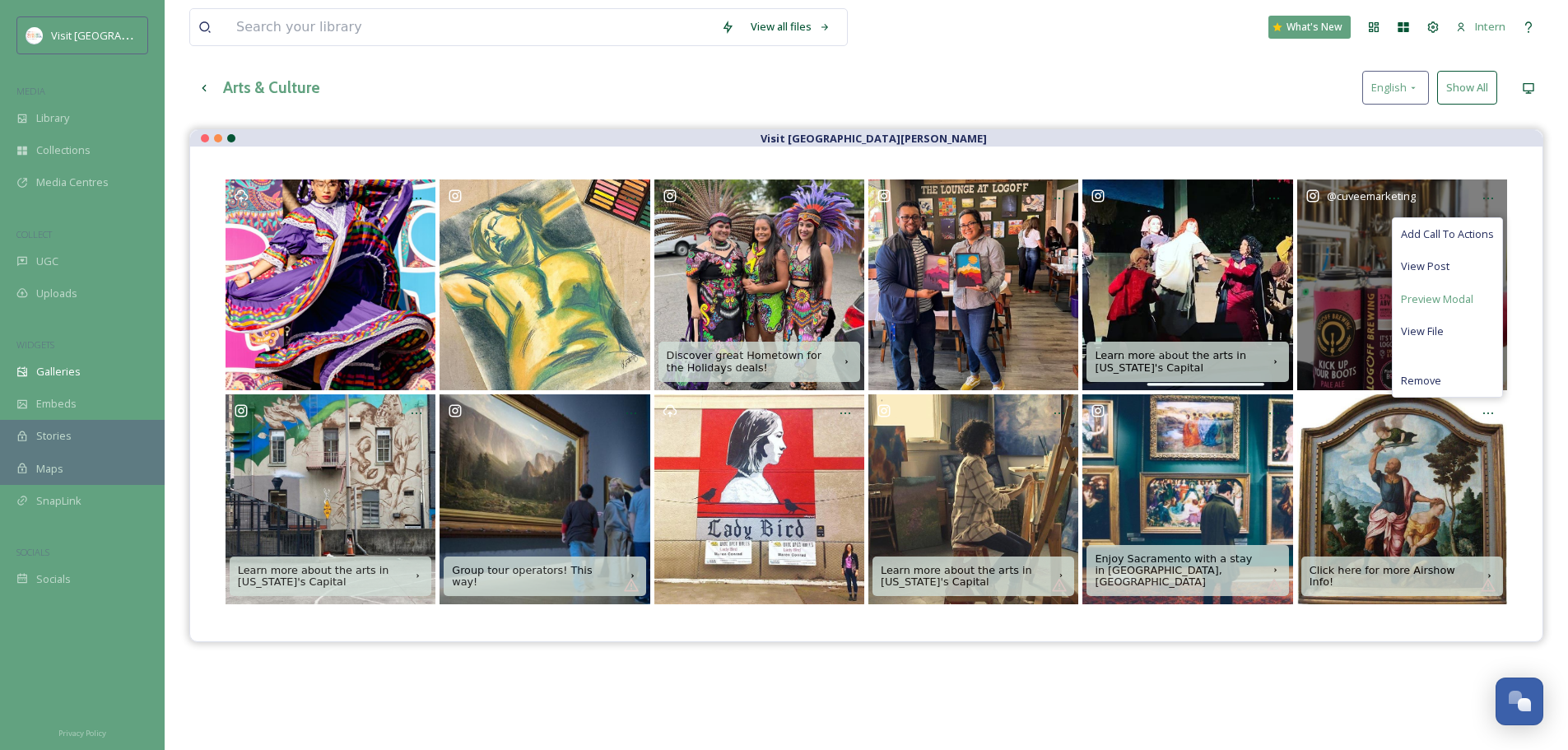
click at [1448, 297] on span "Preview Modal" at bounding box center [1437, 300] width 73 height 15
click at [1422, 378] on span "Remove" at bounding box center [1421, 381] width 40 height 15
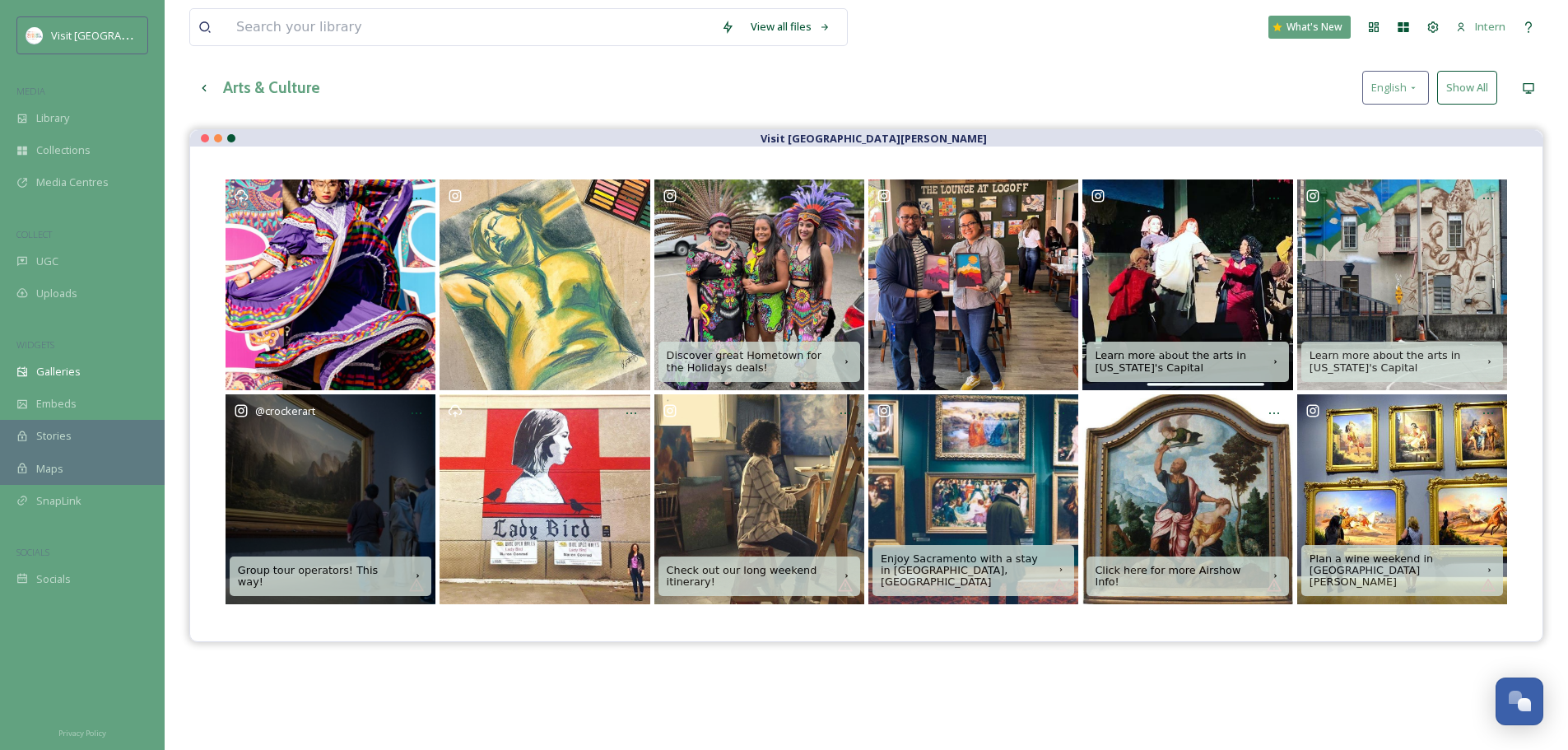
click at [336, 492] on div "@ crockerart" at bounding box center [330, 499] width 210 height 210
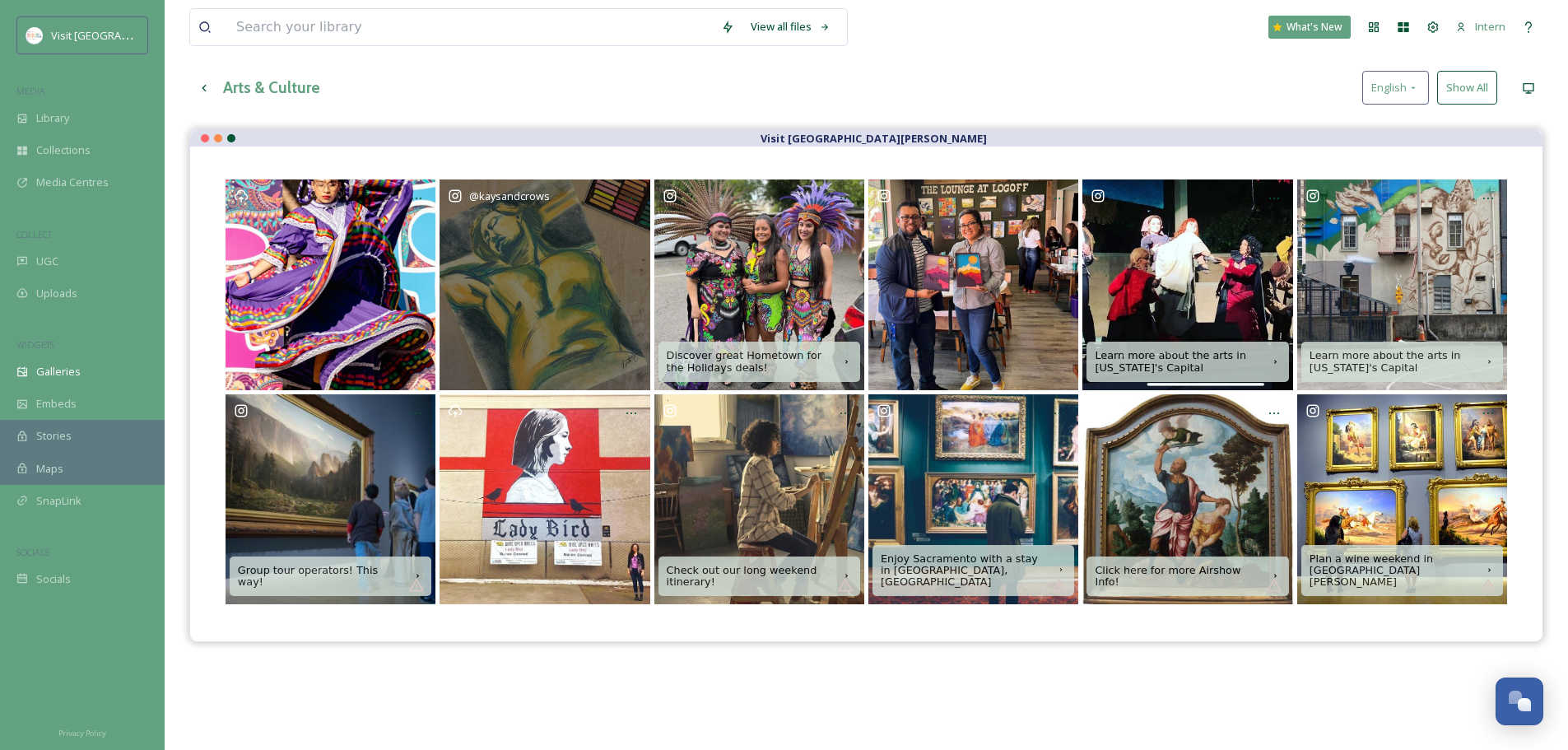
click at [528, 300] on div "@ kaysandcrows" at bounding box center [544, 284] width 210 height 210
click at [630, 195] on icon at bounding box center [631, 198] width 13 height 13
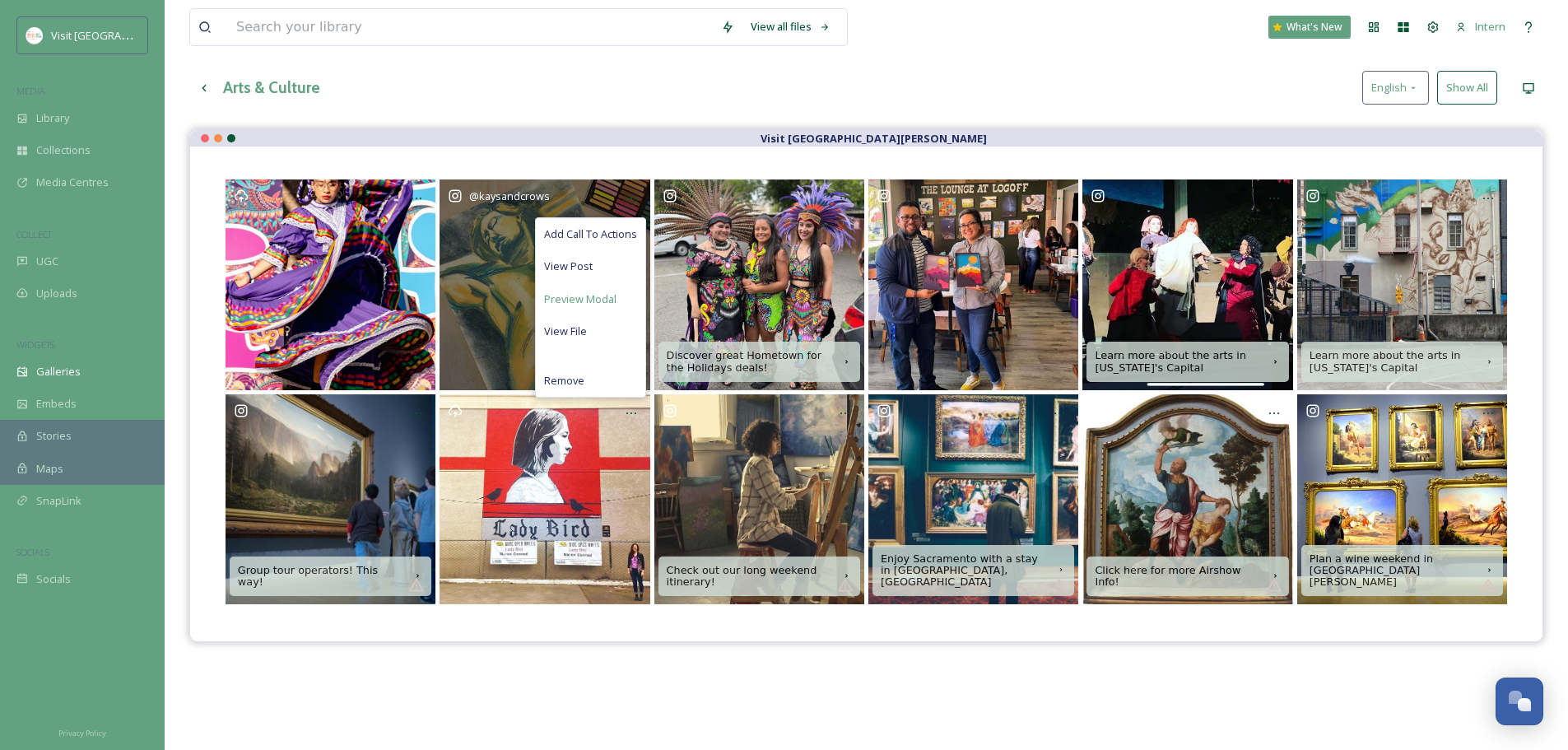
click at [582, 301] on span "Preview Modal" at bounding box center [580, 300] width 73 height 15
click at [579, 301] on span "Preview Modal" at bounding box center [580, 300] width 73 height 15
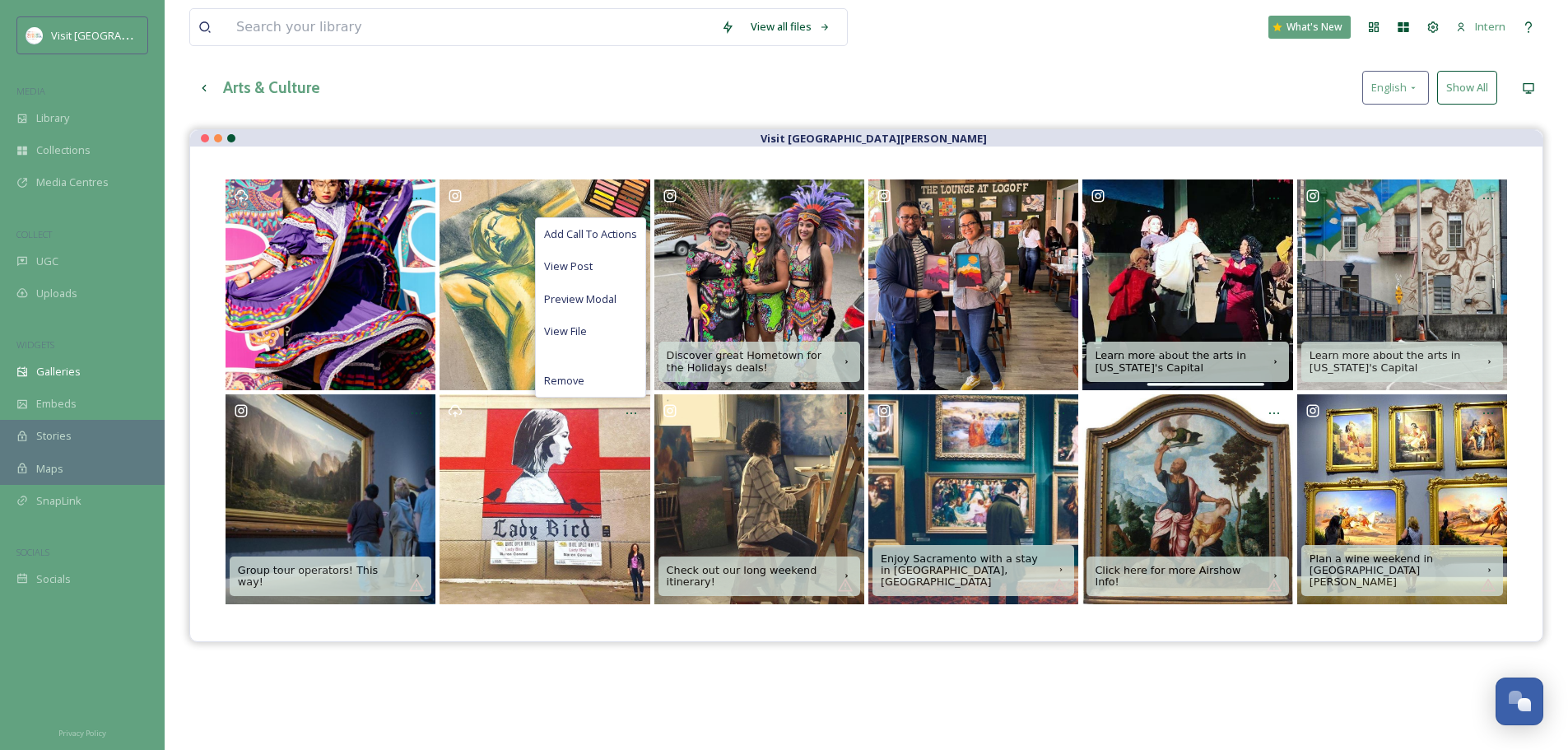
click at [448, 105] on div "View all files What's New Intern Galleries Analytics Embed Customise Create Gal…" at bounding box center [866, 411] width 1404 height 986
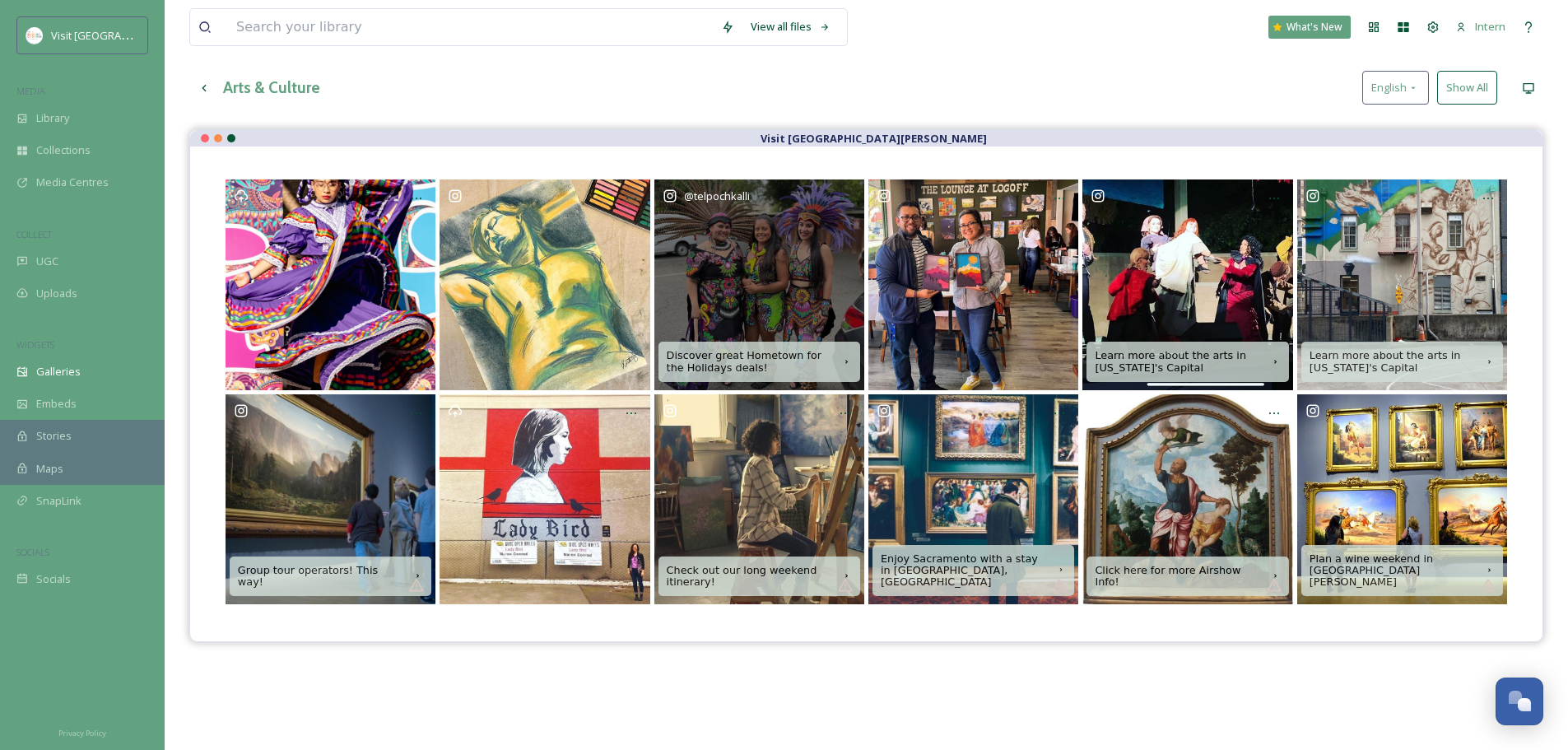
click at [773, 299] on div "@ telpochkalli" at bounding box center [759, 284] width 210 height 210
click at [845, 194] on icon at bounding box center [845, 198] width 13 height 13
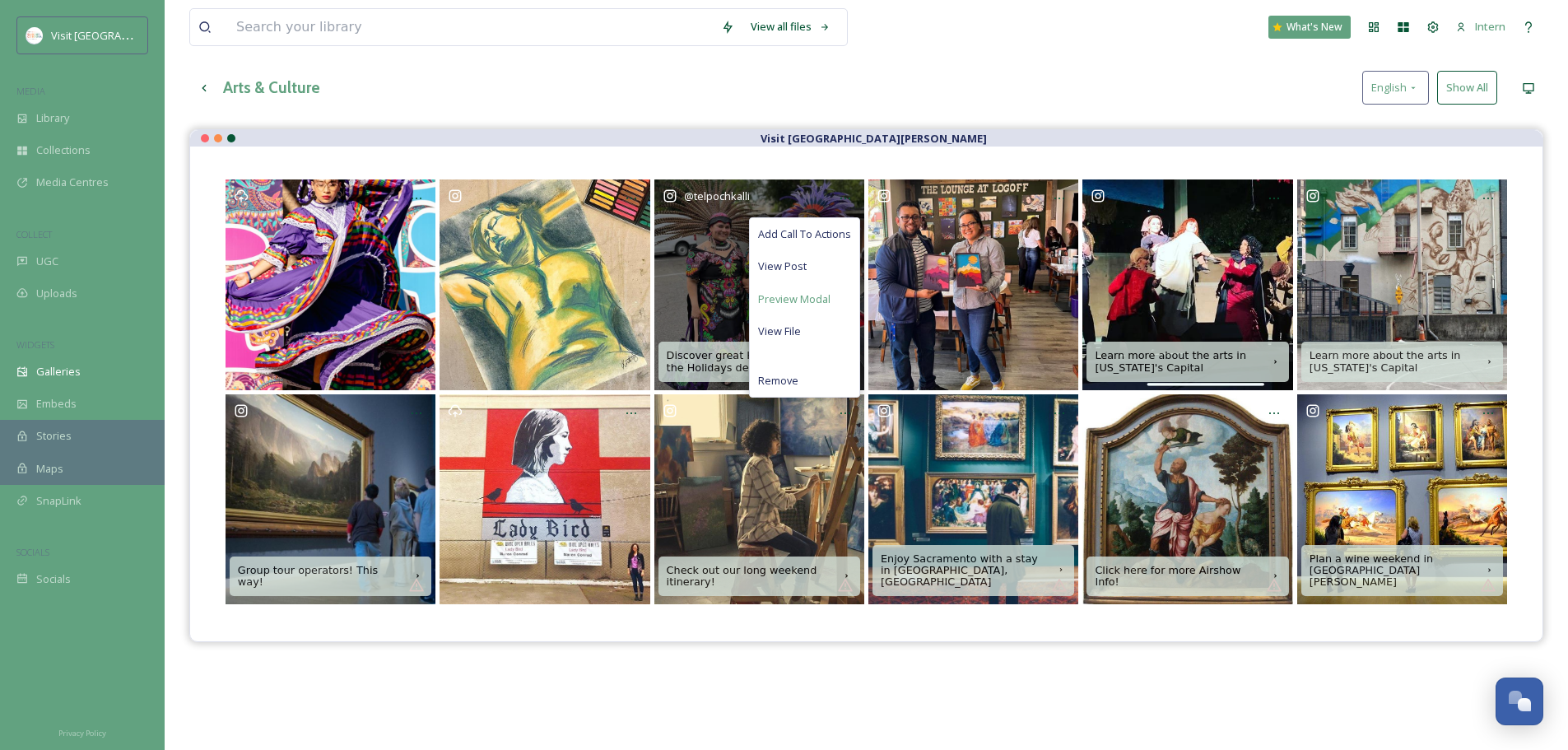
click at [799, 302] on span "Preview Modal" at bounding box center [794, 300] width 73 height 15
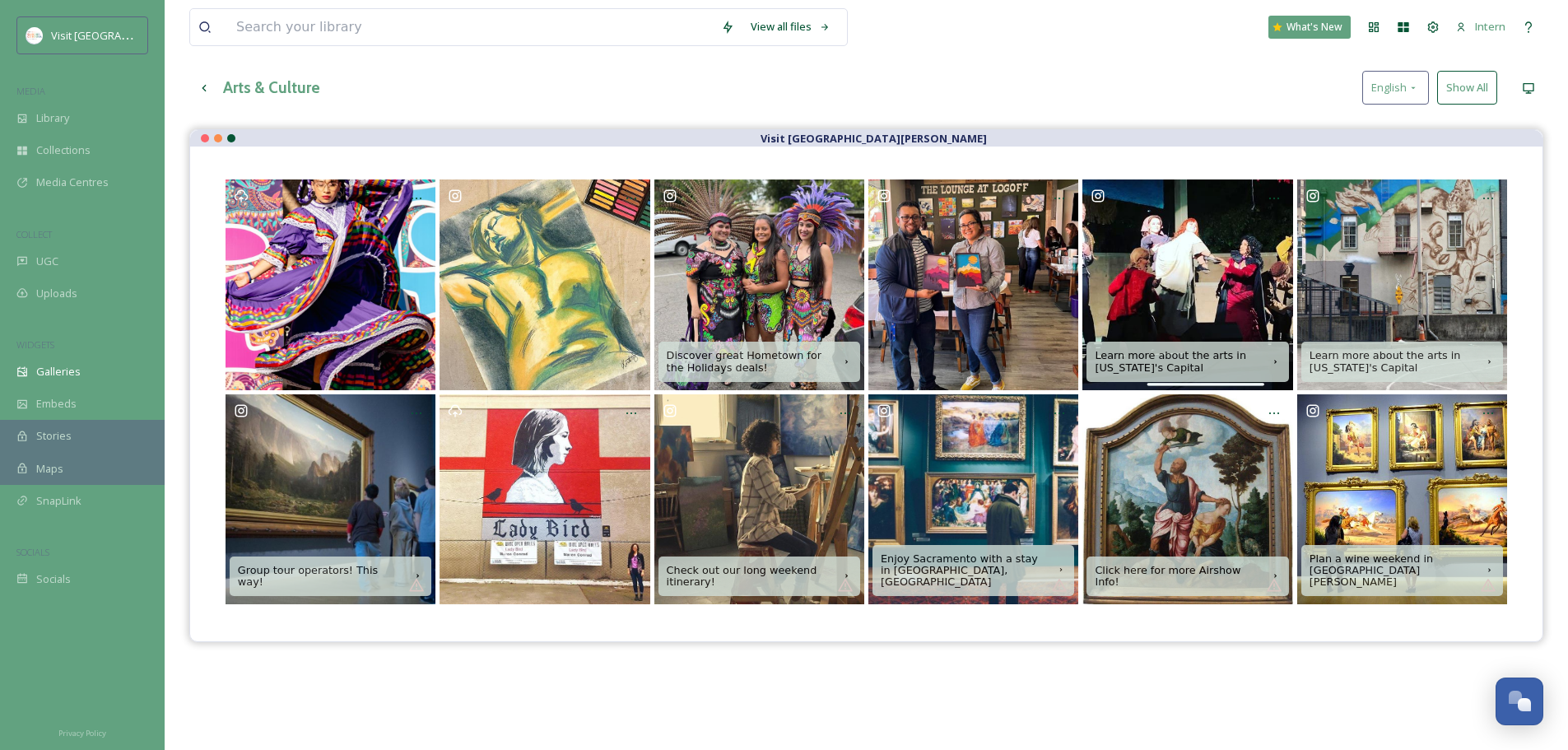
click at [763, 110] on div "View all files What's New Intern Galleries Analytics Embed Customise Create Gal…" at bounding box center [866, 411] width 1404 height 986
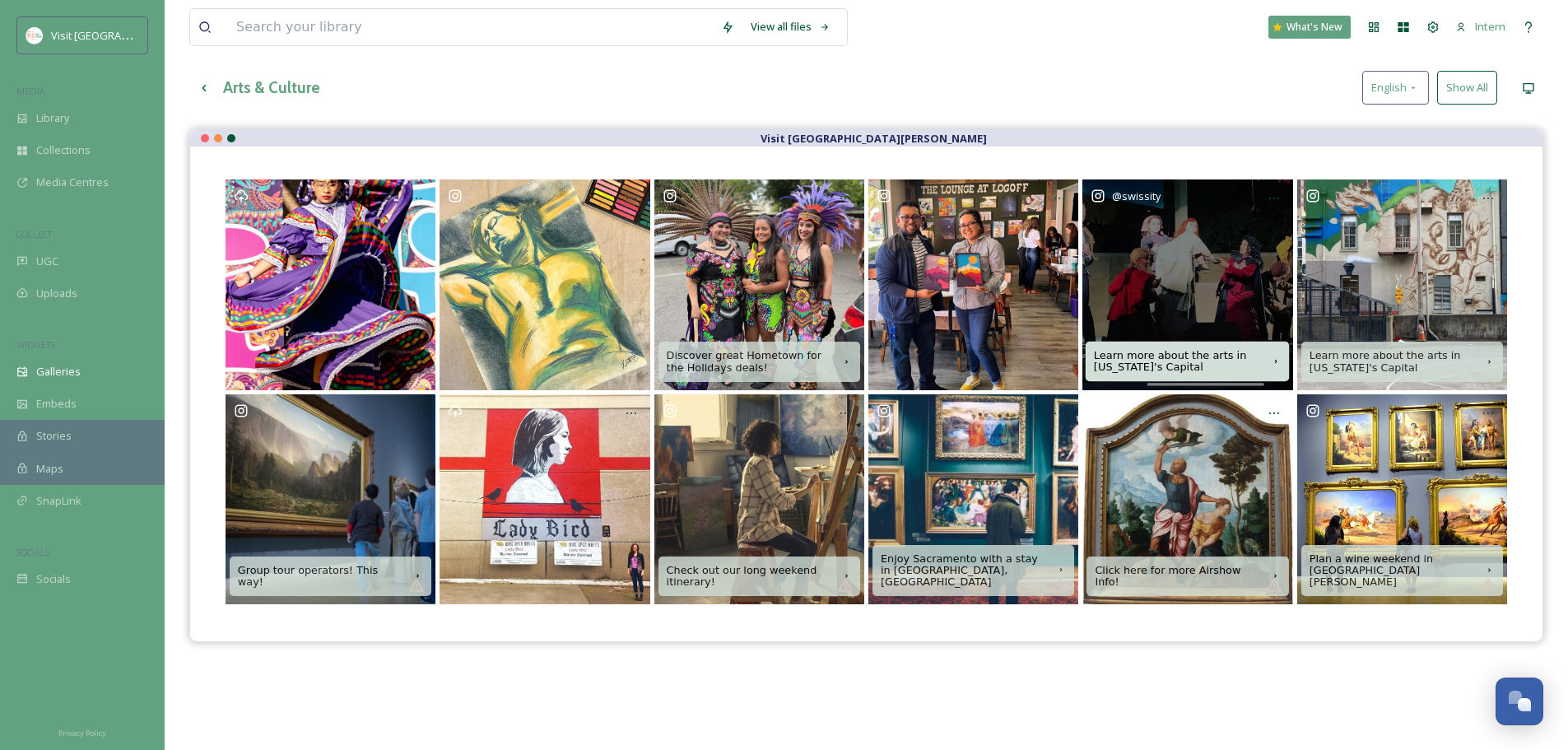
click at [1159, 348] on div "Learn more about the arts in California's Capital" at bounding box center [1188, 361] width 205 height 40
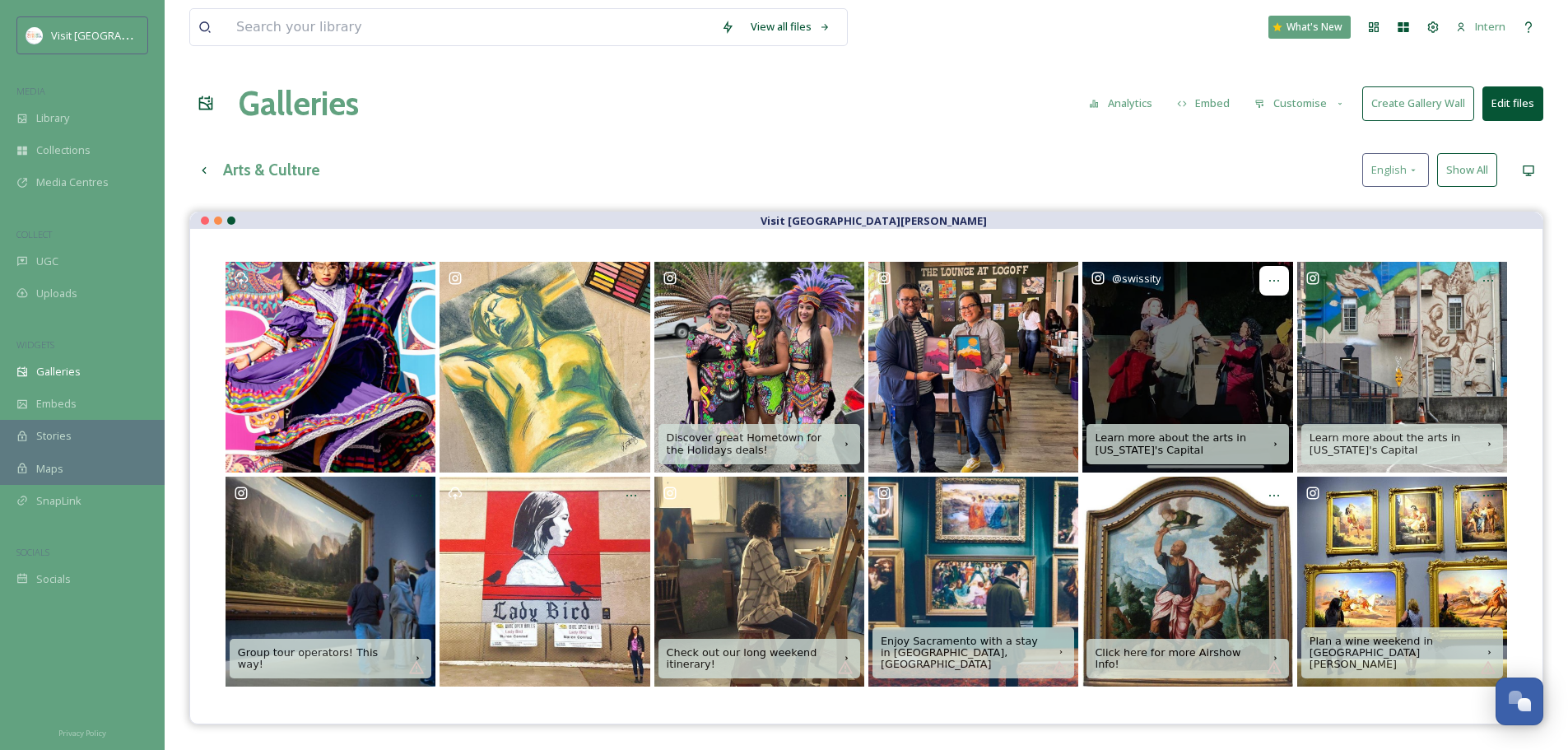
click at [1270, 283] on icon at bounding box center [1274, 280] width 13 height 13
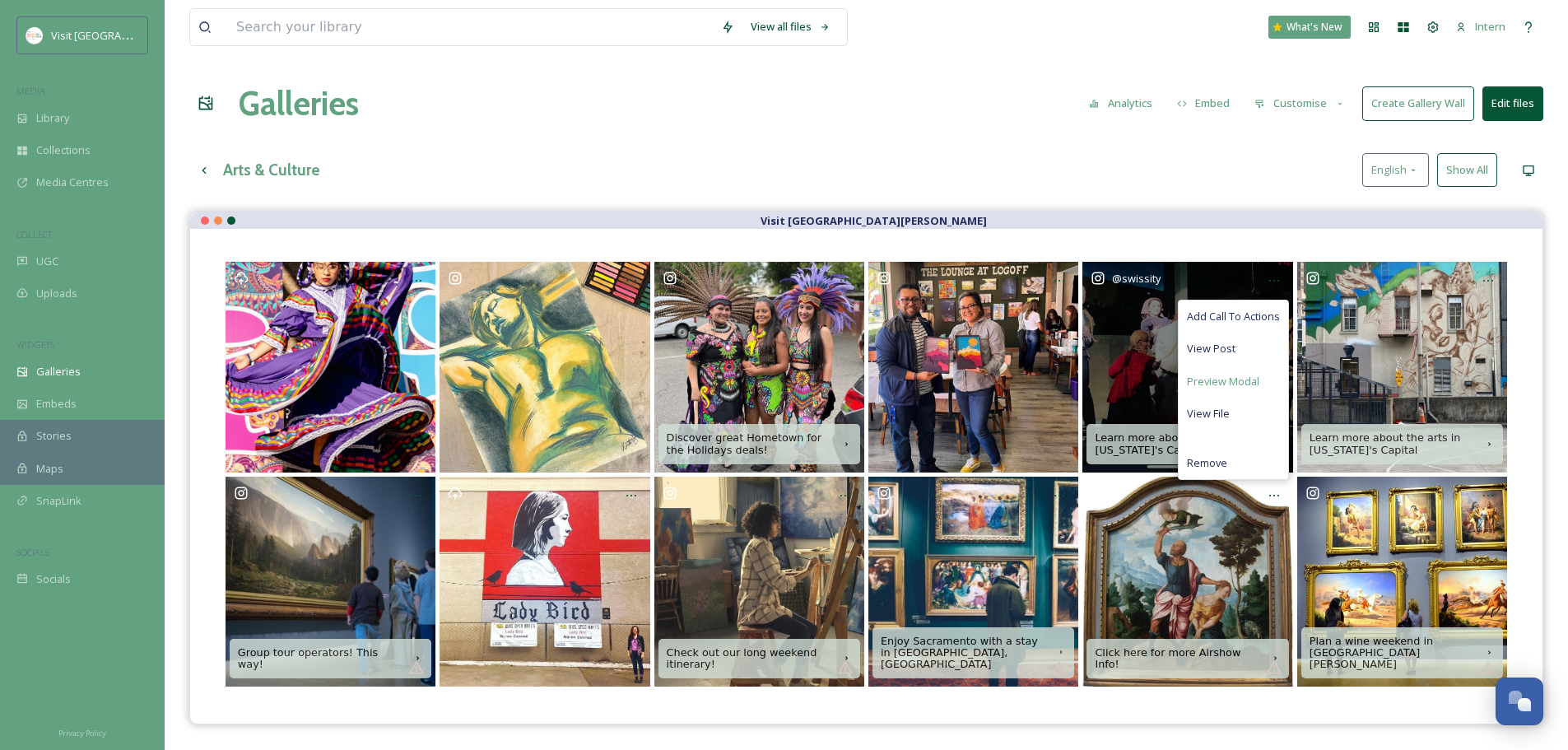
click at [1215, 384] on span "Preview Modal" at bounding box center [1223, 382] width 73 height 15
click at [1201, 464] on span "Remove" at bounding box center [1207, 463] width 40 height 15
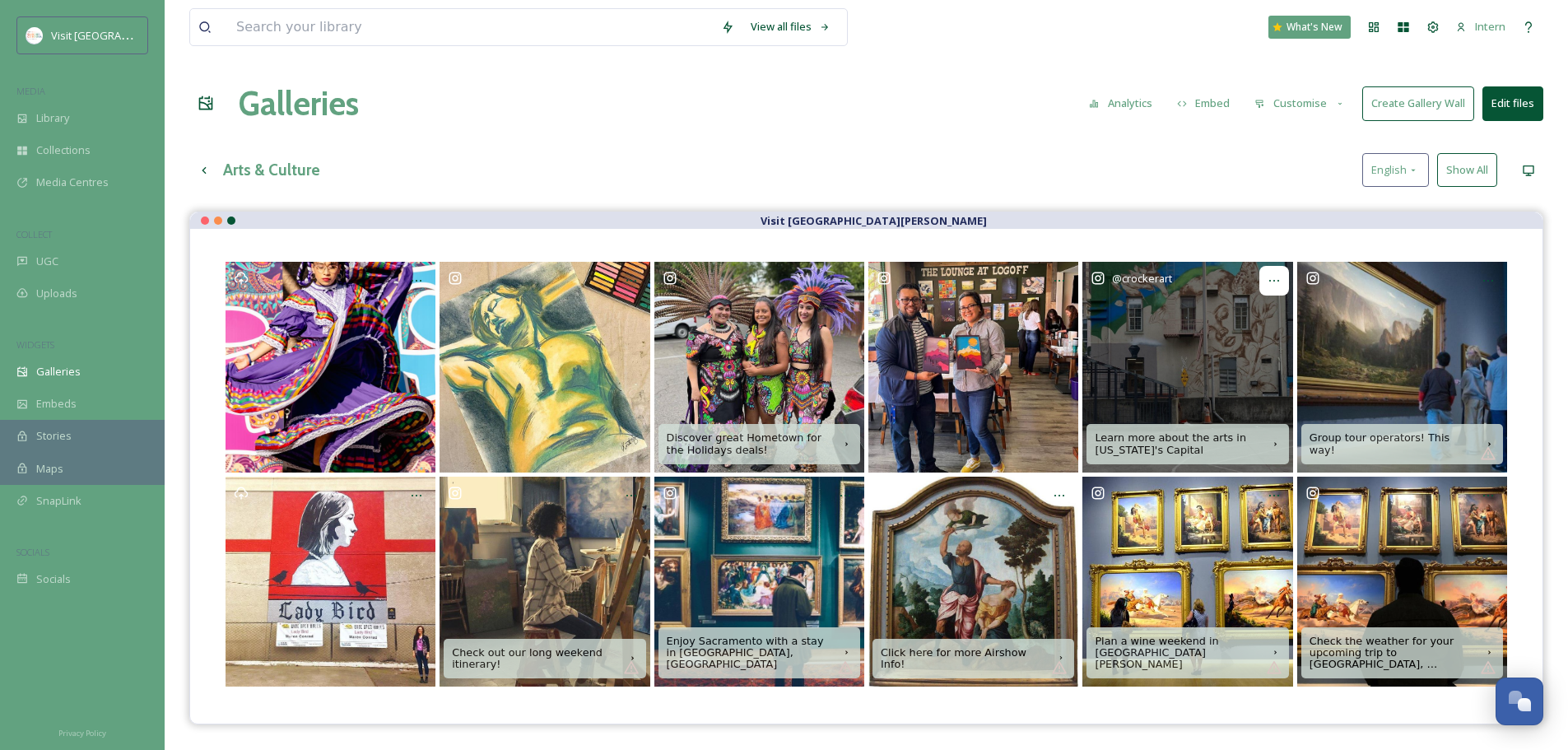
click at [1278, 275] on icon at bounding box center [1274, 280] width 13 height 13
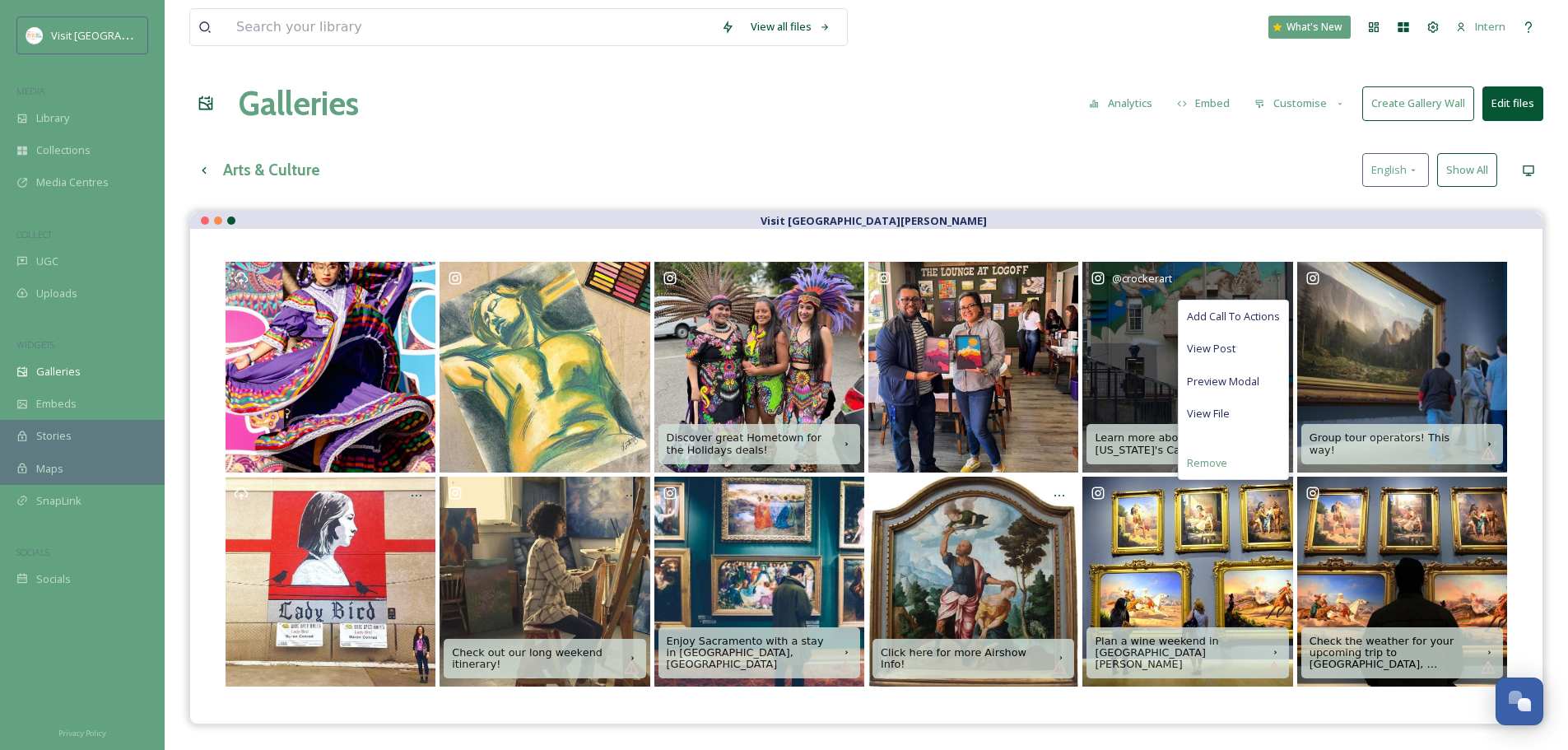
click at [1221, 469] on span "Remove" at bounding box center [1207, 463] width 40 height 15
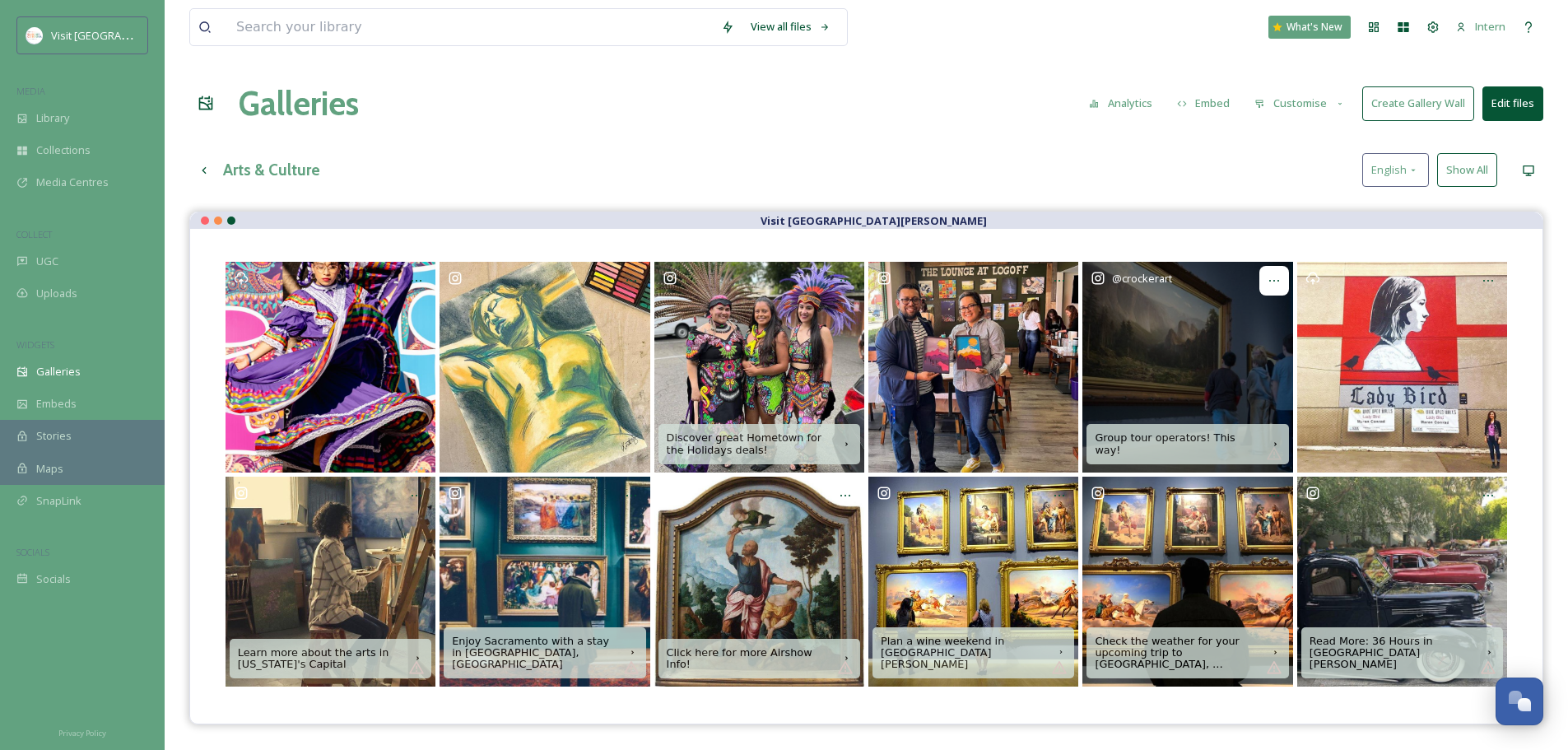
click at [1280, 281] on icon at bounding box center [1274, 280] width 13 height 13
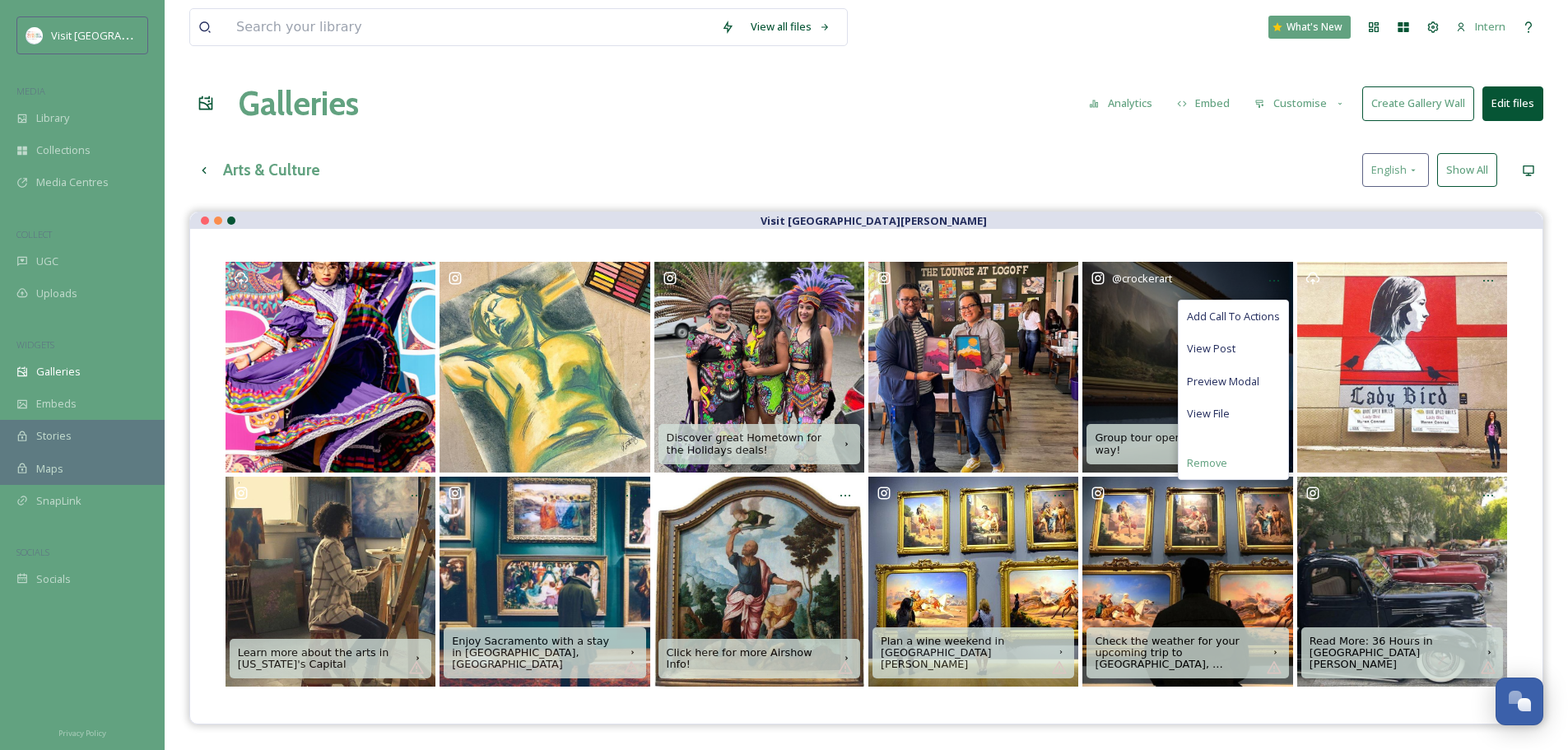
click at [1215, 473] on div "Remove" at bounding box center [1233, 463] width 110 height 33
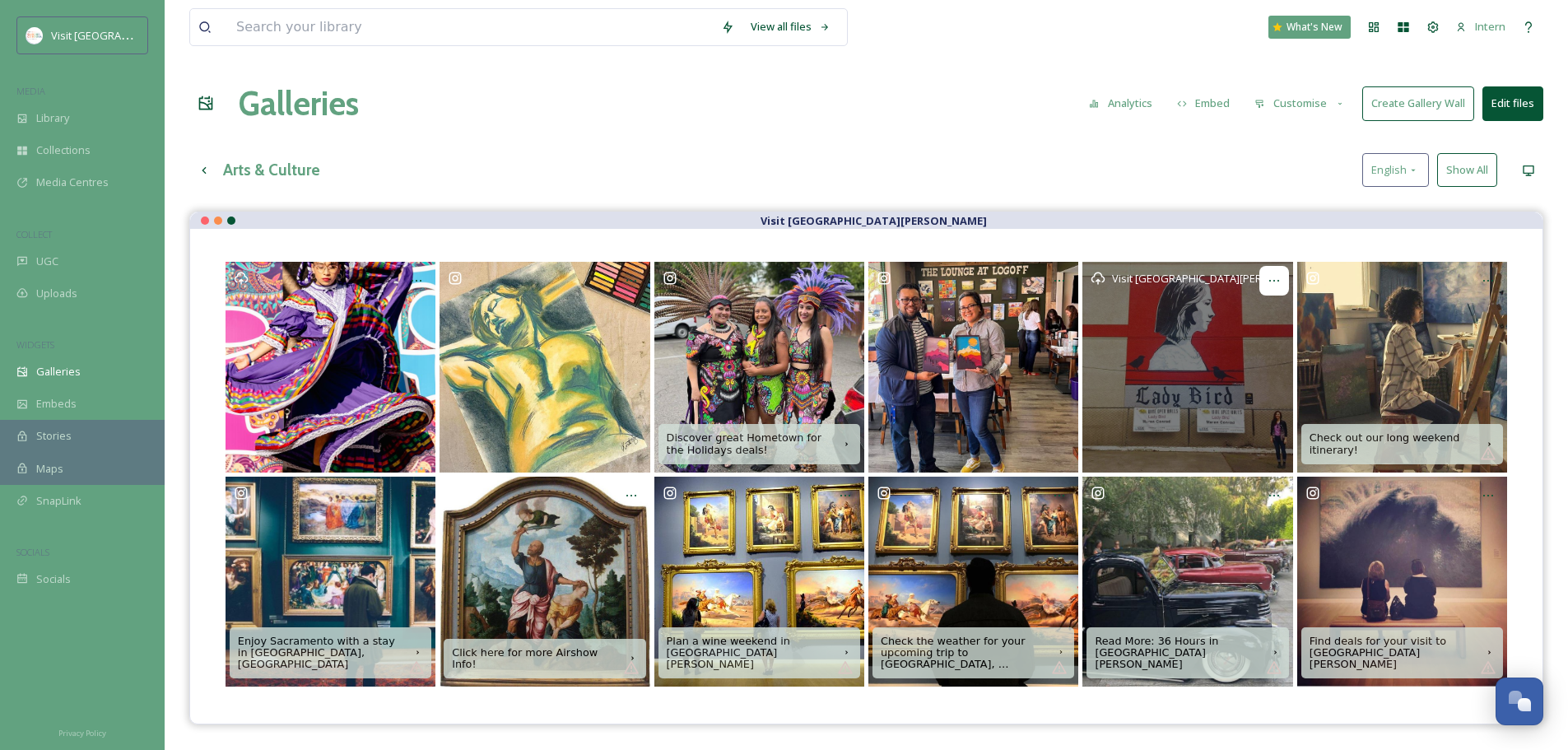
click at [1274, 271] on div at bounding box center [1274, 281] width 30 height 30
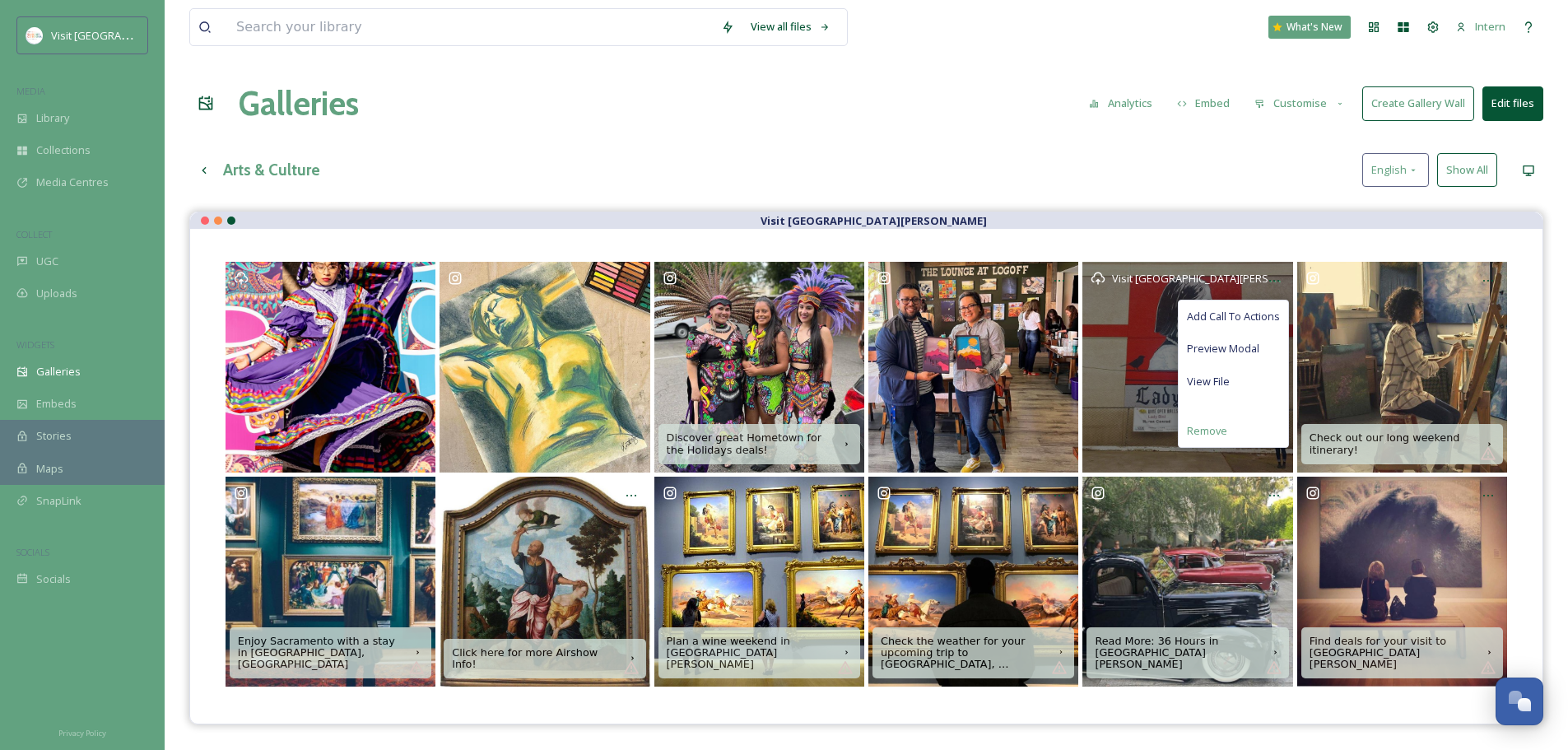
click at [1233, 434] on div "Remove" at bounding box center [1233, 432] width 110 height 33
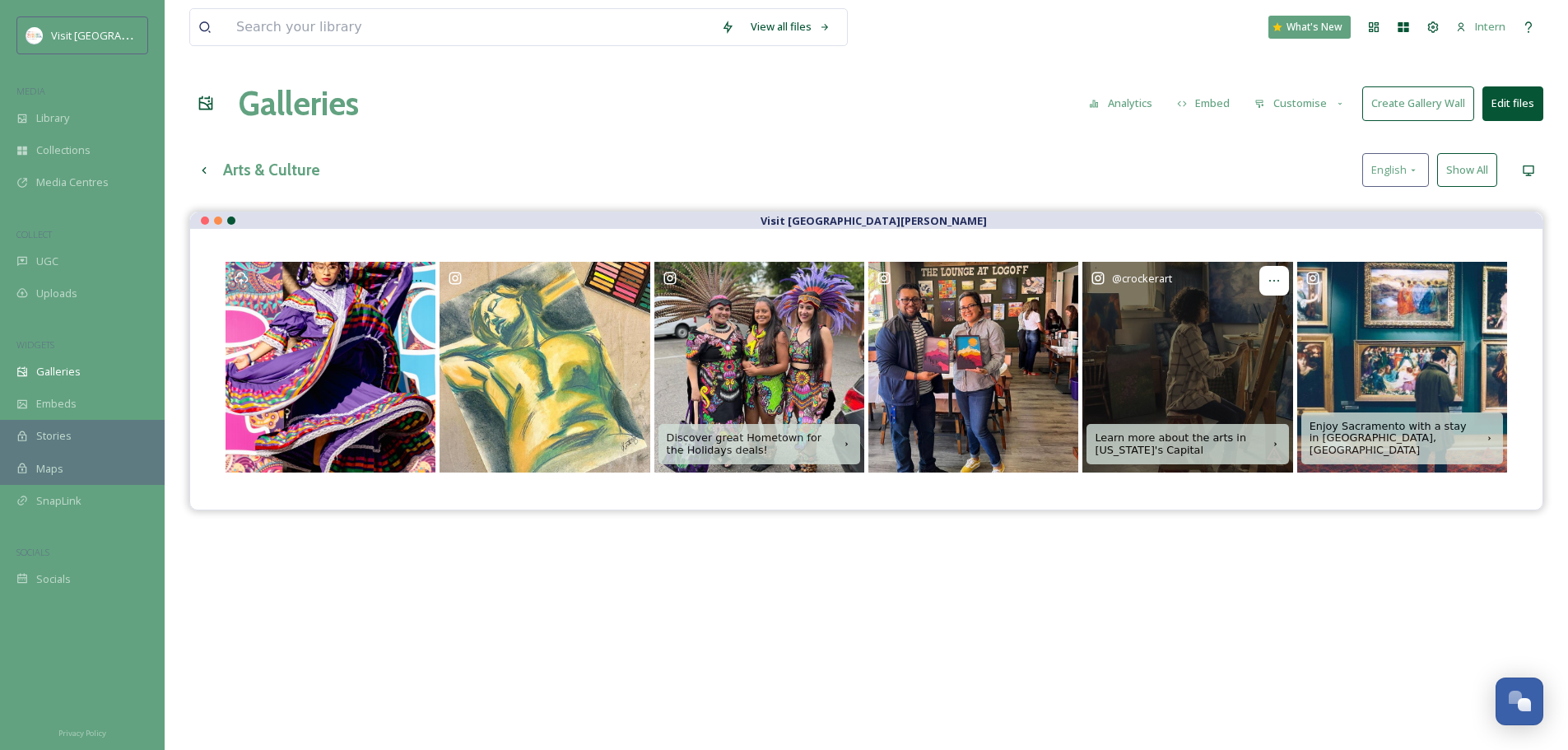
click at [1266, 272] on div at bounding box center [1274, 281] width 30 height 30
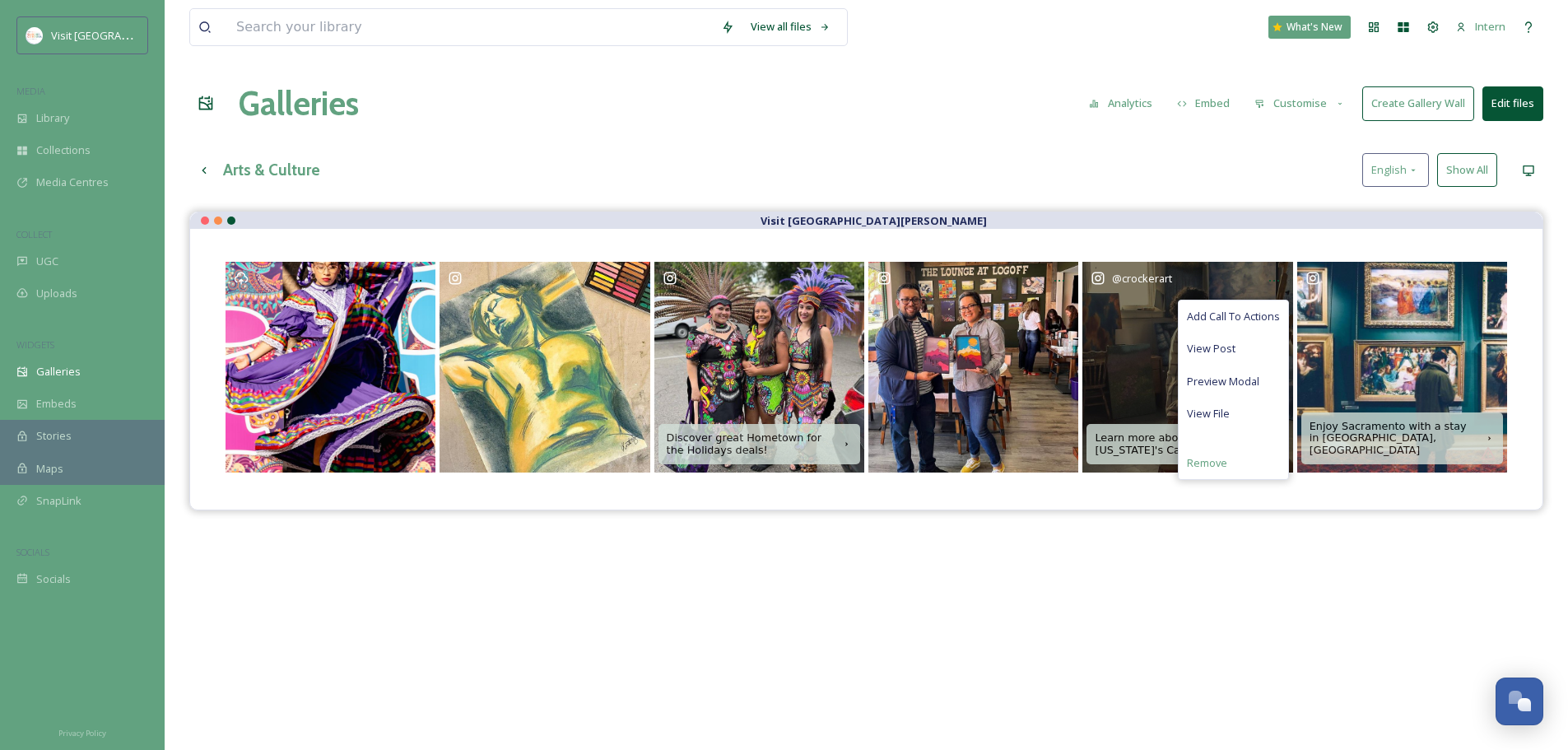
click at [1210, 454] on div "Remove" at bounding box center [1233, 463] width 110 height 33
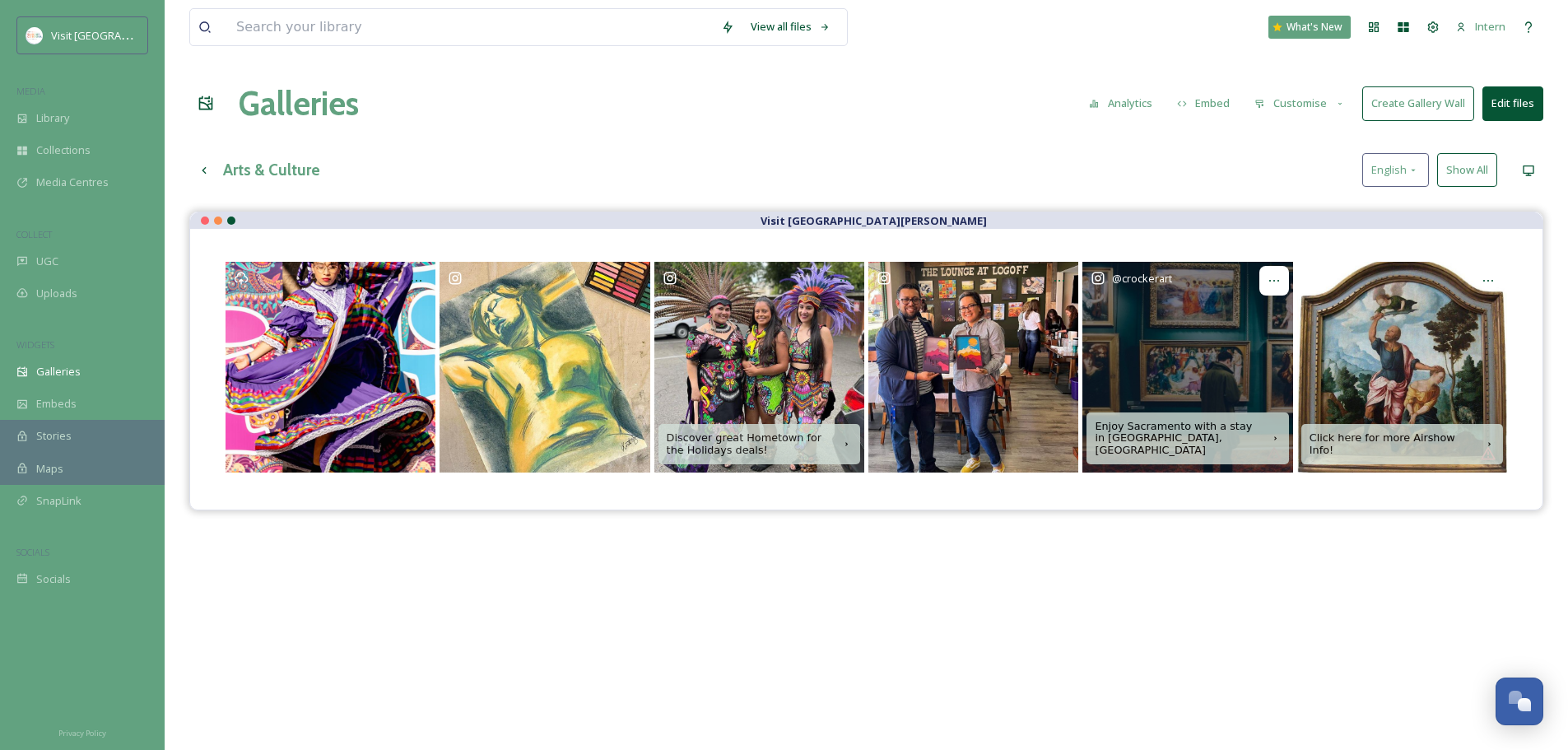
click at [1280, 279] on icon at bounding box center [1274, 280] width 13 height 13
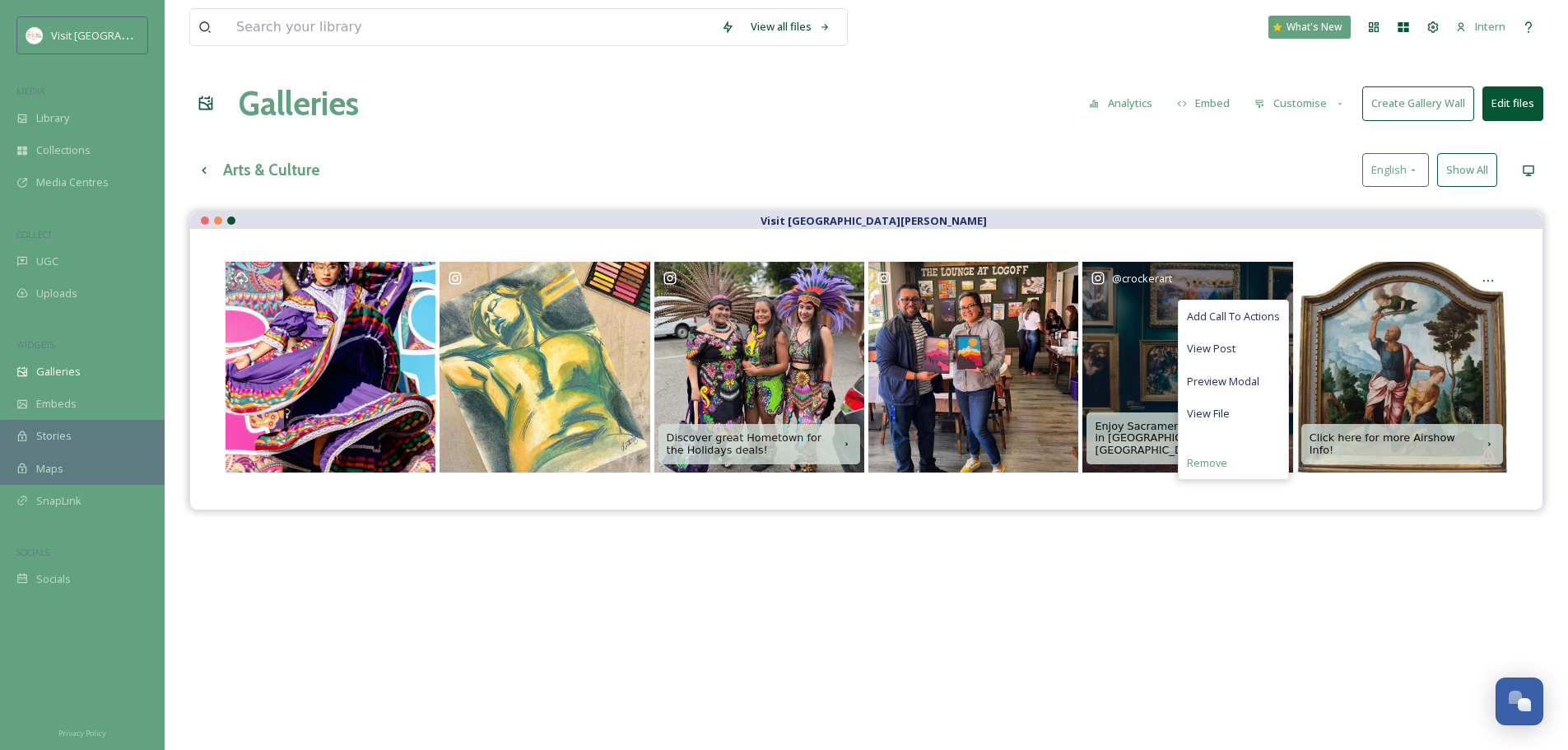
click at [1216, 465] on span "Remove" at bounding box center [1207, 463] width 40 height 15
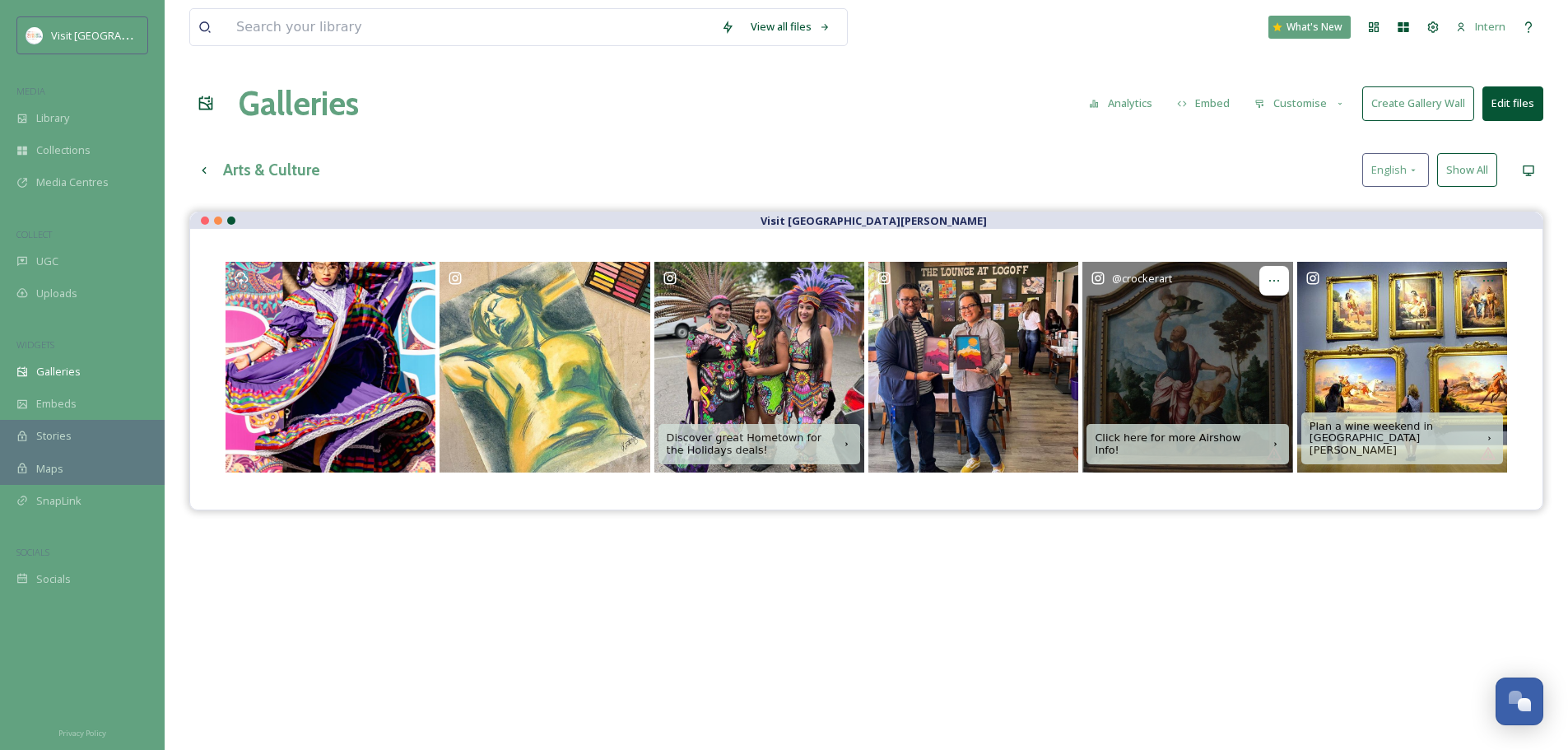
click at [1280, 277] on icon at bounding box center [1274, 280] width 13 height 13
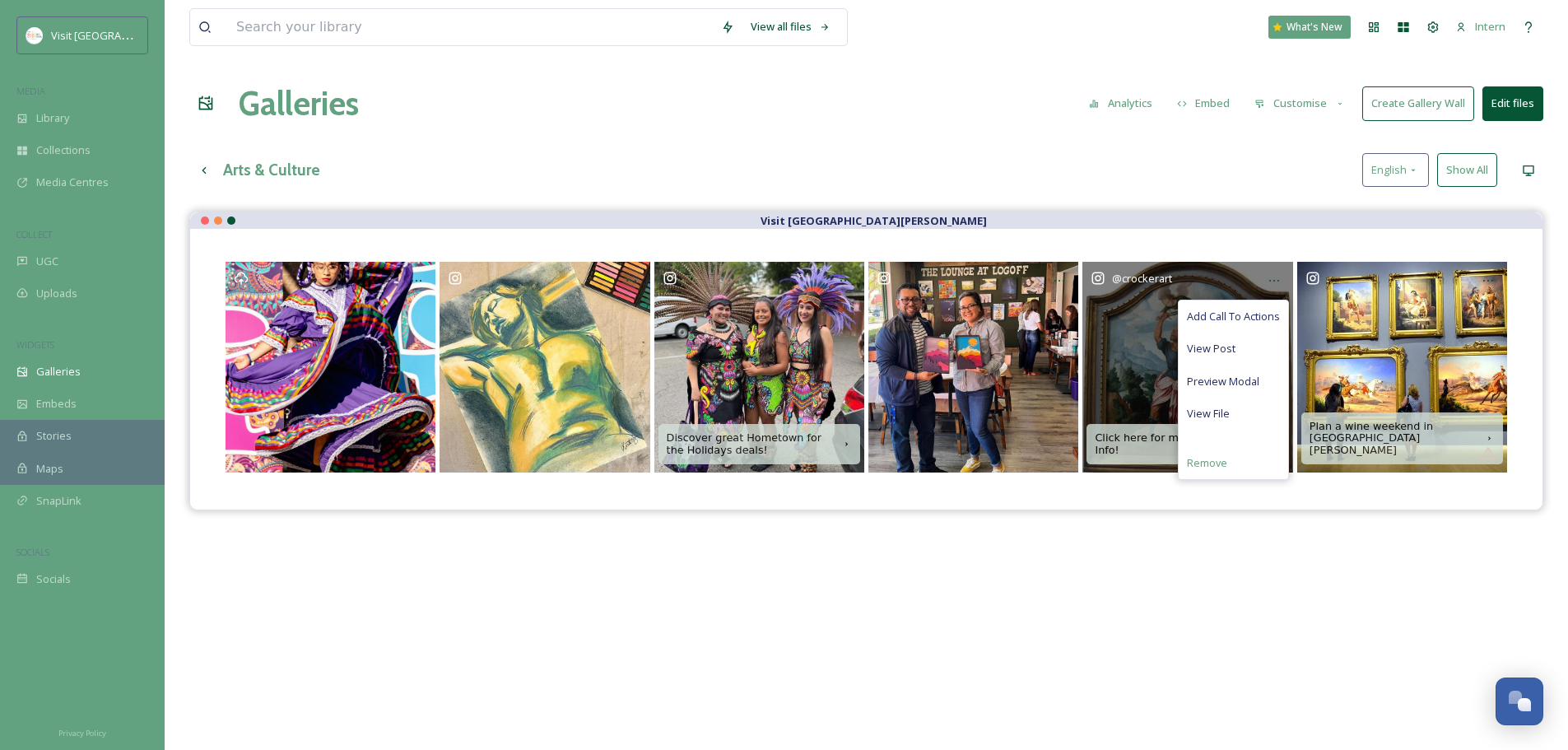
click at [1230, 458] on div "Remove" at bounding box center [1233, 463] width 110 height 33
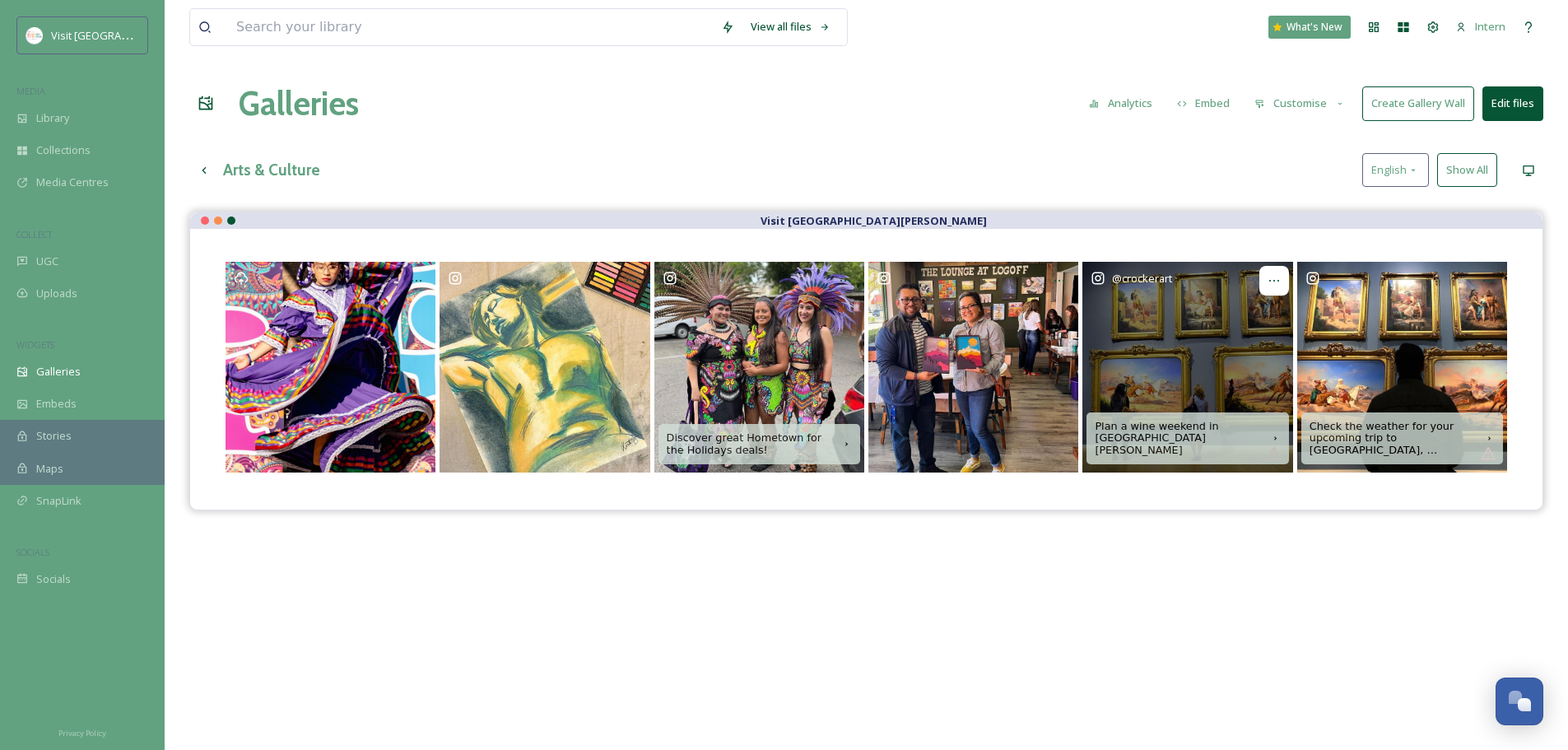
click at [1269, 280] on icon at bounding box center [1274, 280] width 13 height 13
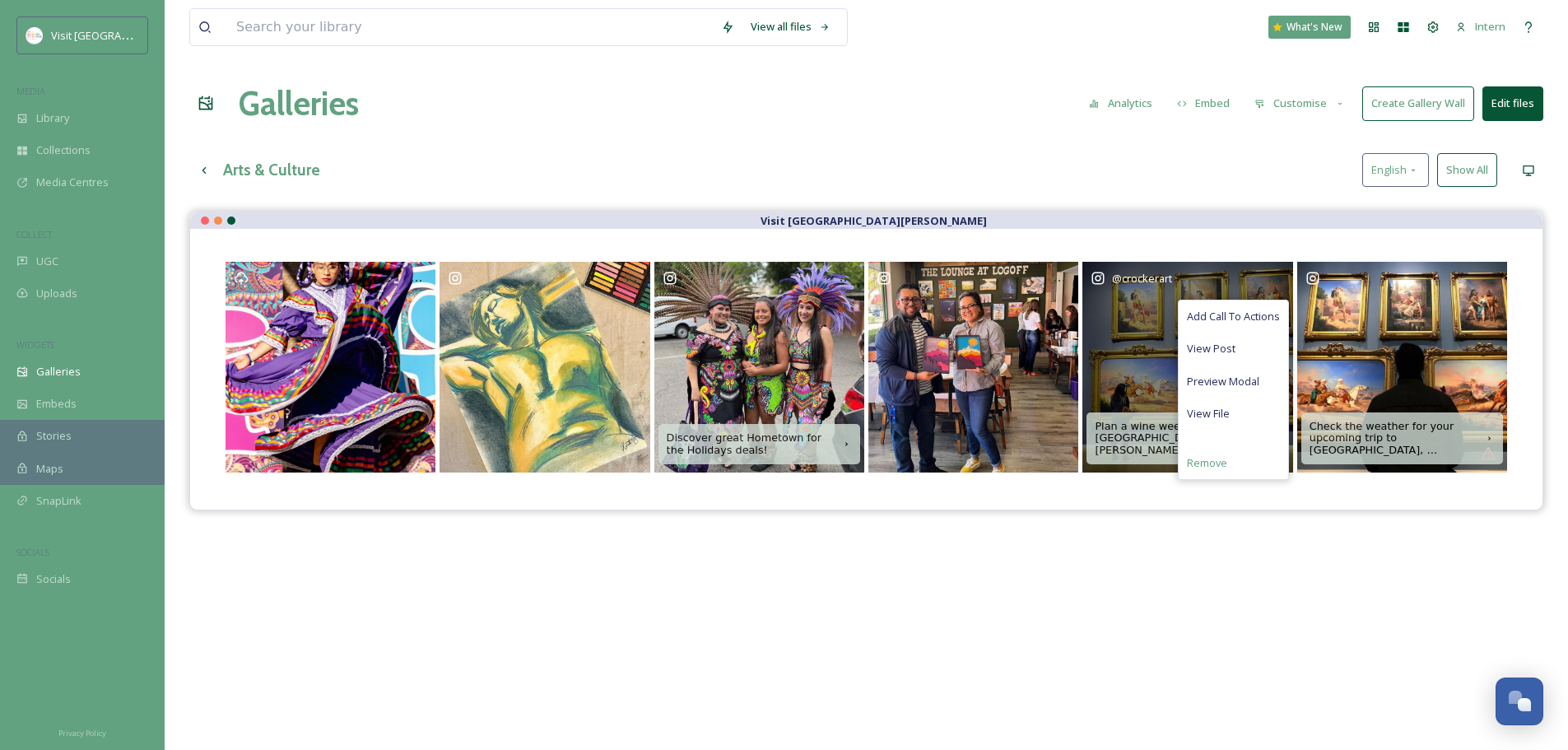
click at [1224, 461] on span "Remove" at bounding box center [1207, 463] width 40 height 15
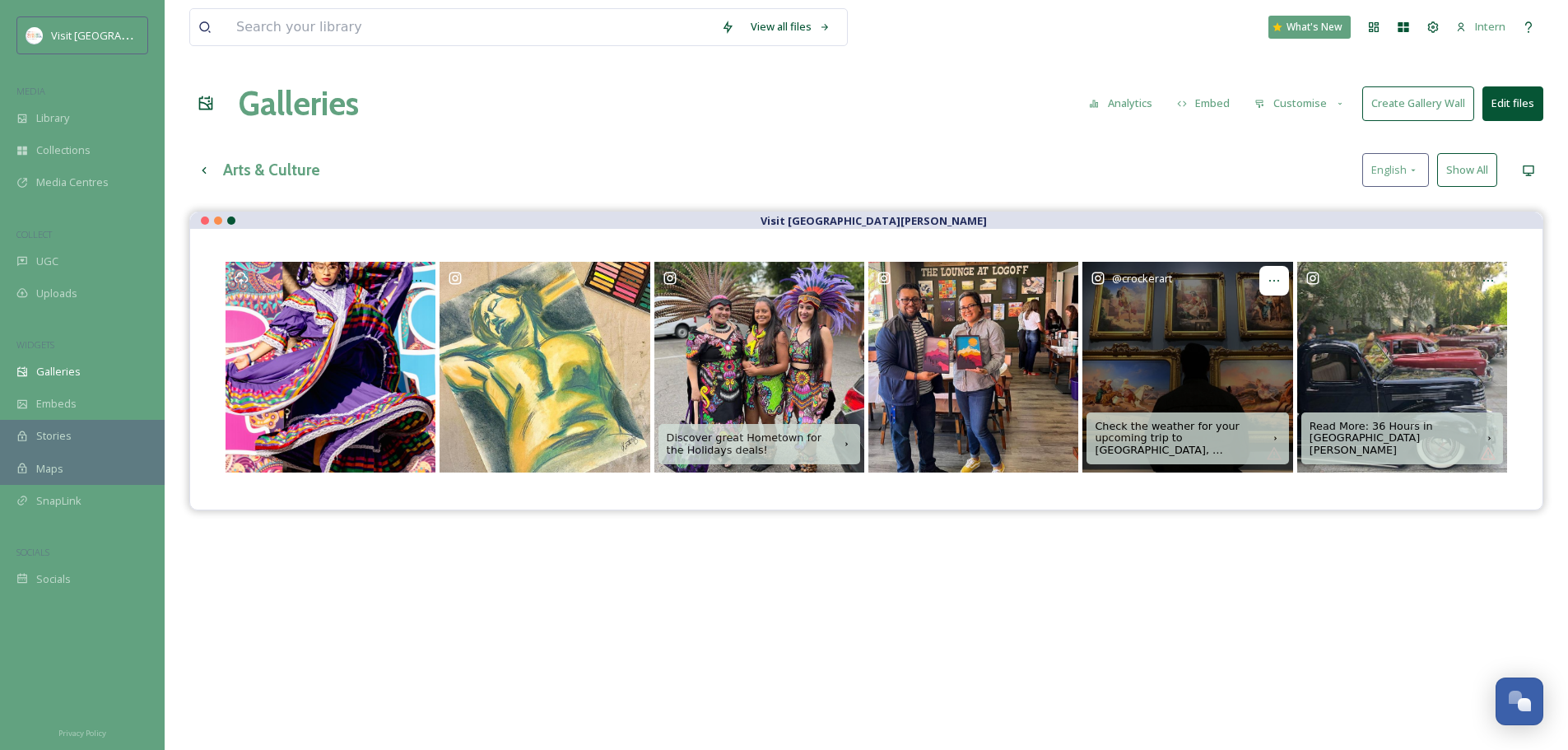
click at [1274, 282] on icon at bounding box center [1274, 281] width 10 height 2
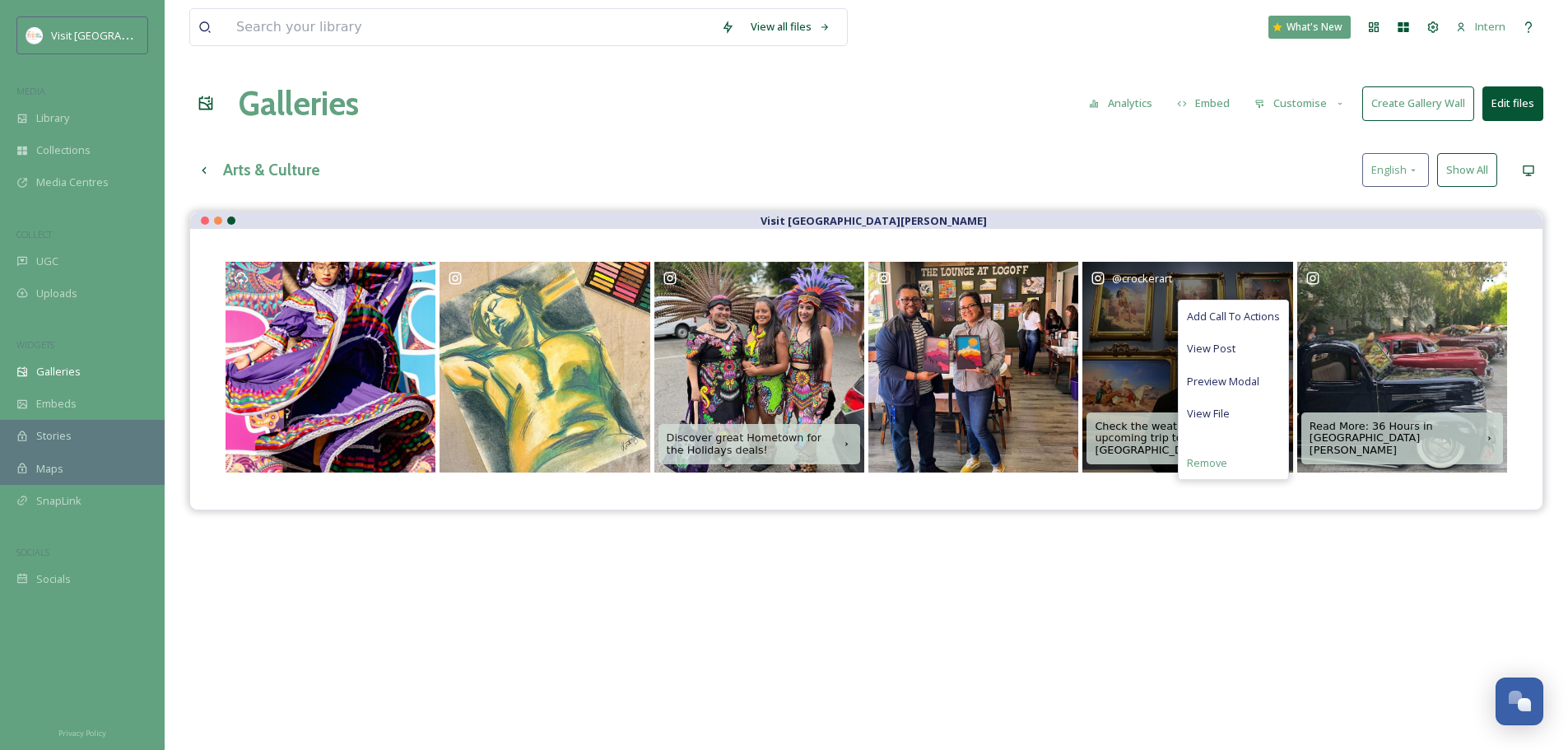
click at [1242, 458] on div "Remove" at bounding box center [1233, 463] width 110 height 33
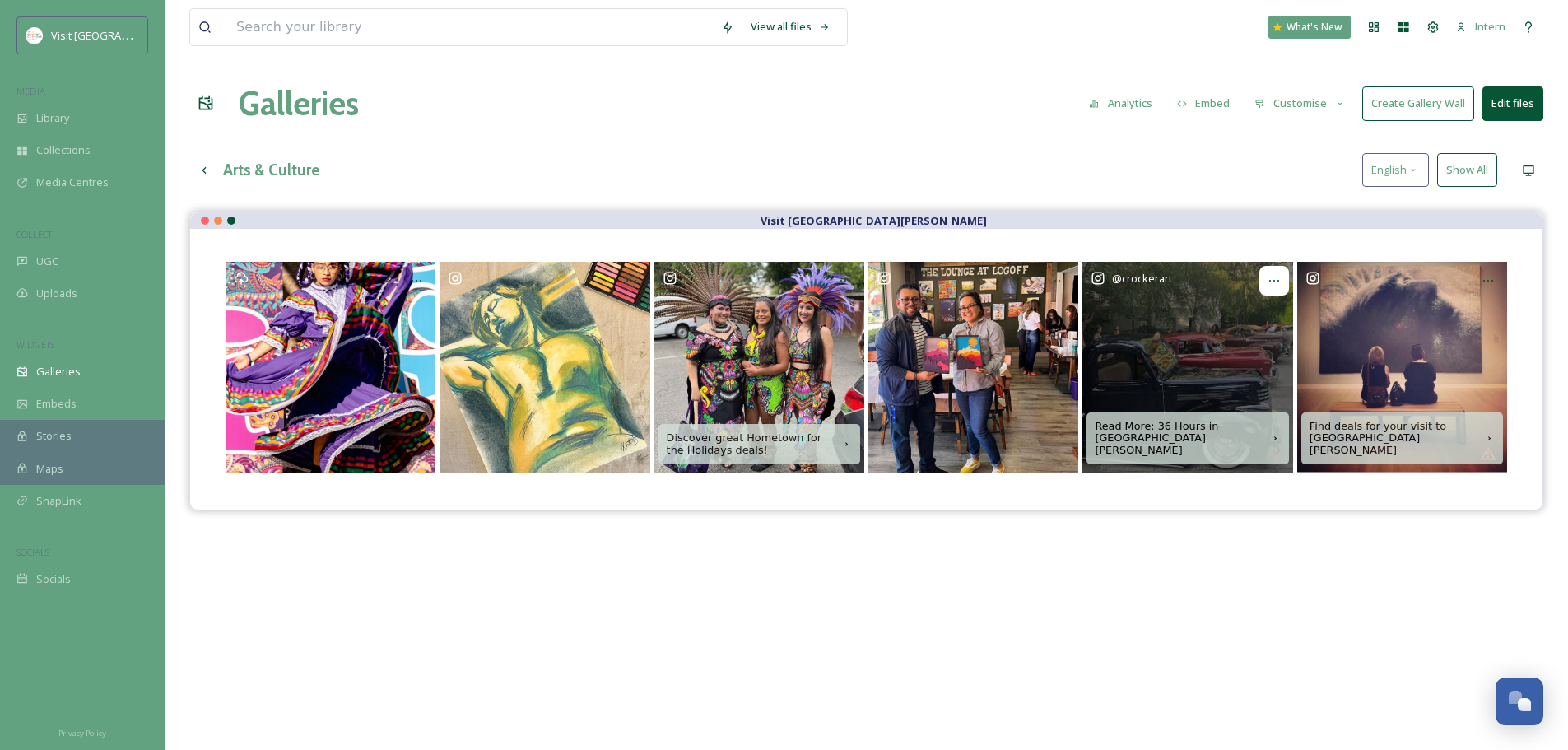
drag, startPoint x: 1250, startPoint y: 316, endPoint x: 1267, endPoint y: 279, distance: 40.7
click at [1264, 283] on div at bounding box center [1274, 281] width 30 height 30
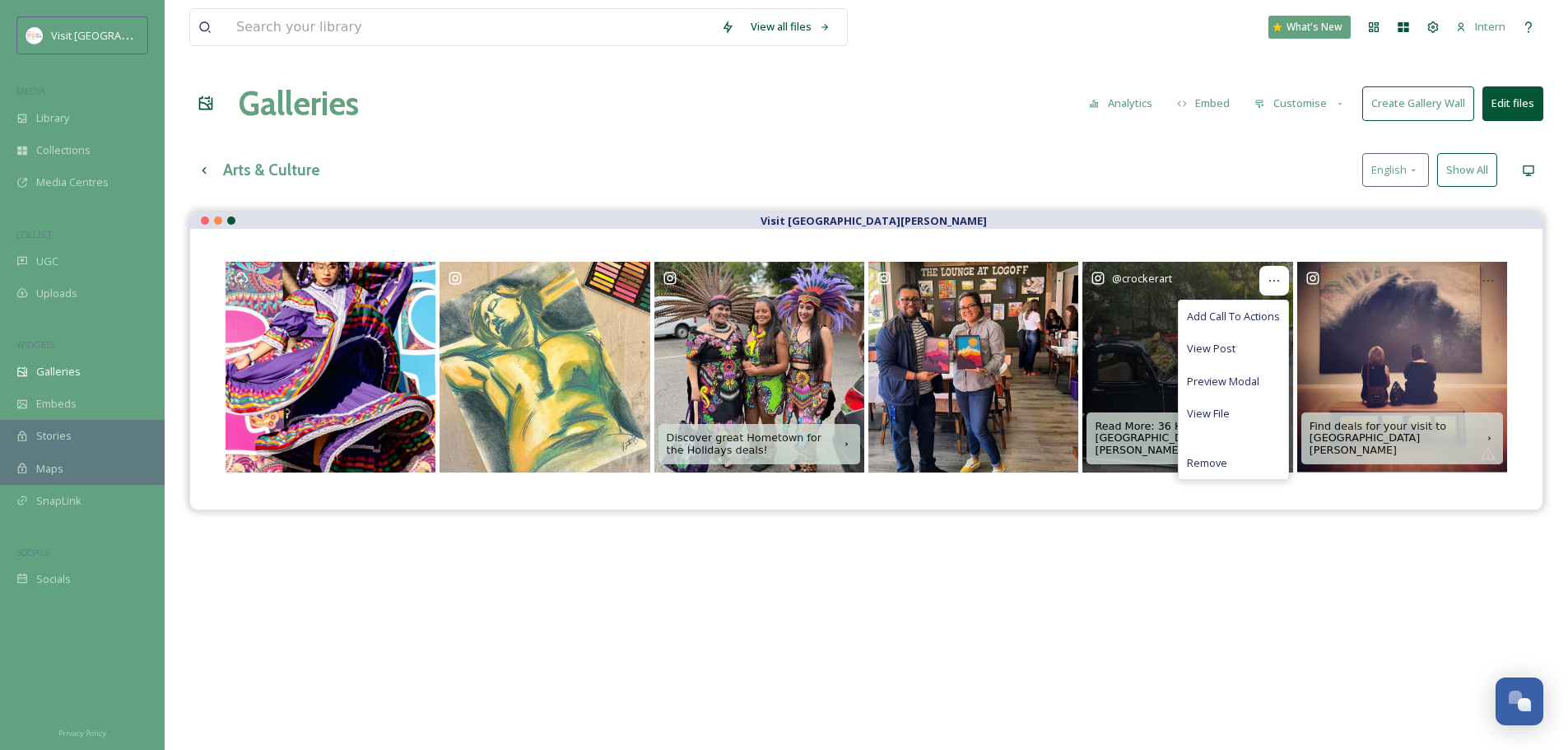
click at [1269, 277] on icon at bounding box center [1274, 280] width 13 height 13
click at [1221, 264] on div "@ crockerart" at bounding box center [1187, 366] width 210 height 210
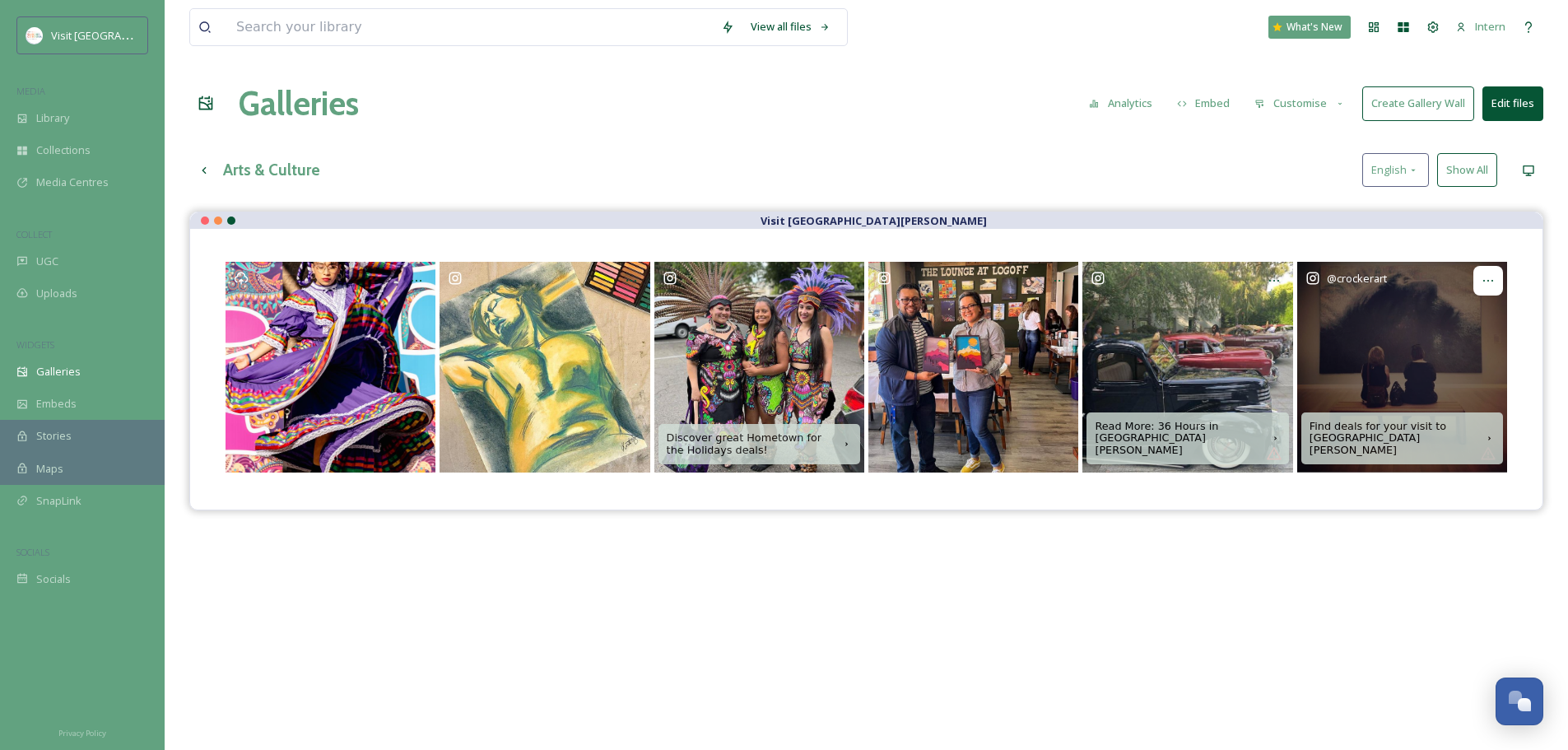
click at [1484, 275] on icon at bounding box center [1488, 280] width 13 height 13
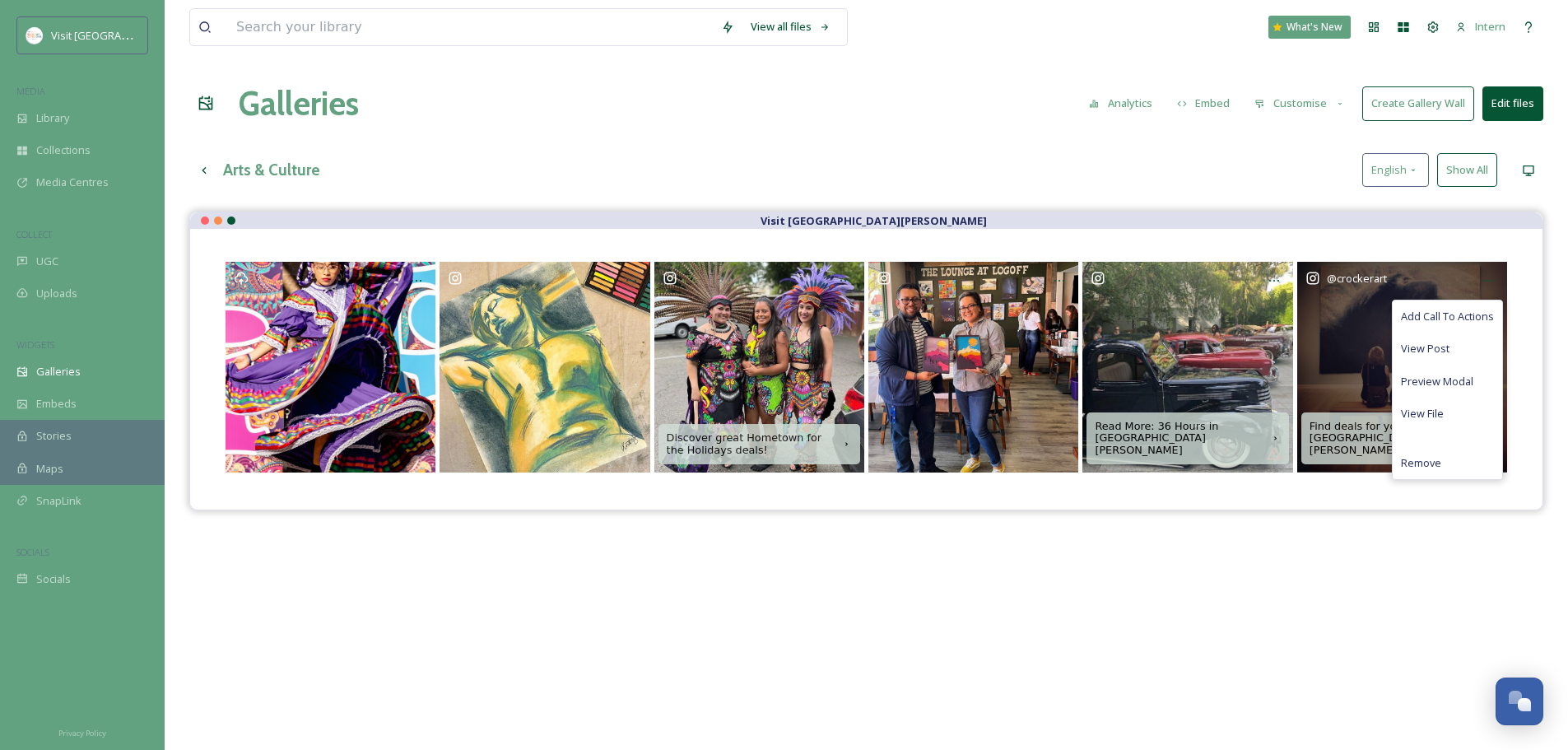
click at [1357, 508] on div "Discover great Hometown for the Holidays deals! Read More: 36 Hours in Rancho C…" at bounding box center [866, 368] width 1352 height 280
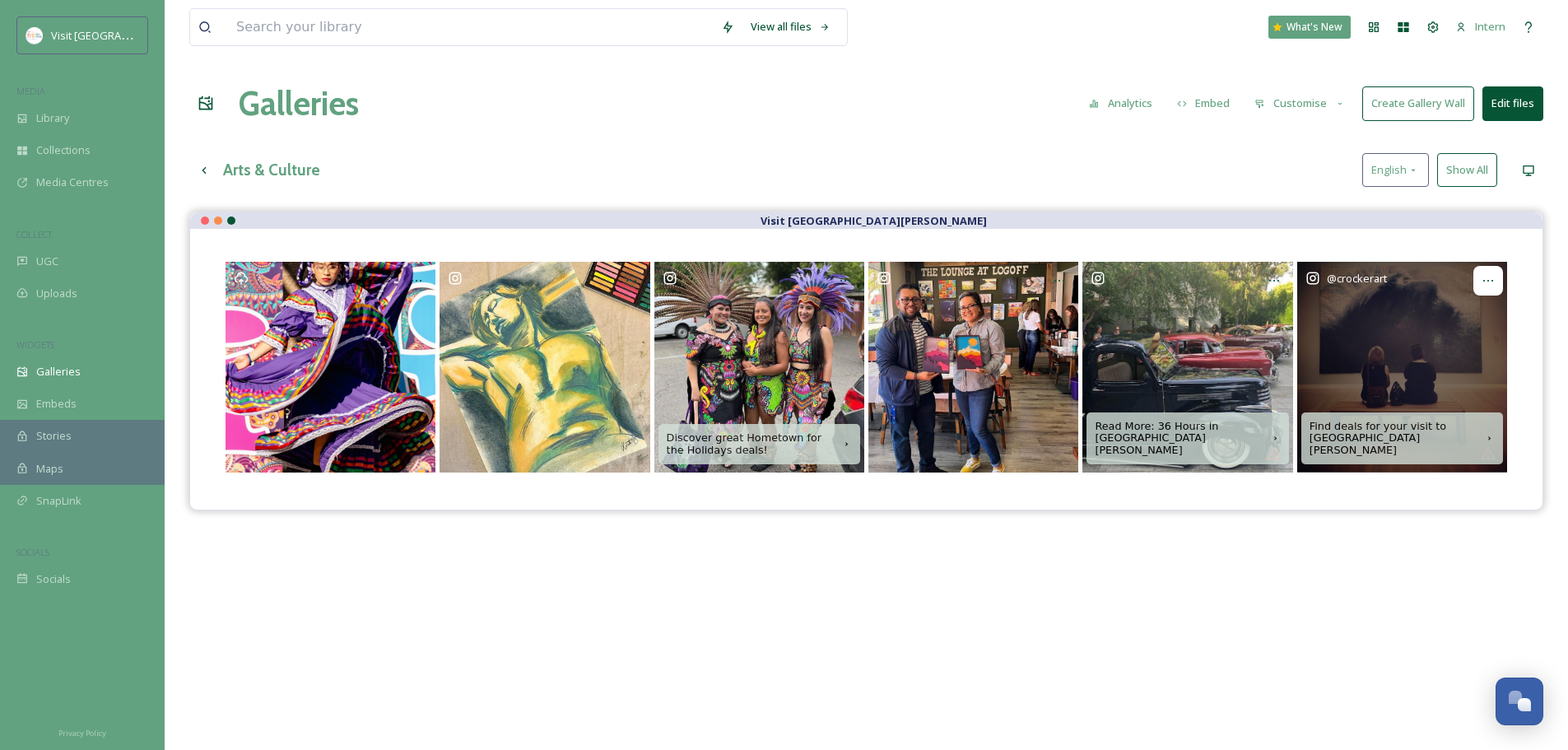
click at [1498, 269] on div at bounding box center [1488, 281] width 30 height 30
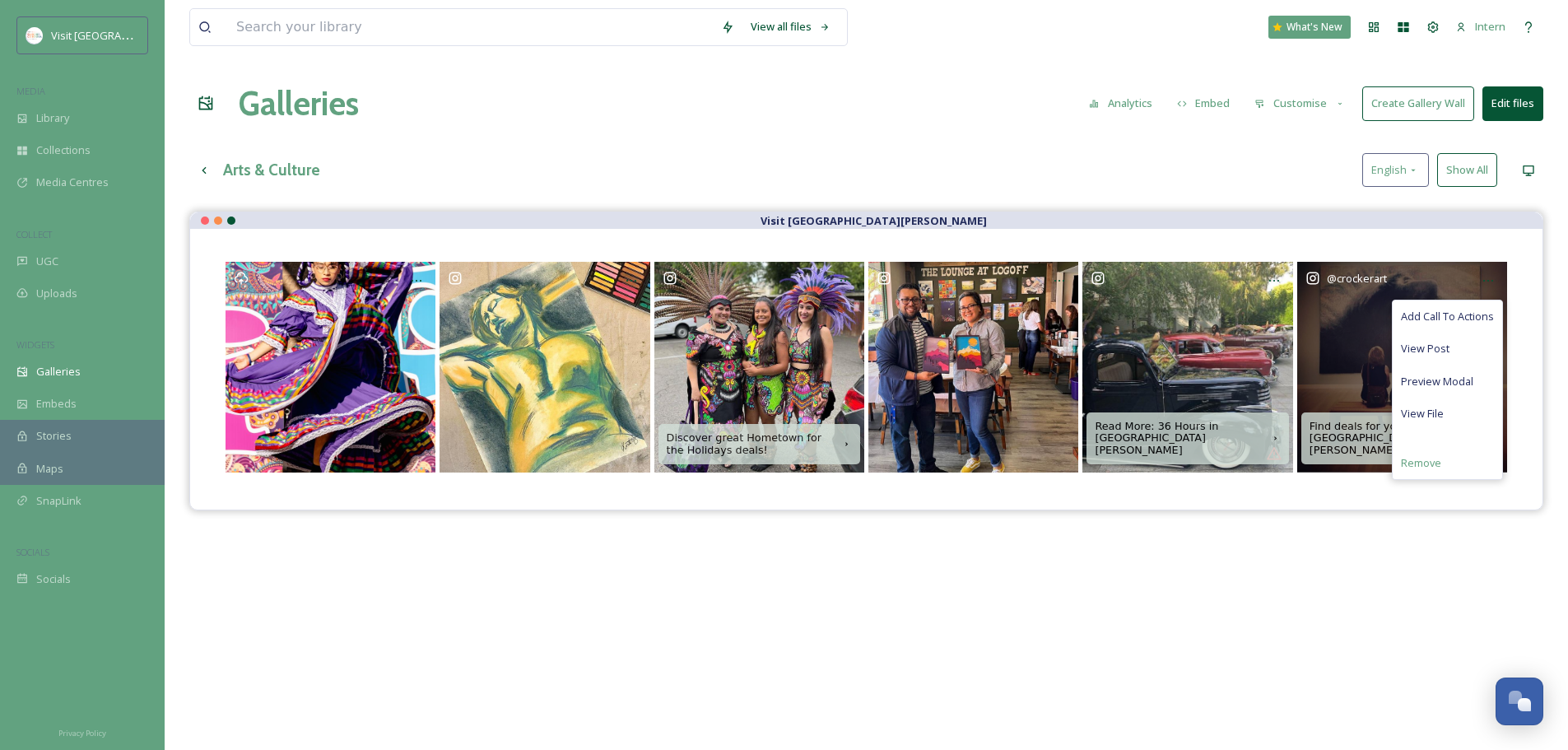
click at [1420, 464] on span "Remove" at bounding box center [1421, 463] width 40 height 15
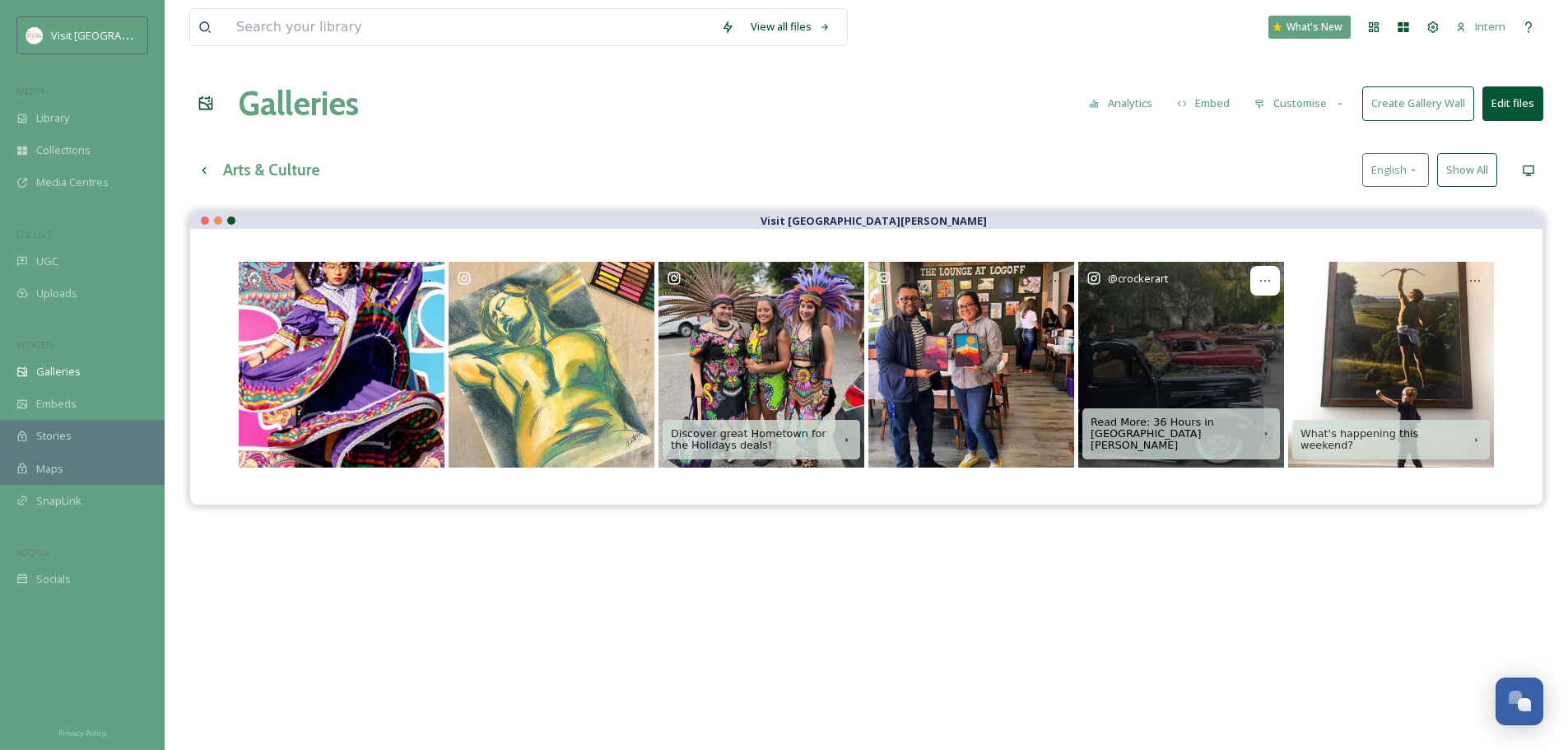
click at [1264, 274] on icon at bounding box center [1265, 280] width 13 height 13
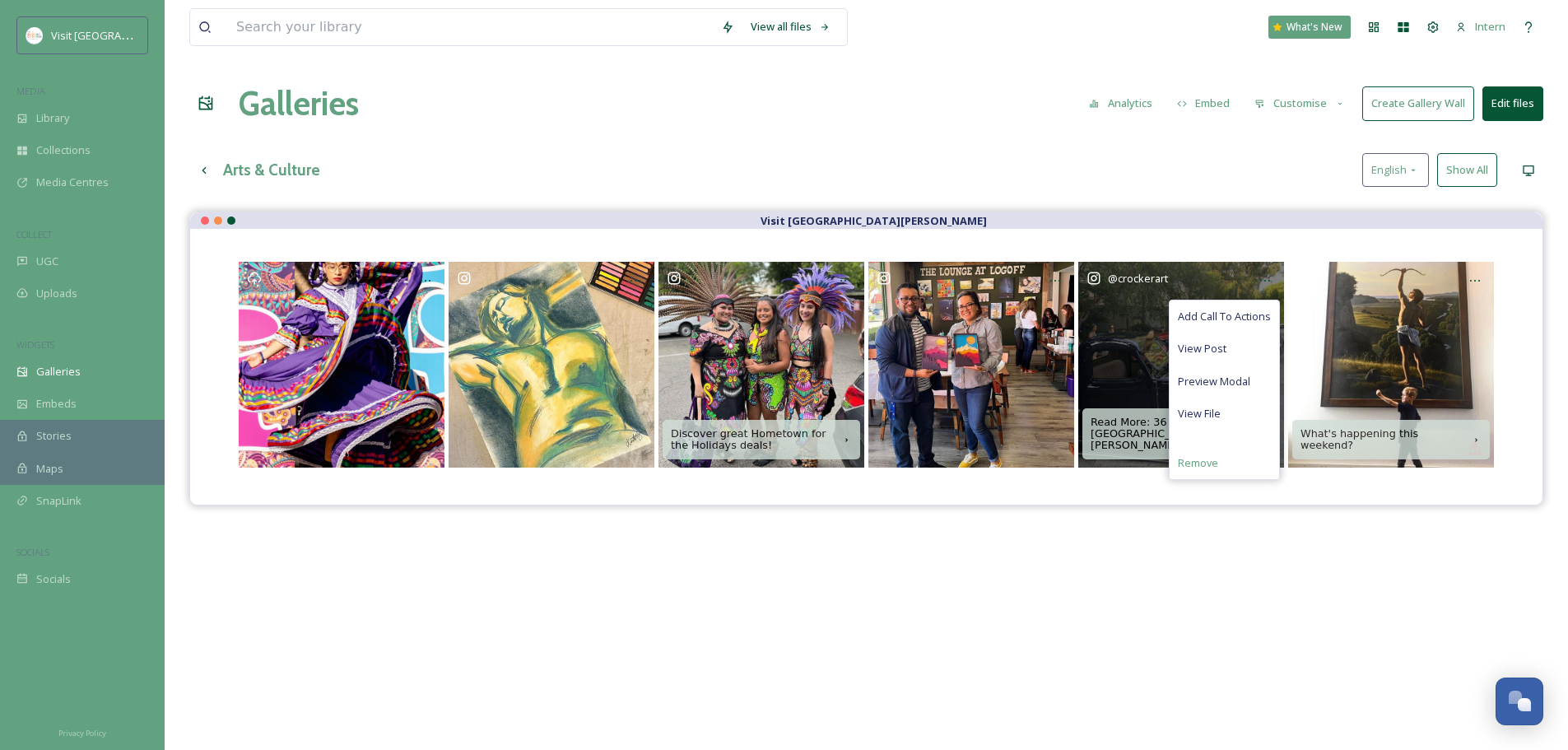
click at [1214, 455] on span "Remove" at bounding box center [1197, 463] width 40 height 15
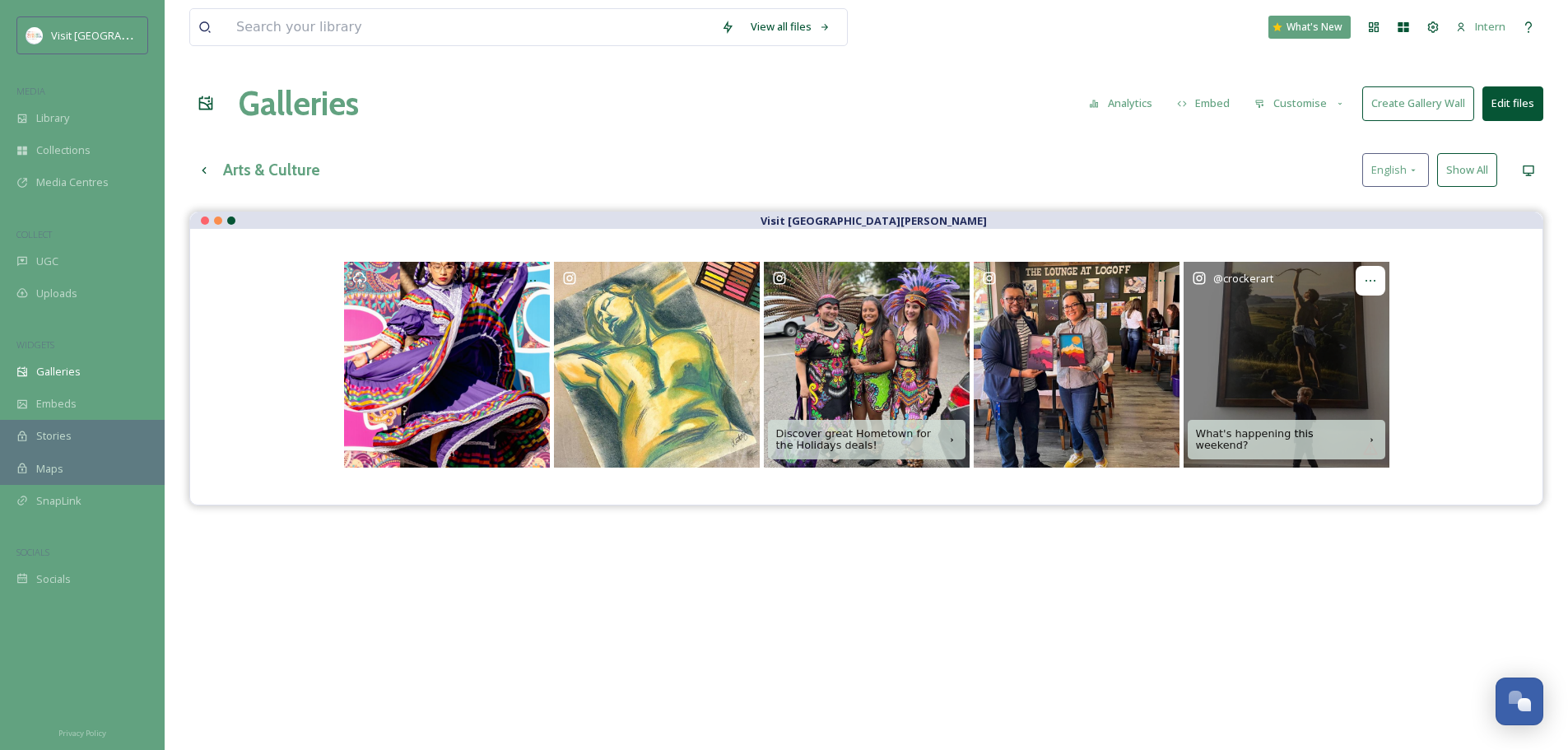
click at [1371, 268] on div at bounding box center [1370, 281] width 30 height 30
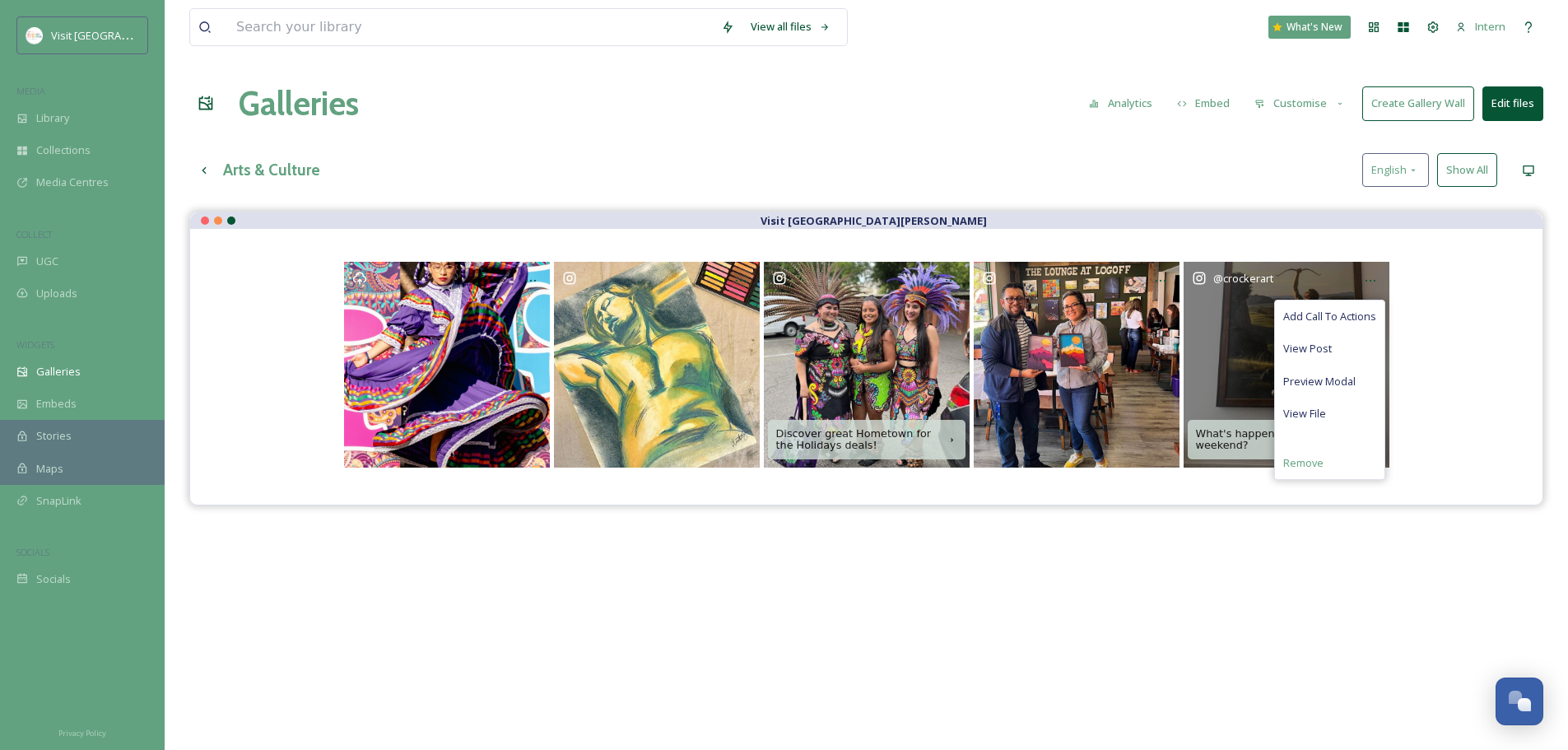
click at [1299, 460] on span "Remove" at bounding box center [1304, 463] width 40 height 15
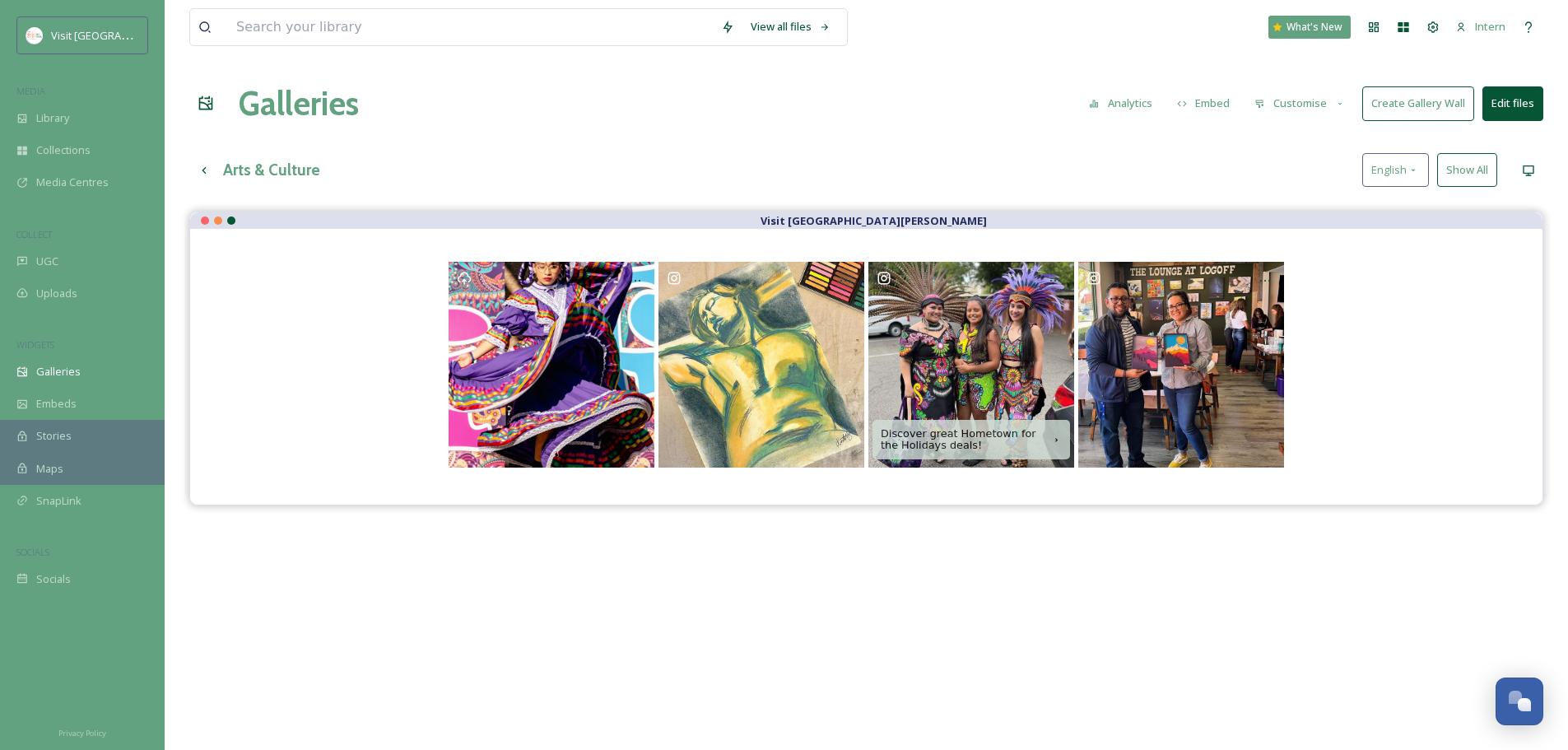
click at [1451, 170] on button "Show All" at bounding box center [1467, 170] width 60 height 33
click at [399, 28] on input at bounding box center [470, 27] width 485 height 36
type input "MACC"
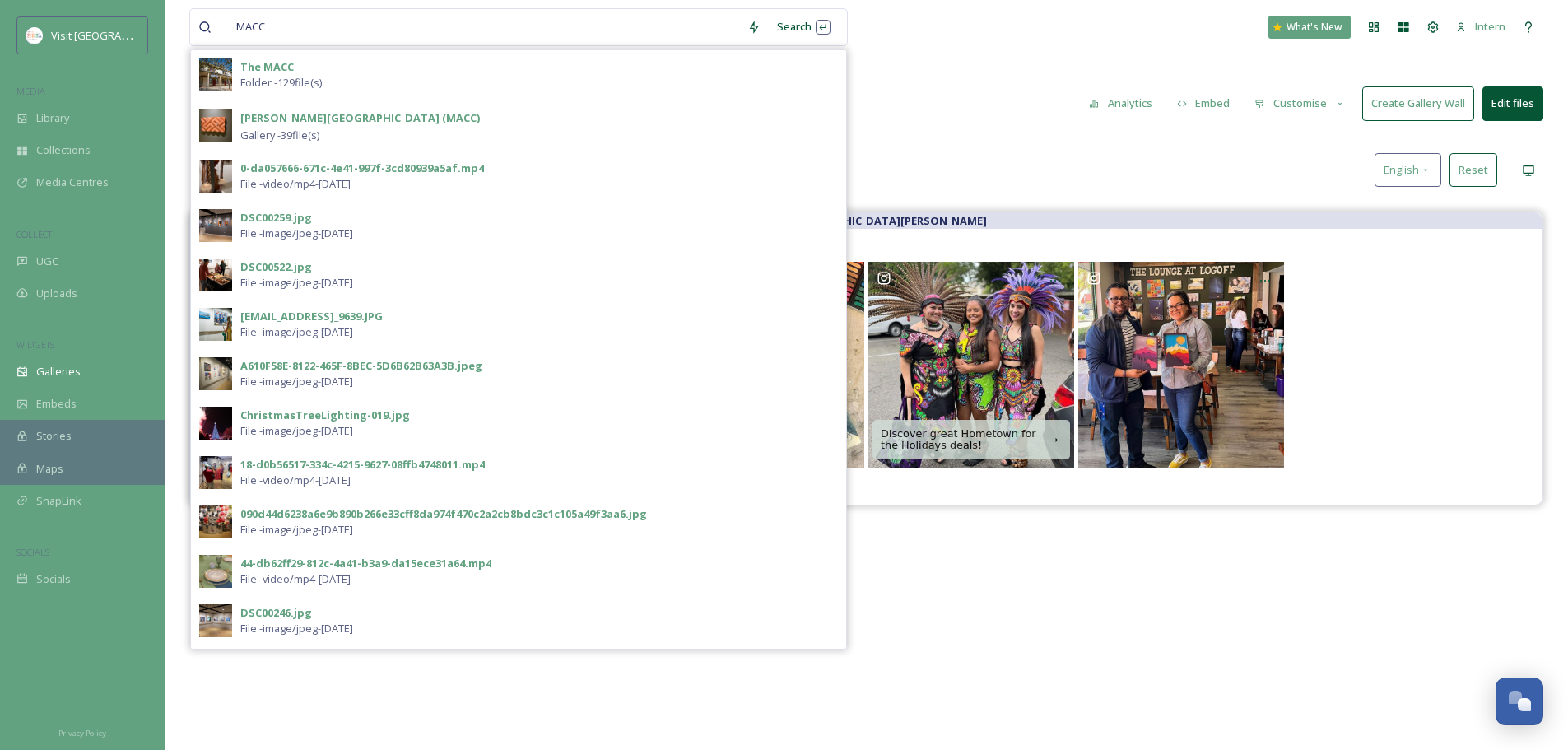
click at [331, 71] on div "The MACC Folder - 129 file(s)" at bounding box center [539, 74] width 597 height 32
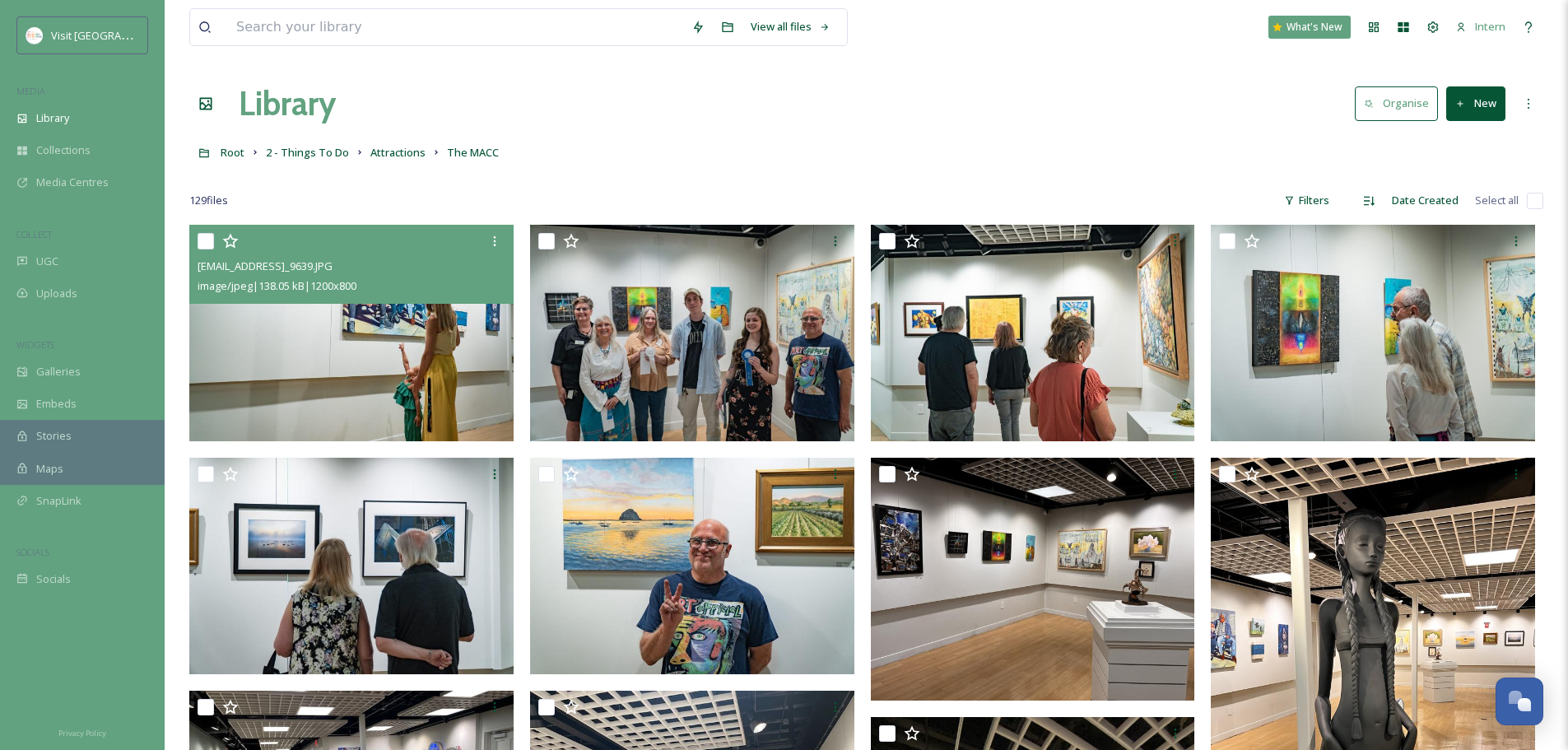
click at [342, 348] on img at bounding box center [351, 333] width 324 height 217
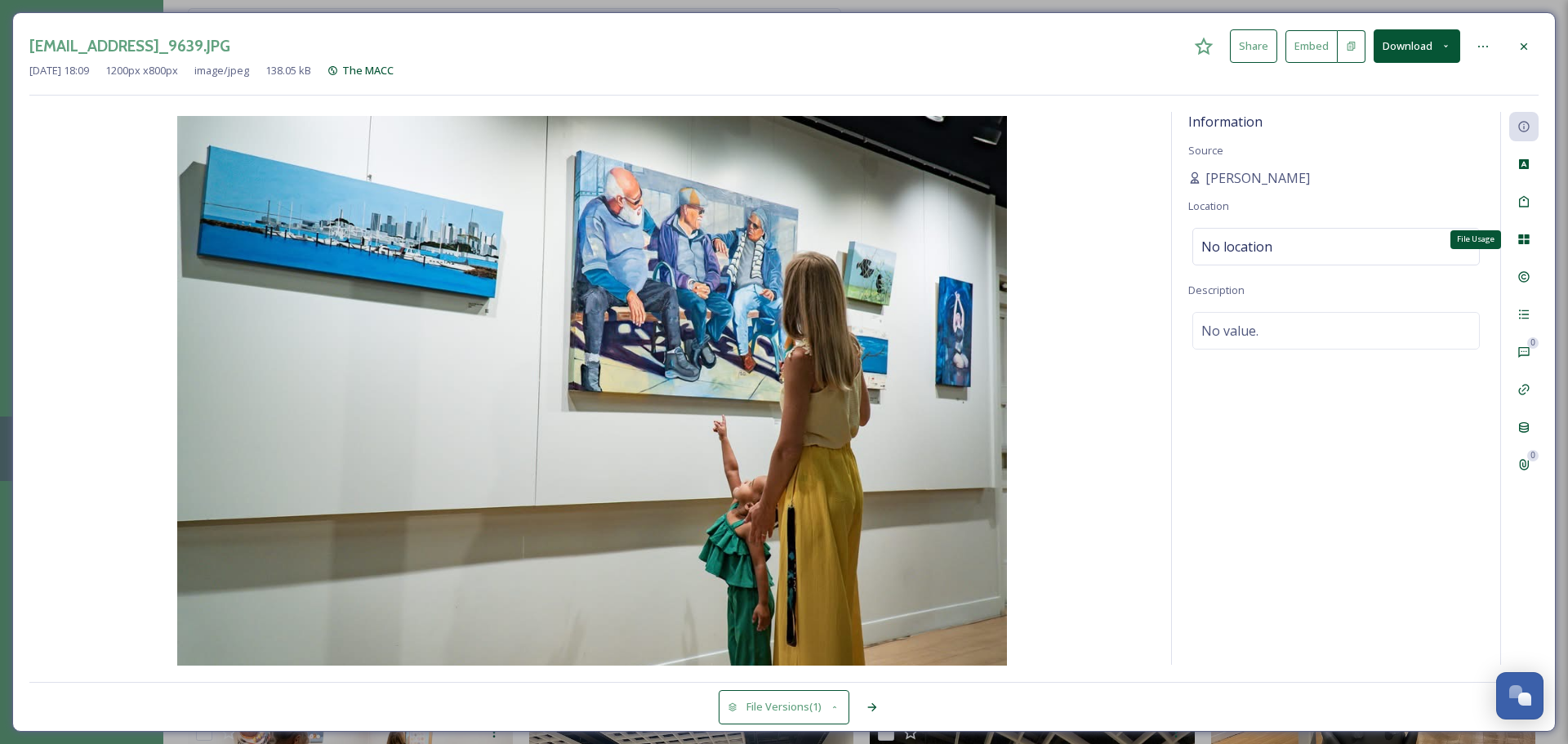
click at [1524, 237] on icon at bounding box center [1523, 239] width 13 height 13
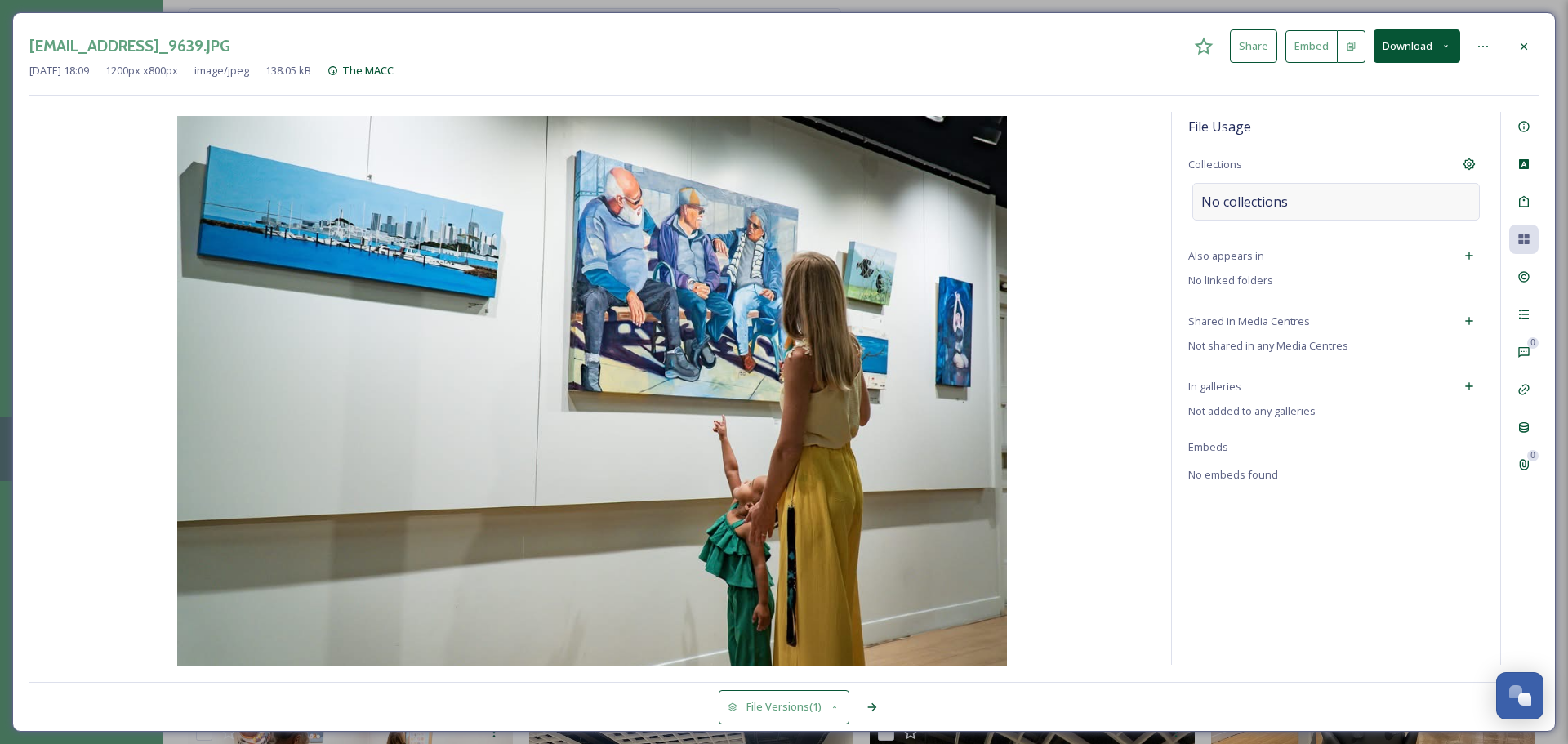
click at [1322, 215] on div "No collections" at bounding box center [1335, 201] width 288 height 37
click at [1318, 207] on input at bounding box center [1283, 201] width 180 height 36
click at [1469, 384] on icon at bounding box center [1469, 386] width 13 height 13
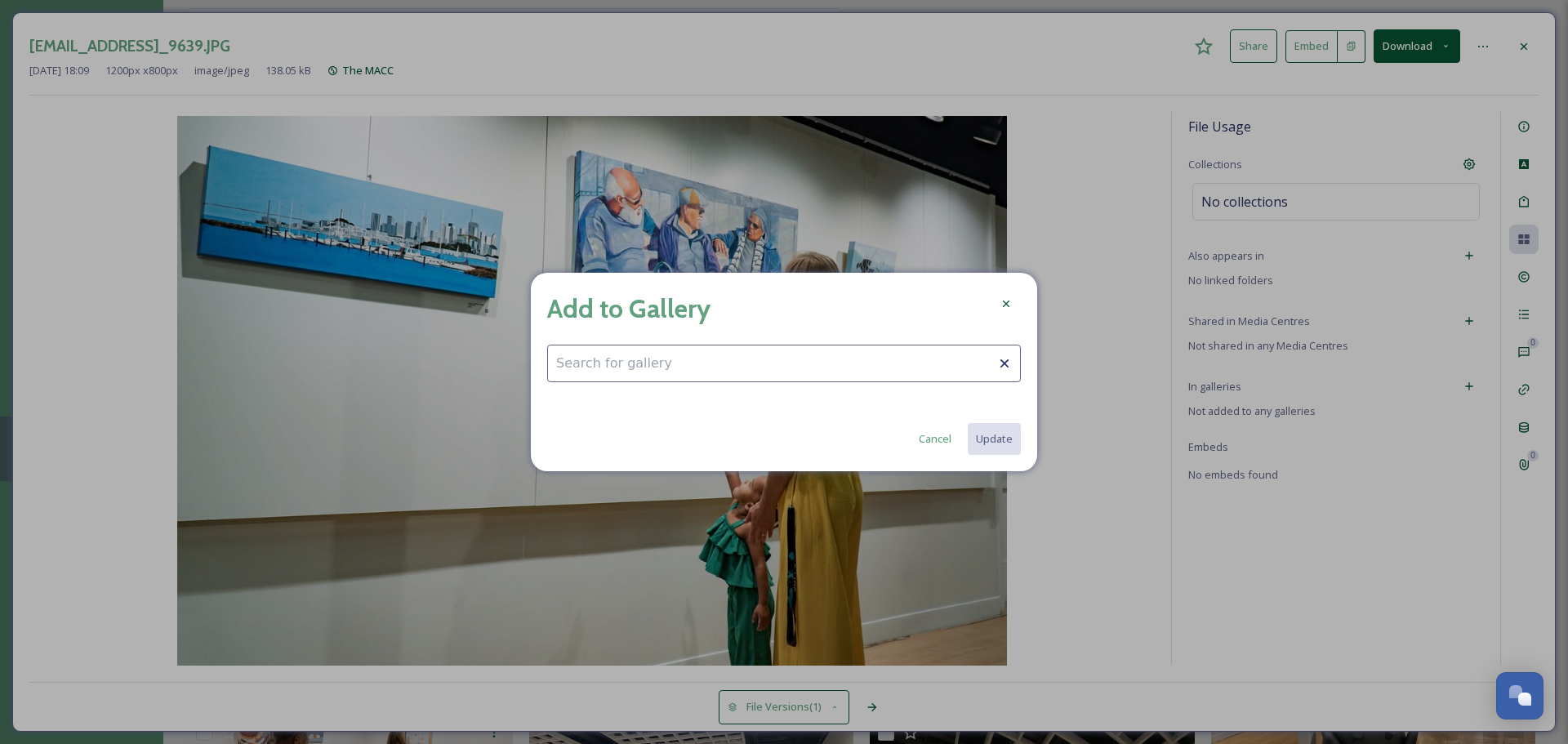
click at [750, 350] on input at bounding box center [784, 364] width 474 height 37
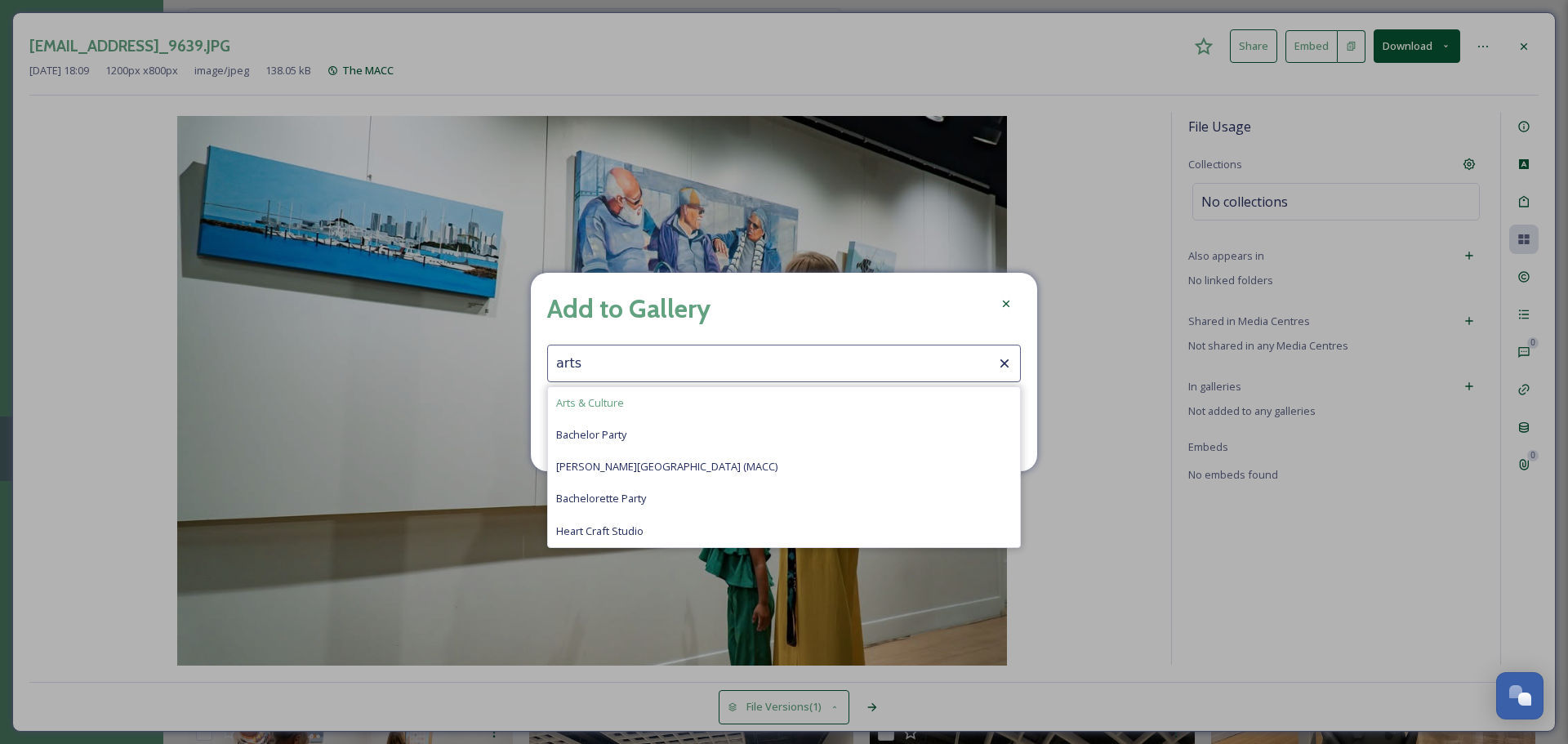
click at [632, 394] on div "Arts & Culture" at bounding box center [784, 403] width 472 height 32
type input "Arts & Culture"
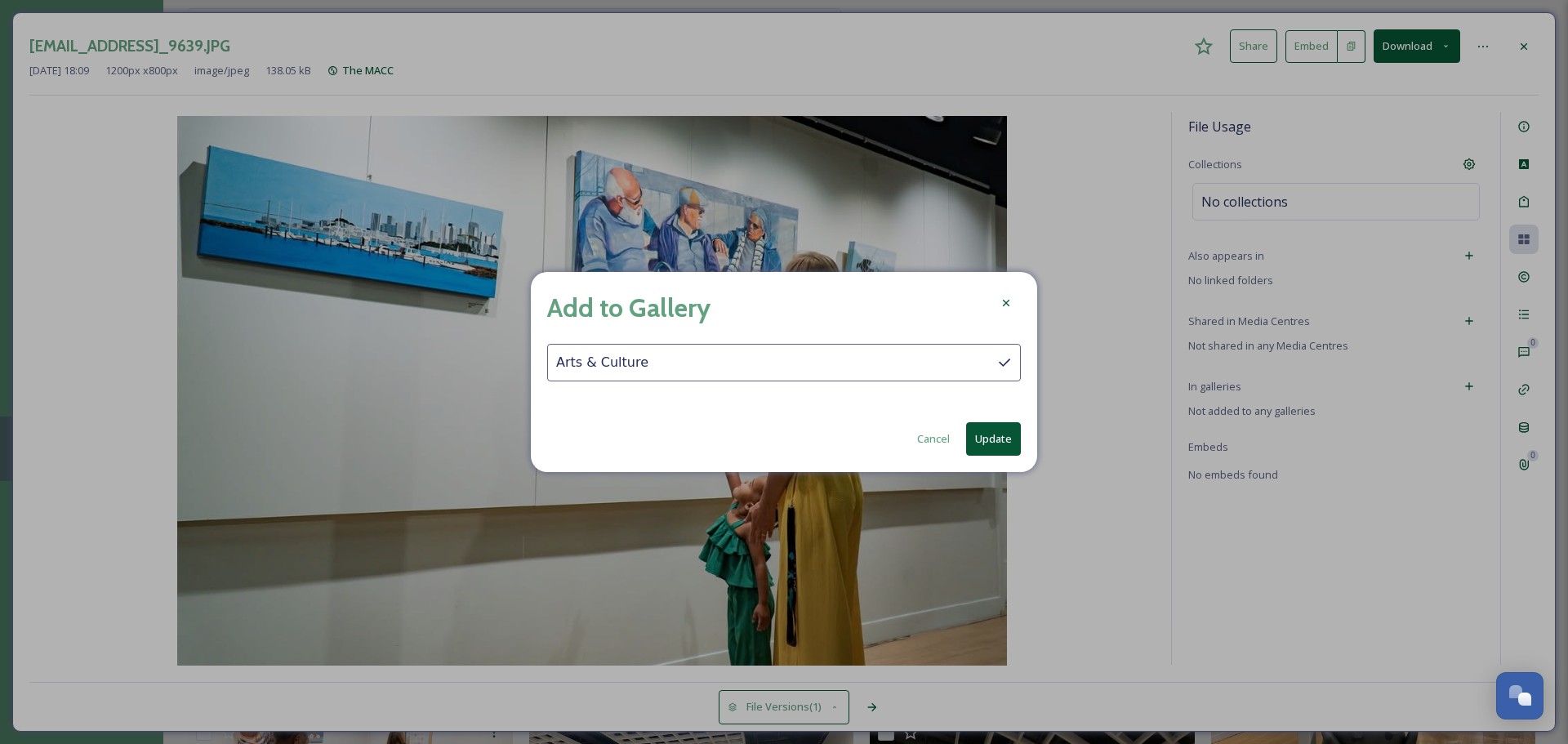
click at [997, 444] on button "Update" at bounding box center [993, 438] width 54 height 33
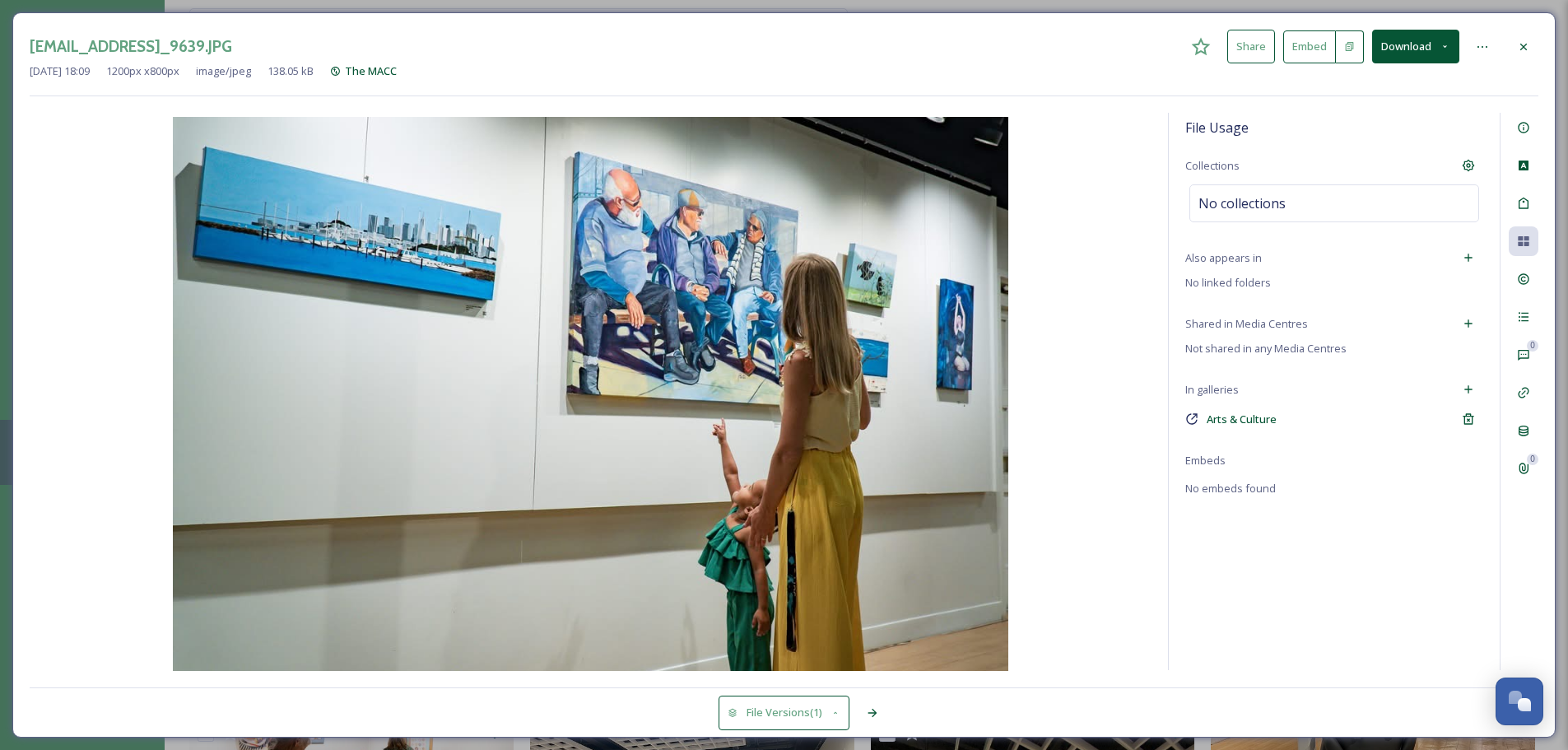
click at [1520, 50] on icon at bounding box center [1523, 46] width 13 height 13
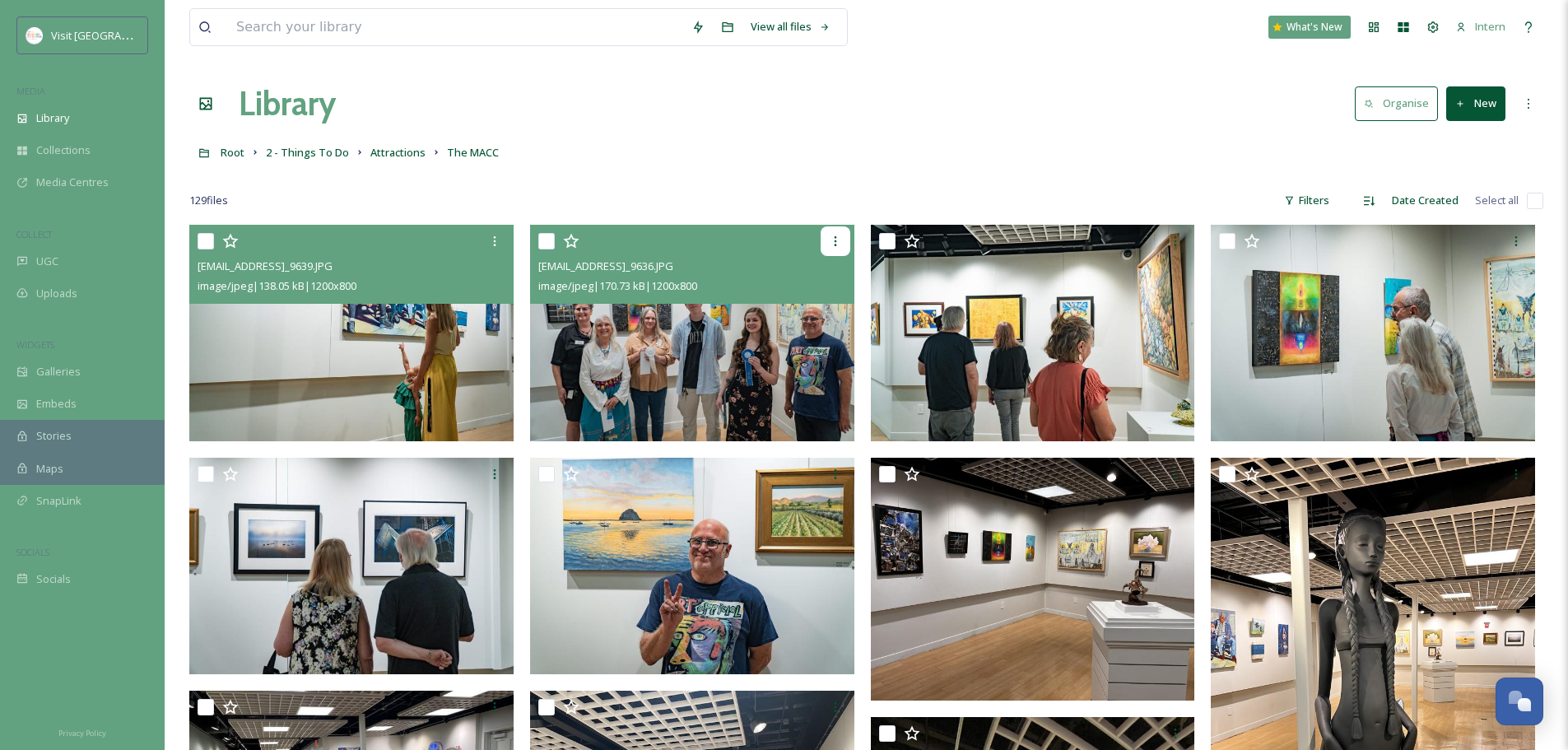
click at [835, 237] on icon at bounding box center [834, 241] width 3 height 10
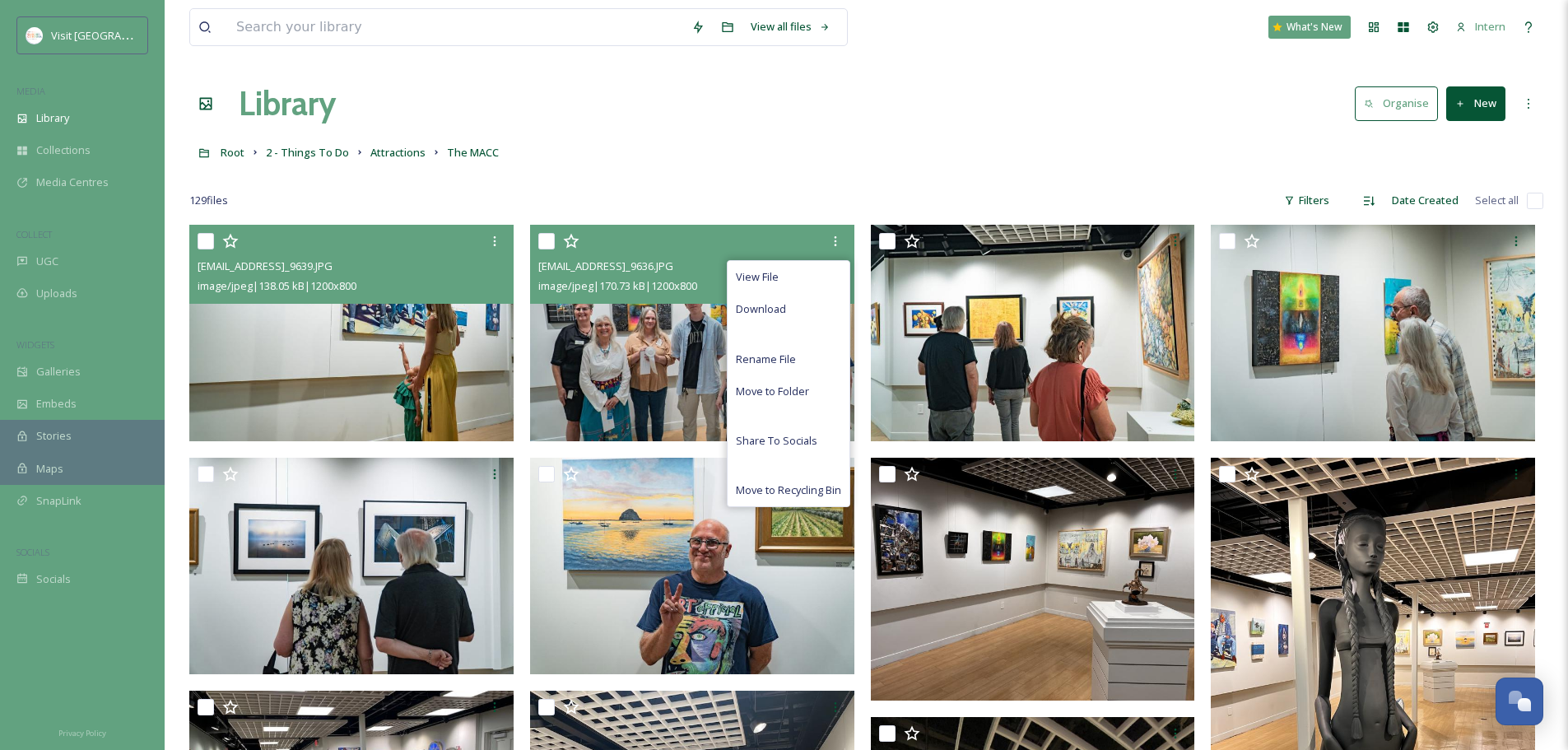
click at [615, 365] on img at bounding box center [692, 333] width 324 height 217
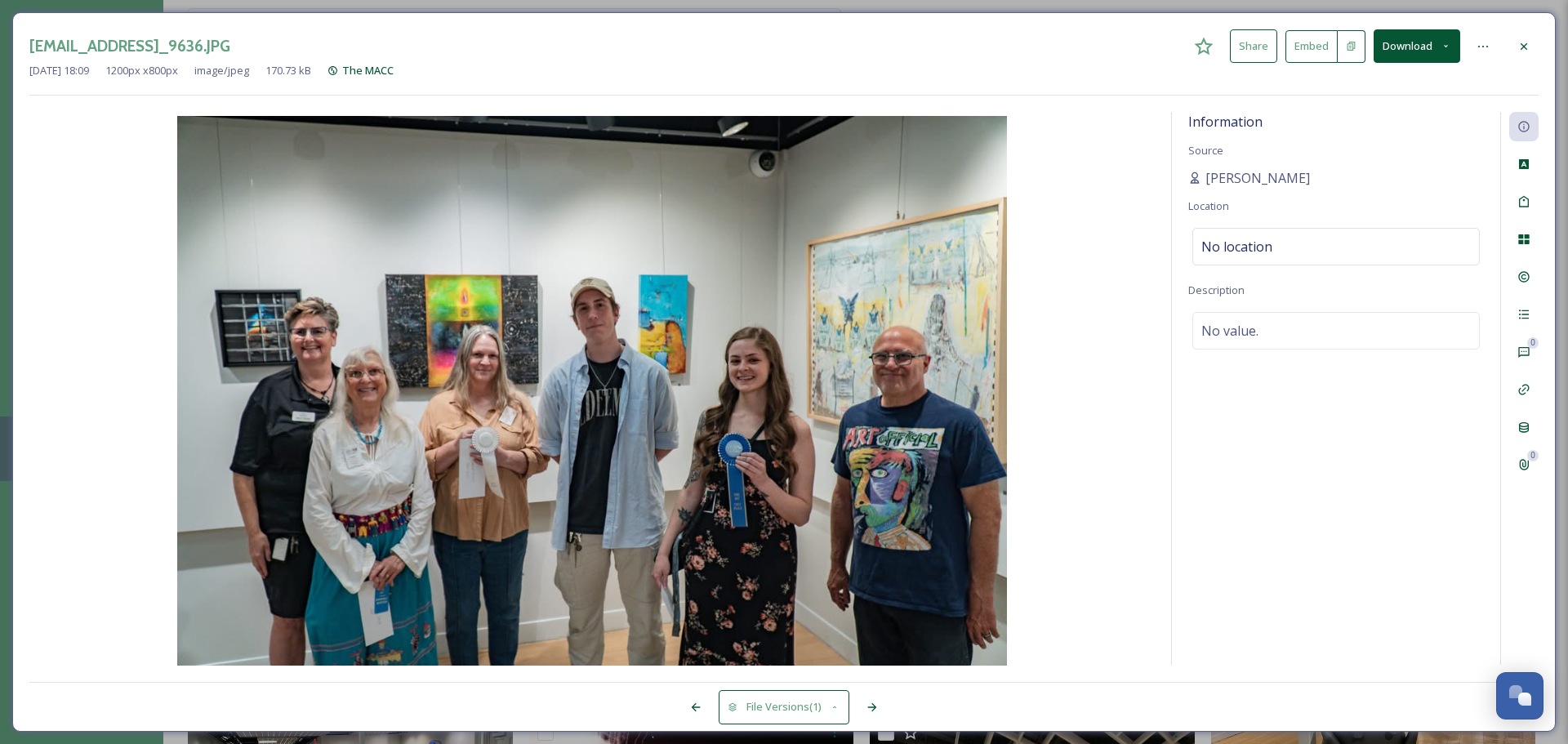
click at [1531, 41] on div at bounding box center [1524, 47] width 30 height 30
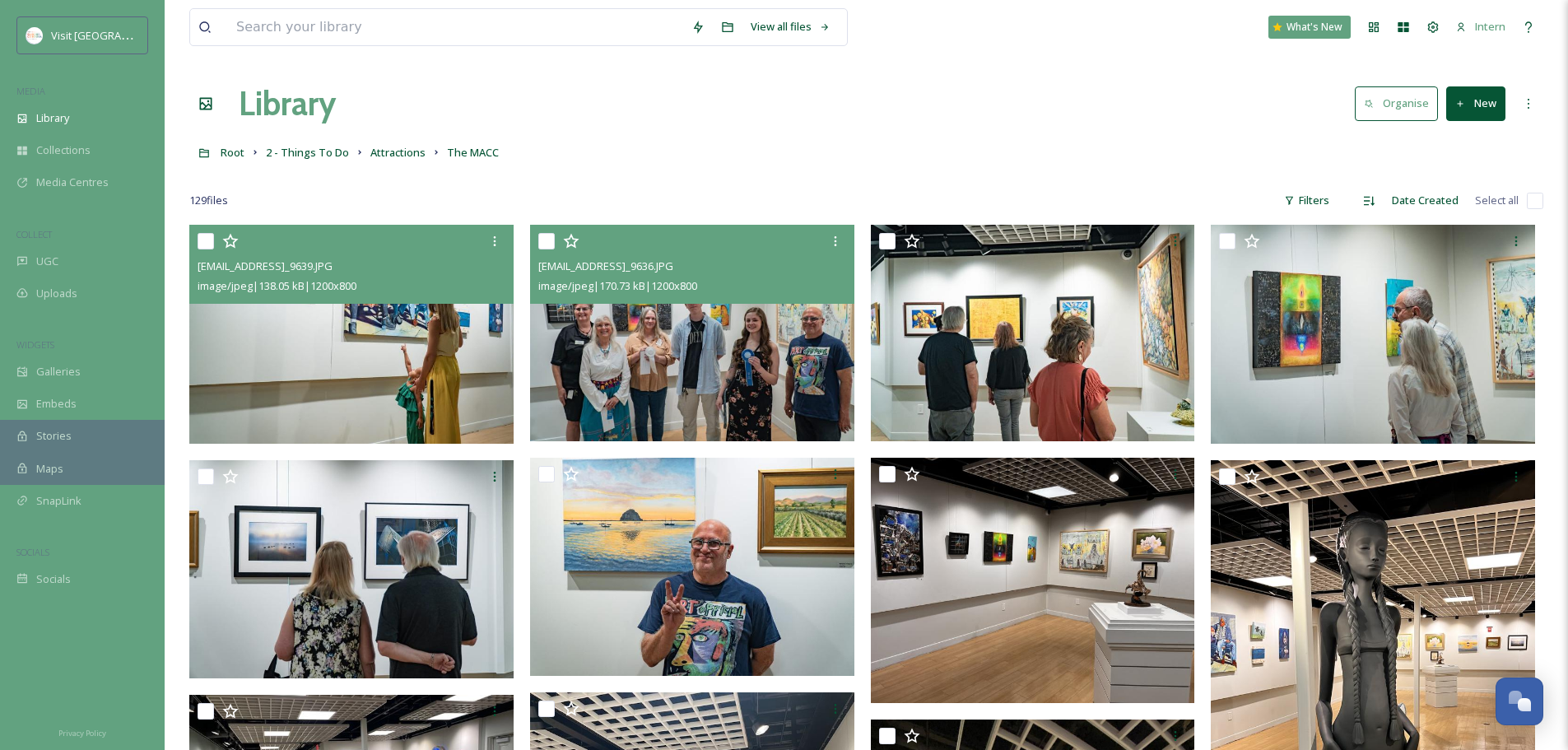
click at [897, 158] on div "Root 2 - Things To Do Attractions The MACC" at bounding box center [866, 152] width 1354 height 32
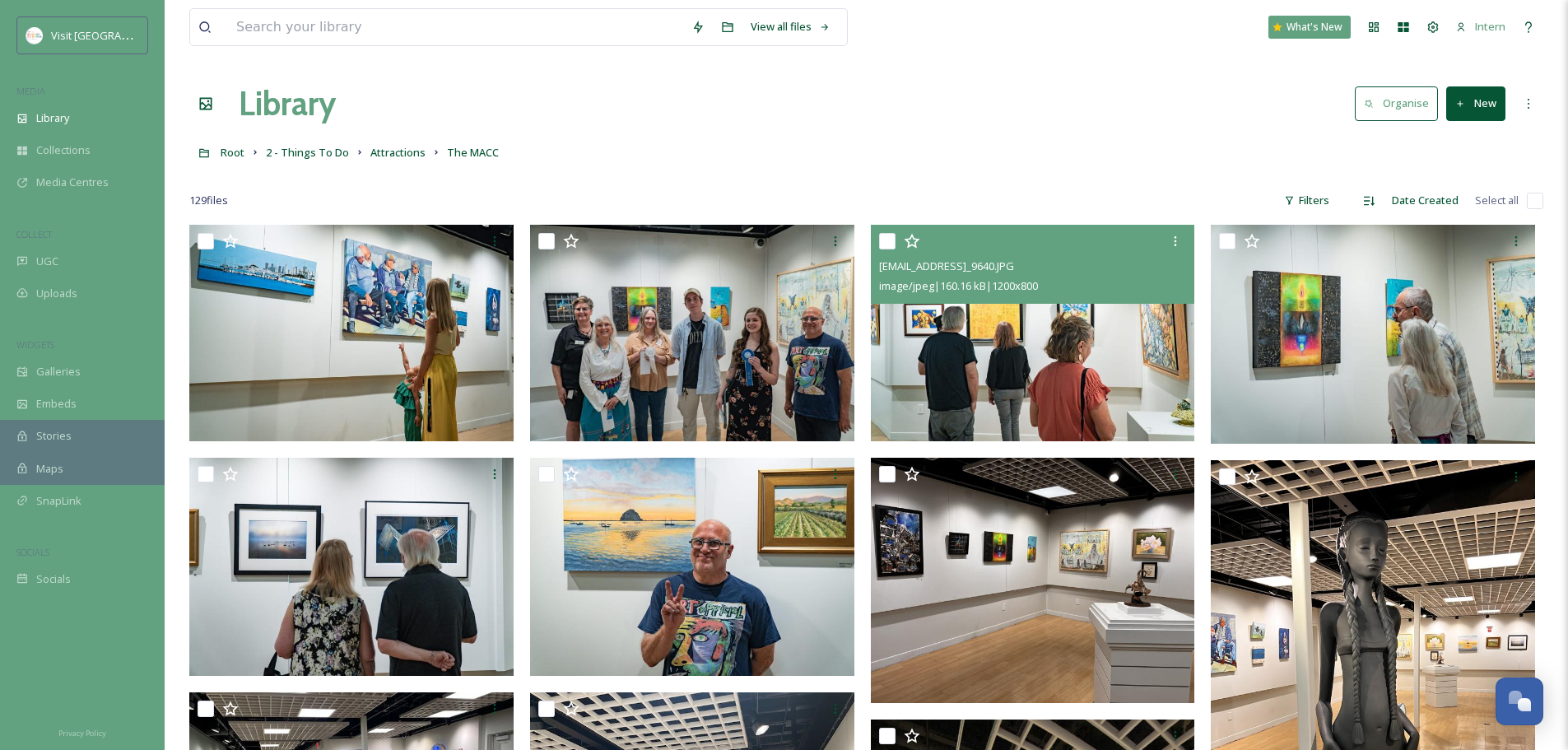
click at [1049, 350] on img at bounding box center [1033, 333] width 324 height 217
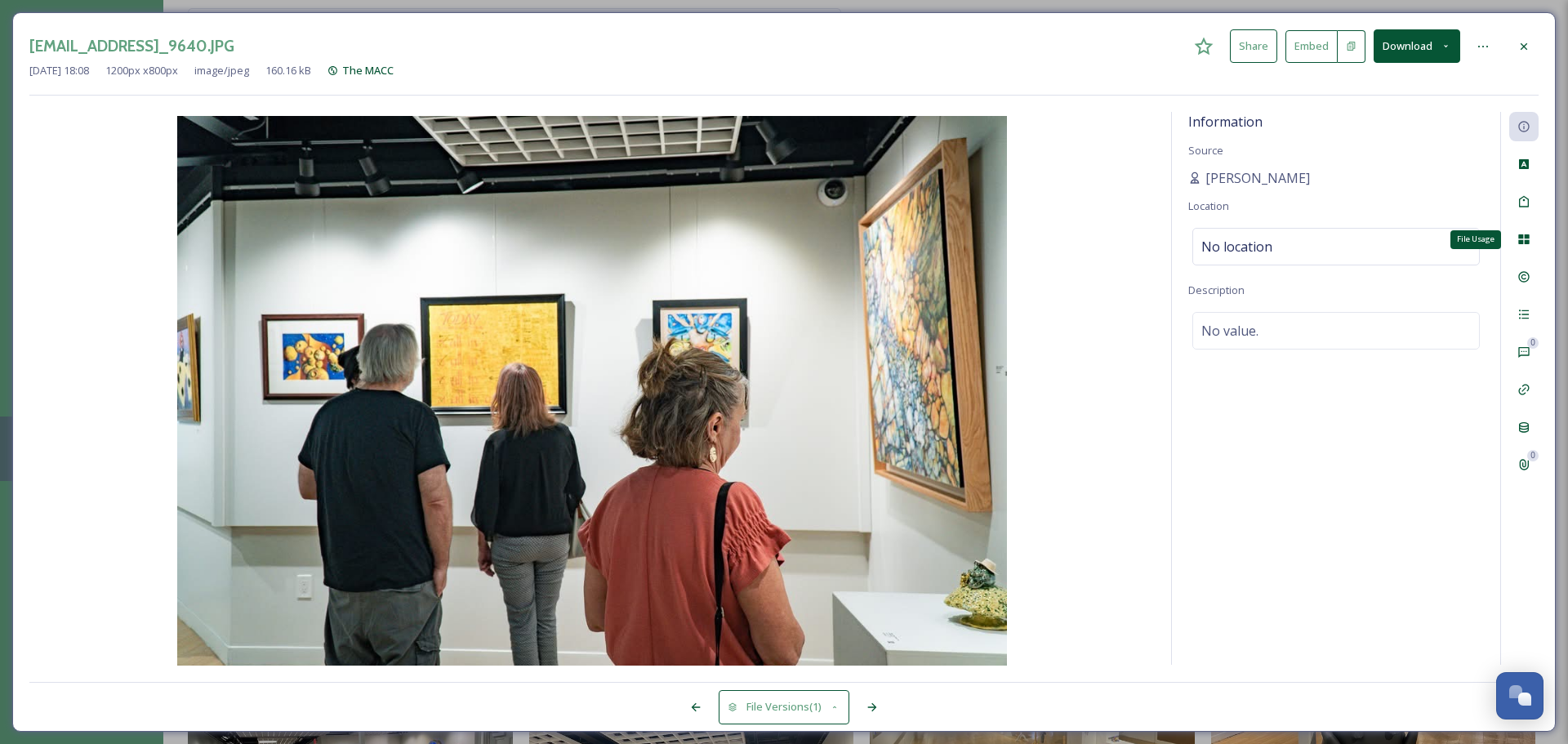
click at [1521, 235] on icon at bounding box center [1523, 240] width 11 height 10
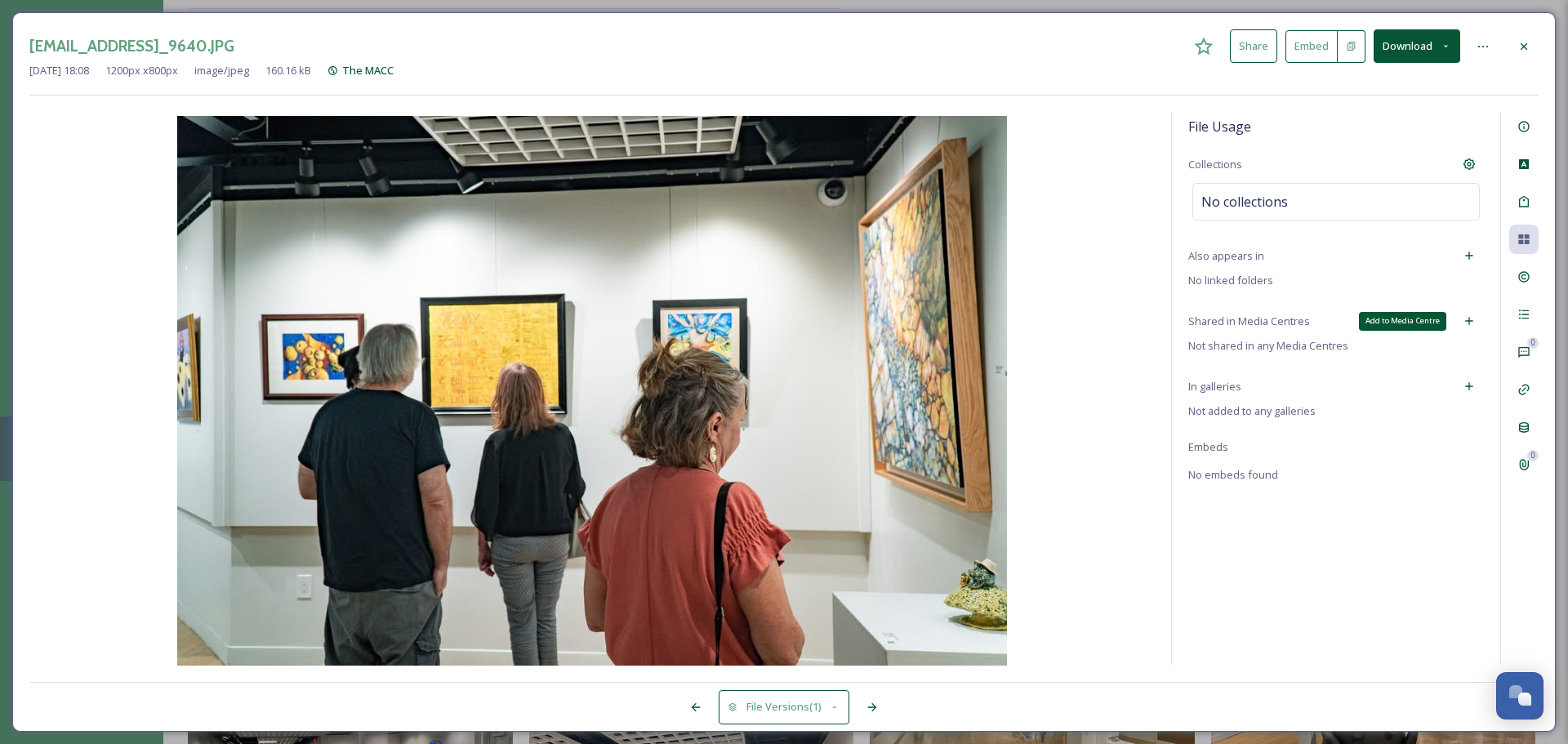
click at [1464, 313] on div "Add to Media Centre" at bounding box center [1469, 321] width 30 height 30
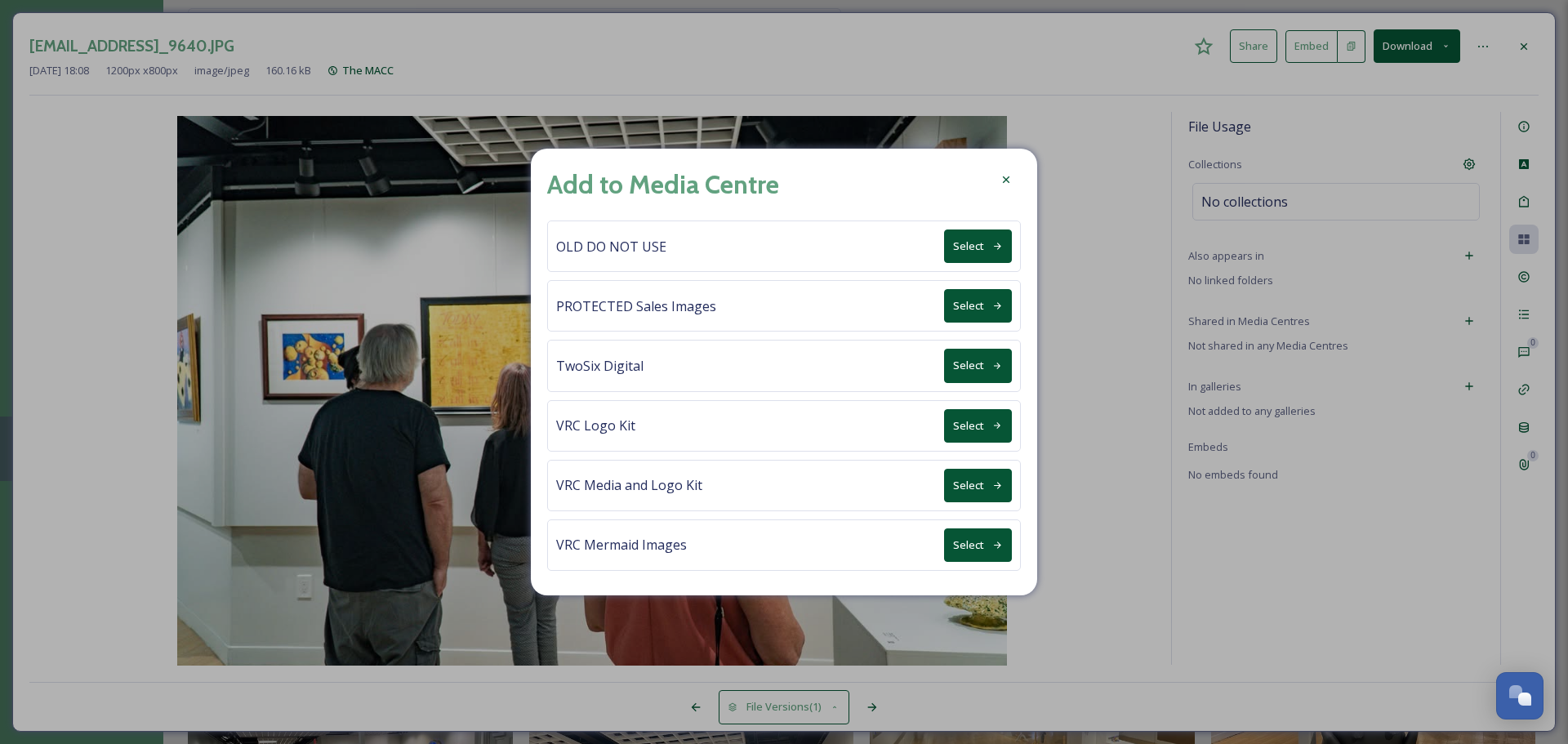
click at [1002, 178] on icon at bounding box center [1005, 179] width 13 height 13
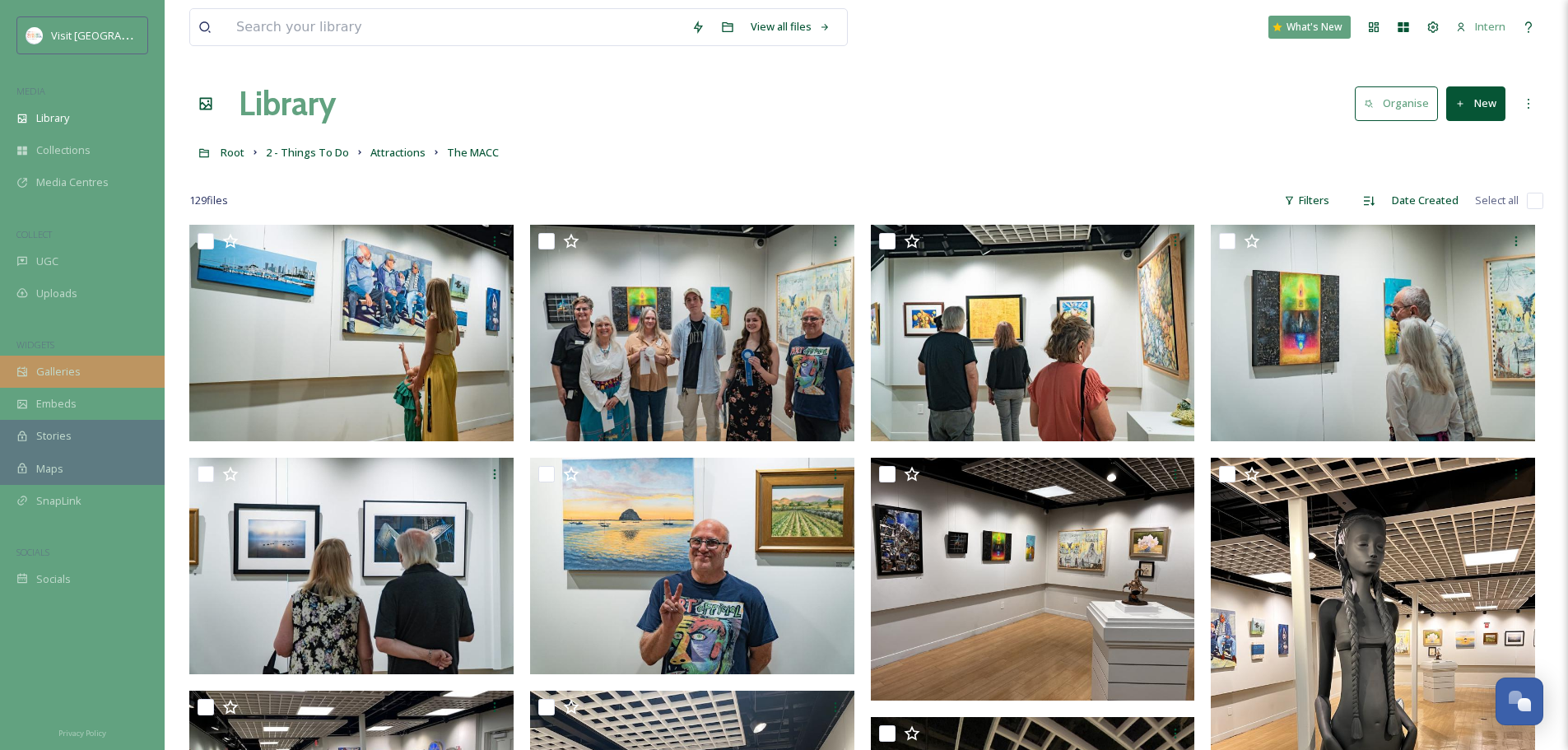
click at [53, 376] on span "Galleries" at bounding box center [58, 372] width 45 height 15
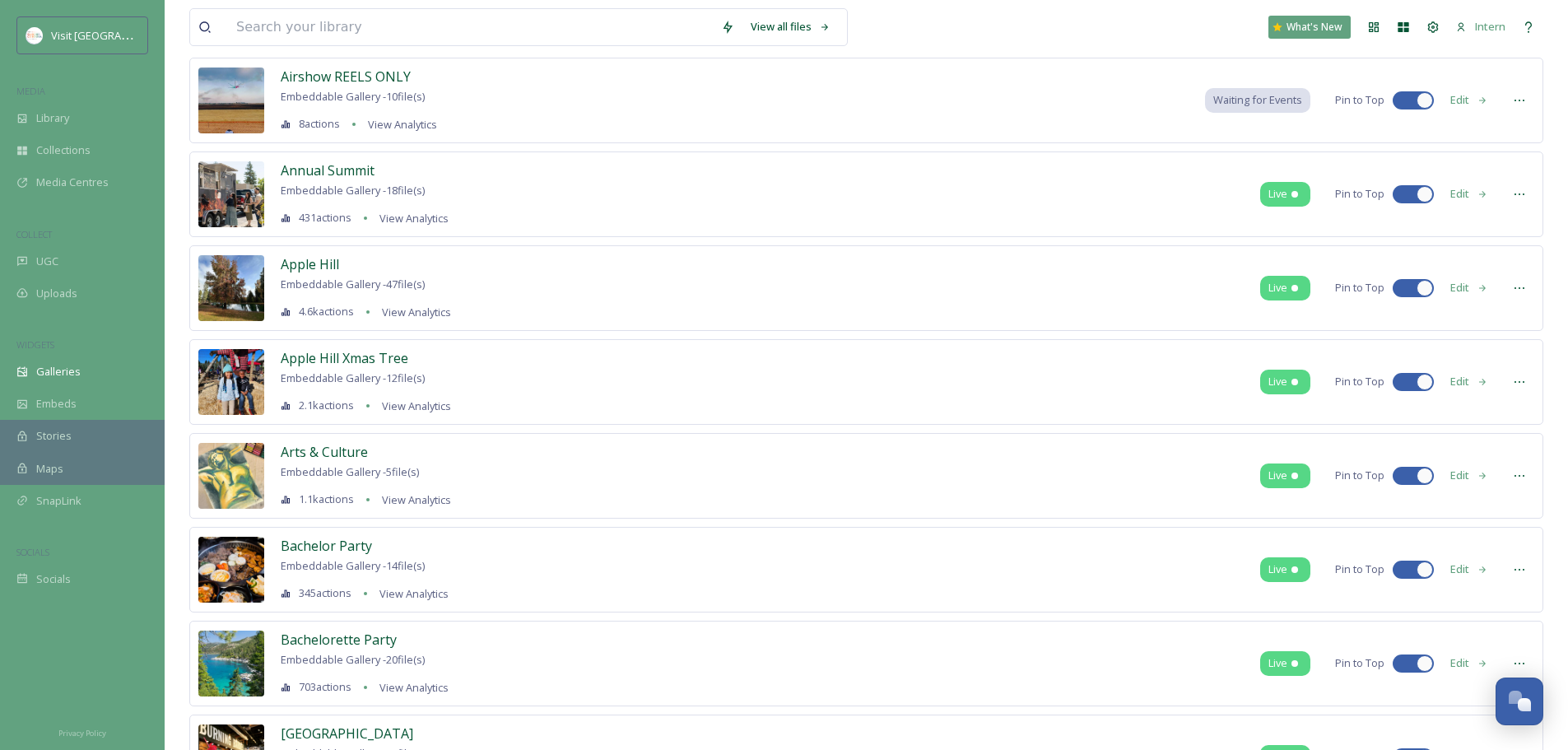
scroll to position [330, 0]
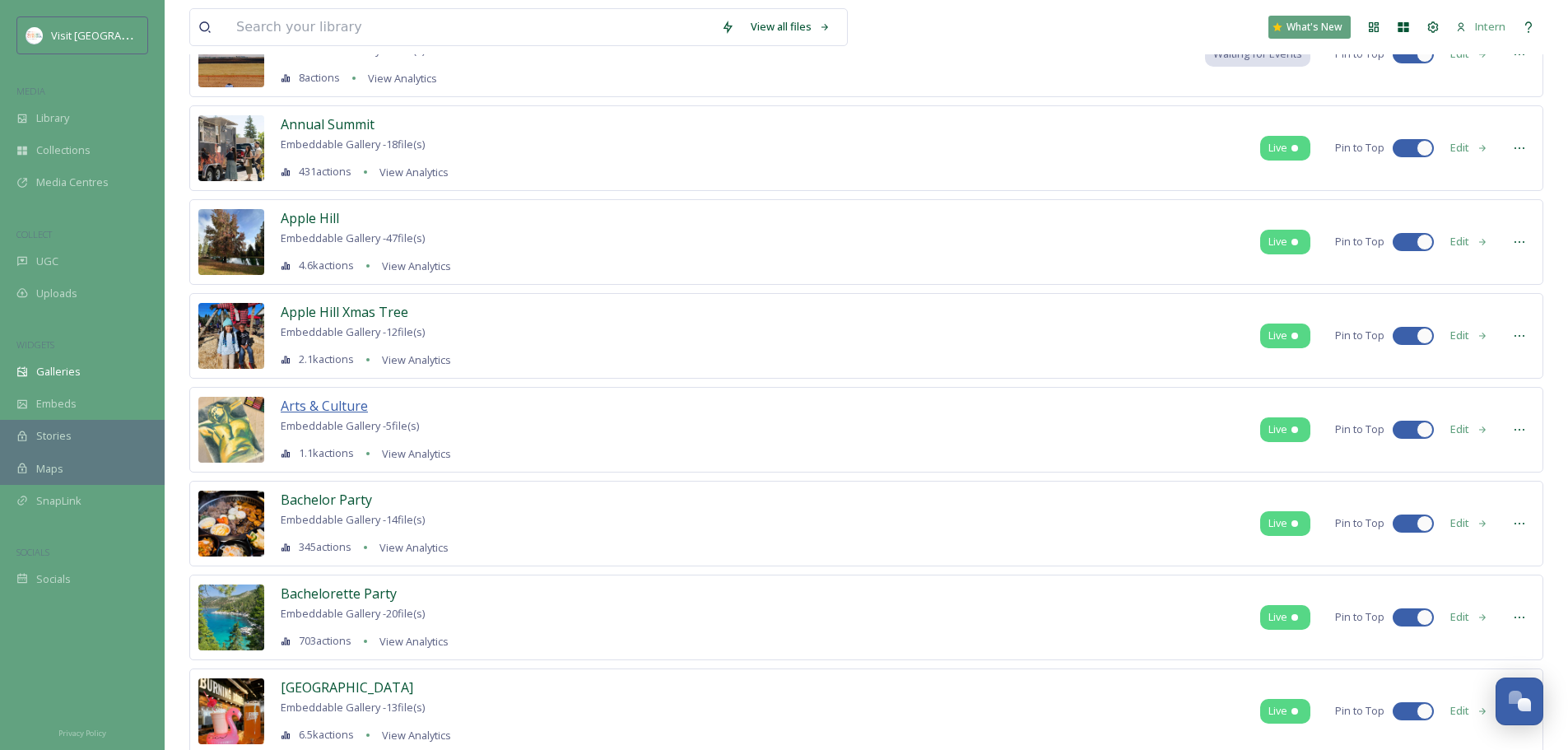
click at [329, 404] on span "Arts & Culture" at bounding box center [324, 406] width 87 height 18
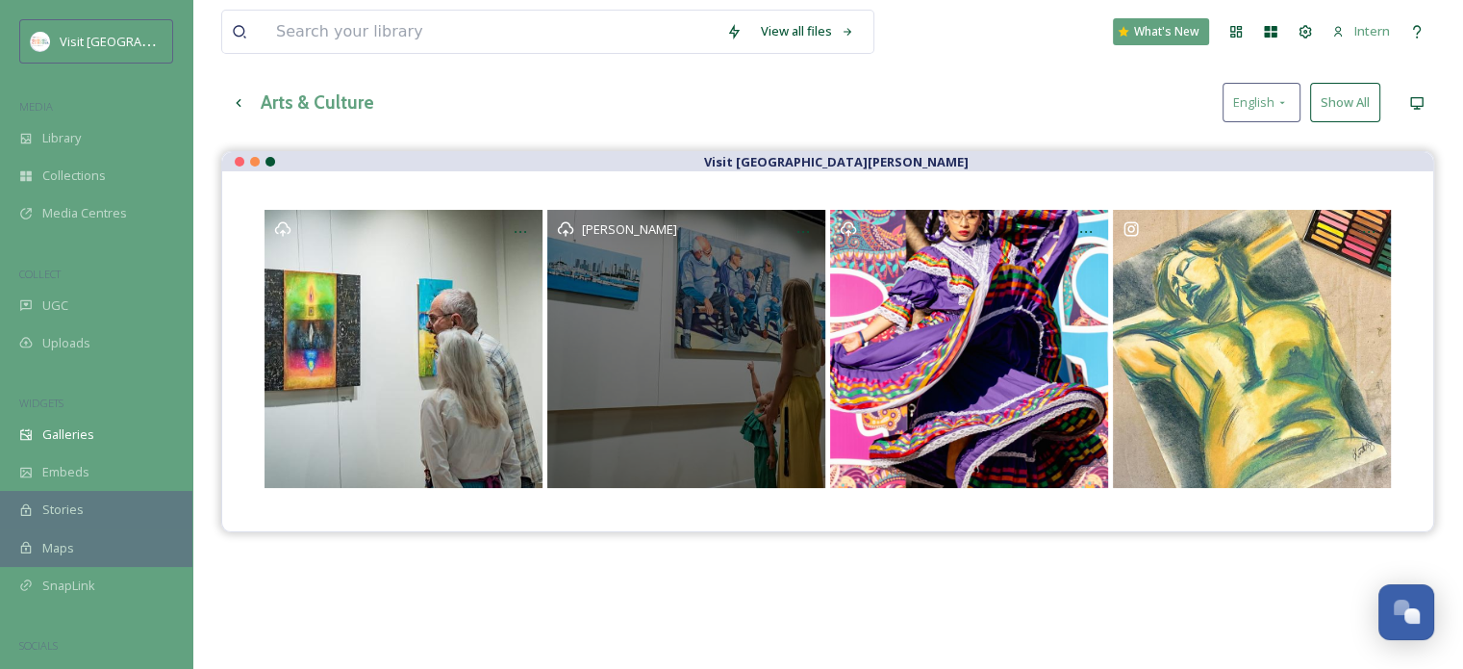
scroll to position [192, 0]
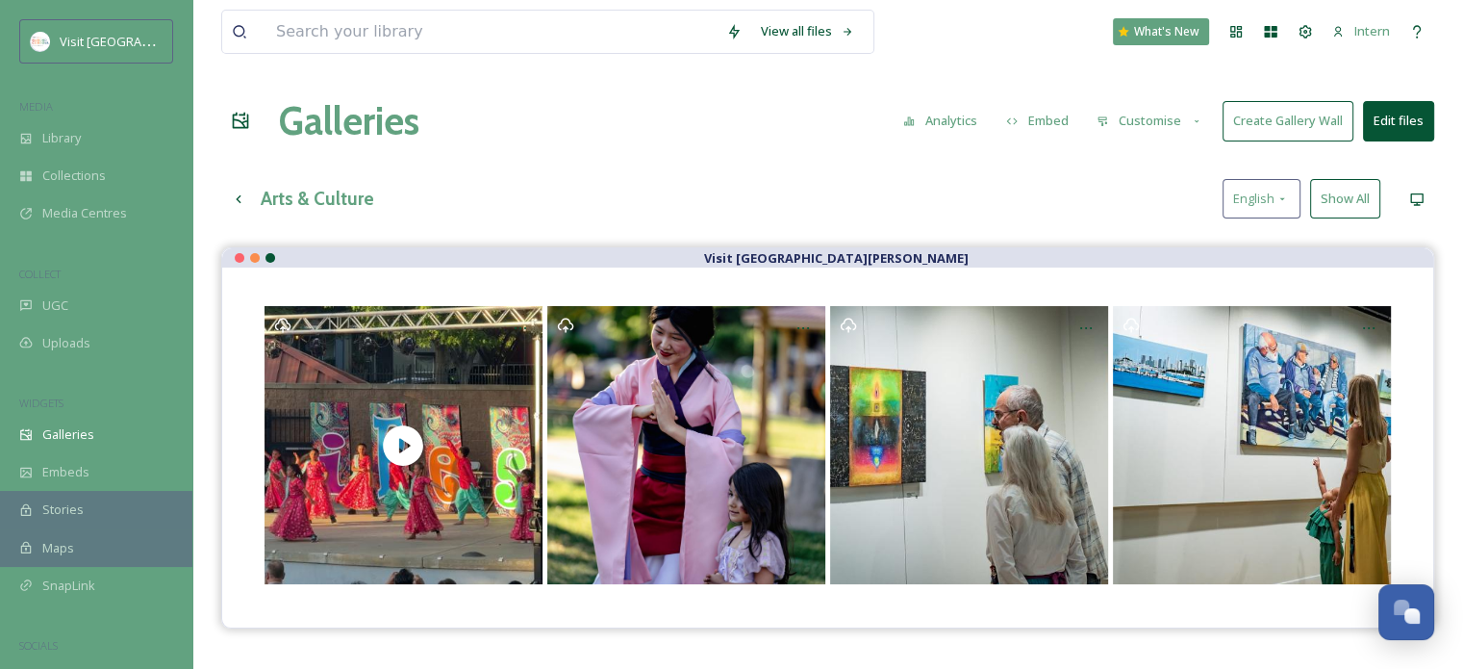
click at [1343, 197] on button "Show All" at bounding box center [1345, 198] width 70 height 39
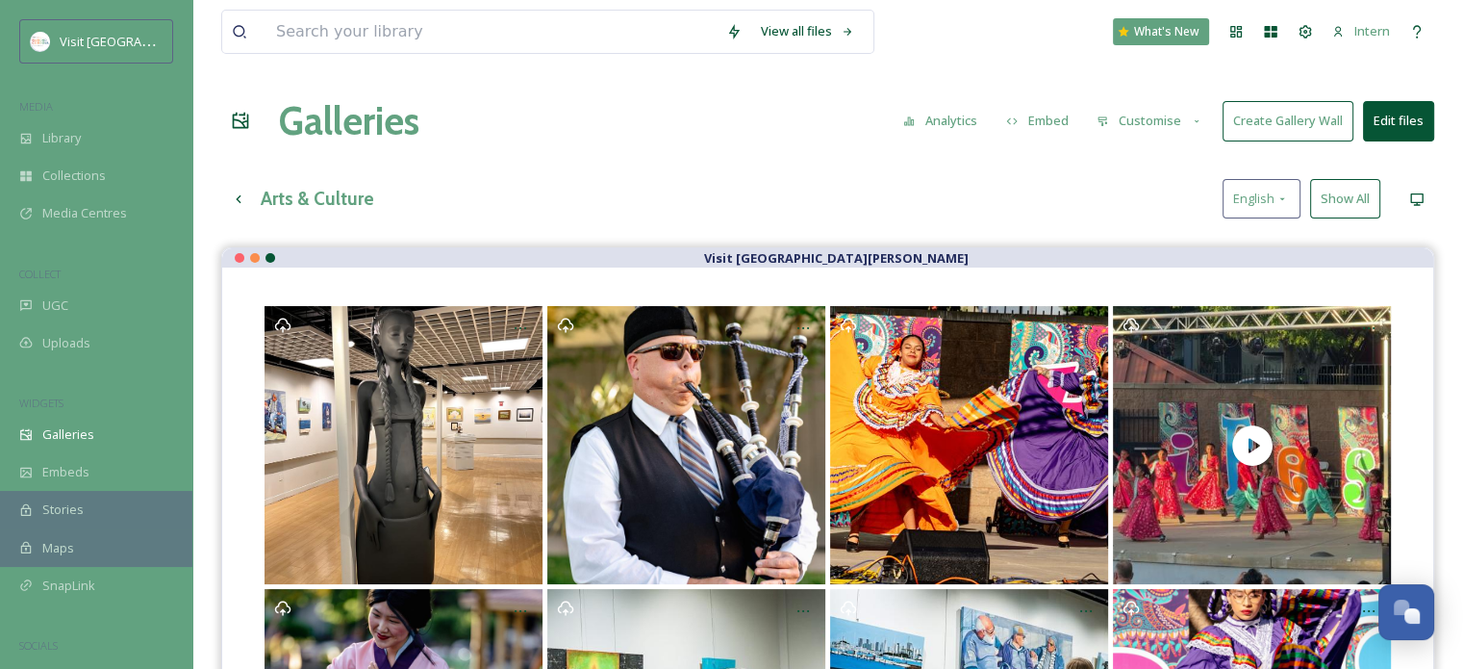
click at [1370, 189] on button "Show All" at bounding box center [1345, 198] width 70 height 39
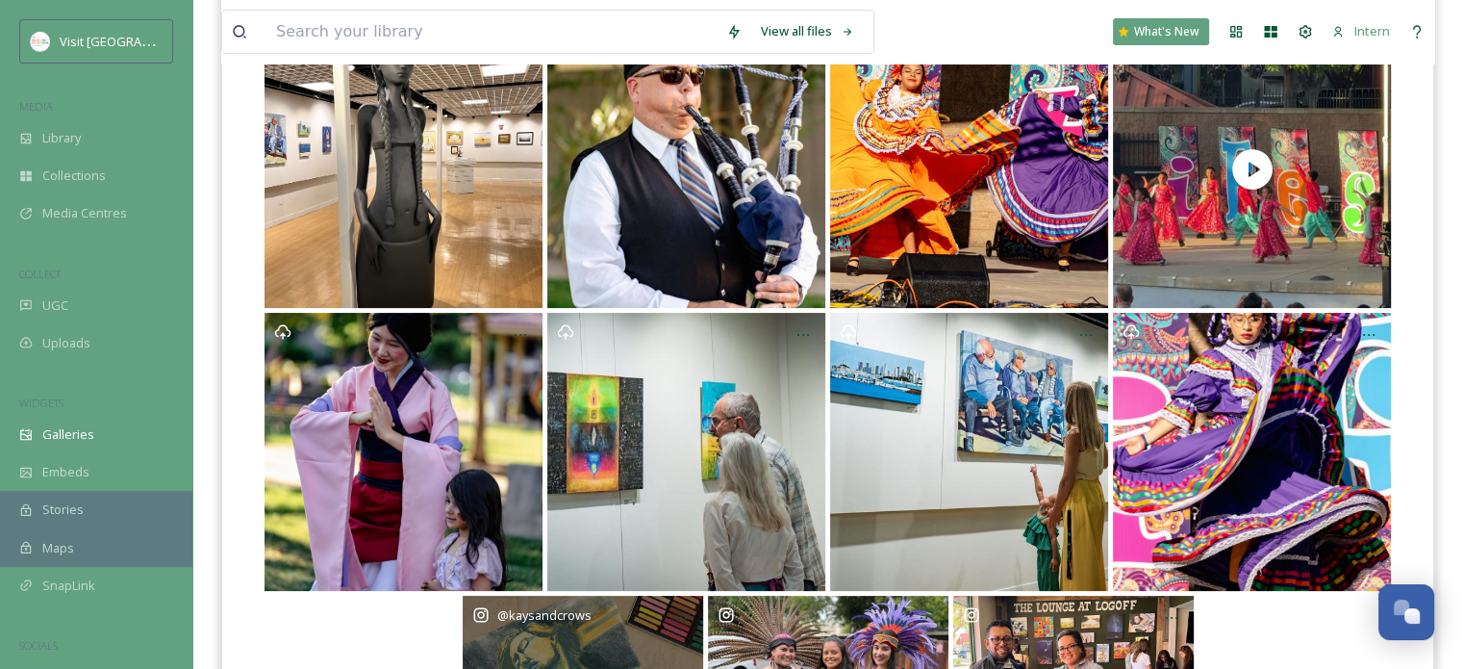
scroll to position [227, 0]
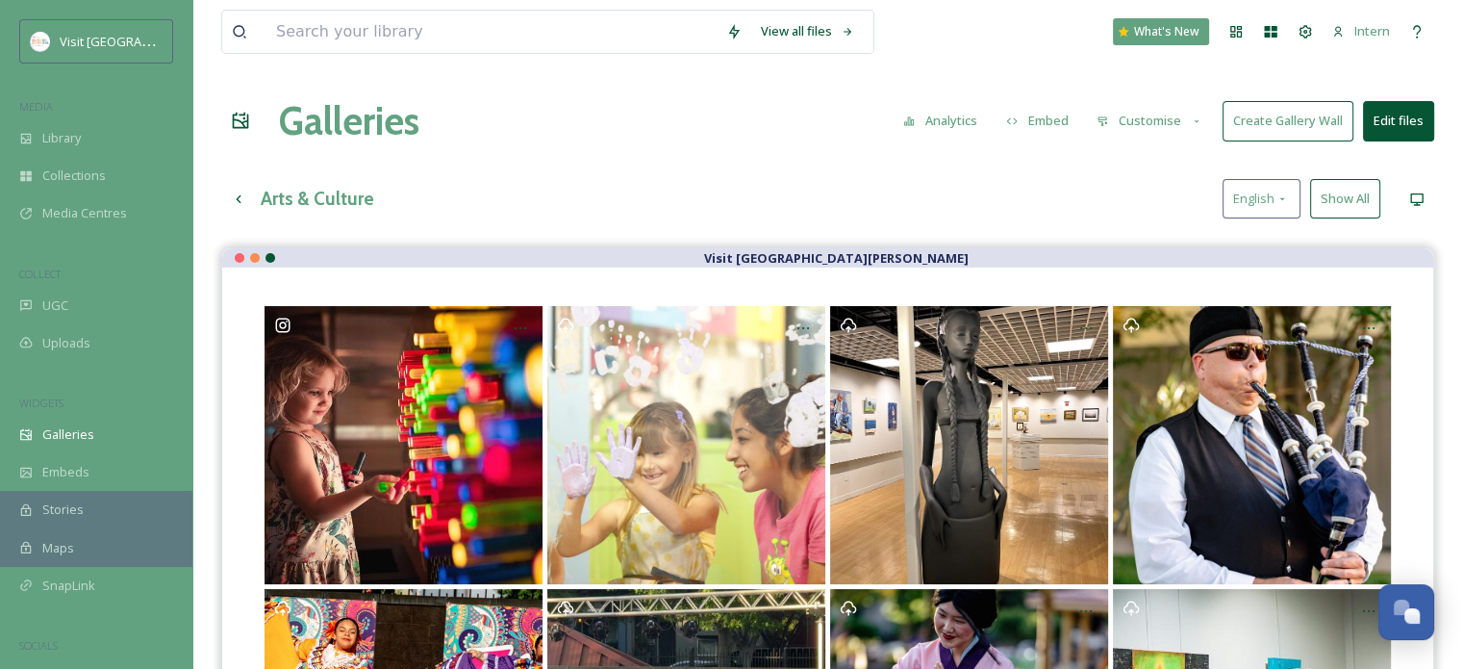
click at [1338, 198] on button "Show All" at bounding box center [1345, 198] width 70 height 39
click at [74, 443] on div "Galleries" at bounding box center [96, 435] width 192 height 38
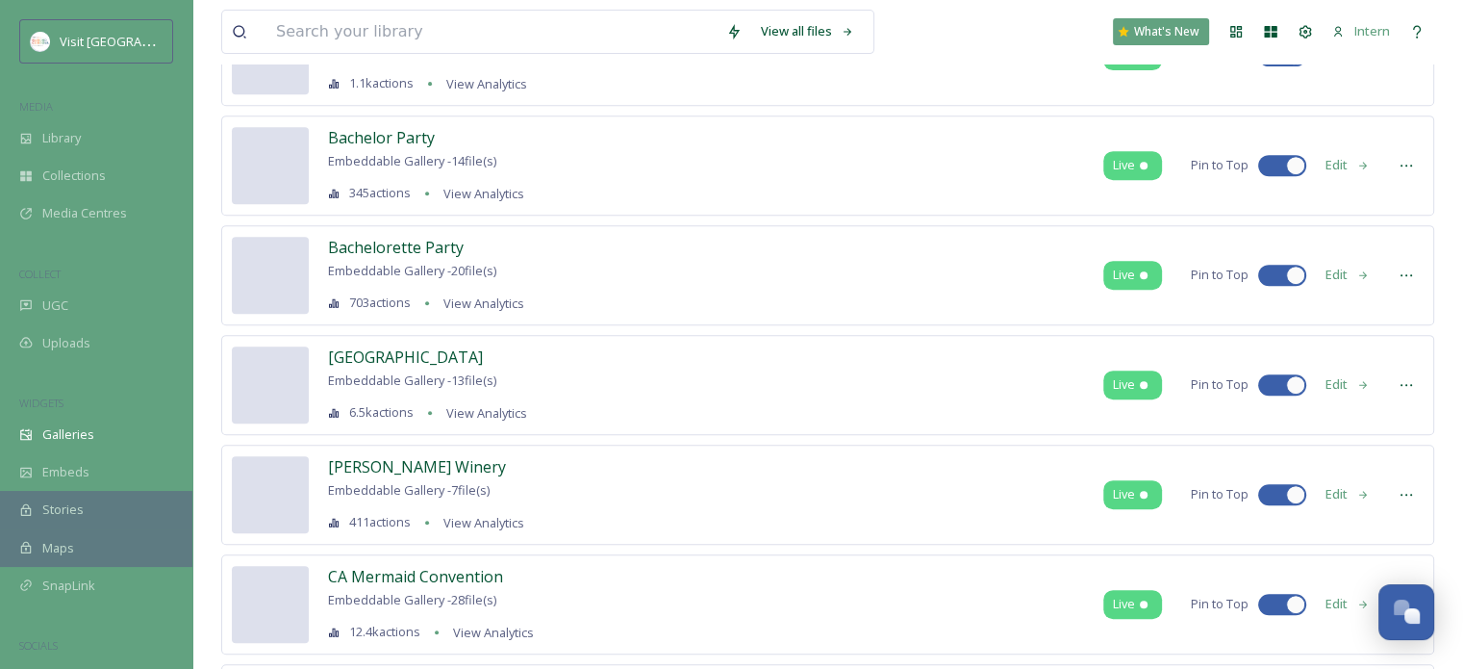
scroll to position [866, 0]
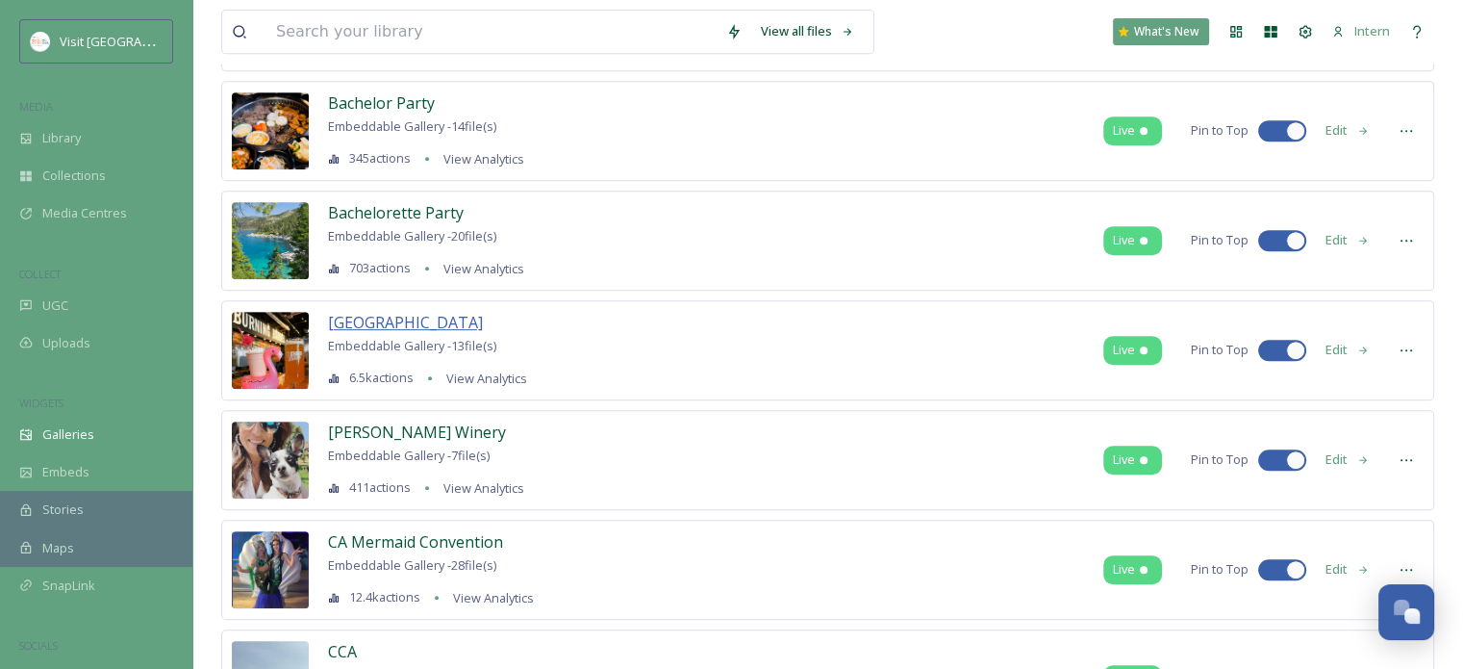
click at [368, 321] on span "[GEOGRAPHIC_DATA]" at bounding box center [405, 322] width 155 height 21
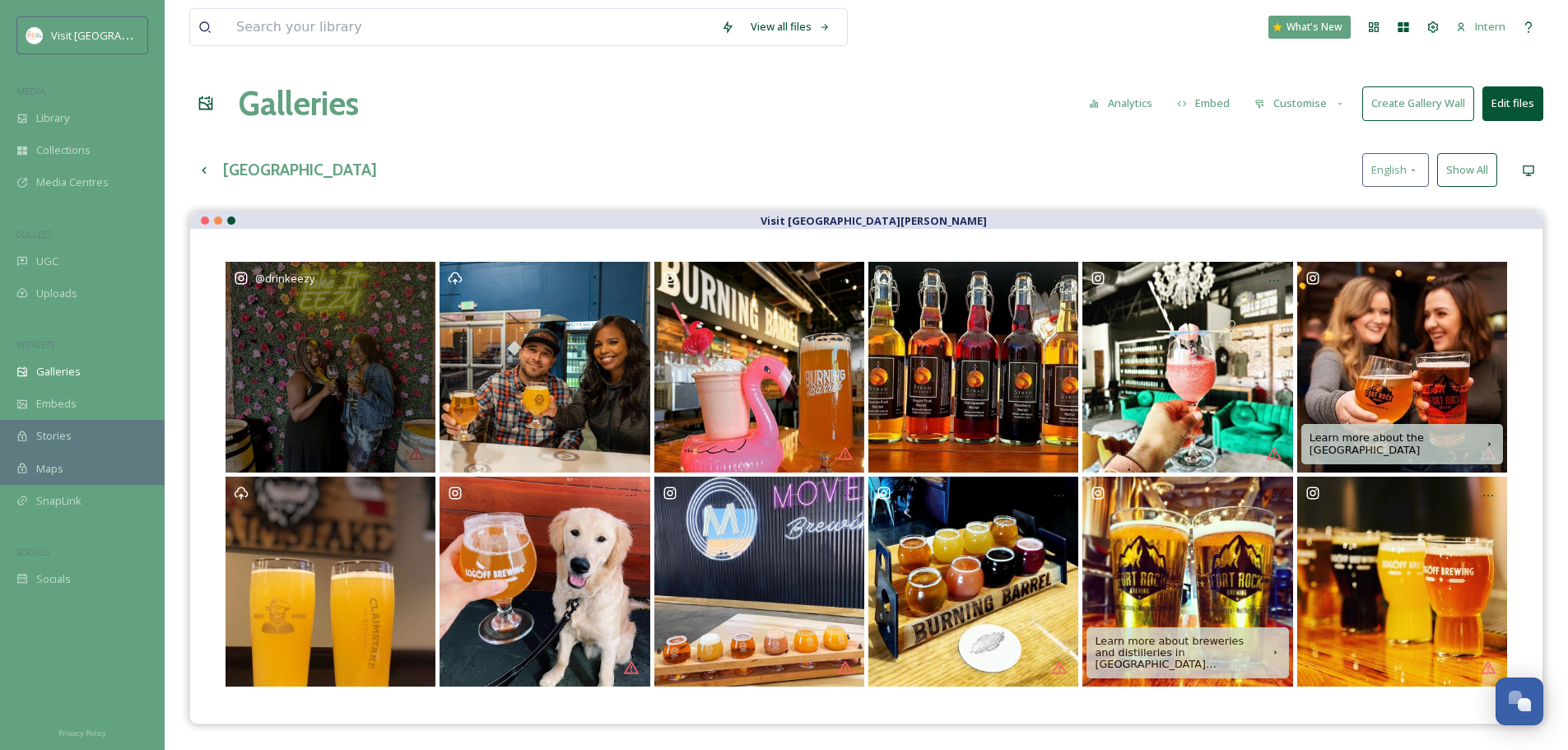
click at [360, 360] on div "@ drinkeezy" at bounding box center [330, 366] width 210 height 210
click at [353, 348] on div "@ drinkeezy" at bounding box center [330, 366] width 210 height 210
click at [353, 346] on div "@ drinkeezy" at bounding box center [330, 366] width 210 height 210
click at [422, 283] on icon at bounding box center [416, 280] width 13 height 13
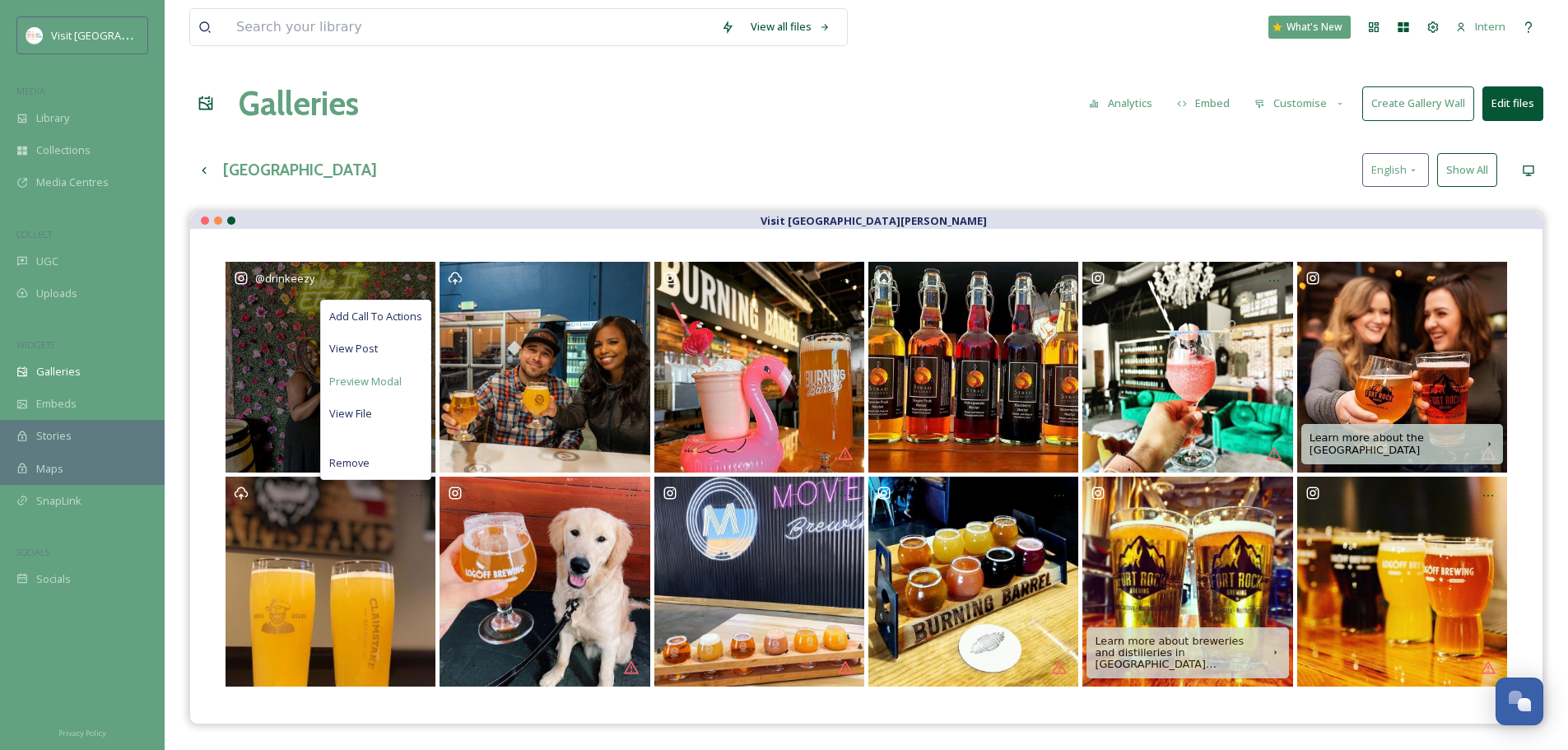
click at [365, 379] on span "Preview Modal" at bounding box center [365, 382] width 73 height 15
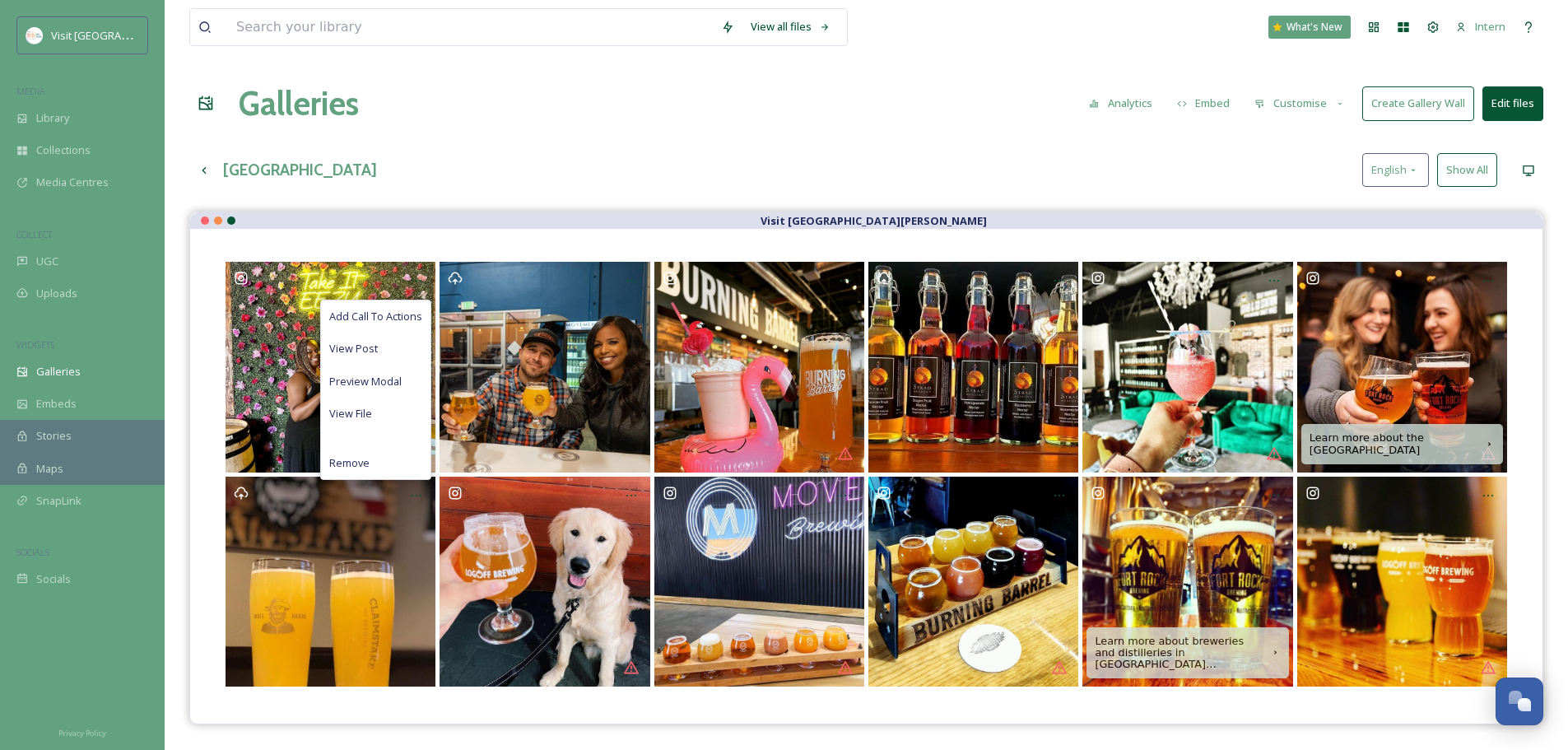
click at [975, 169] on div "Barrel District English Show All" at bounding box center [866, 170] width 1354 height 33
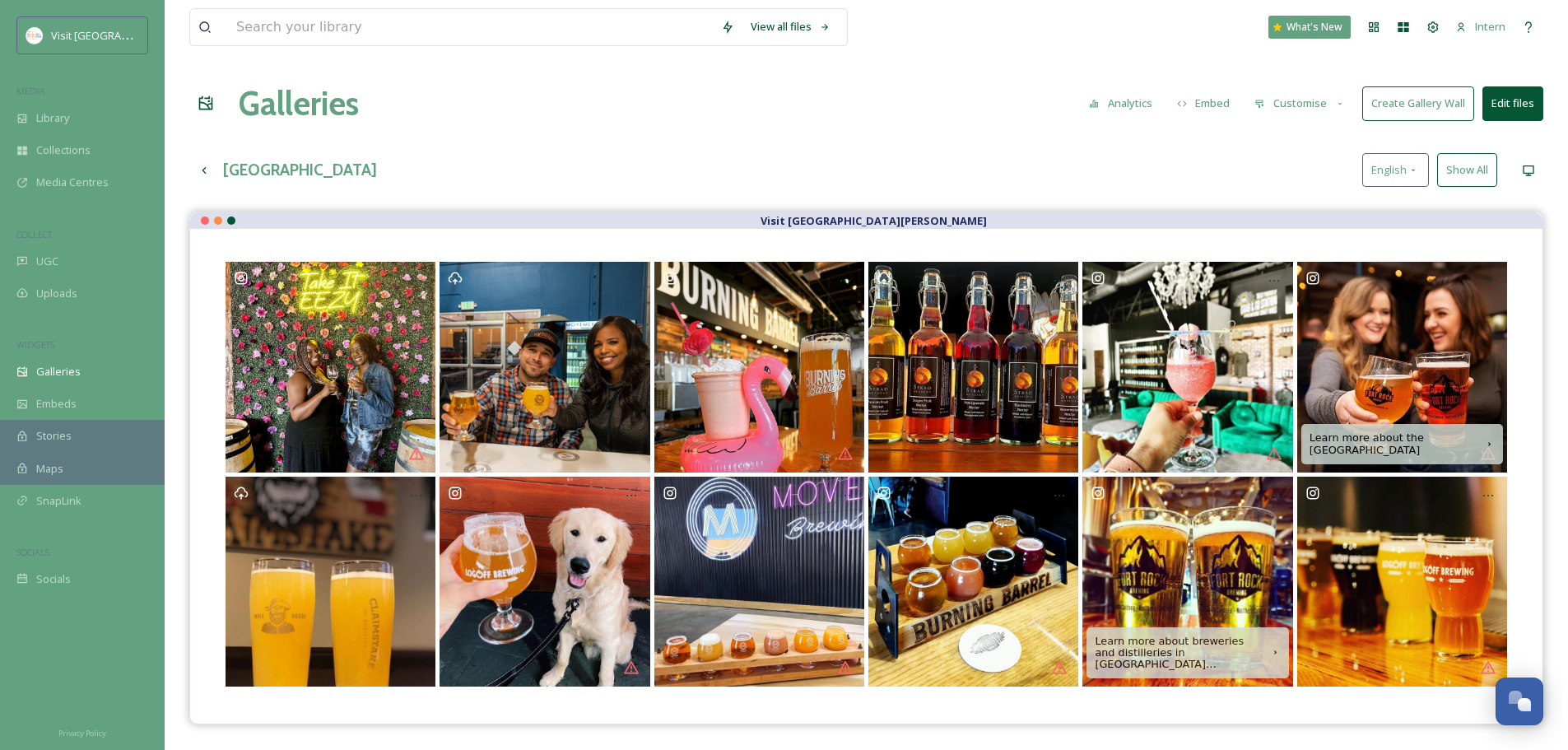
click at [1264, 172] on button "Show All" at bounding box center [1467, 170] width 60 height 33
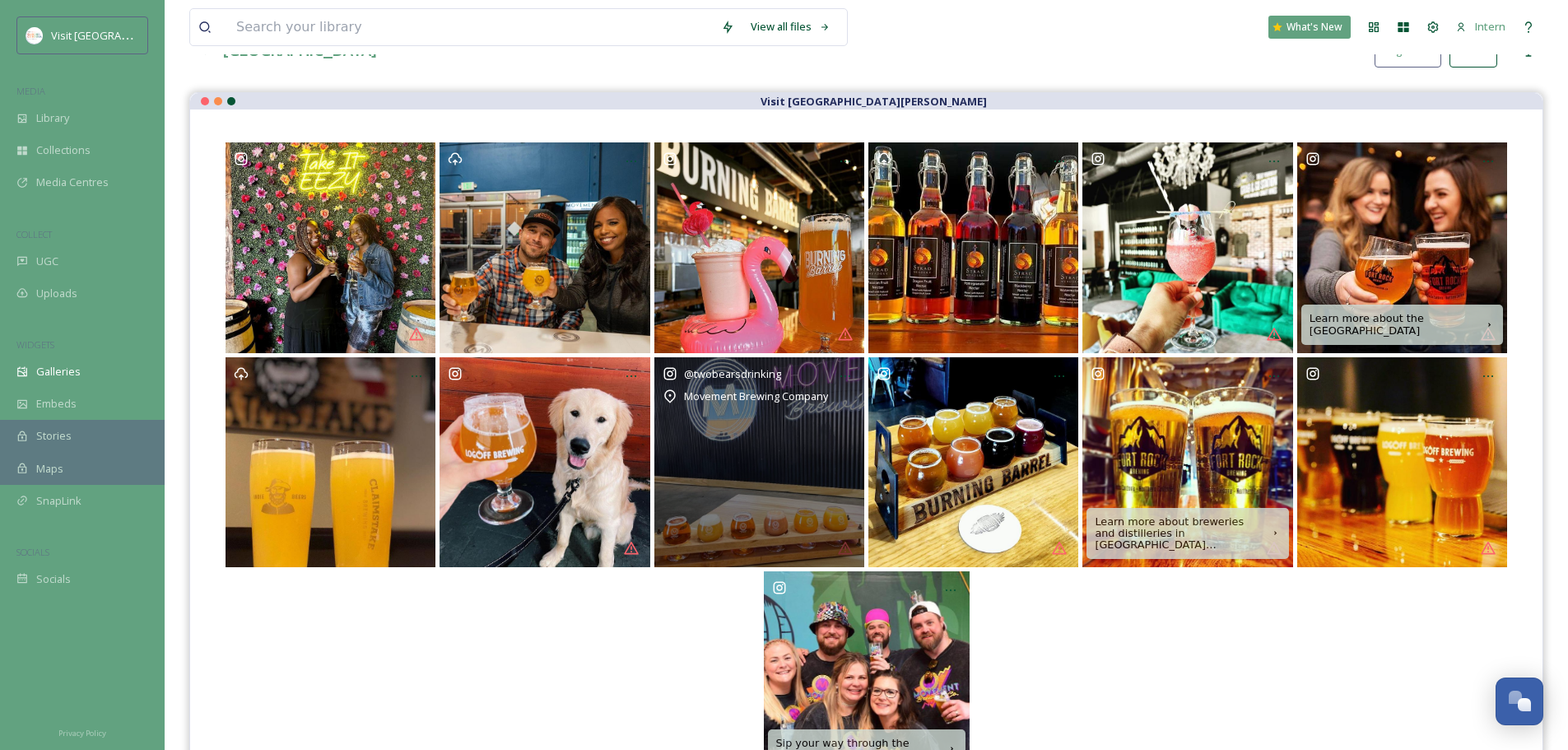
scroll to position [236, 0]
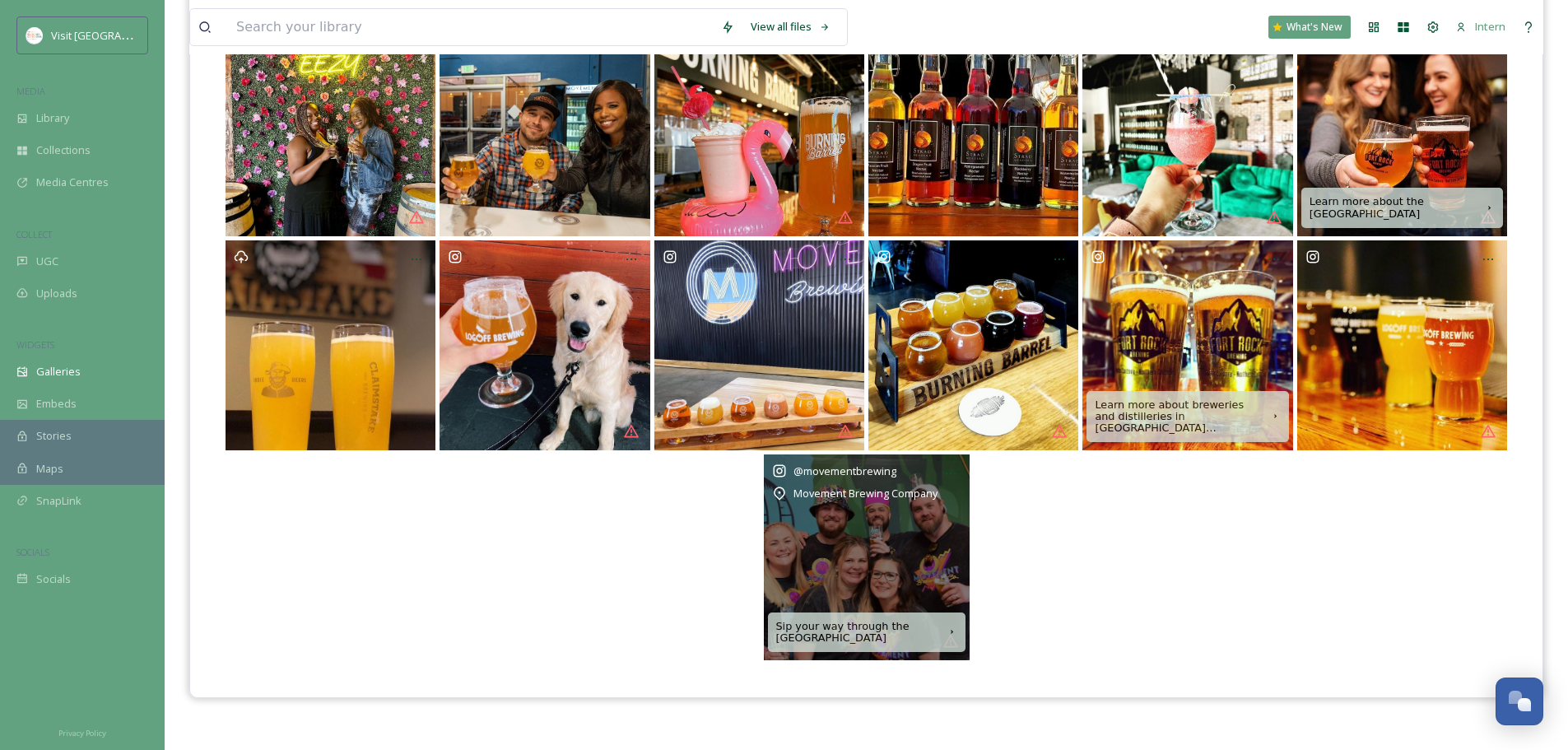
click at [819, 539] on div "@ movementbrewing Movement Brewing Company" at bounding box center [867, 557] width 205 height 205
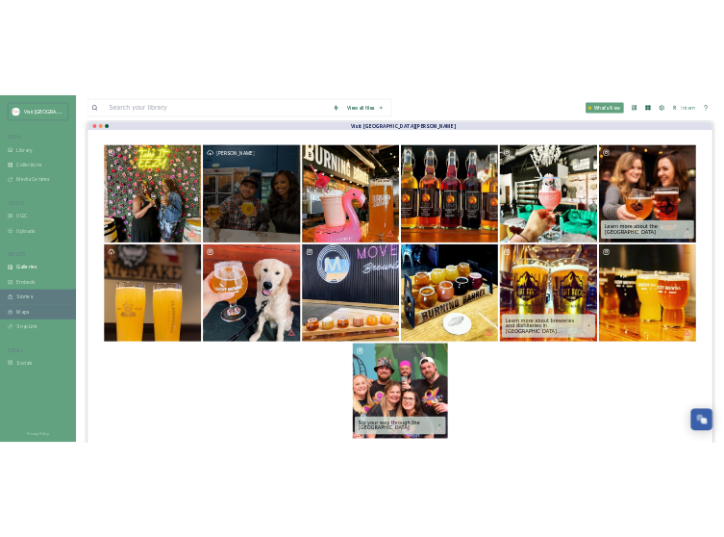
scroll to position [84, 0]
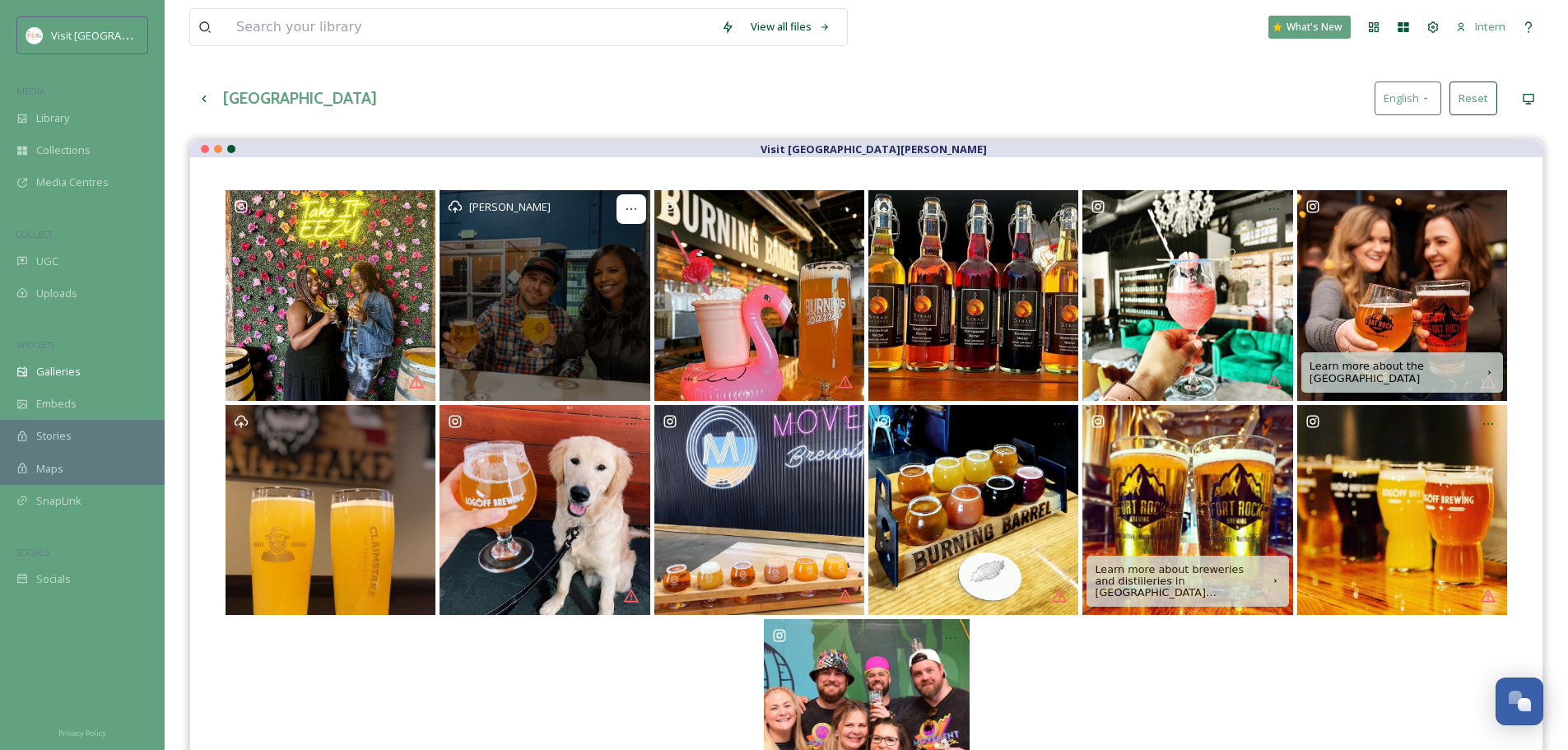
click at [637, 208] on icon at bounding box center [631, 209] width 13 height 13
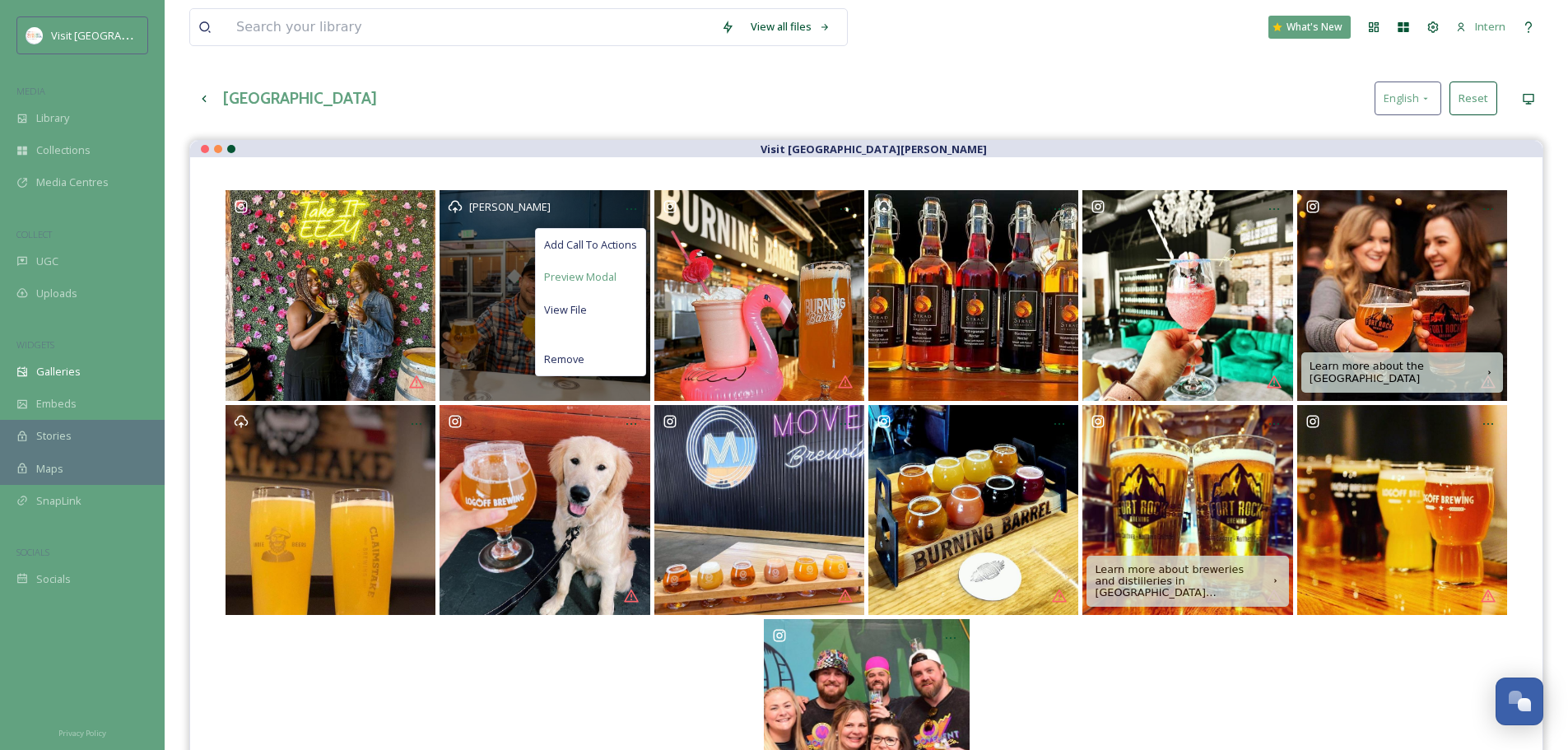
click at [562, 278] on span "Preview Modal" at bounding box center [580, 277] width 73 height 15
click at [579, 362] on span "Remove" at bounding box center [564, 360] width 40 height 15
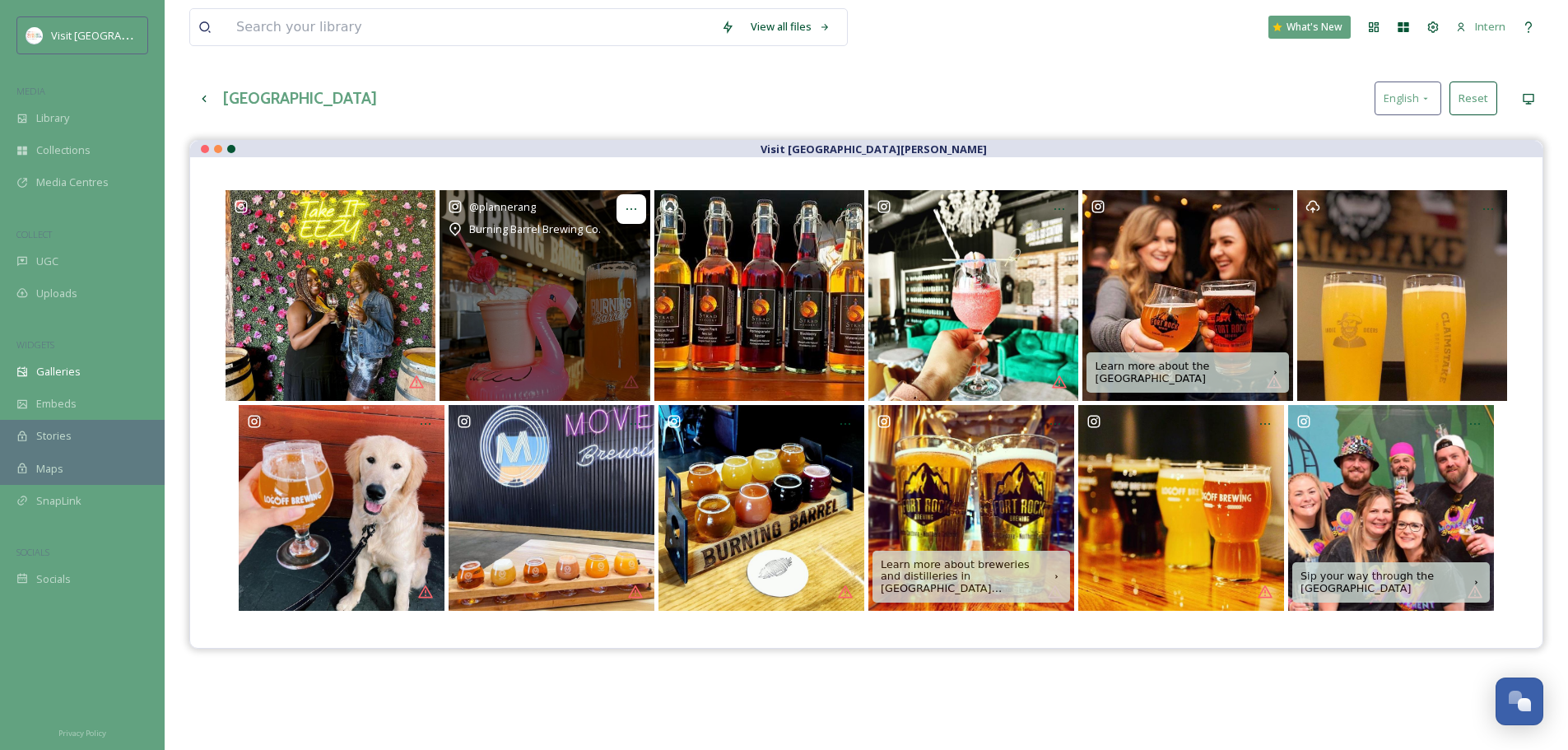
click at [633, 207] on icon at bounding box center [631, 209] width 13 height 13
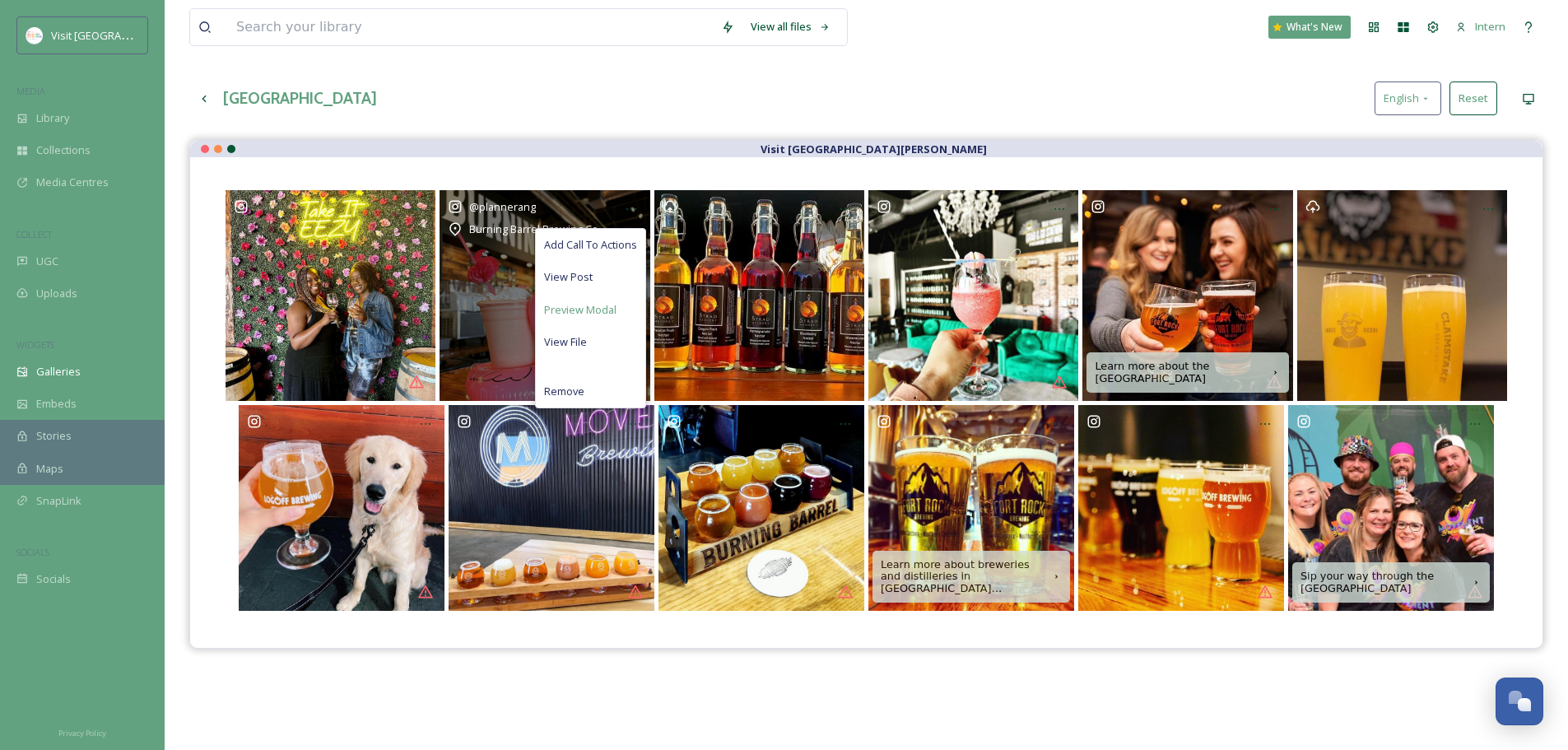
click at [590, 302] on span "Preview Modal" at bounding box center [580, 310] width 73 height 15
click at [567, 396] on span "Remove" at bounding box center [564, 391] width 40 height 15
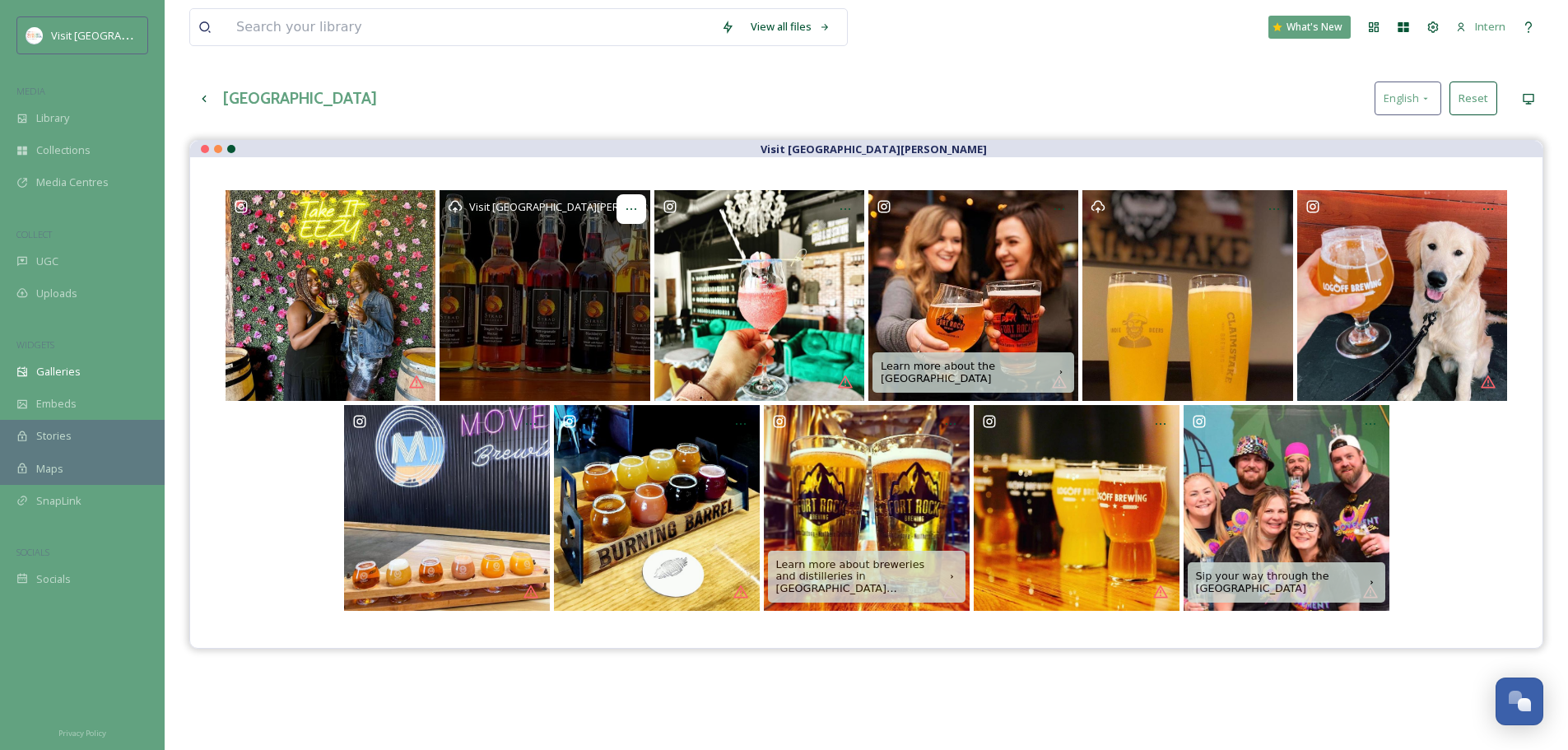
click at [628, 210] on icon at bounding box center [631, 209] width 13 height 13
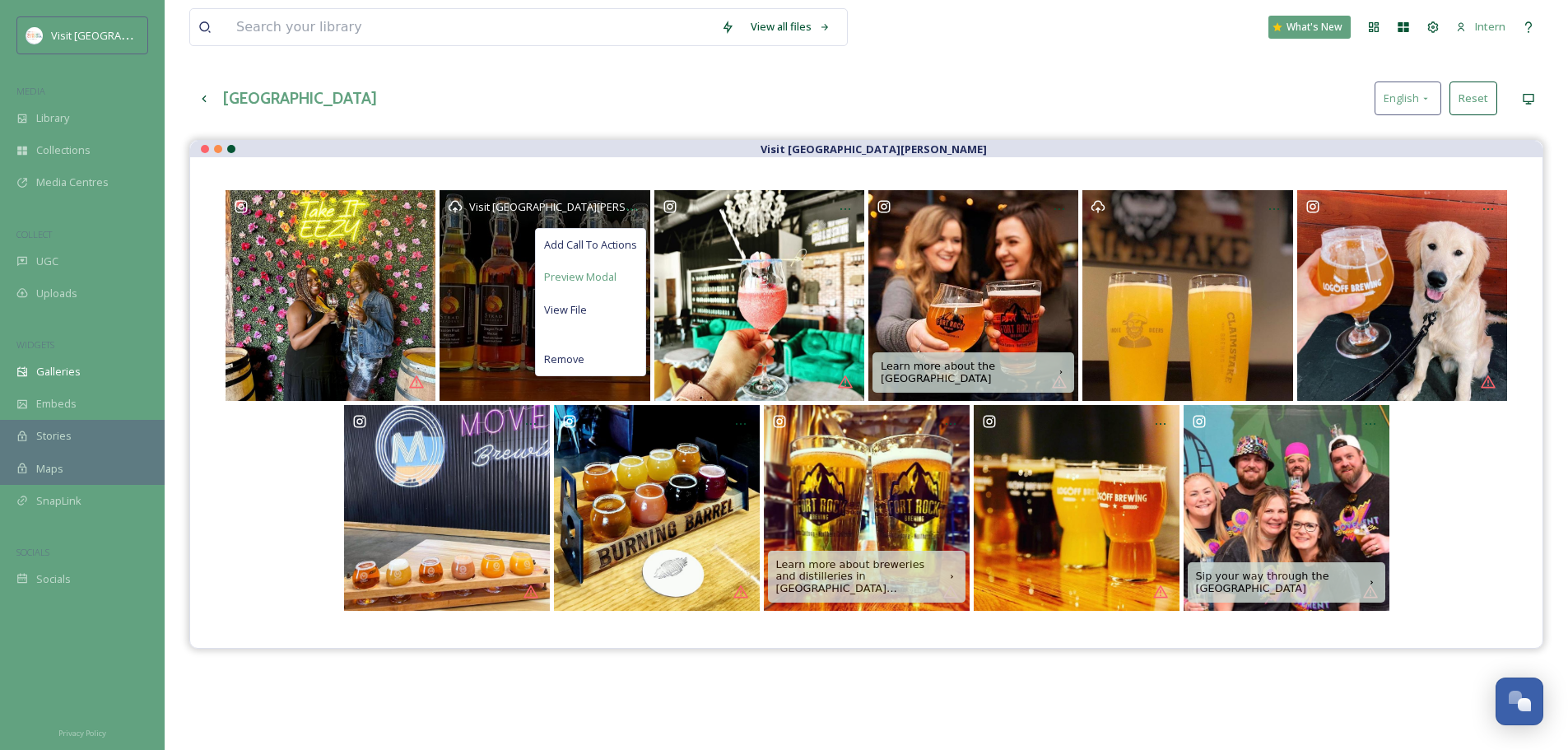
click at [585, 276] on span "Preview Modal" at bounding box center [580, 277] width 73 height 15
click at [616, 354] on div "Remove" at bounding box center [591, 360] width 110 height 33
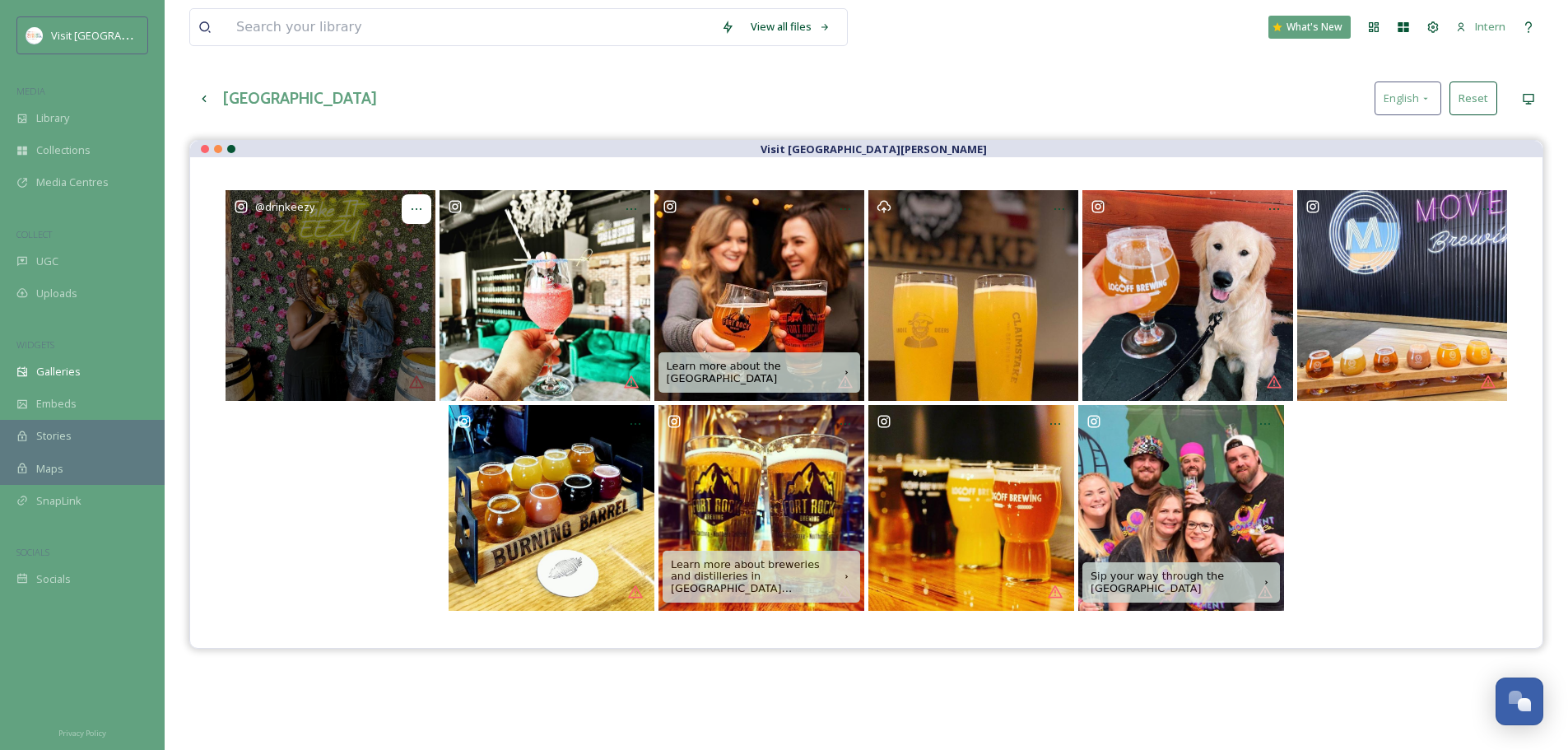
click at [419, 219] on div at bounding box center [416, 209] width 30 height 30
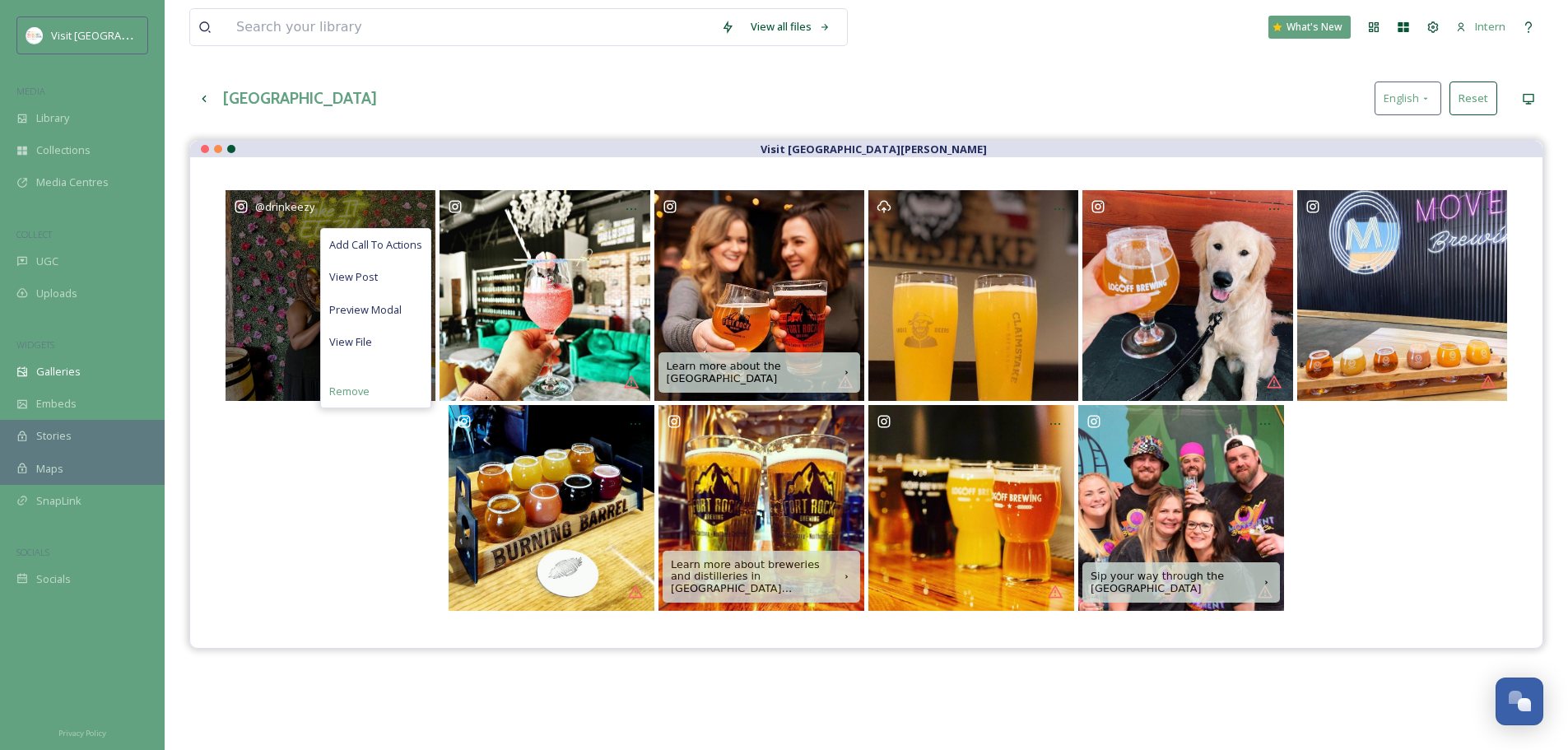
click at [348, 390] on span "Remove" at bounding box center [349, 391] width 40 height 15
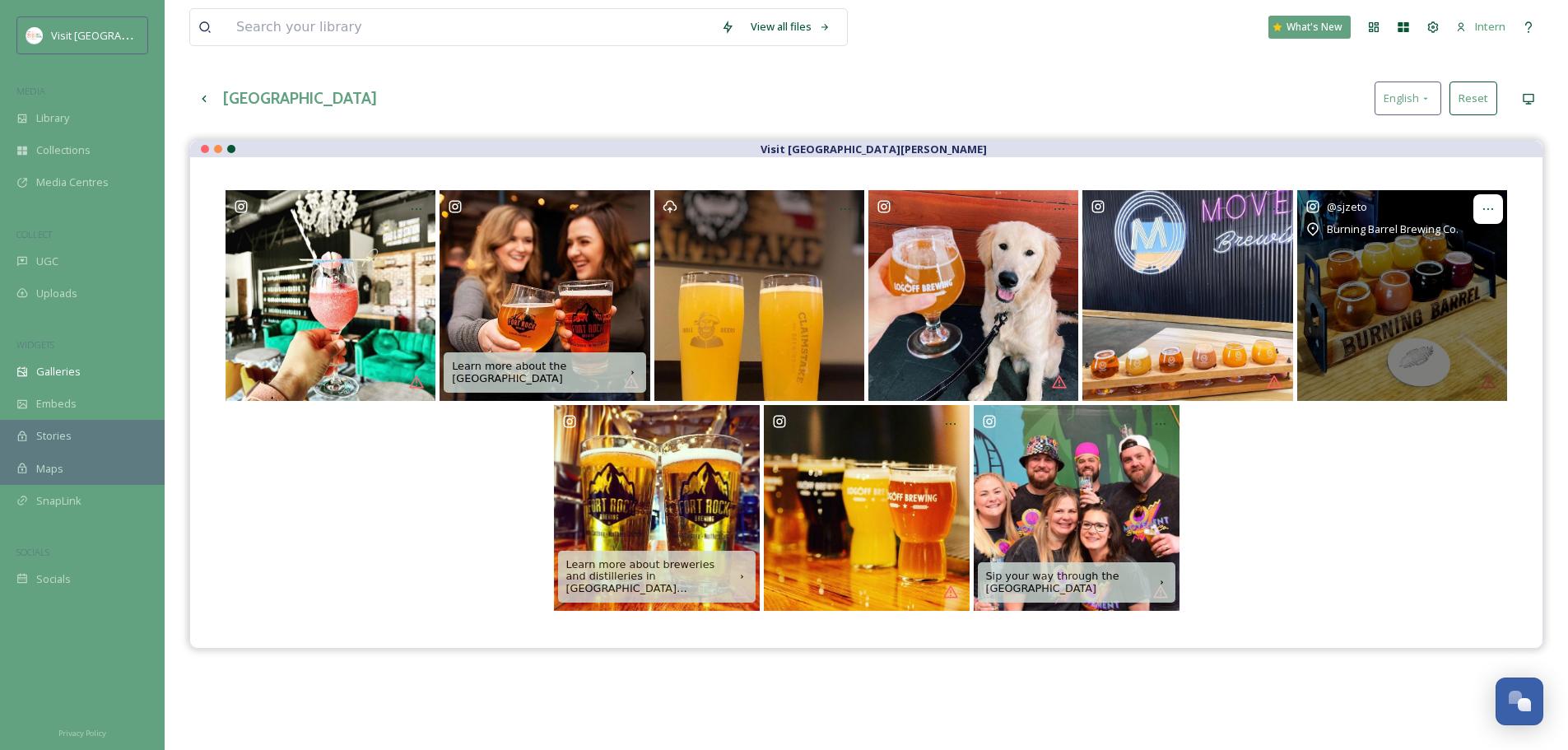
click at [1264, 210] on icon at bounding box center [1488, 209] width 10 height 2
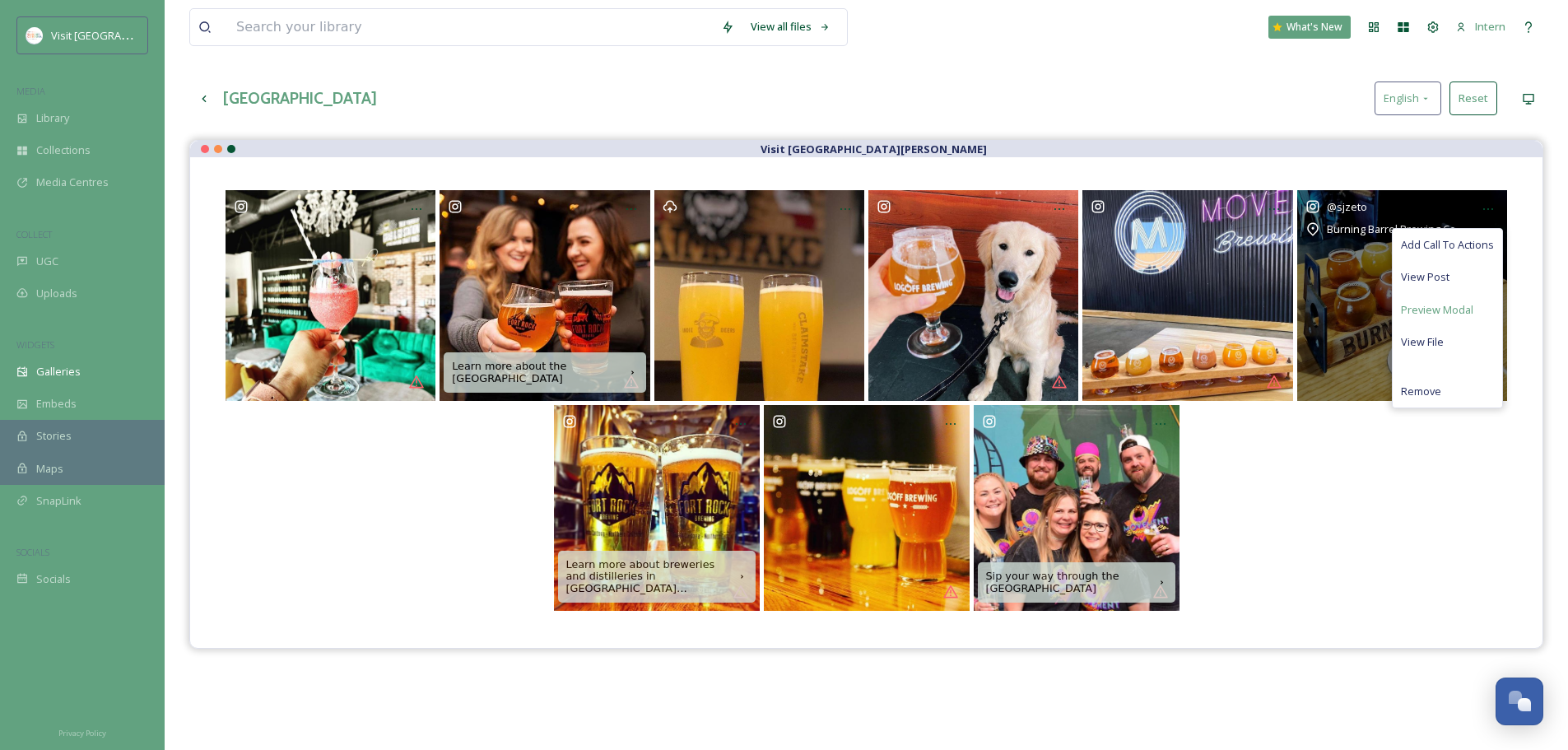
click at [1264, 309] on span "Preview Modal" at bounding box center [1437, 310] width 73 height 15
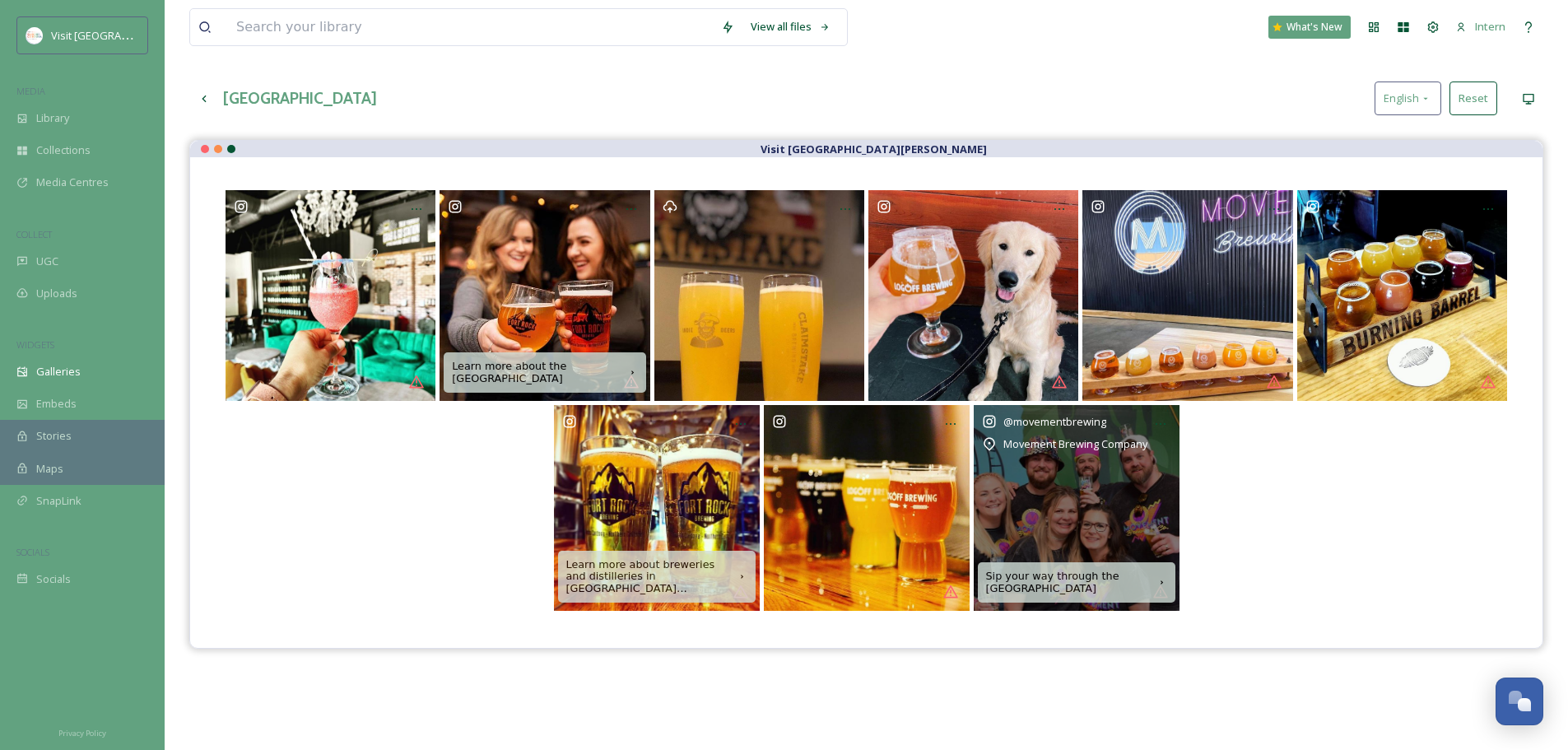
click at [1034, 485] on div "@ movementbrewing Movement Brewing Company" at bounding box center [1077, 508] width 205 height 205
click at [1165, 418] on icon at bounding box center [1161, 424] width 13 height 13
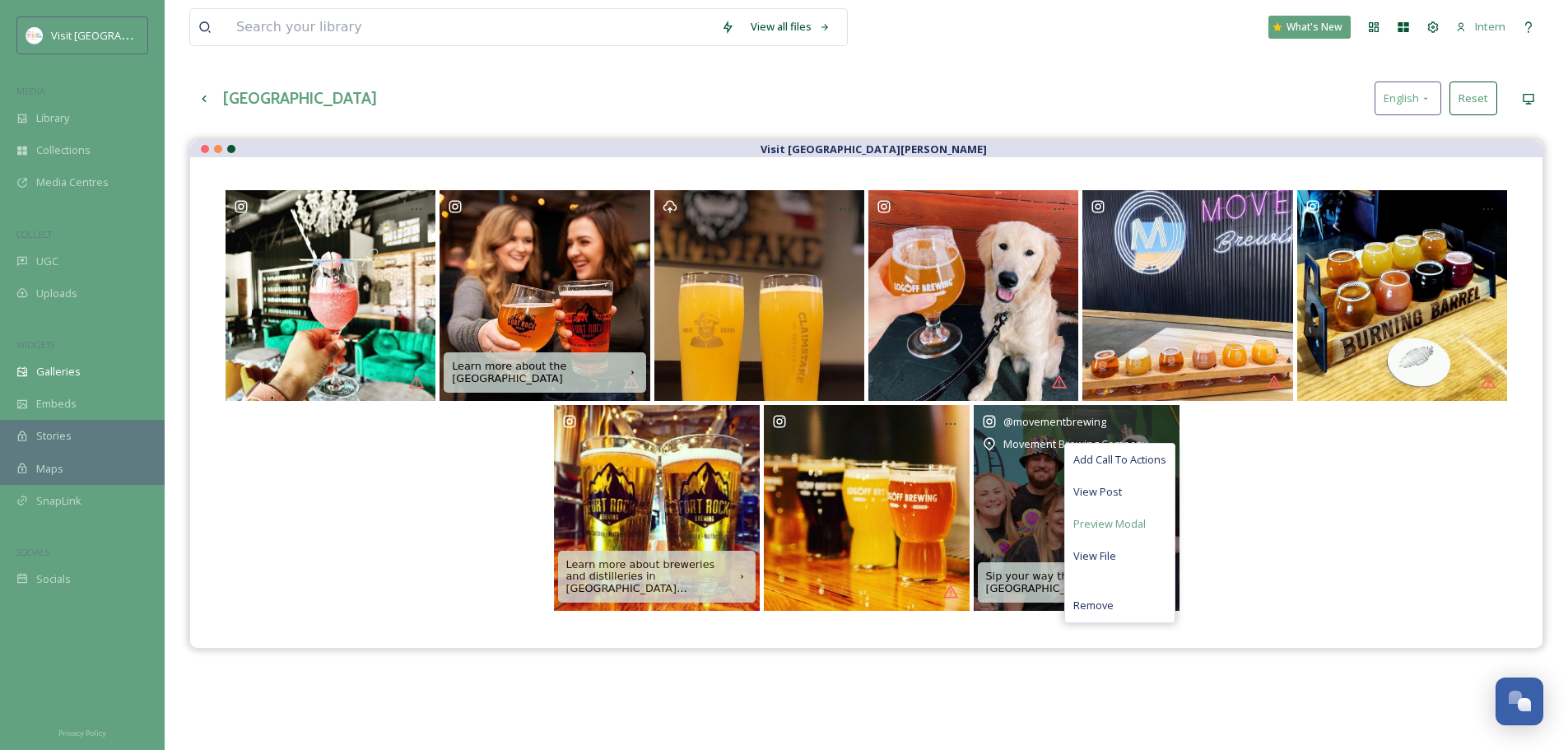
click at [1090, 529] on span "Preview Modal" at bounding box center [1109, 524] width 73 height 15
click at [1103, 572] on span "Remove" at bounding box center [1093, 605] width 40 height 15
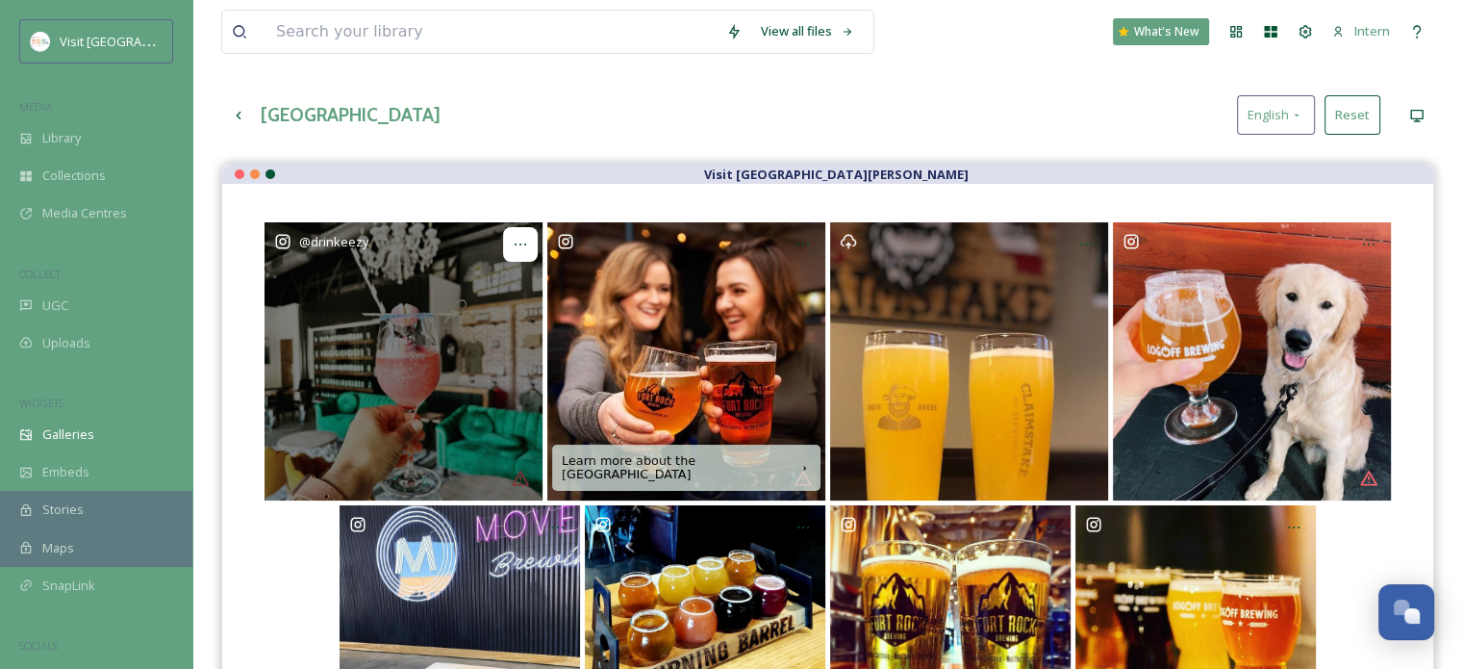
click at [518, 234] on div at bounding box center [520, 244] width 35 height 35
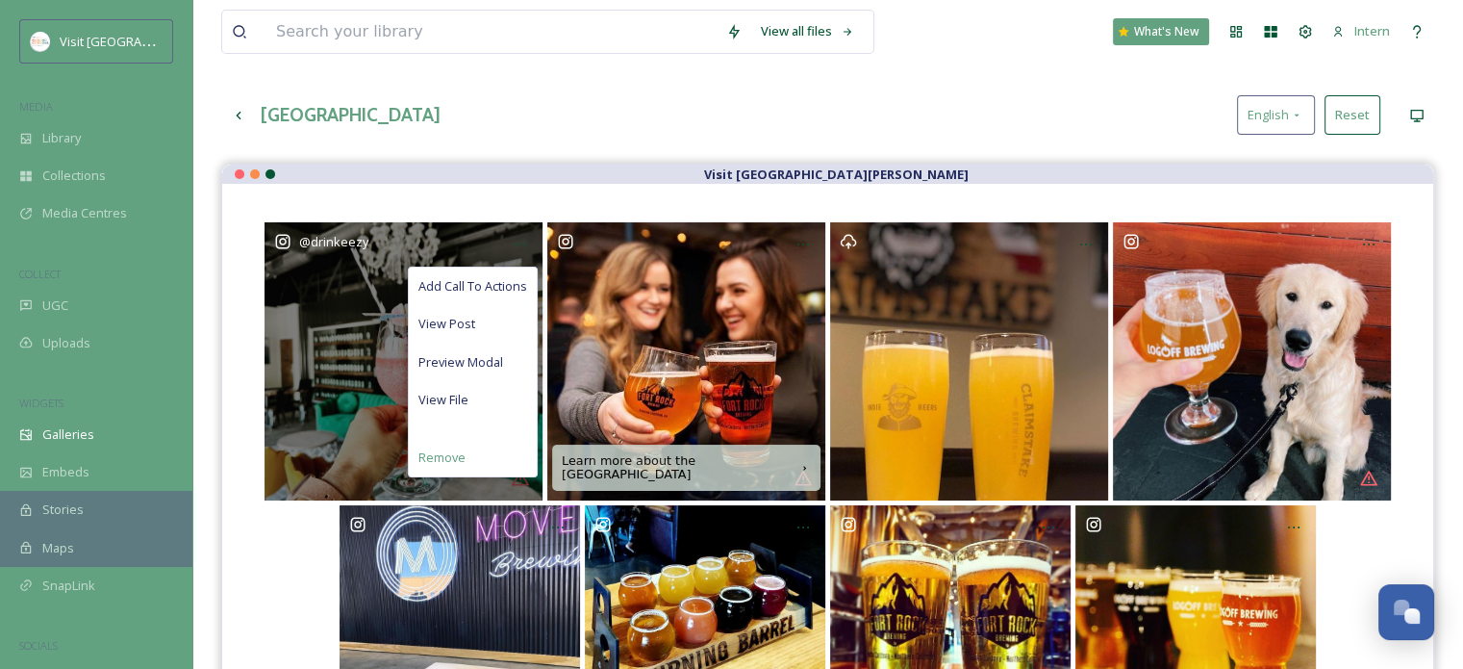
click at [430, 457] on span "Remove" at bounding box center [441, 457] width 47 height 18
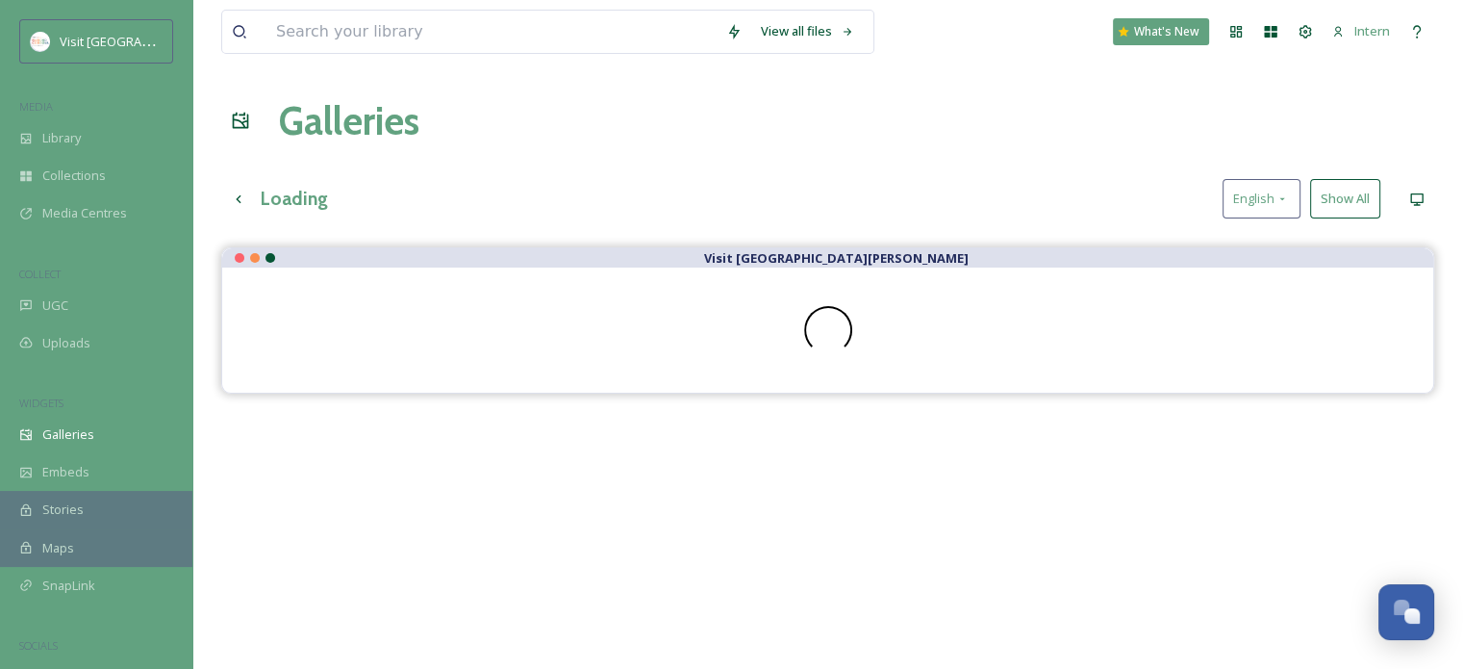
click at [1348, 199] on button "Show All" at bounding box center [1345, 198] width 70 height 39
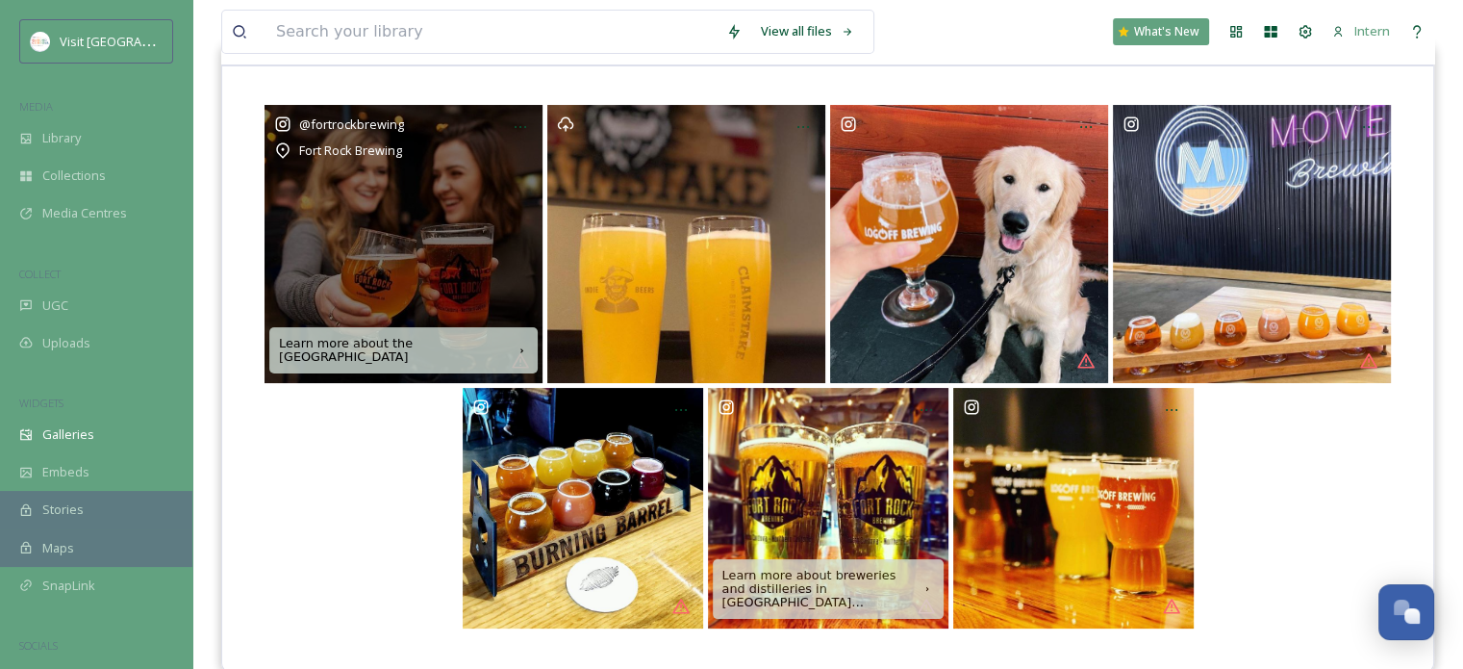
scroll to position [83, 0]
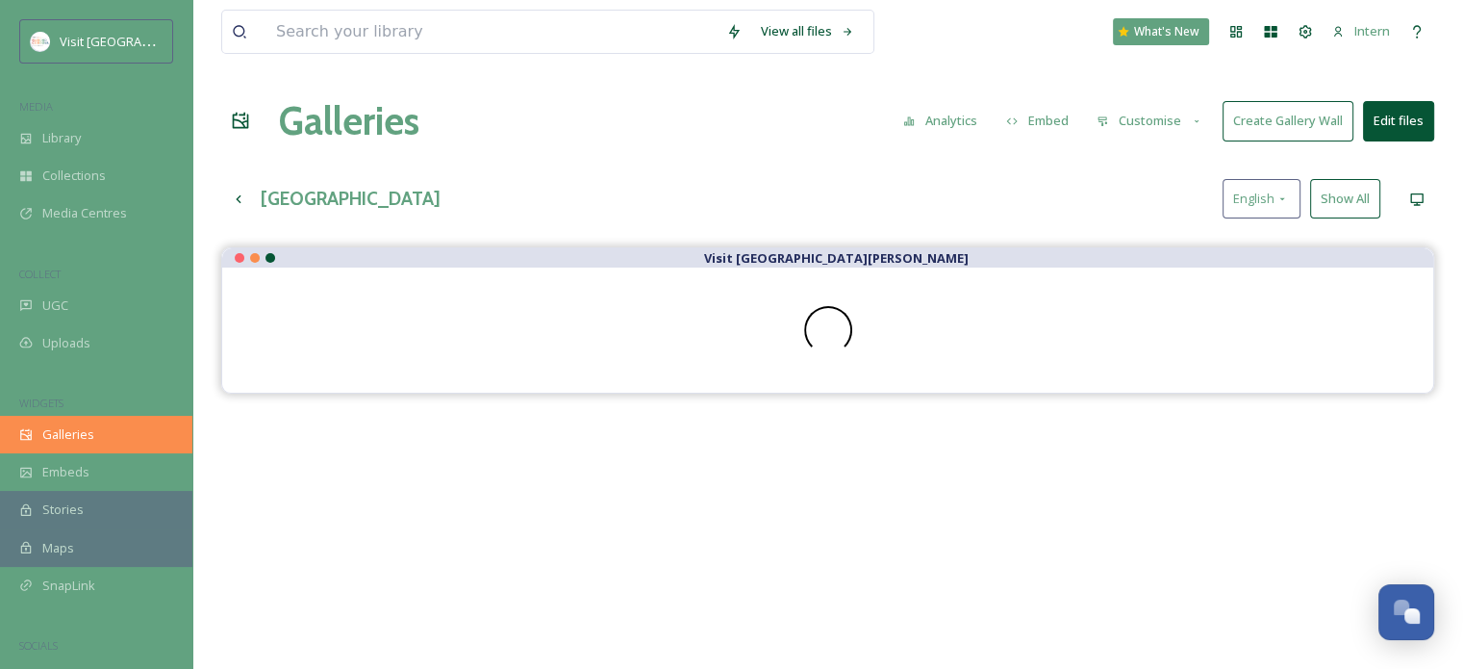
click at [81, 431] on span "Galleries" at bounding box center [68, 434] width 52 height 18
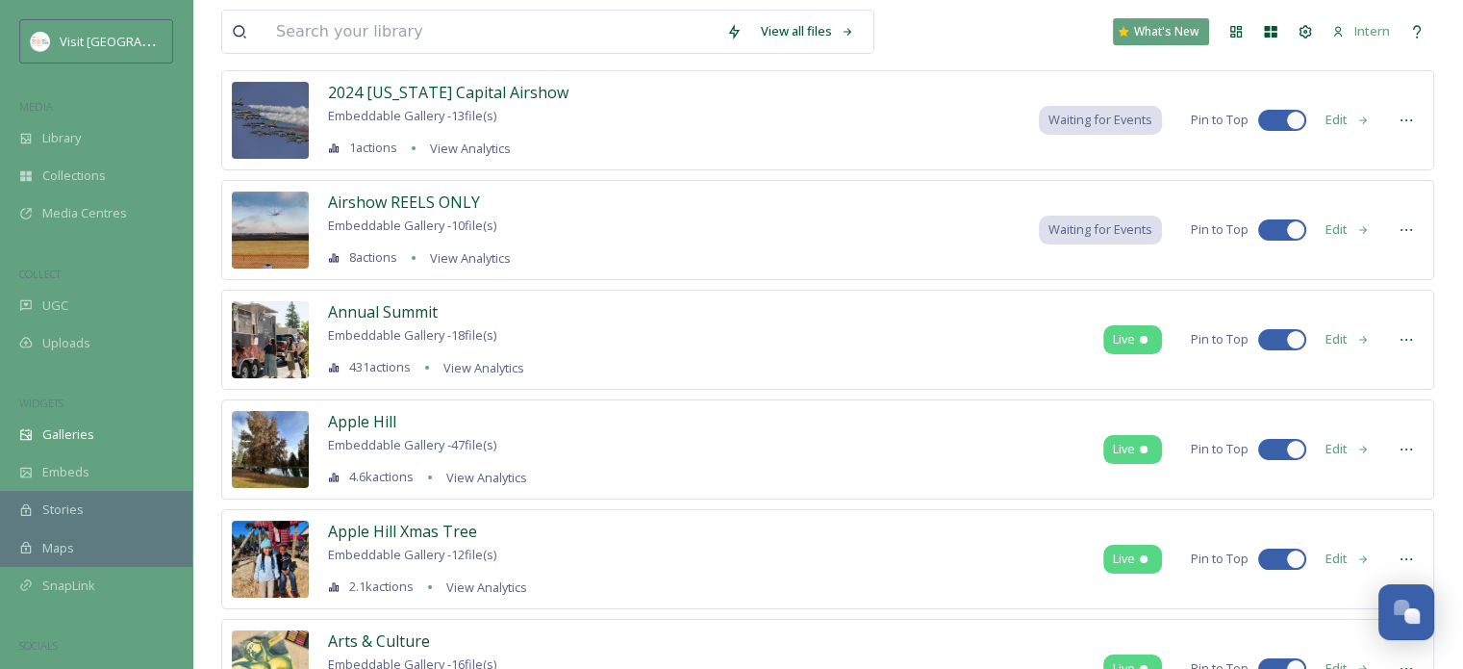
scroll to position [385, 0]
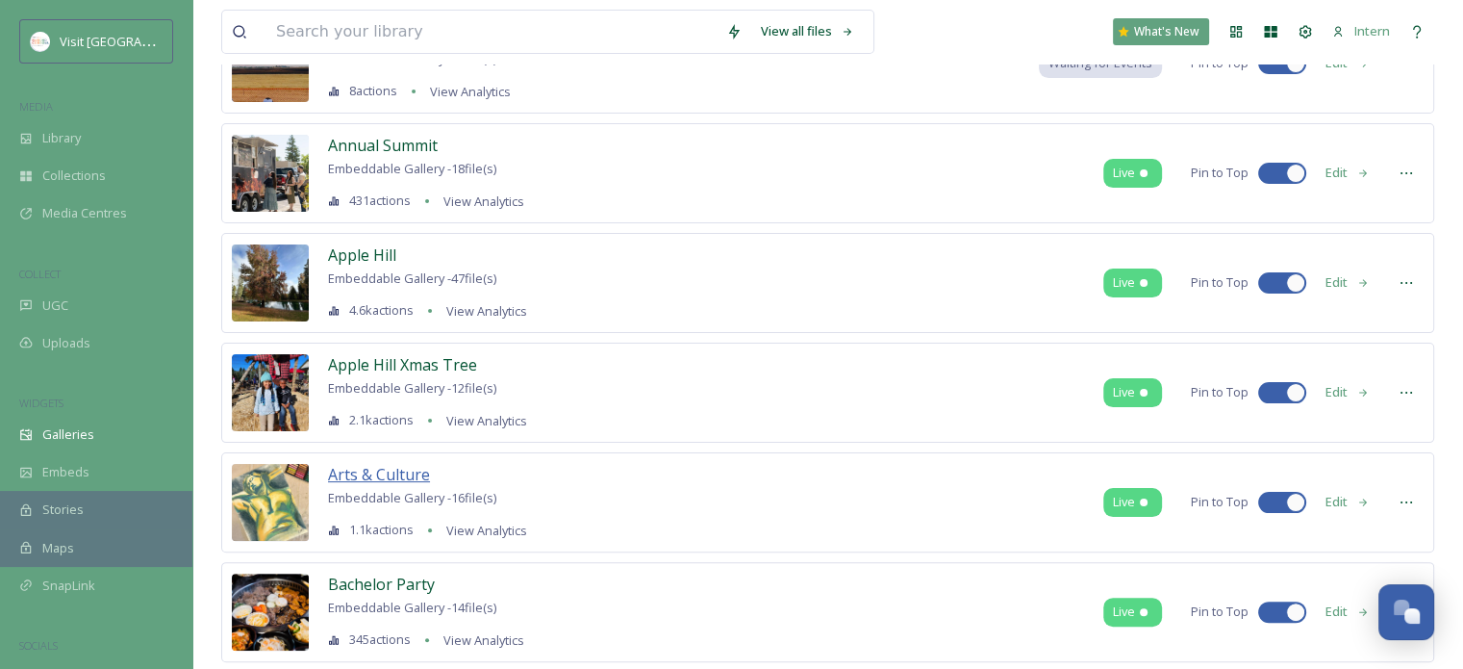
click at [362, 474] on span "Arts & Culture" at bounding box center [379, 474] width 102 height 21
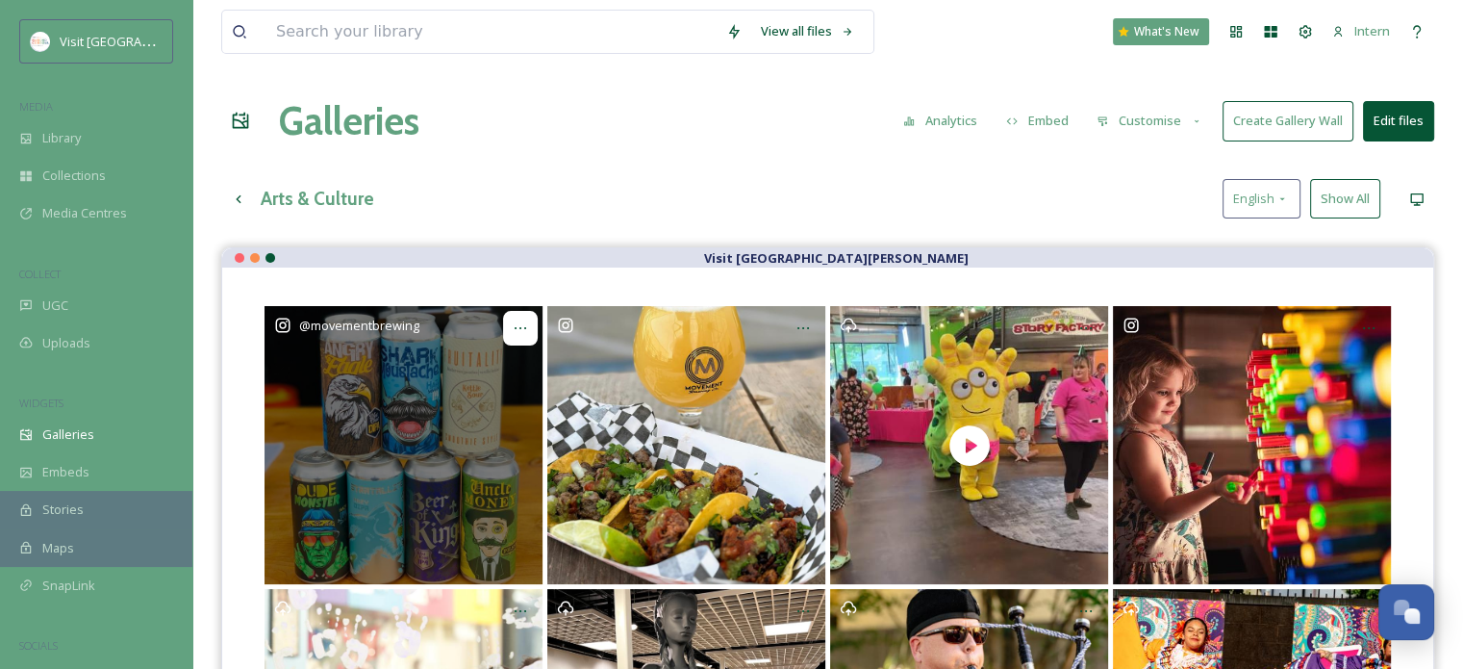
click at [514, 335] on div at bounding box center [520, 328] width 35 height 35
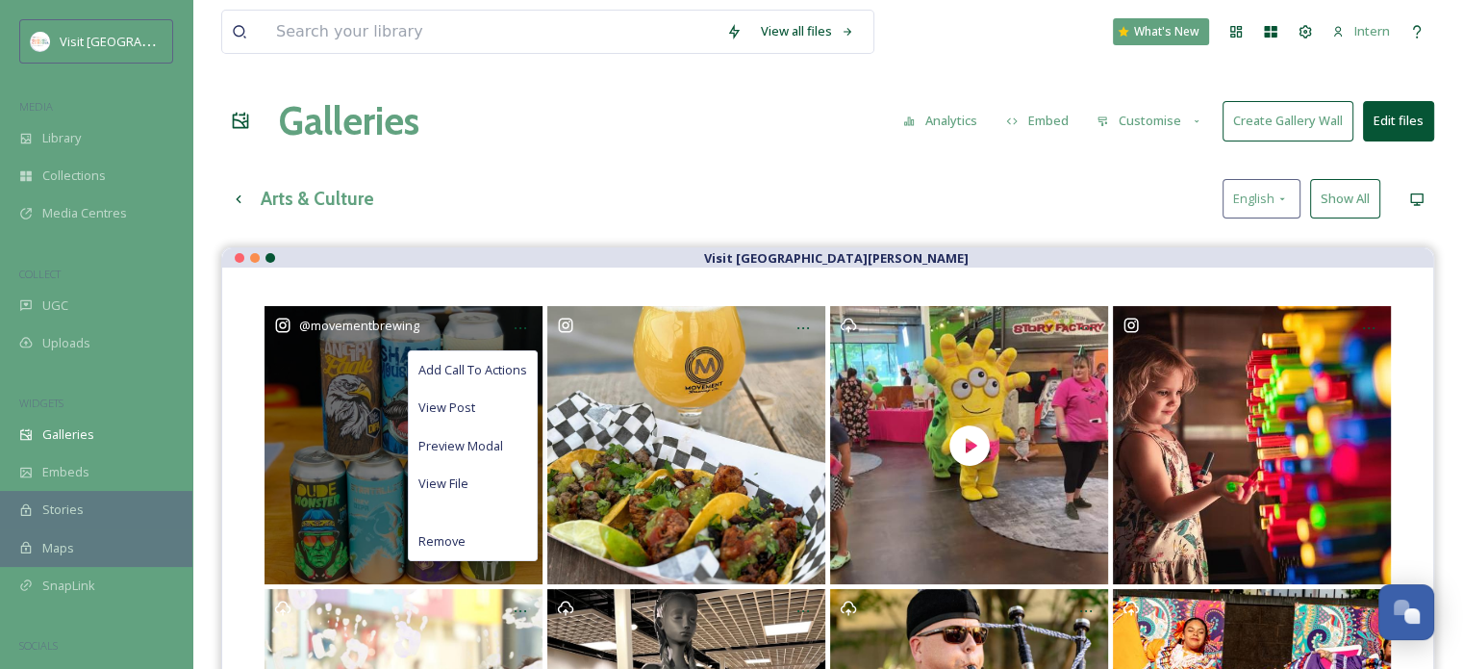
click at [338, 438] on div "@ movementbrewing" at bounding box center [404, 445] width 278 height 278
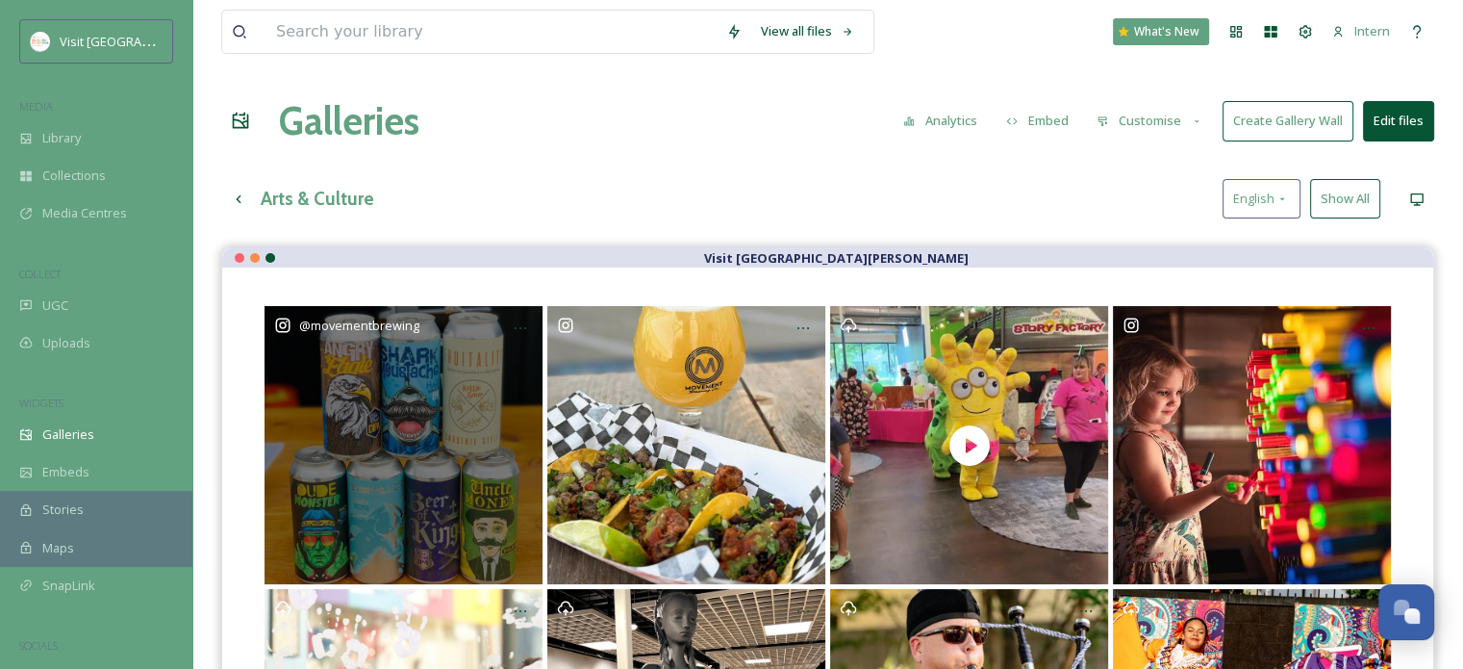
click at [367, 418] on div "@ movementbrewing" at bounding box center [404, 445] width 278 height 278
click at [451, 448] on div "@ movementbrewing" at bounding box center [404, 445] width 278 height 278
click at [509, 326] on div at bounding box center [520, 328] width 35 height 35
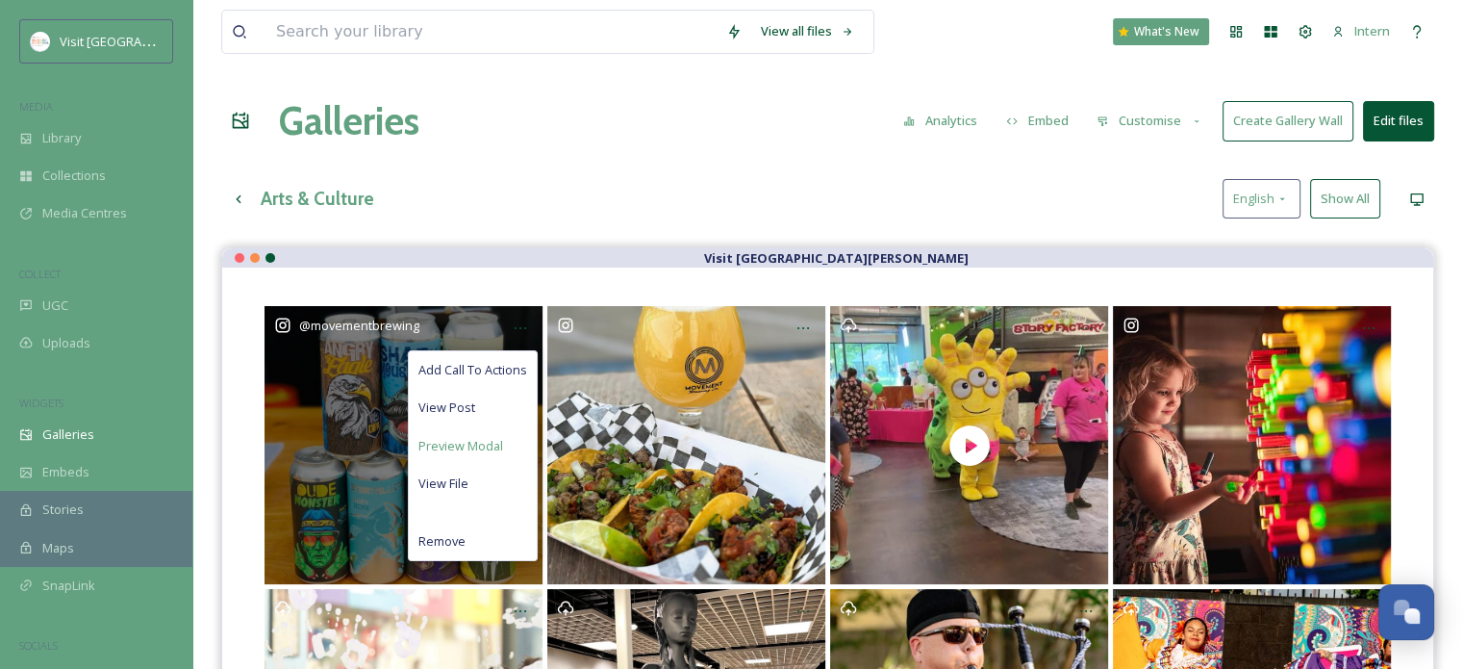
click at [465, 446] on span "Preview Modal" at bounding box center [460, 446] width 85 height 18
click at [465, 492] on div "View File" at bounding box center [473, 484] width 128 height 38
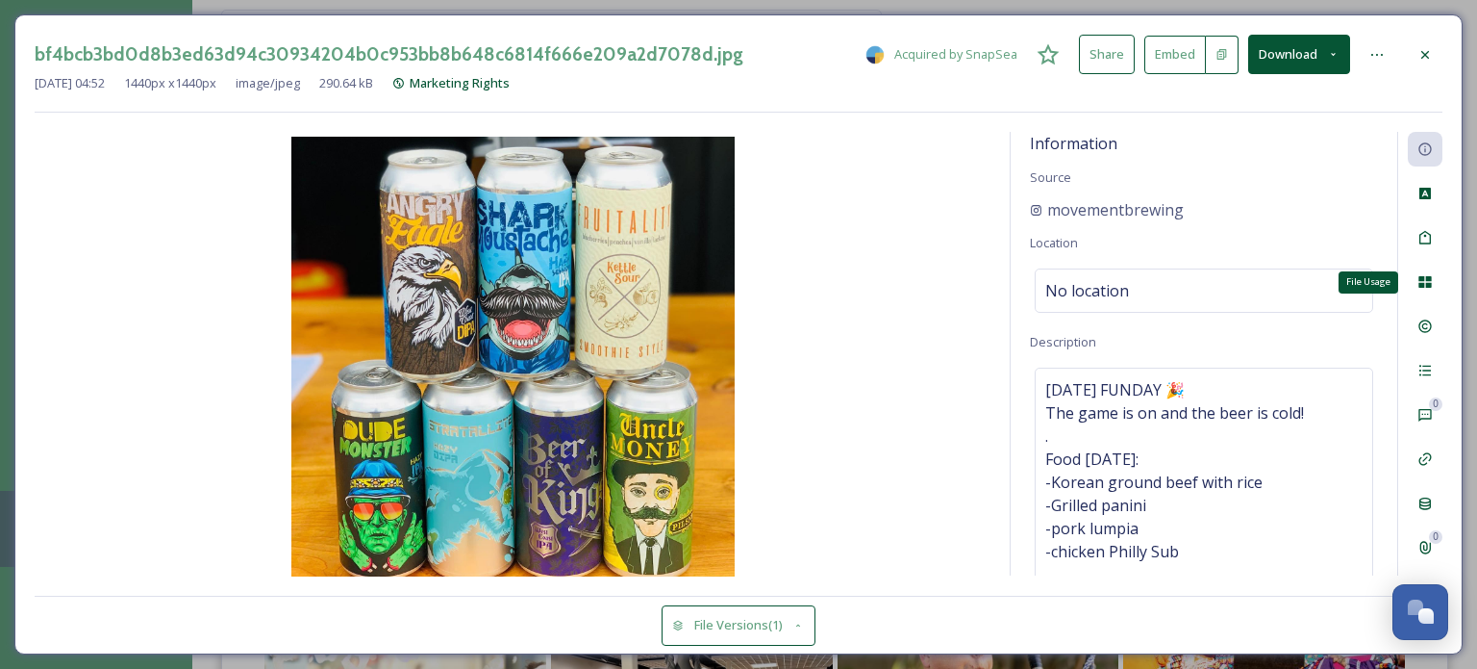
click at [1421, 279] on icon at bounding box center [1425, 282] width 13 height 12
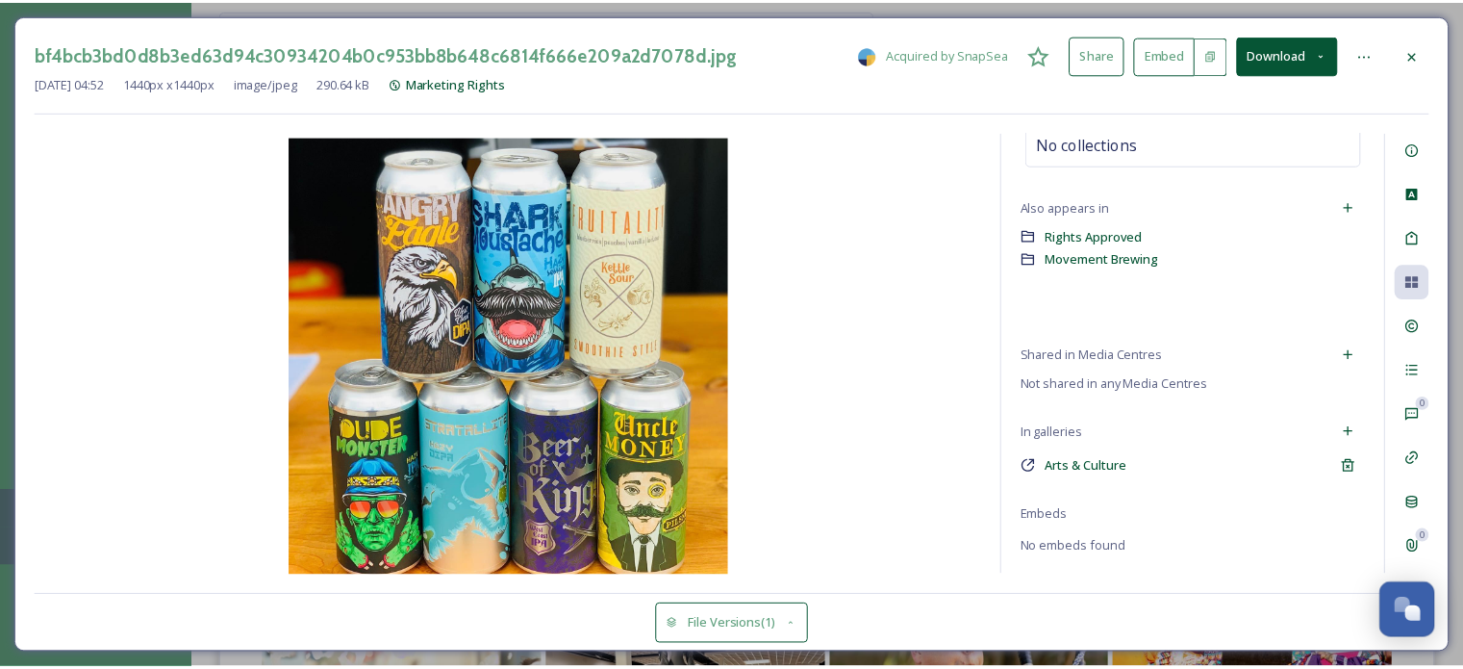
scroll to position [96, 0]
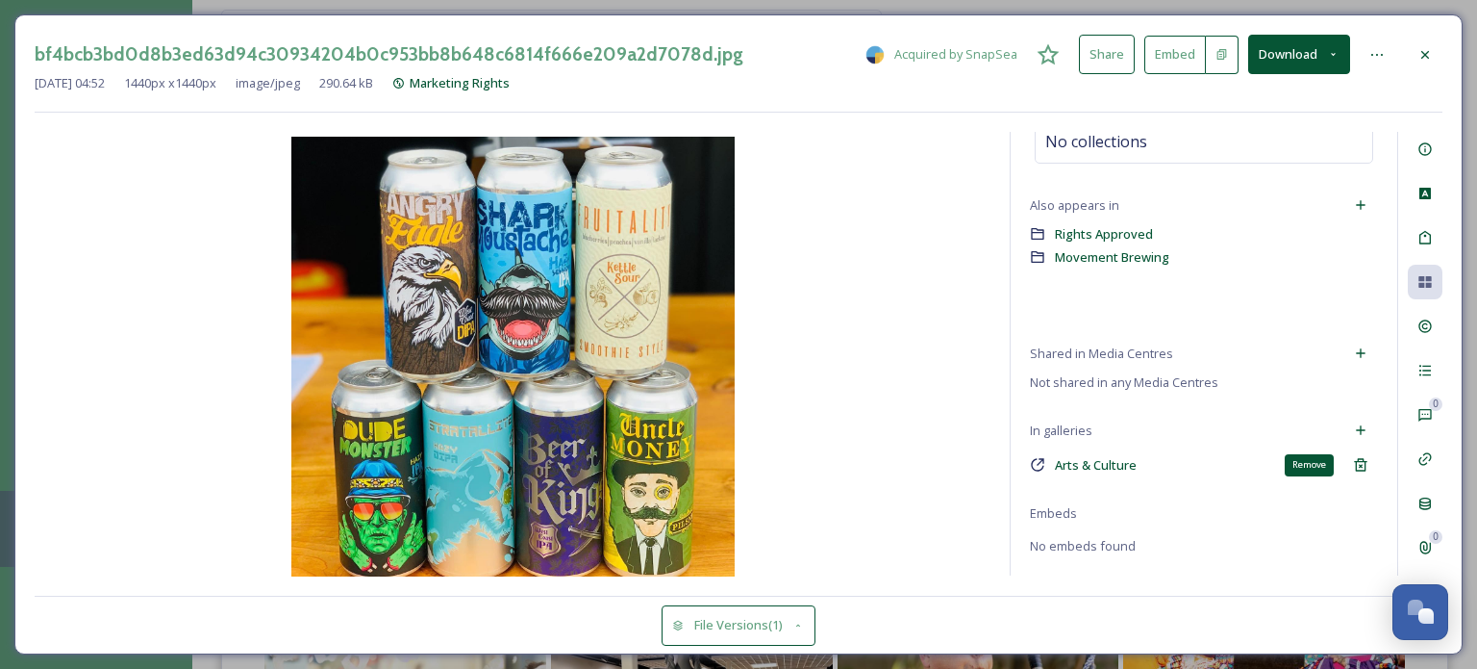
click at [1353, 459] on icon at bounding box center [1360, 464] width 15 height 15
click at [1353, 430] on icon at bounding box center [1360, 429] width 15 height 15
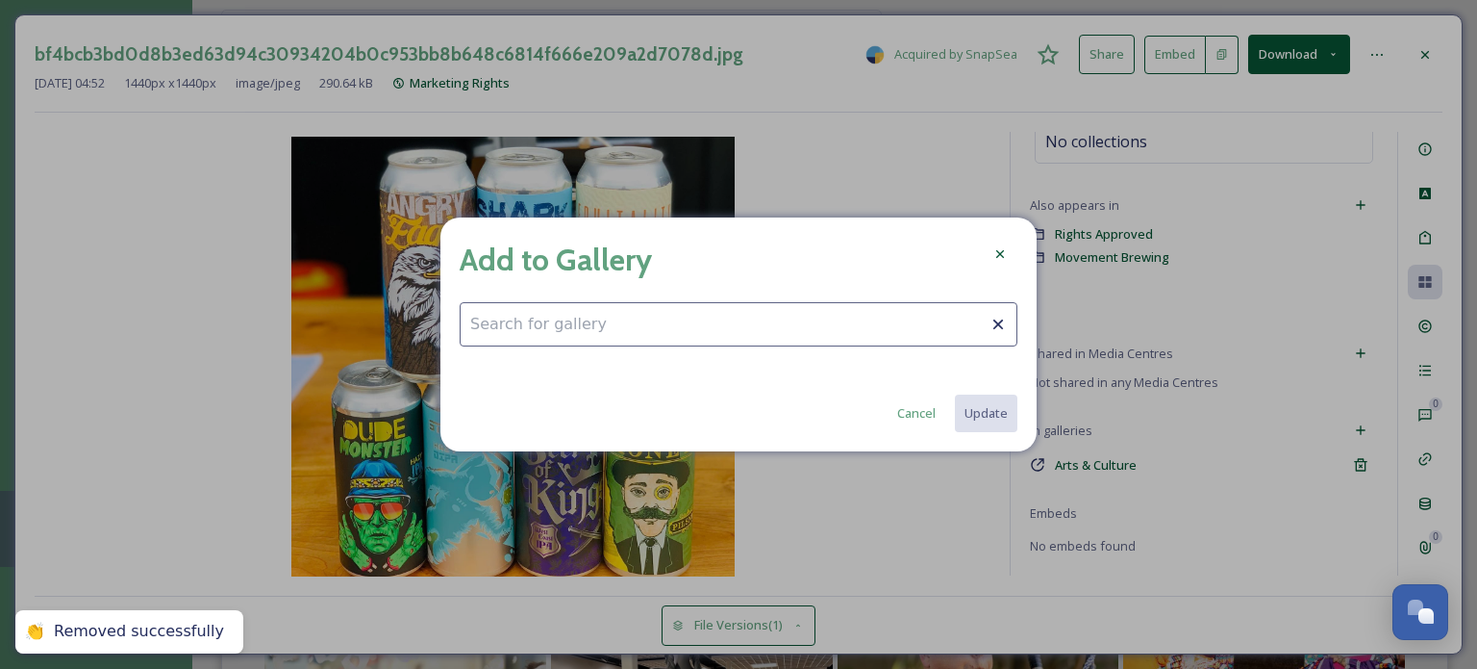
click at [624, 299] on div "Add to Gallery Cancel Update" at bounding box center [739, 334] width 596 height 234
click at [600, 326] on input at bounding box center [739, 324] width 558 height 44
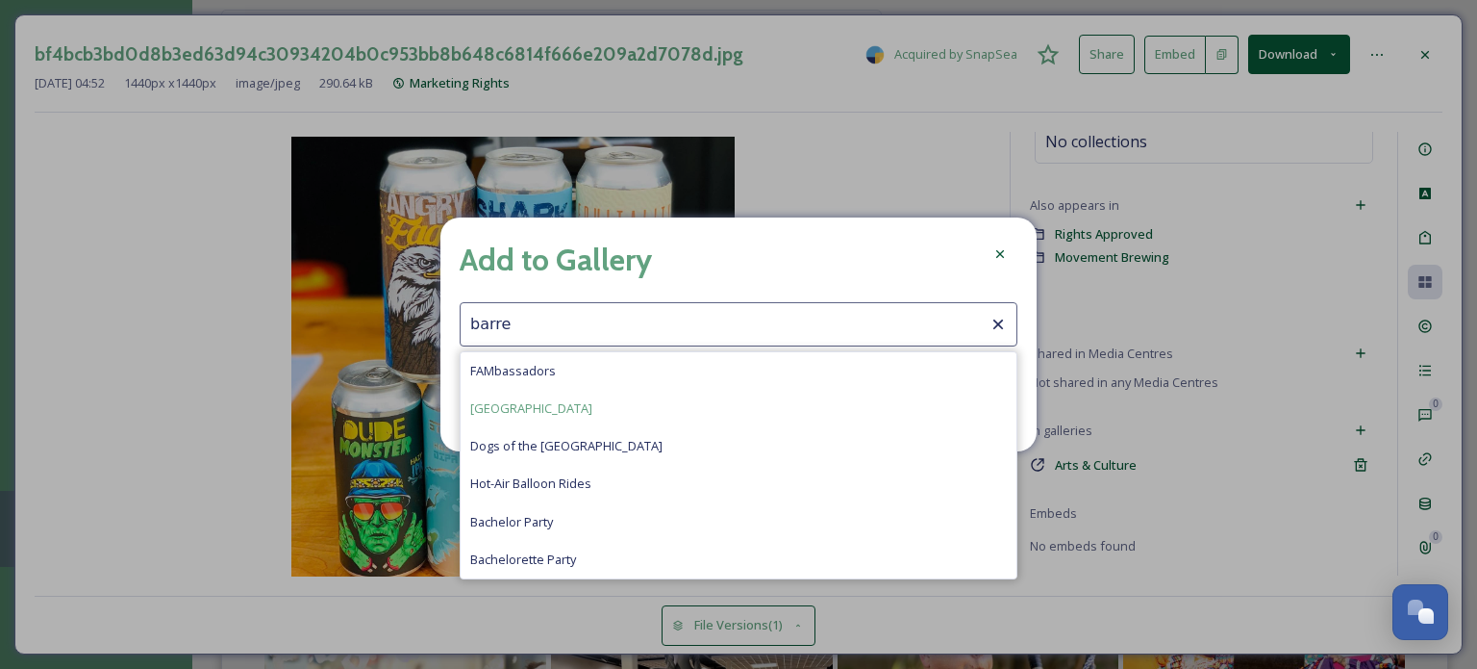
click at [530, 414] on span "[GEOGRAPHIC_DATA]" at bounding box center [531, 408] width 122 height 18
type input "[GEOGRAPHIC_DATA]"
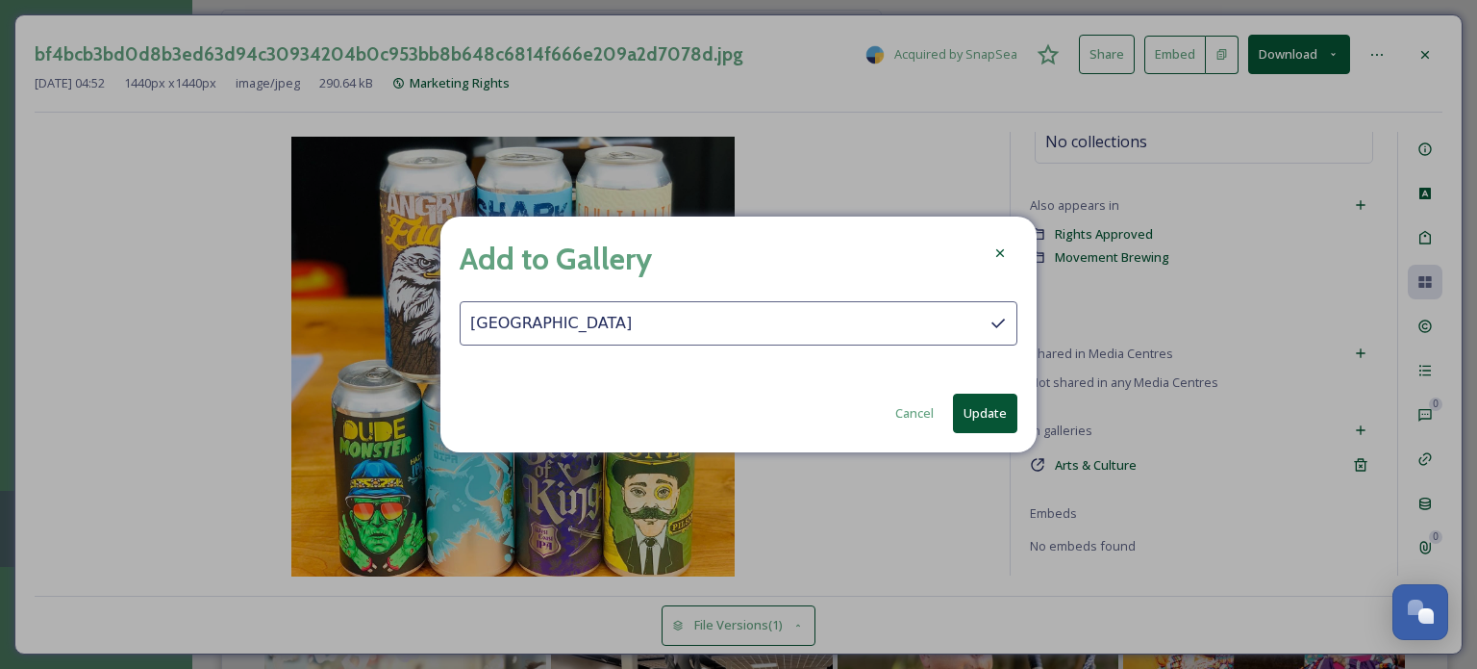
click at [997, 416] on button "Update" at bounding box center [985, 412] width 64 height 39
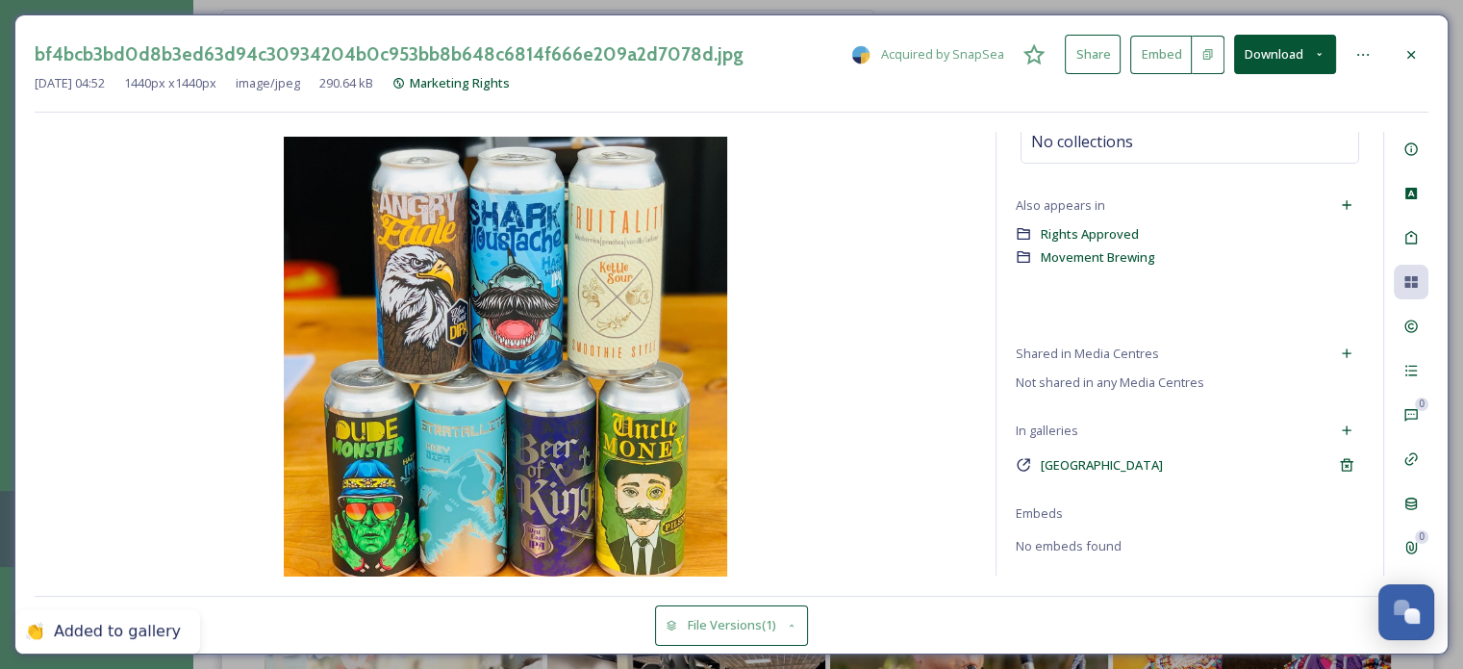
click at [1409, 59] on icon at bounding box center [1410, 54] width 15 height 15
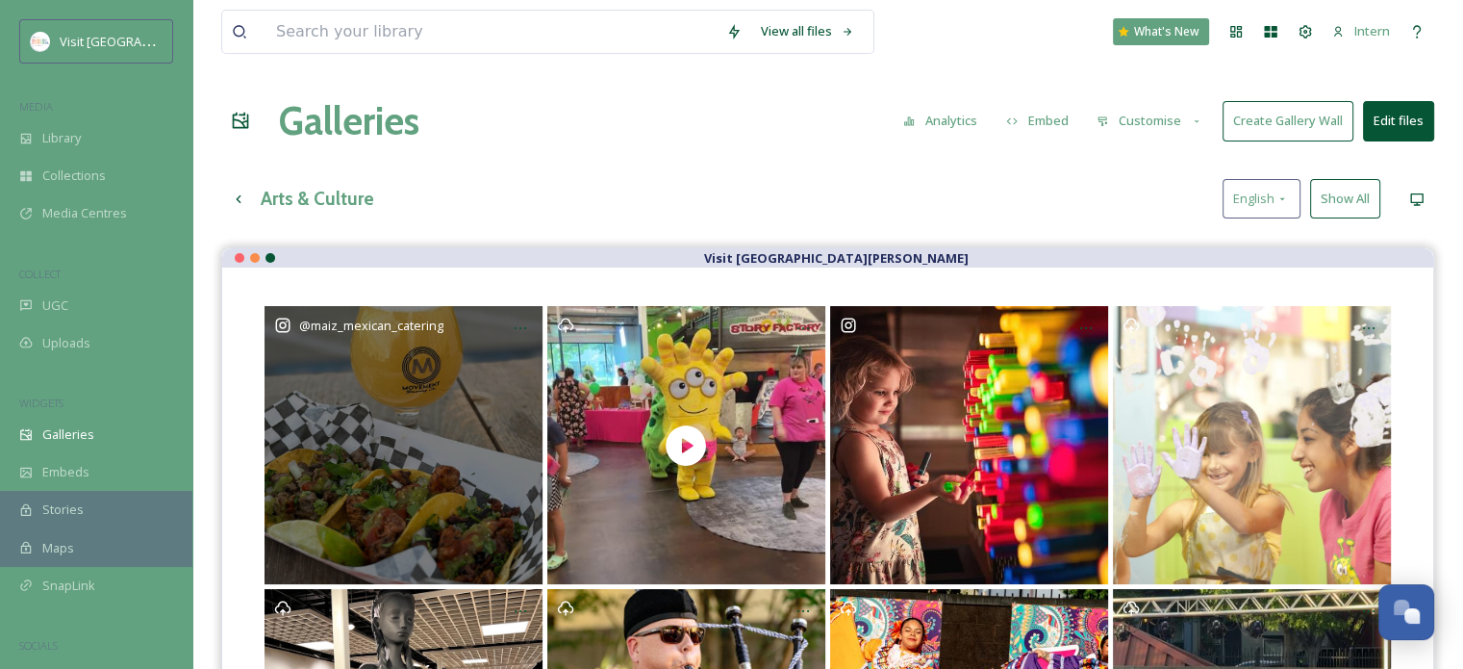
click at [377, 403] on div "@ maiz_mexican_catering" at bounding box center [404, 445] width 278 height 278
click at [519, 327] on icon at bounding box center [521, 328] width 12 height 2
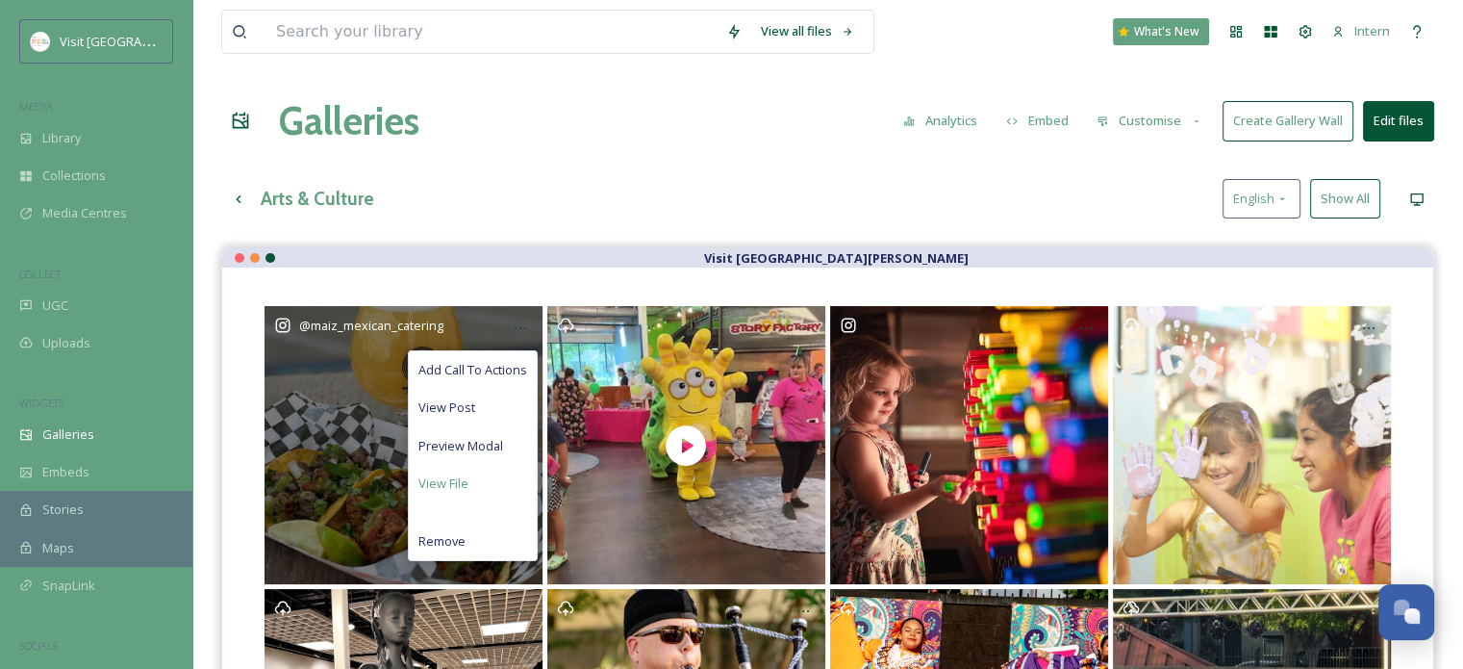
click at [472, 478] on div "View File" at bounding box center [473, 484] width 128 height 38
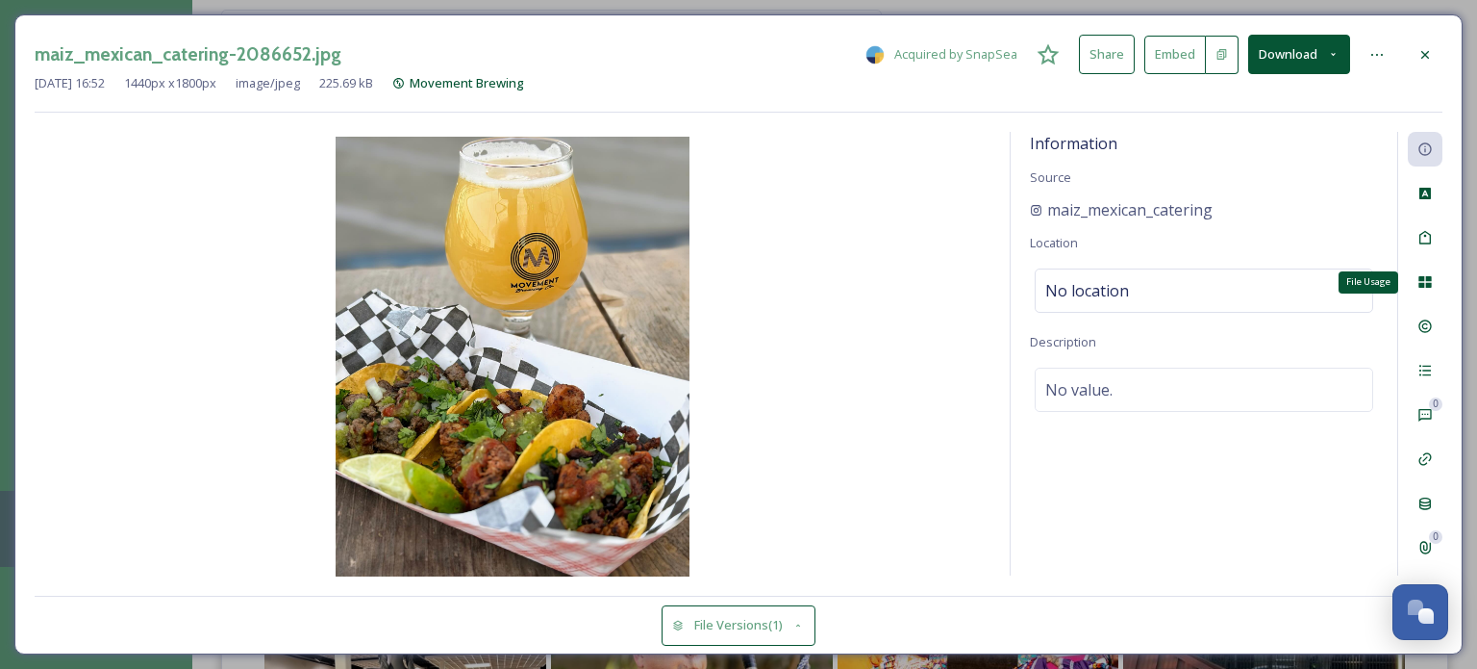
click at [1429, 283] on icon at bounding box center [1425, 282] width 13 height 12
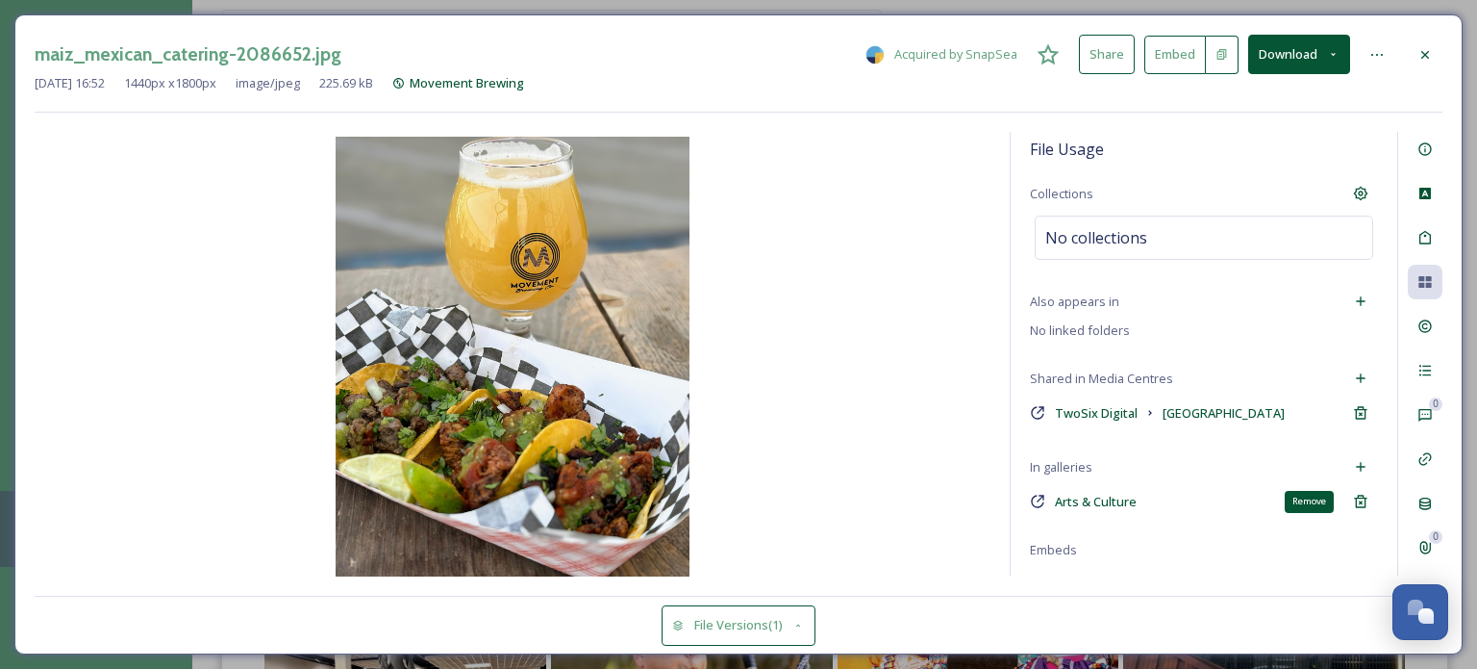
click at [1354, 497] on icon at bounding box center [1360, 501] width 13 height 13
click at [1353, 461] on icon at bounding box center [1360, 466] width 15 height 15
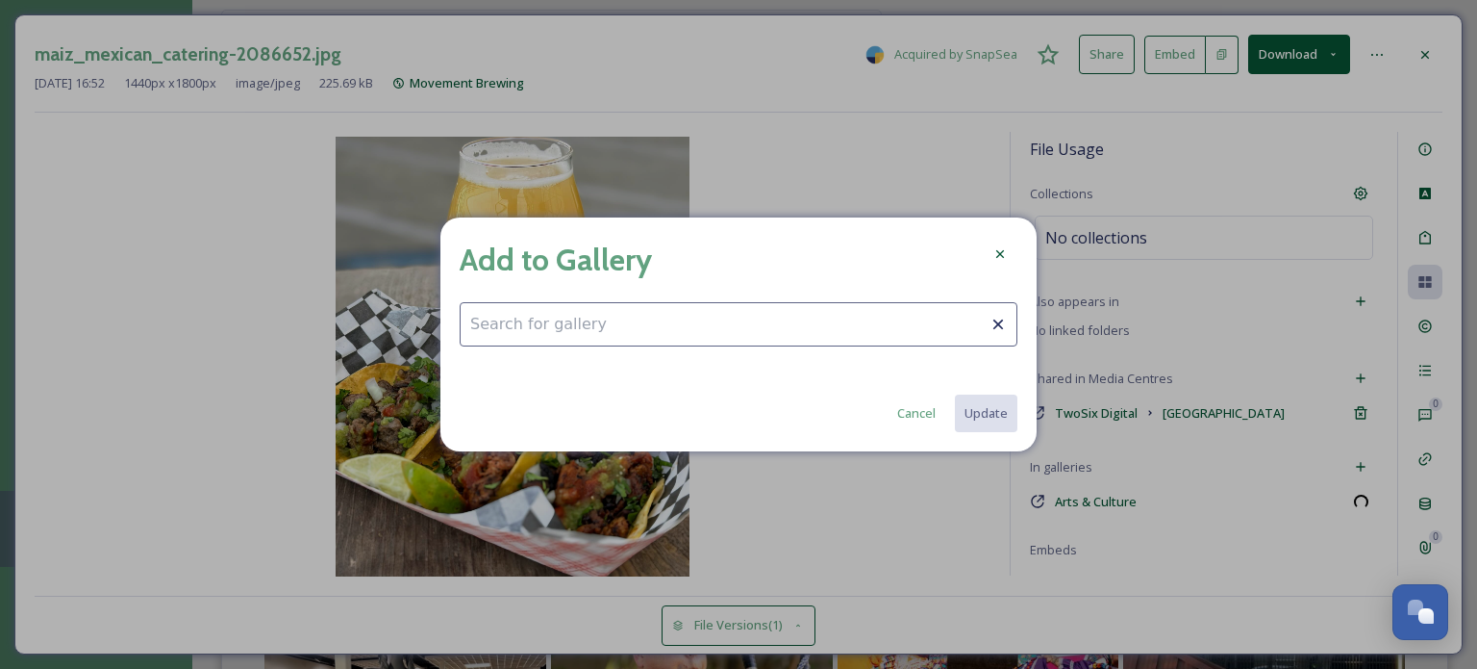
click at [721, 338] on input at bounding box center [739, 324] width 558 height 44
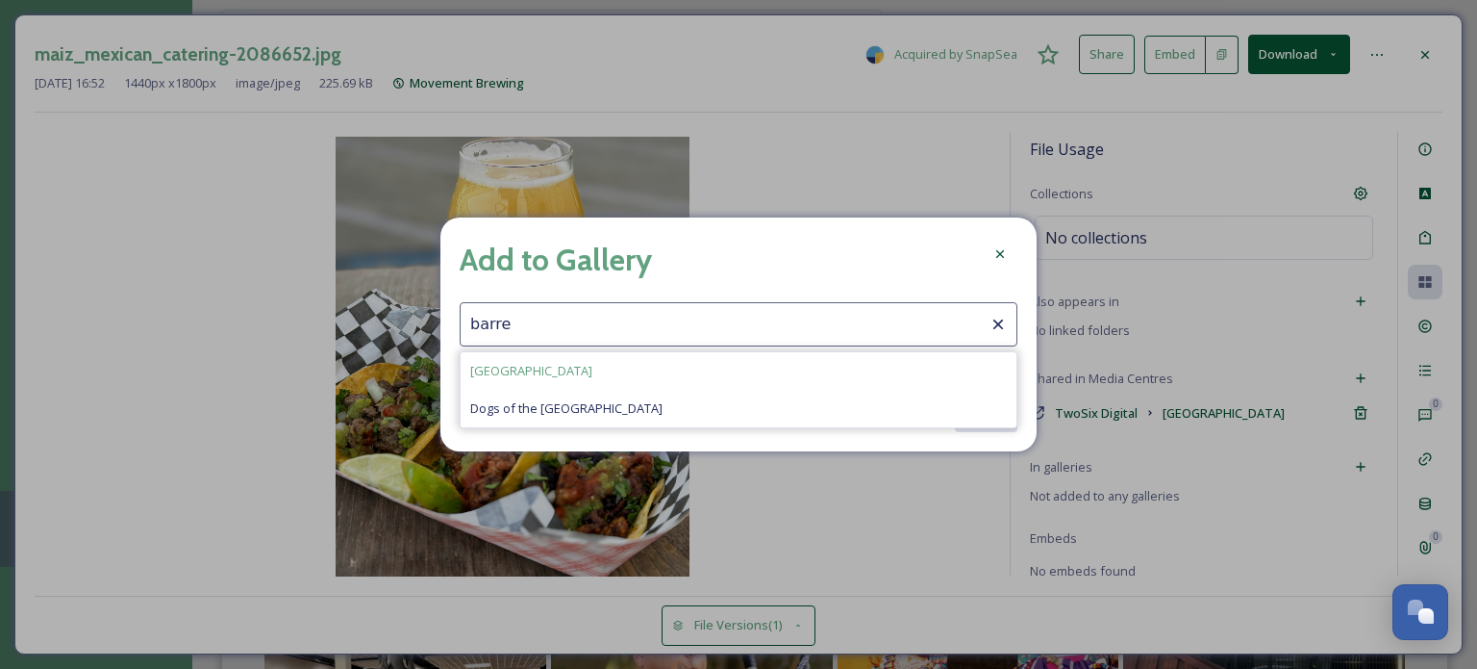
click at [618, 372] on div "[GEOGRAPHIC_DATA]" at bounding box center [739, 371] width 556 height 38
type input "[GEOGRAPHIC_DATA]"
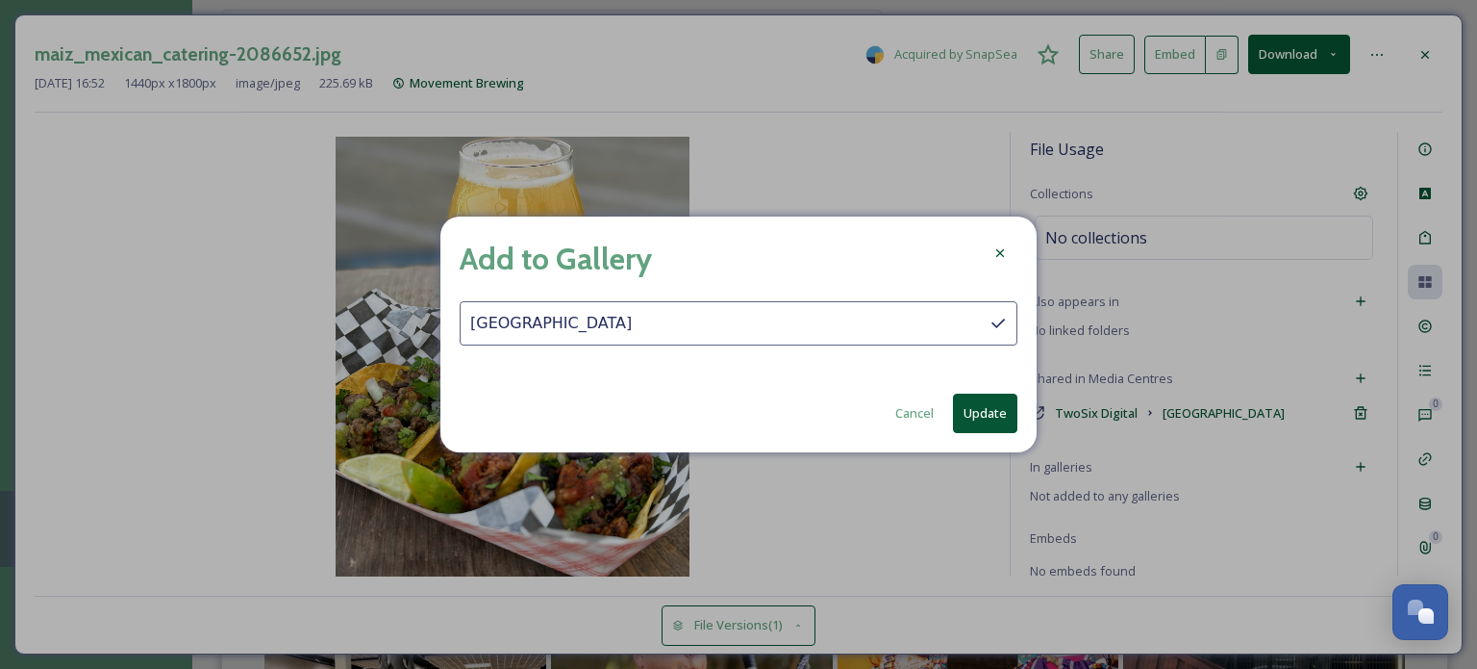
click at [970, 418] on button "Update" at bounding box center [985, 412] width 64 height 39
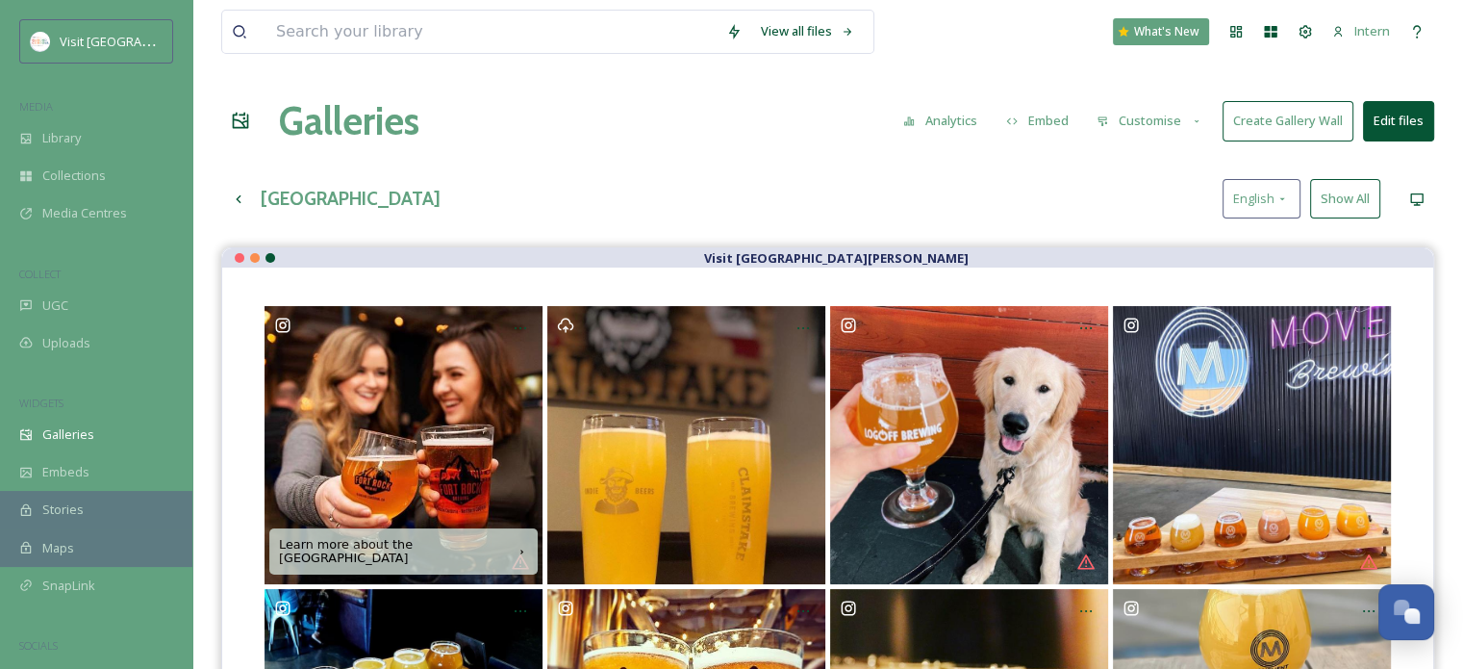
click at [1317, 205] on button "Show All" at bounding box center [1345, 198] width 70 height 39
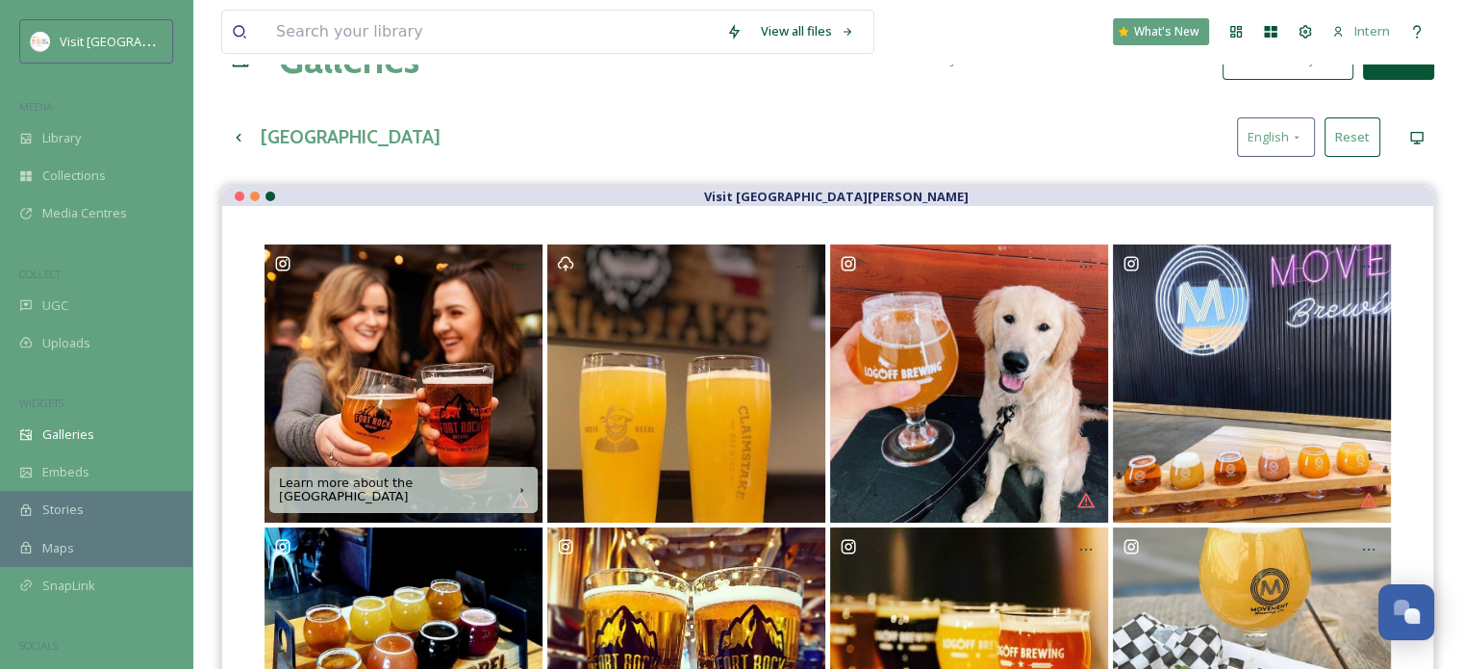
scroll to position [96, 0]
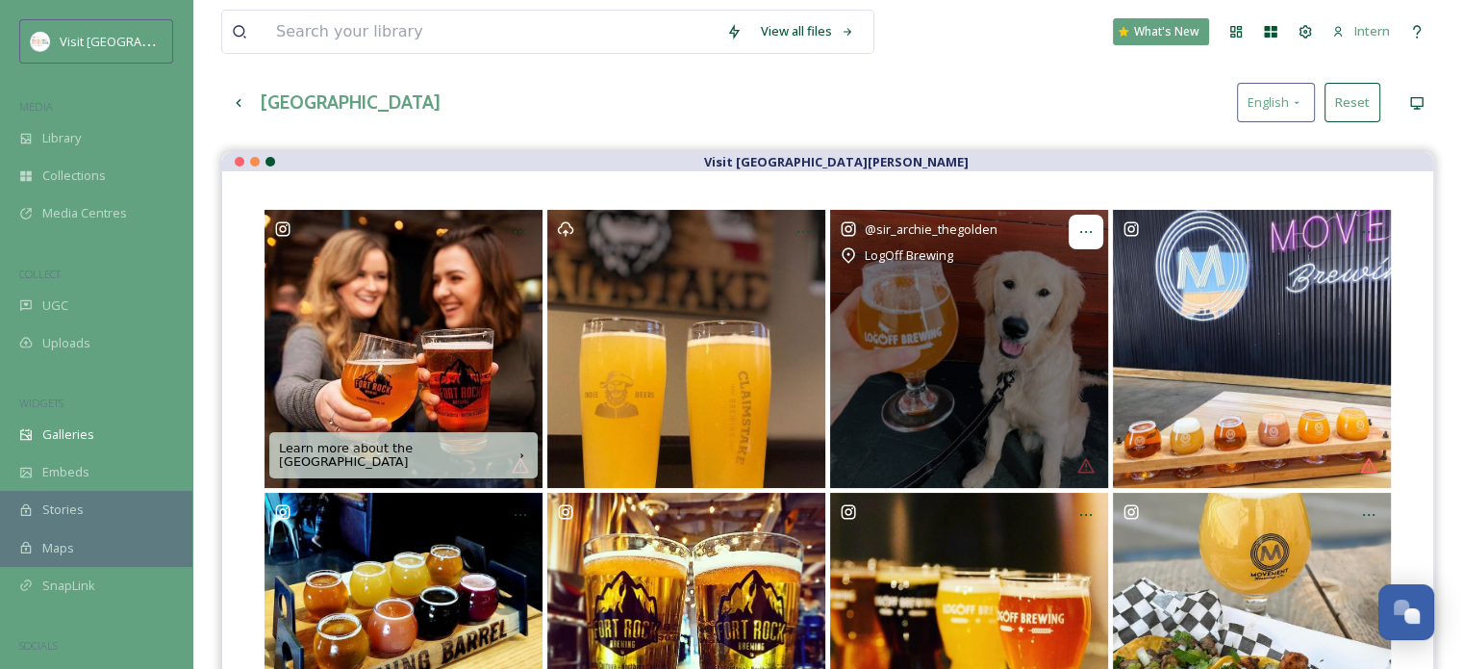
click at [1085, 234] on icon at bounding box center [1085, 231] width 15 height 15
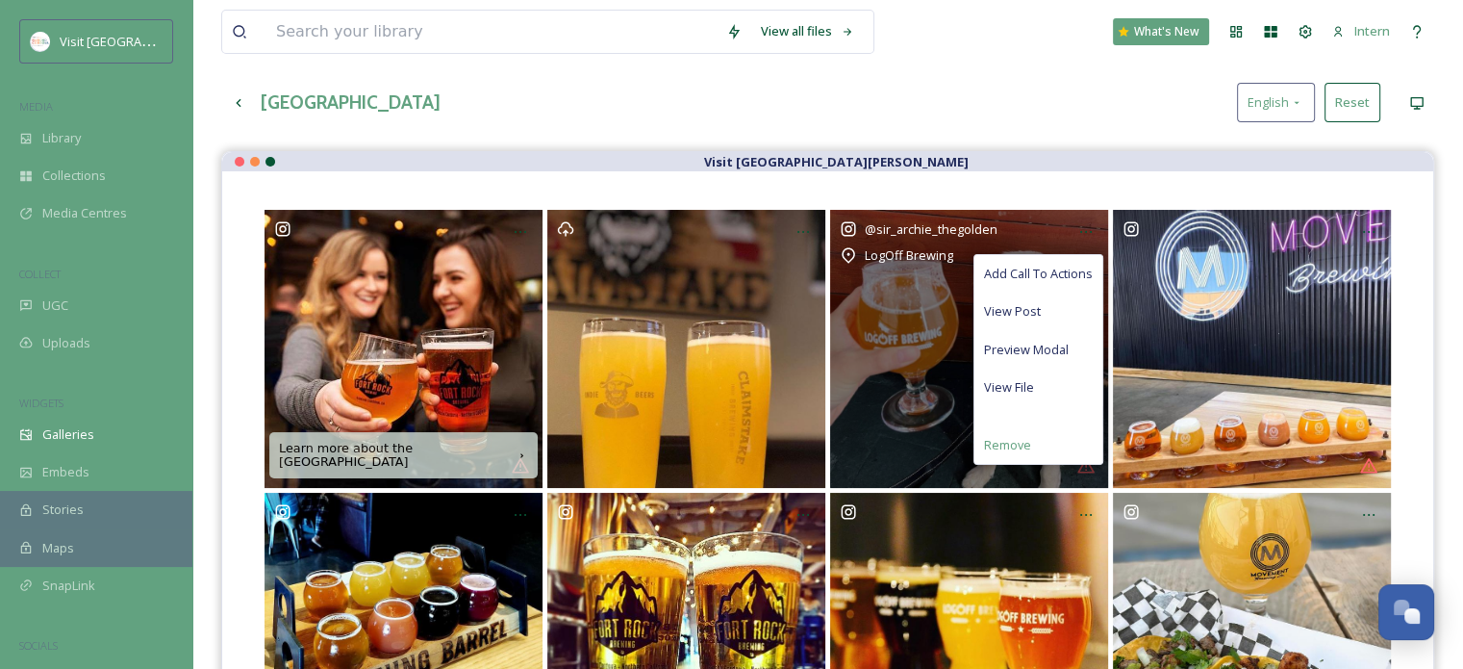
click at [1029, 442] on span "Remove" at bounding box center [1007, 445] width 47 height 18
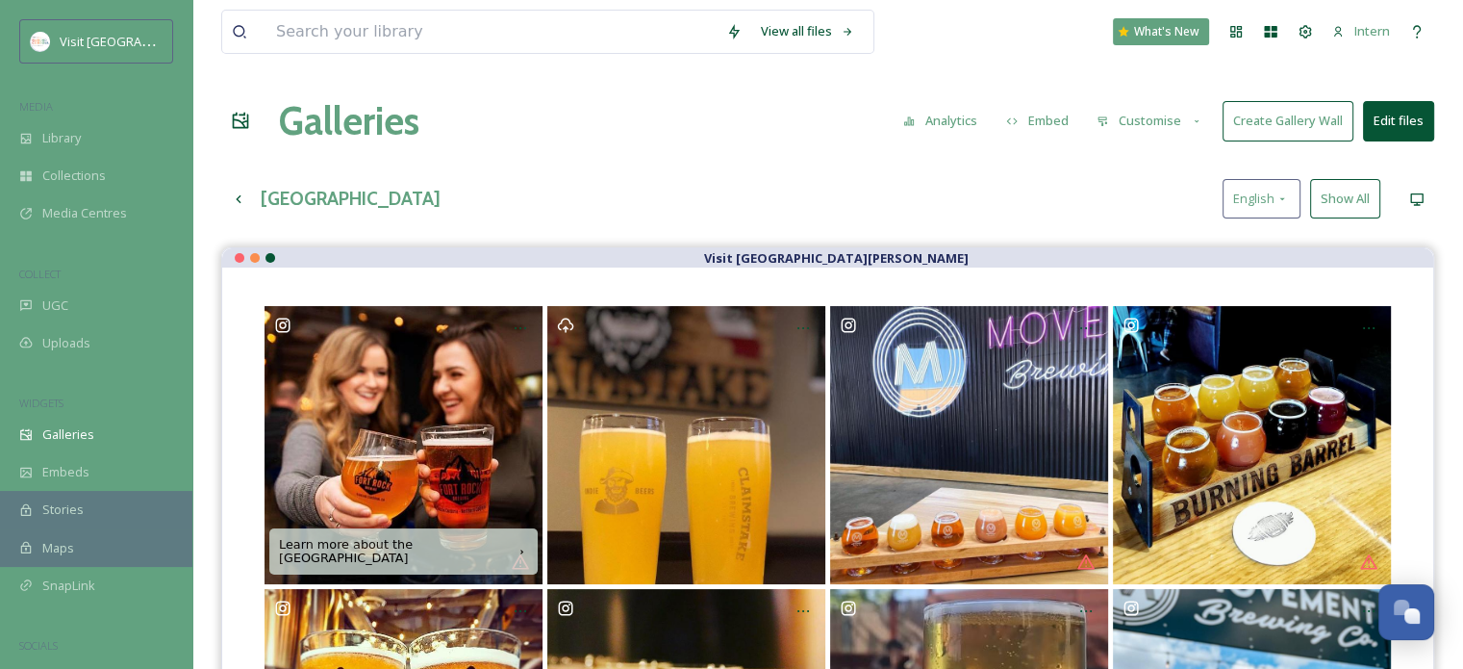
click at [261, 189] on h3 "[GEOGRAPHIC_DATA]" at bounding box center [351, 199] width 180 height 28
click at [245, 188] on div "Up one level" at bounding box center [238, 199] width 35 height 35
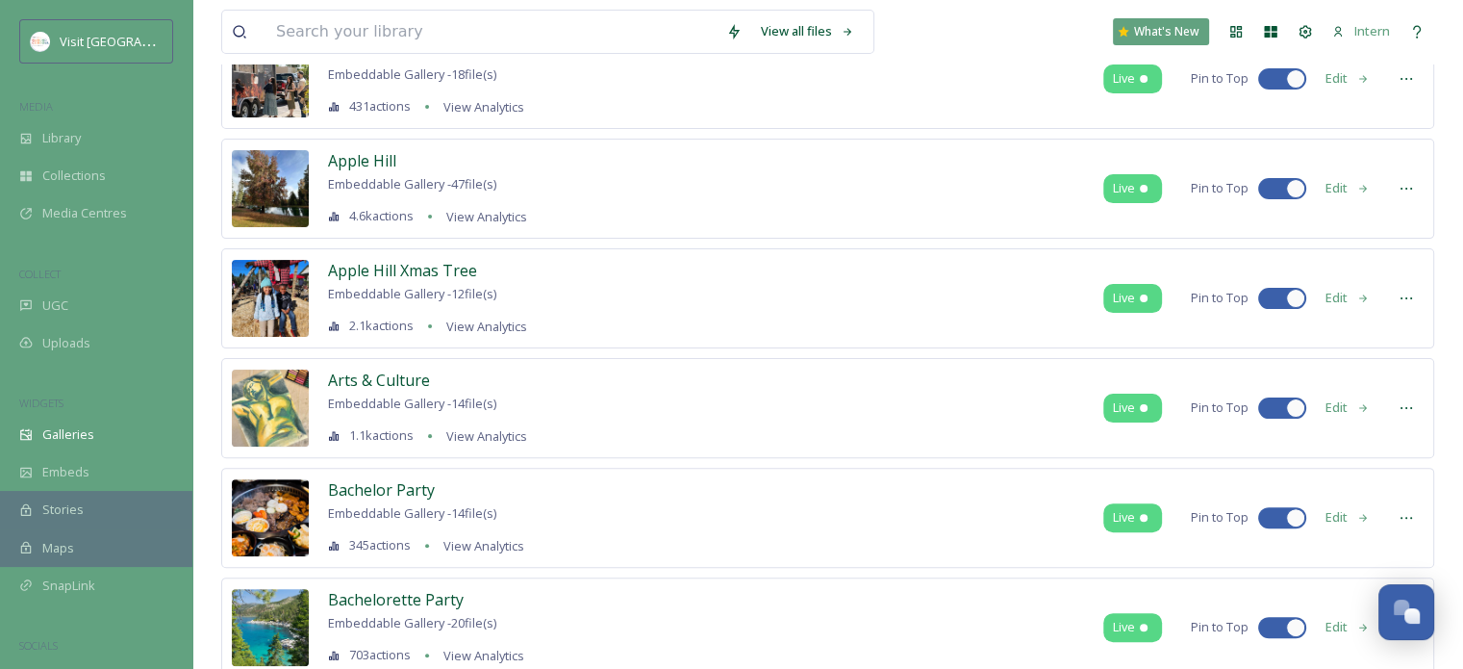
scroll to position [481, 0]
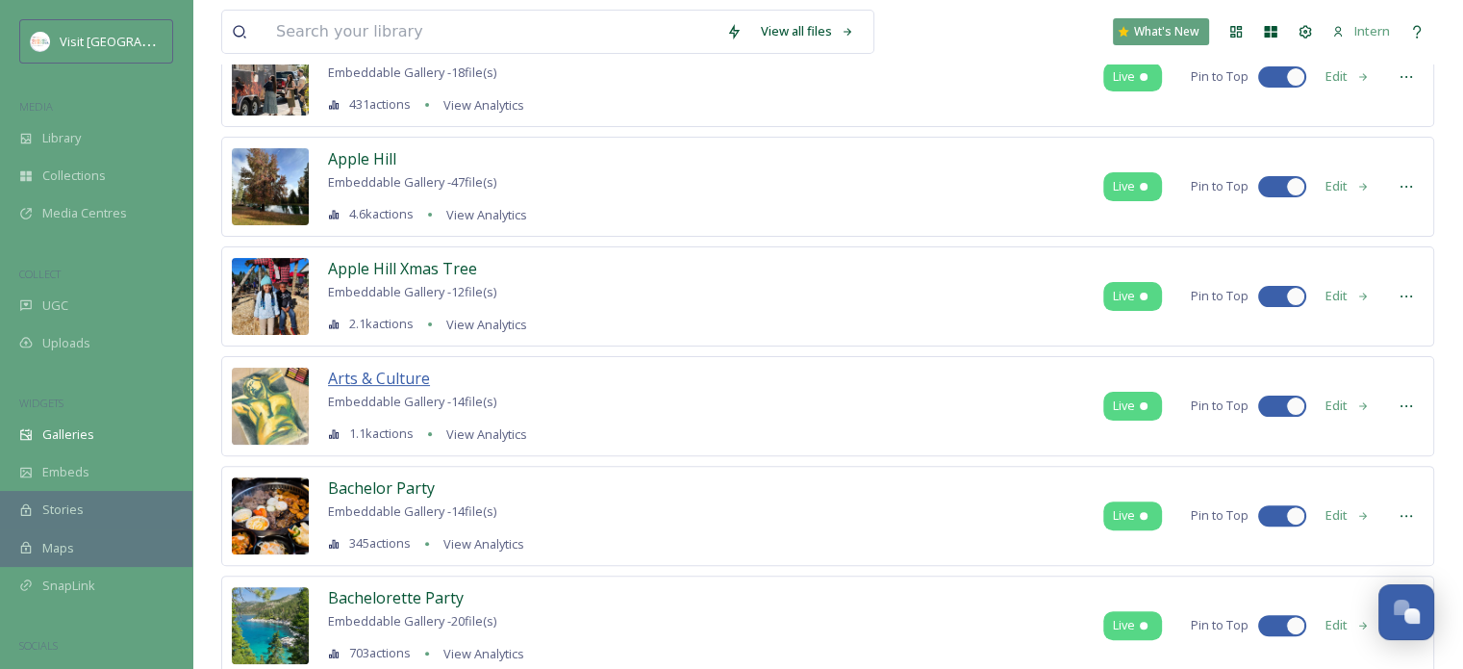
click at [375, 379] on span "Arts & Culture" at bounding box center [379, 377] width 102 height 21
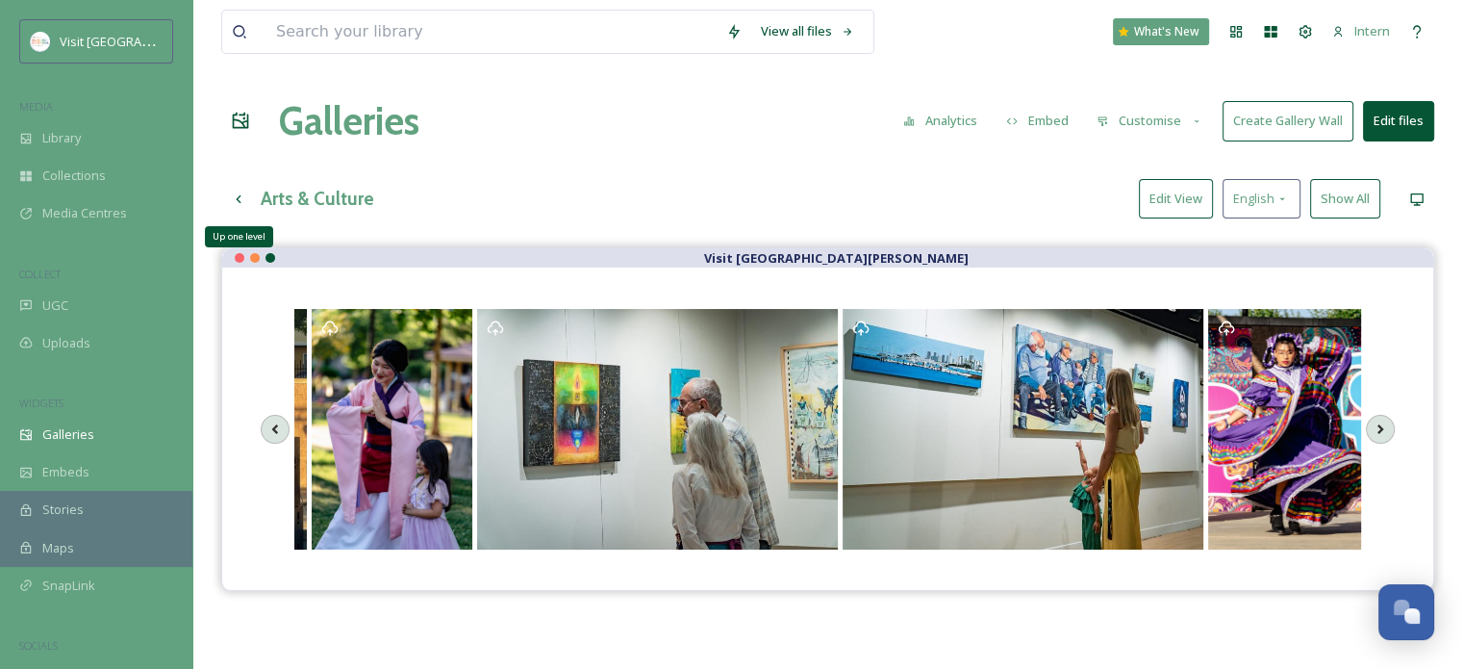
click at [231, 199] on icon at bounding box center [238, 198] width 15 height 15
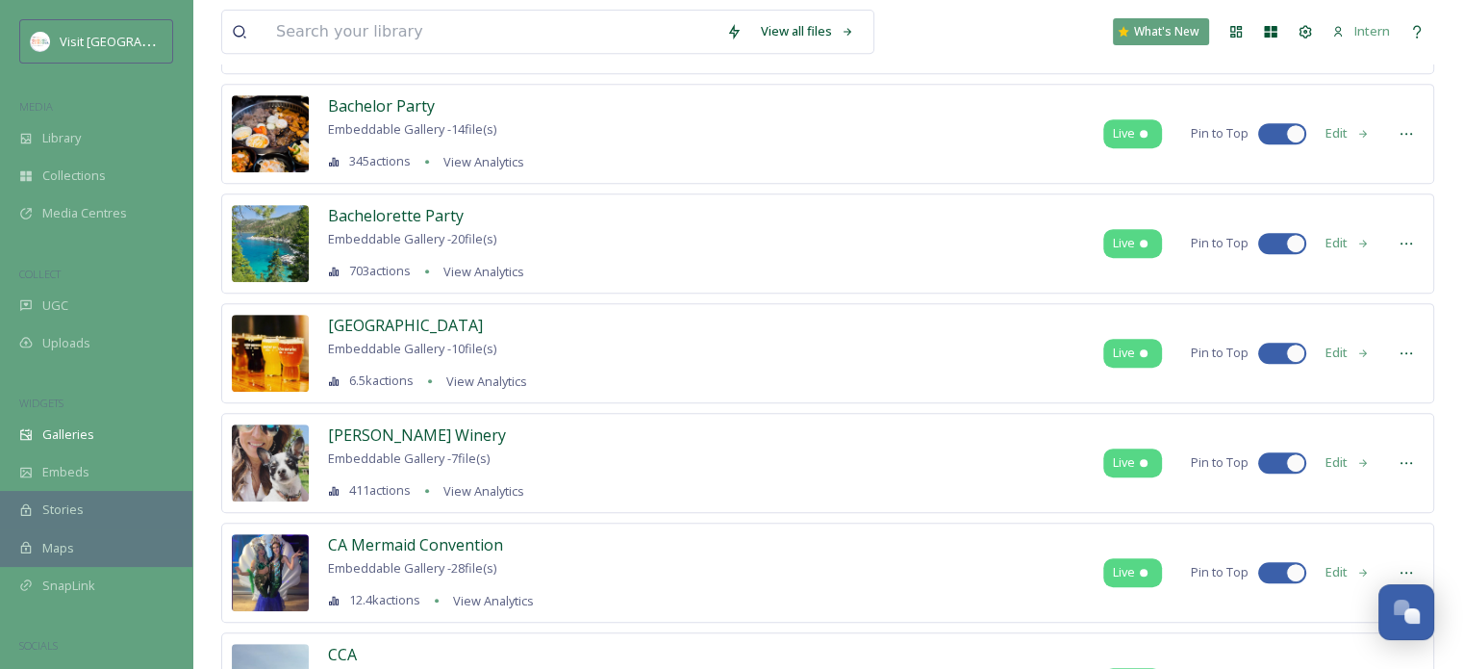
scroll to position [866, 0]
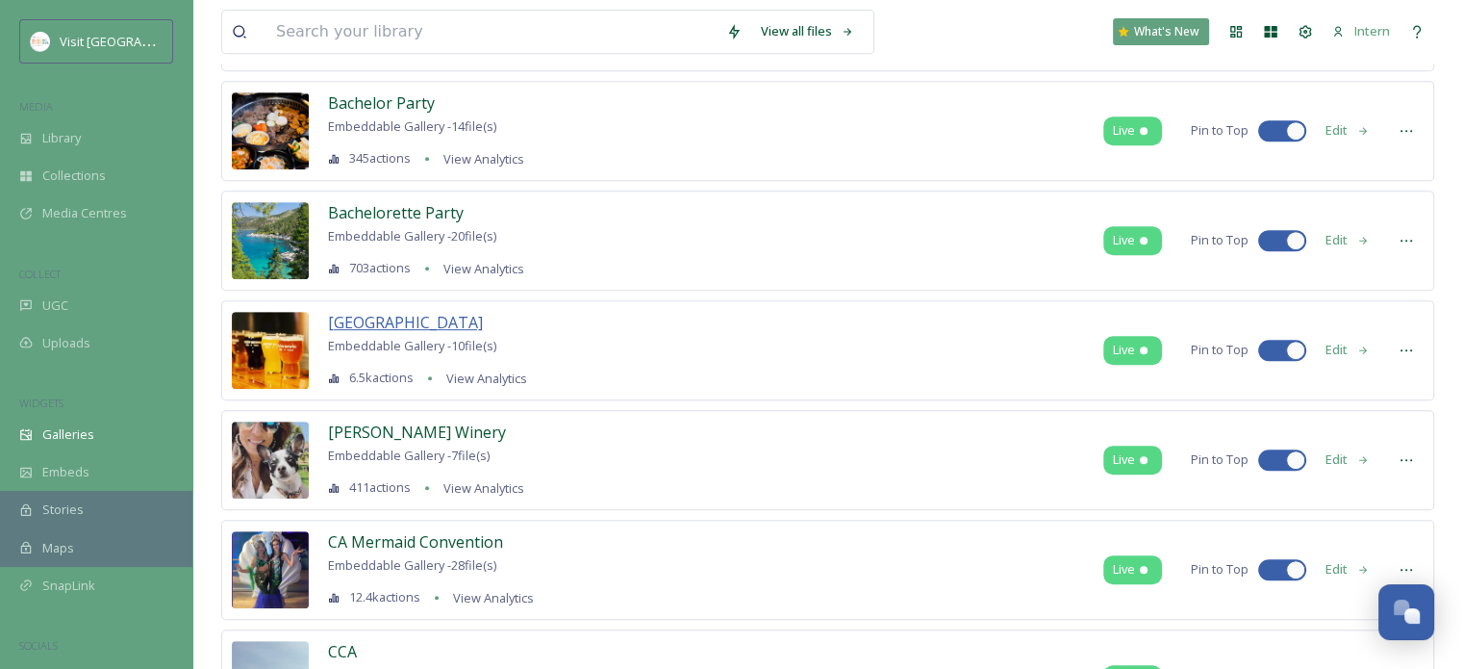
click at [368, 320] on span "[GEOGRAPHIC_DATA]" at bounding box center [405, 322] width 155 height 21
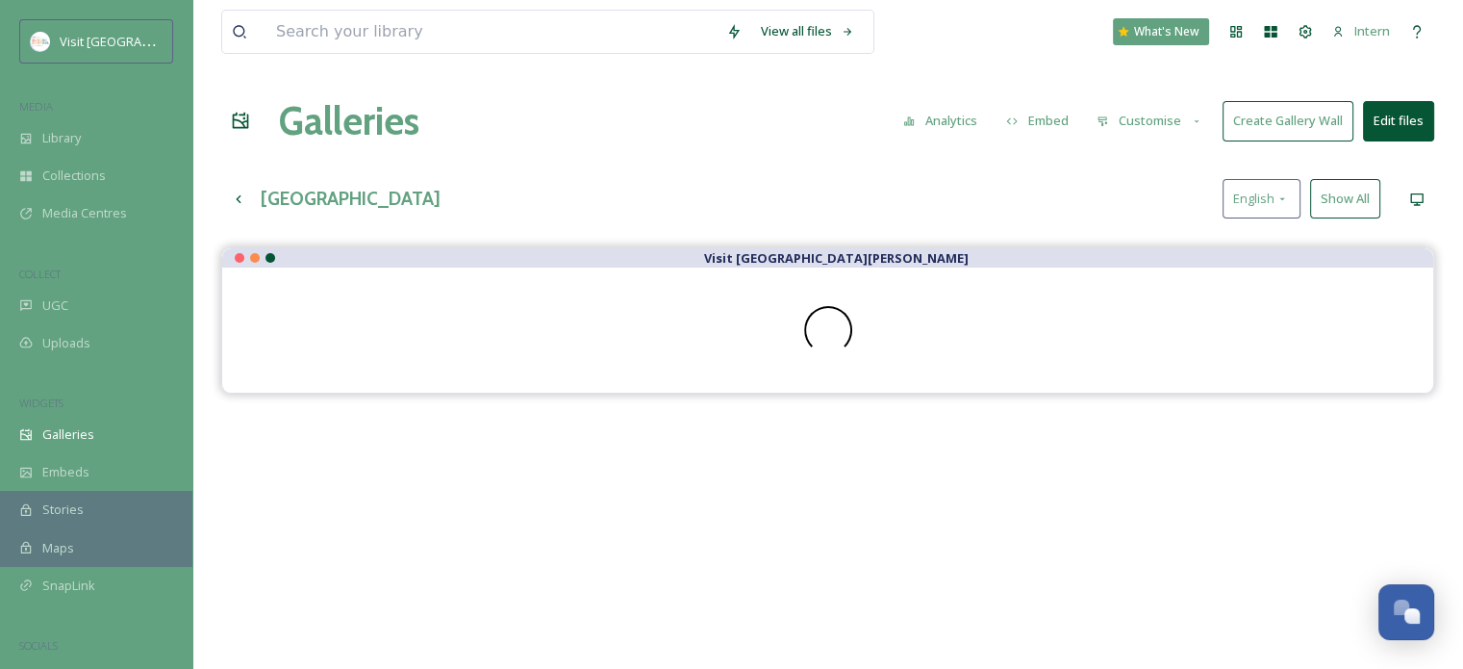
click at [1358, 200] on button "Show All" at bounding box center [1345, 198] width 70 height 39
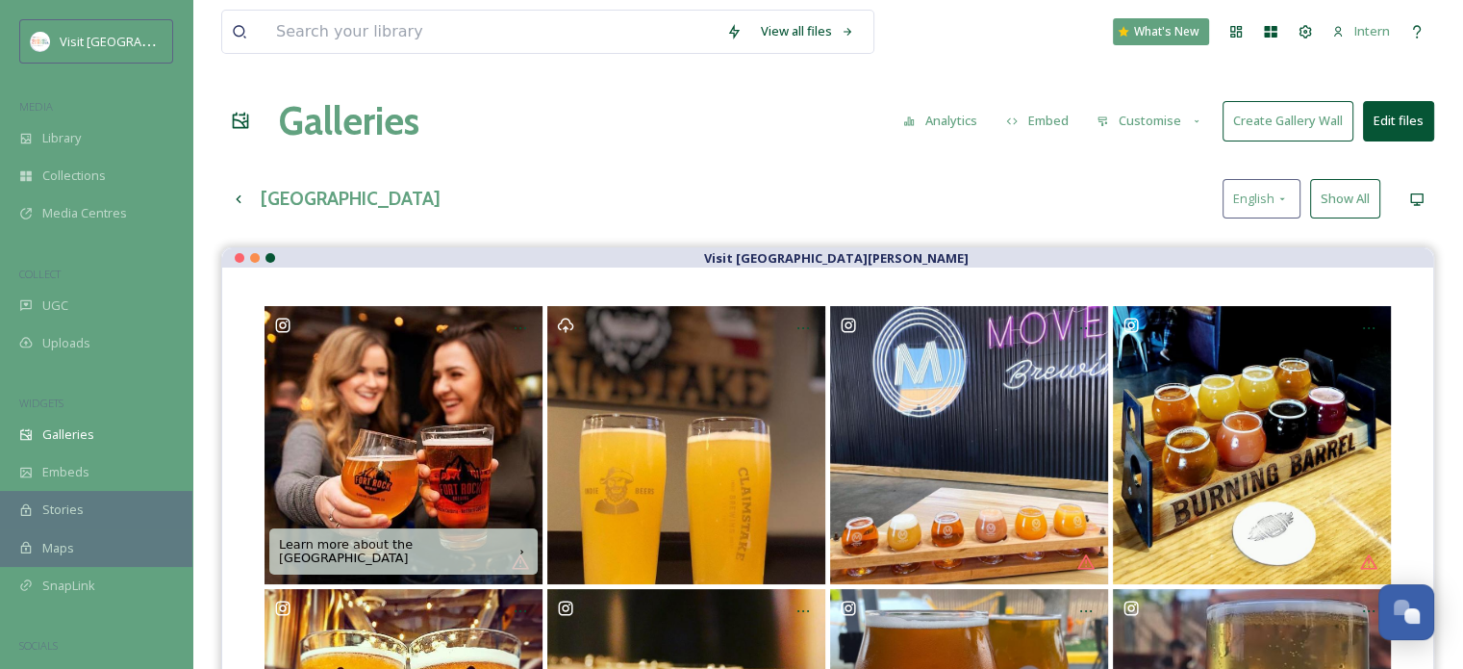
click at [1334, 206] on button "Show All" at bounding box center [1345, 198] width 70 height 39
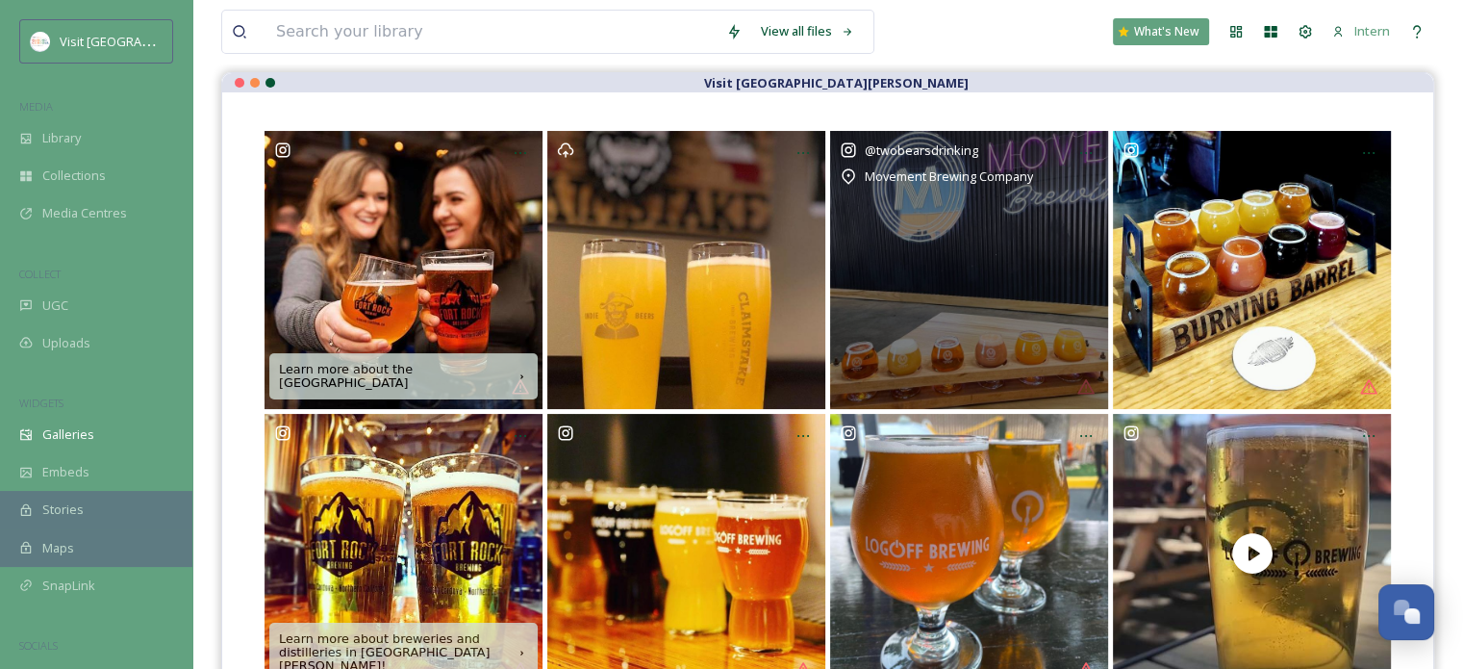
scroll to position [192, 0]
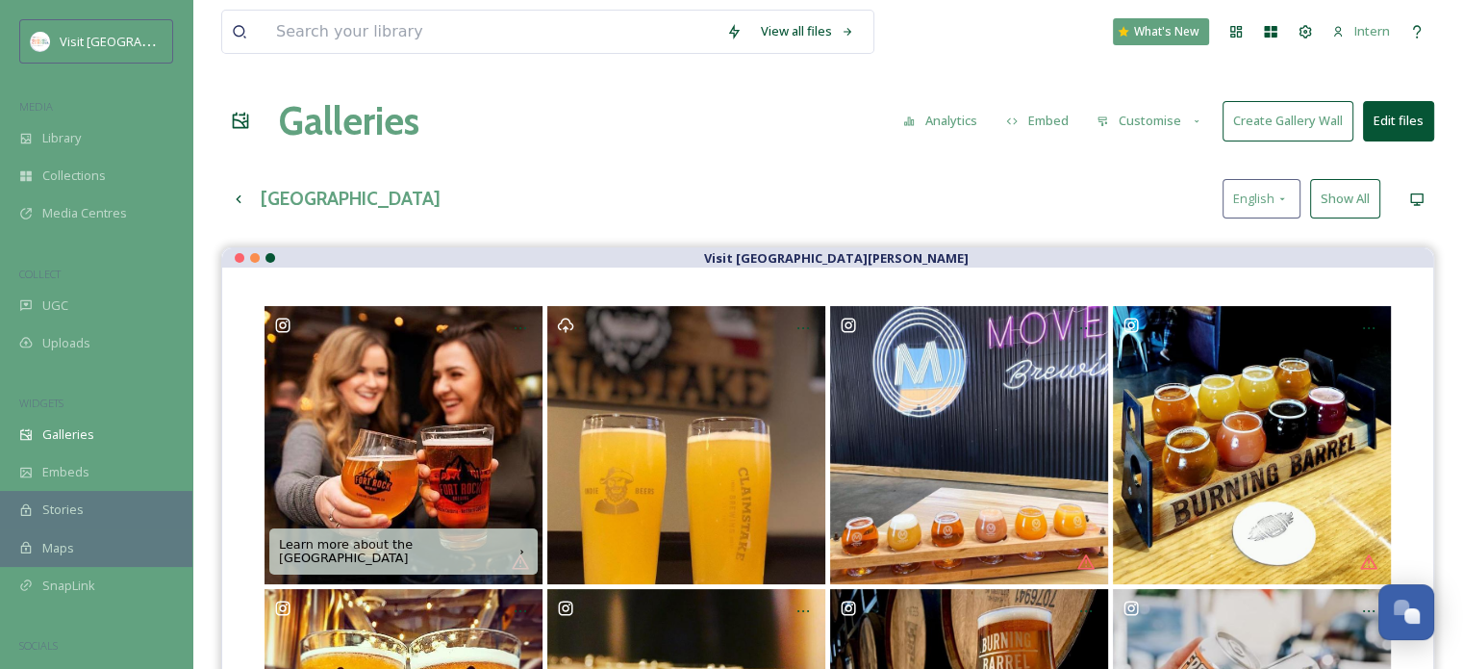
click at [1390, 199] on div "Barrel District English Show All" at bounding box center [827, 198] width 1213 height 39
click at [1372, 203] on button "Show All" at bounding box center [1345, 198] width 70 height 39
click at [240, 199] on icon at bounding box center [238, 198] width 15 height 15
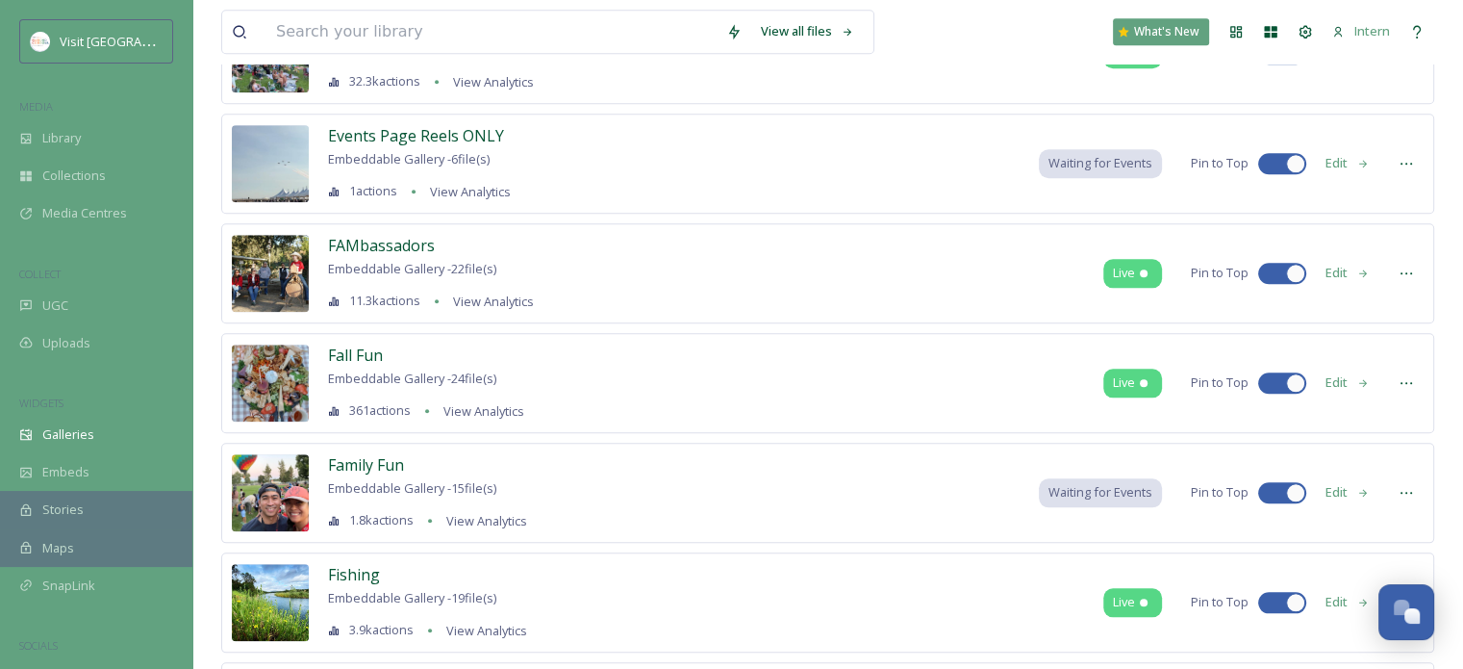
scroll to position [2080, 0]
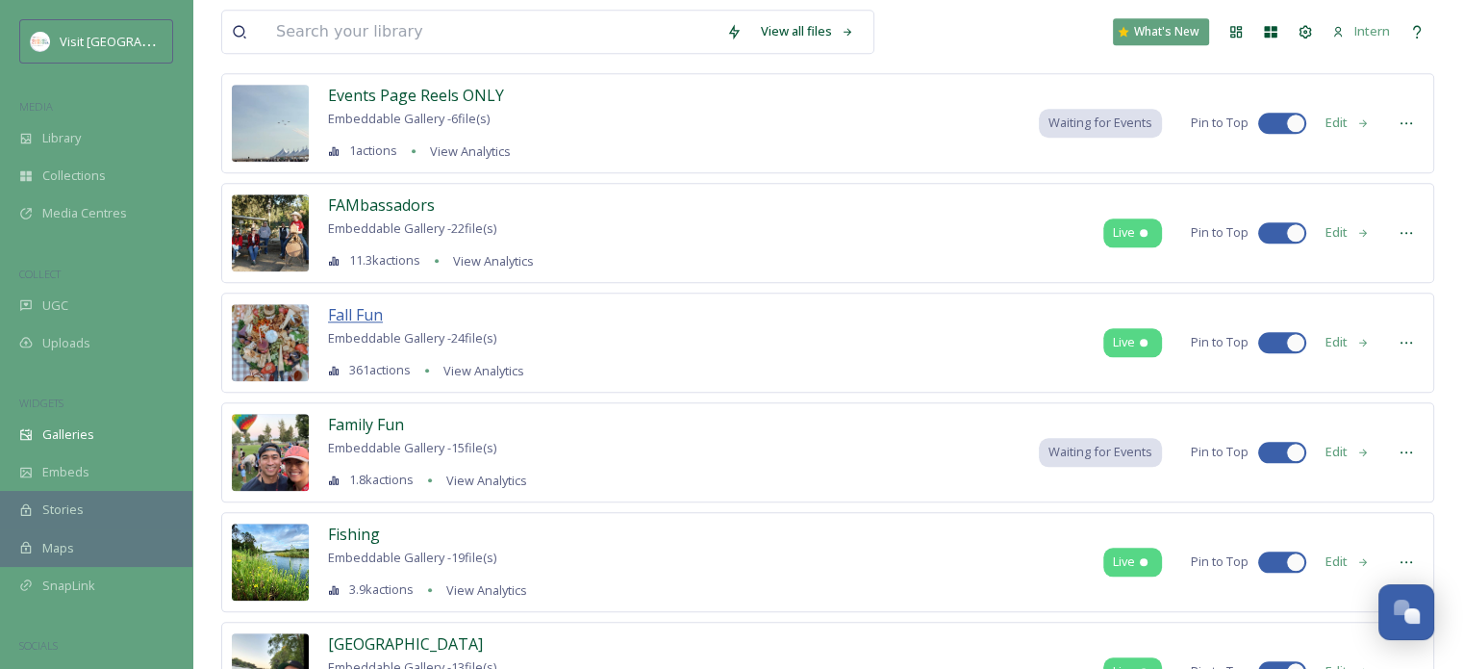
click at [365, 307] on span "Fall Fun" at bounding box center [355, 314] width 55 height 21
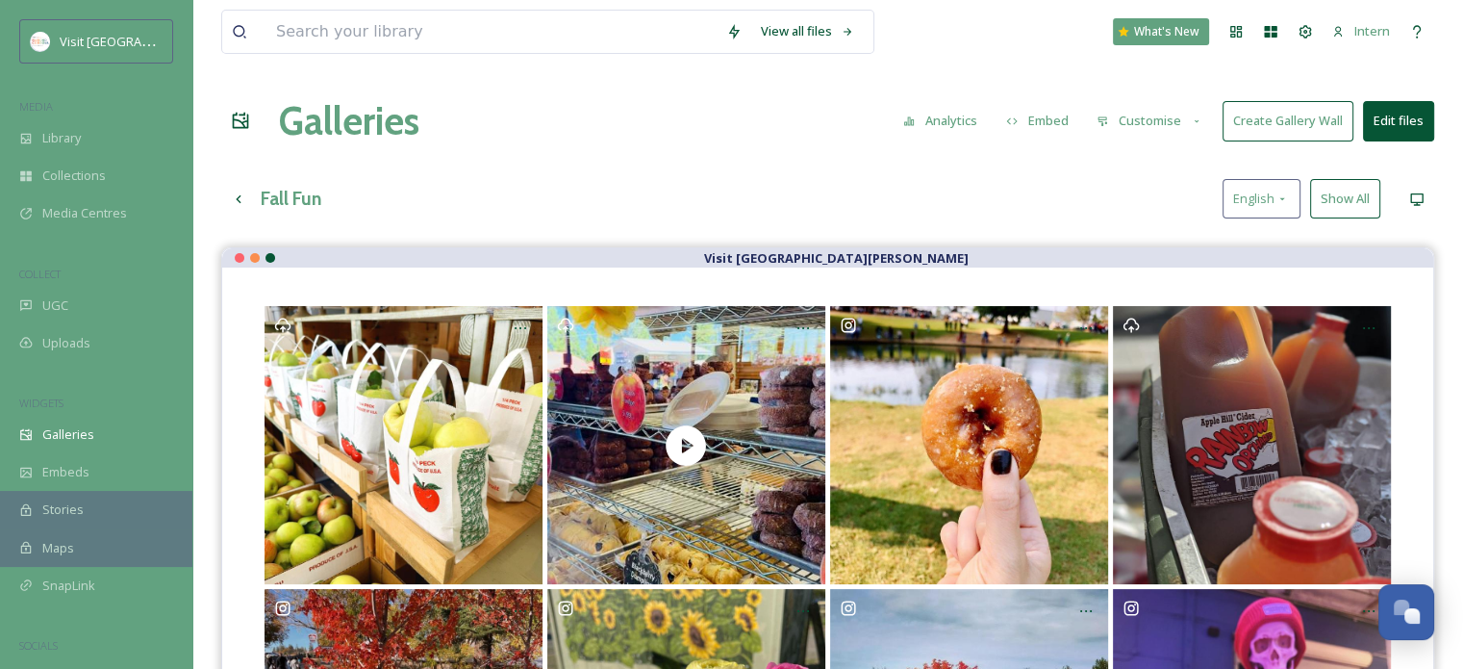
click at [1350, 203] on button "Show All" at bounding box center [1345, 198] width 70 height 39
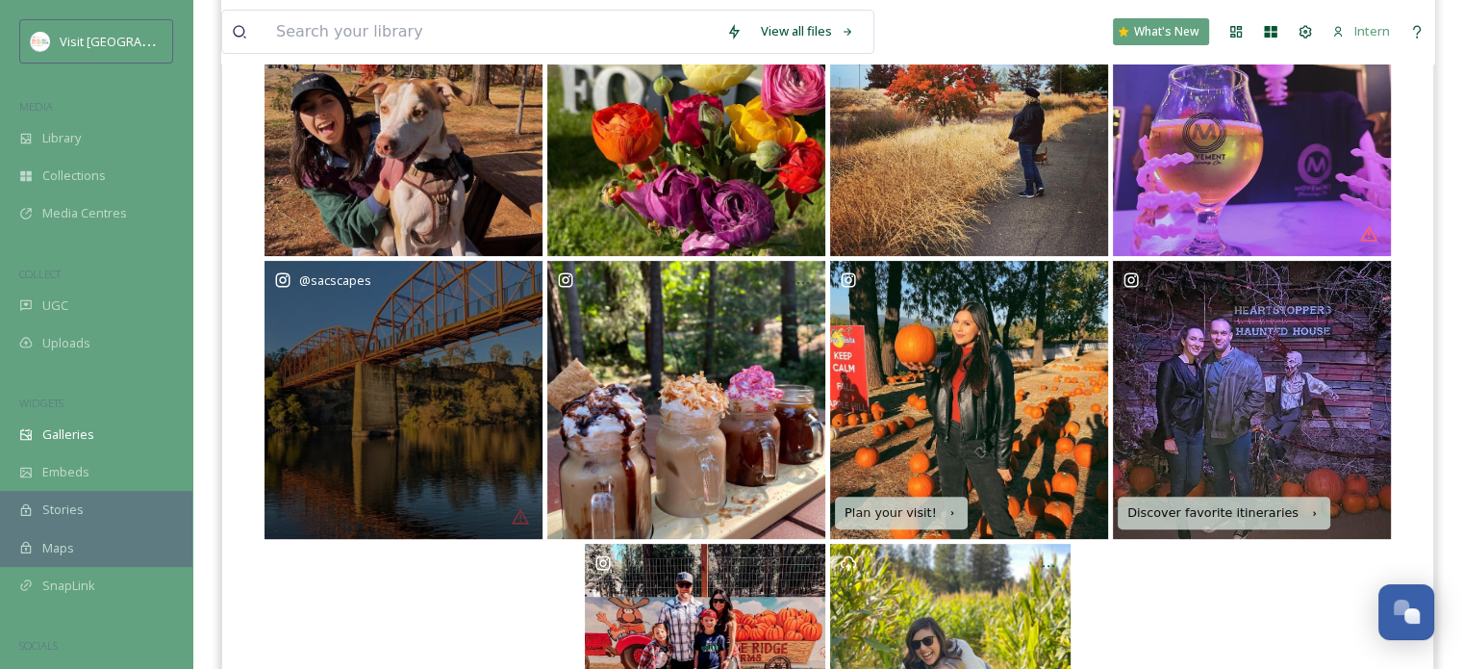
scroll to position [577, 0]
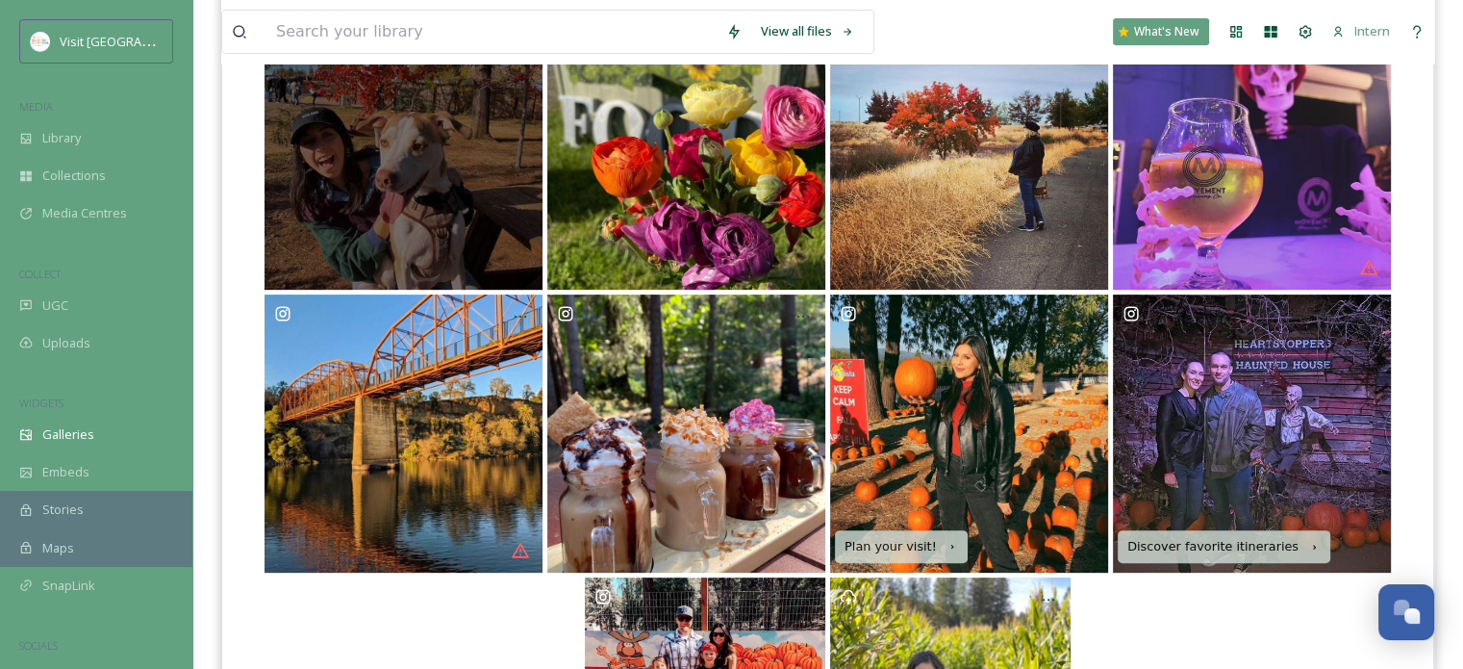
click at [483, 228] on div "@ ranchopethospital" at bounding box center [404, 151] width 278 height 278
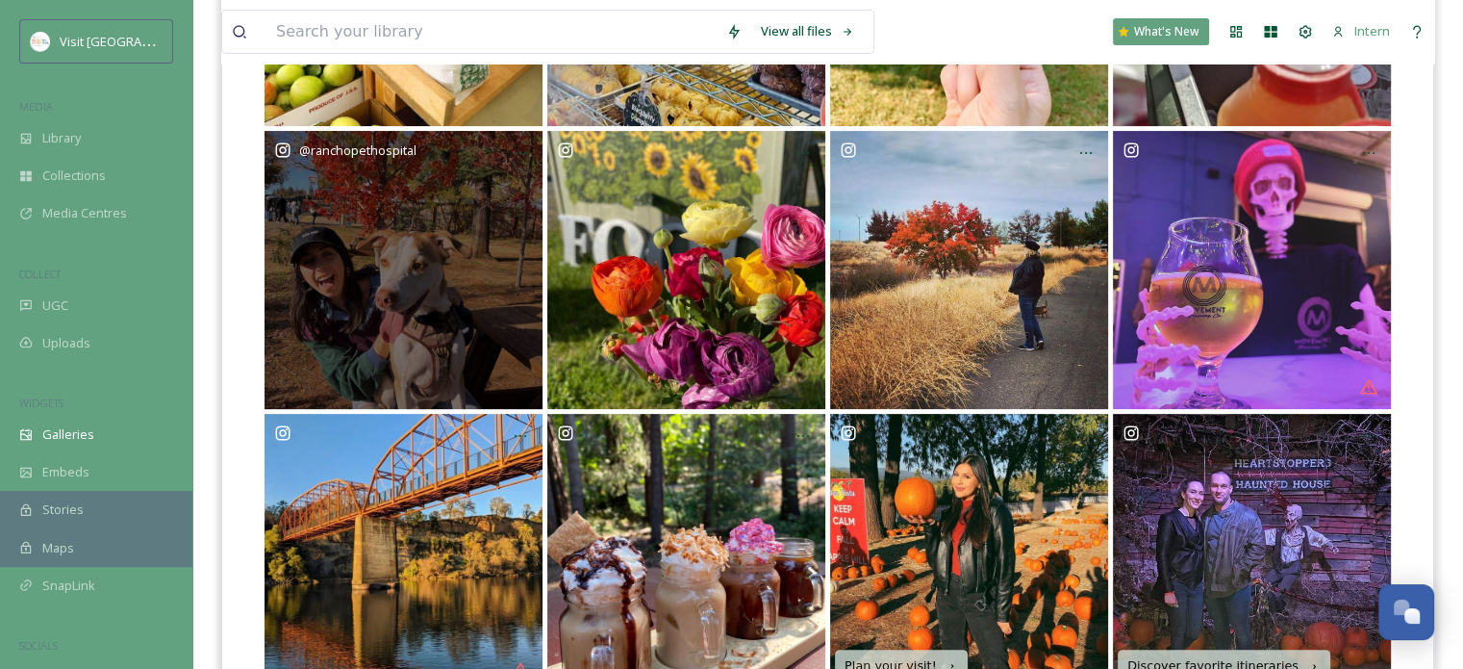
scroll to position [385, 0]
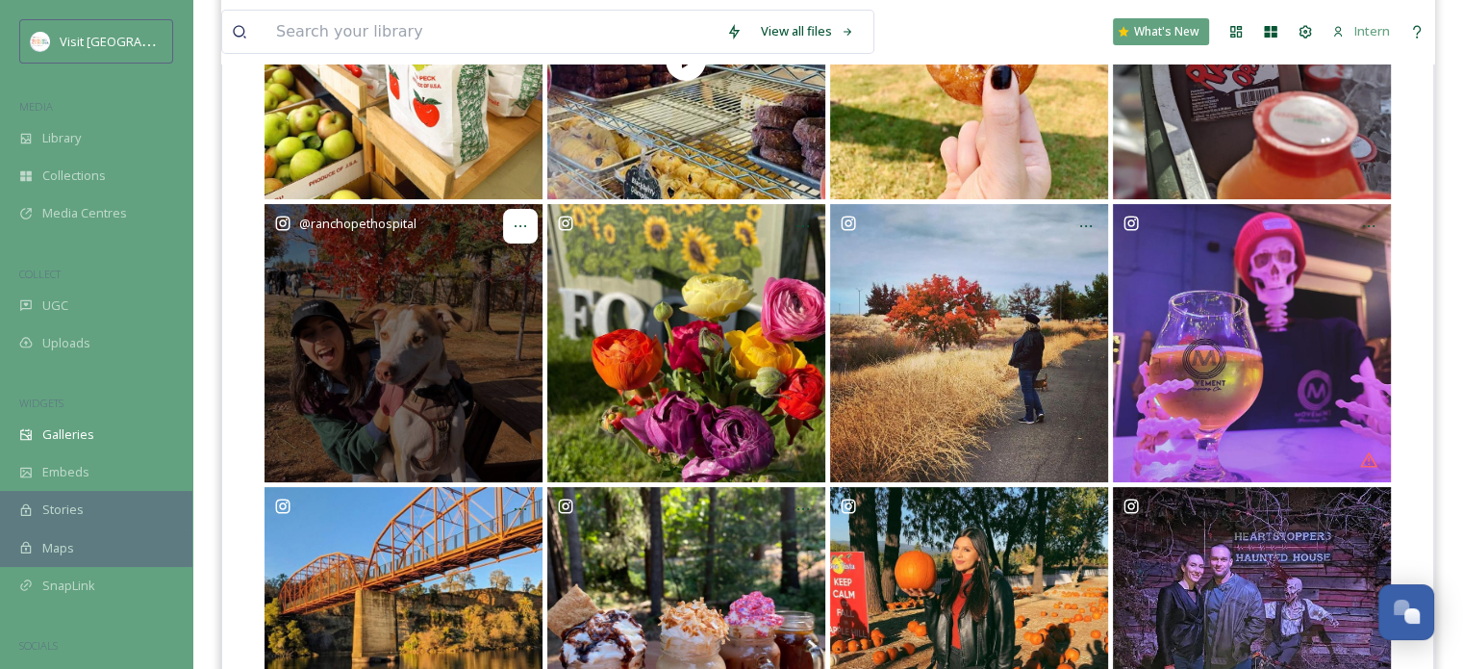
click at [525, 227] on icon at bounding box center [520, 225] width 15 height 15
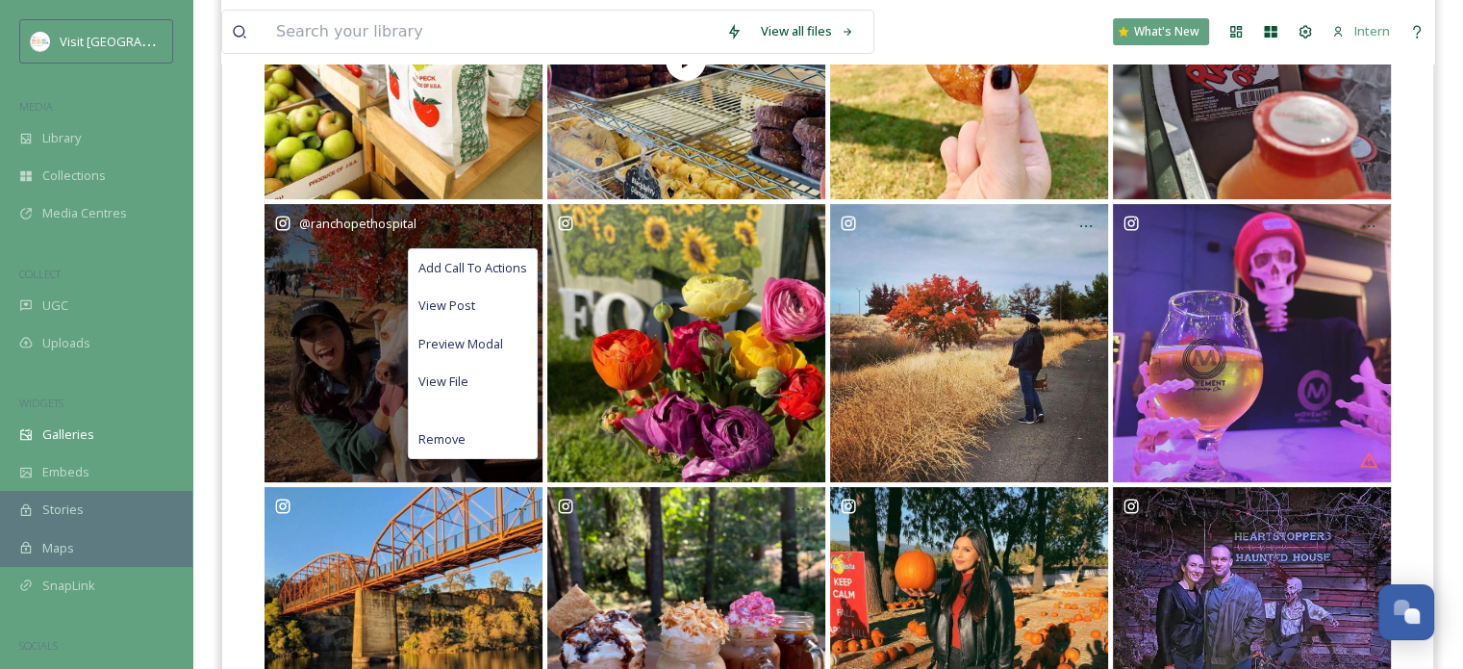
click at [332, 352] on div "@ ranchopethospital" at bounding box center [404, 343] width 278 height 278
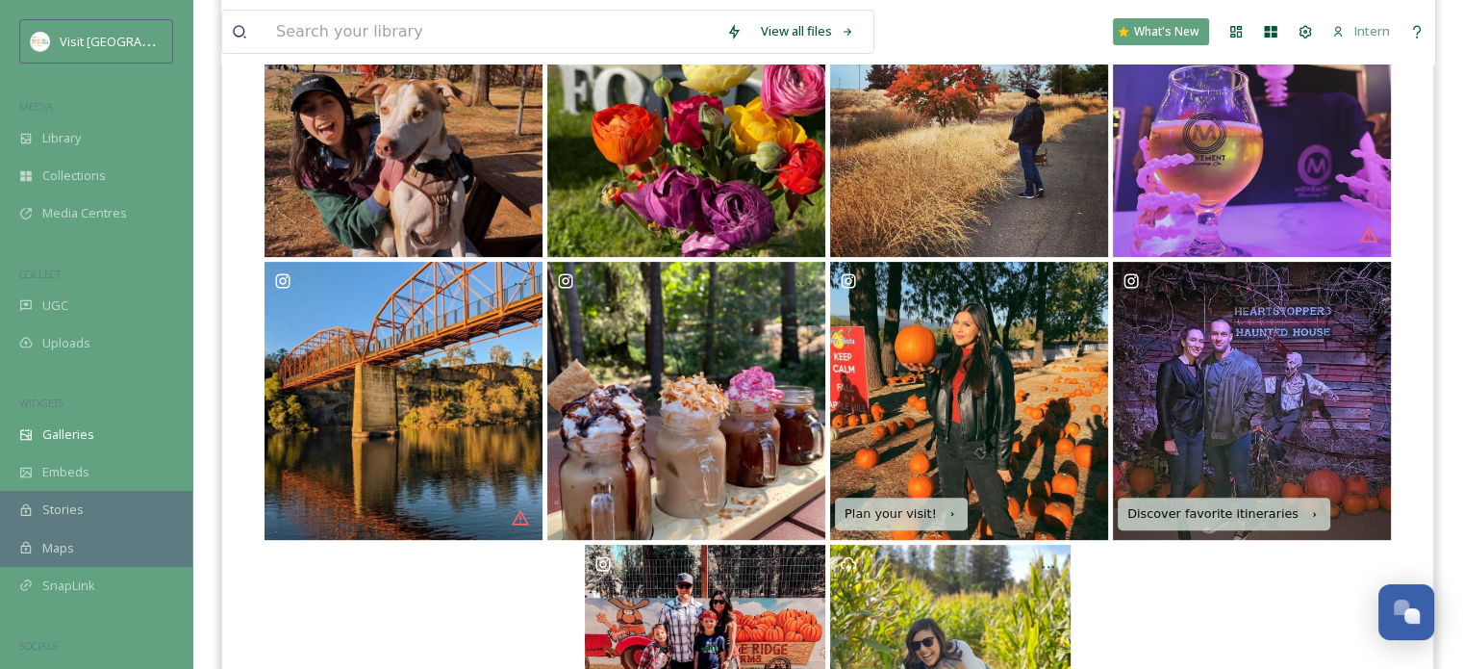
scroll to position [605, 0]
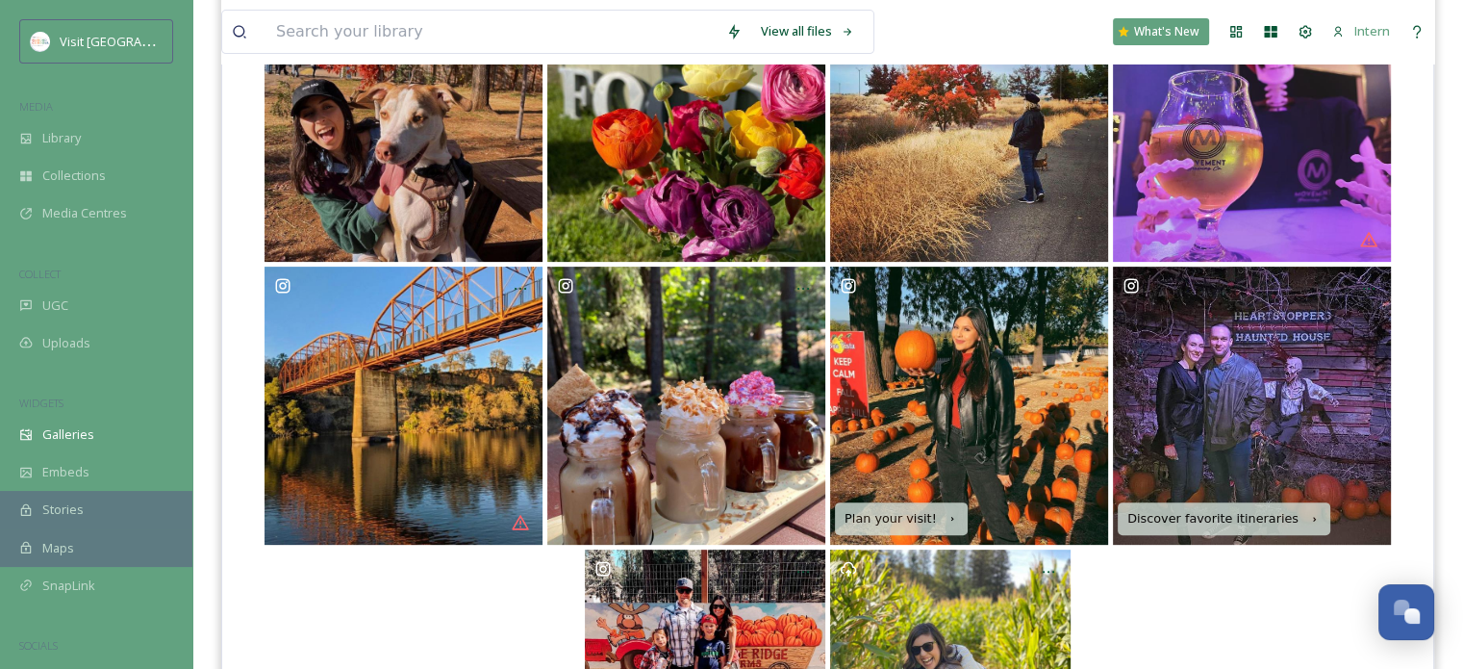
click at [462, 465] on div at bounding box center [404, 405] width 278 height 278
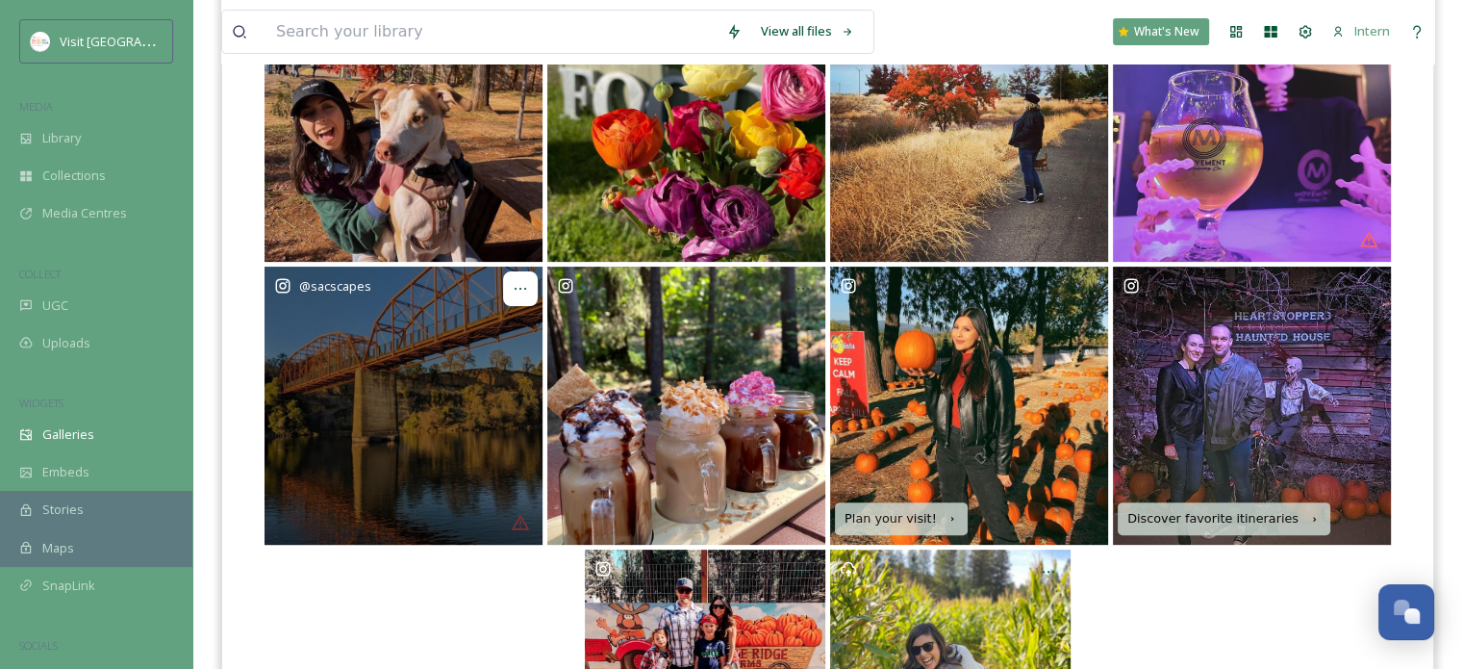
click at [522, 271] on div at bounding box center [520, 288] width 35 height 35
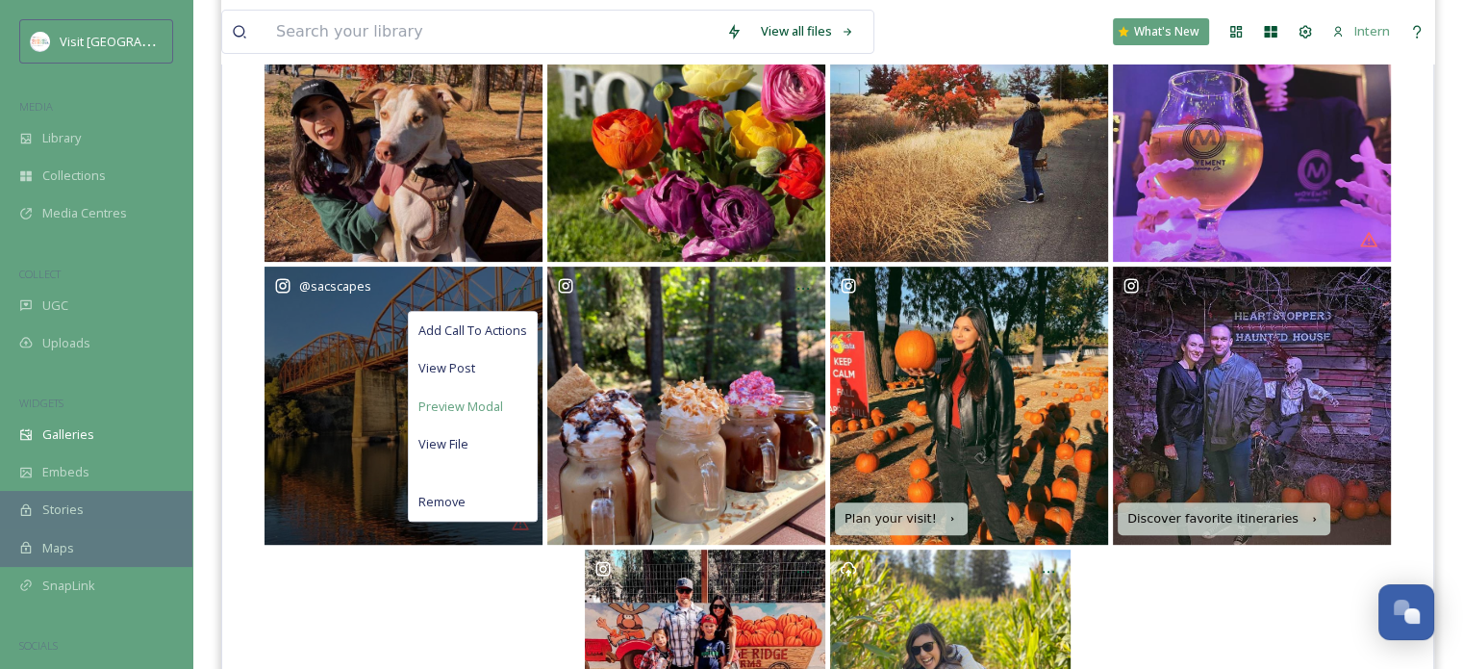
click at [480, 405] on span "Preview Modal" at bounding box center [460, 406] width 85 height 18
click at [436, 492] on span "Remove" at bounding box center [441, 501] width 47 height 18
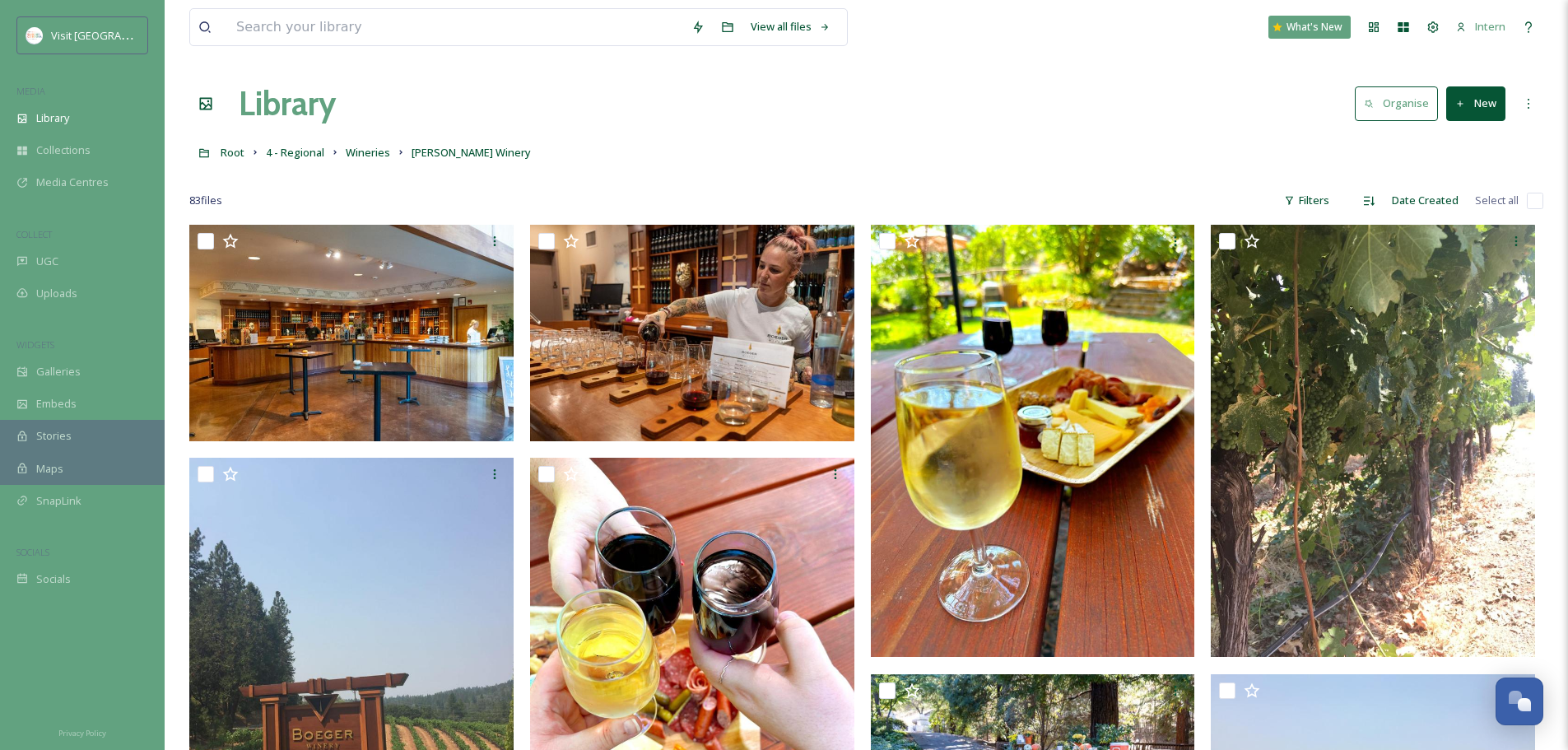
click at [371, 143] on link "Wineries" at bounding box center [368, 152] width 45 height 20
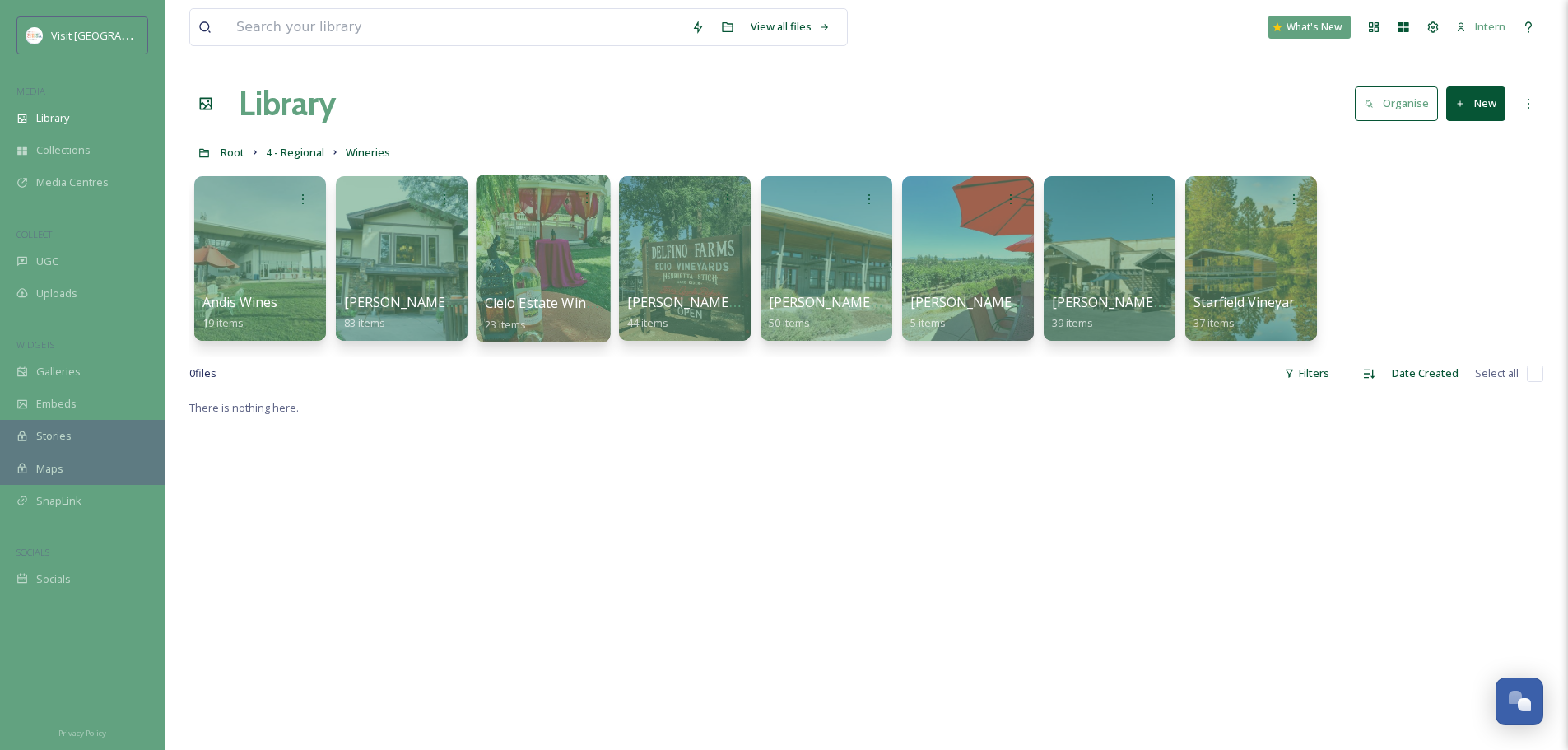
click at [519, 270] on div at bounding box center [543, 259] width 134 height 168
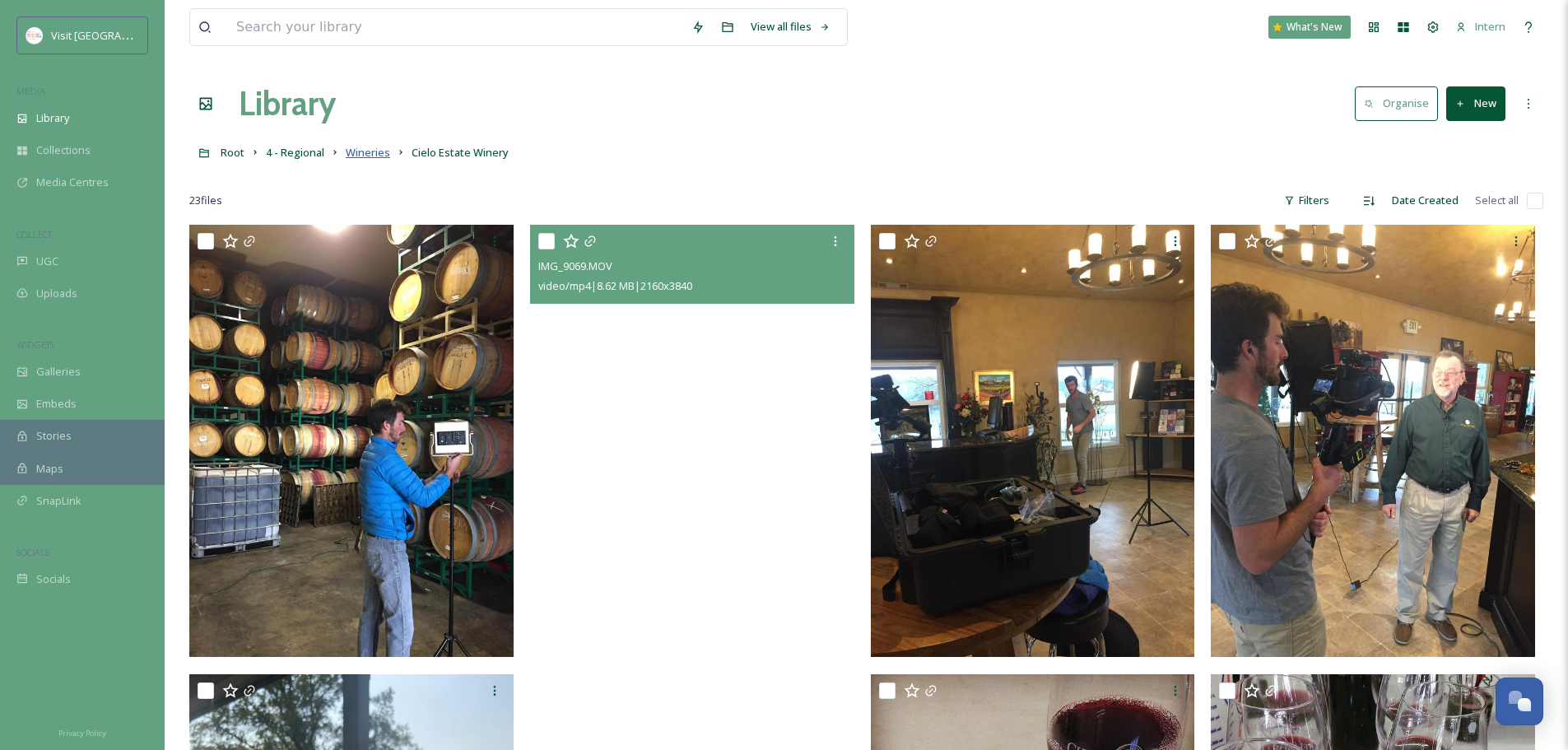
click at [355, 154] on span "Wineries" at bounding box center [368, 152] width 45 height 15
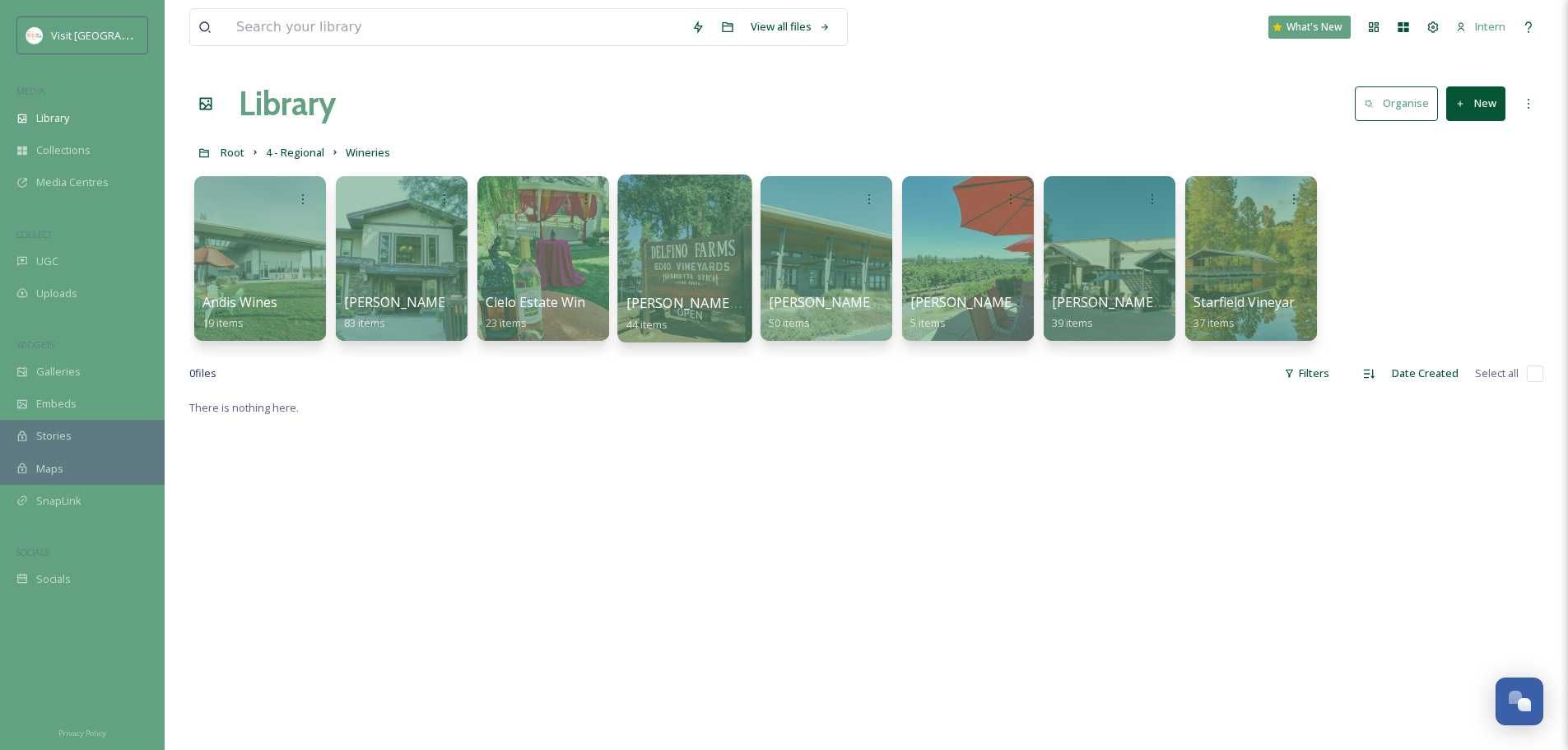
click at [726, 270] on div at bounding box center [684, 259] width 134 height 168
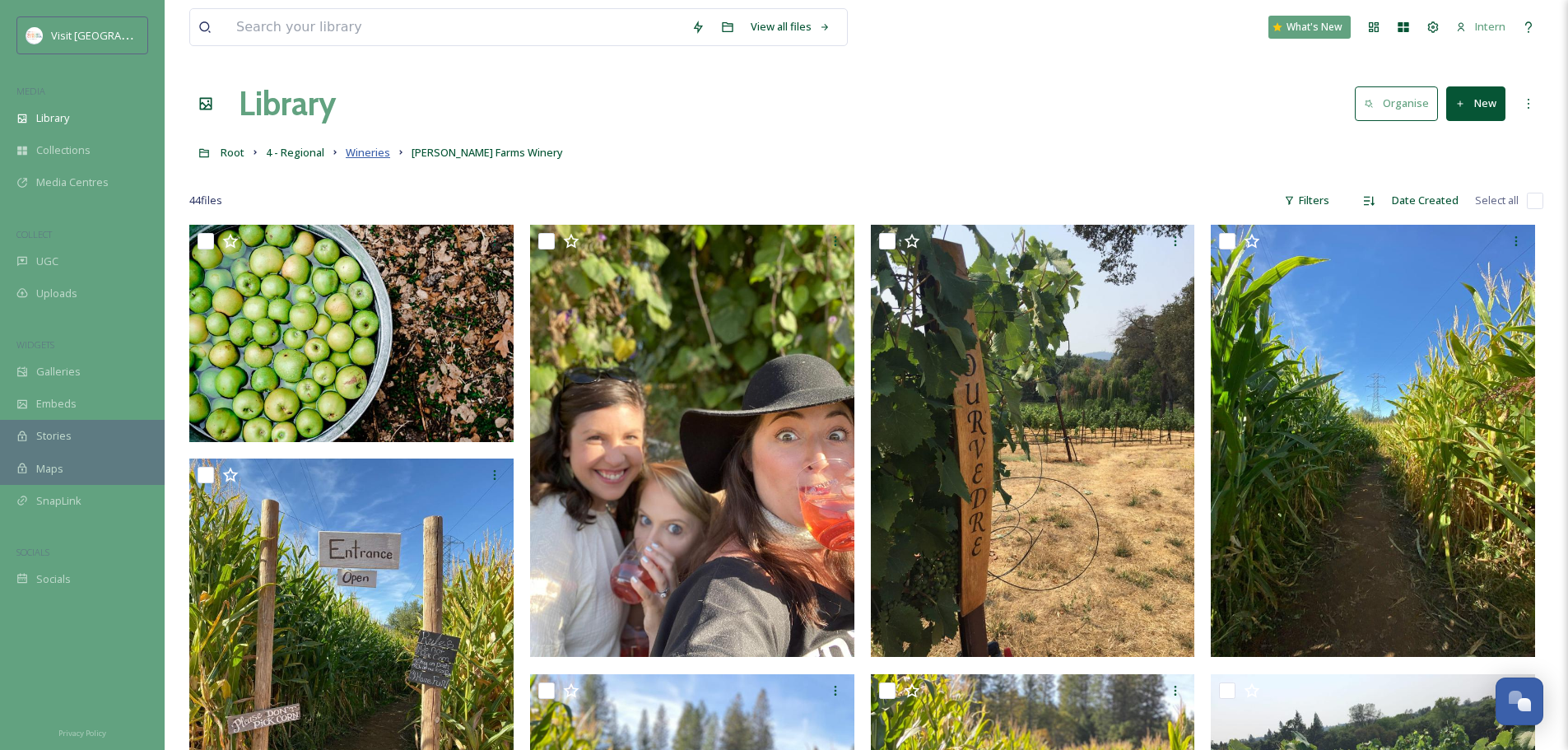
click at [372, 152] on span "Wineries" at bounding box center [368, 152] width 45 height 15
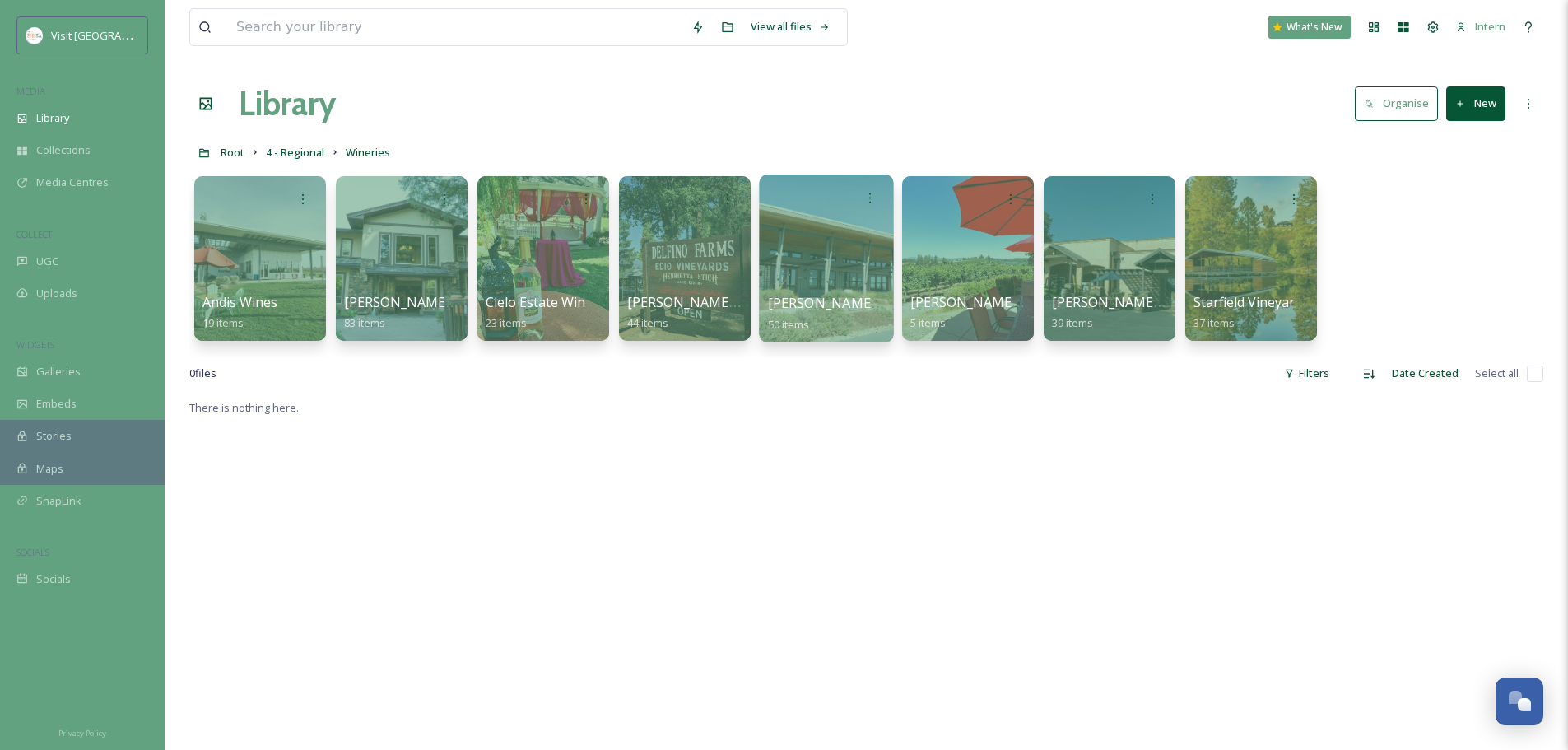
click at [798, 271] on div at bounding box center [826, 259] width 134 height 168
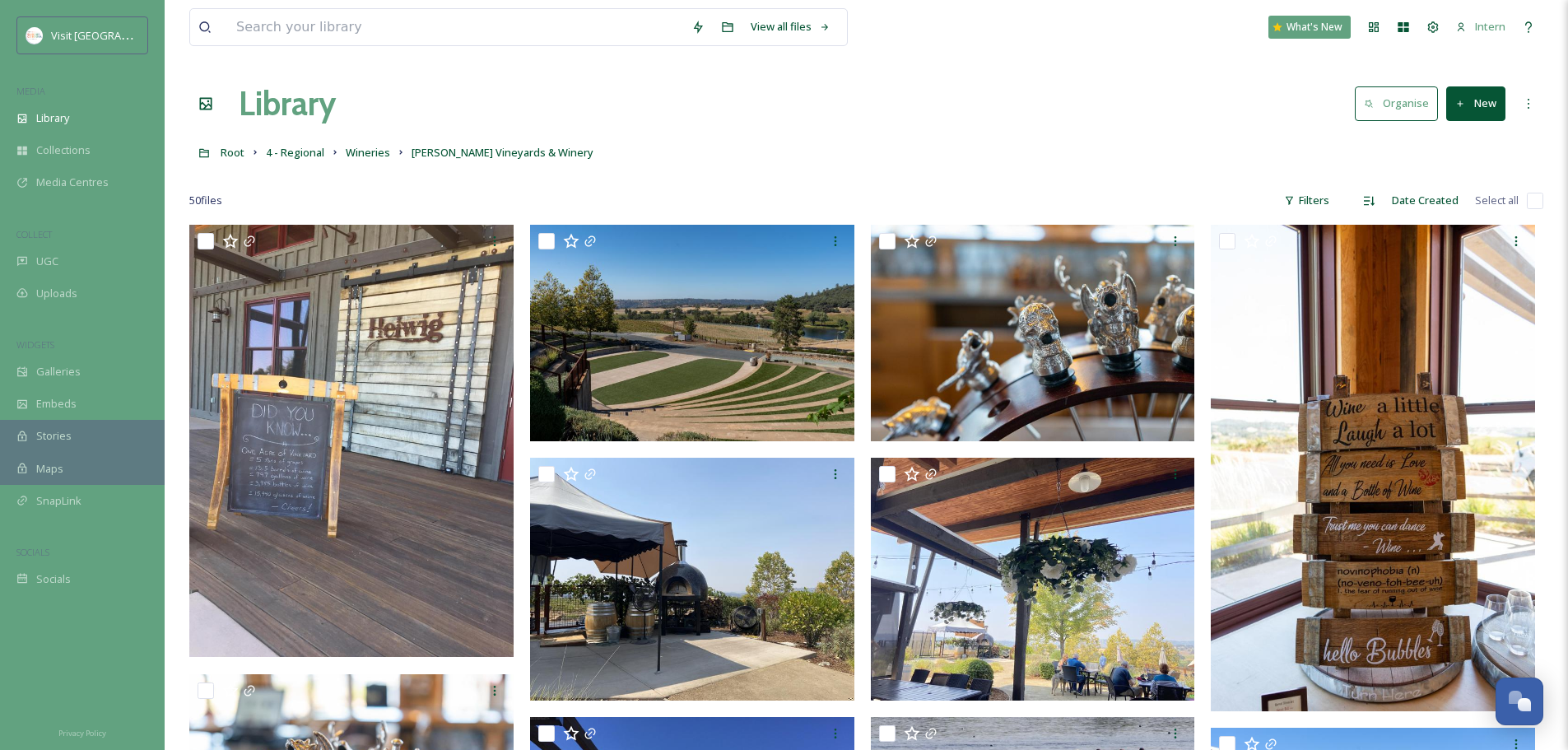
click at [370, 145] on link "Wineries" at bounding box center [368, 152] width 45 height 20
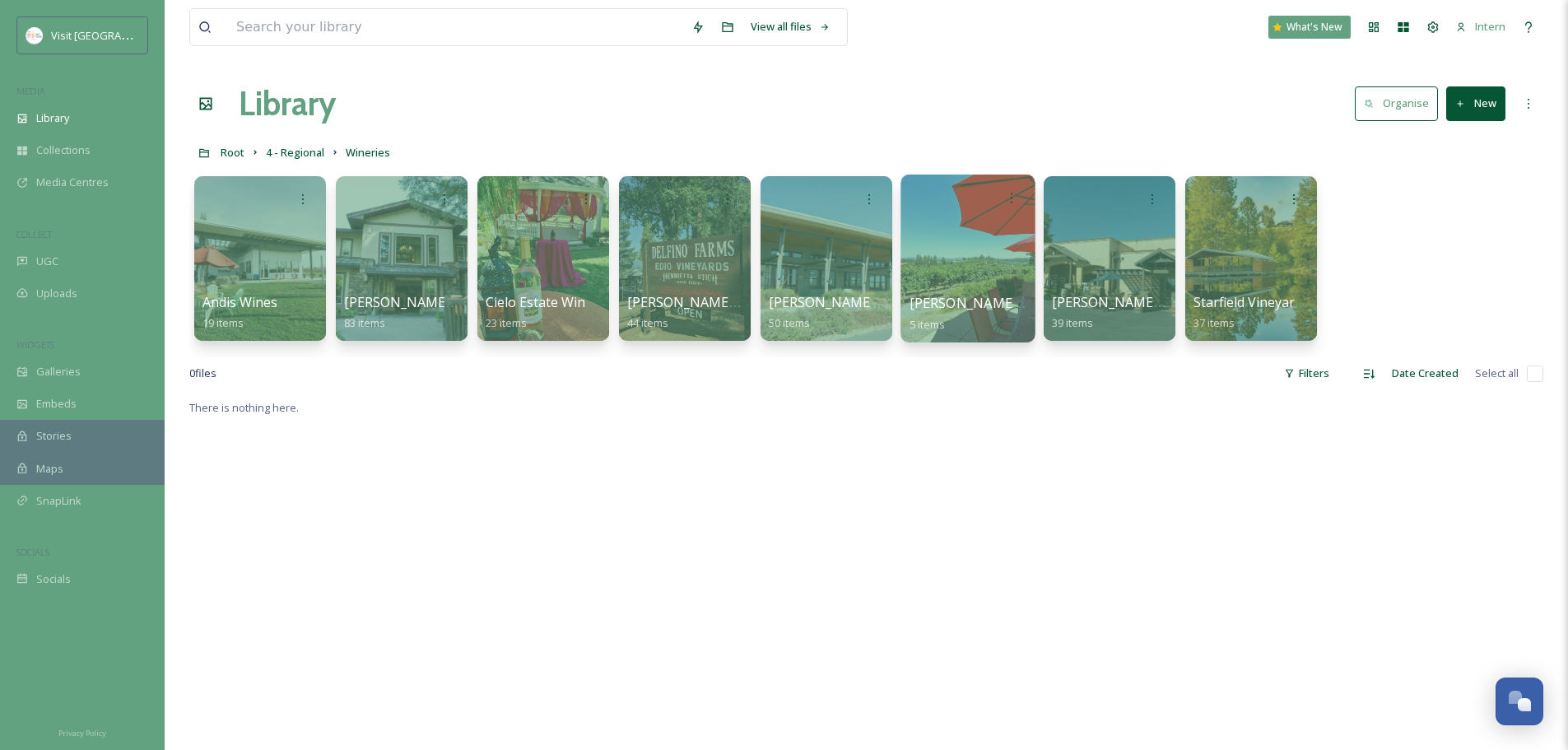
click at [953, 282] on div at bounding box center [967, 259] width 134 height 168
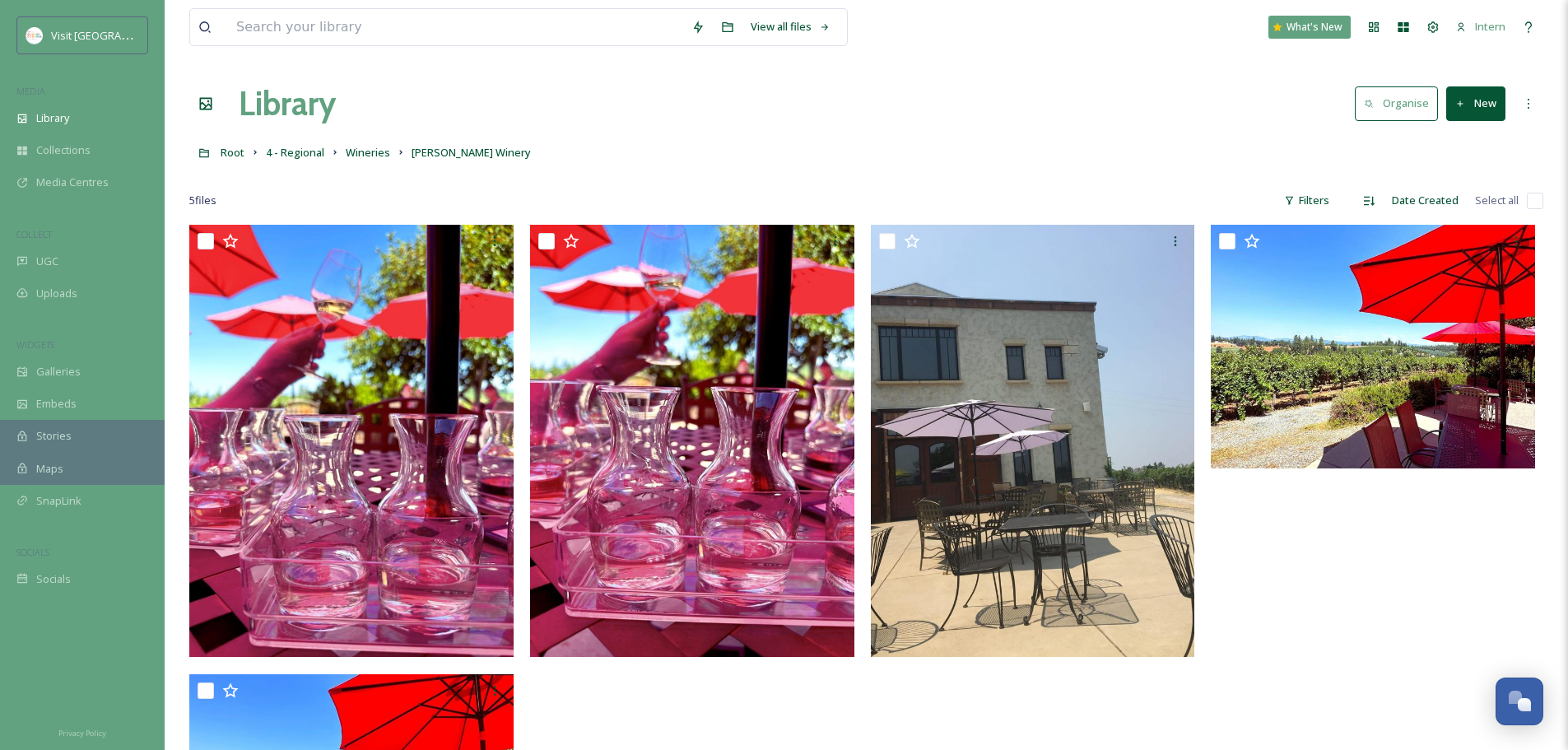
click at [368, 144] on link "Wineries" at bounding box center [368, 152] width 45 height 20
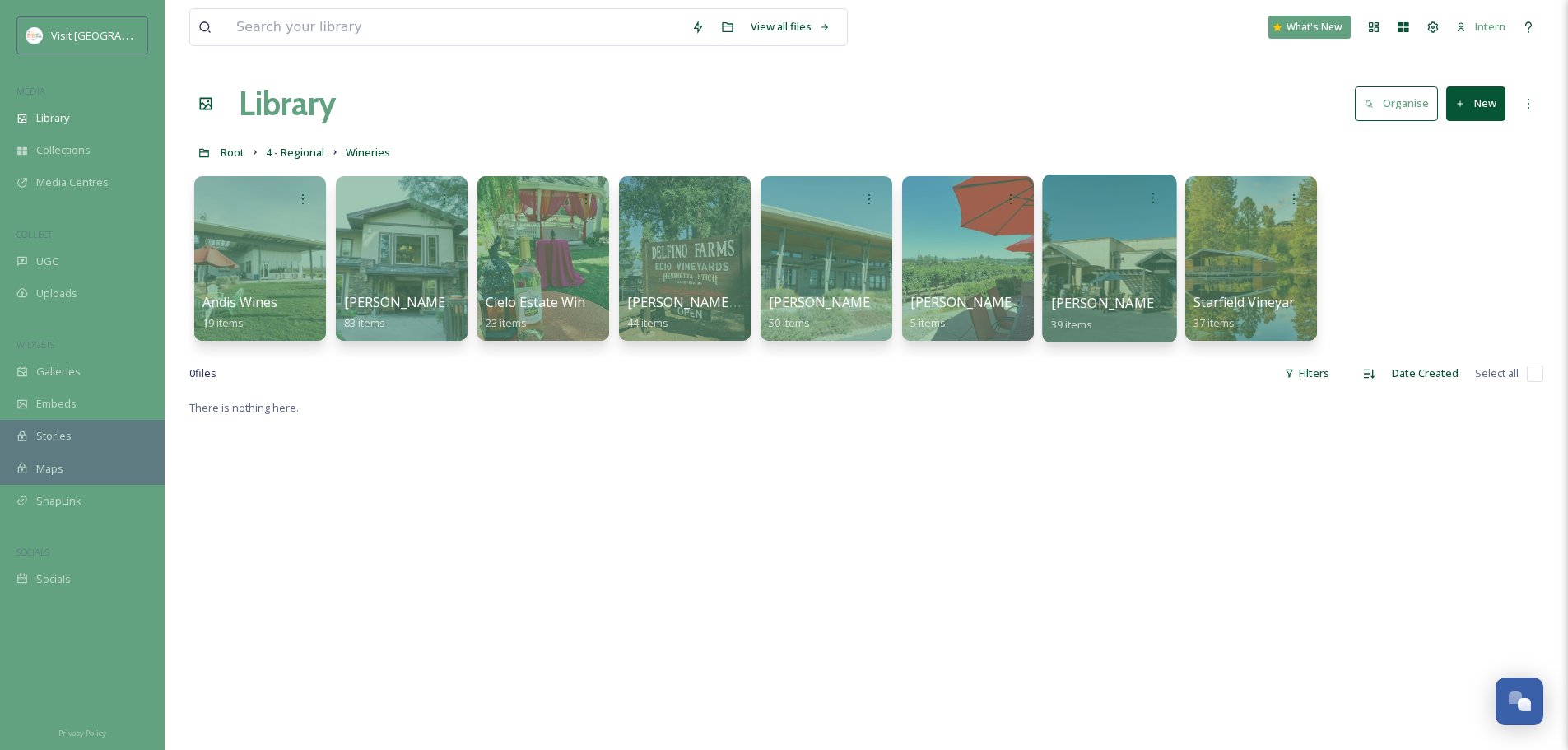
click at [1135, 277] on div at bounding box center [1109, 259] width 134 height 168
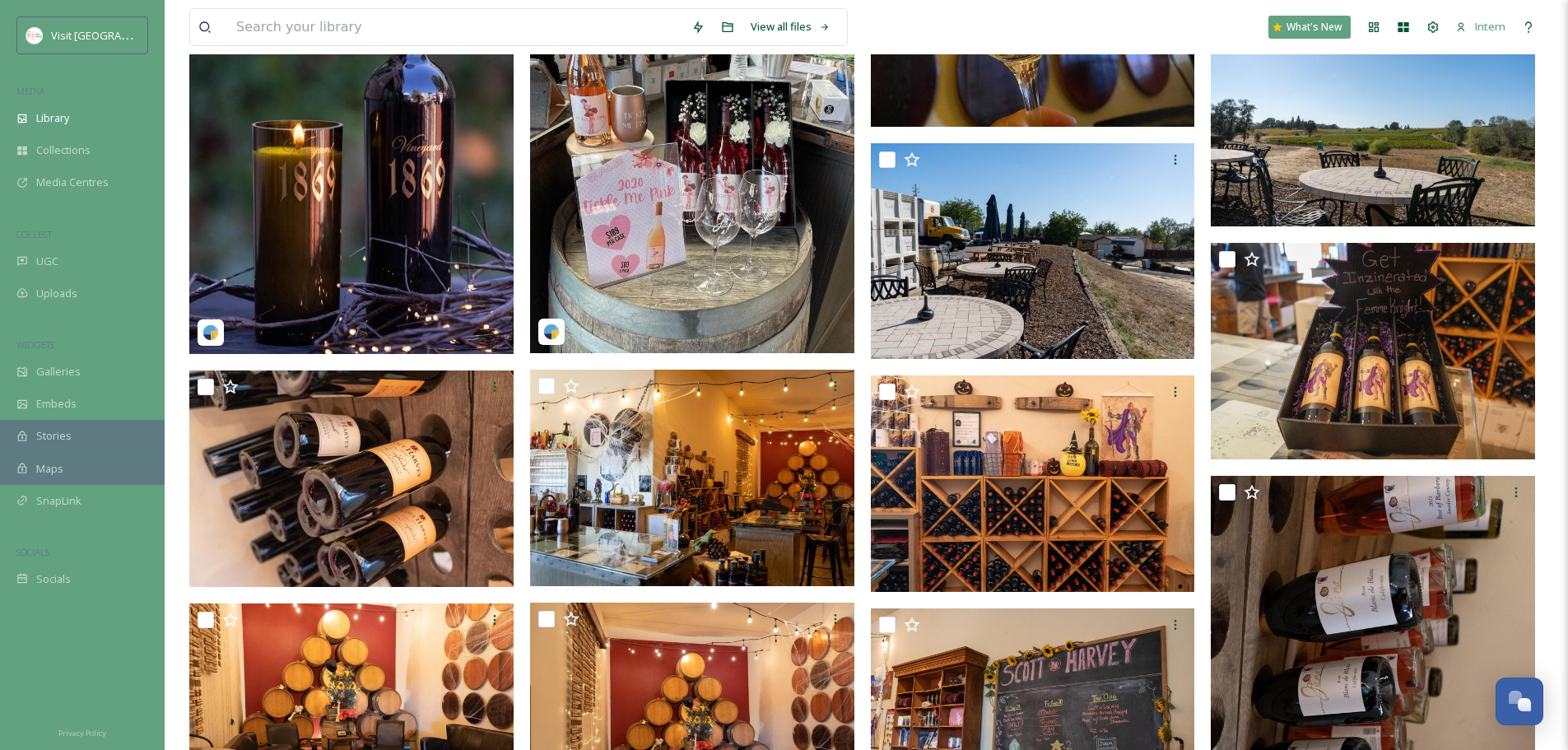
scroll to position [909, 0]
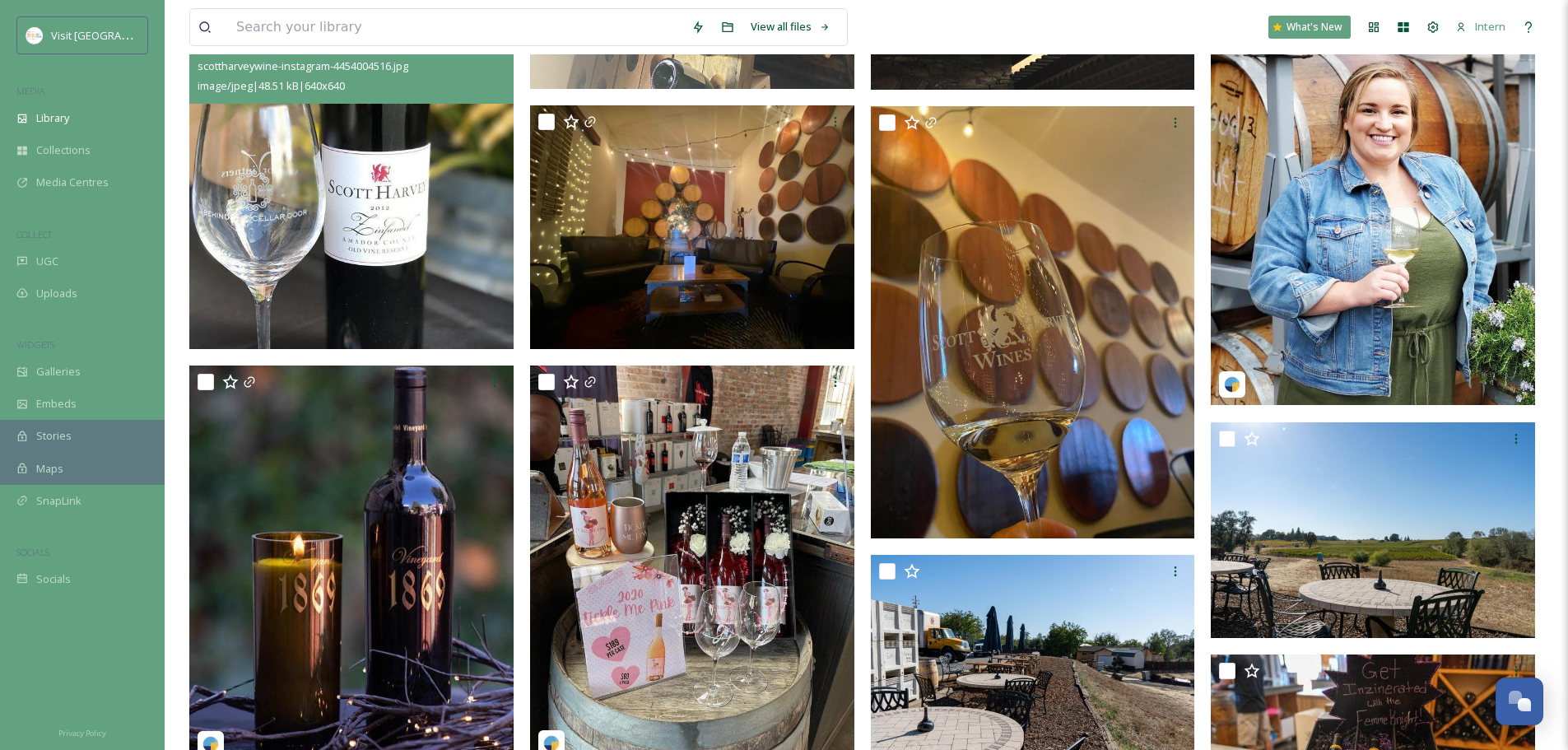
click at [390, 257] on img at bounding box center [351, 187] width 324 height 324
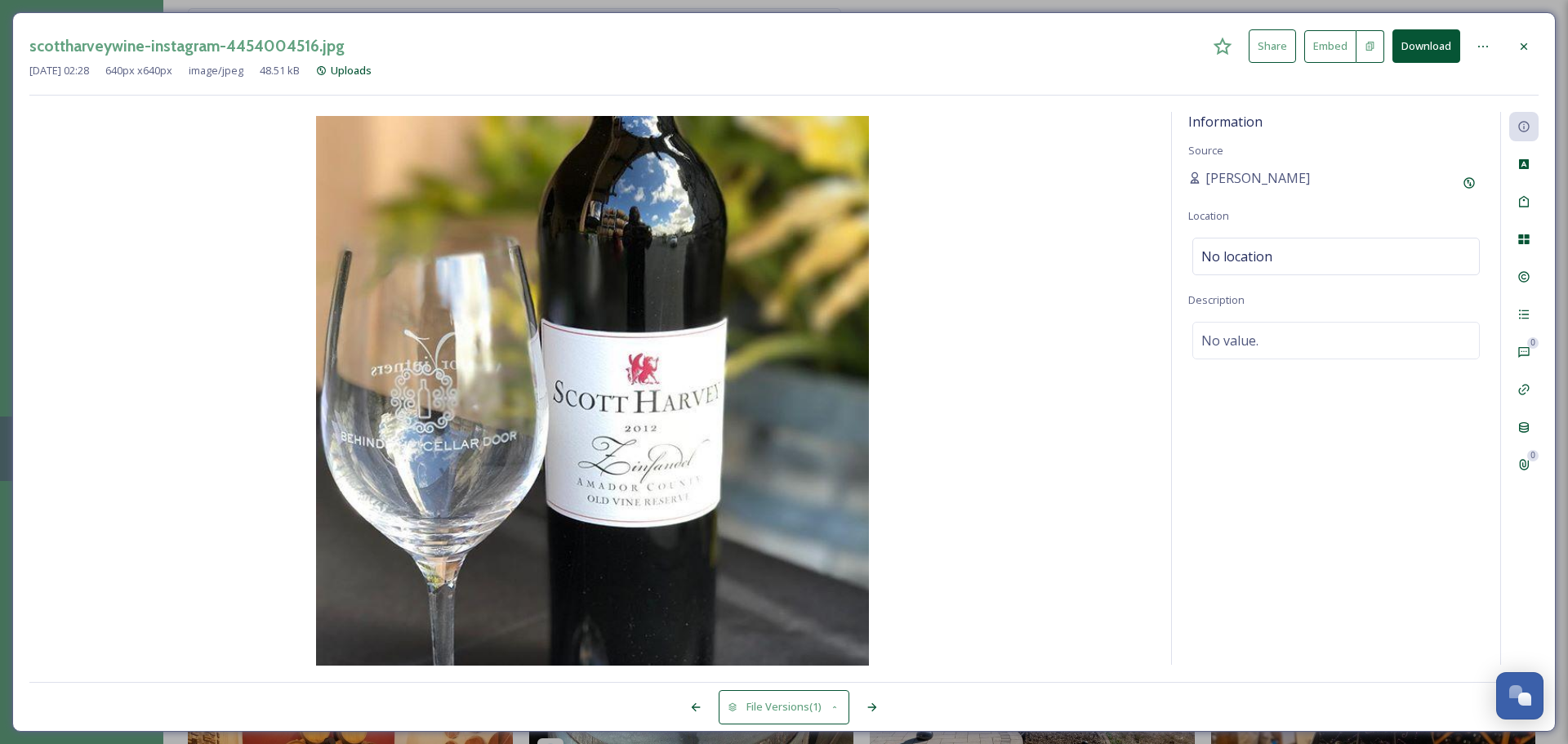
click at [1520, 44] on icon at bounding box center [1523, 46] width 13 height 13
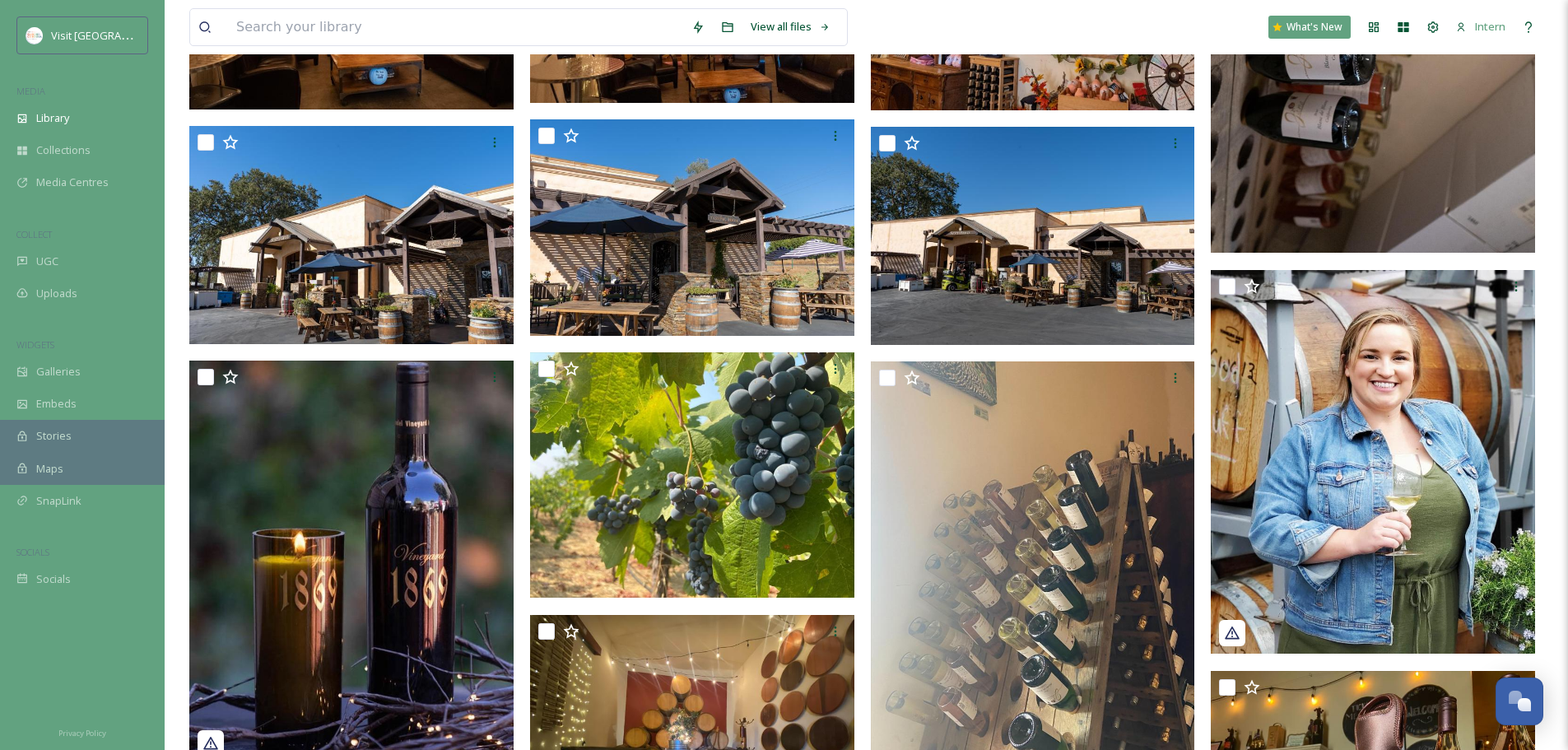
scroll to position [2391, 0]
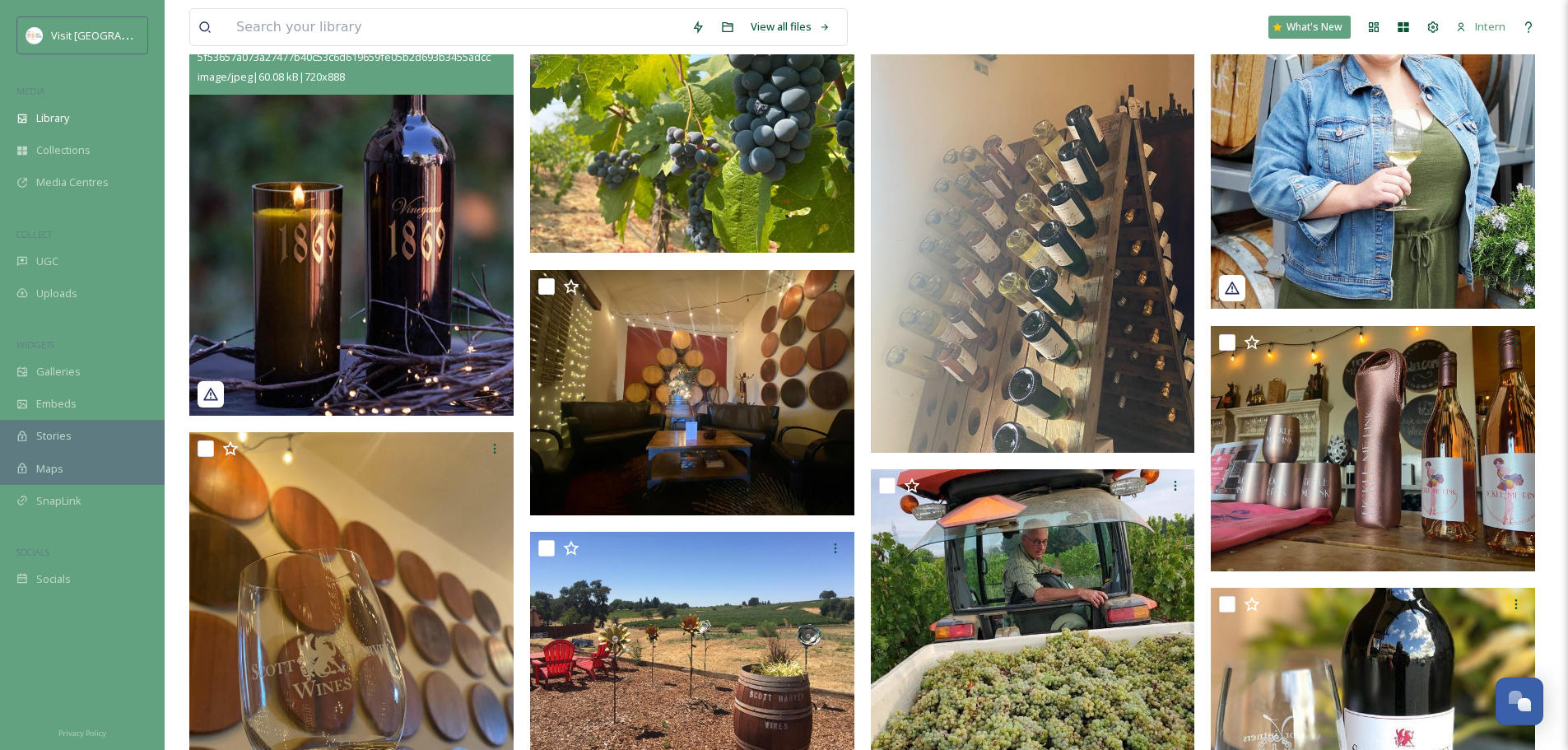
click at [426, 310] on img at bounding box center [351, 215] width 324 height 400
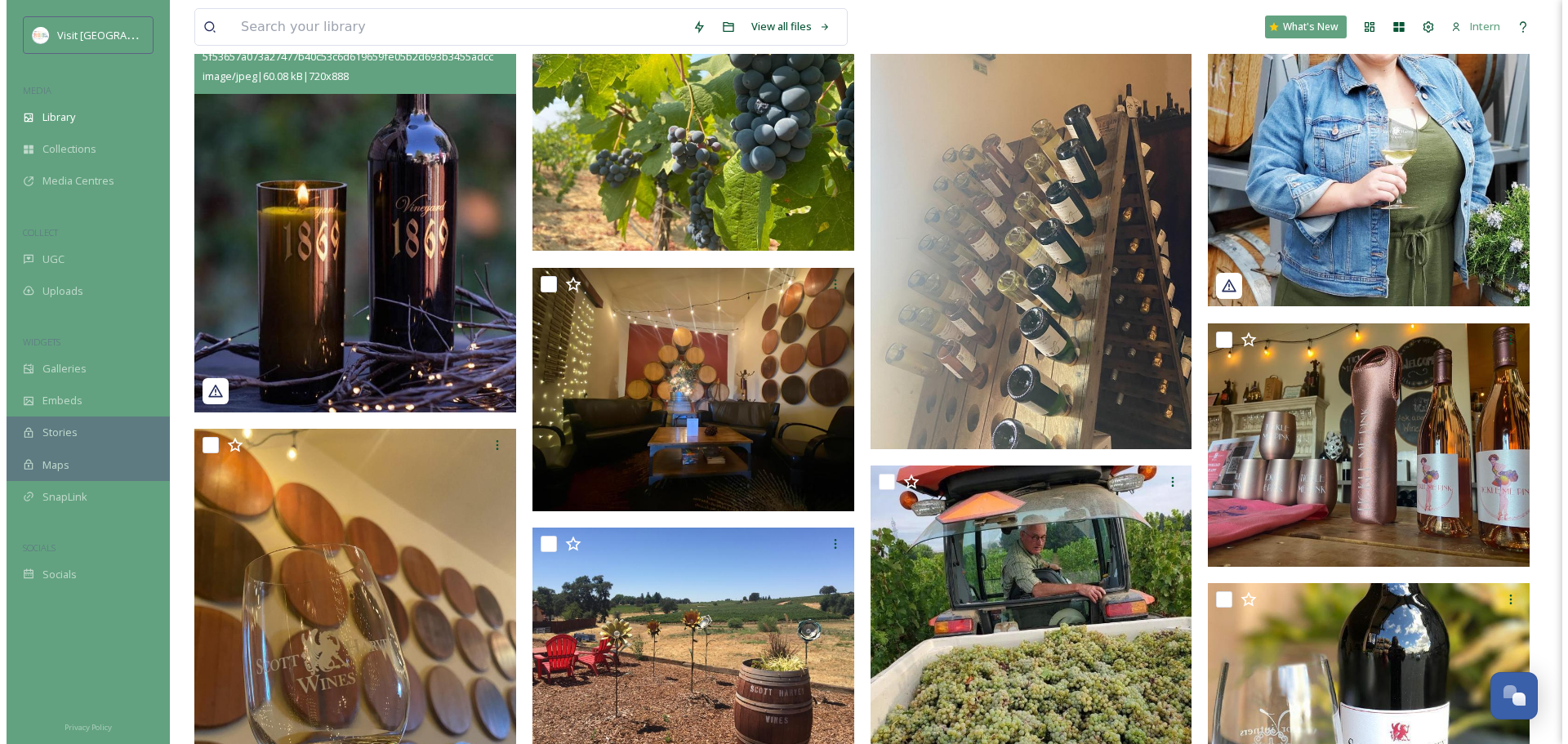
scroll to position [1959, 0]
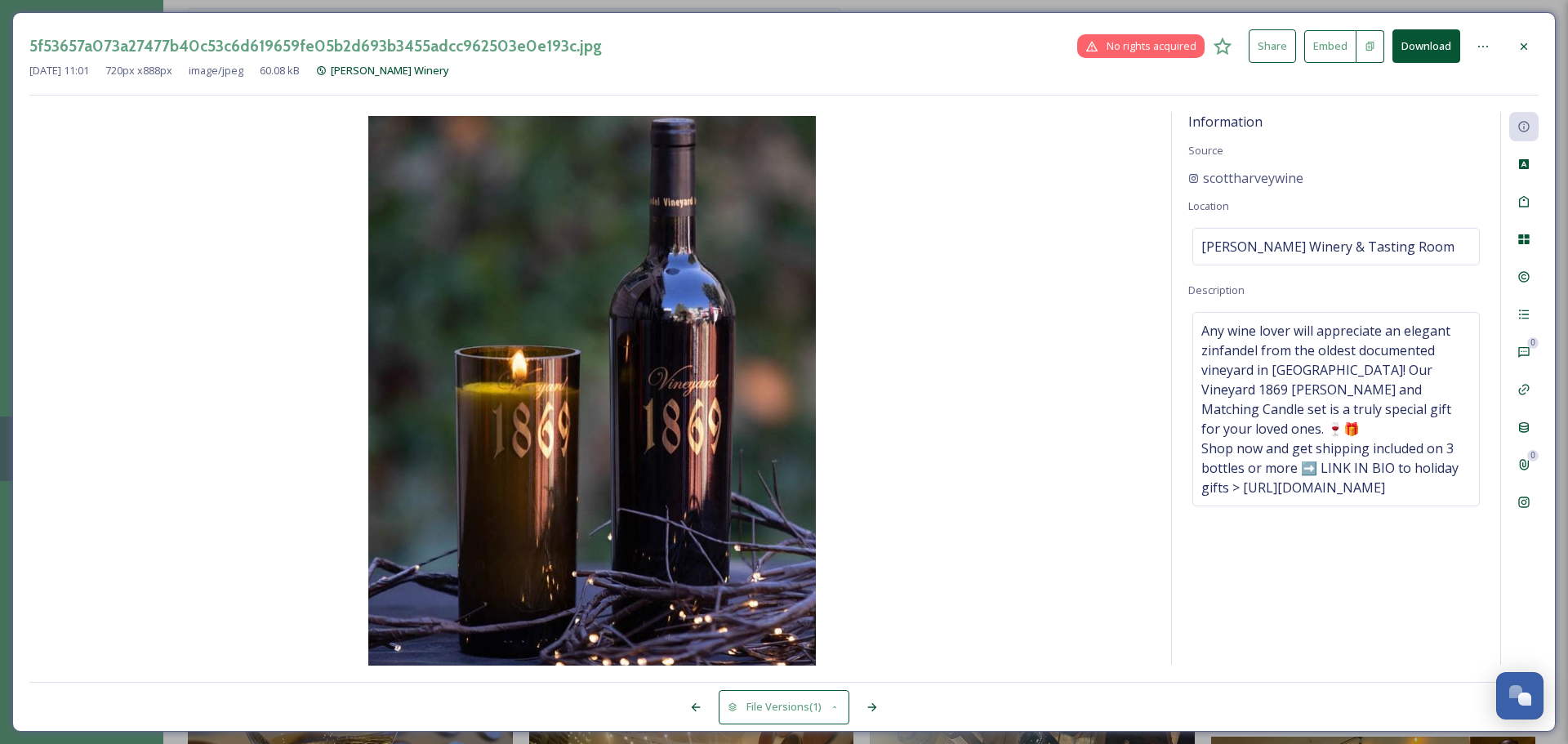
click at [1516, 45] on div at bounding box center [1524, 47] width 30 height 30
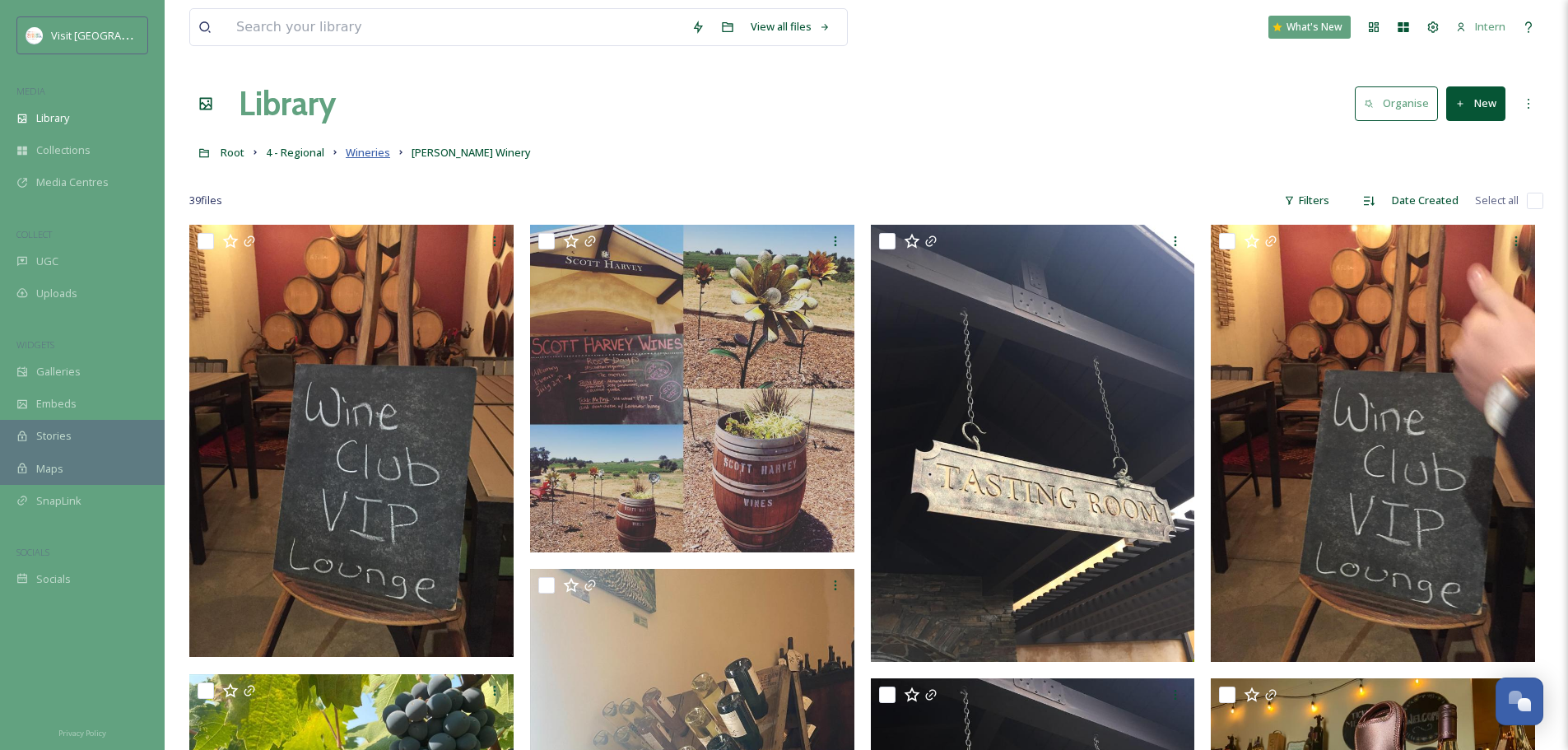
click at [361, 146] on span "Wineries" at bounding box center [368, 152] width 45 height 15
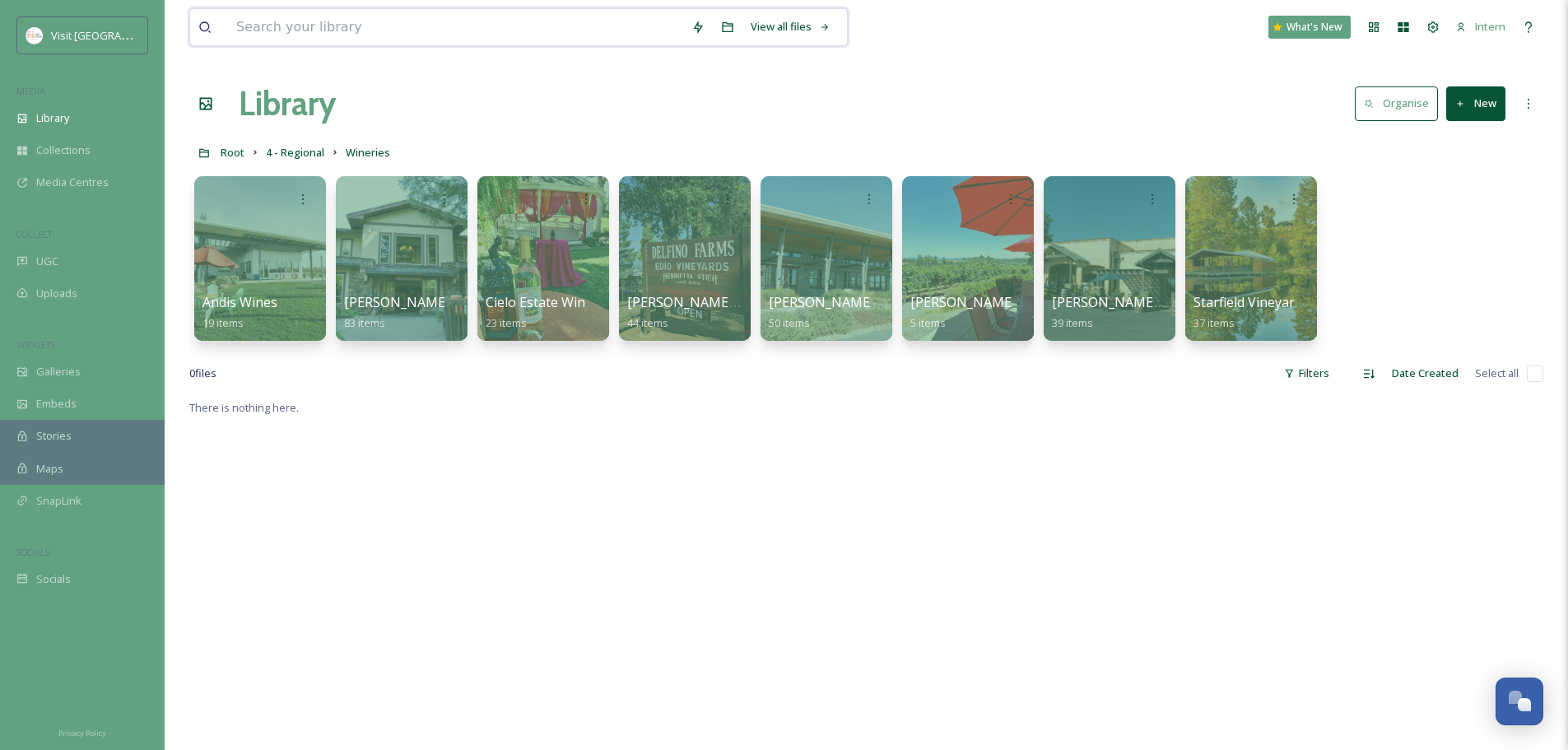
click at [337, 31] on input at bounding box center [455, 27] width 455 height 36
type input "farmers market"
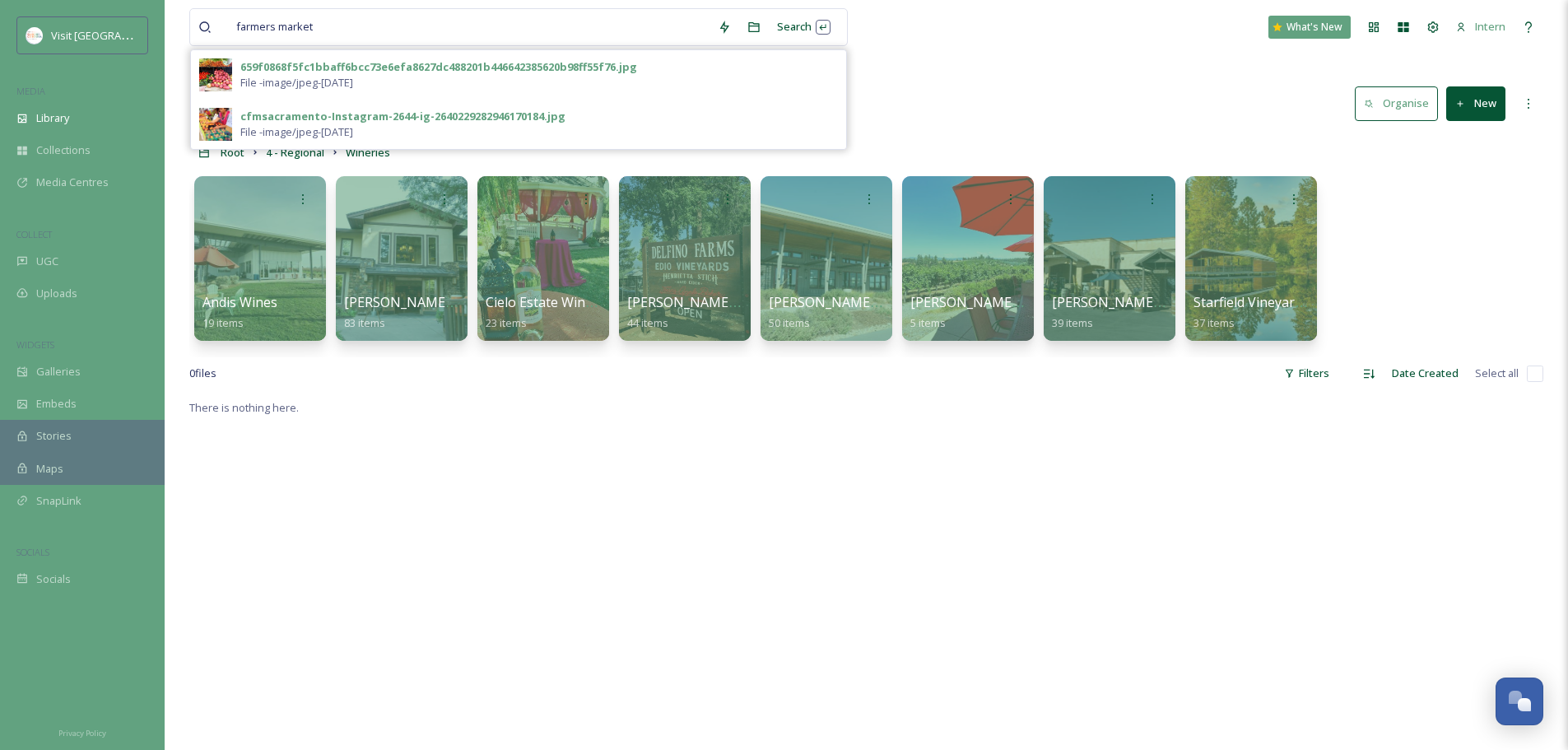
click at [333, 60] on div "659f0868f5fc1bbaff6bcc73e6efa8627dc488201b446642385620b98ff55f76.jpg" at bounding box center [439, 67] width 397 height 15
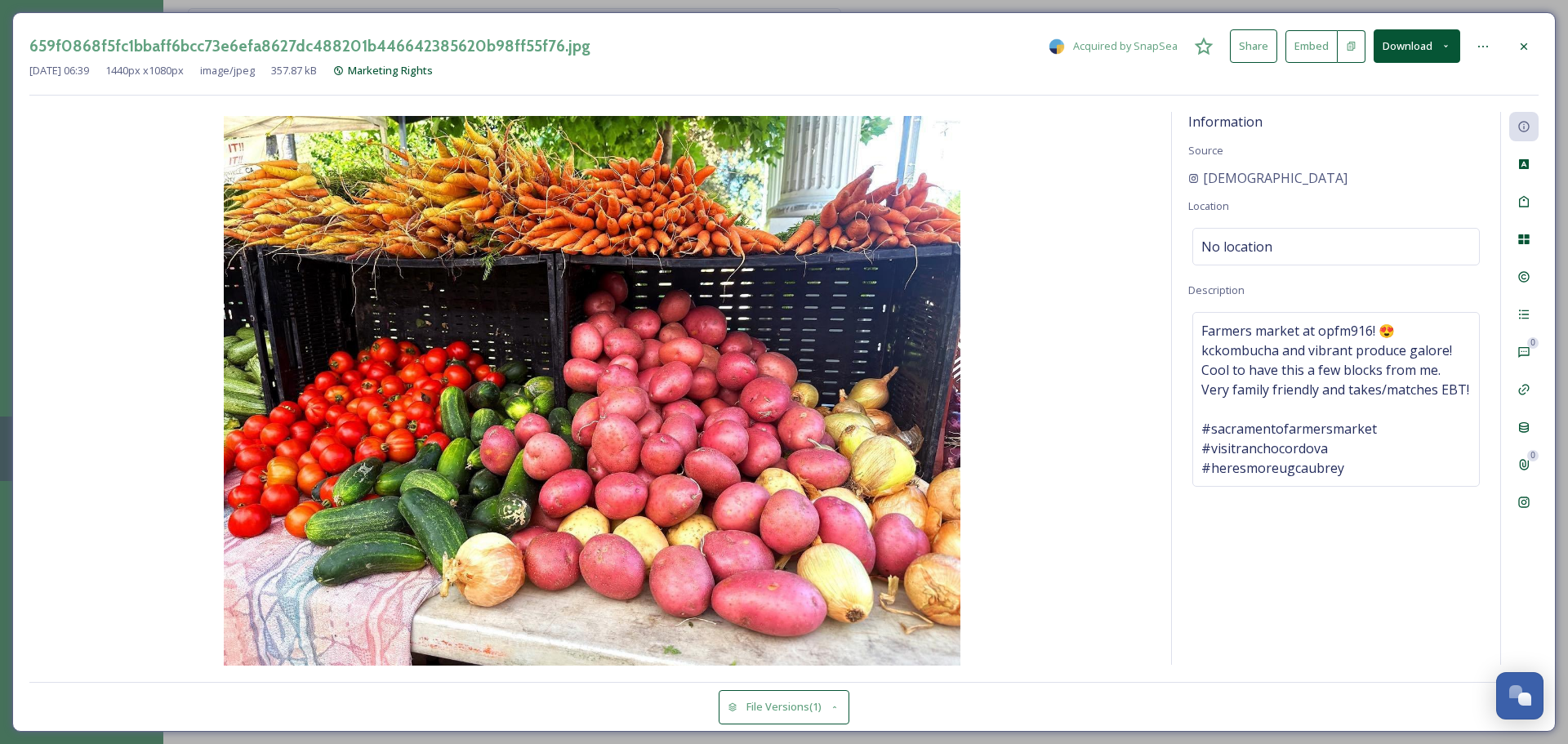
click at [1529, 43] on icon at bounding box center [1523, 46] width 13 height 13
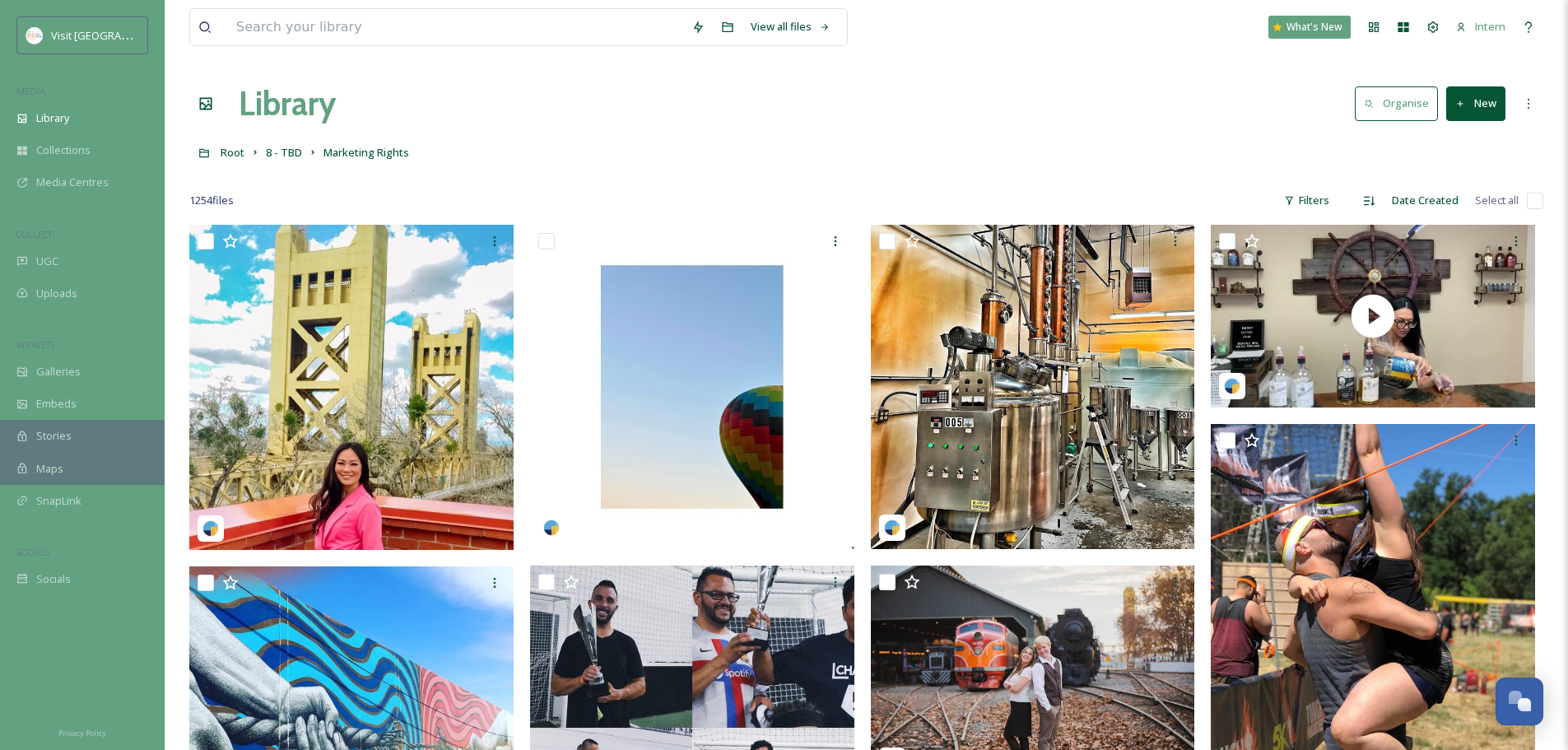
click at [286, 110] on h1 "Library" at bounding box center [288, 104] width 98 height 50
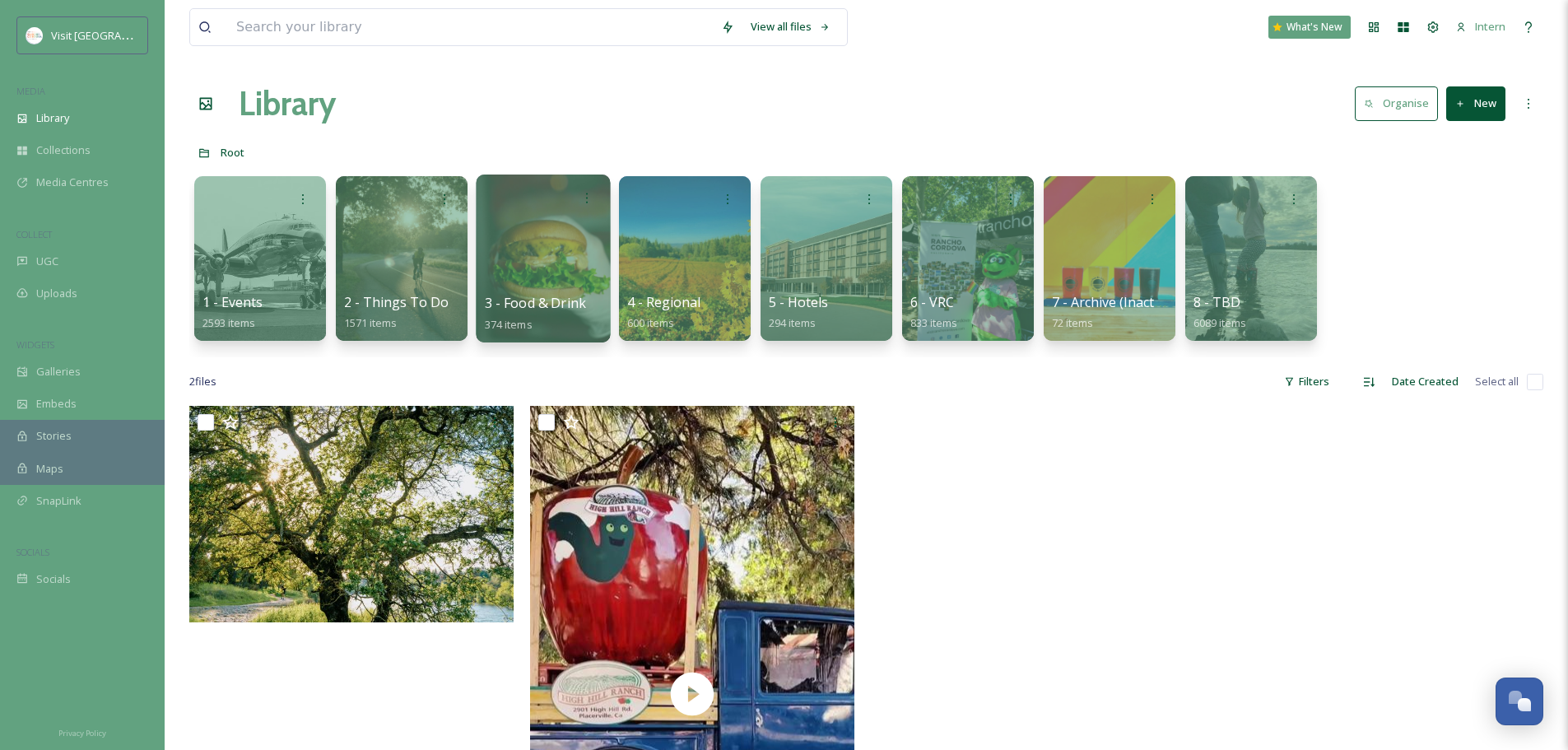
click at [586, 251] on div at bounding box center [543, 259] width 134 height 168
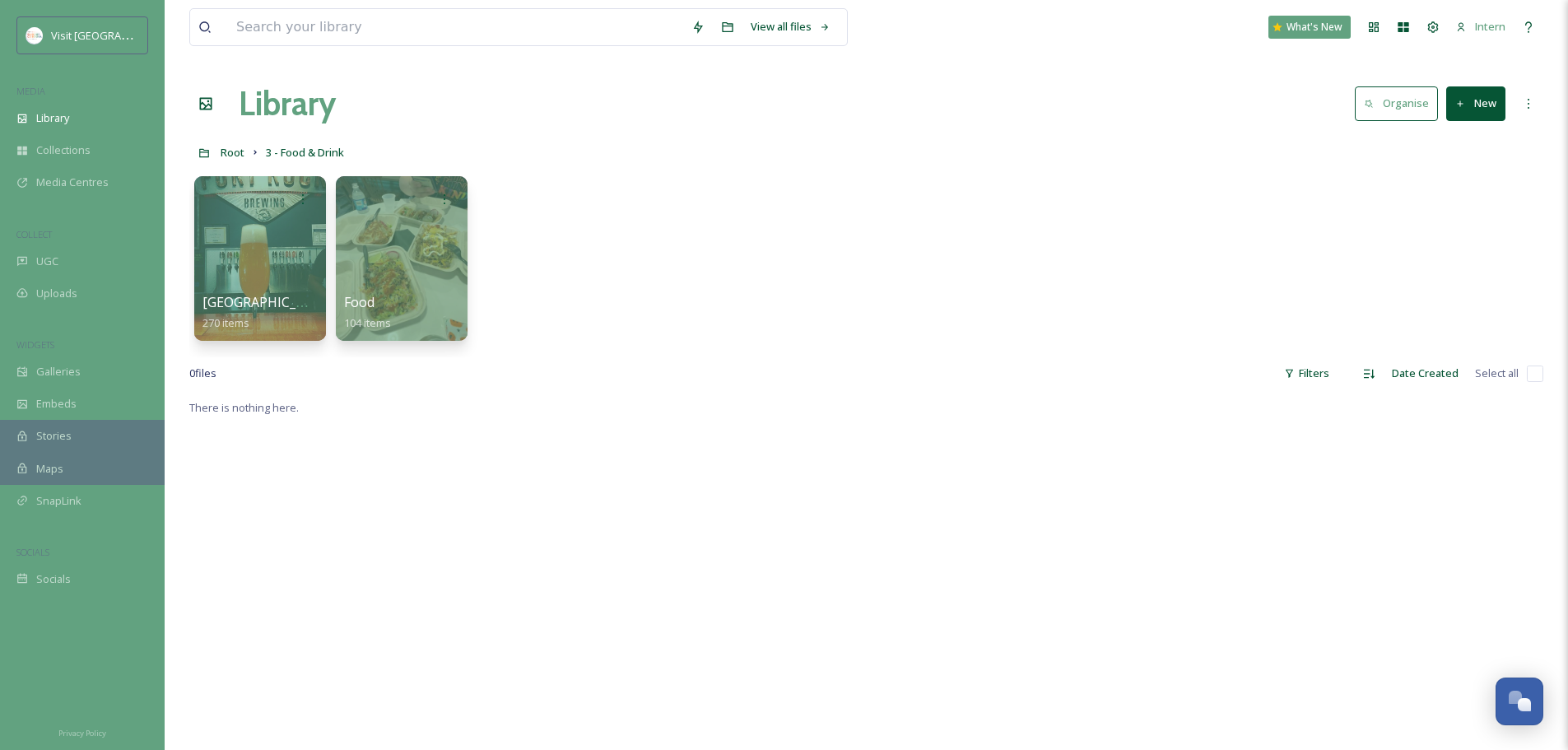
click at [246, 151] on div "Root 3 - Food & Drink" at bounding box center [866, 152] width 1354 height 32
click at [240, 153] on span "Root" at bounding box center [233, 152] width 24 height 15
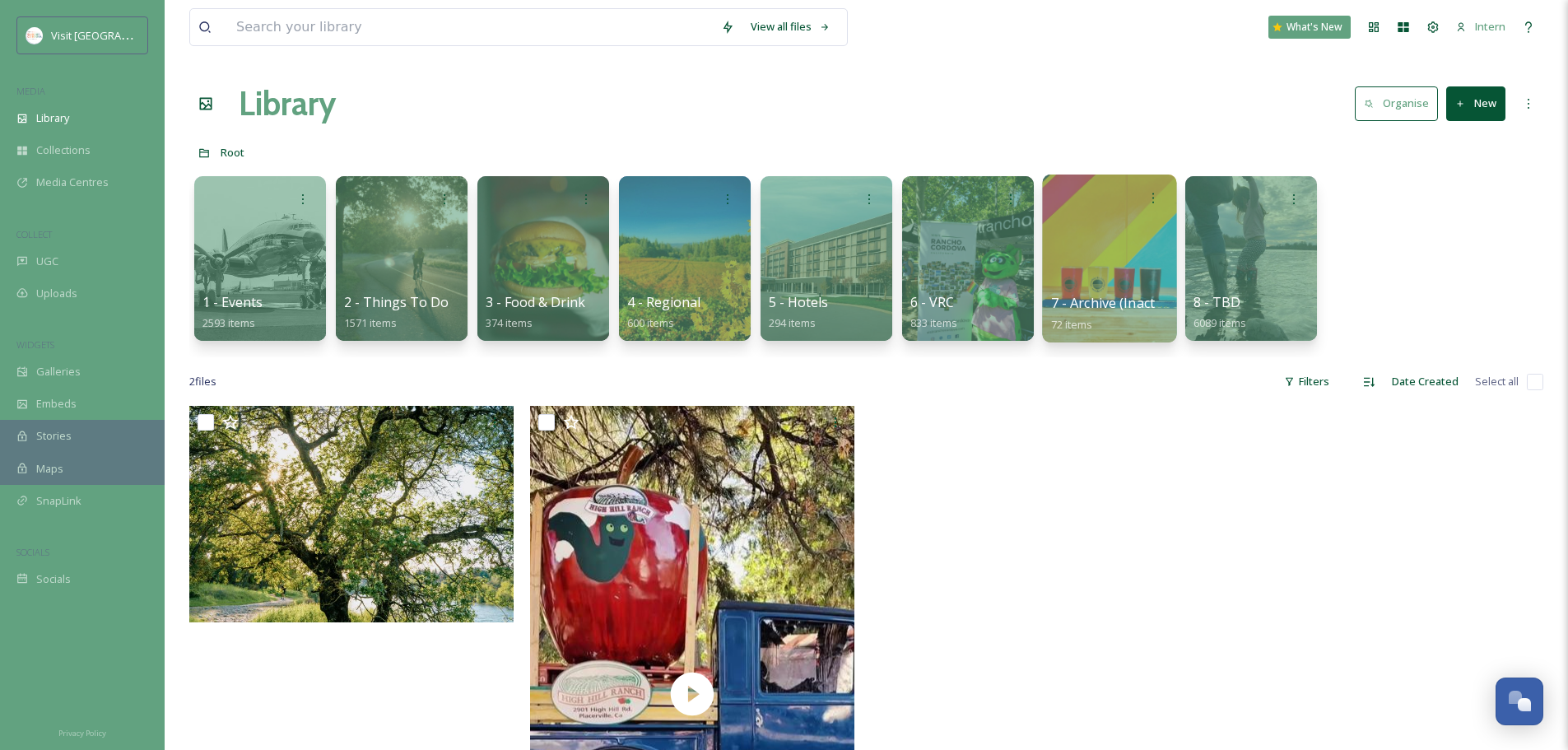
click at [1170, 279] on div at bounding box center [1109, 259] width 134 height 168
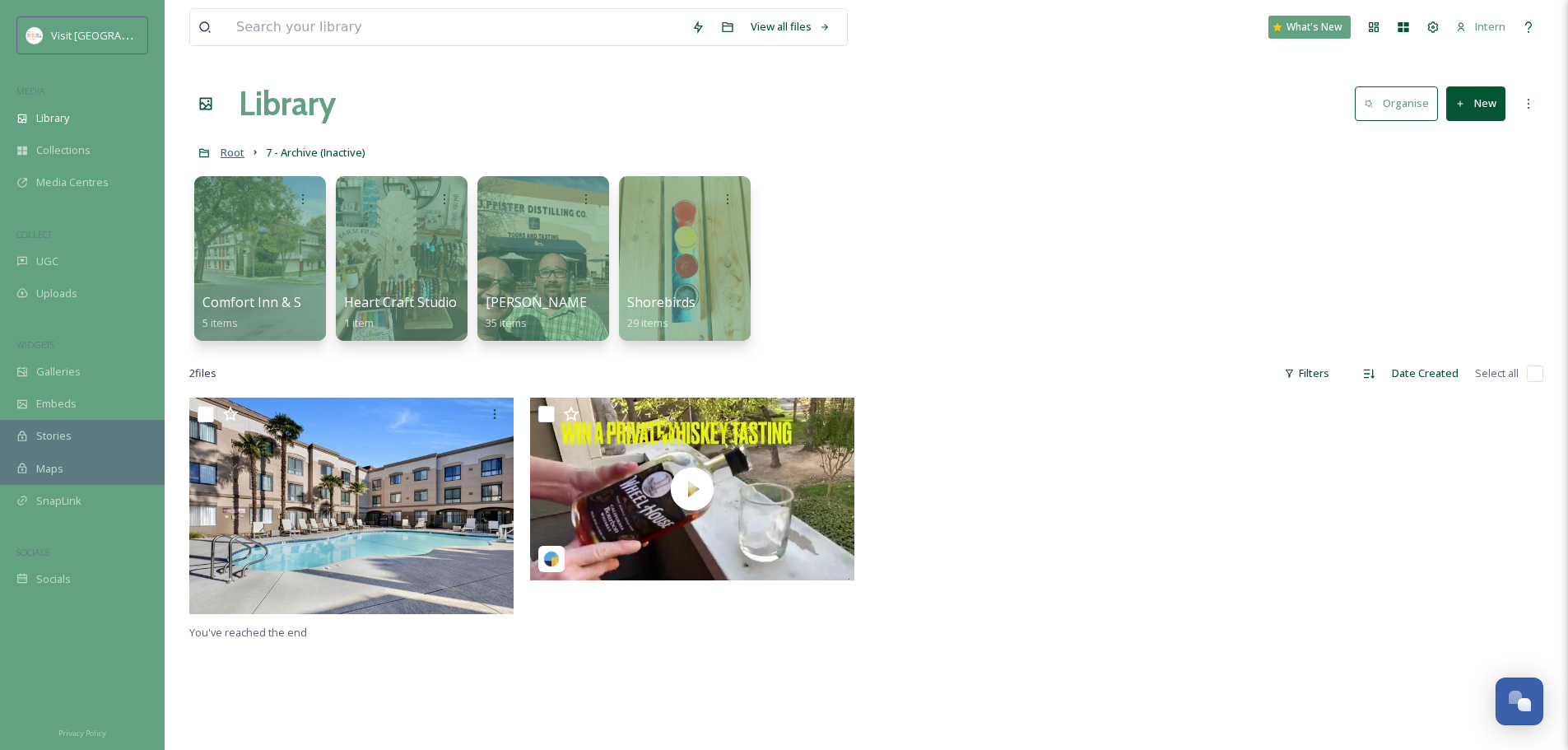
click at [235, 153] on span "Root" at bounding box center [233, 152] width 24 height 15
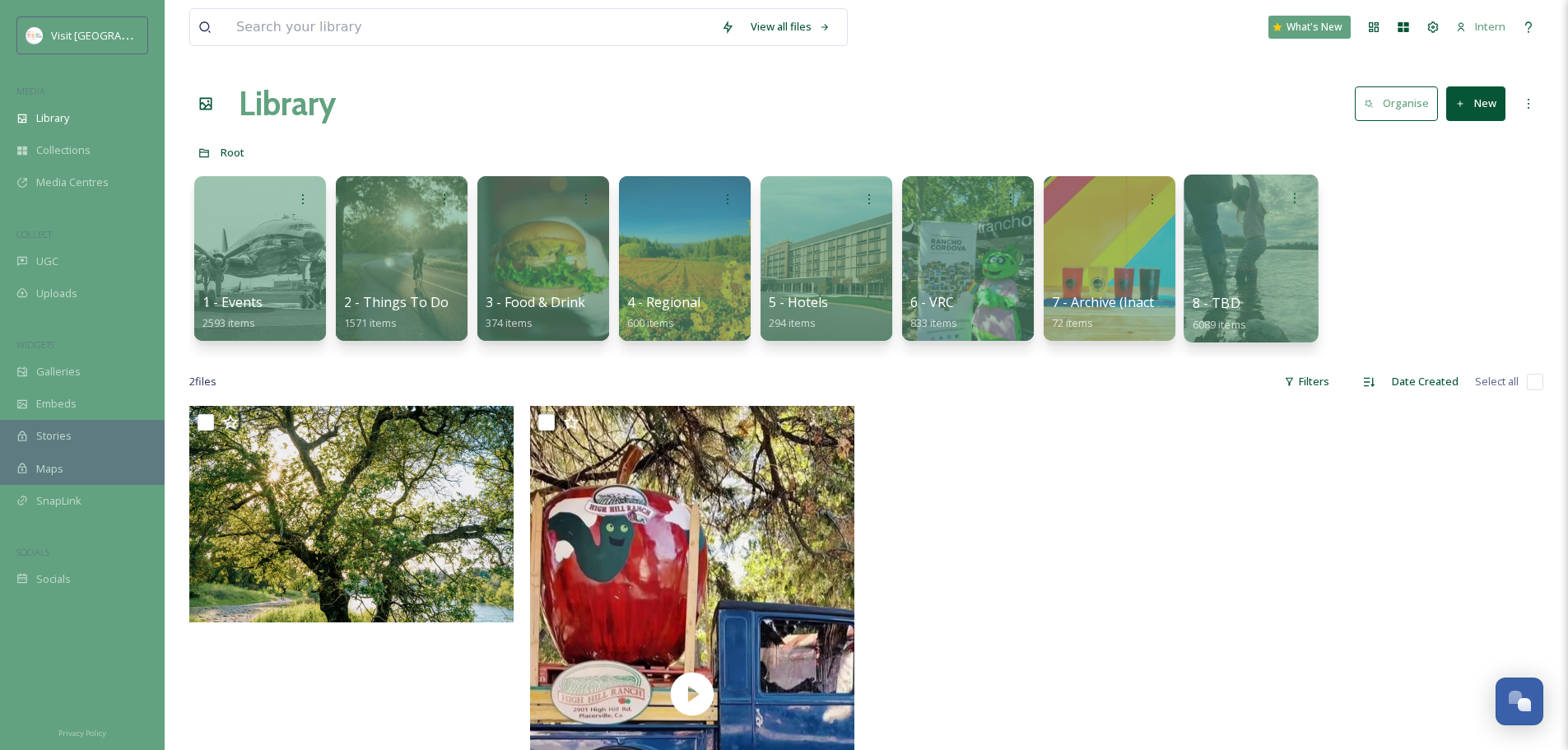
click at [1285, 259] on div at bounding box center [1250, 259] width 134 height 168
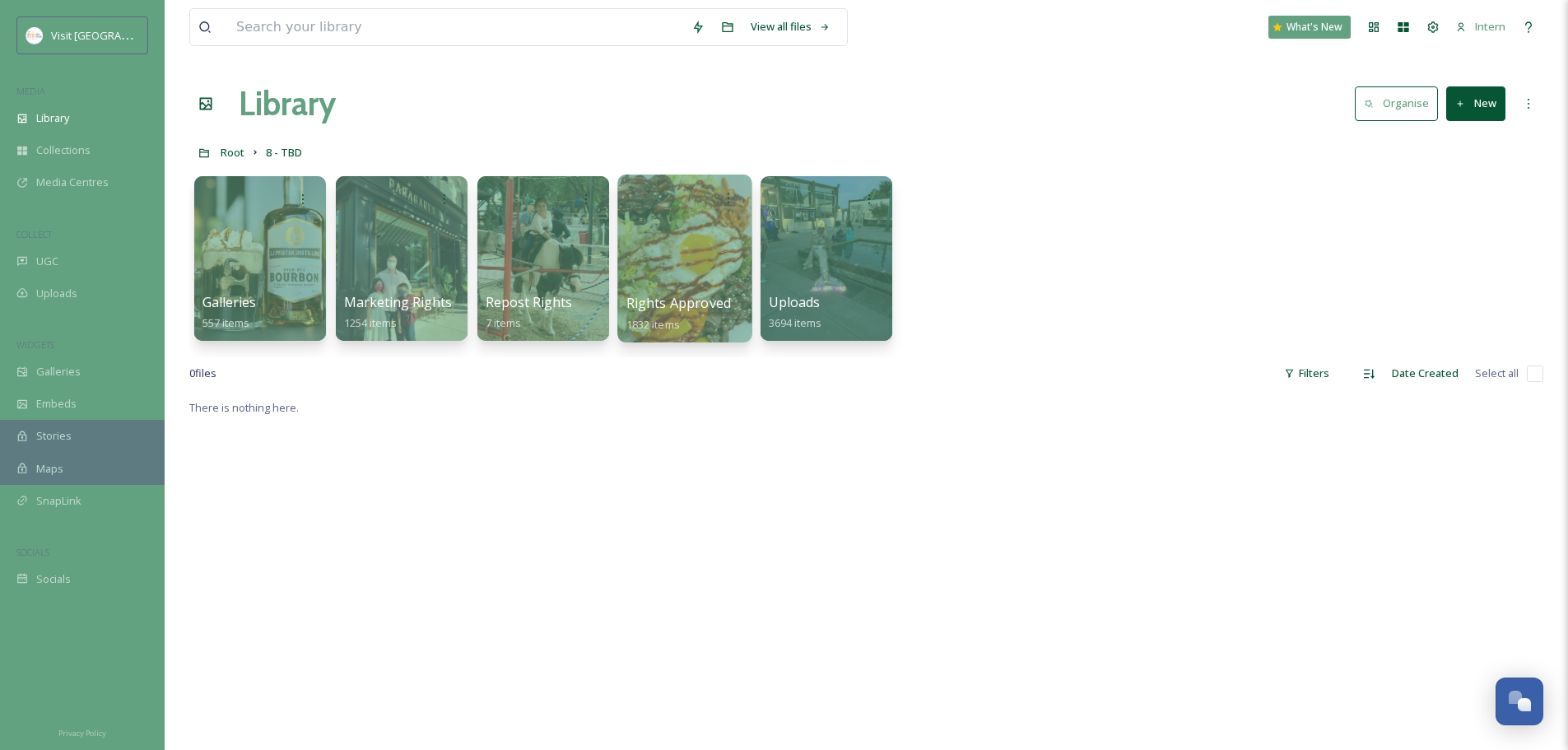
click at [662, 300] on span "Rights Approved" at bounding box center [679, 302] width 105 height 18
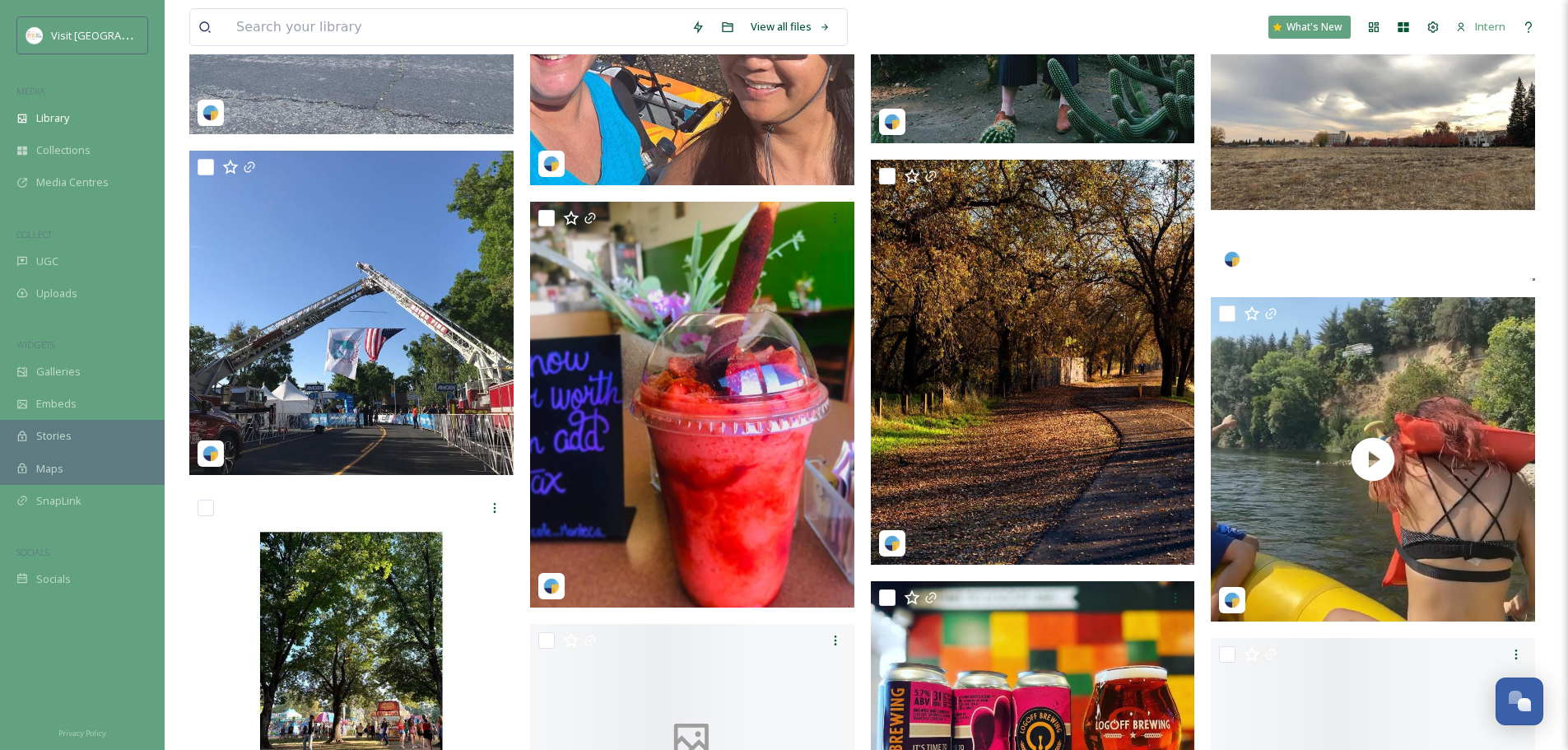
scroll to position [15652, 0]
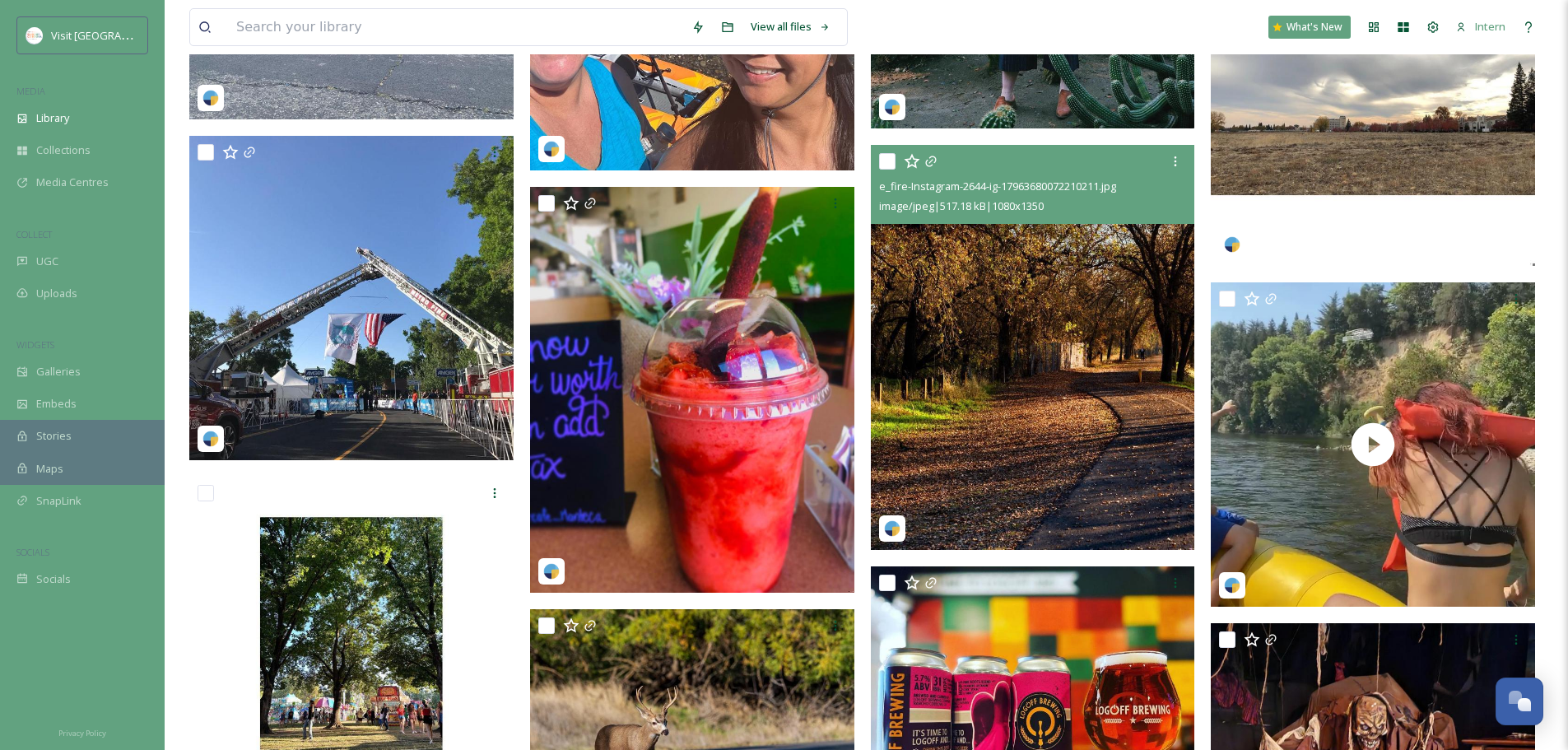
click at [1039, 364] on img at bounding box center [1033, 348] width 324 height 406
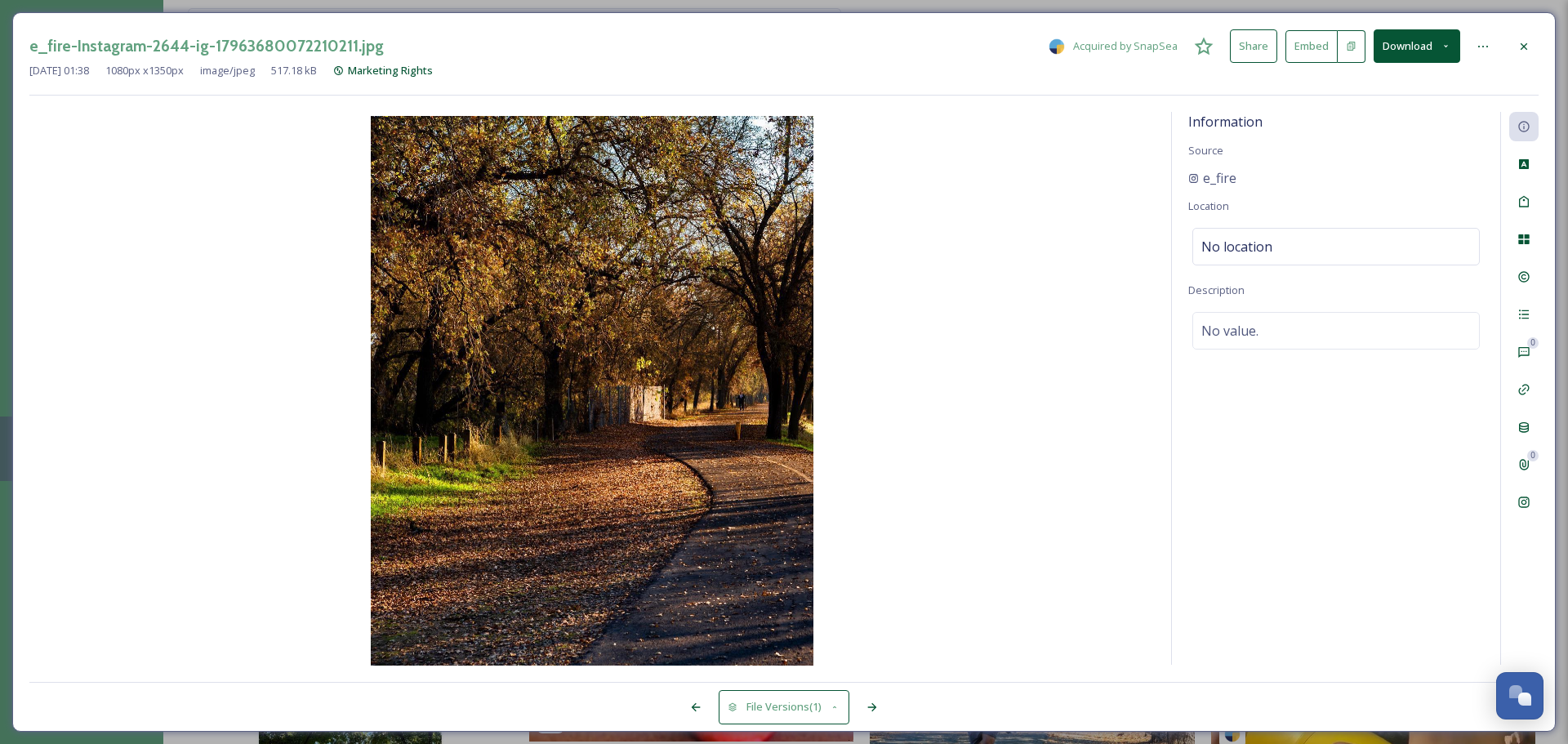
click at [1526, 43] on icon at bounding box center [1523, 46] width 13 height 13
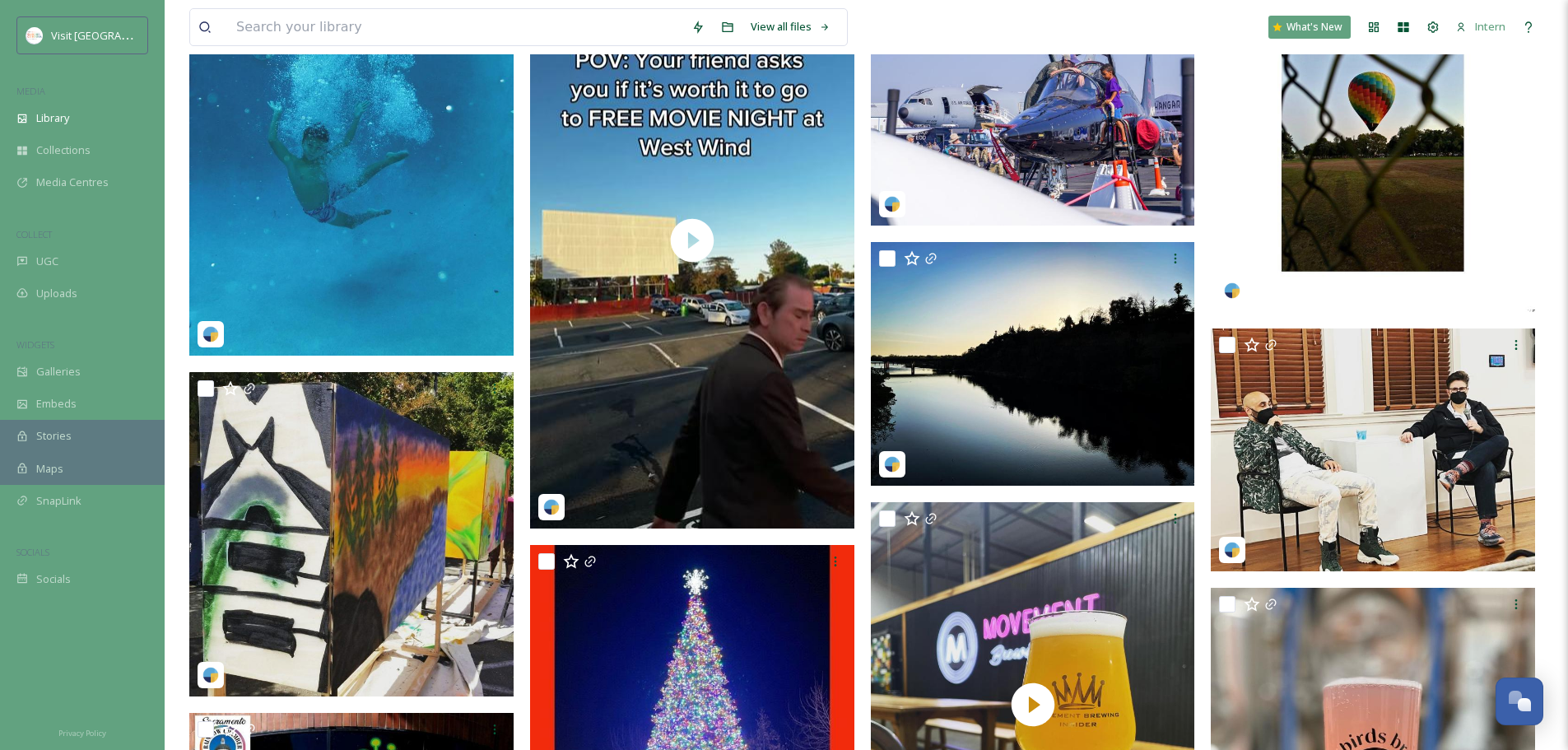
scroll to position [24067, 0]
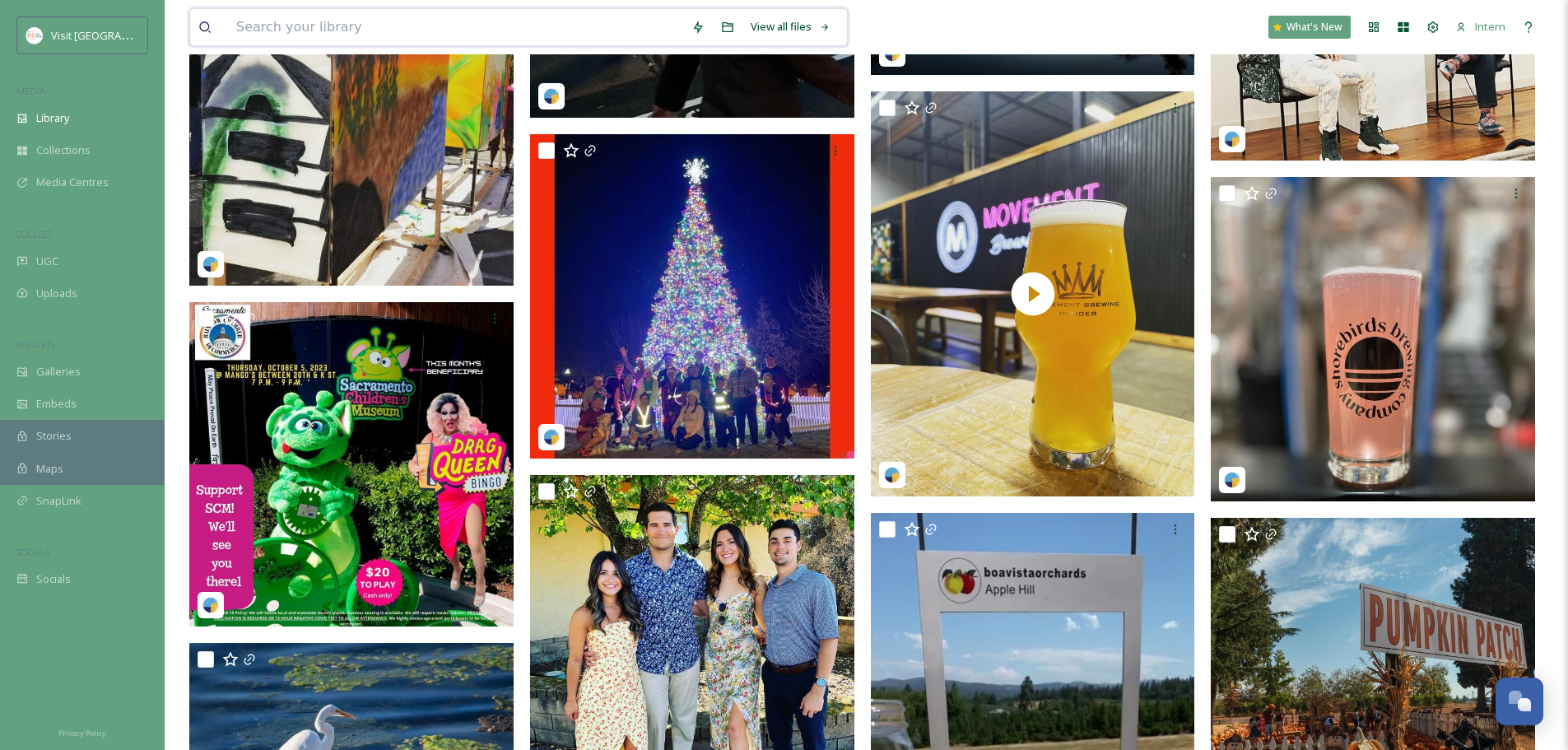
click at [466, 30] on input at bounding box center [455, 27] width 455 height 36
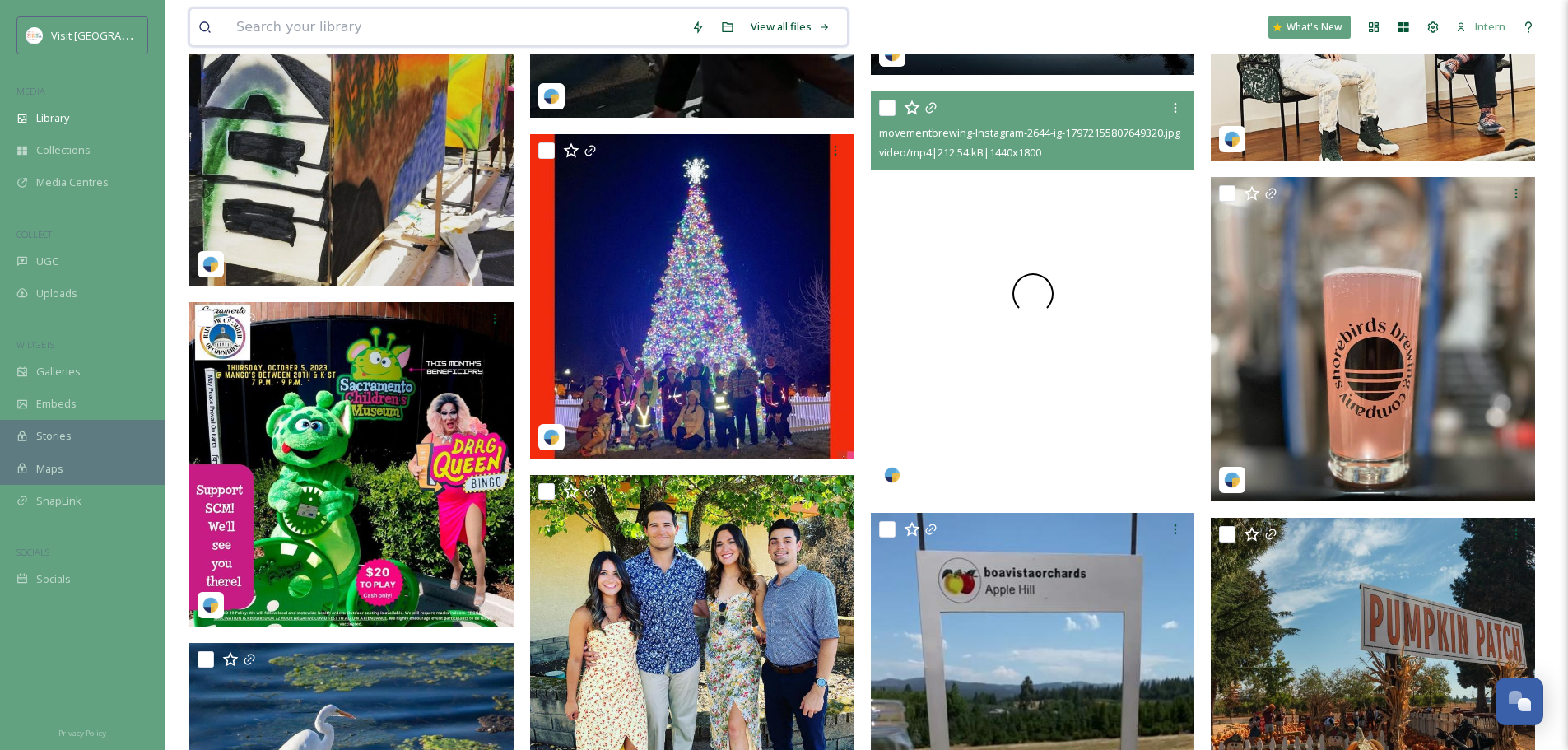
scroll to position [24314, 0]
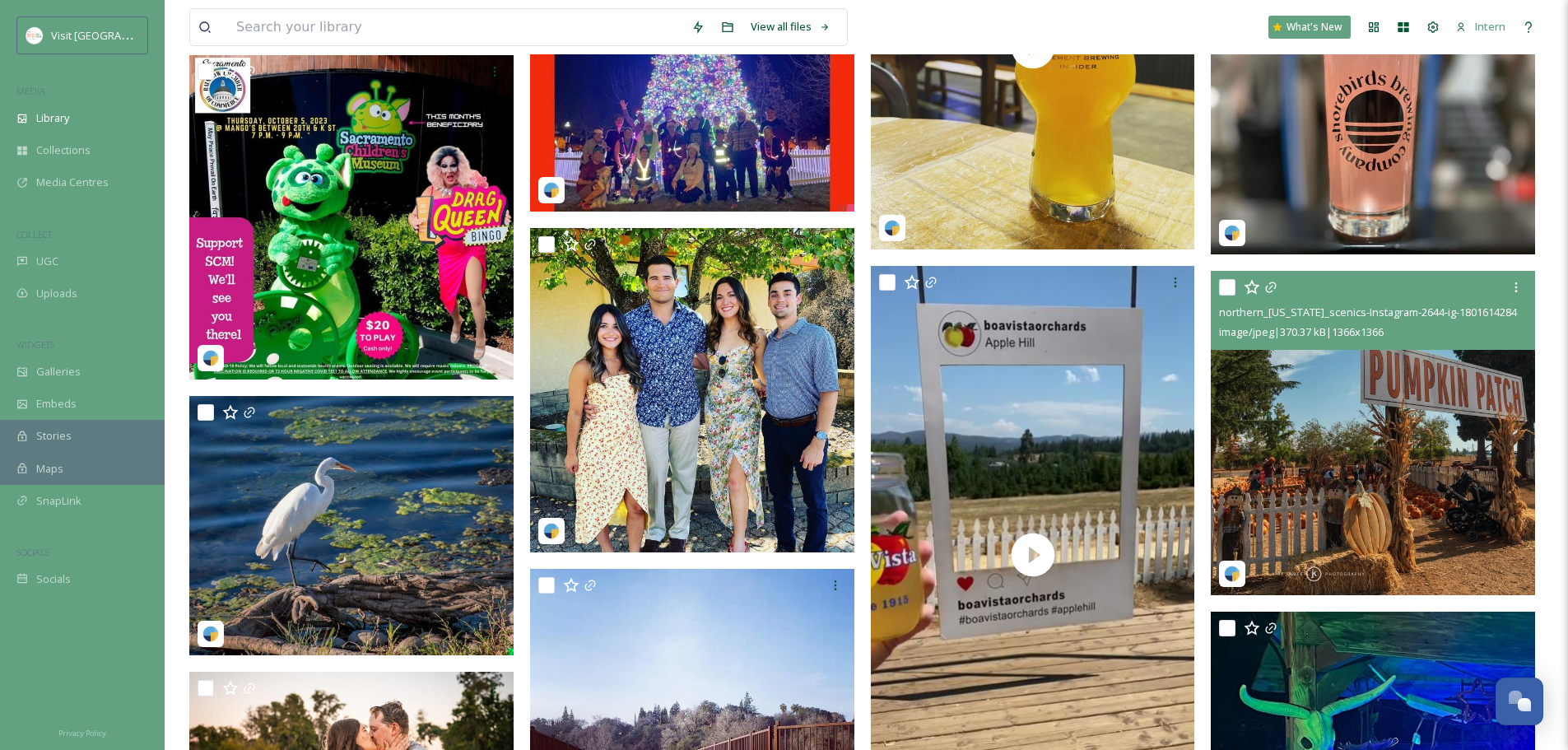
click at [1411, 443] on img at bounding box center [1373, 432] width 324 height 324
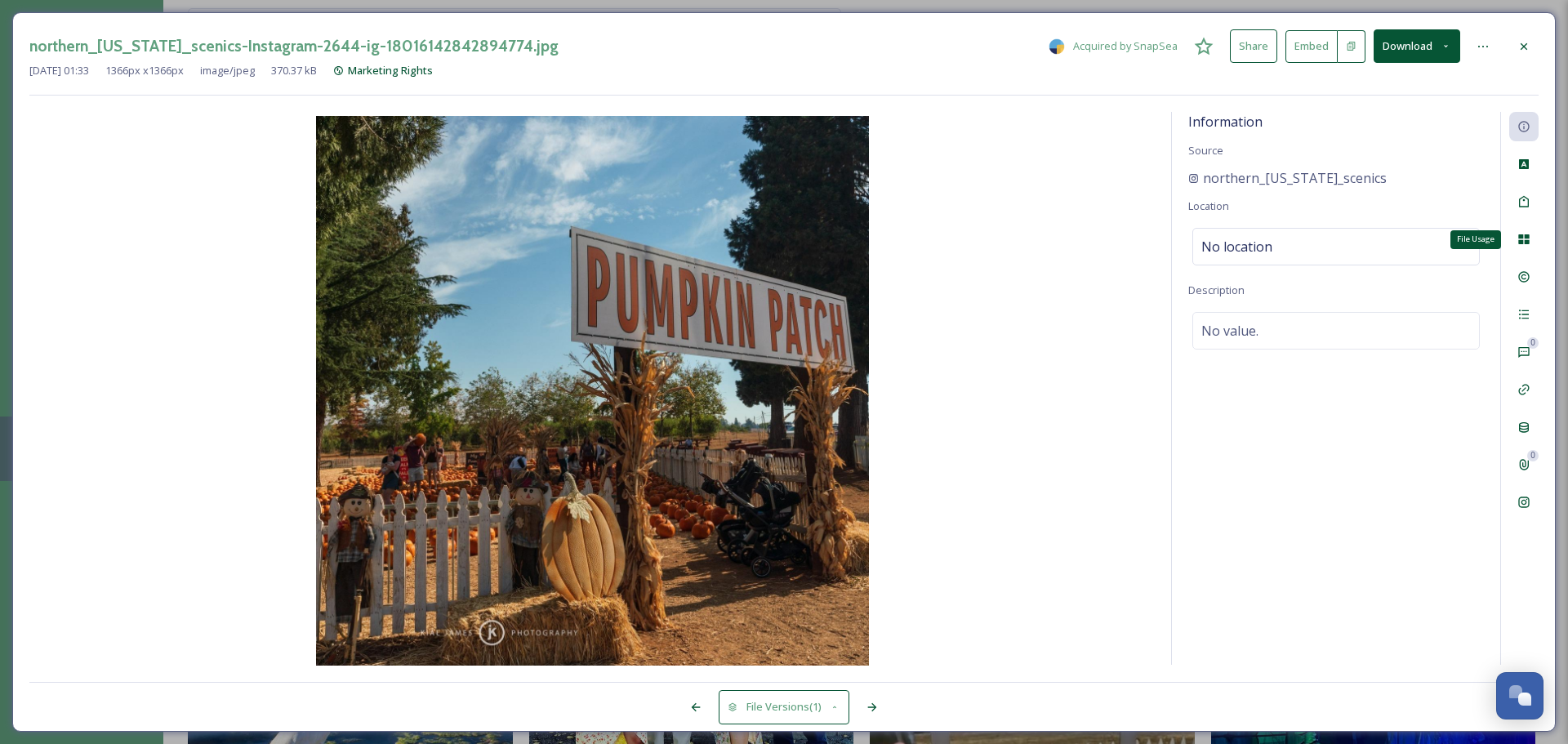
click at [1525, 248] on div "File Usage" at bounding box center [1524, 240] width 30 height 30
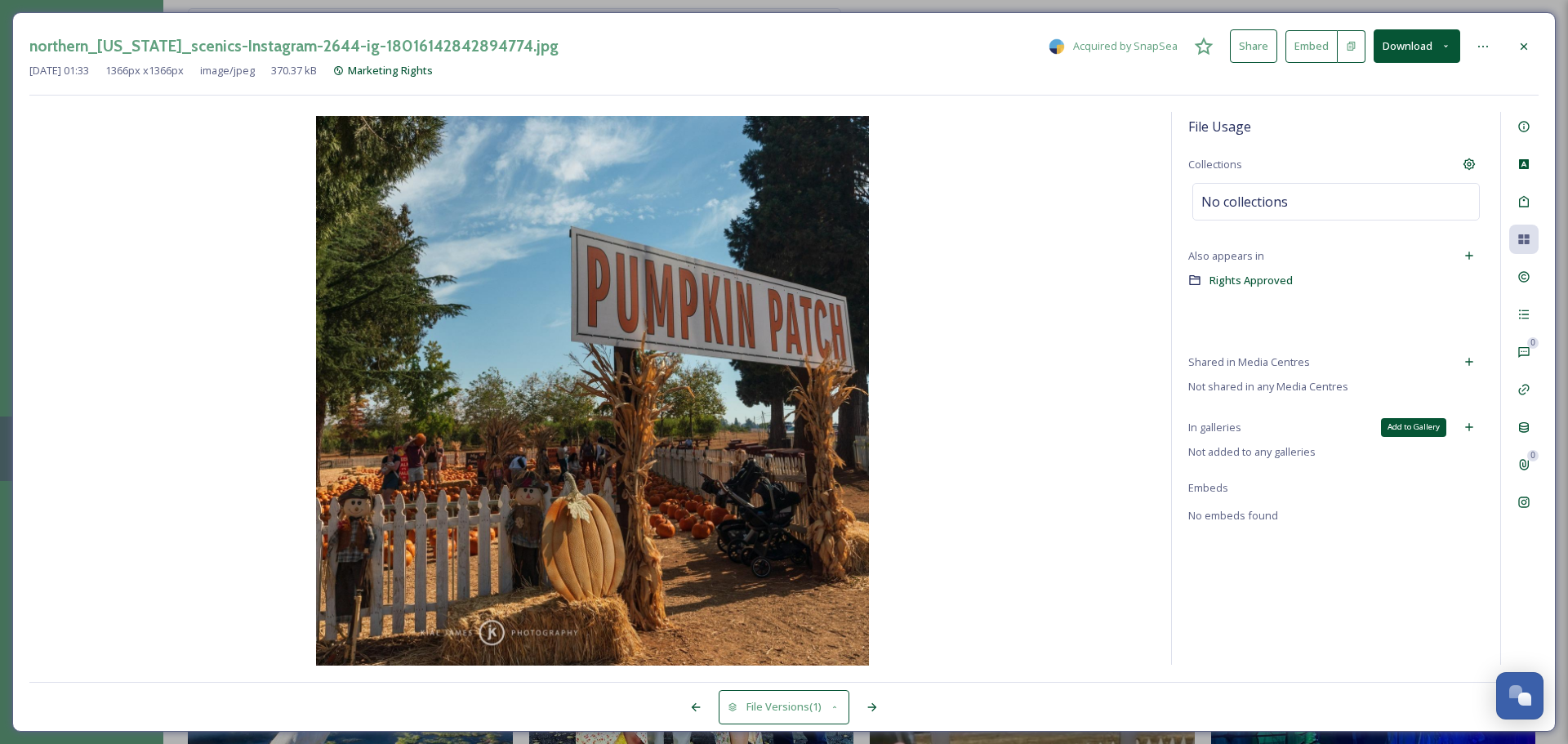
click at [1467, 423] on icon at bounding box center [1469, 426] width 13 height 13
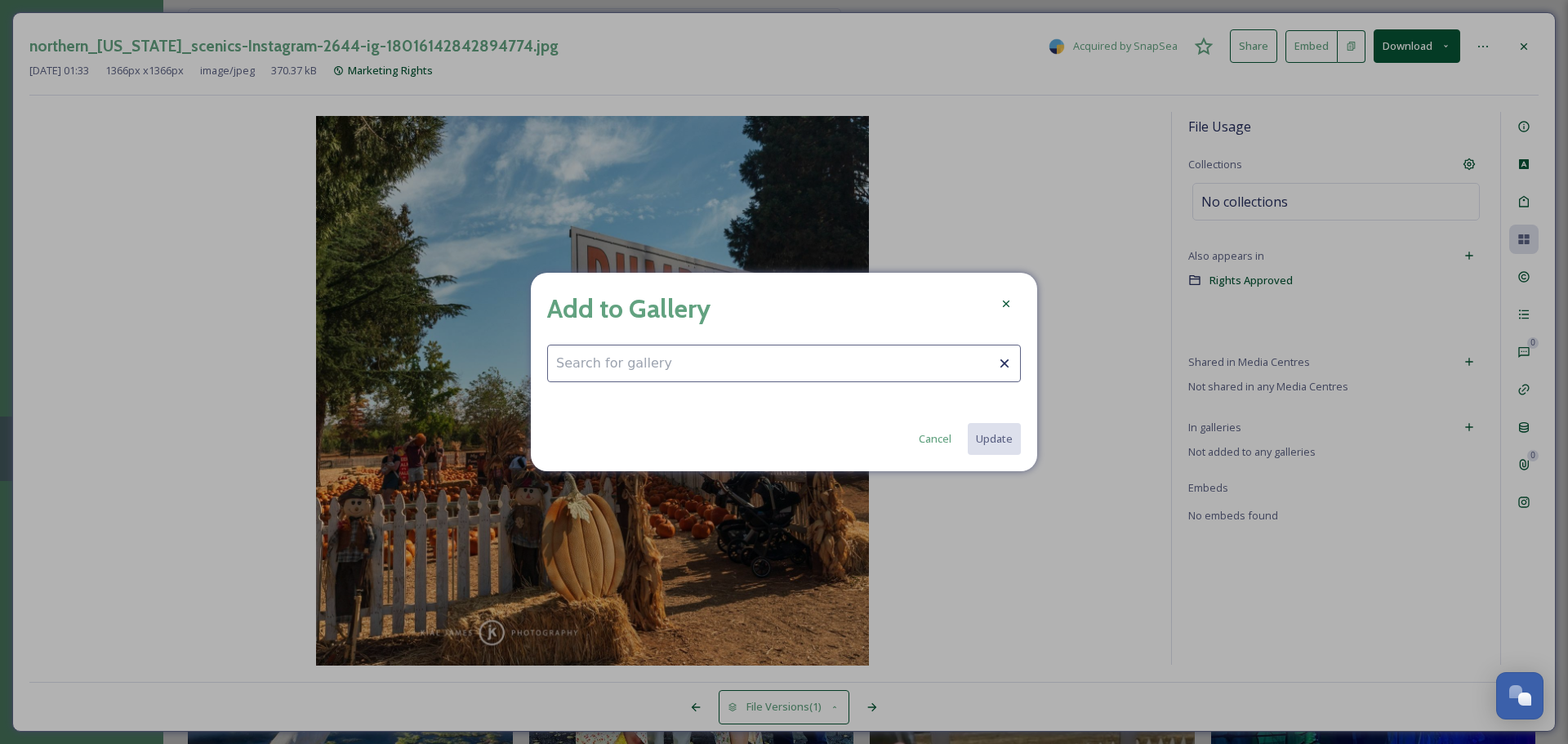
click at [754, 332] on div "Add to Gallery Cancel Update" at bounding box center [784, 372] width 506 height 199
click at [752, 352] on input at bounding box center [784, 364] width 474 height 37
click at [677, 425] on div "Cancel Update" at bounding box center [784, 439] width 474 height 32
click at [673, 372] on input "fall fun" at bounding box center [784, 364] width 474 height 37
click at [628, 362] on input "fall fun" at bounding box center [784, 364] width 474 height 37
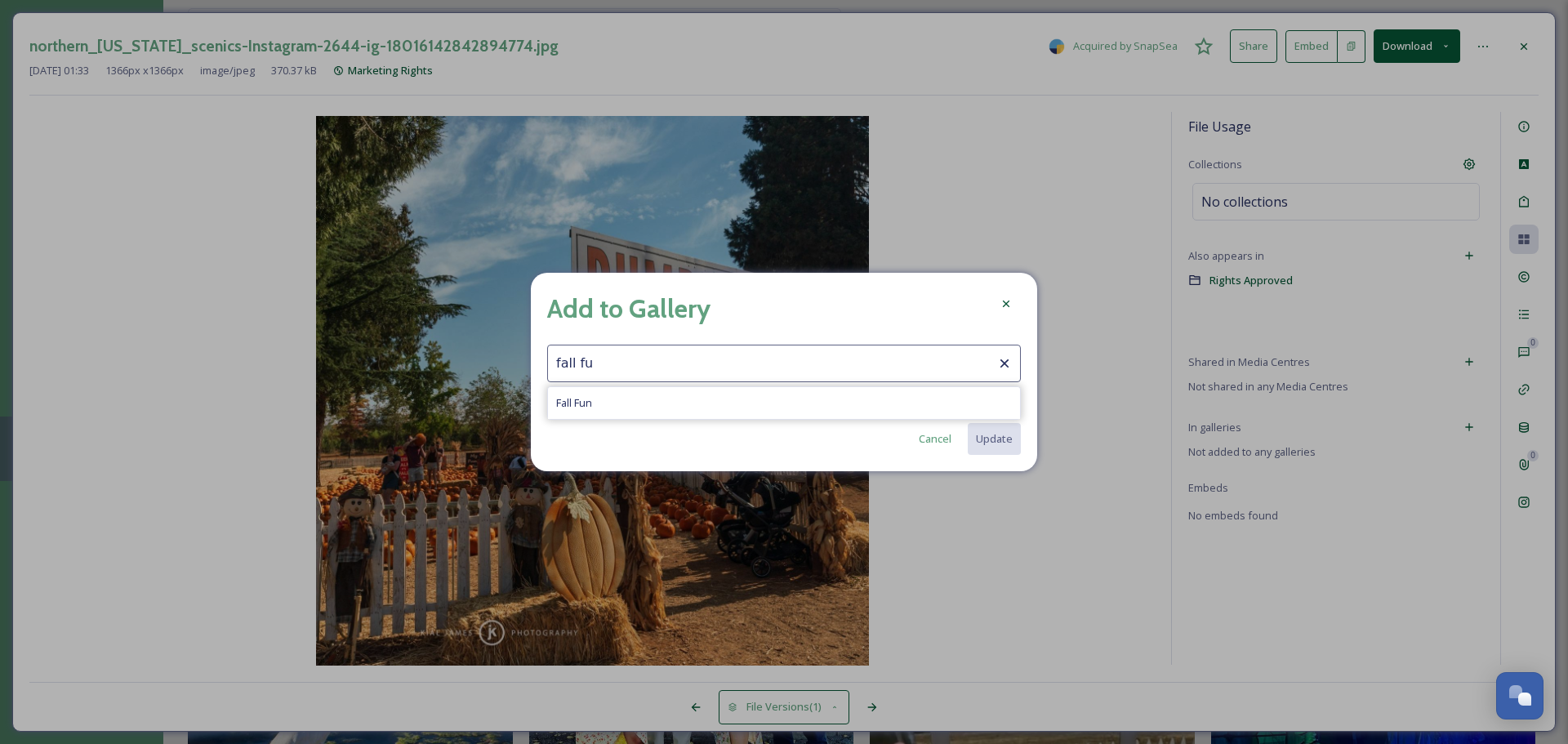
click at [587, 403] on span "Fall Fun" at bounding box center [574, 403] width 36 height 15
type input "Family Fun"
click at [1019, 434] on button "Update" at bounding box center [993, 438] width 54 height 33
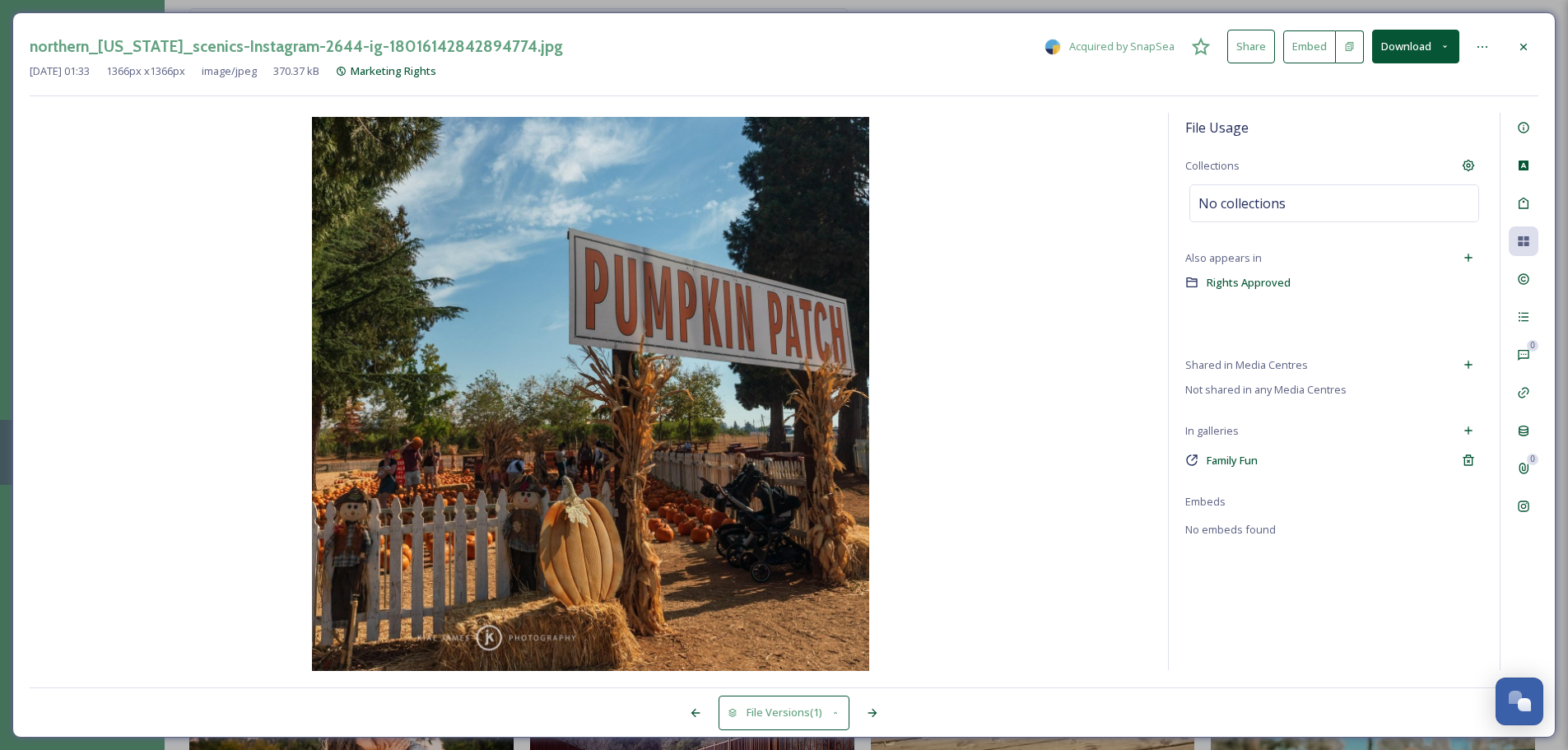
click at [1518, 38] on div at bounding box center [1523, 47] width 30 height 30
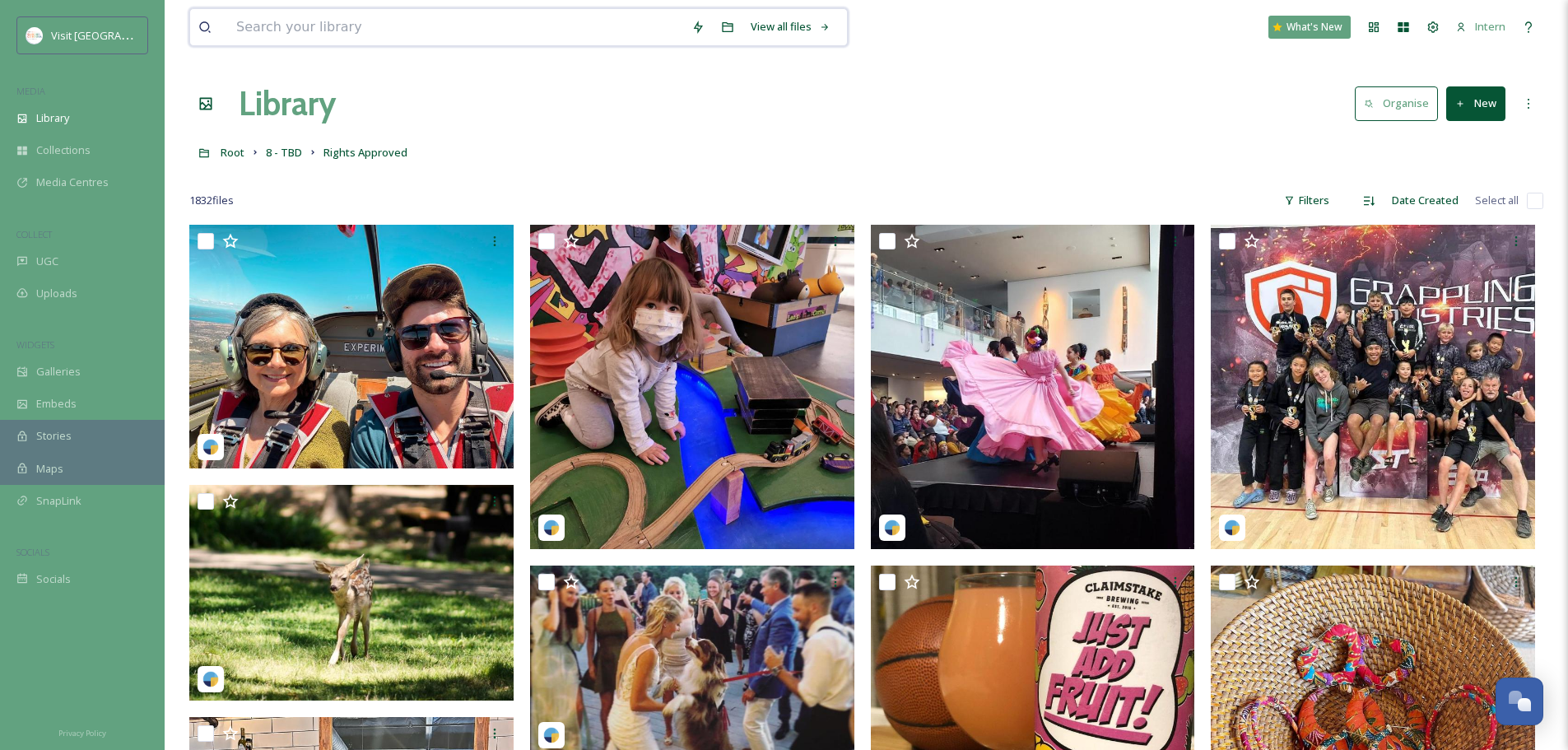
click at [468, 21] on input at bounding box center [455, 27] width 455 height 36
type input "windery"
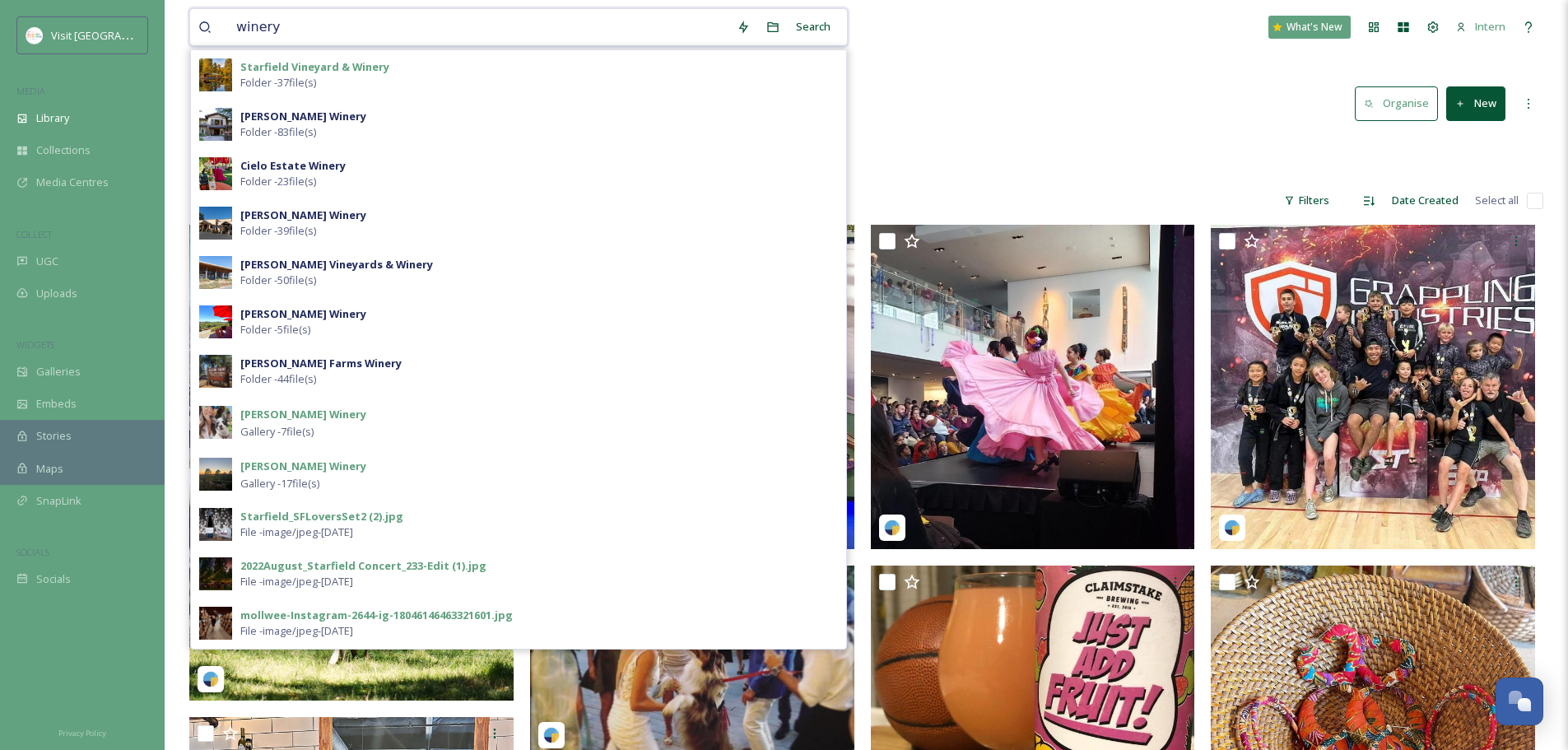
type input "winery"
click at [355, 68] on strong "Starfield Vineyard & Winery" at bounding box center [315, 66] width 149 height 15
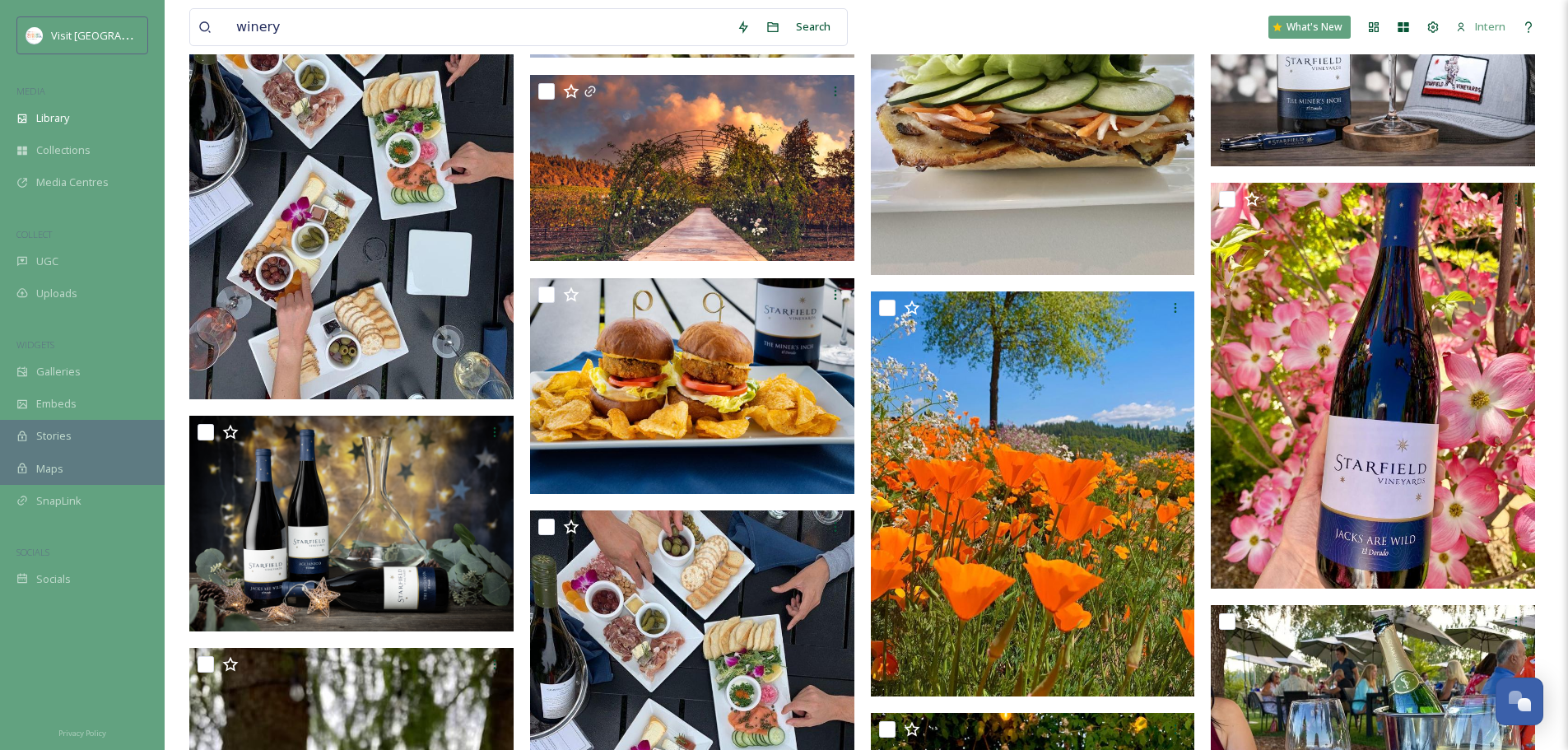
scroll to position [1070, 0]
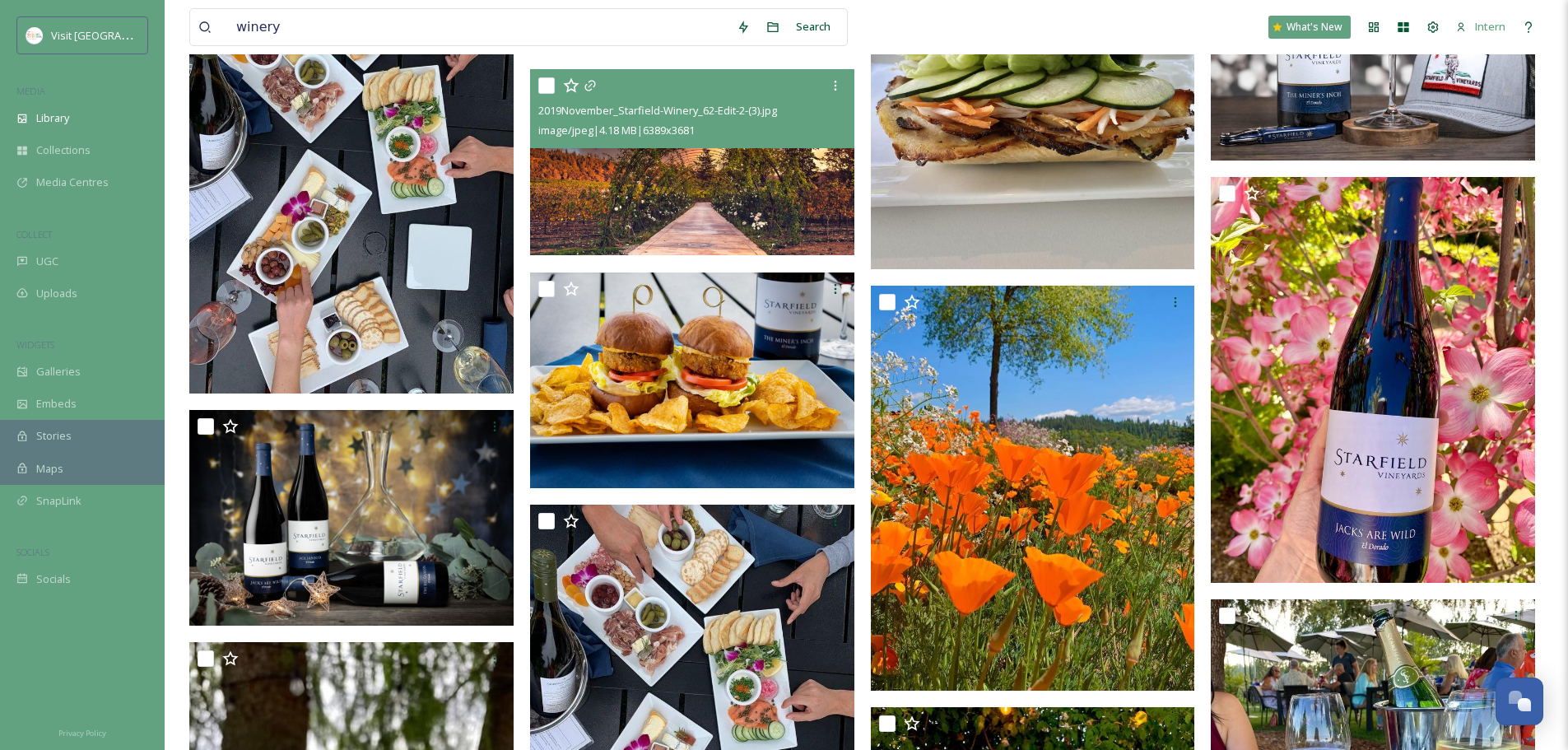
click at [650, 234] on img at bounding box center [692, 163] width 324 height 187
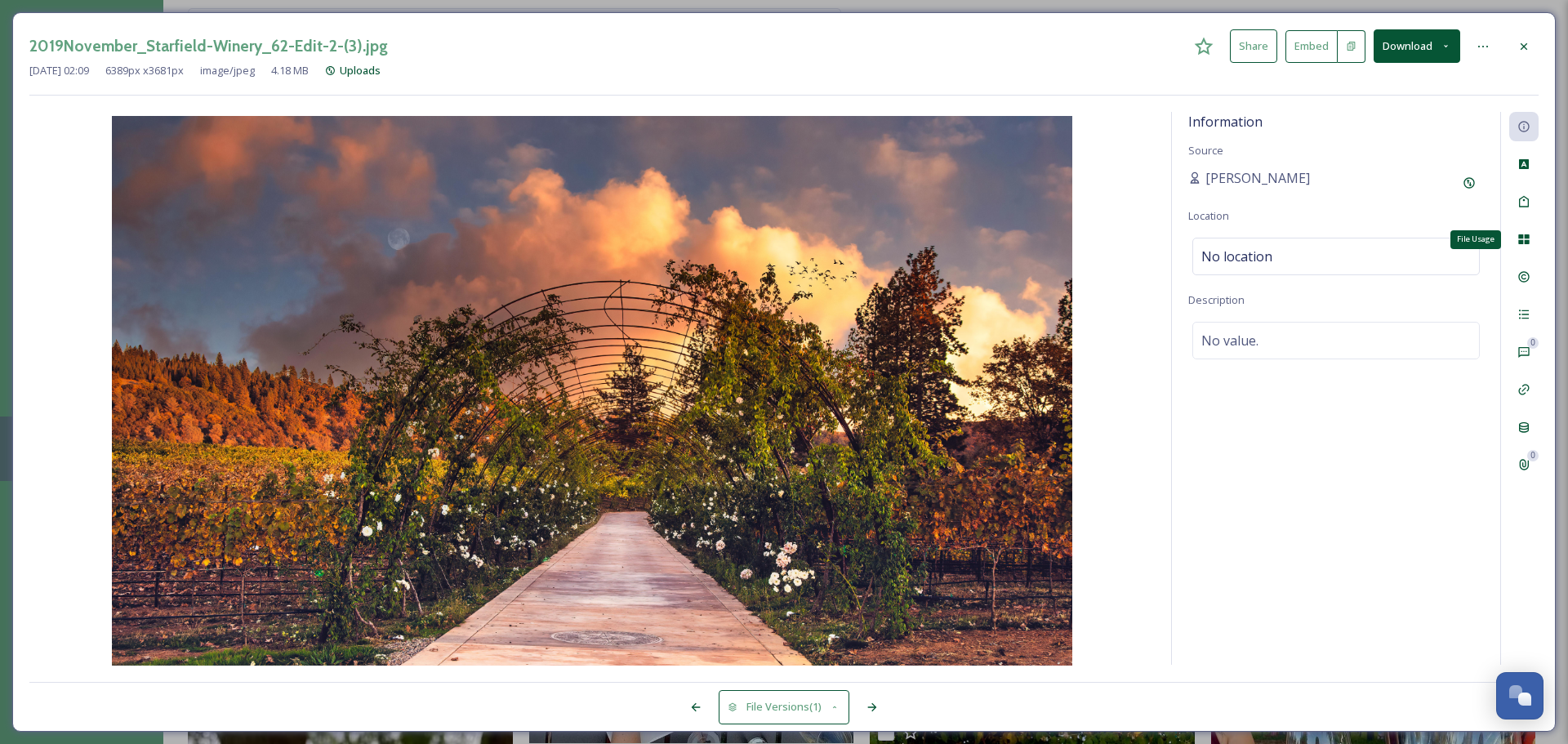
click at [1518, 245] on icon at bounding box center [1523, 239] width 13 height 13
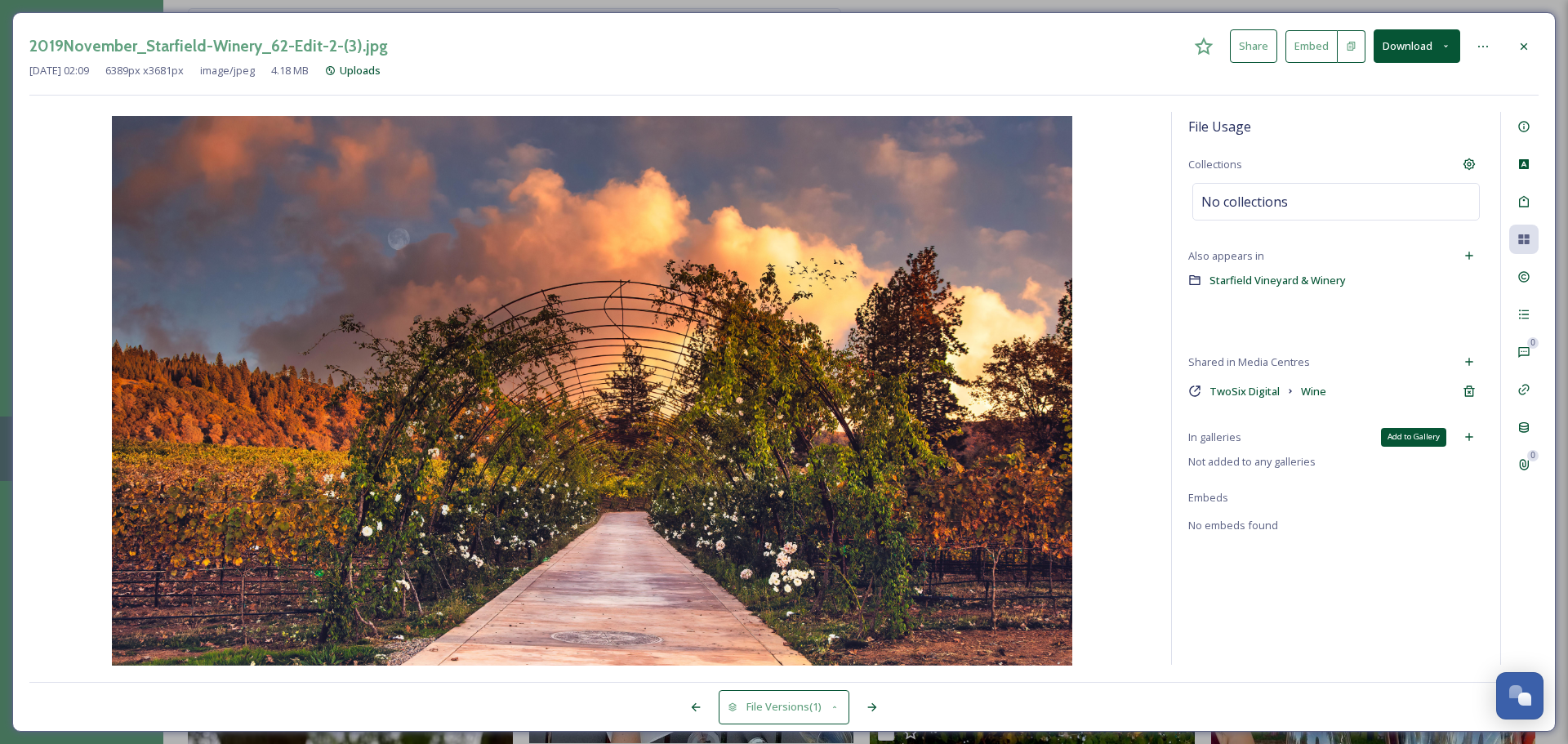
click at [1458, 437] on div "Add to Gallery" at bounding box center [1469, 437] width 30 height 30
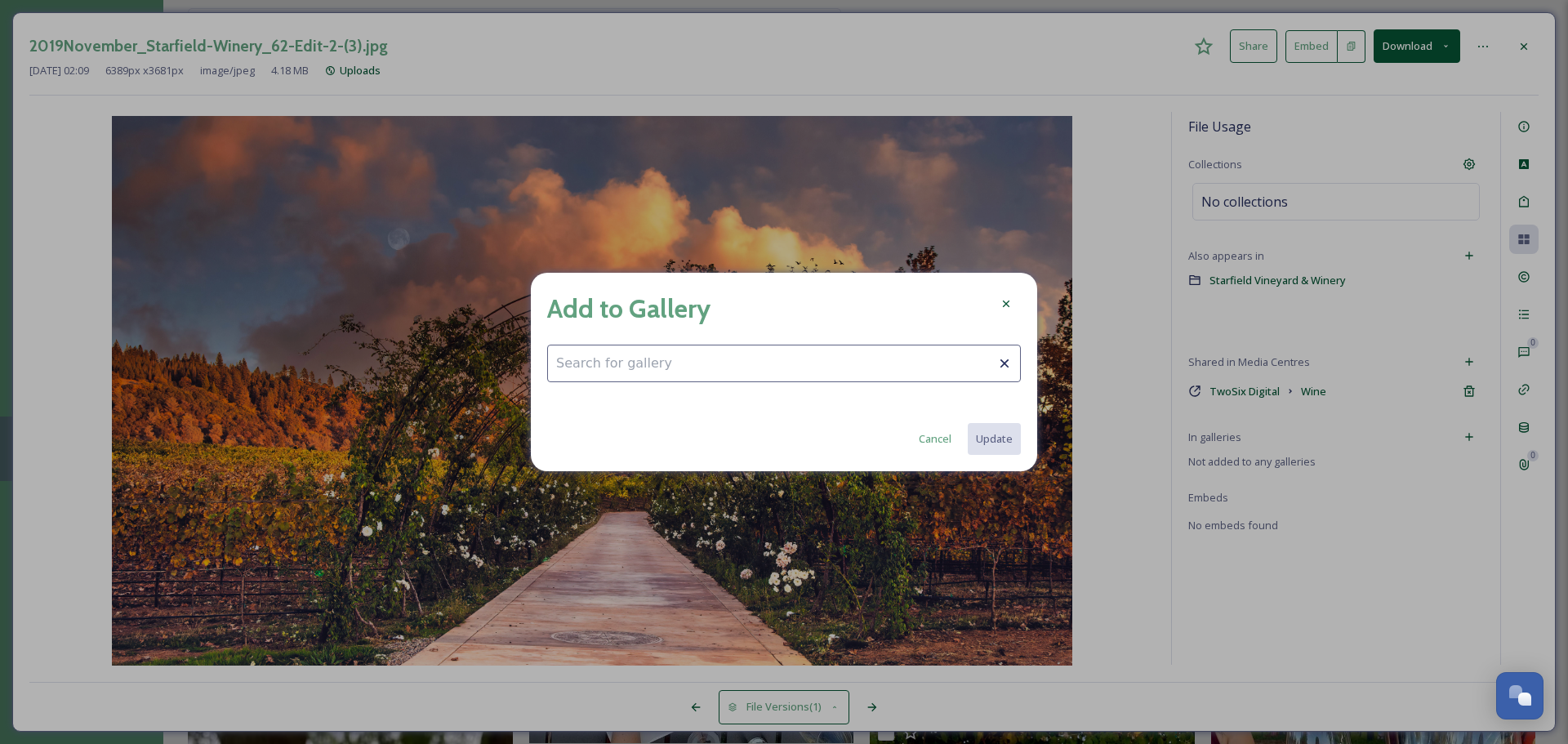
click at [802, 350] on input at bounding box center [784, 364] width 474 height 37
click at [595, 395] on div "Fall Fun" at bounding box center [784, 403] width 472 height 32
type input "Fall Fun"
click at [1014, 437] on button "Update" at bounding box center [993, 438] width 54 height 33
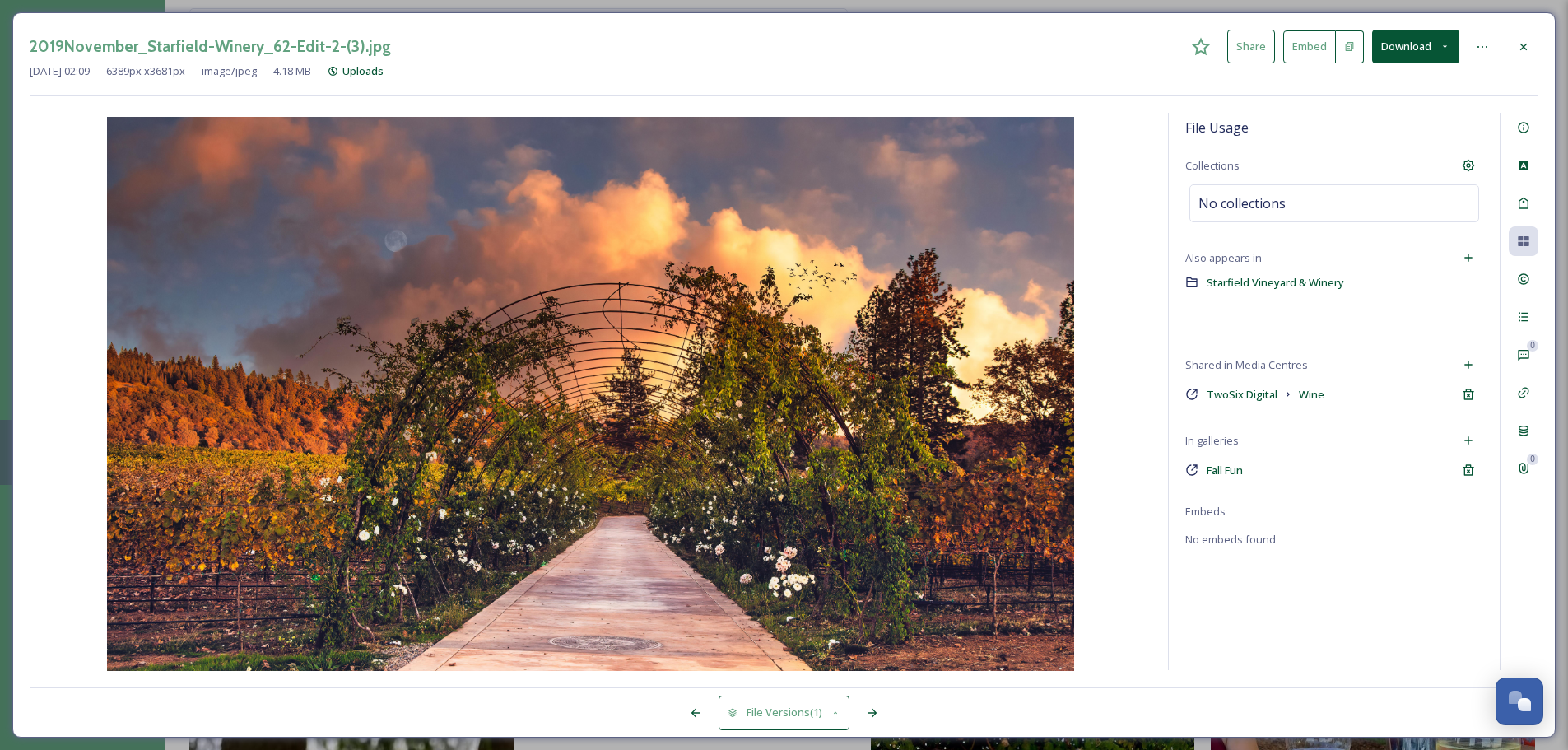
click at [1530, 53] on div at bounding box center [1523, 47] width 30 height 30
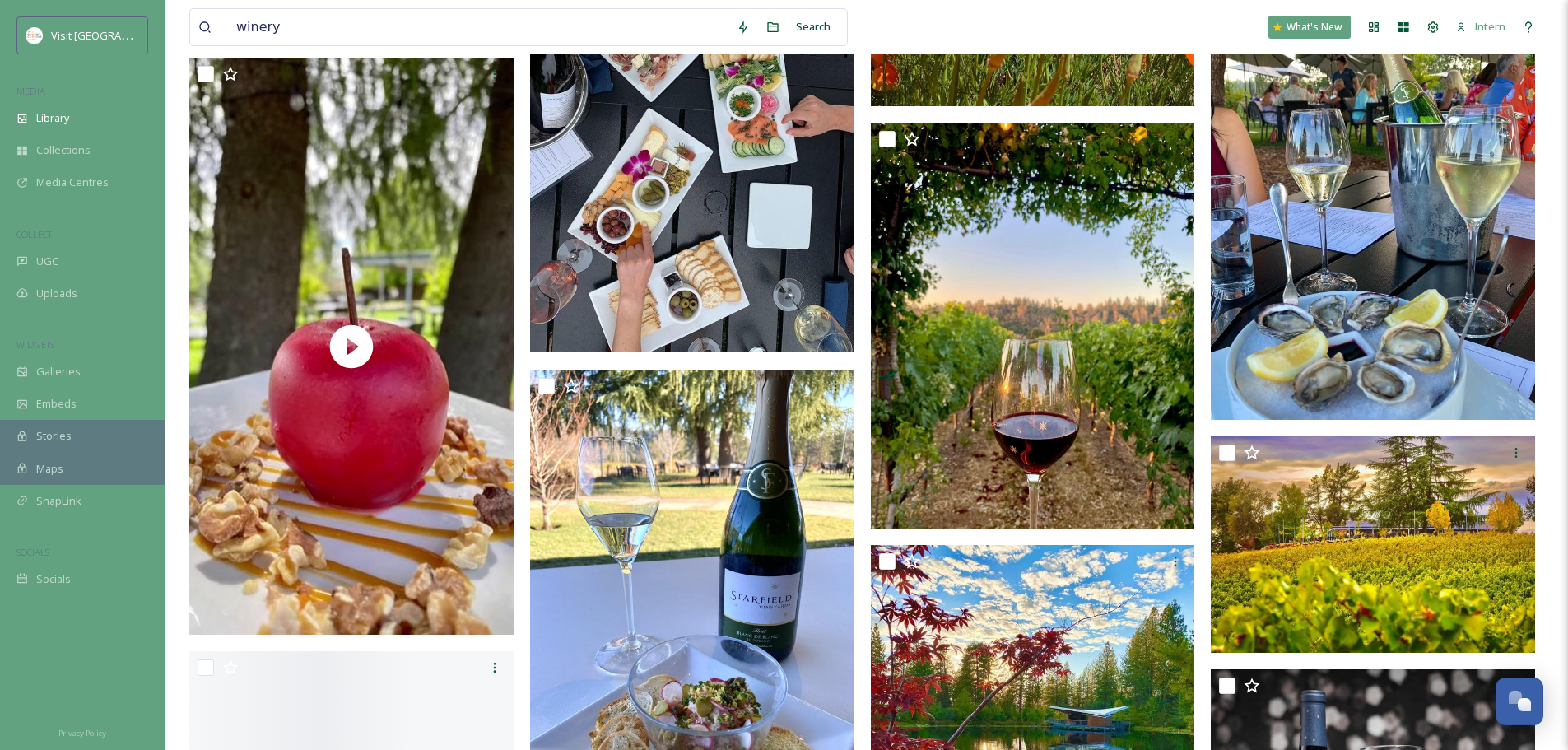
scroll to position [1729, 0]
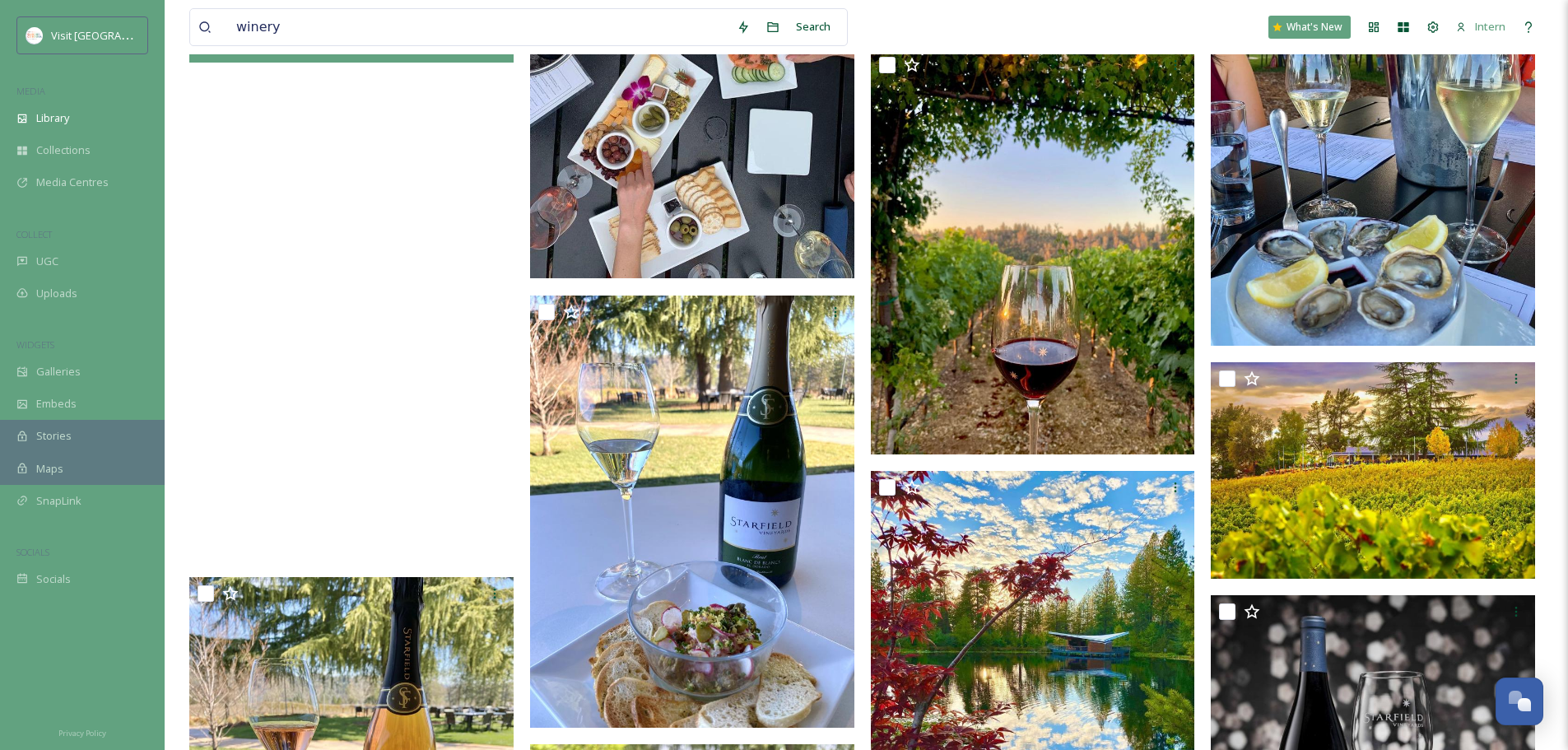
click at [417, 326] on video "0ef4103218644cec9f4a860a57ad47a1.MOV" at bounding box center [351, 271] width 324 height 576
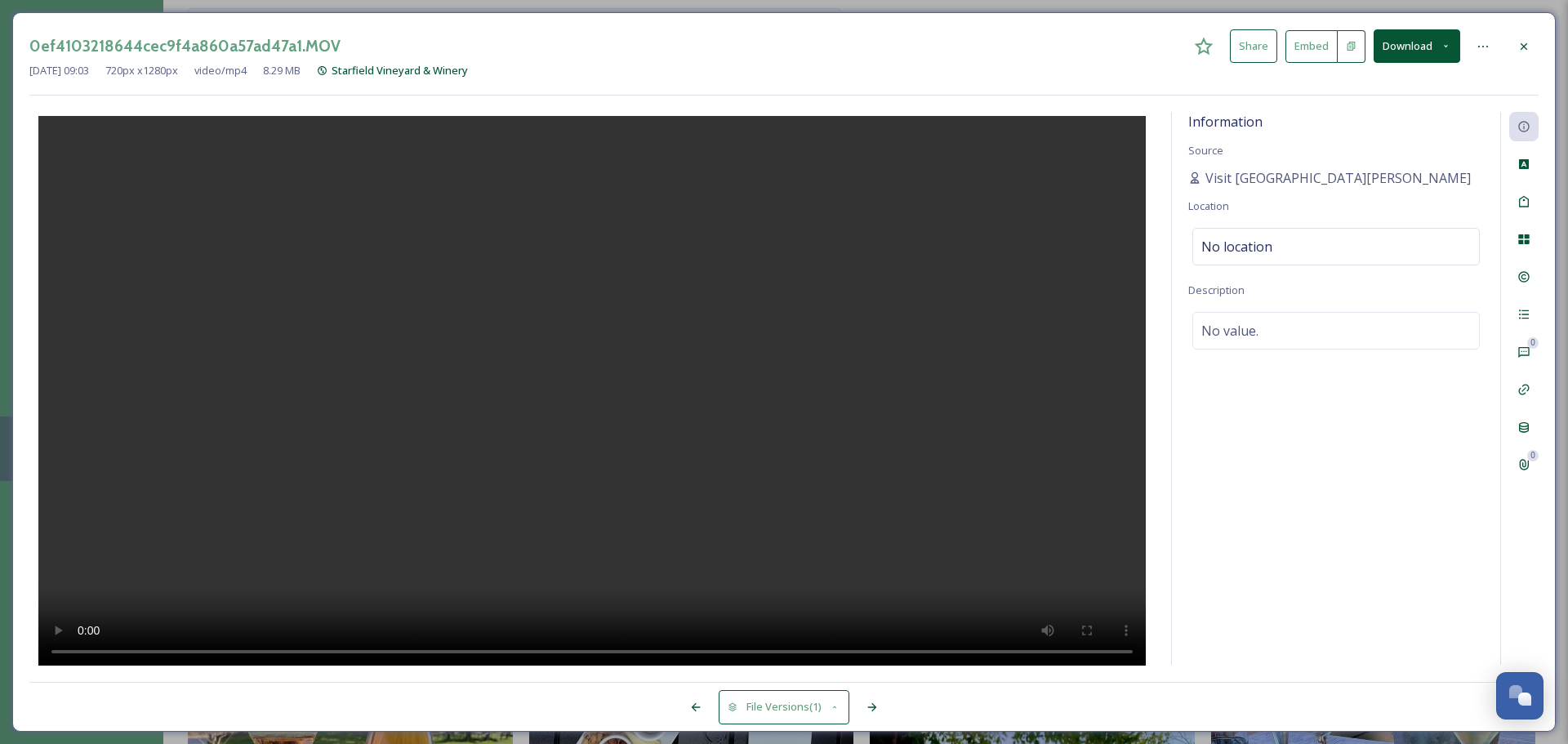
click at [1526, 43] on icon at bounding box center [1523, 46] width 13 height 13
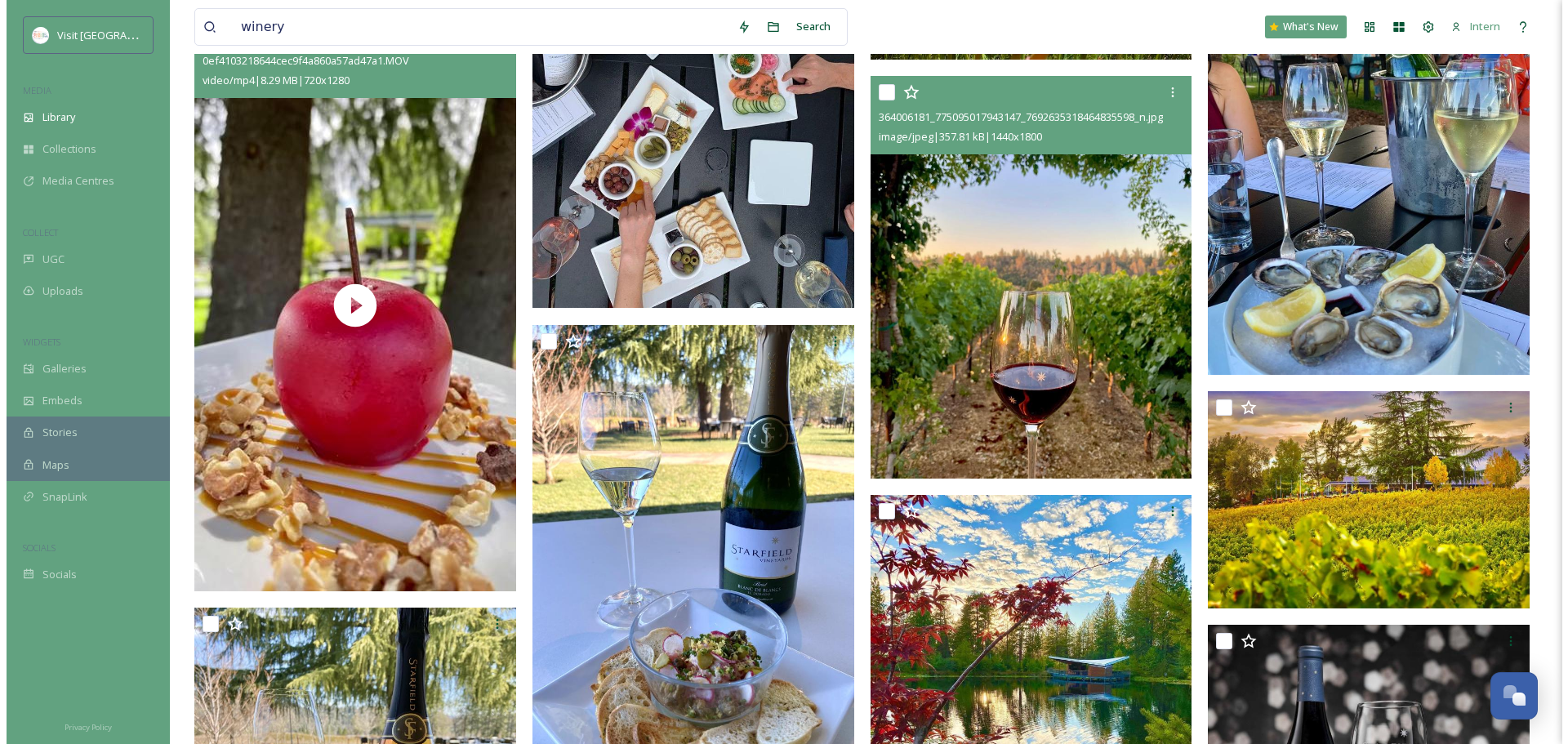
scroll to position [1699, 0]
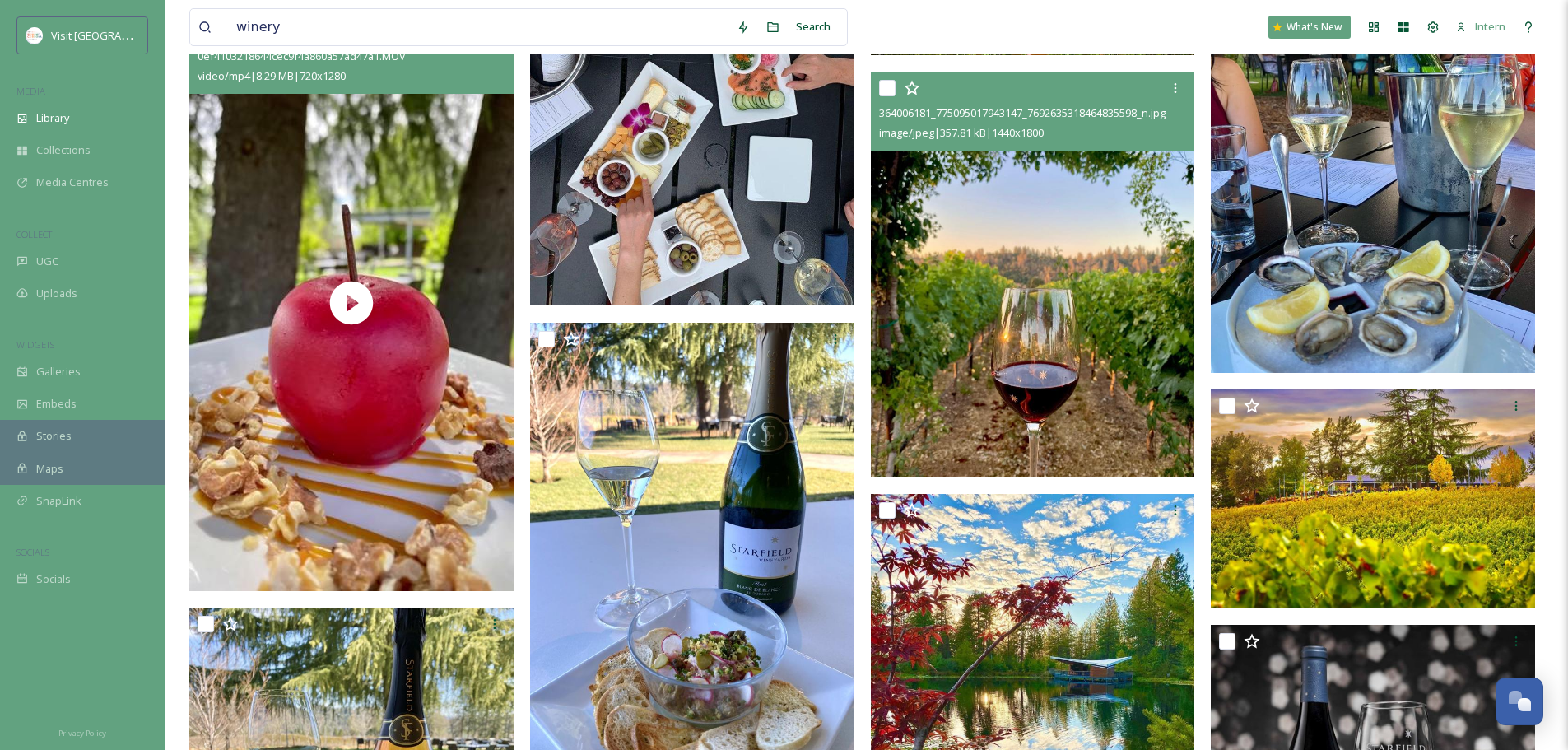
click at [969, 400] on img at bounding box center [1033, 275] width 324 height 406
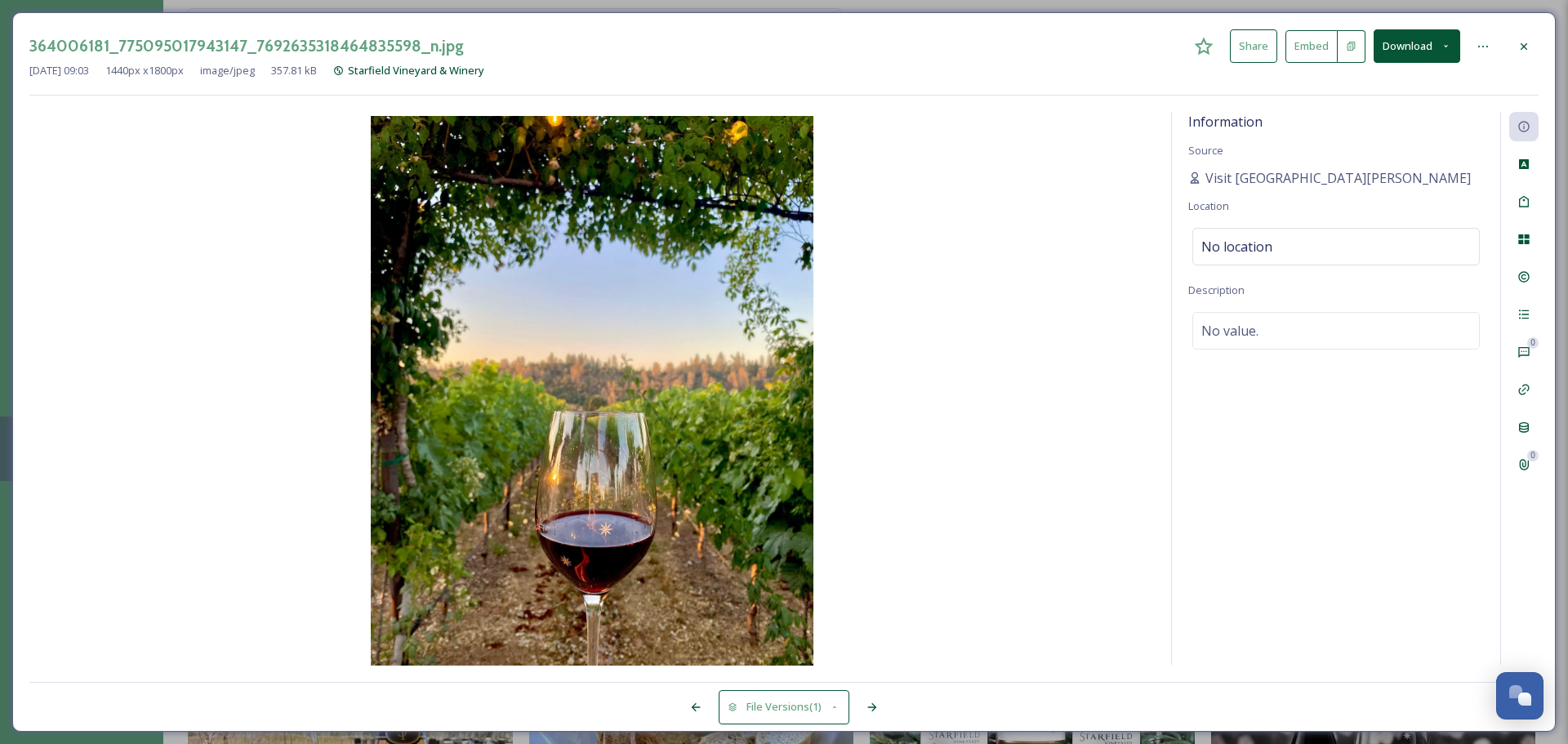
click at [1529, 230] on div at bounding box center [1524, 240] width 30 height 30
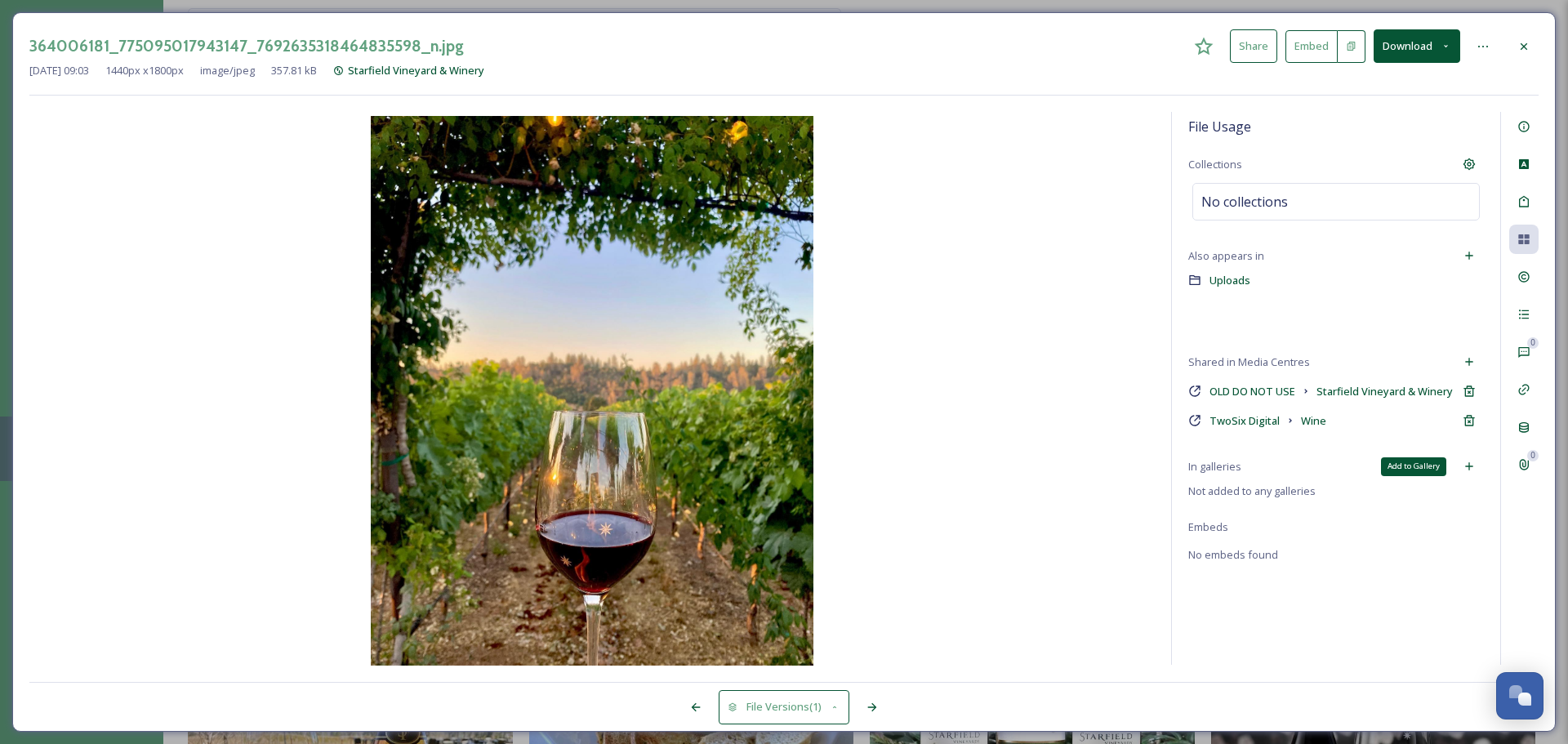
click at [1466, 459] on div "Add to Gallery" at bounding box center [1469, 466] width 30 height 30
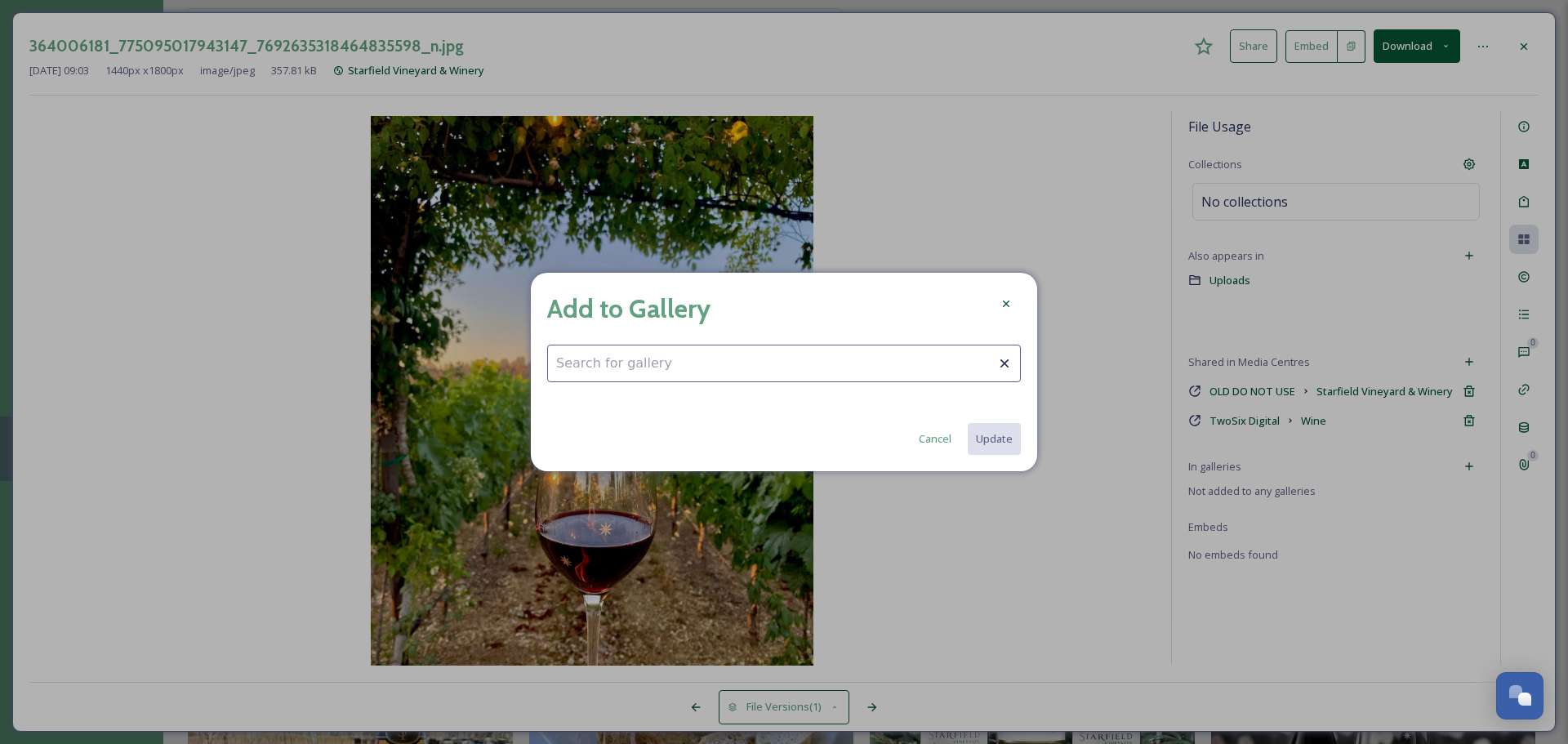
click at [919, 361] on input at bounding box center [784, 364] width 474 height 37
click at [615, 392] on div "Fall Fun" at bounding box center [784, 403] width 472 height 32
type input "Fall Fun"
click at [1017, 437] on button "Update" at bounding box center [993, 438] width 54 height 33
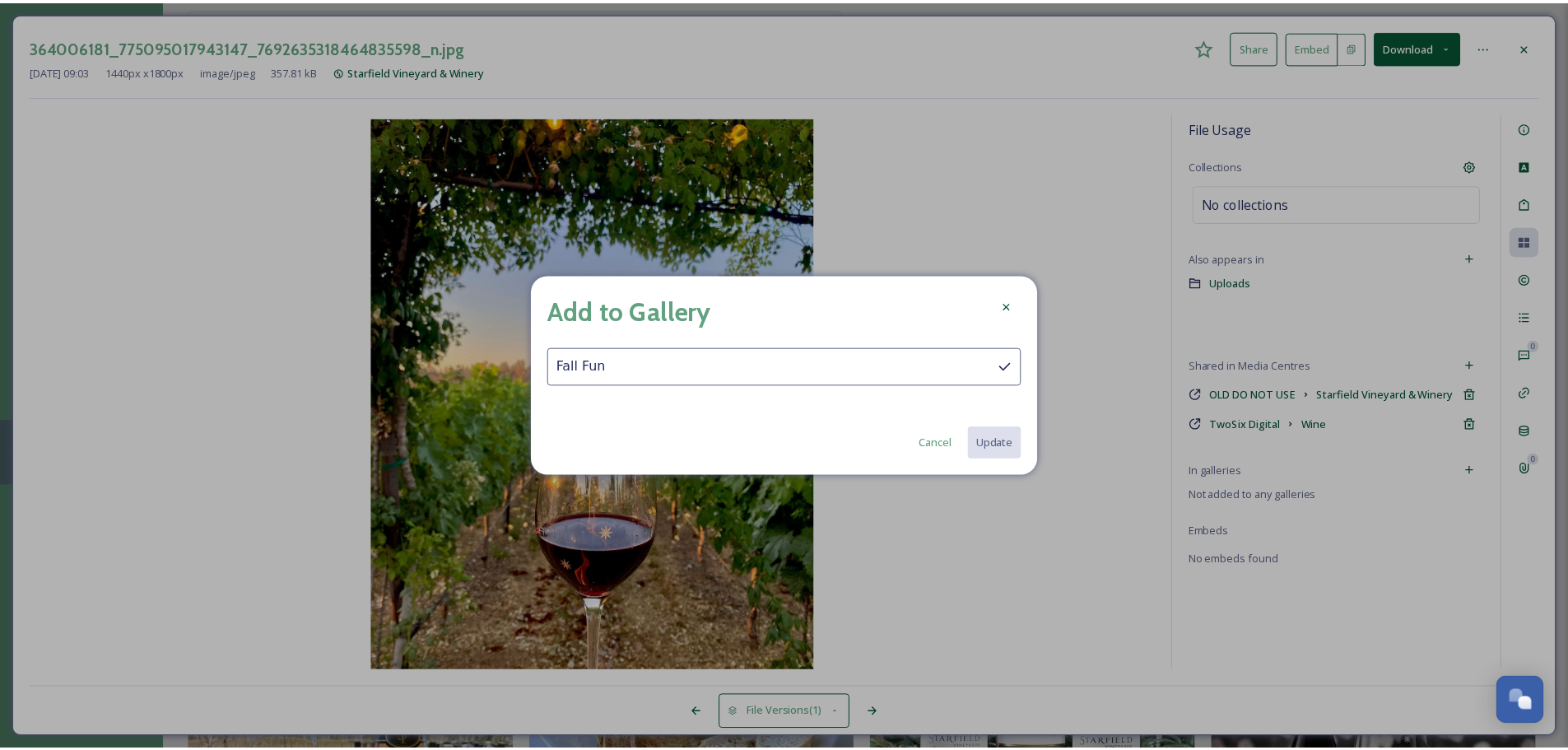
scroll to position [1698, 0]
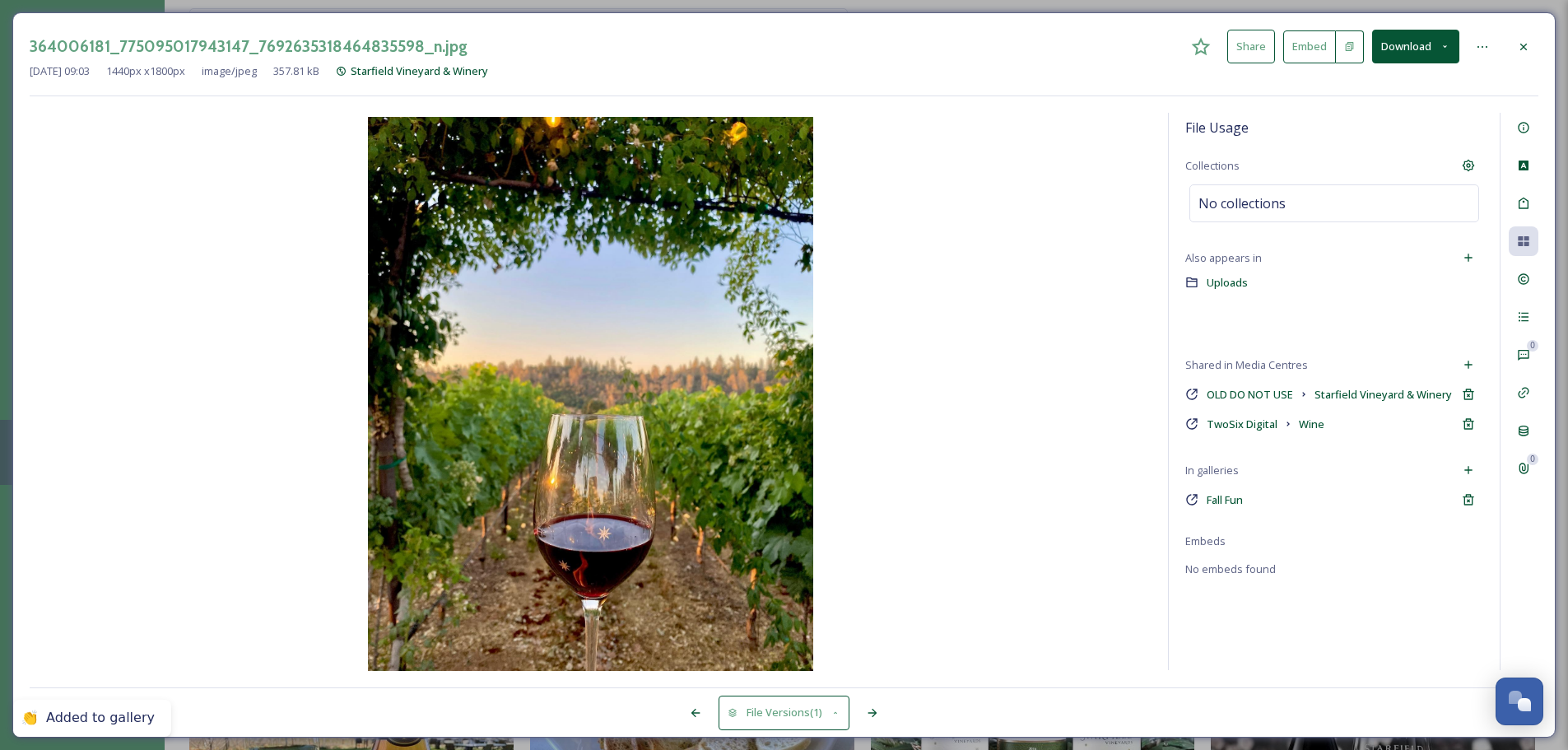
click at [1536, 45] on div at bounding box center [1523, 47] width 30 height 30
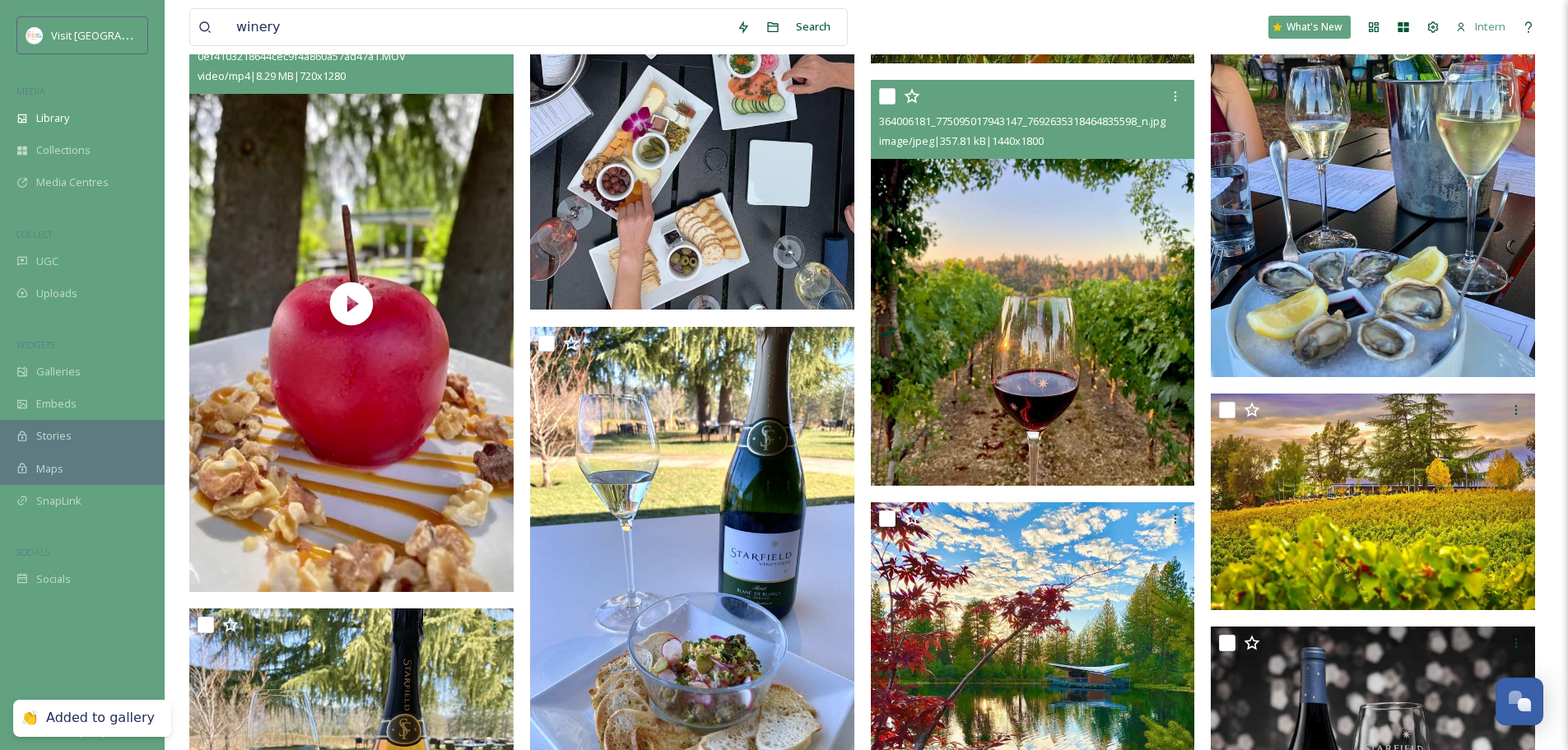
click at [628, 0] on div "winery Search What's New Intern" at bounding box center [866, 27] width 1354 height 54
click at [580, 40] on input "winery" at bounding box center [478, 27] width 501 height 36
click at [580, 32] on input "winery" at bounding box center [478, 27] width 501 height 36
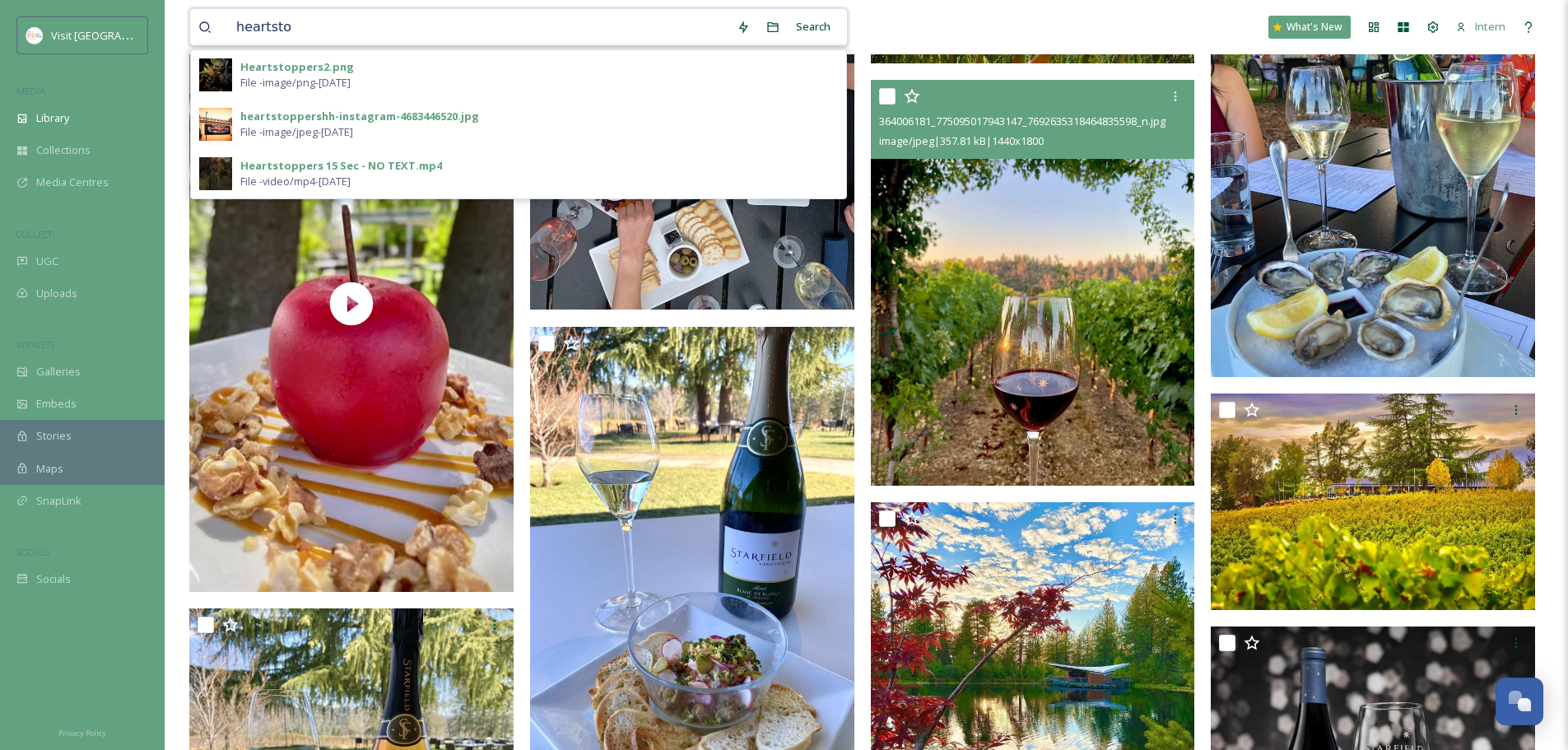
type input "heartsto"
click at [360, 74] on div "Heartstoppers2.png File - image/png - Aug 28 2025" at bounding box center [539, 74] width 597 height 32
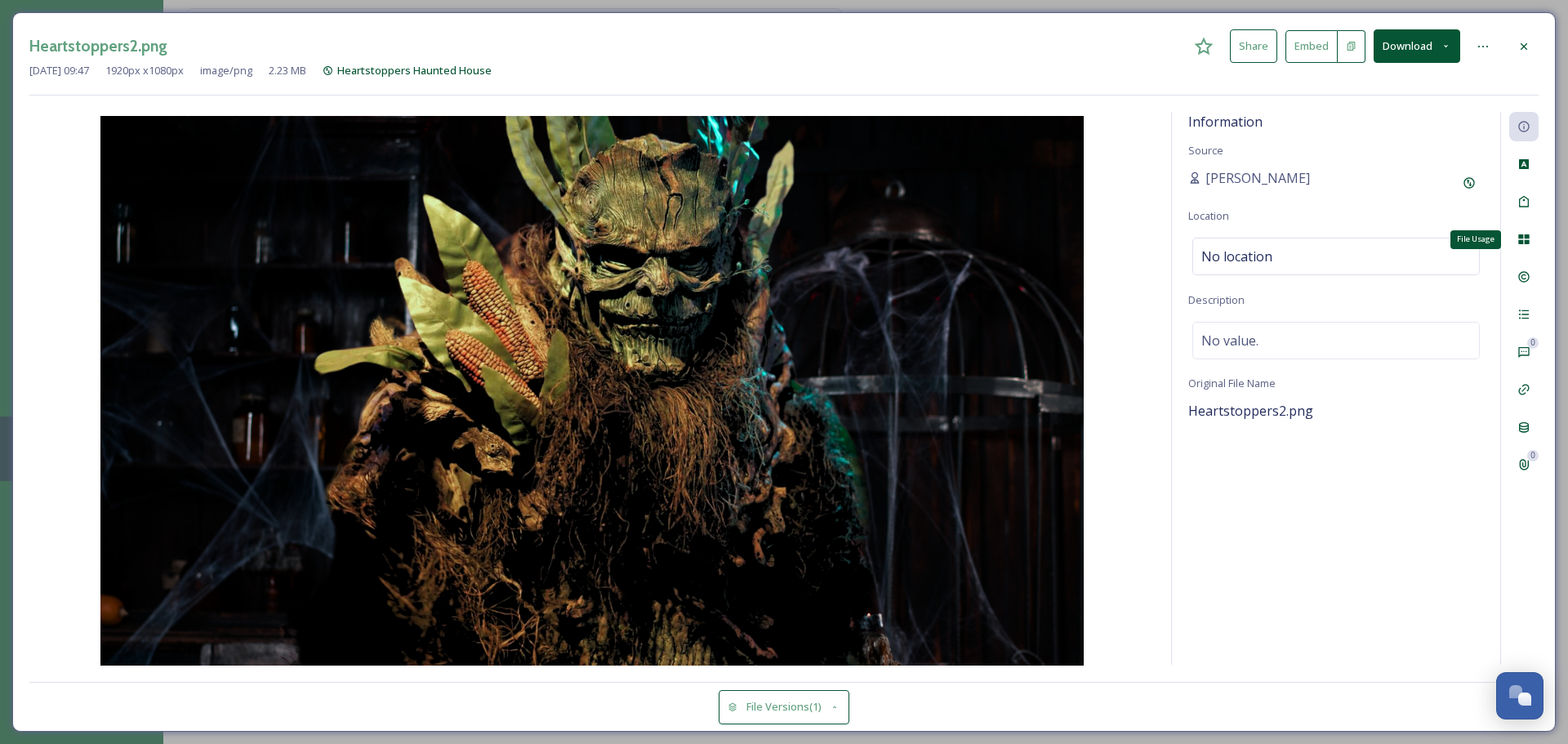
click at [1523, 236] on icon at bounding box center [1523, 240] width 11 height 10
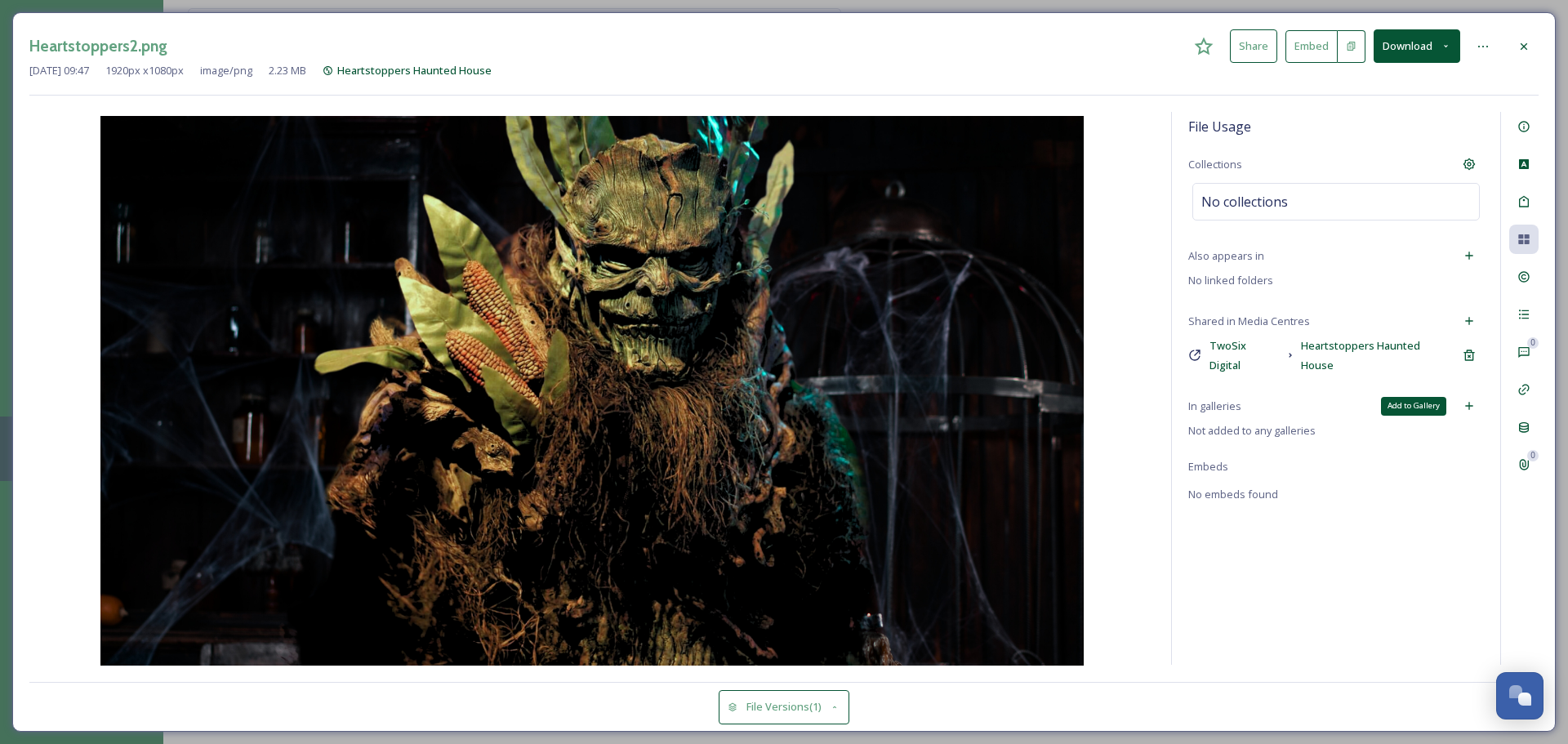
click at [1478, 395] on div "Add to Gallery" at bounding box center [1469, 406] width 30 height 30
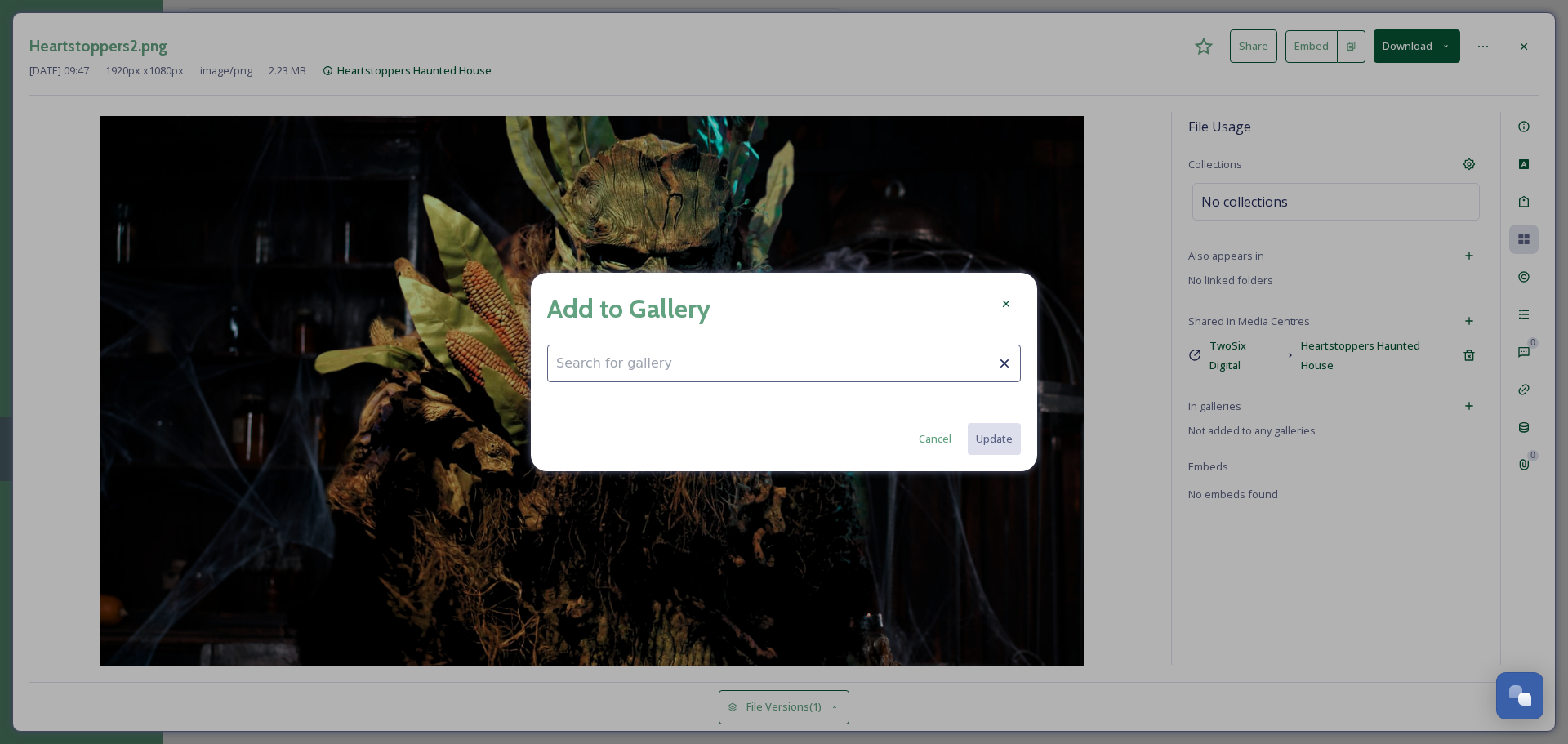
click at [933, 350] on input at bounding box center [784, 364] width 474 height 37
click at [590, 381] on input "fall" at bounding box center [784, 364] width 474 height 37
click at [591, 369] on input "fall" at bounding box center [784, 364] width 474 height 37
click at [576, 394] on div "Fall Fun" at bounding box center [784, 403] width 472 height 32
type input "Fall Fun"
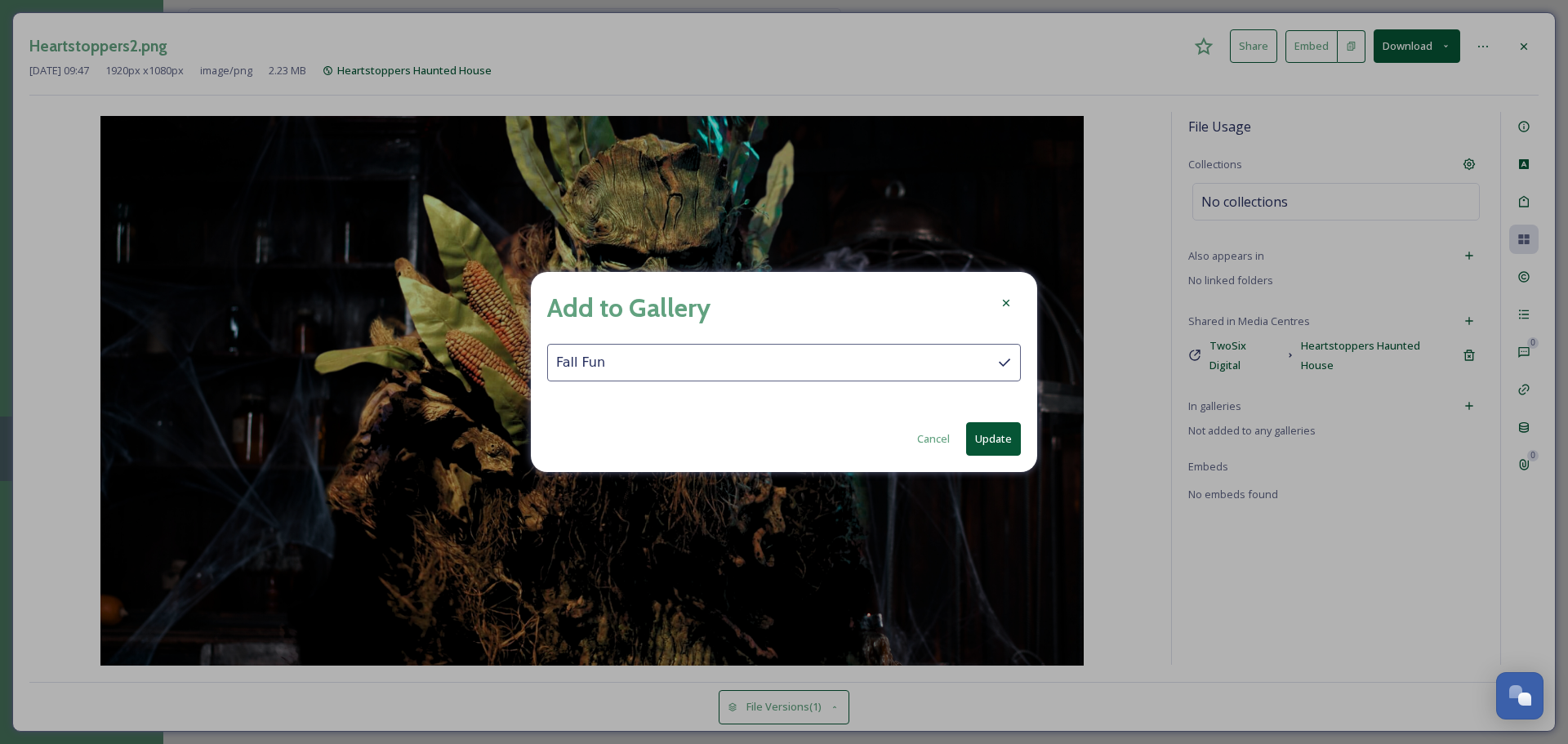
click at [979, 429] on button "Update" at bounding box center [993, 438] width 54 height 33
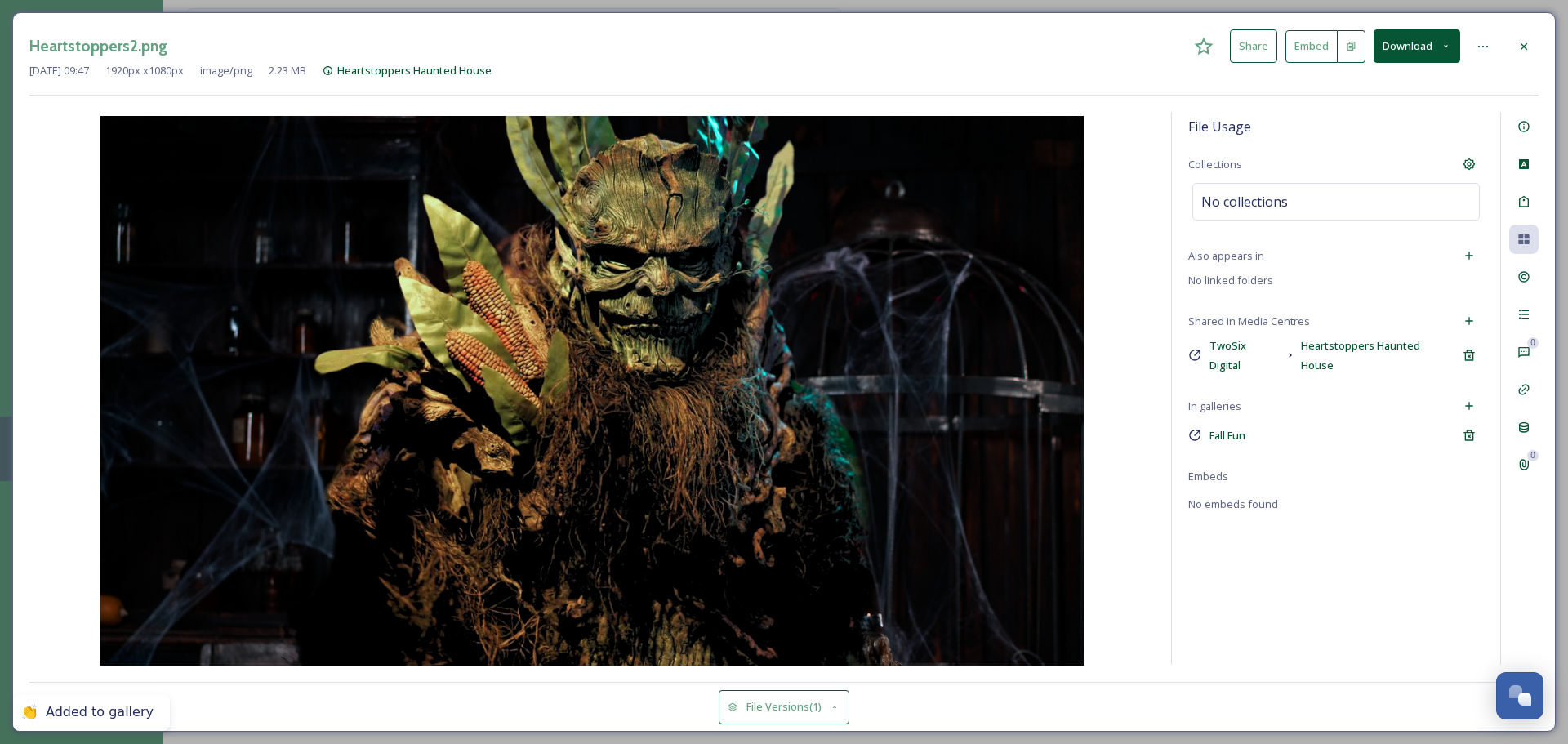
click at [1525, 42] on icon at bounding box center [1523, 46] width 13 height 13
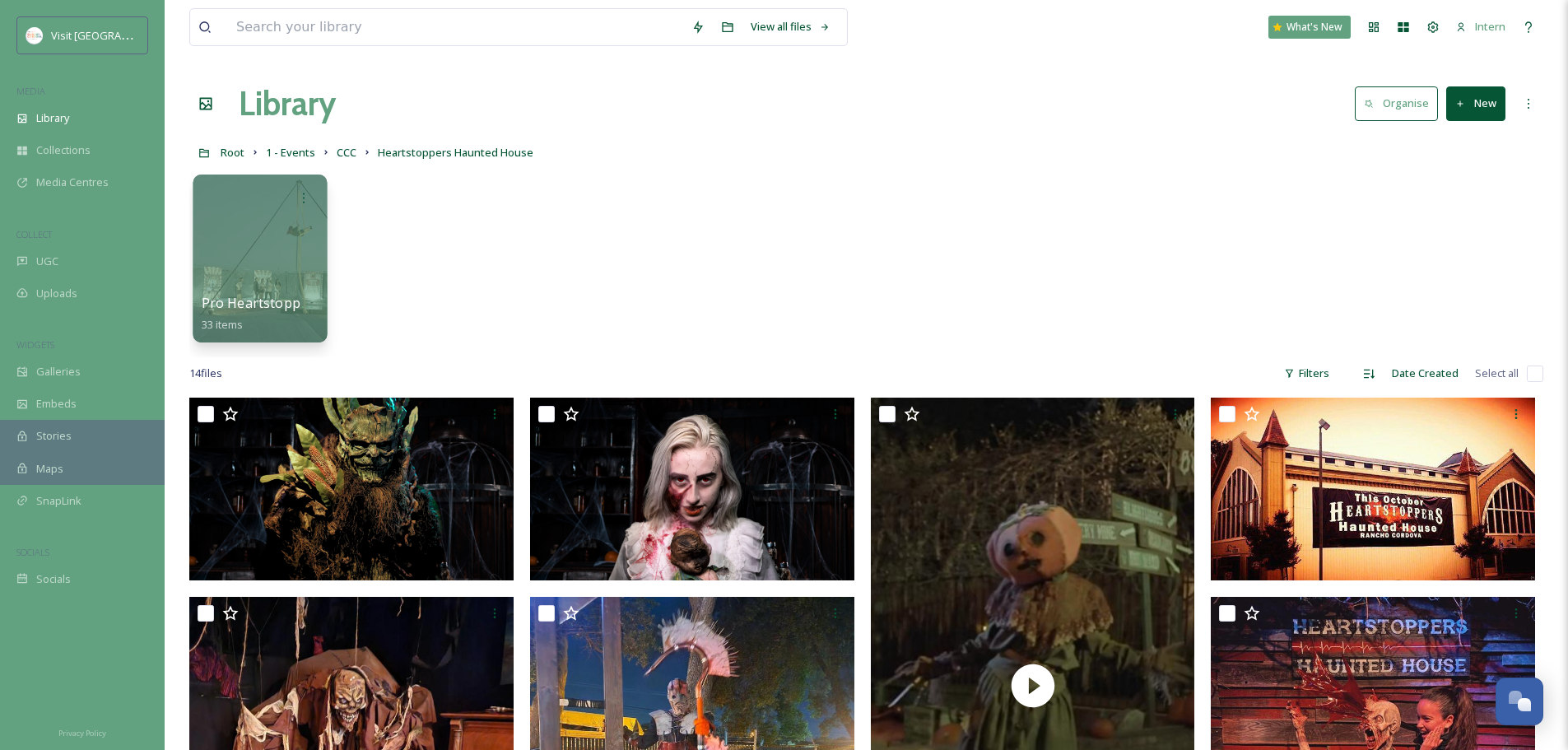
click at [205, 303] on span "Pro Heartstoppers Content" at bounding box center [288, 302] width 174 height 18
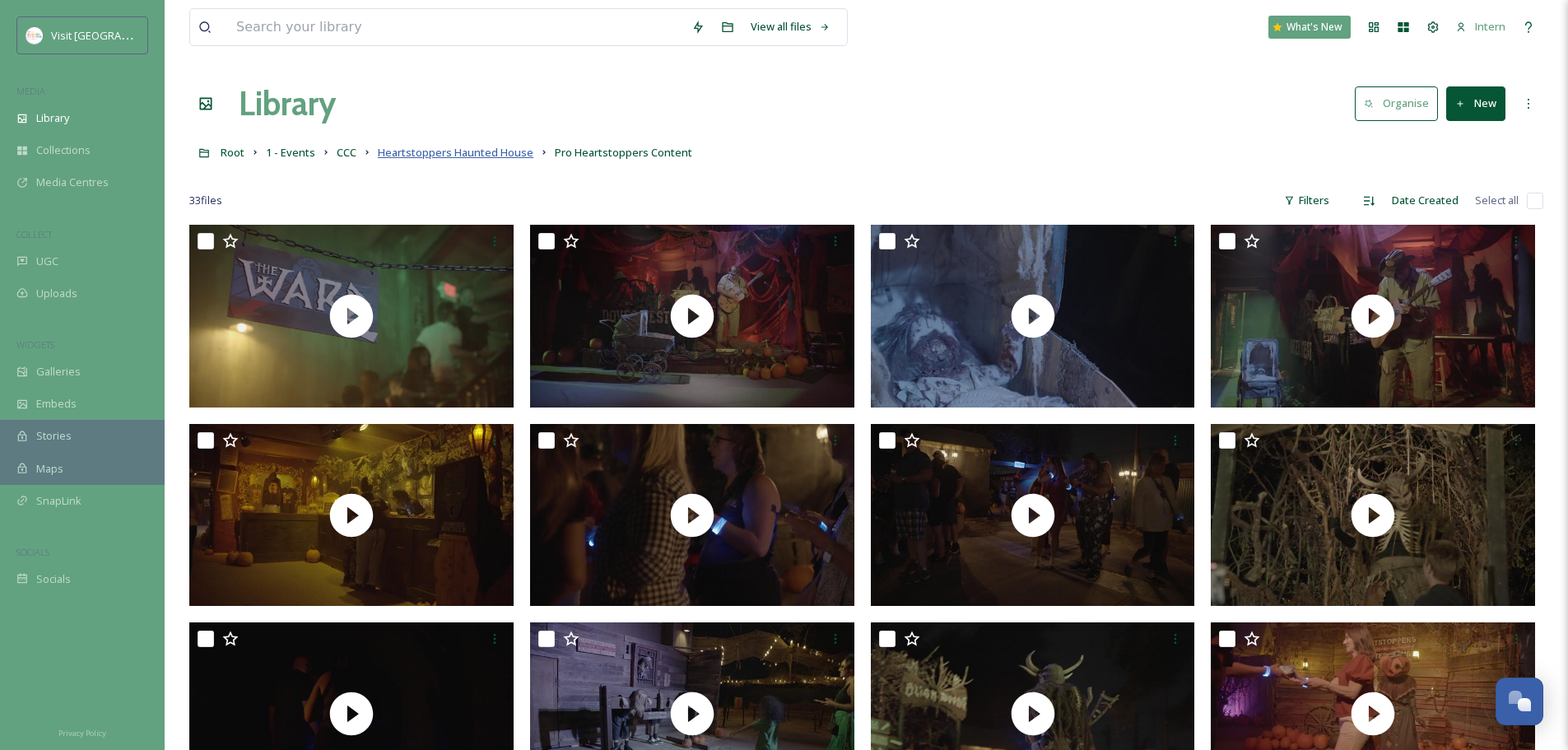
click at [487, 149] on span "Heartstoppers Haunted House" at bounding box center [456, 152] width 156 height 15
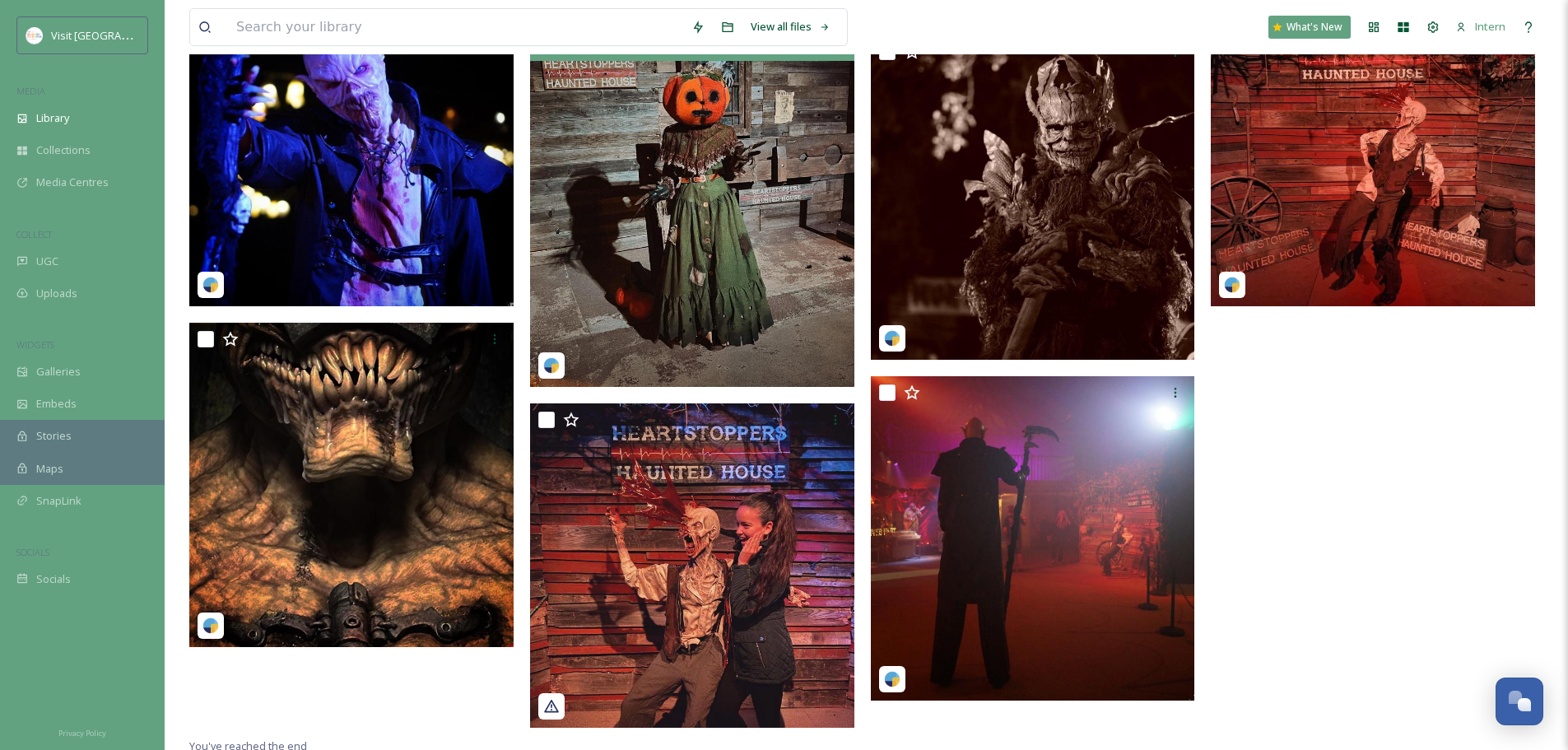
scroll to position [962, 0]
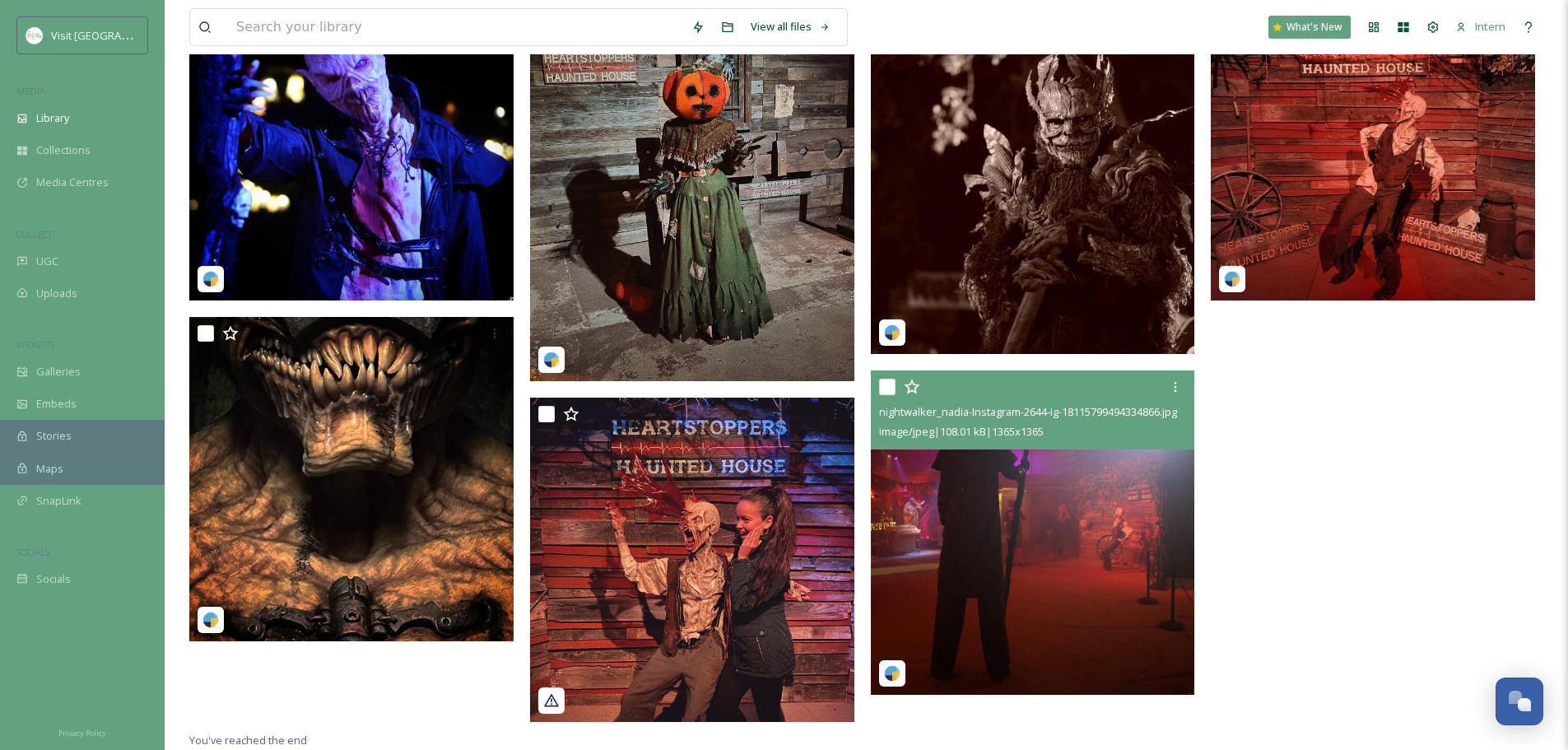
click at [1023, 518] on img at bounding box center [1033, 533] width 324 height 324
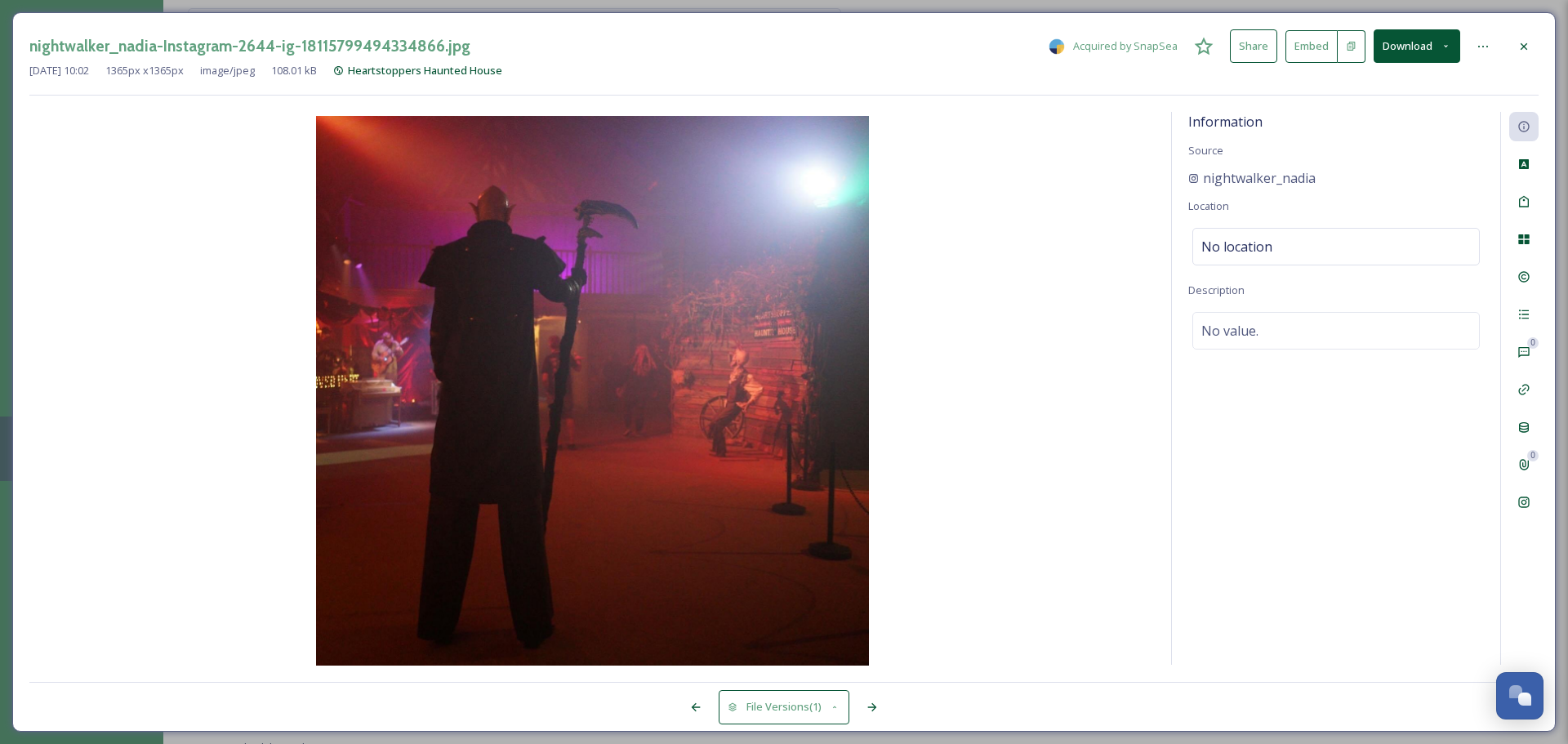
click at [1524, 38] on div at bounding box center [1524, 47] width 30 height 30
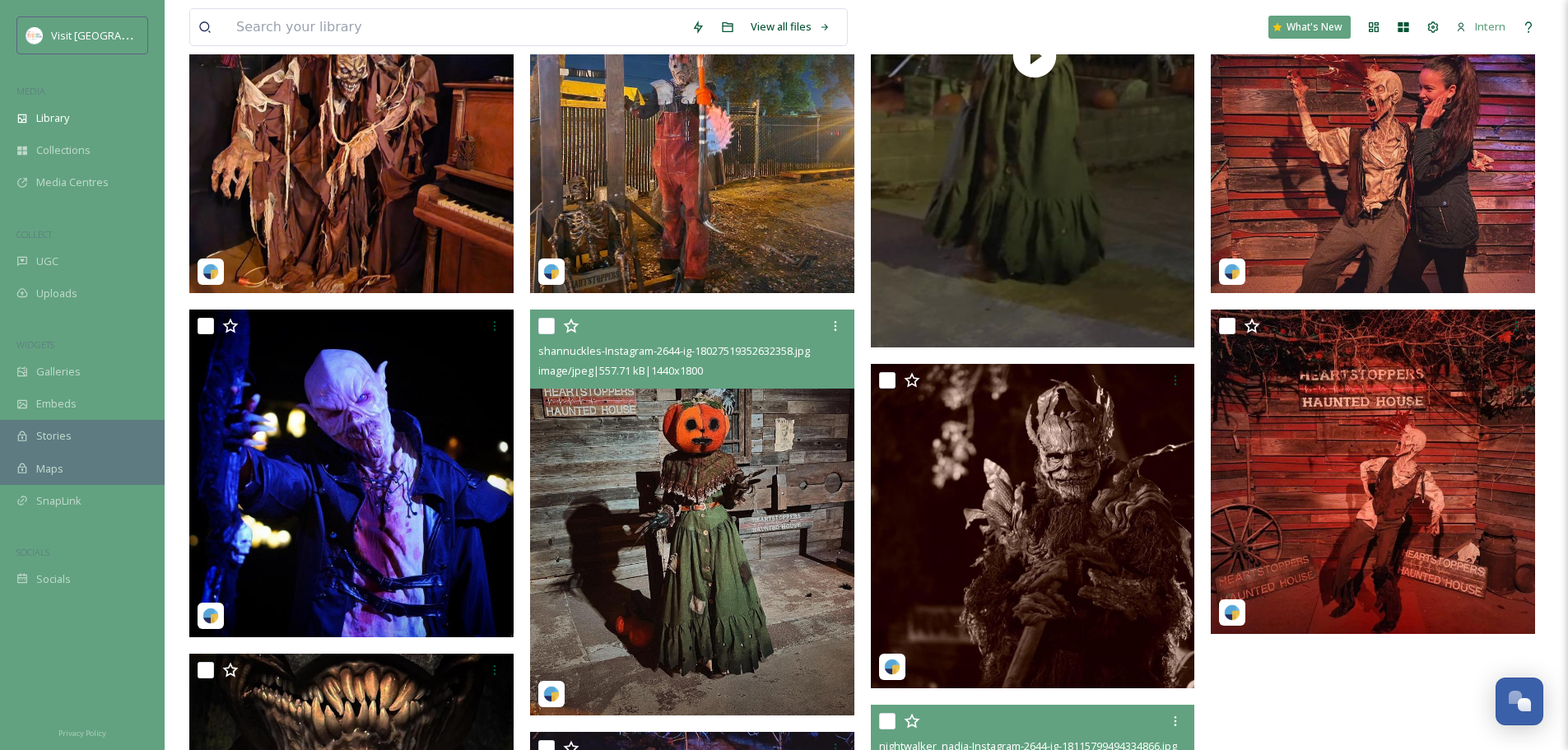
scroll to position [633, 0]
click at [583, 475] on img at bounding box center [692, 514] width 324 height 406
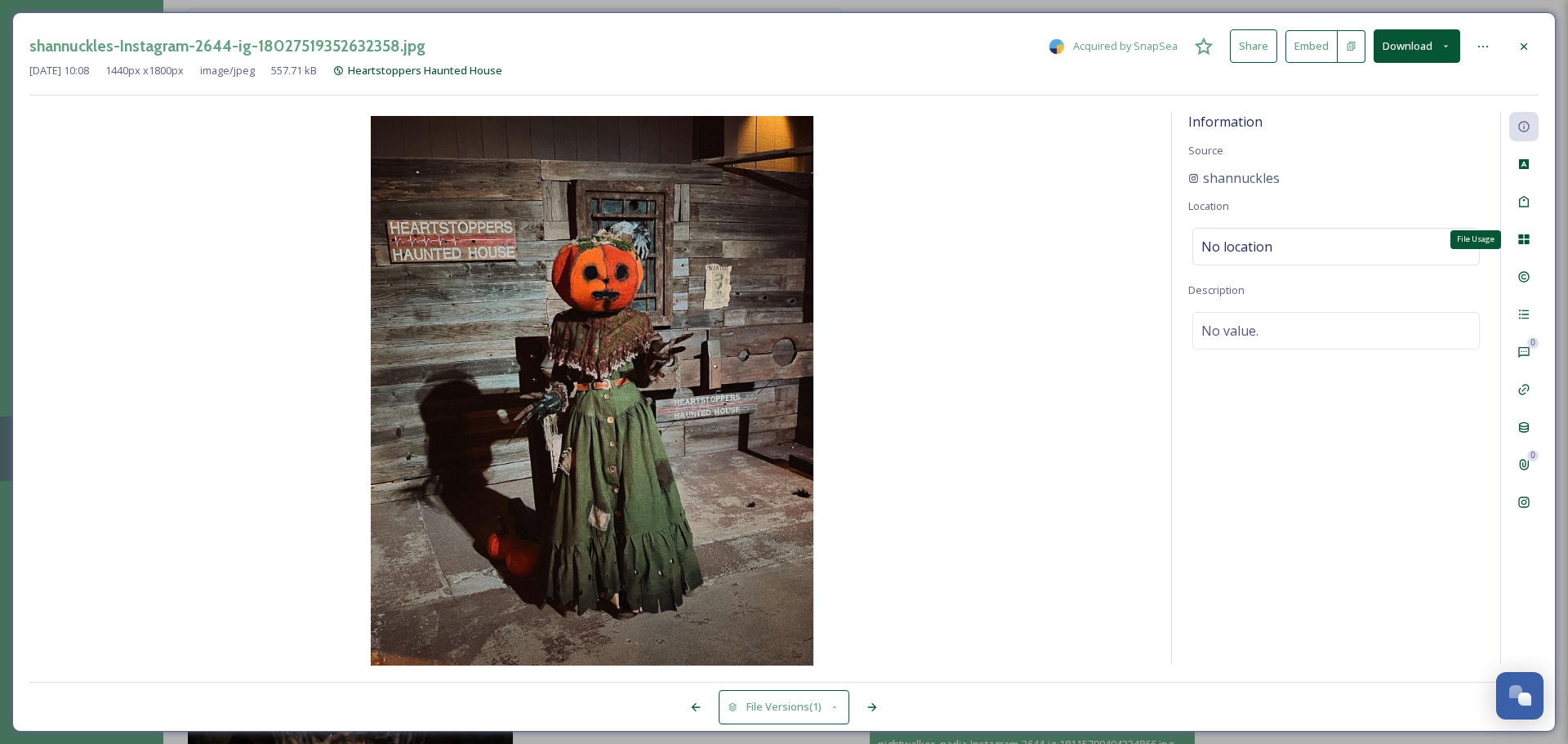
click at [1526, 240] on icon at bounding box center [1523, 239] width 13 height 13
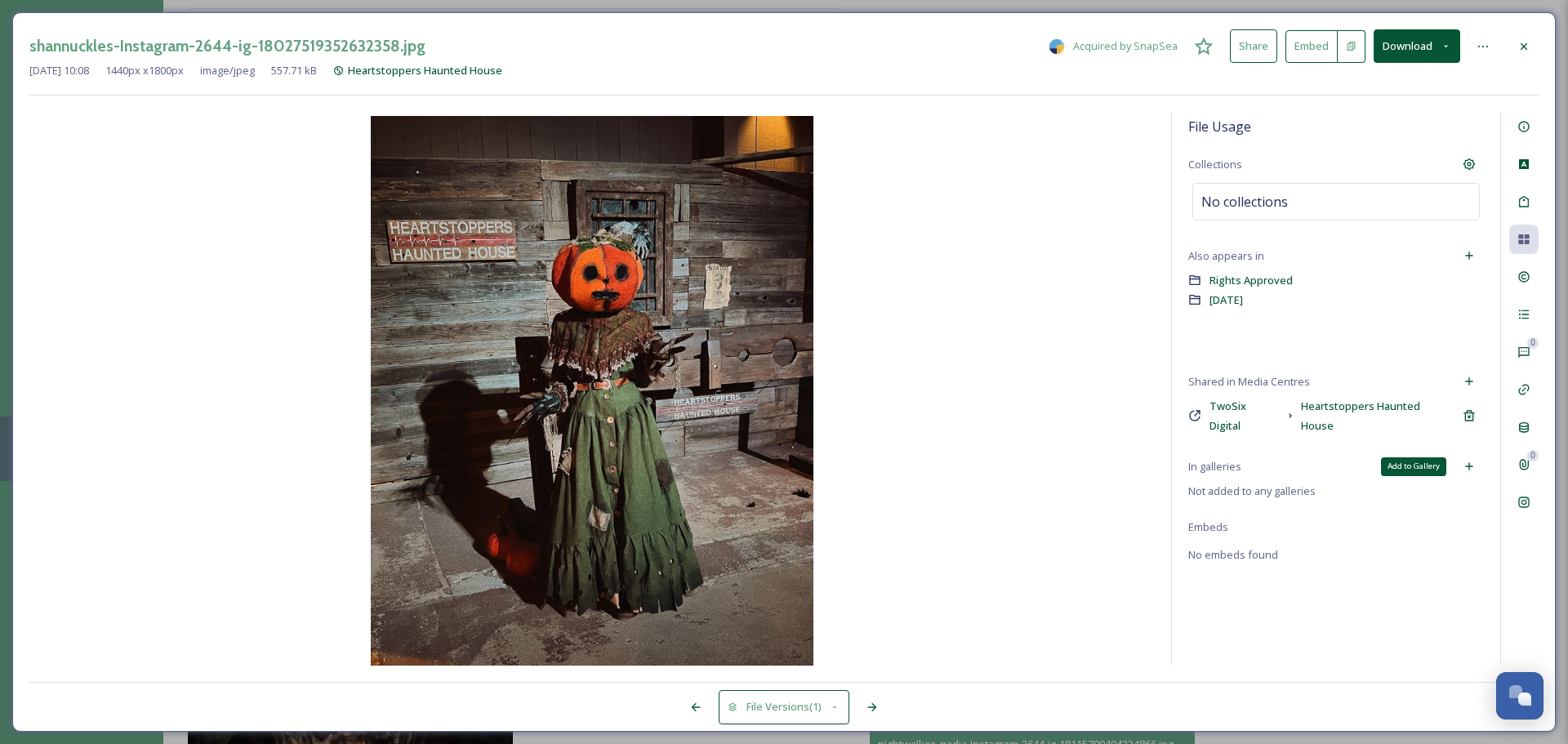
click at [1475, 456] on div "Add to Gallery" at bounding box center [1469, 466] width 30 height 30
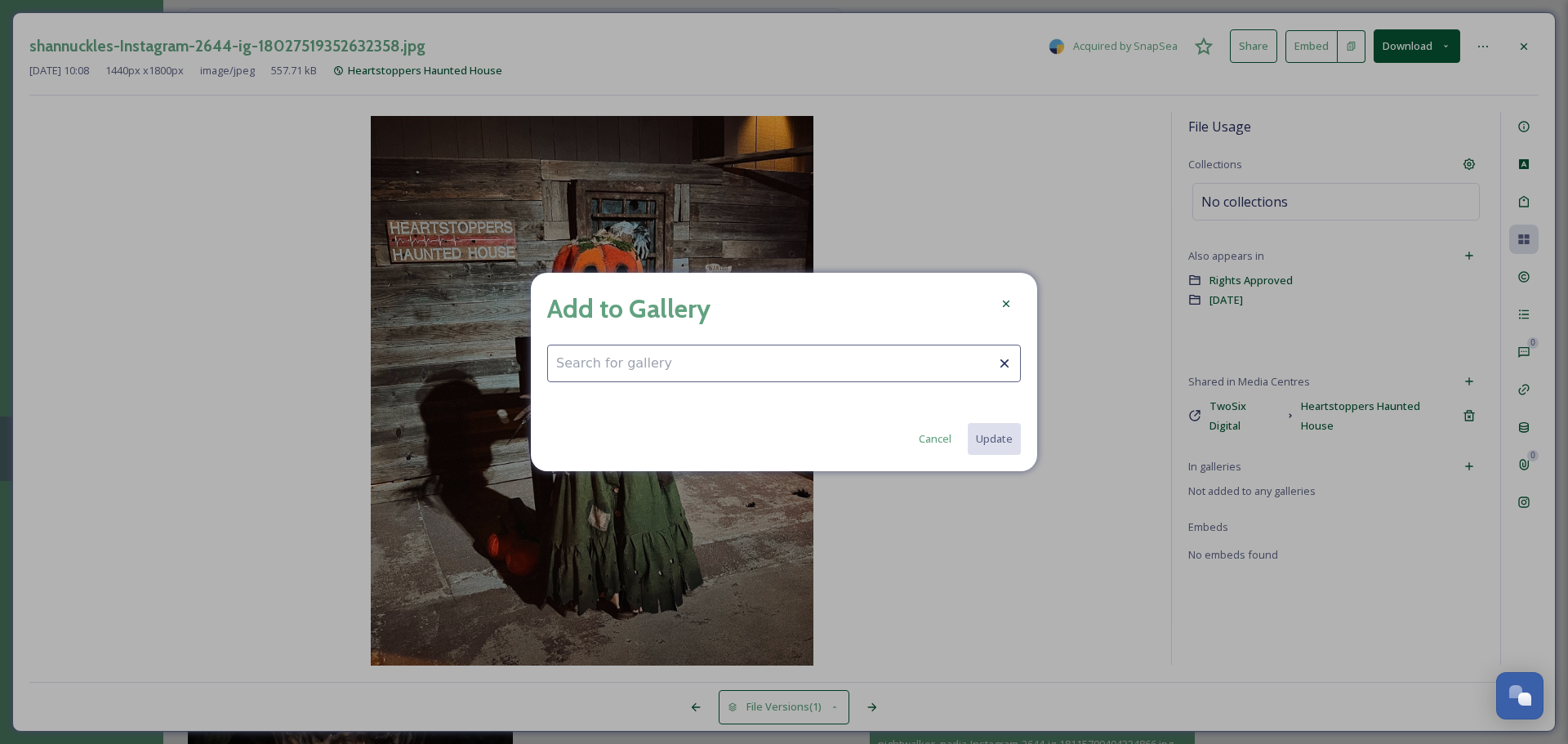
click at [863, 370] on input at bounding box center [784, 364] width 474 height 37
click at [637, 391] on div "Fall Fun" at bounding box center [784, 403] width 472 height 32
type input "Fall Fun"
click at [998, 433] on button "Update" at bounding box center [993, 438] width 54 height 33
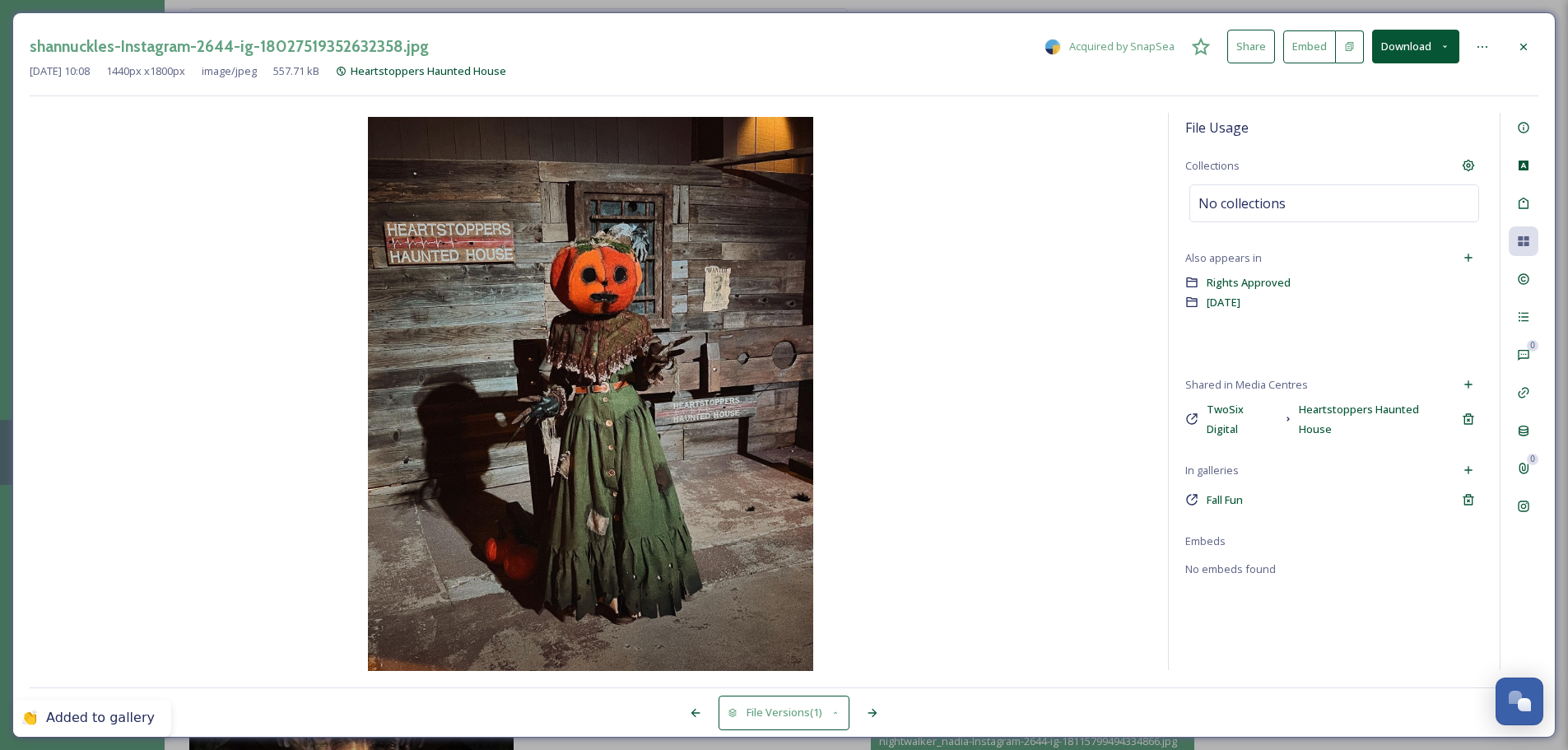
click at [1533, 48] on div at bounding box center [1523, 47] width 30 height 30
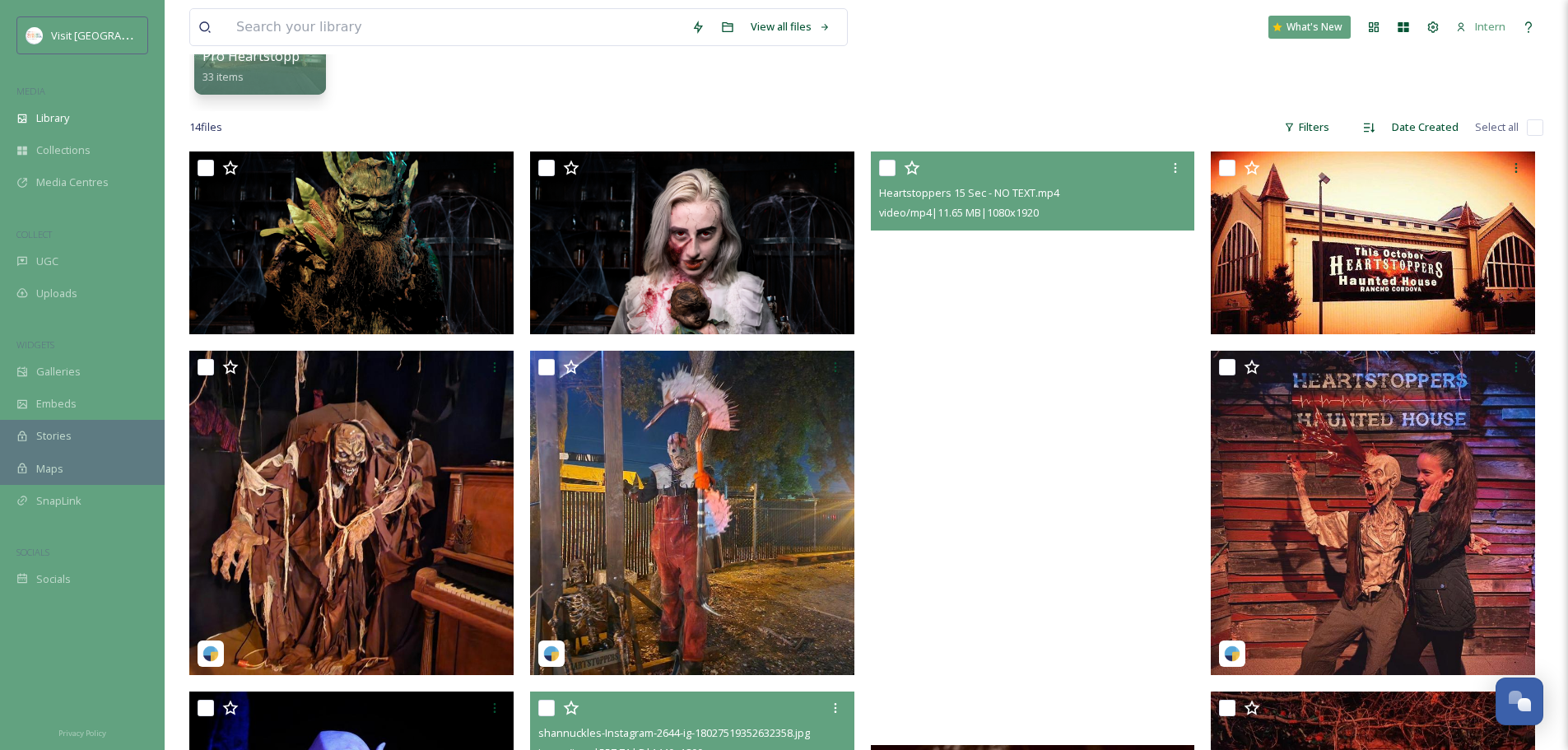
scroll to position [247, 0]
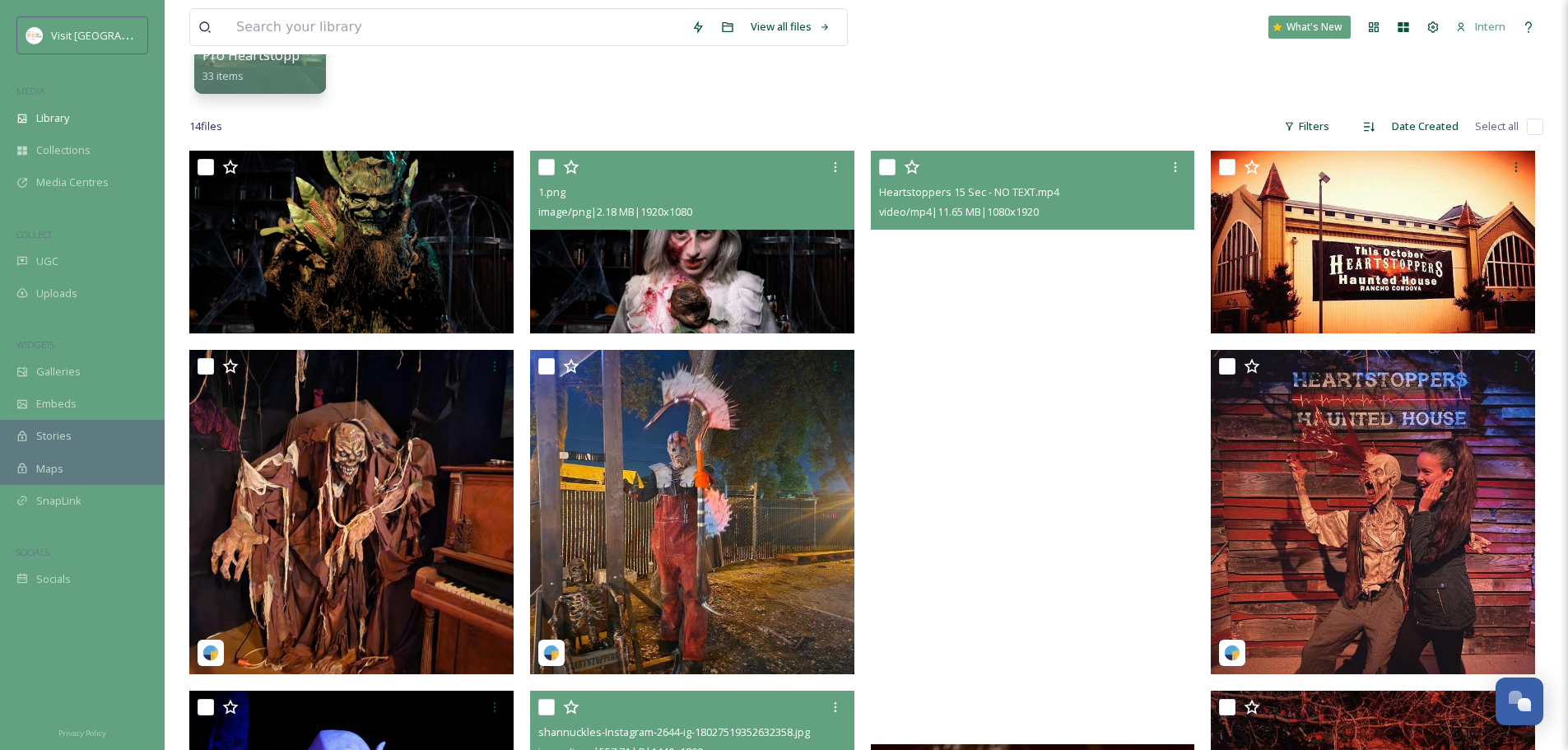
click at [651, 258] on img at bounding box center [692, 242] width 324 height 183
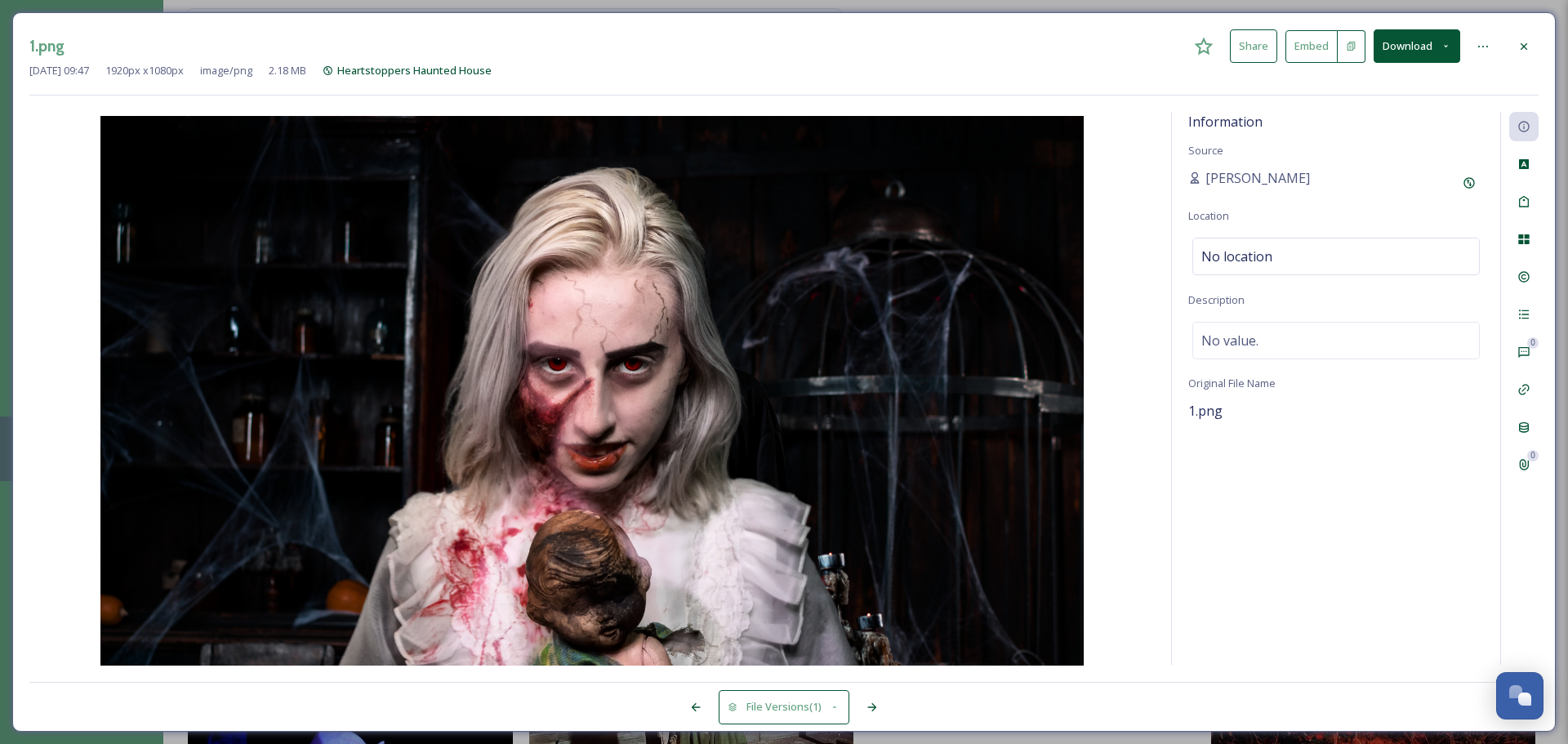
click at [1530, 52] on icon at bounding box center [1523, 46] width 13 height 13
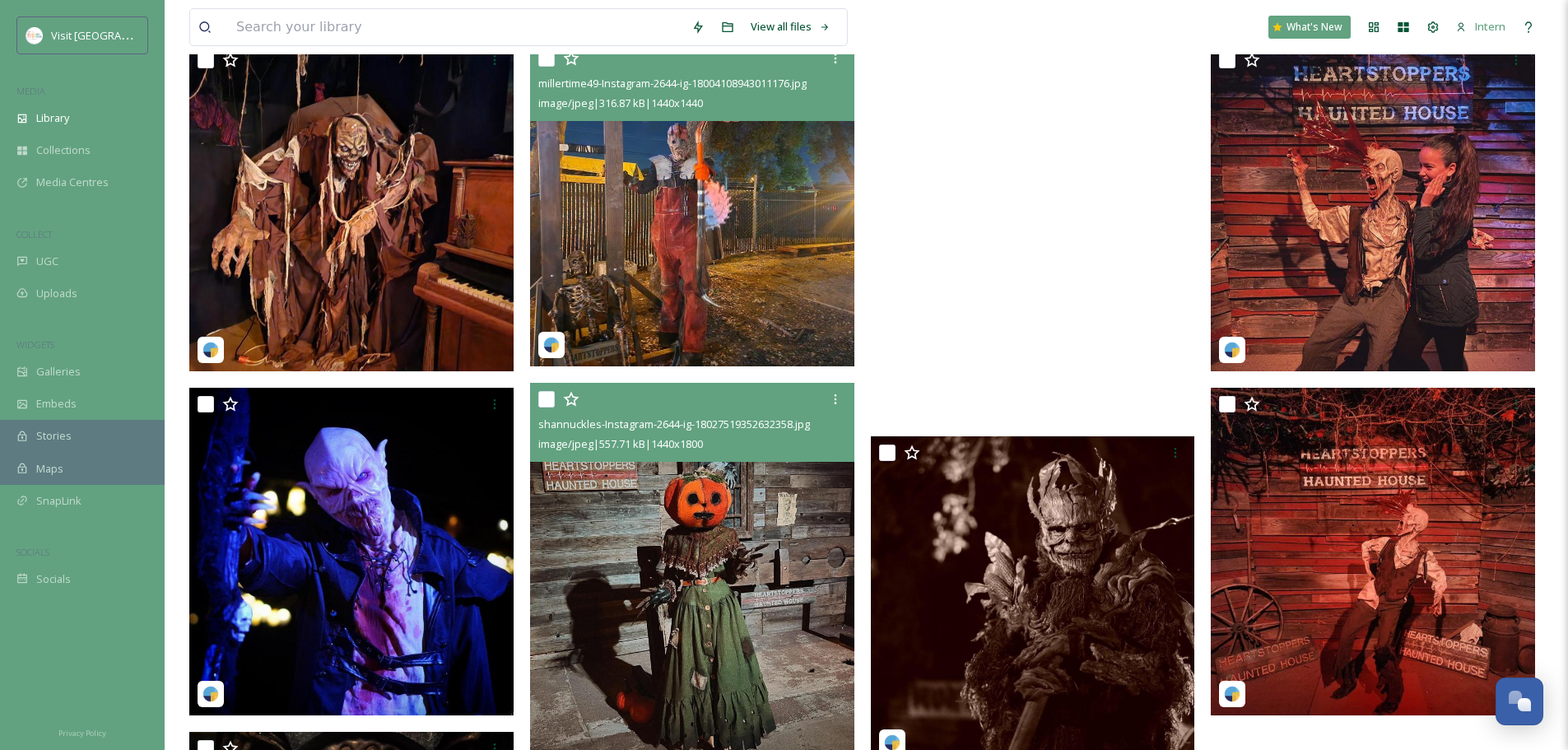
scroll to position [576, 0]
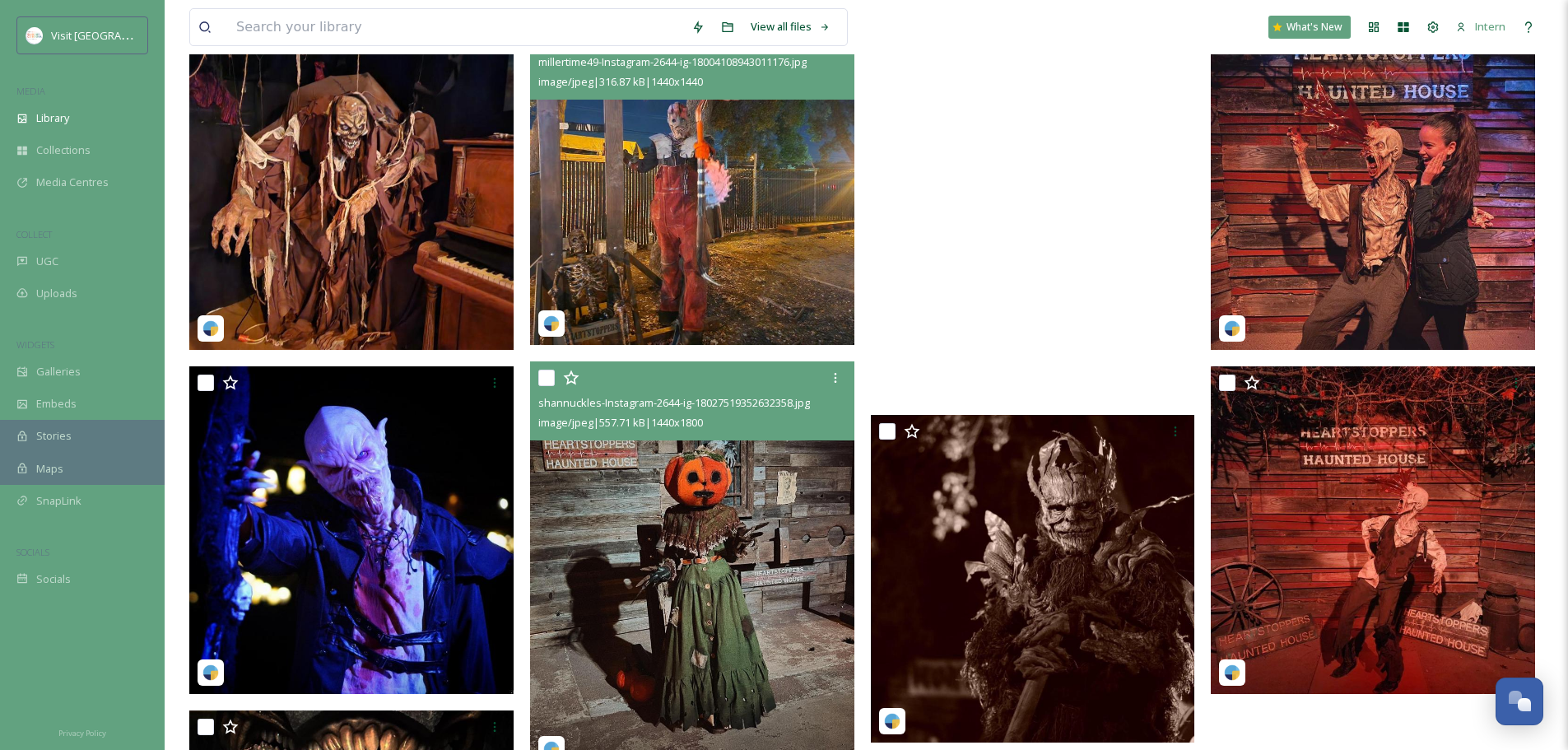
click at [627, 258] on img at bounding box center [692, 182] width 324 height 324
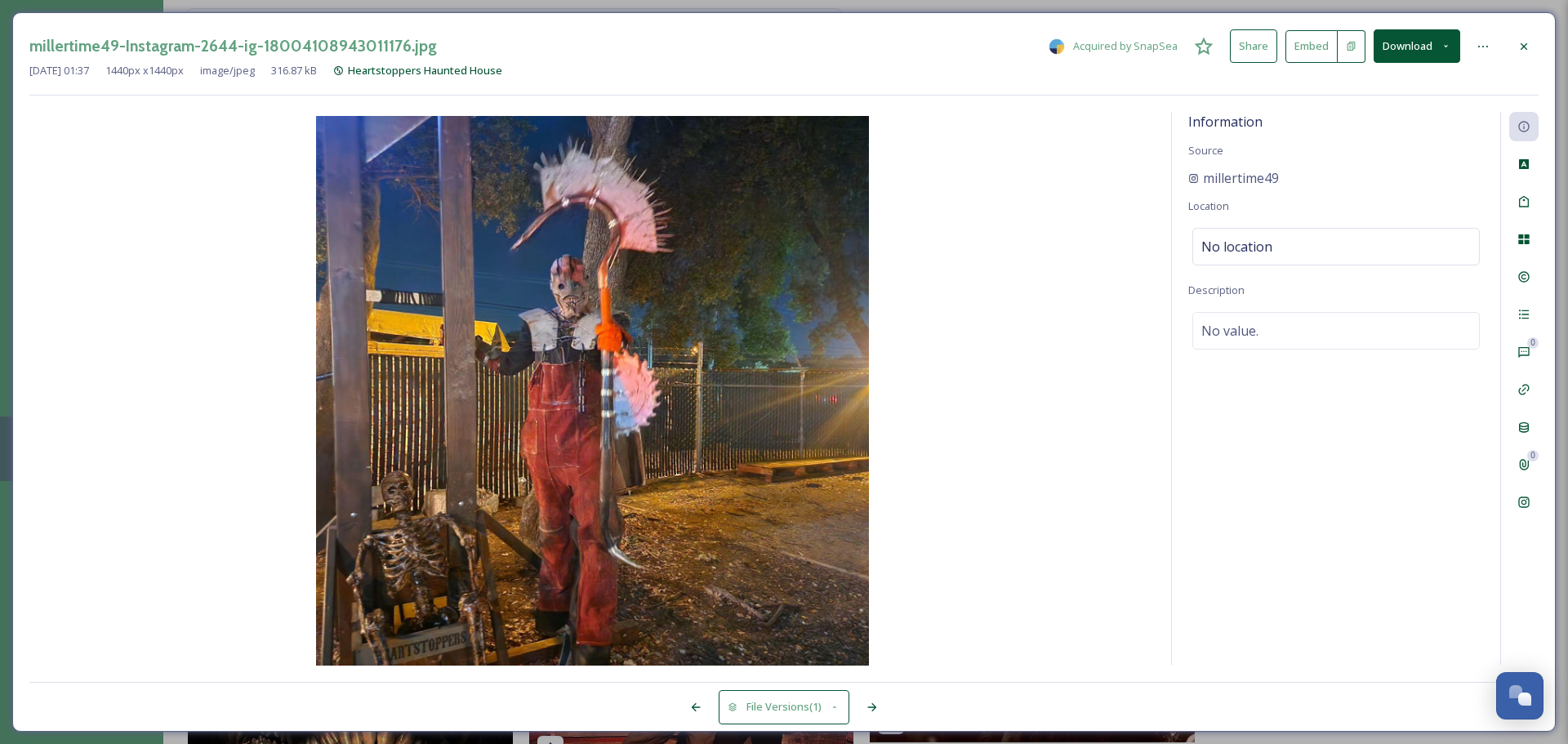
click at [1533, 46] on div at bounding box center [1524, 47] width 30 height 30
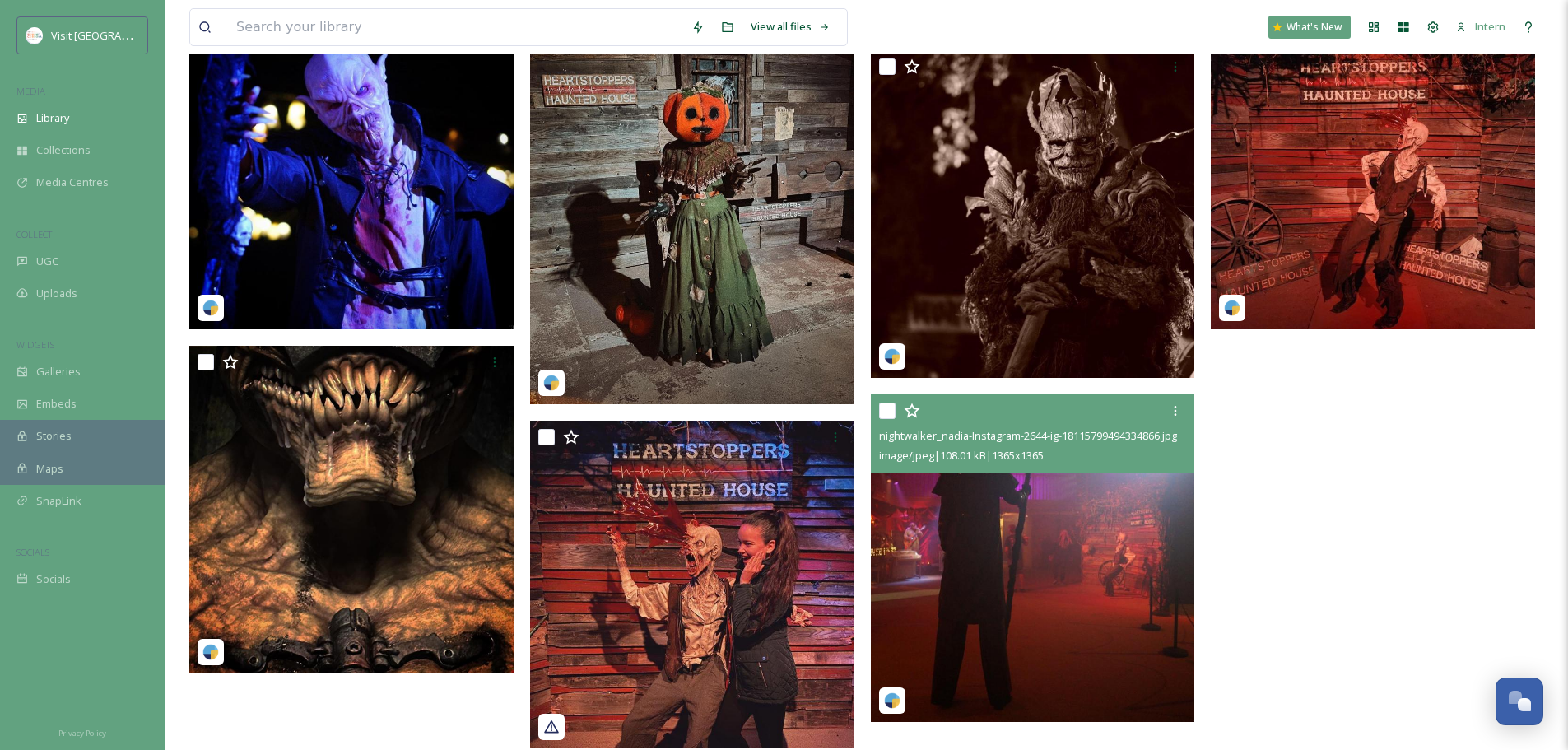
scroll to position [964, 0]
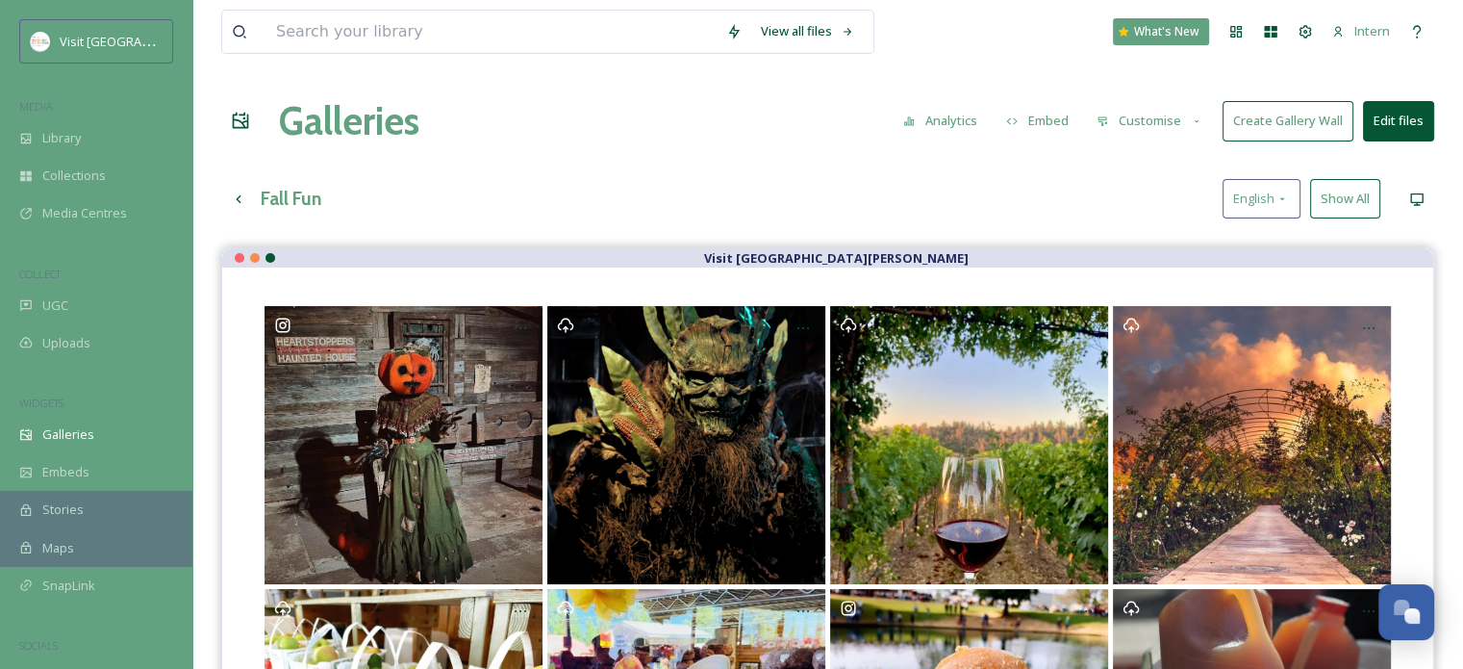
click at [1371, 199] on button "Show All" at bounding box center [1345, 198] width 70 height 39
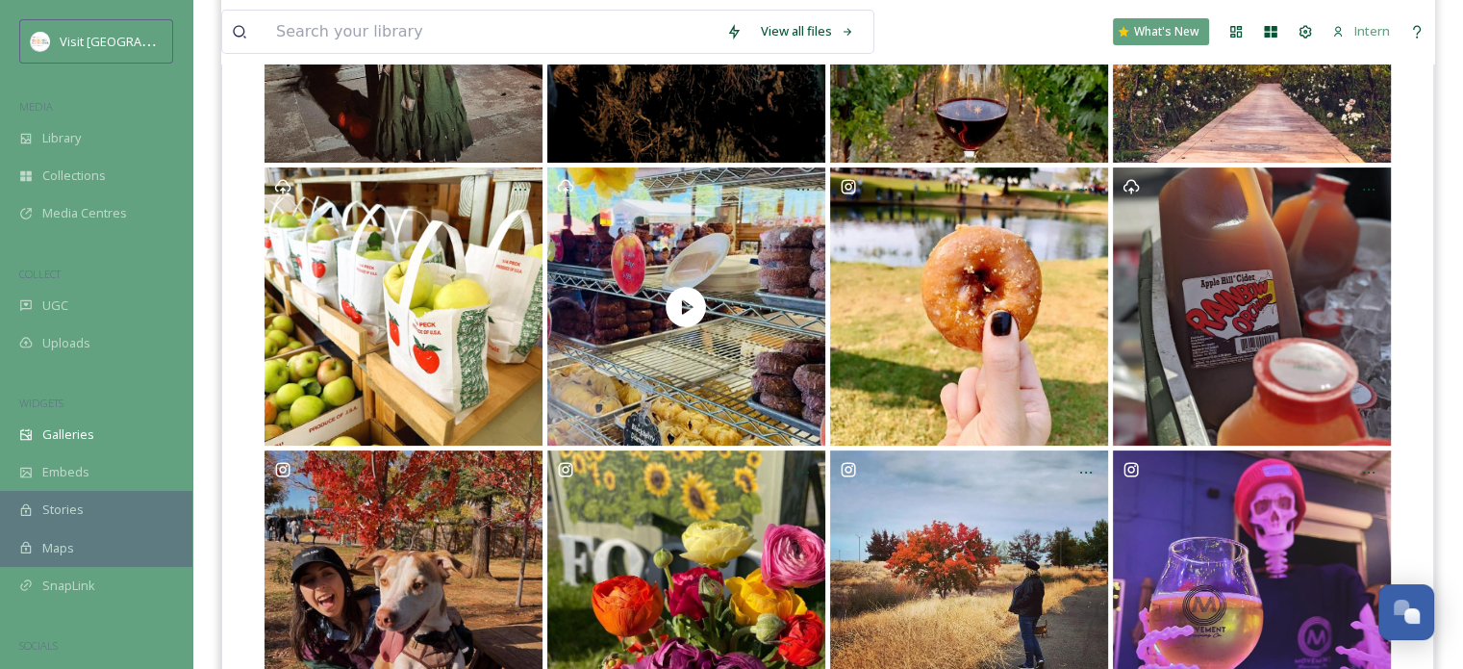
scroll to position [215, 0]
